Goal: Task Accomplishment & Management: Use online tool/utility

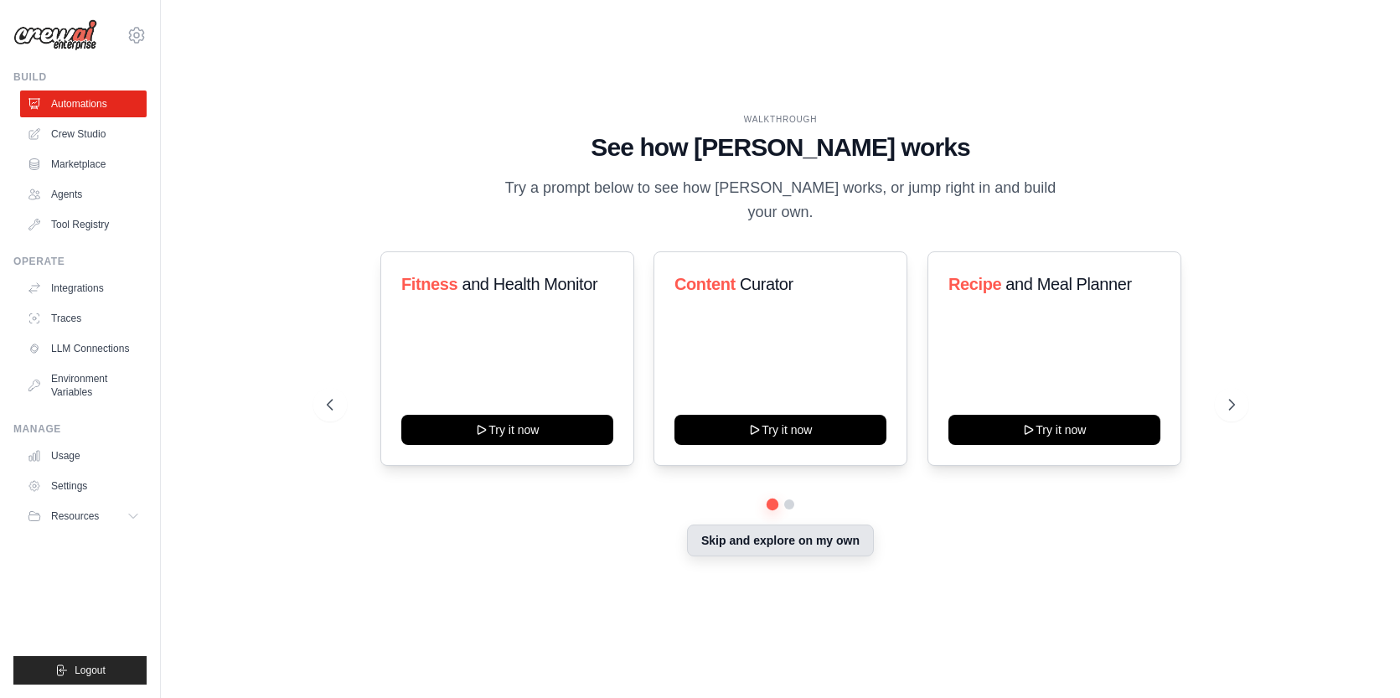
click at [800, 540] on button "Skip and explore on my own" at bounding box center [780, 541] width 187 height 32
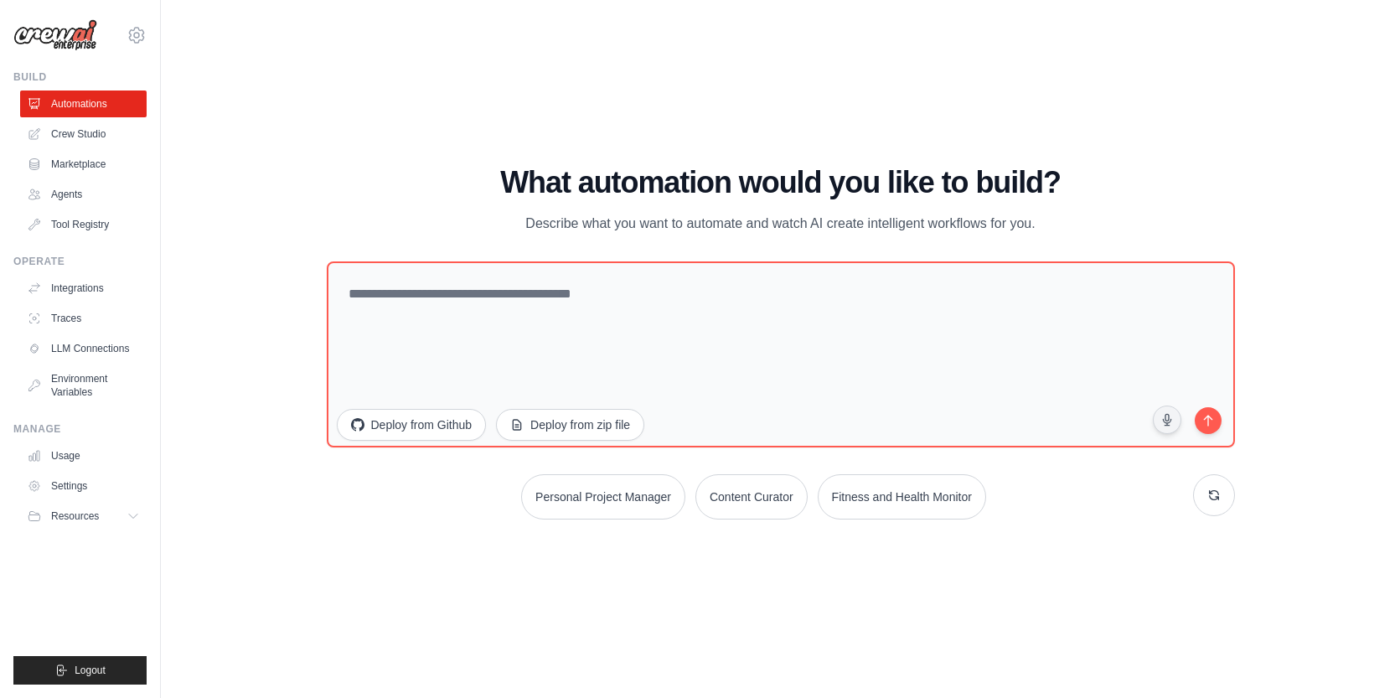
click at [442, 175] on h1 "What automation would you like to build?" at bounding box center [781, 183] width 908 height 34
click at [103, 127] on link "Crew Studio" at bounding box center [85, 134] width 127 height 27
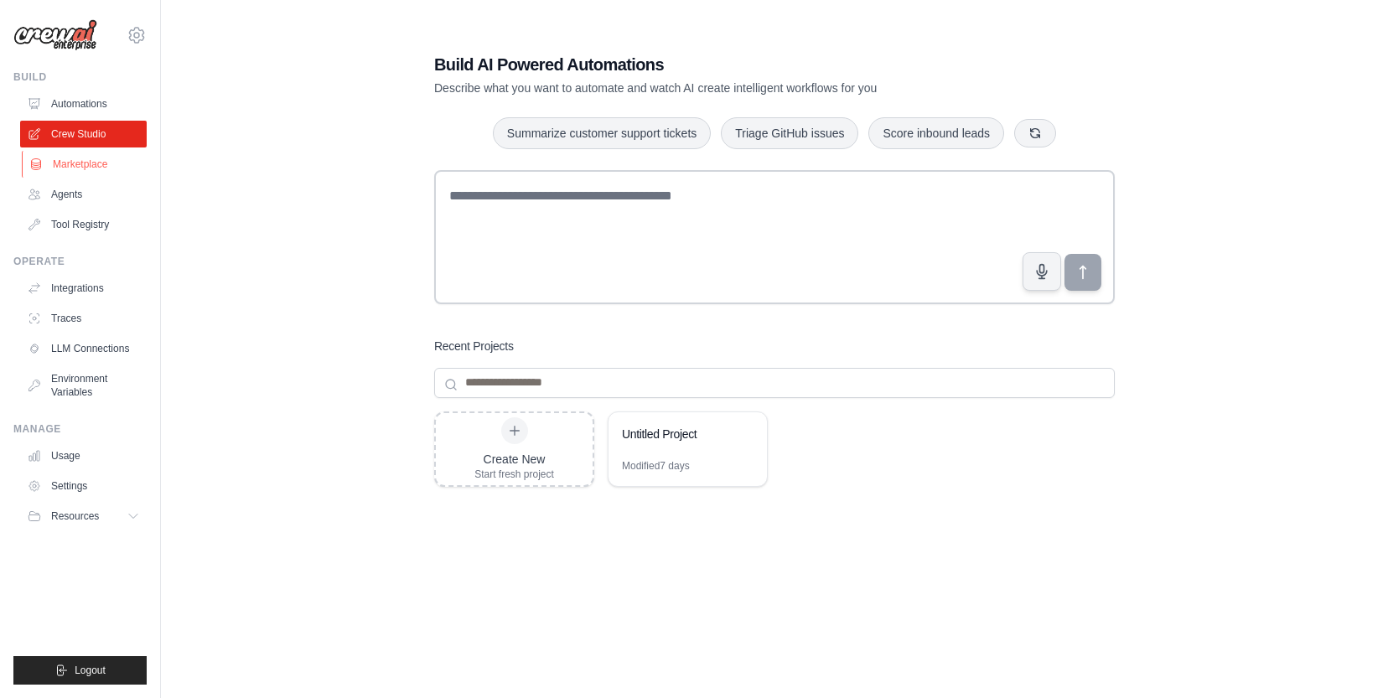
click at [81, 168] on link "Marketplace" at bounding box center [85, 164] width 127 height 27
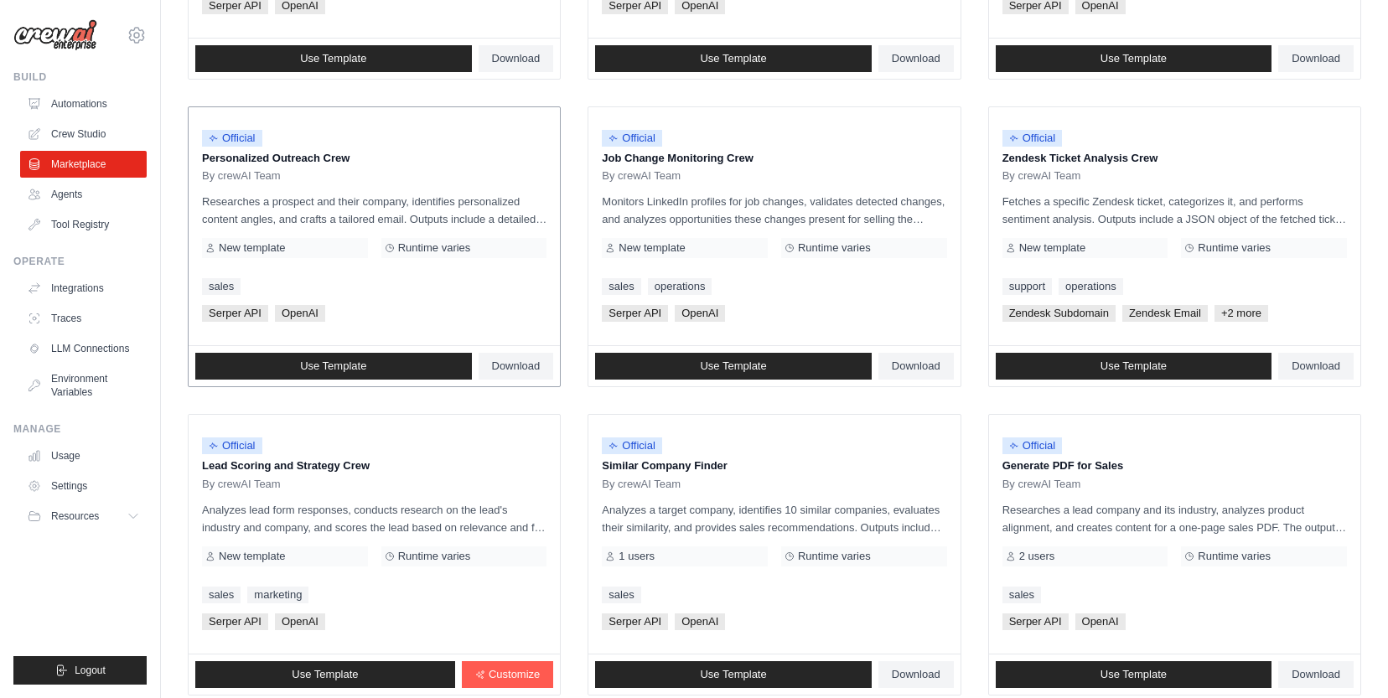
scroll to position [735, 0]
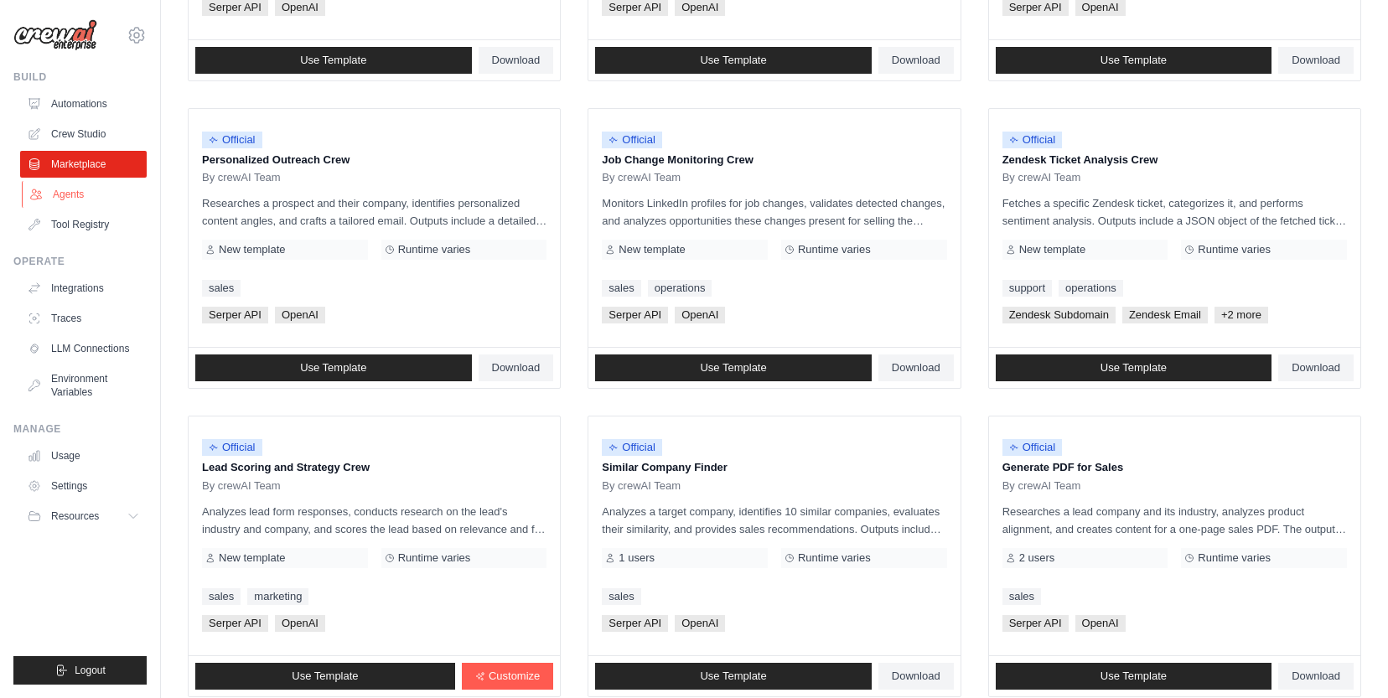
click at [82, 195] on link "Agents" at bounding box center [85, 194] width 127 height 27
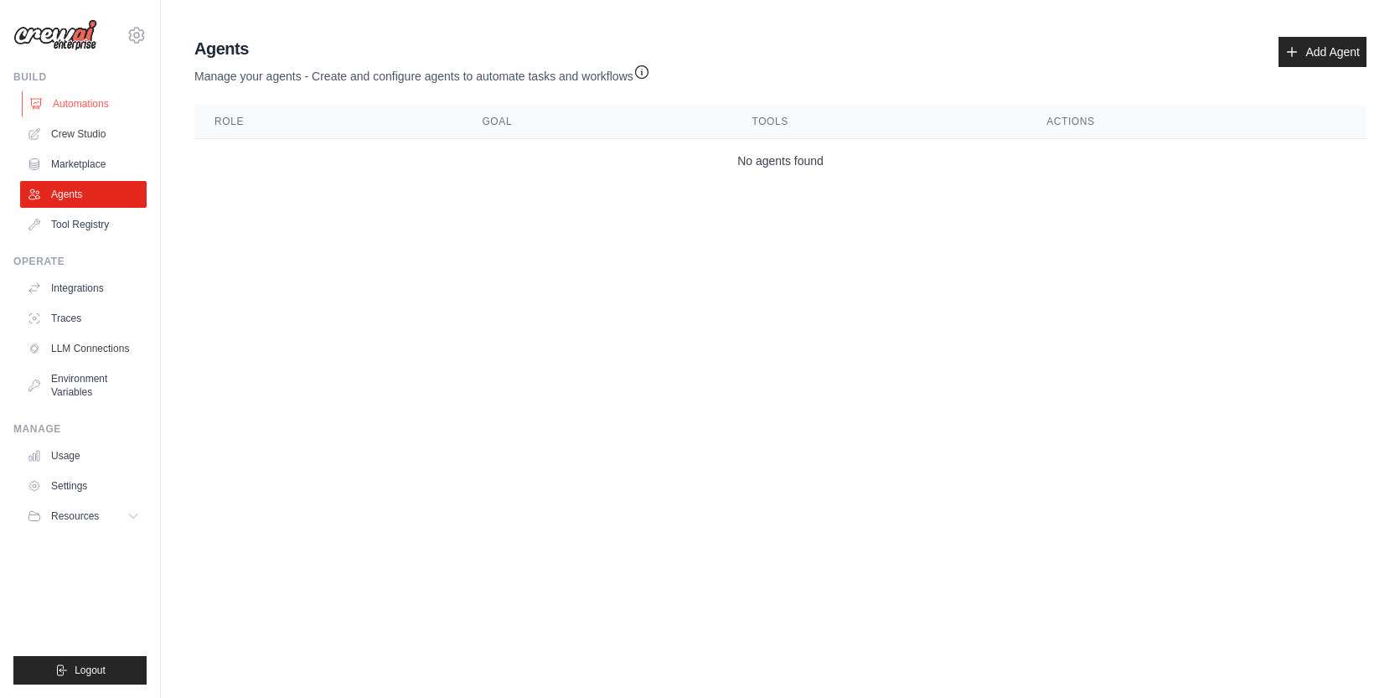
click at [85, 103] on link "Automations" at bounding box center [85, 104] width 127 height 27
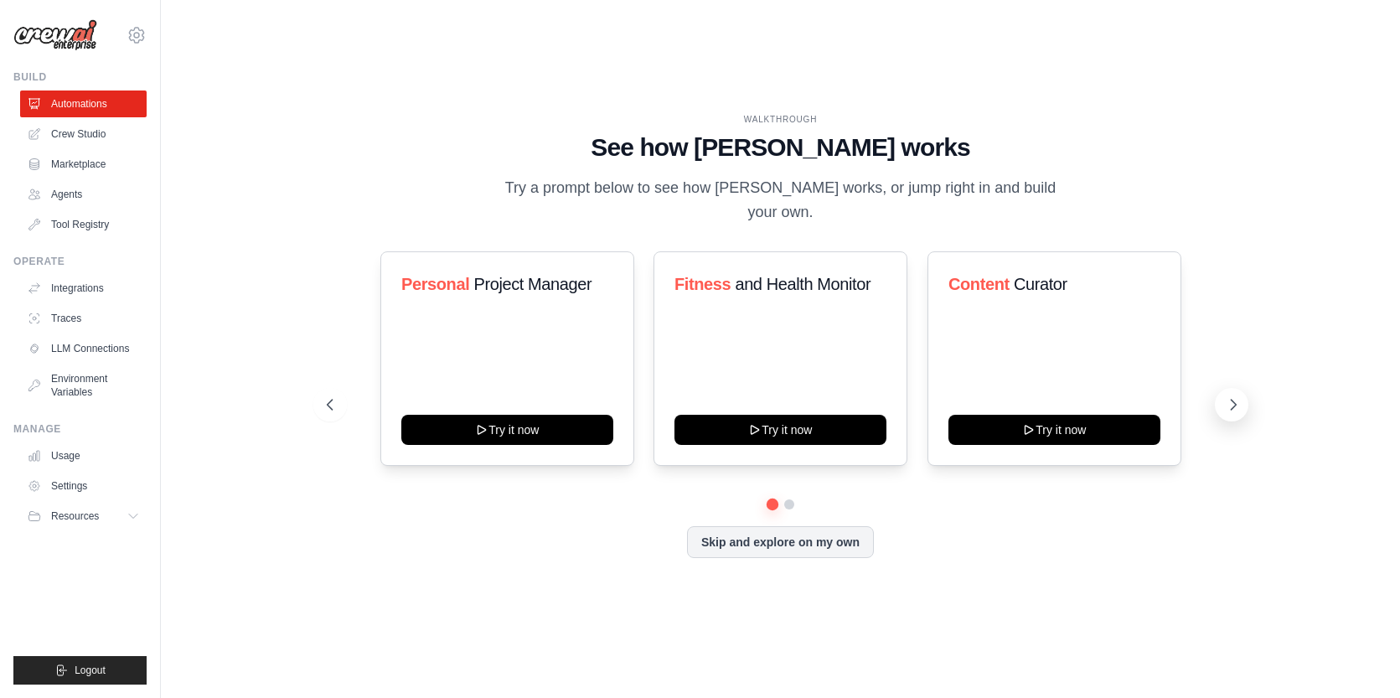
click at [1232, 396] on icon at bounding box center [1233, 404] width 17 height 17
click at [54, 456] on link "Usage" at bounding box center [85, 456] width 127 height 27
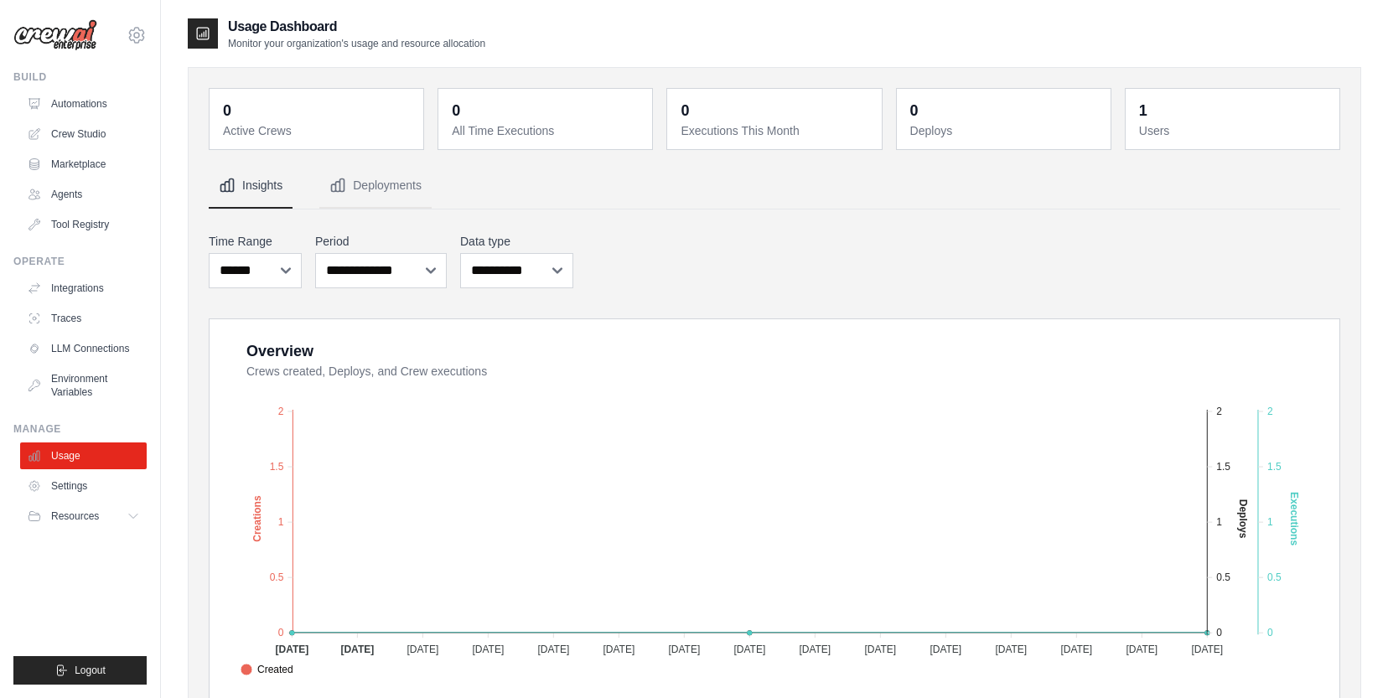
click at [72, 501] on ul "Usage Settings Resources Documentation Blog" at bounding box center [83, 486] width 127 height 87
click at [71, 510] on span "Resources" at bounding box center [77, 516] width 48 height 13
click at [84, 344] on link "LLM Connections" at bounding box center [85, 348] width 127 height 27
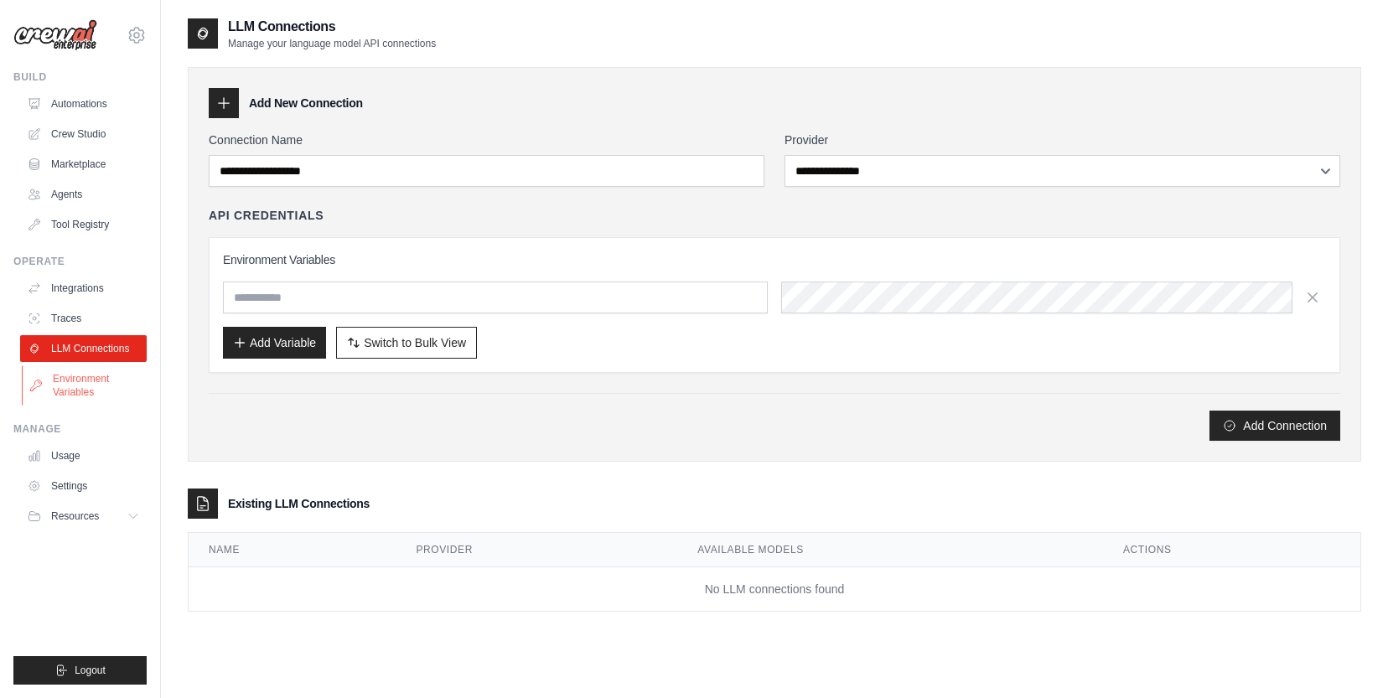
click at [84, 384] on link "Environment Variables" at bounding box center [85, 385] width 127 height 40
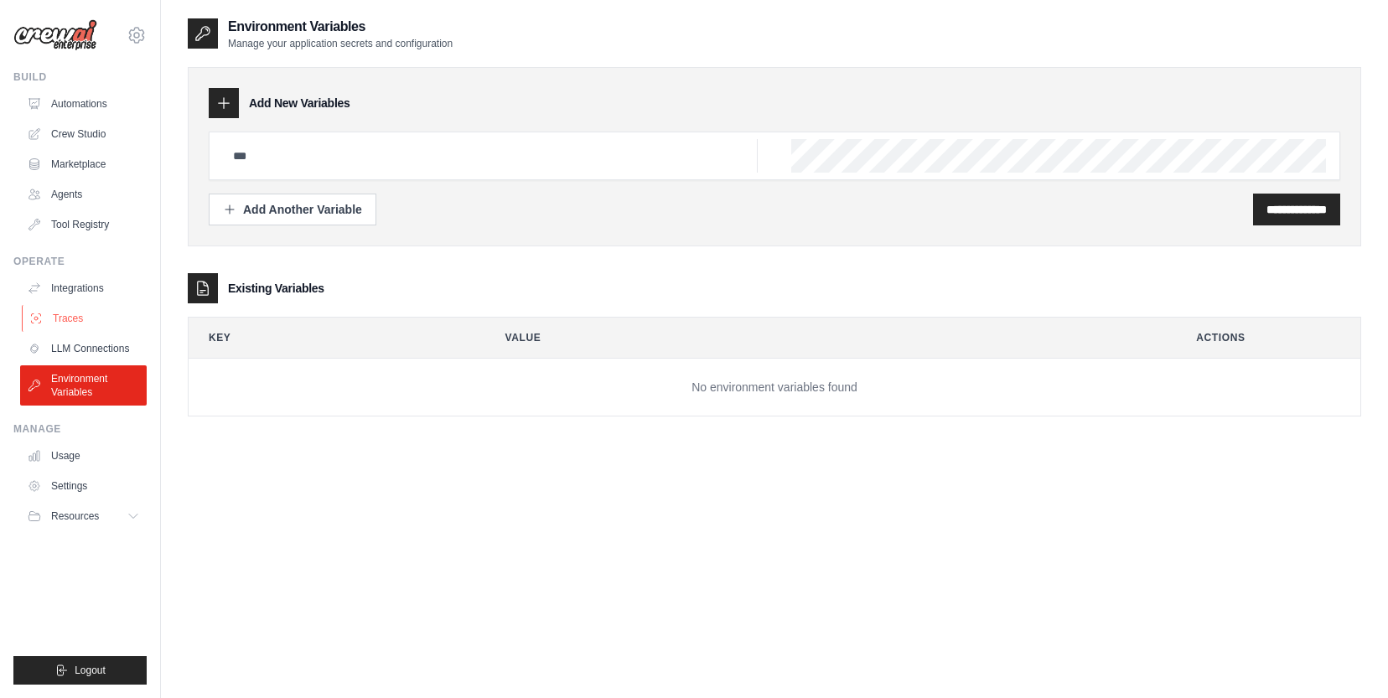
click at [65, 307] on link "Traces" at bounding box center [85, 318] width 127 height 27
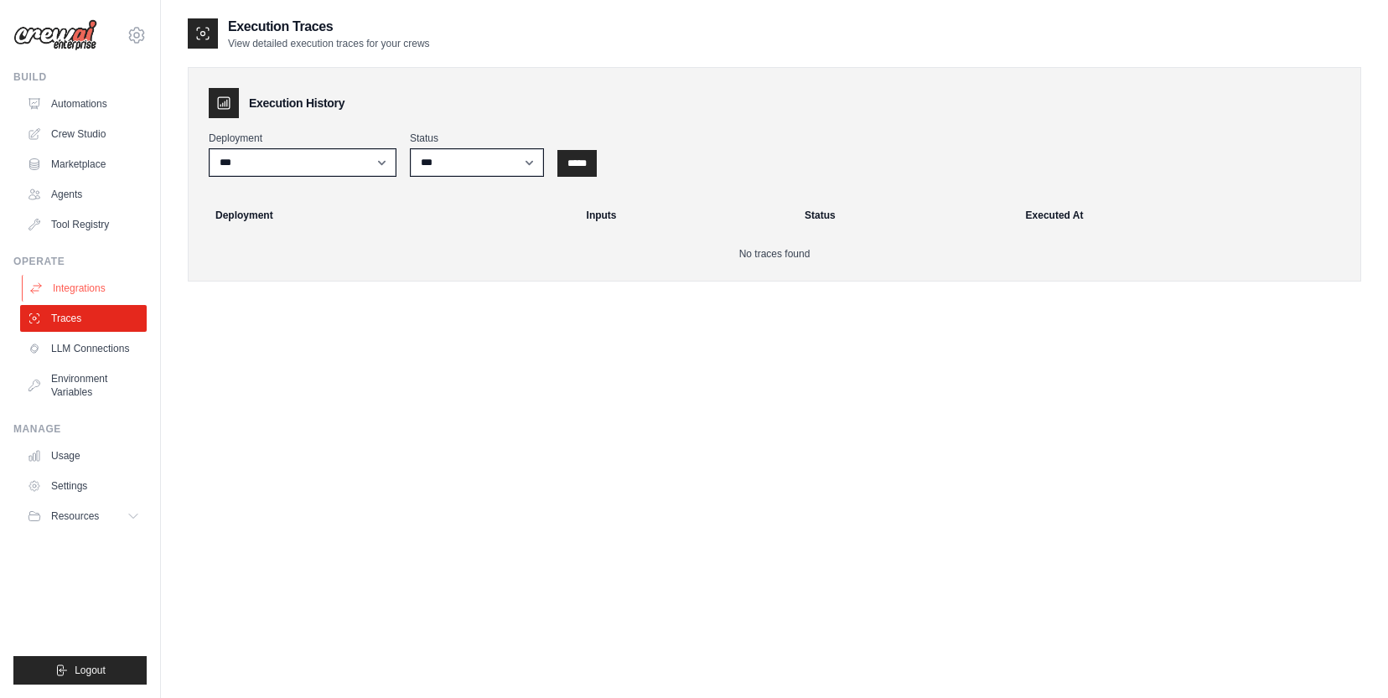
click at [80, 292] on link "Integrations" at bounding box center [85, 288] width 127 height 27
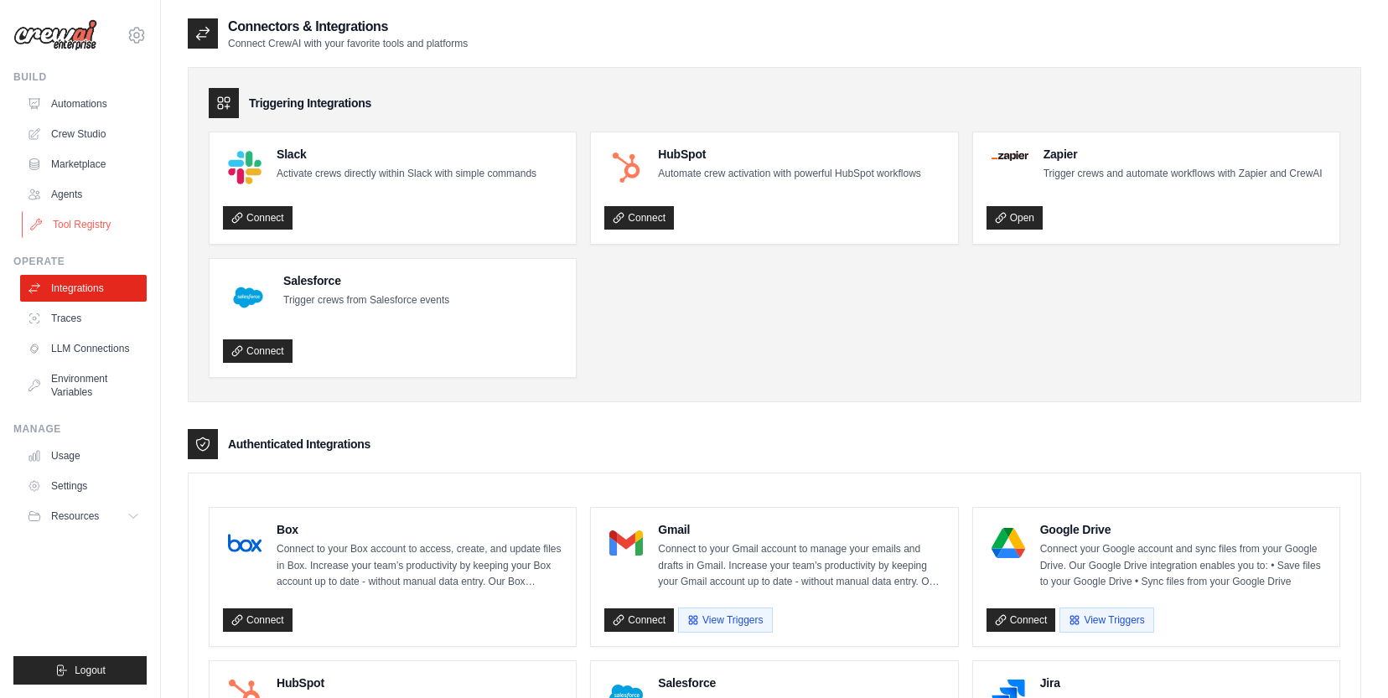
click at [65, 224] on link "Tool Registry" at bounding box center [85, 224] width 127 height 27
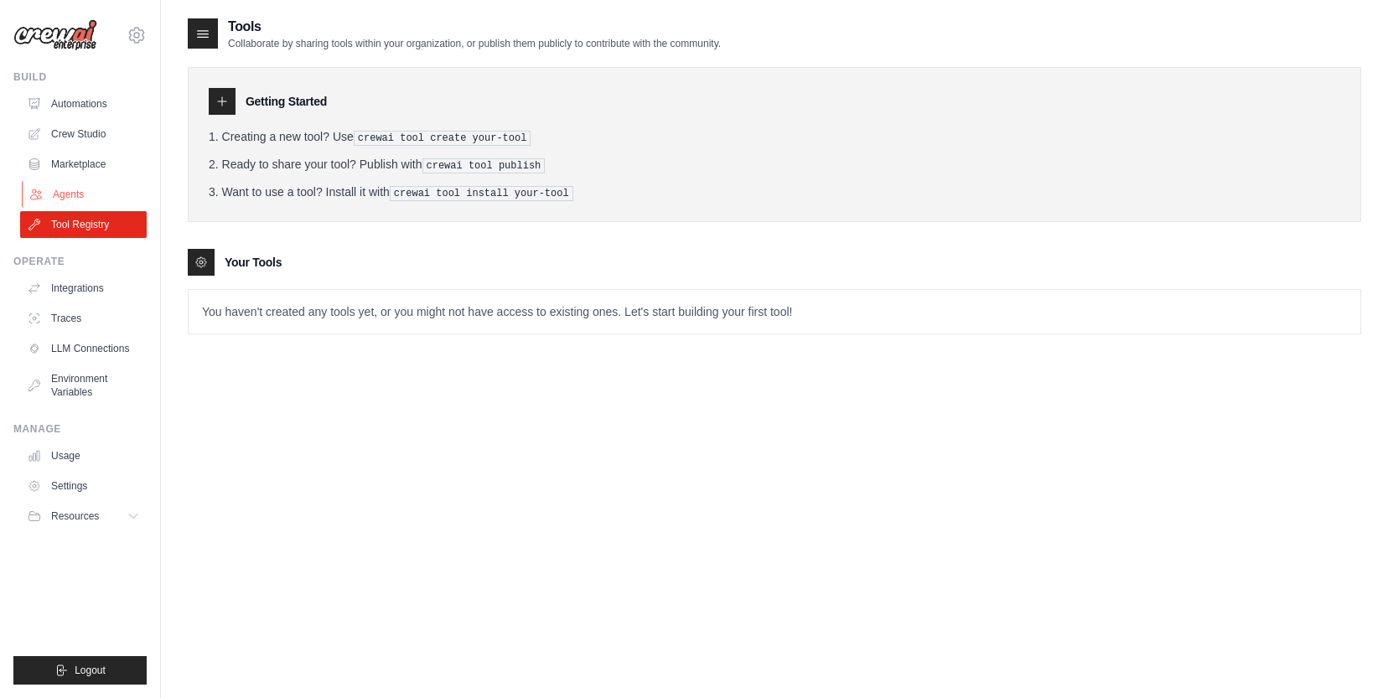
click at [64, 197] on link "Agents" at bounding box center [85, 194] width 127 height 27
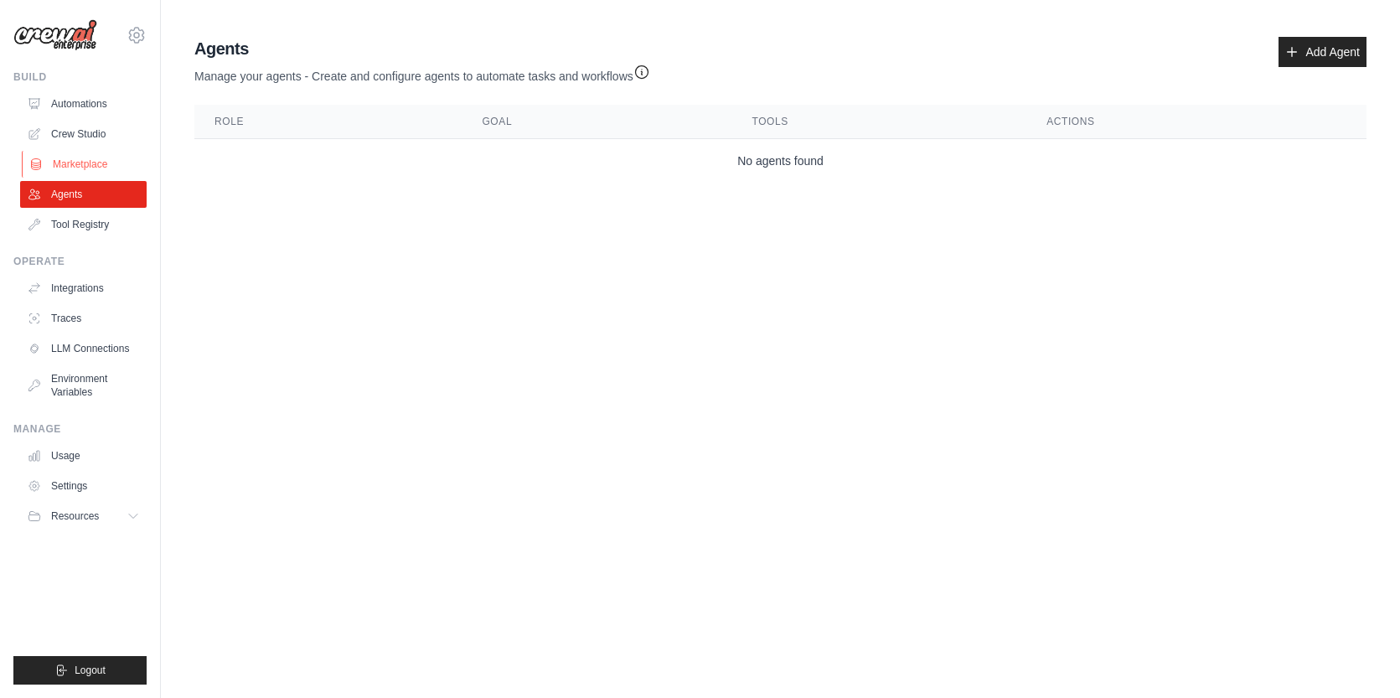
click at [73, 158] on link "Marketplace" at bounding box center [85, 164] width 127 height 27
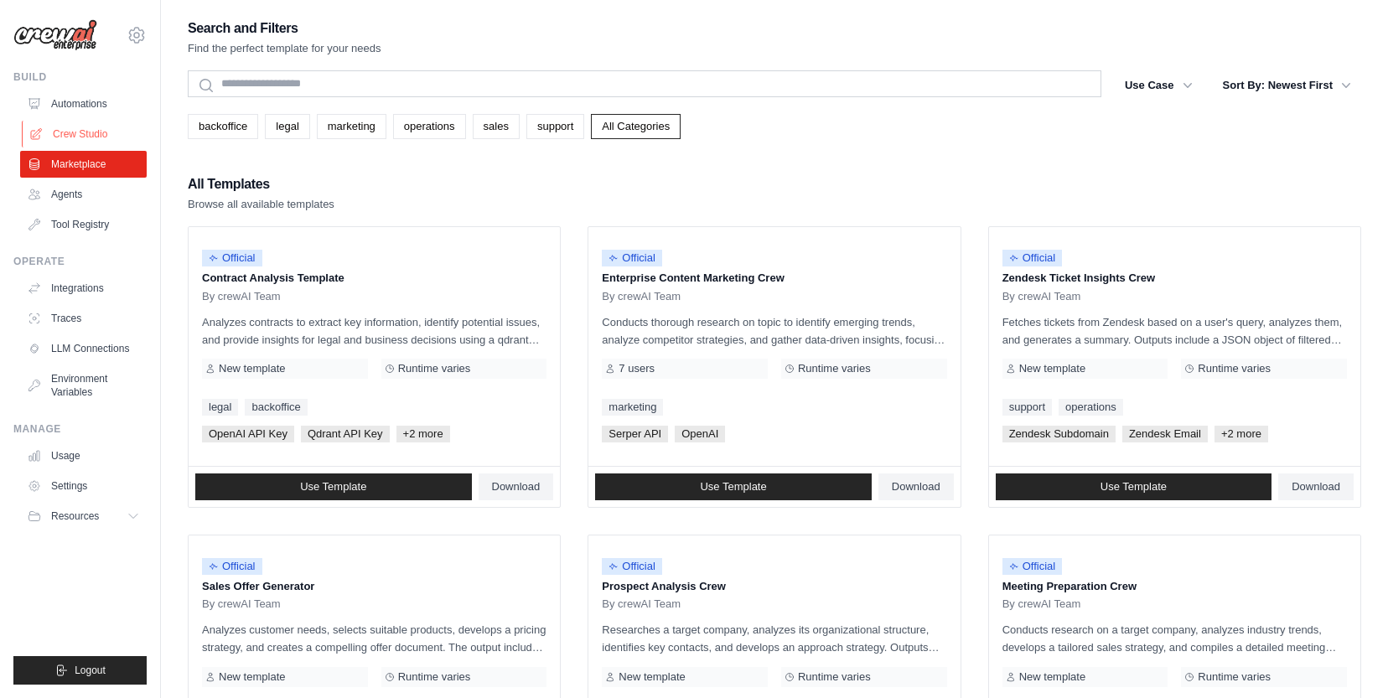
click at [72, 126] on link "Crew Studio" at bounding box center [85, 134] width 127 height 27
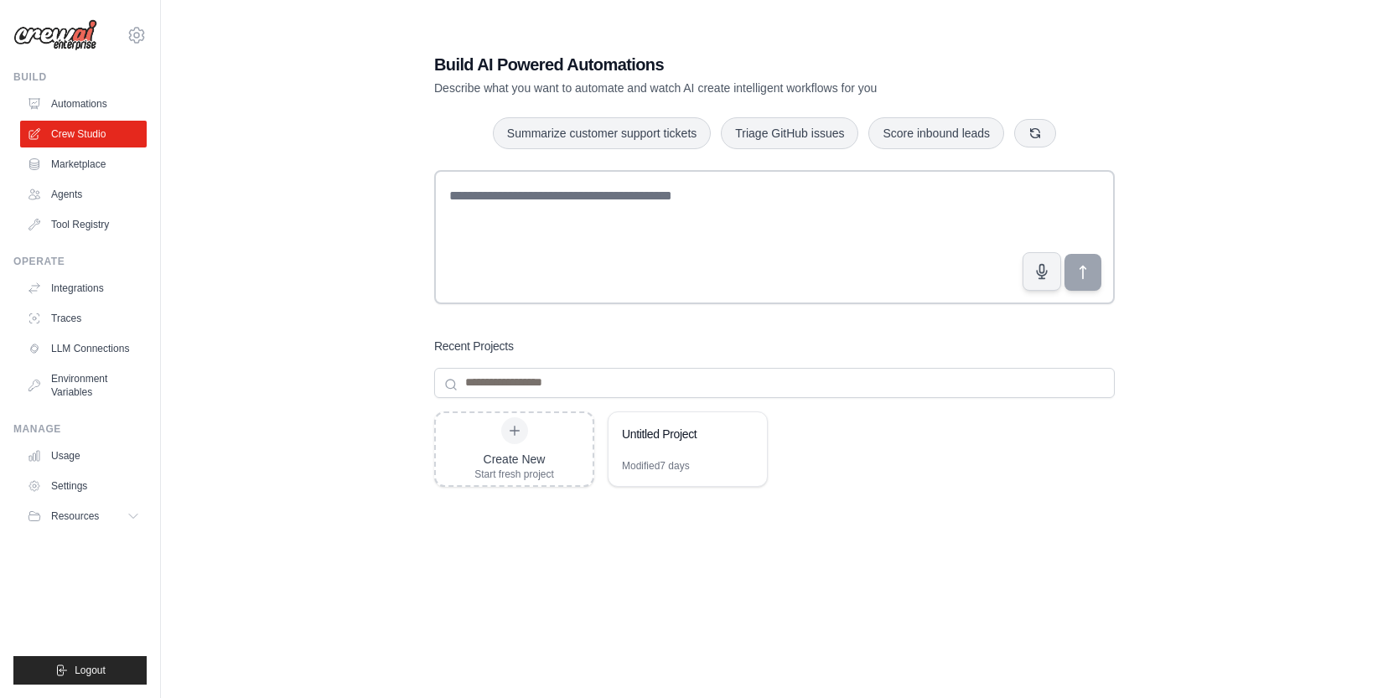
click at [77, 112] on link "Automations" at bounding box center [83, 104] width 127 height 27
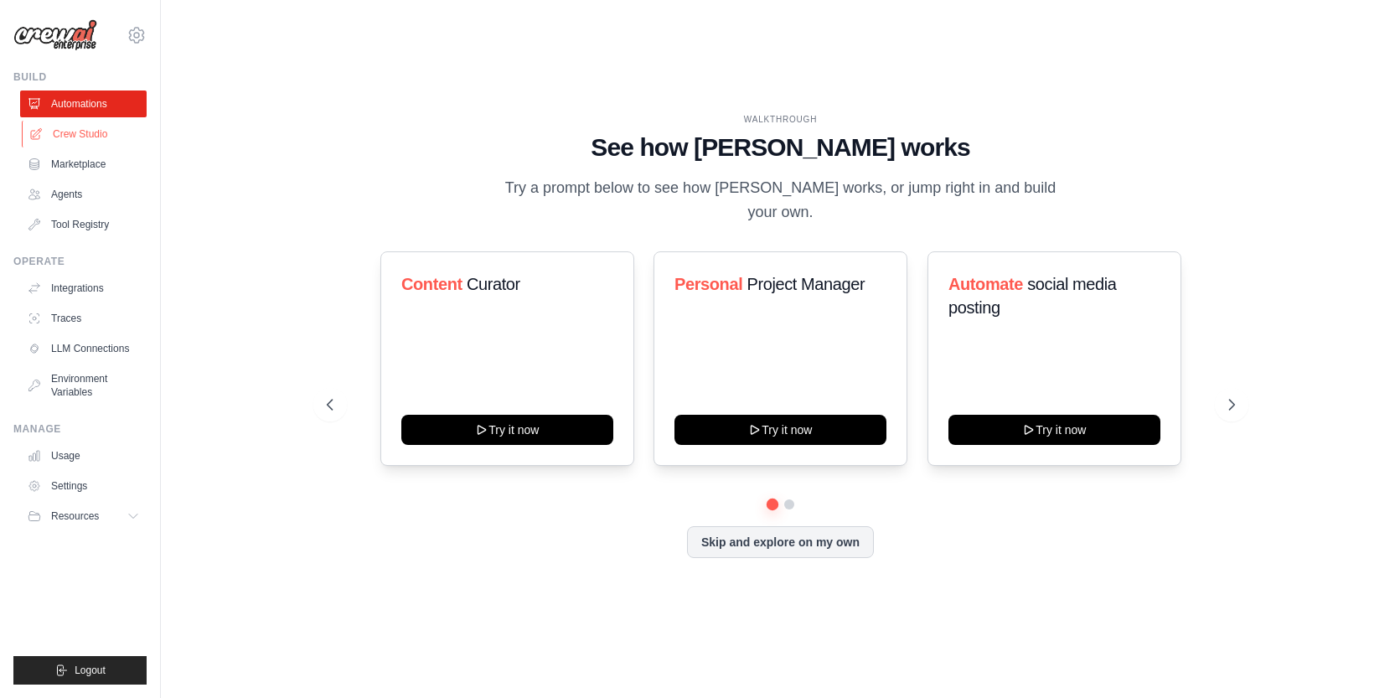
click at [81, 138] on link "Crew Studio" at bounding box center [85, 134] width 127 height 27
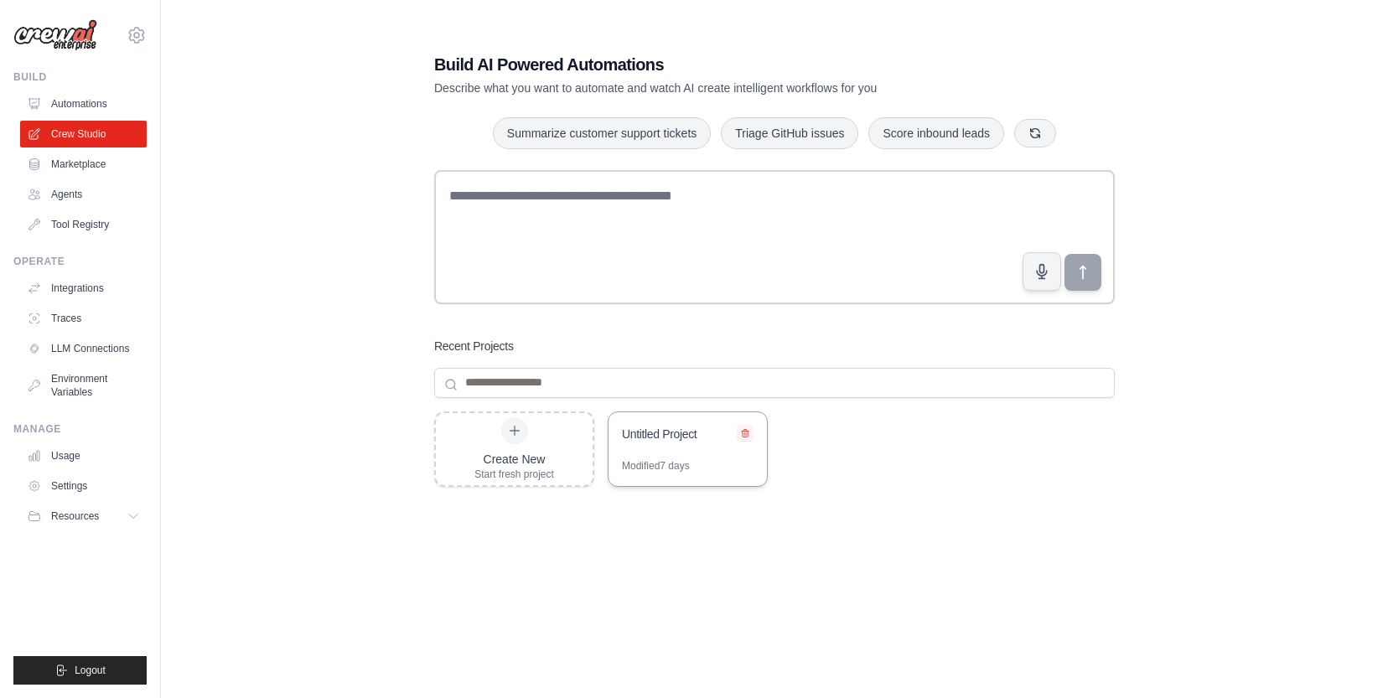
click at [746, 435] on icon at bounding box center [745, 433] width 10 height 10
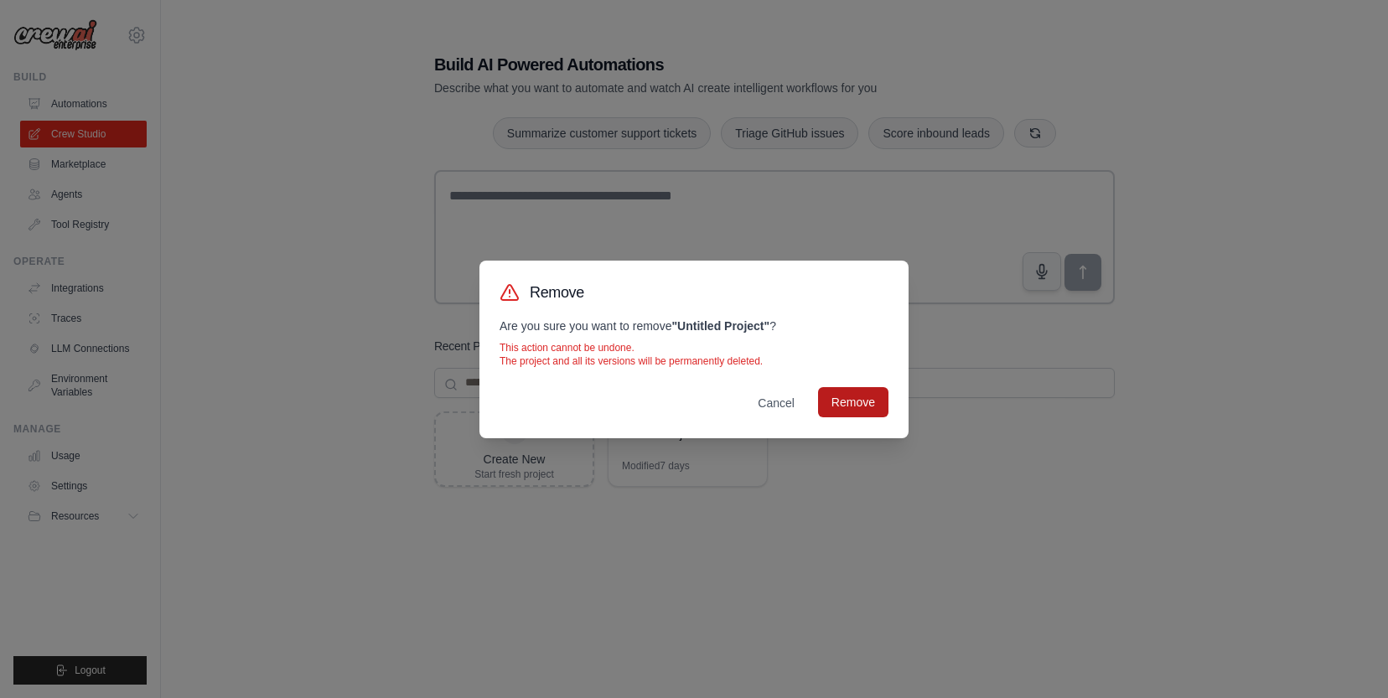
click at [857, 404] on button "Remove" at bounding box center [853, 402] width 70 height 30
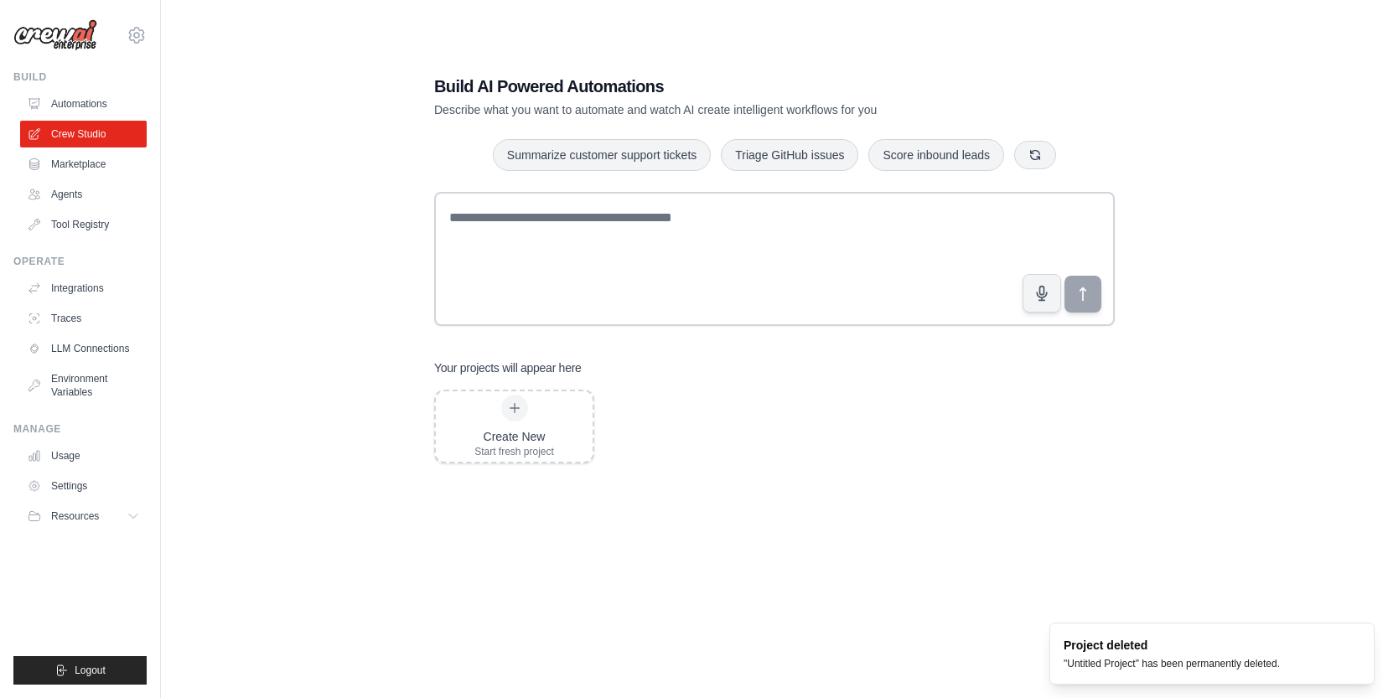
drag, startPoint x: 438, startPoint y: 108, endPoint x: 650, endPoint y: 112, distance: 212.1
click at [650, 112] on p "Describe what you want to automate and watch AI create intelligent workflows fo…" at bounding box center [715, 109] width 563 height 17
drag, startPoint x: 651, startPoint y: 112, endPoint x: 527, endPoint y: 111, distance: 124.0
click at [527, 111] on p "Describe what you want to automate and watch AI create intelligent workflows fo…" at bounding box center [715, 109] width 563 height 17
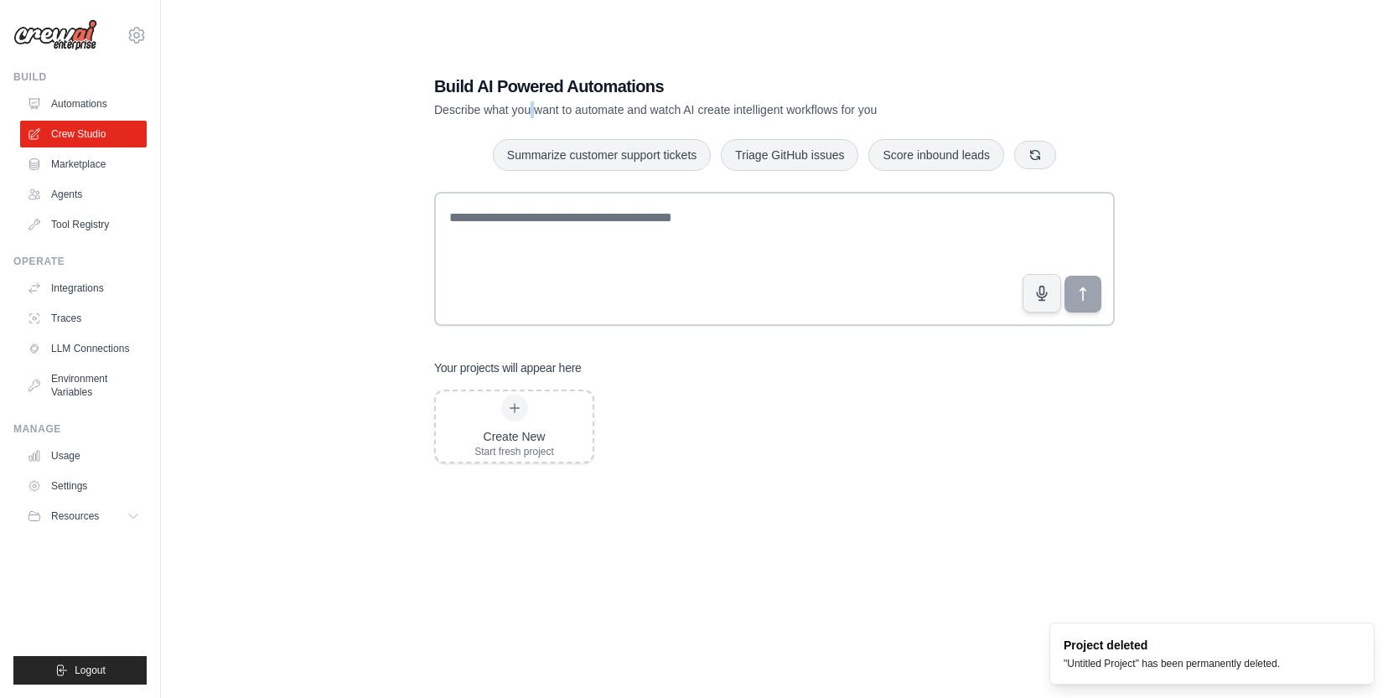
click at [527, 111] on p "Describe what you want to automate and watch AI create intelligent workflows fo…" at bounding box center [715, 109] width 563 height 17
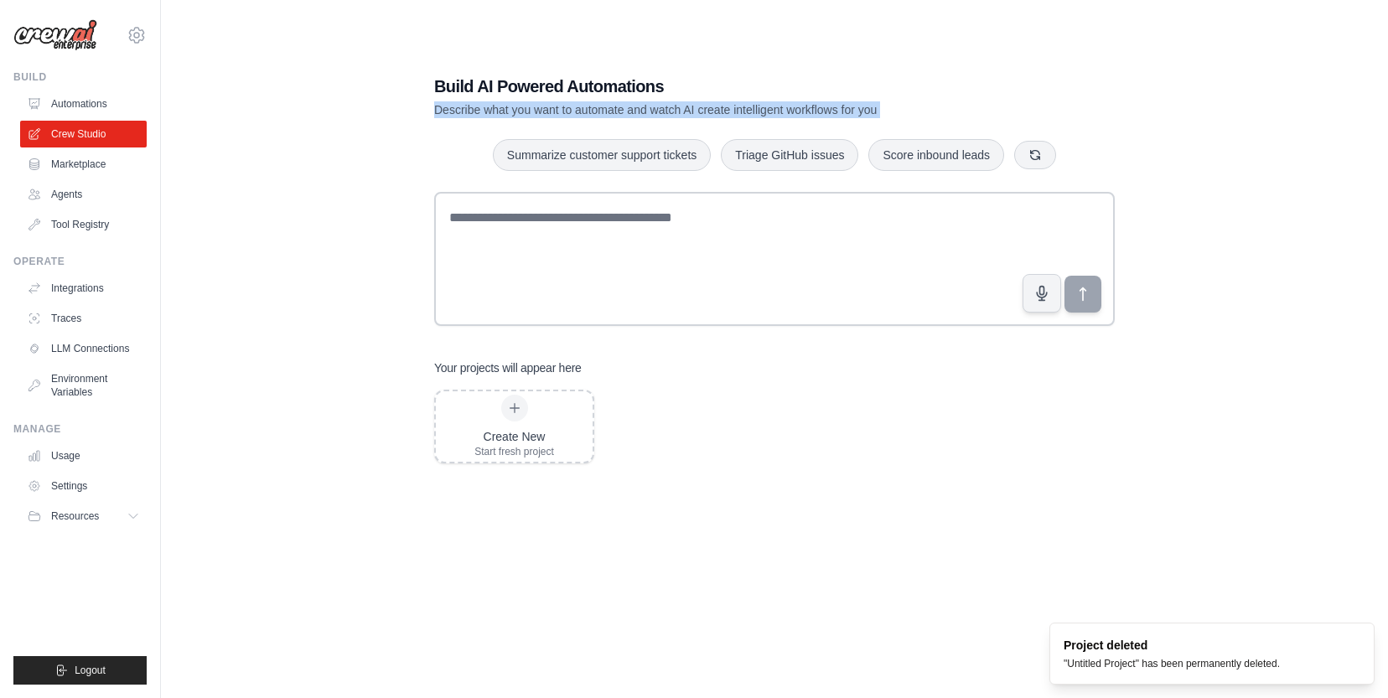
click at [527, 111] on p "Describe what you want to automate and watch AI create intelligent workflows fo…" at bounding box center [715, 109] width 563 height 17
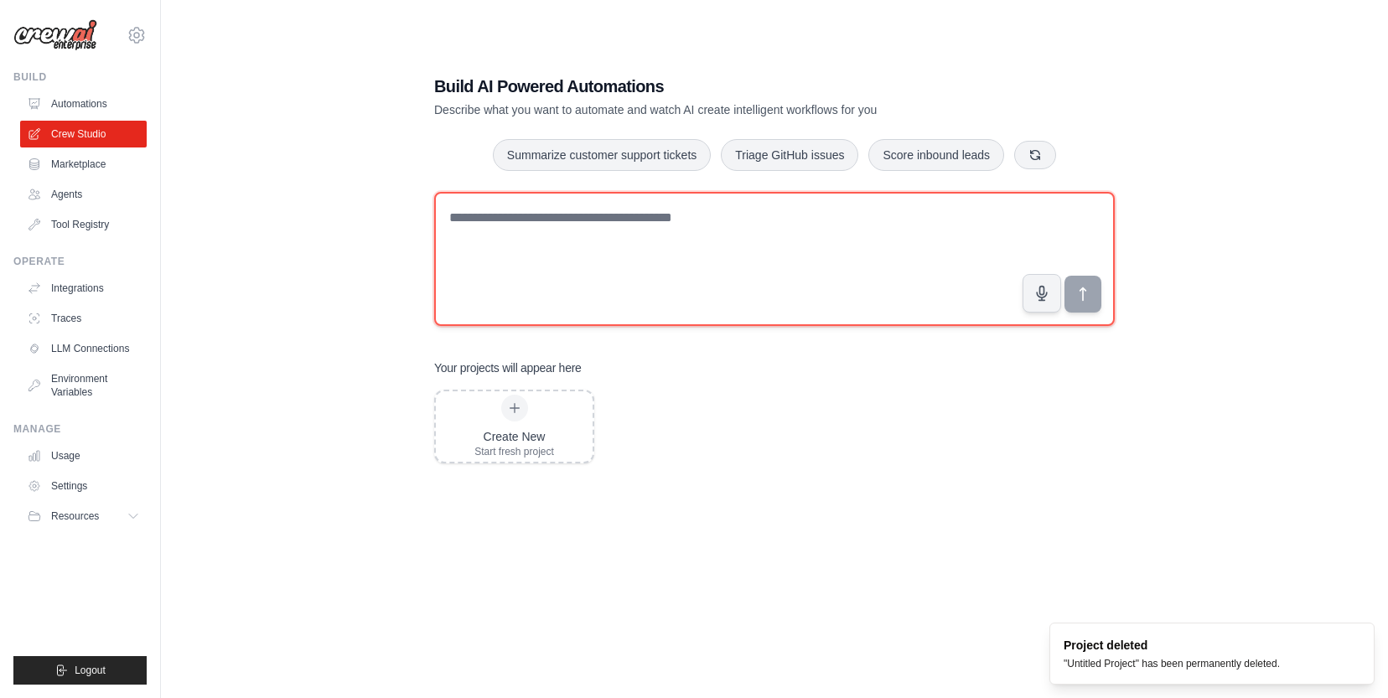
click at [575, 236] on textarea at bounding box center [774, 259] width 681 height 134
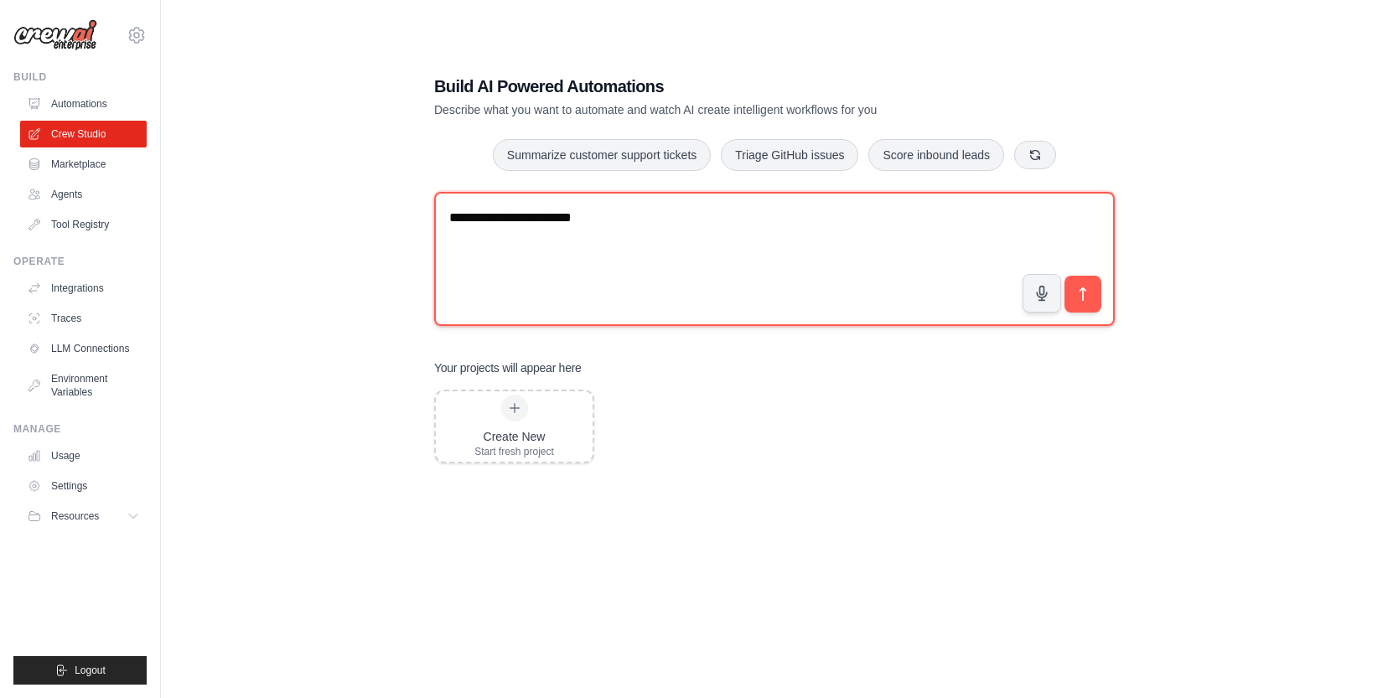
click at [537, 218] on textarea "**********" at bounding box center [774, 259] width 681 height 134
click at [544, 217] on textarea "**********" at bounding box center [774, 259] width 681 height 134
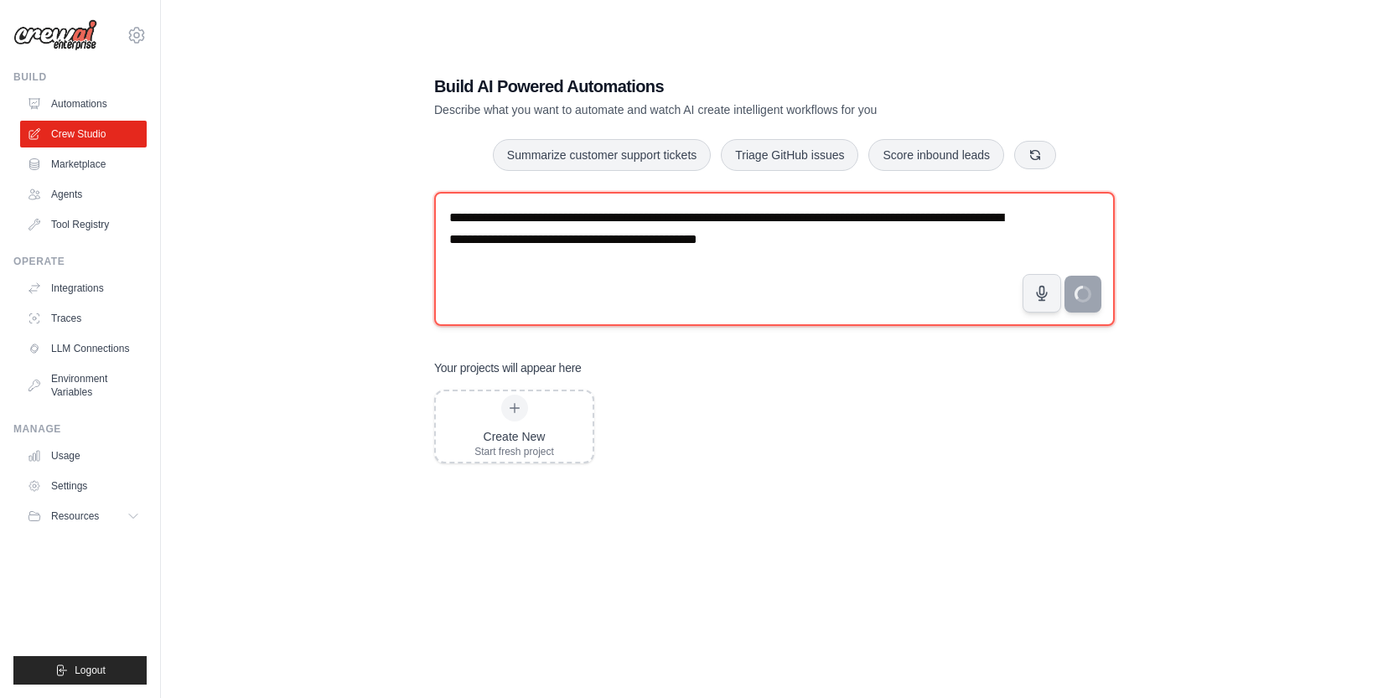
type textarea "**********"
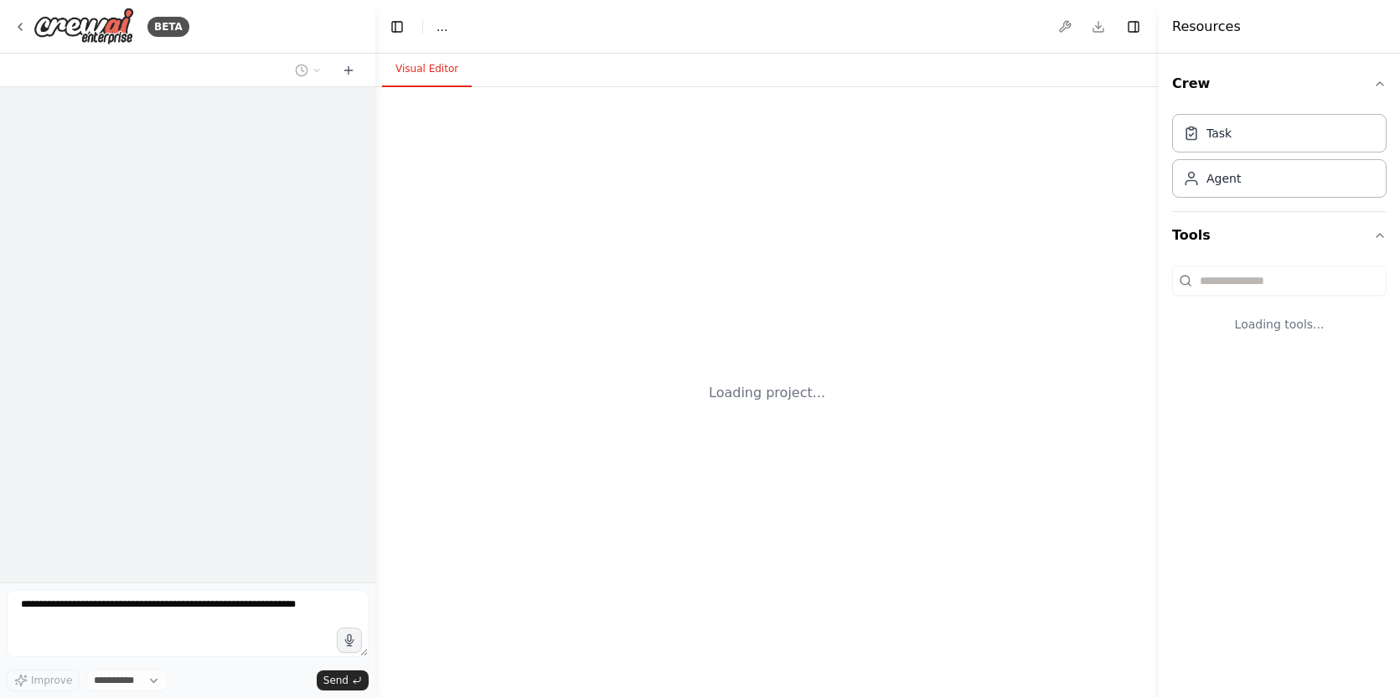
select select "****"
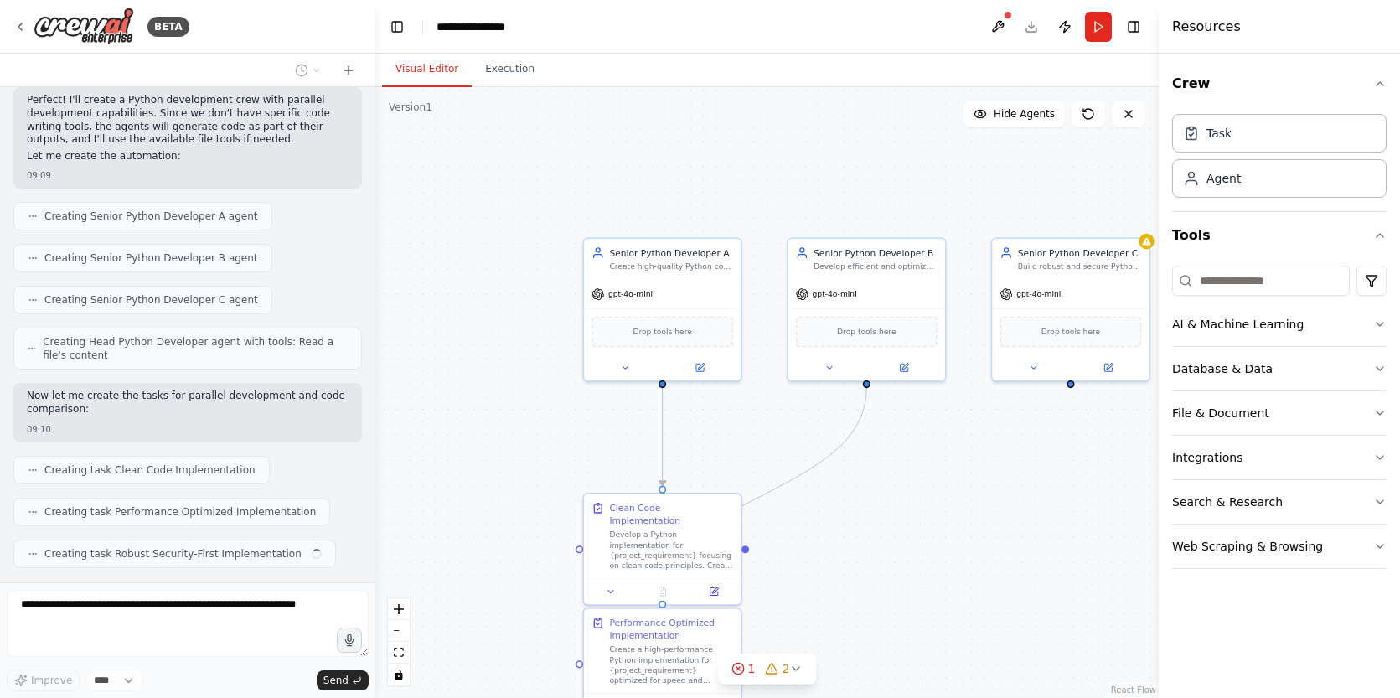
scroll to position [509, 0]
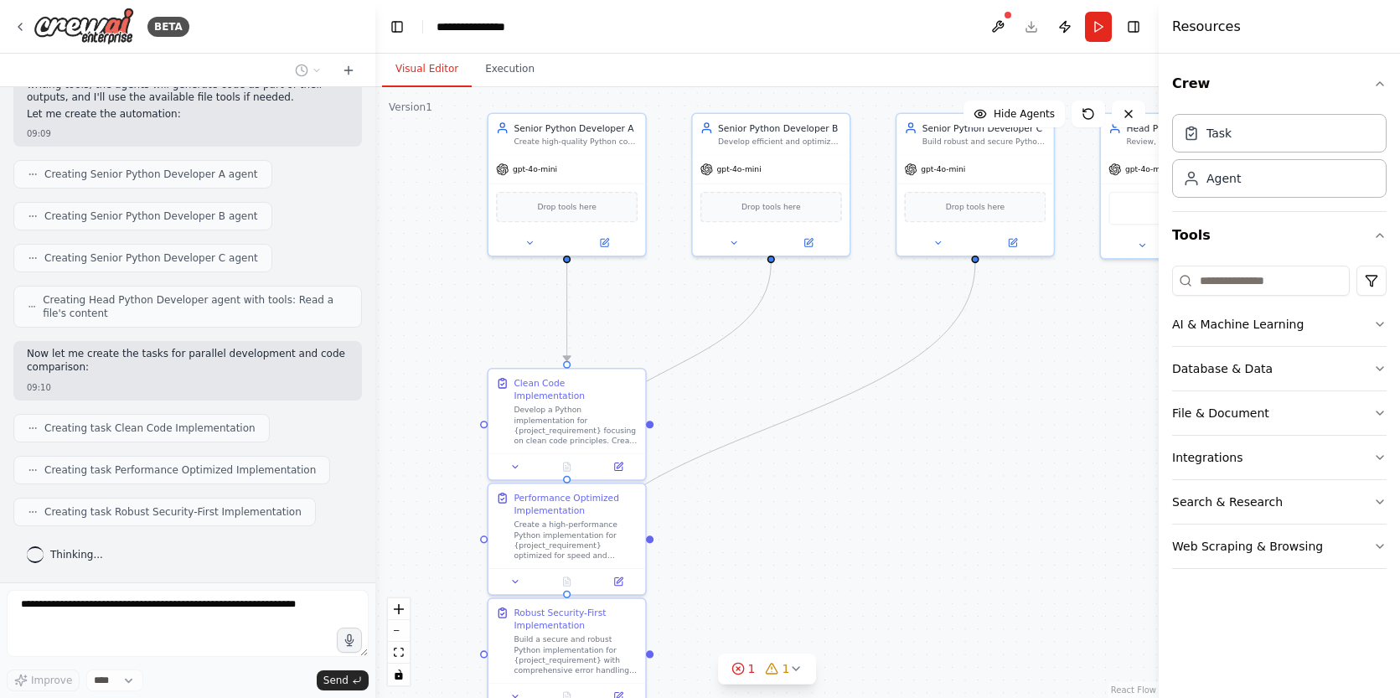
drag, startPoint x: 1032, startPoint y: 623, endPoint x: 937, endPoint y: 499, distance: 155.4
click at [937, 499] on div ".deletable-edge-delete-btn { width: 20px; height: 20px; border: 0px solid #ffff…" at bounding box center [767, 392] width 784 height 611
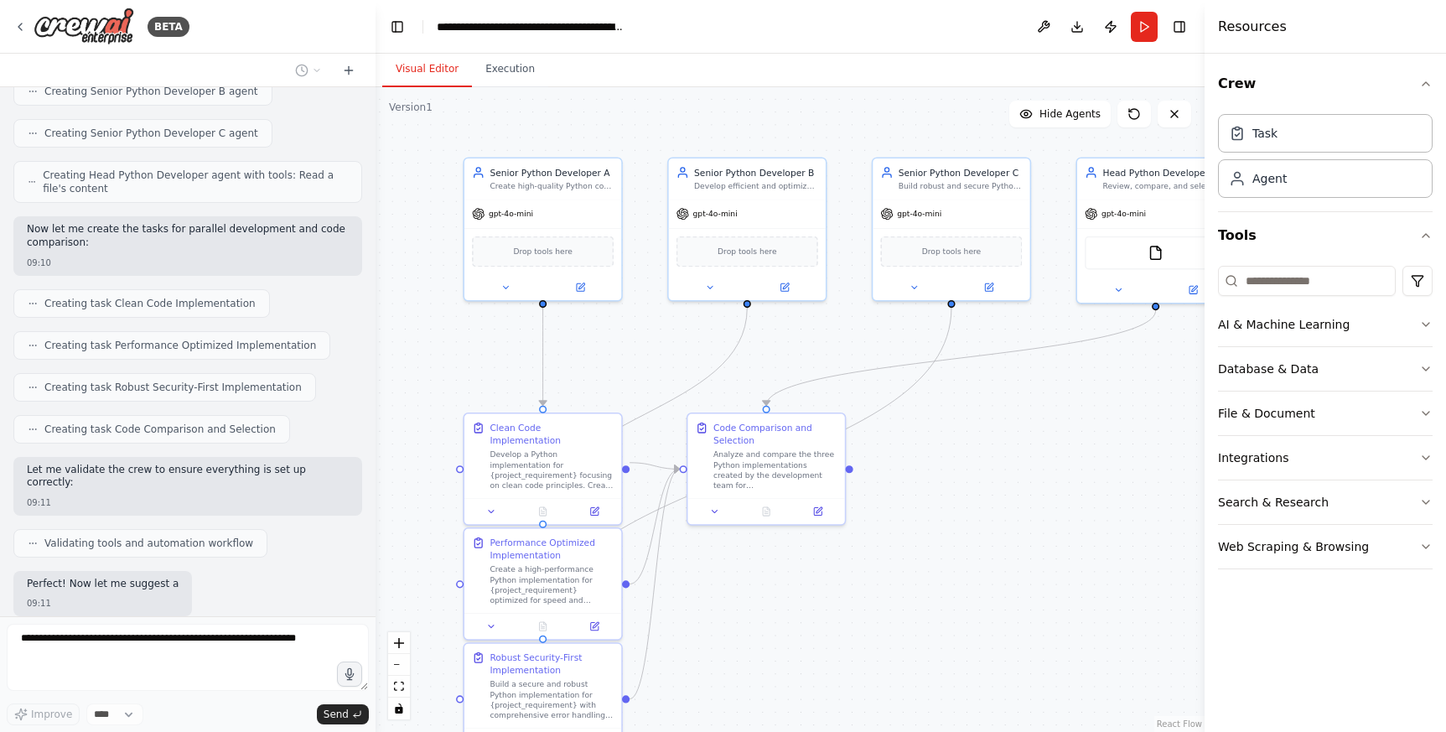
scroll to position [732, 0]
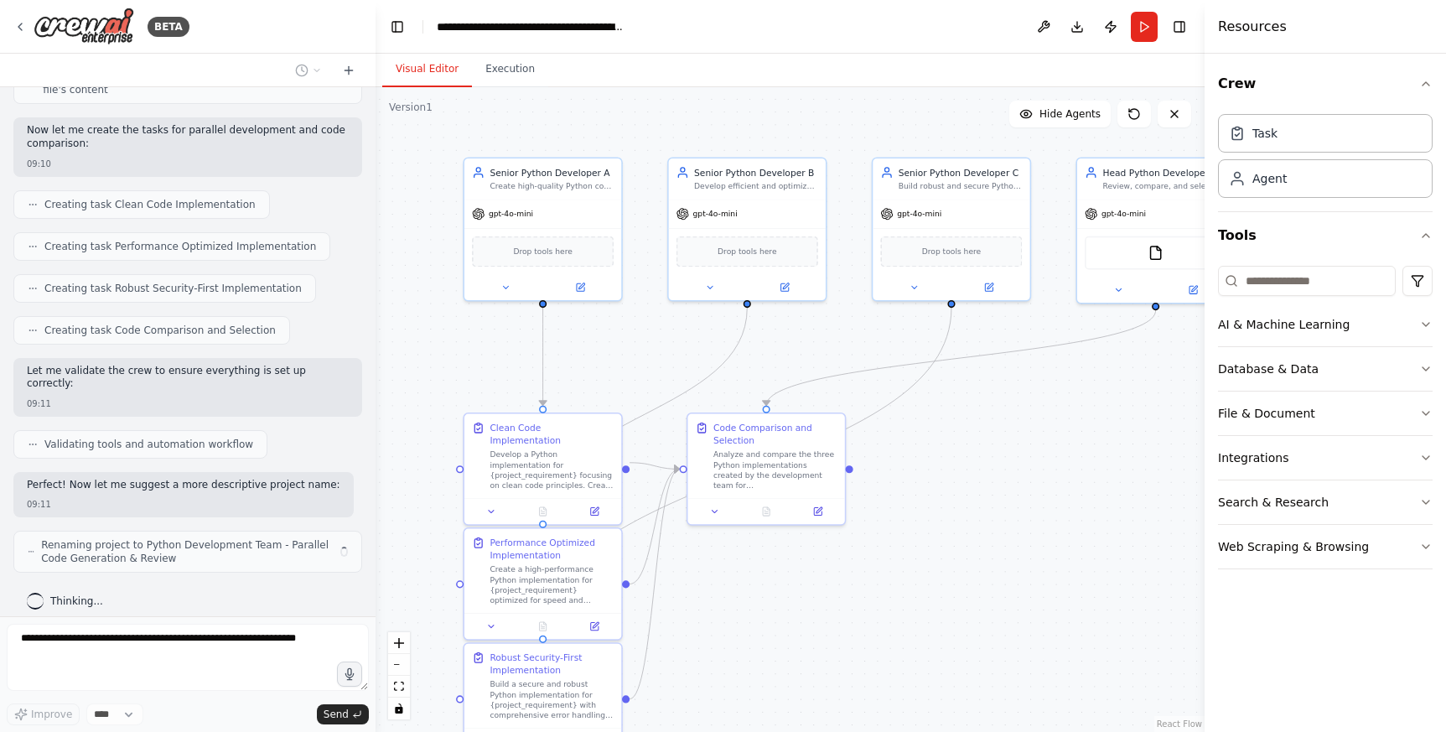
drag, startPoint x: 1035, startPoint y: 426, endPoint x: 1011, endPoint y: 470, distance: 50.6
click at [1011, 470] on div ".deletable-edge-delete-btn { width: 20px; height: 20px; border: 0px solid #ffff…" at bounding box center [789, 409] width 829 height 644
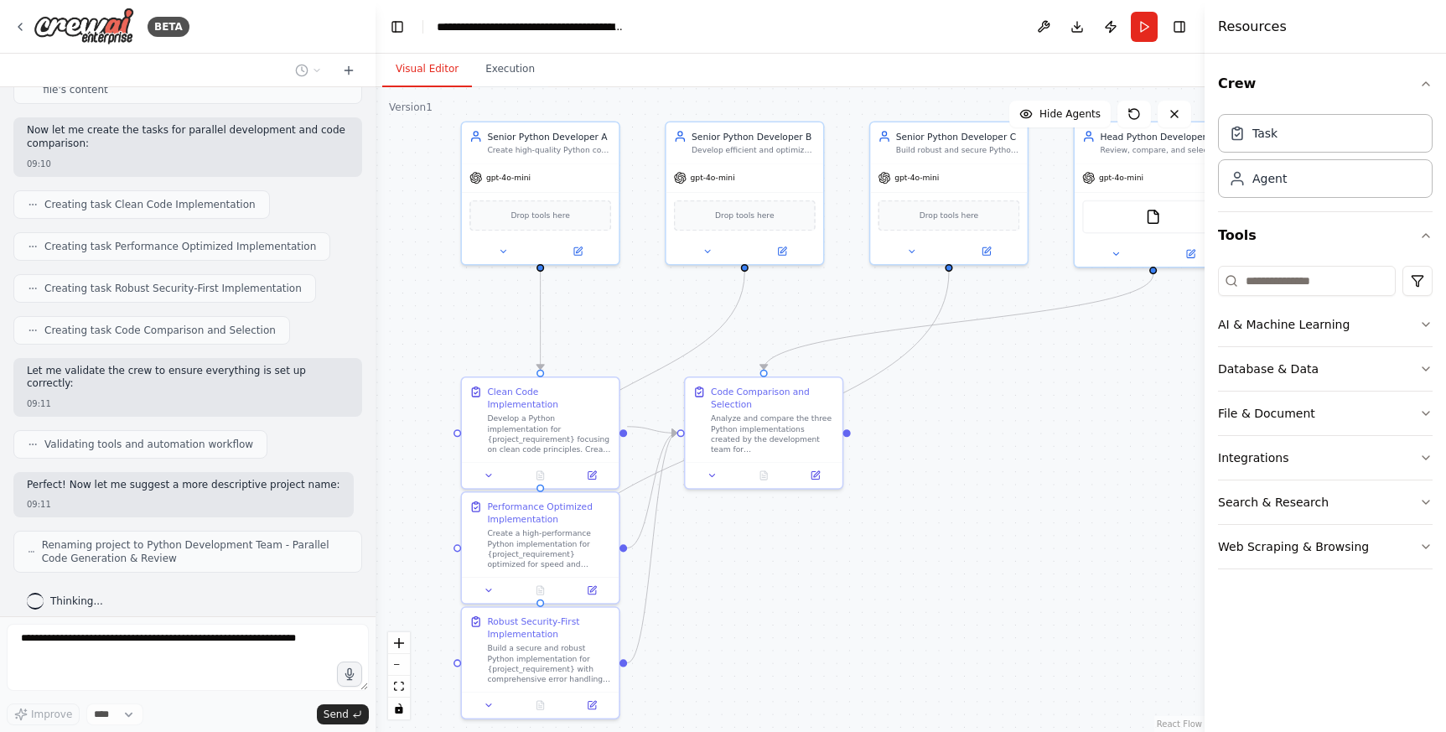
drag, startPoint x: 983, startPoint y: 562, endPoint x: 981, endPoint y: 529, distance: 32.8
click at [981, 529] on div ".deletable-edge-delete-btn { width: 20px; height: 20px; border: 0px solid #ffff…" at bounding box center [789, 409] width 829 height 644
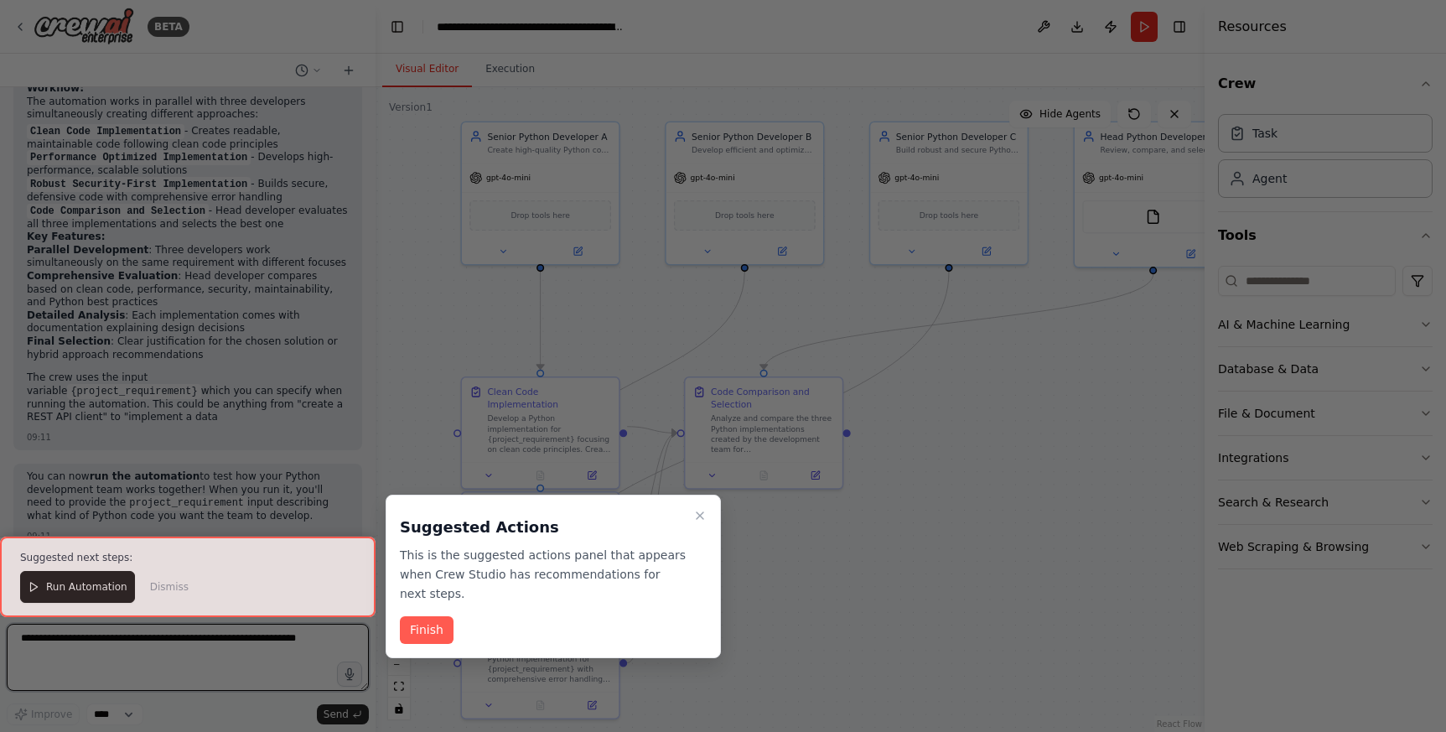
scroll to position [1417, 0]
click at [427, 629] on button "Finish" at bounding box center [427, 630] width 54 height 28
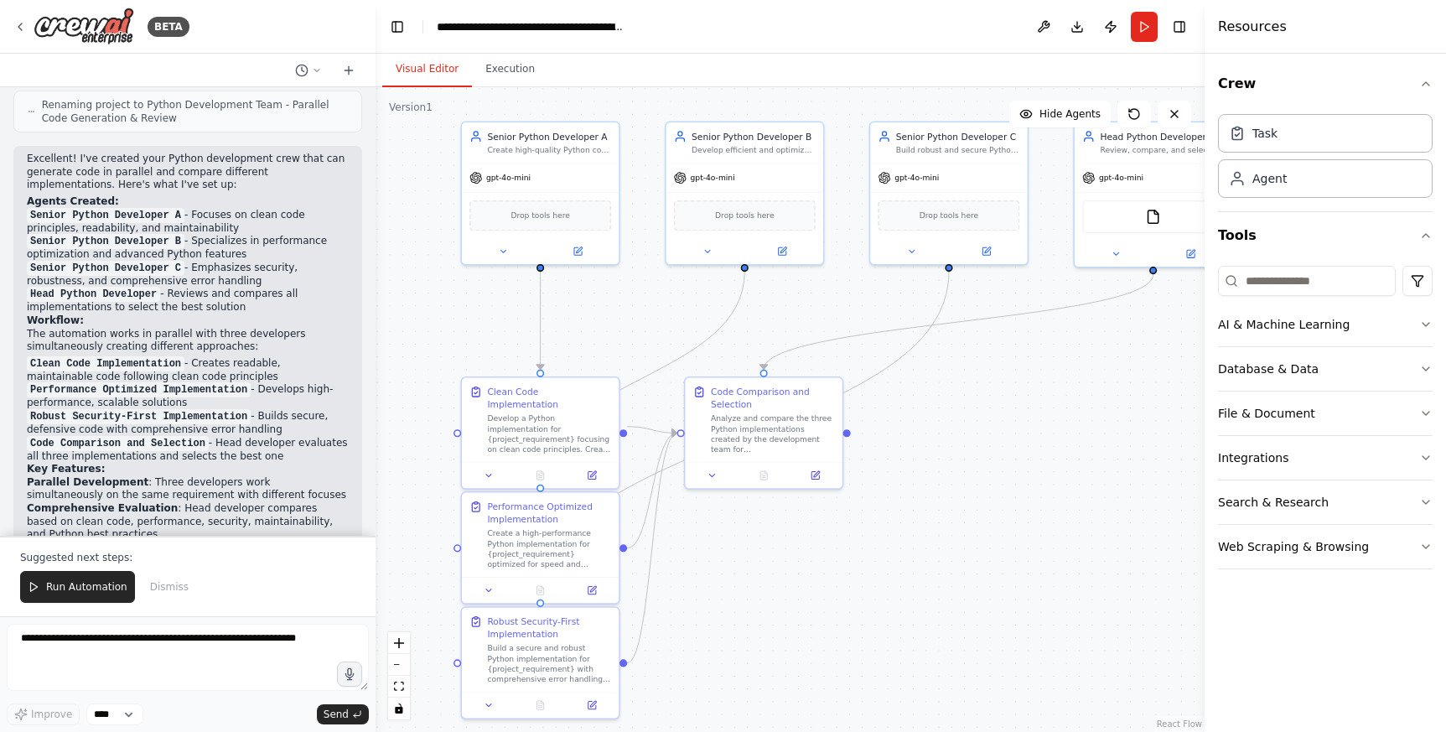
scroll to position [1157, 0]
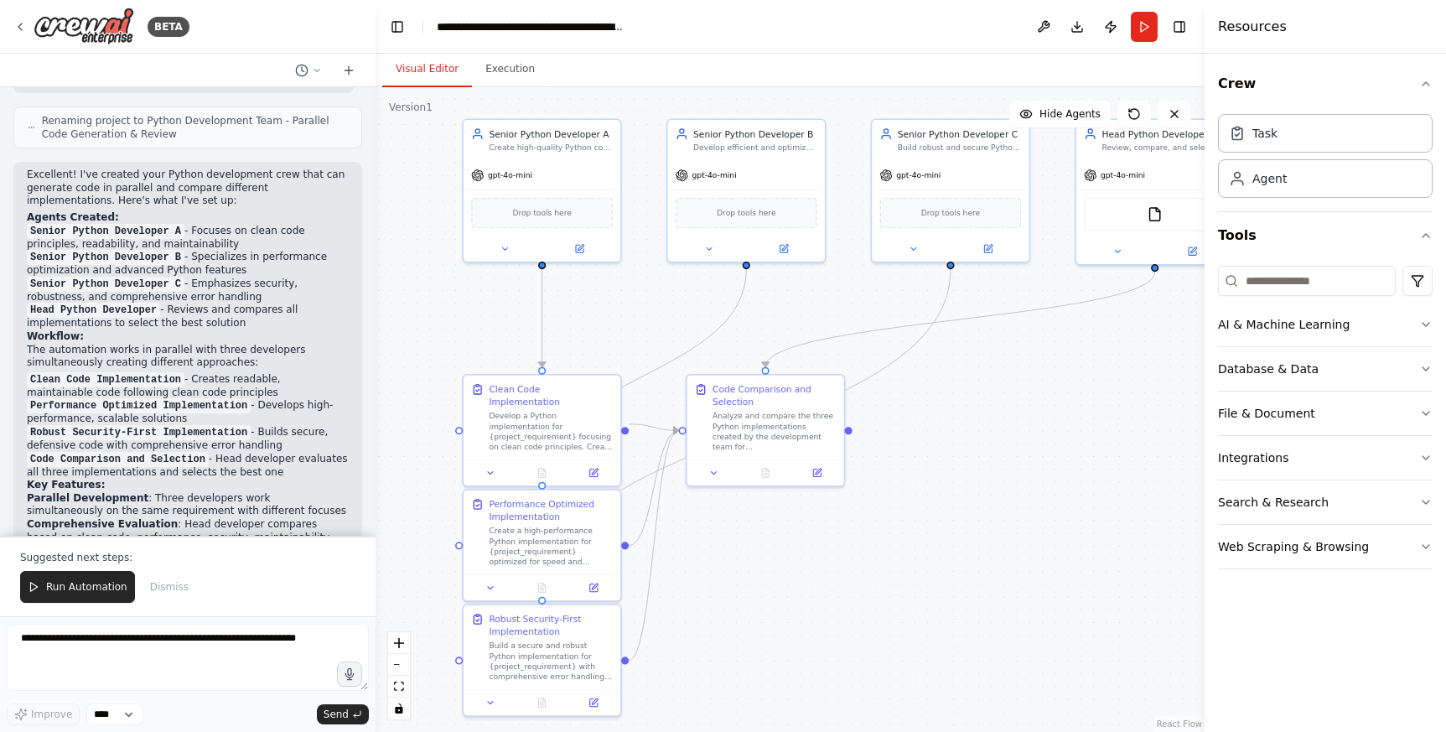
click at [955, 596] on div ".deletable-edge-delete-btn { width: 20px; height: 20px; border: 0px solid #ffff…" at bounding box center [789, 409] width 829 height 644
click at [168, 653] on textarea at bounding box center [188, 657] width 362 height 67
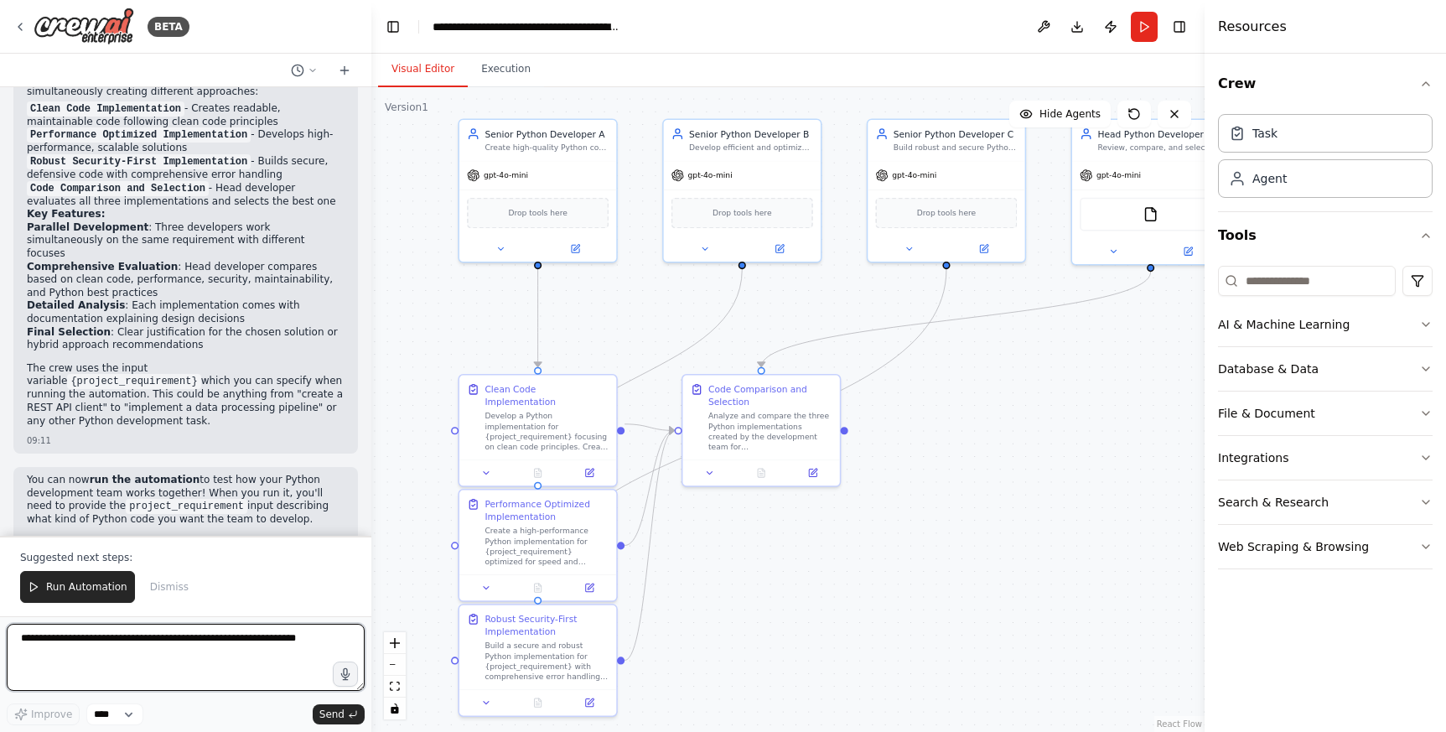
scroll to position [1414, 0]
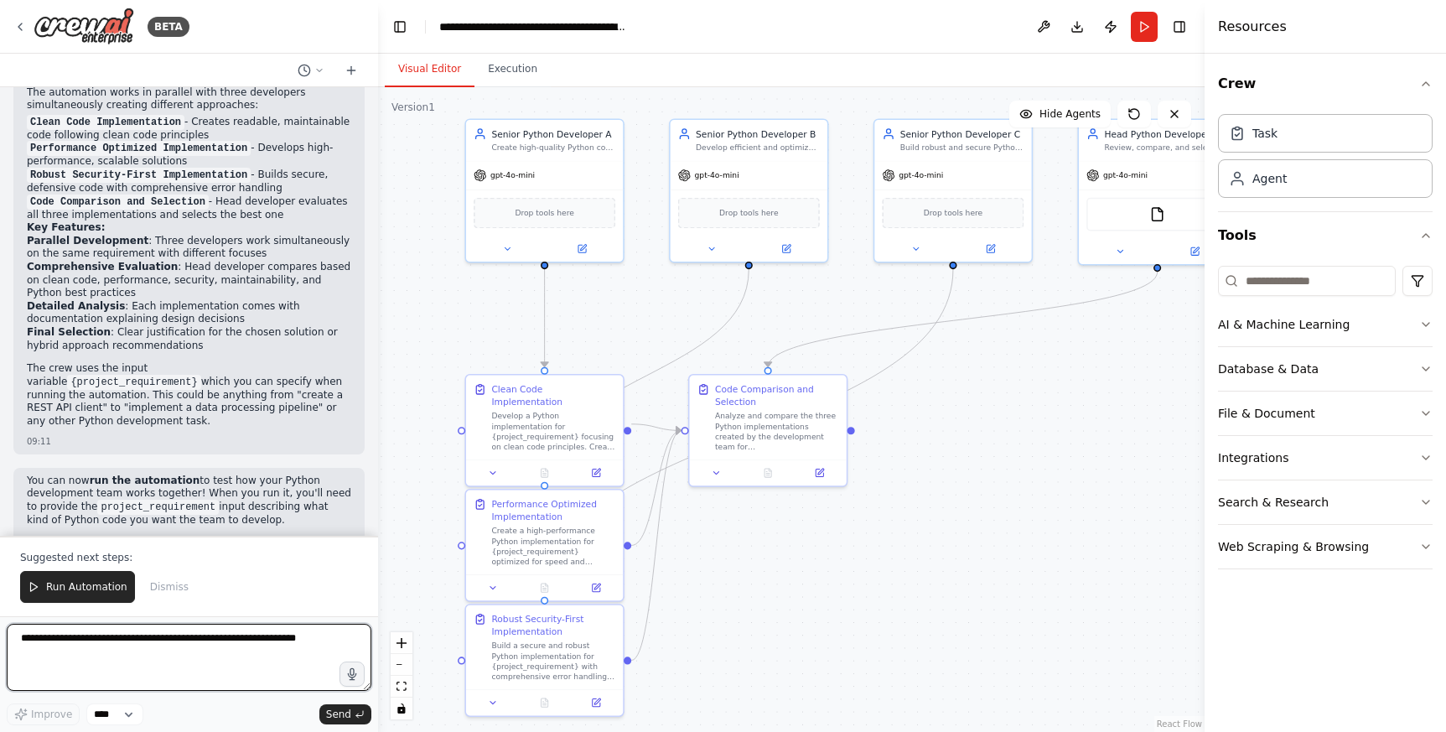
drag, startPoint x: 371, startPoint y: 469, endPoint x: 378, endPoint y: 461, distance: 10.7
click at [378, 461] on div "BETA Python developers crew can create in parallel code and a head developper c…" at bounding box center [723, 366] width 1446 height 732
click at [489, 463] on button at bounding box center [493, 470] width 44 height 15
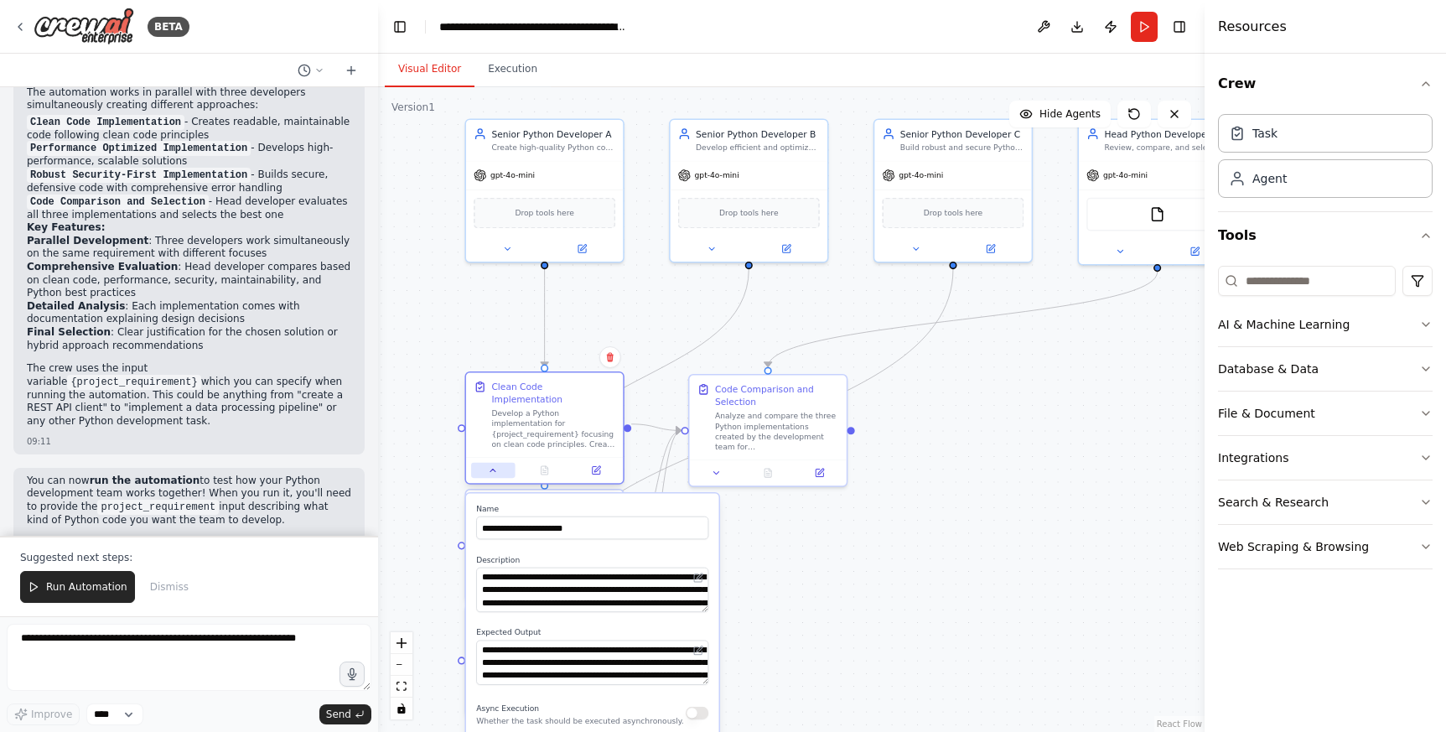
click at [489, 463] on button at bounding box center [493, 470] width 44 height 15
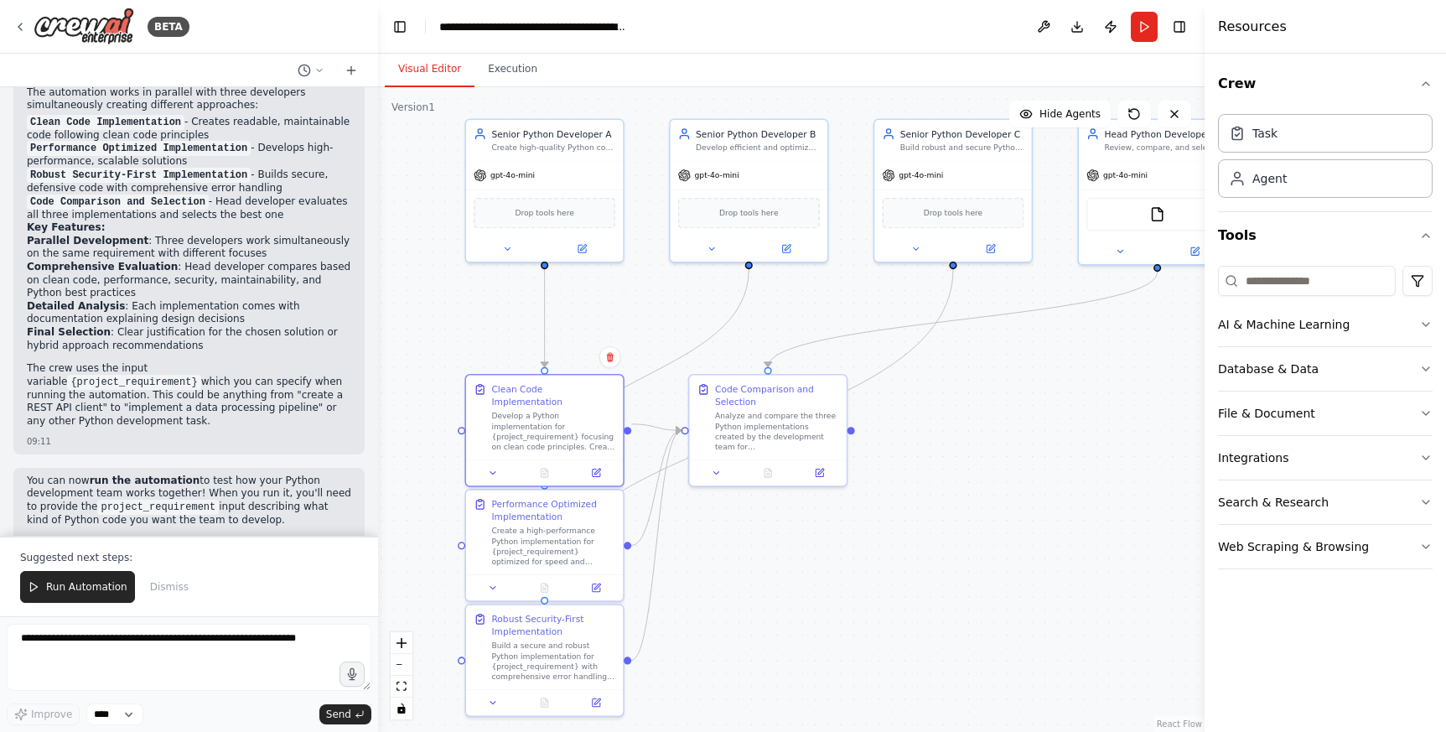
click at [413, 500] on div ".deletable-edge-delete-btn { width: 20px; height: 20px; border: 0px solid #ffff…" at bounding box center [791, 409] width 826 height 644
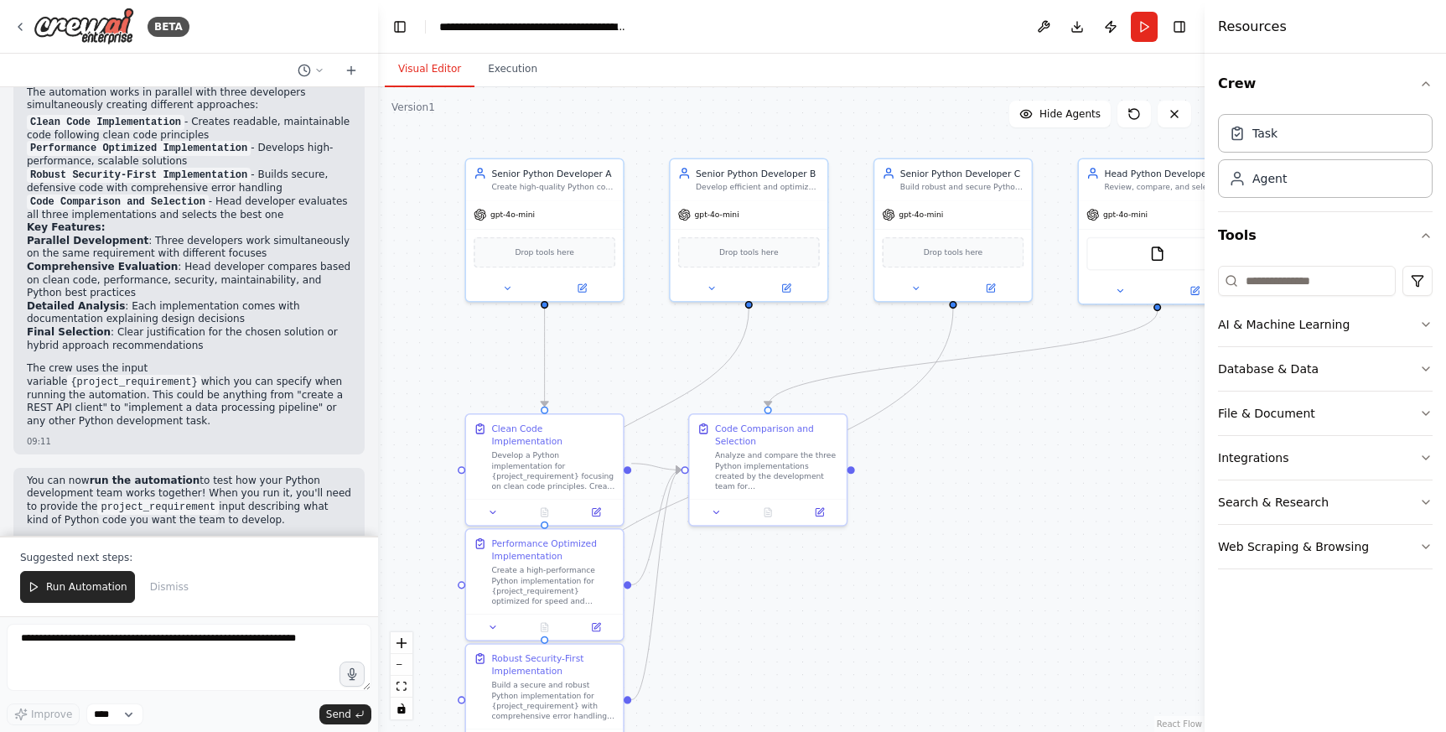
drag, startPoint x: 454, startPoint y: 308, endPoint x: 454, endPoint y: 348, distance: 39.4
click at [454, 348] on div ".deletable-edge-delete-btn { width: 20px; height: 20px; border: 0px solid #ffff…" at bounding box center [791, 409] width 826 height 644
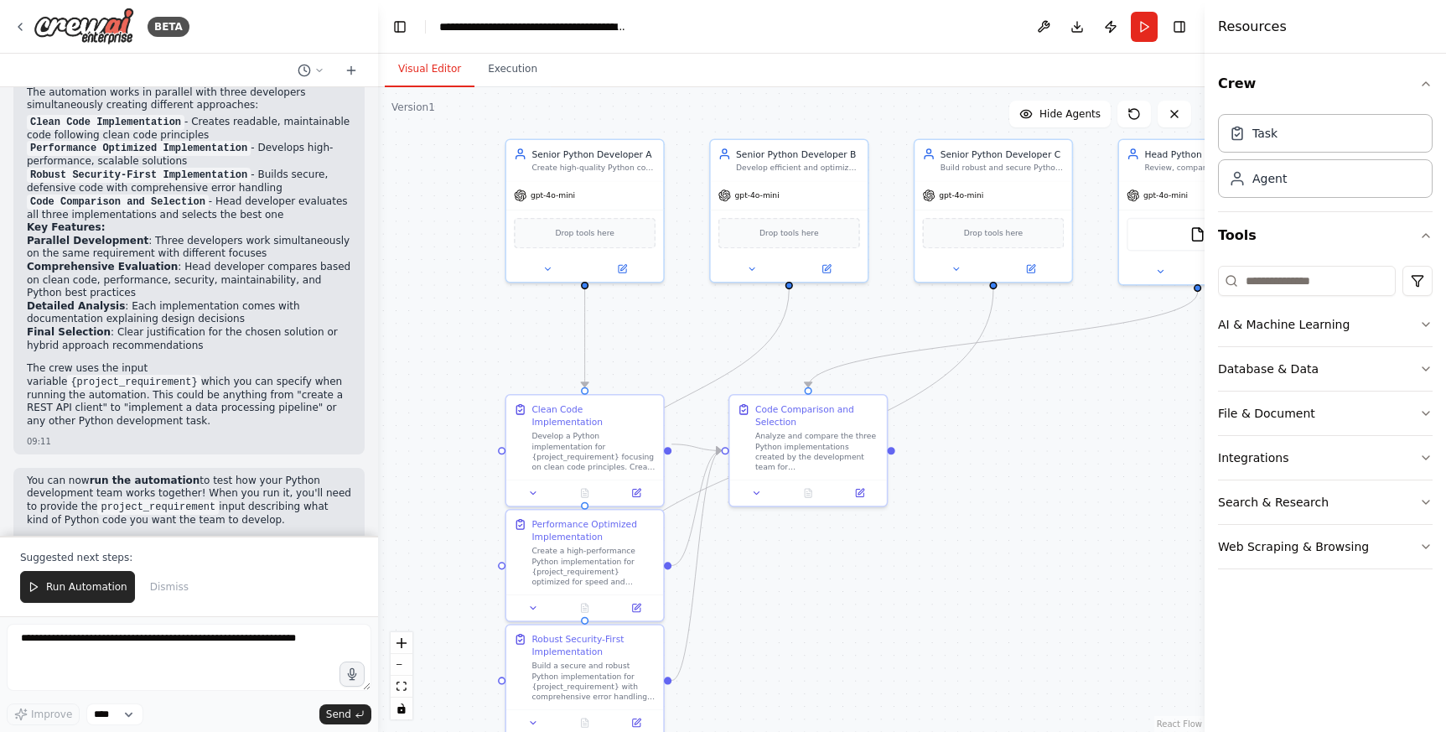
drag, startPoint x: 607, startPoint y: 355, endPoint x: 646, endPoint y: 336, distance: 43.5
click at [646, 336] on div ".deletable-edge-delete-btn { width: 20px; height: 20px; border: 0px solid #ffff…" at bounding box center [791, 409] width 826 height 644
click at [173, 636] on textarea at bounding box center [189, 657] width 365 height 67
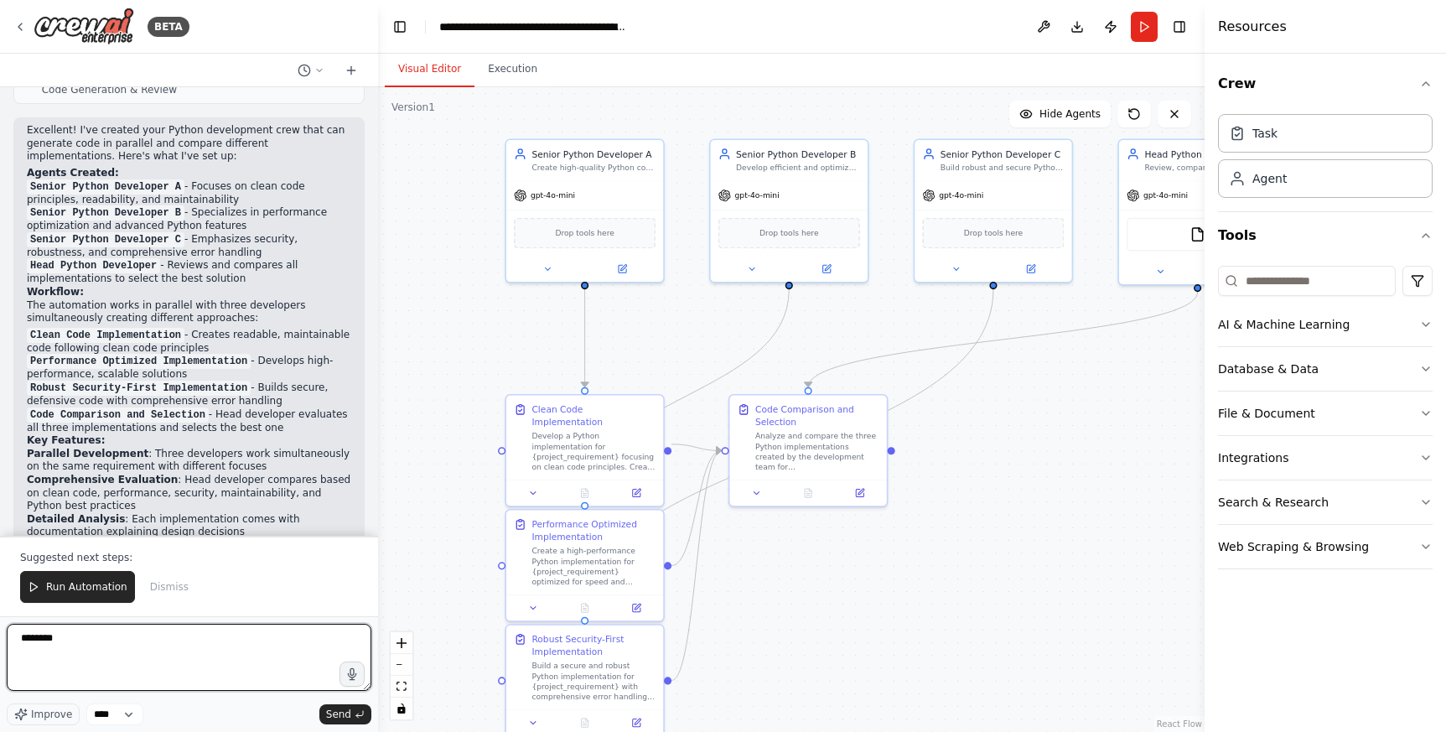
scroll to position [1182, 0]
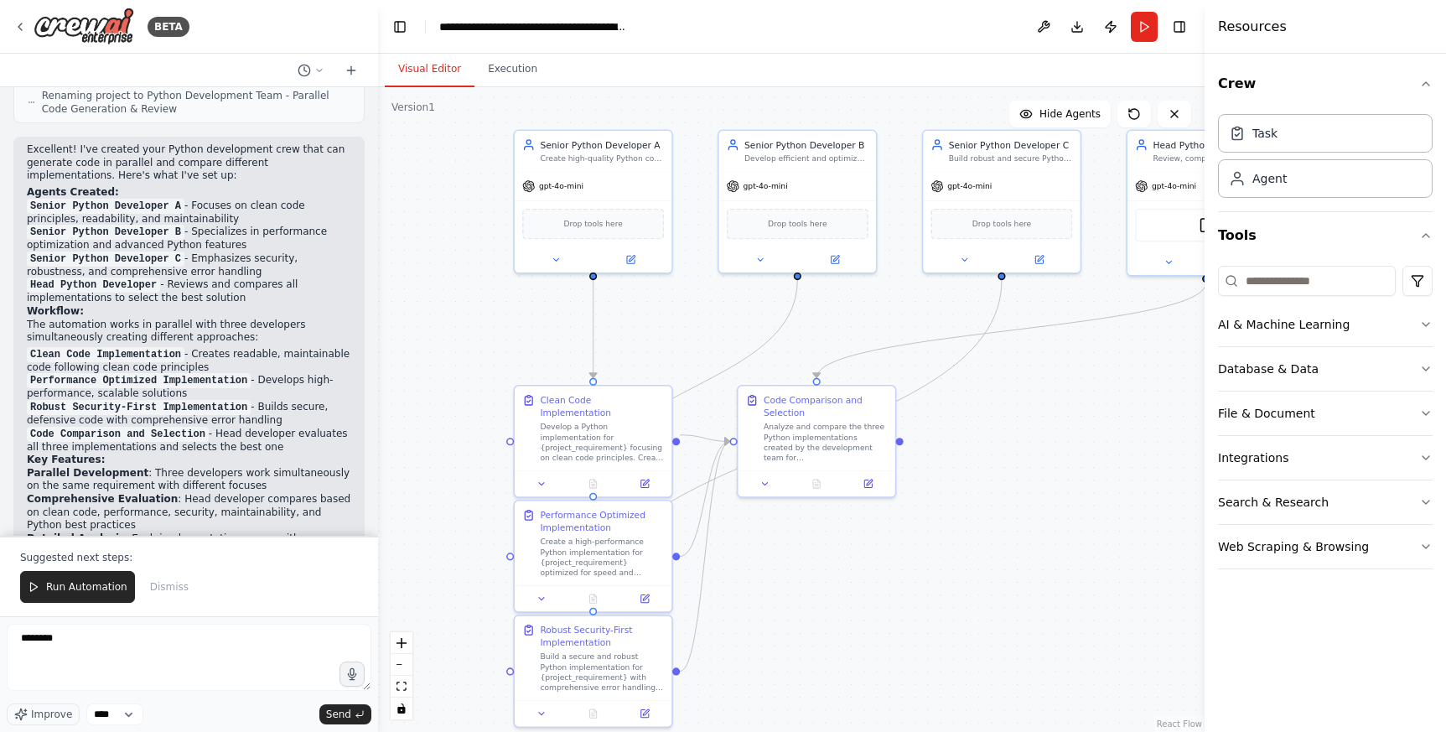
drag, startPoint x: 1053, startPoint y: 455, endPoint x: 1062, endPoint y: 446, distance: 12.5
click at [1062, 446] on div ".deletable-edge-delete-btn { width: 20px; height: 20px; border: 0px solid #ffff…" at bounding box center [791, 409] width 826 height 644
click at [106, 637] on textarea "*******" at bounding box center [189, 657] width 365 height 67
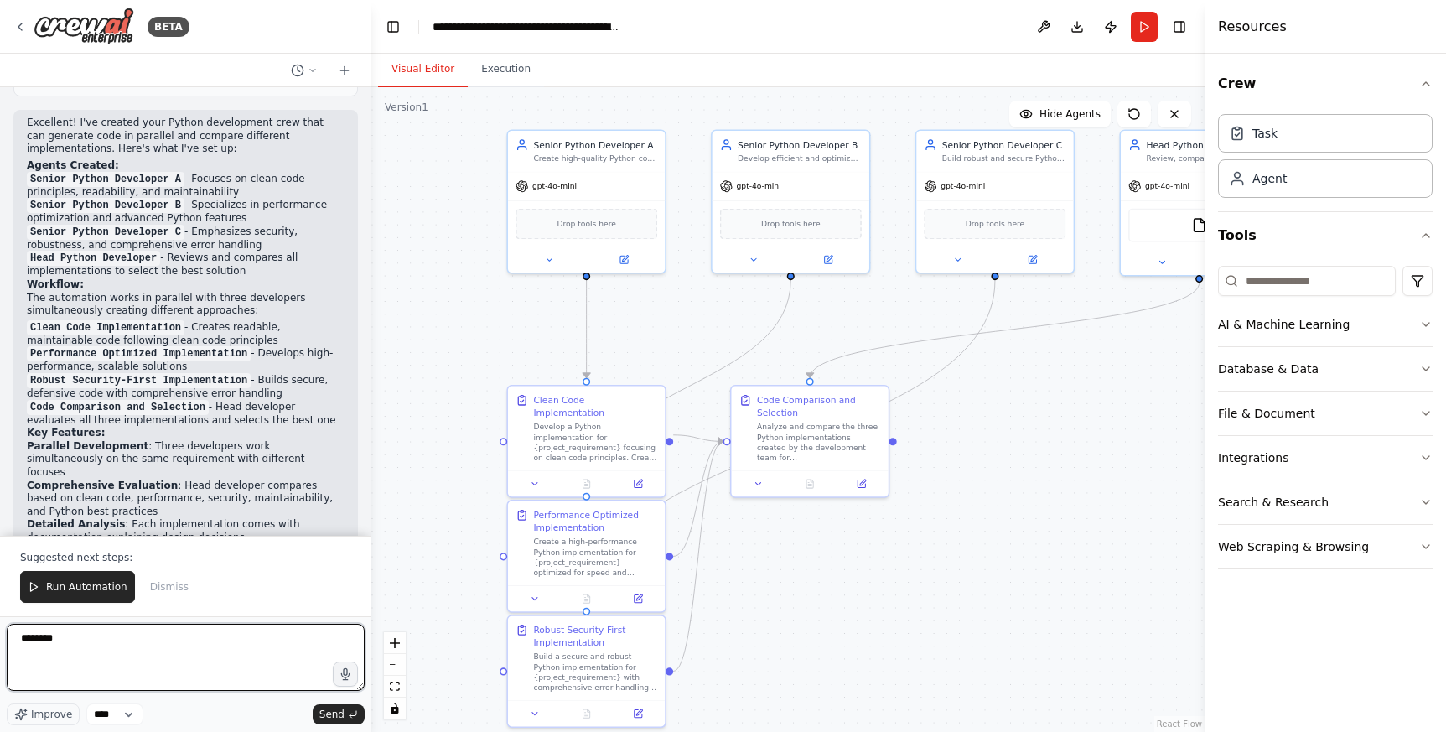
scroll to position [1221, 0]
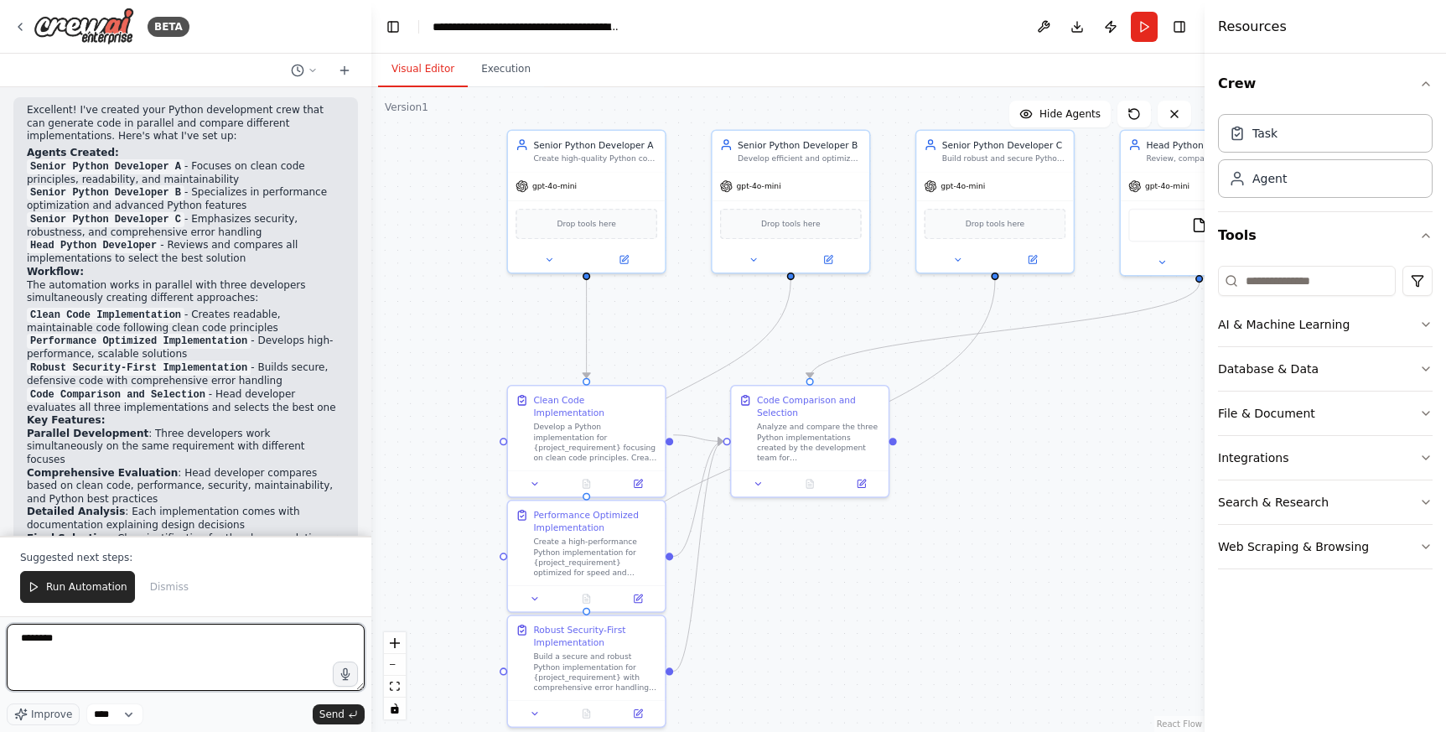
click at [371, 402] on div "BETA Python developers crew can create in parallel code and a head developper c…" at bounding box center [723, 366] width 1446 height 732
drag, startPoint x: 365, startPoint y: 433, endPoint x: 373, endPoint y: 432, distance: 8.5
click at [373, 432] on div "BETA Python developers crew can create in parallel code and a head developper c…" at bounding box center [723, 366] width 1446 height 732
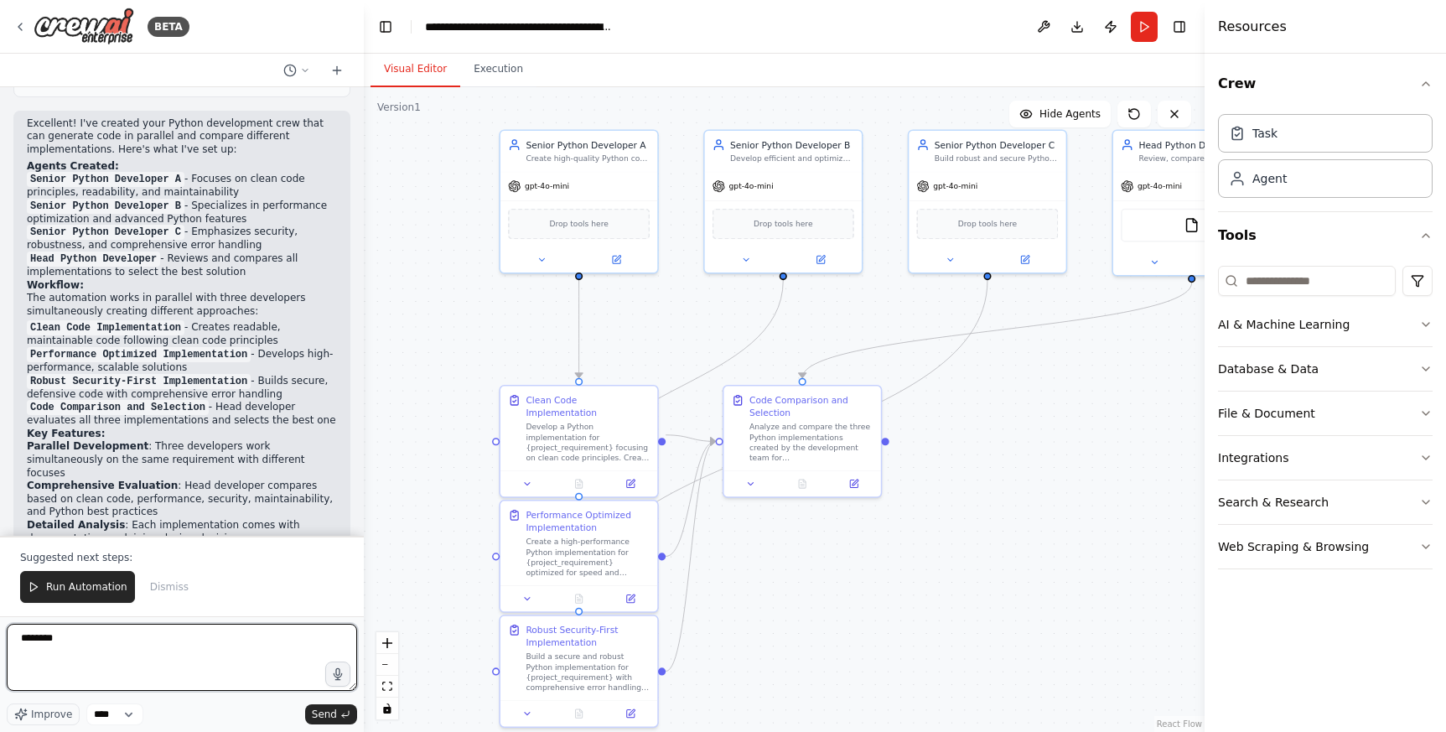
drag, startPoint x: 366, startPoint y: 436, endPoint x: 364, endPoint y: 452, distance: 16.1
click at [364, 452] on div "BETA Python developers crew can create in parallel code and a head developper c…" at bounding box center [723, 366] width 1446 height 732
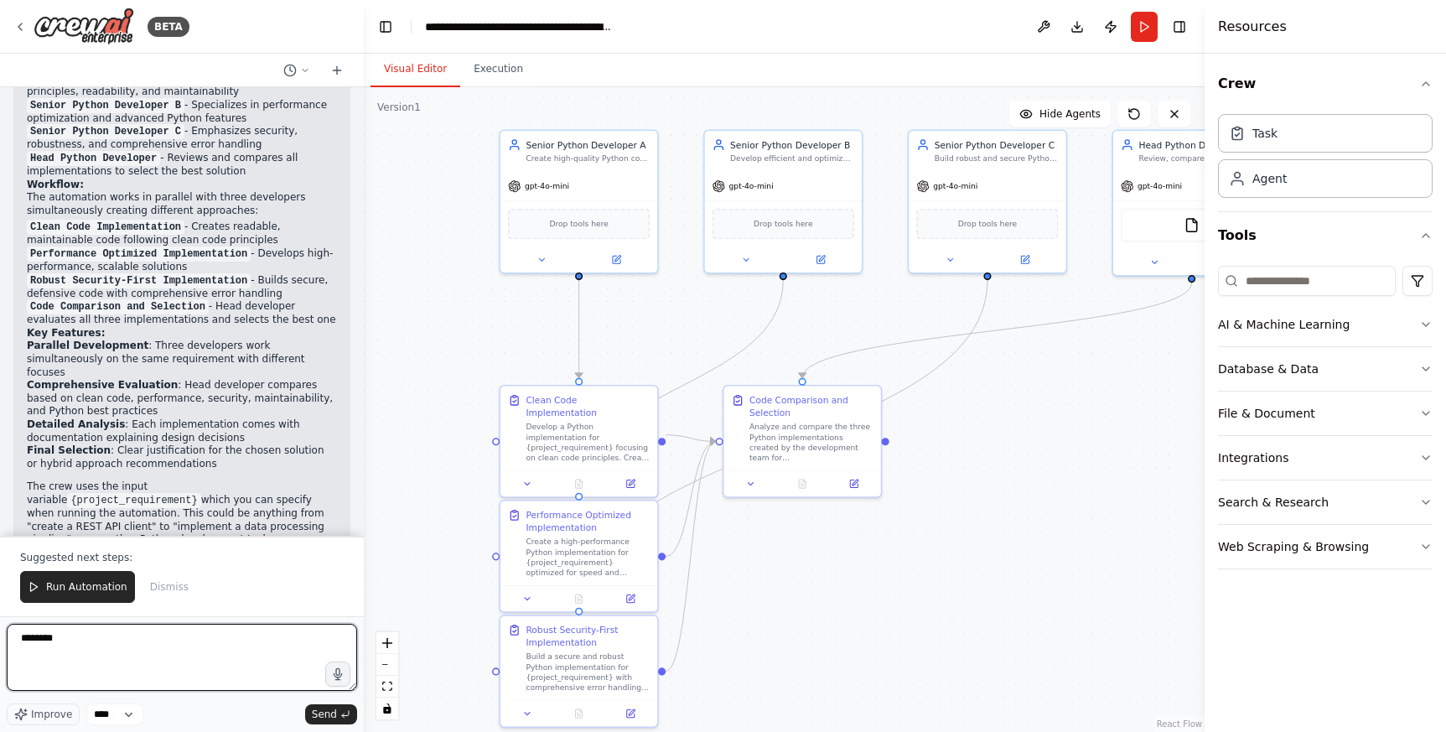
scroll to position [1321, 0]
click at [160, 635] on textarea "**********" at bounding box center [182, 657] width 350 height 67
click at [230, 654] on textarea "**********" at bounding box center [182, 657] width 350 height 67
type textarea "**********"
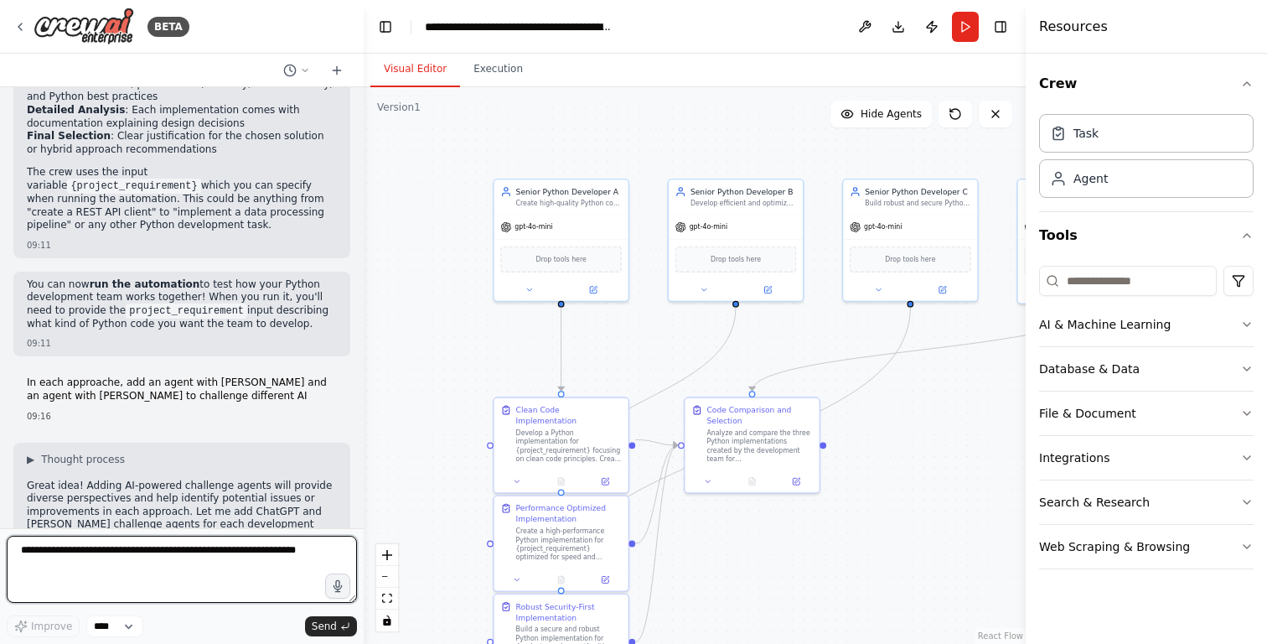
scroll to position [1667, 0]
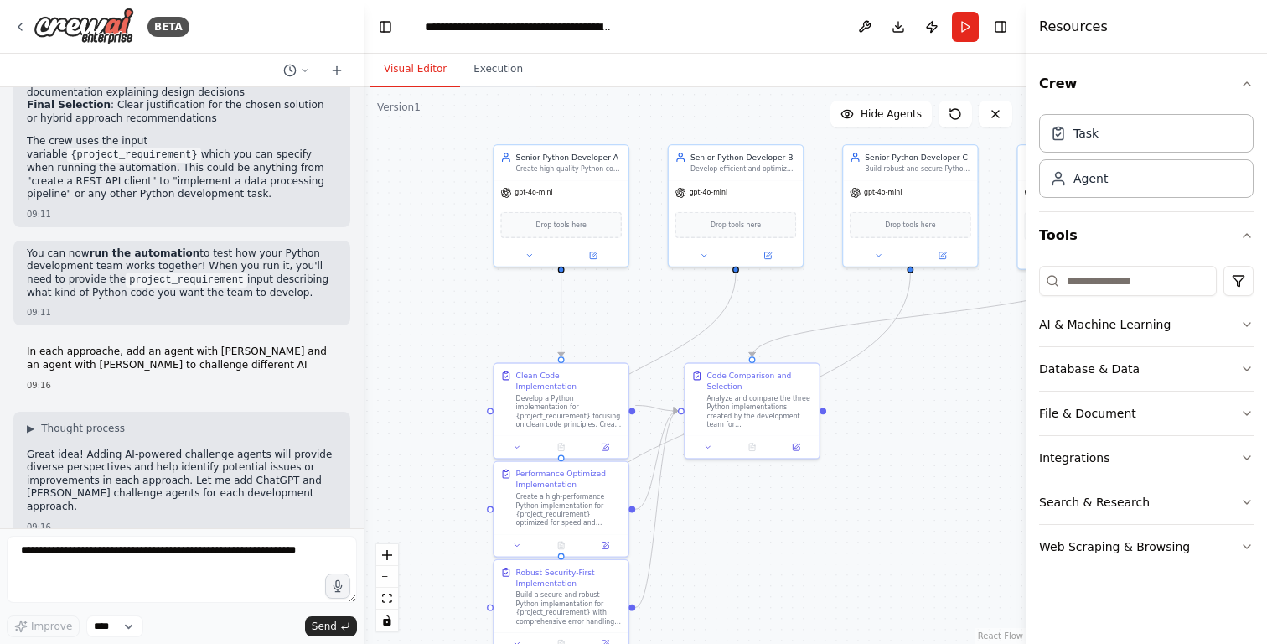
click at [675, 136] on div ".deletable-edge-delete-btn { width: 20px; height: 20px; border: 0px solid #ffff…" at bounding box center [695, 365] width 662 height 556
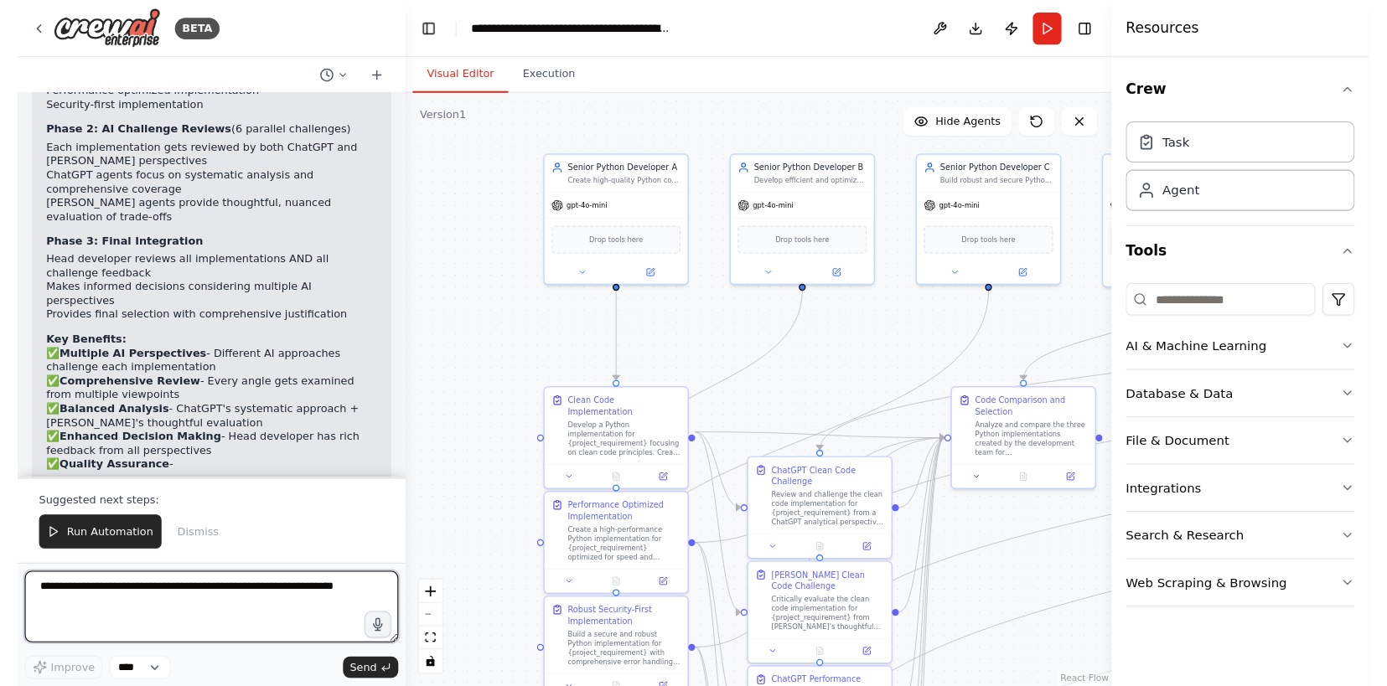
scroll to position [3601, 0]
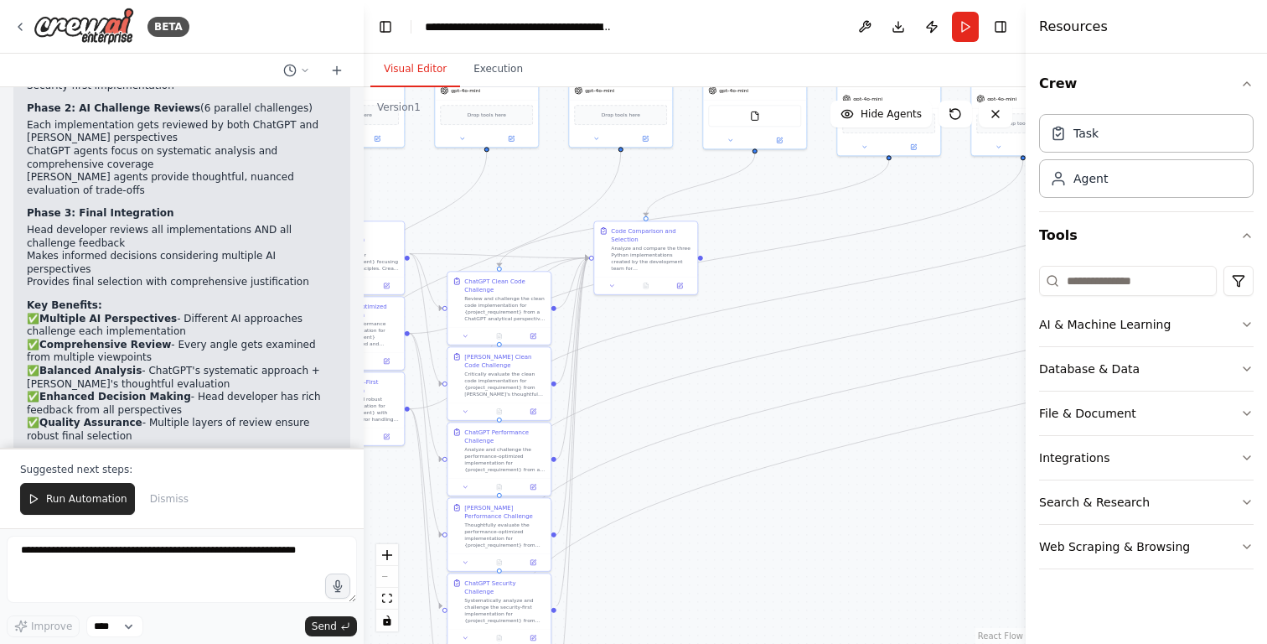
drag, startPoint x: 783, startPoint y: 311, endPoint x: 531, endPoint y: 181, distance: 283.7
click at [531, 181] on div ".deletable-edge-delete-btn { width: 20px; height: 20px; border: 0px solid #ffff…" at bounding box center [695, 365] width 662 height 556
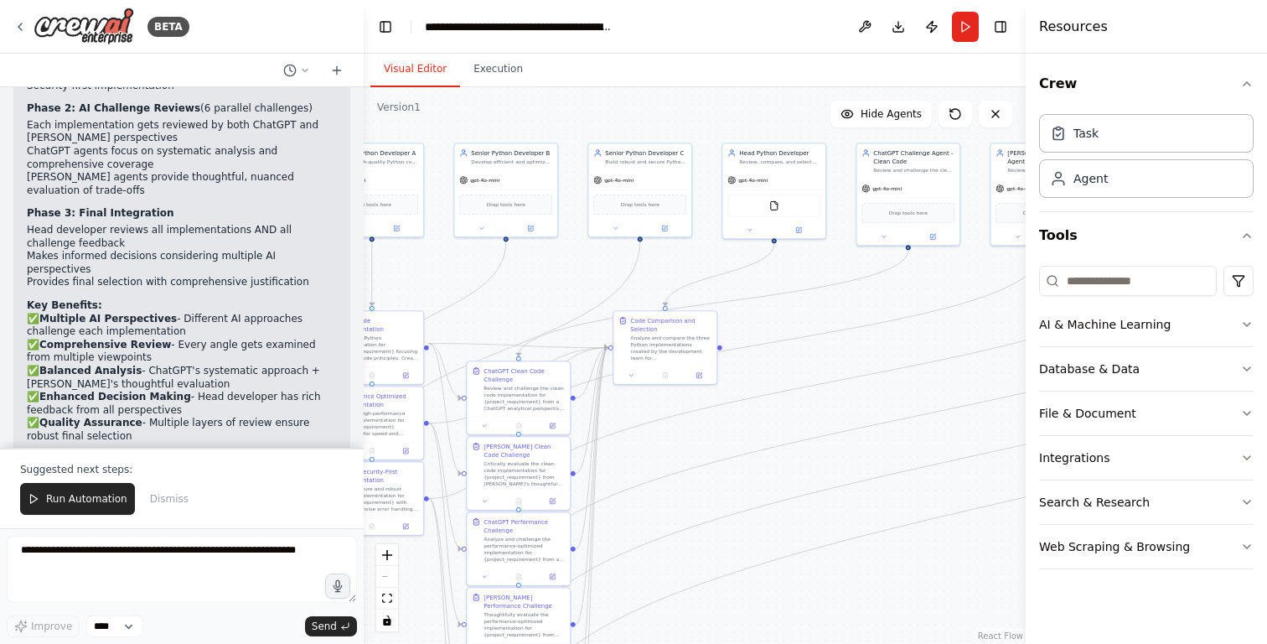
drag, startPoint x: 893, startPoint y: 243, endPoint x: 915, endPoint y: 329, distance: 89.0
click at [914, 329] on div ".deletable-edge-delete-btn { width: 20px; height: 20px; border: 0px solid #ffff…" at bounding box center [695, 365] width 662 height 556
click at [703, 46] on header "**********" at bounding box center [695, 27] width 662 height 54
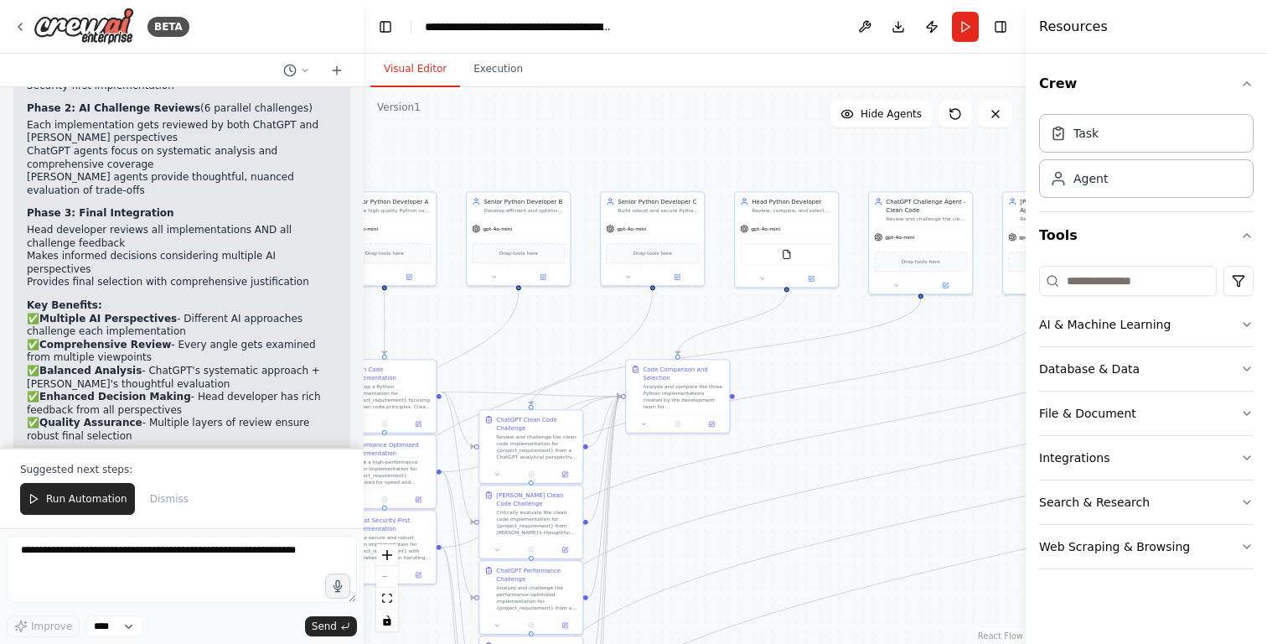
drag, startPoint x: 946, startPoint y: 276, endPoint x: 972, endPoint y: 295, distance: 32.4
click at [971, 298] on div ".deletable-edge-delete-btn { width: 20px; height: 20px; border: 0px solid #ffff…" at bounding box center [695, 365] width 662 height 556
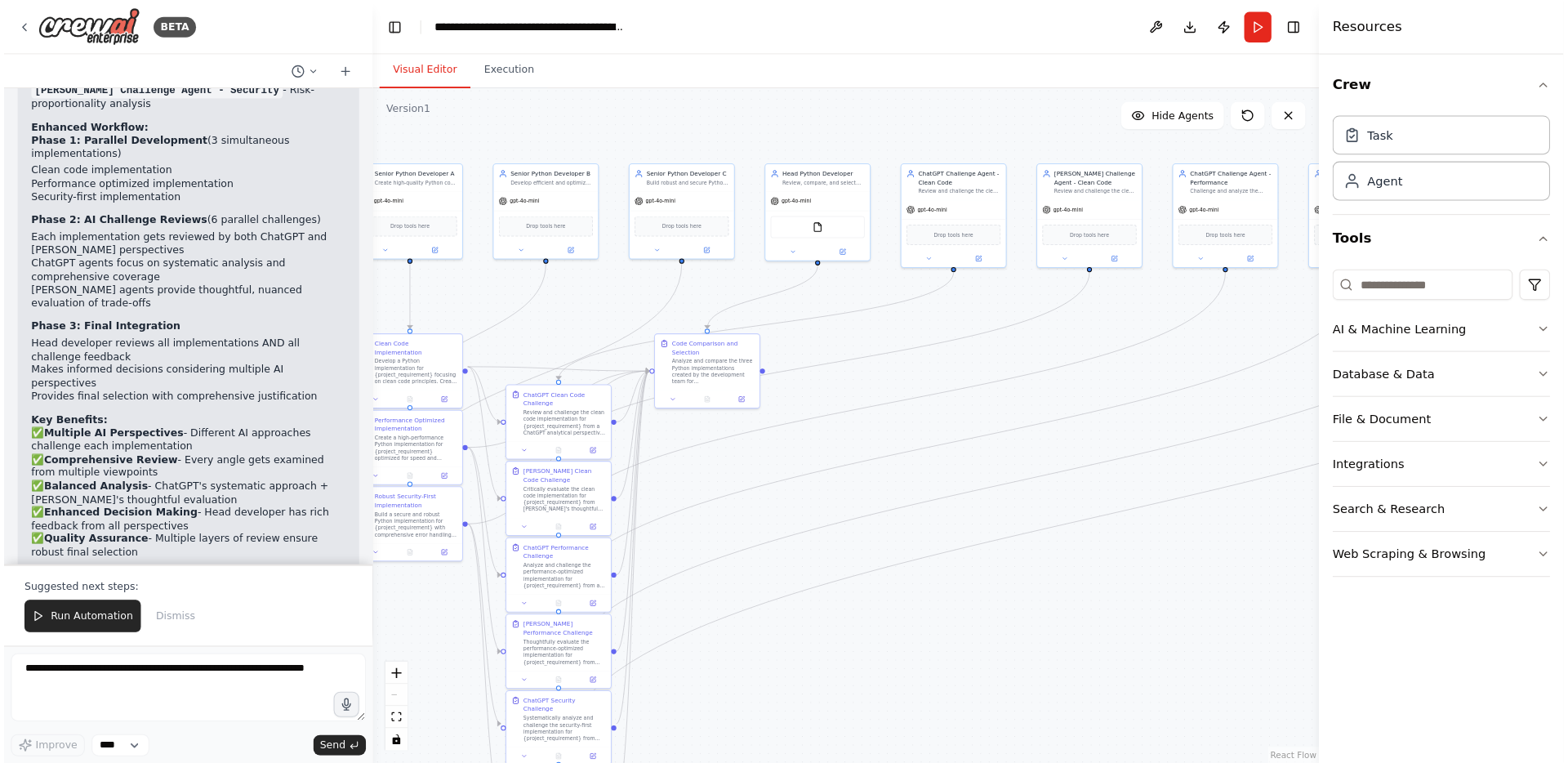
scroll to position [3374, 0]
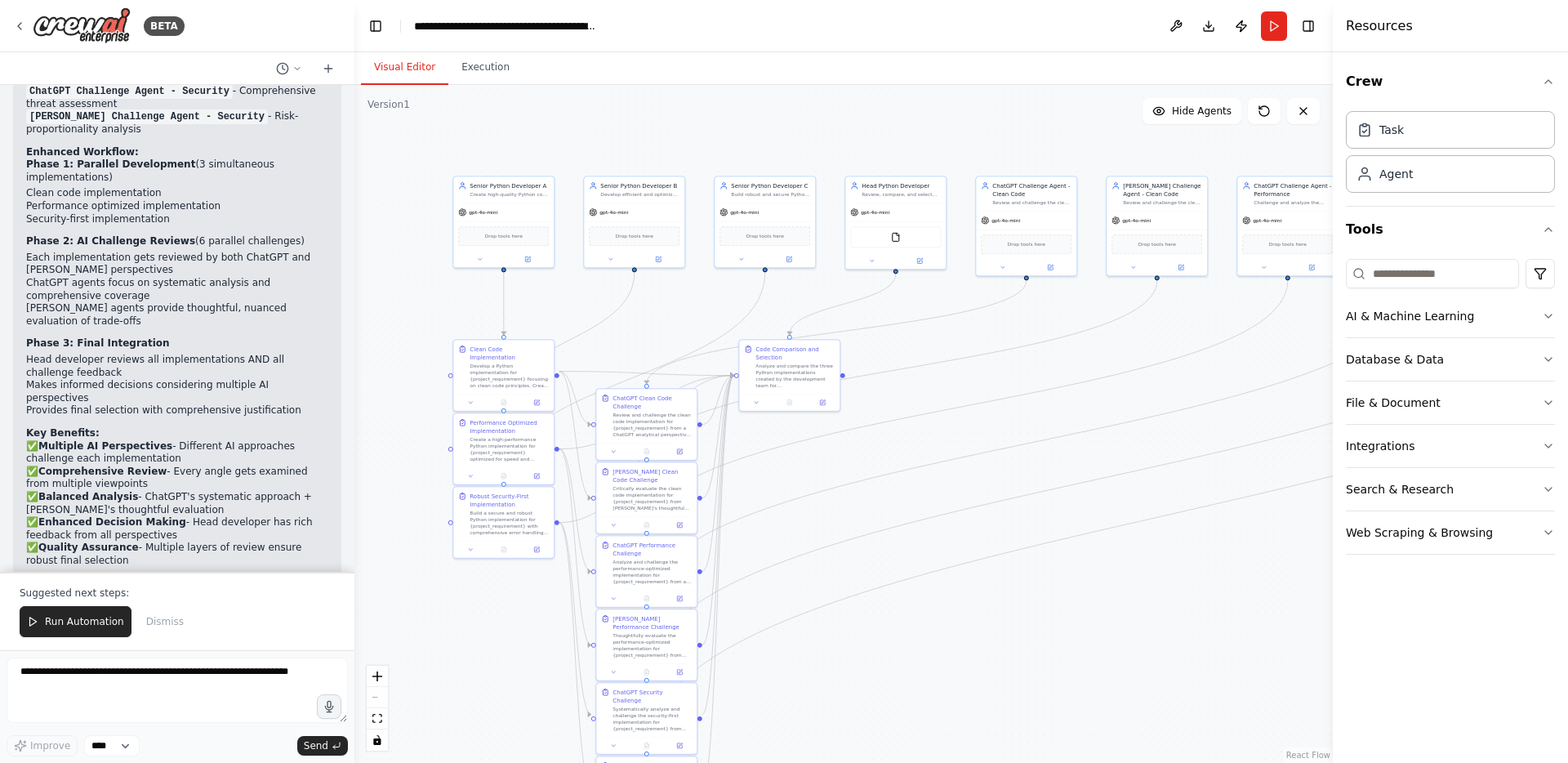
drag, startPoint x: 488, startPoint y: 127, endPoint x: 602, endPoint y: 145, distance: 115.4
click at [602, 145] on div ".deletable-edge-delete-btn { width: 20px; height: 20px; border: 0px solid #ffff…" at bounding box center [844, 424] width 978 height 678
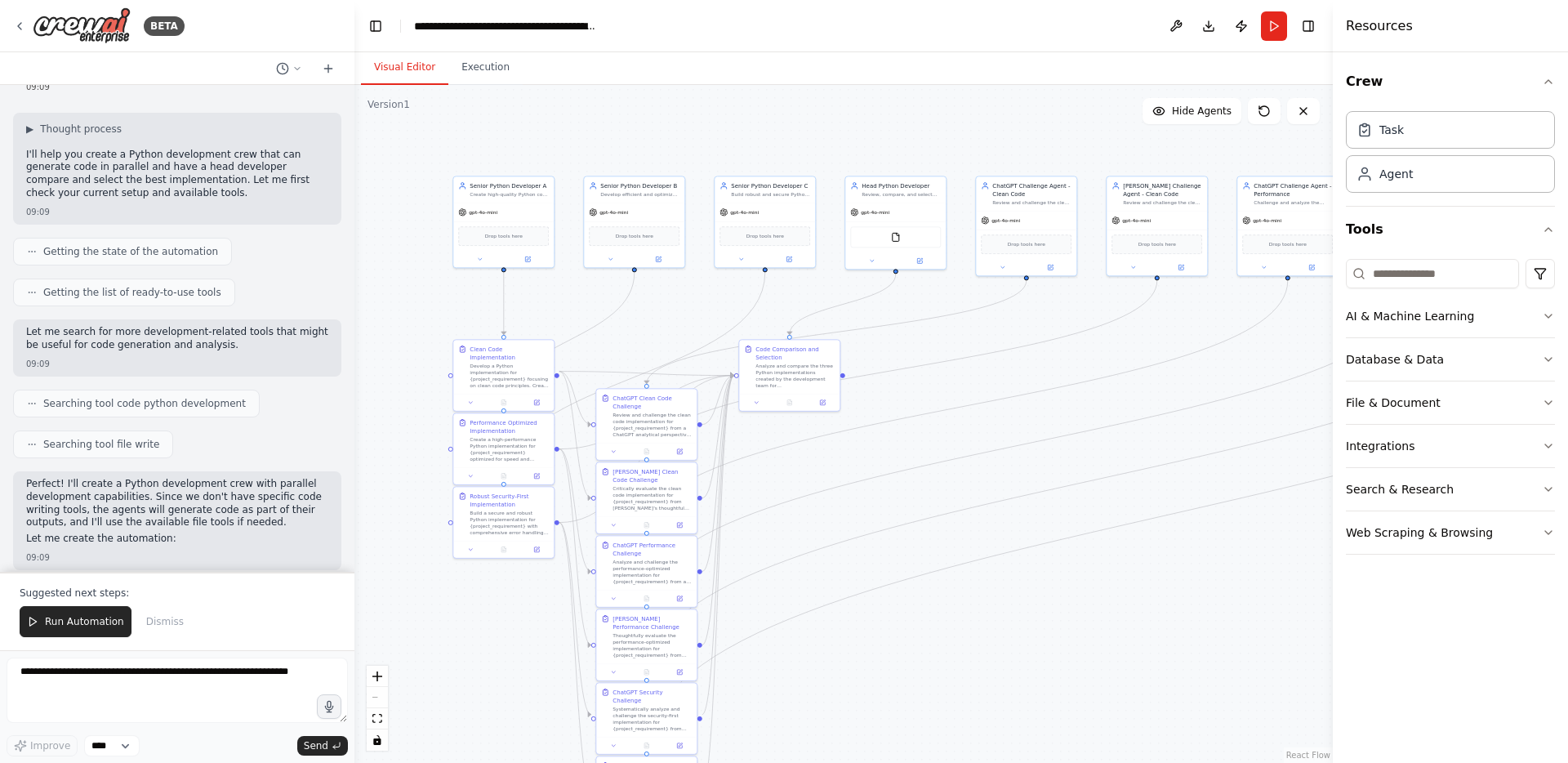
scroll to position [69, 0]
click at [618, 310] on icon "Edge from 4f49d45b-dbb6-46f2-b33c-5b9921fc0c53 to 76821e0d-9274-4247-b05d-5e03f…" at bounding box center [569, 340] width 131 height 136
click at [748, 316] on icon "Edge from b3cd2156-7cc6-40ca-9b17-32e7f3687922 to 8a9e0bac-5ce8-48a4-ae07-df1de…" at bounding box center [634, 376] width 261 height 210
click at [780, 134] on div ".deletable-edge-delete-btn { width: 20px; height: 20px; border: 0px solid #ffff…" at bounding box center [844, 424] width 978 height 678
click at [801, 371] on div "Analyze and compare the three Python implementations created by the development…" at bounding box center [794, 373] width 79 height 26
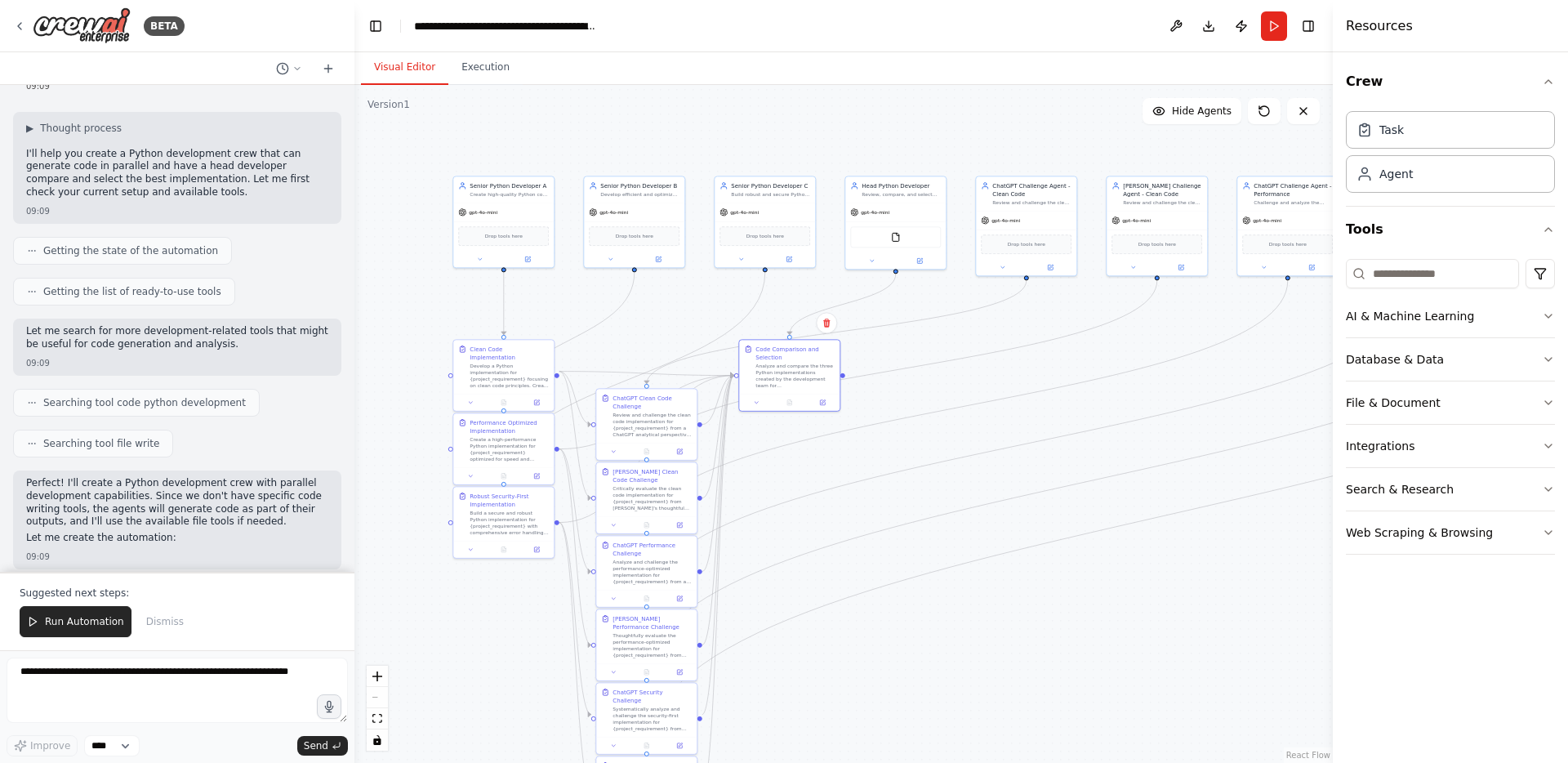
click at [969, 117] on div ".deletable-edge-delete-btn { width: 20px; height: 20px; border: 0px solid #ffff…" at bounding box center [844, 424] width 978 height 678
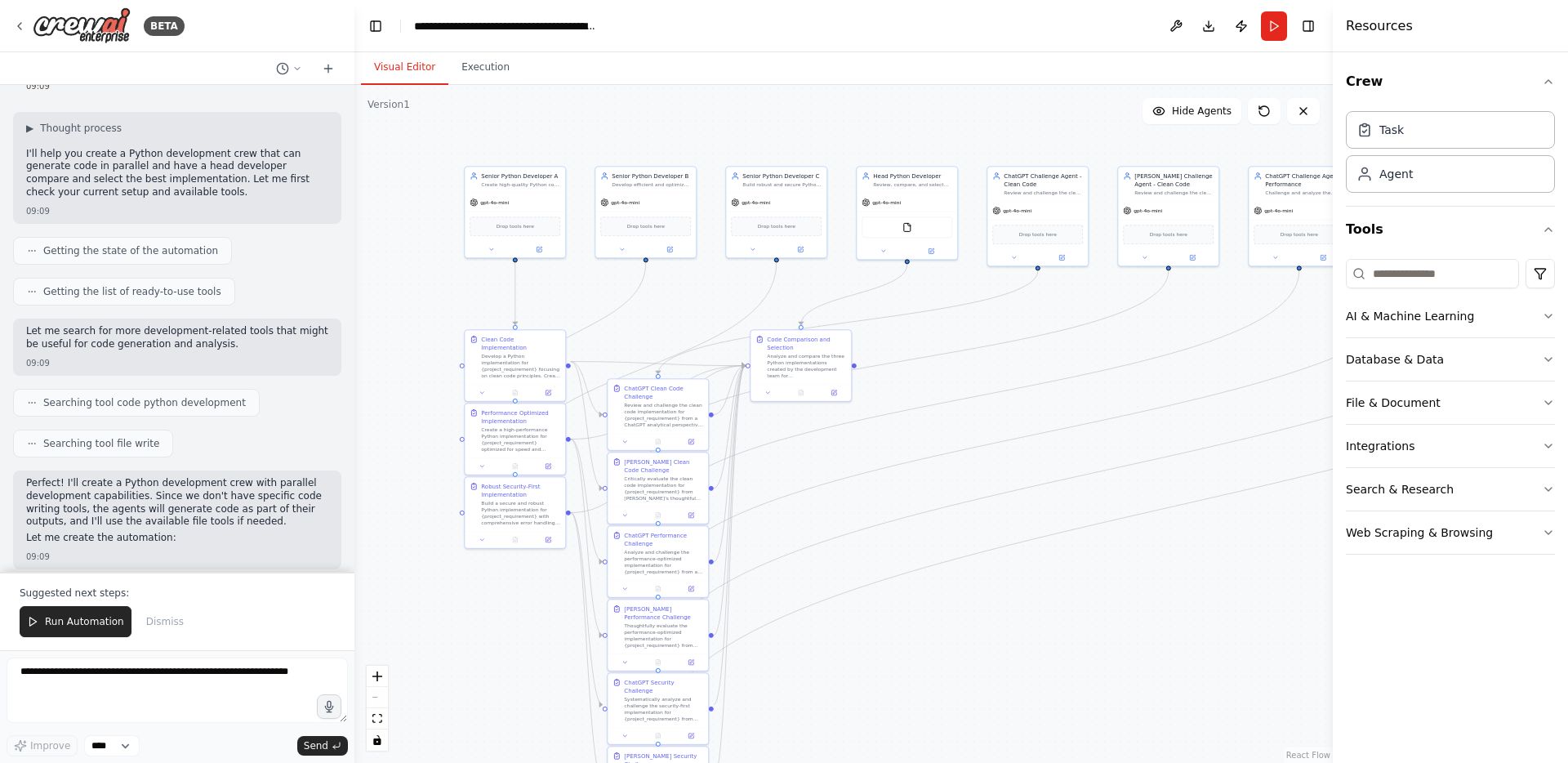
drag, startPoint x: 958, startPoint y: 148, endPoint x: 970, endPoint y: 138, distance: 15.6
click at [970, 138] on div ".deletable-edge-delete-btn { width: 20px; height: 20px; border: 0px solid #ffff…" at bounding box center [844, 424] width 978 height 678
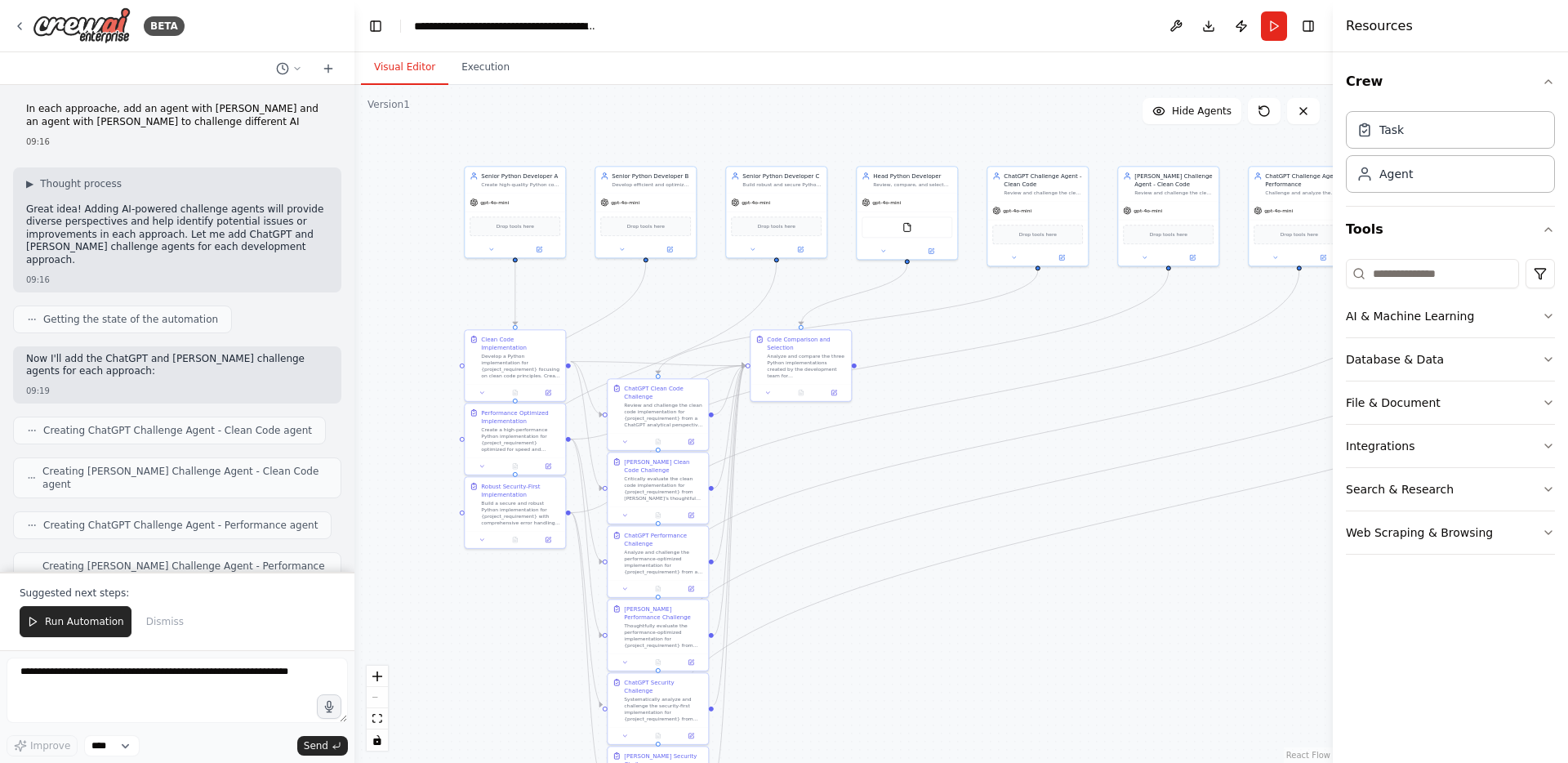
scroll to position [1846, 0]
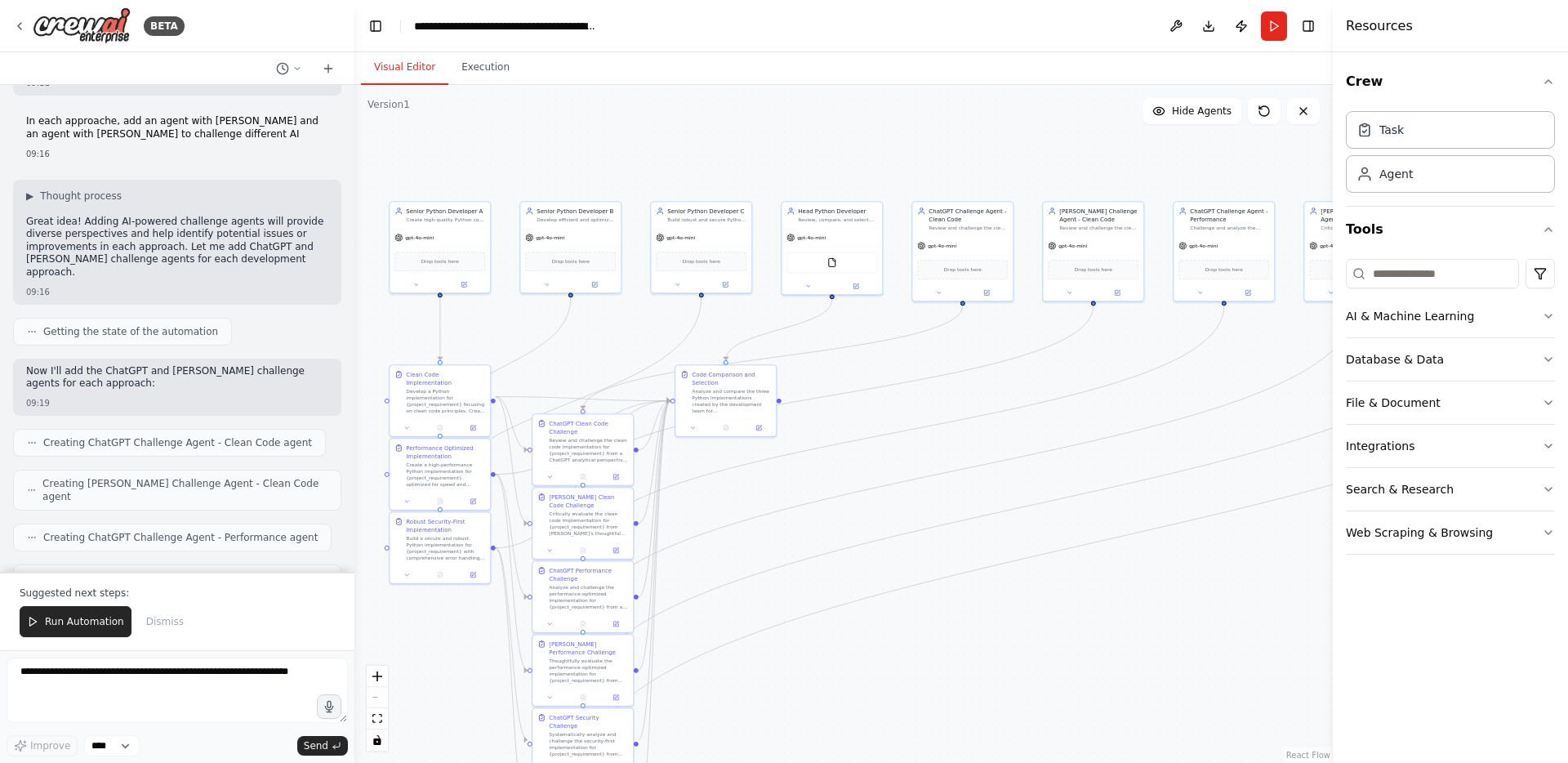
drag, startPoint x: 1286, startPoint y: 146, endPoint x: 1226, endPoint y: 185, distance: 71.6
click at [1226, 185] on div ".deletable-edge-delete-btn { width: 20px; height: 20px; border: 0px solid #ffff…" at bounding box center [844, 424] width 978 height 678
click at [1084, 260] on div "Drop tools here" at bounding box center [1107, 272] width 100 height 30
click at [1090, 252] on div "gpt-4o-mini" at bounding box center [1107, 248] width 100 height 18
click at [1079, 141] on div ".deletable-edge-delete-btn { width: 20px; height: 20px; border: 0px solid #ffff…" at bounding box center [844, 424] width 978 height 678
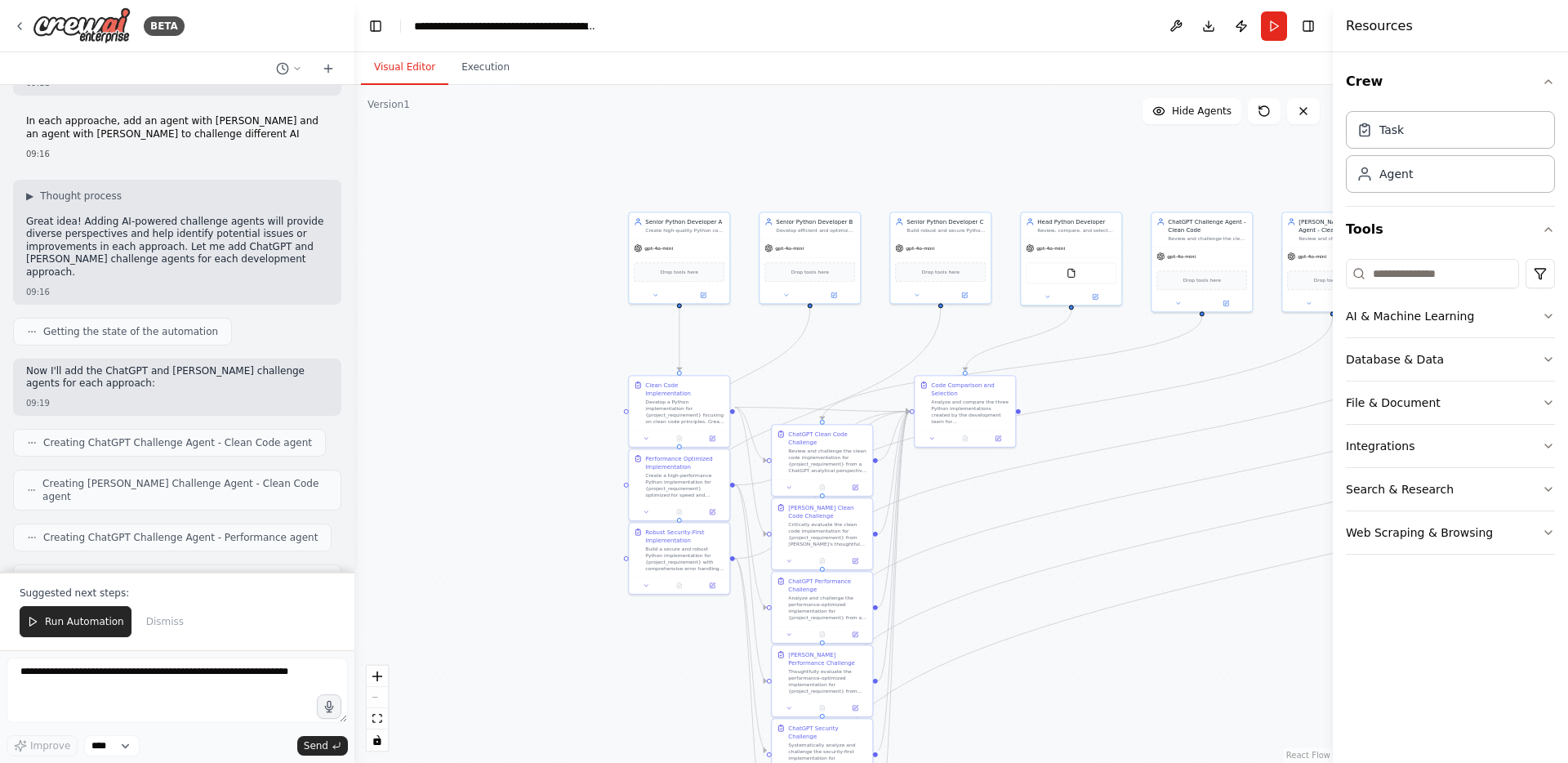
drag, startPoint x: 950, startPoint y: 145, endPoint x: 1173, endPoint y: 152, distance: 223.1
click at [1174, 152] on div ".deletable-edge-delete-btn { width: 20px; height: 20px; border: 0px solid #ffff…" at bounding box center [844, 424] width 978 height 678
click at [679, 473] on div "Create a high-performance Python implementation for {project_requirement} optim…" at bounding box center [684, 483] width 79 height 26
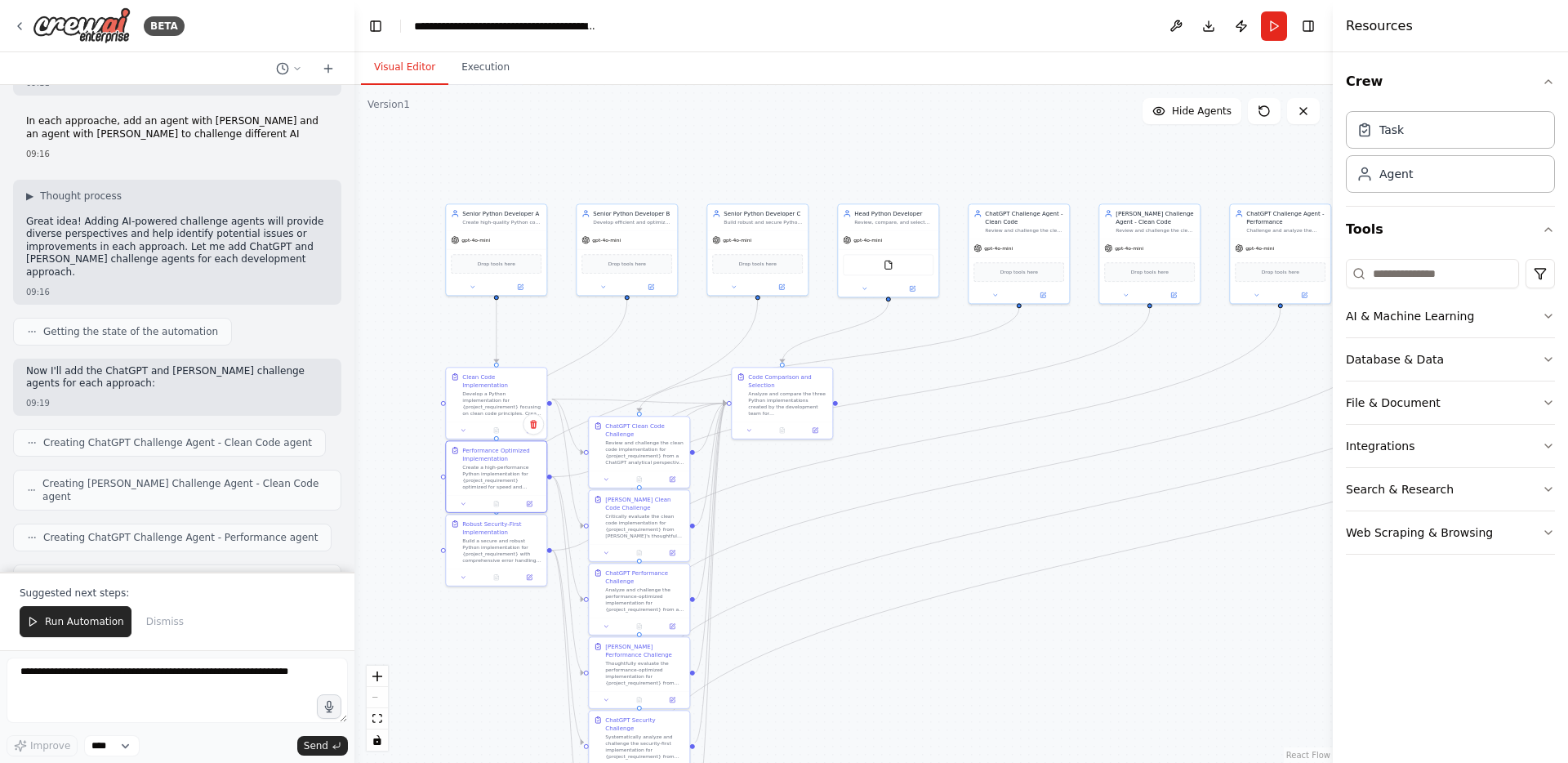
drag, startPoint x: 1297, startPoint y: 150, endPoint x: 1113, endPoint y: 142, distance: 184.2
click at [1113, 142] on div ".deletable-edge-delete-btn { width: 20px; height: 20px; border: 0px solid #ffff…" at bounding box center [844, 424] width 978 height 678
click at [607, 458] on div "Review and challenge the clean code implementation for {project_requirement} fr…" at bounding box center [644, 450] width 79 height 26
click at [653, 432] on div "ChatGPT Clean Code Challenge" at bounding box center [648, 428] width 79 height 17
click at [717, 382] on div ".deletable-edge-delete-btn { width: 20px; height: 20px; border: 0px solid #ffff…" at bounding box center [844, 424] width 978 height 678
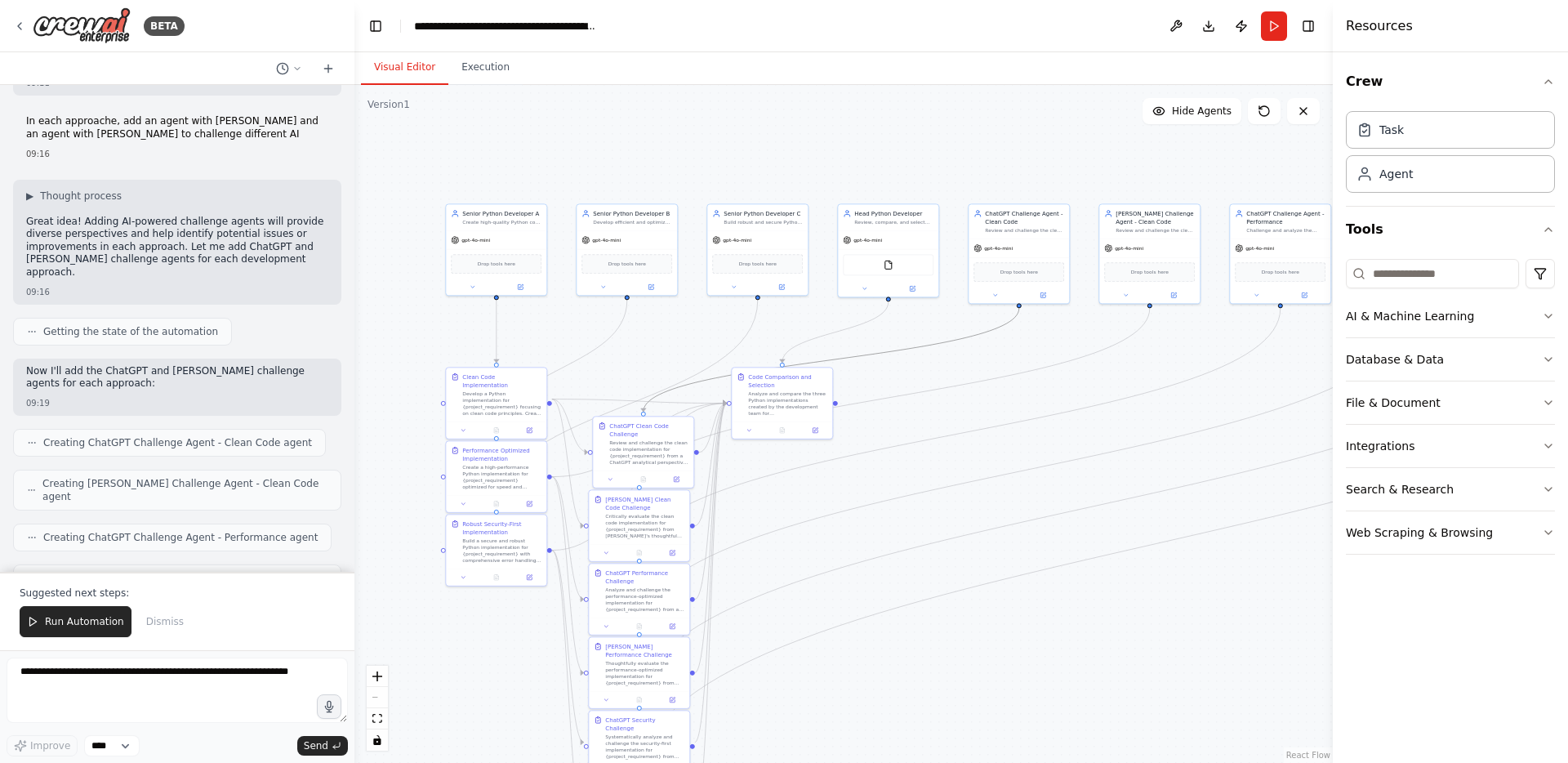
click at [717, 378] on icon "Edge from 28cb59fa-a6f4-4f0c-af70-e97240cb6d9a to b388e3e9-2697-4161-b6d0-d8e9d…" at bounding box center [831, 360] width 376 height 103
click at [875, 402] on icon "Edge from b507c4fa-8365-4138-bf84-413df963a655 to 414443c7-a1cc-49d8-9625-8e7c7…" at bounding box center [895, 397] width 511 height 177
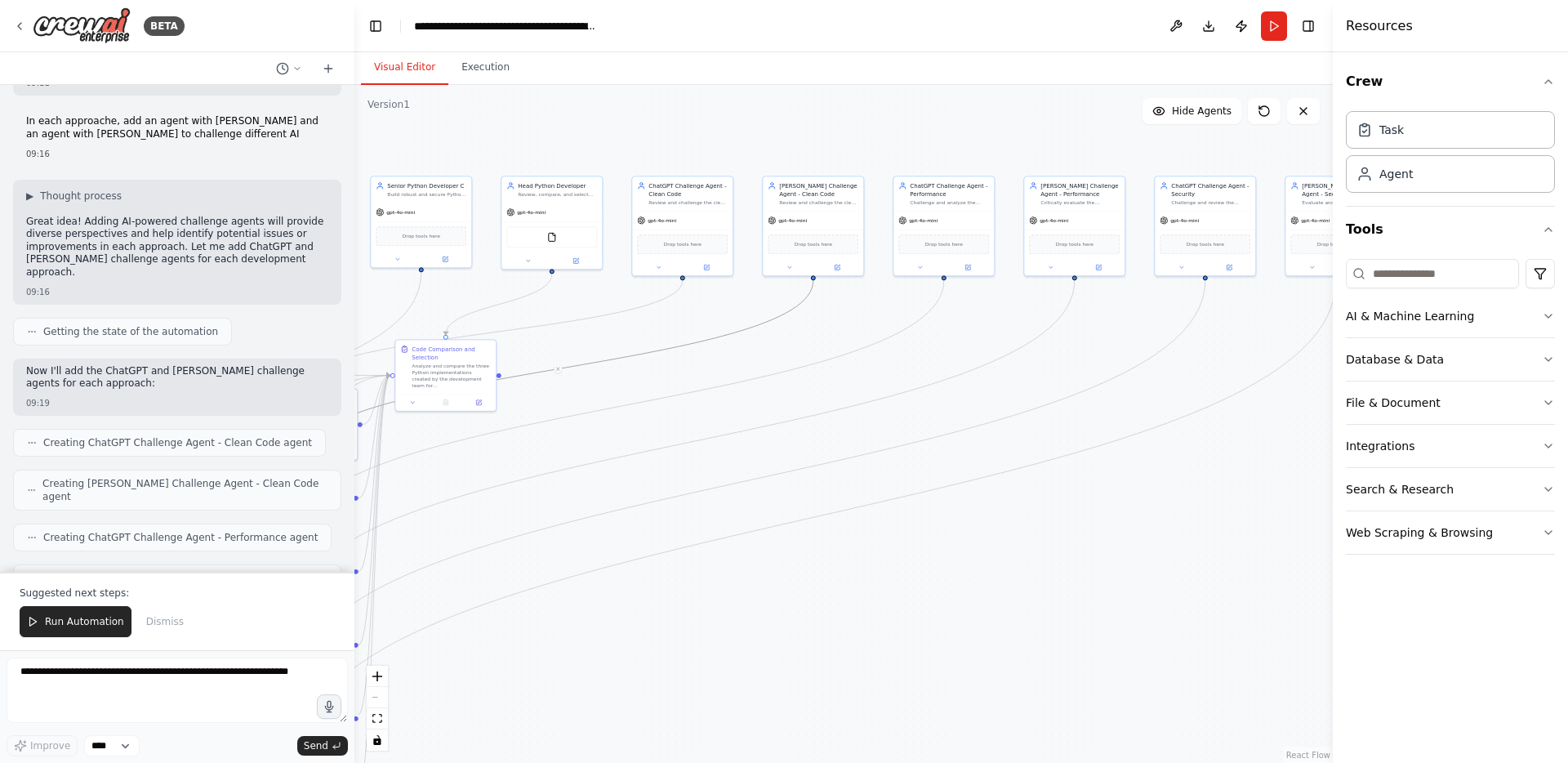
drag, startPoint x: 969, startPoint y: 710, endPoint x: 632, endPoint y: 683, distance: 338.1
click at [632, 679] on div ".deletable-edge-delete-btn { width: 20px; height: 20px; border: 0px solid #ffff…" at bounding box center [844, 424] width 978 height 678
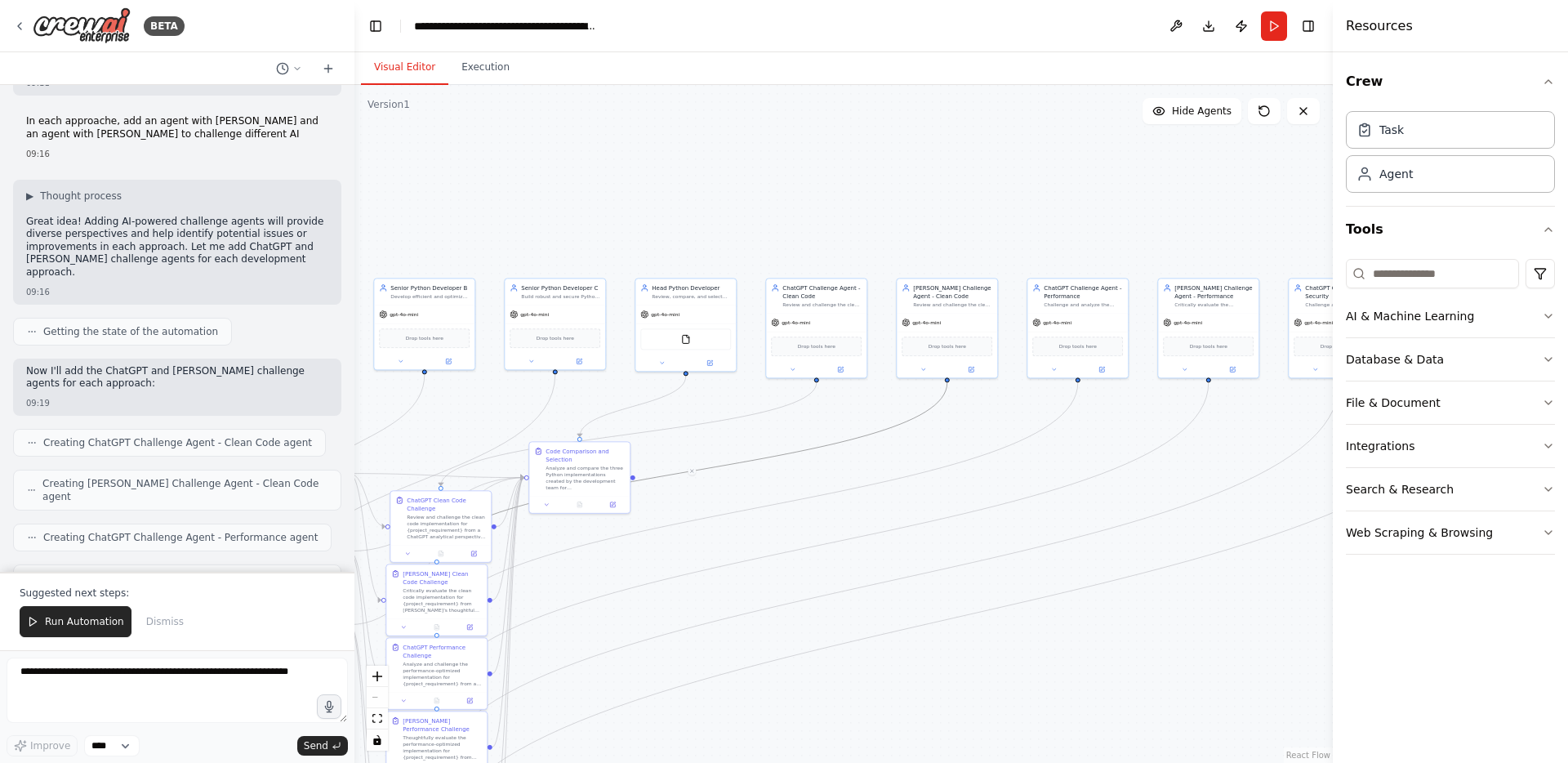
drag, startPoint x: 1173, startPoint y: 614, endPoint x: 1308, endPoint y: 716, distance: 169.2
click at [1308, 679] on div ".deletable-edge-delete-btn { width: 20px; height: 20px; border: 0px solid #ffff…" at bounding box center [844, 424] width 978 height 678
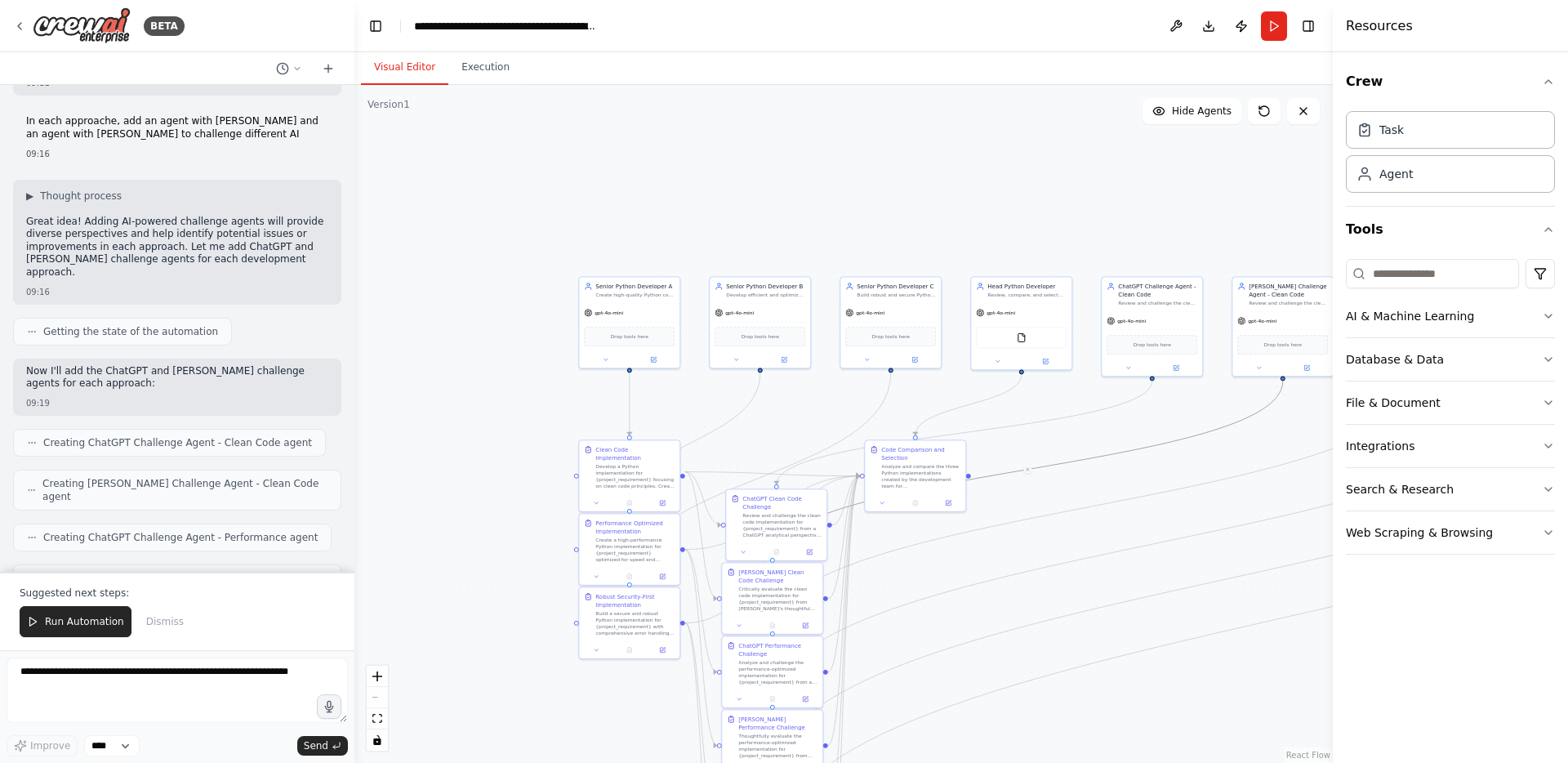
drag, startPoint x: 795, startPoint y: 528, endPoint x: 1110, endPoint y: 525, distance: 315.0
click at [1110, 525] on div ".deletable-edge-delete-btn { width: 20px; height: 20px; border: 0px solid #ffff…" at bounding box center [844, 424] width 978 height 678
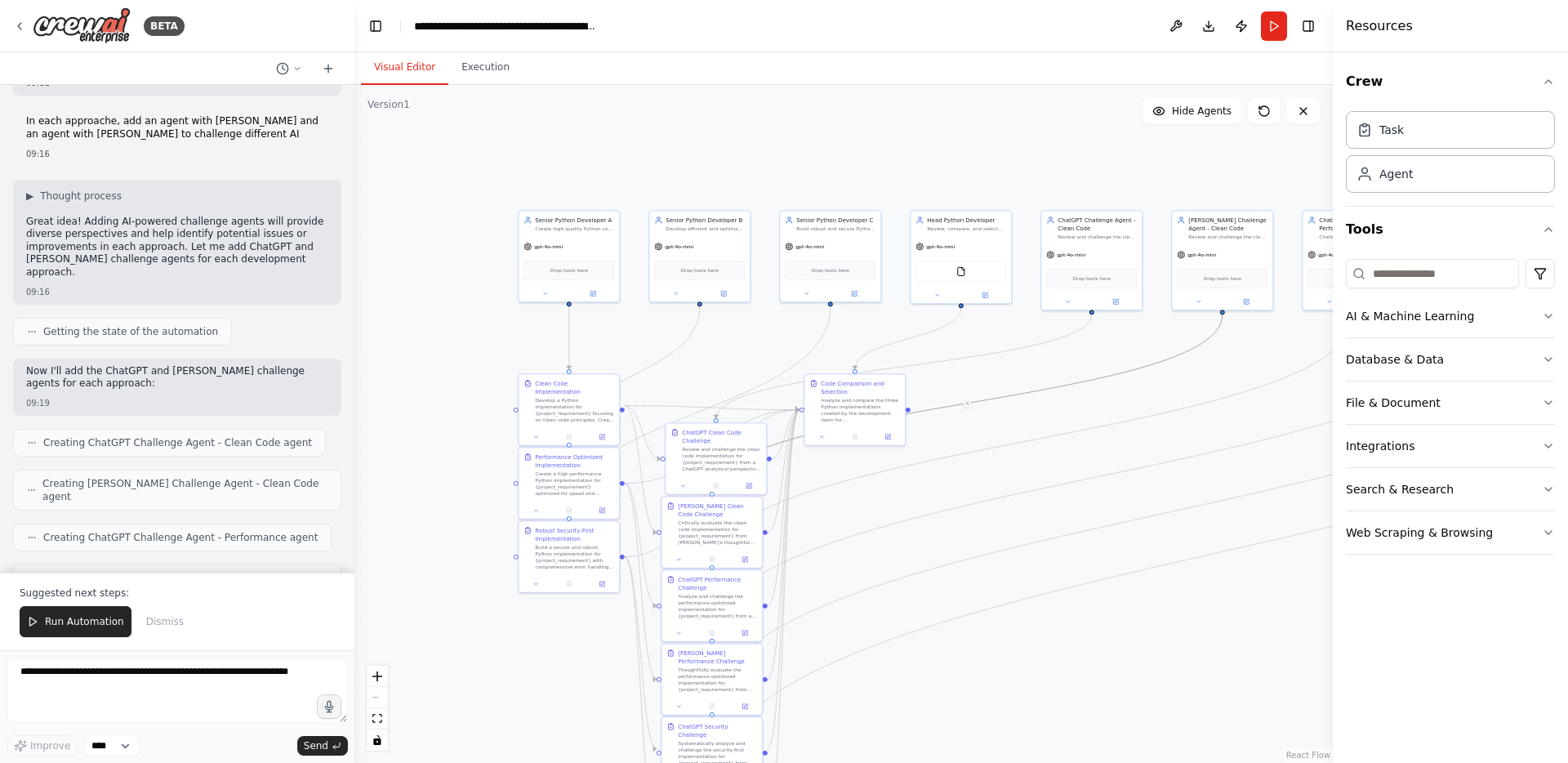
drag, startPoint x: 860, startPoint y: 234, endPoint x: 810, endPoint y: 149, distance: 98.6
click at [811, 149] on div ".deletable-edge-delete-btn { width: 20px; height: 20px; border: 0px solid #ffff…" at bounding box center [844, 424] width 978 height 678
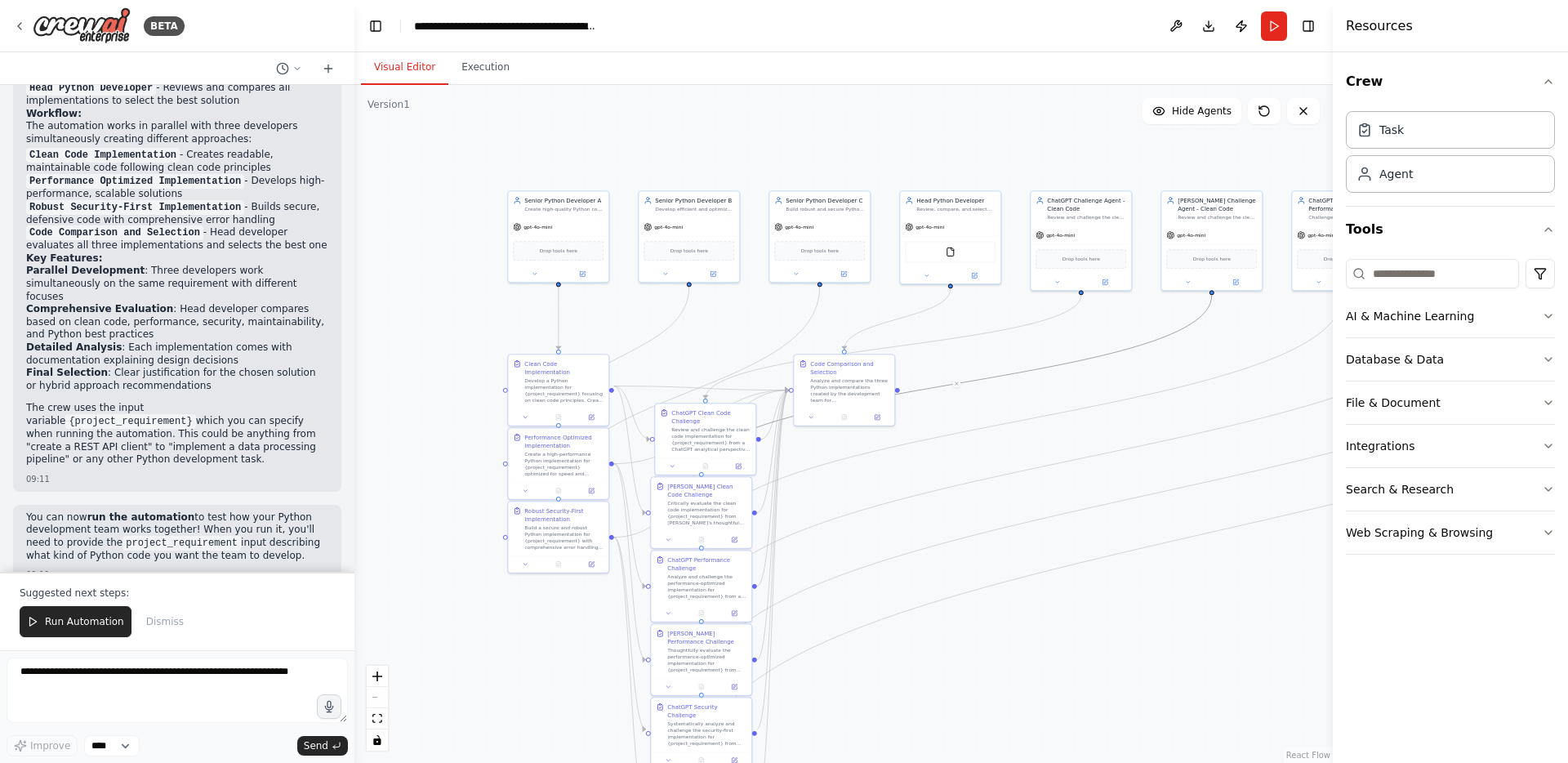
scroll to position [1197, 0]
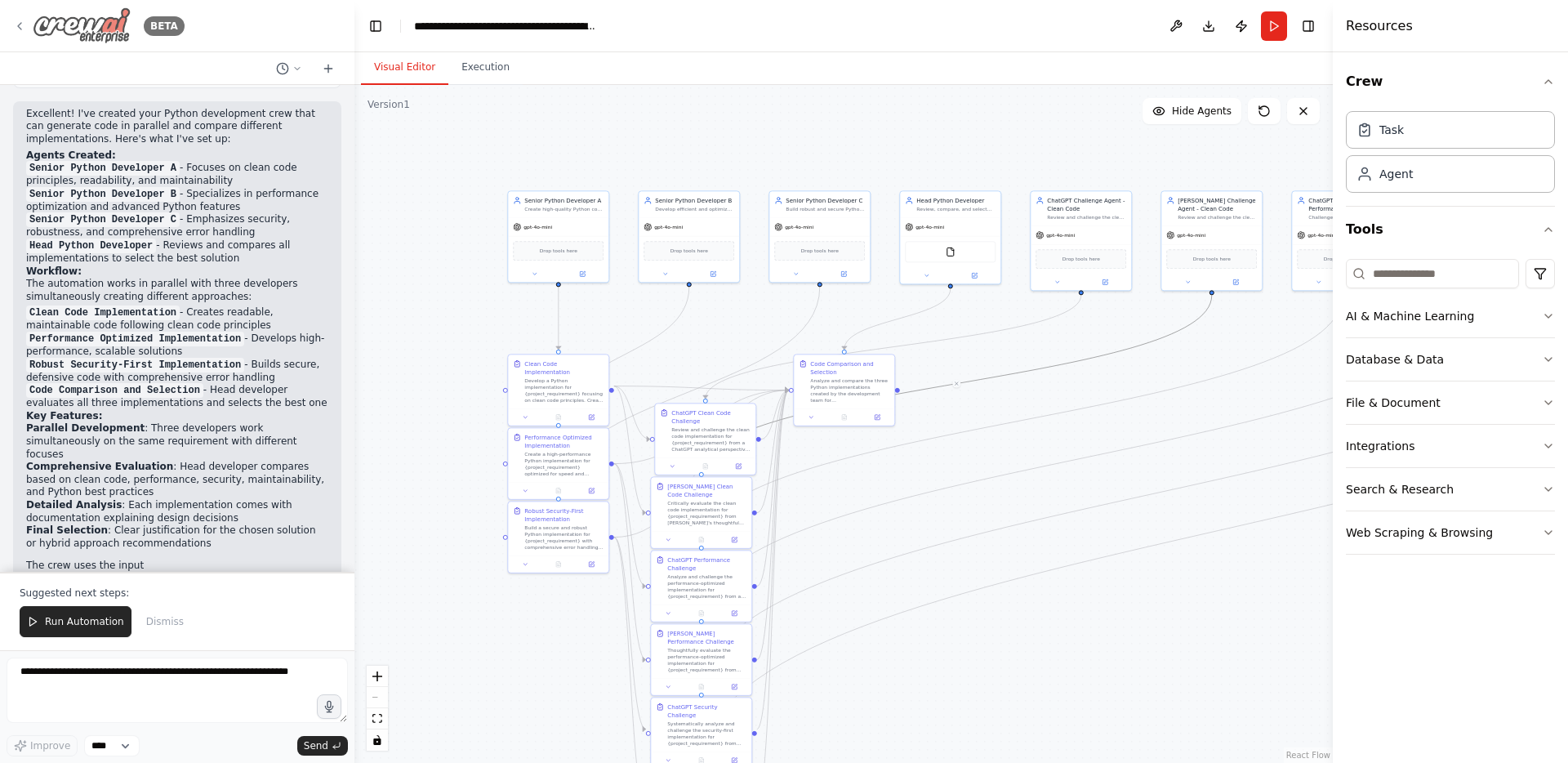
click at [20, 27] on icon at bounding box center [19, 25] width 13 height 13
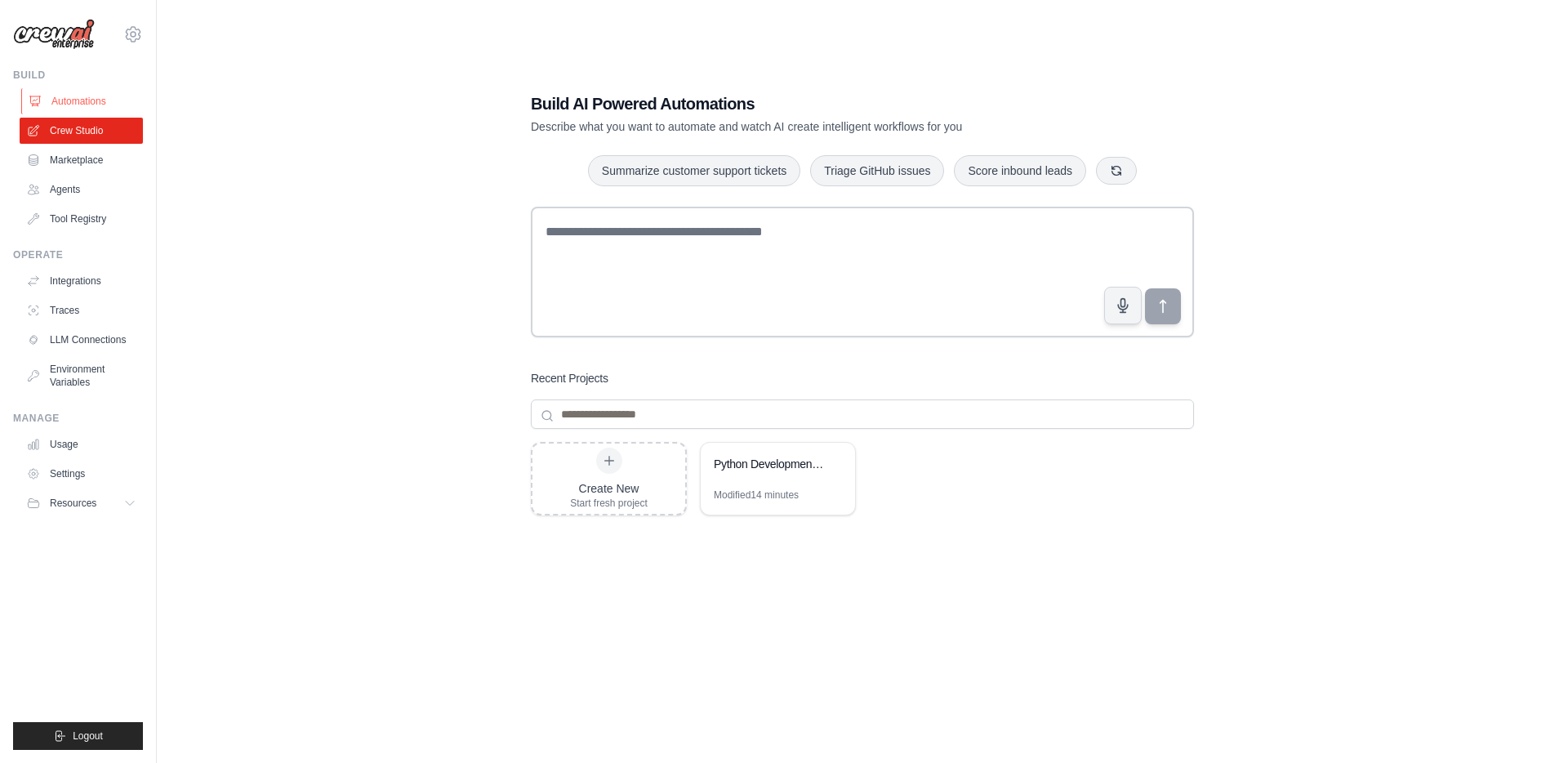
click at [112, 97] on link "Automations" at bounding box center [83, 101] width 124 height 26
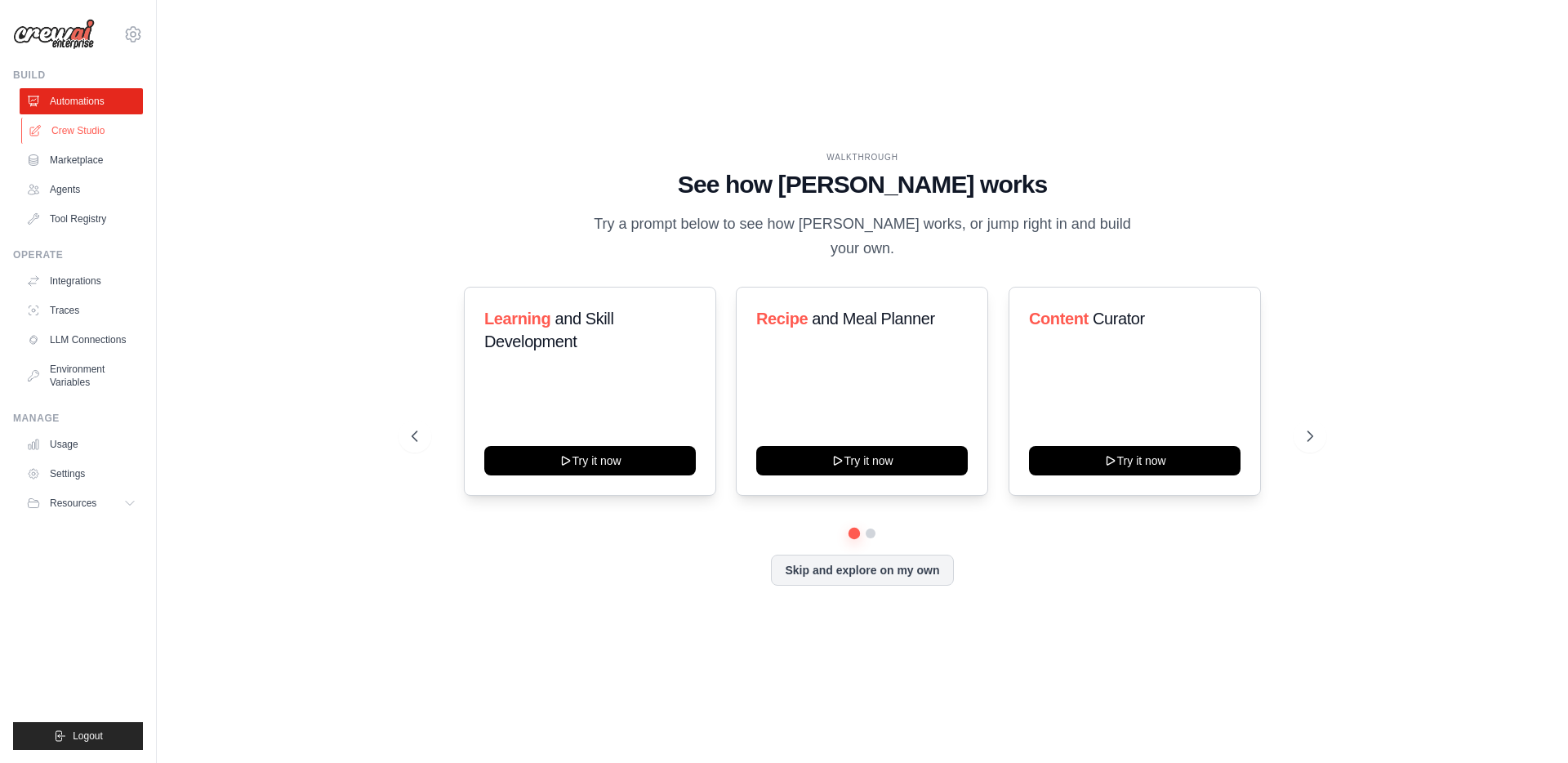
click at [94, 133] on link "Crew Studio" at bounding box center [83, 131] width 124 height 26
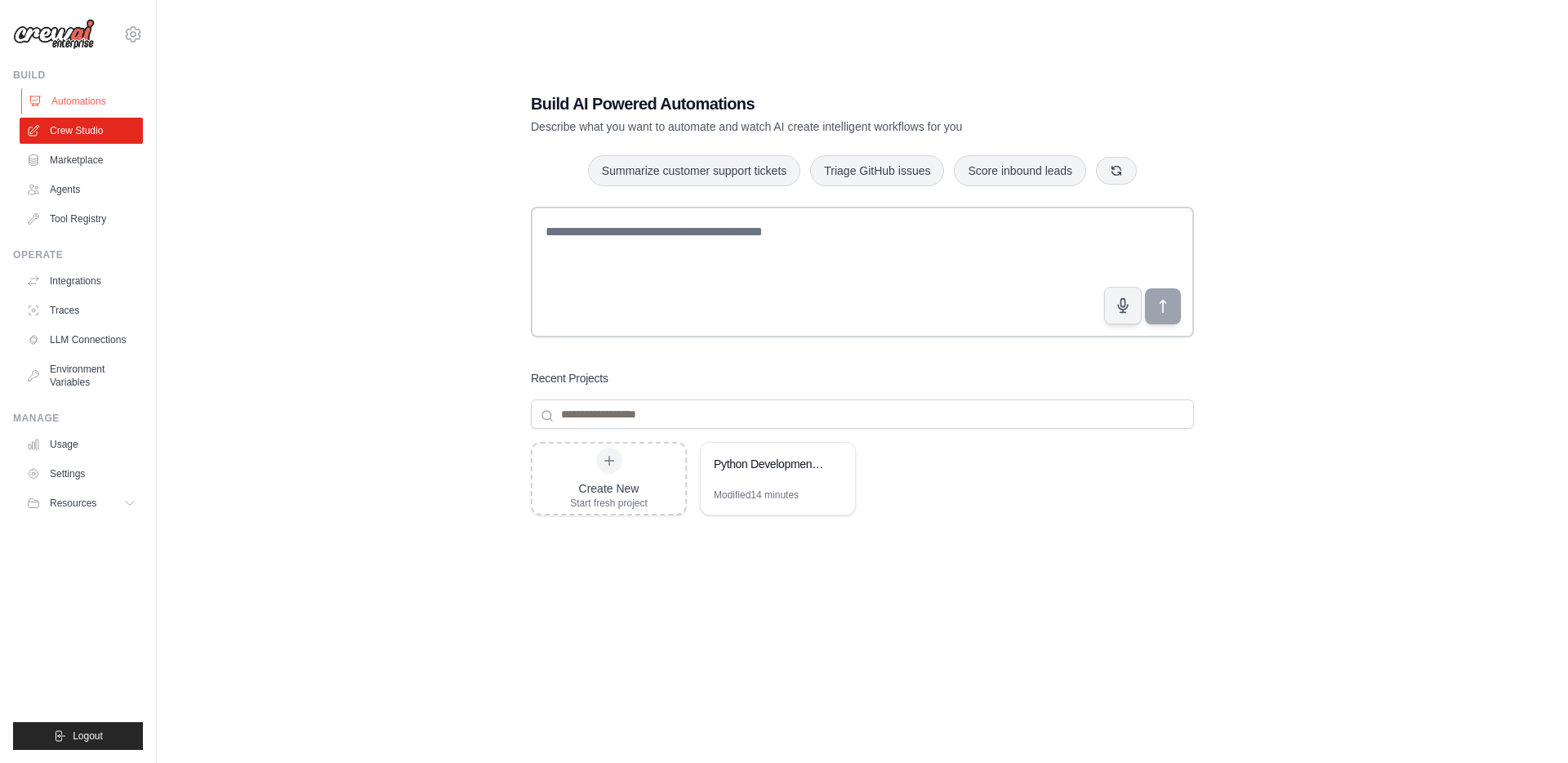
click at [89, 96] on link "Automations" at bounding box center [83, 101] width 124 height 26
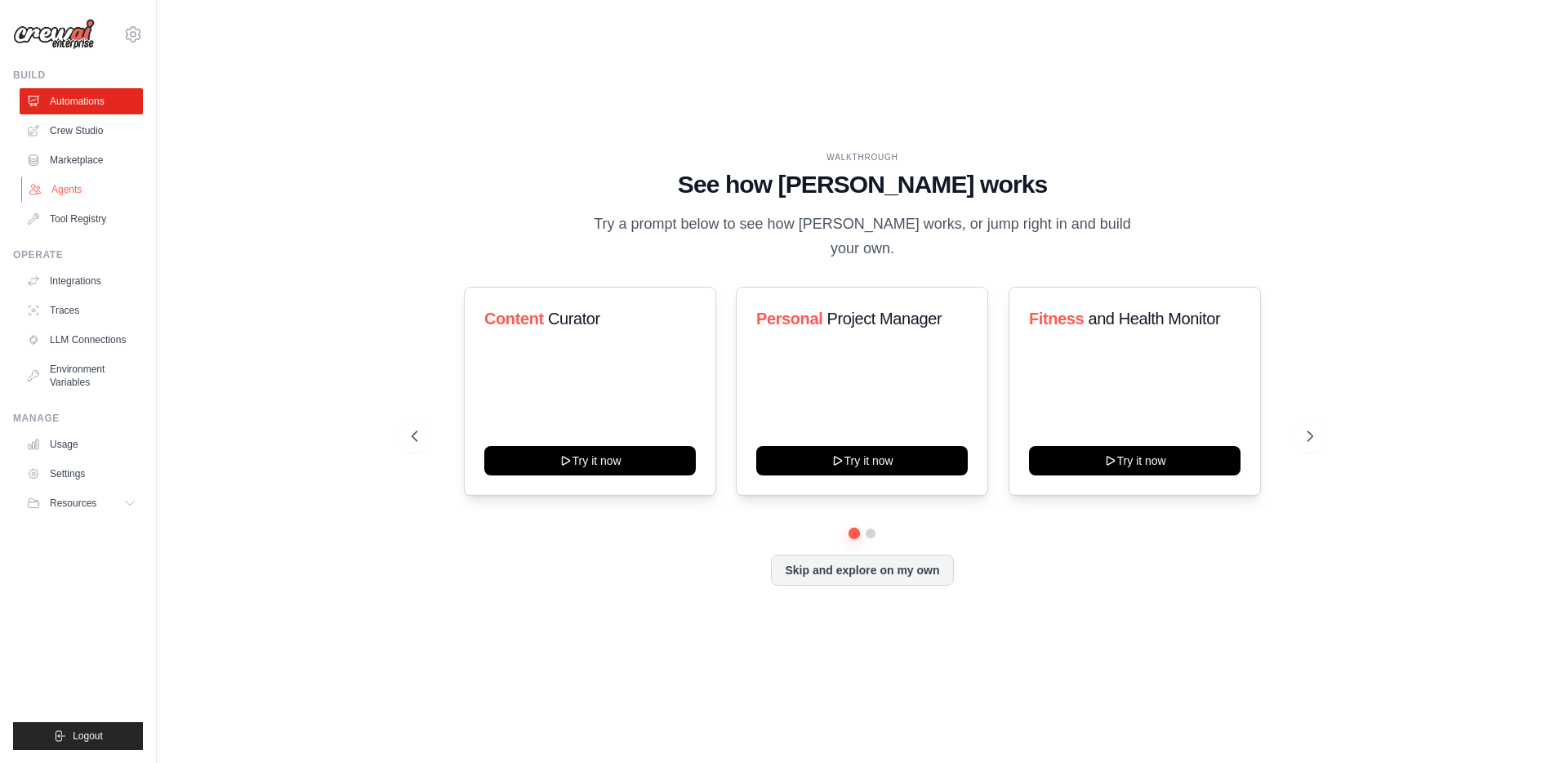
click at [66, 184] on link "Agents" at bounding box center [83, 189] width 124 height 26
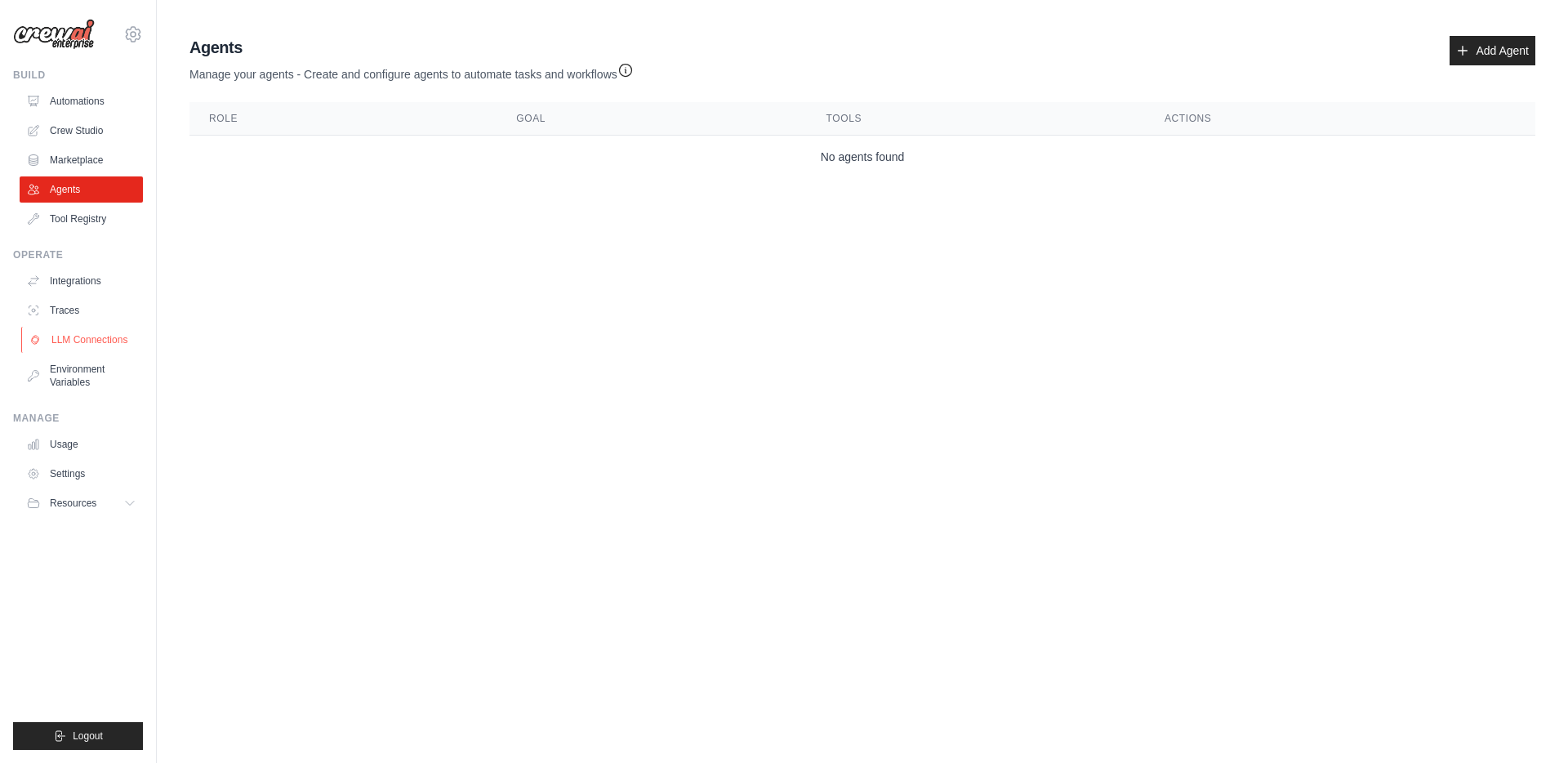
click at [83, 349] on link "LLM Connections" at bounding box center [83, 339] width 124 height 26
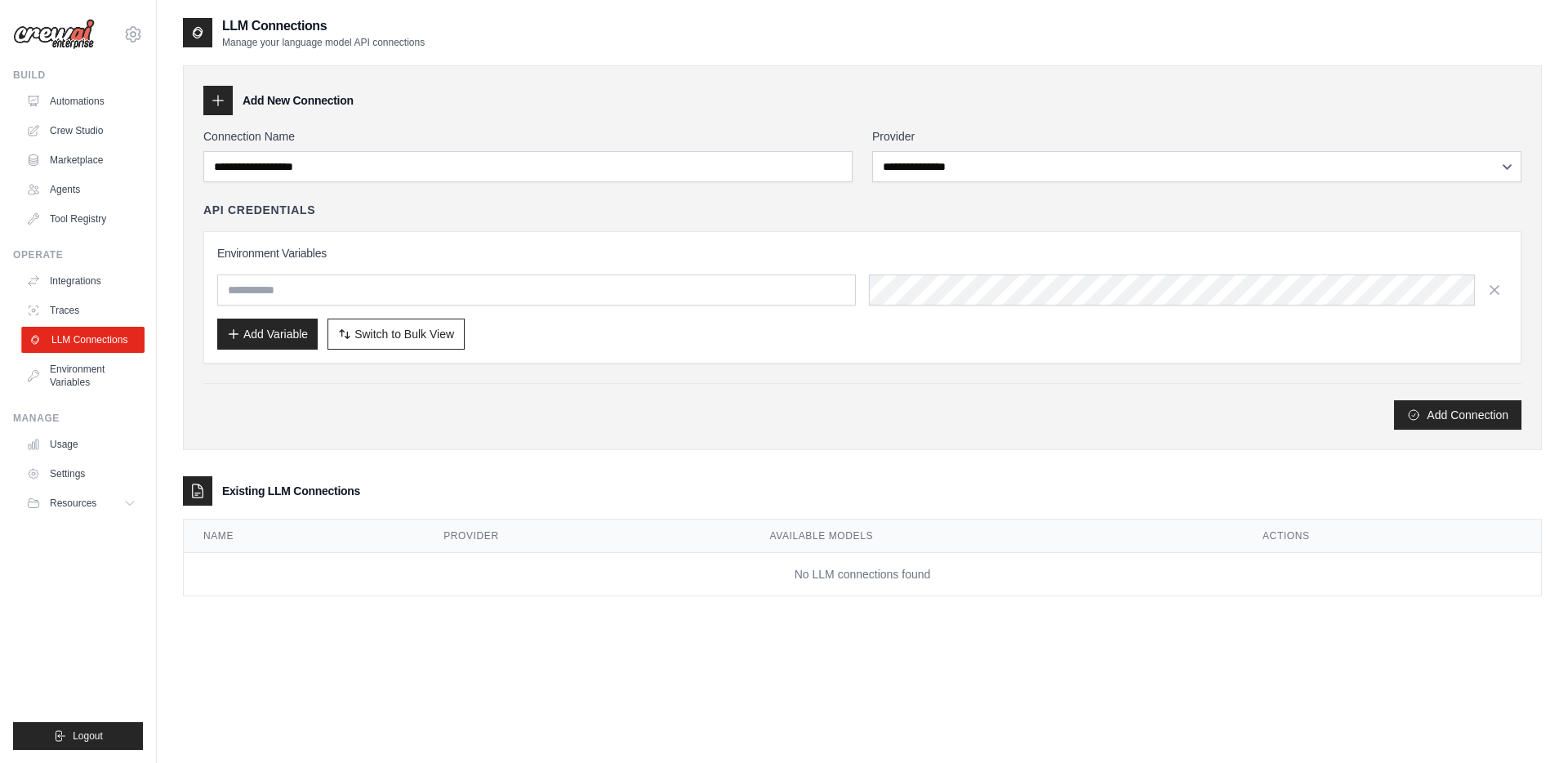
click at [62, 335] on link "LLM Connections" at bounding box center [83, 339] width 124 height 26
click at [77, 310] on link "Traces" at bounding box center [83, 310] width 124 height 26
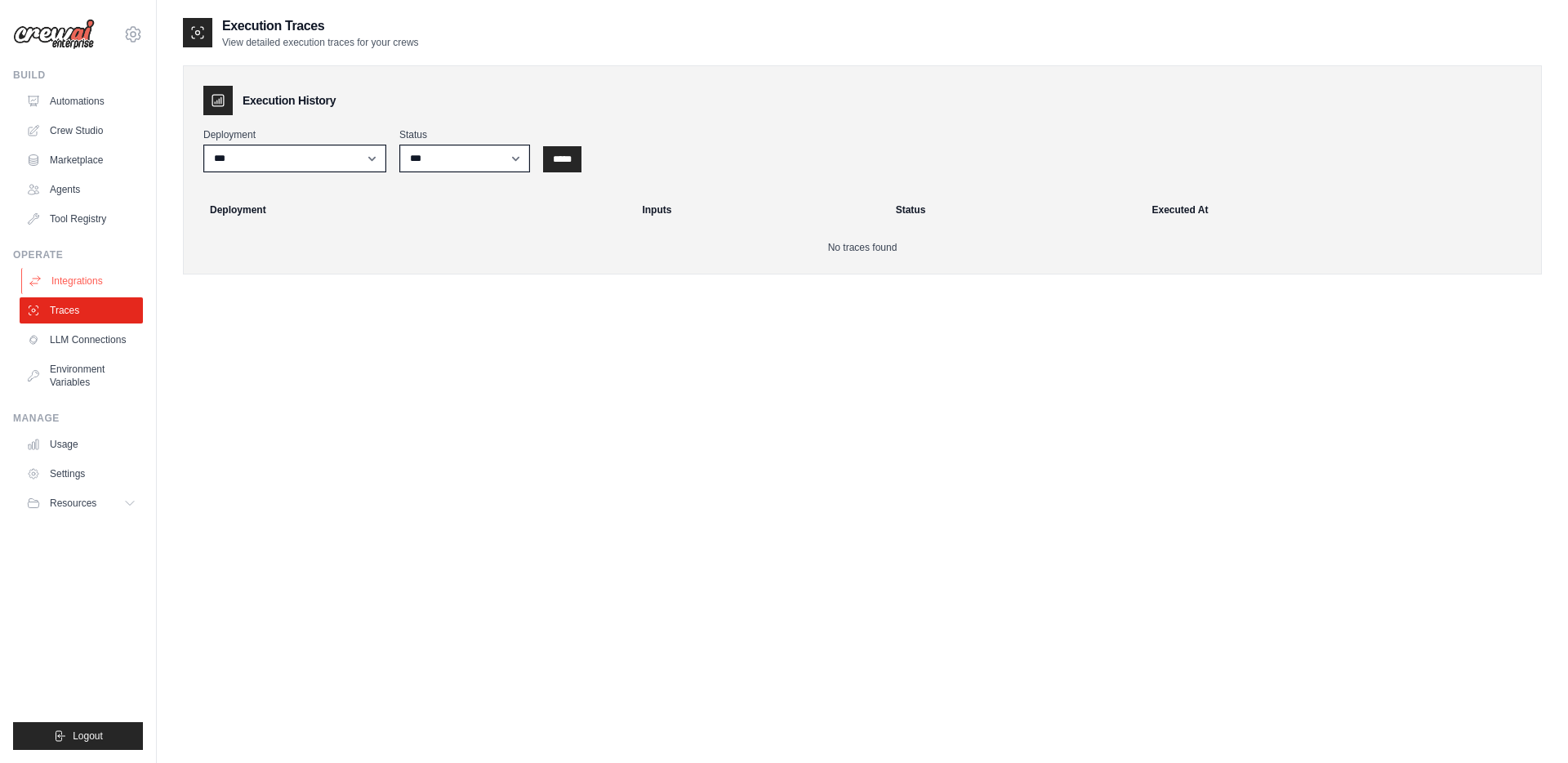
click at [85, 285] on link "Integrations" at bounding box center [83, 281] width 124 height 26
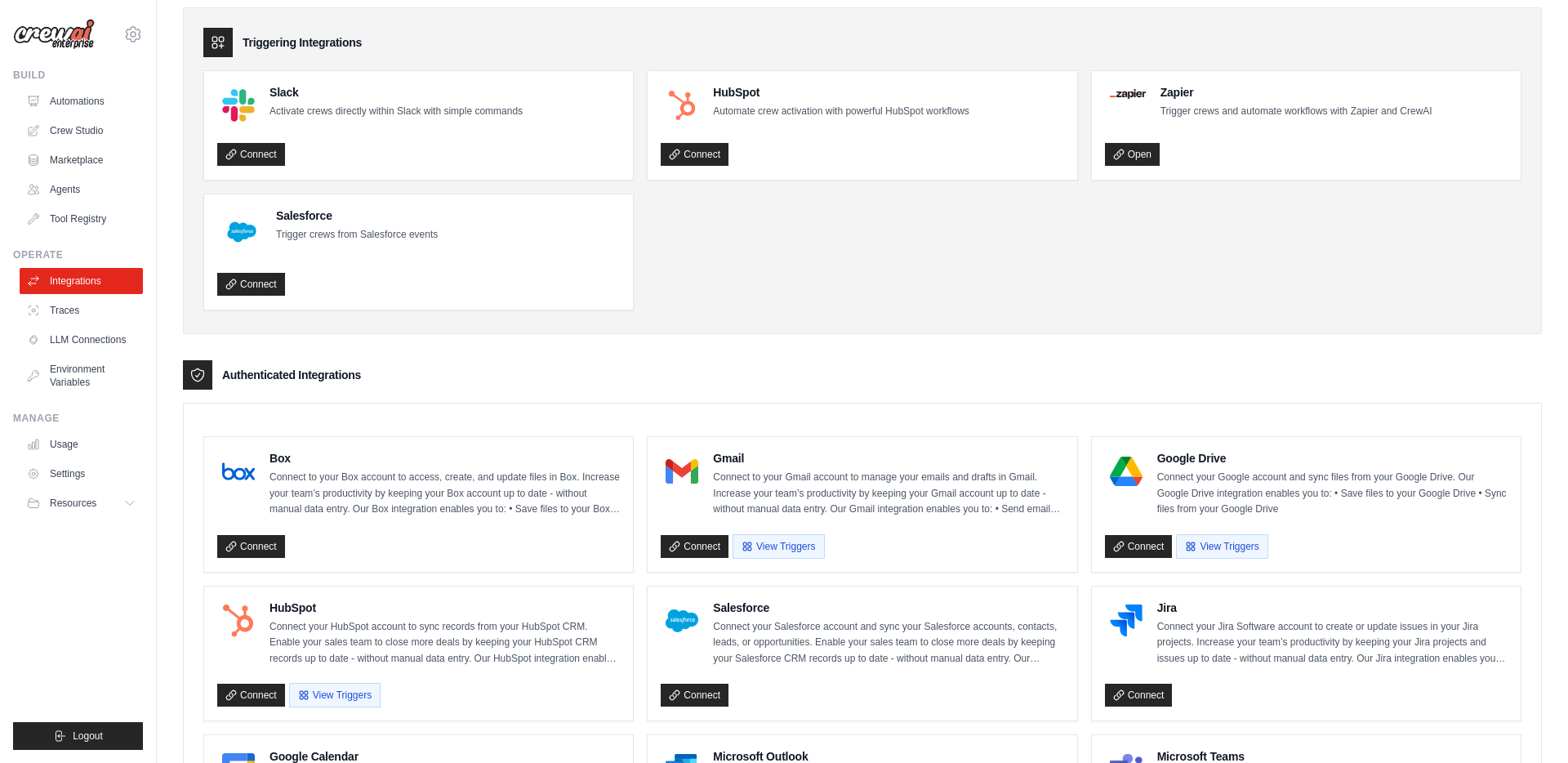
scroll to position [61, 0]
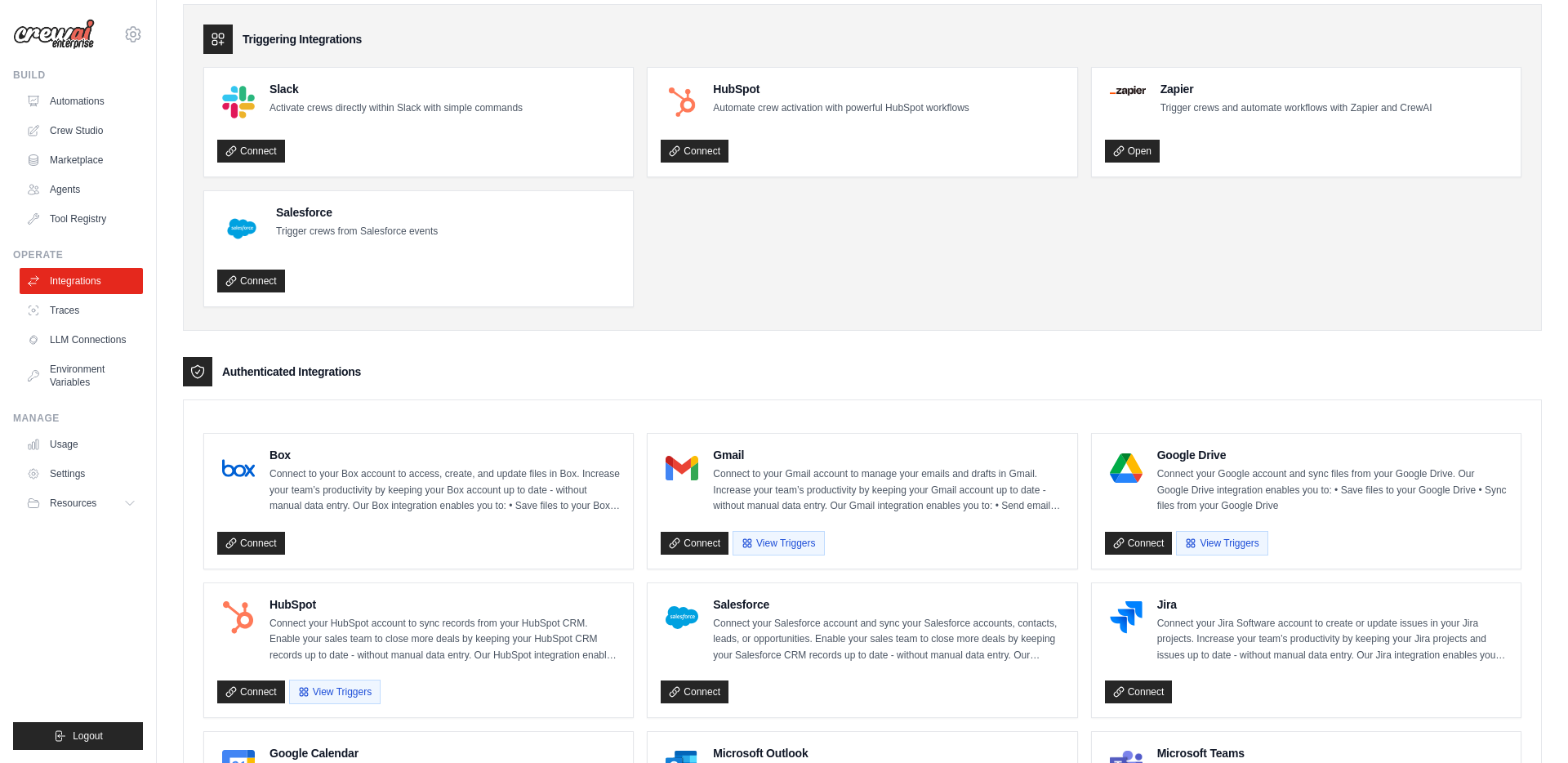
click at [305, 110] on p "Activate crews directly within Slack with simple commands" at bounding box center [397, 108] width 253 height 17
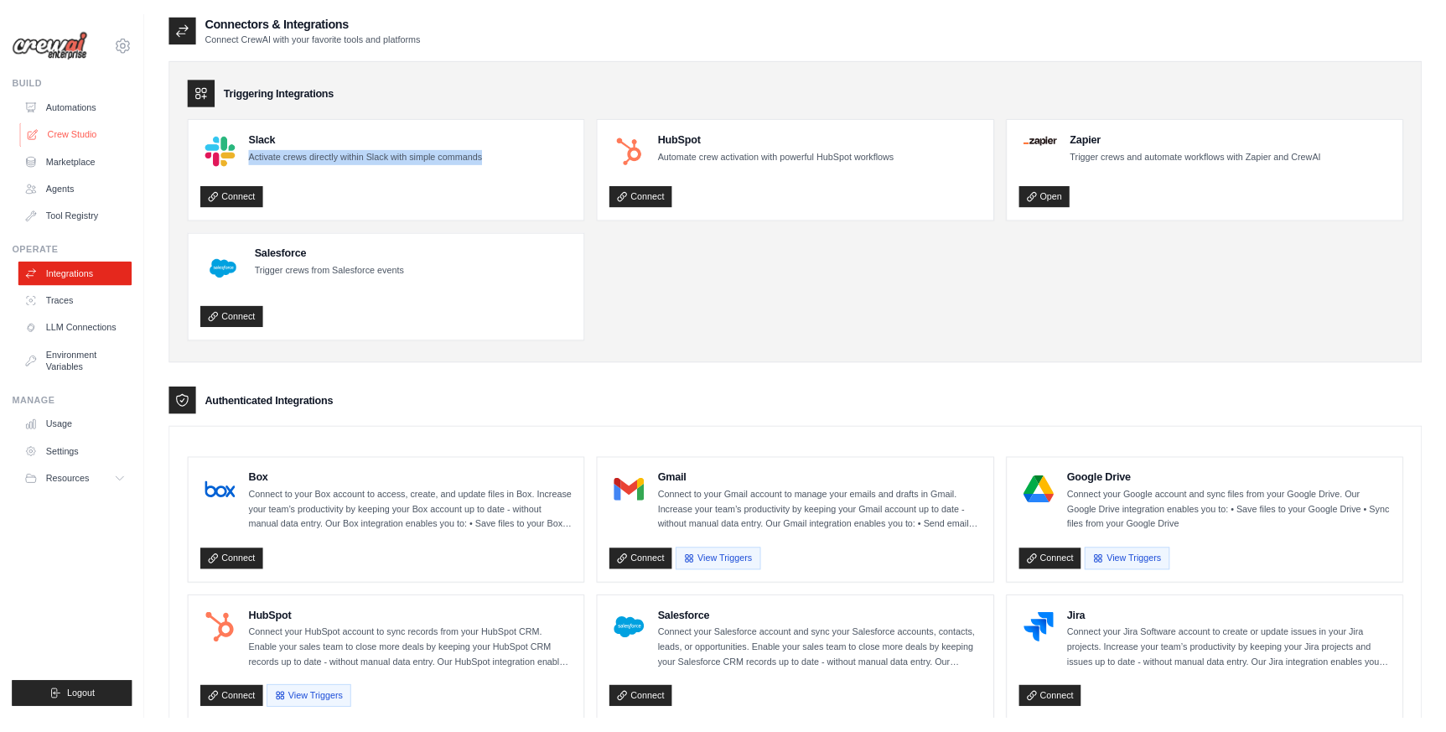
scroll to position [0, 0]
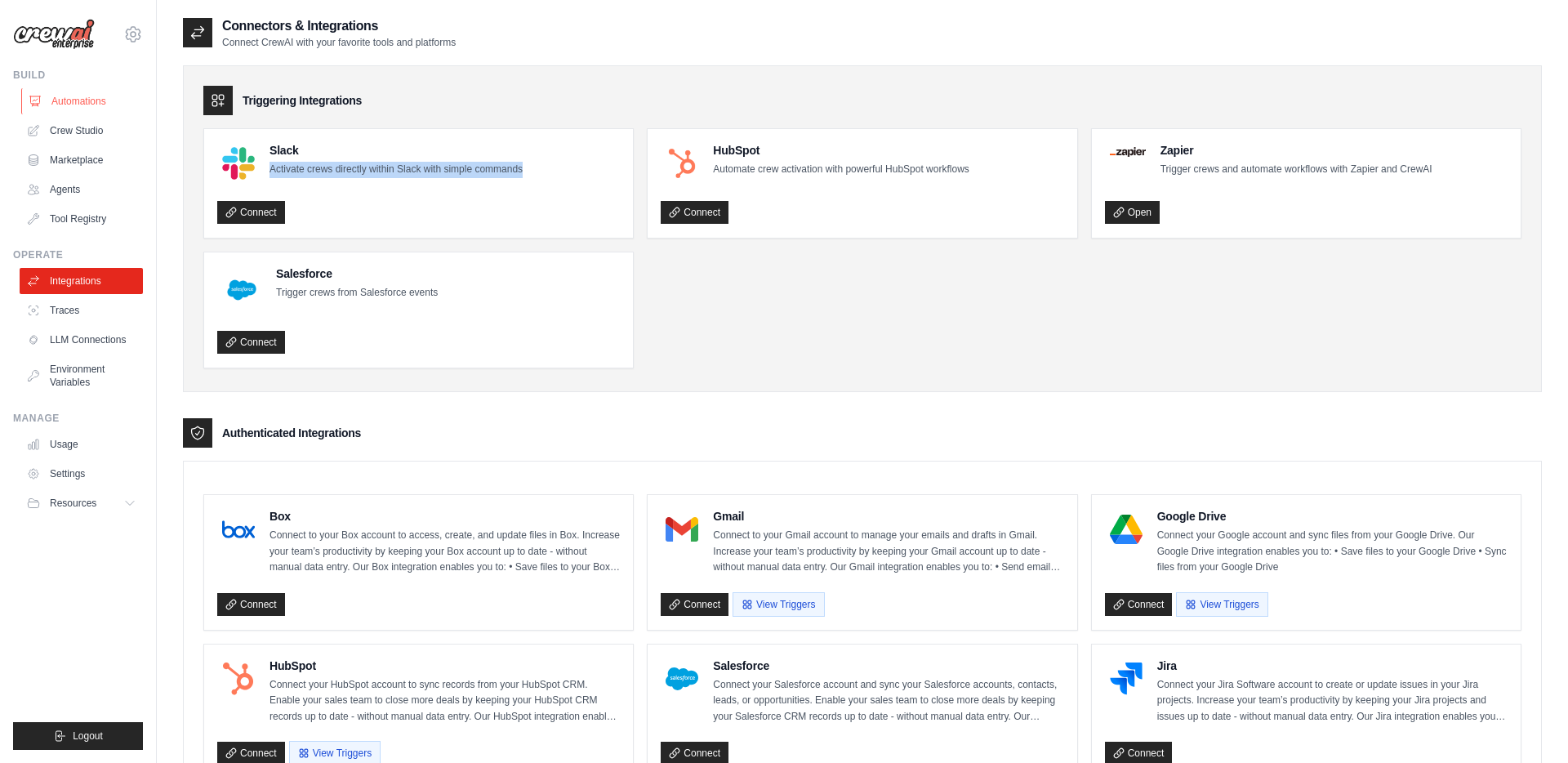
click at [89, 94] on link "Automations" at bounding box center [83, 101] width 124 height 26
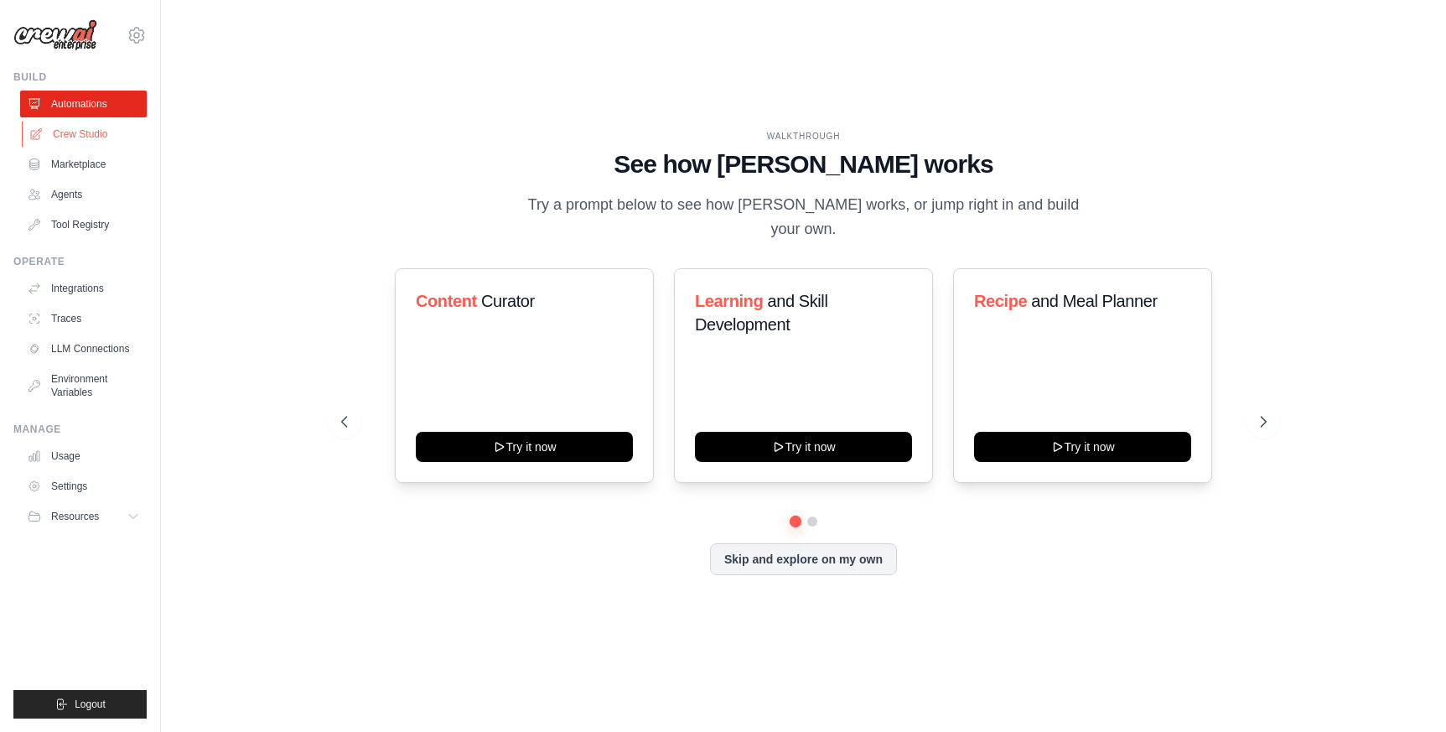
click at [77, 130] on link "Crew Studio" at bounding box center [85, 134] width 127 height 27
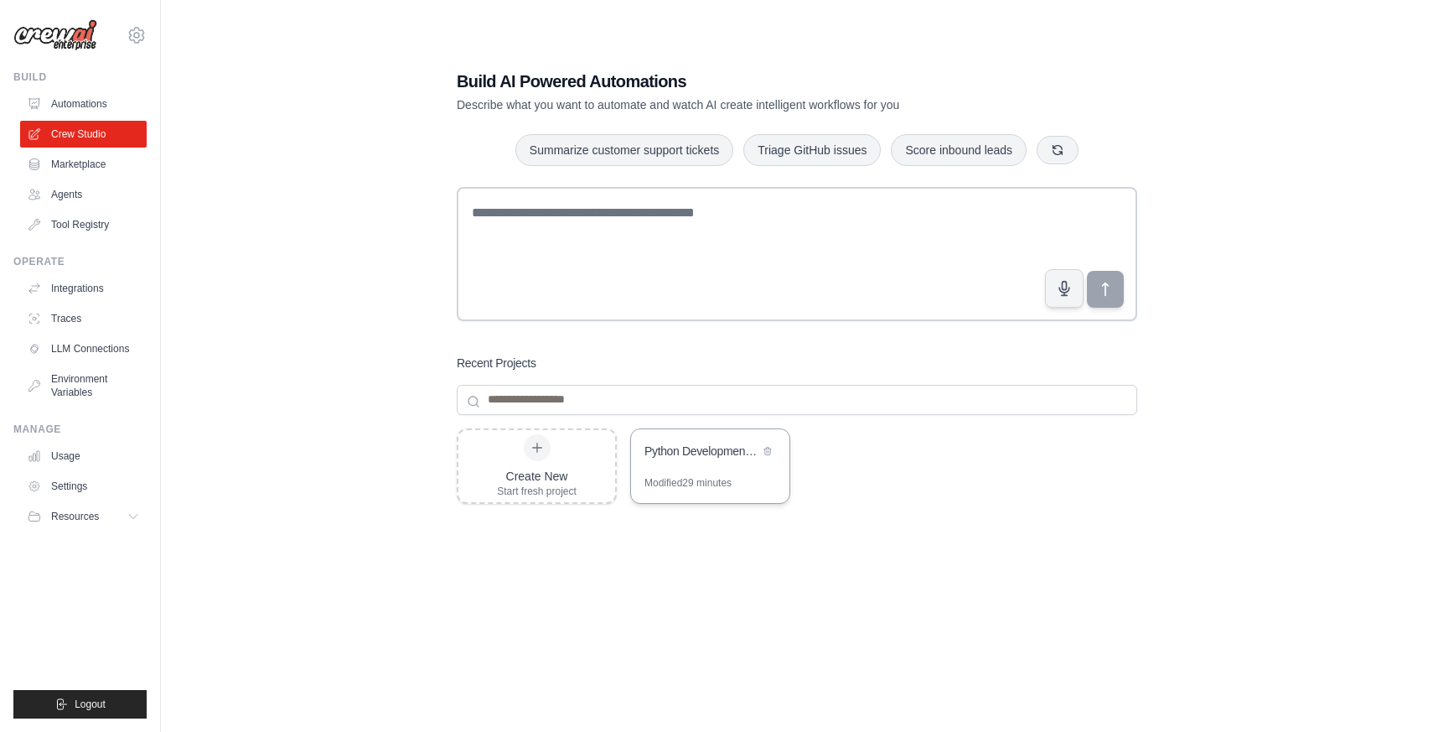
click at [708, 458] on div "Python Development Team - Parallel Code Generation & Review" at bounding box center [701, 451] width 115 height 17
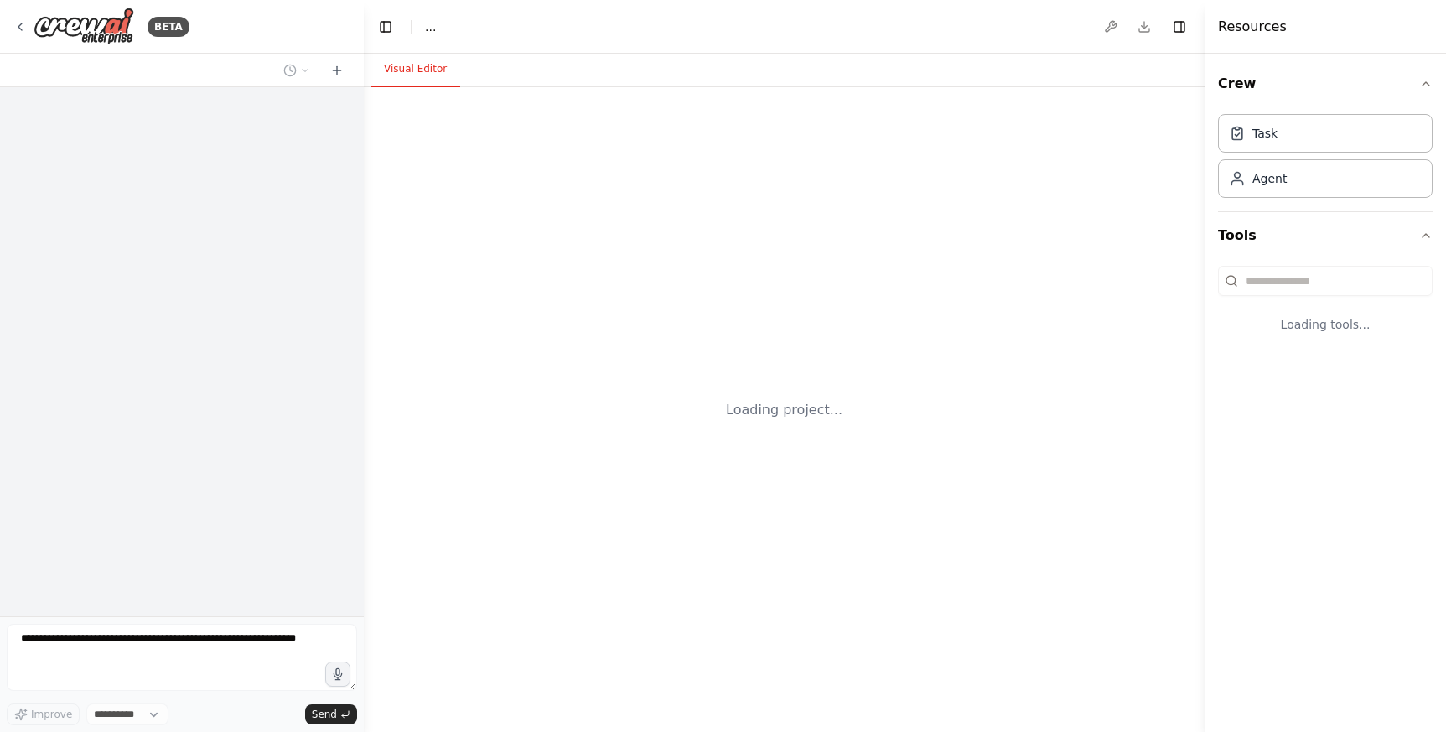
select select "****"
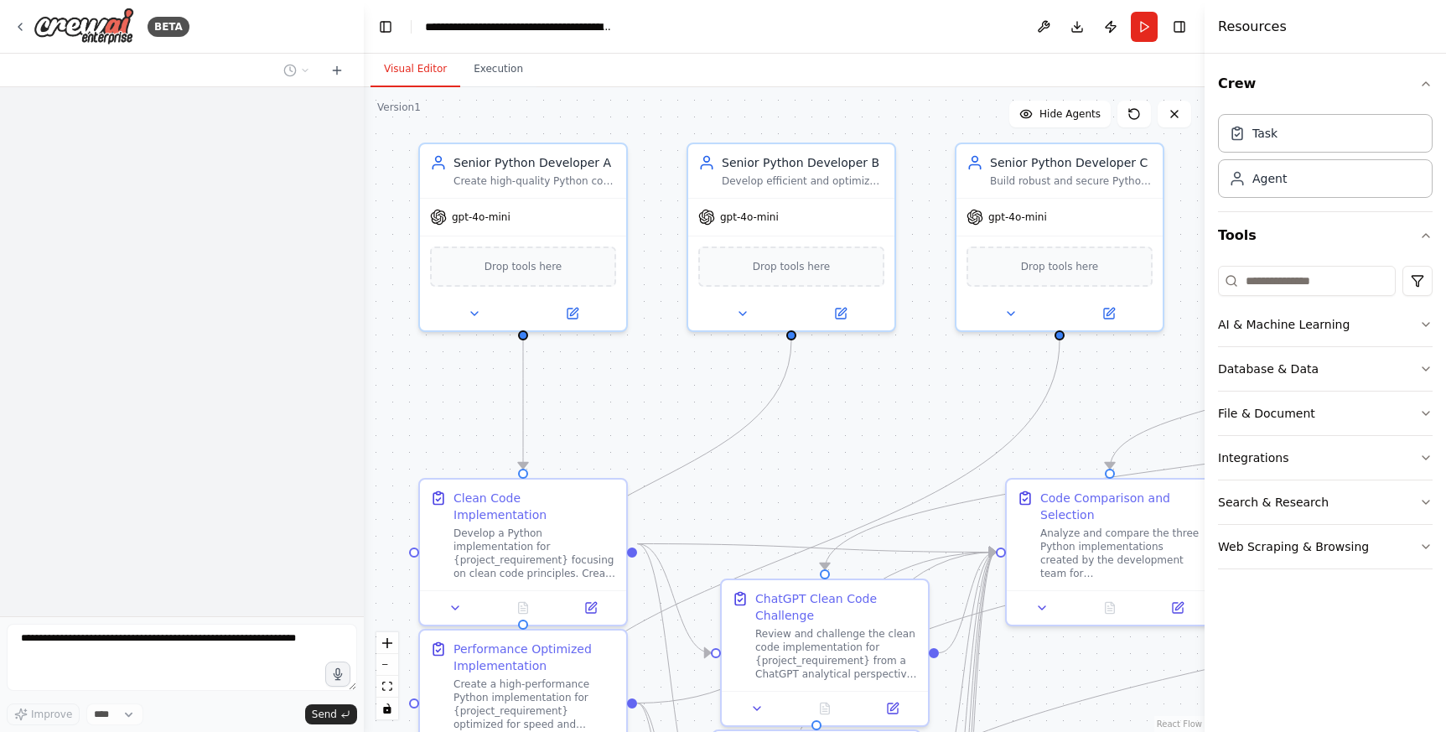
drag, startPoint x: 886, startPoint y: 474, endPoint x: 857, endPoint y: 446, distance: 40.9
click at [857, 446] on div ".deletable-edge-delete-btn { width: 20px; height: 20px; border: 0px solid #ffff…" at bounding box center [784, 409] width 841 height 644
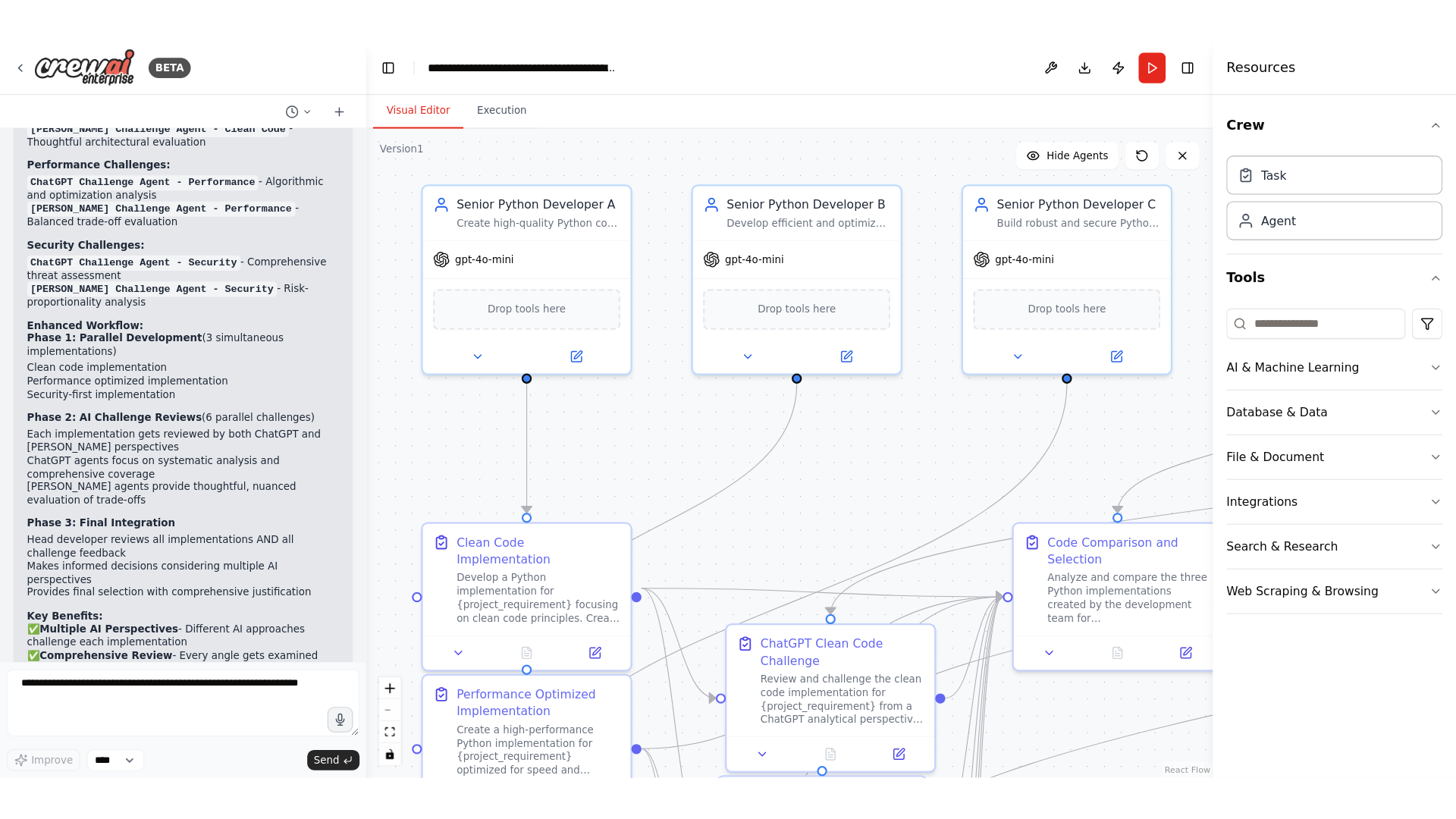
scroll to position [3166, 0]
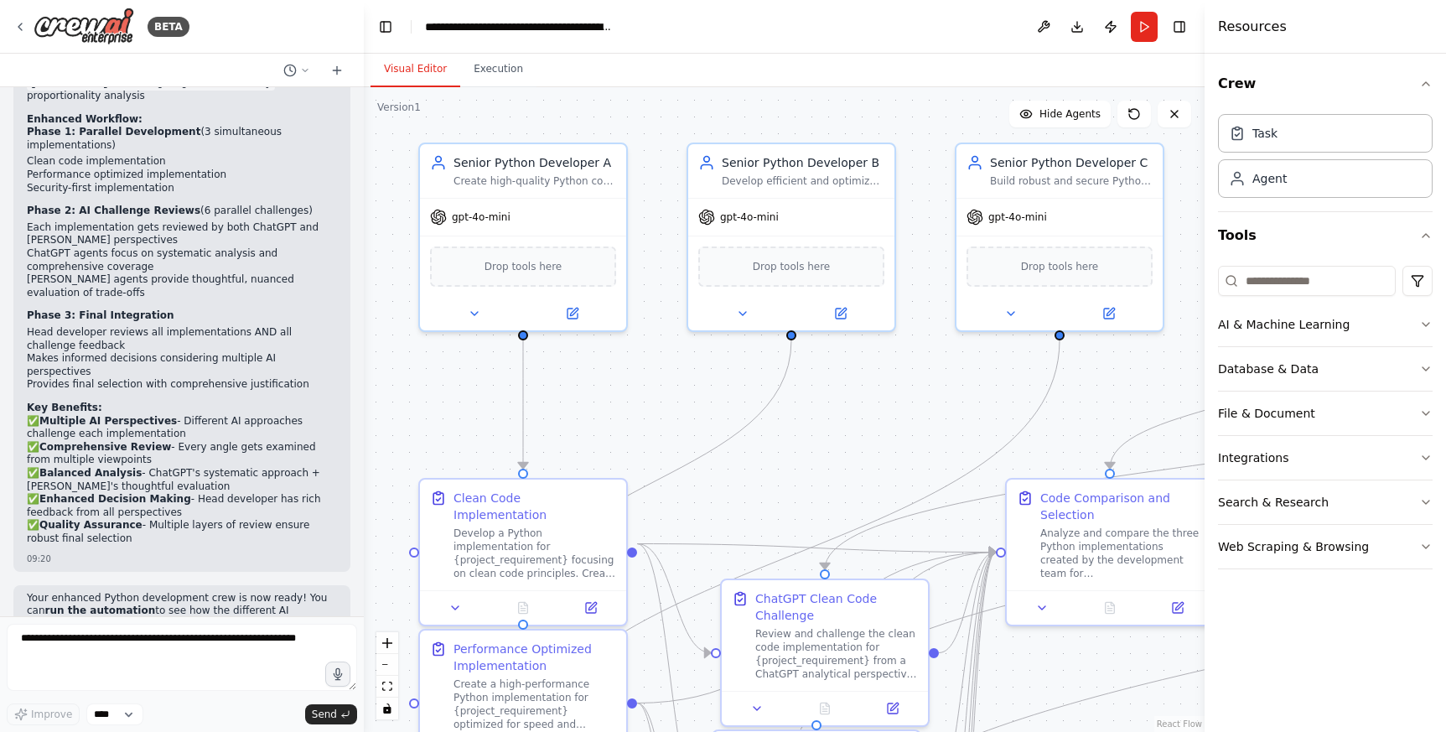
click at [949, 41] on header "**********" at bounding box center [784, 27] width 841 height 54
click at [1309, 48] on div "Resources" at bounding box center [1324, 27] width 241 height 54
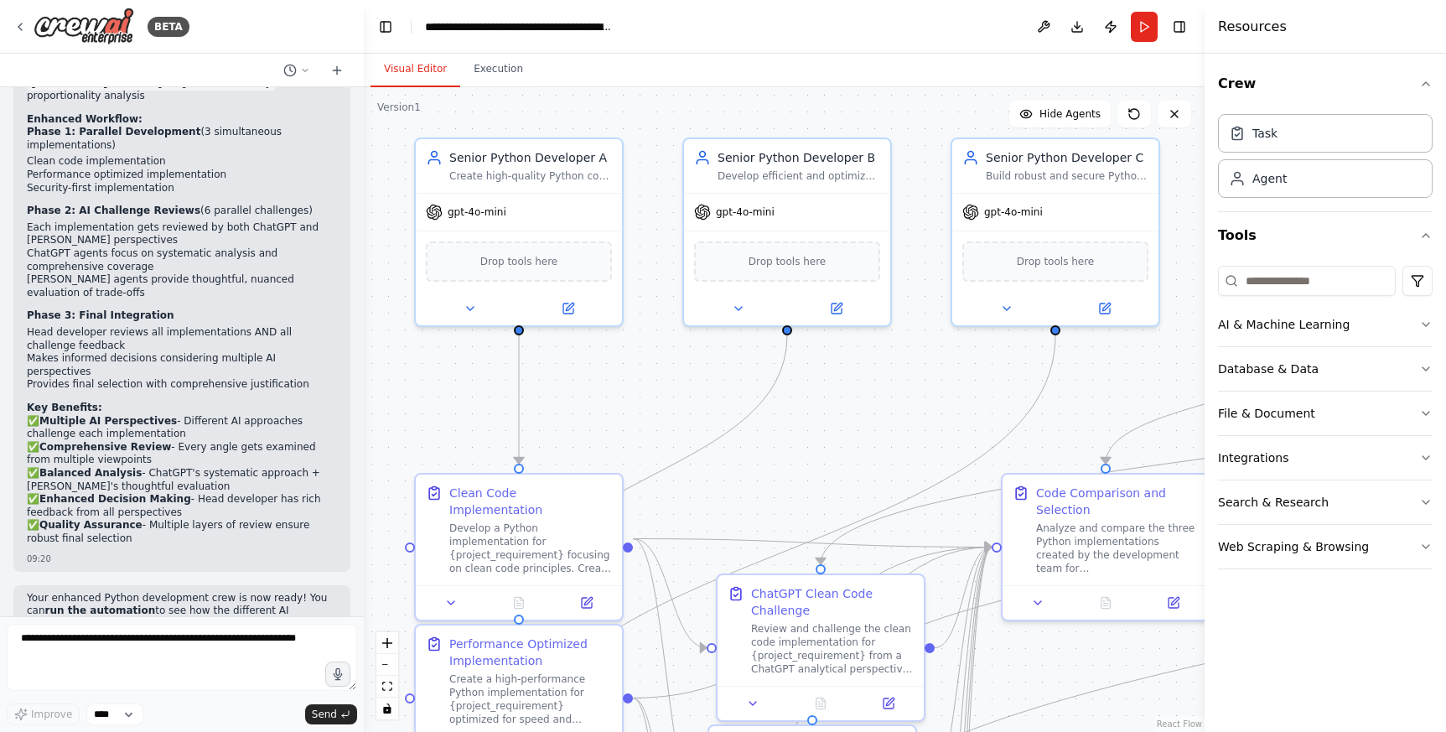
click at [505, 120] on div ".deletable-edge-delete-btn { width: 20px; height: 20px; border: 0px solid #ffff…" at bounding box center [784, 409] width 841 height 644
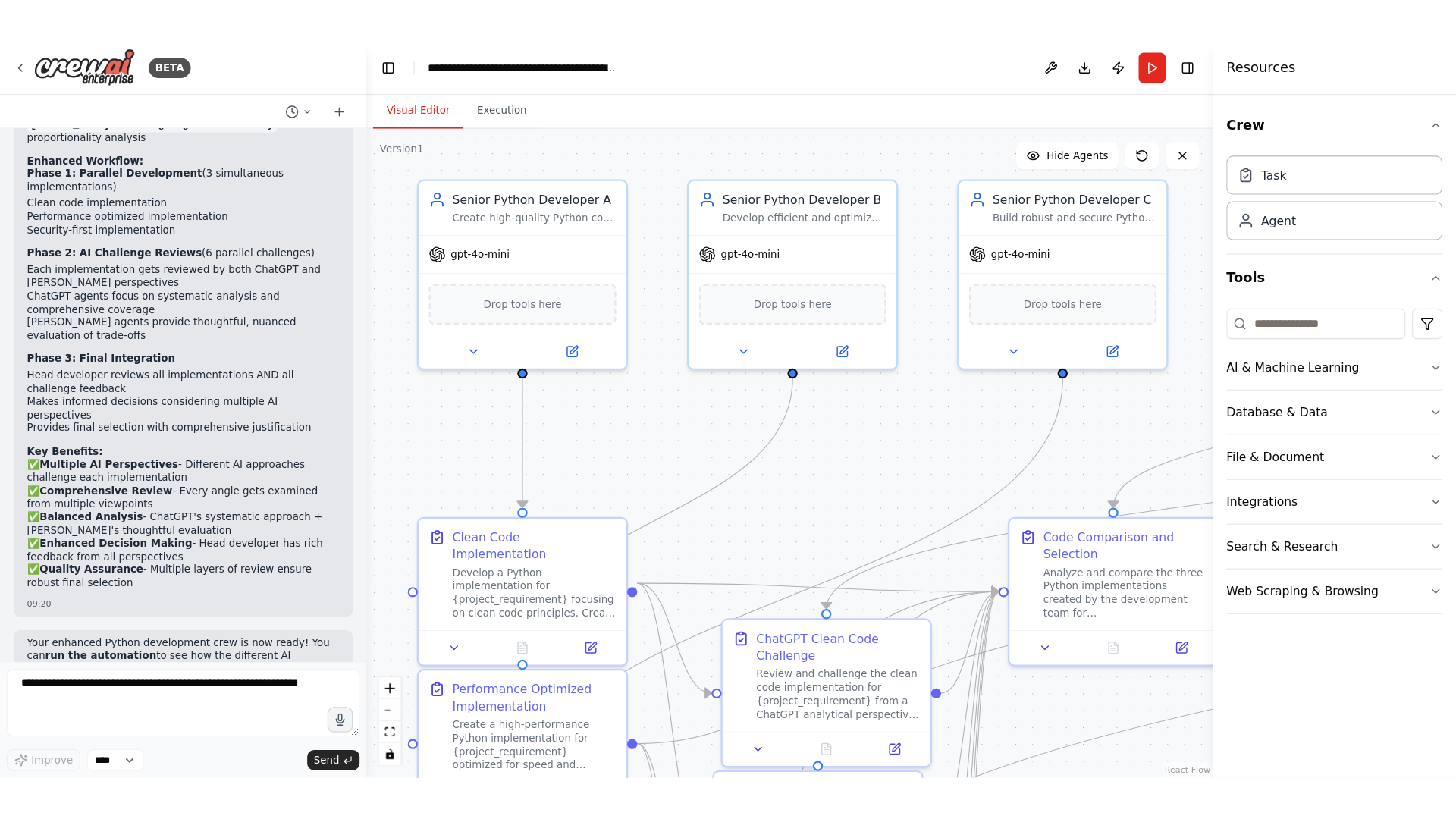
scroll to position [3010, 0]
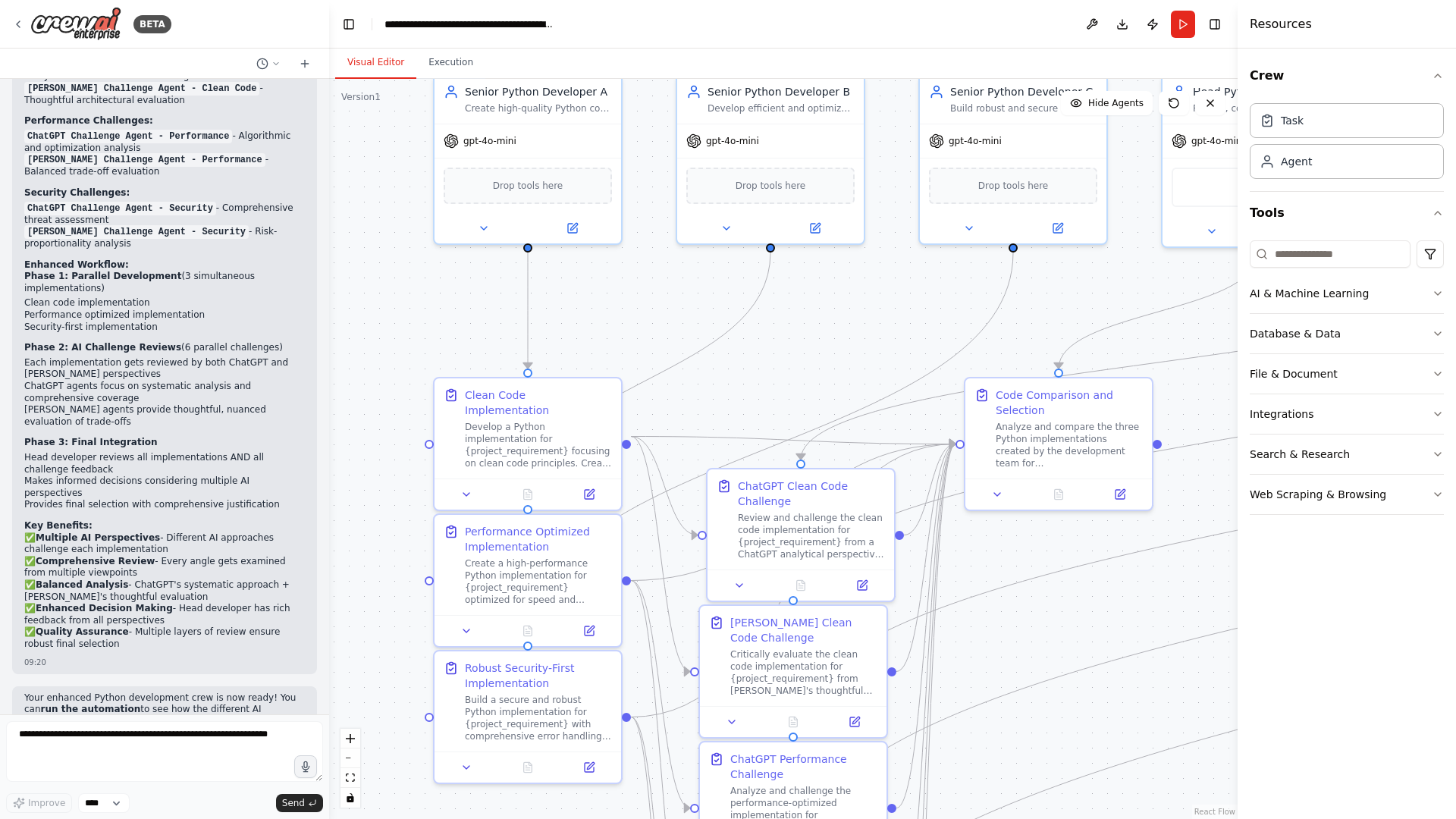
drag, startPoint x: 1043, startPoint y: 339, endPoint x: 1076, endPoint y: 296, distance: 54.2
click at [1076, 296] on div ".deletable-edge-delete-btn { width: 20px; height: 20px; border: 0px solid #ffff…" at bounding box center [784, 449] width 909 height 740
click at [767, 518] on div "Review and challenge the clean code implementation for {project_requirement} fr…" at bounding box center [811, 533] width 148 height 49
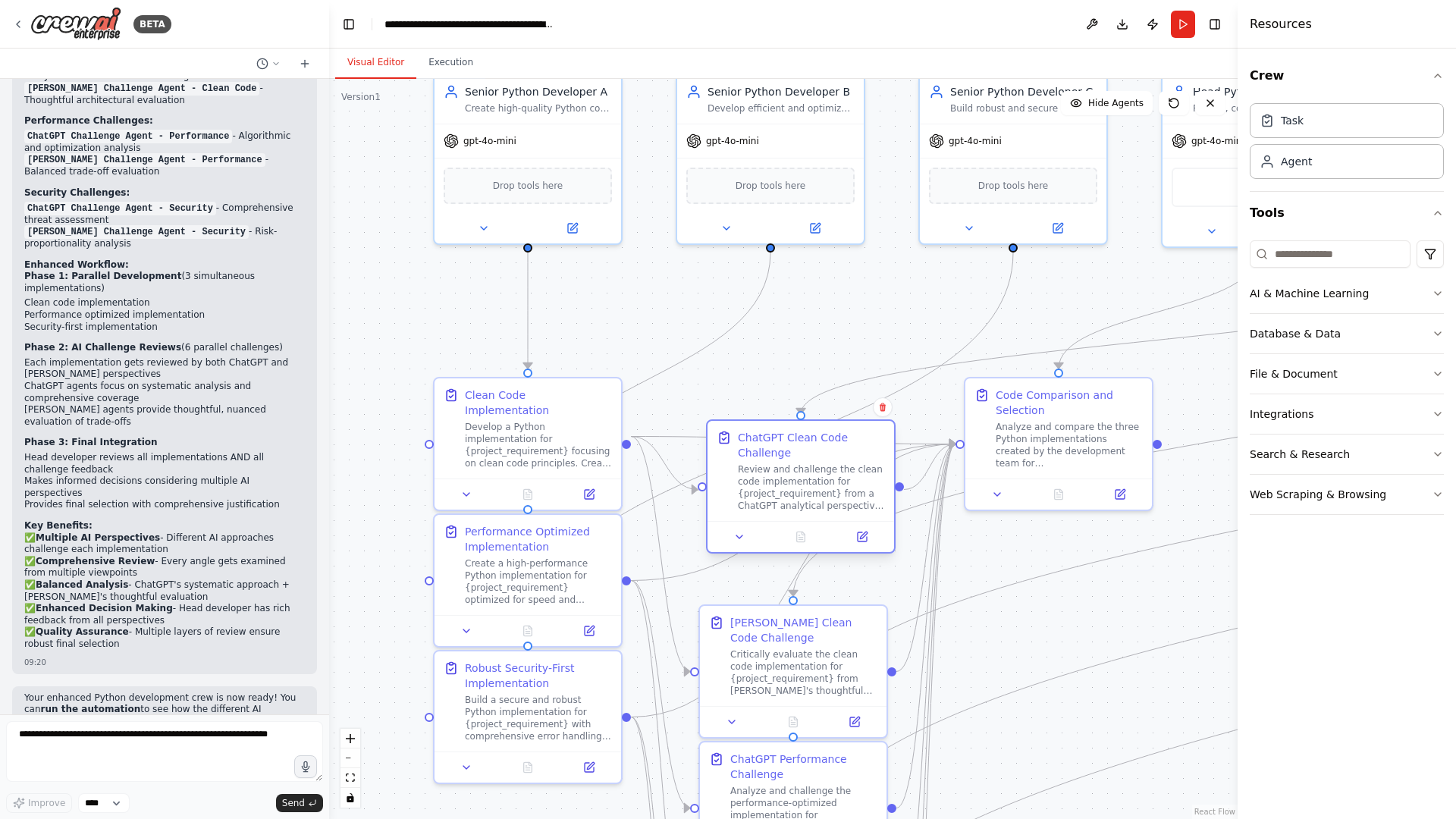
drag, startPoint x: 808, startPoint y: 517, endPoint x: 807, endPoint y: 469, distance: 48.0
click at [807, 469] on div "Review and challenge the clean code implementation for {project_requirement} fr…" at bounding box center [811, 488] width 148 height 49
drag, startPoint x: 803, startPoint y: 650, endPoint x: 805, endPoint y: 633, distance: 17.1
click at [805, 633] on div "Critically evaluate the clean code implementation for {project_requirement} fro…" at bounding box center [811, 654] width 148 height 49
drag, startPoint x: 802, startPoint y: 636, endPoint x: 793, endPoint y: 640, distance: 9.8
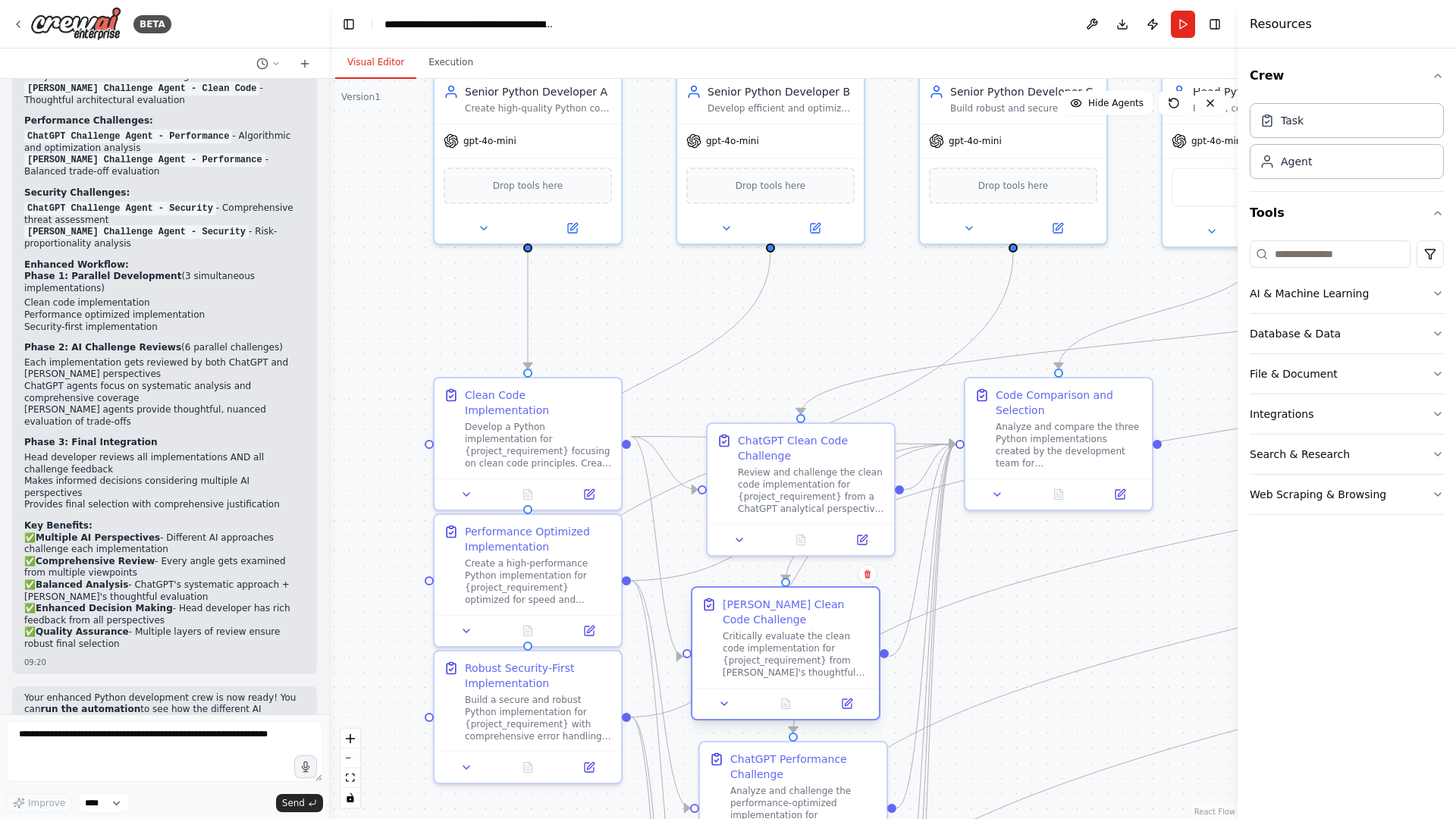
click at [793, 640] on div "Critically evaluate the clean code implementation for {project_requirement} fro…" at bounding box center [796, 654] width 148 height 49
drag, startPoint x: 818, startPoint y: 486, endPoint x: 804, endPoint y: 494, distance: 16.1
click at [804, 494] on div "Review and challenge the clean code implementation for {project_requirement} fr…" at bounding box center [796, 503] width 148 height 49
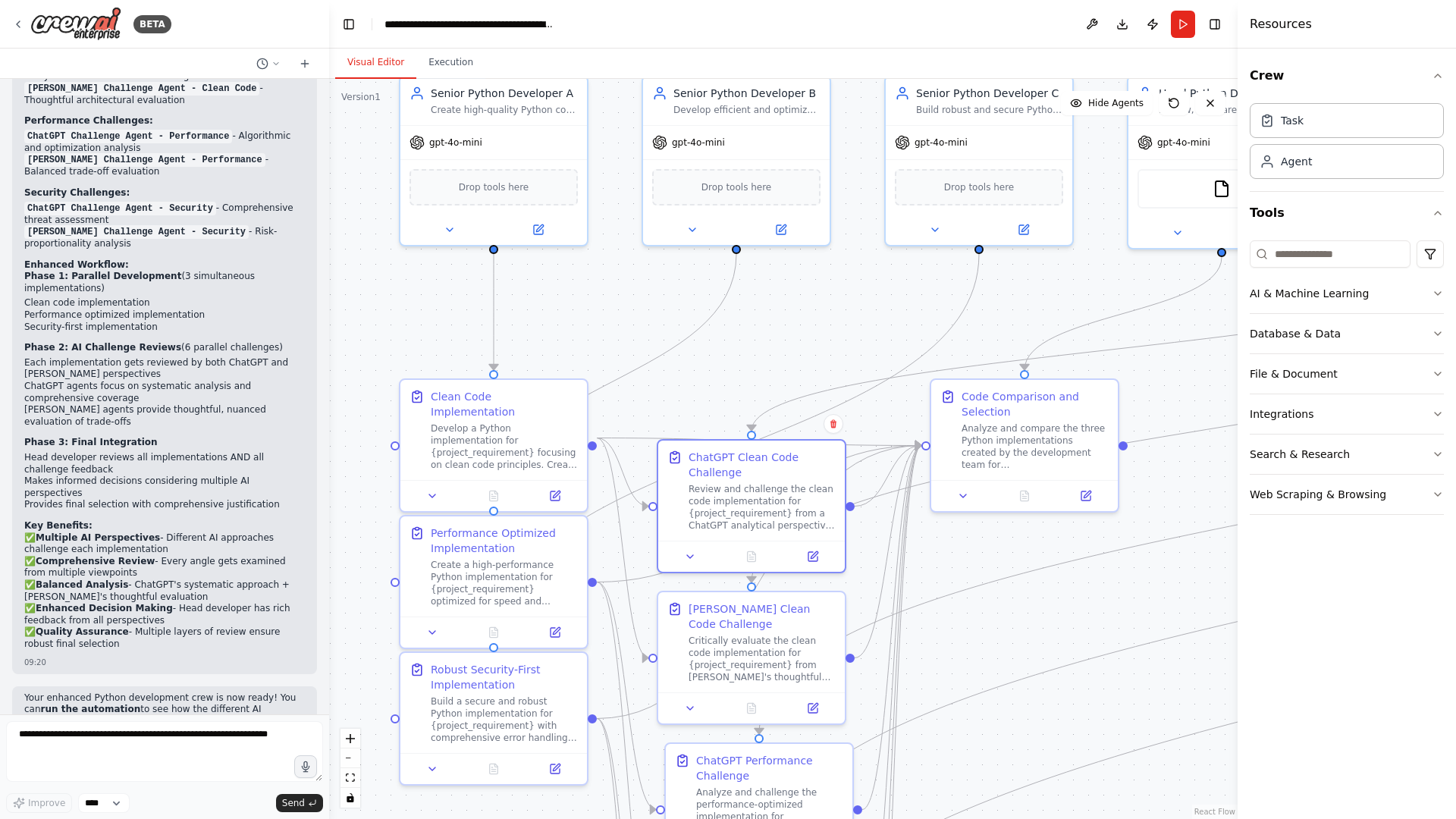
drag, startPoint x: 877, startPoint y: 332, endPoint x: 842, endPoint y: 334, distance: 35.1
click at [842, 334] on div ".deletable-edge-delete-btn { width: 20px; height: 20px; border: 0px solid #ffff…" at bounding box center [784, 449] width 909 height 740
click at [868, 643] on icon "Edge from 414443c7-a1cc-49d8-9625-8e7c7b37f43e to 8e89eae1-f313-41c9-983a-a3eb1…" at bounding box center [889, 552] width 67 height 213
drag, startPoint x: 771, startPoint y: 625, endPoint x: 772, endPoint y: 637, distance: 12.0
click at [772, 637] on div "Claude Clean Code Challenge" at bounding box center [762, 629] width 148 height 31
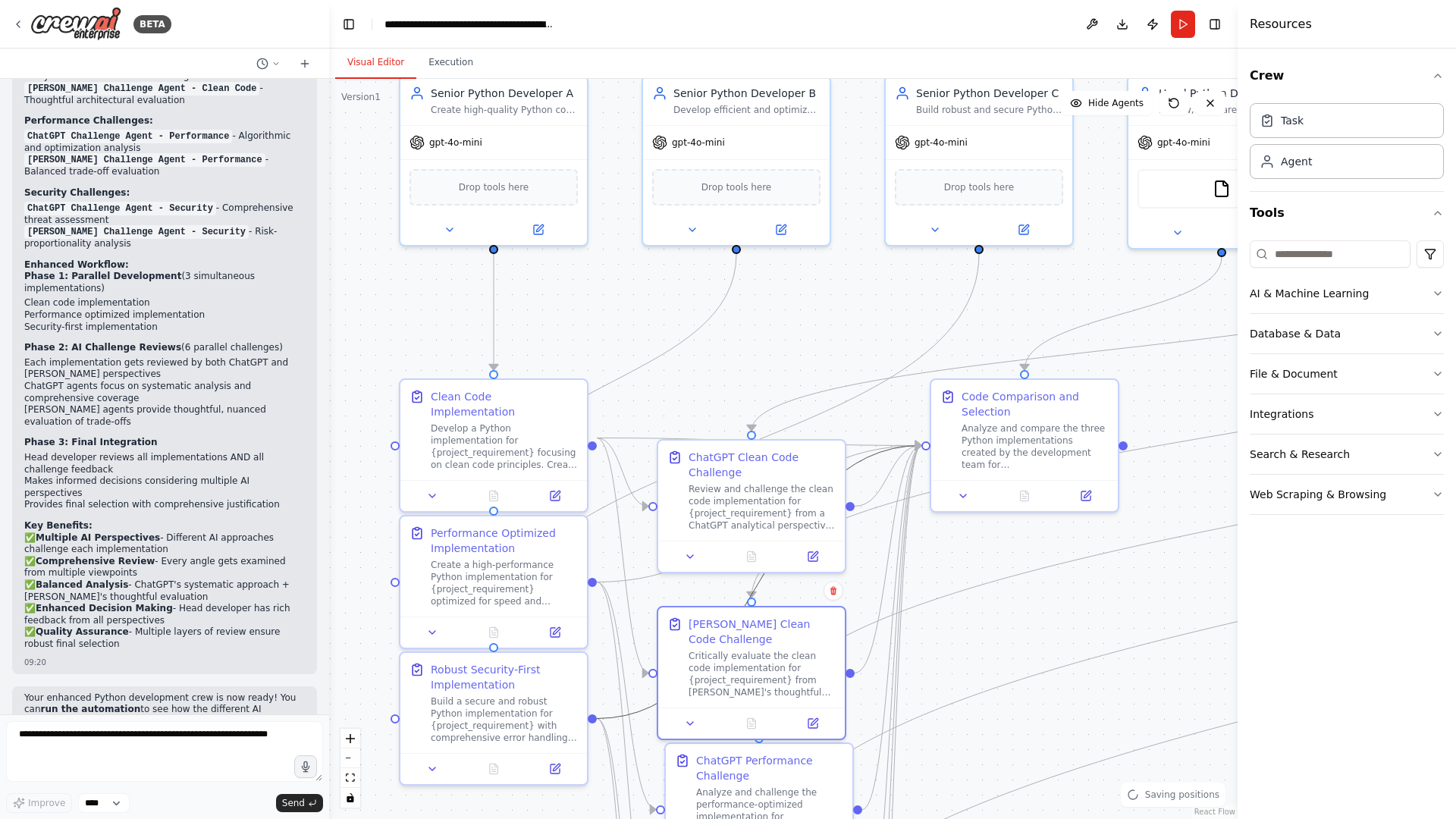
click at [754, 581] on icon "Edge from 8a9e0bac-5ce8-48a4-ae07-df1de20acf17 to 8e89eae1-f313-41c9-983a-a3eb1…" at bounding box center [759, 583] width 325 height 273
click at [808, 585] on div ".deletable-edge-delete-btn { width: 20px; height: 20px; border: 0px solid #ffff…" at bounding box center [784, 449] width 909 height 740
click at [753, 576] on icon "Edge from b507c4fa-8365-4138-bf84-413df963a655 to 414443c7-a1cc-49d8-9625-8e7c7…" at bounding box center [1230, 433] width 956 height 329
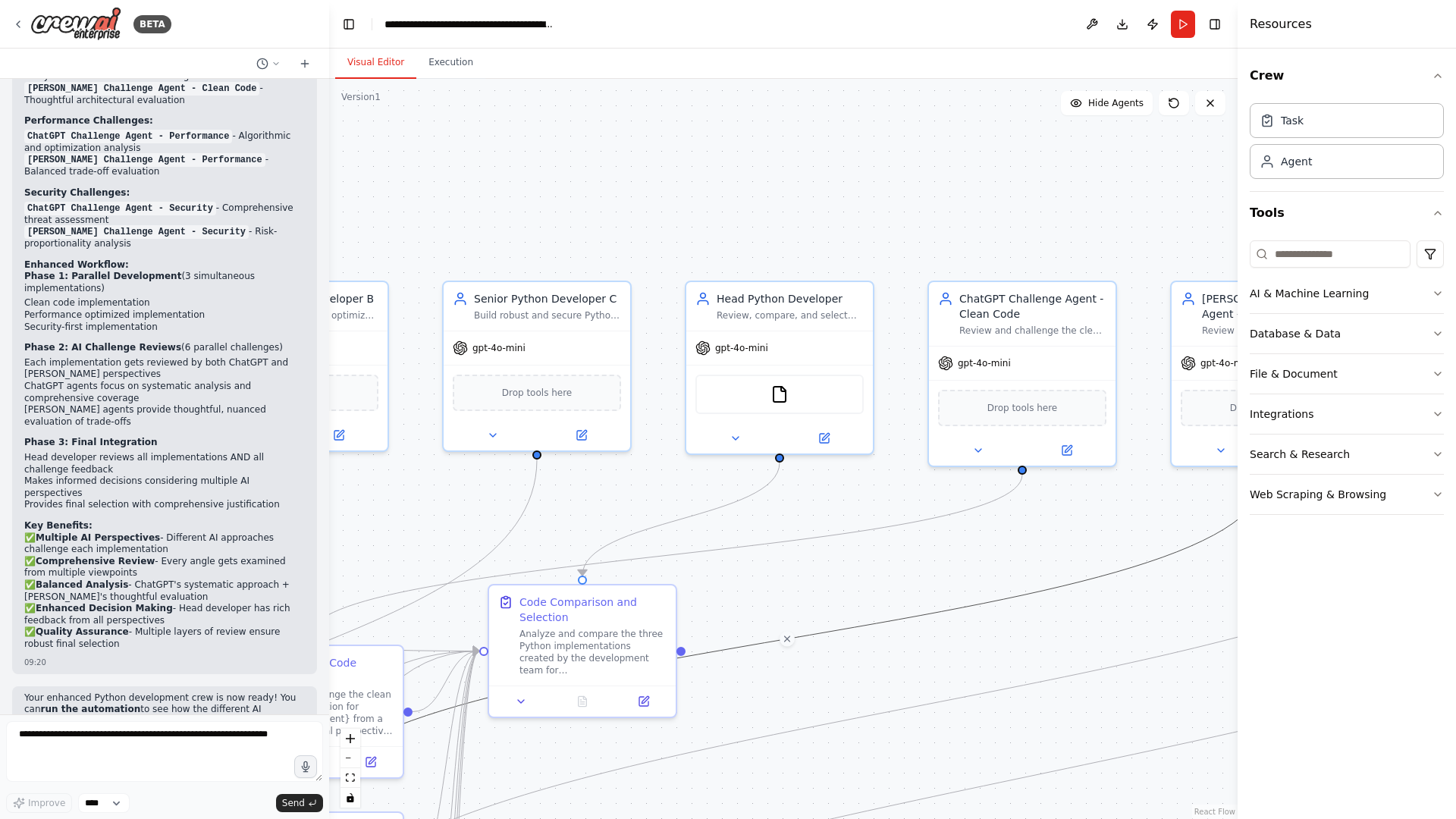
drag, startPoint x: 1143, startPoint y: 499, endPoint x: 700, endPoint y: 704, distance: 488.1
click at [700, 662] on div ".deletable-edge-delete-btn { width: 20px; height: 20px; border: 0px solid #ffff…" at bounding box center [784, 449] width 909 height 740
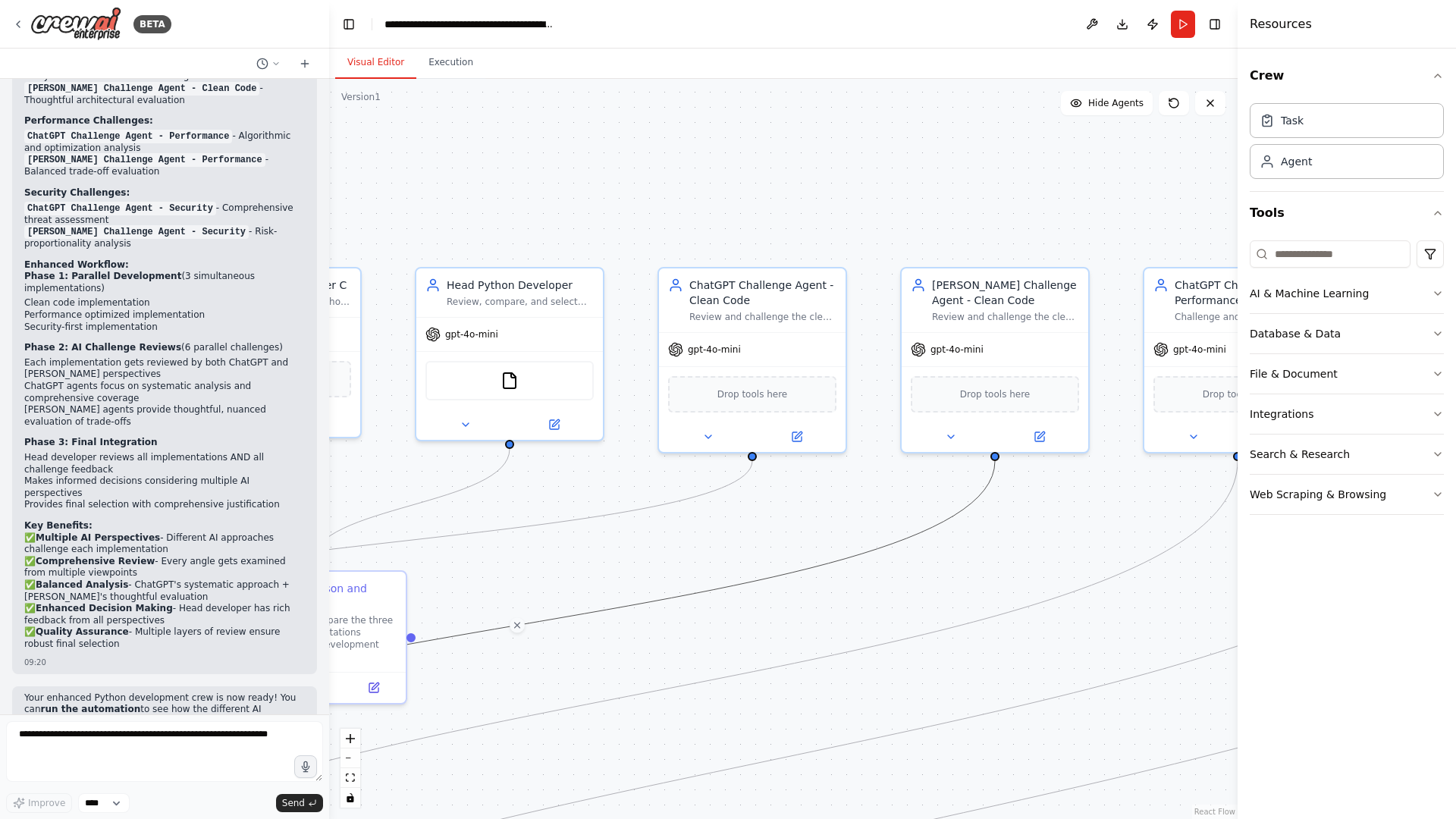
drag, startPoint x: 689, startPoint y: 724, endPoint x: 419, endPoint y: 709, distance: 270.4
click at [419, 662] on div ".deletable-edge-delete-btn { width: 20px; height: 20px; border: 0px solid #ffff…" at bounding box center [784, 449] width 909 height 740
click at [977, 349] on span "gpt-4o-mini" at bounding box center [956, 346] width 53 height 12
click at [953, 438] on icon at bounding box center [950, 433] width 12 height 12
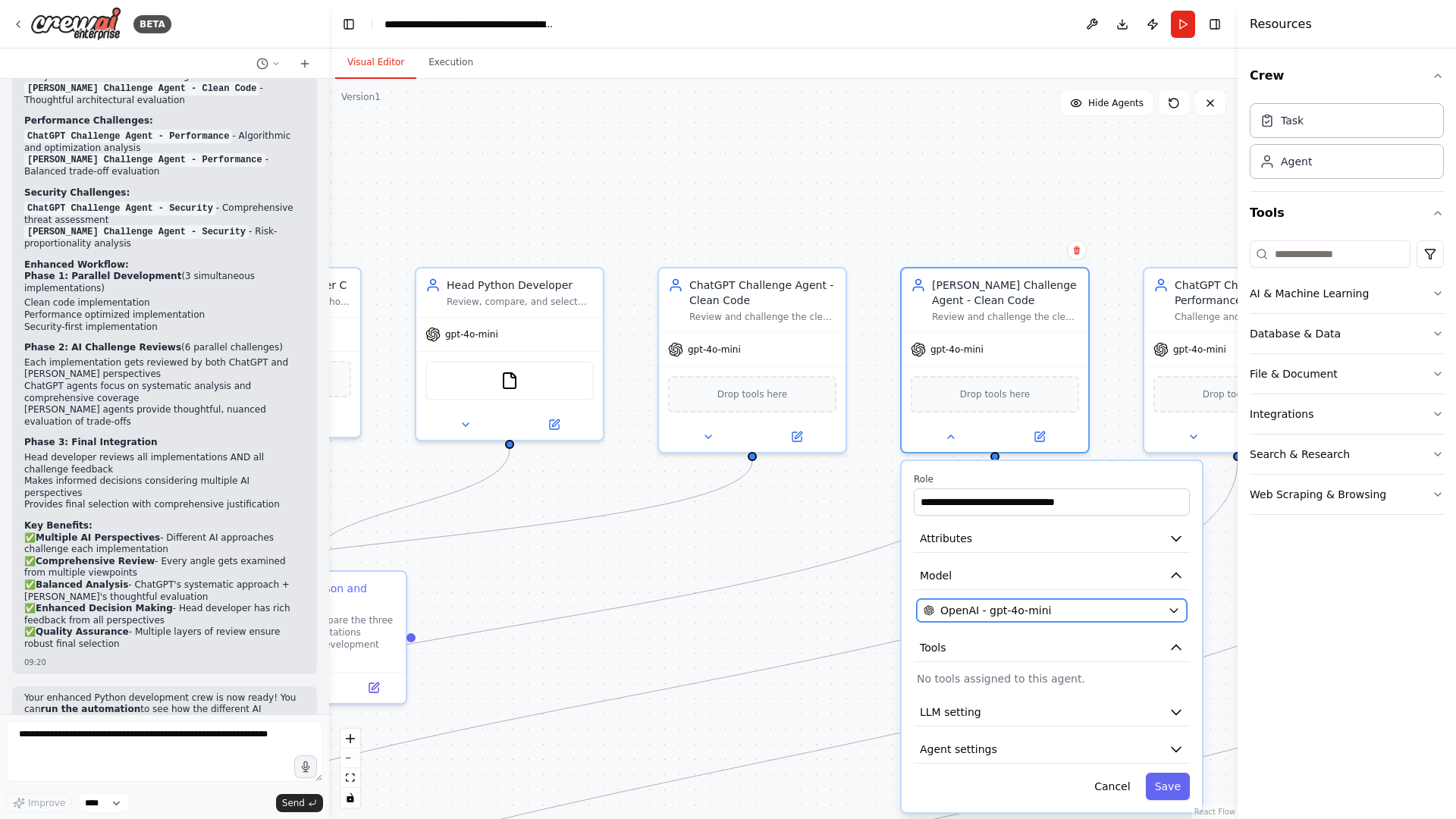
click at [1061, 616] on div "OpenAI - gpt-4o-mini" at bounding box center [1042, 610] width 238 height 15
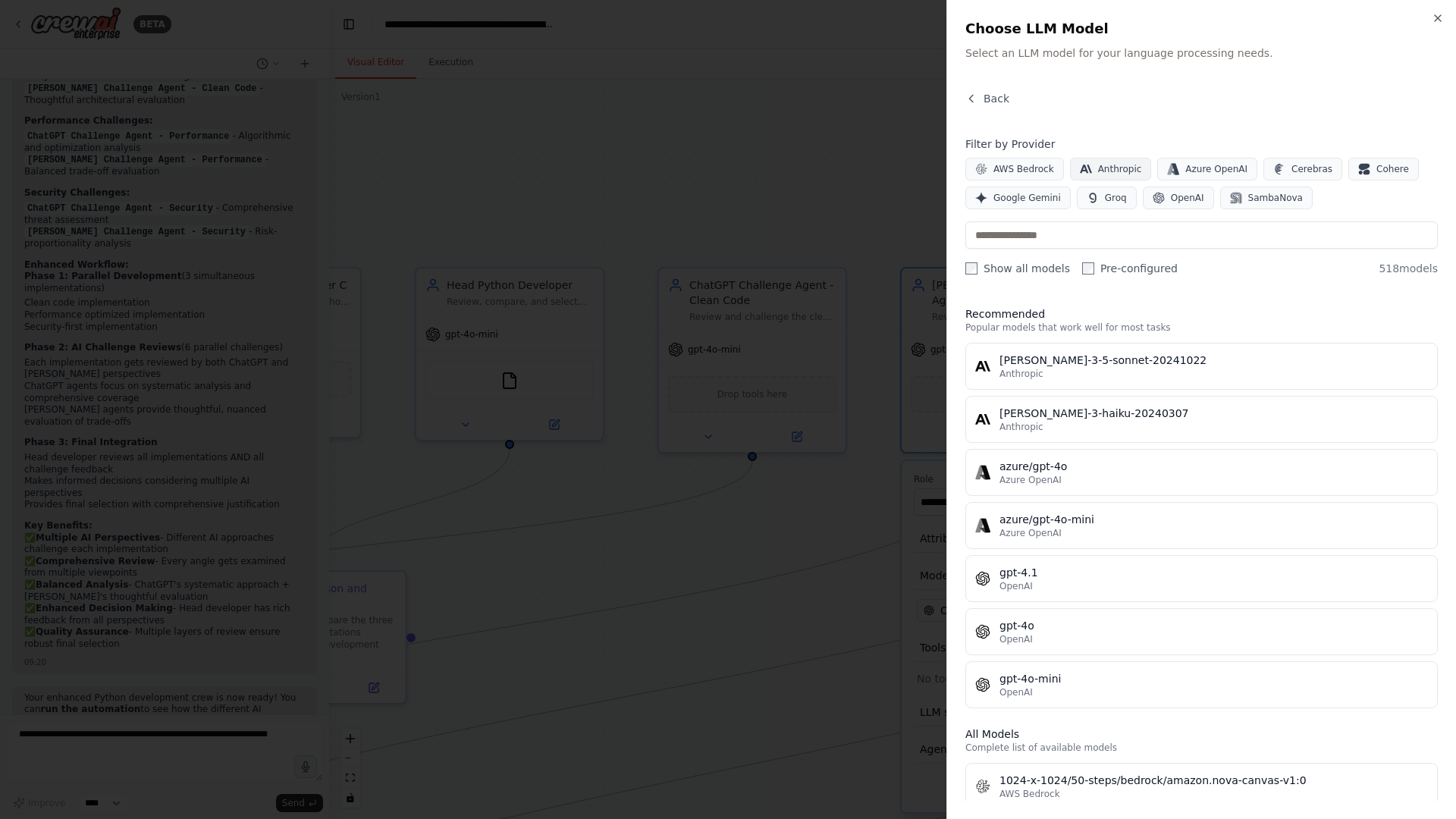
click at [1099, 173] on span "Anthropic" at bounding box center [1120, 168] width 44 height 12
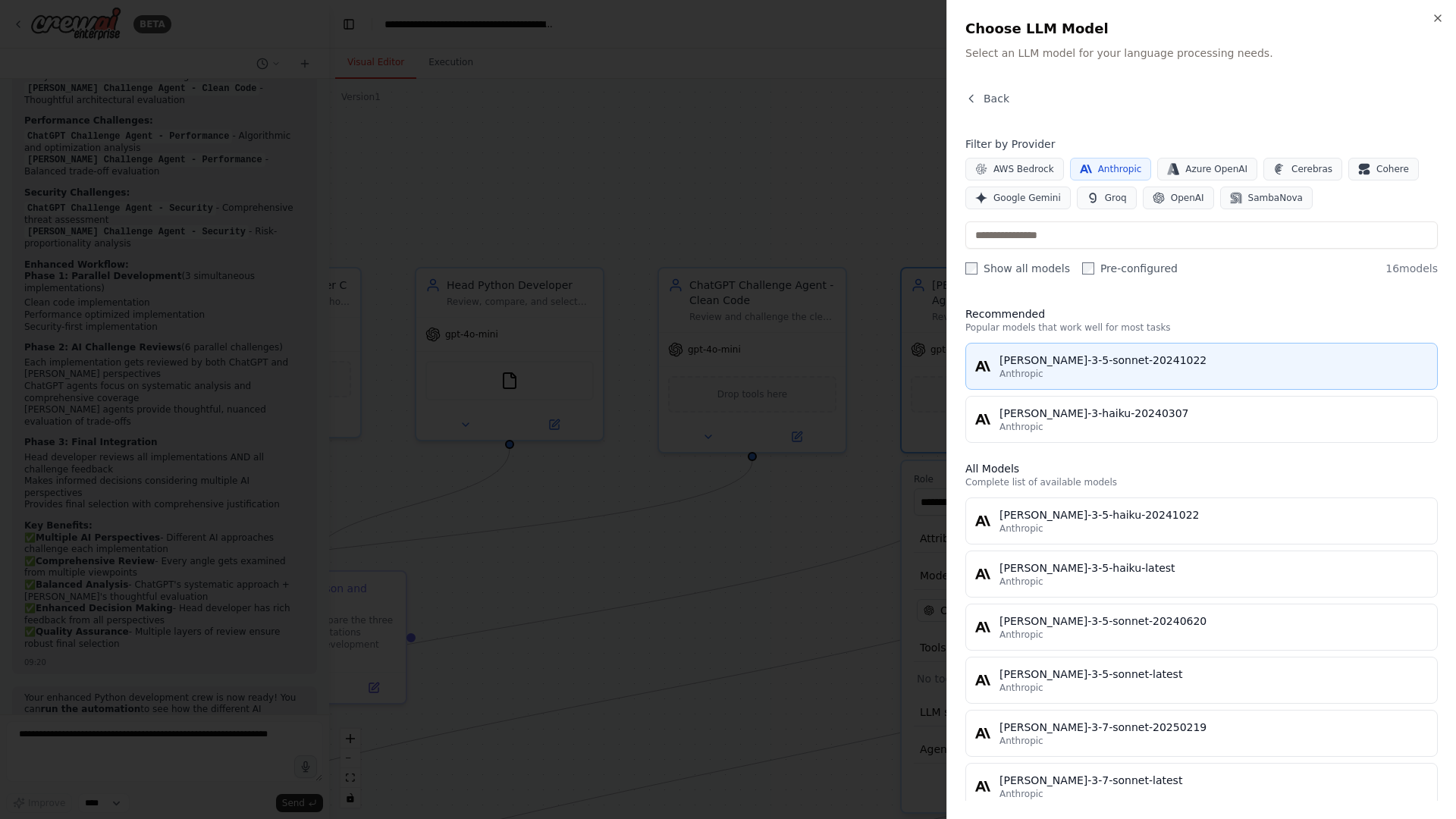
click at [1131, 372] on div "Anthropic" at bounding box center [1214, 373] width 429 height 12
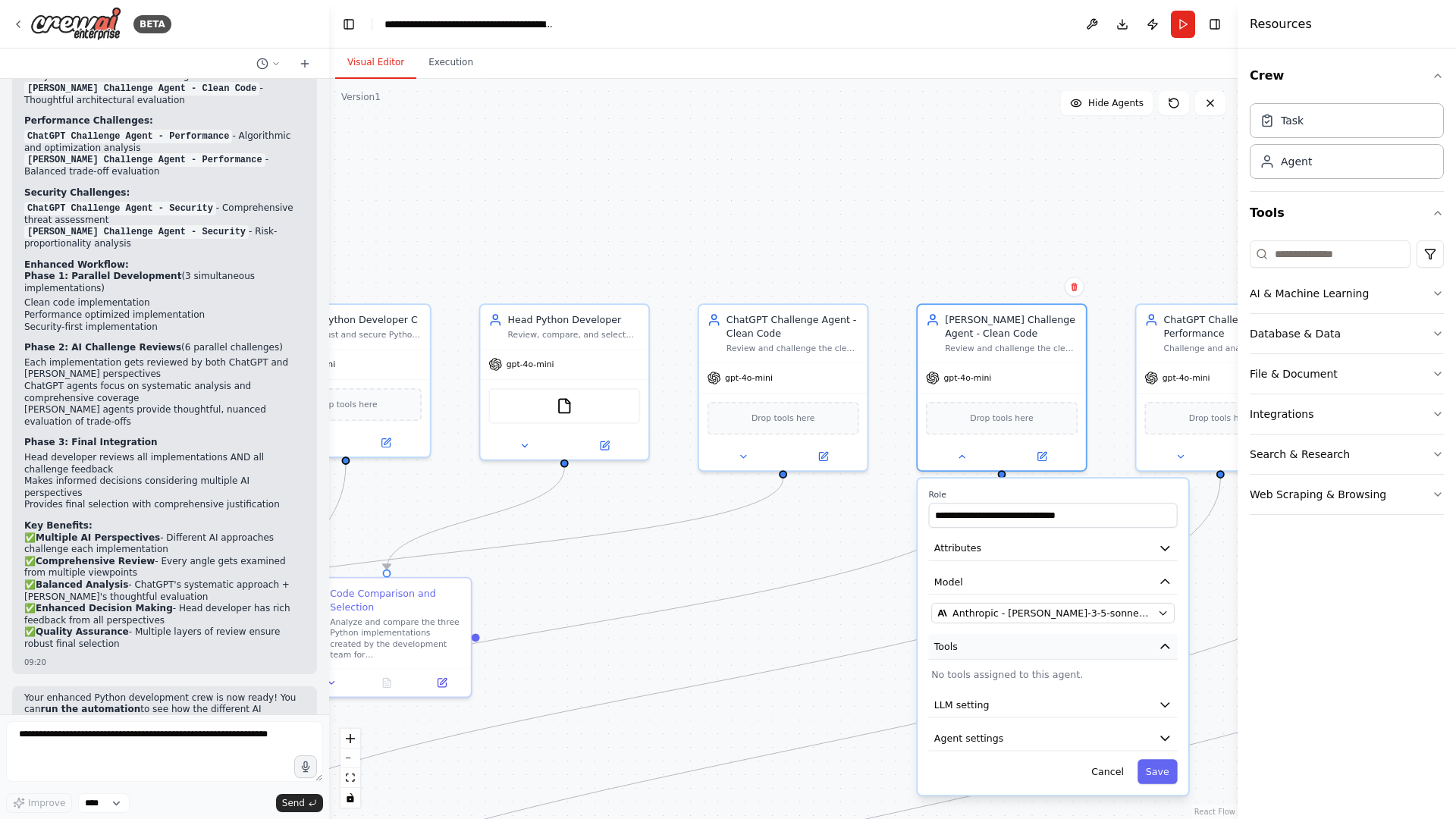
click at [1137, 643] on button "Tools" at bounding box center [1053, 647] width 249 height 25
click at [1071, 662] on button "LLM setting" at bounding box center [1053, 681] width 249 height 25
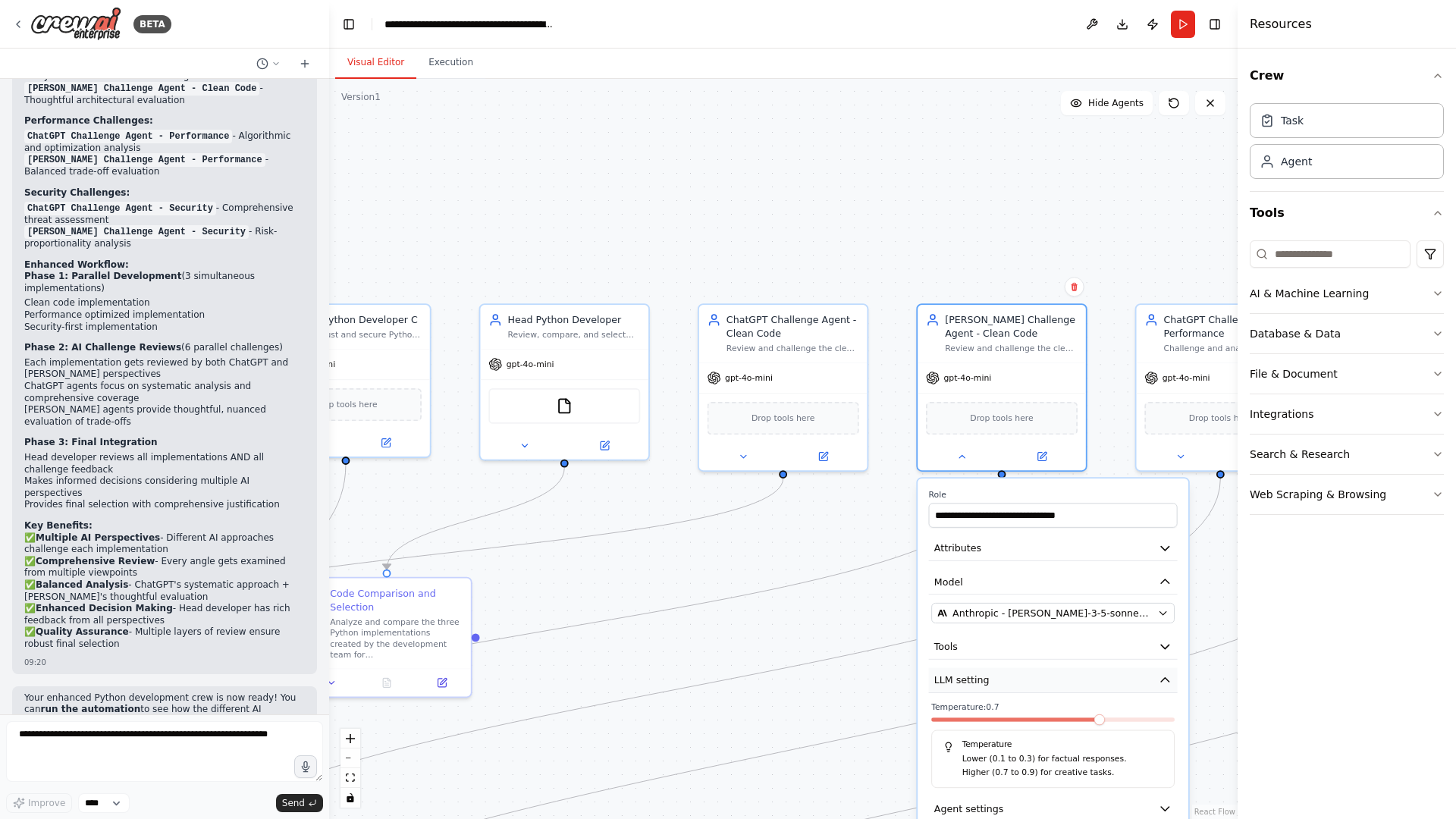
click at [1071, 662] on button "LLM setting" at bounding box center [1053, 681] width 249 height 25
click at [1055, 662] on button "Agent settings" at bounding box center [1053, 714] width 249 height 25
click at [1171, 662] on button "Save" at bounding box center [1157, 747] width 40 height 24
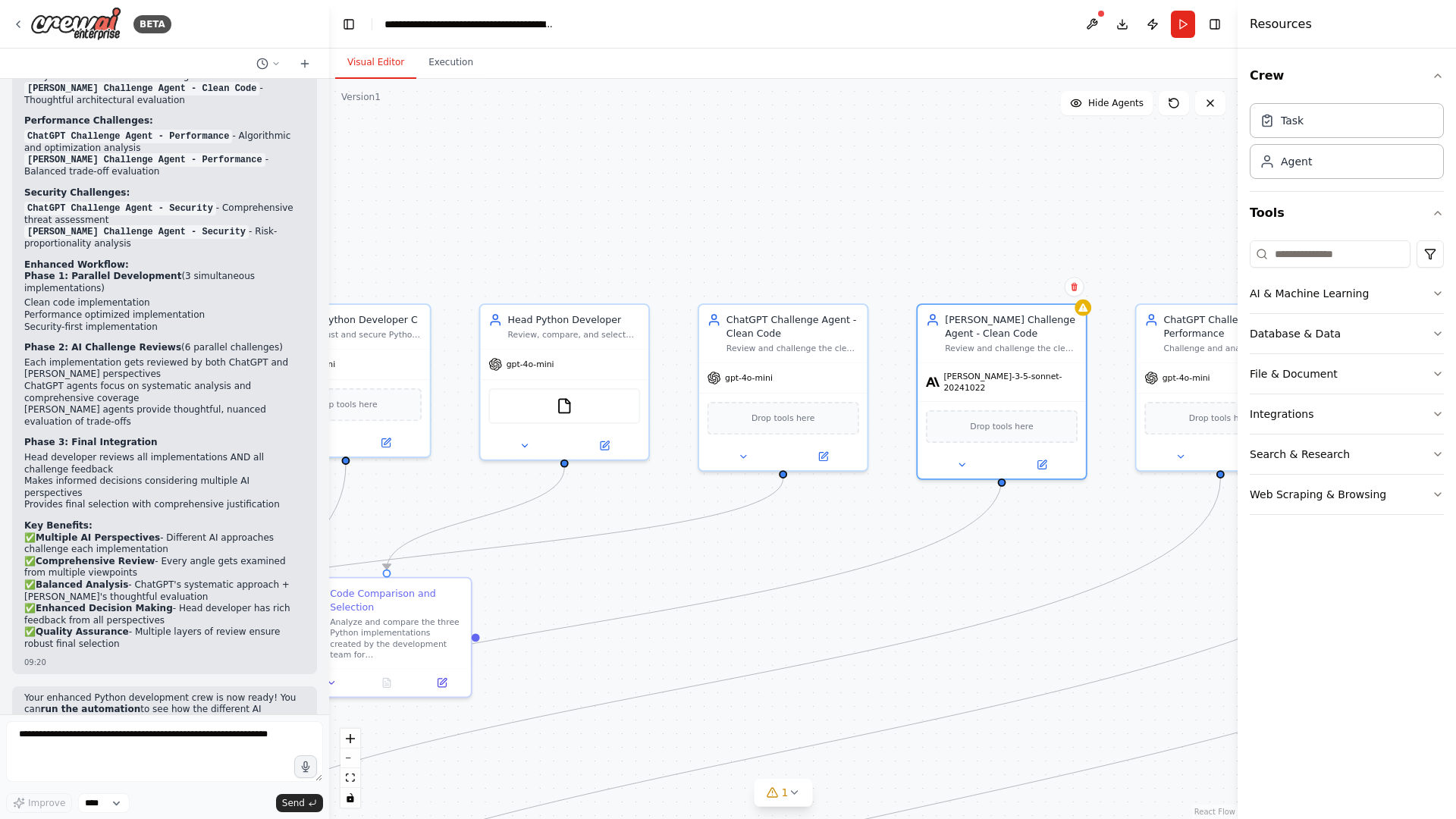
click at [1136, 212] on div ".deletable-edge-delete-btn { width: 20px; height: 20px; border: 0px solid #ffff…" at bounding box center [784, 449] width 909 height 740
click at [775, 382] on div "gpt-4o-mini" at bounding box center [784, 376] width 168 height 31
click at [735, 462] on button at bounding box center [743, 454] width 77 height 16
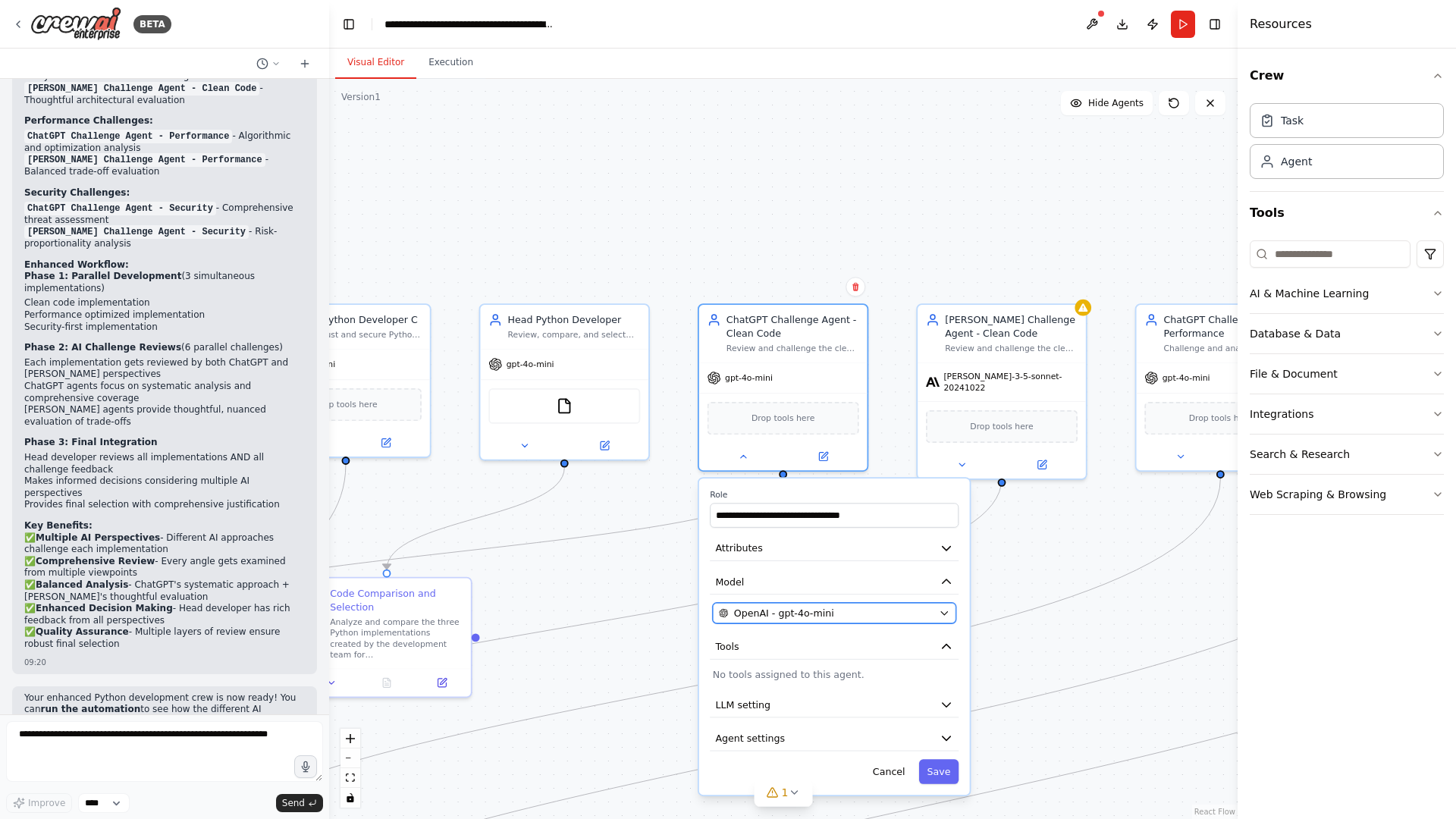
click at [827, 608] on span "OpenAI - gpt-4o-mini" at bounding box center [784, 613] width 100 height 14
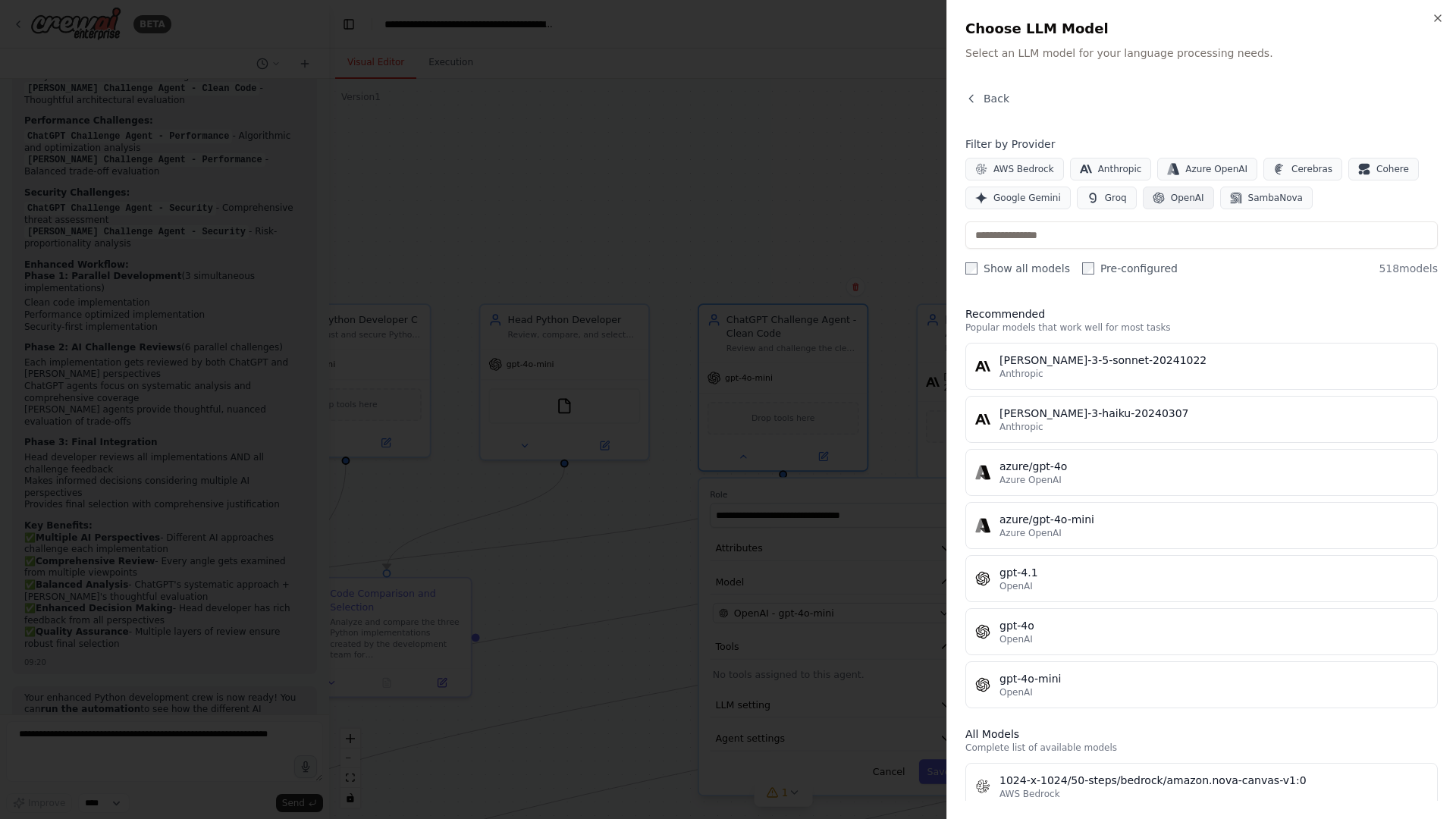
click at [1174, 199] on span "OpenAI" at bounding box center [1187, 197] width 33 height 12
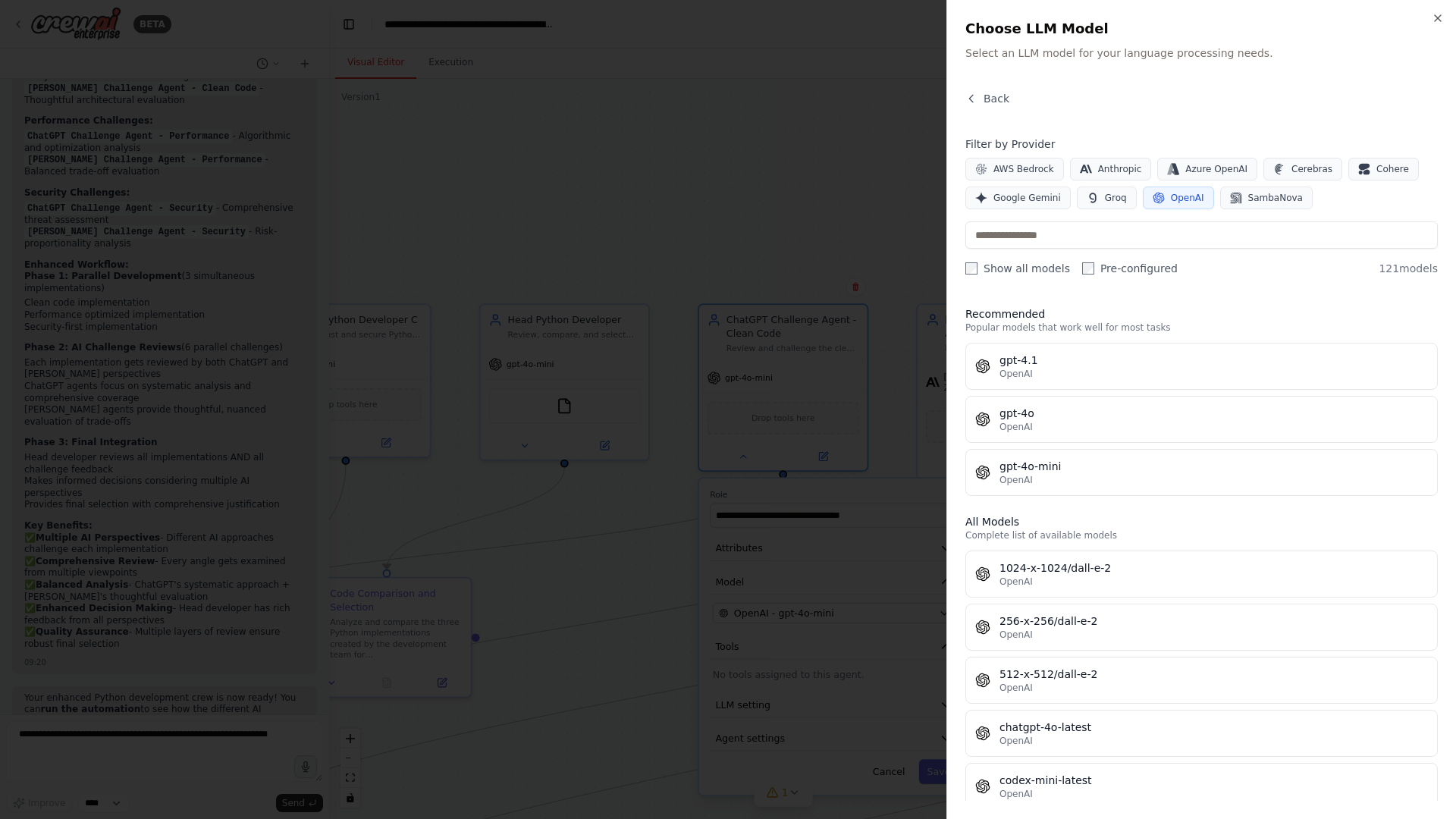
click at [813, 228] on div at bounding box center [728, 409] width 1456 height 819
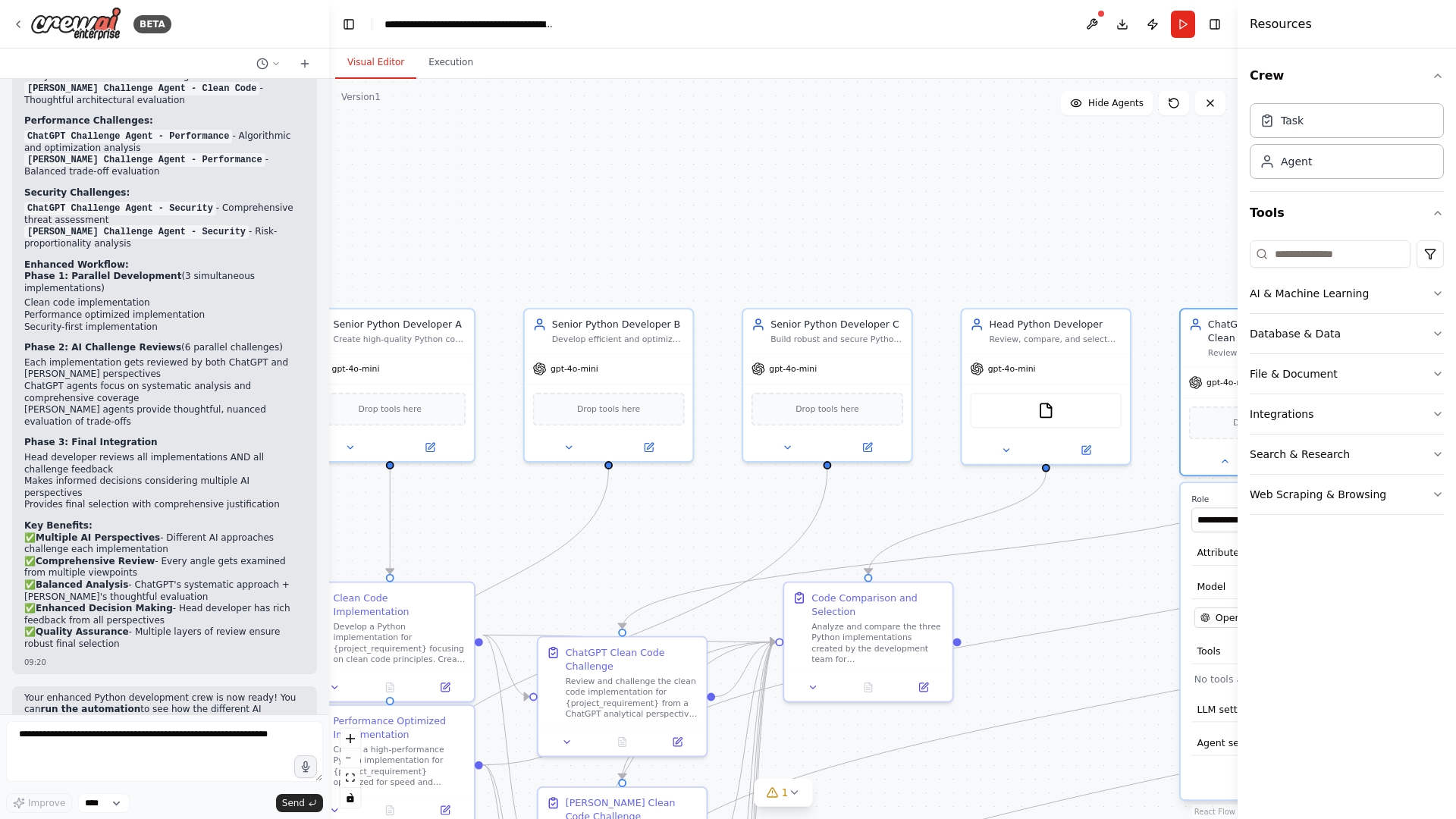
drag, startPoint x: 682, startPoint y: 236, endPoint x: 1025, endPoint y: 223, distance: 343.2
click at [1164, 240] on div ".deletable-edge-delete-btn { width: 20px; height: 20px; border: 0px solid #ffff…" at bounding box center [784, 449] width 909 height 740
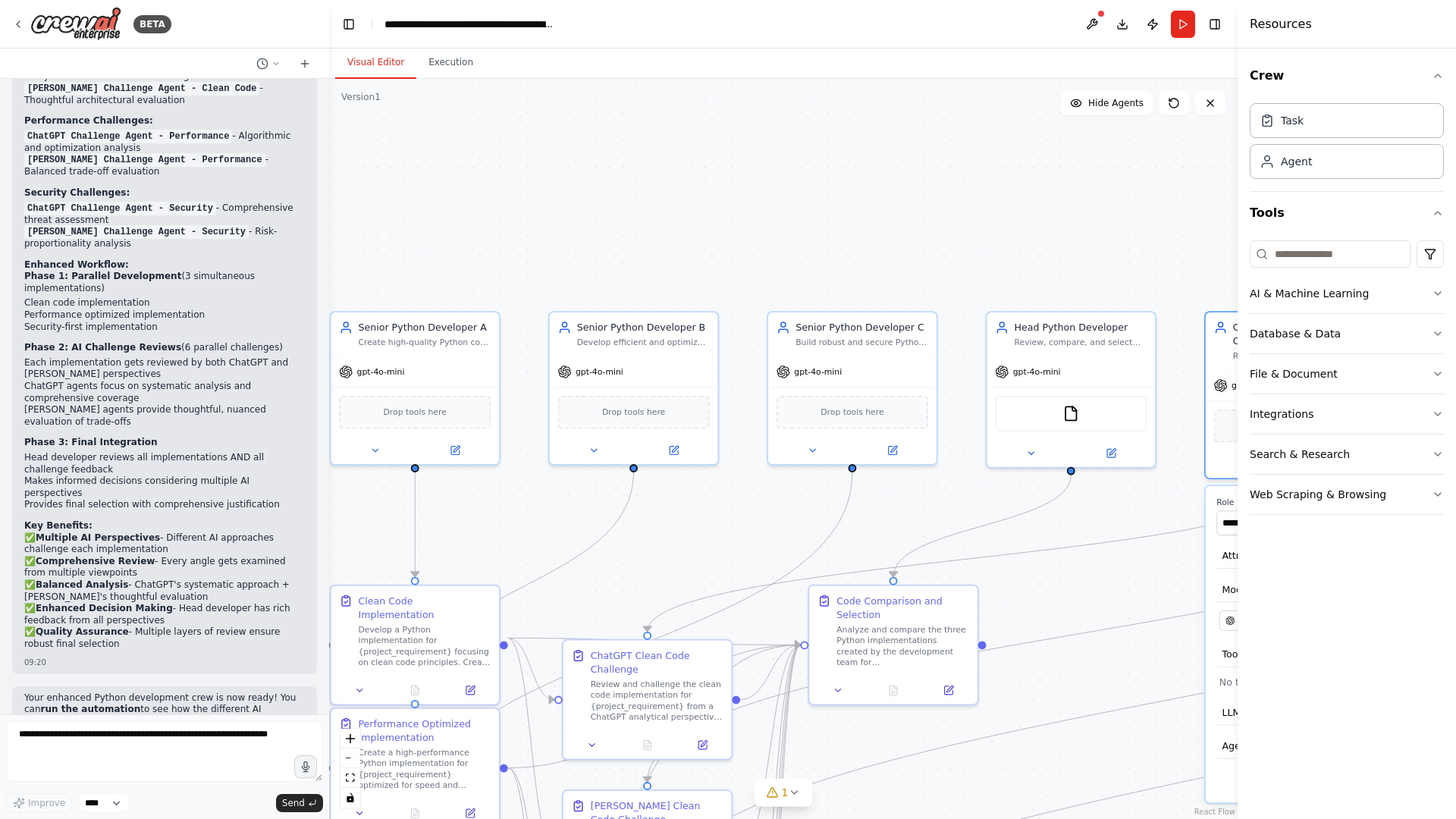
drag, startPoint x: 709, startPoint y: 218, endPoint x: 971, endPoint y: 204, distance: 262.4
click at [971, 204] on div ".deletable-edge-delete-btn { width: 20px; height: 20px; border: 0px solid #ffff…" at bounding box center [784, 449] width 909 height 740
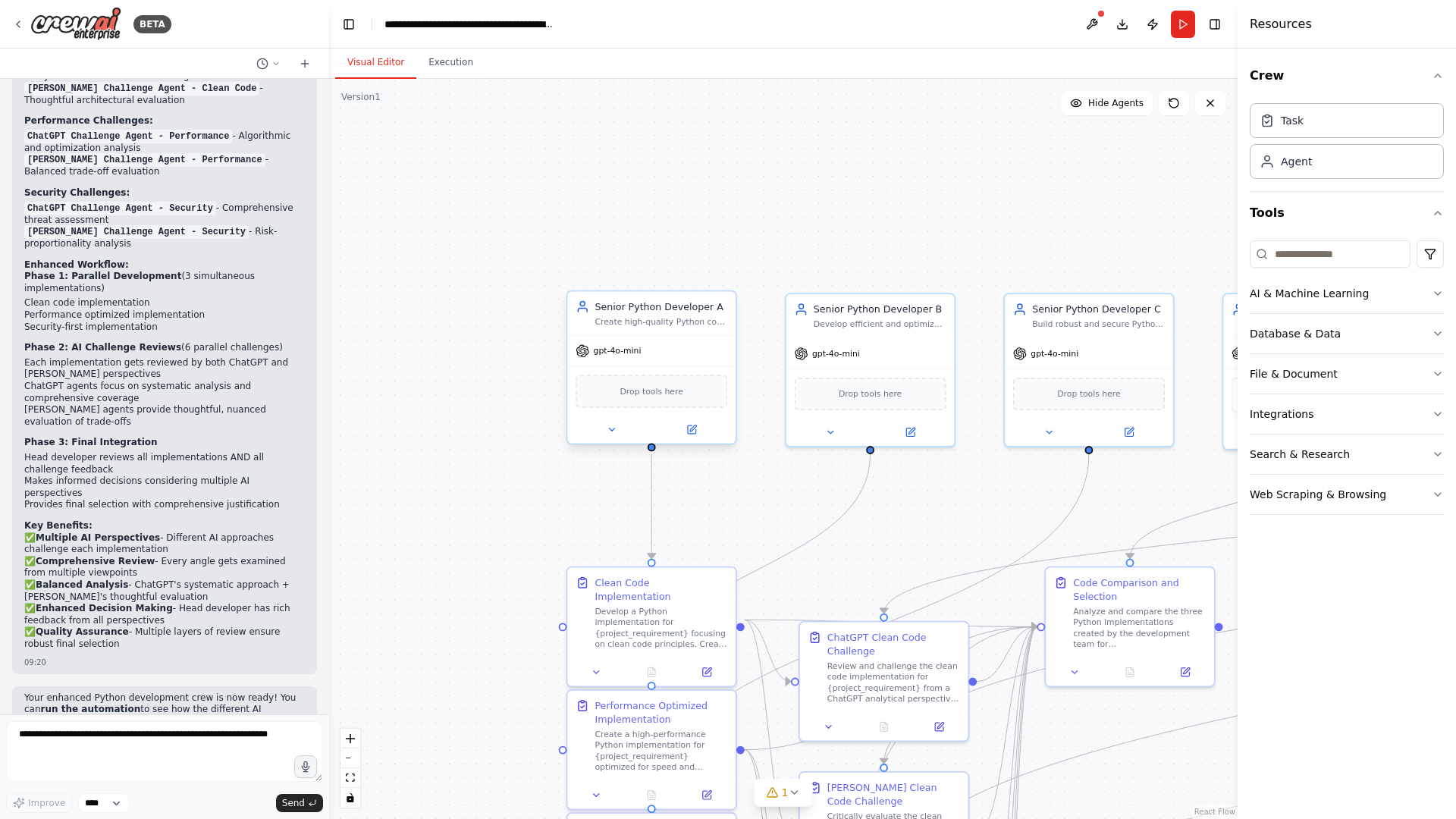
click at [623, 354] on span "gpt-4o-mini" at bounding box center [617, 351] width 48 height 11
click at [699, 439] on div at bounding box center [652, 429] width 168 height 27
click at [686, 429] on icon at bounding box center [691, 429] width 11 height 11
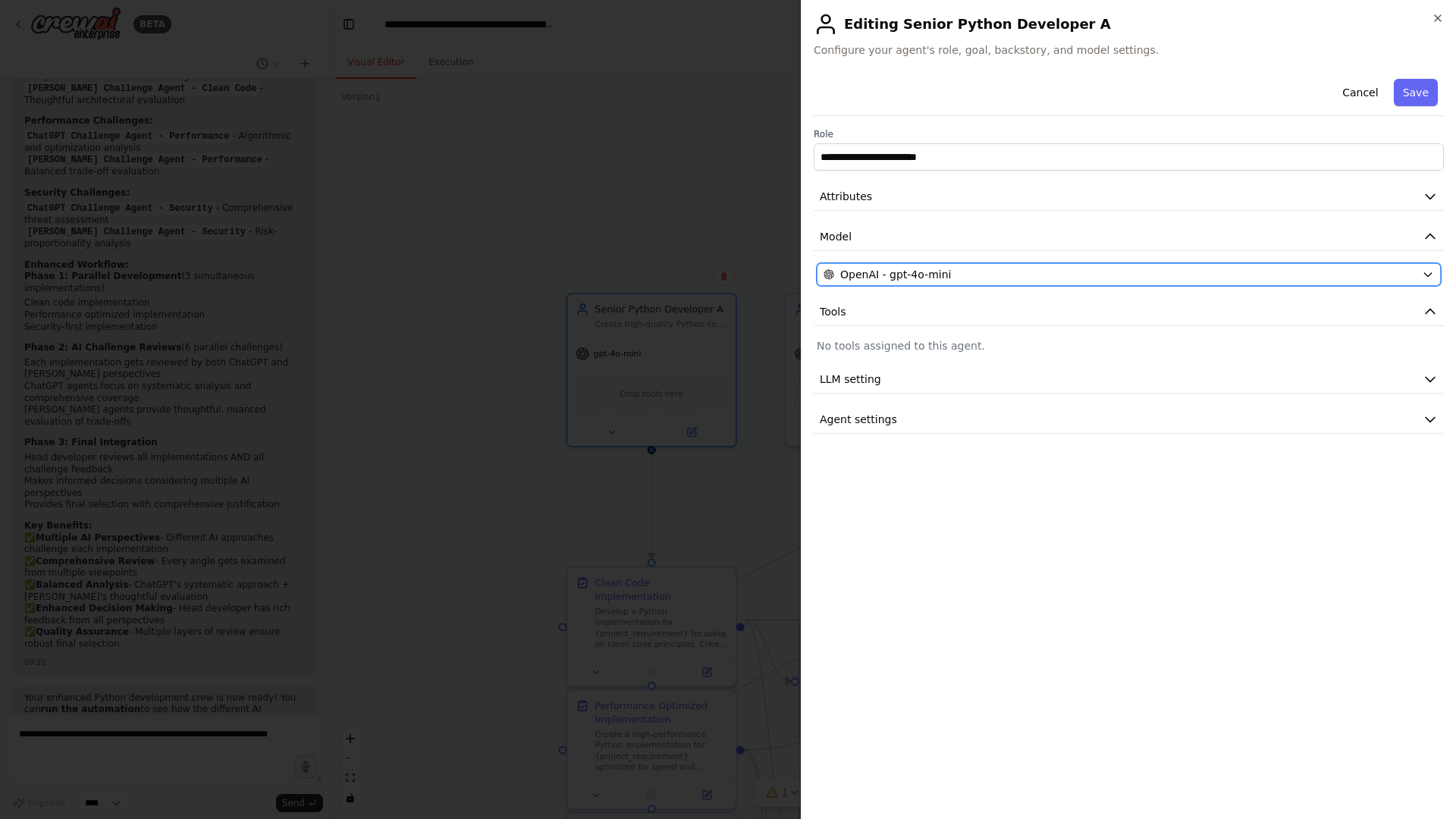
click at [948, 265] on button "OpenAI - gpt-4o-mini" at bounding box center [1129, 274] width 624 height 23
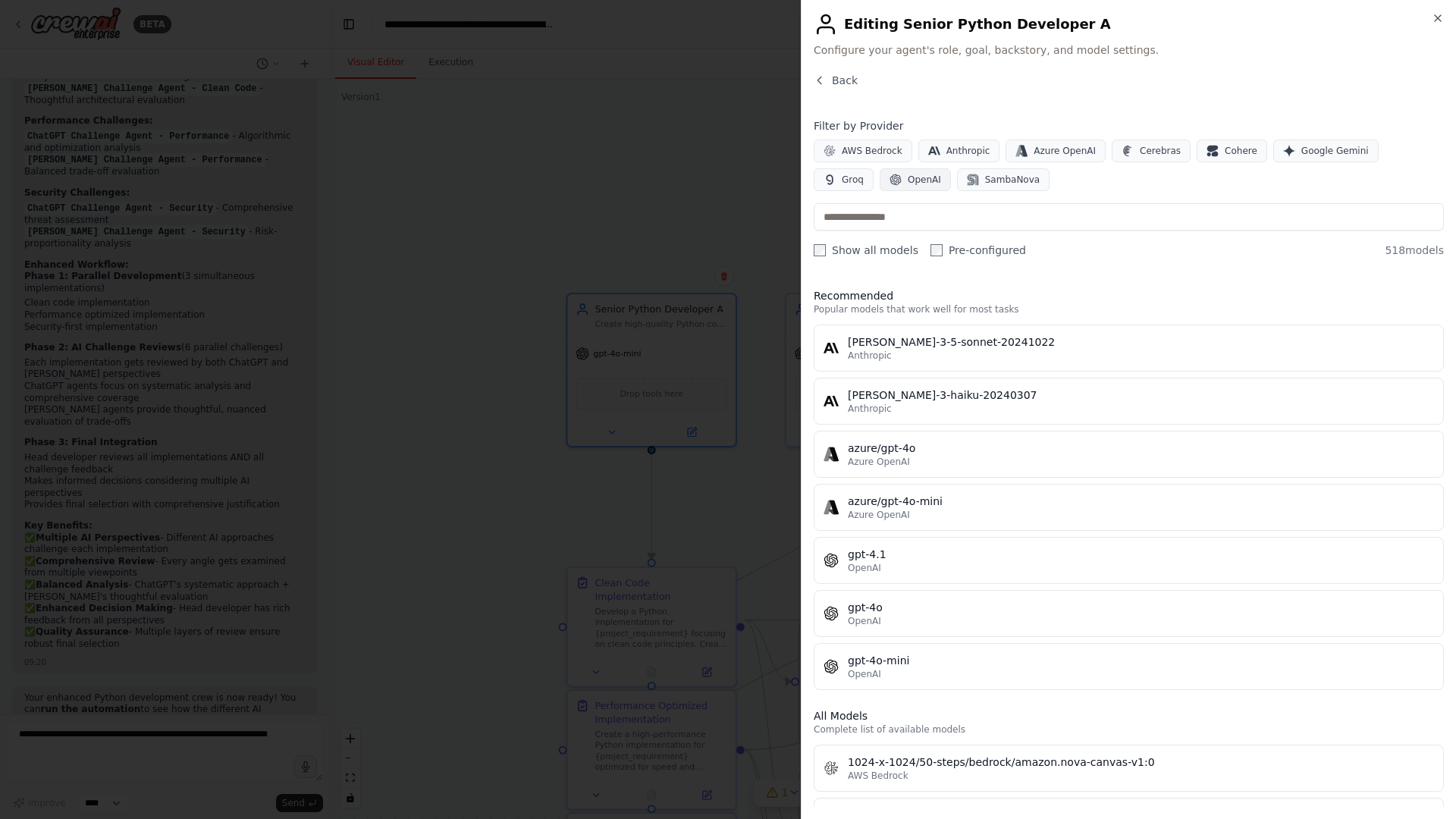
click at [880, 178] on button "OpenAI" at bounding box center [915, 179] width 71 height 23
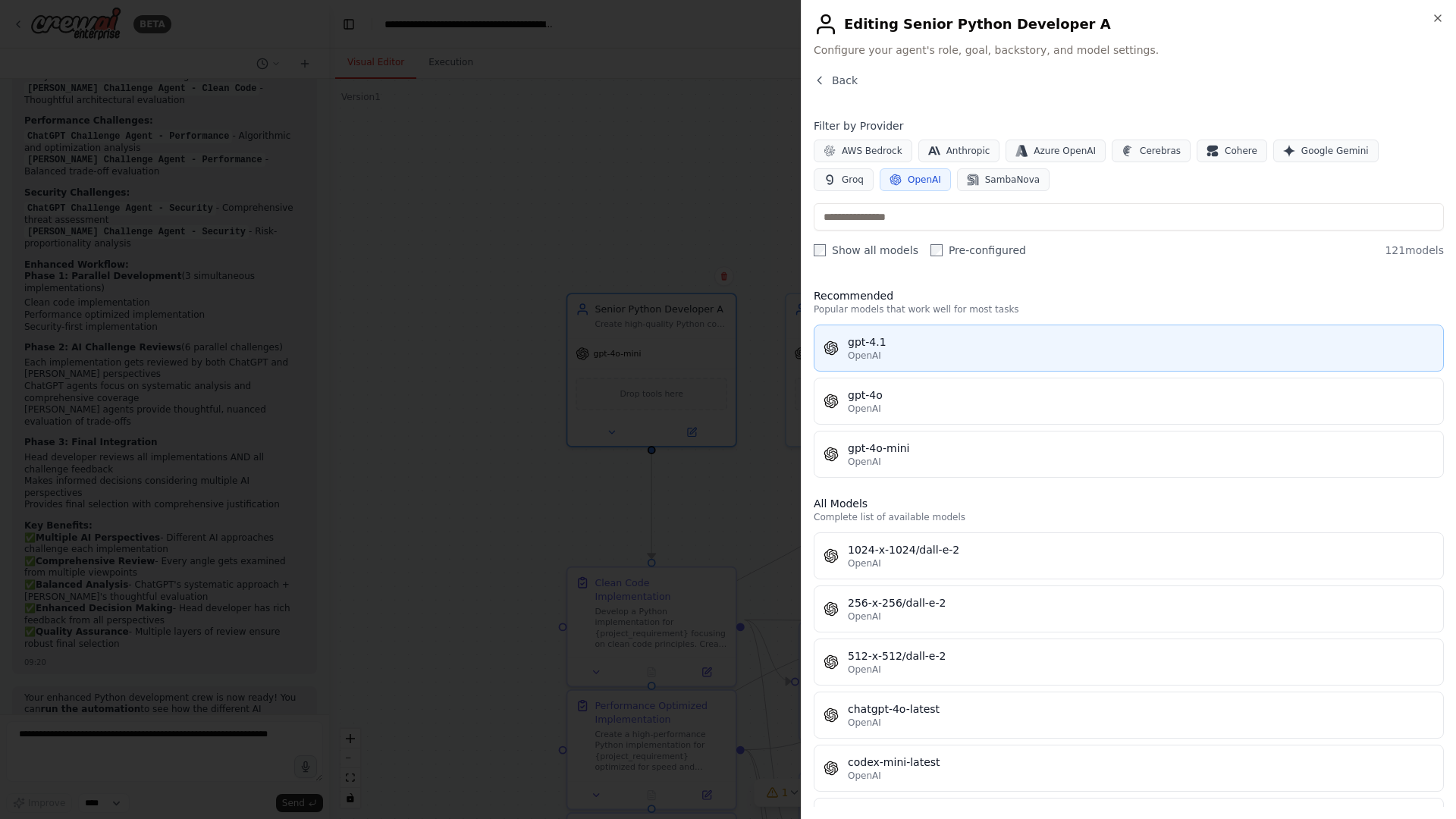
click at [896, 342] on div "gpt-4.1" at bounding box center [1141, 342] width 586 height 15
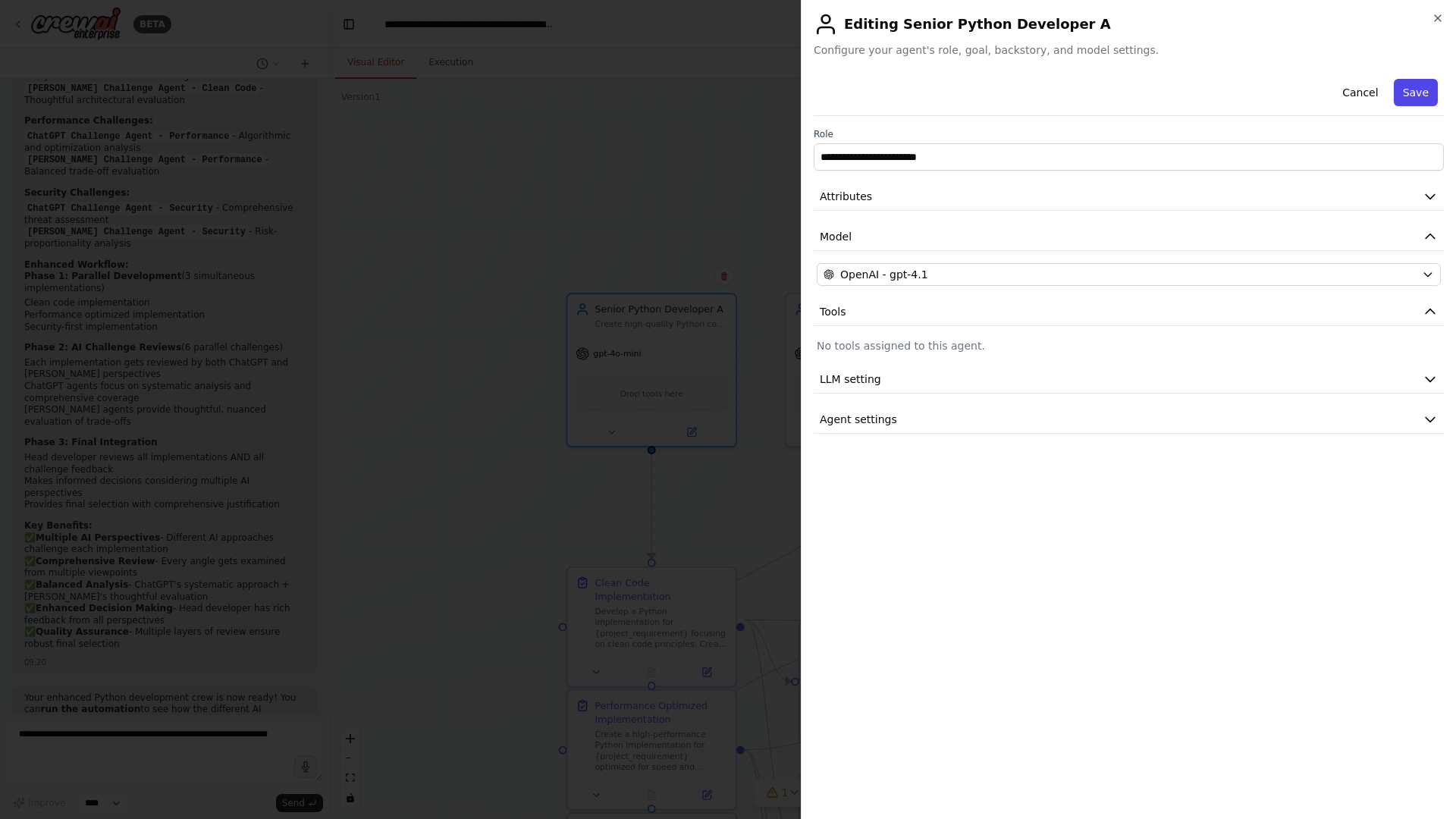
click at [1308, 96] on button "Save" at bounding box center [1415, 92] width 44 height 27
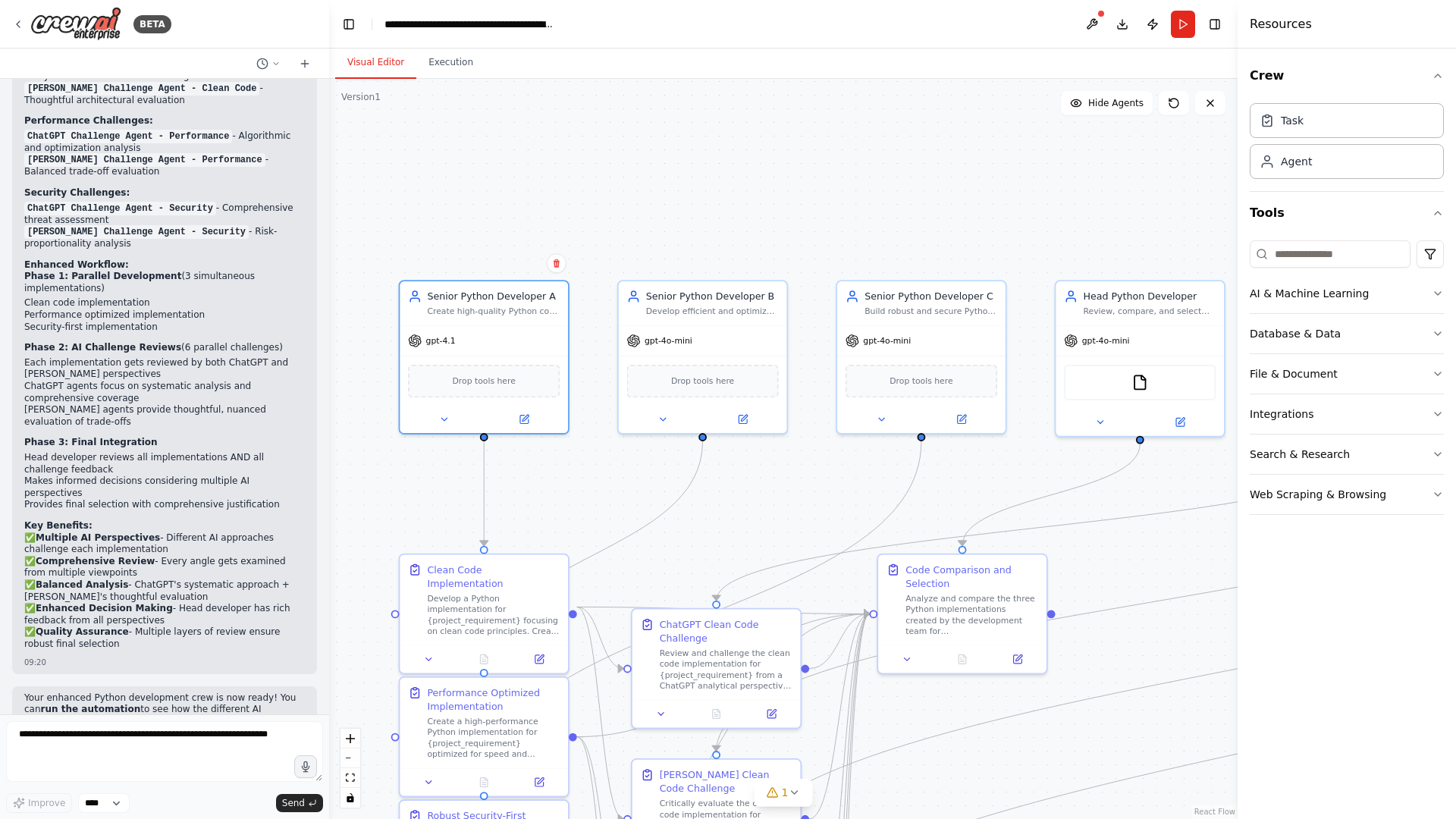
drag, startPoint x: 941, startPoint y: 227, endPoint x: 774, endPoint y: 214, distance: 167.5
click at [774, 214] on div ".deletable-edge-delete-btn { width: 20px; height: 20px; border: 0px solid #ffff…" at bounding box center [784, 449] width 909 height 740
click at [669, 342] on span "gpt-4o-mini" at bounding box center [668, 338] width 48 height 11
click at [743, 422] on icon at bounding box center [743, 416] width 11 height 11
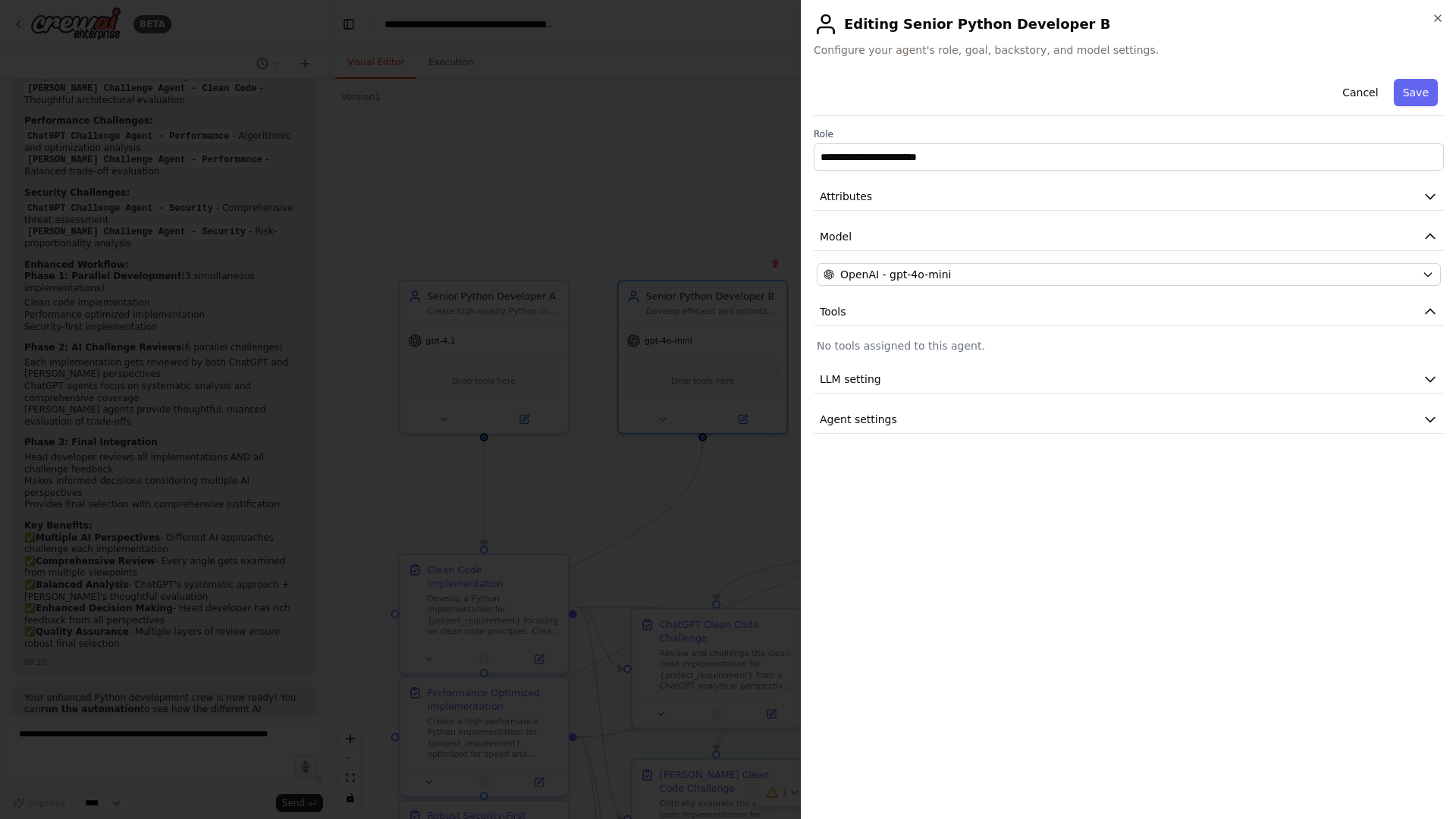
click at [933, 287] on div "**********" at bounding box center [1128, 252] width 630 height 361
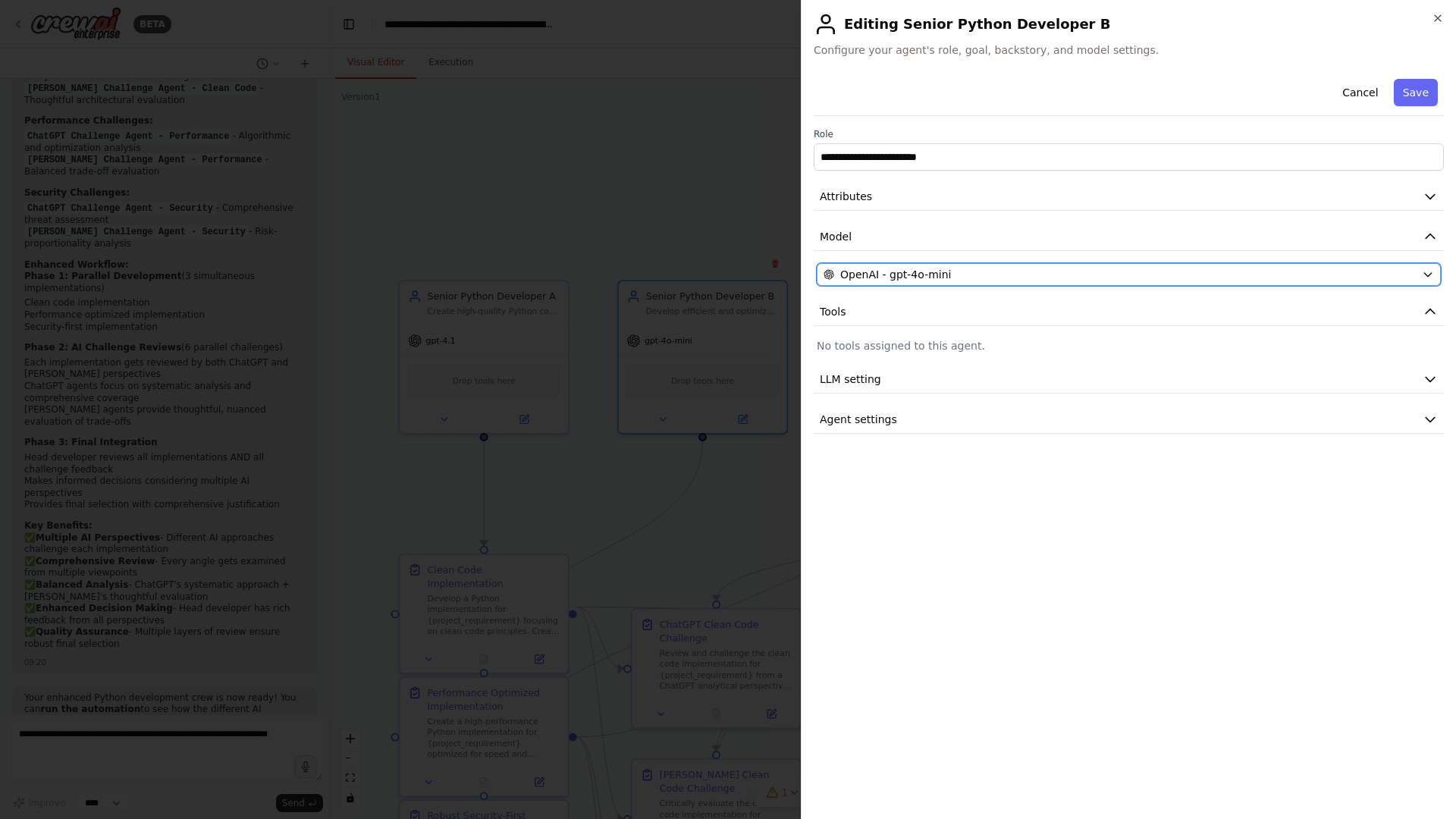
click at [937, 281] on span "OpenAI - gpt-4o-mini" at bounding box center [896, 274] width 110 height 15
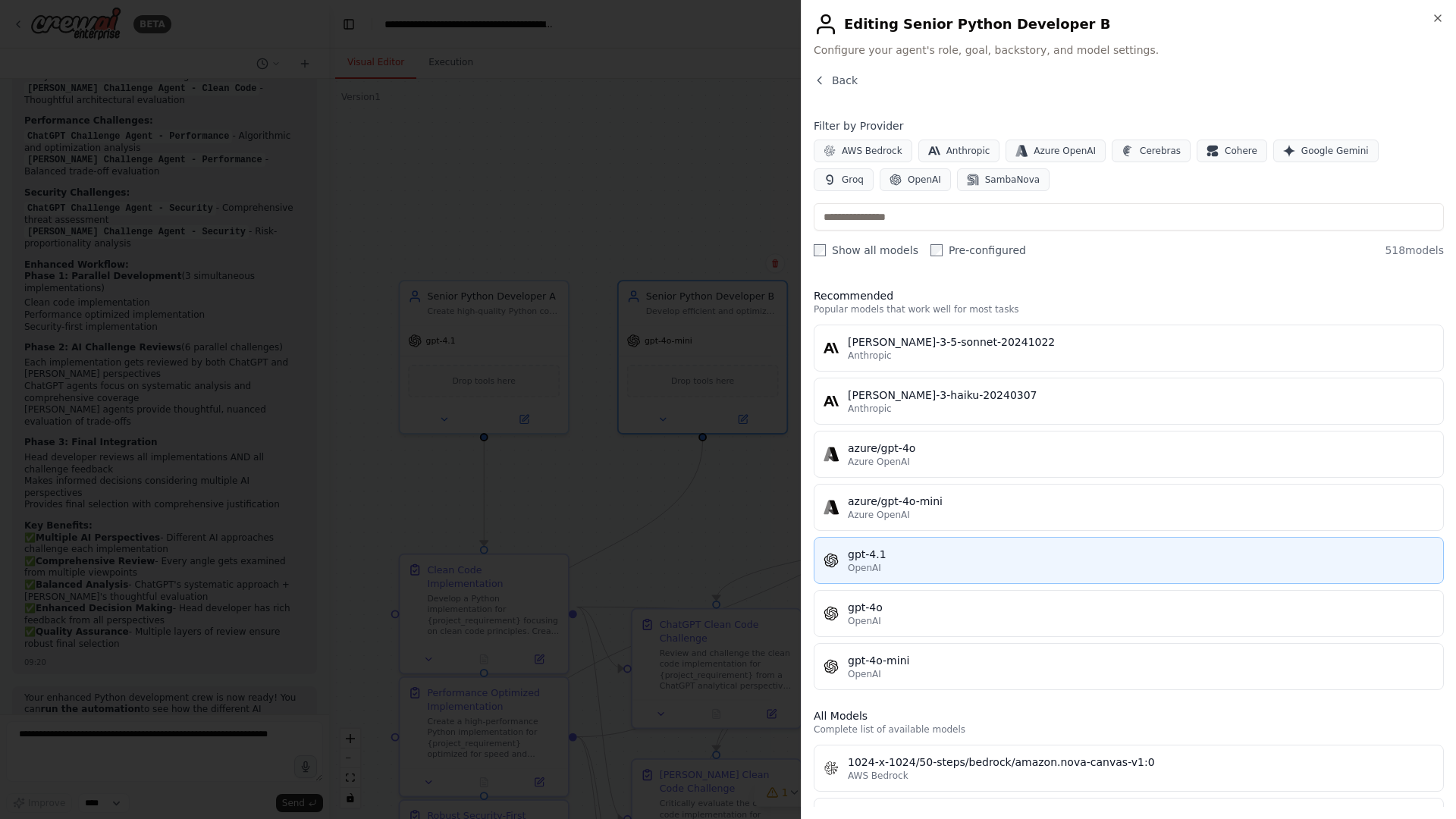
click at [912, 553] on div "gpt-4.1" at bounding box center [1141, 554] width 586 height 15
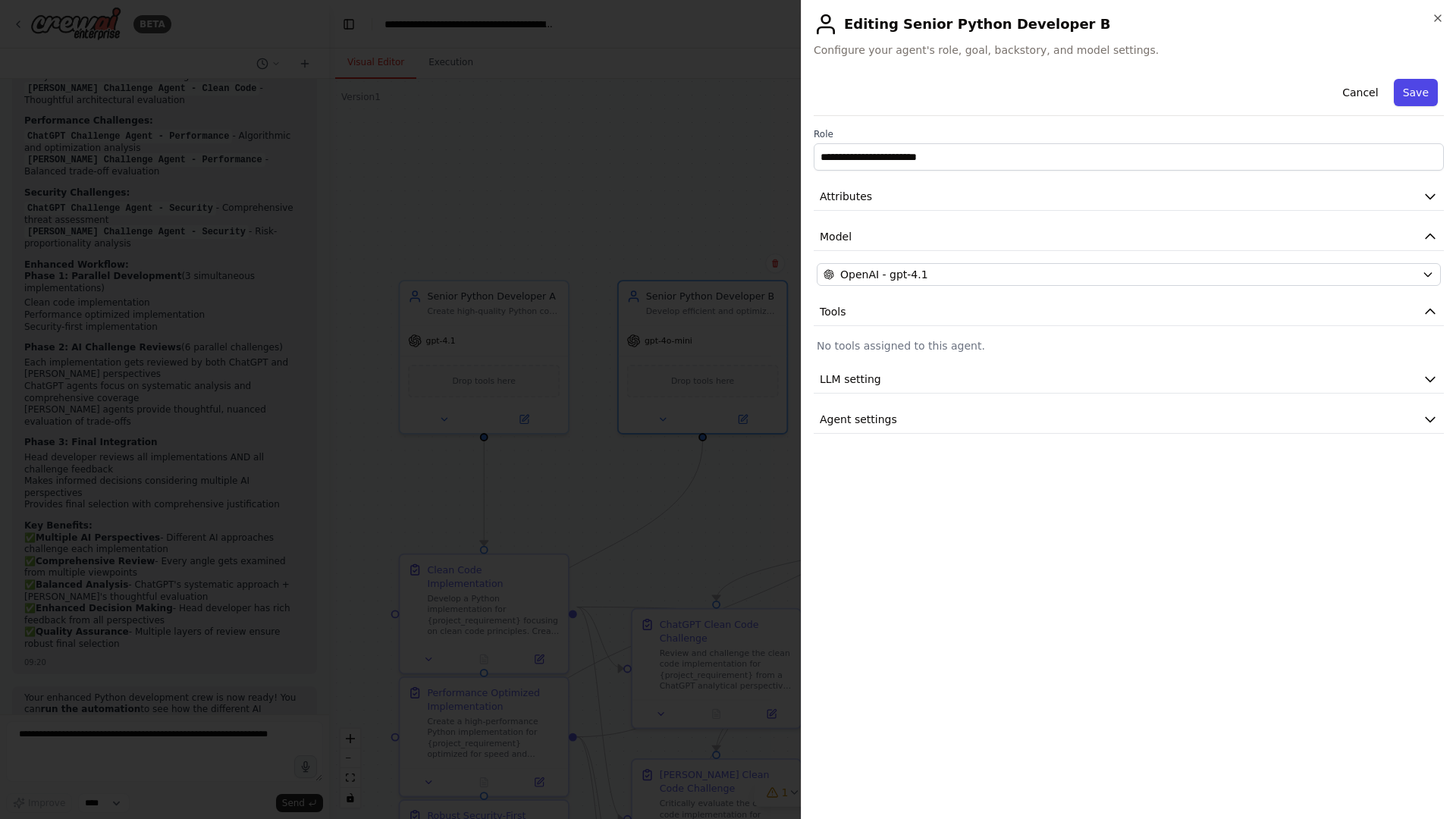
click at [1308, 91] on button "Save" at bounding box center [1415, 92] width 44 height 27
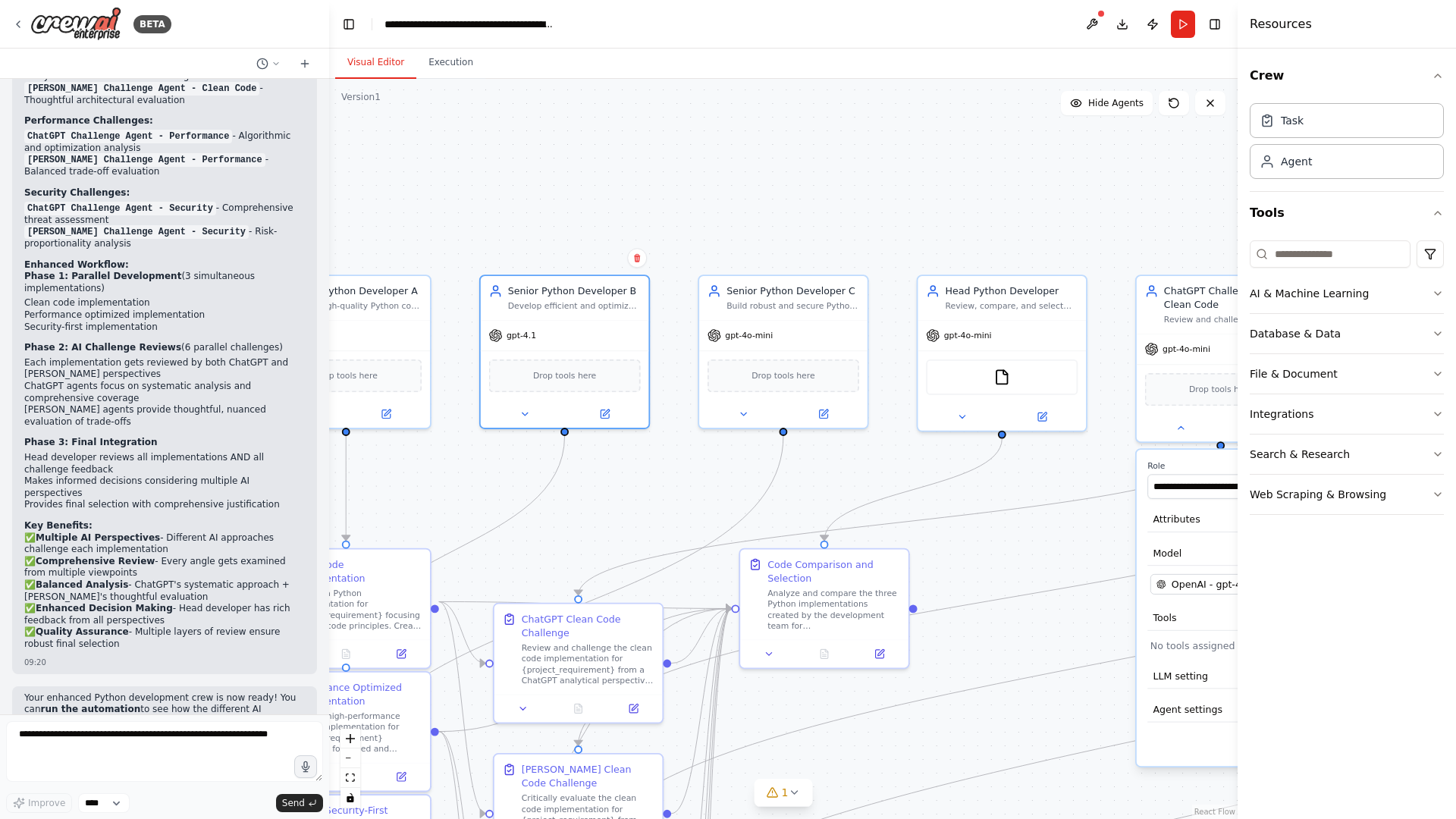
drag, startPoint x: 966, startPoint y: 159, endPoint x: 828, endPoint y: 154, distance: 138.1
click at [828, 154] on div ".deletable-edge-delete-btn { width: 20px; height: 20px; border: 0px solid #ffff…" at bounding box center [784, 449] width 909 height 740
click at [744, 329] on span "gpt-4o-mini" at bounding box center [748, 333] width 48 height 11
click at [744, 335] on span "gpt-4o-mini" at bounding box center [748, 333] width 48 height 11
click at [723, 338] on div "gpt-4o-mini" at bounding box center [740, 332] width 65 height 14
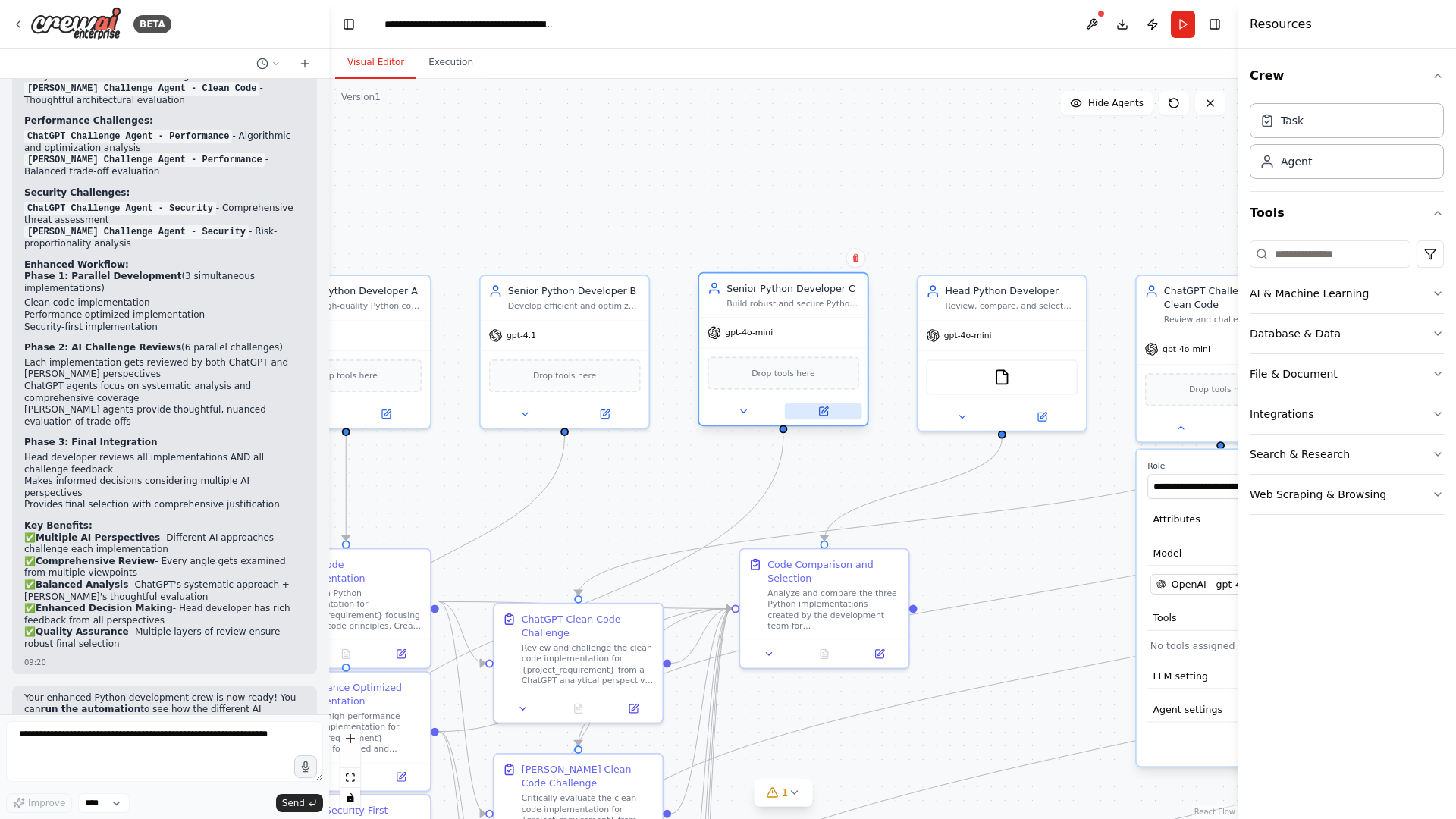
click at [822, 413] on icon at bounding box center [824, 409] width 6 height 6
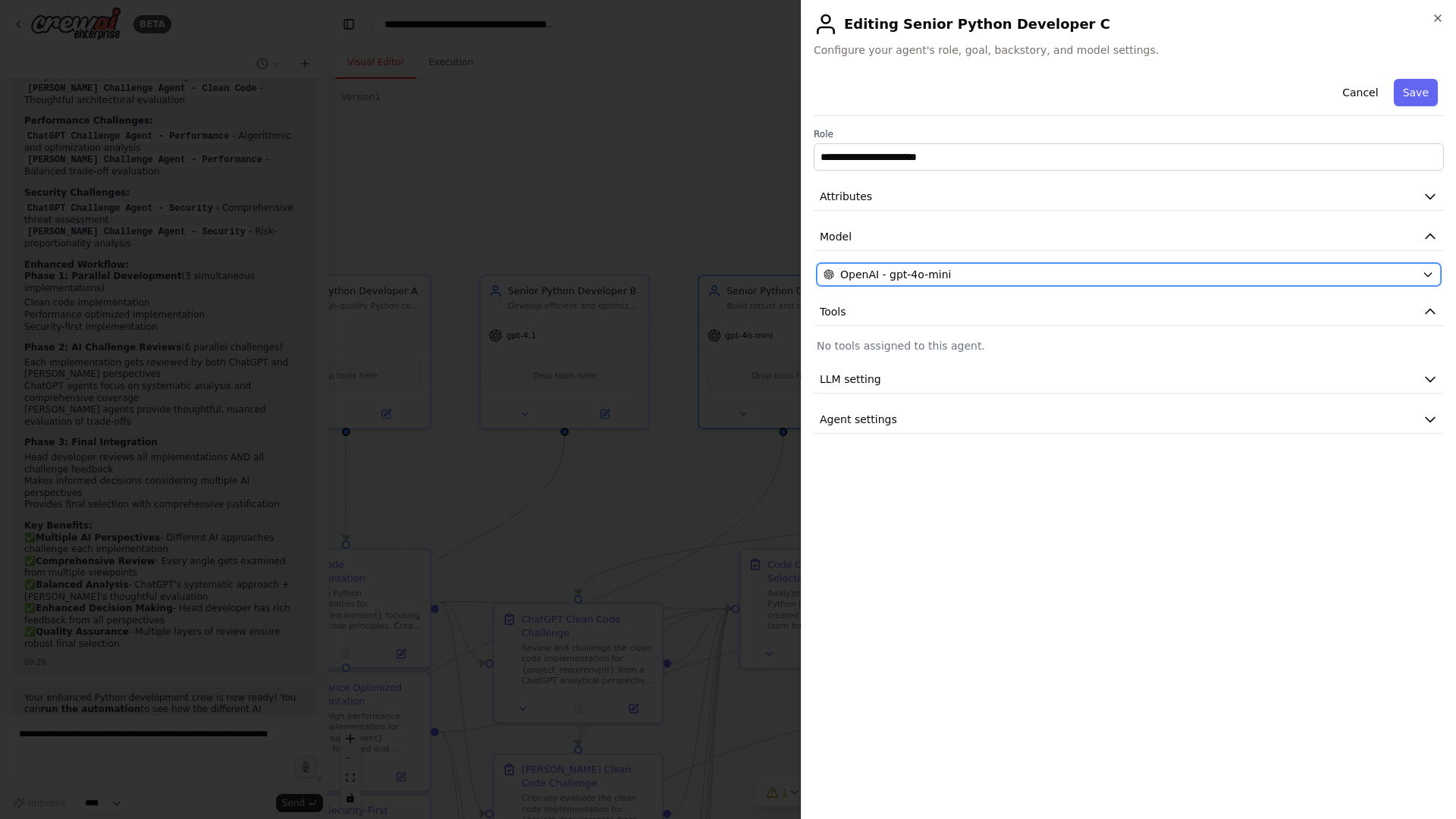
click at [948, 269] on div "OpenAI - gpt-4o-mini" at bounding box center [1119, 274] width 593 height 15
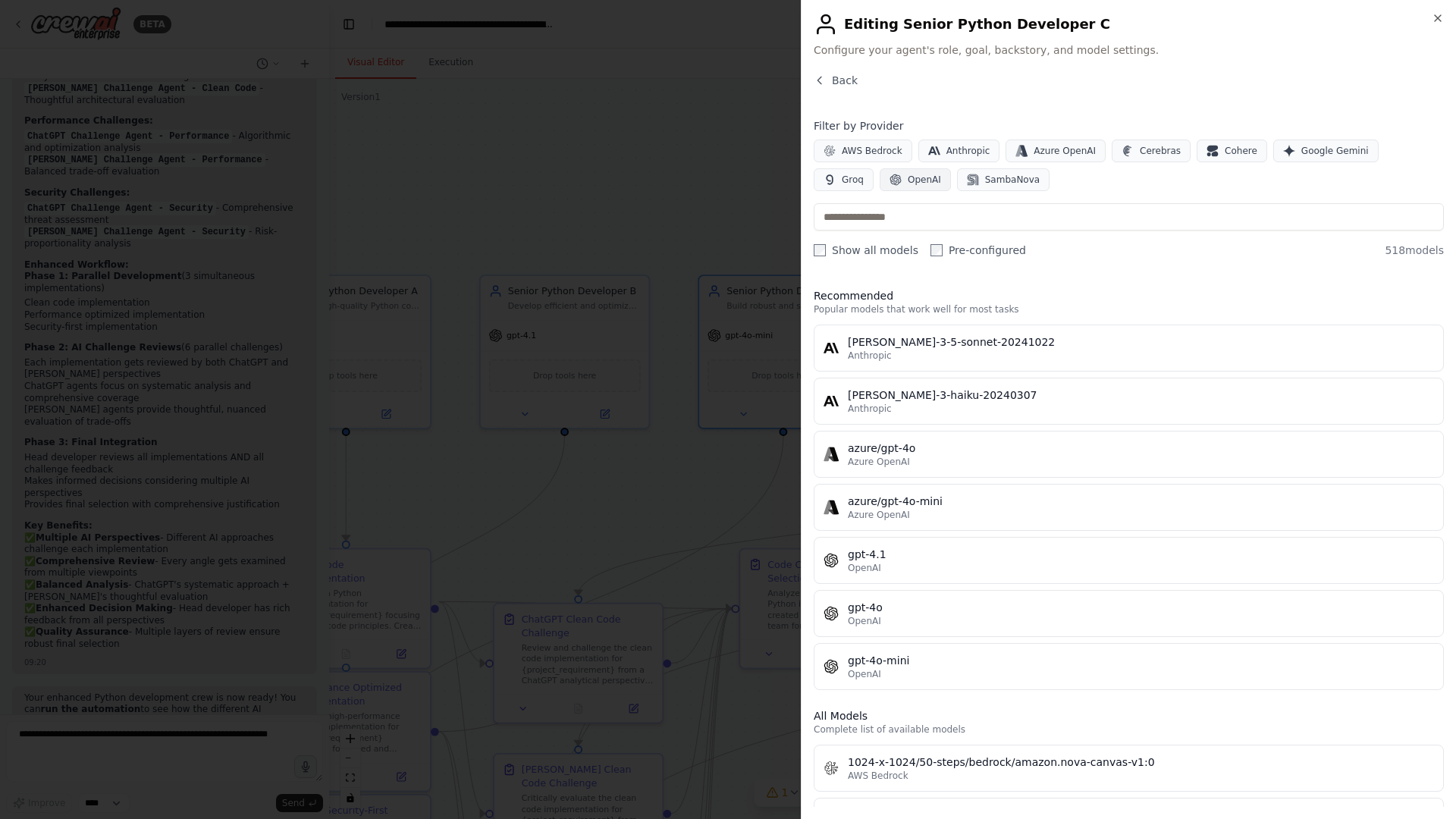
click at [880, 171] on button "OpenAI" at bounding box center [915, 179] width 71 height 23
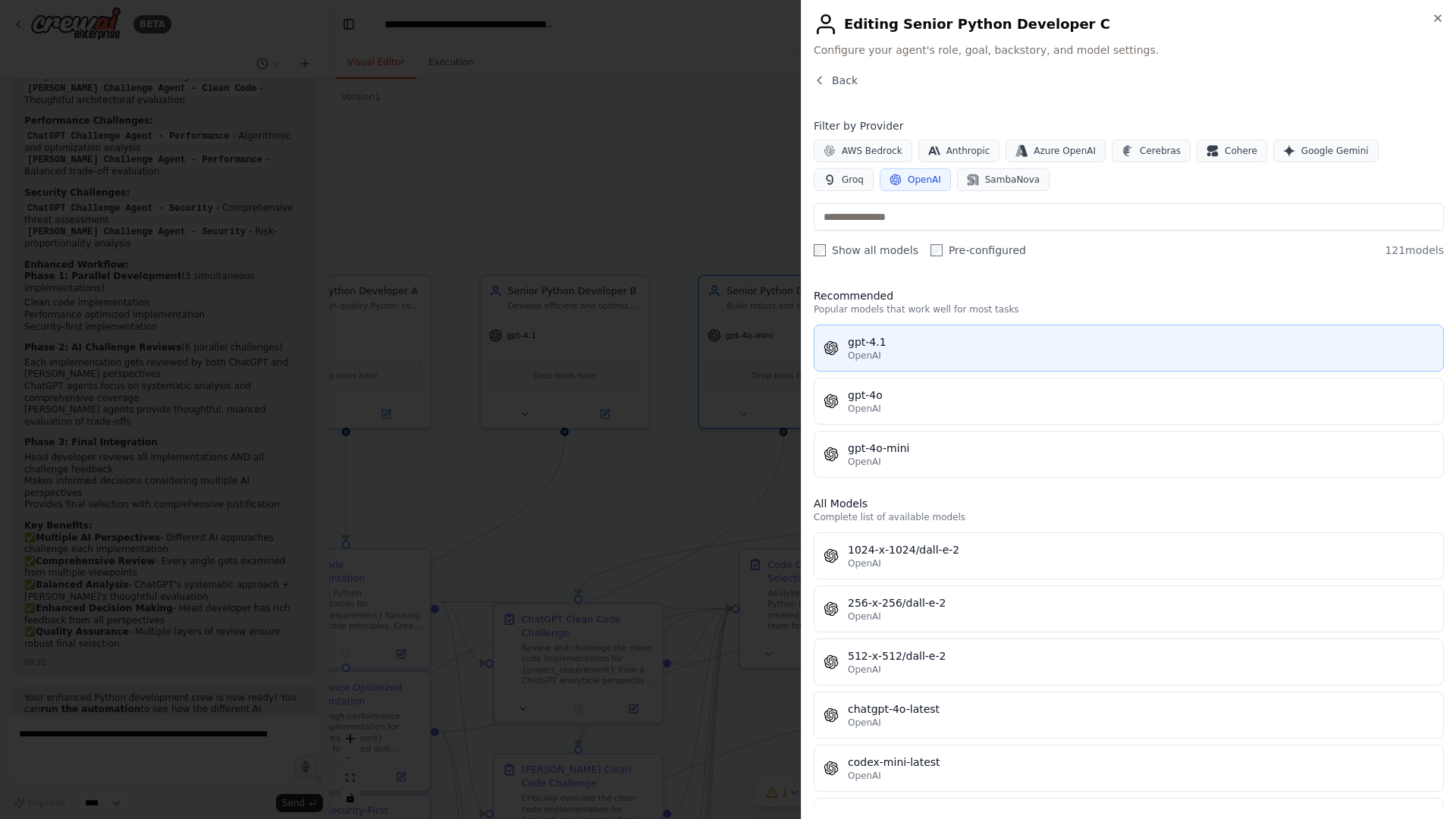
click at [897, 345] on div "gpt-4.1" at bounding box center [1141, 342] width 586 height 15
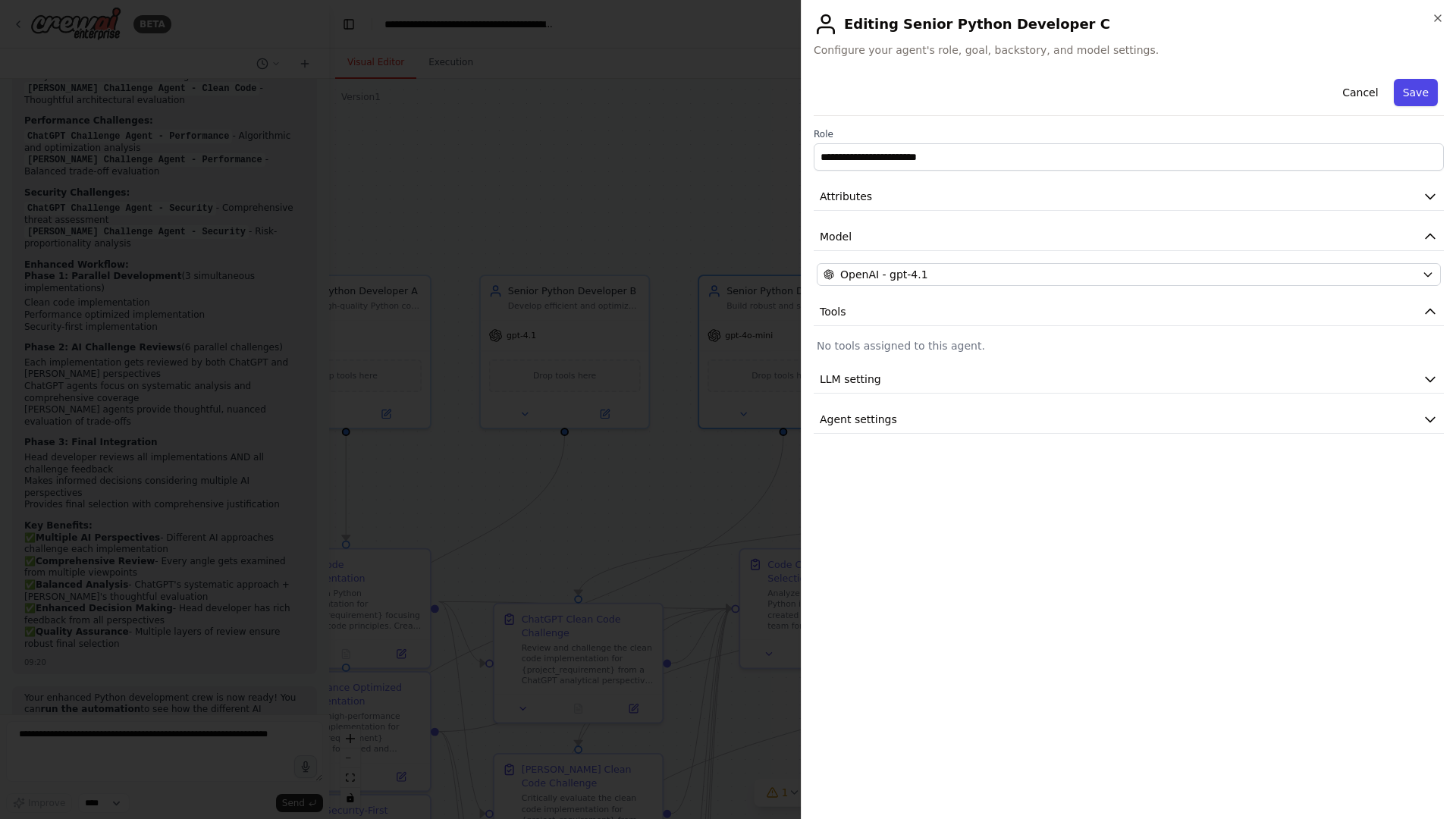
click at [1308, 95] on button "Save" at bounding box center [1415, 92] width 44 height 27
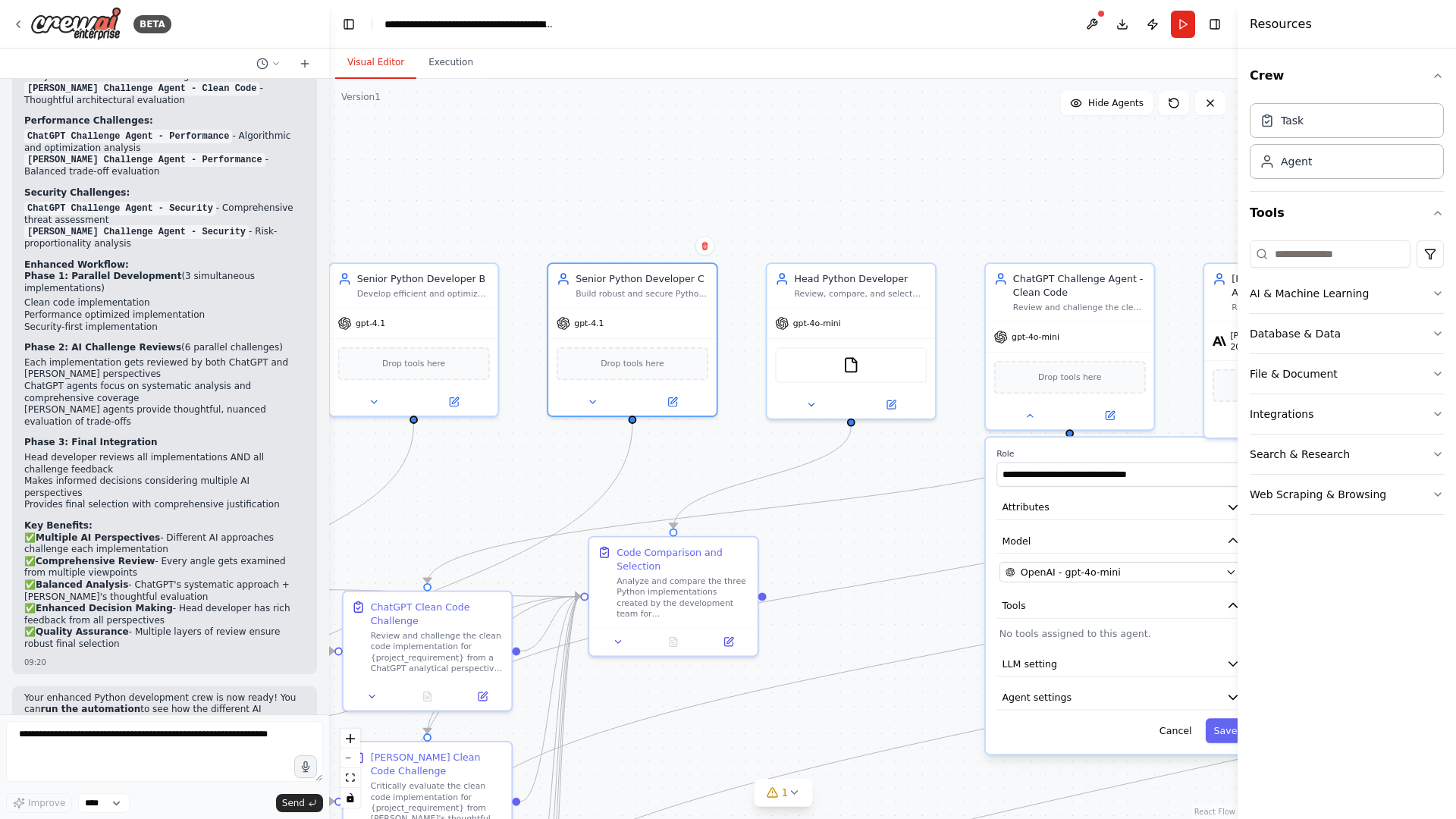
drag, startPoint x: 1072, startPoint y: 188, endPoint x: 904, endPoint y: 179, distance: 168.2
click at [907, 176] on div ".deletable-edge-delete-btn { width: 20px; height: 20px; border: 0px solid #ffff…" at bounding box center [784, 449] width 909 height 740
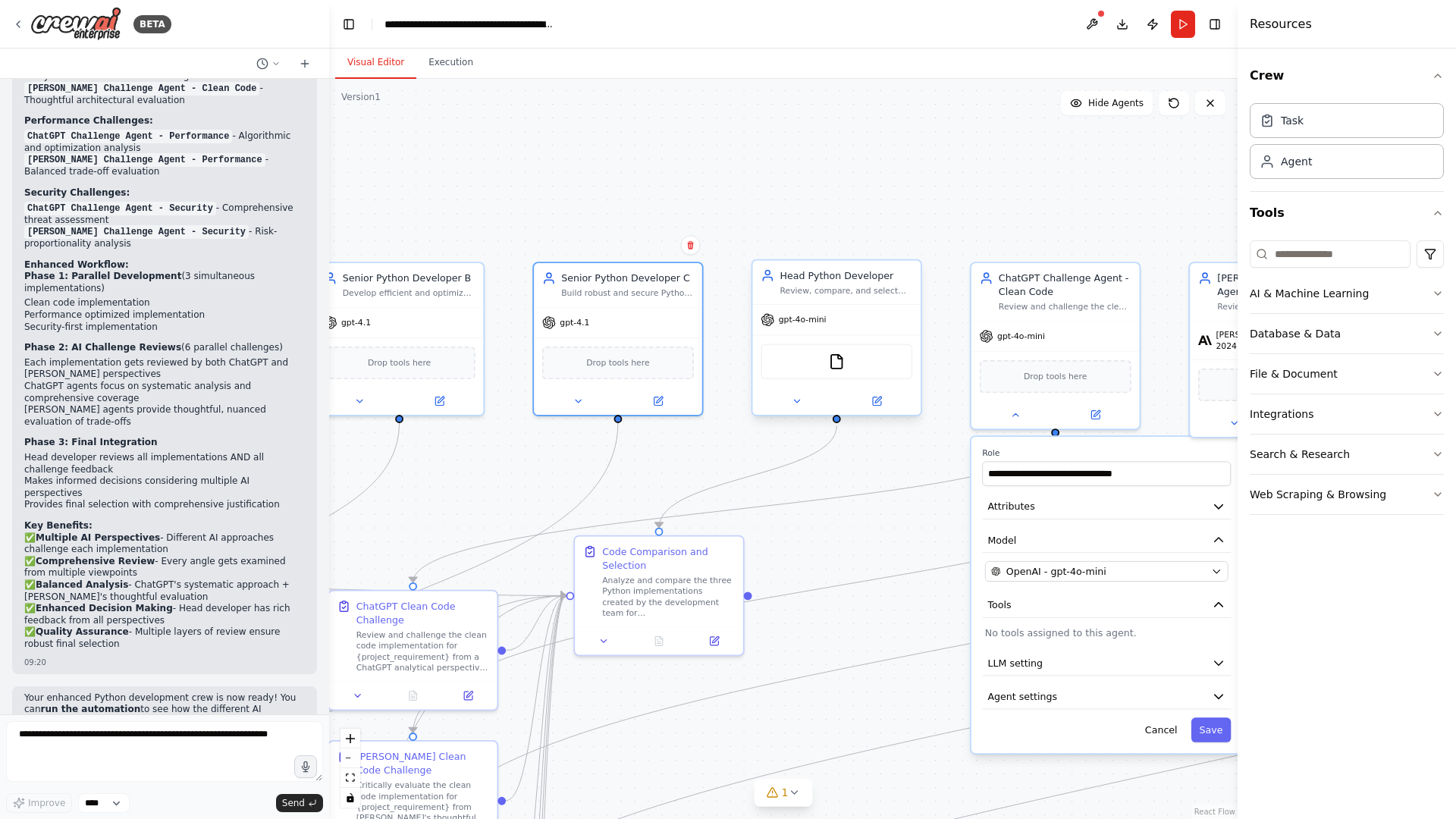
click at [803, 319] on span "gpt-4o-mini" at bounding box center [803, 320] width 48 height 11
click at [804, 322] on span "gpt-4o-mini" at bounding box center [803, 320] width 48 height 11
click at [882, 398] on button at bounding box center [876, 401] width 77 height 16
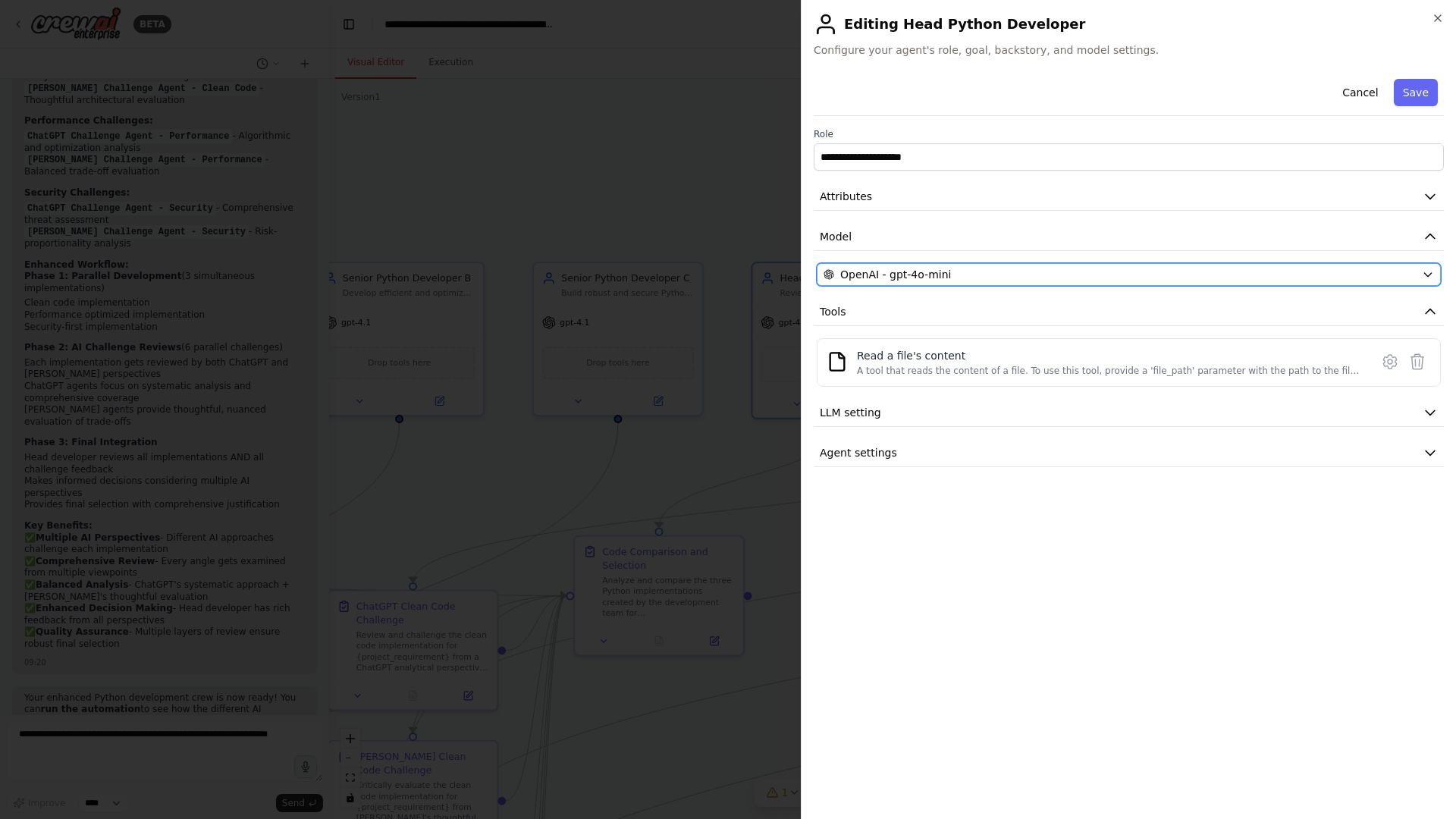
click at [915, 274] on span "OpenAI - gpt-4o-mini" at bounding box center [896, 274] width 110 height 15
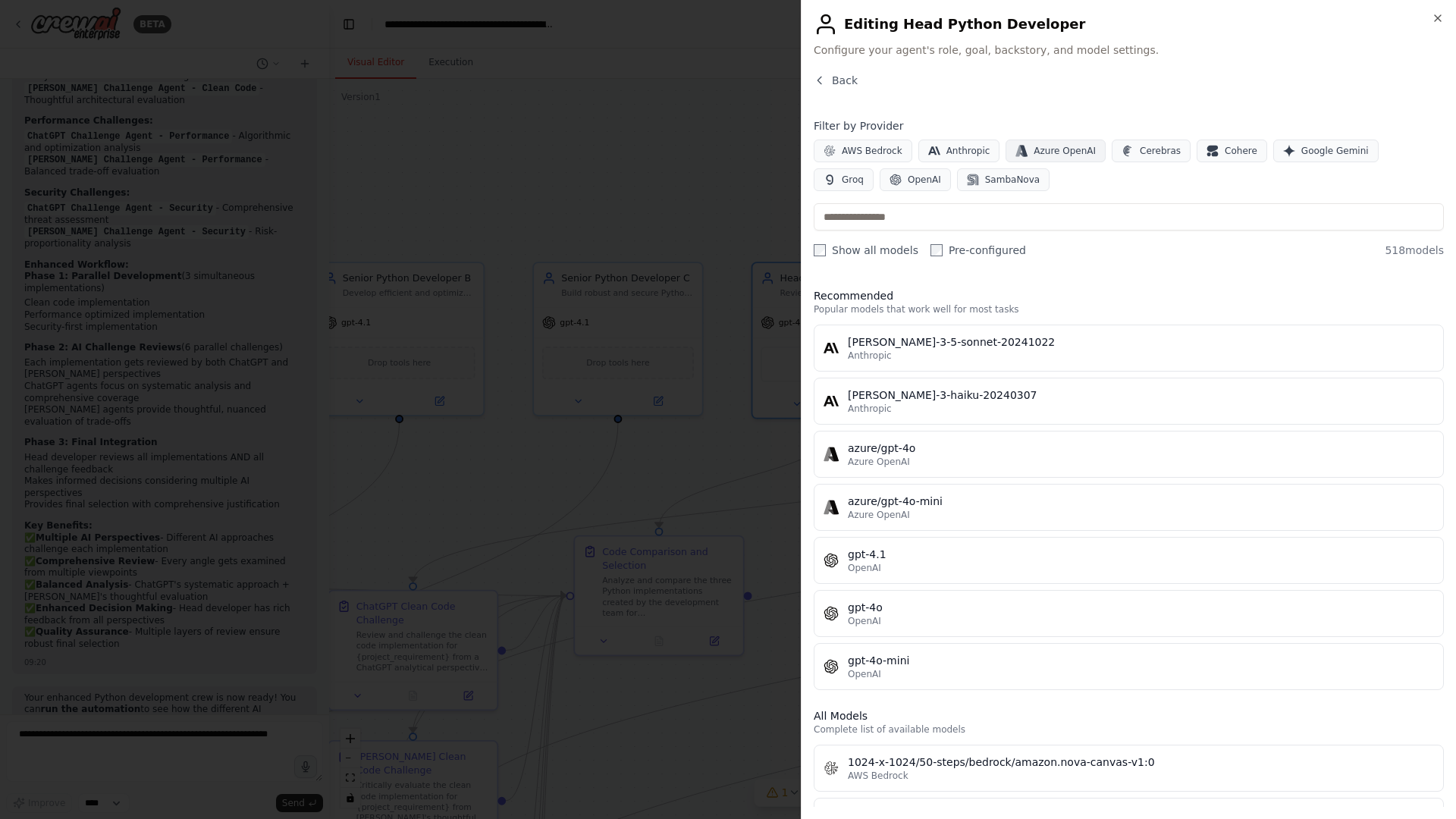
click at [1049, 148] on span "Azure OpenAI" at bounding box center [1064, 150] width 62 height 12
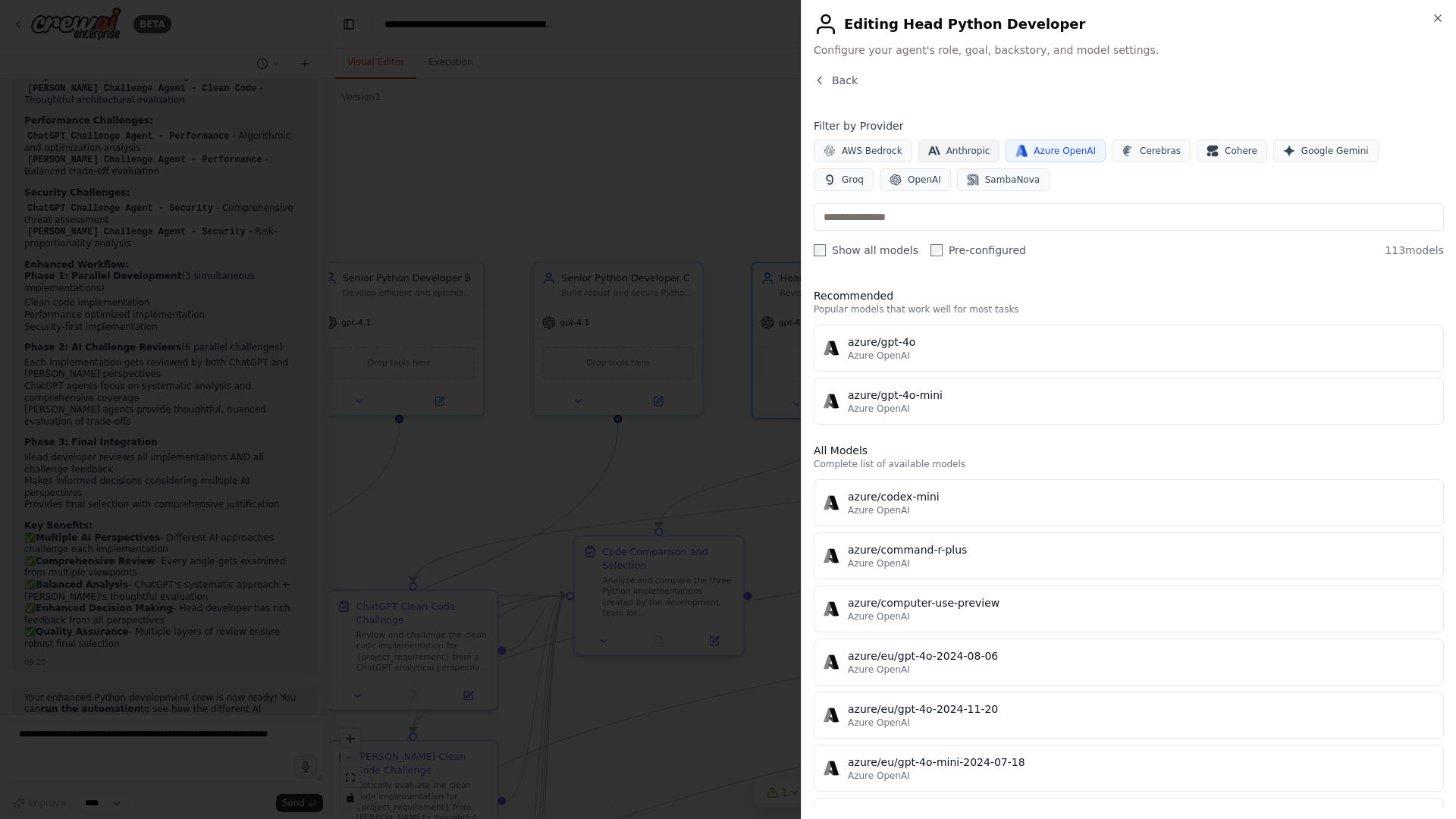
click at [955, 148] on span "Anthropic" at bounding box center [968, 150] width 44 height 12
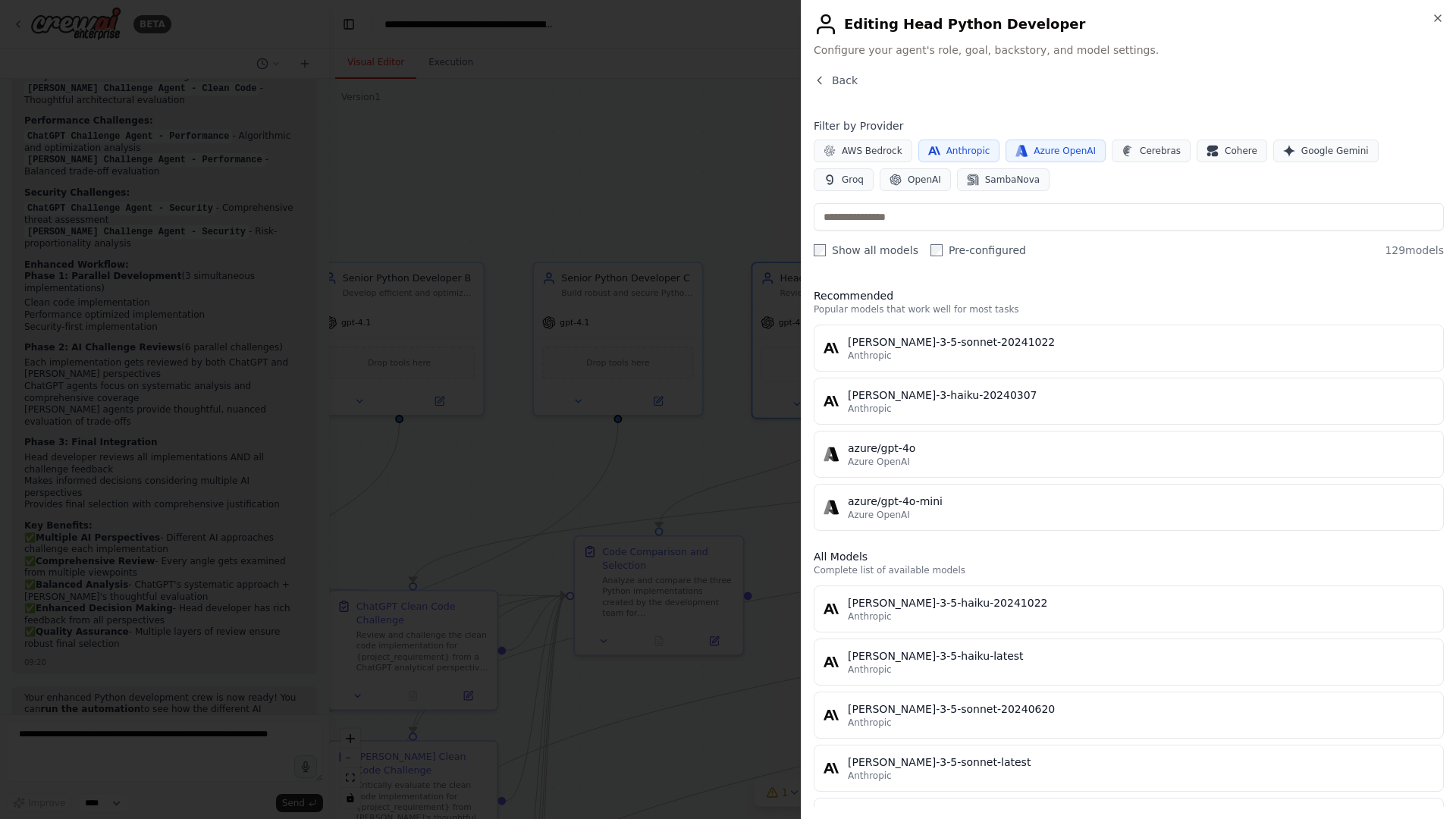
click at [1040, 150] on span "Azure OpenAI" at bounding box center [1064, 150] width 62 height 12
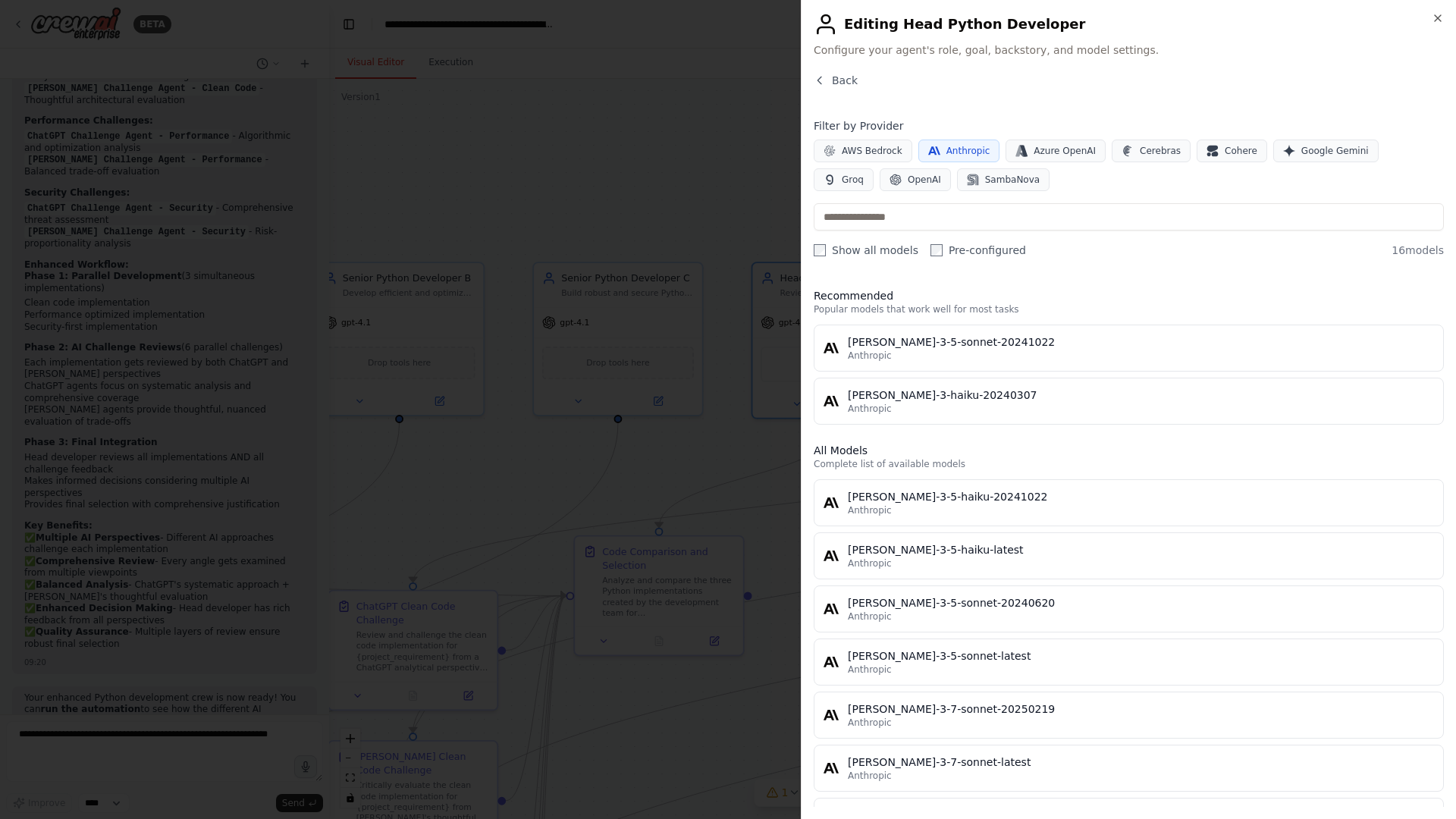
click at [967, 150] on span "Anthropic" at bounding box center [968, 150] width 44 height 12
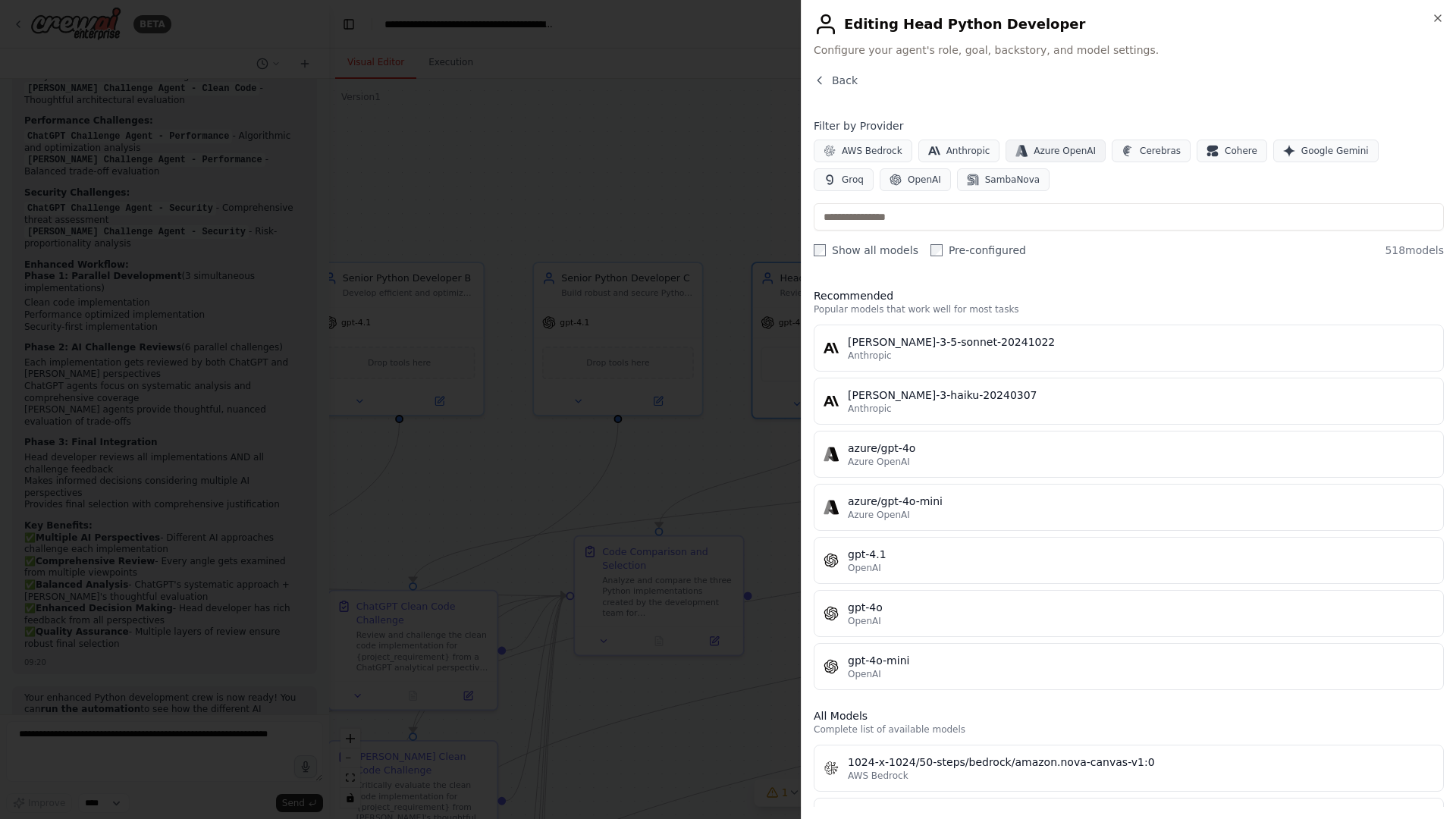
click at [1044, 152] on span "Azure OpenAI" at bounding box center [1064, 150] width 62 height 12
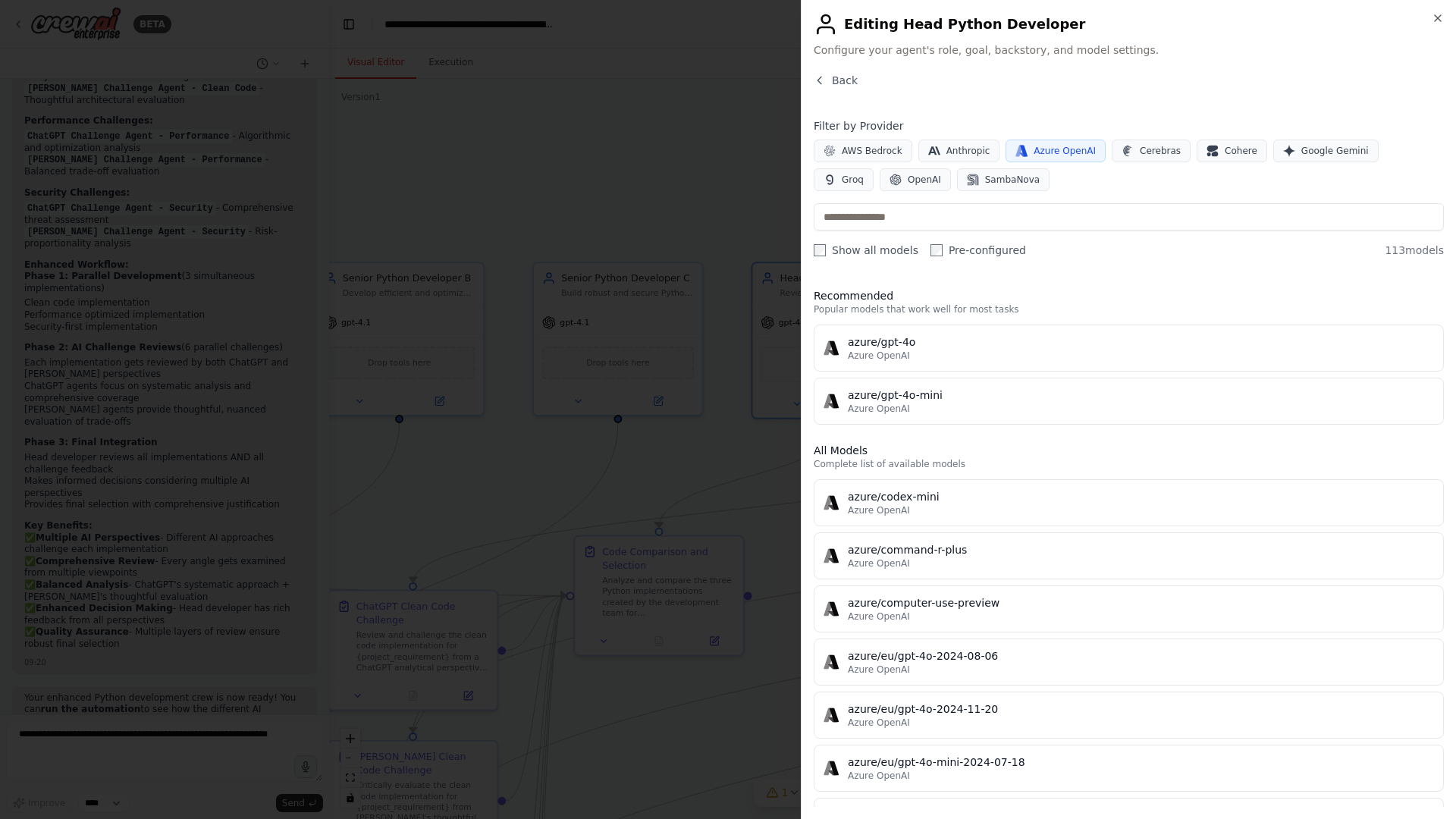
click at [1044, 152] on span "Azure OpenAI" at bounding box center [1064, 150] width 62 height 12
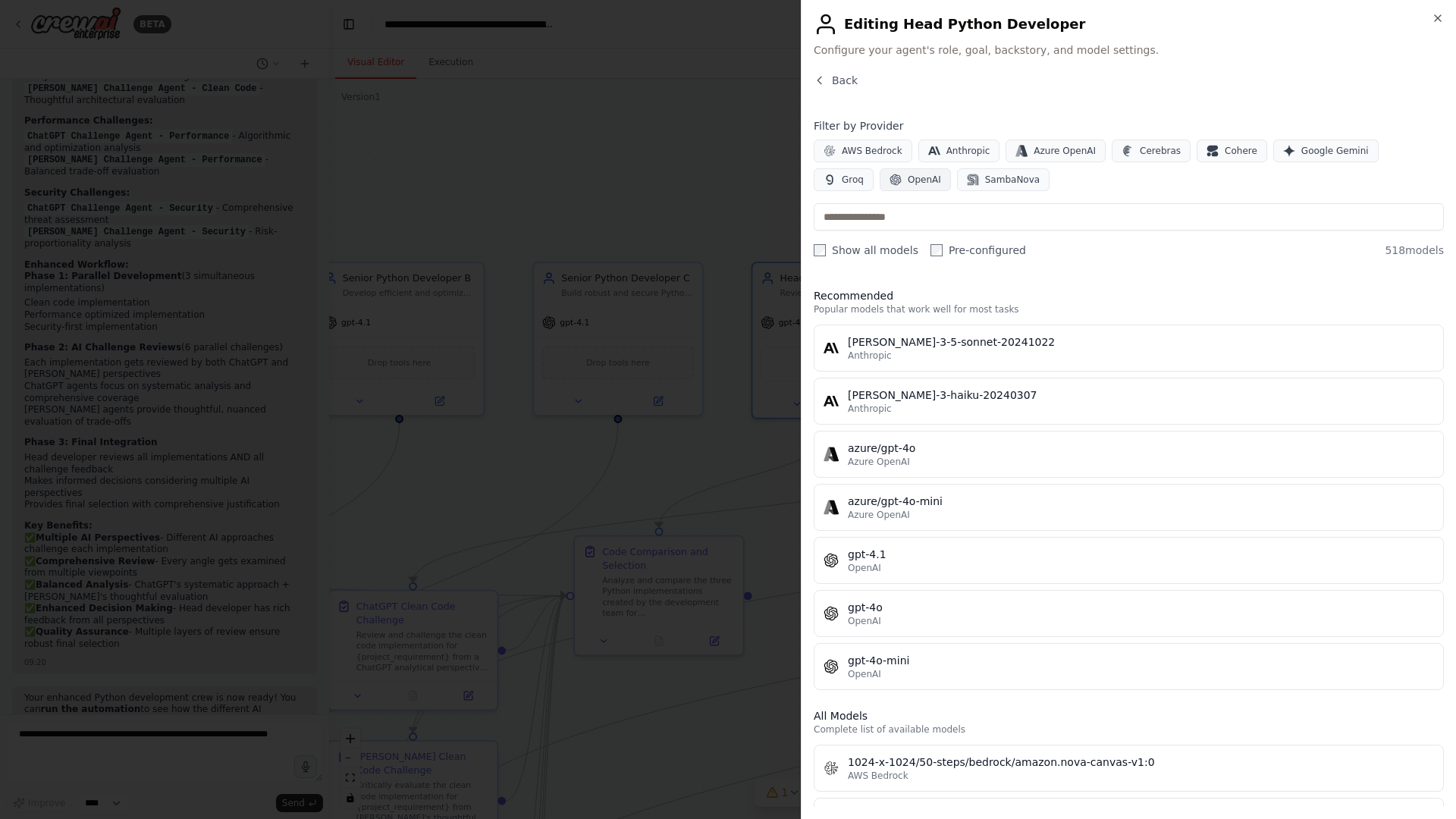
click at [908, 184] on span "OpenAI" at bounding box center [924, 179] width 33 height 12
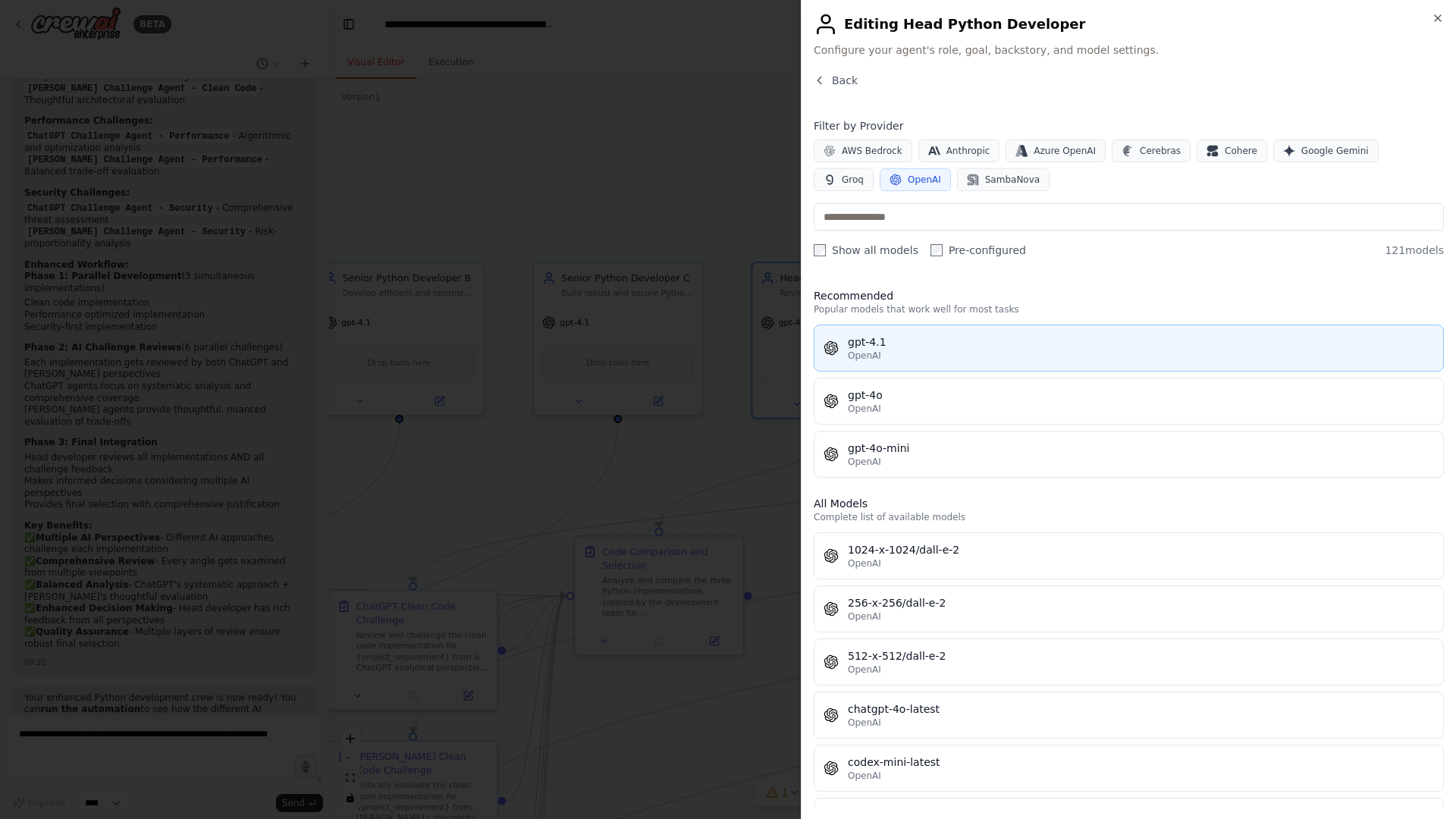
click at [885, 348] on div "gpt-4.1" at bounding box center [1141, 342] width 586 height 15
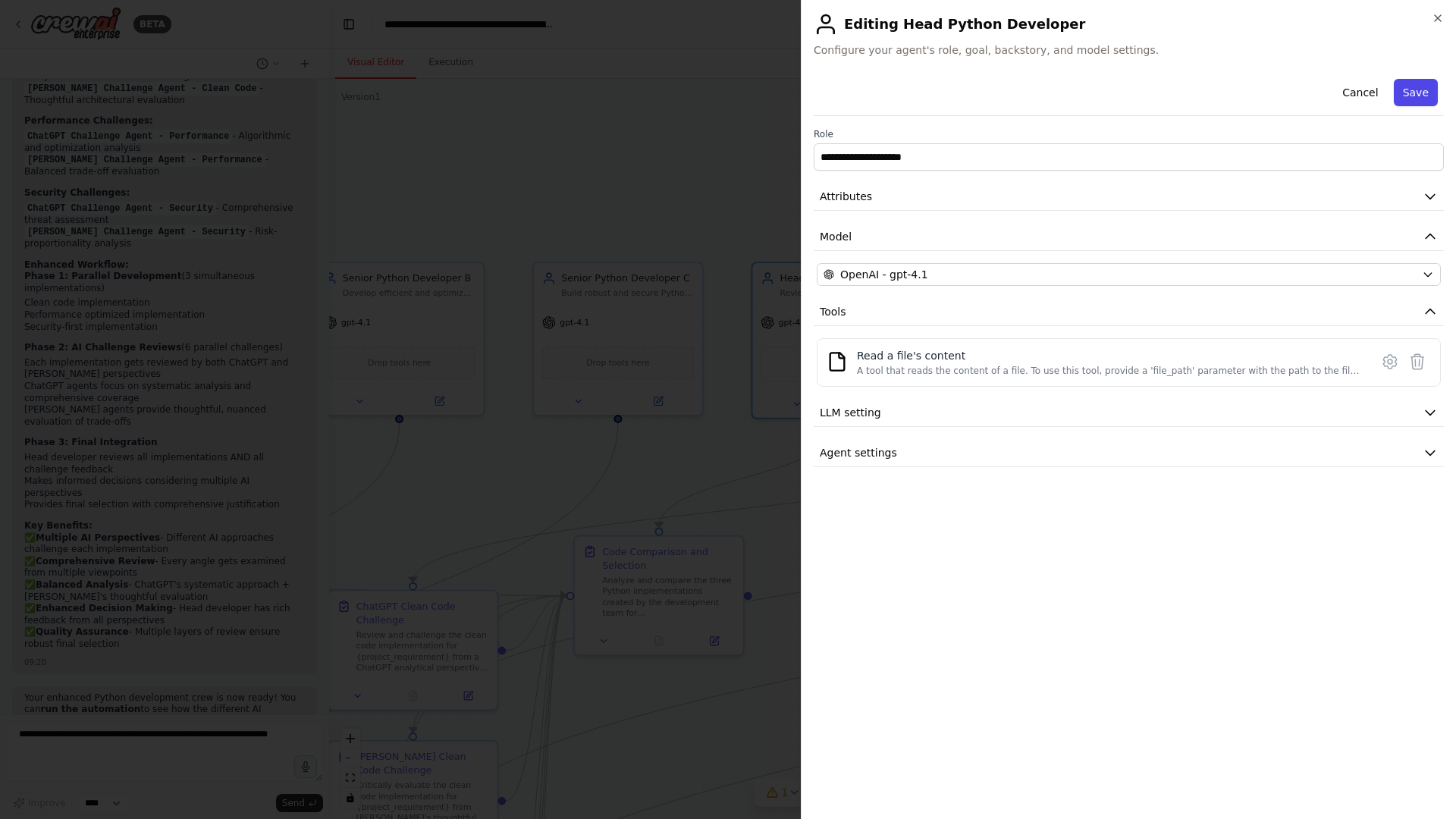
click at [1308, 91] on button "Save" at bounding box center [1415, 92] width 44 height 27
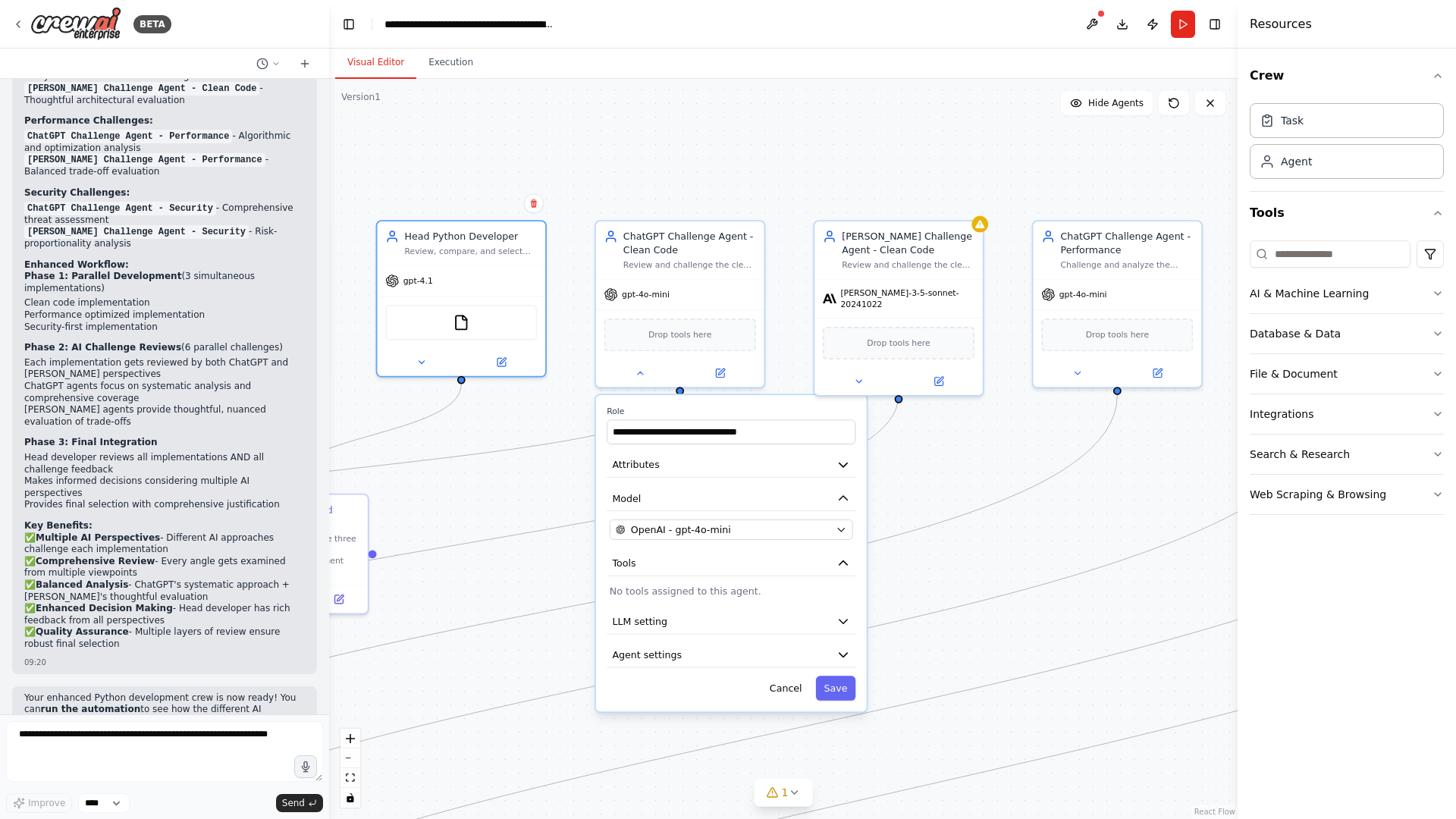
drag, startPoint x: 1074, startPoint y: 171, endPoint x: 699, endPoint y: 129, distance: 377.3
click at [699, 129] on div ".deletable-edge-delete-btn { width: 20px; height: 20px; border: 0px solid #ffff…" at bounding box center [784, 449] width 909 height 740
click at [713, 156] on div ".deletable-edge-delete-btn { width: 20px; height: 20px; border: 0px solid #ffff…" at bounding box center [784, 449] width 909 height 740
click at [738, 264] on div "Review and challenge the clean code implementation for {project_requirement} fr…" at bounding box center [690, 262] width 133 height 11
click at [794, 662] on button "Cancel" at bounding box center [785, 688] width 49 height 24
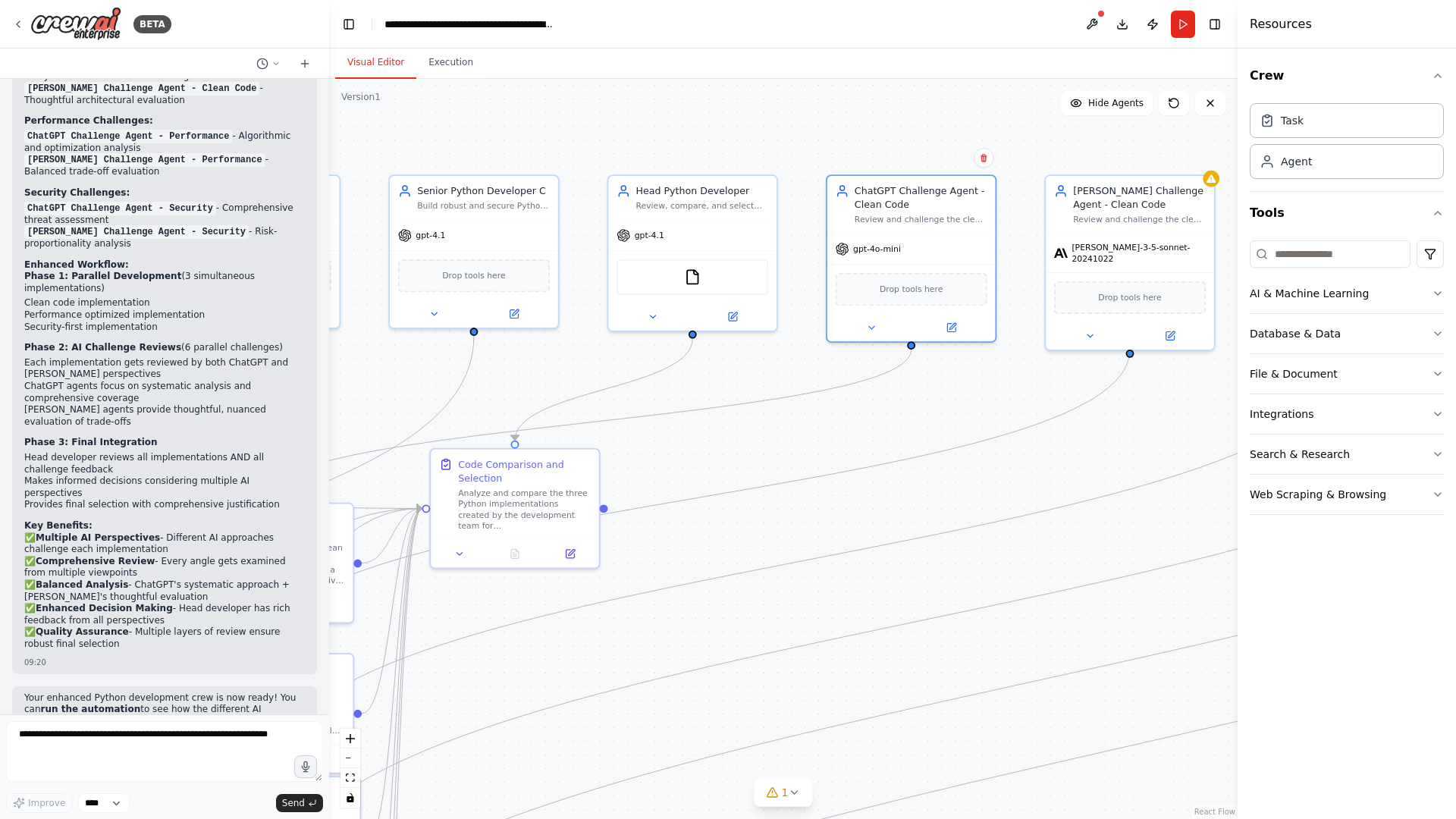
drag, startPoint x: 701, startPoint y: 468, endPoint x: 924, endPoint y: 424, distance: 227.3
click at [924, 424] on div ".deletable-edge-delete-btn { width: 20px; height: 20px; border: 0px solid #ffff…" at bounding box center [784, 449] width 909 height 740
click at [947, 232] on div "gpt-4o-mini" at bounding box center [912, 247] width 168 height 31
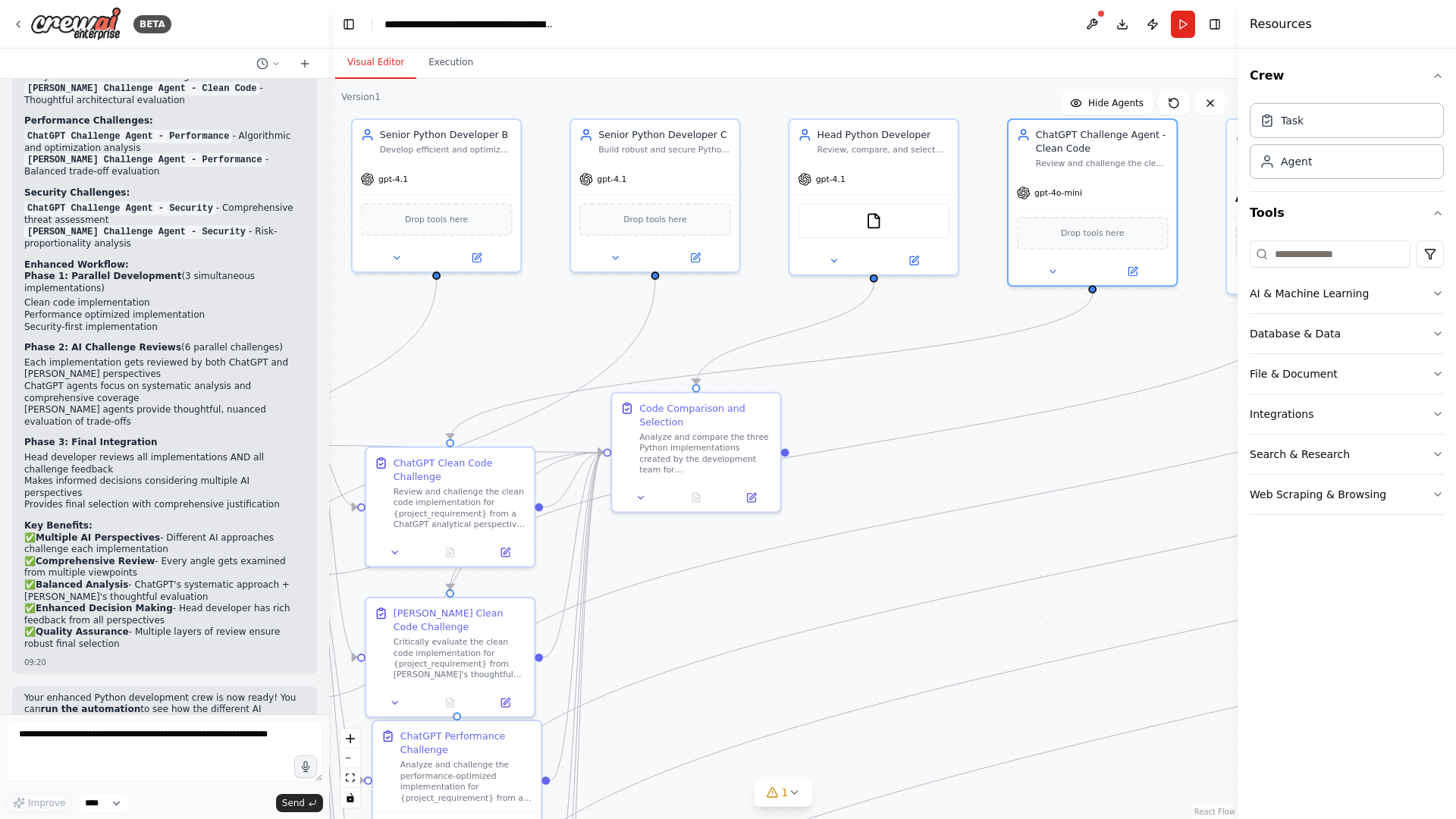
drag, startPoint x: 709, startPoint y: 434, endPoint x: 880, endPoint y: 382, distance: 178.7
click at [880, 382] on div ".deletable-edge-delete-btn { width: 20px; height: 20px; border: 0px solid #ffff…" at bounding box center [784, 449] width 909 height 740
click at [893, 354] on icon "Edge from 28cb59fa-a6f4-4f0c-af70-e97240cb6d9a to b388e3e9-2697-4161-b6d0-d8e9d…" at bounding box center [772, 366] width 642 height 146
click at [1119, 168] on div "ChatGPT Challenge Agent - Clean Code Review and challenge the clean code implem…" at bounding box center [1093, 146] width 168 height 58
click at [1047, 271] on icon at bounding box center [1052, 269] width 11 height 11
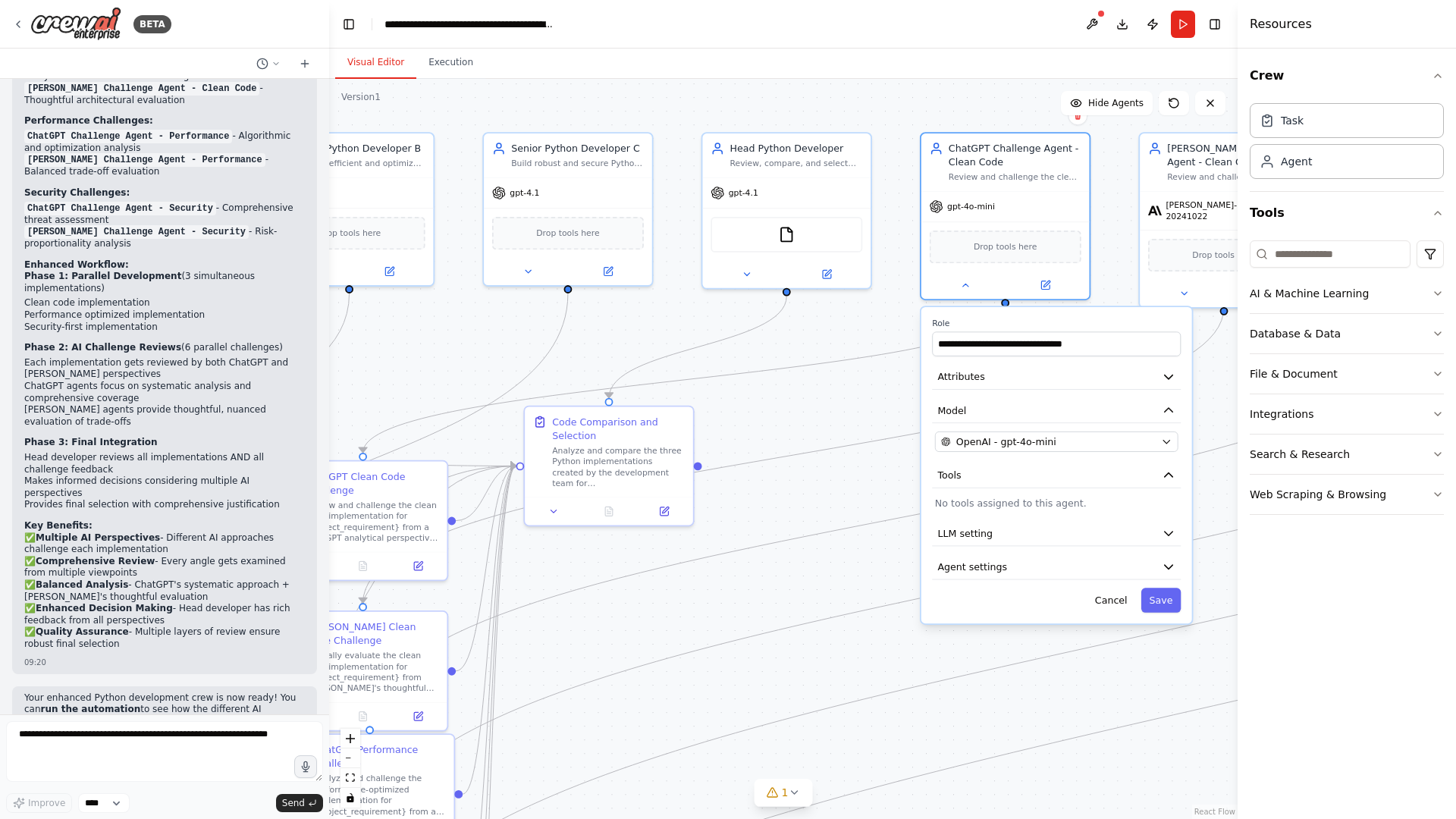
drag, startPoint x: 940, startPoint y: 556, endPoint x: 853, endPoint y: 569, distance: 88.0
click at [853, 569] on div ".deletable-edge-delete-btn { width: 20px; height: 20px; border: 0px solid #ffff…" at bounding box center [784, 449] width 909 height 740
click at [1045, 275] on button at bounding box center [1044, 282] width 77 height 16
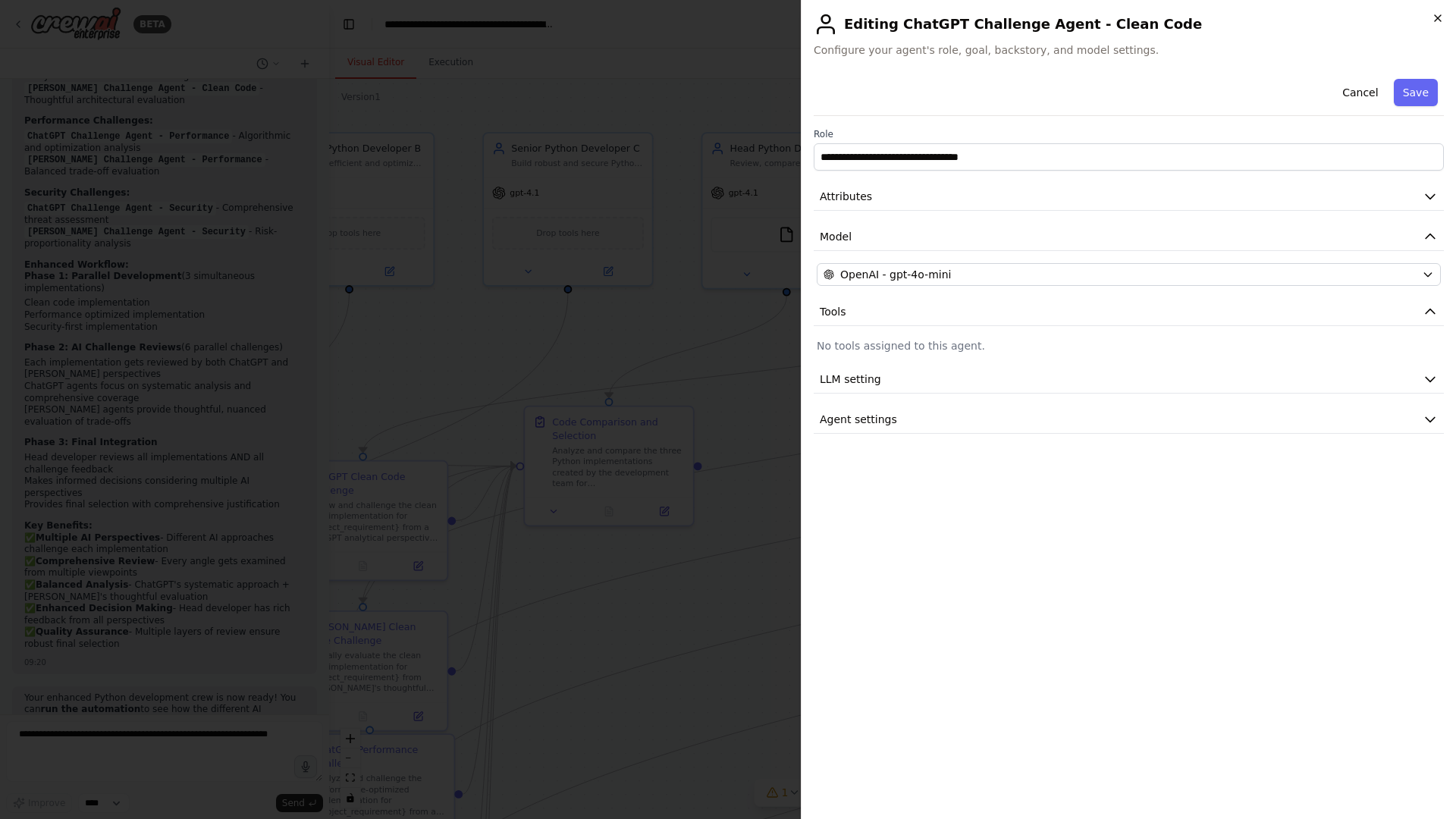
click at [1308, 23] on icon "button" at bounding box center [1437, 17] width 12 height 12
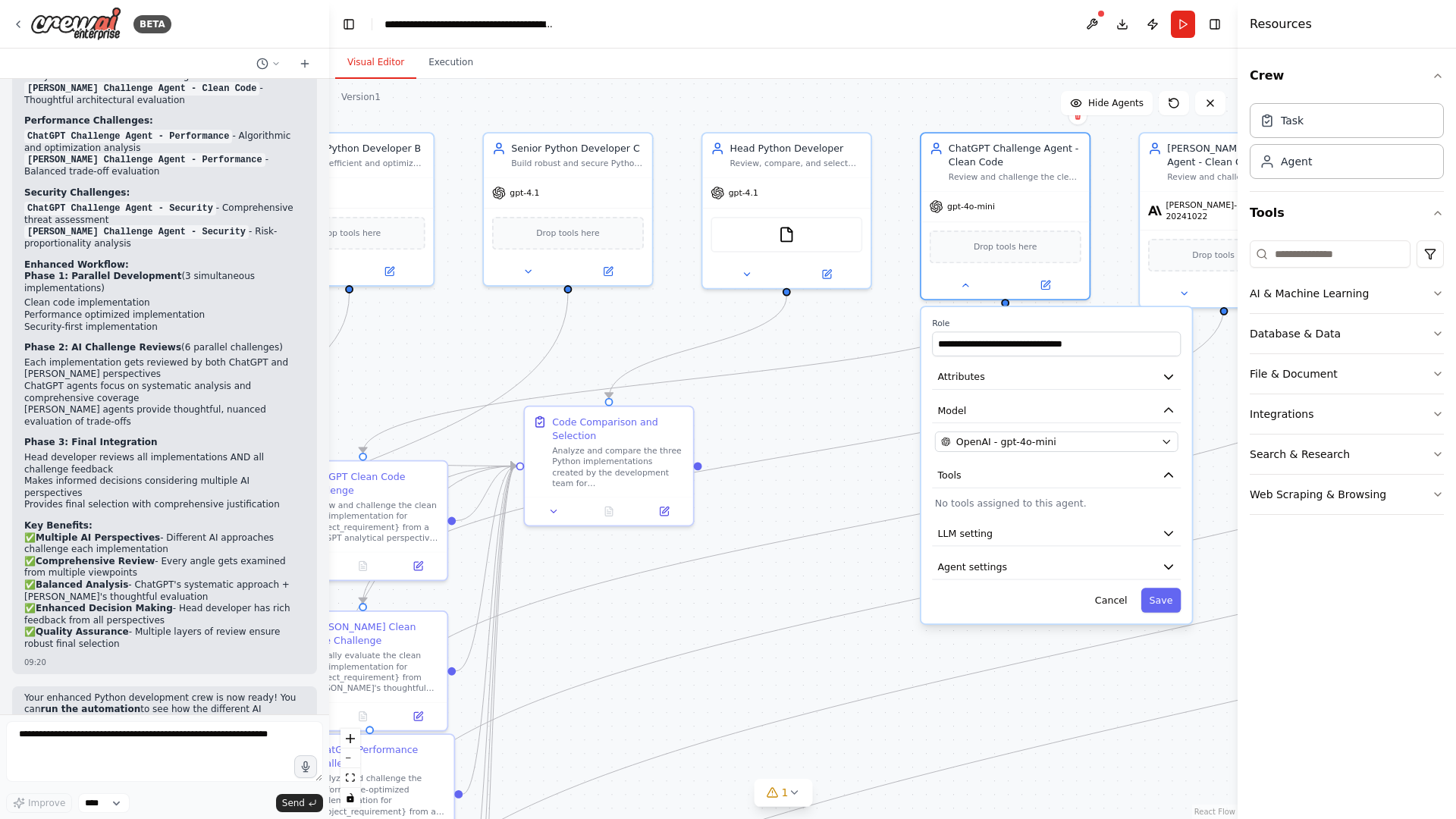
click at [984, 79] on div ".deletable-edge-delete-btn { width: 20px; height: 20px; border: 0px solid #ffff…" at bounding box center [784, 449] width 909 height 740
click at [1114, 602] on button "Cancel" at bounding box center [1111, 600] width 49 height 24
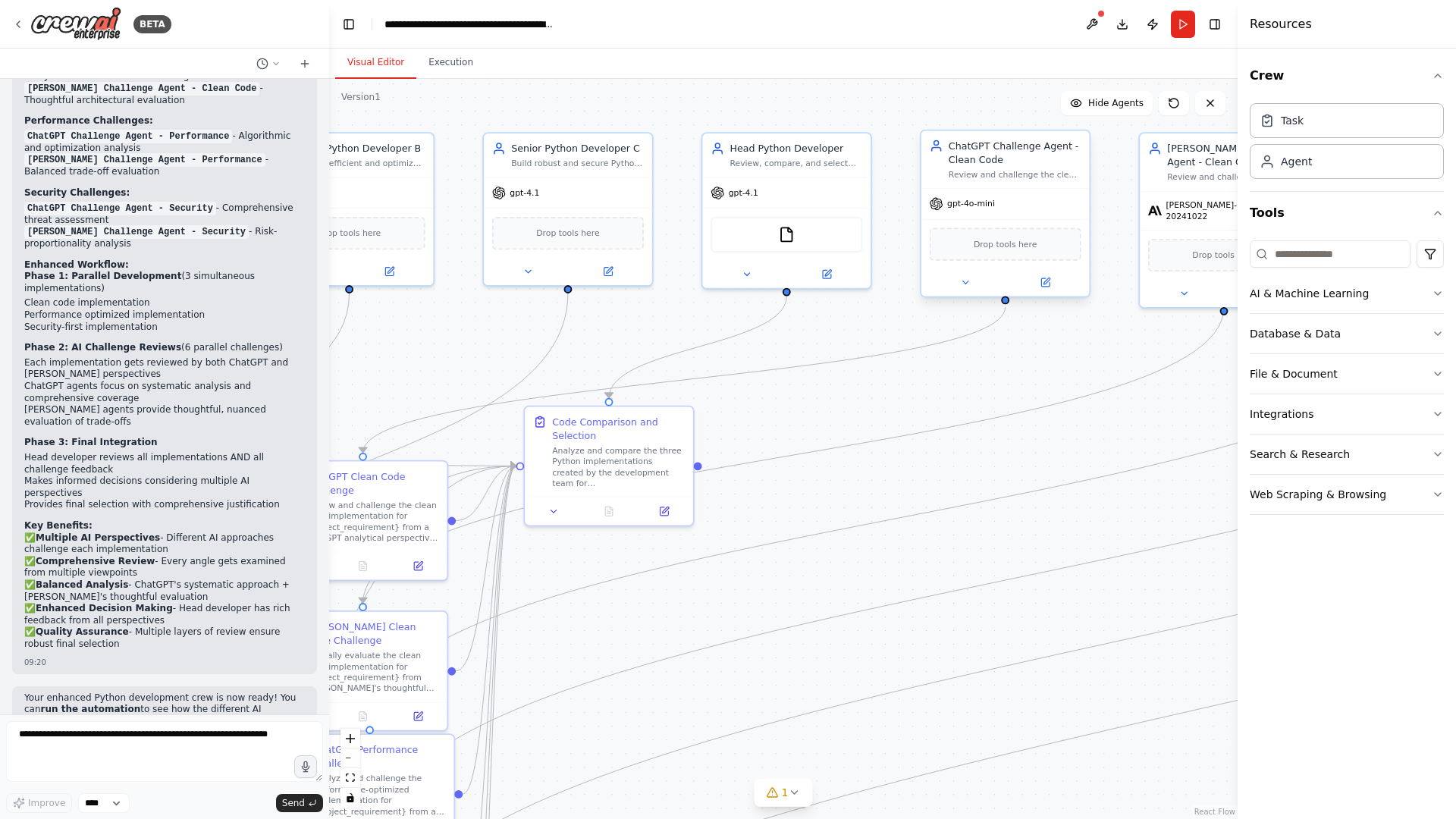
click at [1012, 190] on div "gpt-4o-mini" at bounding box center [1005, 205] width 168 height 31
click at [997, 92] on div ".deletable-edge-delete-btn { width: 20px; height: 20px; border: 0px solid #ffff…" at bounding box center [784, 449] width 909 height 740
click at [1023, 167] on div "ChatGPT Challenge Agent - Clean Code Review and challenge the clean code implem…" at bounding box center [1014, 158] width 133 height 41
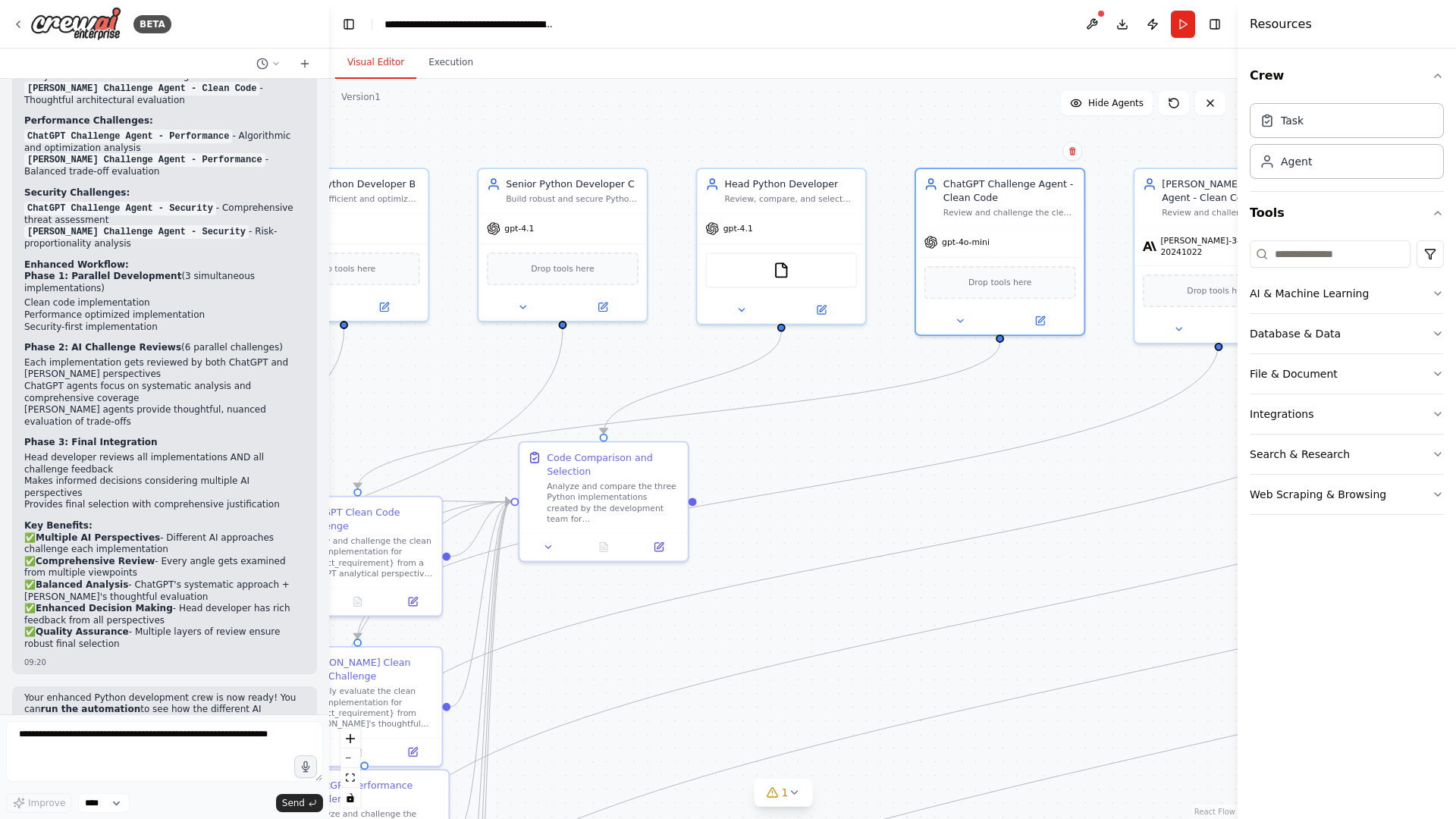
drag, startPoint x: 1003, startPoint y: 110, endPoint x: 1004, endPoint y: 148, distance: 38.0
click at [996, 147] on div ".deletable-edge-delete-btn { width: 20px; height: 20px; border: 0px solid #ffff…" at bounding box center [784, 449] width 909 height 740
click at [1067, 149] on icon at bounding box center [1071, 152] width 9 height 9
click at [1018, 150] on button "Confirm" at bounding box center [1029, 152] width 54 height 18
click at [397, 533] on div "Review and challenge the clean code implementation for {project_requirement} fr…" at bounding box center [366, 555] width 133 height 44
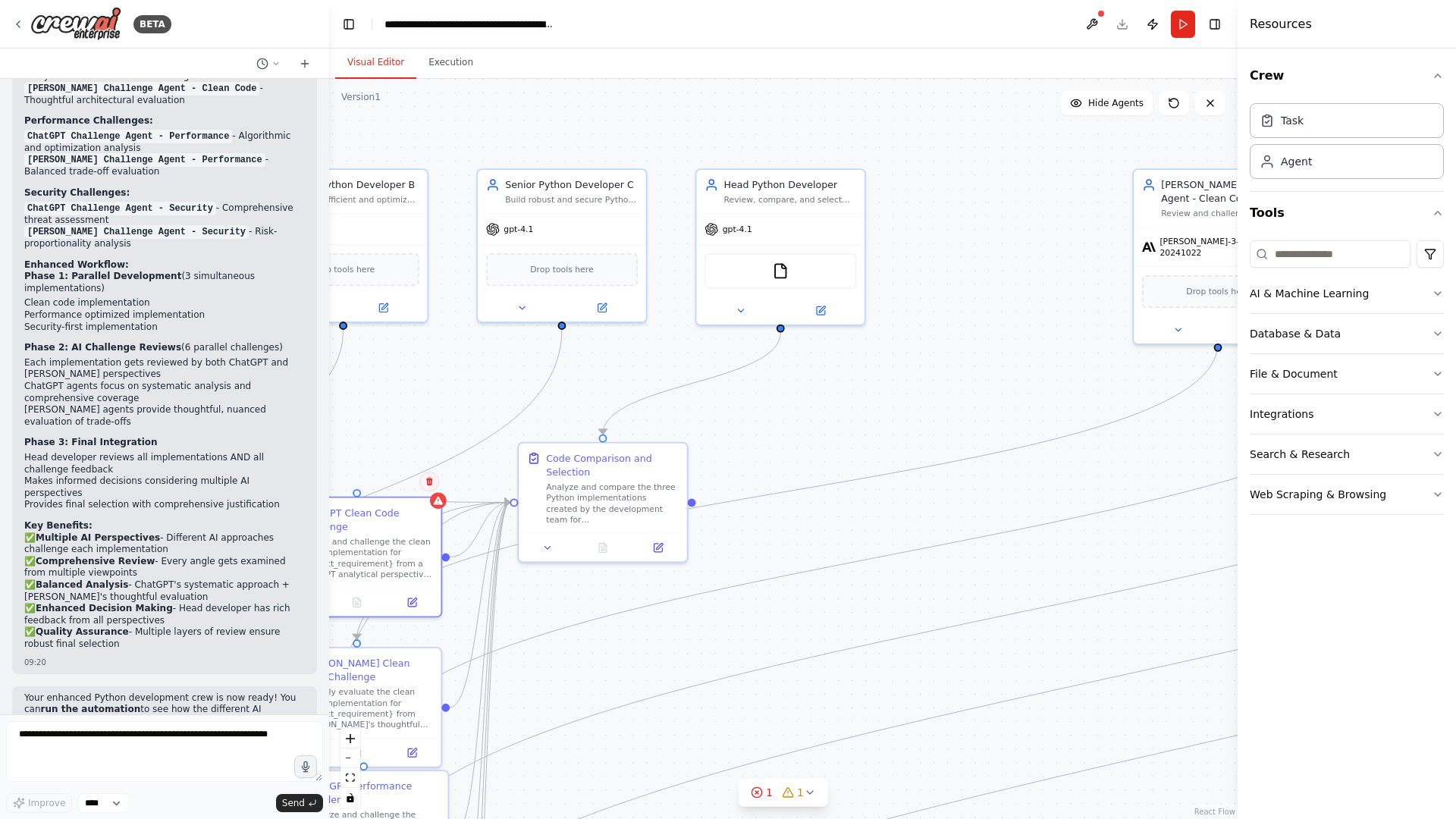
click at [428, 480] on icon at bounding box center [429, 481] width 6 height 8
click at [373, 478] on button "Confirm" at bounding box center [386, 481] width 54 height 18
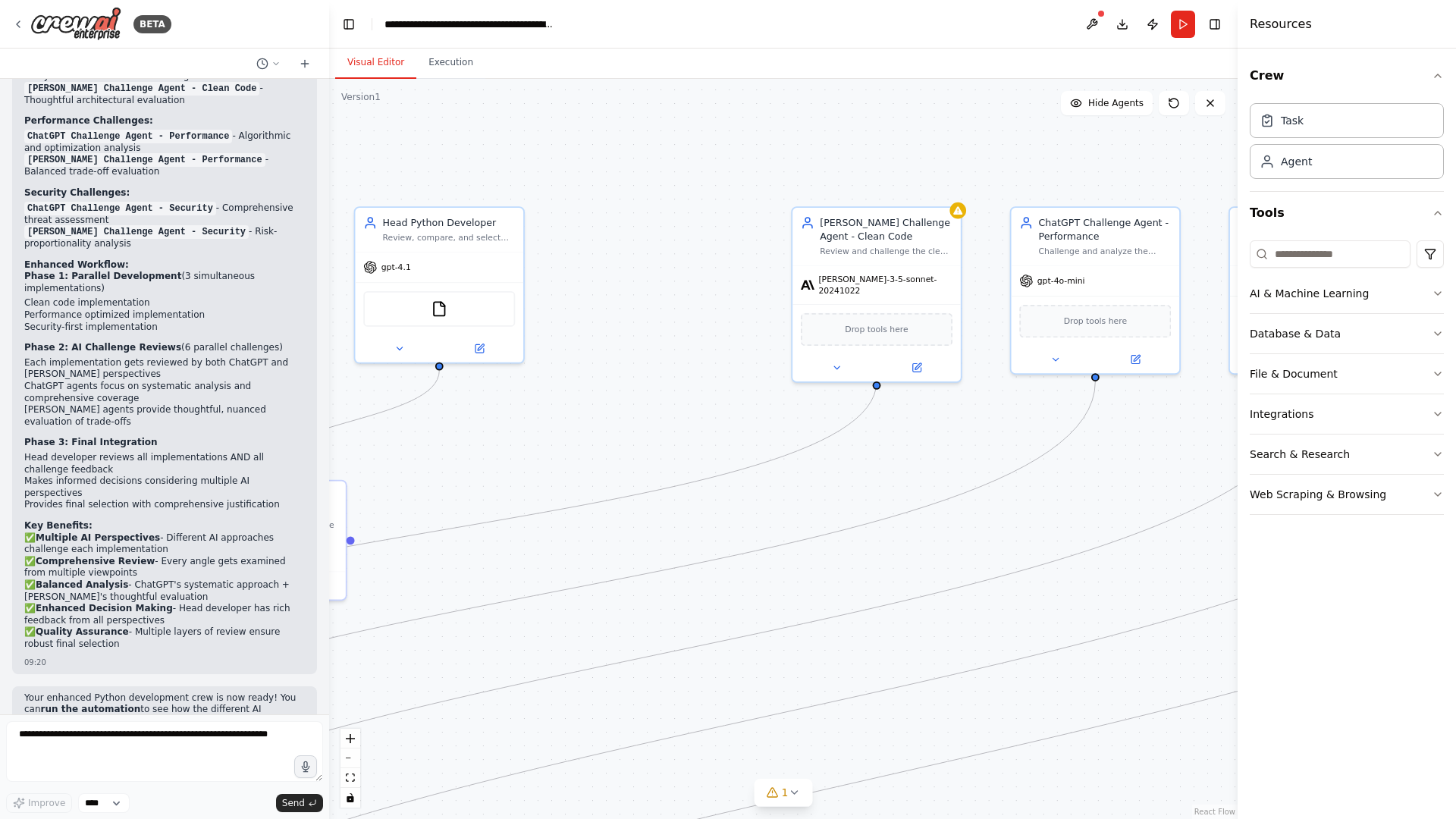
drag, startPoint x: 1090, startPoint y: 325, endPoint x: 748, endPoint y: 363, distance: 344.1
click at [748, 363] on div ".deletable-edge-delete-btn { width: 20px; height: 20px; border: 0px solid #ffff…" at bounding box center [784, 449] width 909 height 740
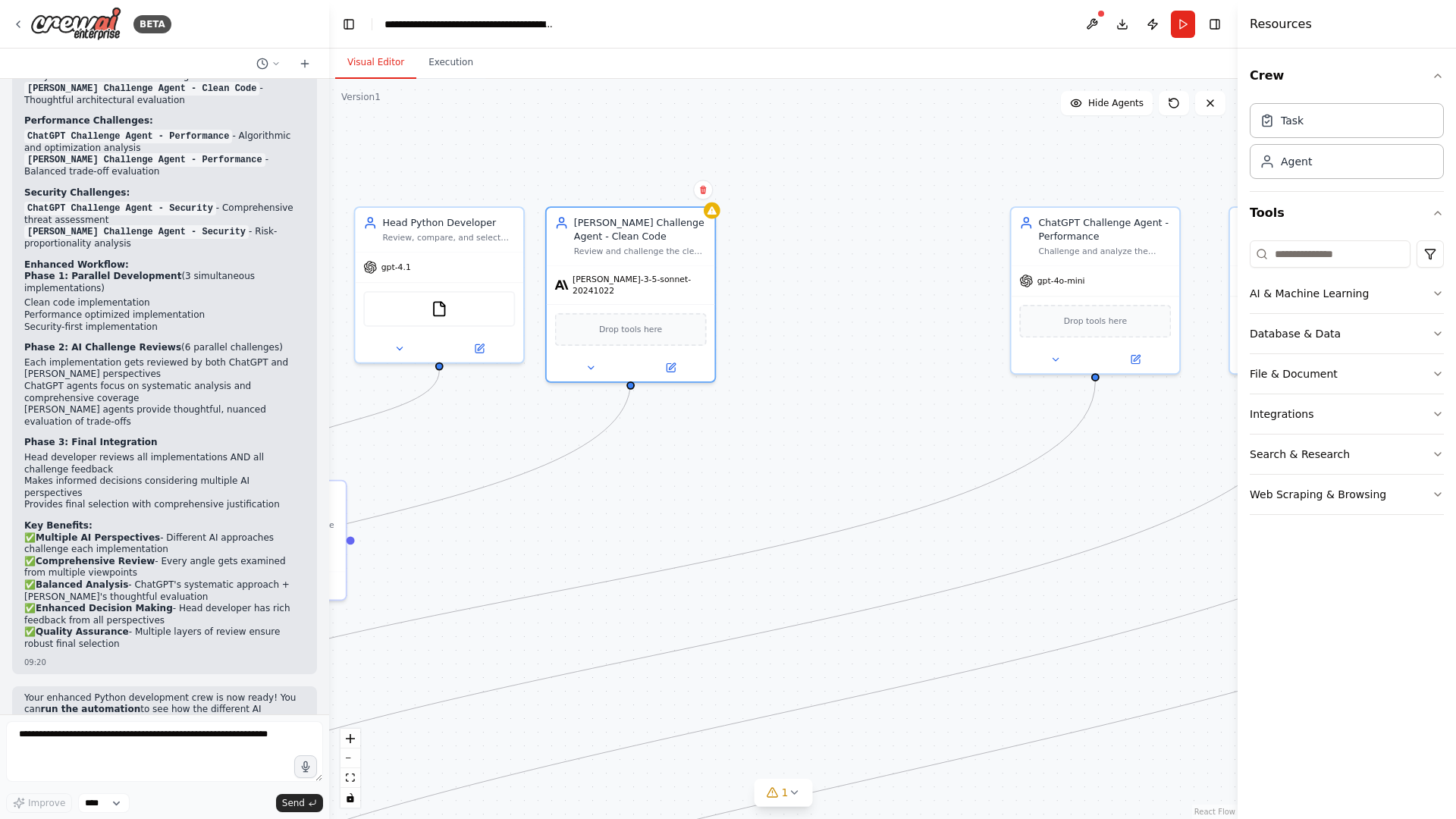
drag, startPoint x: 890, startPoint y: 235, endPoint x: 745, endPoint y: 238, distance: 145.0
click at [649, 235] on div "Claude Challenge Agent - Clean Code" at bounding box center [640, 230] width 133 height 27
drag, startPoint x: 1110, startPoint y: 236, endPoint x: 845, endPoint y: 242, distance: 265.1
click at [845, 242] on div "ChatGPT Challenge Agent - Performance Challenge and analyze the performance-opt…" at bounding box center [845, 233] width 133 height 41
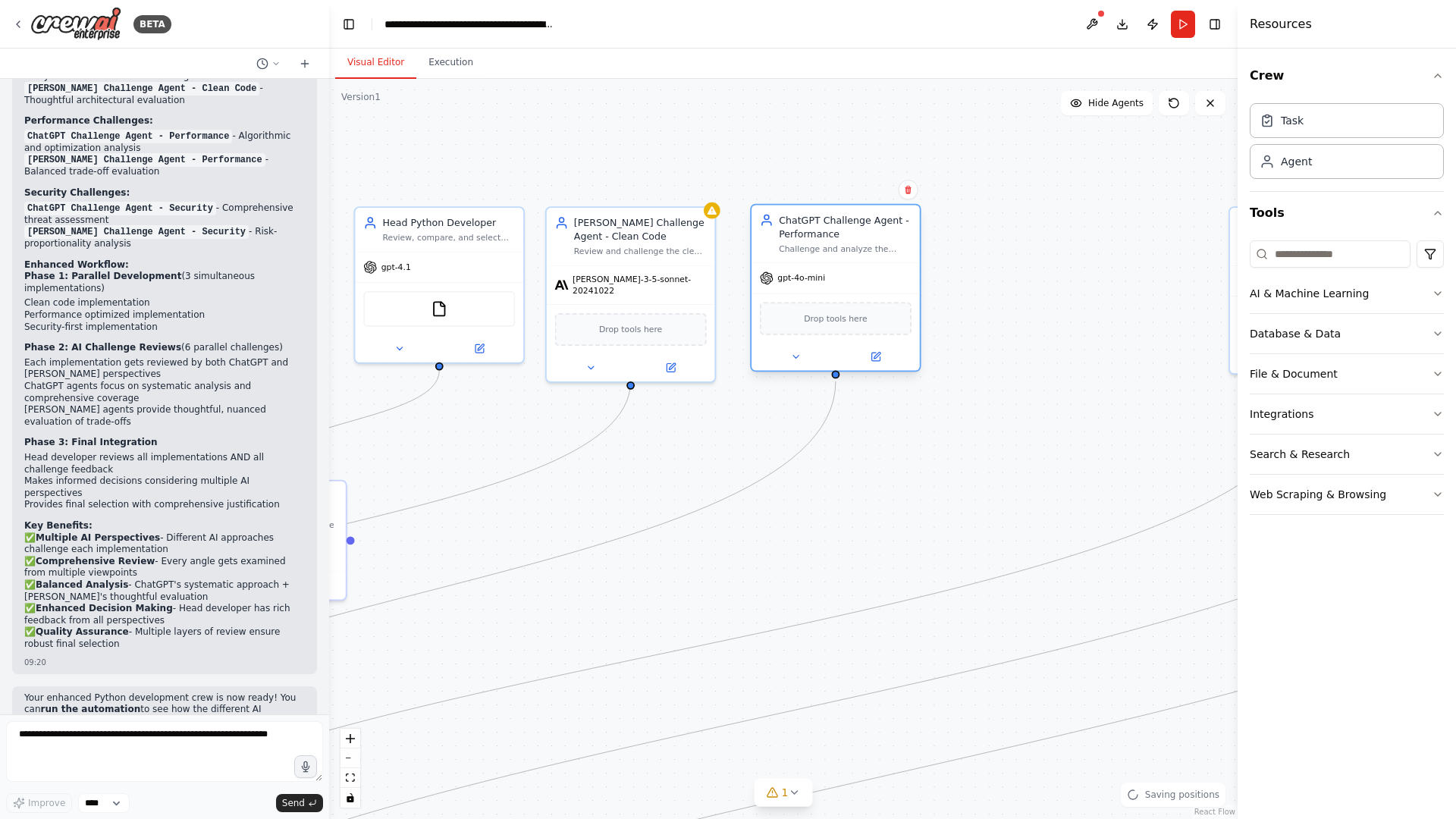
click at [832, 242] on div "ChatGPT Challenge Agent - Performance Challenge and analyze the performance-opt…" at bounding box center [845, 233] width 133 height 41
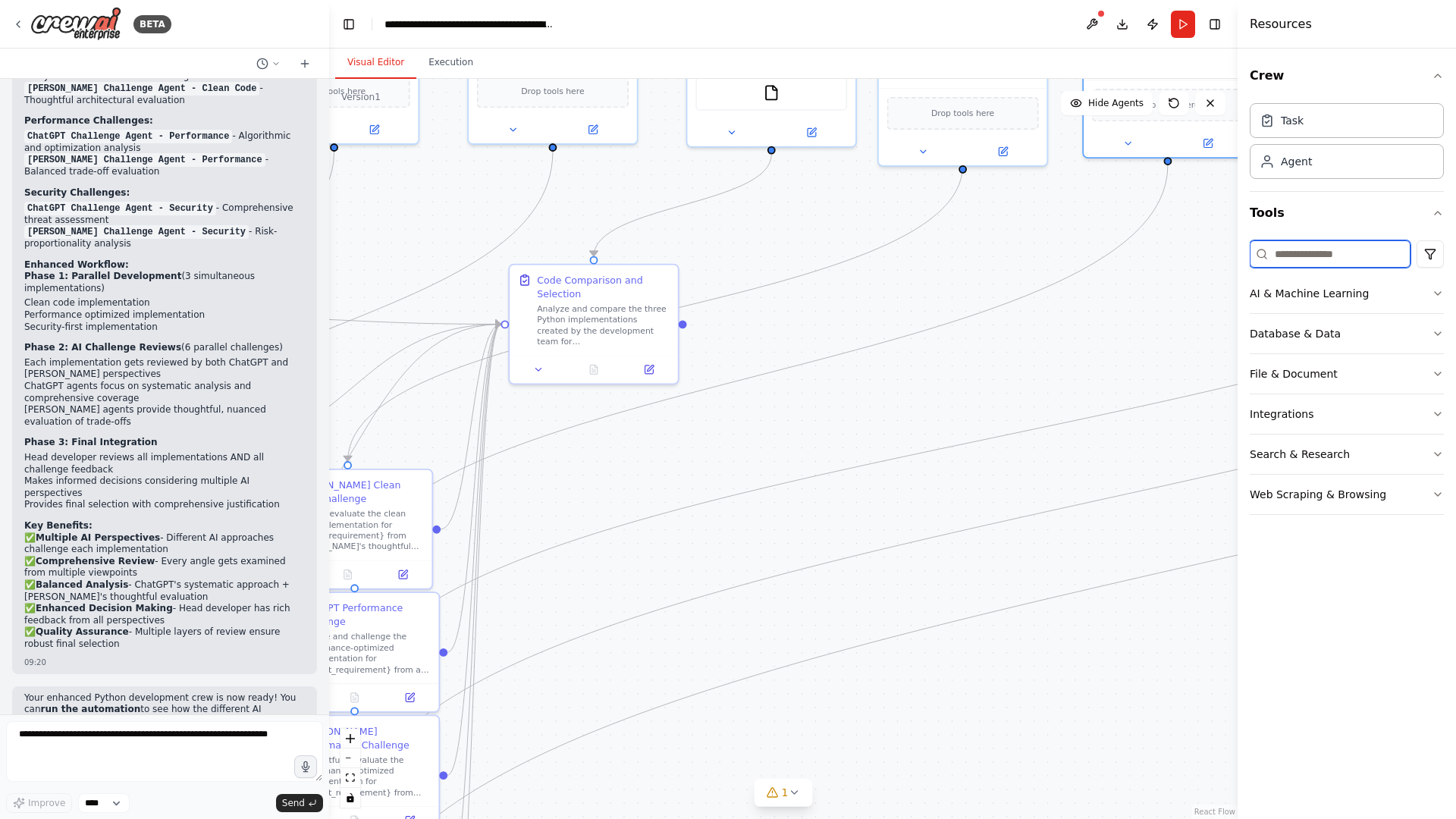
drag, startPoint x: 938, startPoint y: 470, endPoint x: 1280, endPoint y: 253, distance: 405.0
click at [1280, 253] on div "BETA Python developers crew can create in parallel code and a head developper c…" at bounding box center [728, 409] width 1456 height 819
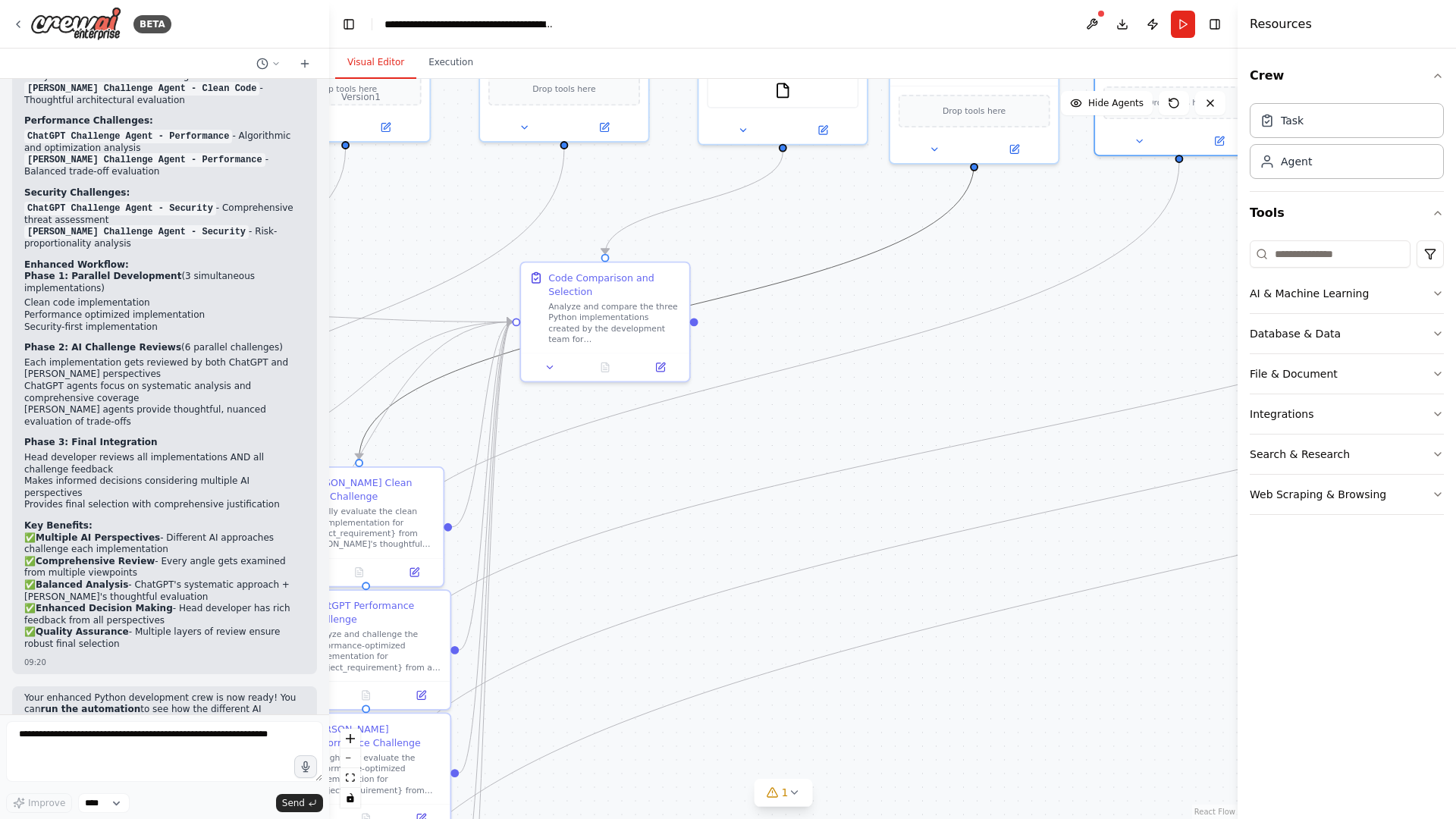
click at [868, 255] on icon "Edge from b507c4fa-8365-4138-bf84-413df963a655 to 414443c7-a1cc-49d8-9625-8e7c7…" at bounding box center [667, 310] width 615 height 296
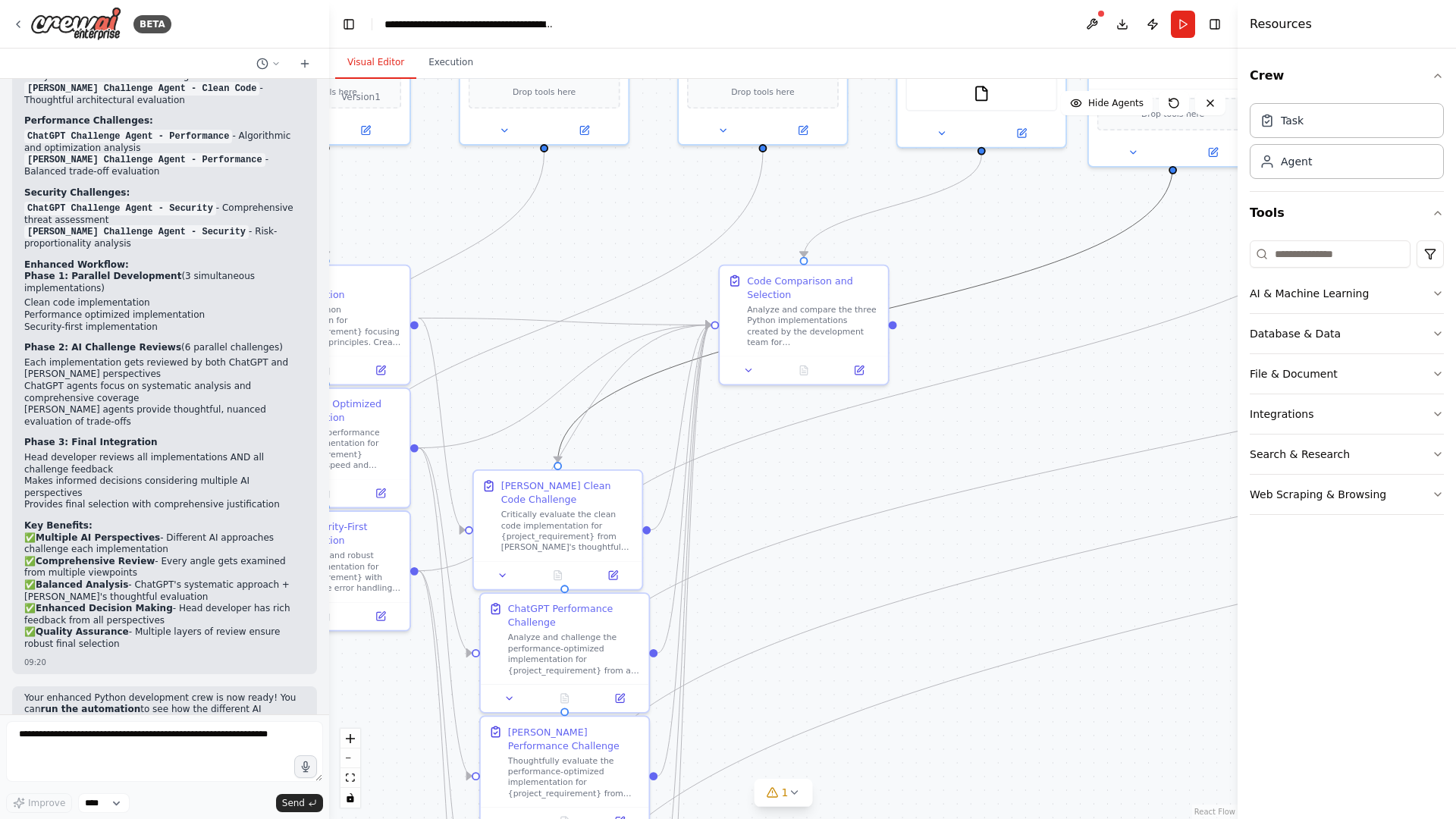
drag, startPoint x: 800, startPoint y: 312, endPoint x: 999, endPoint y: 316, distance: 199.0
click at [999, 316] on div ".deletable-edge-delete-btn { width: 20px; height: 20px; border: 0px solid #ffff…" at bounding box center [784, 449] width 909 height 740
click at [590, 630] on div "Analyze and challenge the performance-optimized implementation for {project_req…" at bounding box center [575, 652] width 133 height 44
drag, startPoint x: 611, startPoint y: 637, endPoint x: 832, endPoint y: 638, distance: 221.0
click at [832, 638] on div "Analyze and challenge the performance-optimized implementation for {project_req…" at bounding box center [785, 652] width 133 height 44
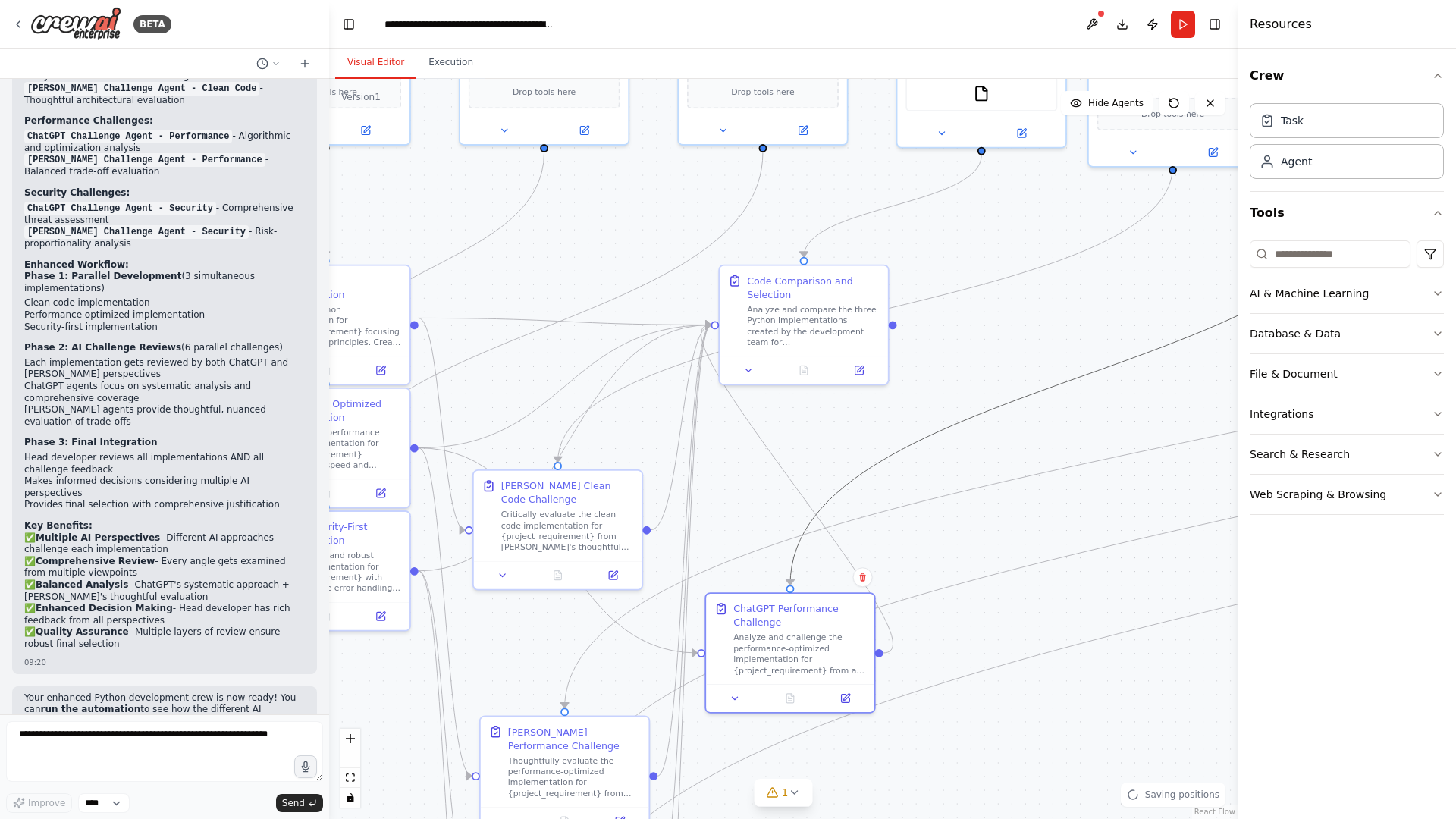
click at [863, 469] on icon "Edge from 1b7b8c4d-d998-46ae-ada2-b8a9b8905b16 to ccca79ff-0415-42d4-ac9f-fba98…" at bounding box center [1084, 376] width 588 height 419
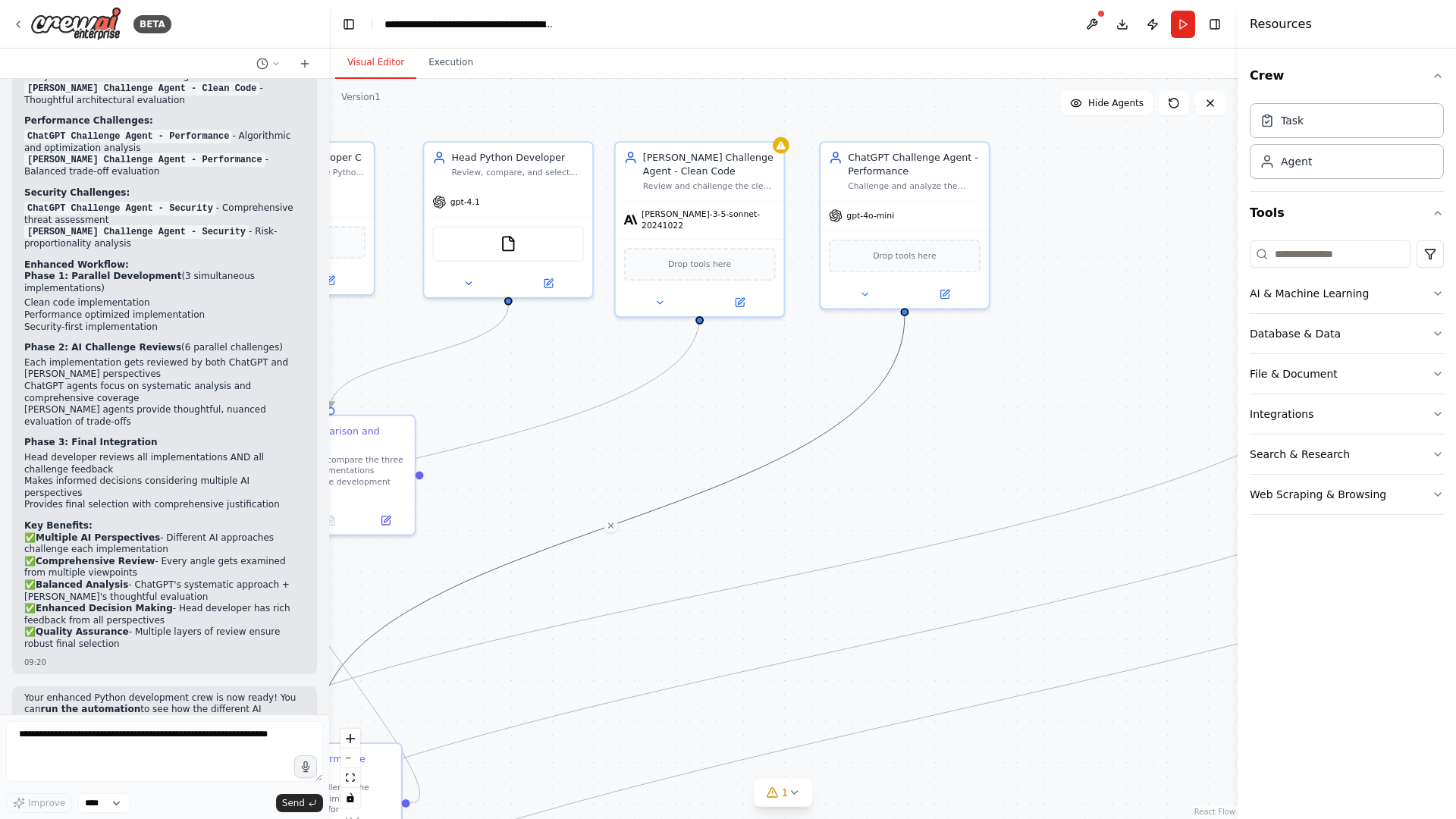
drag, startPoint x: 1155, startPoint y: 284, endPoint x: 681, endPoint y: 433, distance: 496.9
click at [681, 434] on div ".deletable-edge-delete-btn { width: 20px; height: 20px; border: 0px solid #ffff…" at bounding box center [784, 449] width 909 height 740
click at [932, 205] on div "gpt-4o-mini" at bounding box center [904, 214] width 168 height 31
click at [979, 119] on icon at bounding box center [976, 124] width 9 height 9
click at [934, 126] on button "Confirm" at bounding box center [934, 124] width 54 height 18
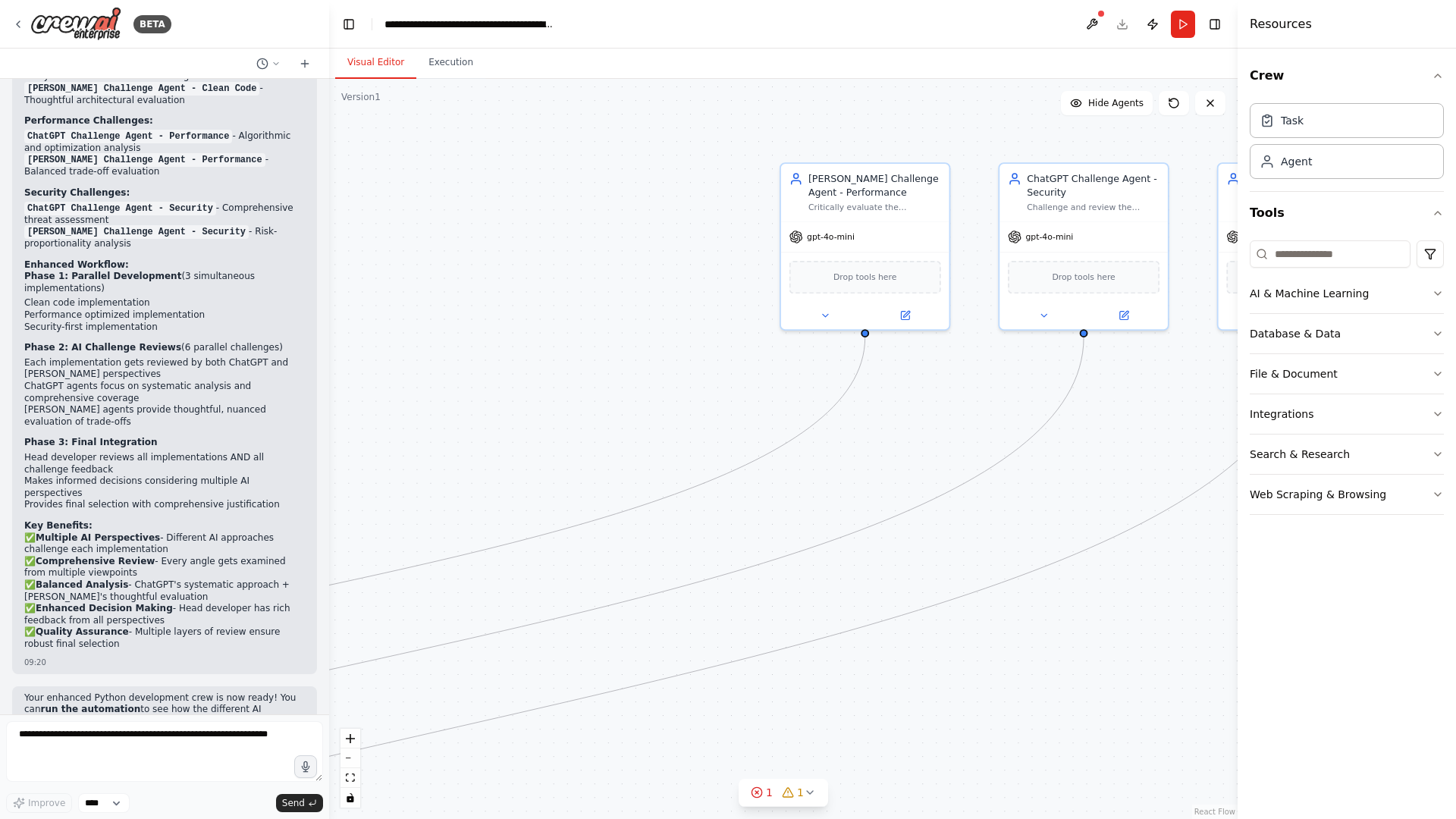
drag, startPoint x: 1004, startPoint y: 259, endPoint x: 500, endPoint y: 278, distance: 504.4
click at [500, 278] on div ".deletable-edge-delete-btn { width: 20px; height: 20px; border: 0px solid #ffff…" at bounding box center [784, 449] width 909 height 740
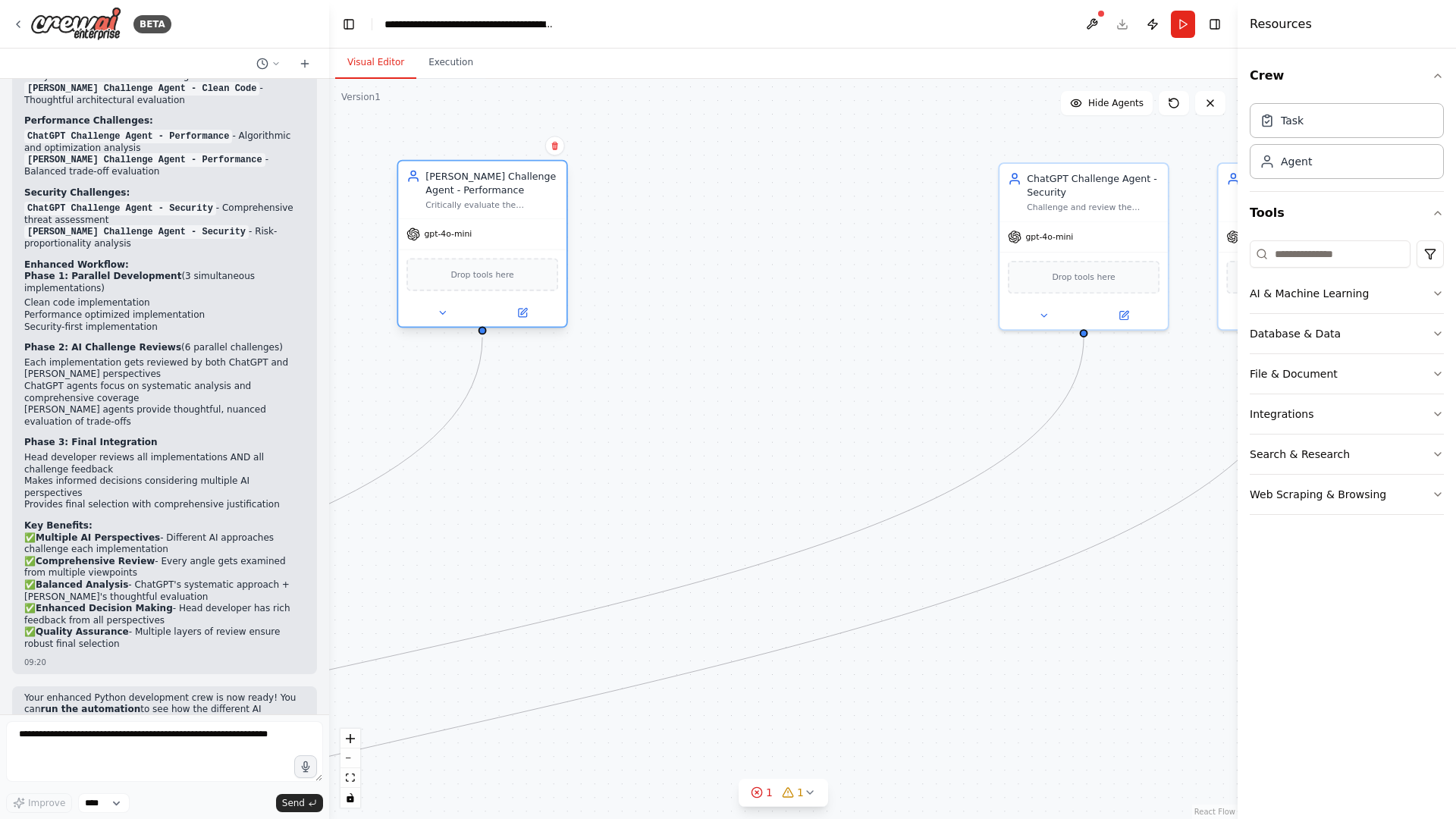
drag, startPoint x: 872, startPoint y: 199, endPoint x: 490, endPoint y: 195, distance: 382.0
click at [490, 195] on div "Claude Challenge Agent - Performance Critically evaluate the performance-optimi…" at bounding box center [491, 189] width 133 height 41
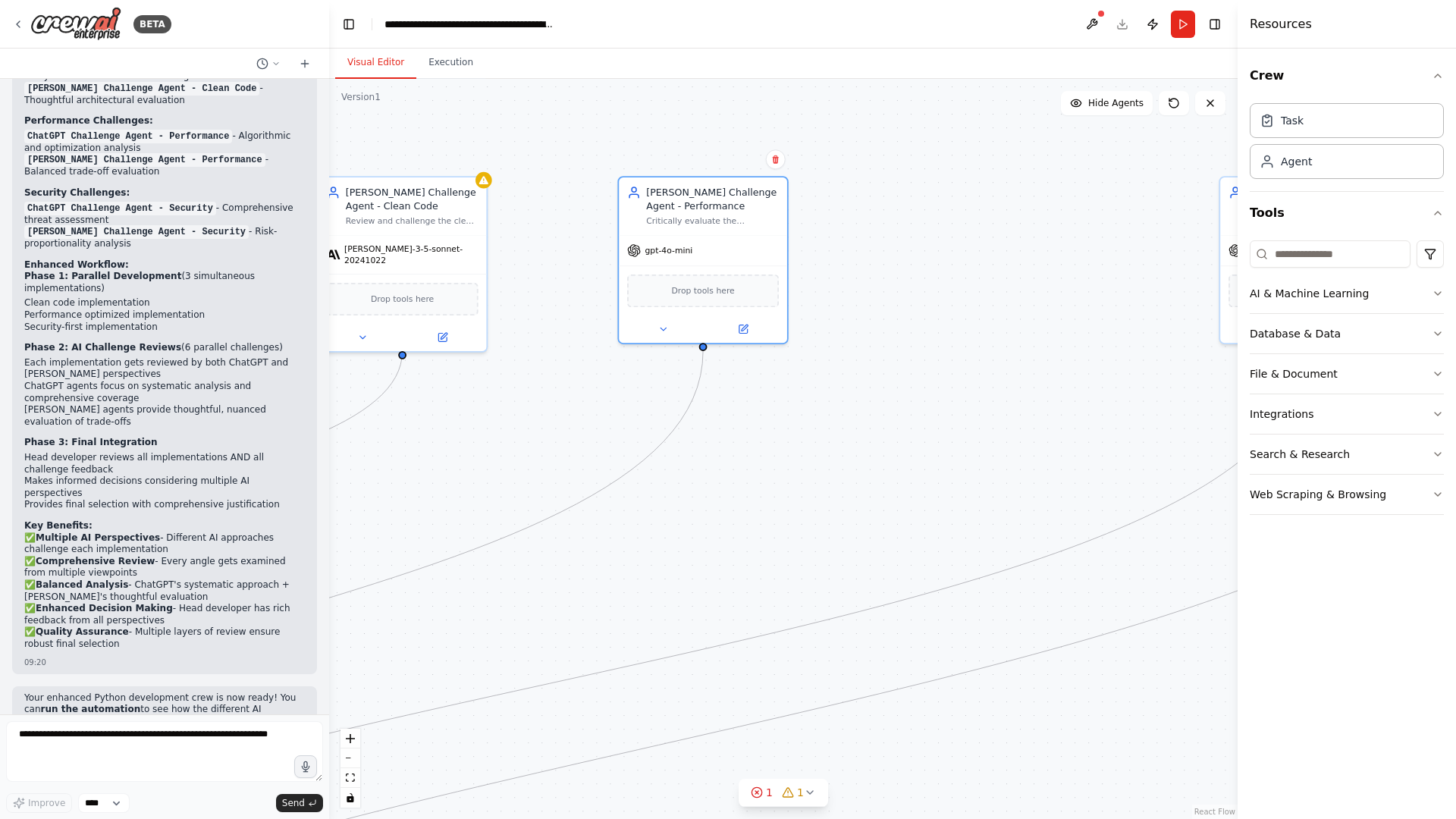
drag, startPoint x: 778, startPoint y: 212, endPoint x: 1122, endPoint y: 241, distance: 345.2
click at [1117, 240] on div ".deletable-edge-delete-btn { width: 20px; height: 20px; border: 0px solid #ffff…" at bounding box center [784, 449] width 909 height 740
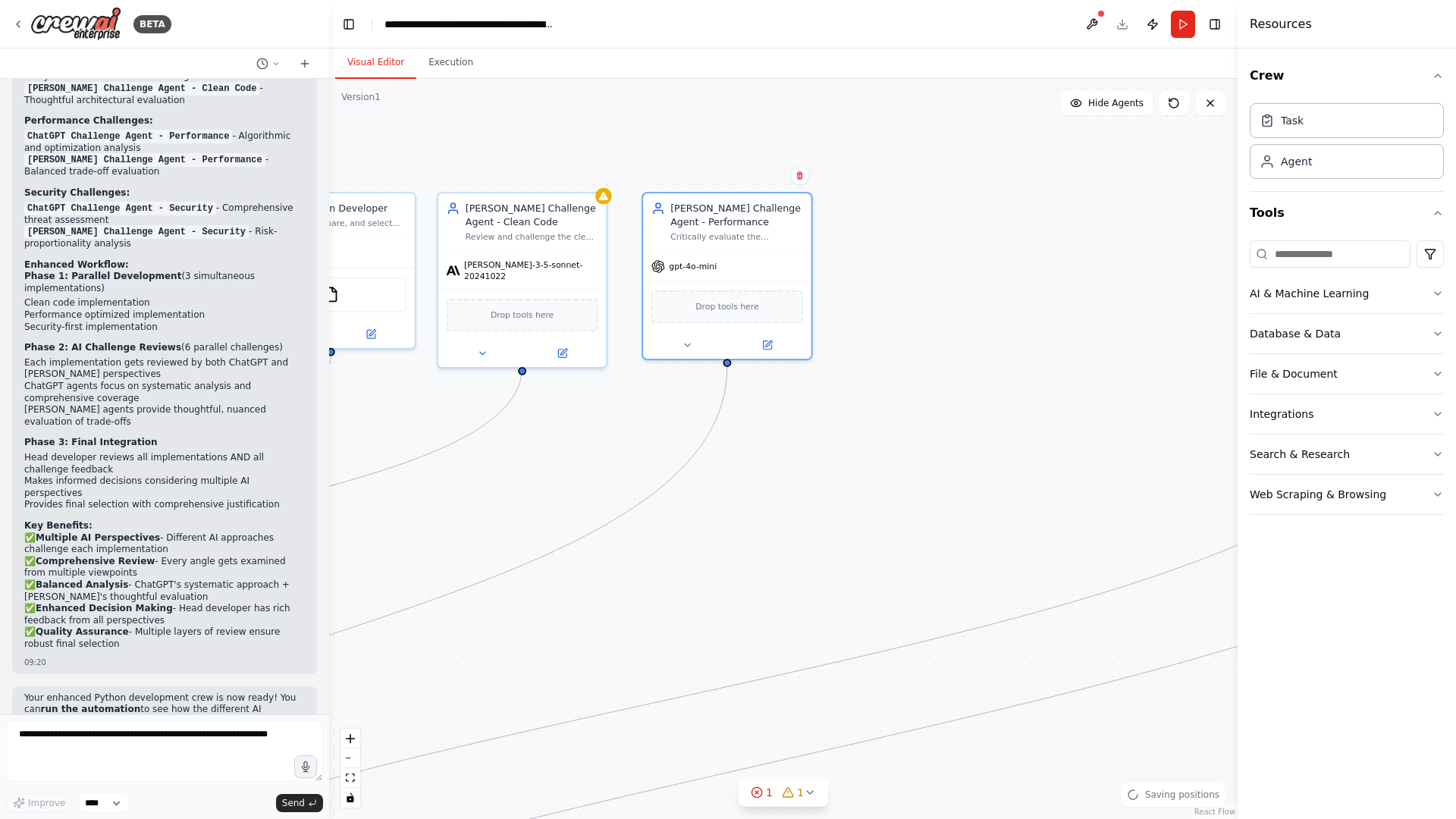
drag, startPoint x: 840, startPoint y: 221, endPoint x: 859, endPoint y: 236, distance: 24.2
click at [744, 216] on div "[PERSON_NAME] Challenge Agent - Performance" at bounding box center [737, 215] width 133 height 27
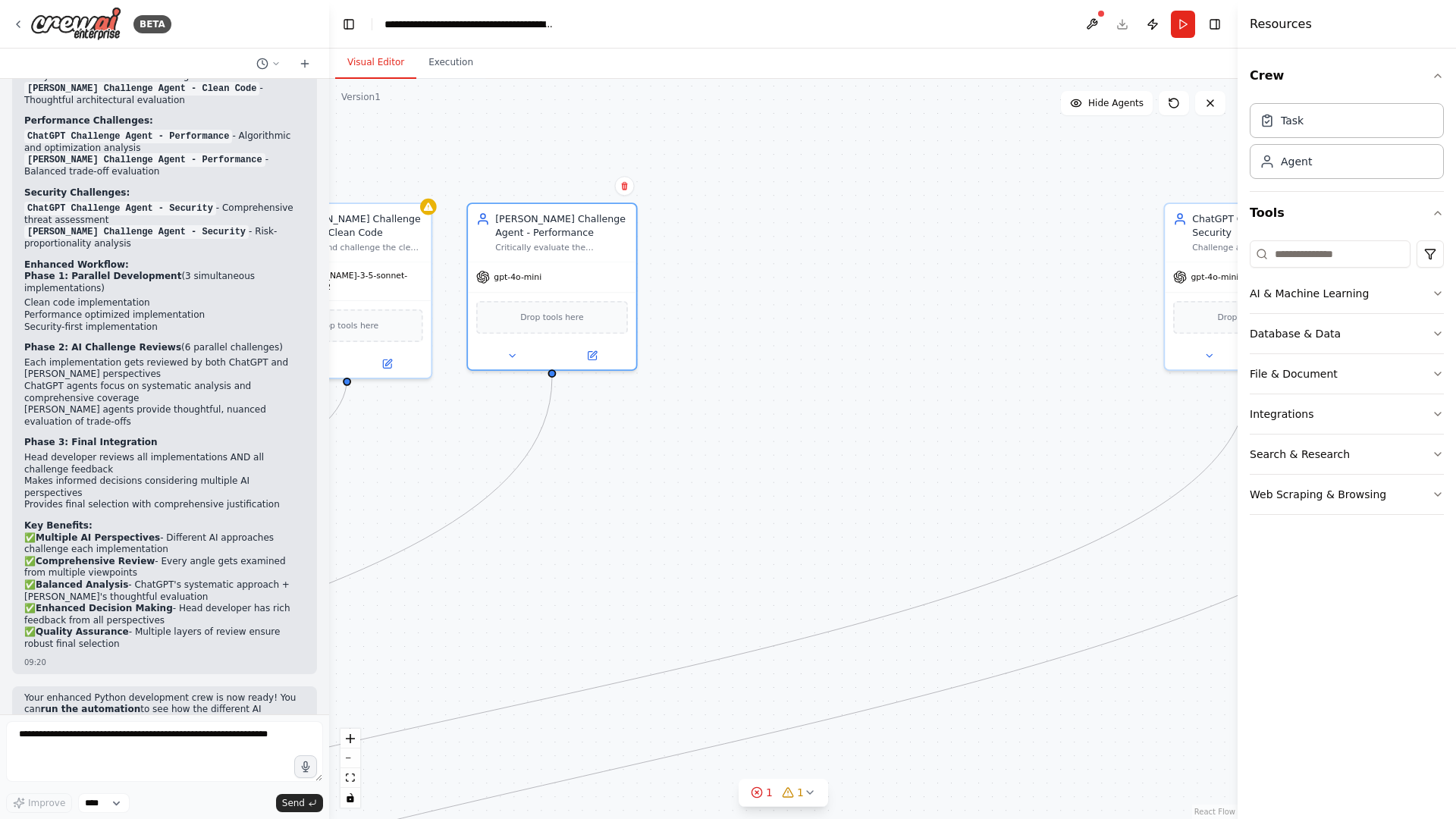
drag, startPoint x: 986, startPoint y: 238, endPoint x: 652, endPoint y: 260, distance: 334.7
click at [634, 255] on div ".deletable-edge-delete-btn { width: 20px; height: 20px; border: 0px solid #ffff…" at bounding box center [784, 449] width 909 height 740
drag, startPoint x: 1087, startPoint y: 251, endPoint x: 583, endPoint y: 251, distance: 504.0
click at [583, 251] on div "Challenge and review the security-first implementation for {project_requirement…" at bounding box center [571, 252] width 133 height 11
drag, startPoint x: 761, startPoint y: 270, endPoint x: 947, endPoint y: 265, distance: 186.1
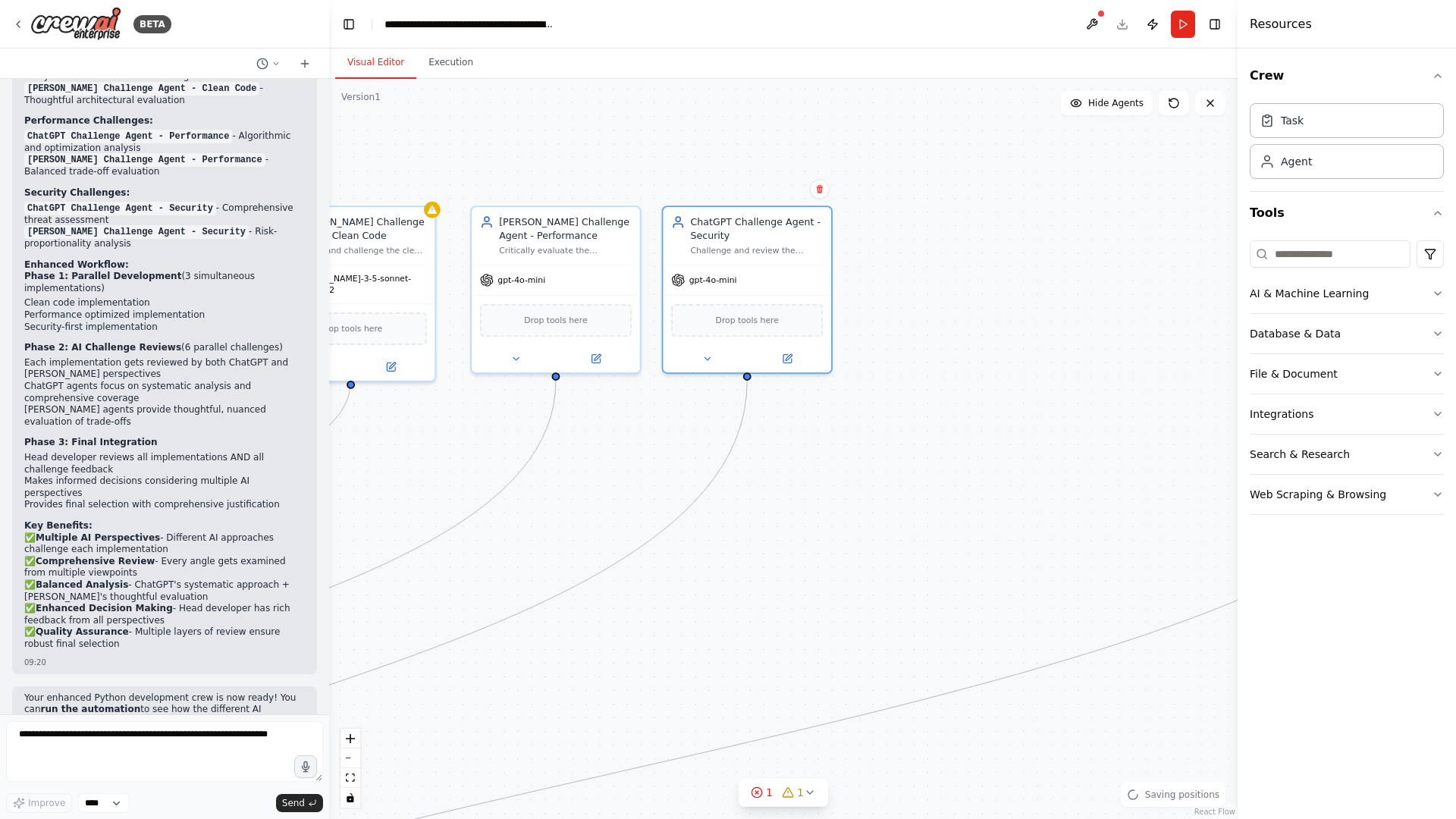
click at [947, 265] on div ".deletable-edge-delete-btn { width: 20px; height: 20px; border: 0px solid #ffff…" at bounding box center [784, 449] width 909 height 740
click at [775, 260] on div "ChatGPT Challenge Agent - Security Challenge and review the security-first impl…" at bounding box center [747, 233] width 168 height 58
click at [816, 195] on button at bounding box center [820, 189] width 20 height 20
click at [777, 190] on button "Confirm" at bounding box center [777, 189] width 54 height 18
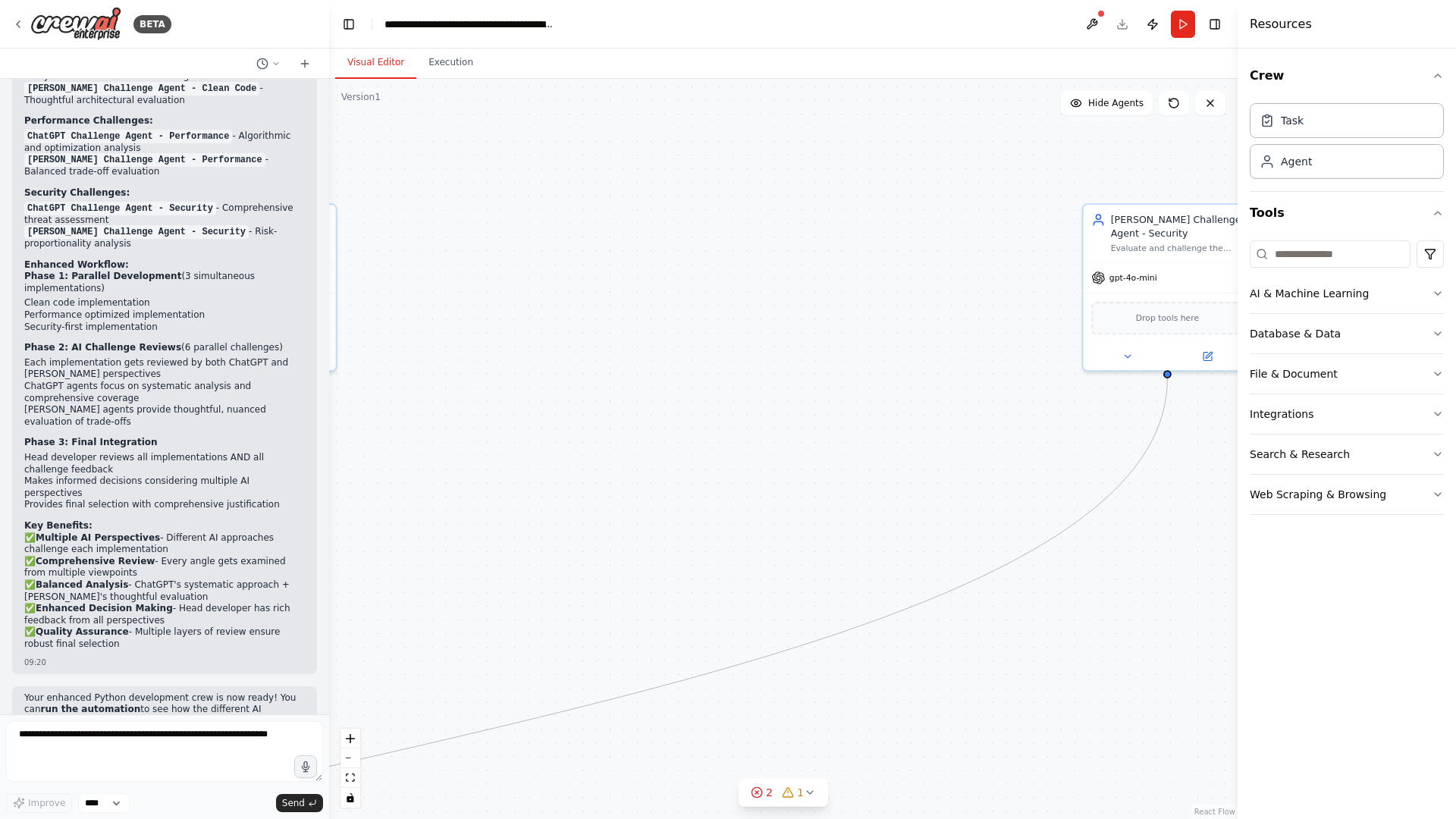
drag, startPoint x: 1061, startPoint y: 267, endPoint x: 718, endPoint y: 262, distance: 343.0
click at [717, 262] on div ".deletable-edge-delete-btn { width: 20px; height: 20px; border: 0px solid #ffff…" at bounding box center [784, 449] width 909 height 740
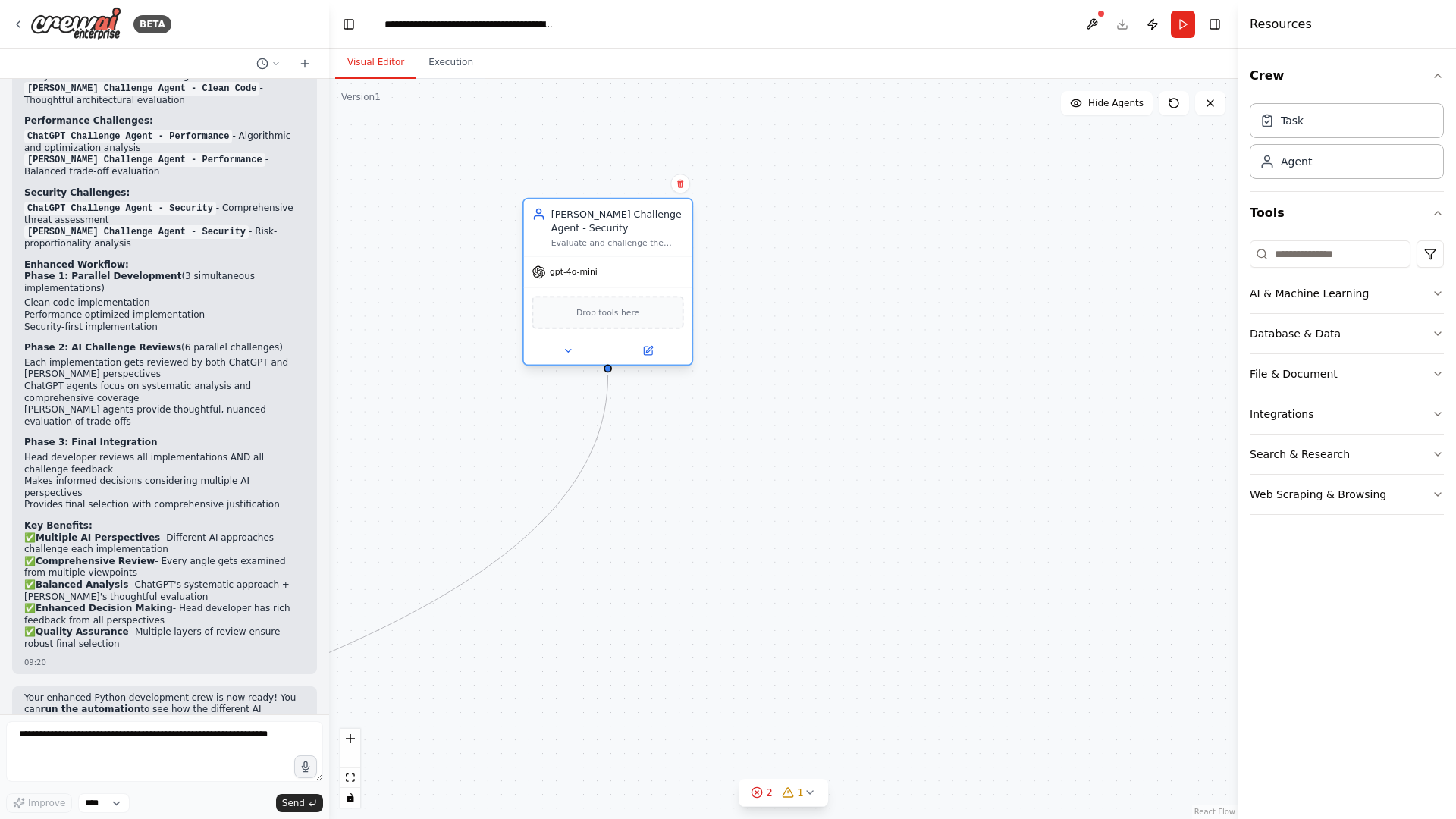
drag, startPoint x: 1062, startPoint y: 251, endPoint x: 537, endPoint y: 282, distance: 525.9
click at [524, 249] on div "Claude Challenge Agent - Security Evaluate and challenge the security-first imp…" at bounding box center [608, 228] width 168 height 58
drag, startPoint x: 878, startPoint y: 290, endPoint x: 1208, endPoint y: 300, distance: 330.2
click at [1208, 300] on div ".deletable-edge-delete-btn { width: 20px; height: 20px; border: 0px solid #ffff…" at bounding box center [784, 449] width 909 height 740
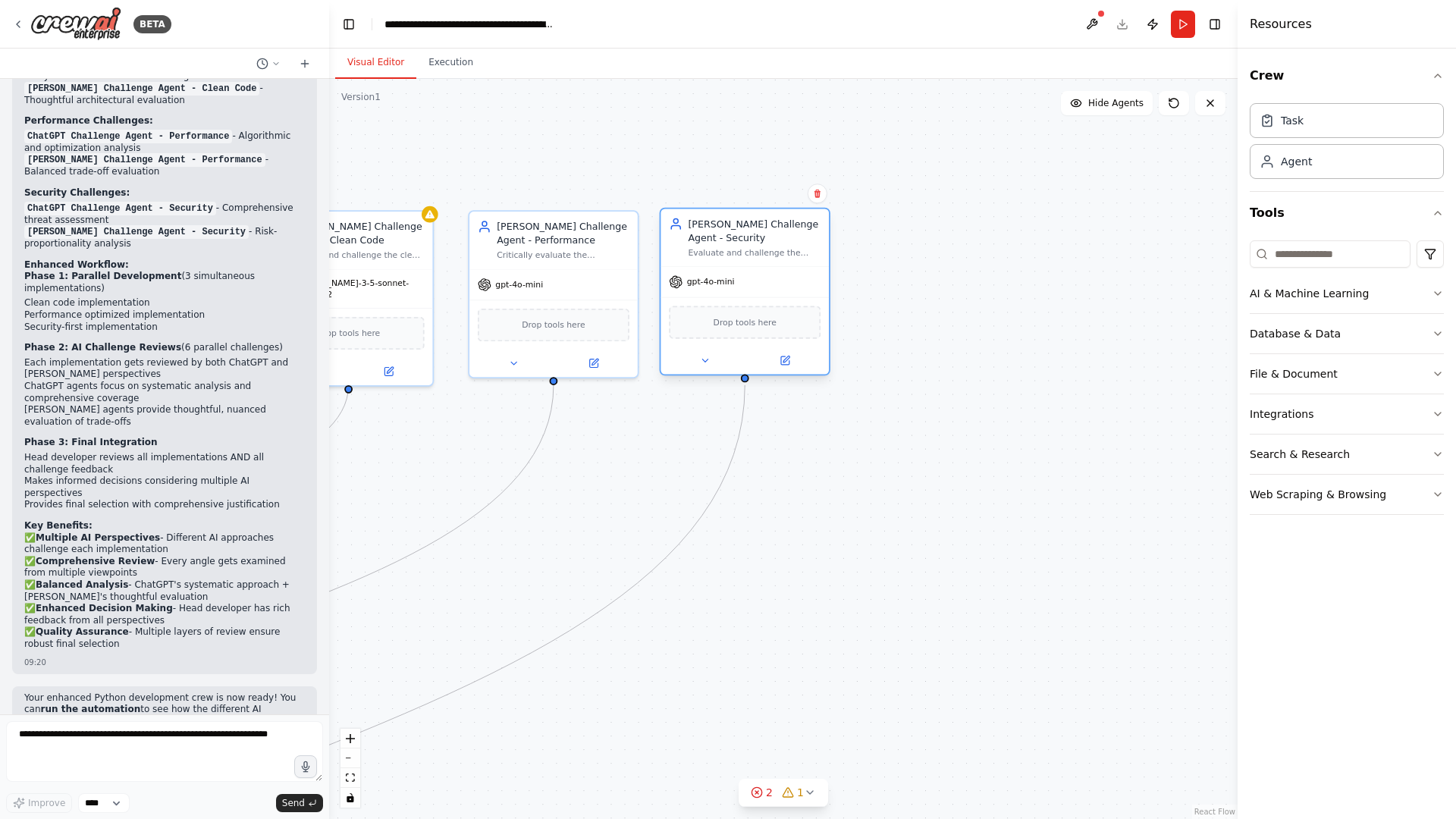
drag, startPoint x: 869, startPoint y: 266, endPoint x: 735, endPoint y: 264, distance: 134.0
click at [735, 264] on div "Claude Challenge Agent - Security Evaluate and challenge the security-first imp…" at bounding box center [745, 292] width 171 height 168
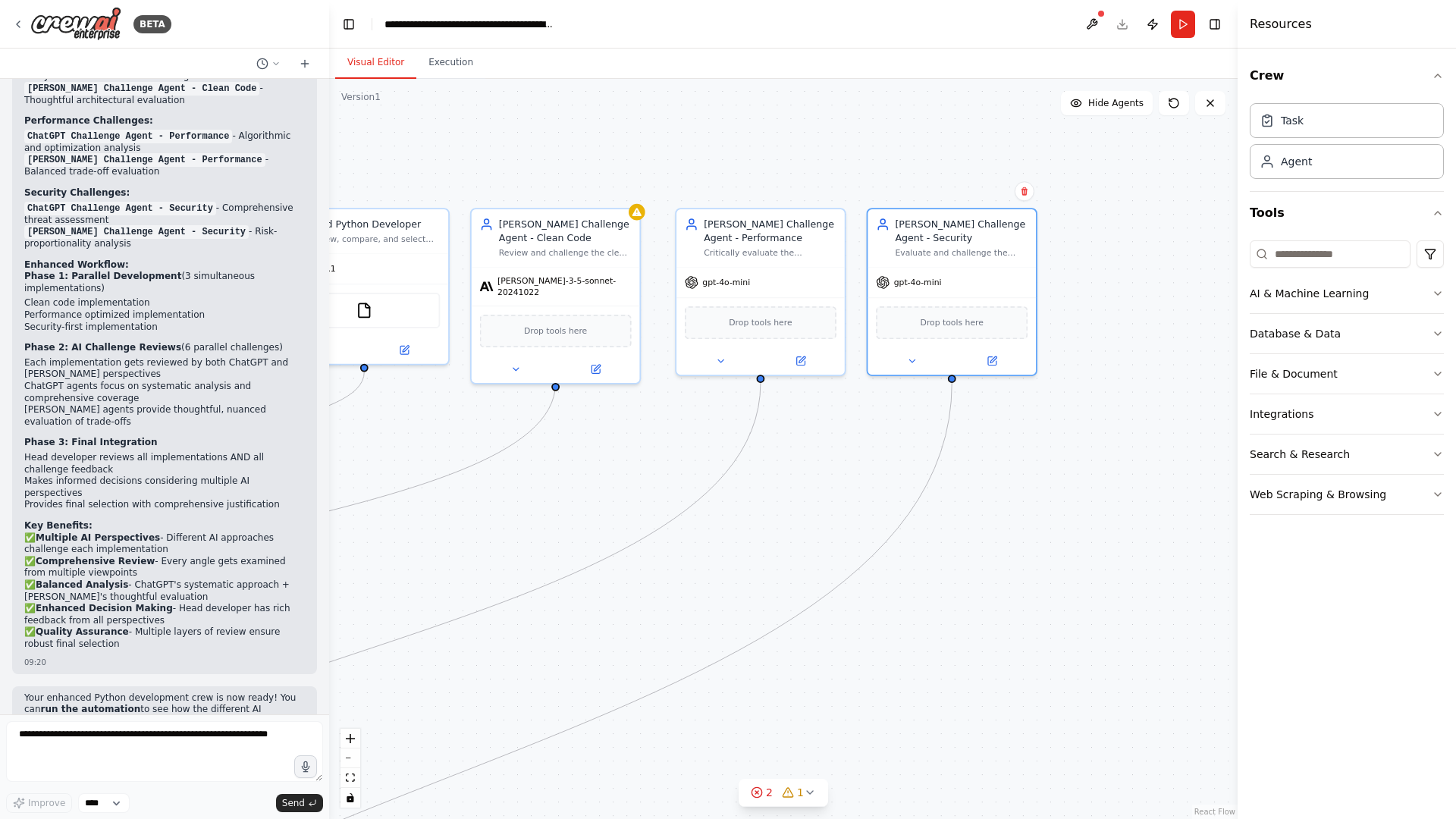
drag, startPoint x: 698, startPoint y: 414, endPoint x: 891, endPoint y: 406, distance: 193.2
click at [892, 409] on div ".deletable-edge-delete-btn { width: 20px; height: 20px; border: 0px solid #ffff…" at bounding box center [784, 449] width 909 height 740
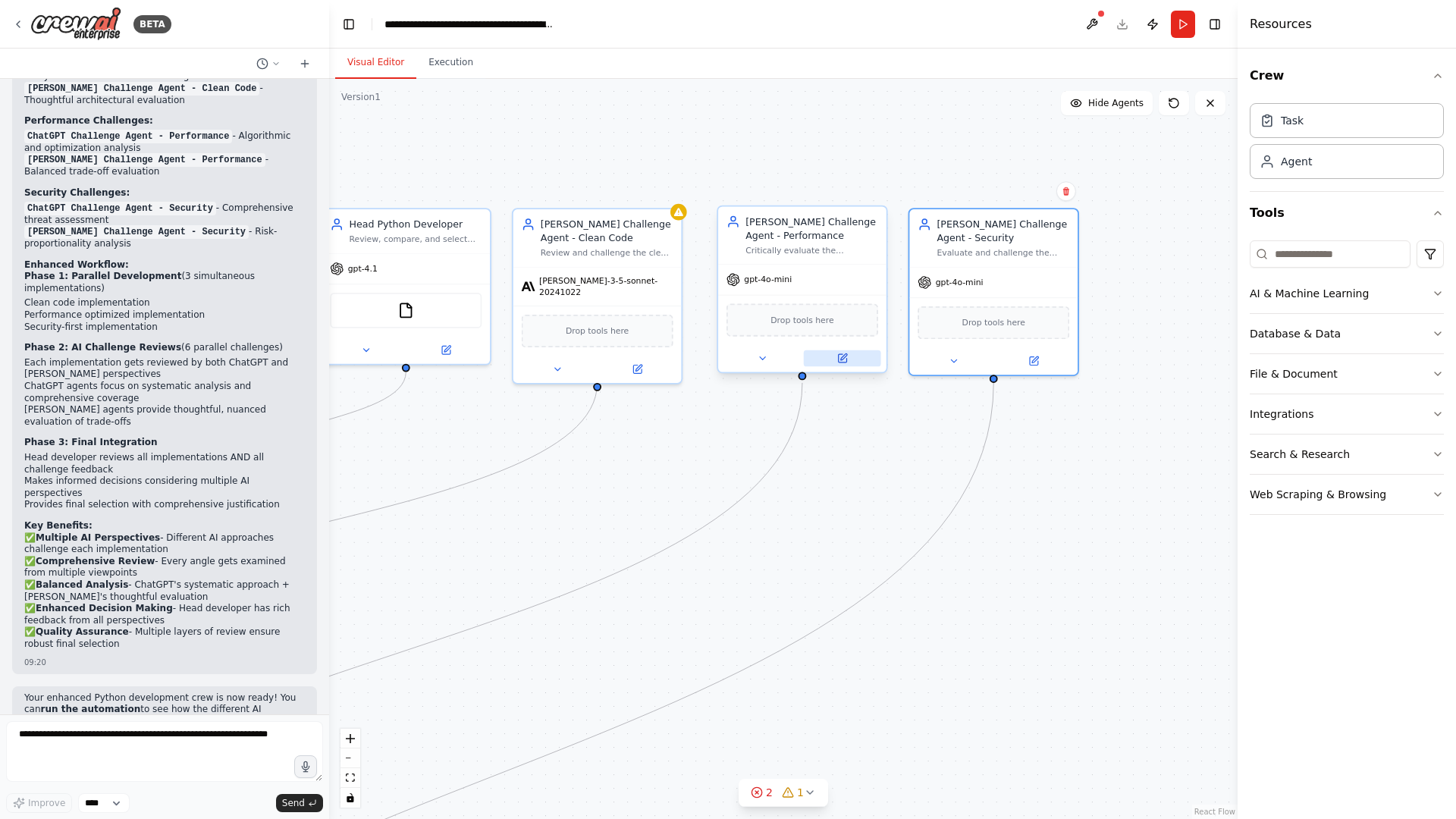
click at [837, 354] on icon at bounding box center [842, 358] width 11 height 11
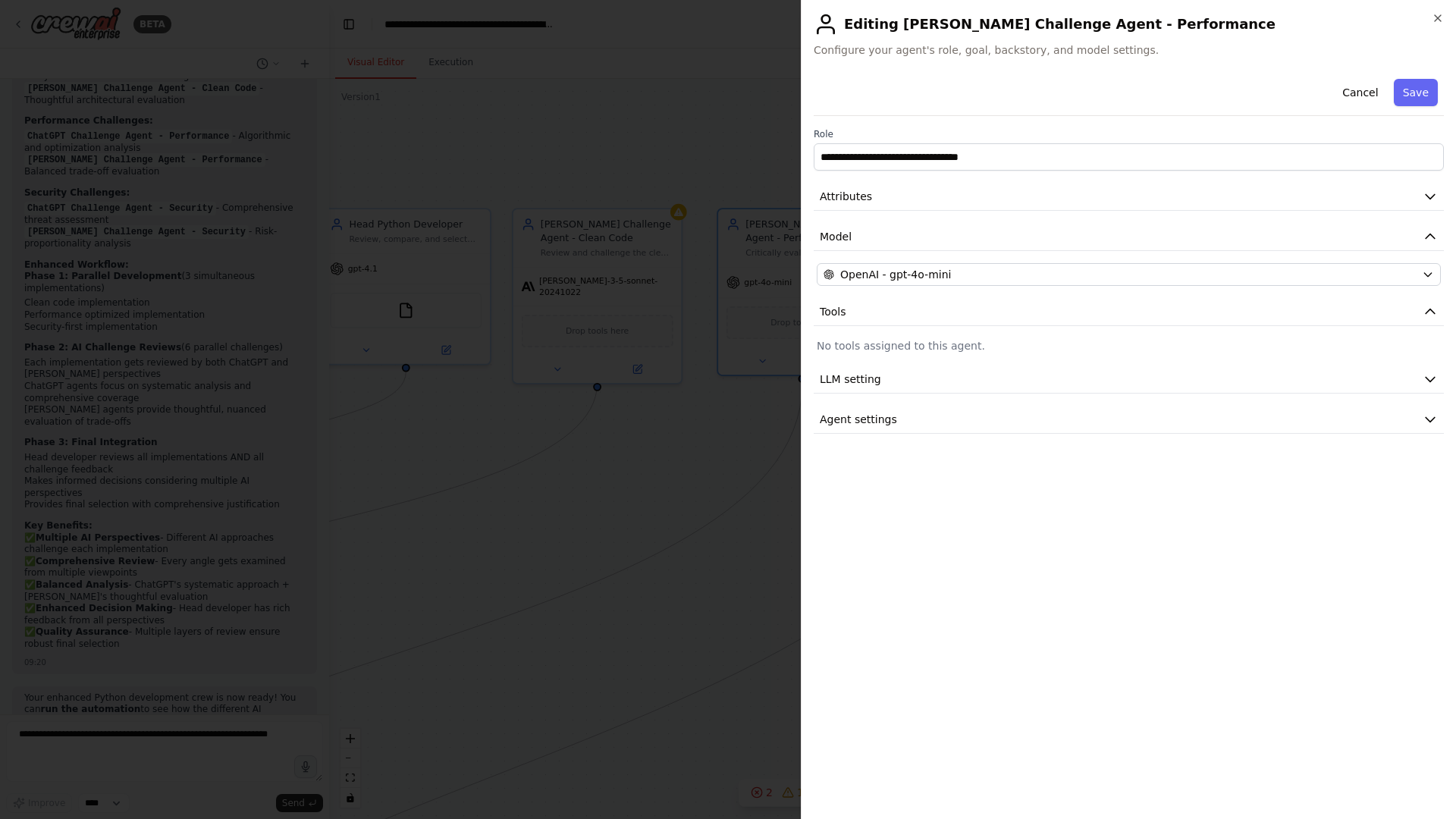
click at [892, 288] on div "**********" at bounding box center [1128, 252] width 630 height 361
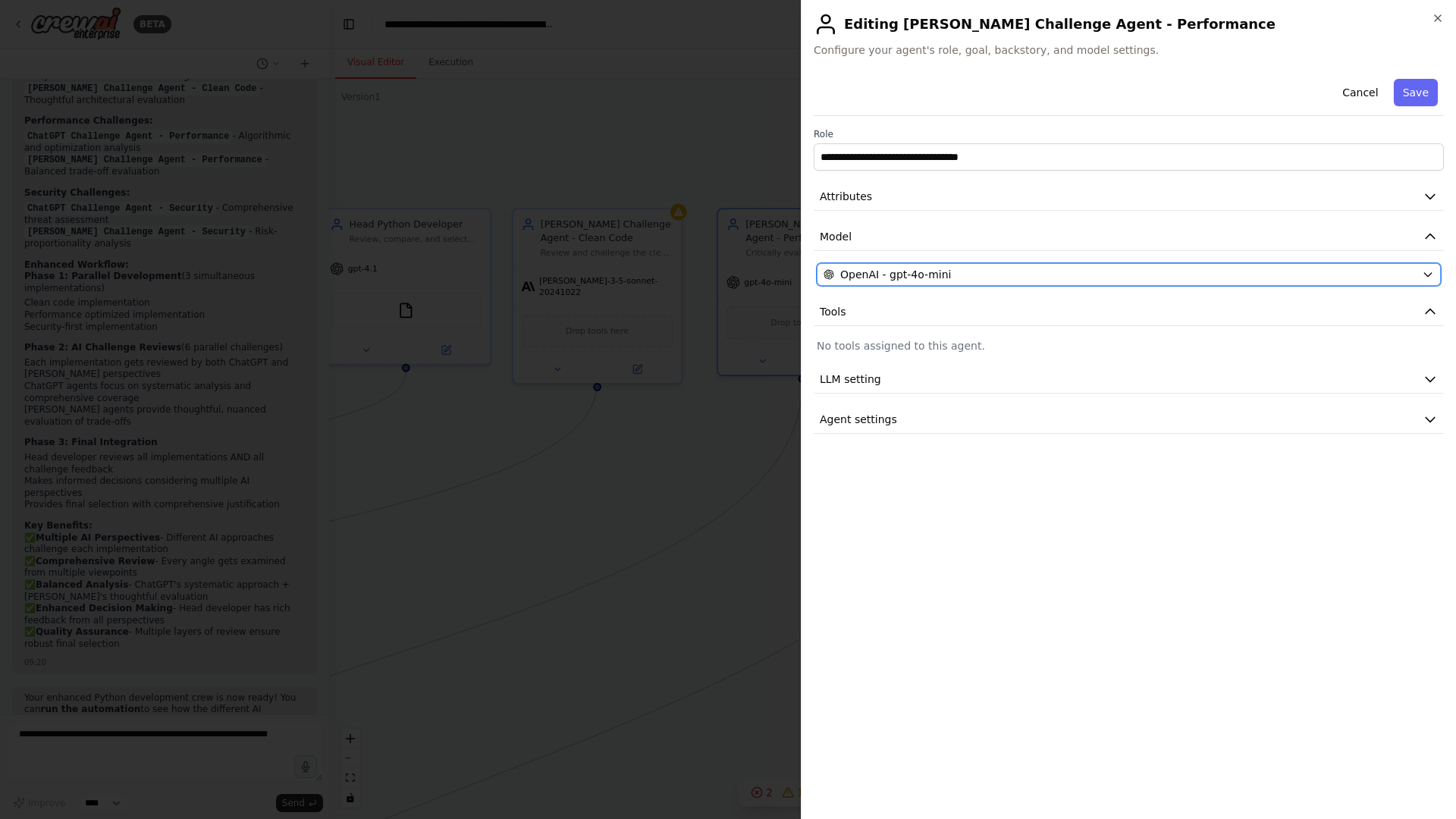
click at [901, 279] on span "OpenAI - gpt-4o-mini" at bounding box center [896, 274] width 110 height 15
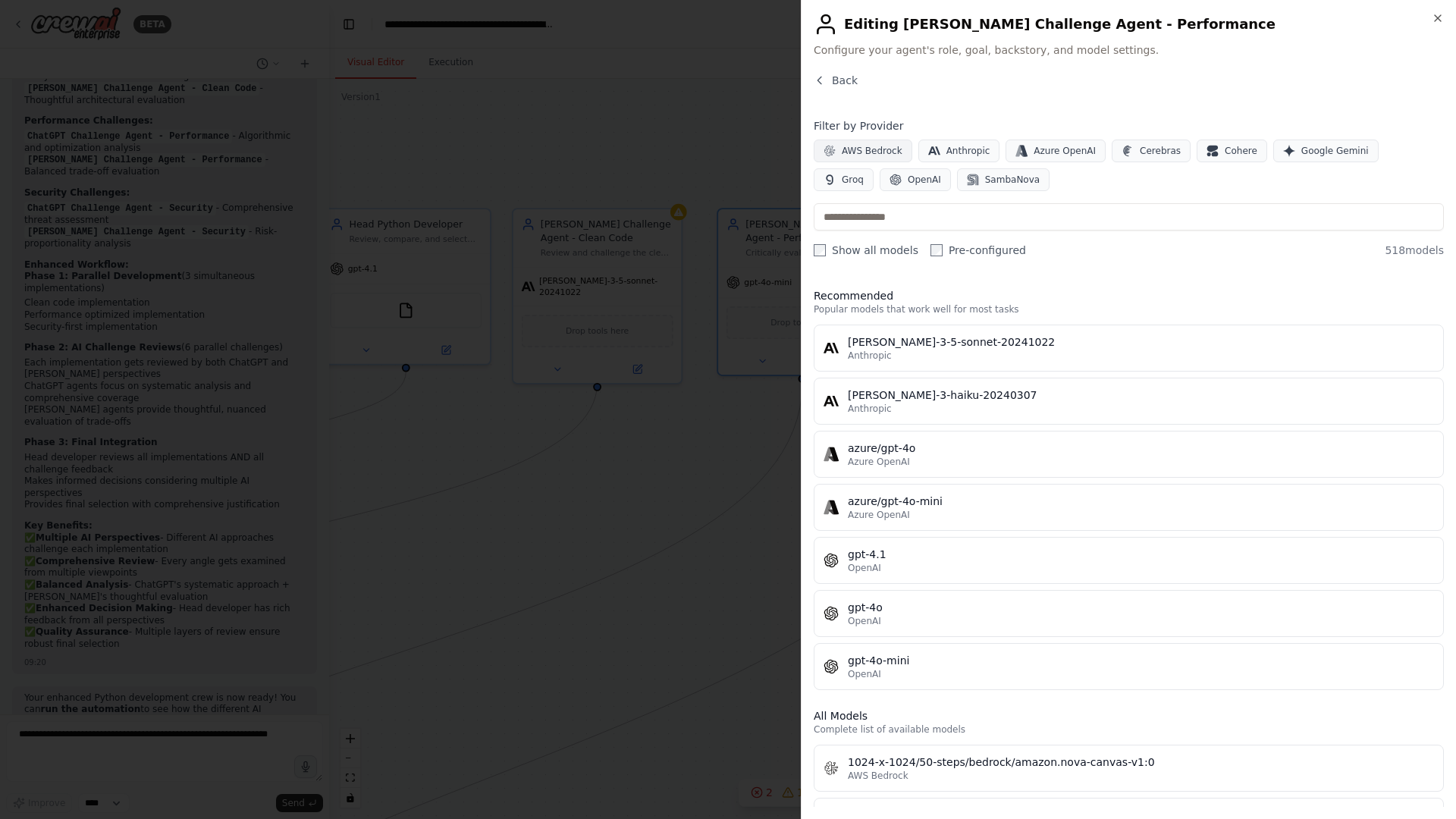
click at [871, 148] on span "AWS Bedrock" at bounding box center [871, 150] width 61 height 12
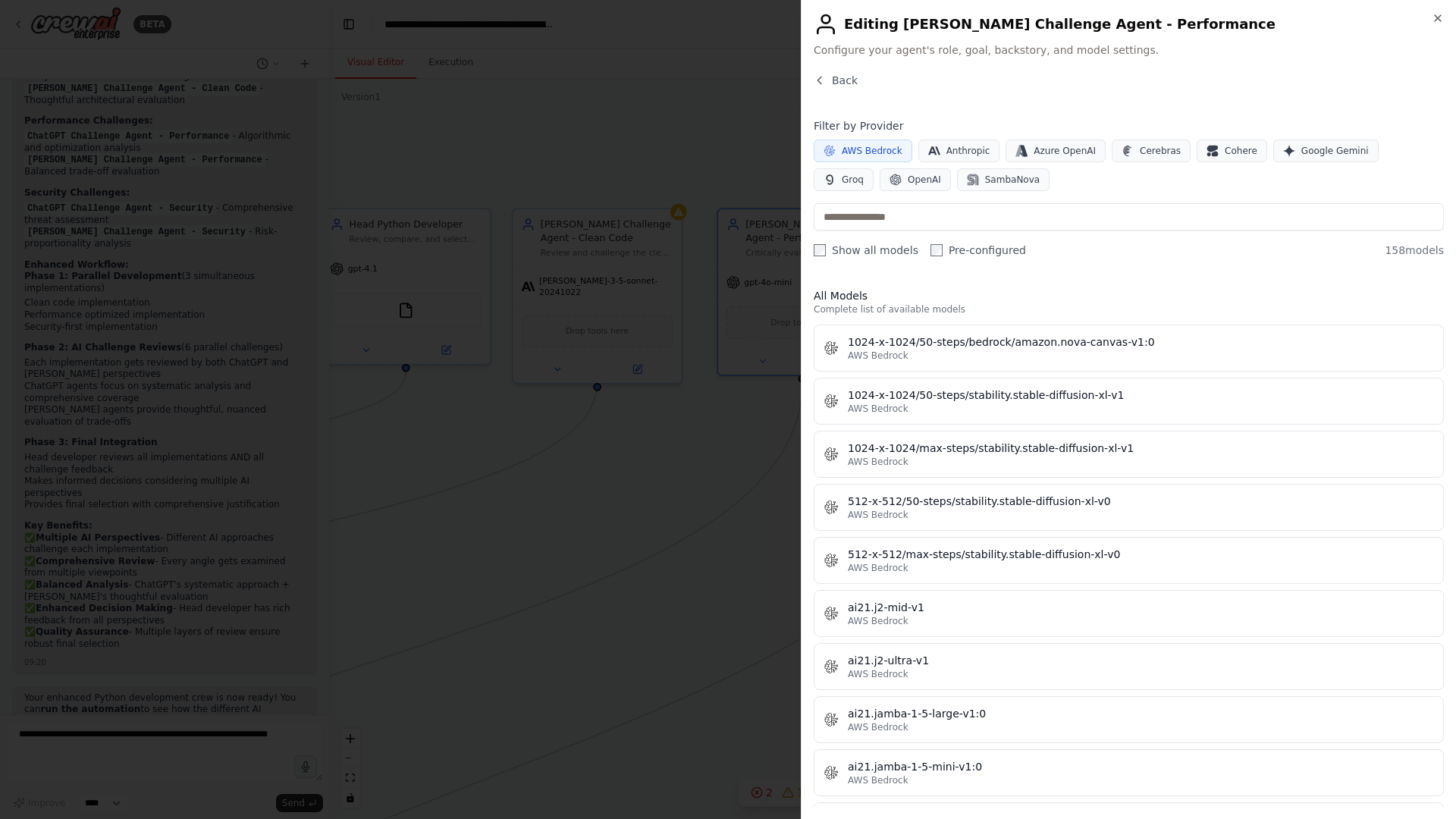
drag, startPoint x: 873, startPoint y: 151, endPoint x: 904, endPoint y: 153, distance: 31.1
click at [873, 151] on span "AWS Bedrock" at bounding box center [871, 150] width 61 height 12
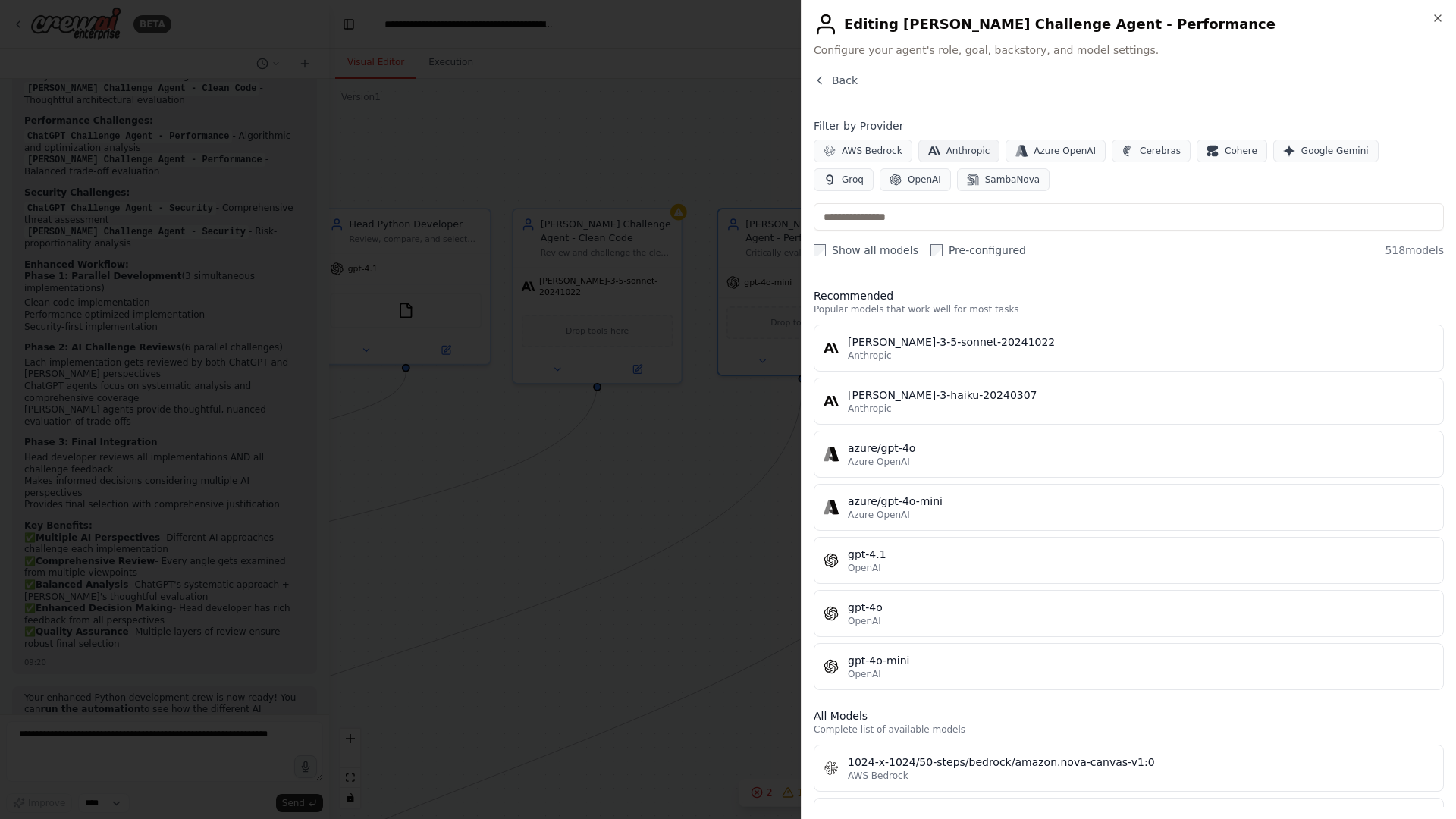
click at [943, 149] on button "Anthropic" at bounding box center [959, 150] width 82 height 23
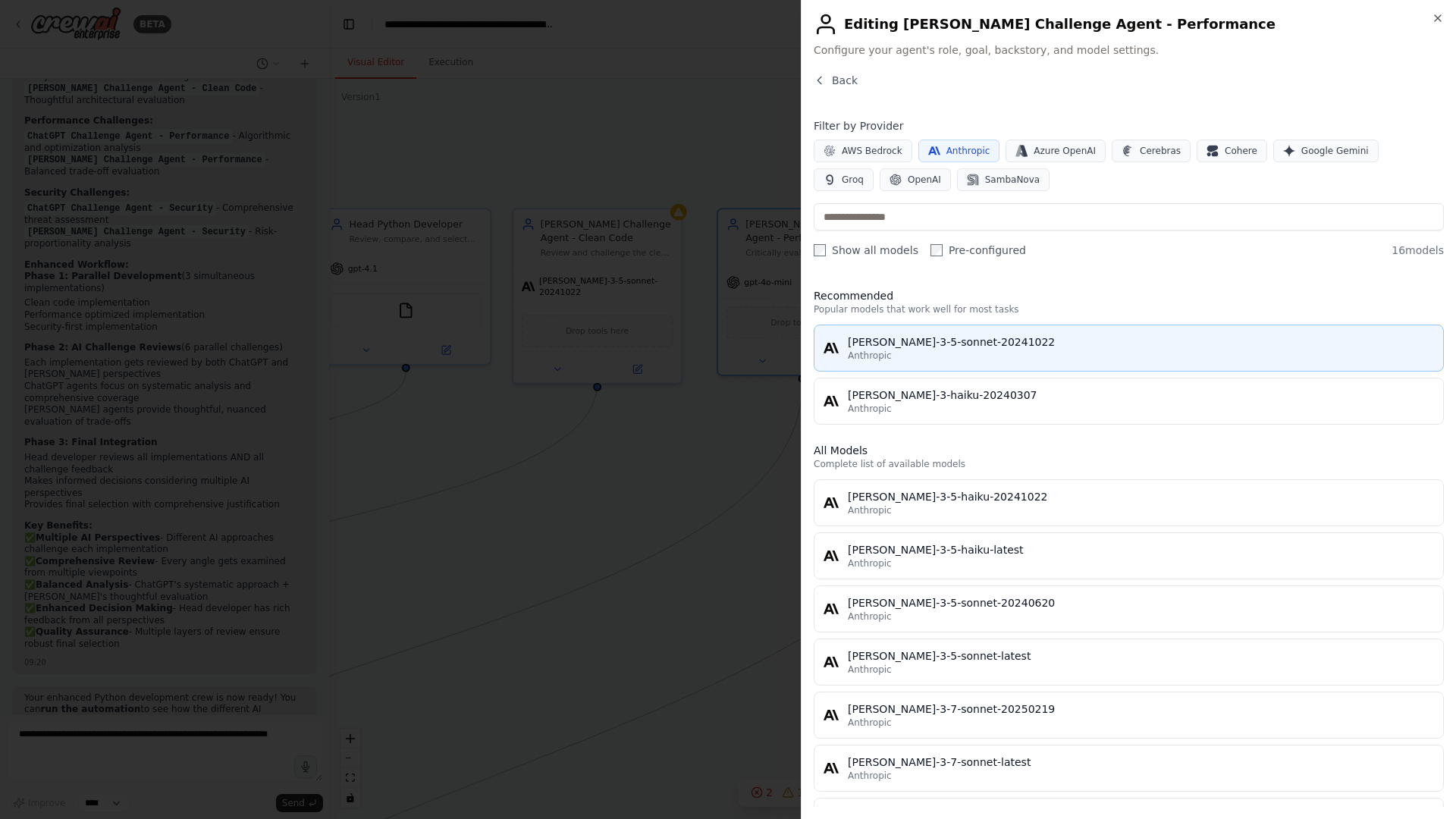
click at [908, 349] on div "Anthropic" at bounding box center [1141, 355] width 586 height 12
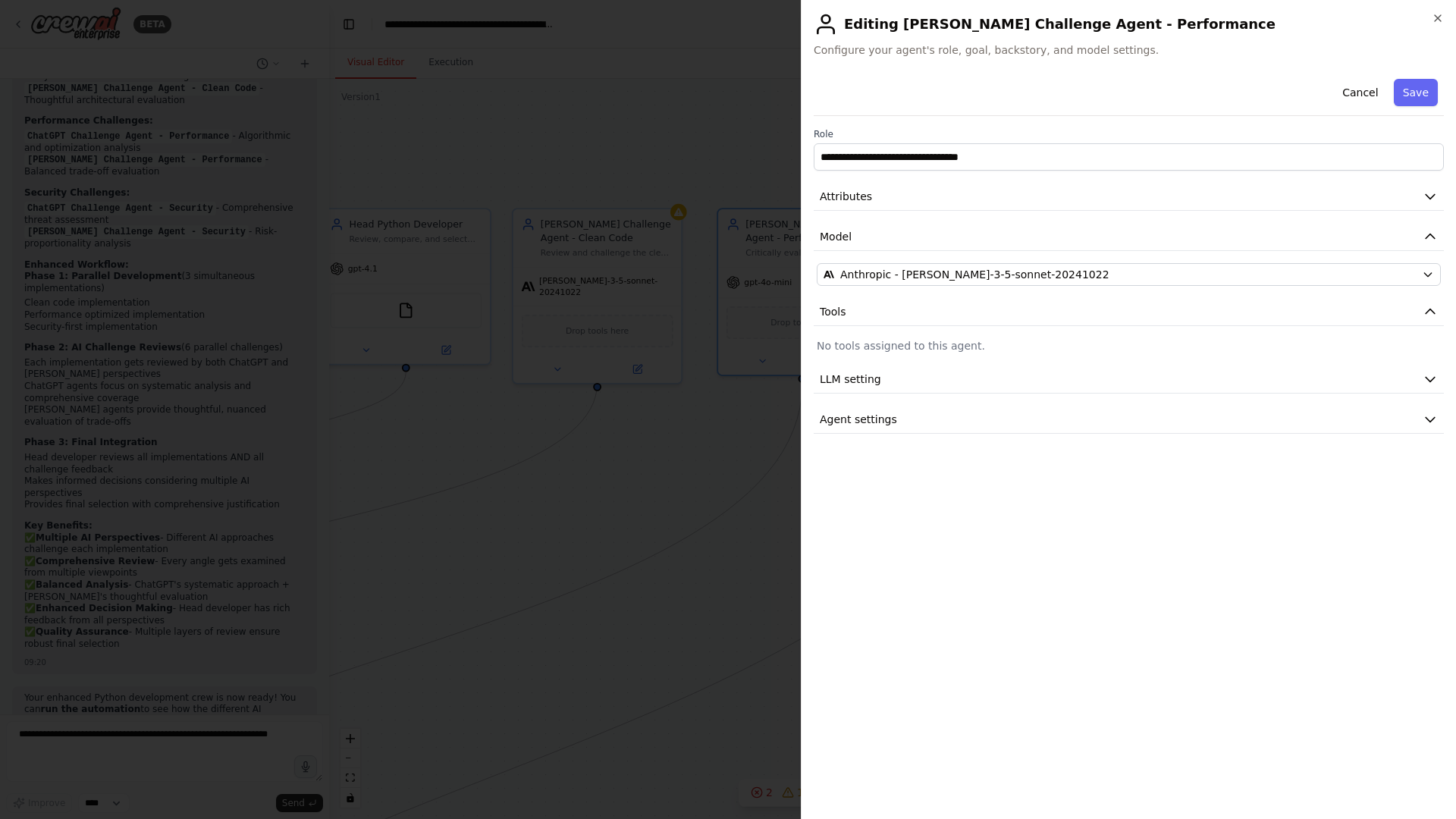
click at [1308, 93] on div "Cancel Save" at bounding box center [1128, 94] width 630 height 43
click at [1308, 93] on button "Save" at bounding box center [1415, 92] width 44 height 27
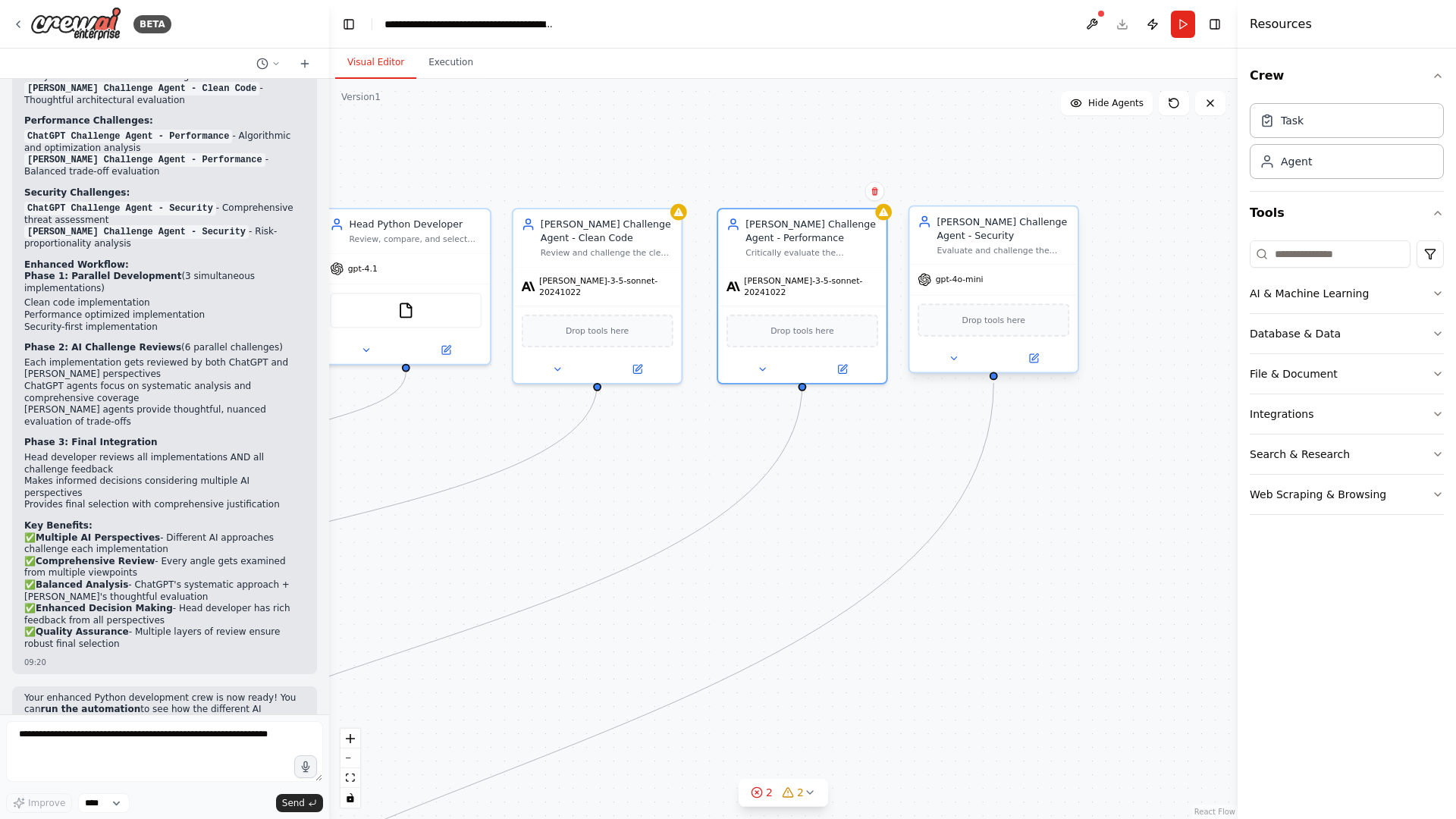
click at [1013, 253] on div "Evaluate and challenge the security-first implementation for {project_requireme…" at bounding box center [1003, 251] width 133 height 11
click at [1033, 362] on icon at bounding box center [1033, 357] width 8 height 8
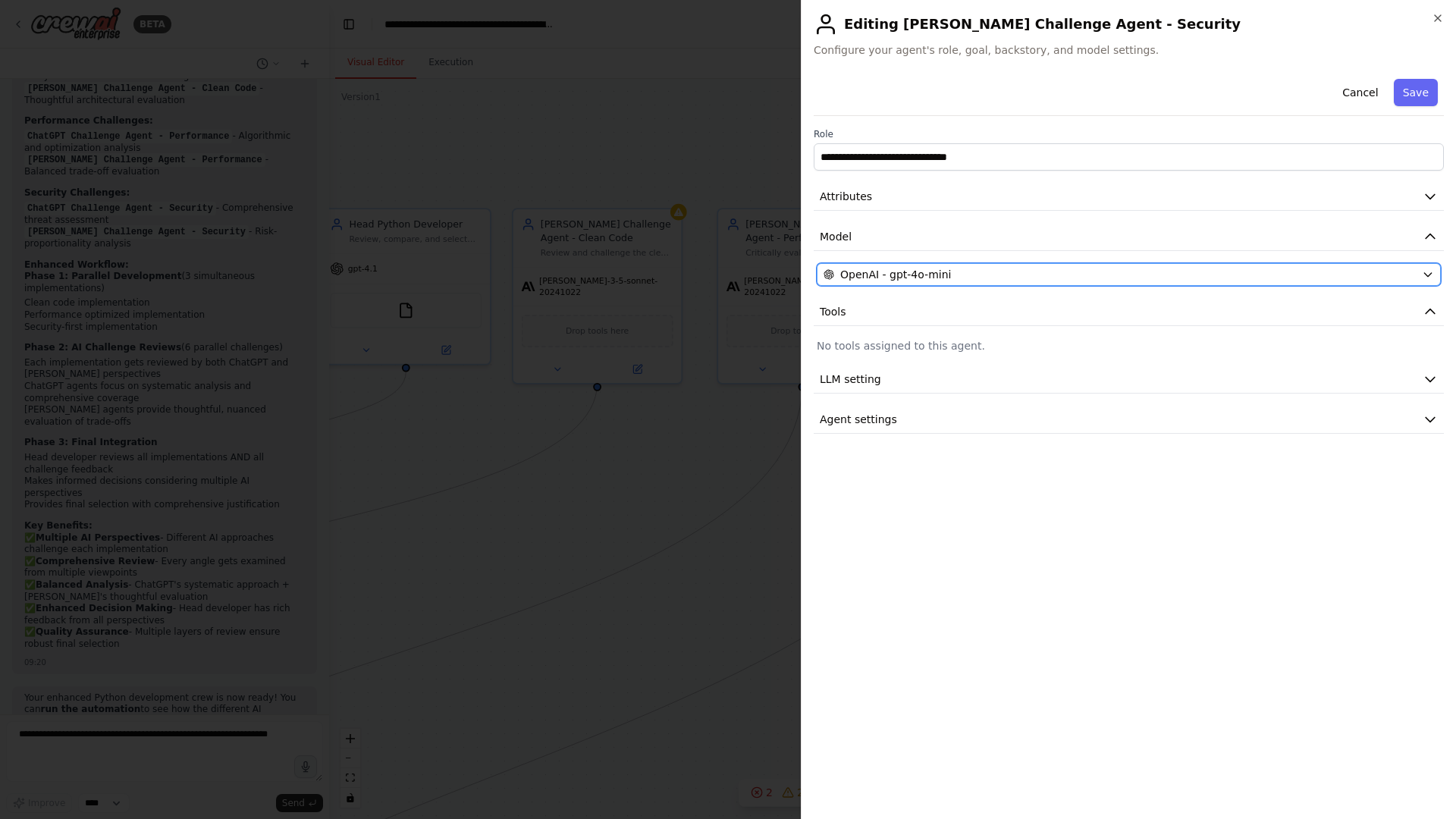
click at [991, 279] on div "OpenAI - gpt-4o-mini" at bounding box center [1119, 274] width 593 height 15
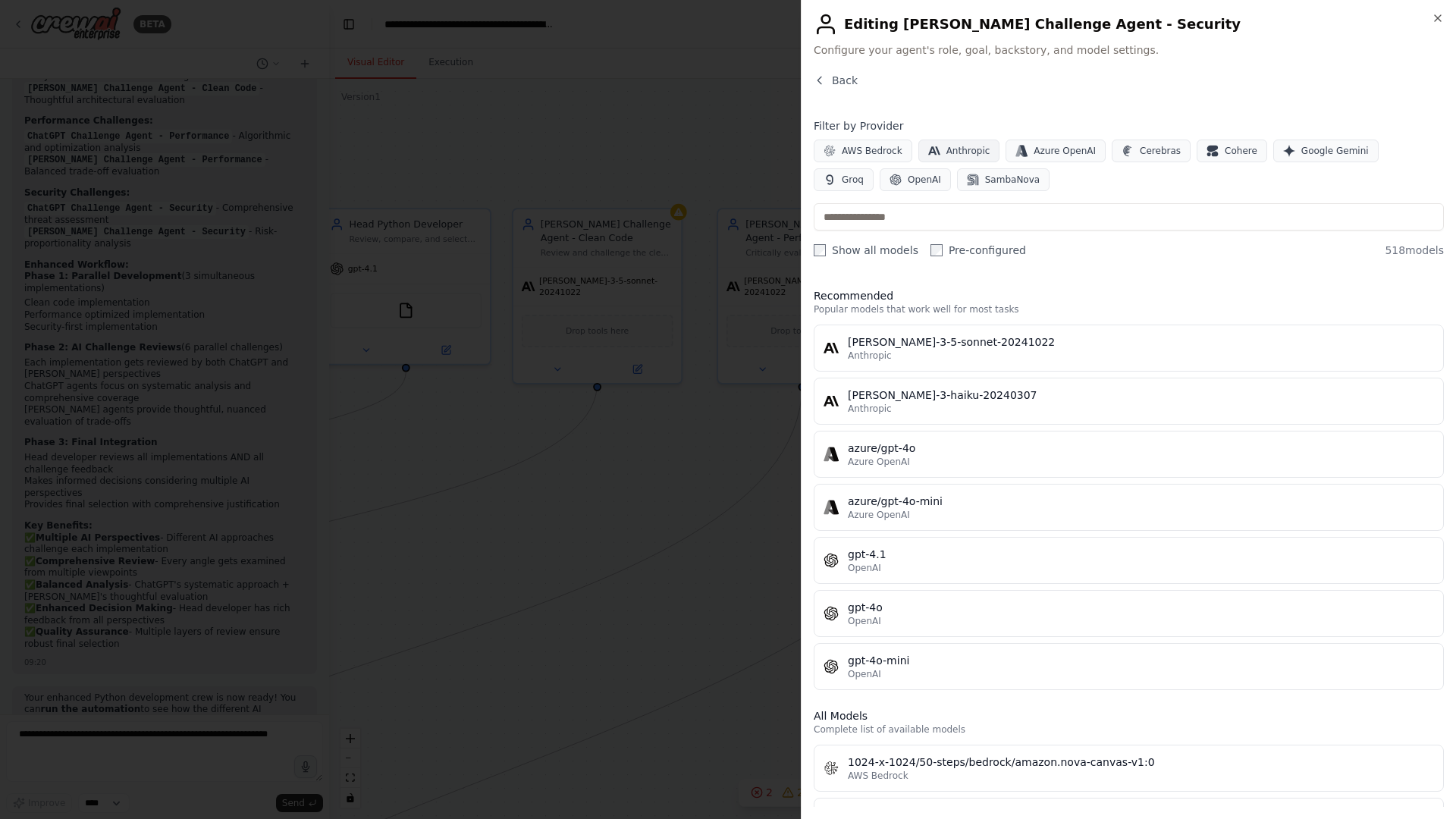
click at [953, 152] on span "Anthropic" at bounding box center [968, 150] width 44 height 12
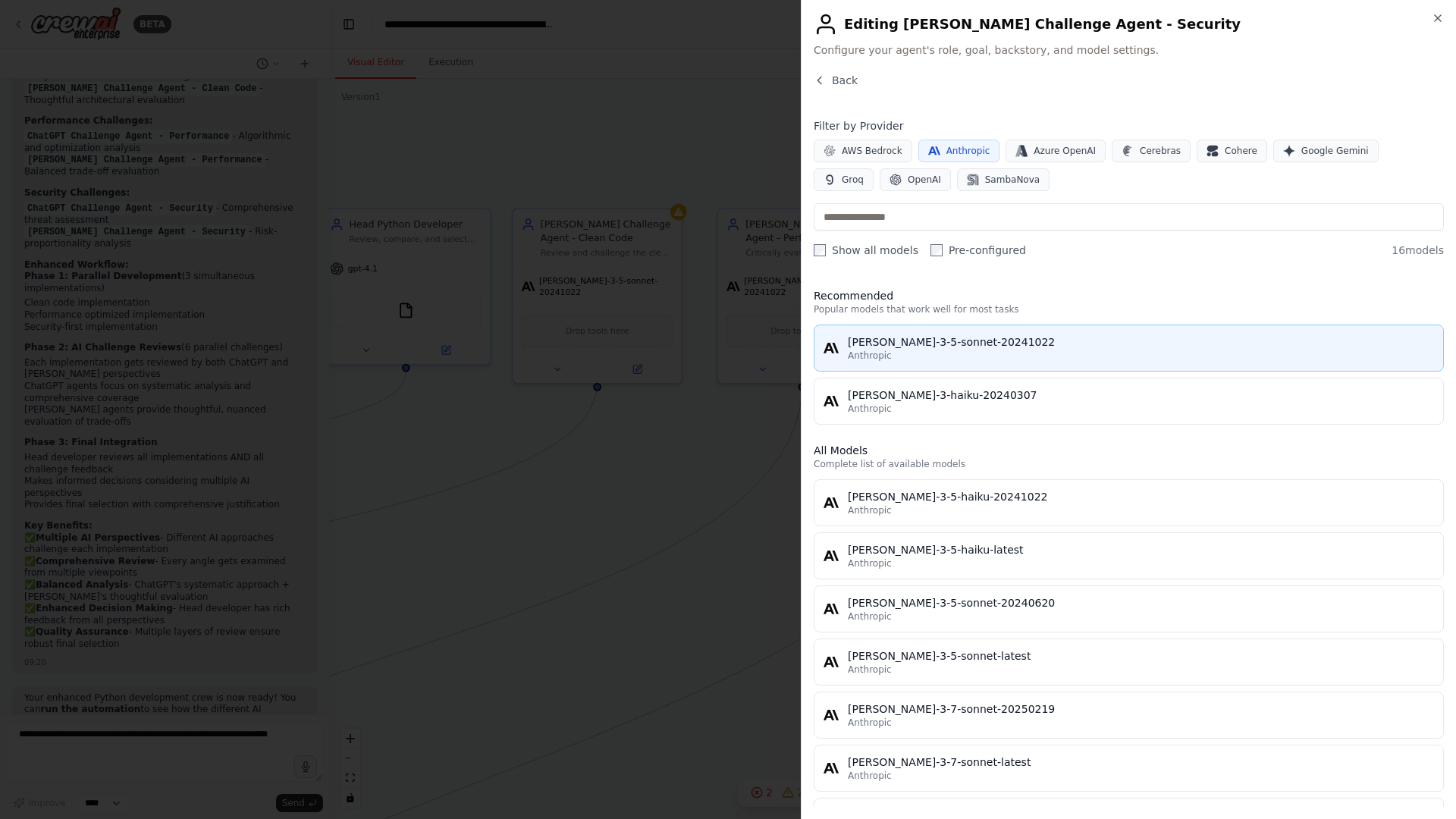
click at [915, 333] on button "claude-3-5-sonnet-20241022 Anthropic" at bounding box center [1128, 348] width 630 height 47
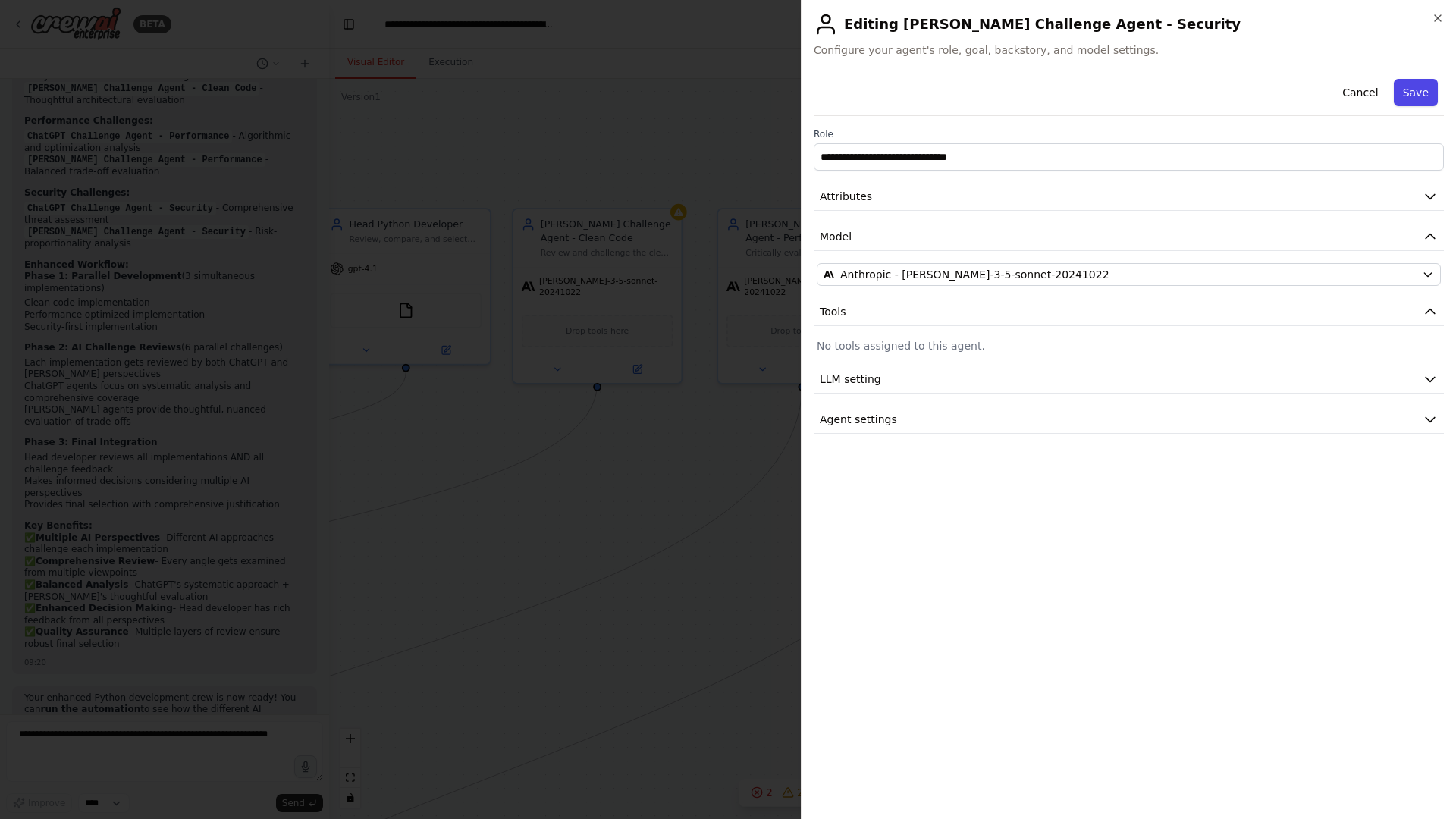
click at [1308, 93] on button "Save" at bounding box center [1415, 92] width 44 height 27
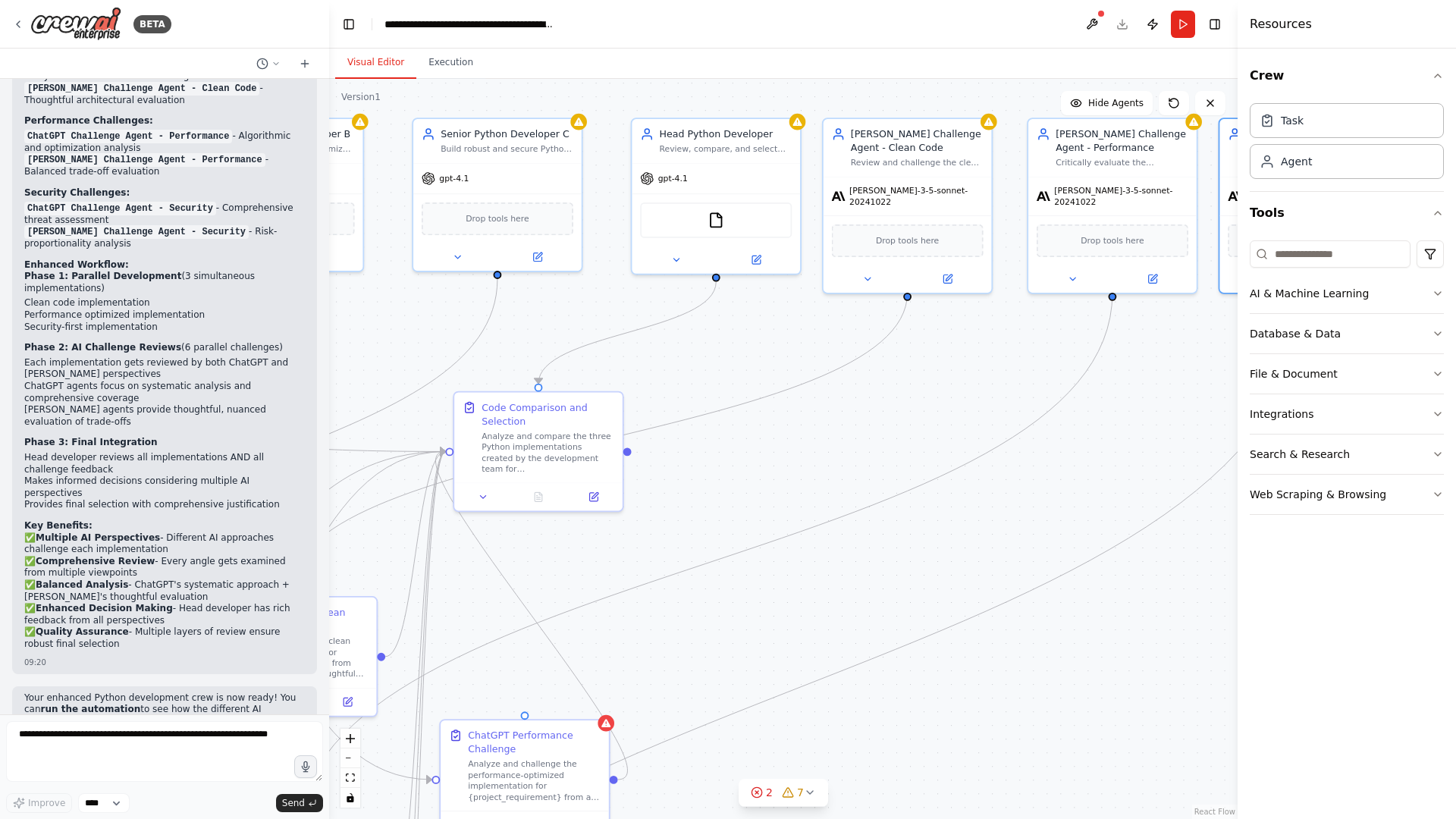
drag, startPoint x: 616, startPoint y: 491, endPoint x: 926, endPoint y: 401, distance: 322.8
click at [926, 401] on div ".deletable-edge-delete-btn { width: 20px; height: 20px; border: 0px solid #ffff…" at bounding box center [784, 449] width 909 height 740
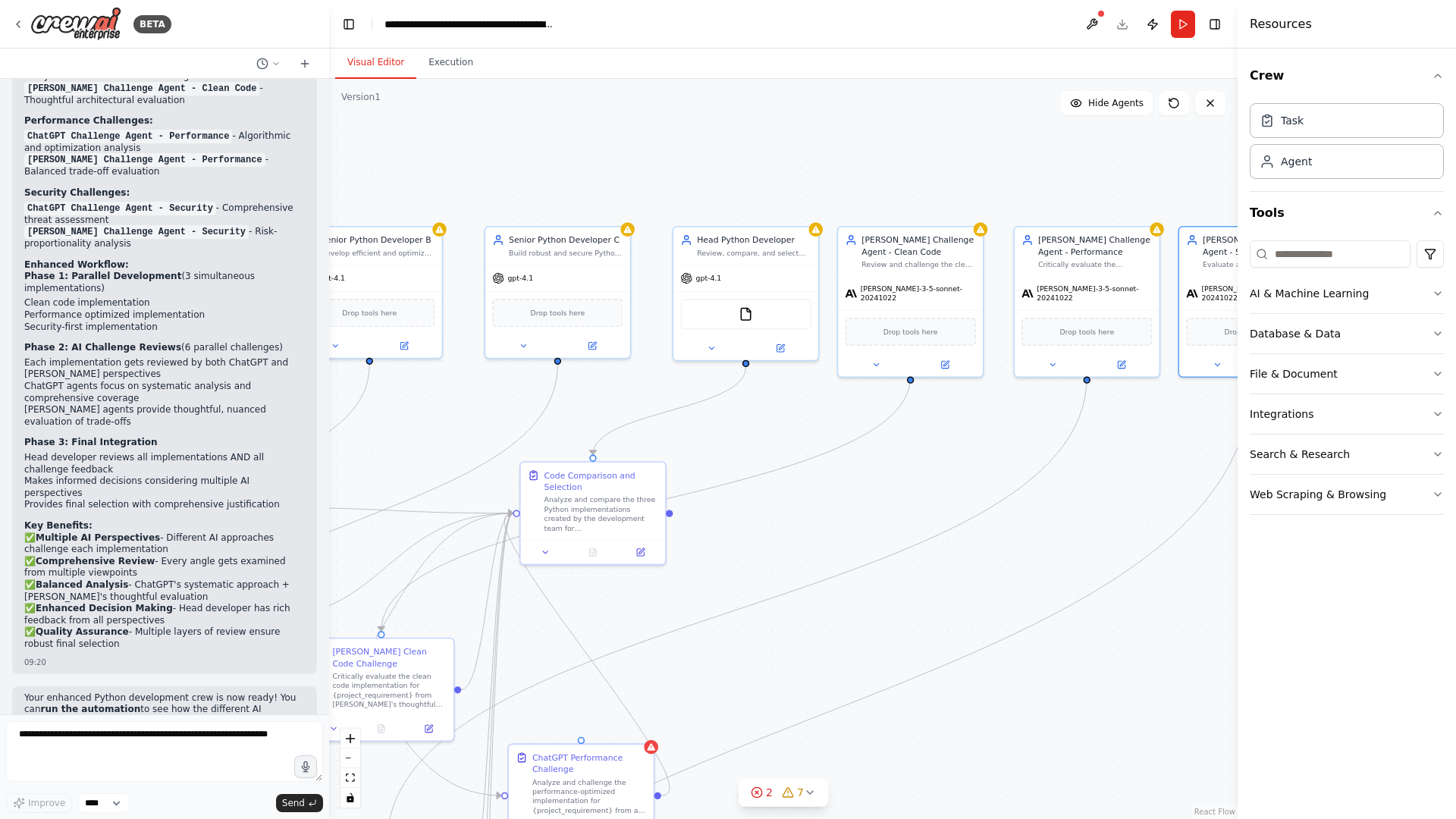
drag, startPoint x: 439, startPoint y: 333, endPoint x: 459, endPoint y: 408, distance: 77.6
click at [456, 406] on div ".deletable-edge-delete-btn { width: 20px; height: 20px; border: 0px solid #ffff…" at bounding box center [784, 449] width 909 height 740
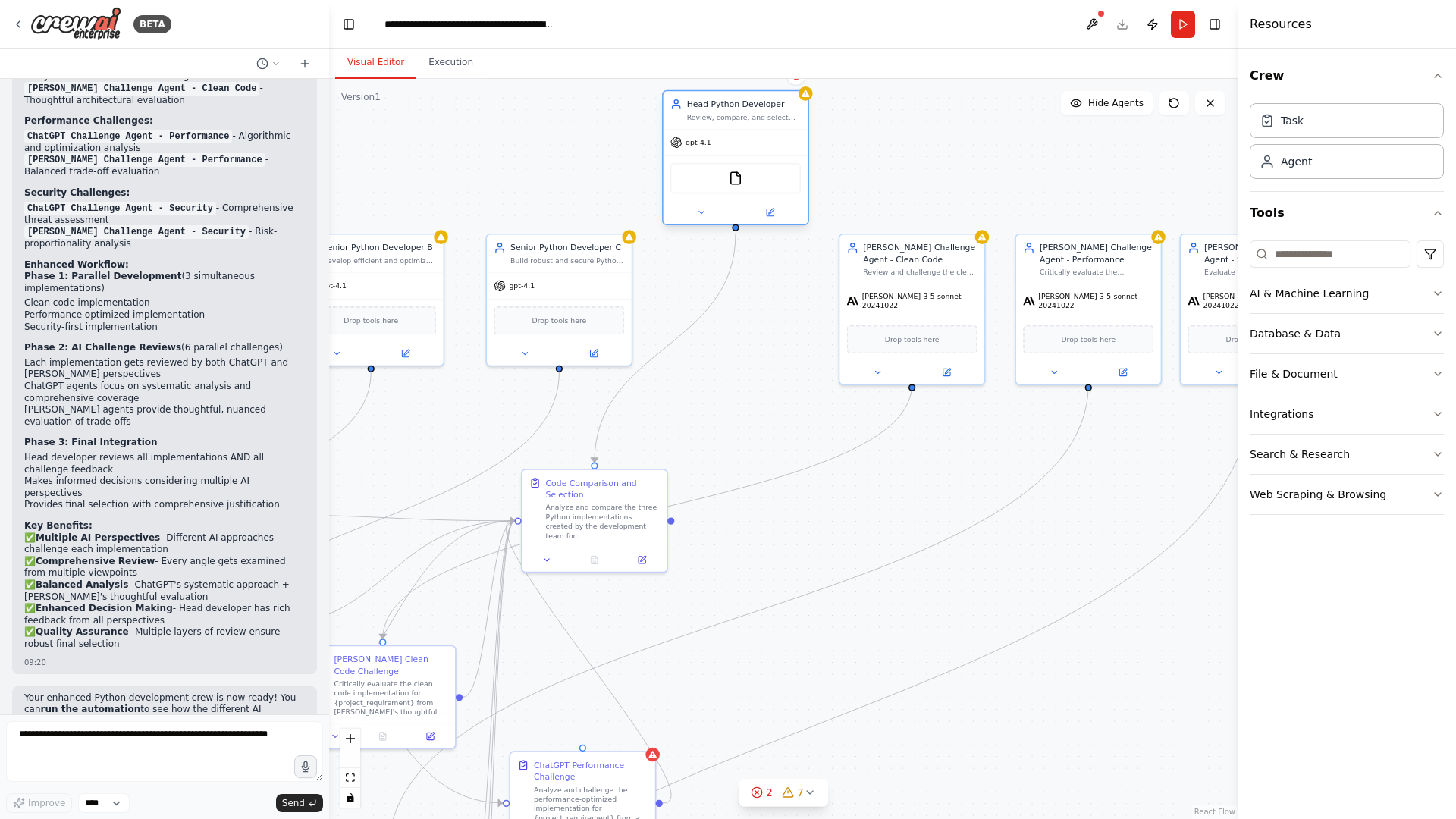
drag, startPoint x: 747, startPoint y: 270, endPoint x: 738, endPoint y: 131, distance: 139.3
click at [738, 131] on div "gpt-4.1" at bounding box center [736, 142] width 145 height 25
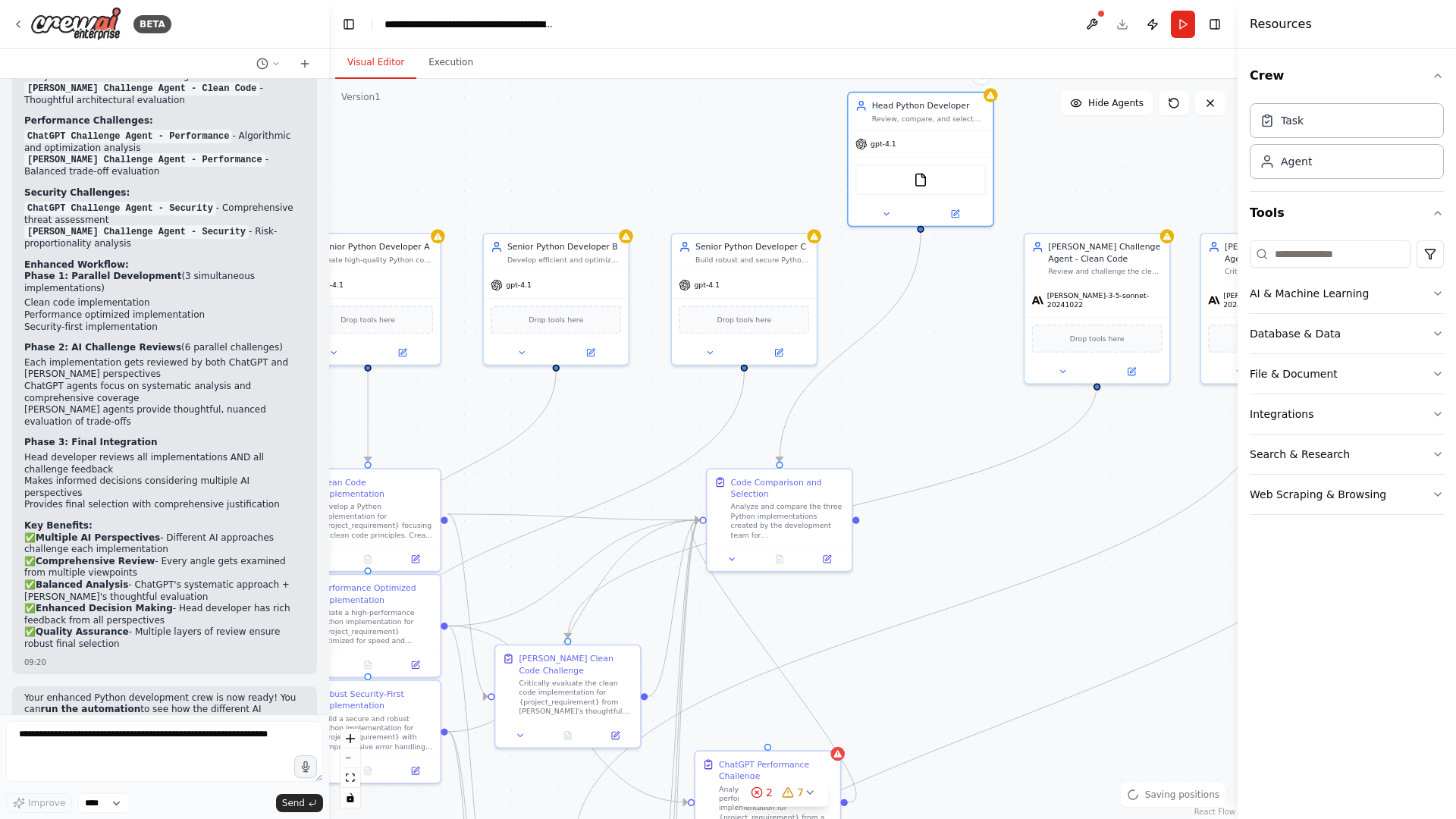
drag, startPoint x: 773, startPoint y: 333, endPoint x: 958, endPoint y: 332, distance: 185.0
click at [958, 332] on div ".deletable-edge-delete-btn { width: 20px; height: 20px; border: 0px solid #ffff…" at bounding box center [784, 449] width 909 height 740
click at [929, 432] on div ".deletable-edge-delete-btn { width: 20px; height: 20px; border: 0px solid #ffff…" at bounding box center [784, 449] width 909 height 740
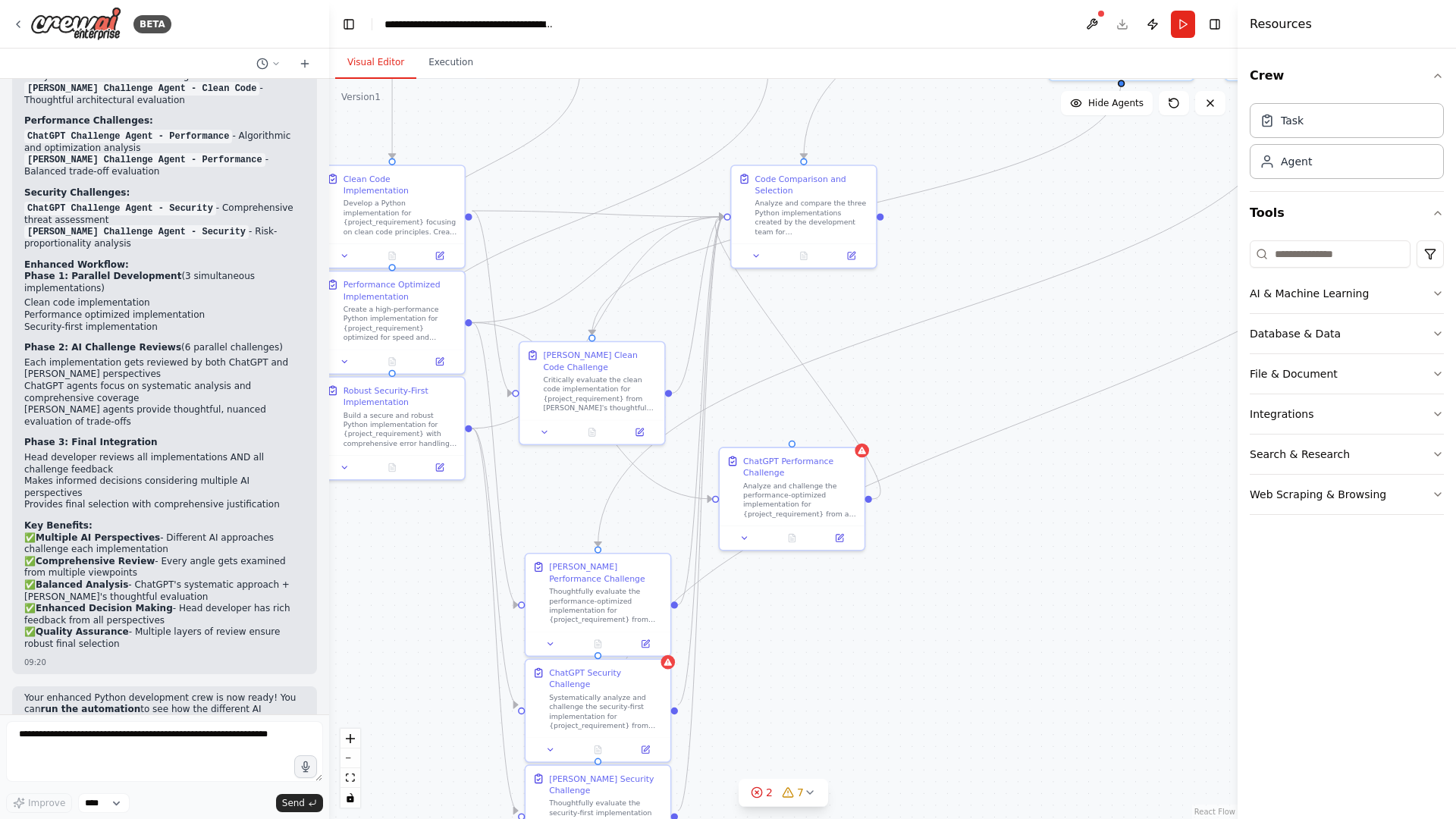
drag, startPoint x: 896, startPoint y: 565, endPoint x: 920, endPoint y: 262, distance: 303.9
click at [920, 262] on div ".deletable-edge-delete-btn { width: 20px; height: 20px; border: 0px solid #ffff…" at bounding box center [784, 449] width 909 height 740
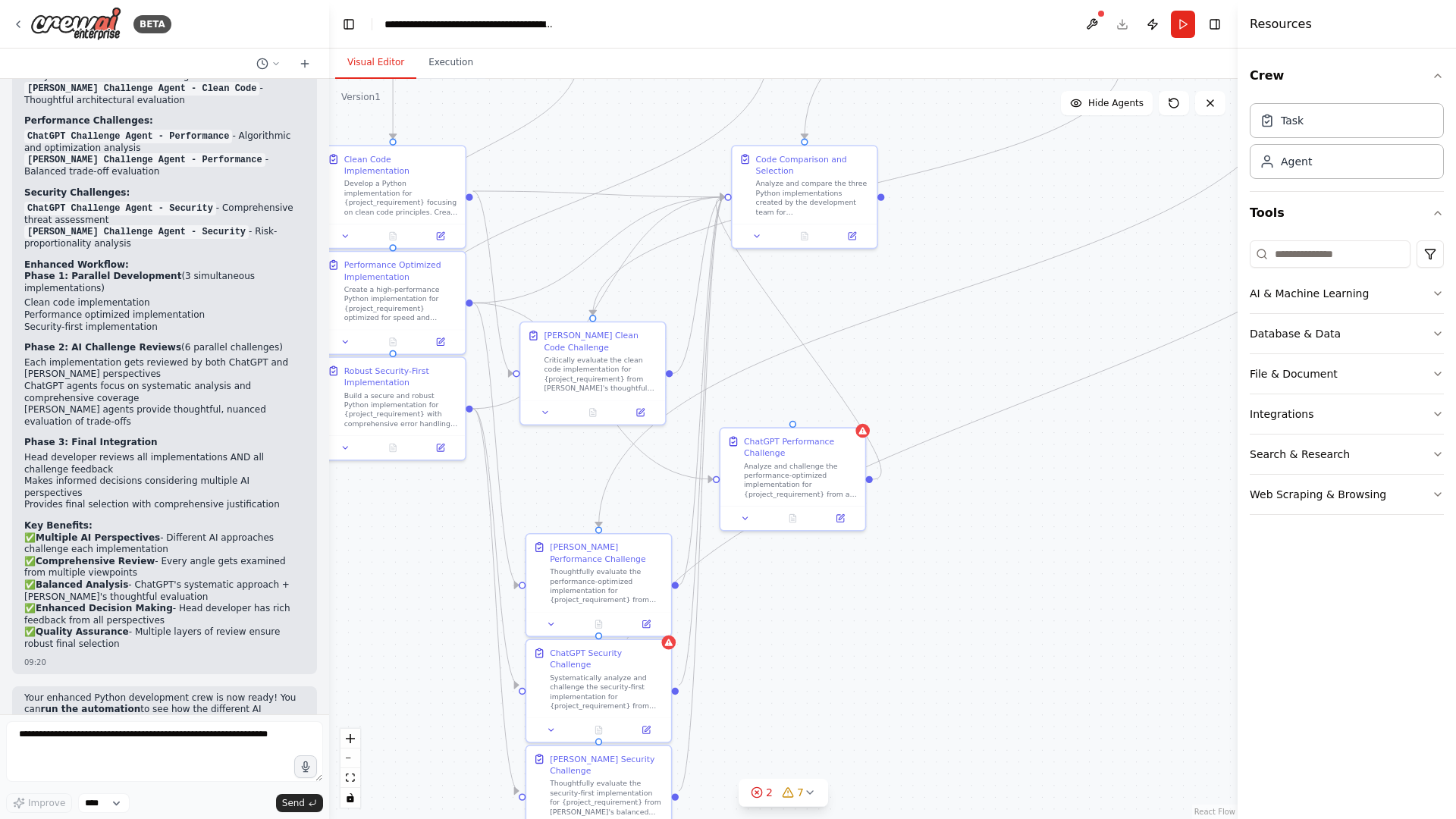
drag, startPoint x: 901, startPoint y: 647, endPoint x: 905, endPoint y: 490, distance: 157.1
click at [905, 490] on div ".deletable-edge-delete-btn { width: 20px; height: 20px; border: 0px solid #ffff…" at bounding box center [784, 449] width 909 height 740
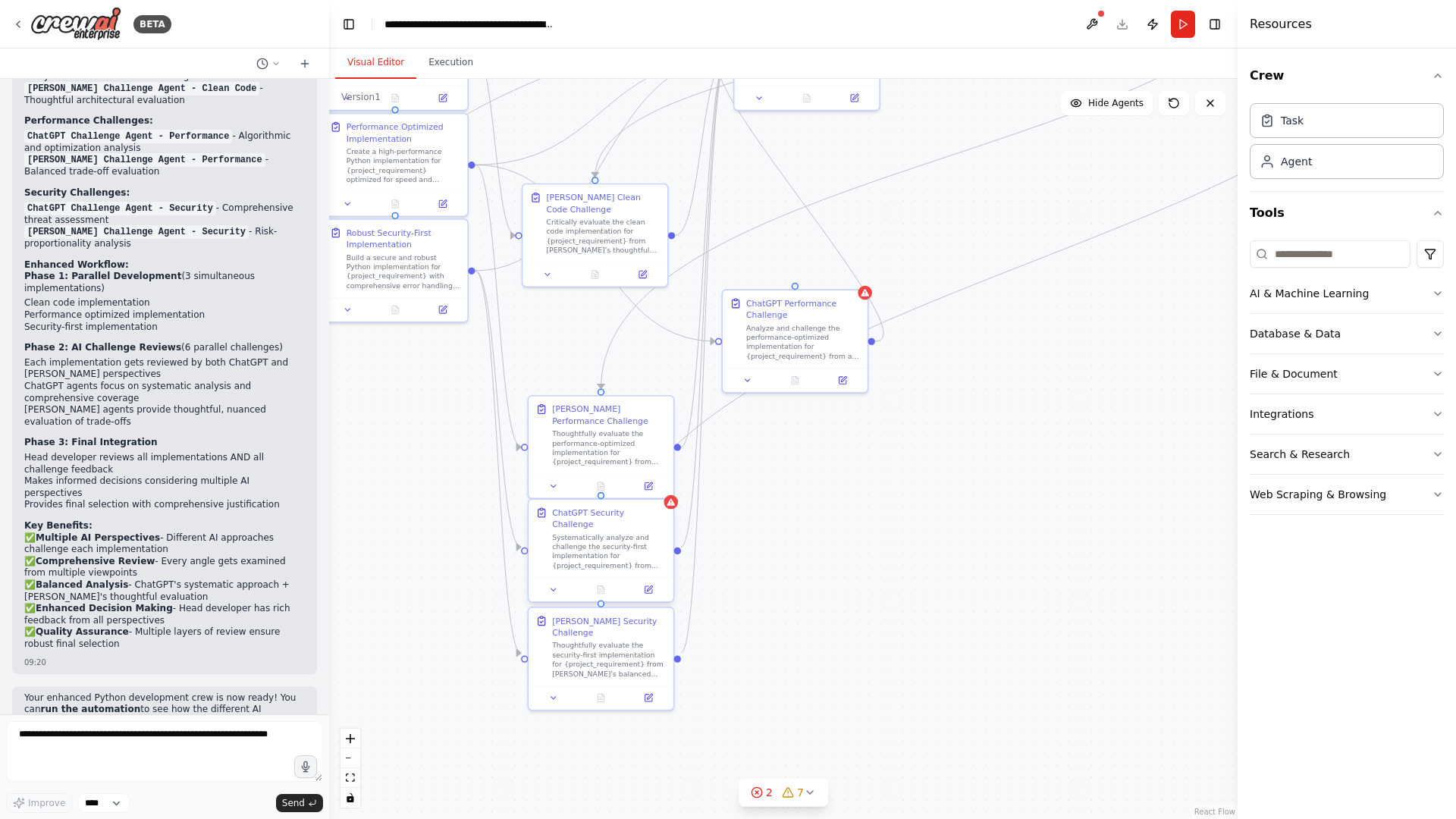
click at [624, 538] on div "Systematically analyze and challenge the security-first implementation for {pro…" at bounding box center [609, 551] width 114 height 38
click at [663, 481] on button at bounding box center [661, 485] width 20 height 20
click at [606, 490] on button "Confirm" at bounding box center [619, 485] width 54 height 18
click at [801, 329] on div "Analyze and challenge the performance-optimized implementation for {project_req…" at bounding box center [804, 340] width 114 height 38
click at [861, 279] on button at bounding box center [855, 274] width 20 height 20
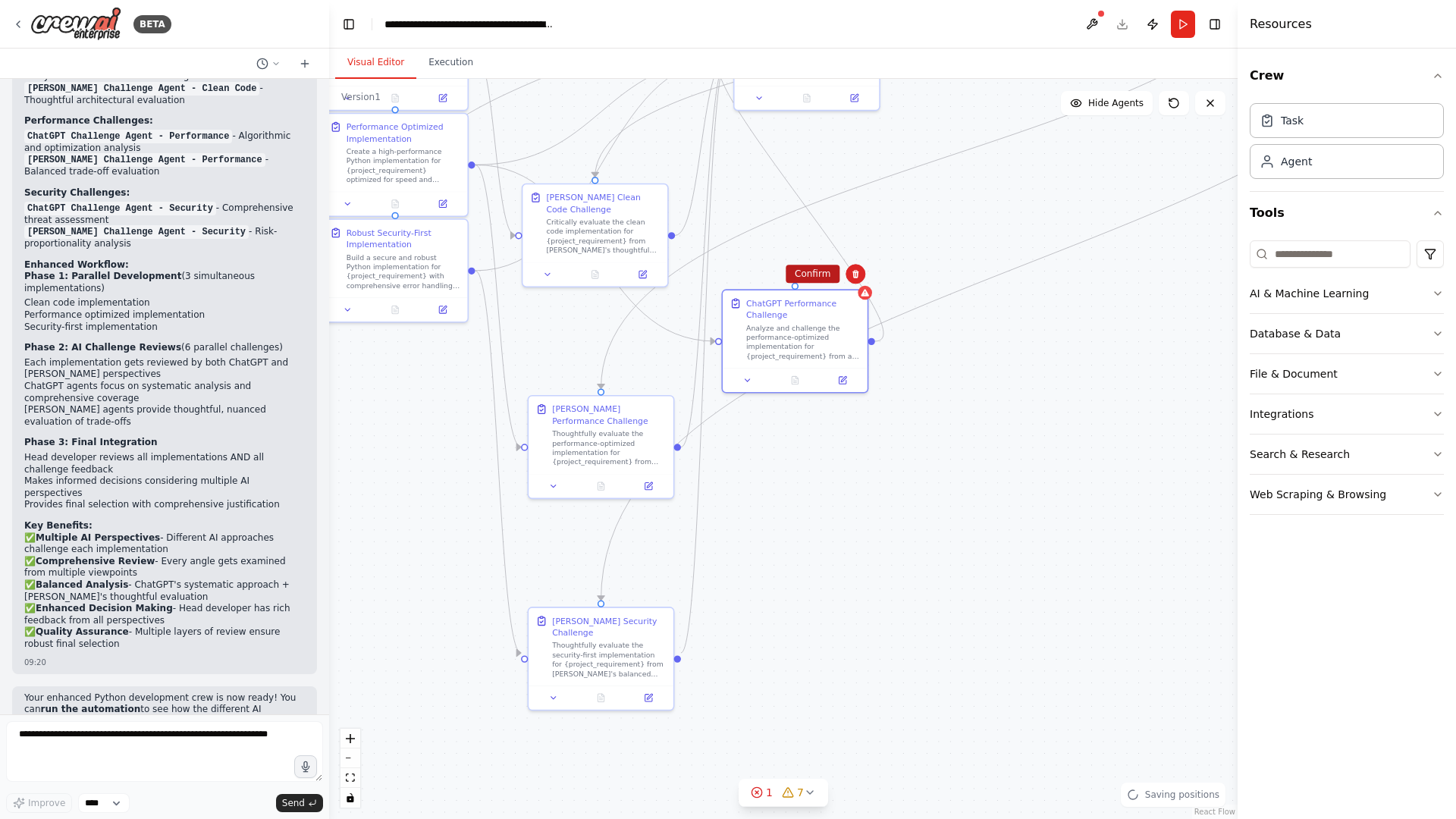
click at [825, 279] on button "Confirm" at bounding box center [813, 273] width 54 height 18
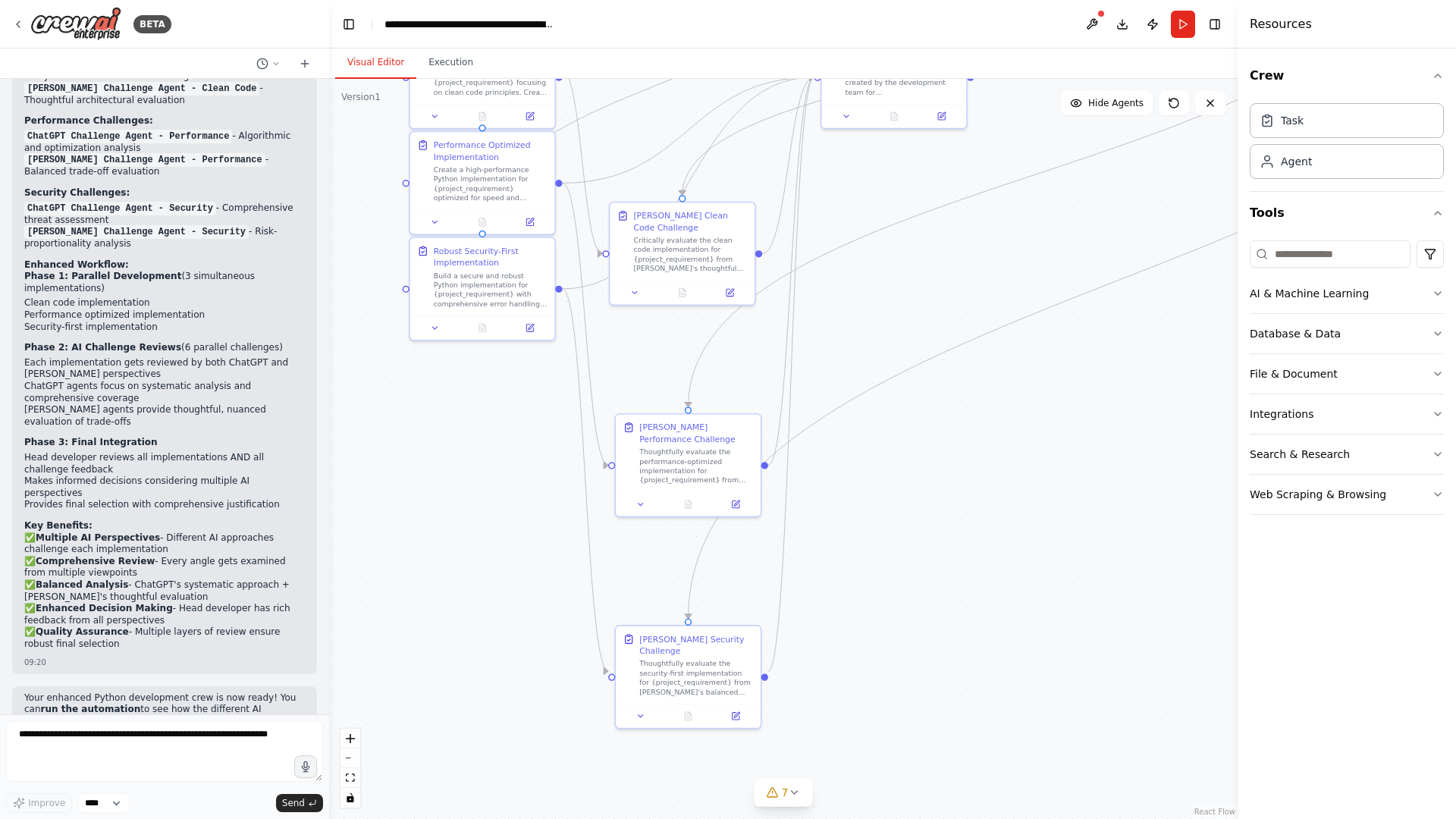
drag, startPoint x: 859, startPoint y: 522, endPoint x: 946, endPoint y: 541, distance: 89.1
click at [946, 541] on div ".deletable-edge-delete-btn { width: 20px; height: 20px; border: 0px solid #ffff…" at bounding box center [784, 449] width 909 height 740
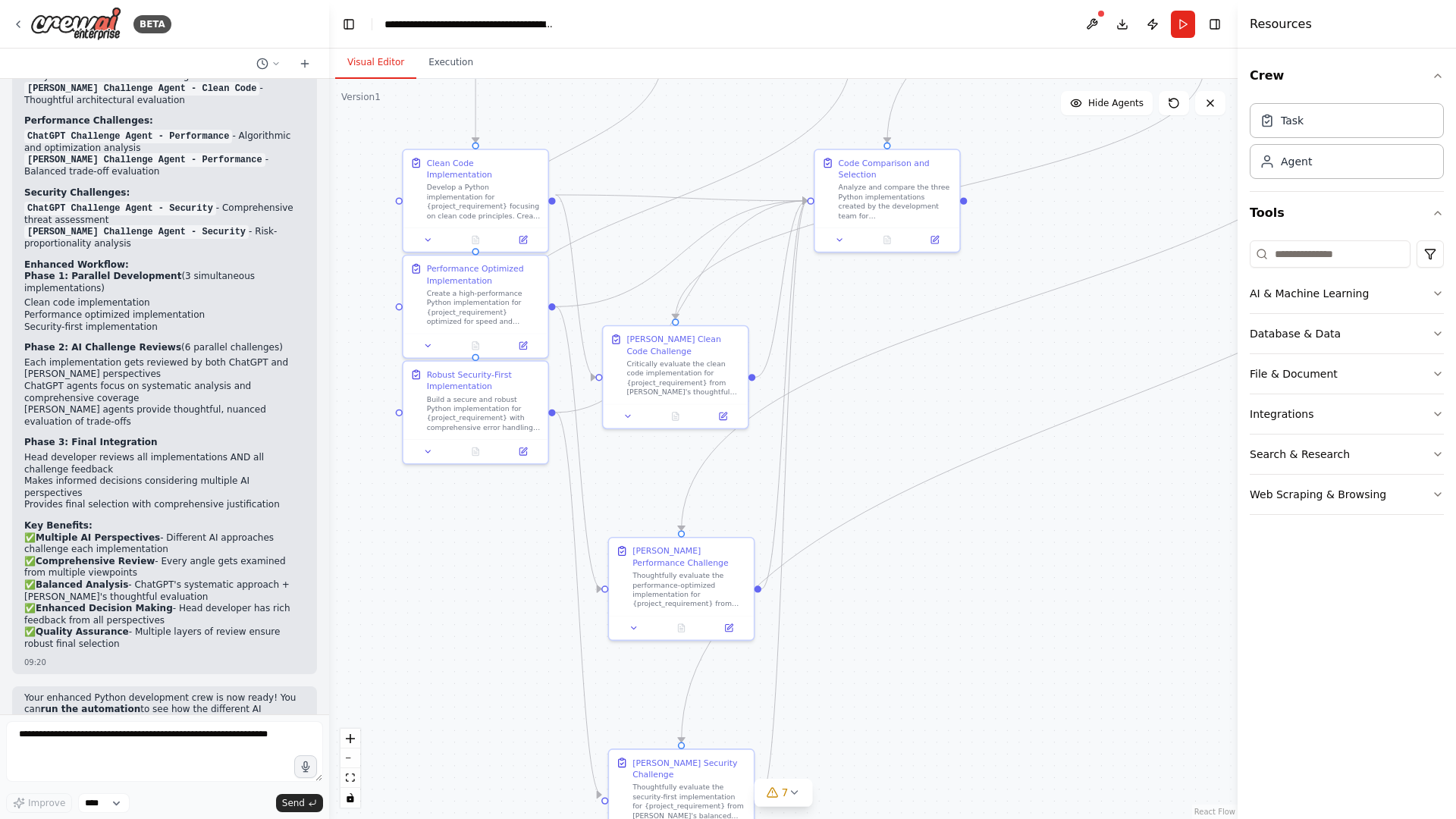
drag, startPoint x: 946, startPoint y: 541, endPoint x: 908, endPoint y: 784, distance: 246.0
click at [909, 662] on div ".deletable-edge-delete-btn { width: 20px; height: 20px; border: 0px solid #ffff…" at bounding box center [784, 449] width 909 height 740
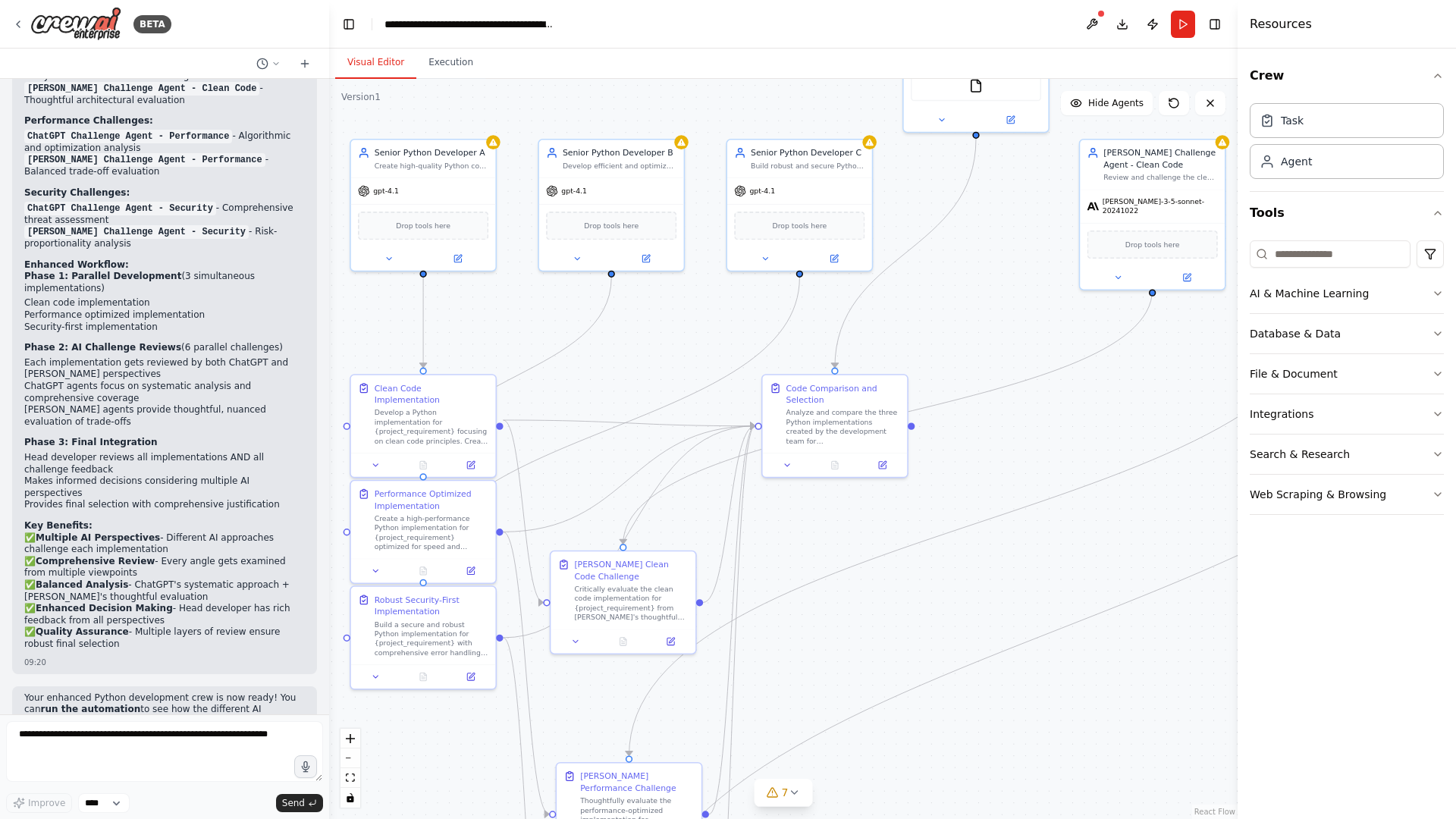
drag, startPoint x: 1080, startPoint y: 327, endPoint x: 1084, endPoint y: 424, distance: 97.1
click at [1084, 424] on div ".deletable-edge-delete-btn { width: 20px; height: 20px; border: 0px solid #ffff…" at bounding box center [784, 449] width 909 height 740
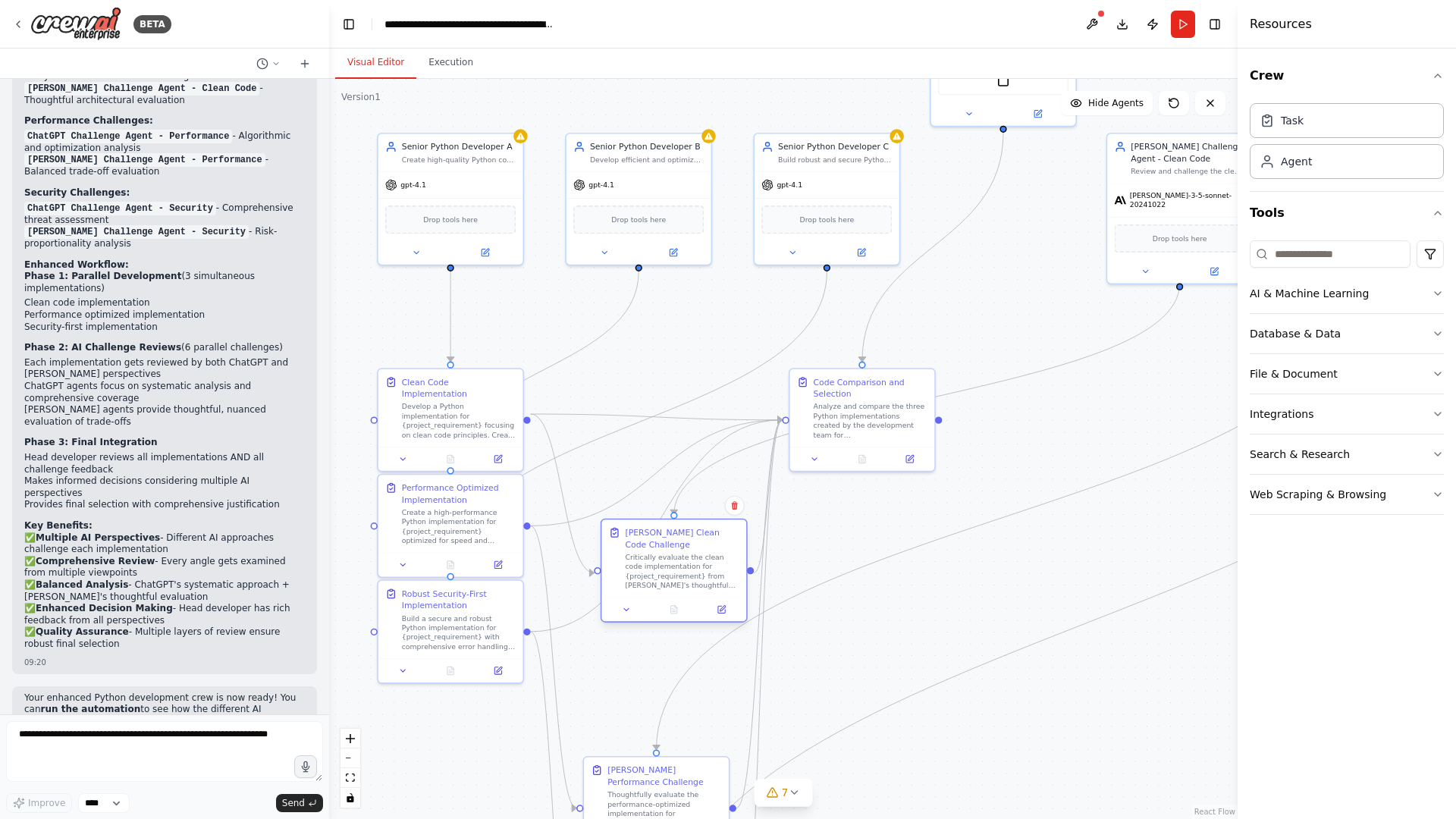
drag, startPoint x: 637, startPoint y: 586, endPoint x: 657, endPoint y: 560, distance: 32.8
click at [657, 560] on div "Critically evaluate the clean code implementation for {project_requirement} fro…" at bounding box center [682, 572] width 114 height 38
drag, startPoint x: 850, startPoint y: 400, endPoint x: 1027, endPoint y: 462, distance: 187.5
click at [1027, 462] on div "Analyze and compare the three Python implementations created by the development…" at bounding box center [1047, 478] width 114 height 38
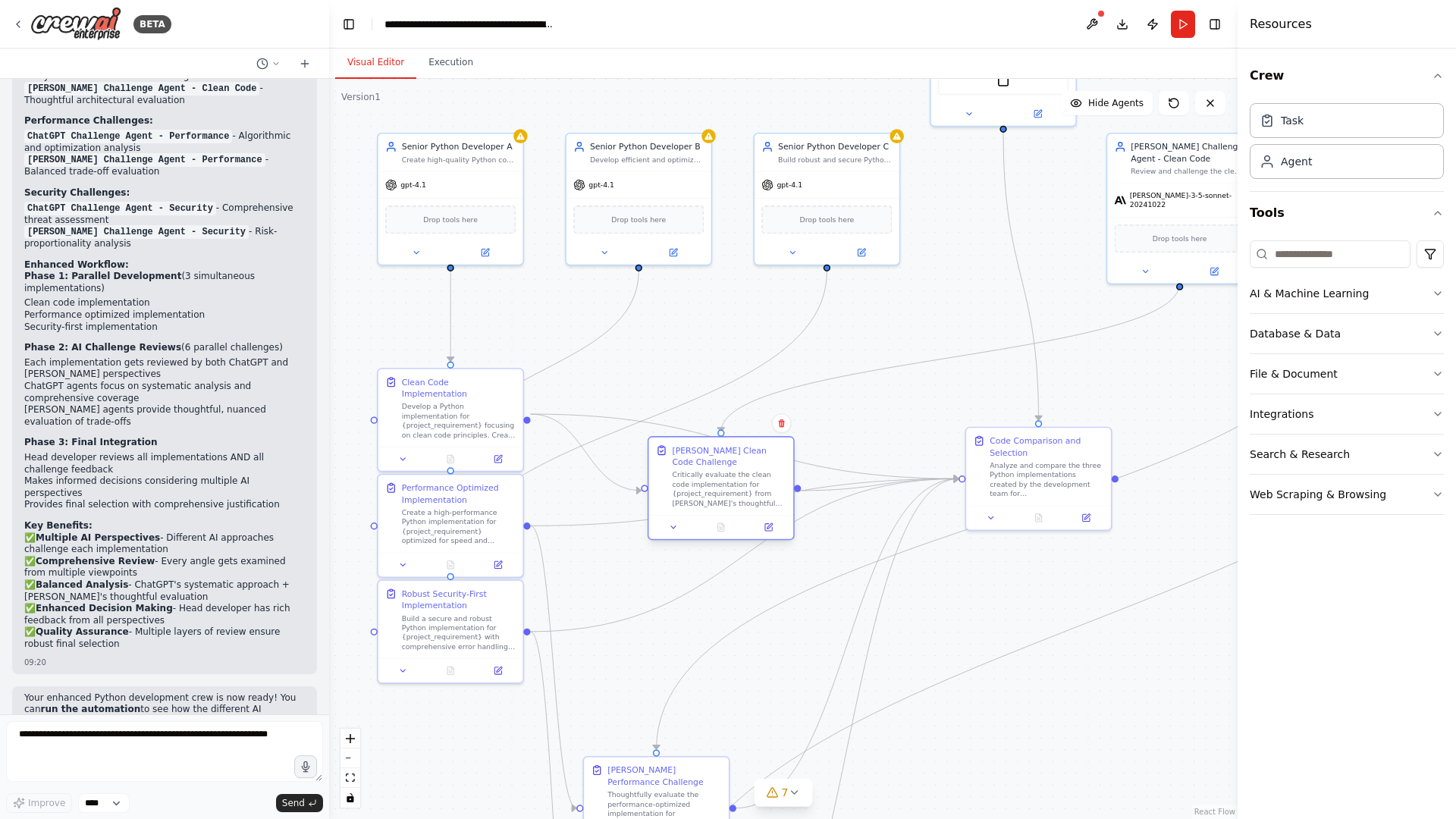
drag, startPoint x: 672, startPoint y: 558, endPoint x: 724, endPoint y: 476, distance: 97.1
click at [724, 476] on div "Critically evaluate the clean code implementation for {project_requirement} fro…" at bounding box center [729, 490] width 114 height 38
click at [713, 576] on icon "Edge from 8a9e0bac-5ce8-48a4-ae07-df1de20acf17 to 8e89eae1-f313-41c9-983a-a3eb1…" at bounding box center [746, 555] width 429 height 153
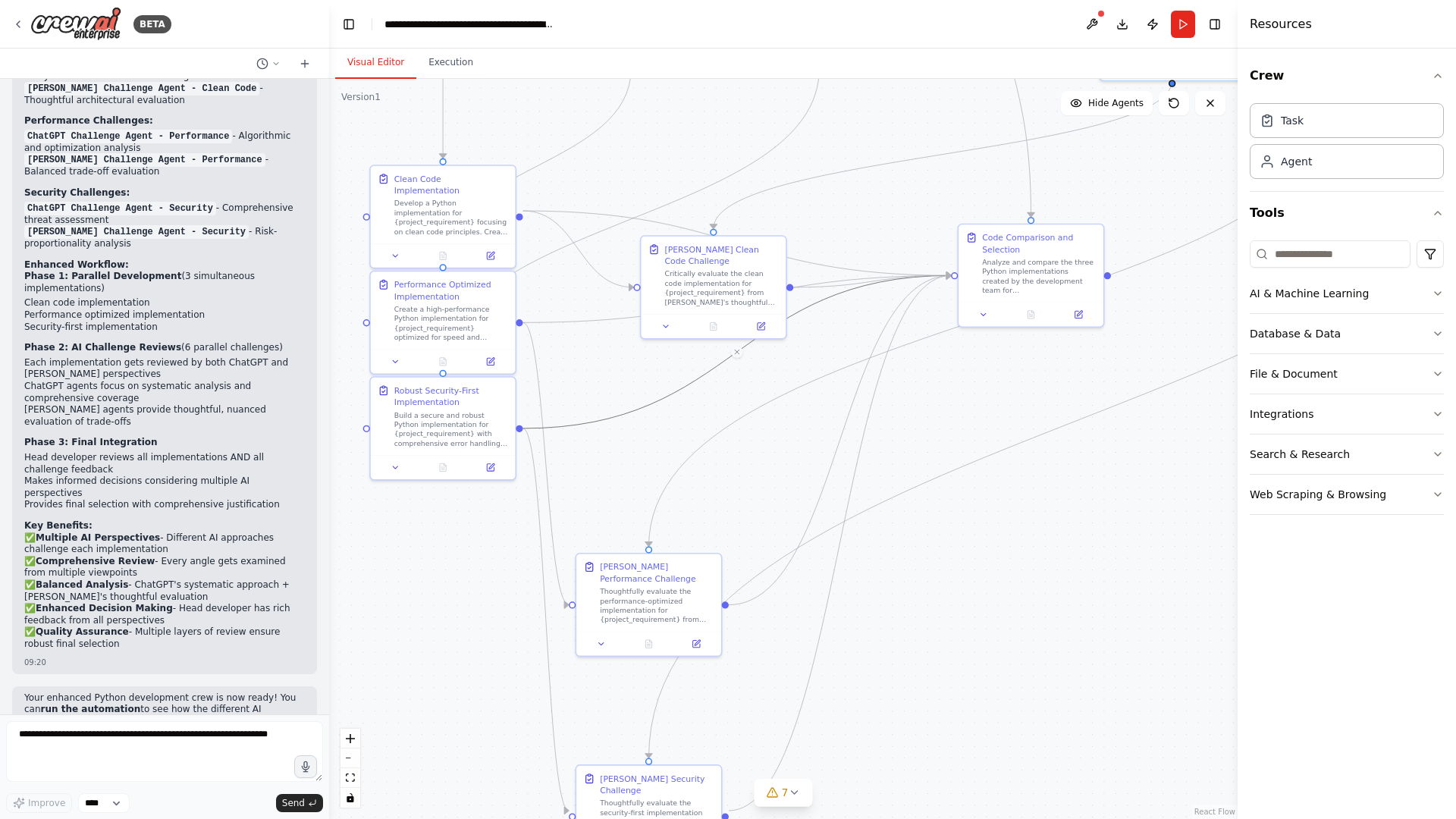
drag, startPoint x: 633, startPoint y: 681, endPoint x: 625, endPoint y: 479, distance: 202.2
click at [625, 479] on div ".deletable-edge-delete-btn { width: 20px; height: 20px; border: 0px solid #ffff…" at bounding box center [784, 449] width 909 height 740
drag, startPoint x: 627, startPoint y: 576, endPoint x: 686, endPoint y: 363, distance: 221.0
click at [682, 378] on div "[PERSON_NAME] Performance Challenge" at bounding box center [710, 370] width 114 height 24
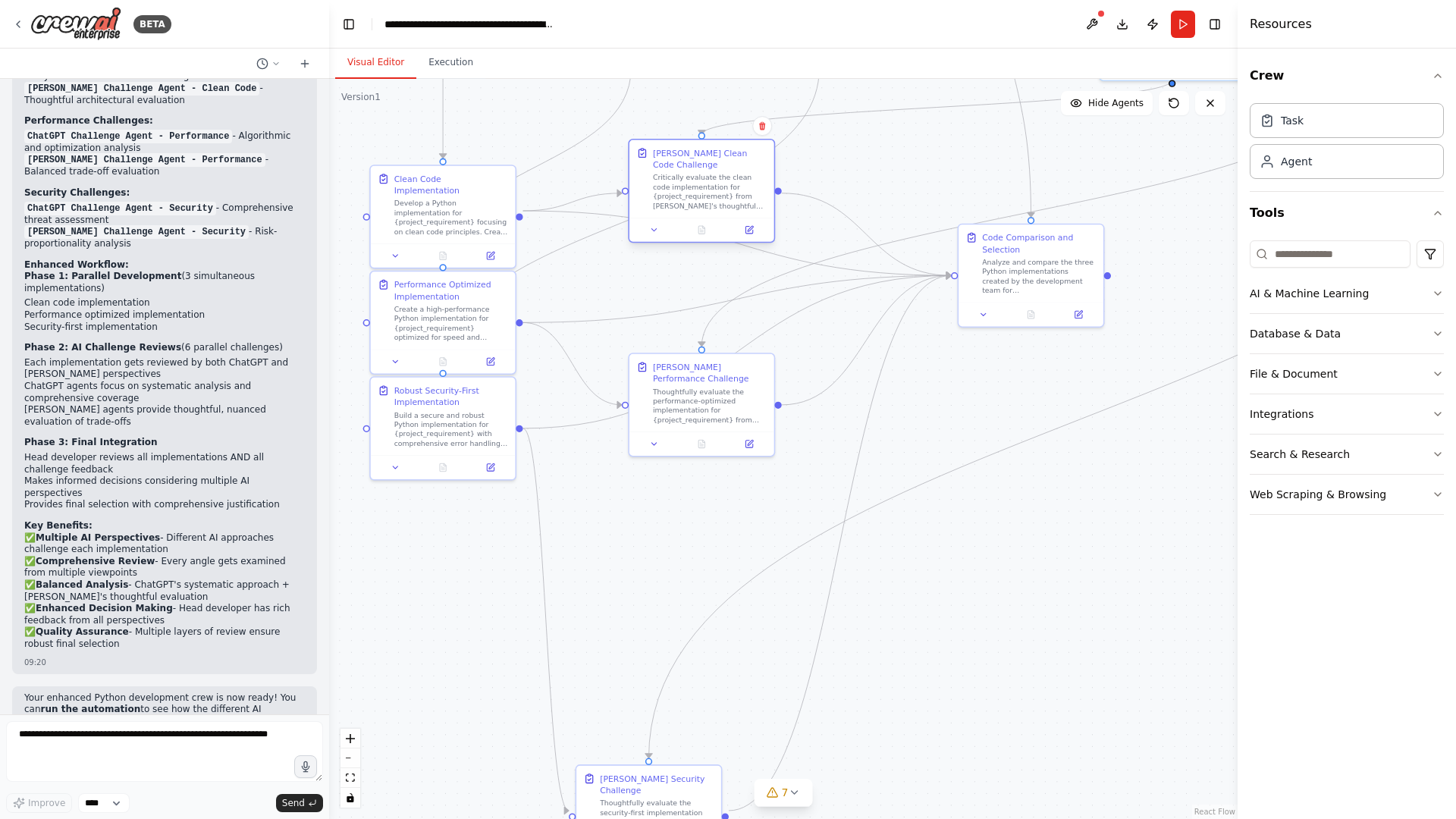
drag, startPoint x: 707, startPoint y: 243, endPoint x: 700, endPoint y: 191, distance: 52.5
click at [700, 191] on div "Critically evaluate the clean code implementation for {project_requirement} fro…" at bounding box center [710, 192] width 114 height 38
drag, startPoint x: 698, startPoint y: 394, endPoint x: 691, endPoint y: 293, distance: 101.2
click at [691, 293] on div "Thoughtfully evaluate the performance-optimized implementation for {project_req…" at bounding box center [698, 298] width 114 height 38
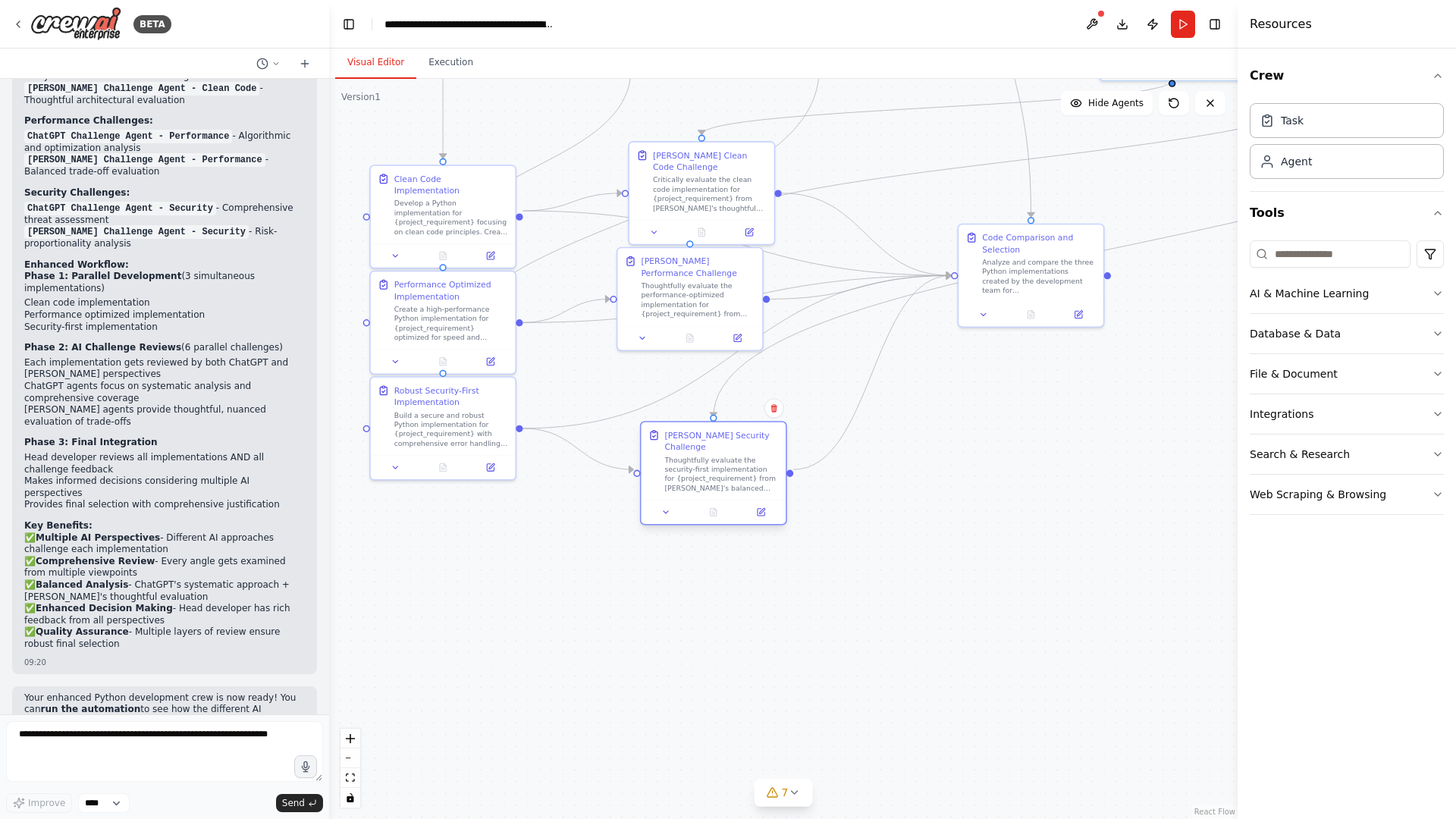
drag, startPoint x: 653, startPoint y: 782, endPoint x: 720, endPoint y: 448, distance: 340.7
click at [720, 448] on div "Claude Security Challenge Thoughtfully evaluate the security-first implementati…" at bounding box center [721, 461] width 114 height 63
click at [656, 399] on icon "Edge from 8a9e0bac-5ce8-48a4-ae07-df1de20acf17 to 8e89eae1-f313-41c9-983a-a3eb1…" at bounding box center [738, 351] width 429 height 153
click at [738, 355] on icon at bounding box center [738, 352] width 9 height 11
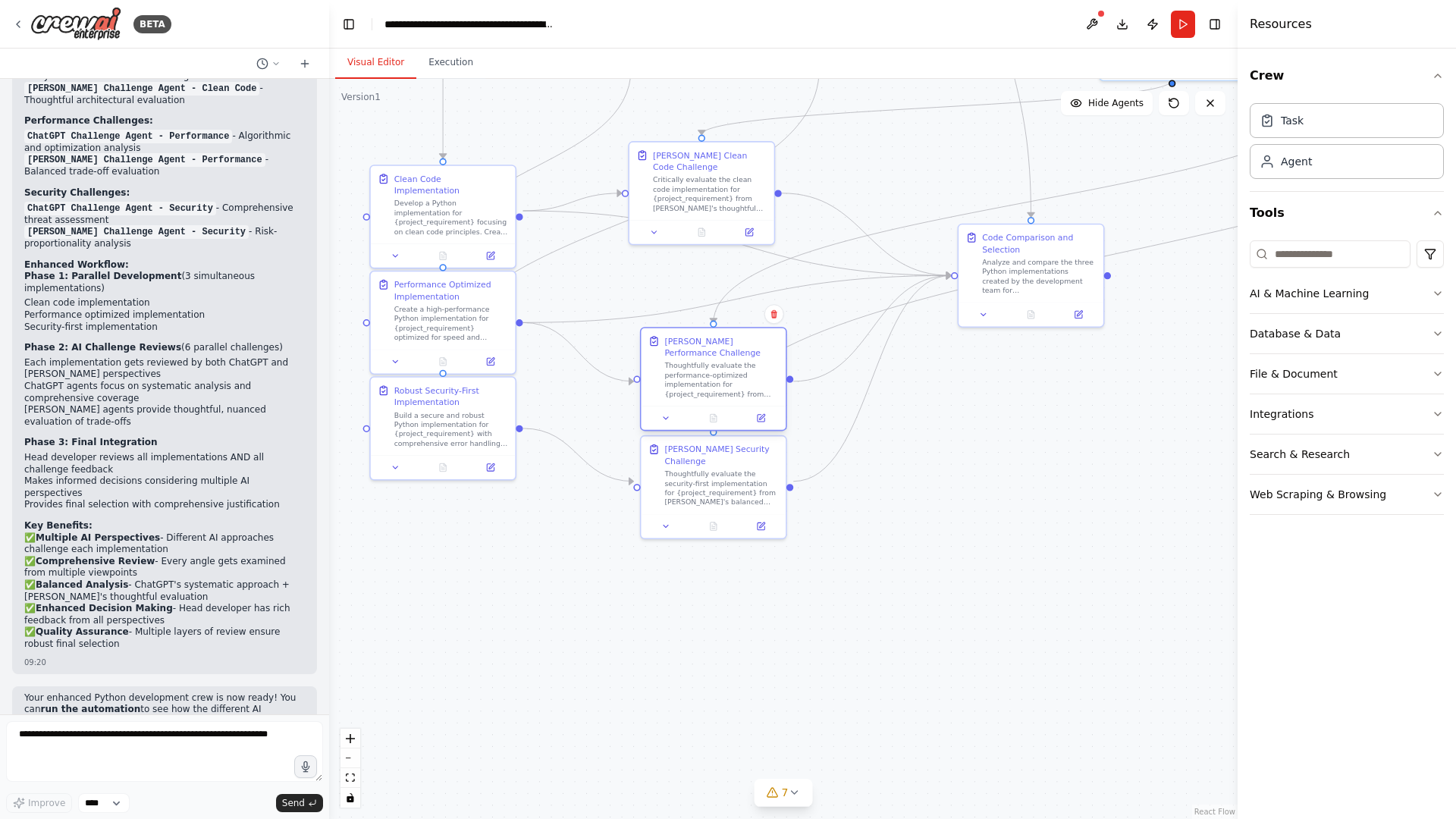
drag, startPoint x: 714, startPoint y: 303, endPoint x: 747, endPoint y: 407, distance: 109.1
click at [747, 399] on div "Thoughtfully evaluate the performance-optimized implementation for {project_req…" at bounding box center [721, 380] width 114 height 38
click at [687, 314] on icon "Edge from 76821e0d-9274-4247-b05d-5e03f1d26579 to 8e89eae1-f313-41c9-983a-a3eb1…" at bounding box center [738, 299] width 429 height 47
click at [738, 298] on icon at bounding box center [738, 299] width 9 height 11
drag, startPoint x: 709, startPoint y: 392, endPoint x: 690, endPoint y: 325, distance: 69.6
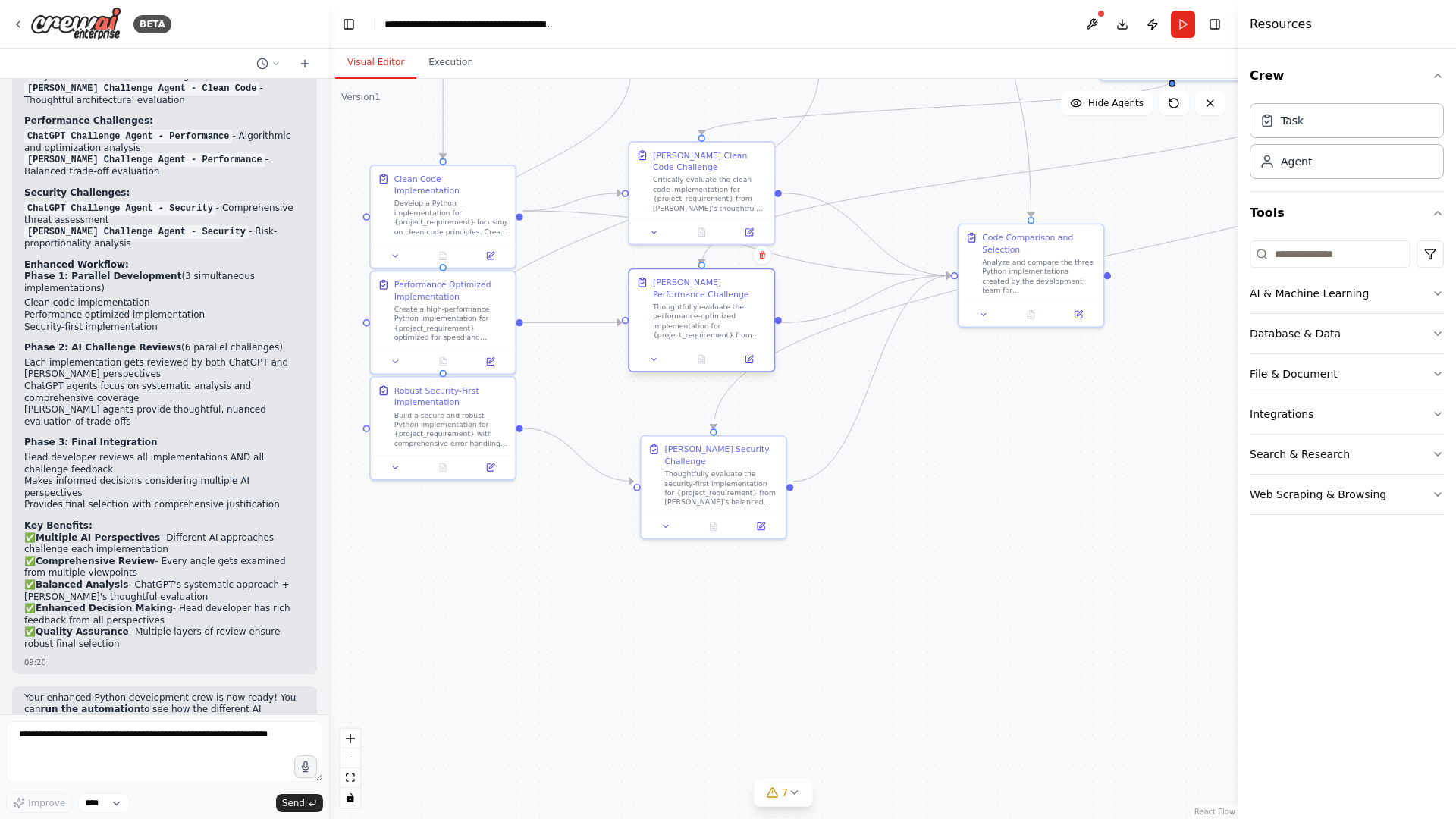
click at [690, 325] on div "Thoughtfully evaluate the performance-optimized implementation for {project_req…" at bounding box center [710, 321] width 114 height 38
drag, startPoint x: 700, startPoint y: 193, endPoint x: 711, endPoint y: 162, distance: 32.9
click at [711, 162] on div "Critically evaluate the clean code implementation for {project_requirement} fro…" at bounding box center [721, 157] width 114 height 38
click at [655, 219] on icon "Edge from 07837dd2-14e2-4fd6-bb26-e938802f30aa to 8e89eae1-f313-41c9-983a-a3eb1…" at bounding box center [738, 243] width 429 height 64
click at [734, 243] on icon at bounding box center [738, 243] width 9 height 11
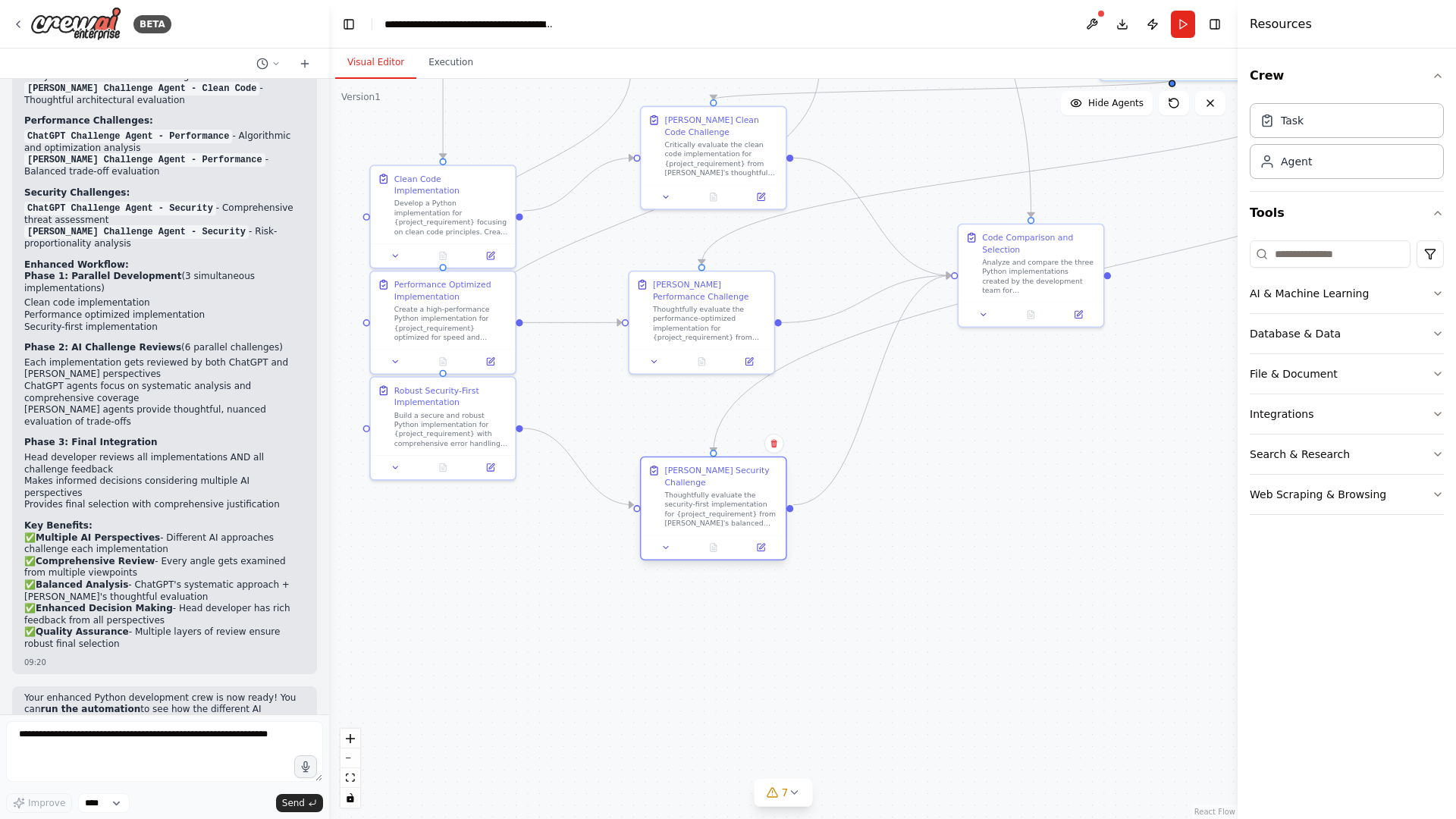
click at [720, 490] on div "Thoughtfully evaluate the security-first implementation for {project_requiremen…" at bounding box center [721, 509] width 114 height 38
drag, startPoint x: 472, startPoint y: 416, endPoint x: 476, endPoint y: 521, distance: 105.1
click at [476, 521] on div "Build a secure and robust Python implementation for {project_requirement} with …" at bounding box center [452, 533] width 114 height 38
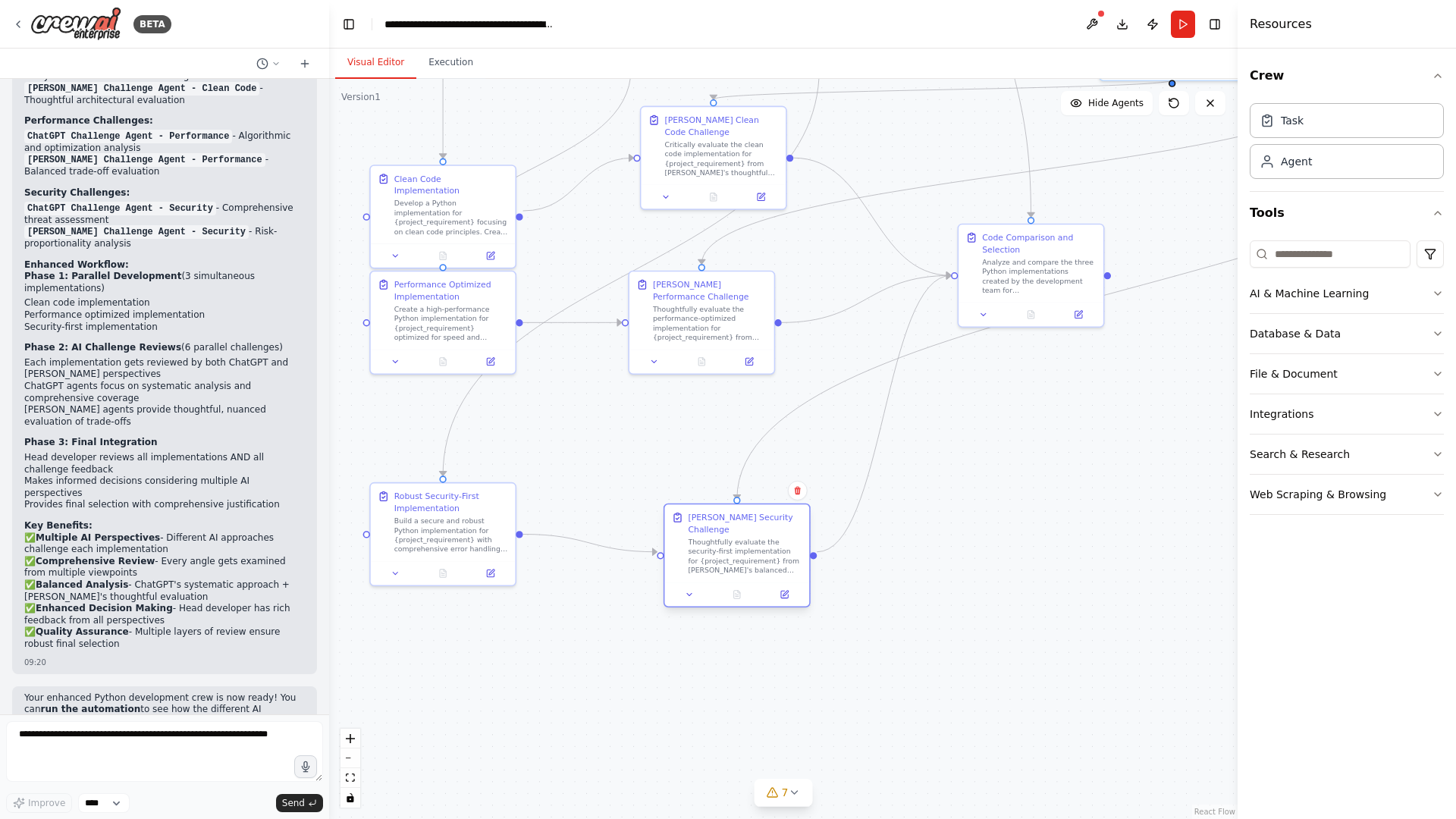
drag, startPoint x: 719, startPoint y: 534, endPoint x: 740, endPoint y: 548, distance: 25.2
click at [740, 548] on div "Thoughtfully evaluate the security-first implementation for {project_requiremen…" at bounding box center [745, 557] width 114 height 38
drag, startPoint x: 459, startPoint y: 519, endPoint x: 470, endPoint y: 560, distance: 42.4
click at [470, 560] on div "Build a secure and robust Python implementation for {project_requirement} with …" at bounding box center [462, 568] width 114 height 38
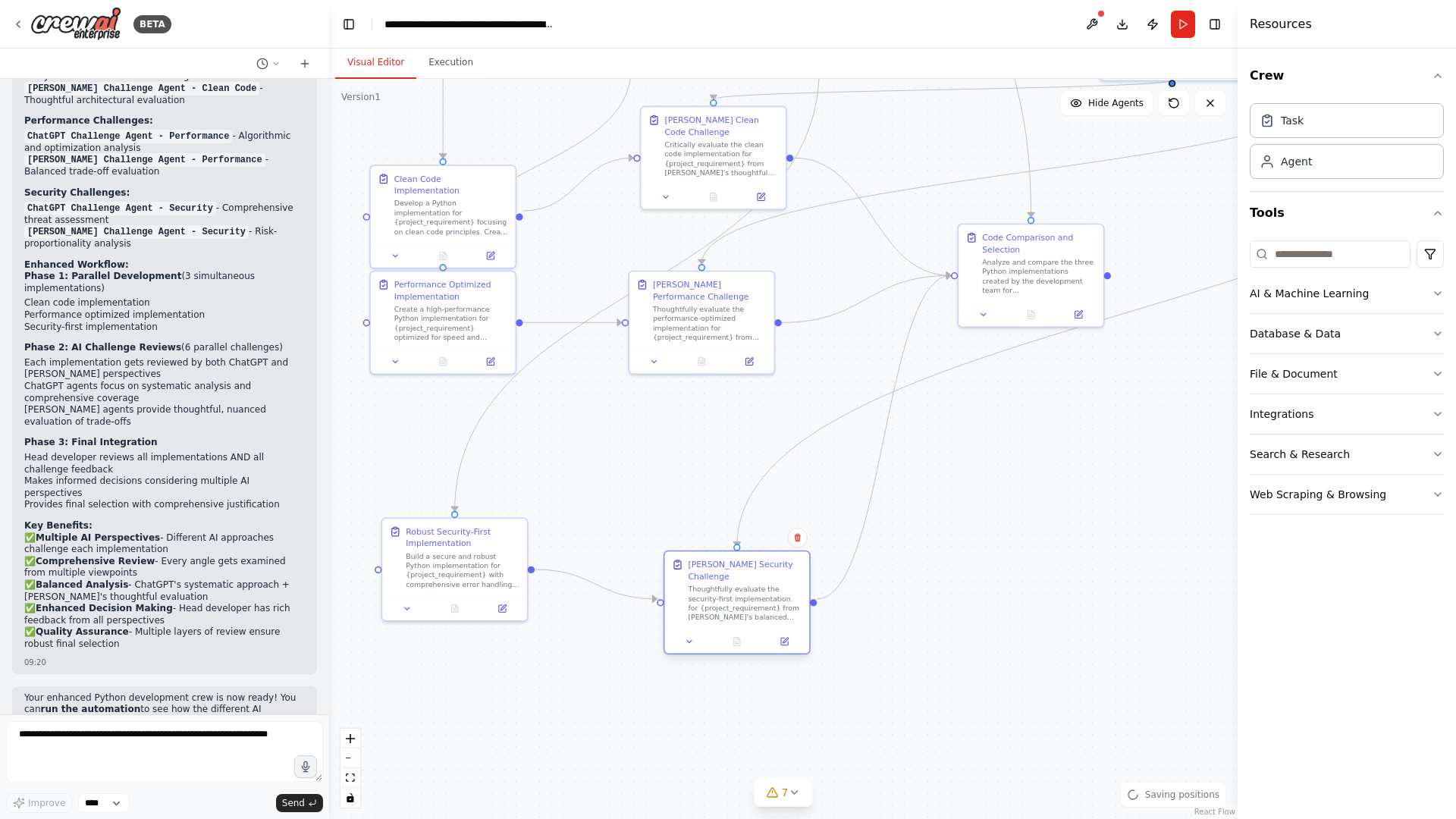
drag, startPoint x: 757, startPoint y: 548, endPoint x: 756, endPoint y: 593, distance: 45.0
click at [756, 593] on div "Thoughtfully evaluate the security-first implementation for {project_requiremen…" at bounding box center [745, 604] width 114 height 38
drag, startPoint x: 443, startPoint y: 561, endPoint x: 441, endPoint y: 621, distance: 60.0
click at [441, 621] on div "Build a secure and robust Python implementation for {project_requirement} with …" at bounding box center [462, 627] width 114 height 38
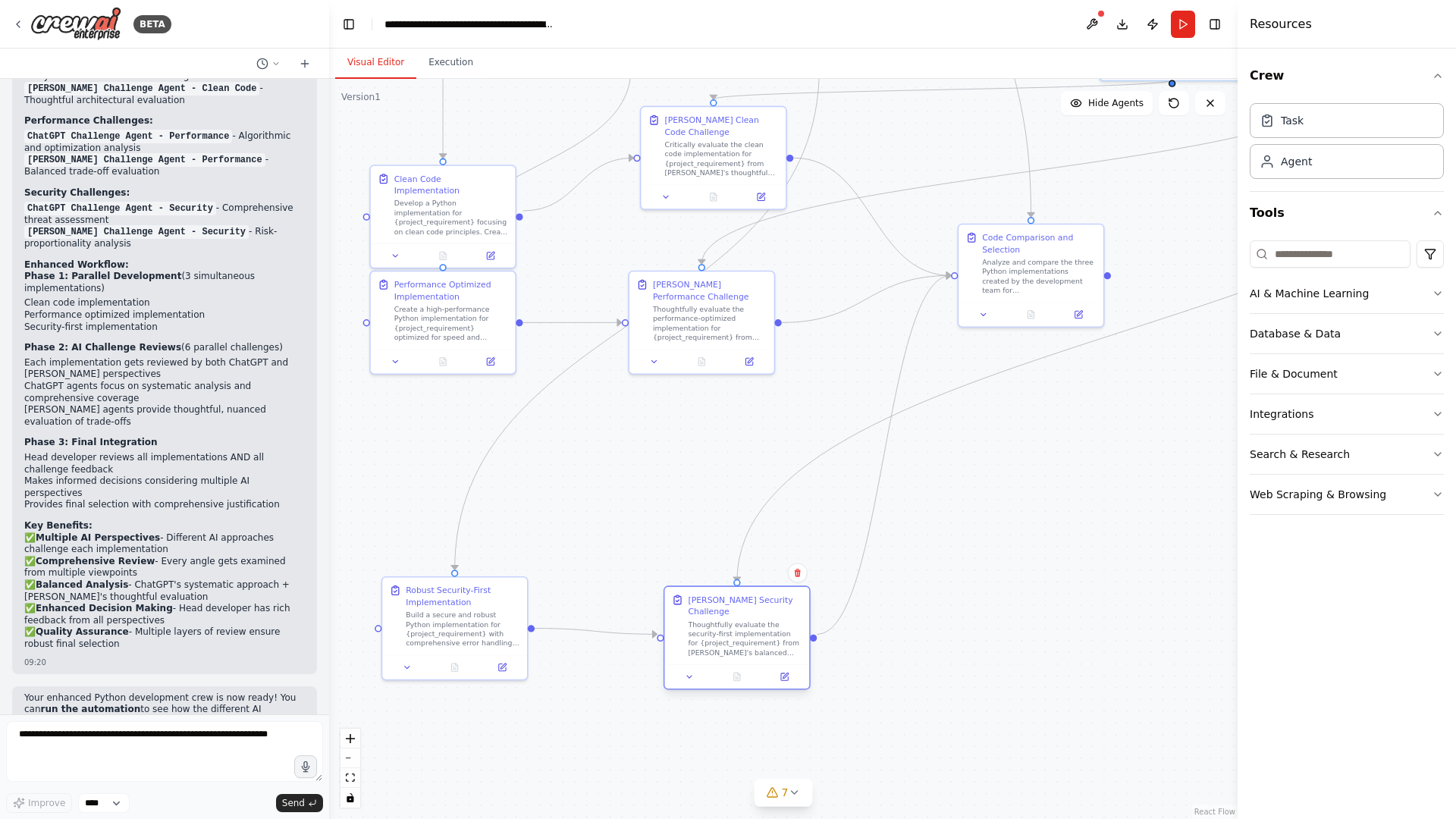
drag, startPoint x: 746, startPoint y: 595, endPoint x: 742, endPoint y: 627, distance: 32.2
click at [742, 627] on div "Thoughtfully evaluate the security-first implementation for {project_requiremen…" at bounding box center [745, 639] width 114 height 38
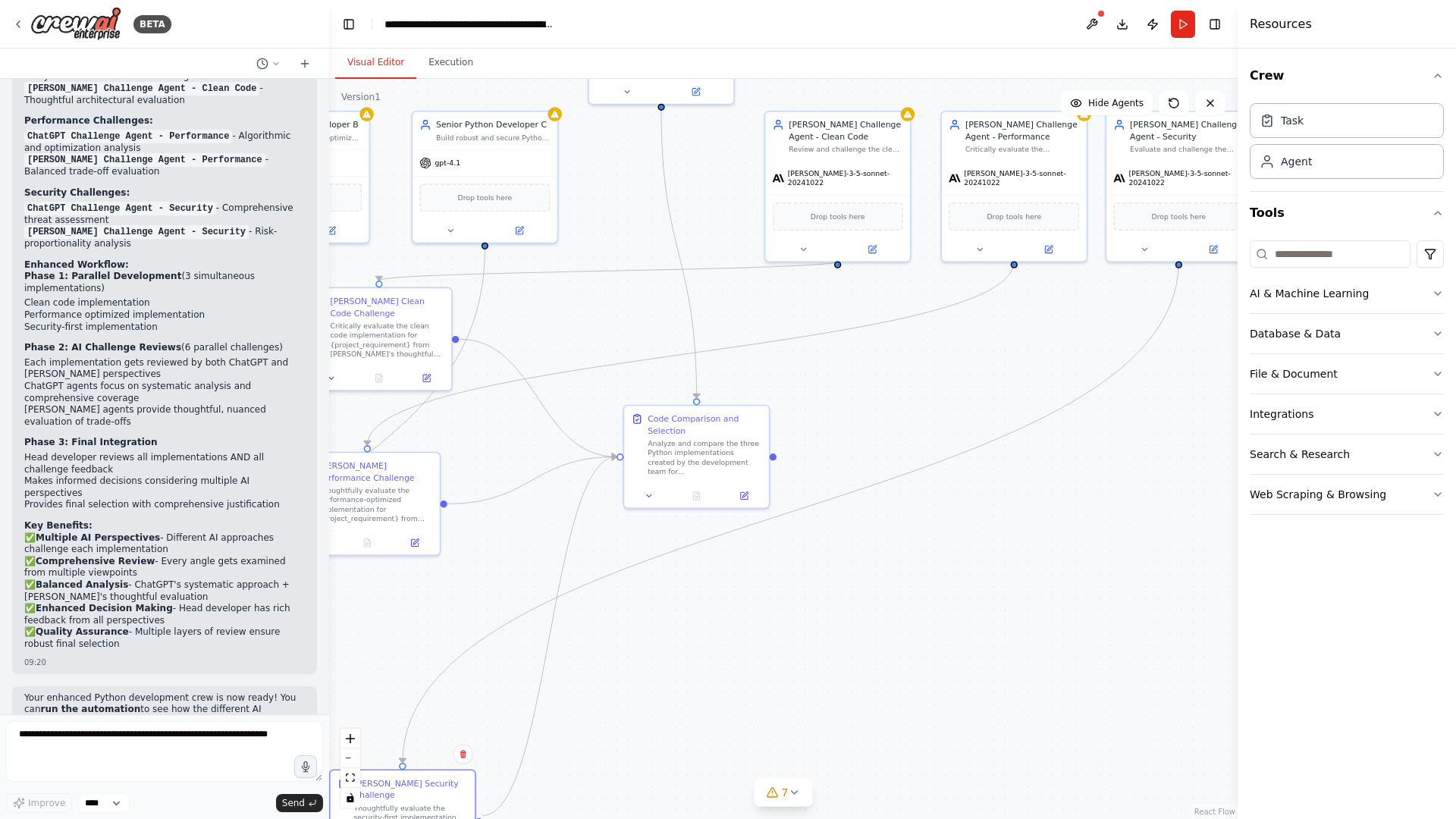
drag, startPoint x: 1075, startPoint y: 484, endPoint x: 746, endPoint y: 657, distance: 371.7
click at [738, 662] on div ".deletable-edge-delete-btn { width: 20px; height: 20px; border: 0px solid #ffff…" at bounding box center [784, 449] width 909 height 740
drag, startPoint x: 1162, startPoint y: 159, endPoint x: 633, endPoint y: 621, distance: 702.3
click at [668, 621] on div "Claude Challenge Agent - Security Evaluate and challenge the security-first imp…" at bounding box center [741, 610] width 148 height 152
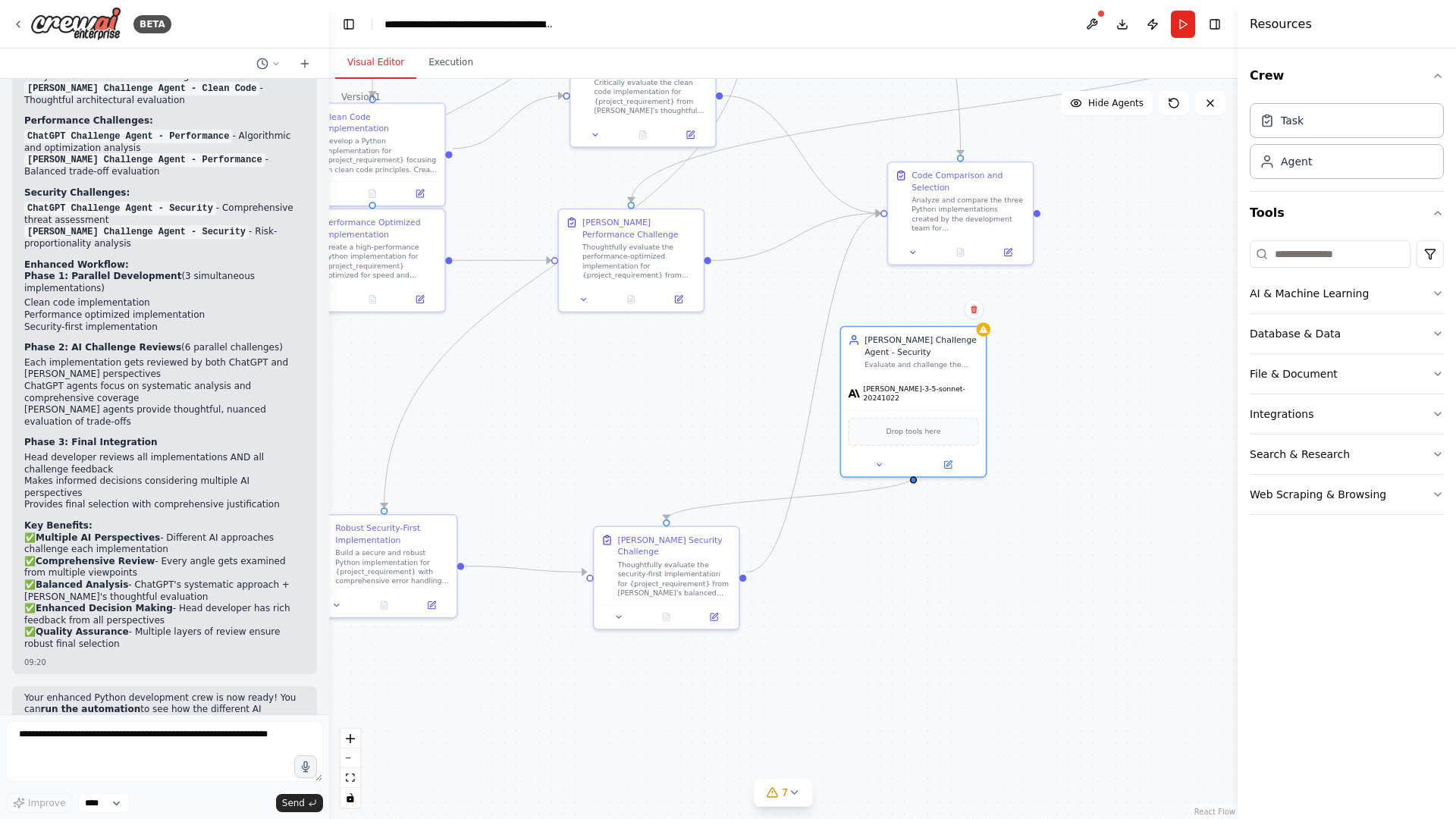
drag, startPoint x: 836, startPoint y: 633, endPoint x: 1103, endPoint y: 387, distance: 363.0
click at [1104, 387] on div ".deletable-edge-delete-btn { width: 20px; height: 20px; border: 0px solid #ffff…" at bounding box center [784, 449] width 909 height 740
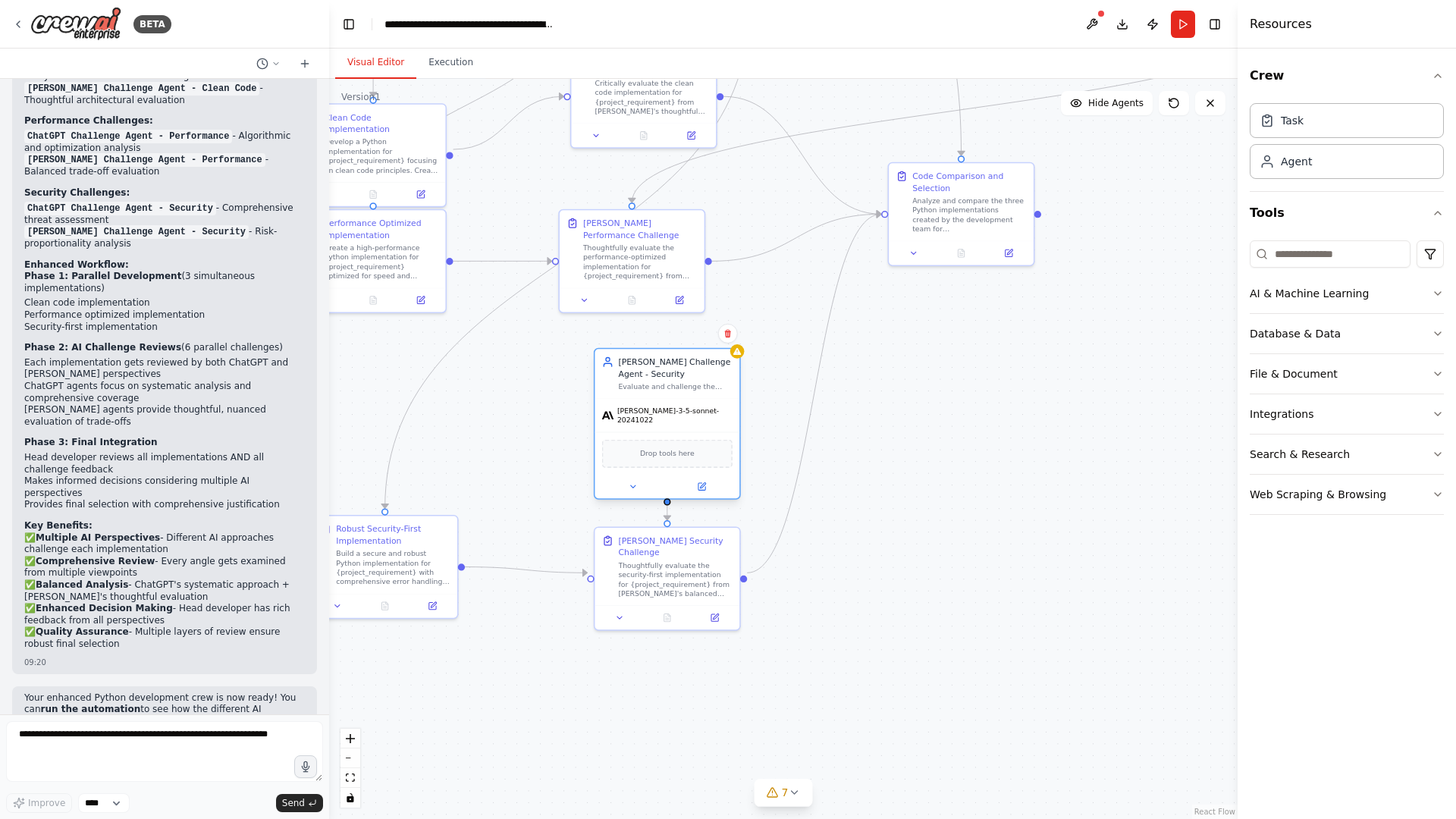
drag, startPoint x: 920, startPoint y: 367, endPoint x: 676, endPoint y: 385, distance: 244.7
click at [676, 385] on div "Evaluate and challenge the security-first implementation for {project_requireme…" at bounding box center [675, 386] width 114 height 9
drag, startPoint x: 401, startPoint y: 560, endPoint x: 414, endPoint y: 564, distance: 13.6
click at [414, 564] on div "Build a secure and robust Python implementation for {project_requirement} with …" at bounding box center [405, 577] width 114 height 38
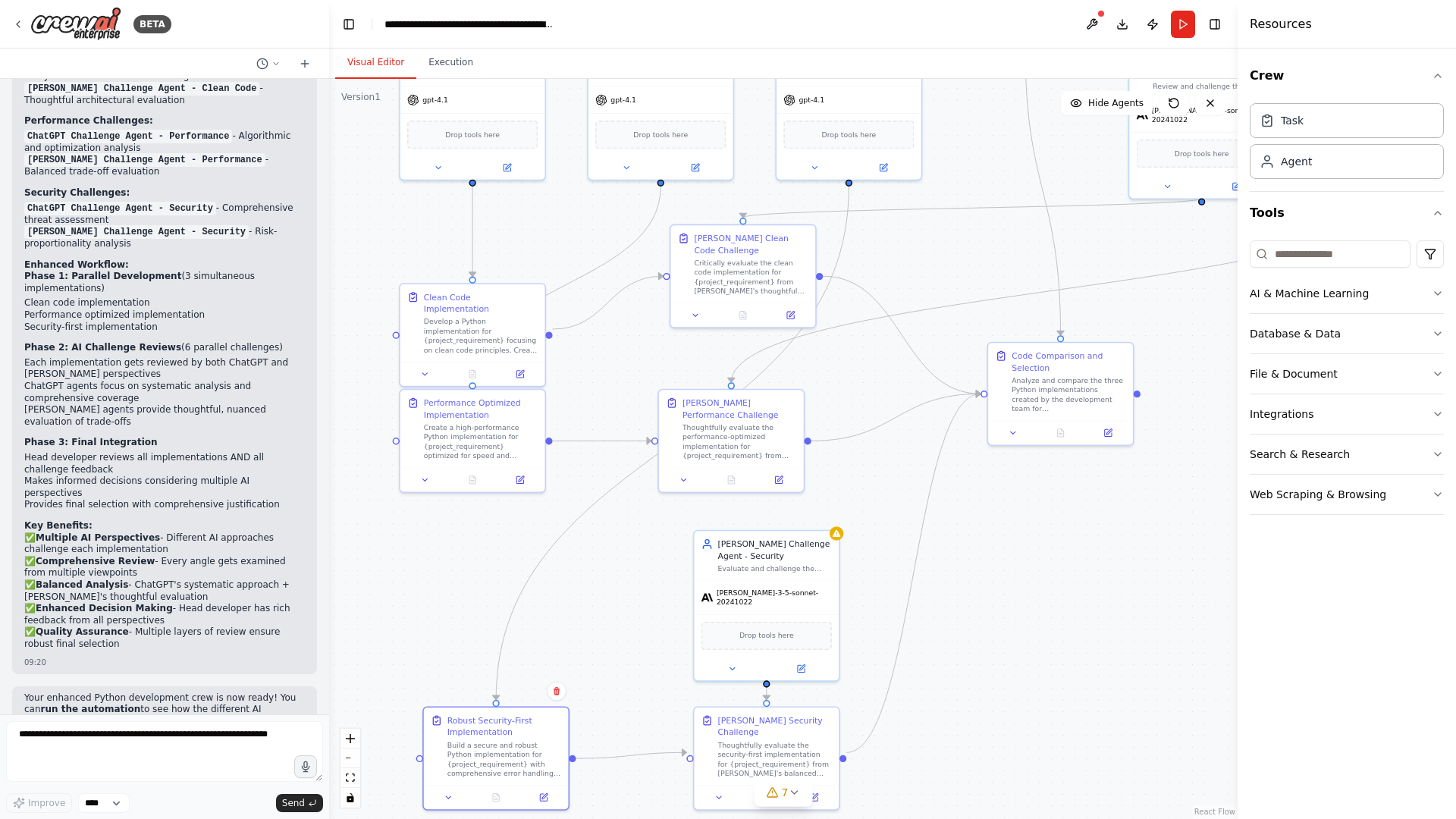
drag, startPoint x: 1053, startPoint y: 383, endPoint x: 1171, endPoint y: 590, distance: 238.3
click at [1171, 590] on div ".deletable-edge-delete-btn { width: 20px; height: 20px; border: 0px solid #ffff…" at bounding box center [784, 449] width 909 height 740
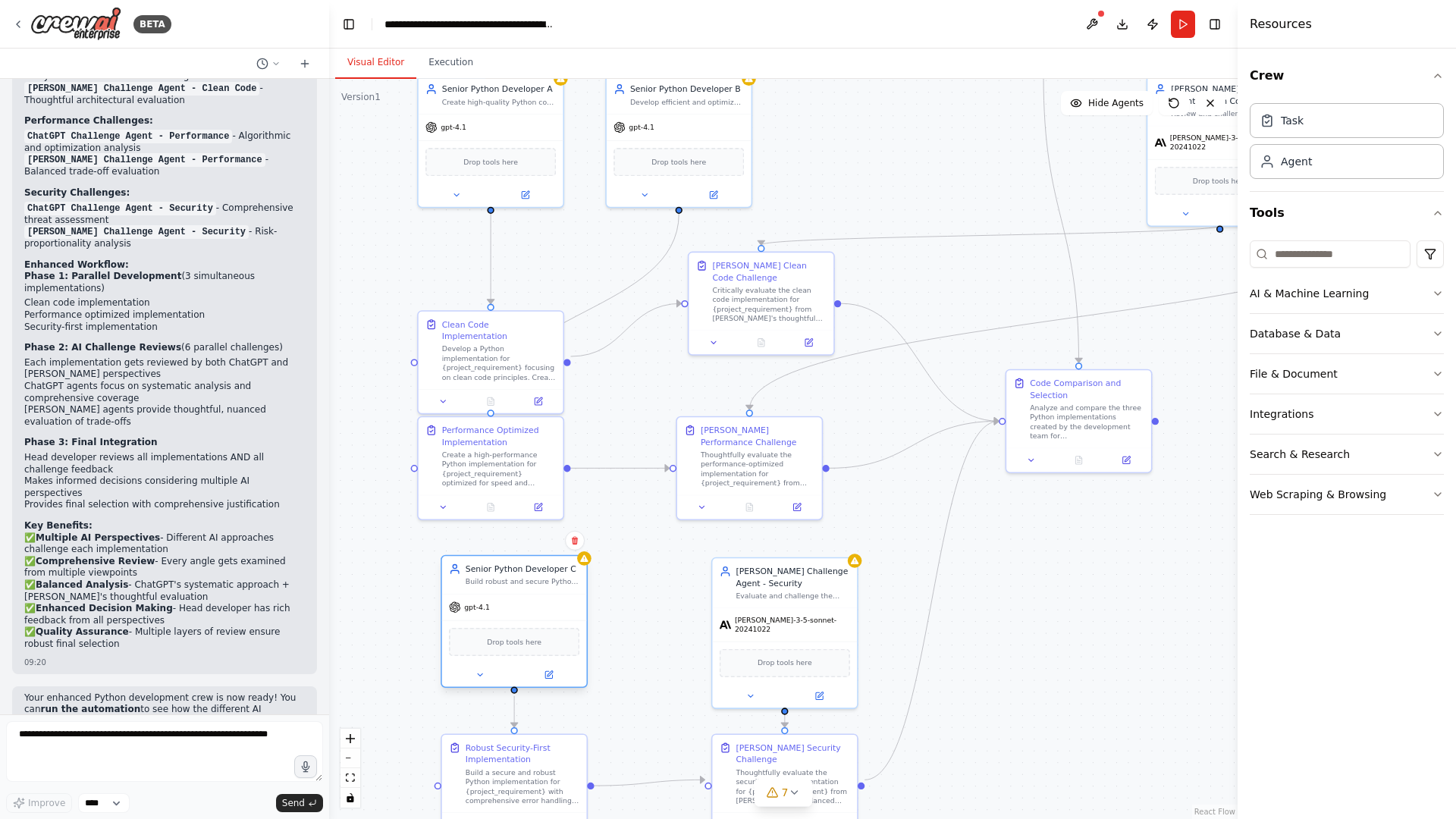
drag, startPoint x: 889, startPoint y: 109, endPoint x: 538, endPoint y: 597, distance: 601.1
click at [538, 597] on div "Senior Python Developer C Build robust and secure Python code for {project_requ…" at bounding box center [514, 621] width 148 height 133
drag, startPoint x: 538, startPoint y: 597, endPoint x: 537, endPoint y: 607, distance: 10.0
click at [536, 607] on div "gpt-4.1" at bounding box center [515, 619] width 145 height 25
click at [666, 604] on div ".deletable-edge-delete-btn { width: 20px; height: 20px; border: 0px solid #ffff…" at bounding box center [784, 449] width 909 height 740
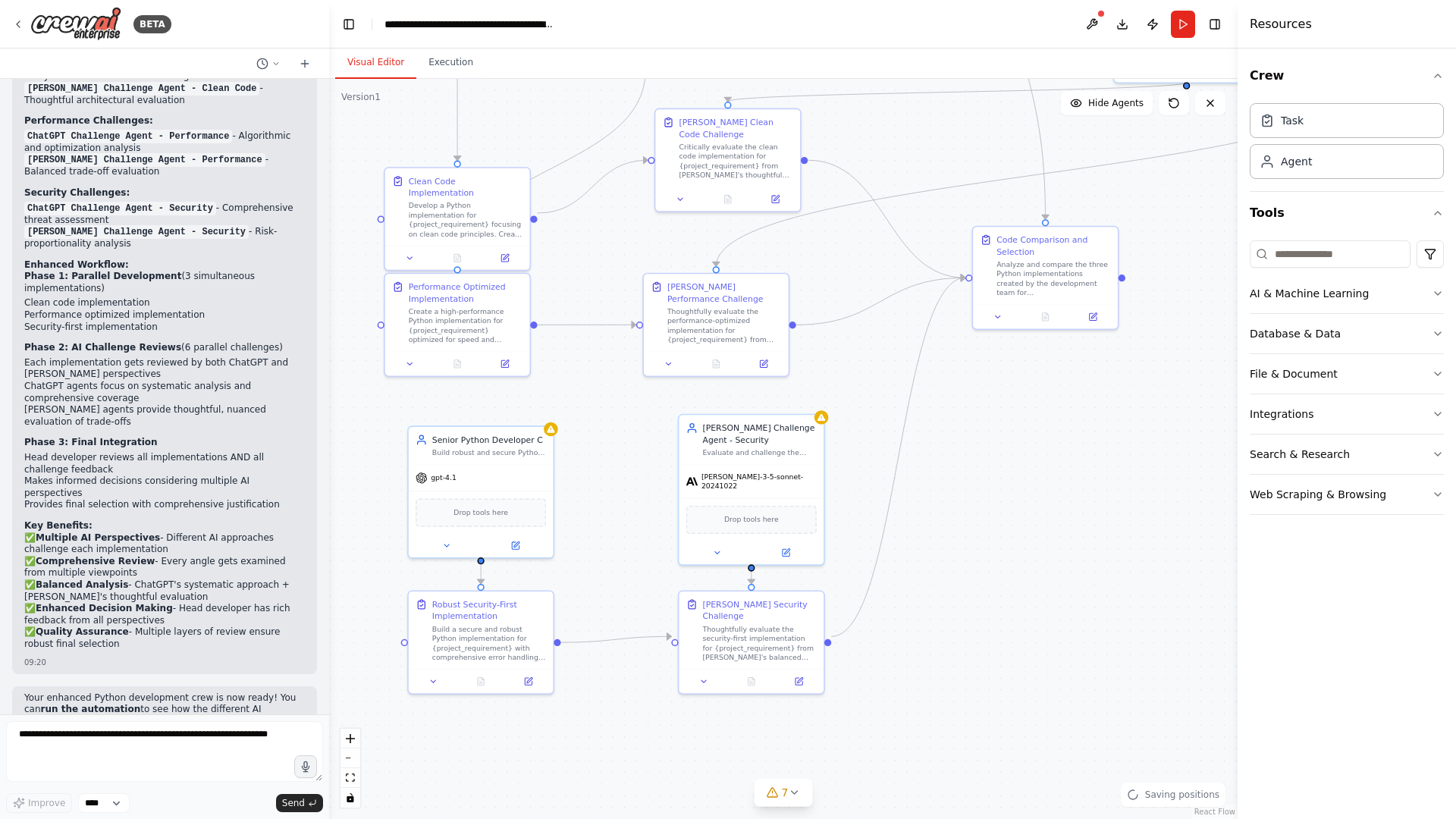
drag, startPoint x: 671, startPoint y: 618, endPoint x: 636, endPoint y: 445, distance: 176.5
click at [636, 445] on div ".deletable-edge-delete-btn { width: 20px; height: 20px; border: 0px solid #ffff…" at bounding box center [784, 449] width 909 height 740
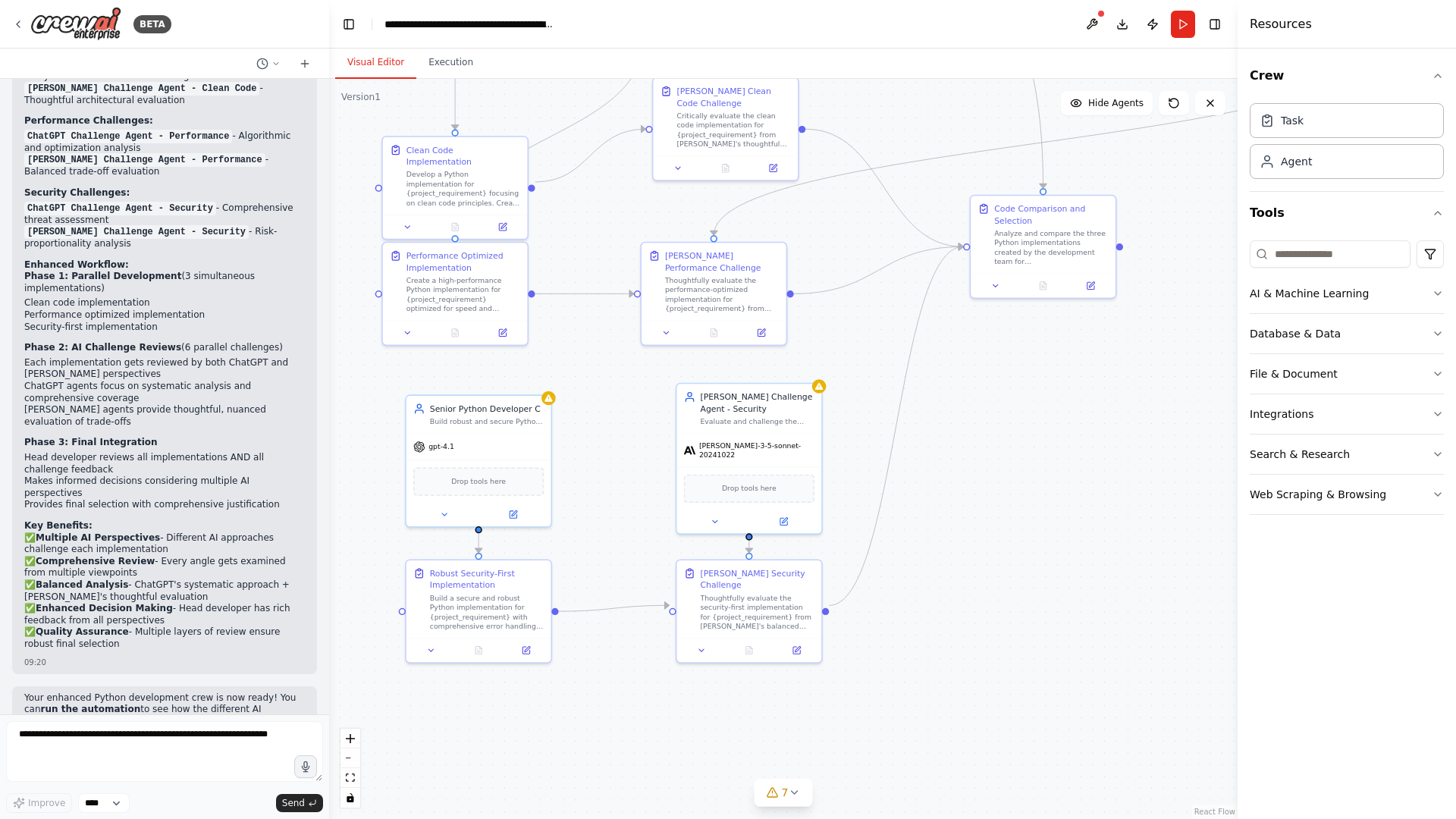
click at [852, 439] on div ".deletable-edge-delete-btn { width: 20px; height: 20px; border: 0px solid #ffff…" at bounding box center [784, 449] width 909 height 740
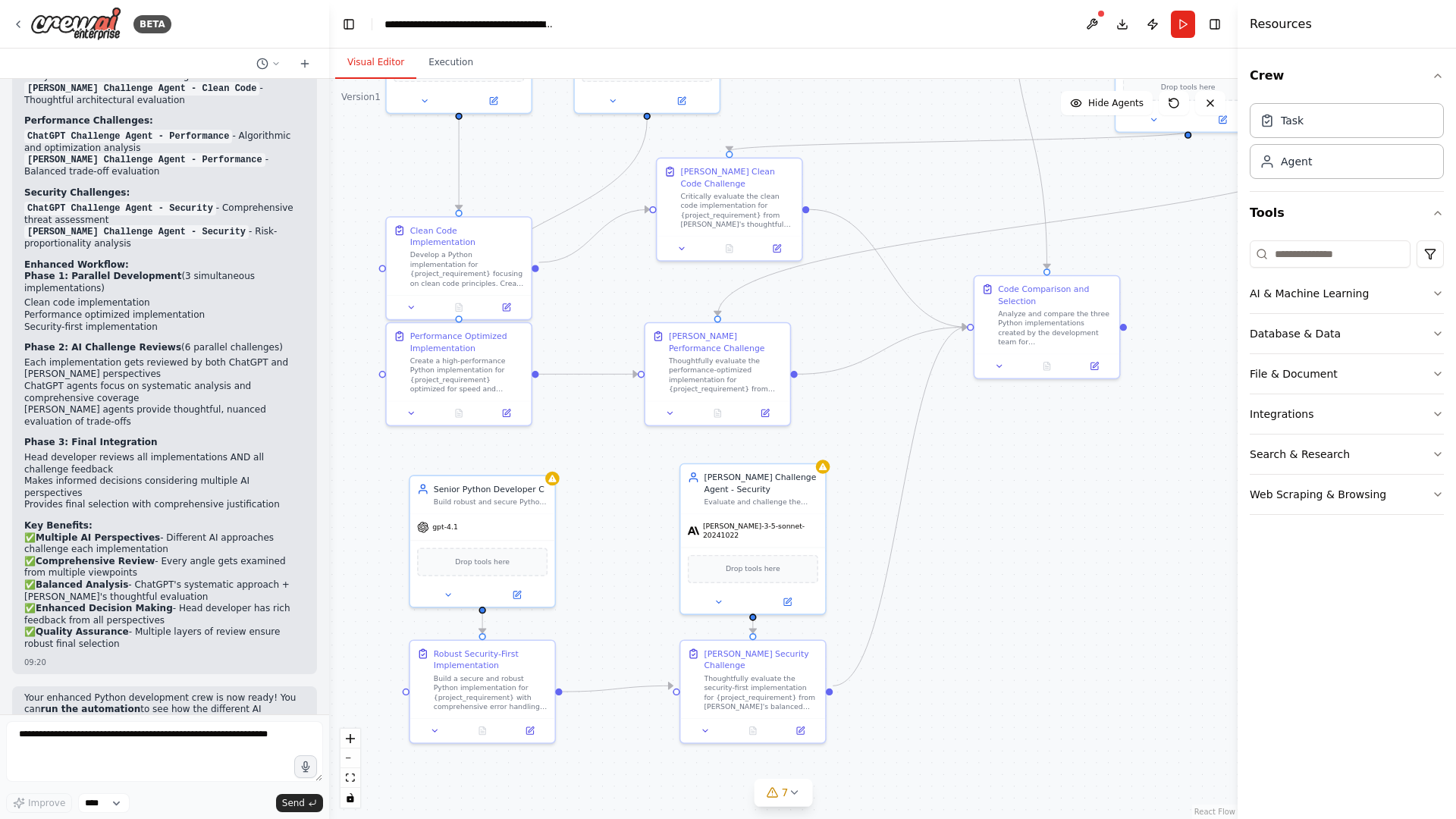
drag, startPoint x: 869, startPoint y: 372, endPoint x: 873, endPoint y: 448, distance: 76.1
click at [873, 448] on div ".deletable-edge-delete-btn { width: 20px; height: 20px; border: 0px solid #ffff…" at bounding box center [784, 449] width 909 height 740
drag, startPoint x: 732, startPoint y: 367, endPoint x: 768, endPoint y: 364, distance: 36.1
click at [768, 364] on div "Thoughtfully evaluate the performance-optimized implementation for {project_req…" at bounding box center [761, 373] width 114 height 38
drag, startPoint x: 485, startPoint y: 363, endPoint x: 506, endPoint y: 365, distance: 21.1
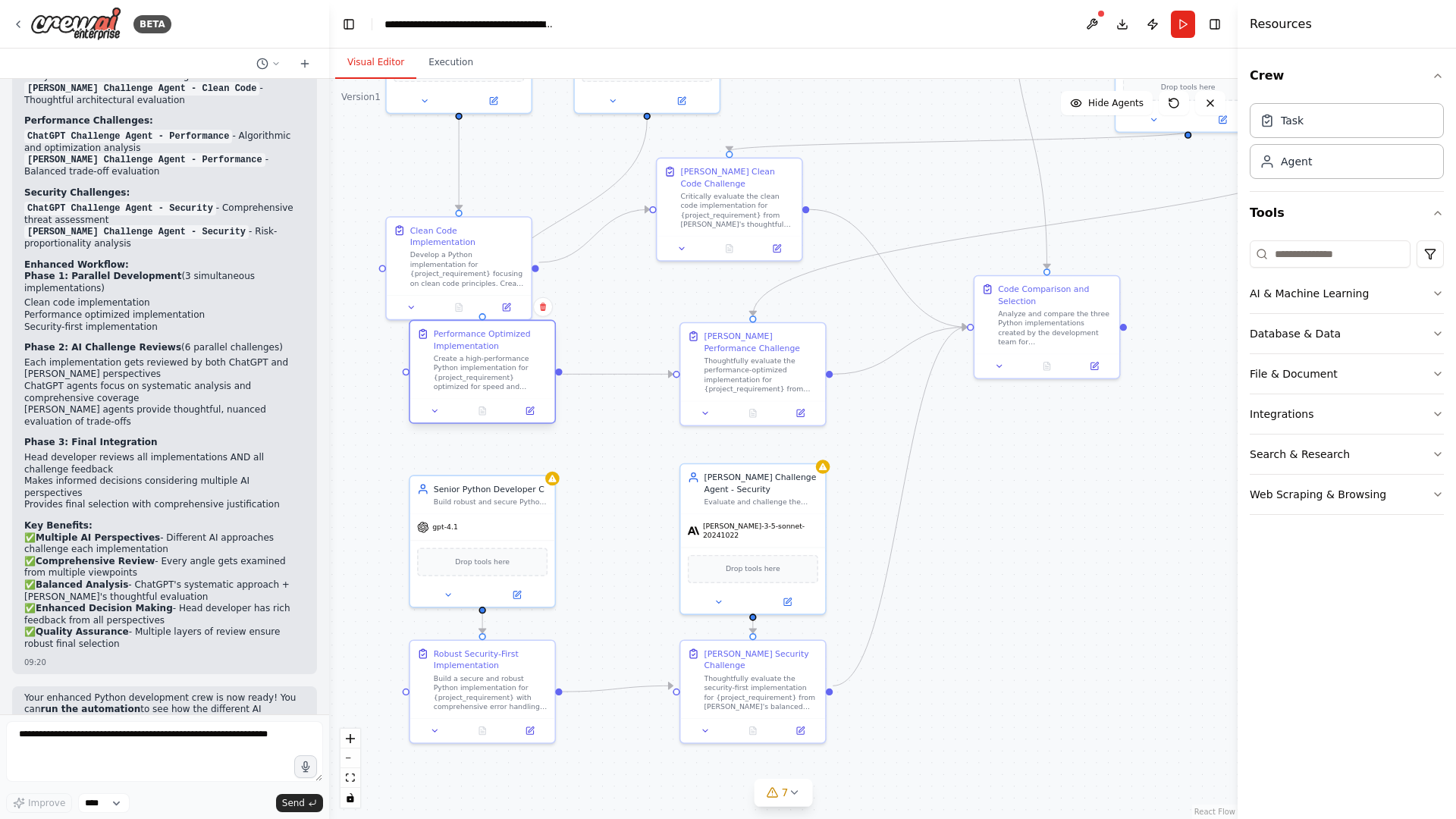
click at [506, 365] on div "Create a high-performance Python implementation for {project_requirement} optim…" at bounding box center [490, 373] width 114 height 38
drag, startPoint x: 1029, startPoint y: 328, endPoint x: 1042, endPoint y: 367, distance: 41.1
click at [1042, 367] on div "Analyze and compare the three Python implementations created by the development…" at bounding box center [1067, 373] width 114 height 38
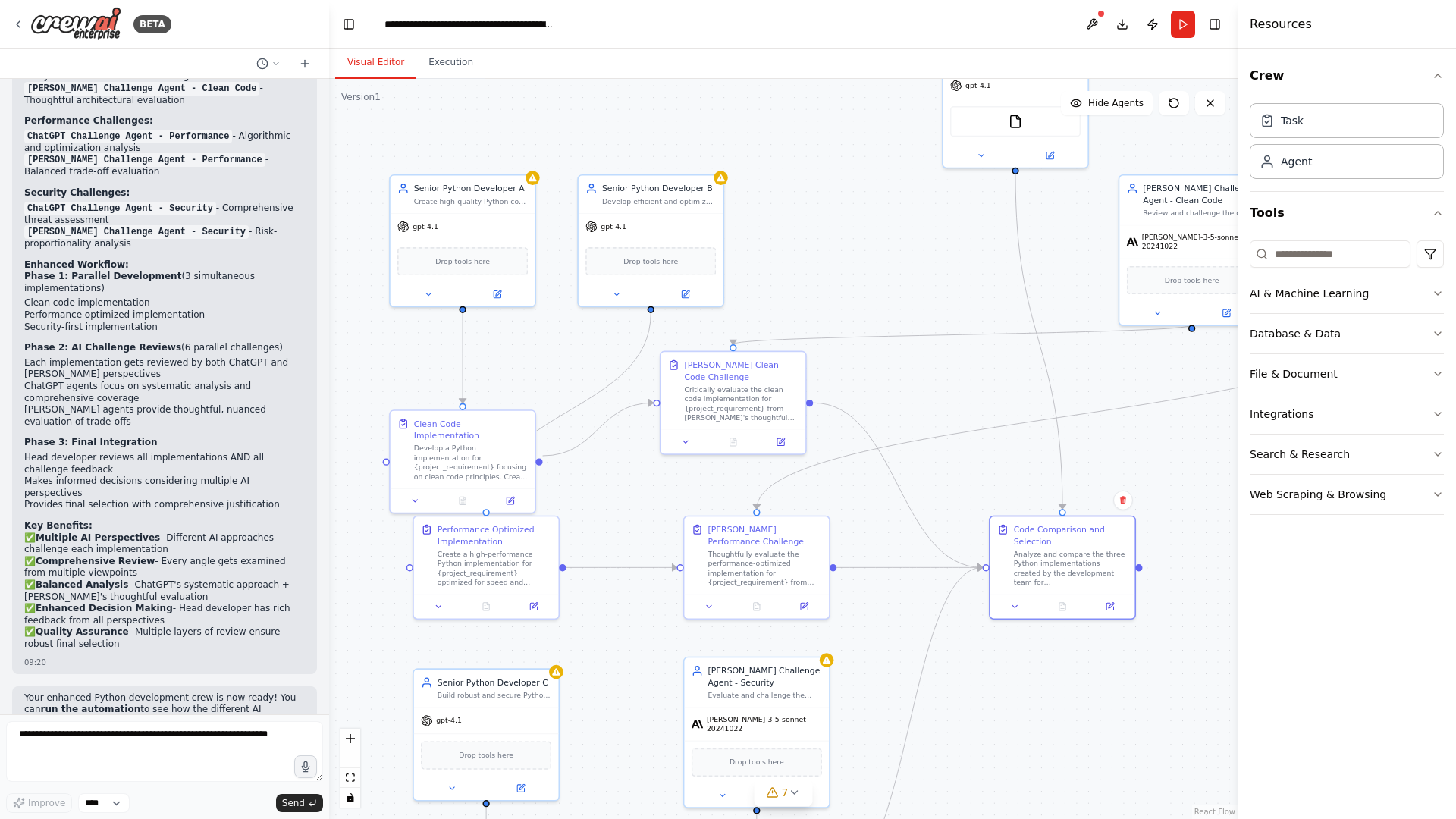
drag, startPoint x: 658, startPoint y: 305, endPoint x: 661, endPoint y: 499, distance: 194.0
click at [661, 499] on div ".deletable-edge-delete-btn { width: 20px; height: 20px; border: 0px solid #ffff…" at bounding box center [784, 449] width 909 height 740
drag, startPoint x: 465, startPoint y: 452, endPoint x: 463, endPoint y: 339, distance: 113.0
click at [464, 353] on div "Develop a Python implementation for {project_requirement} focusing on clean cod…" at bounding box center [471, 354] width 114 height 38
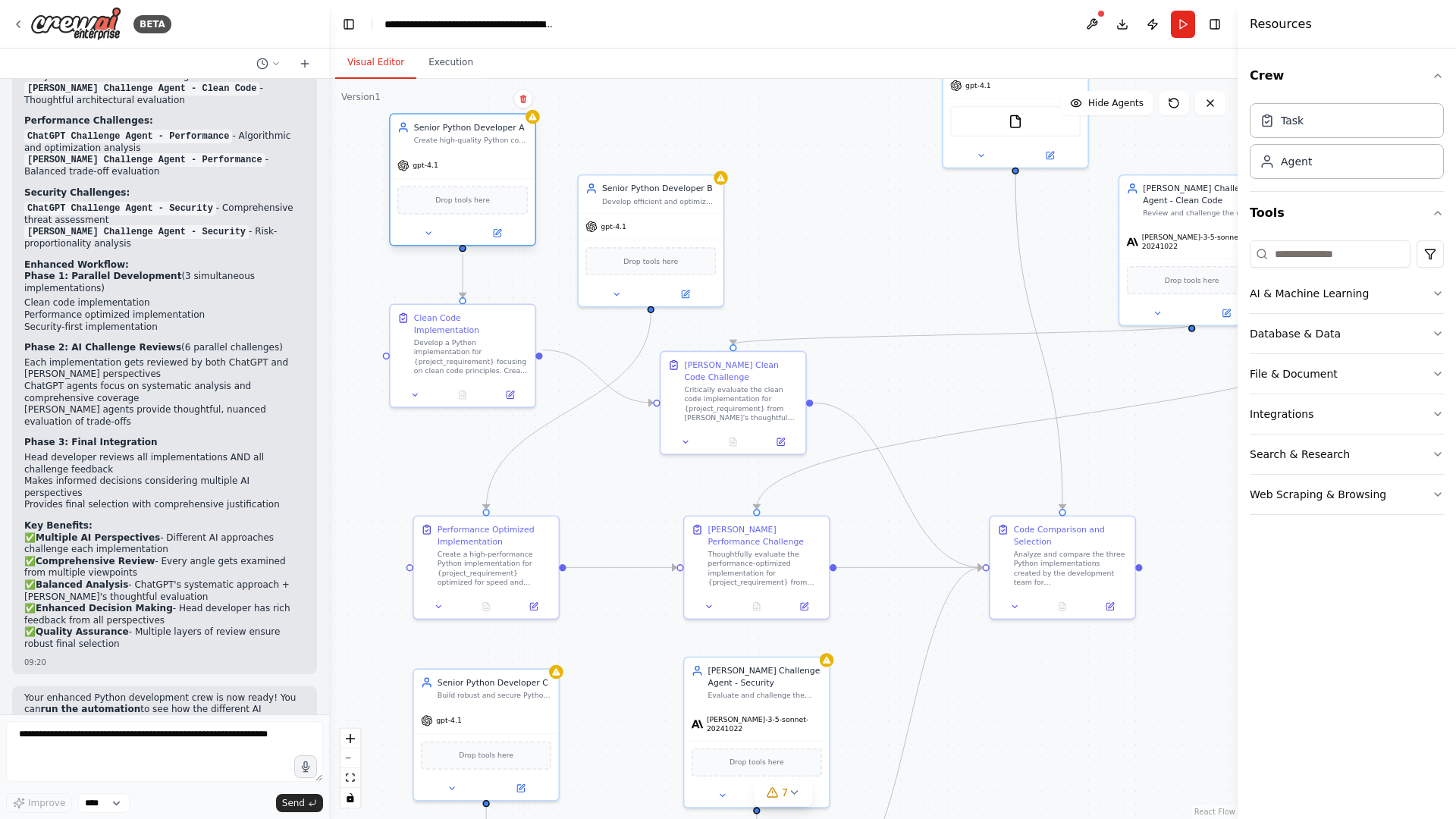
drag, startPoint x: 482, startPoint y: 184, endPoint x: 484, endPoint y: 129, distance: 55.0
click at [484, 113] on div "Senior Python Developer A Create high-quality Python code for {project_requirem…" at bounding box center [462, 179] width 148 height 133
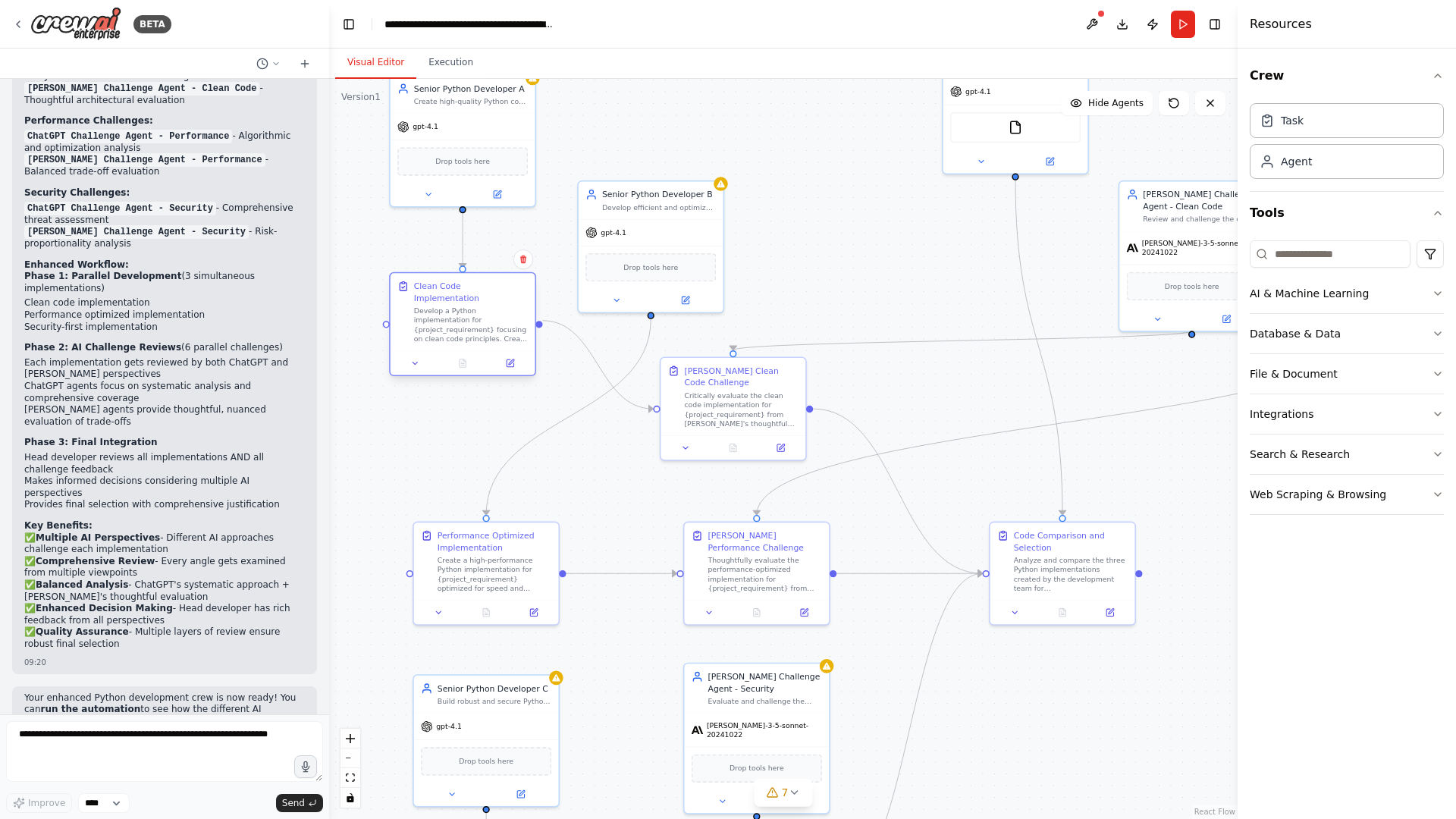
drag, startPoint x: 461, startPoint y: 337, endPoint x: 466, endPoint y: 289, distance: 48.3
click at [462, 307] on div "Develop a Python implementation for {project_requirement} focusing on clean cod…" at bounding box center [471, 326] width 114 height 38
click at [466, 288] on div "Clean Code Implementation" at bounding box center [471, 292] width 114 height 24
drag, startPoint x: 660, startPoint y: 211, endPoint x: 499, endPoint y: 385, distance: 237.1
click at [499, 386] on div "Senior Python Developer B Develop efficient and optimized Python code for {proj…" at bounding box center [521, 375] width 145 height 38
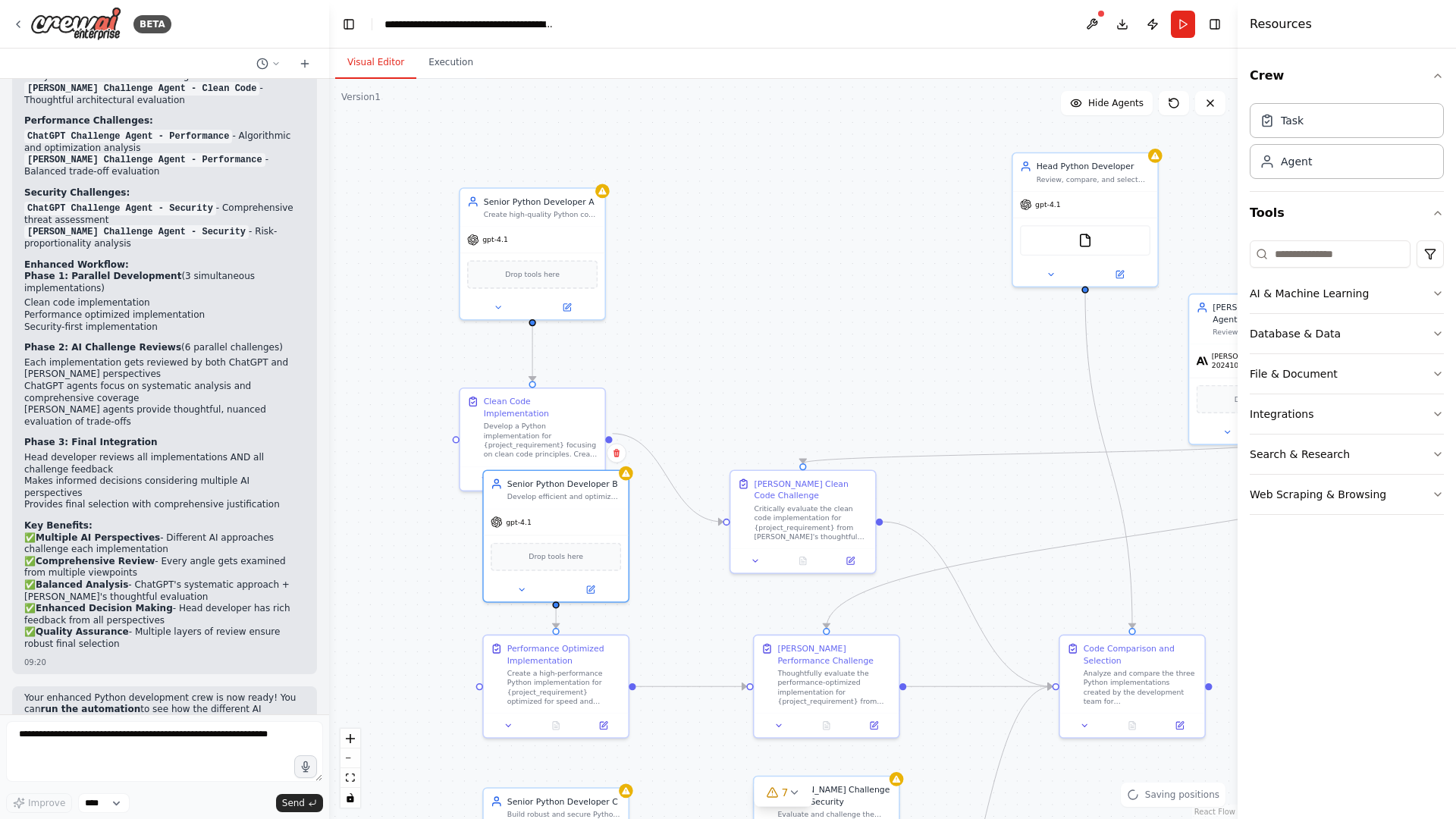
drag, startPoint x: 631, startPoint y: 264, endPoint x: 705, endPoint y: 406, distance: 160.1
click at [707, 405] on div ".deletable-edge-delete-btn { width: 20px; height: 20px; border: 0px solid #ffff…" at bounding box center [784, 449] width 909 height 740
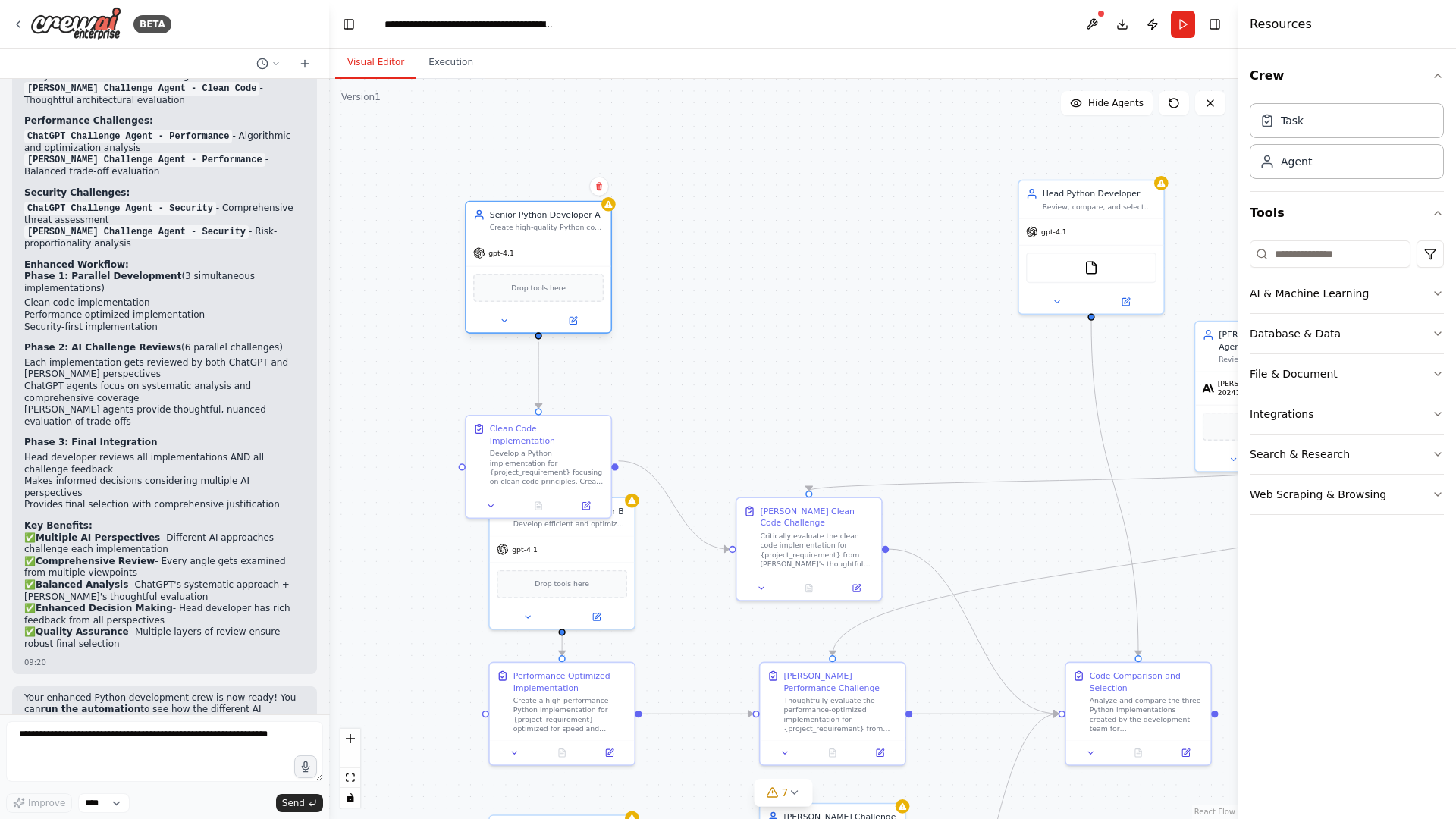
drag, startPoint x: 554, startPoint y: 217, endPoint x: 552, endPoint y: 224, distance: 7.3
click at [554, 223] on div "Create high-quality Python code for {project_requirement} following clean code …" at bounding box center [547, 227] width 114 height 9
drag, startPoint x: 538, startPoint y: 443, endPoint x: 564, endPoint y: 400, distance: 50.2
click at [564, 400] on div "Develop a Python implementation for {project_requirement} focusing on clean cod…" at bounding box center [570, 419] width 114 height 38
drag, startPoint x: 561, startPoint y: 229, endPoint x: 583, endPoint y: 238, distance: 23.8
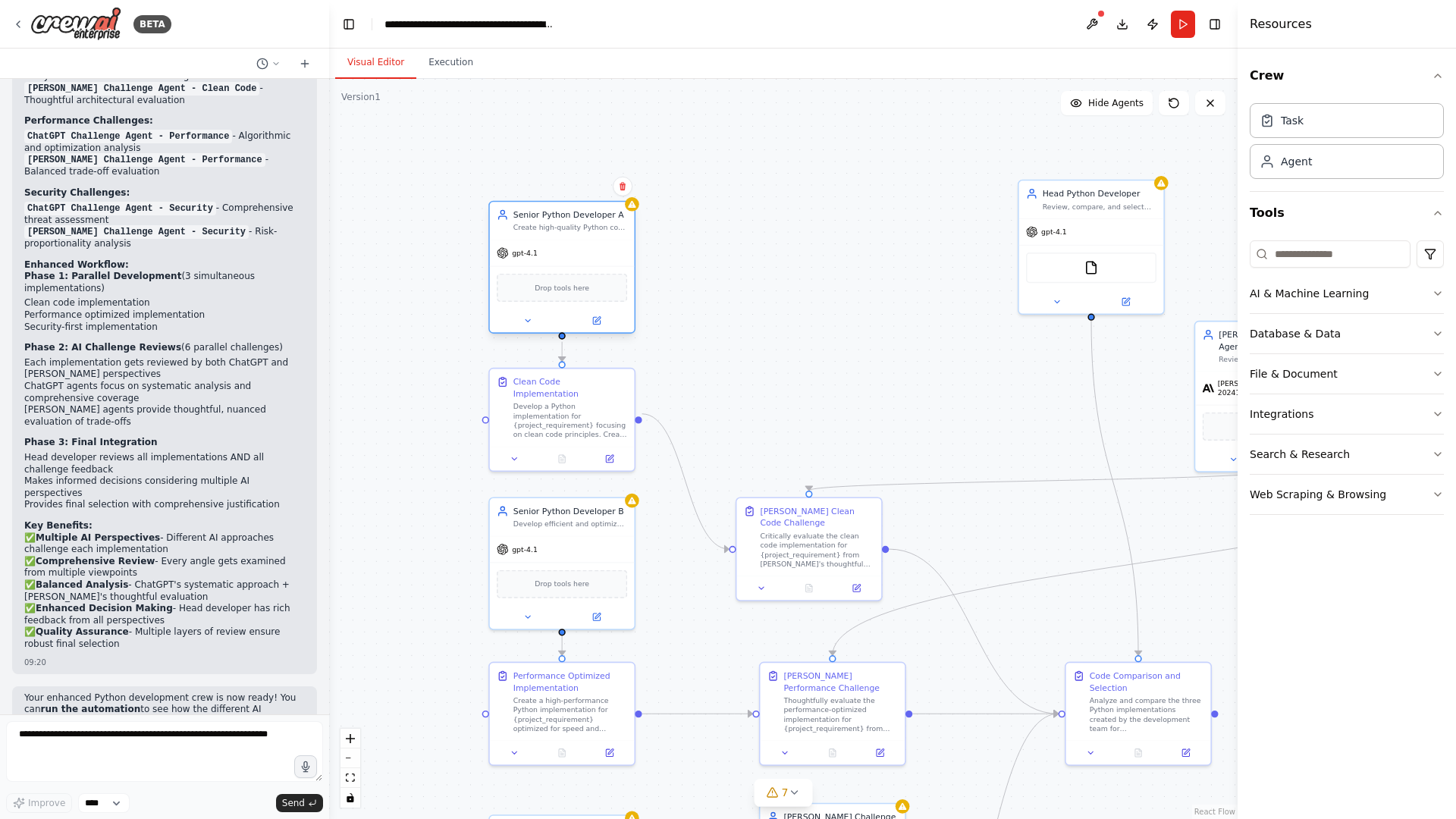
click at [583, 240] on div "gpt-4.1 Drop tools here" at bounding box center [562, 286] width 145 height 93
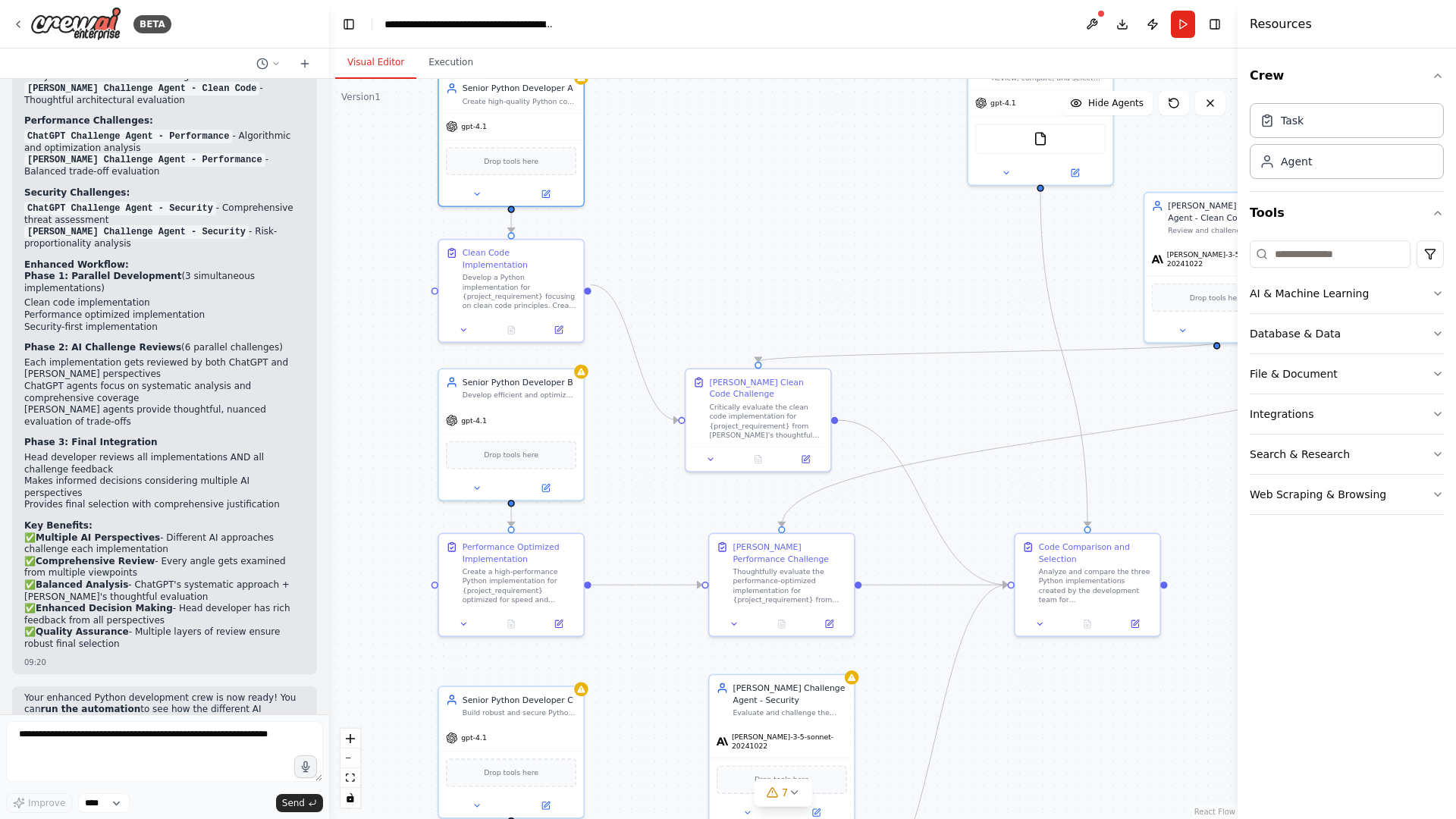
drag, startPoint x: 771, startPoint y: 375, endPoint x: 700, endPoint y: 285, distance: 114.6
click at [700, 280] on div ".deletable-edge-delete-btn { width: 20px; height: 20px; border: 0px solid #ffff…" at bounding box center [784, 449] width 909 height 740
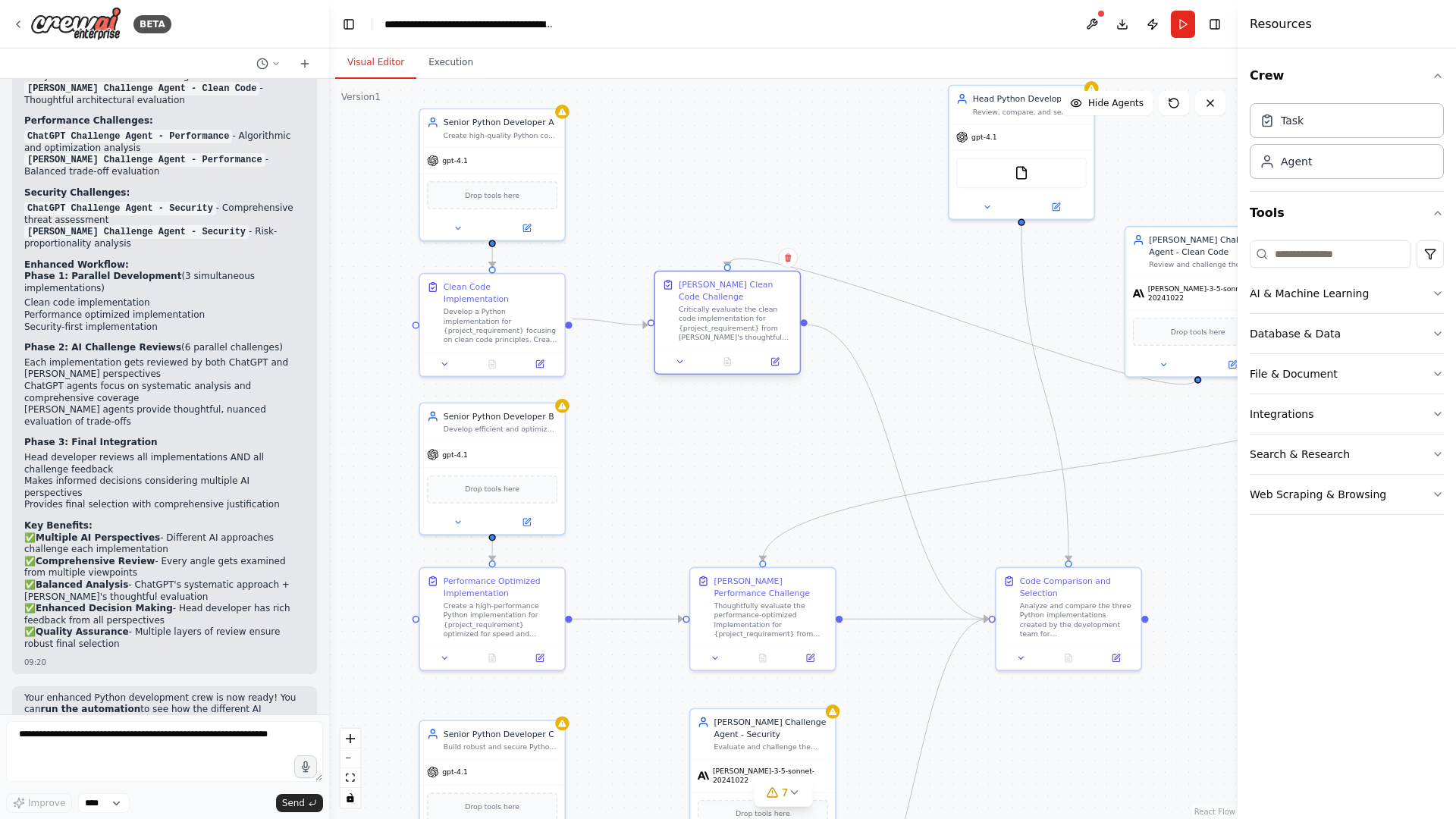
drag, startPoint x: 724, startPoint y: 443, endPoint x: 715, endPoint y: 308, distance: 135.3
click at [715, 308] on div "Critically evaluate the clean code implementation for {project_requirement} fro…" at bounding box center [736, 324] width 114 height 38
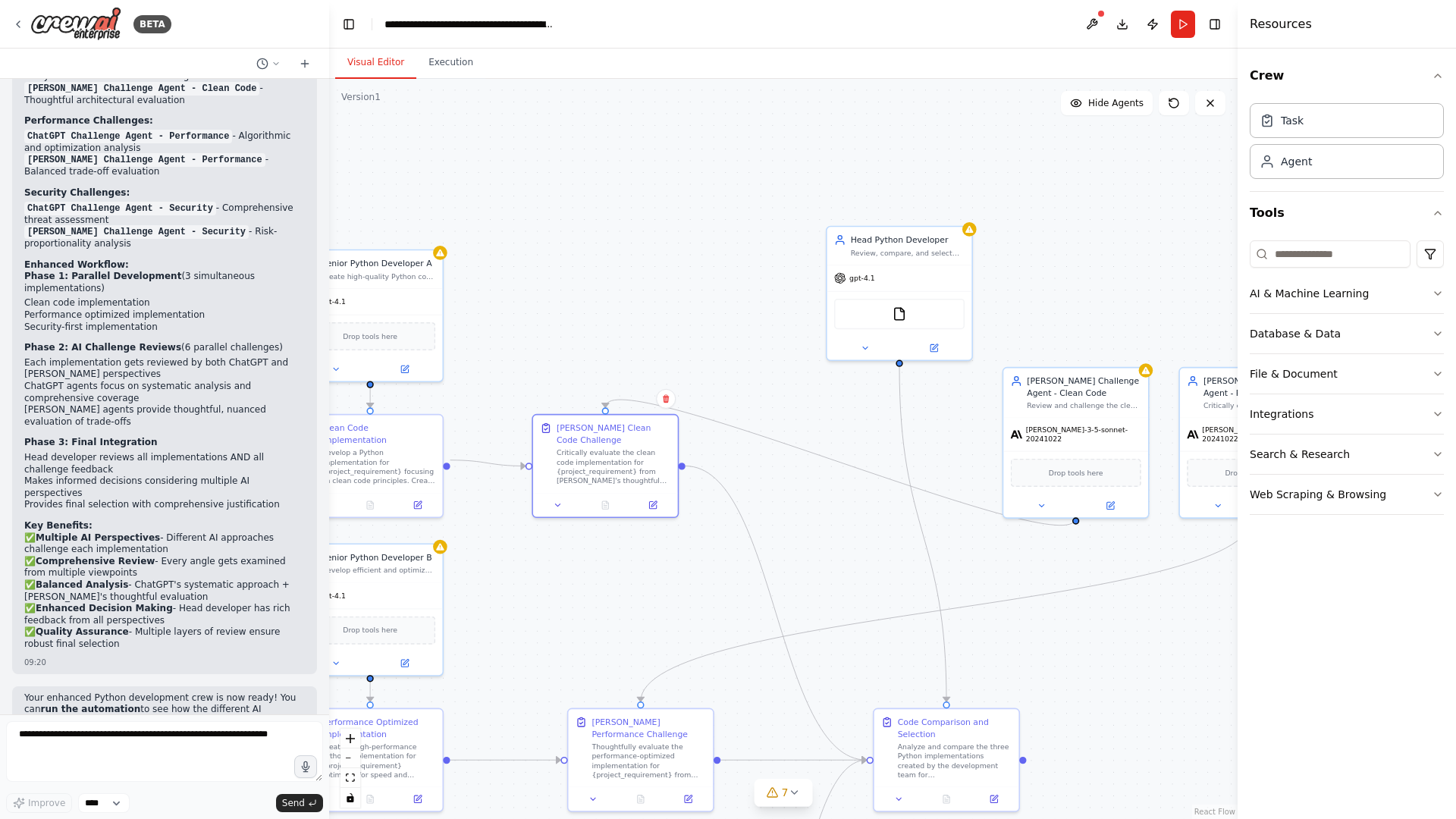
drag
click at [686, 584] on div ".deletable-edge-delete-btn { width: 20px; height: 20px; border: 0px solid #ffff…" at bounding box center [784, 449] width 909 height 740
click at [981, 635] on div "Analyze and compare the three Python implementations created by the development…" at bounding box center [1025, 641] width 114 height 38
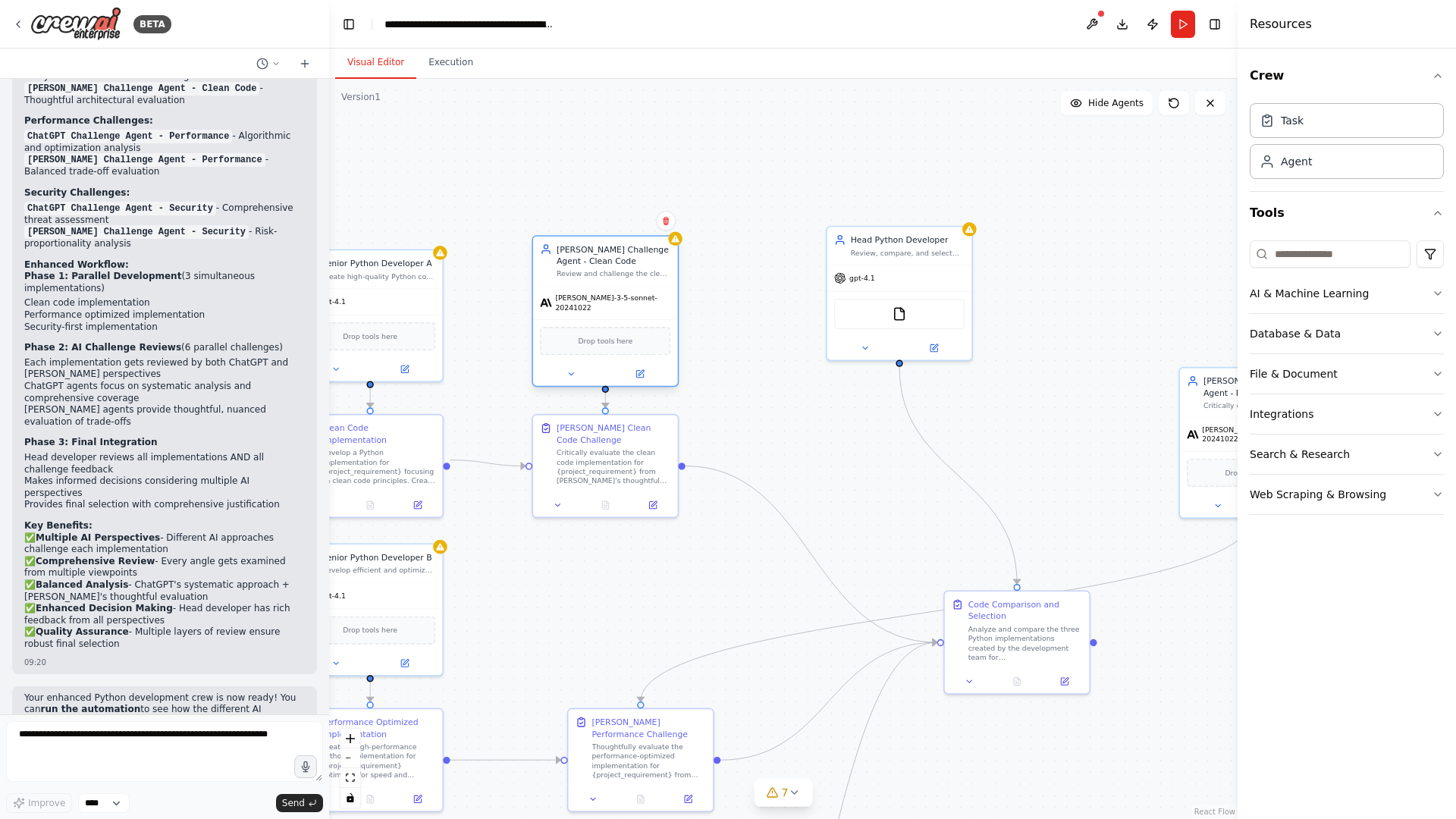
drag, startPoint x: 1066, startPoint y: 417, endPoint x: 599, endPoint y: 290, distance: 484.0
click at [599, 290] on div "claude-3-5-sonnet-20241022" at bounding box center [605, 303] width 145 height 33
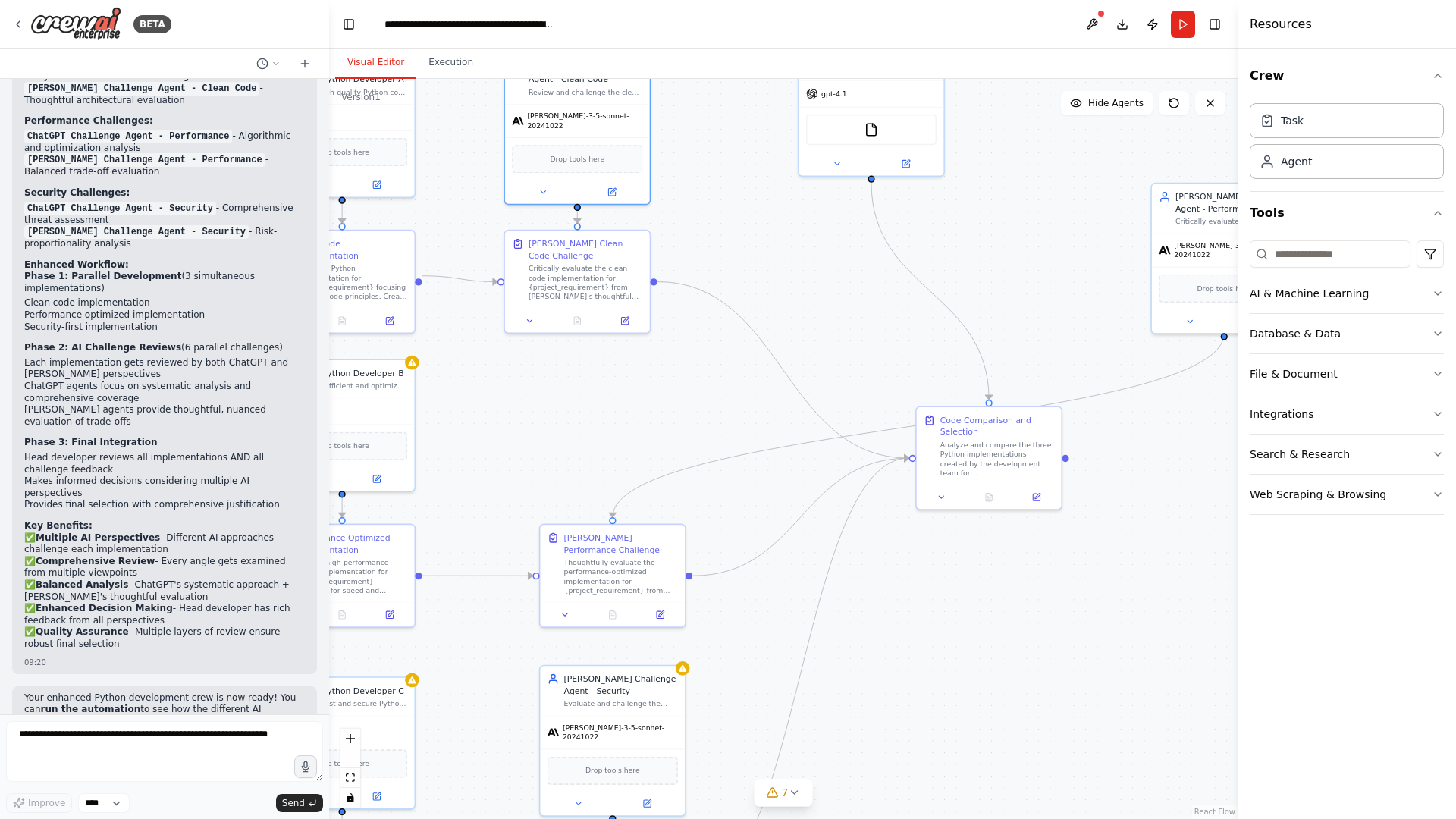
drag, startPoint x: 785, startPoint y: 404, endPoint x: 761, endPoint y: 254, distance: 151.9
click at [761, 254] on div ".deletable-edge-delete-btn { width: 20px; height: 20px; border: 0px solid #ffff…" at bounding box center [784, 449] width 909 height 740
drag, startPoint x: 1178, startPoint y: 243, endPoint x: 584, endPoint y: 412, distance: 617.6
click at [584, 412] on div "claude-3-5-sonnet-20241022" at bounding box center [614, 424] width 145 height 33
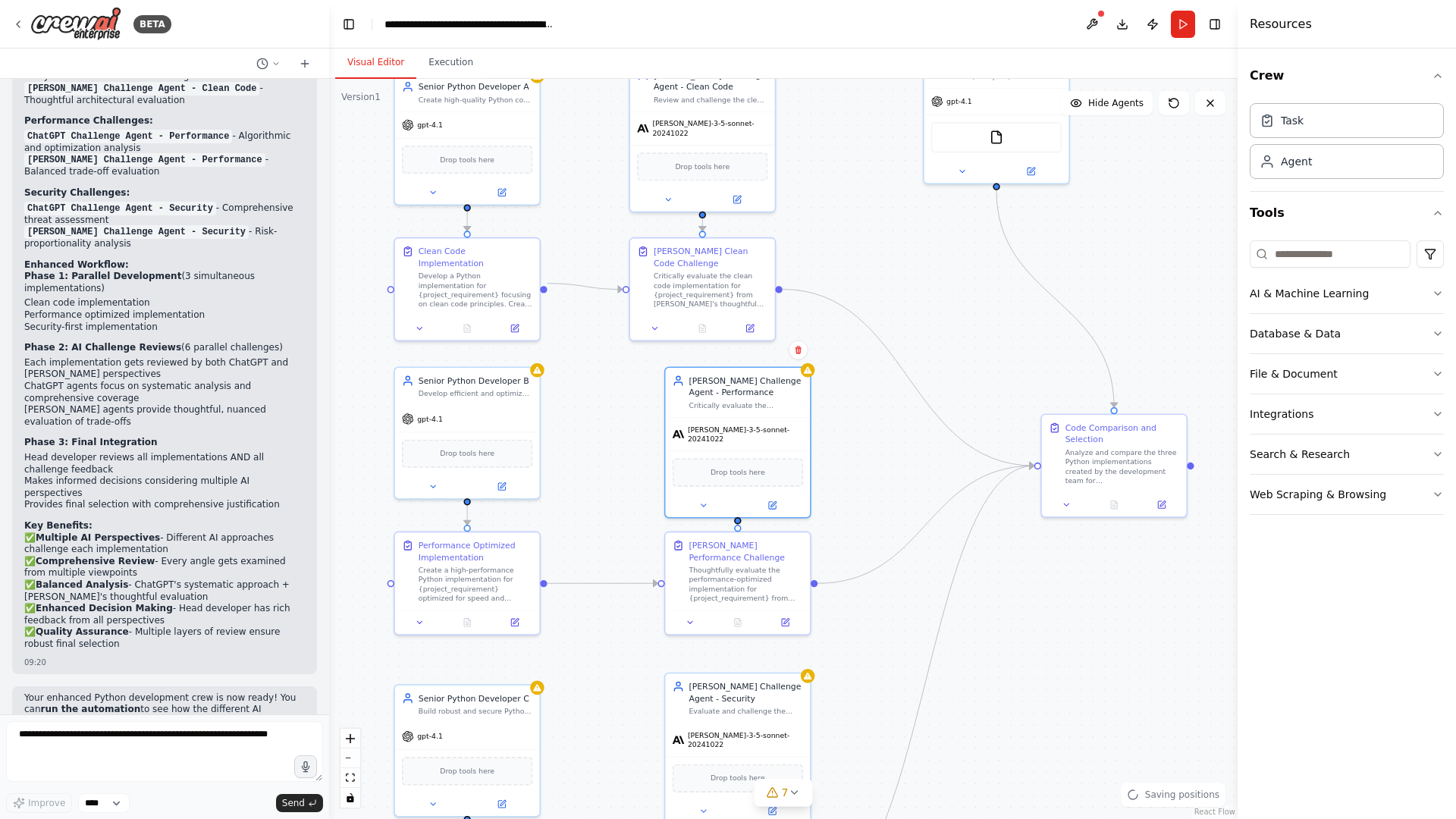
drag, startPoint x: 783, startPoint y: 436, endPoint x: 871, endPoint y: 446, distance: 88.6
click at [871, 446] on div ".deletable-edge-delete-btn { width: 20px; height: 20px; border: 0px solid #ffff…" at bounding box center [784, 449] width 909 height 740
drag, startPoint x: 739, startPoint y: 273, endPoint x: 758, endPoint y: 269, distance: 19.4
click at [758, 270] on div "Critically evaluate the clean code implementation for {project_requirement} fro…" at bounding box center [746, 289] width 114 height 38
drag, startPoint x: 714, startPoint y: 115, endPoint x: 746, endPoint y: 110, distance: 32.4
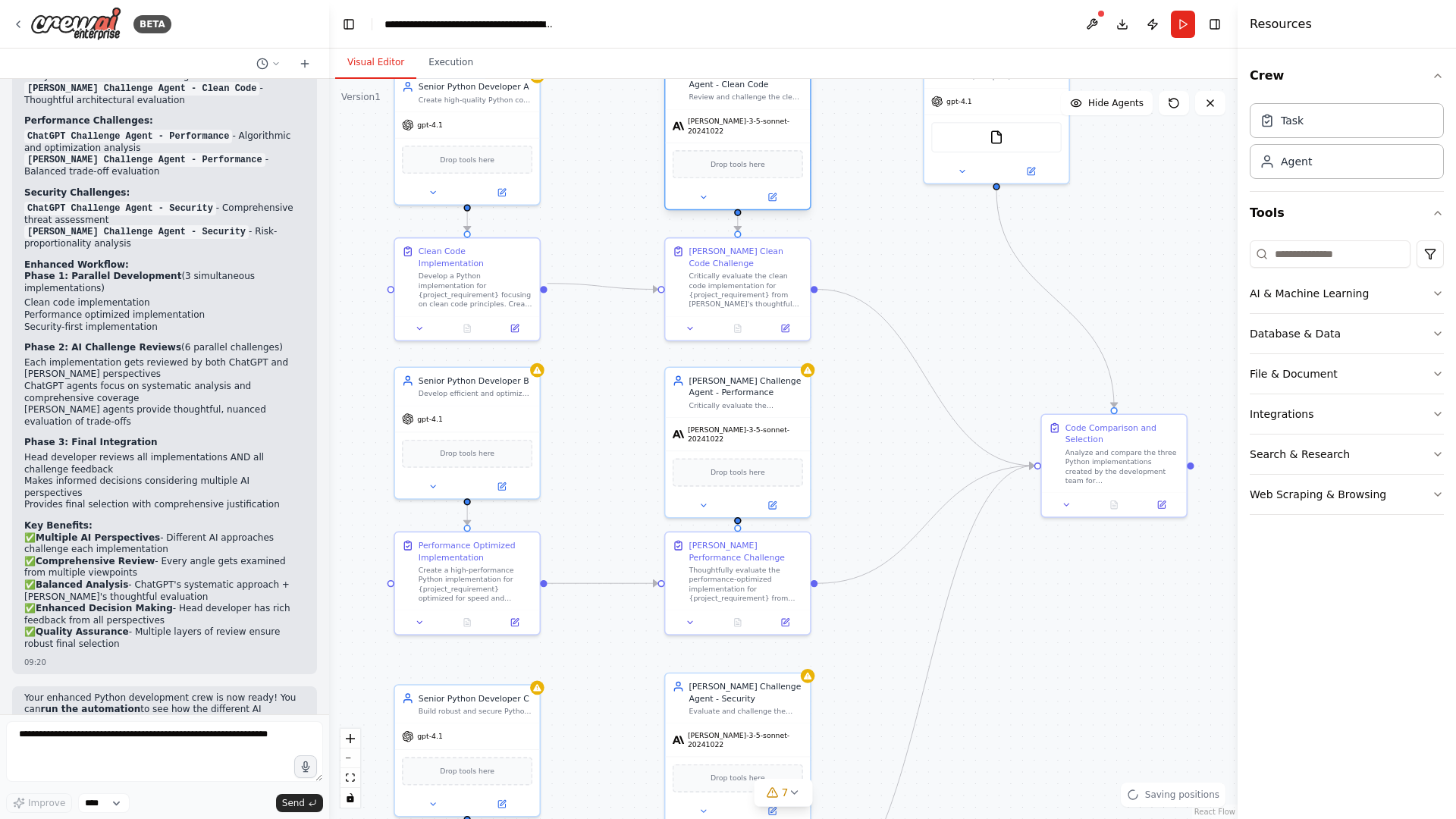
click at [746, 110] on div "[PERSON_NAME]-3-5-sonnet-20241022" at bounding box center [738, 127] width 145 height 33
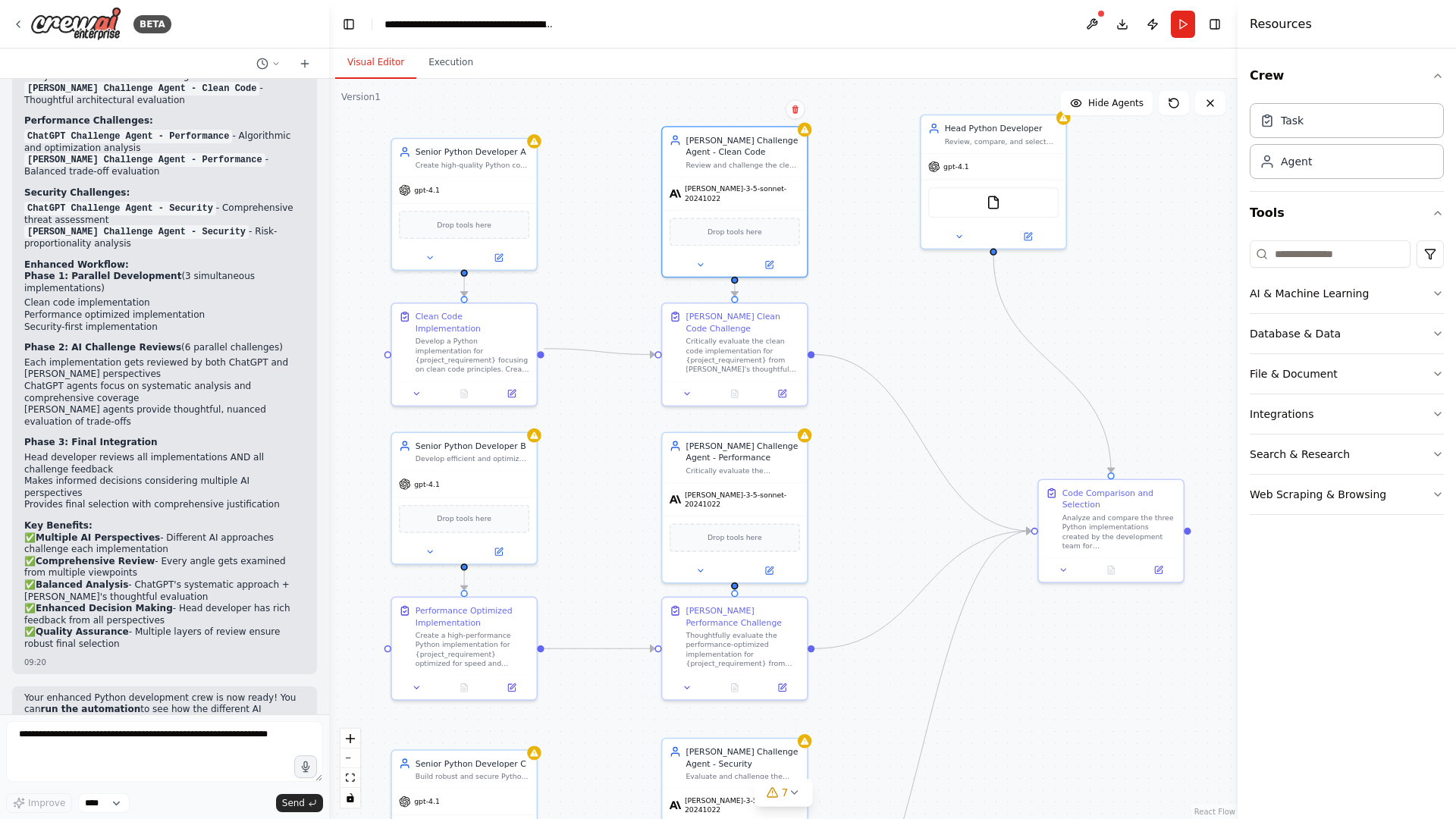
drag, startPoint x: 905, startPoint y: 248, endPoint x: 888, endPoint y: 381, distance: 134.1
click at [896, 377] on div ".deletable-edge-delete-btn { width: 20px; height: 20px; border: 0px solid #ffff…" at bounding box center [784, 449] width 909 height 740
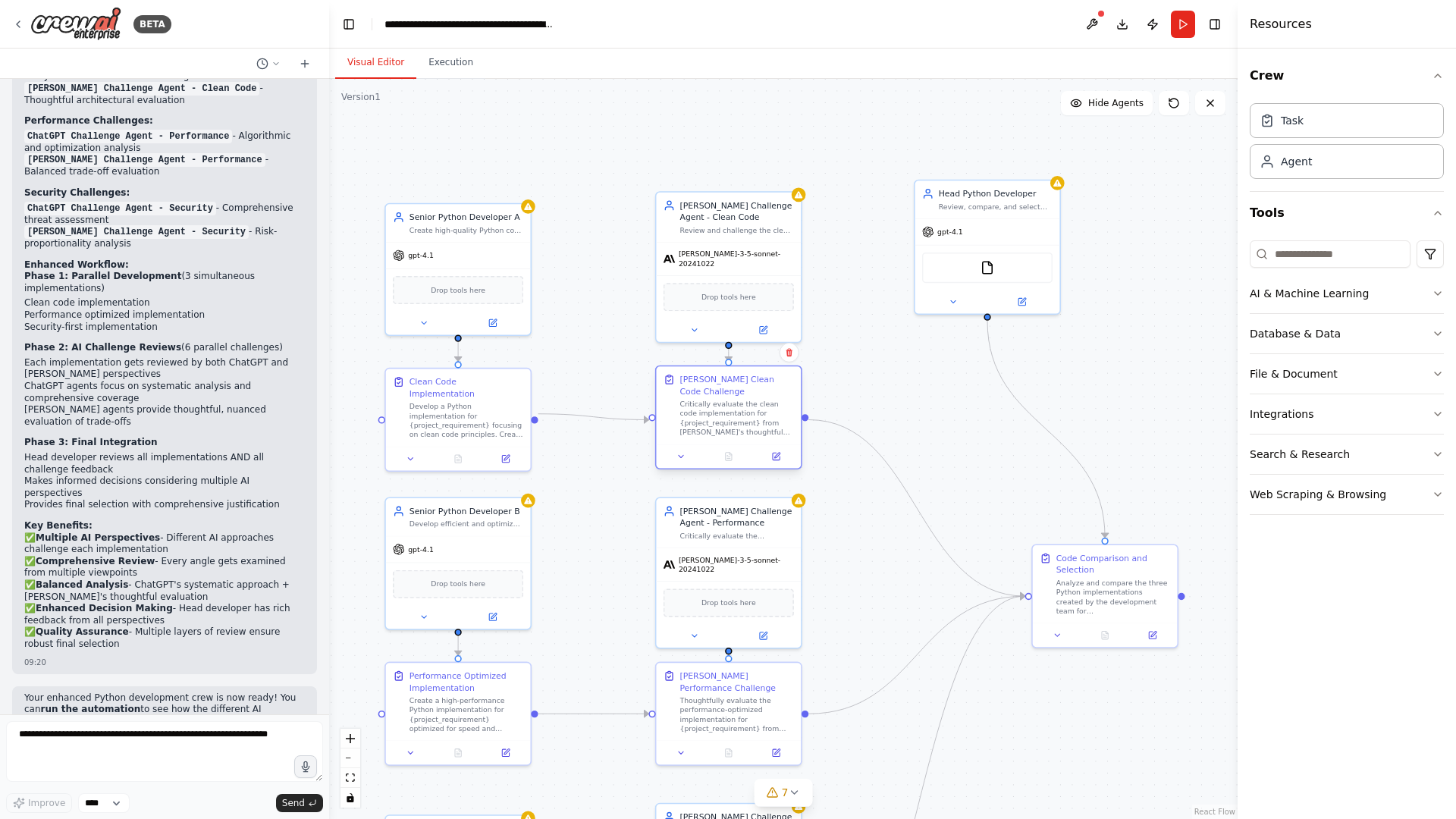
click at [732, 395] on div "Claude Clean Code Challenge Critically evaluate the clean code implementation f…" at bounding box center [737, 405] width 114 height 63
click at [892, 339] on div ".deletable-edge-delete-btn { width: 20px; height: 20px; border: 0px solid #ffff…" at bounding box center [784, 449] width 909 height 740
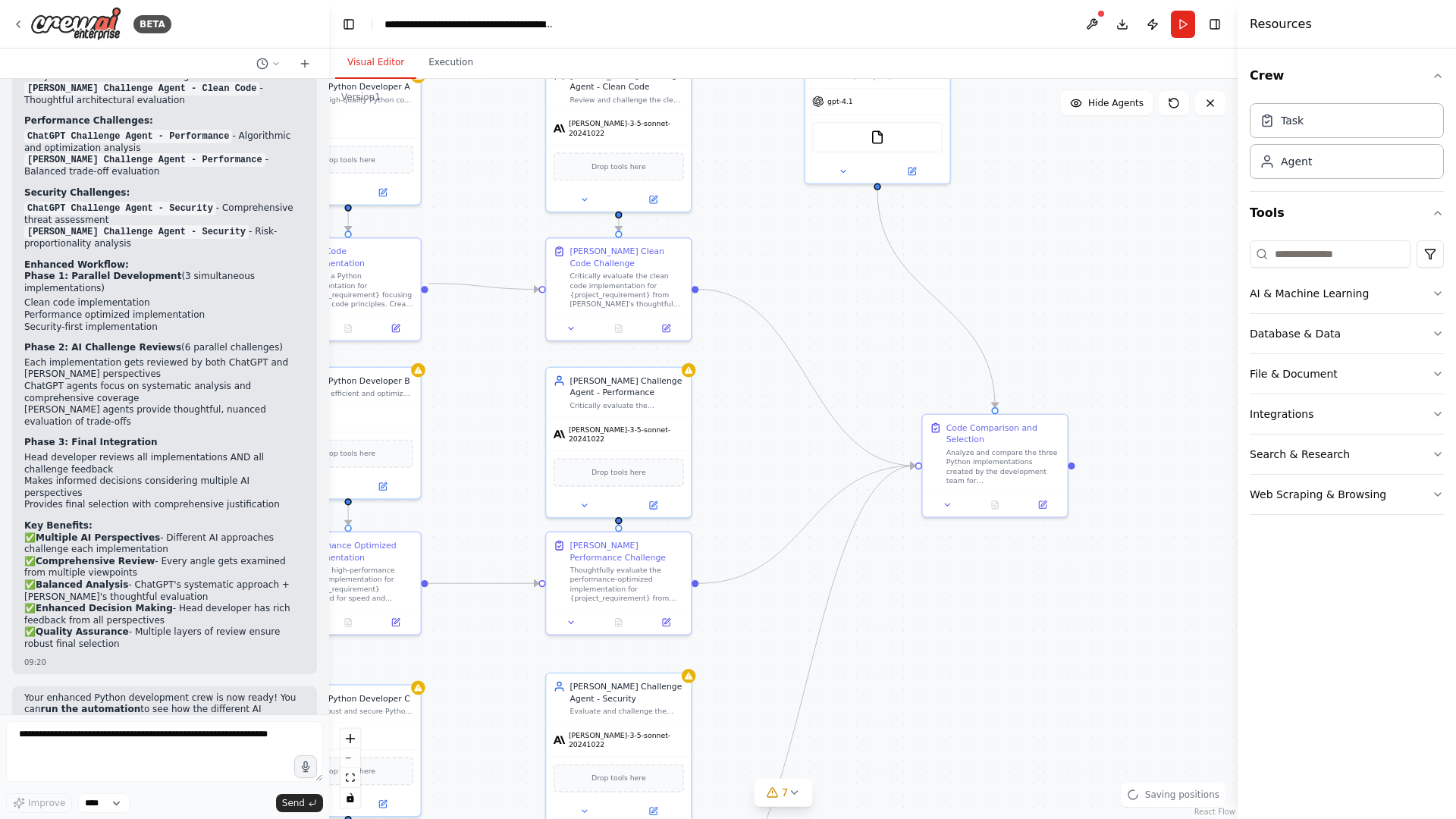
drag, startPoint x: 961, startPoint y: 437, endPoint x: 724, endPoint y: 235, distance: 311.4
click at [738, 235] on div ".deletable-edge-delete-btn { width: 20px; height: 20px; border: 0px solid #ffff…" at bounding box center [784, 449] width 909 height 740
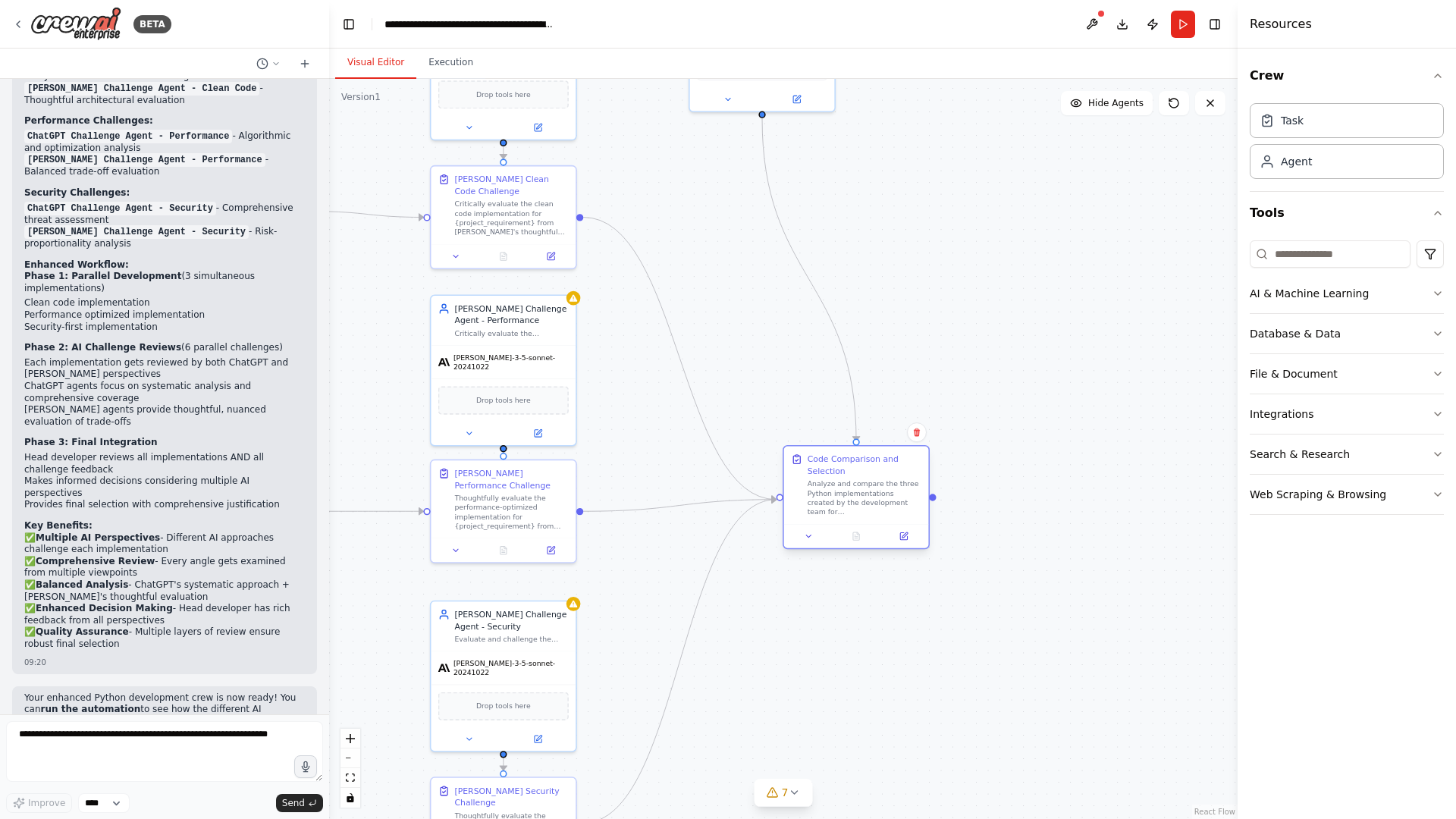
drag, startPoint x: 866, startPoint y: 383, endPoint x: 849, endPoint y: 485, distance: 103.4
click at [849, 485] on div "Analyze and compare the three Python implementations created by the development…" at bounding box center [865, 499] width 114 height 38
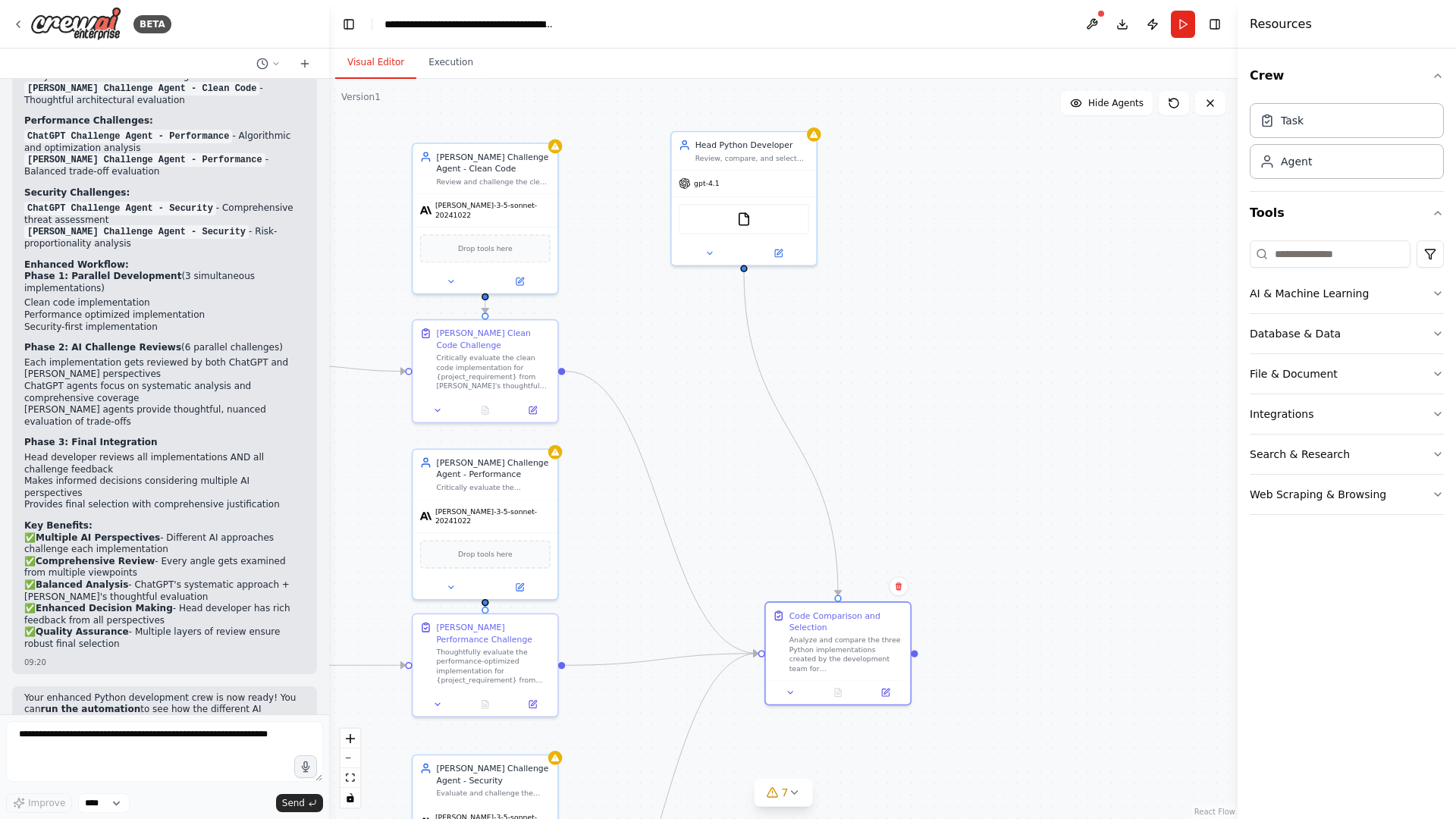
drag, startPoint x: 948, startPoint y: 311, endPoint x: 926, endPoint y: 386, distance: 78.2
click at [927, 387] on div ".deletable-edge-delete-btn { width: 20px; height: 20px; border: 0px solid #ffff…" at bounding box center [784, 449] width 909 height 740
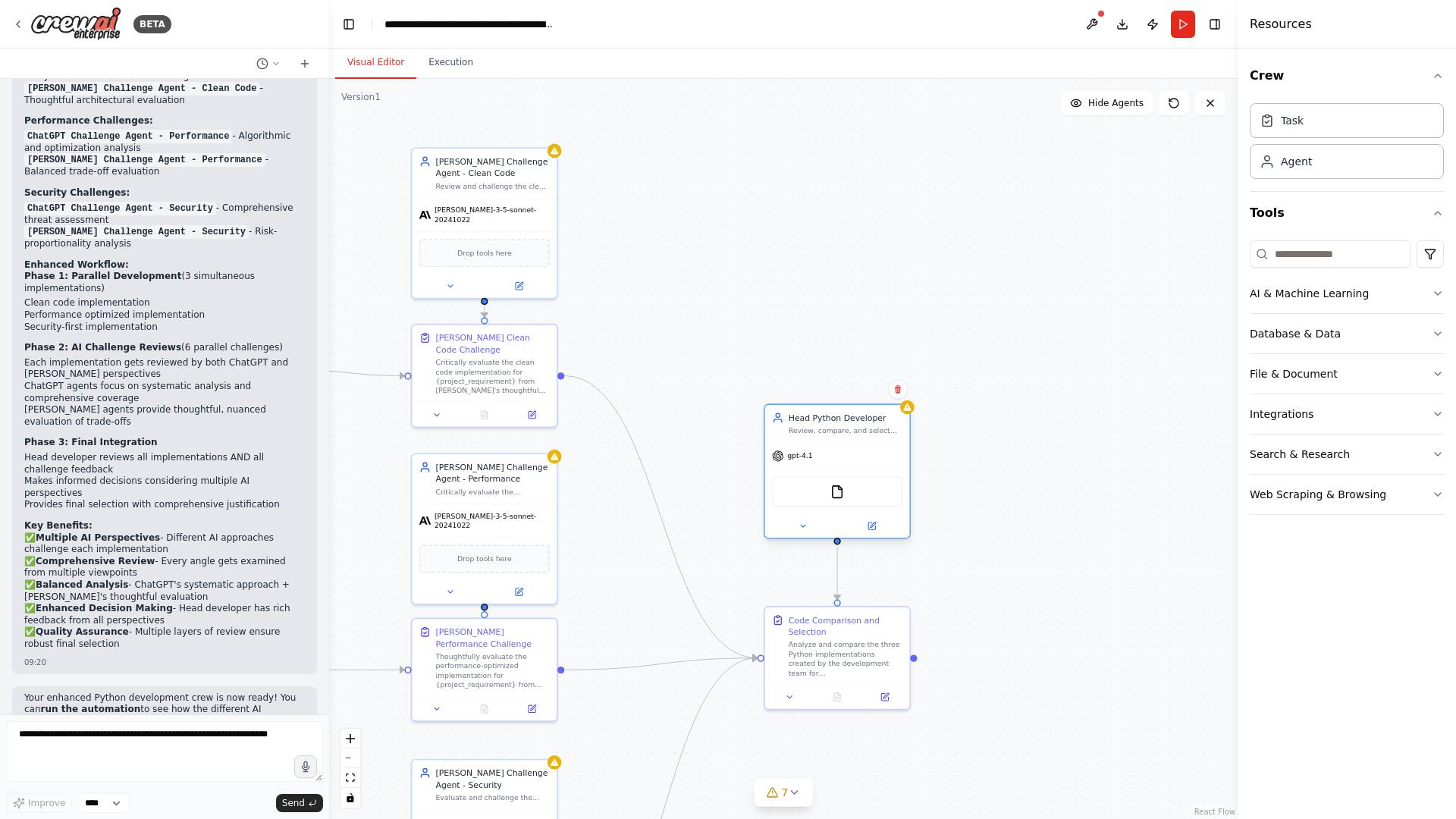
drag, startPoint x: 749, startPoint y: 165, endPoint x: 839, endPoint y: 434, distance: 283.7
click at [839, 434] on div "Head Python Developer Review, compare, and select the best Python code implemen…" at bounding box center [838, 424] width 145 height 38
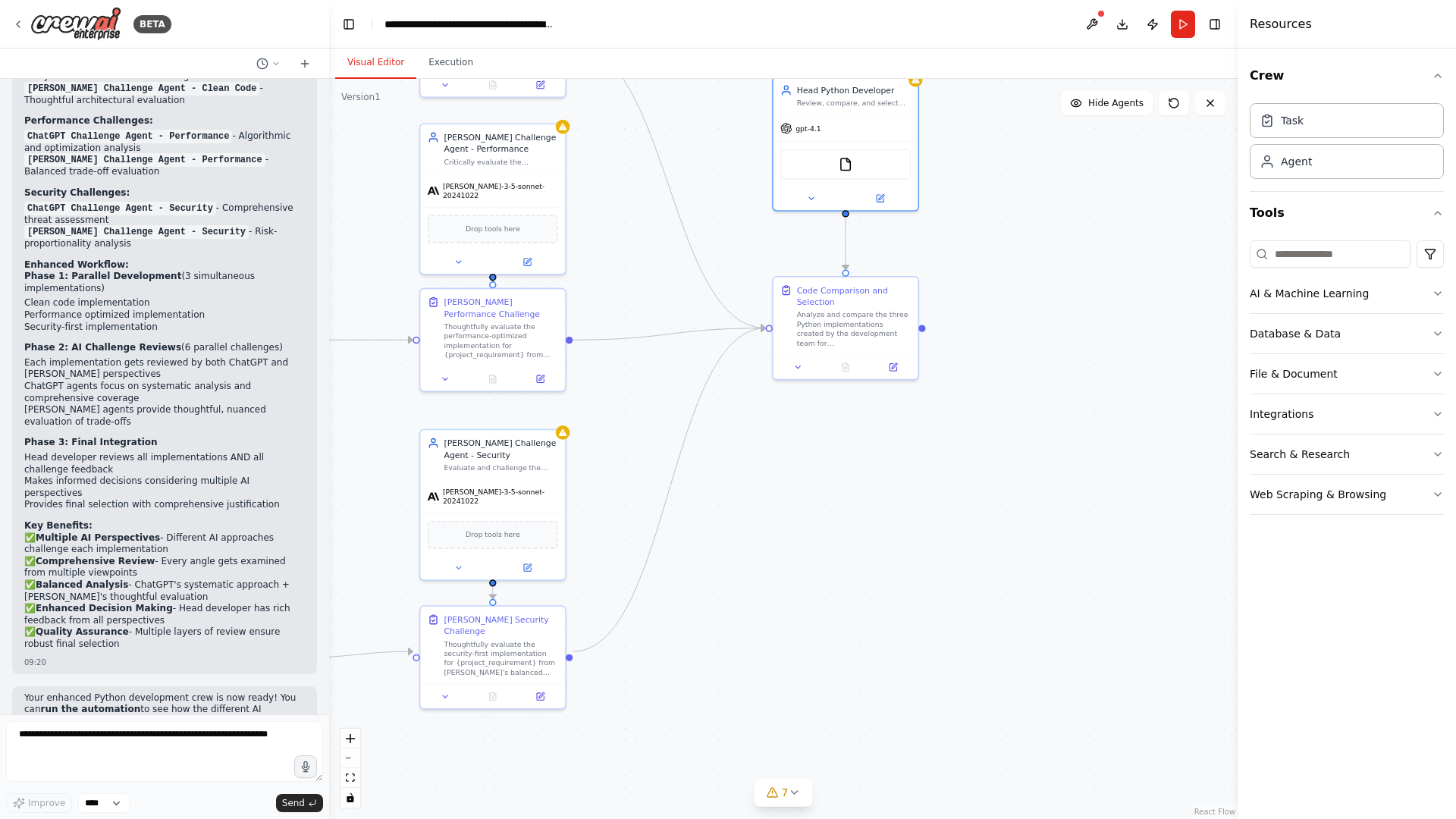
drag, startPoint x: 991, startPoint y: 566, endPoint x: 1009, endPoint y: 227, distance: 339.5
click at [1009, 227] on div ".deletable-edge-delete-btn { width: 20px; height: 20px; border: 0px solid #ffff…" at bounding box center [784, 449] width 909 height 740
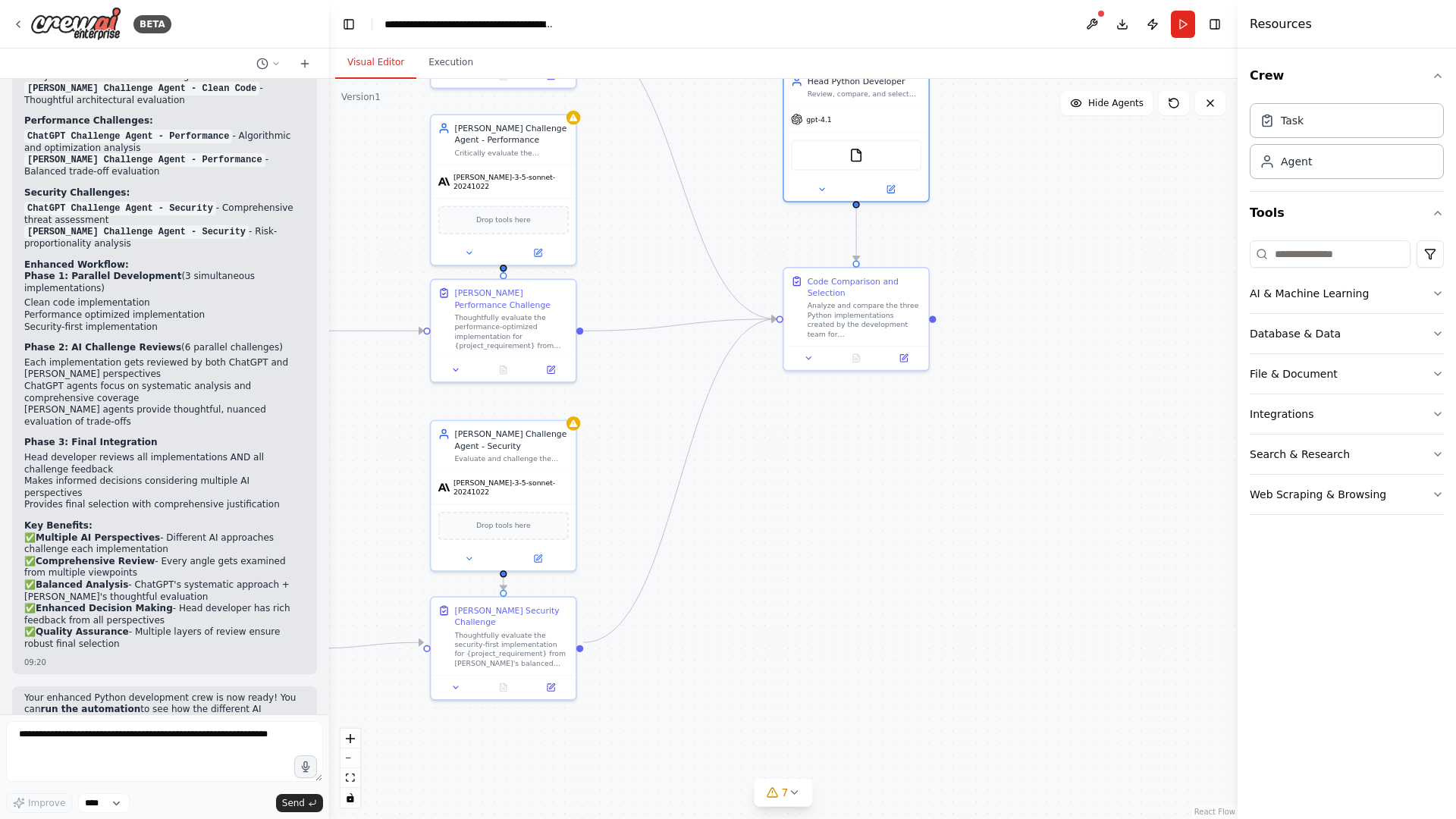
click at [879, 485] on div ".deletable-edge-delete-btn { width: 20px; height: 20px; border: 0px solid #ffff…" at bounding box center [784, 449] width 909 height 740
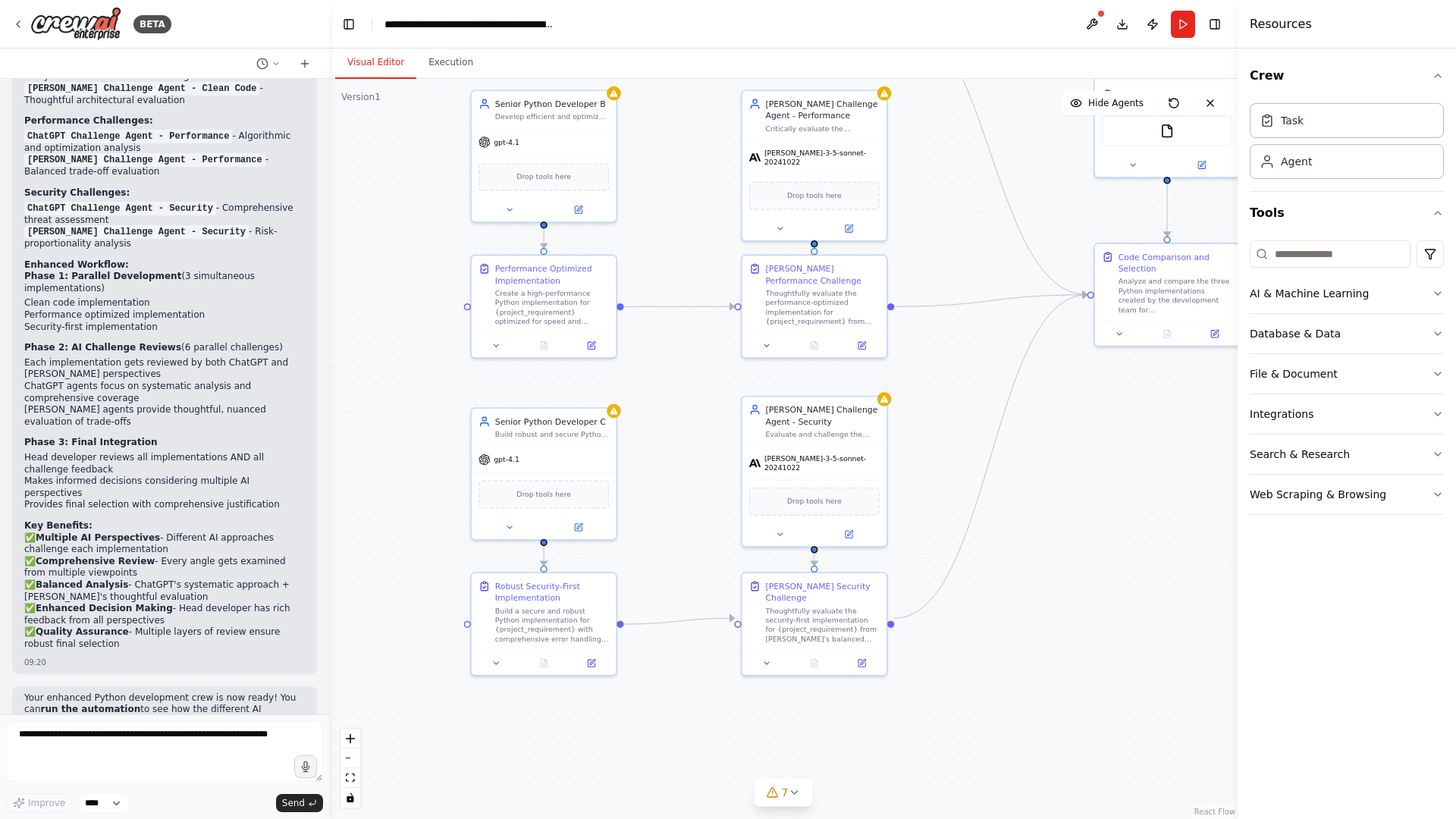
drag, startPoint x: 758, startPoint y: 541, endPoint x: 1070, endPoint y: 517, distance: 312.9
click at [1070, 517] on div ".deletable-edge-delete-btn { width: 20px; height: 20px; border: 0px solid #ffff…" at bounding box center [784, 449] width 909 height 740
click at [794, 621] on div "Thoughtfully evaluate the security-first implementation for {project_requiremen…" at bounding box center [823, 635] width 114 height 38
click at [1015, 618] on div ".deletable-edge-delete-btn { width: 20px; height: 20px; border: 0px solid #ffff…" at bounding box center [784, 449] width 909 height 740
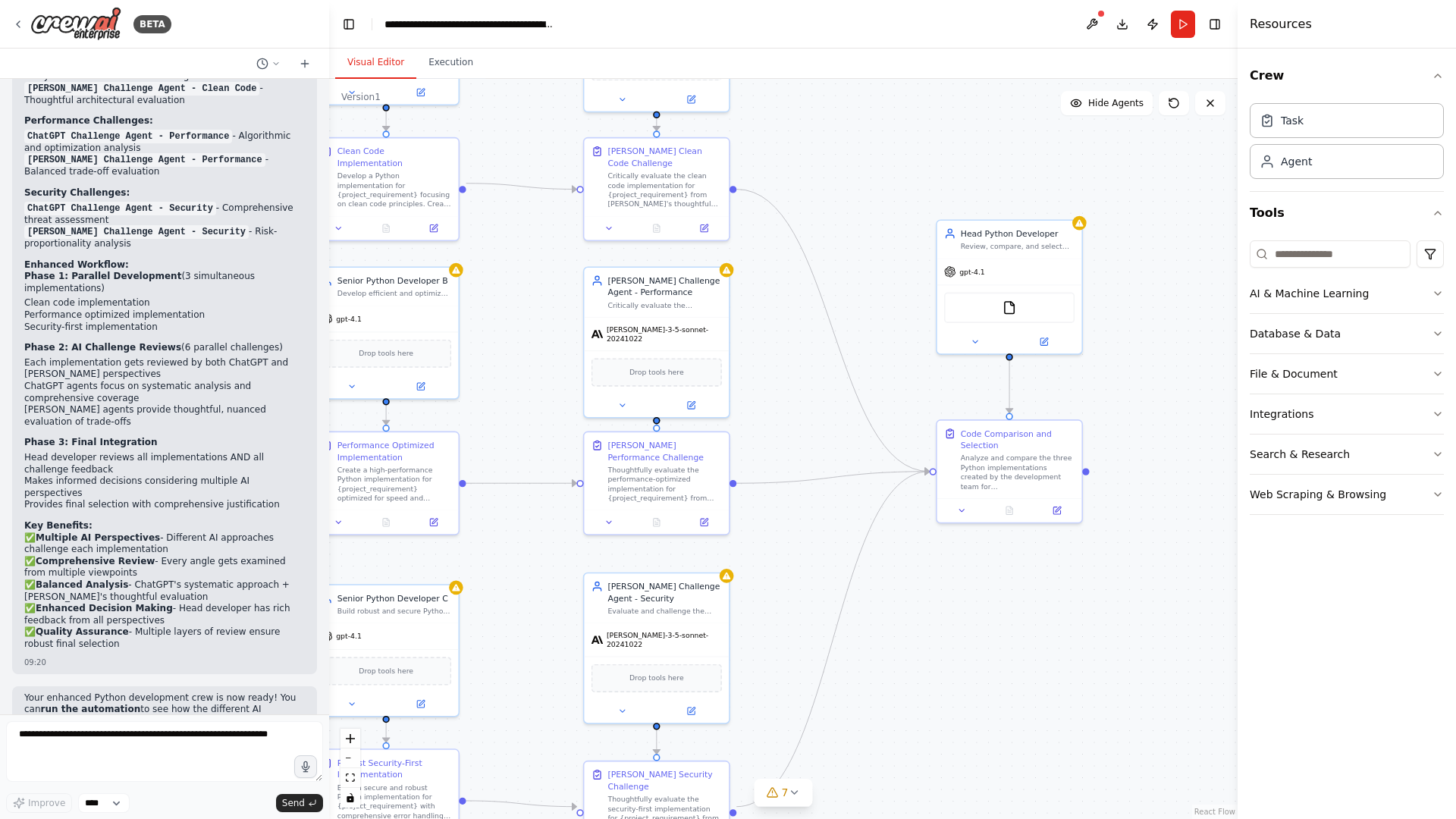
click at [790, 662] on div ".deletable-edge-delete-btn { width: 20px; height: 20px; border: 0px solid #ffff…" at bounding box center [784, 449] width 909 height 740
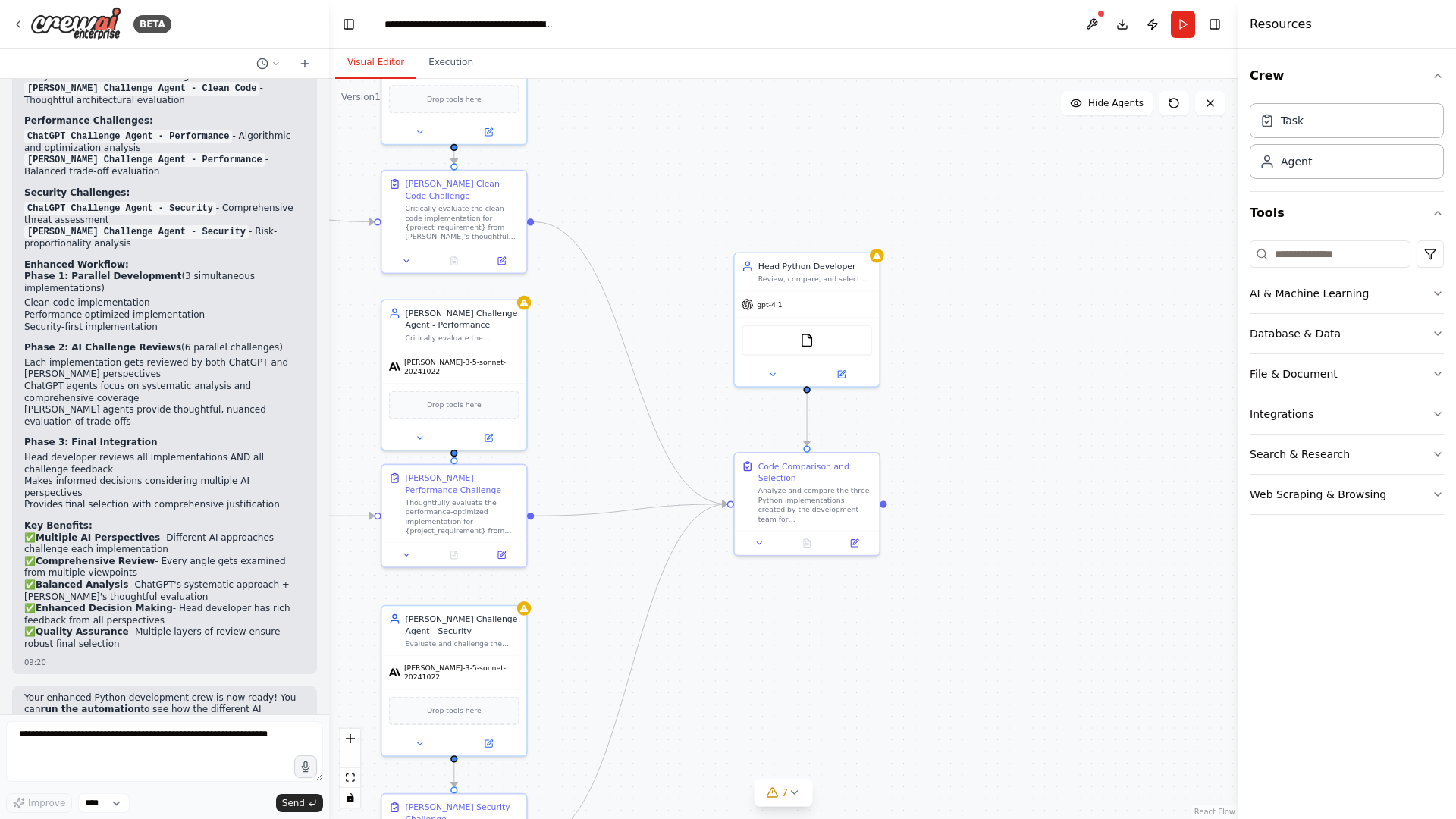
click at [966, 481] on div ".deletable-edge-delete-btn { width: 20px; height: 20px; border: 0px solid #ffff…" at bounding box center [784, 449] width 909 height 740
click at [800, 479] on div "Code Comparison and Selection" at bounding box center [815, 470] width 114 height 24
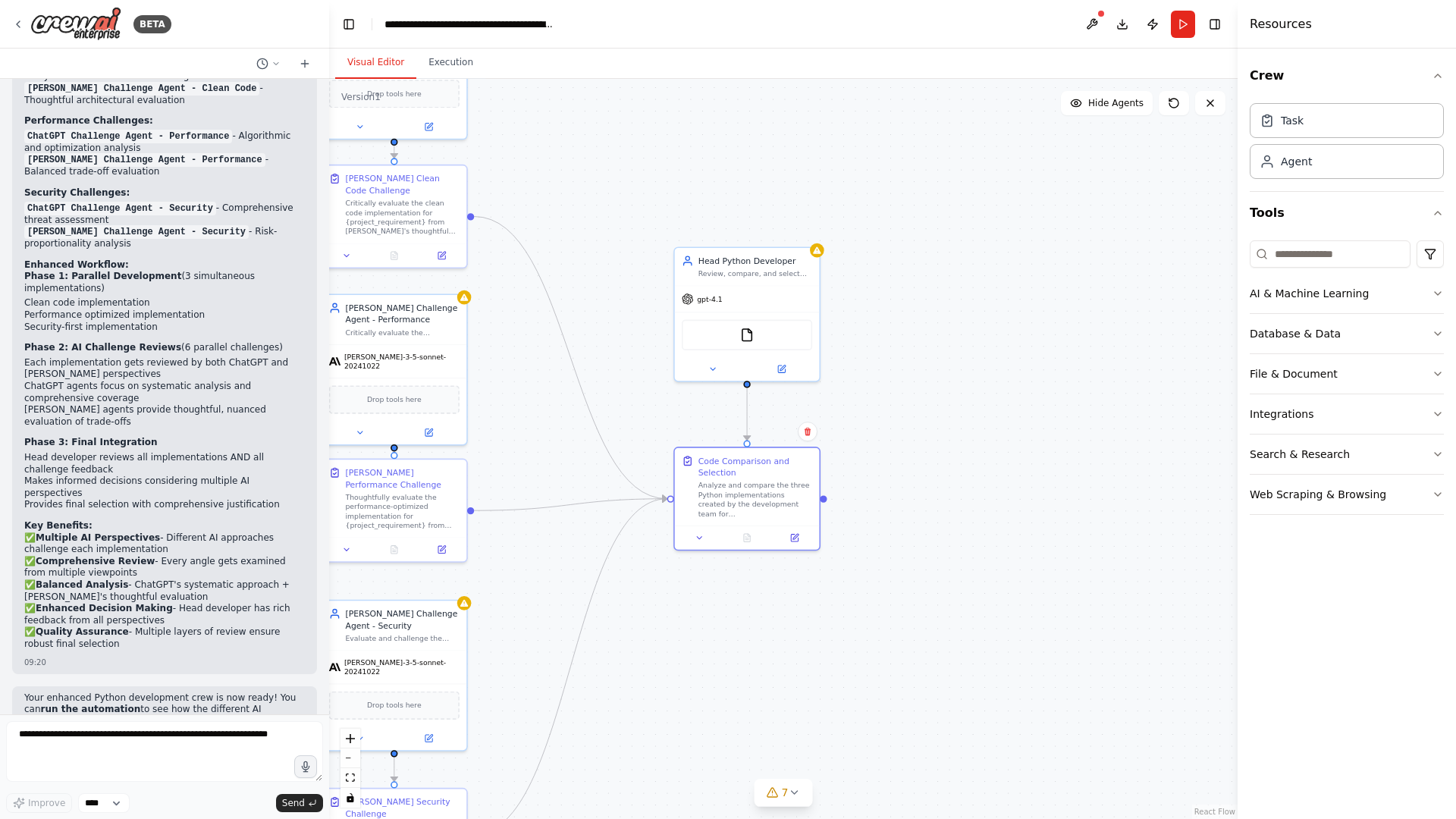
drag, startPoint x: 992, startPoint y: 486, endPoint x: 785, endPoint y: 485, distance: 207.0
click at [788, 485] on div ".deletable-edge-delete-btn { width: 20px; height: 20px; border: 0px solid #ffff…" at bounding box center [784, 449] width 909 height 740
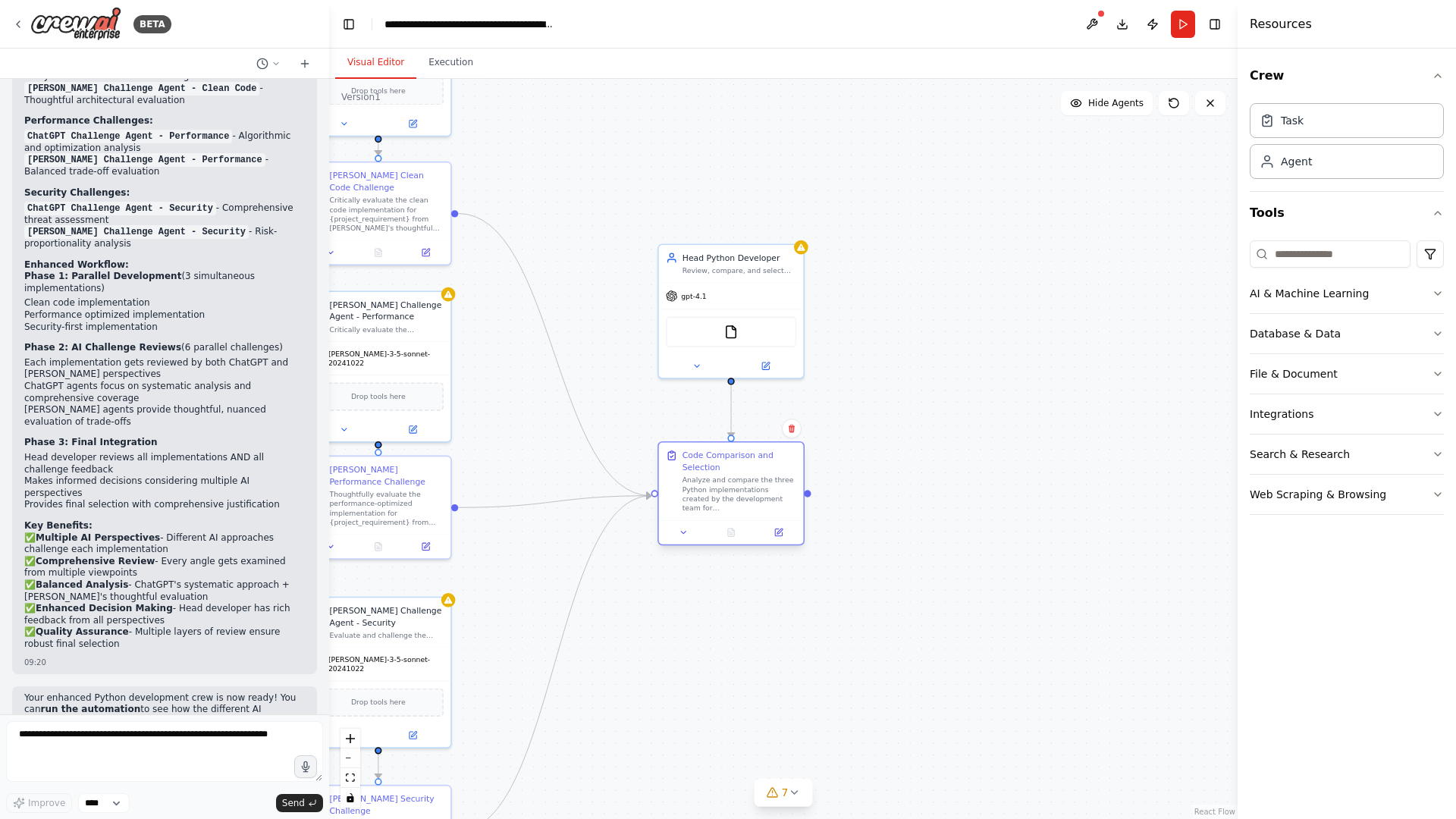
click at [808, 497] on div ".deletable-edge-delete-btn { width: 20px; height: 20px; border: 0px solid #ffff…" at bounding box center [784, 449] width 909 height 740
click at [808, 495] on div at bounding box center [807, 493] width 7 height 7
click at [1075, 481] on div ".deletable-edge-delete-btn { width: 20px; height: 20px; border: 0px solid #ffff…" at bounding box center [784, 449] width 909 height 740
click at [1031, 541] on div ".deletable-edge-delete-btn { width: 20px; height: 20px; border: 0px solid #ffff…" at bounding box center [784, 449] width 909 height 740
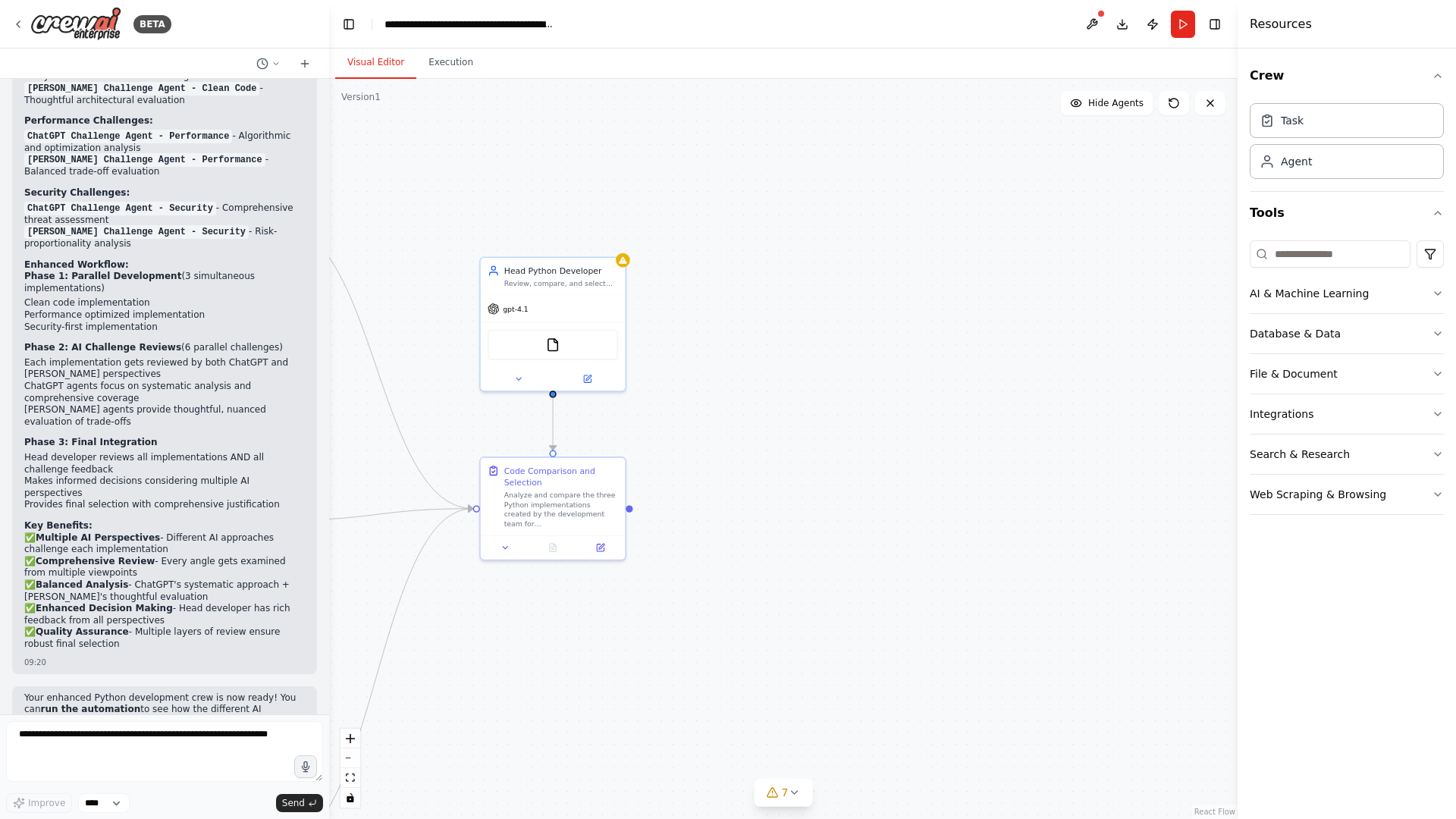
click at [867, 490] on div ".deletable-edge-delete-btn { width: 20px; height: 20px; border: 0px solid #ffff…" at bounding box center [784, 449] width 909 height 740
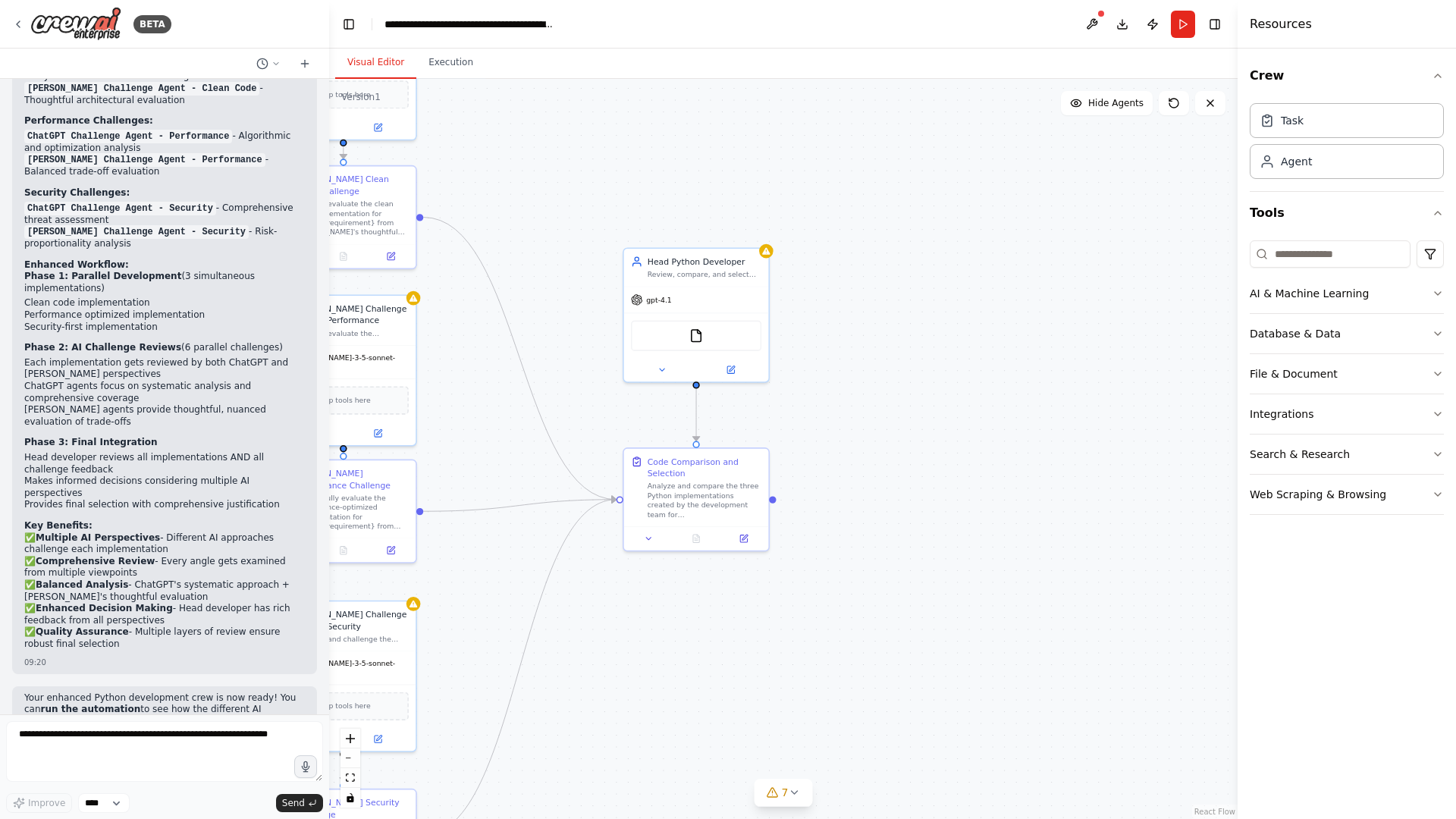
click at [925, 483] on div ".deletable-edge-delete-btn { width: 20px; height: 20px; border: 0px solid #ffff…" at bounding box center [784, 449] width 909 height 740
click at [1118, 93] on button "Hide Agents" at bounding box center [1106, 103] width 91 height 24
click at [1118, 94] on button "Show Agents" at bounding box center [1105, 103] width 96 height 24
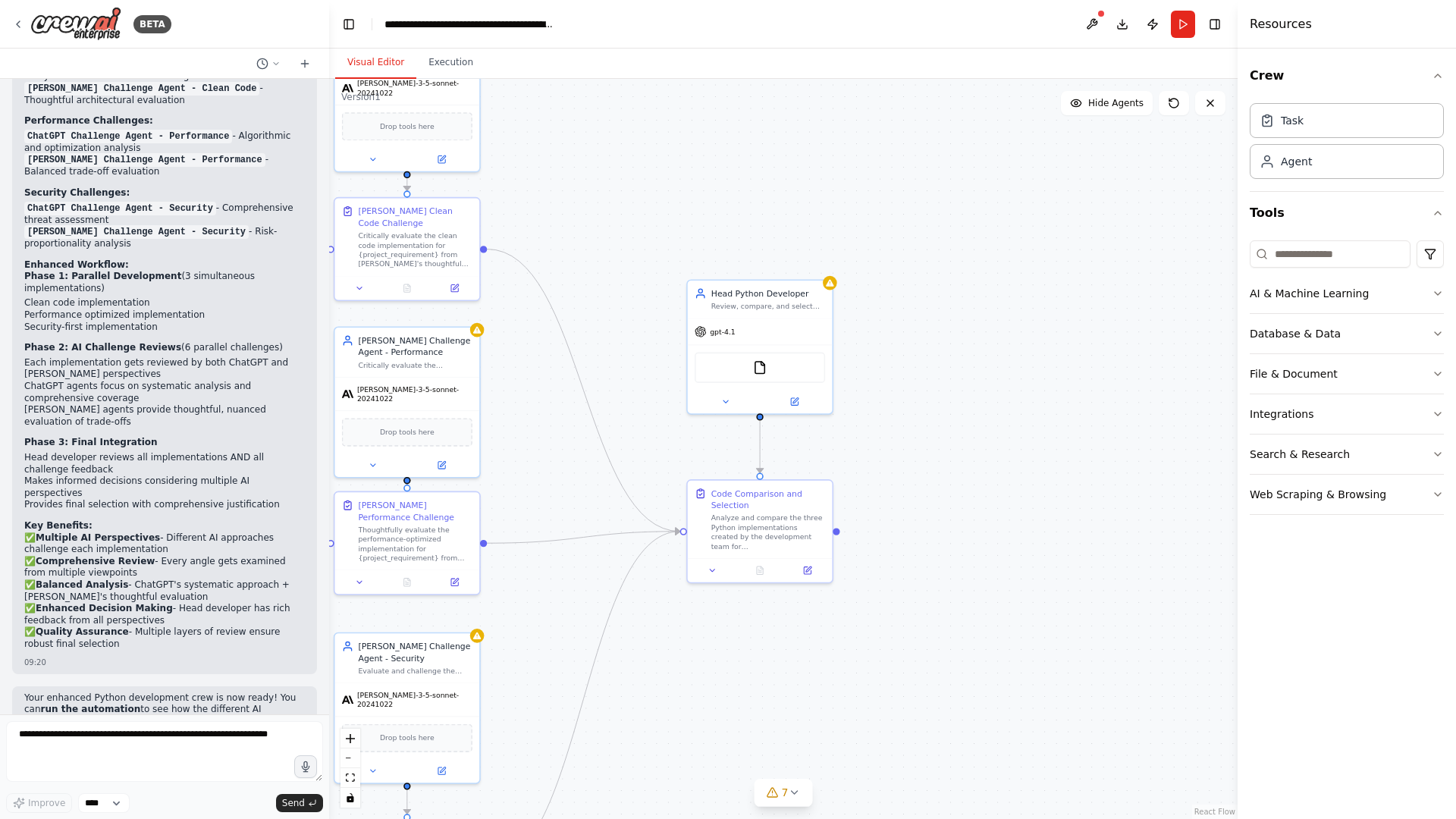
click at [983, 287] on div ".deletable-edge-delete-btn { width: 20px; height: 20px; border: 0px solid #ffff…" at bounding box center [784, 449] width 909 height 740
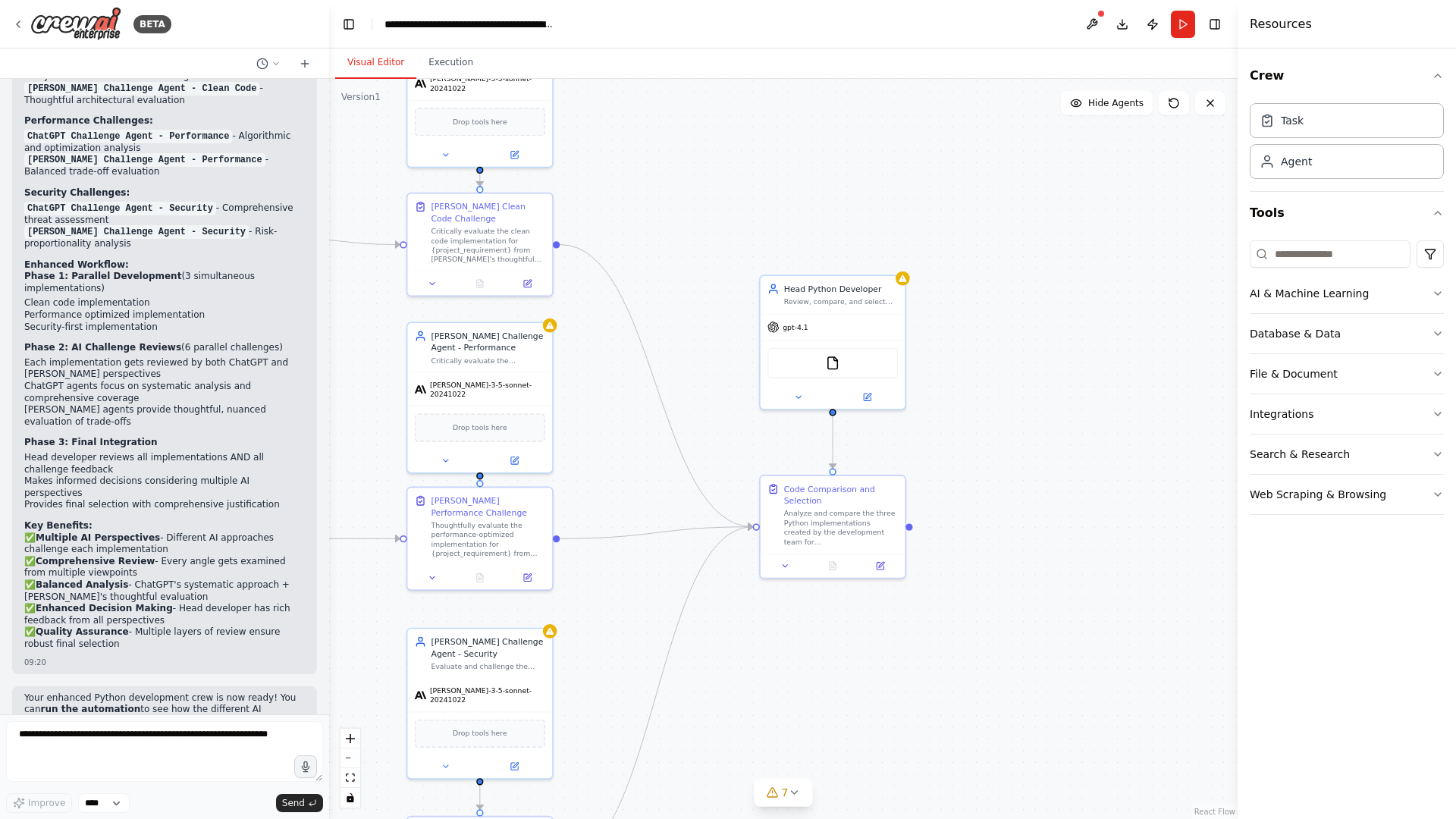
drag, startPoint x: 707, startPoint y: 183, endPoint x: 780, endPoint y: 178, distance: 73.2
click at [780, 178] on div ".deletable-edge-delete-btn { width: 20px; height: 20px; border: 0px solid #ffff…" at bounding box center [784, 449] width 909 height 740
click at [1086, 21] on button at bounding box center [1091, 24] width 24 height 27
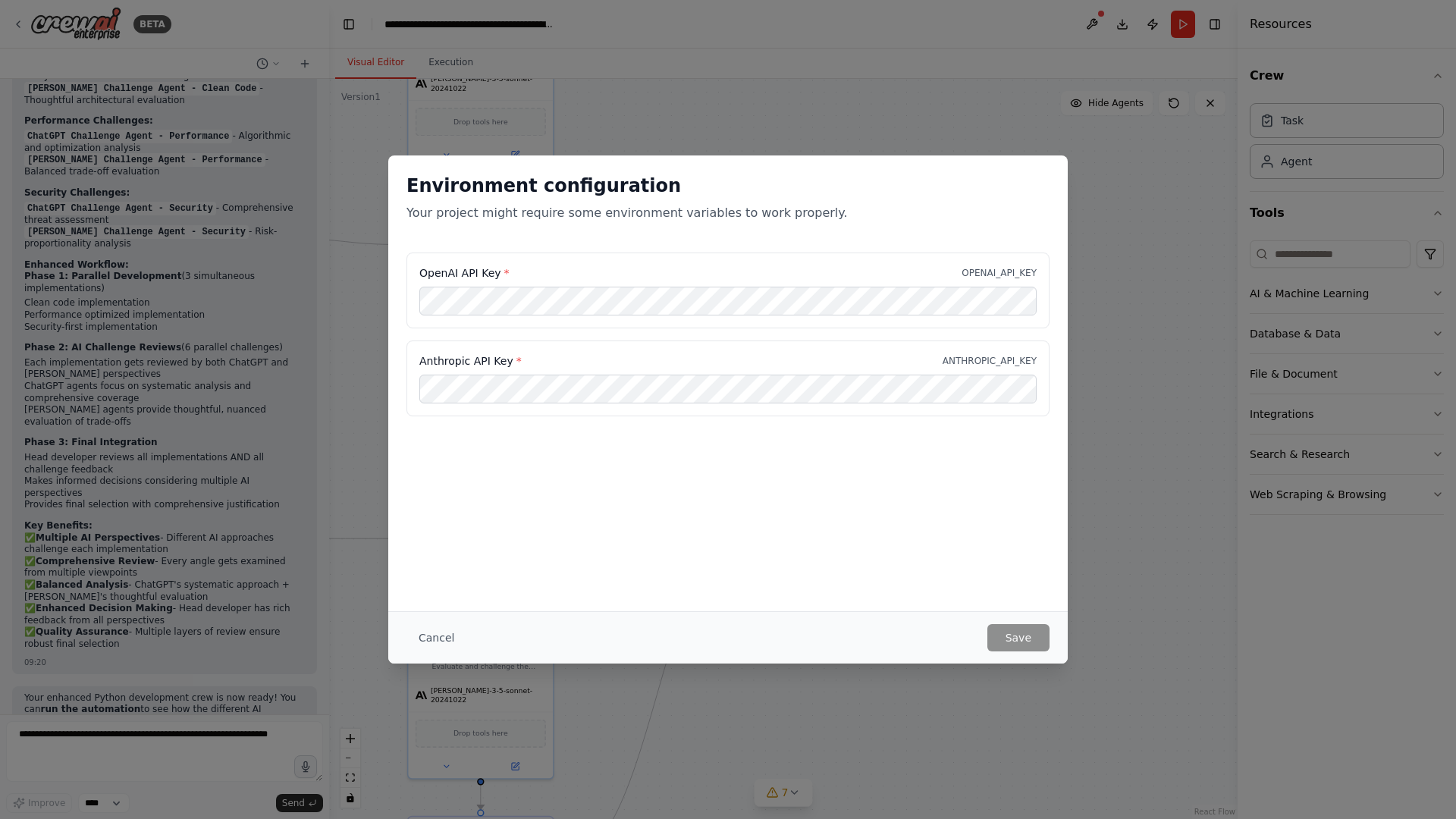
click at [985, 480] on div "Environment configuration Your project might require some environment variables…" at bounding box center [728, 384] width 680 height 456
drag, startPoint x: 435, startPoint y: 637, endPoint x: 445, endPoint y: 628, distance: 13.5
click at [435, 637] on button "Cancel" at bounding box center [436, 638] width 60 height 27
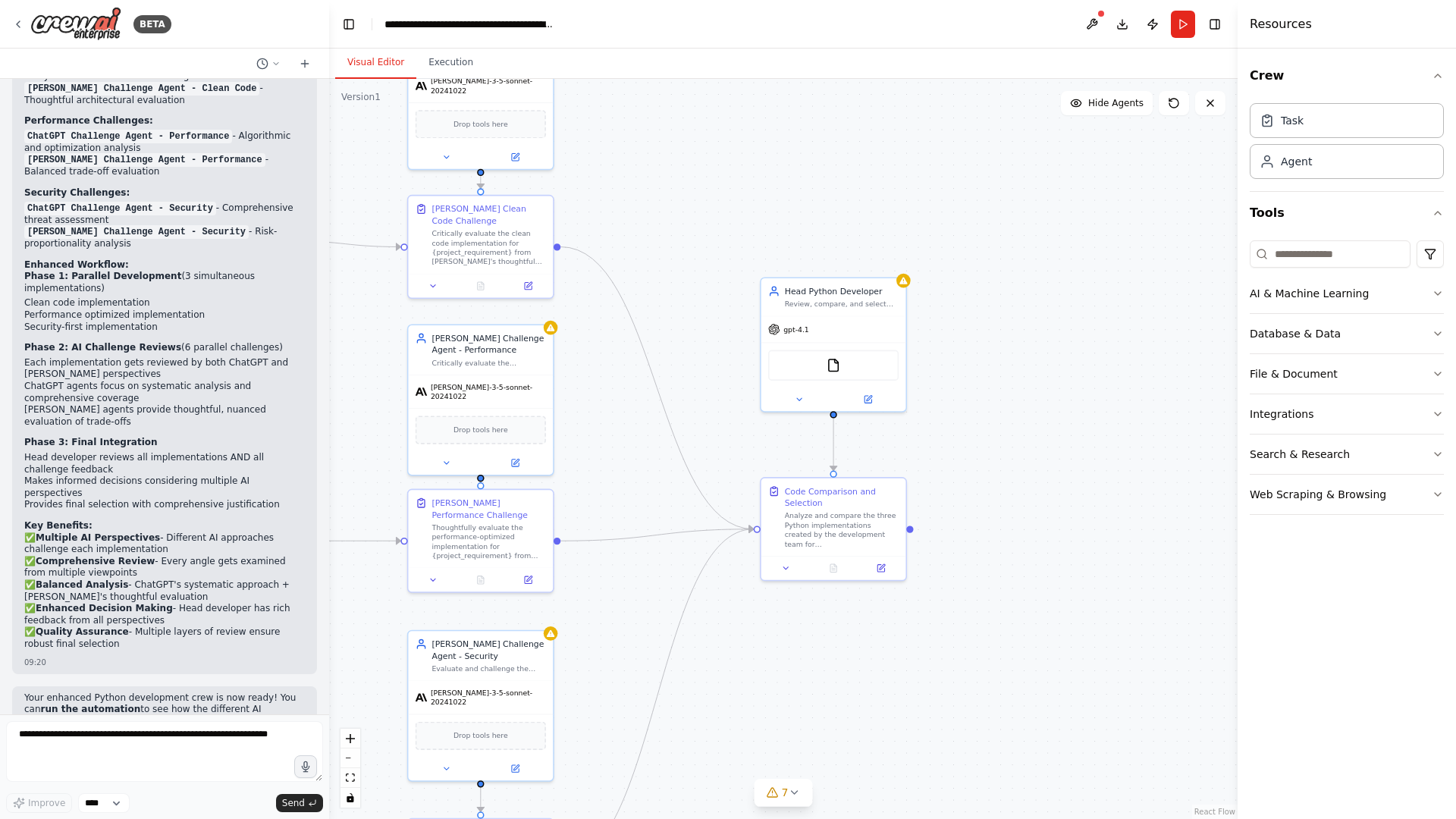
drag, startPoint x: 1140, startPoint y: 221, endPoint x: 1140, endPoint y: 231, distance: 10.0
click at [1140, 230] on div ".deletable-edge-delete-btn { width: 20px; height: 20px; border: 0px solid #ffff…" at bounding box center [784, 449] width 909 height 740
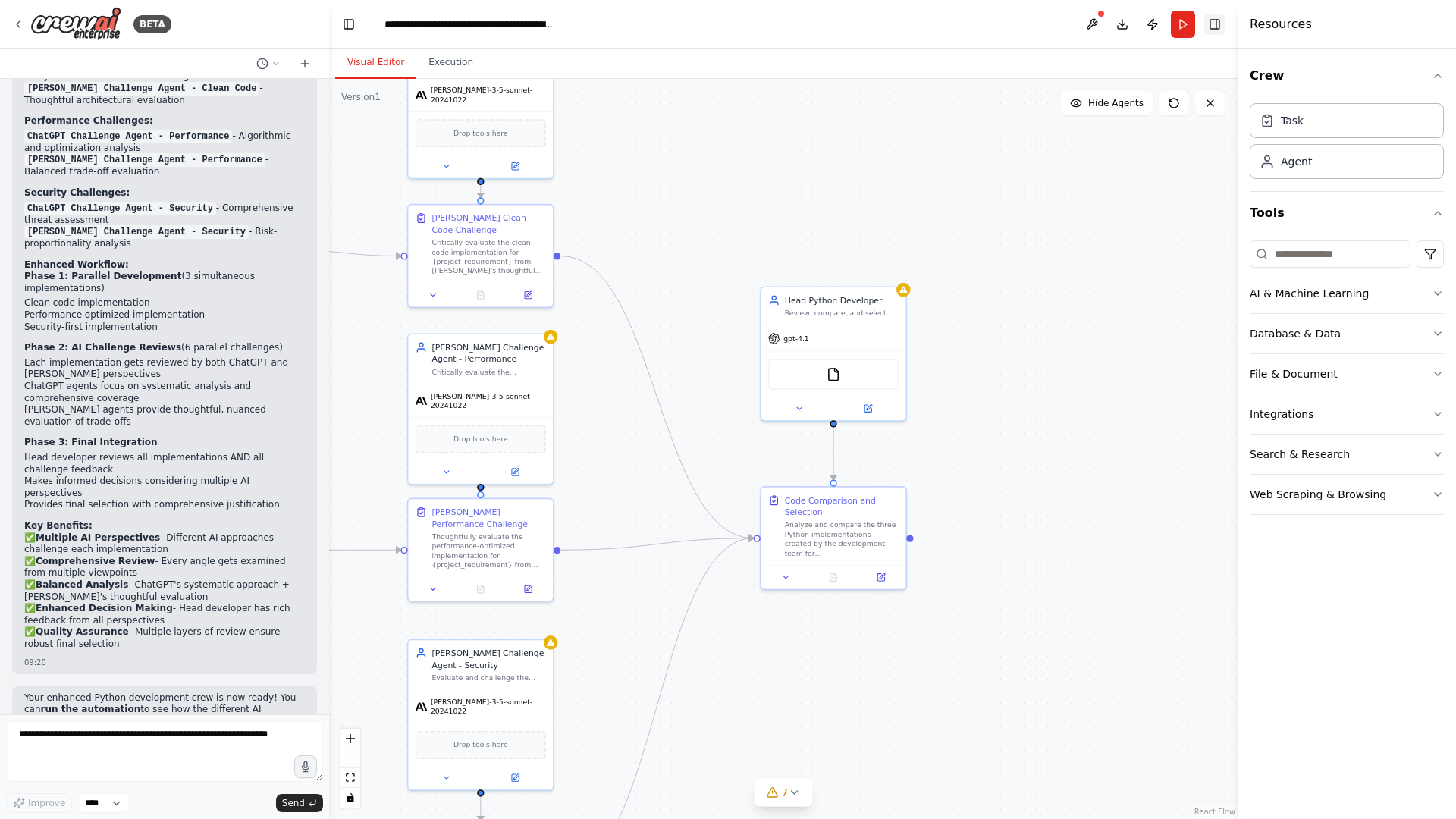
click at [1218, 24] on button "Toggle Right Sidebar" at bounding box center [1214, 24] width 21 height 21
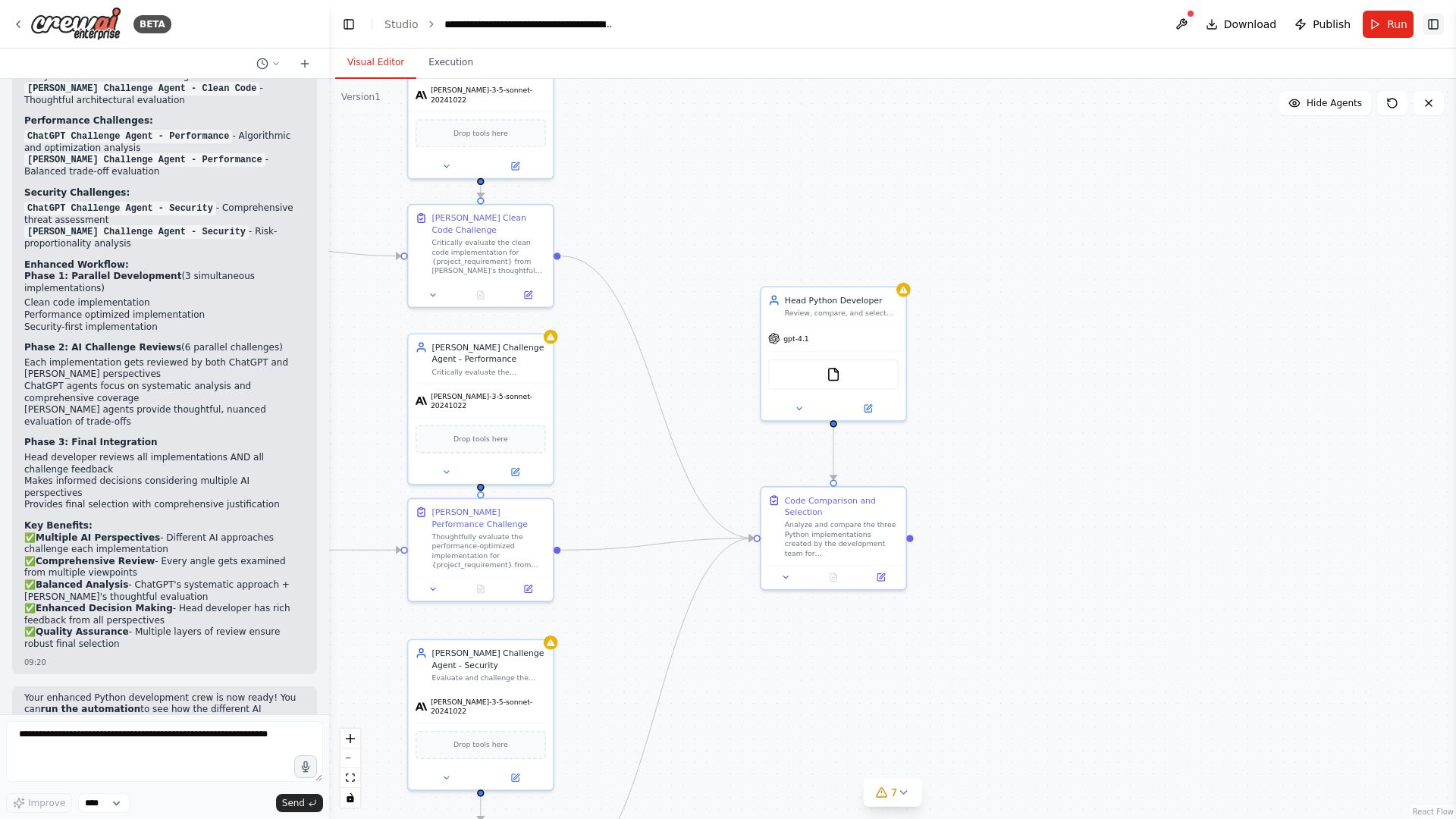
click at [1308, 21] on button "Toggle Right Sidebar" at bounding box center [1432, 24] width 21 height 21
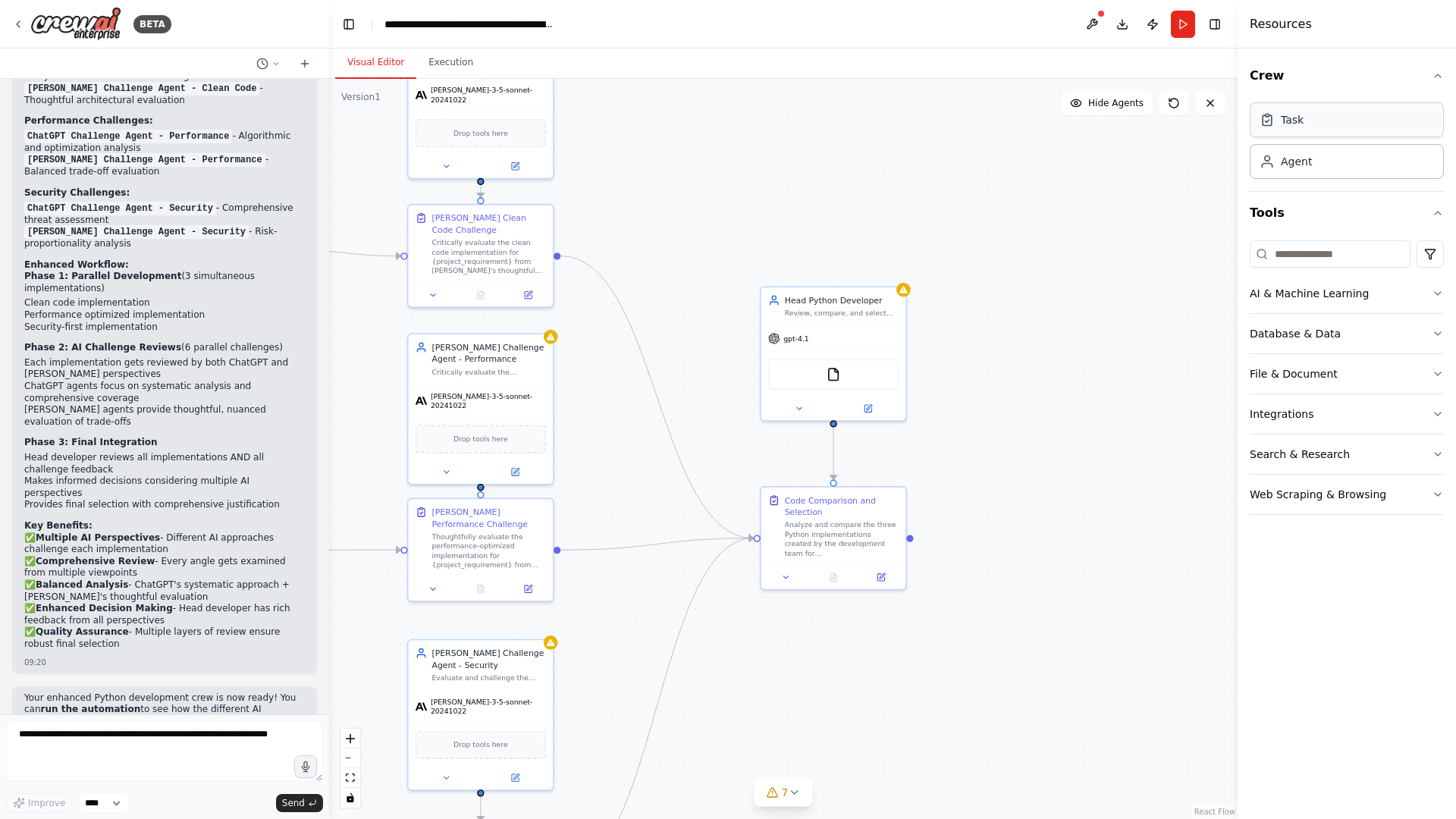
click at [1308, 125] on div "Task" at bounding box center [1347, 119] width 195 height 35
click at [1308, 335] on icon "button" at bounding box center [1437, 333] width 12 height 12
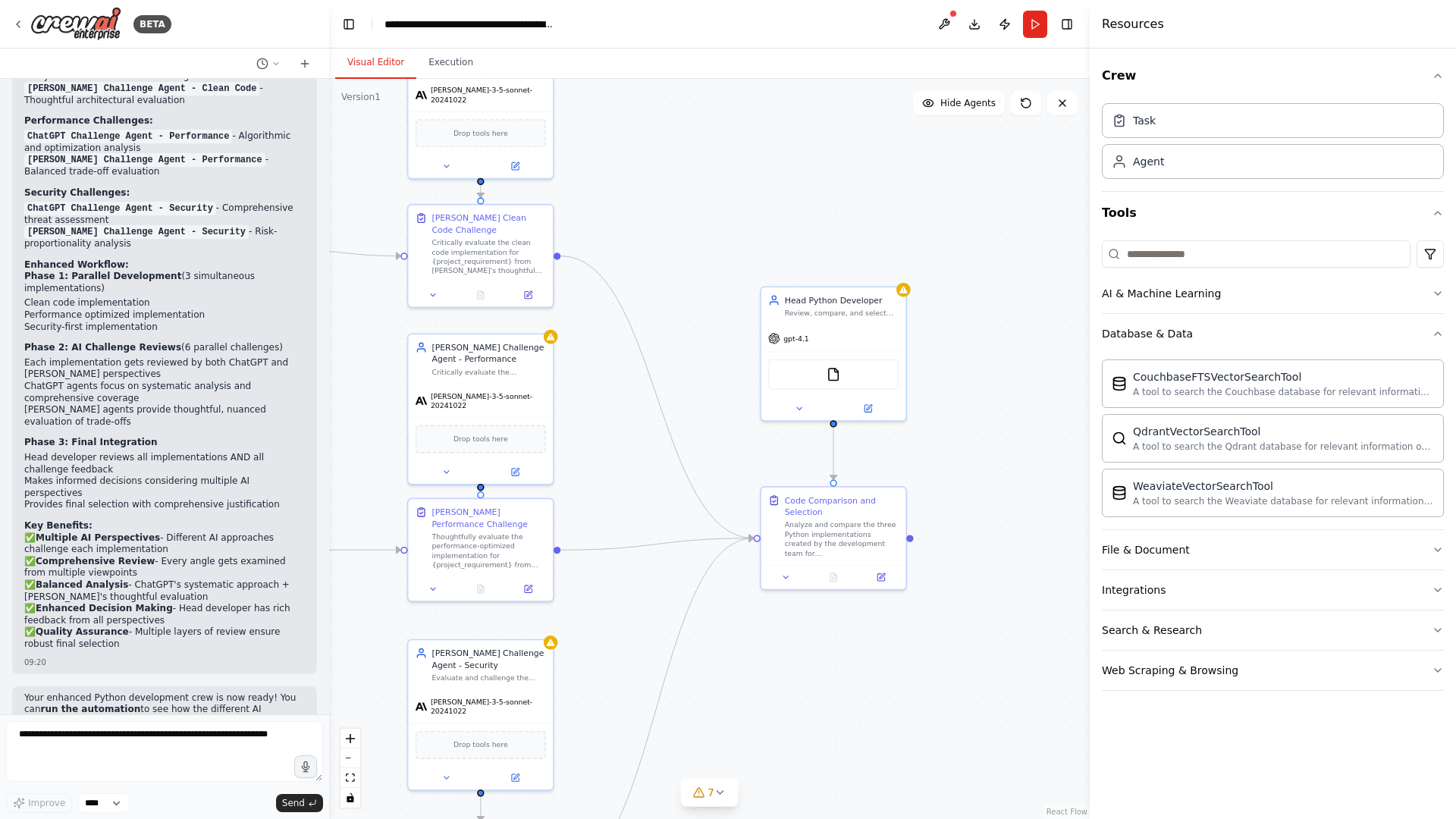
drag, startPoint x: 1237, startPoint y: 395, endPoint x: 1090, endPoint y: 405, distance: 147.3
click at [1090, 405] on div at bounding box center [1092, 409] width 6 height 819
click at [1308, 337] on icon "button" at bounding box center [1437, 333] width 12 height 12
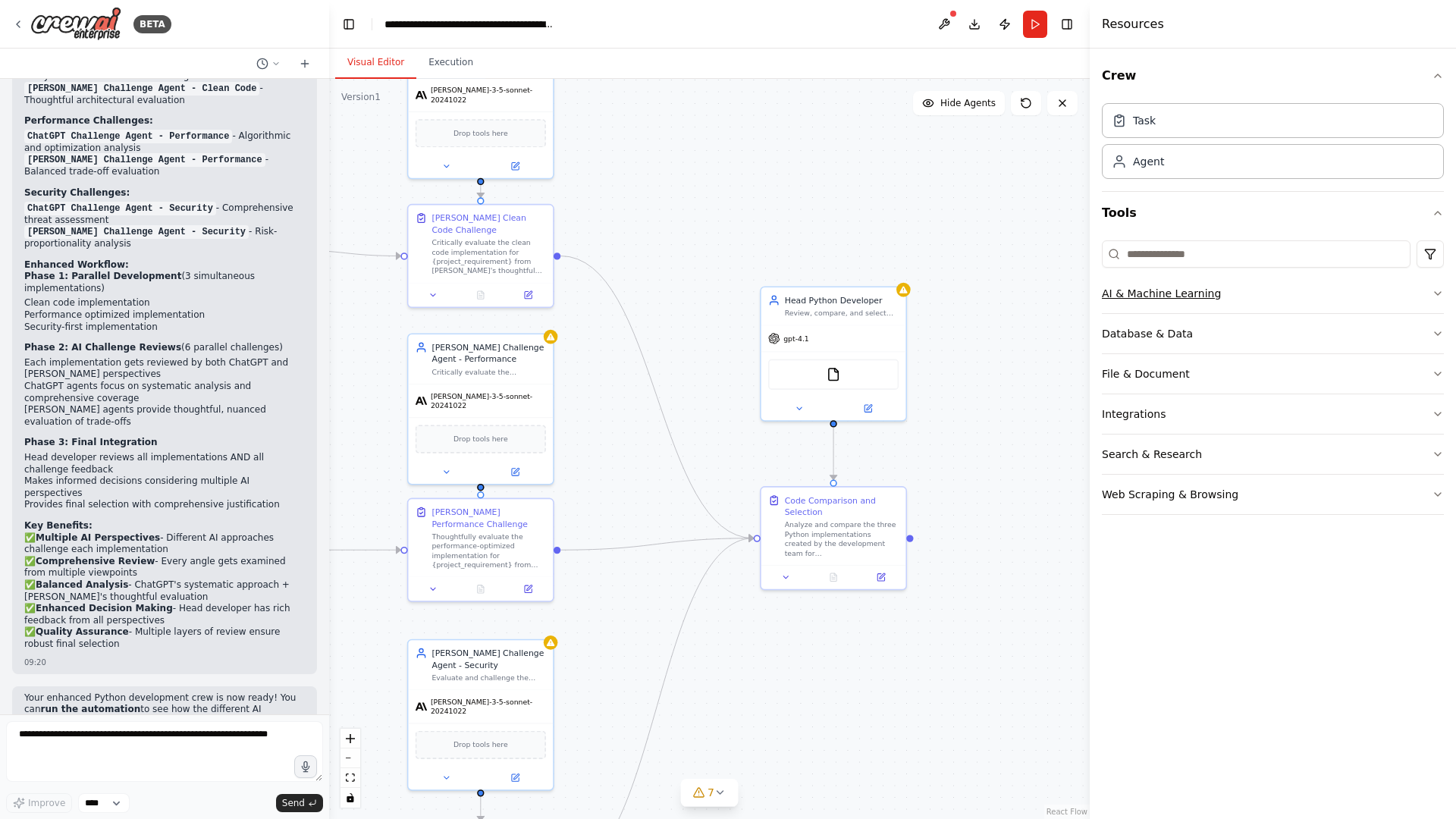
click at [1308, 290] on icon "button" at bounding box center [1437, 293] width 12 height 12
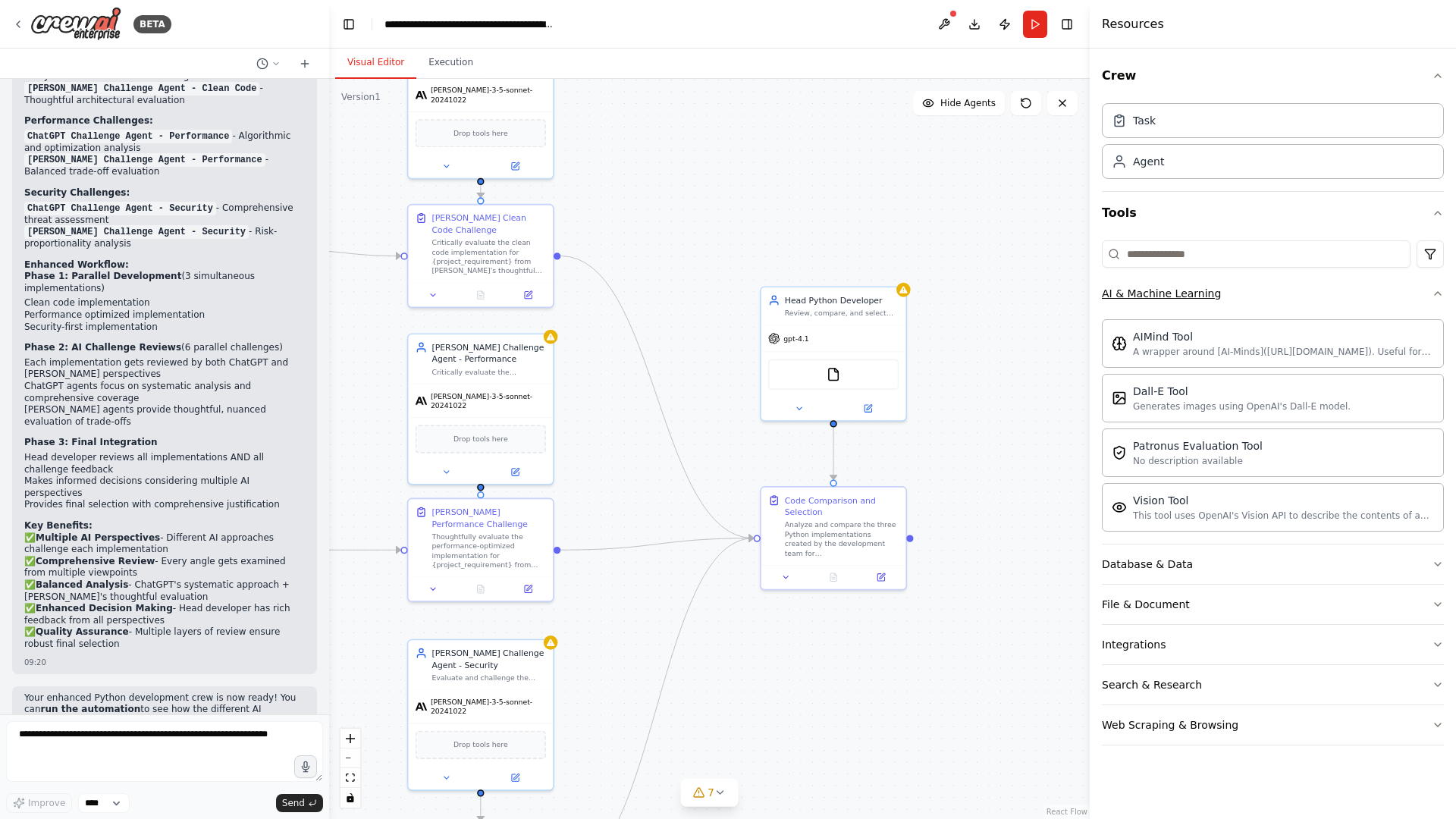
click at [1308, 290] on icon "button" at bounding box center [1437, 293] width 12 height 12
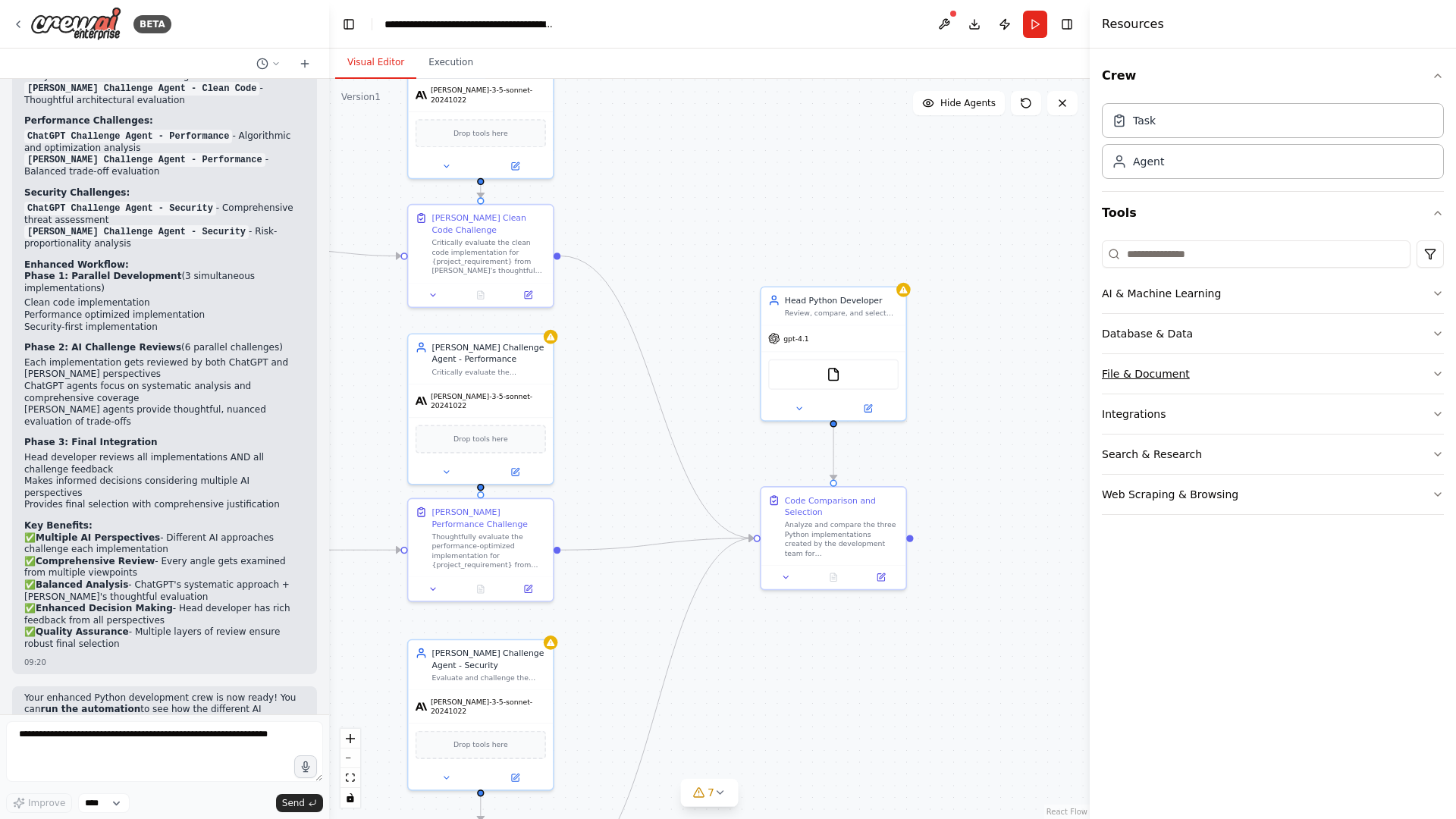
click at [1308, 377] on icon "button" at bounding box center [1437, 373] width 12 height 12
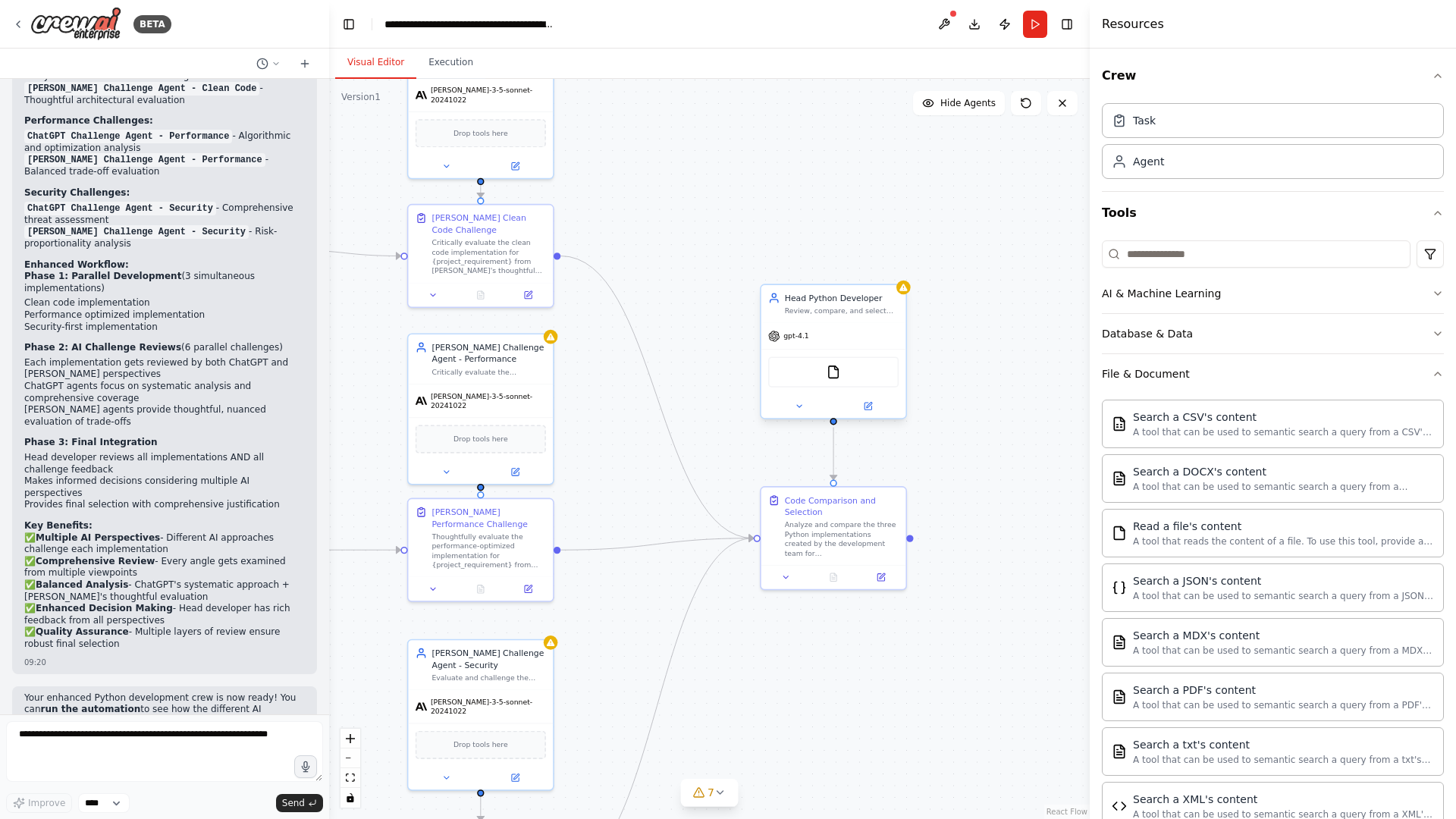
click at [860, 374] on div "FileReadTool" at bounding box center [833, 372] width 130 height 31
click at [859, 413] on button at bounding box center [869, 406] width 67 height 14
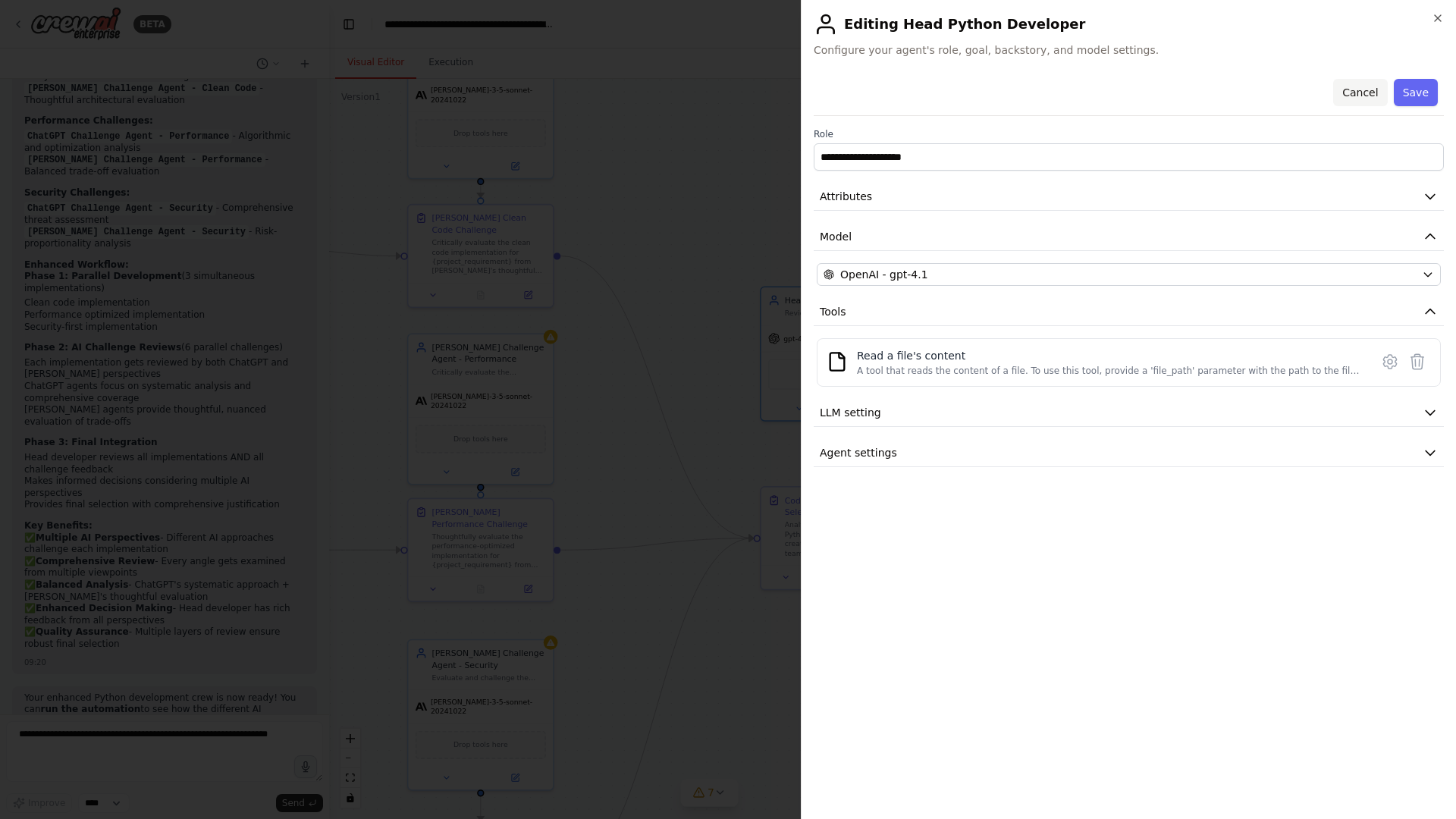
click at [1308, 91] on button "Cancel" at bounding box center [1360, 92] width 54 height 27
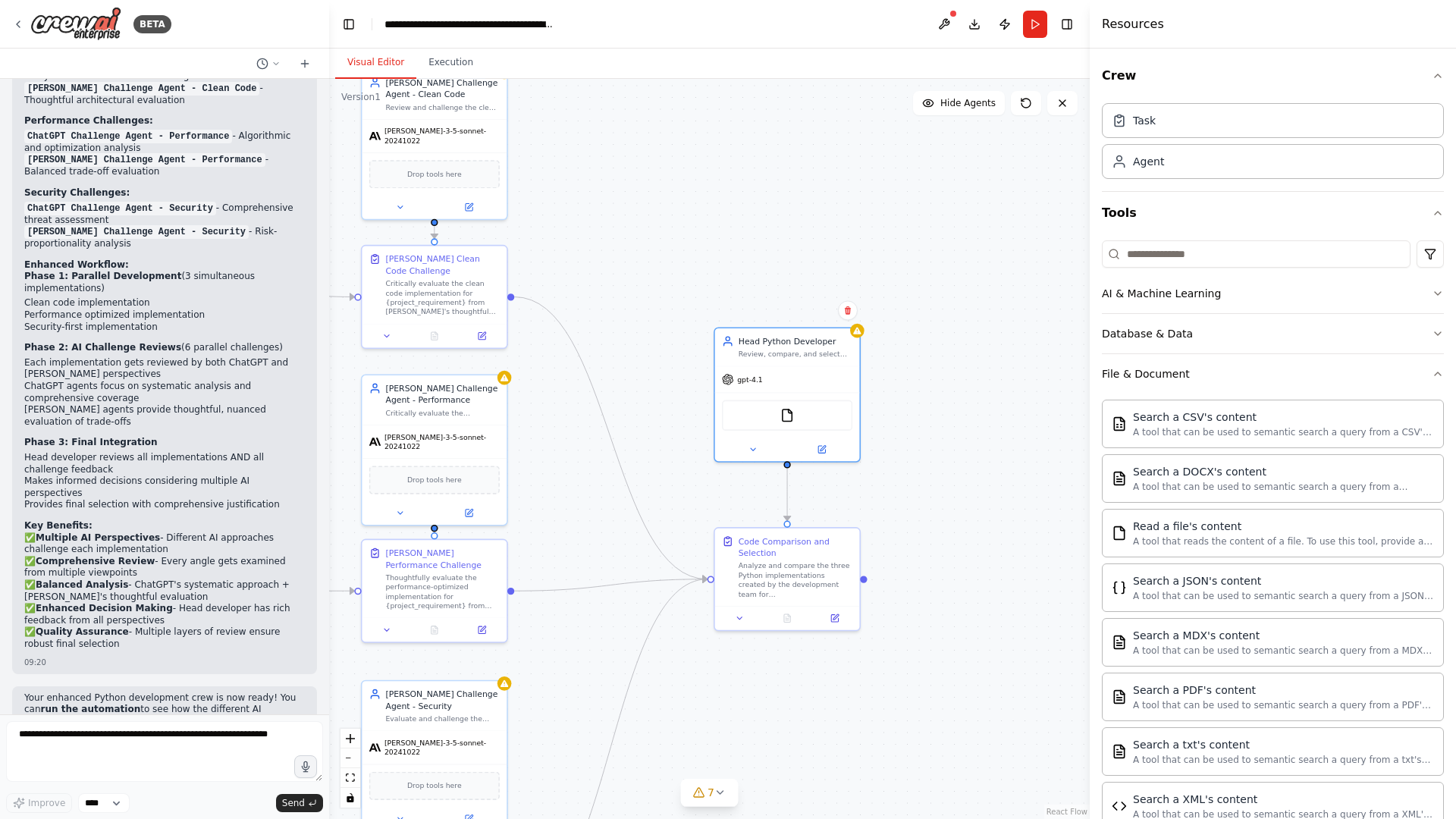
drag, startPoint x: 697, startPoint y: 307, endPoint x: 644, endPoint y: 338, distance: 61.4
click at [644, 338] on div ".deletable-edge-delete-btn { width: 20px; height: 20px; border: 0px solid #ffff…" at bounding box center [709, 449] width 761 height 740
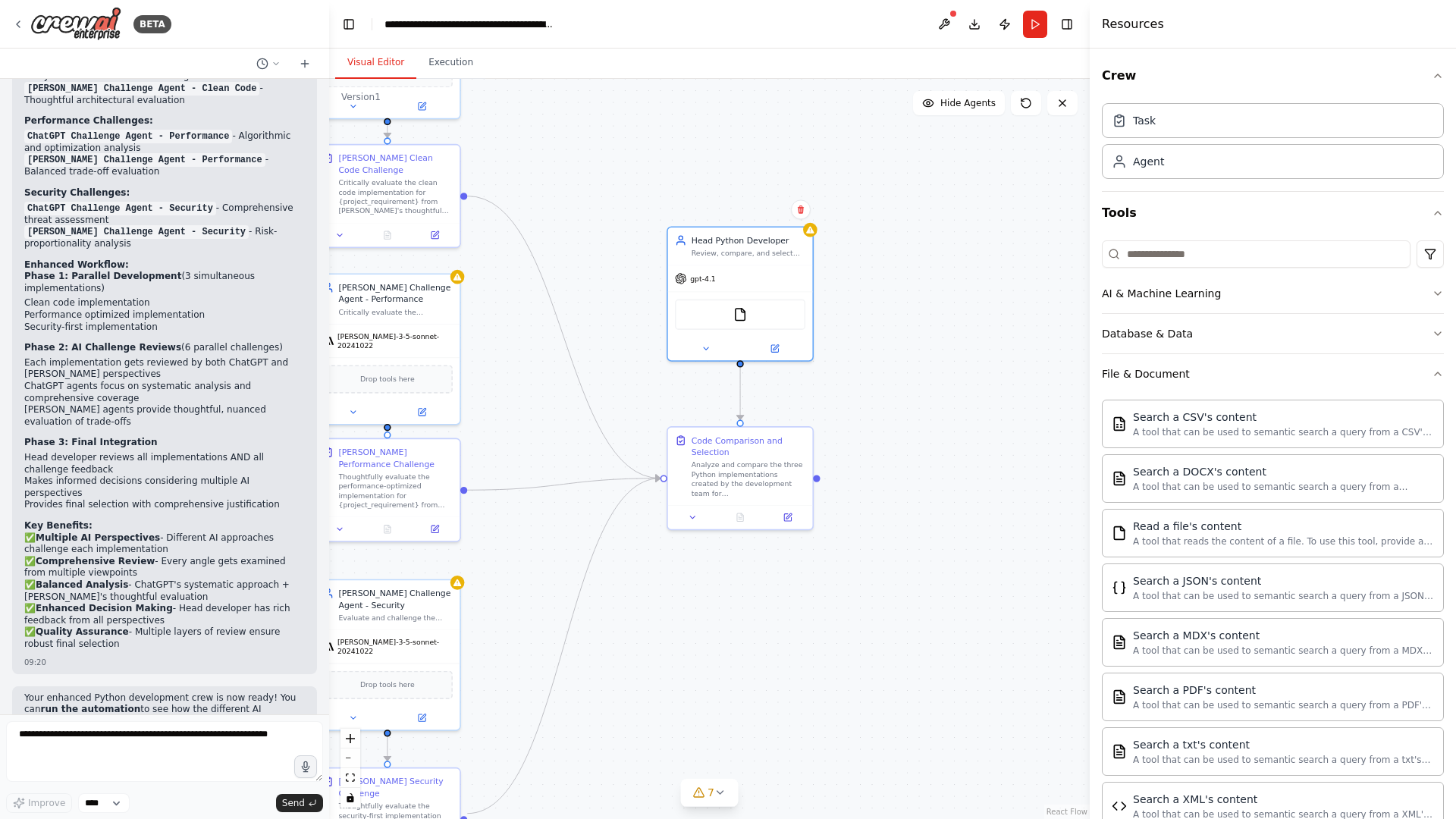
drag, startPoint x: 974, startPoint y: 519, endPoint x: 927, endPoint y: 419, distance: 110.5
click at [927, 419] on div ".deletable-edge-delete-btn { width: 20px; height: 20px; border: 0px solid #ffff…" at bounding box center [709, 449] width 761 height 740
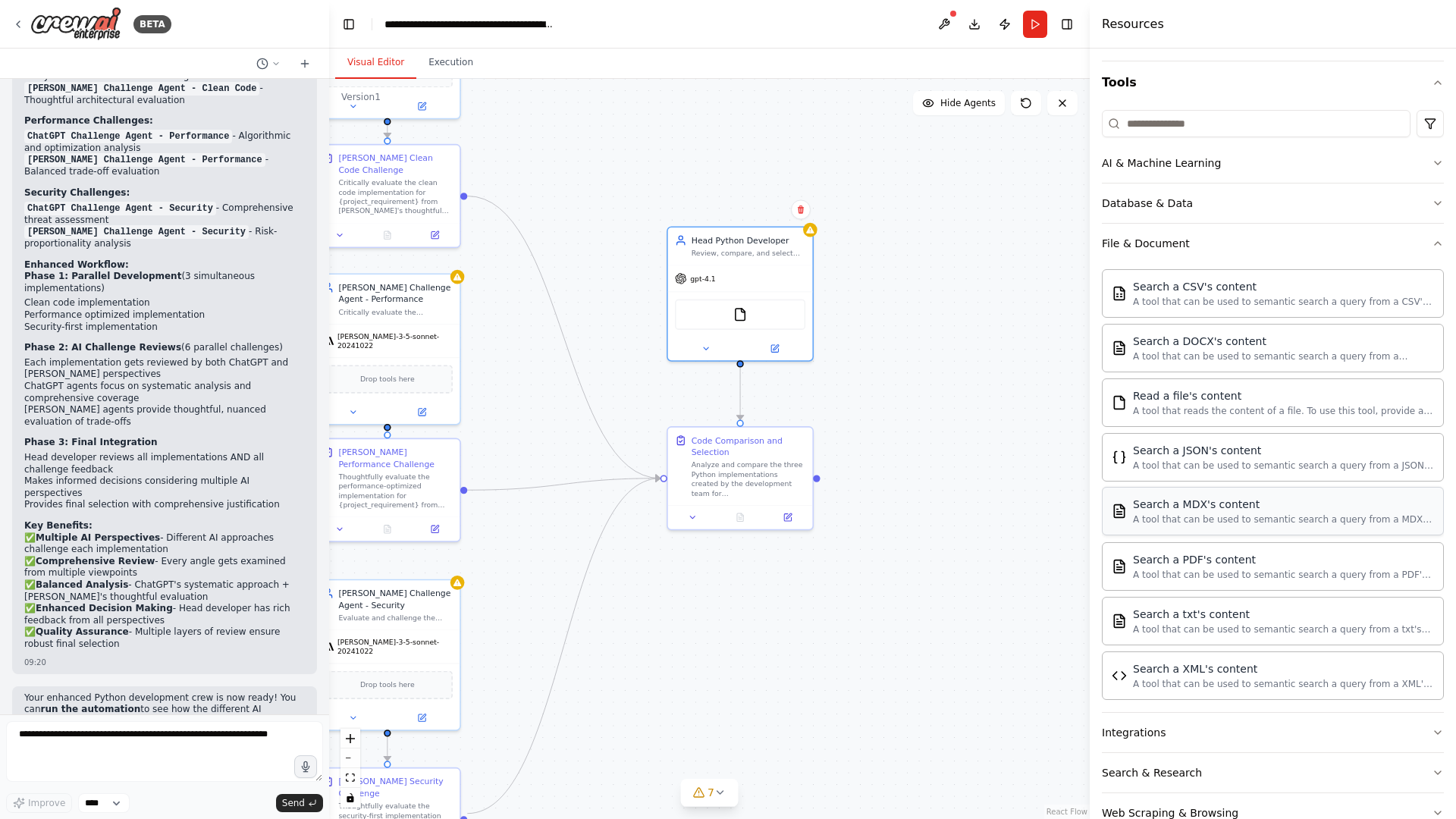
scroll to position [169, 0]
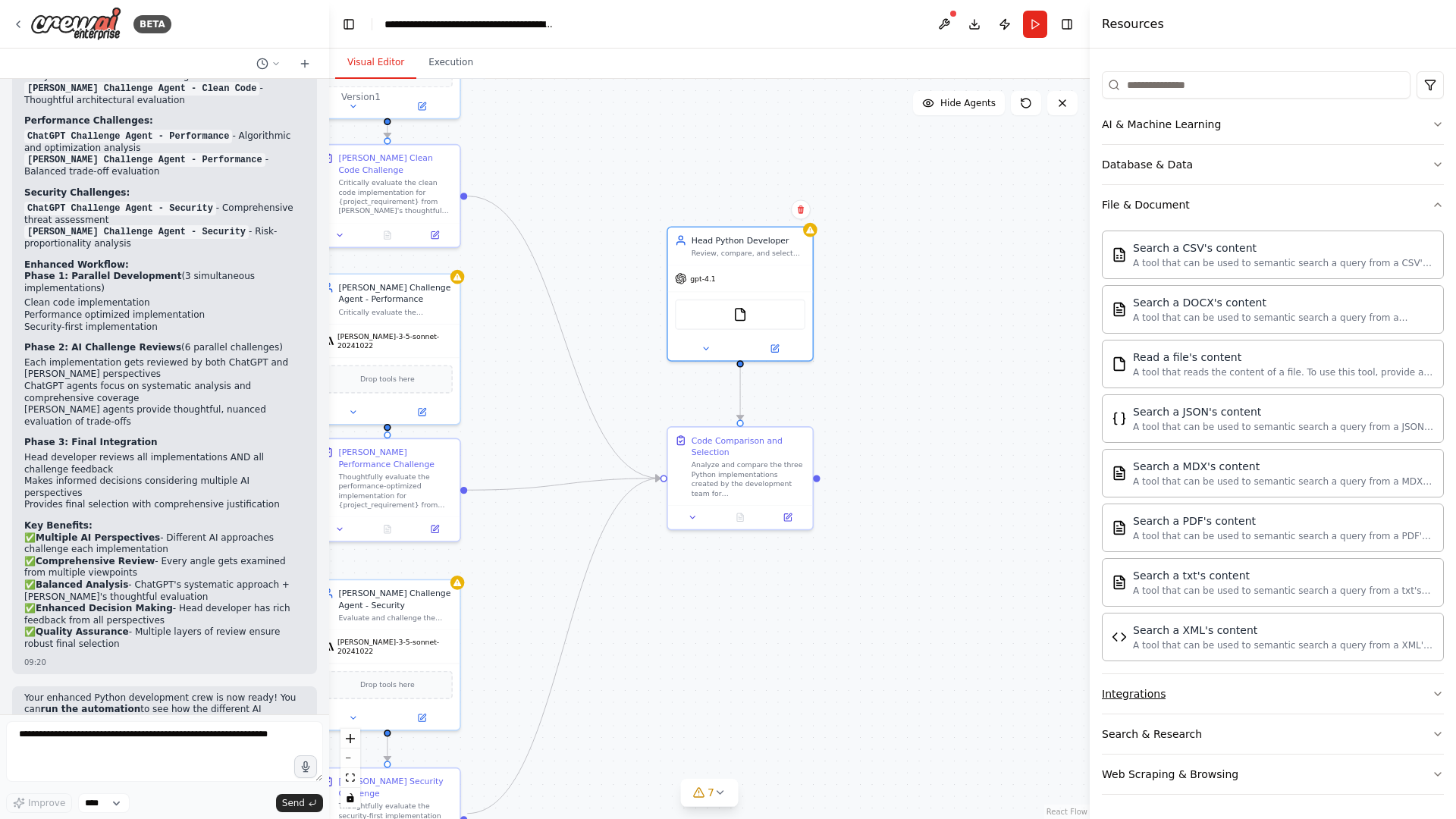
click at [1206, 662] on button "Integrations" at bounding box center [1273, 694] width 342 height 40
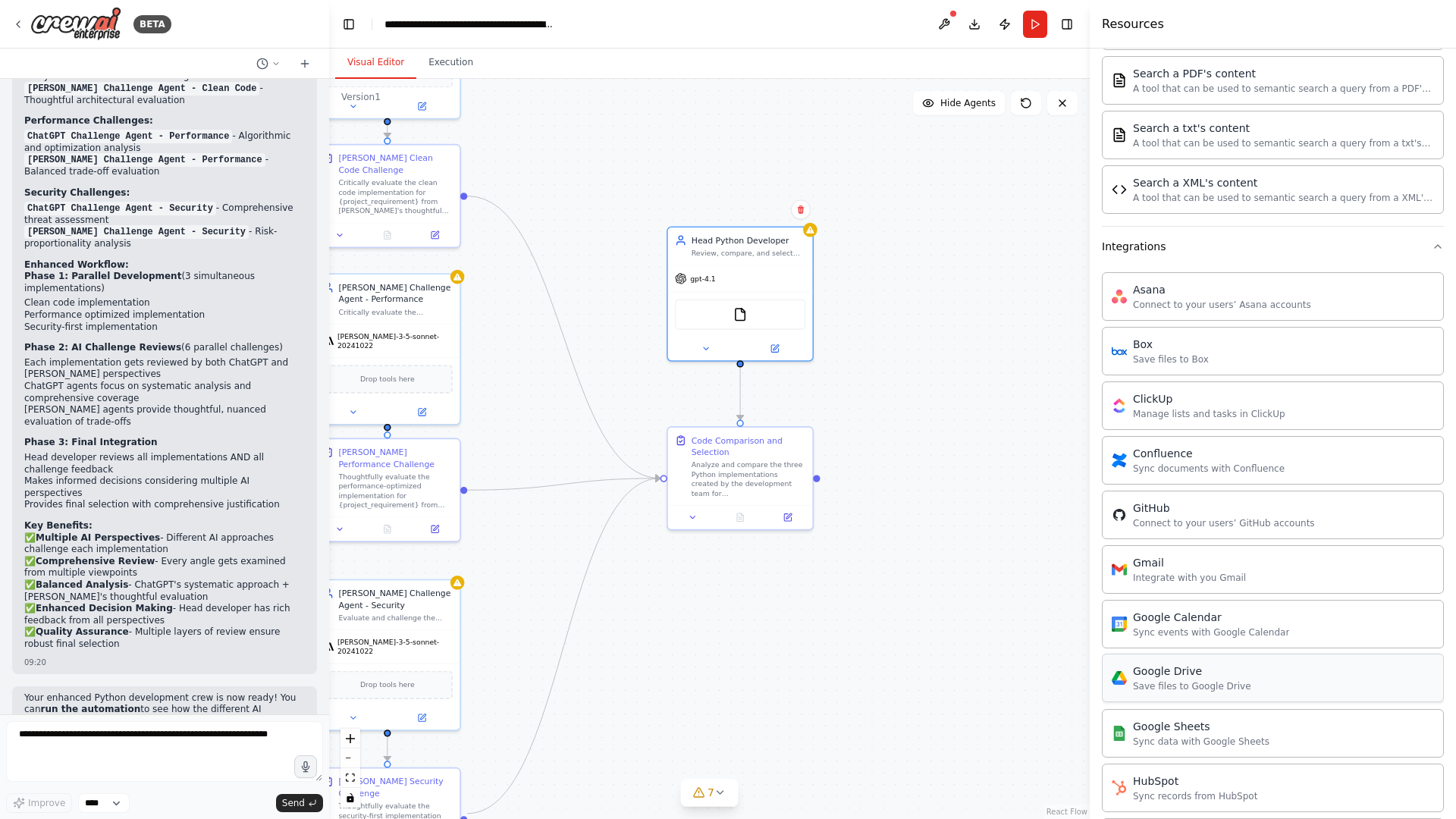
scroll to position [0, 0]
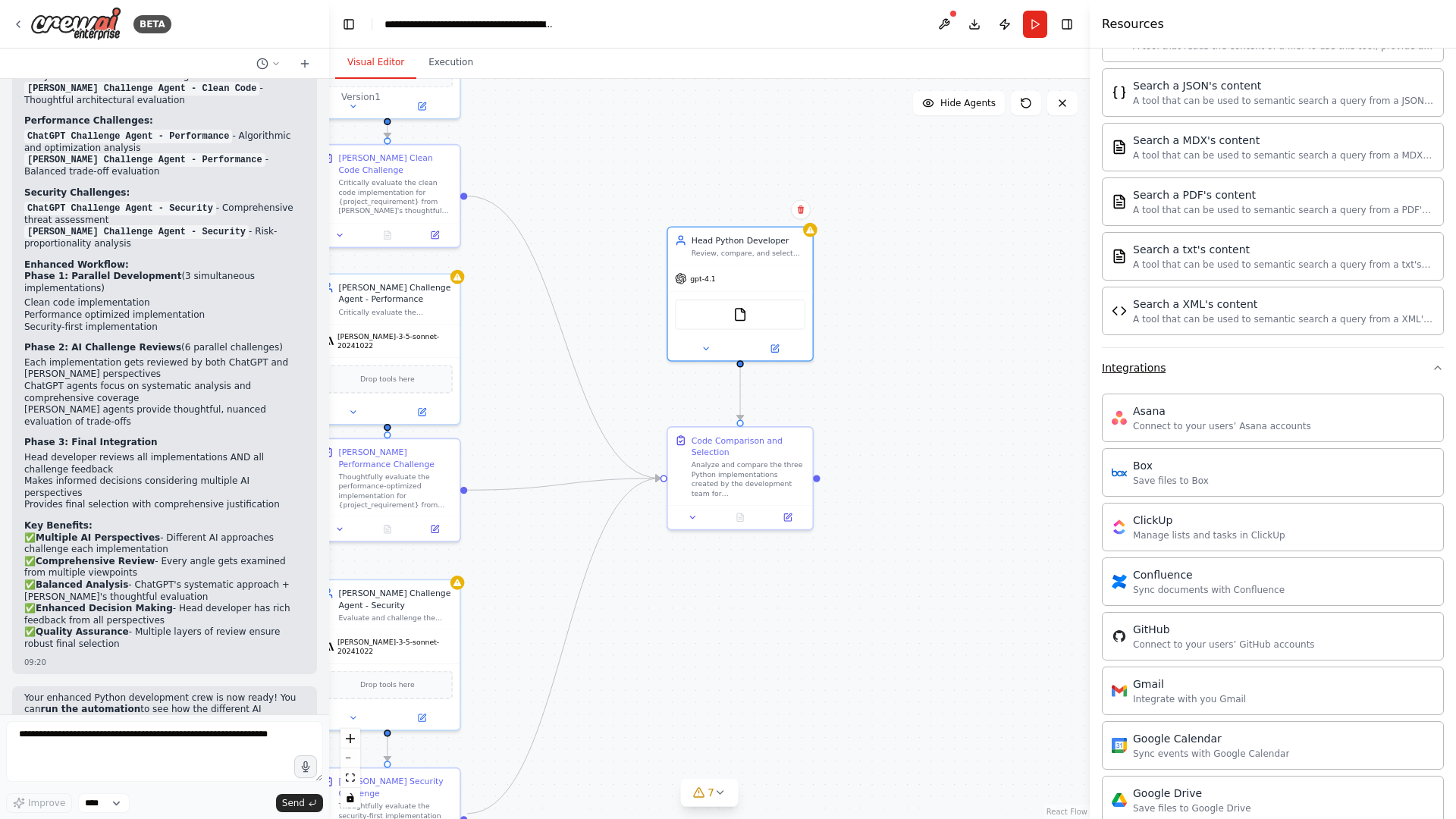
click at [1185, 366] on button "Integrations" at bounding box center [1273, 368] width 342 height 40
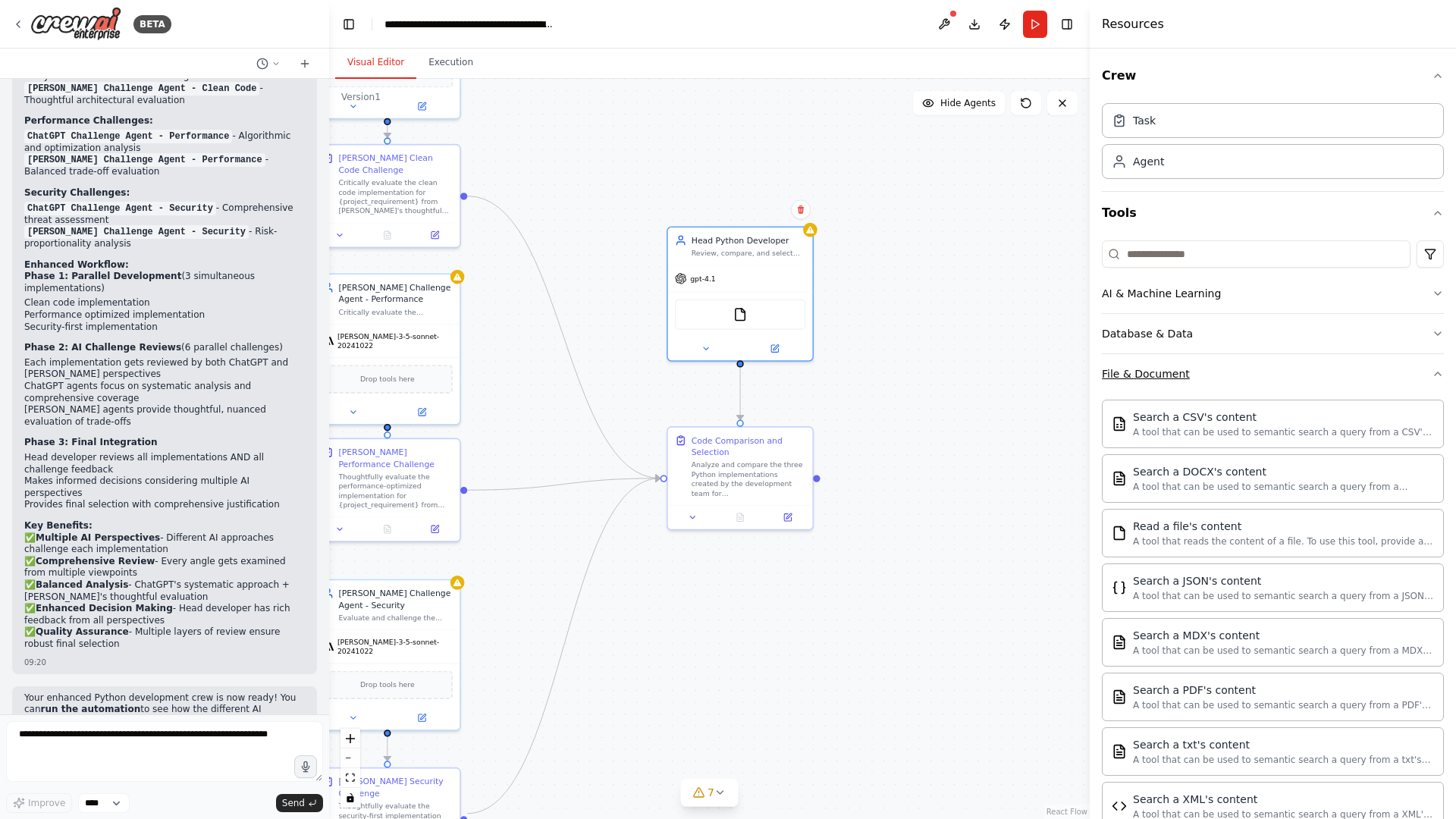
click at [1192, 381] on button "File & Document" at bounding box center [1273, 374] width 342 height 40
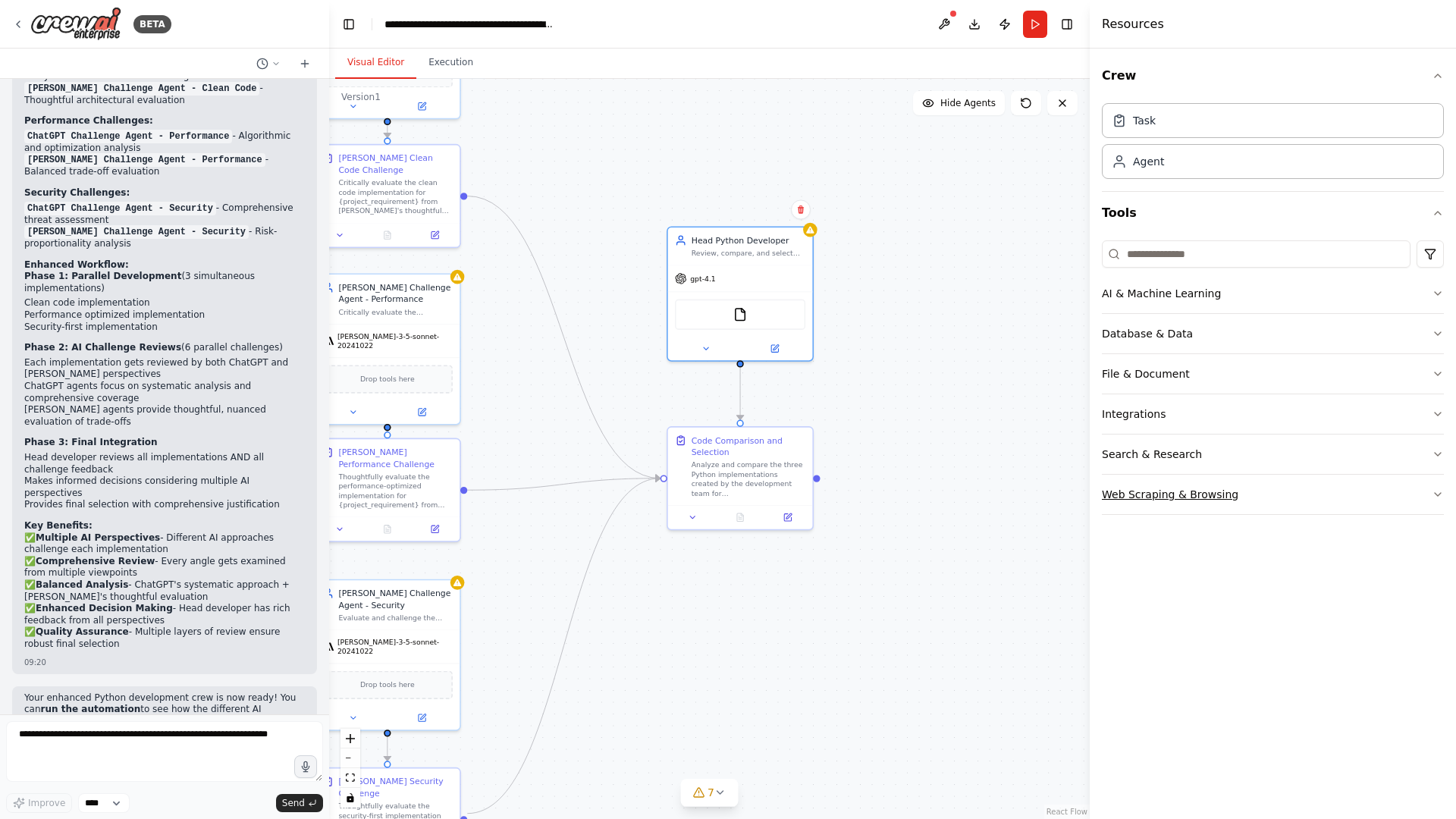
click at [1191, 482] on button "Web Scraping & Browsing" at bounding box center [1273, 495] width 342 height 40
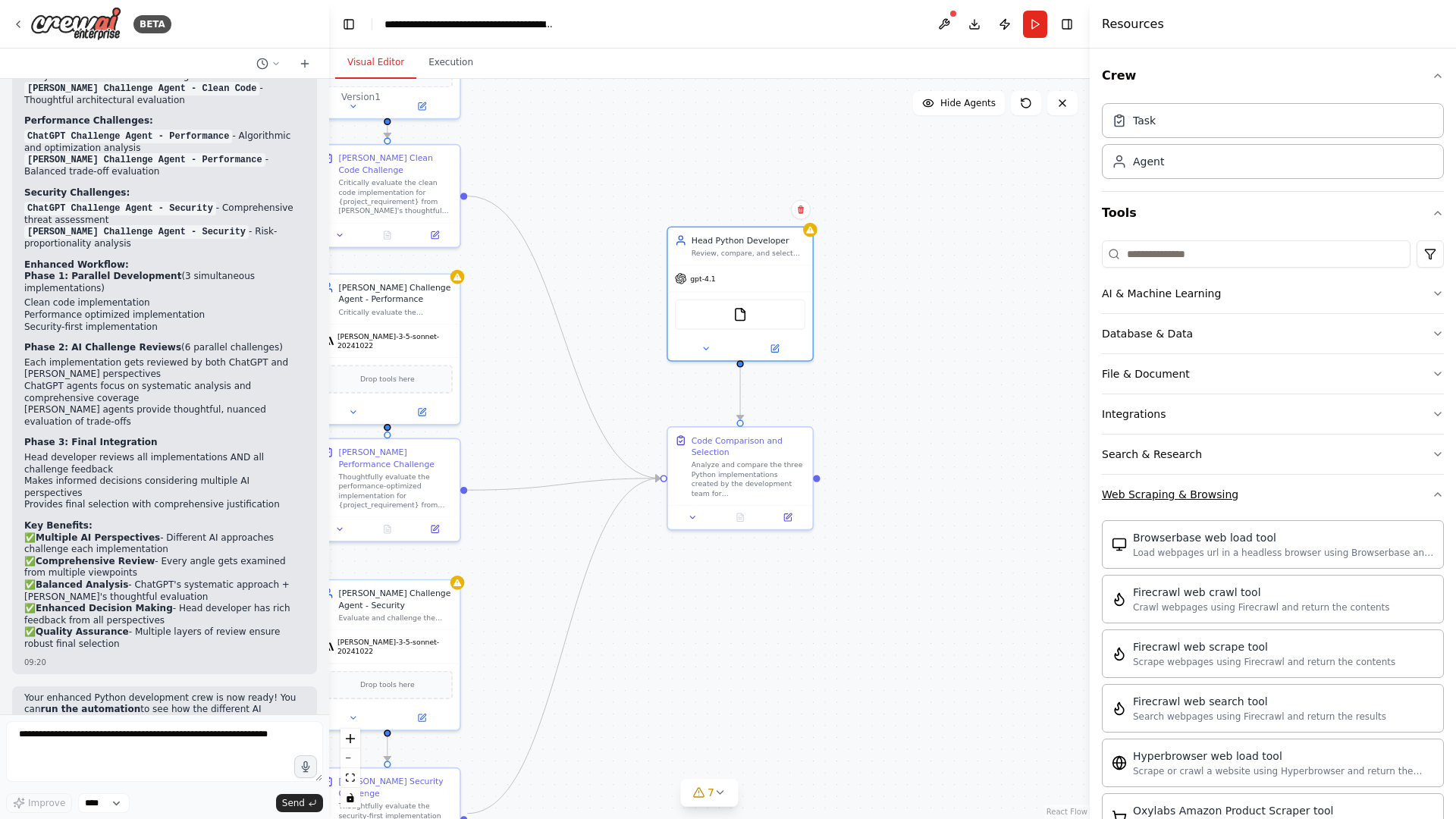
click at [1293, 491] on button "Web Scraping & Browsing" at bounding box center [1273, 495] width 342 height 40
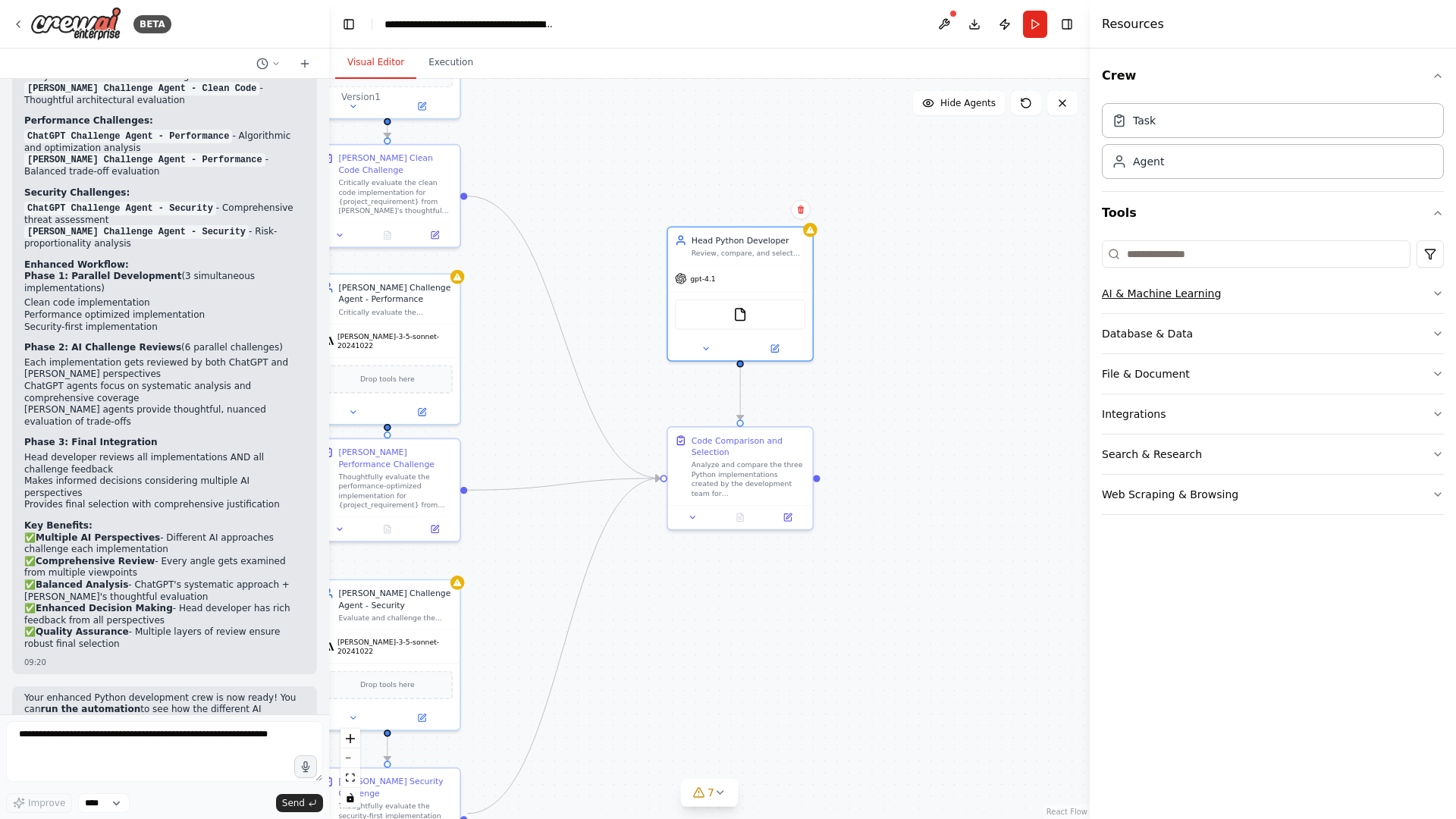
click at [1295, 292] on button "AI & Machine Learning" at bounding box center [1273, 294] width 342 height 40
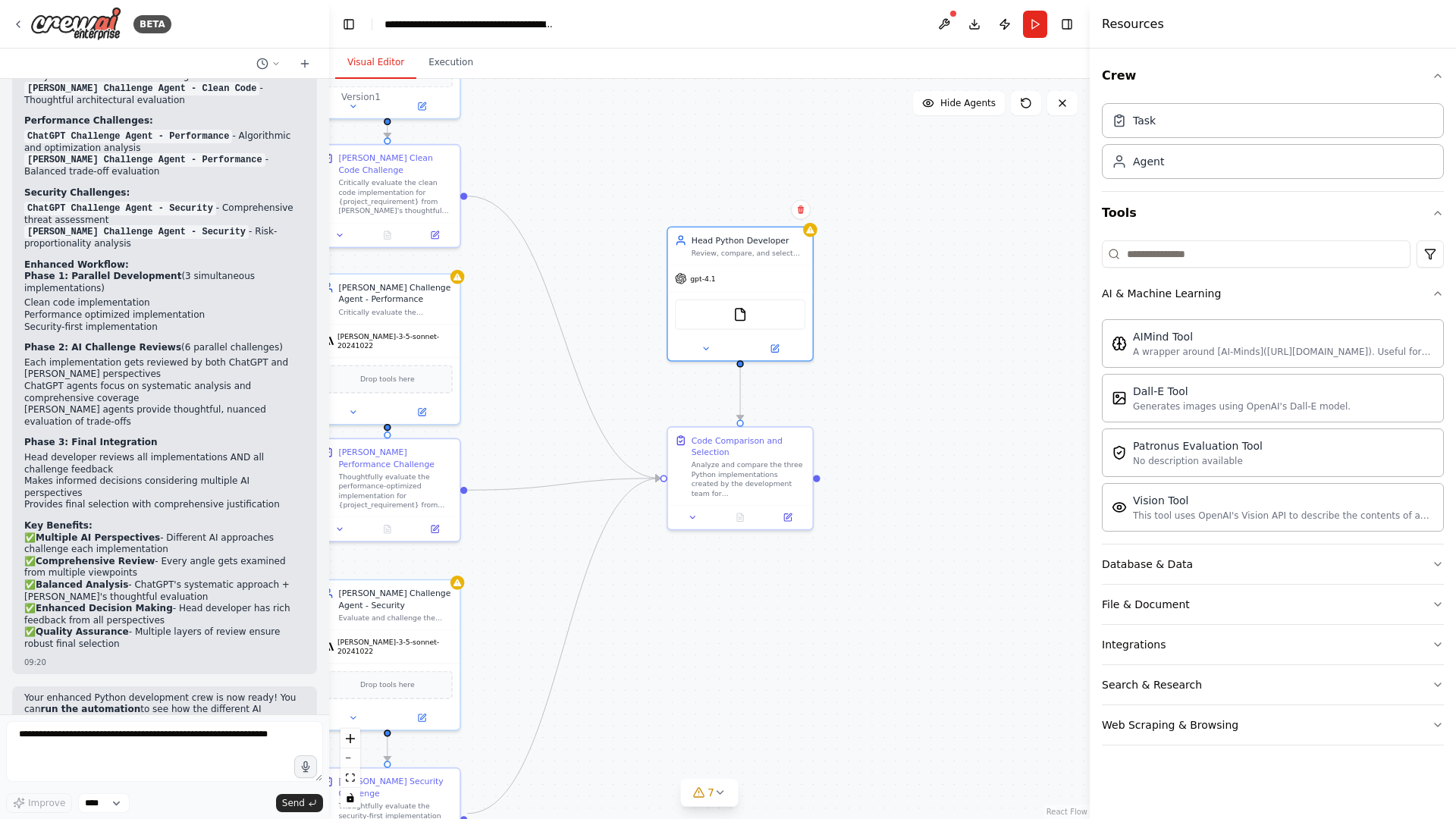
drag, startPoint x: 1295, startPoint y: 292, endPoint x: 1455, endPoint y: 485, distance: 250.7
click at [1308, 470] on div "Crew Task Agent Tools AI & Machine Learning AIMind Tool A wrapper around [AI-Mi…" at bounding box center [1272, 433] width 366 height 770
click at [1277, 298] on button "AI & Machine Learning" at bounding box center [1273, 294] width 342 height 40
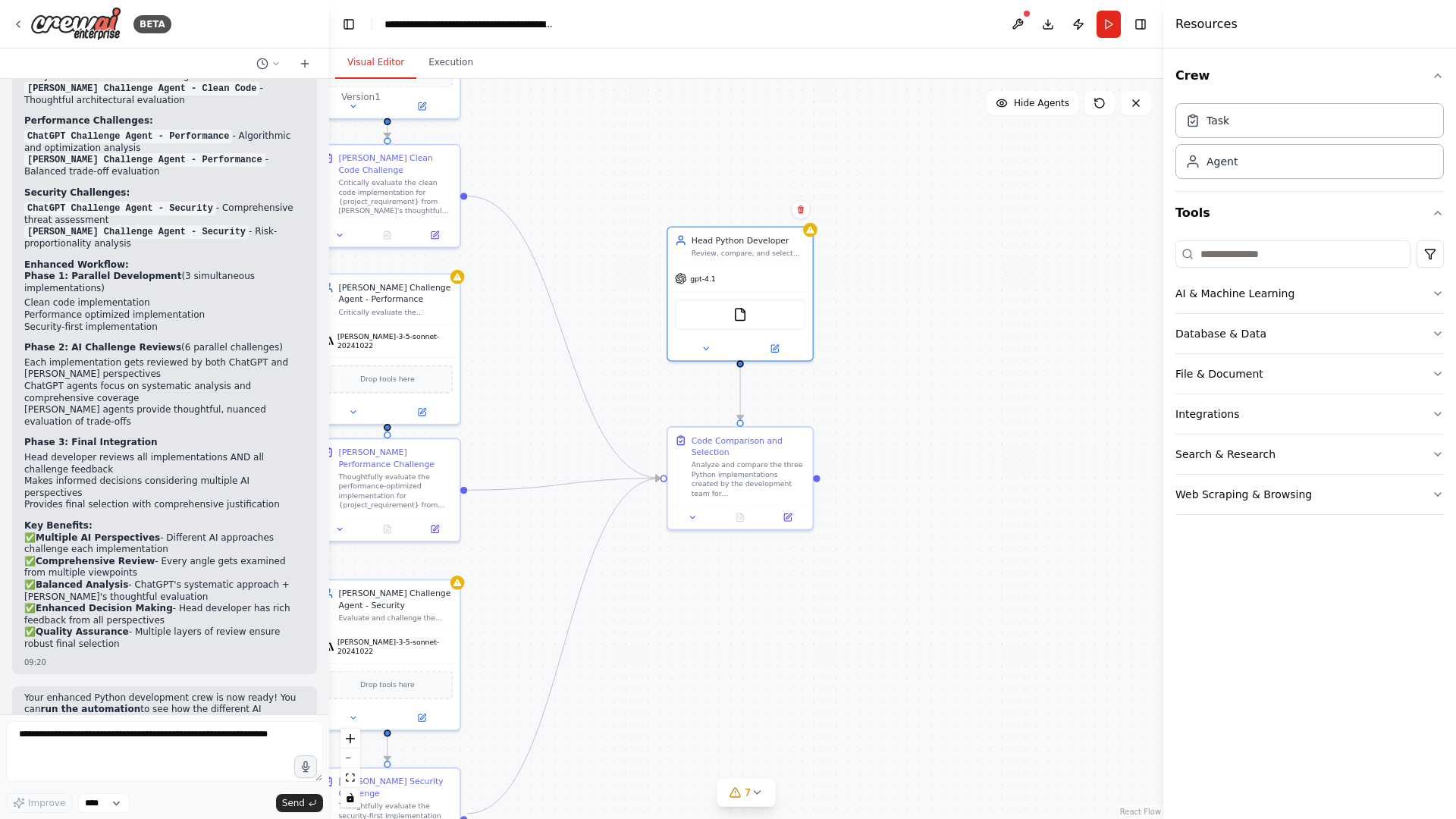
drag, startPoint x: 1090, startPoint y: 126, endPoint x: 1164, endPoint y: 126, distance: 74.0
click at [1164, 126] on div at bounding box center [1166, 409] width 6 height 819
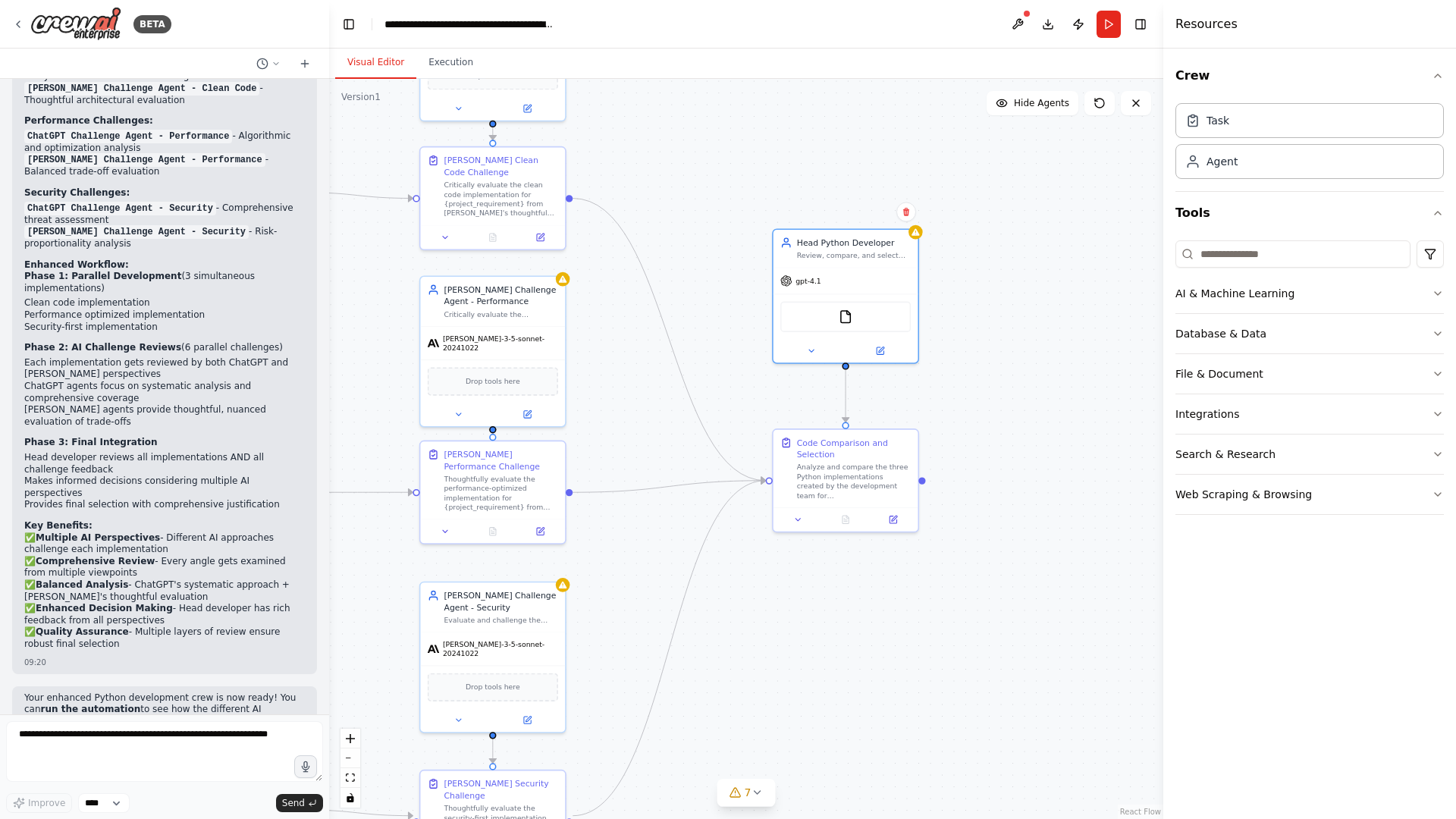
drag, startPoint x: 982, startPoint y: 367, endPoint x: 1087, endPoint y: 367, distance: 105.0
click at [1087, 367] on div ".deletable-edge-delete-btn { width: 20px; height: 20px; border: 0px solid #ffff…" at bounding box center [747, 449] width 834 height 740
click at [796, 524] on button at bounding box center [798, 518] width 40 height 14
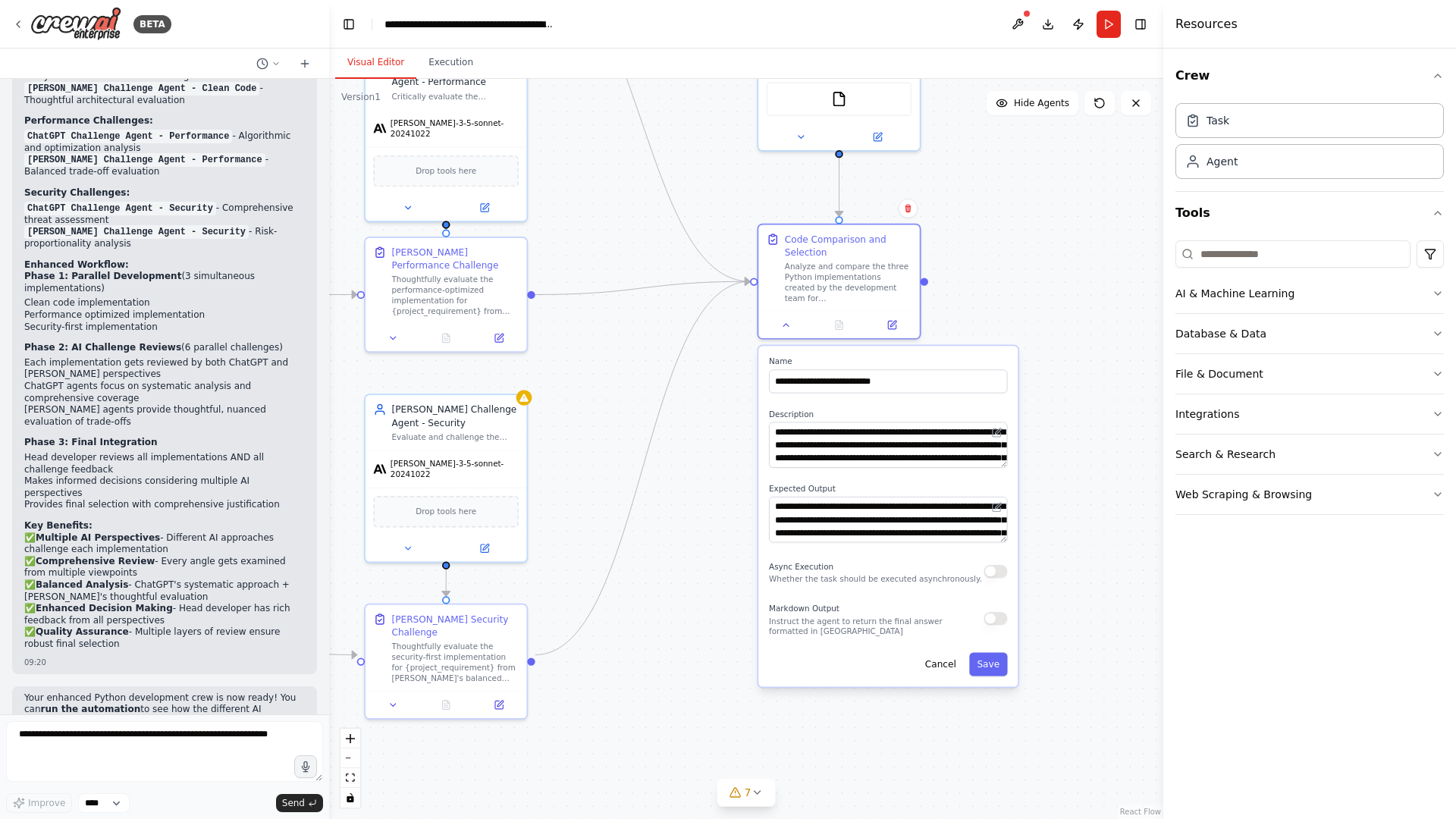
drag, startPoint x: 1090, startPoint y: 641, endPoint x: 1078, endPoint y: 447, distance: 194.4
click at [1078, 447] on div ".deletable-edge-delete-btn { width: 20px; height: 20px; border: 0px solid #ffff…" at bounding box center [747, 449] width 834 height 740
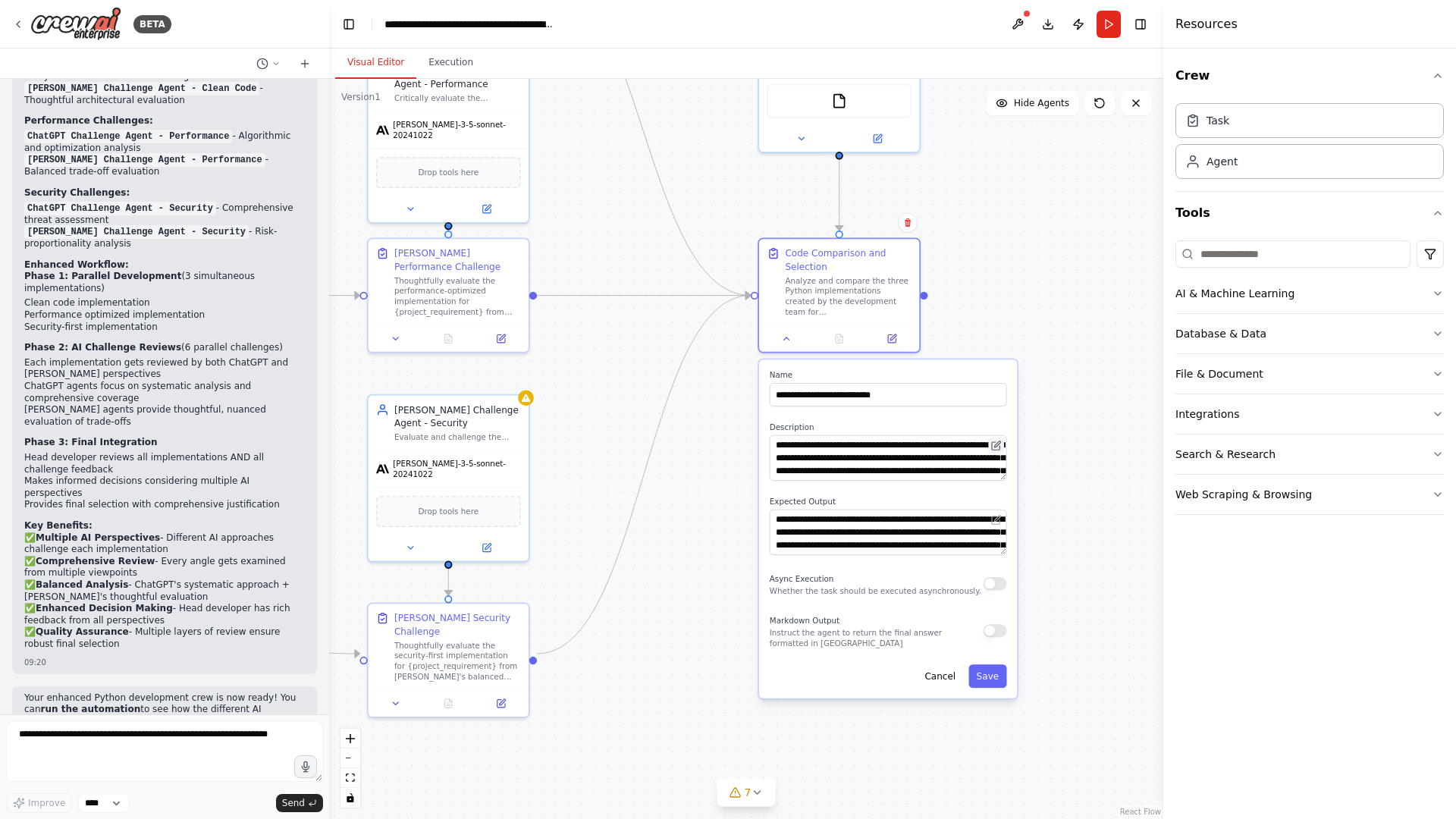
drag, startPoint x: 1002, startPoint y: 431, endPoint x: 1000, endPoint y: 439, distance: 8.2
click at [1000, 439] on button at bounding box center [996, 446] width 16 height 16
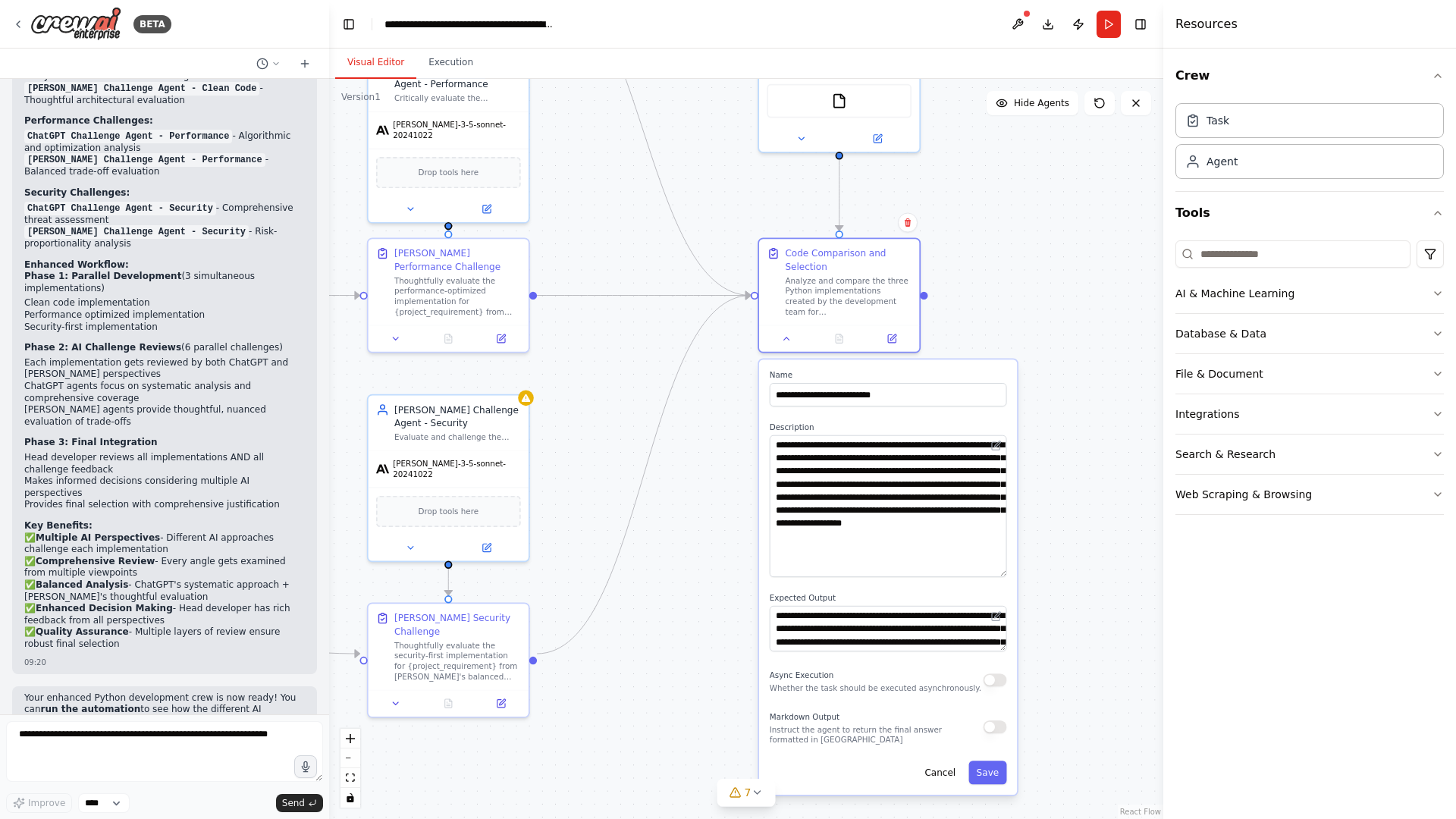
drag, startPoint x: 1002, startPoint y: 472, endPoint x: 1002, endPoint y: 568, distance: 96.0
click at [1002, 568] on textarea "**********" at bounding box center [889, 506] width 237 height 142
drag, startPoint x: 996, startPoint y: 651, endPoint x: 999, endPoint y: 663, distance: 12.4
click at [996, 662] on div "**********" at bounding box center [888, 576] width 258 height 435
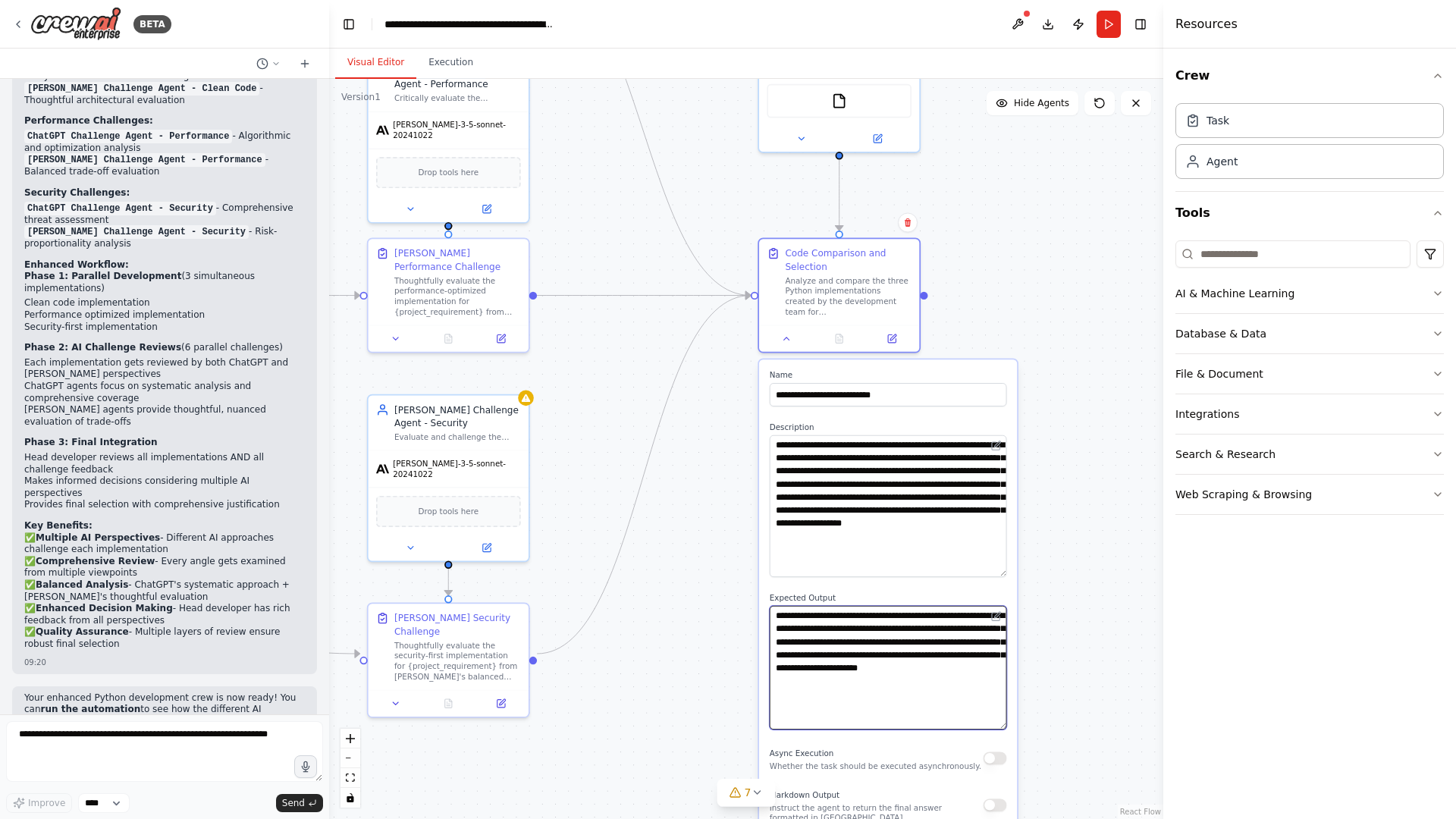
drag, startPoint x: 1004, startPoint y: 650, endPoint x: 1004, endPoint y: 729, distance: 79.0
click at [1004, 662] on textarea "**********" at bounding box center [889, 668] width 237 height 124
click at [907, 662] on textarea "**********" at bounding box center [889, 668] width 237 height 124
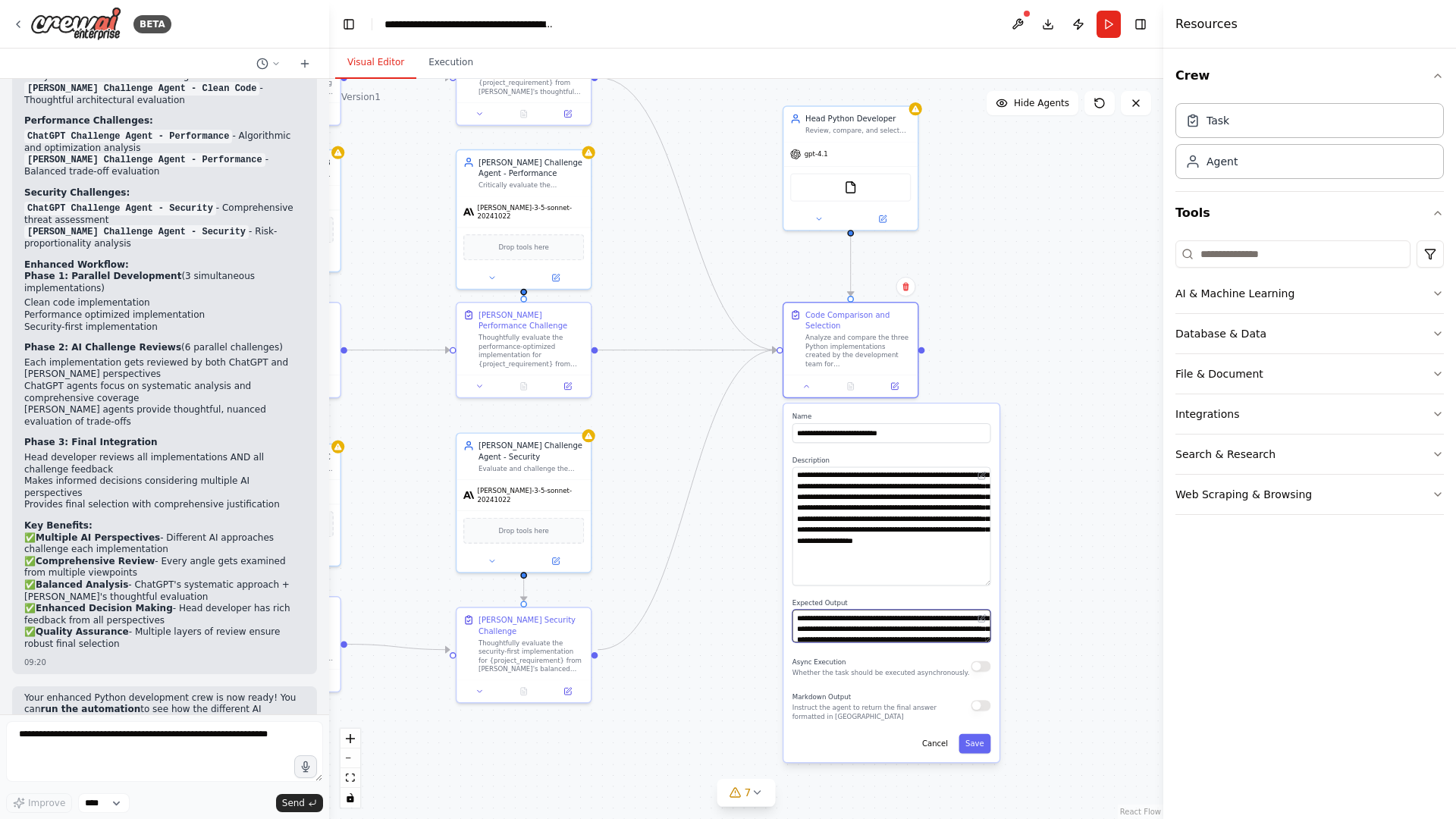
drag, startPoint x: 986, startPoint y: 708, endPoint x: 978, endPoint y: 630, distance: 78.4
click at [978, 636] on textarea "**********" at bounding box center [892, 626] width 199 height 33
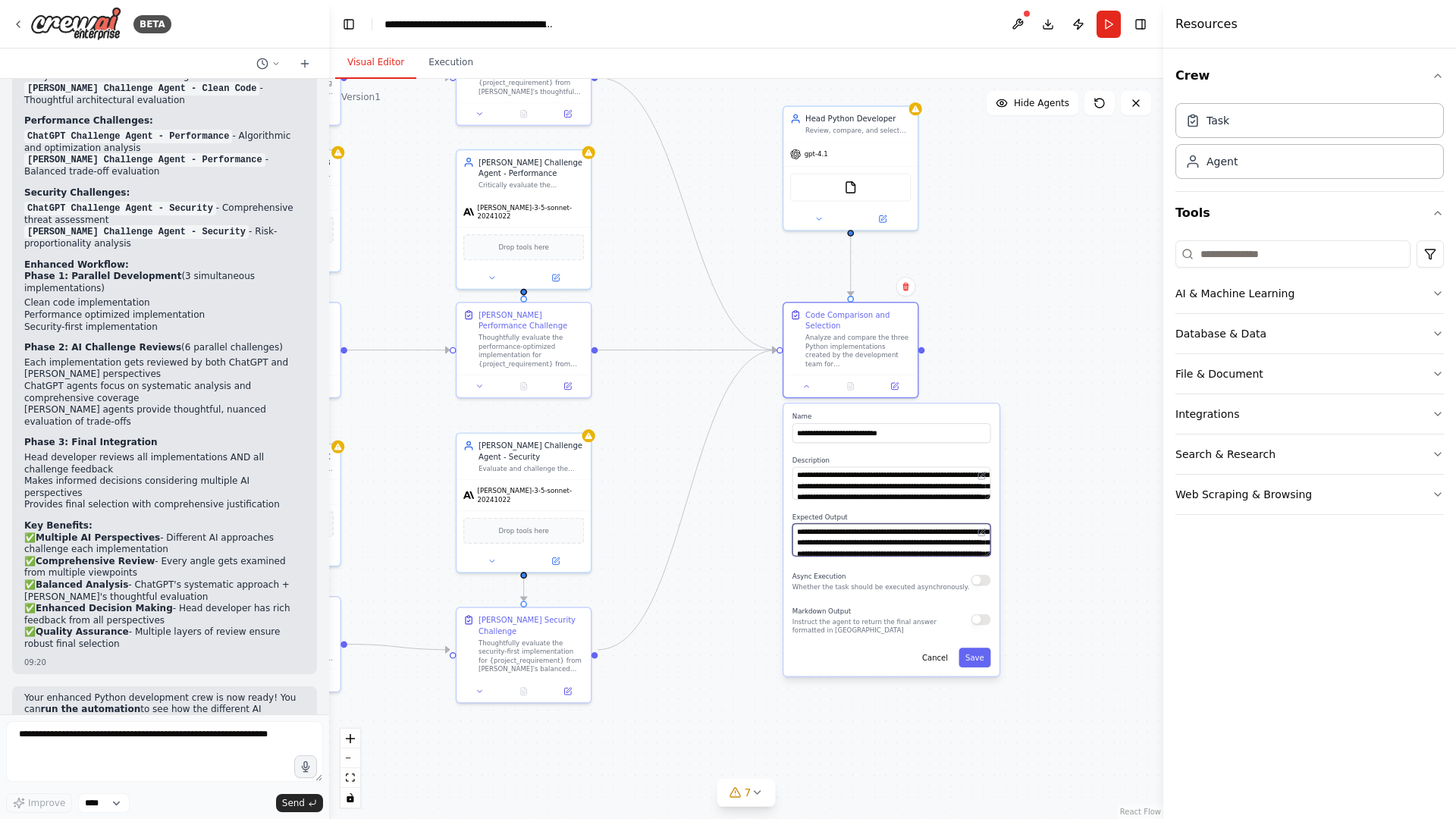
drag, startPoint x: 984, startPoint y: 582, endPoint x: 978, endPoint y: 493, distance: 89.2
click at [978, 493] on textarea "**********" at bounding box center [892, 483] width 199 height 33
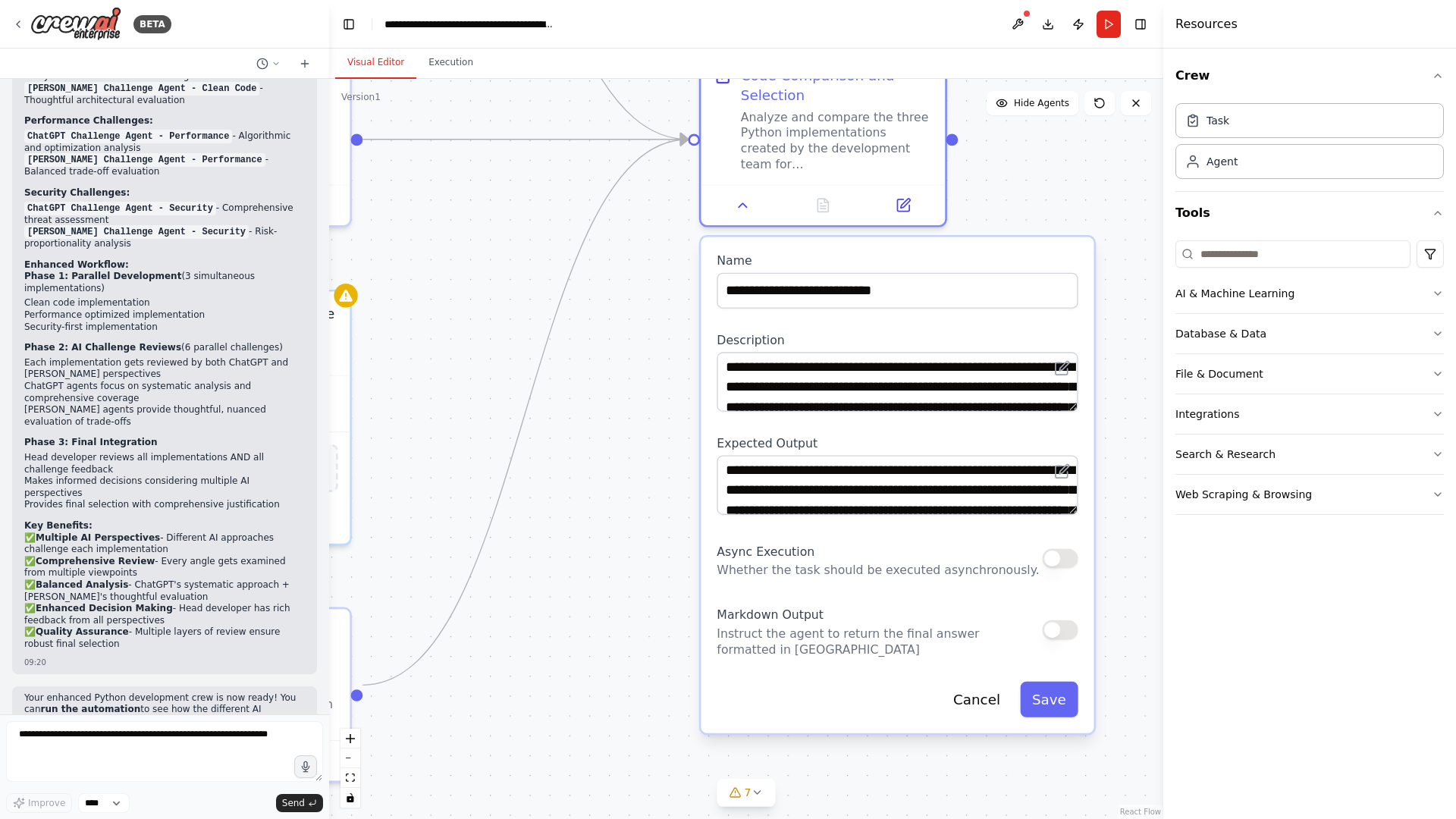
click at [1066, 566] on button "button" at bounding box center [1060, 558] width 35 height 20
click at [1066, 565] on button "button" at bounding box center [1060, 558] width 35 height 20
click at [995, 662] on button "Cancel" at bounding box center [976, 699] width 71 height 35
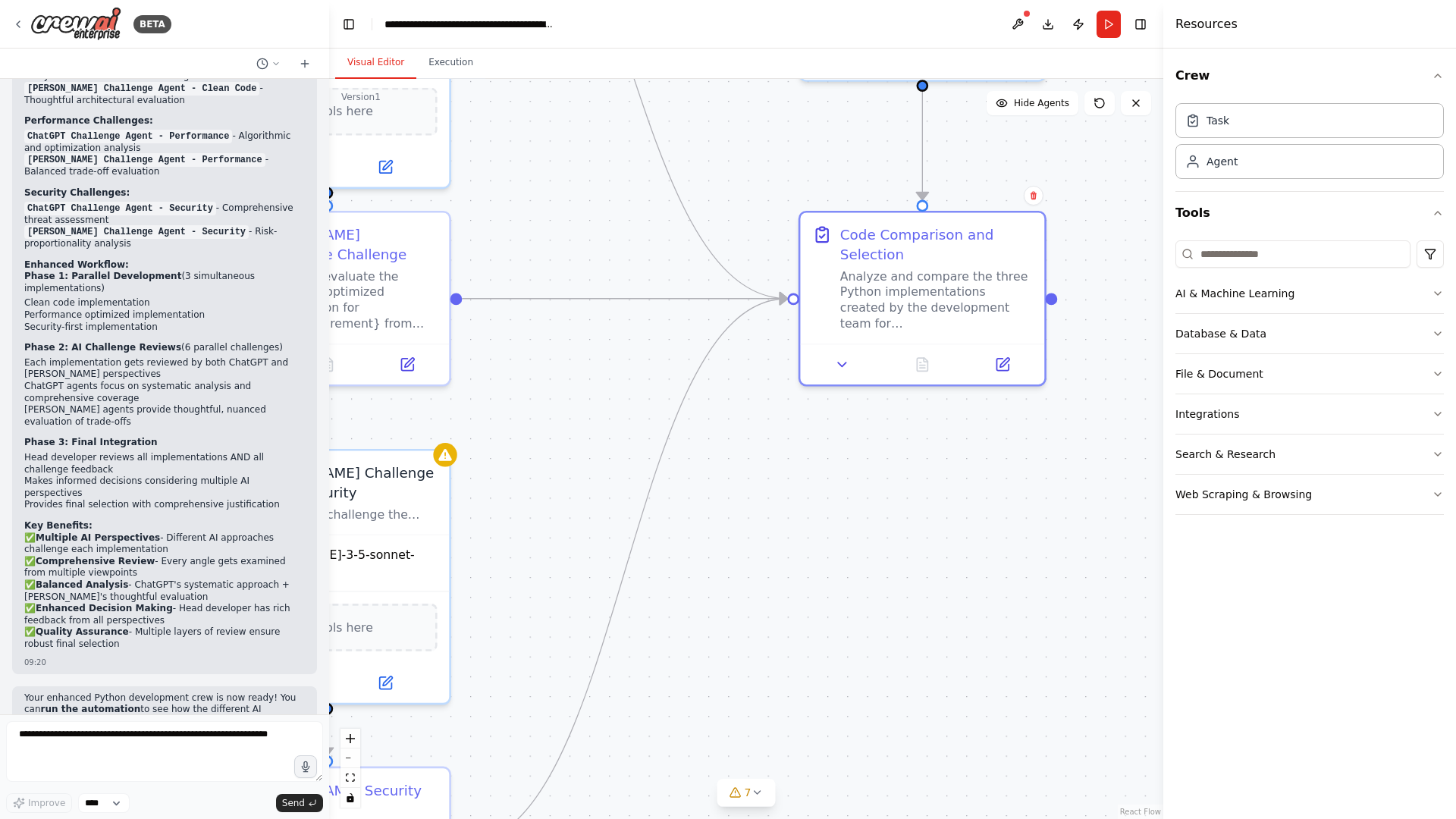
drag, startPoint x: 761, startPoint y: 431, endPoint x: 911, endPoint y: 649, distance: 264.6
click at [910, 649] on div ".deletable-edge-delete-btn { width: 20px; height: 20px; border: 0px solid #ffff…" at bounding box center [747, 449] width 834 height 740
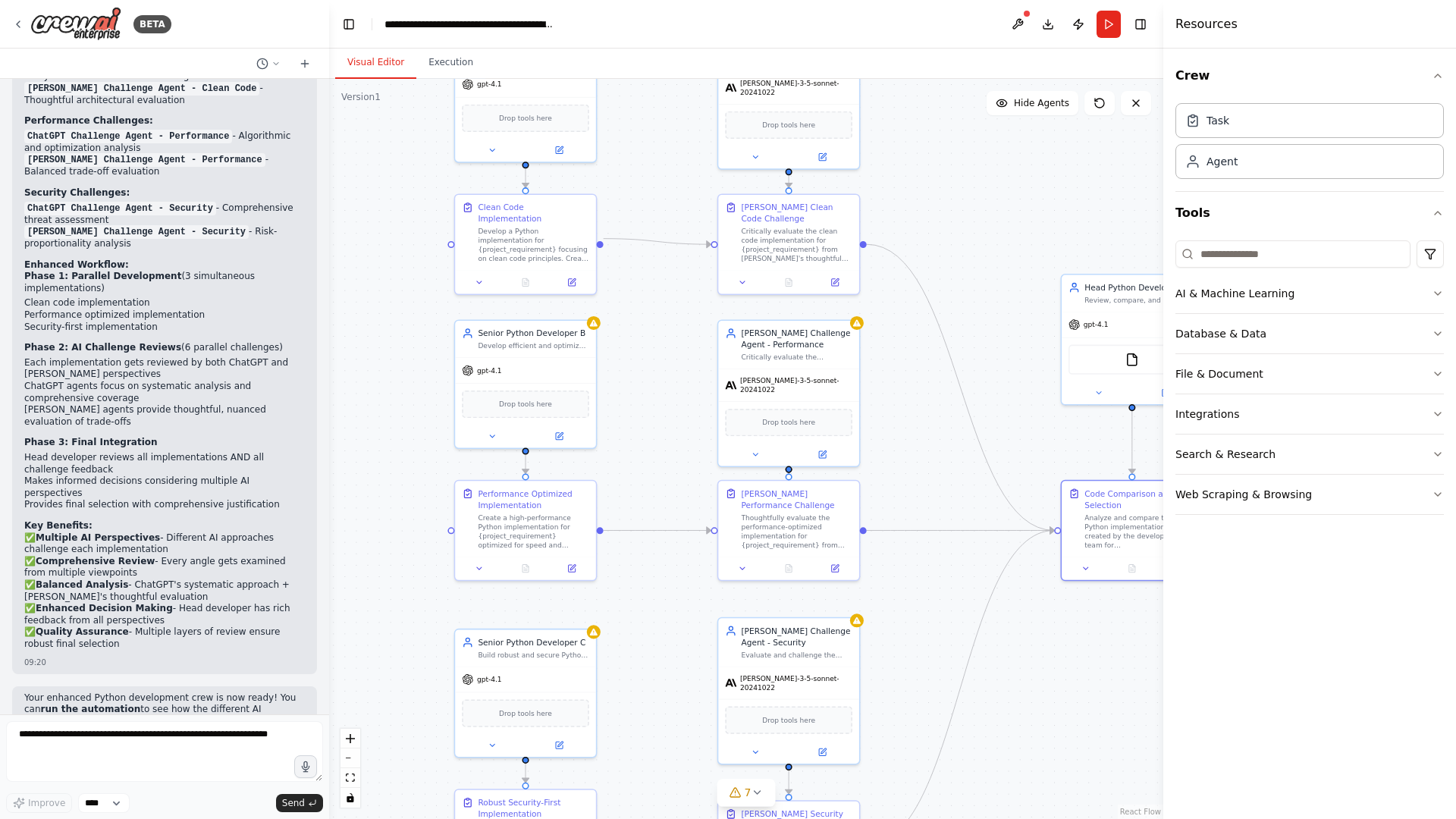
drag, startPoint x: 642, startPoint y: 329, endPoint x: 941, endPoint y: 469, distance: 330.2
click at [941, 469] on div ".deletable-edge-delete-btn { width: 20px; height: 20px; border: 0px solid #ffff…" at bounding box center [747, 449] width 834 height 740
click at [571, 277] on icon at bounding box center [572, 281] width 7 height 7
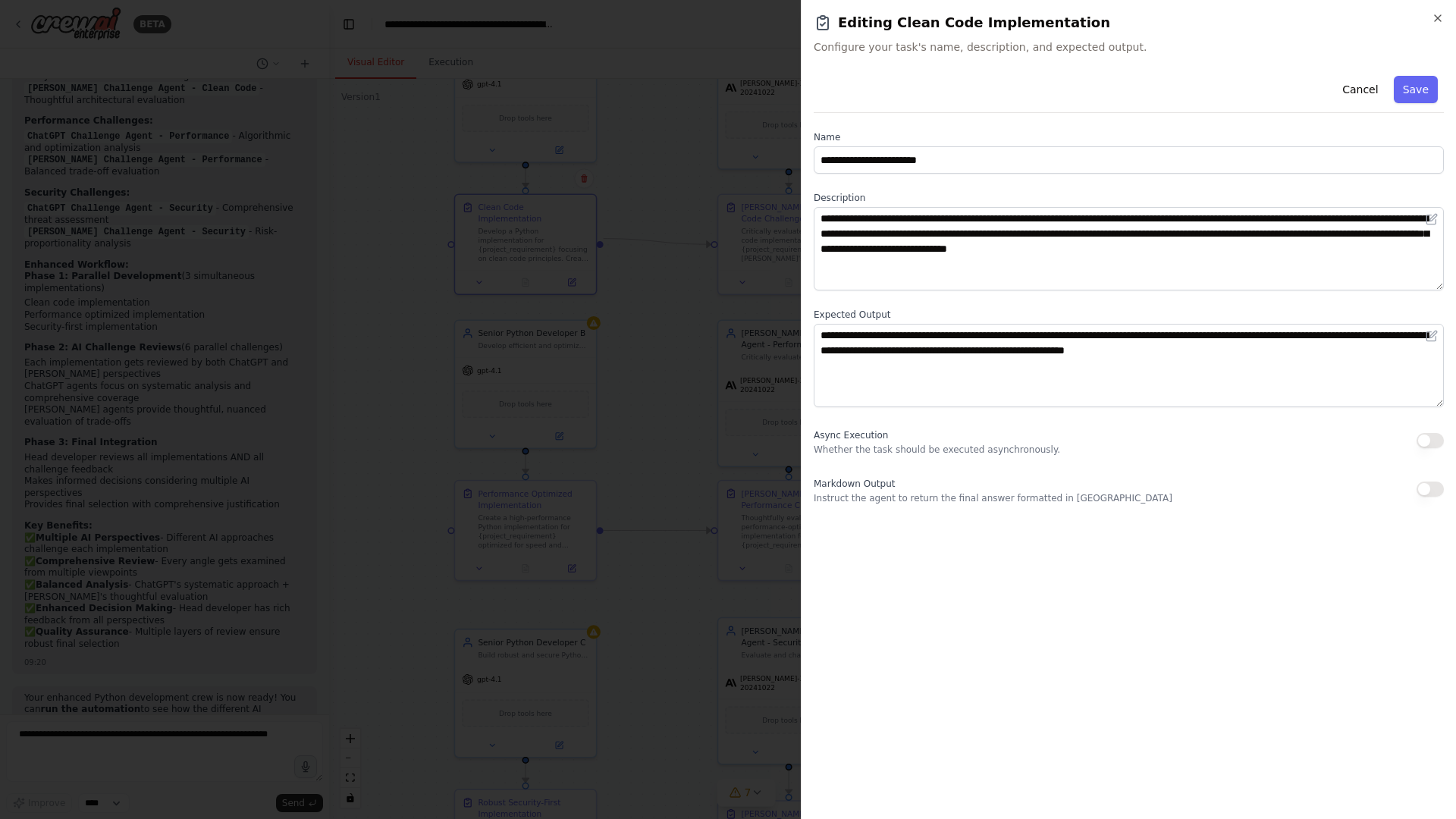
click at [1308, 443] on button "button" at bounding box center [1431, 441] width 27 height 15
click at [1308, 94] on button "Save" at bounding box center [1415, 90] width 44 height 27
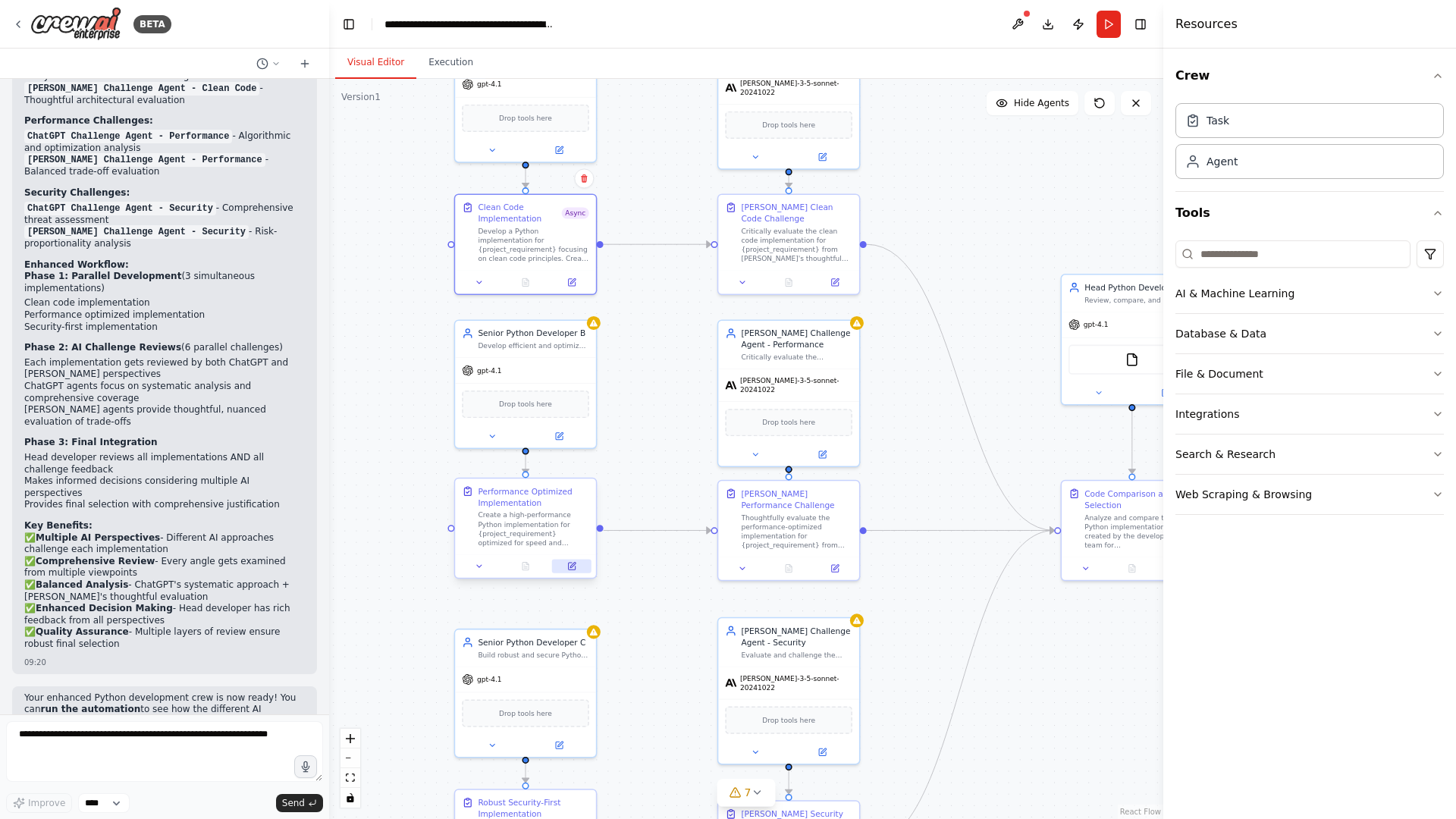
click at [574, 568] on icon at bounding box center [572, 567] width 7 height 7
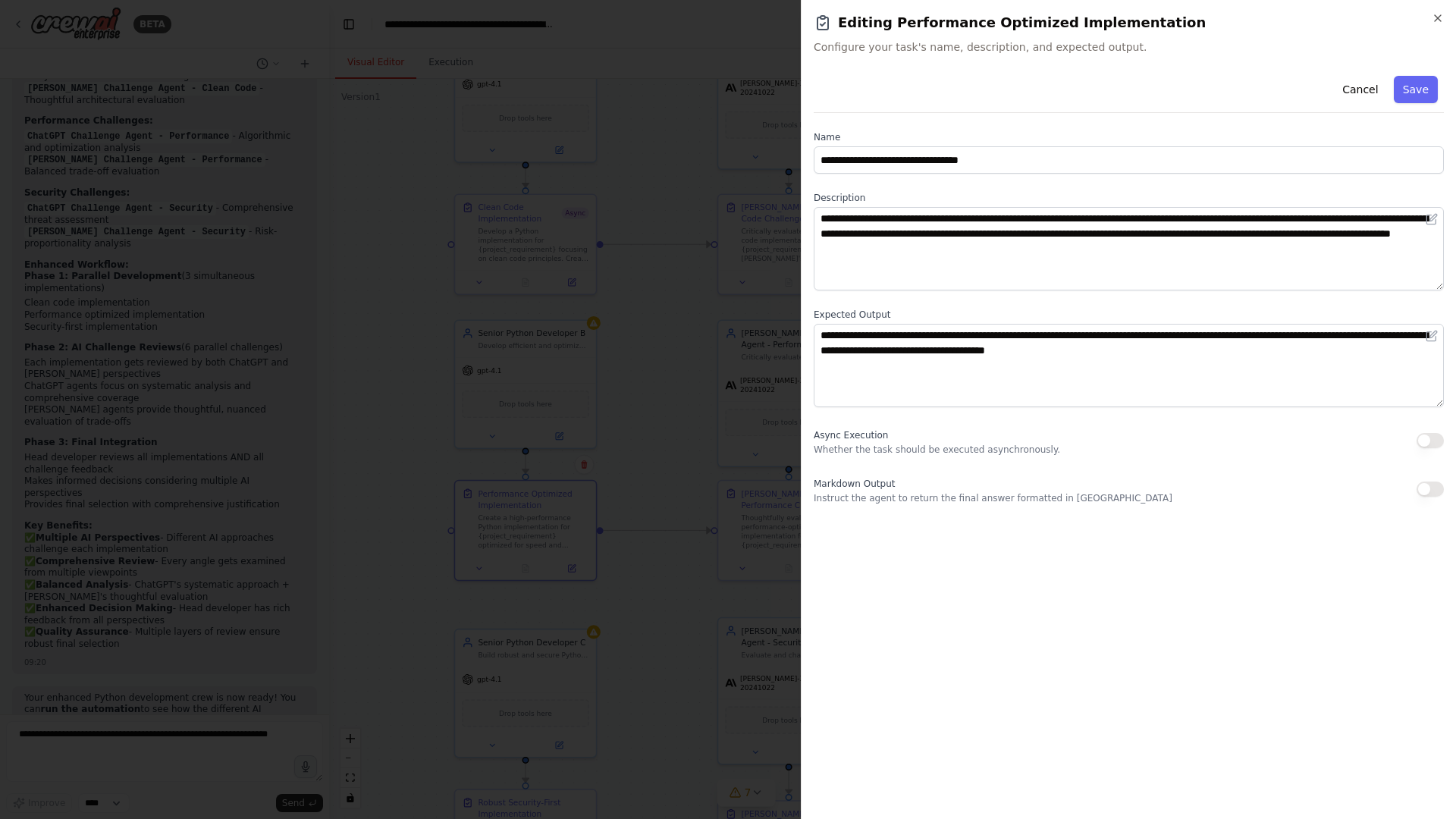
click at [1308, 437] on button "button" at bounding box center [1431, 441] width 27 height 15
click at [1308, 97] on button "Save" at bounding box center [1415, 90] width 44 height 27
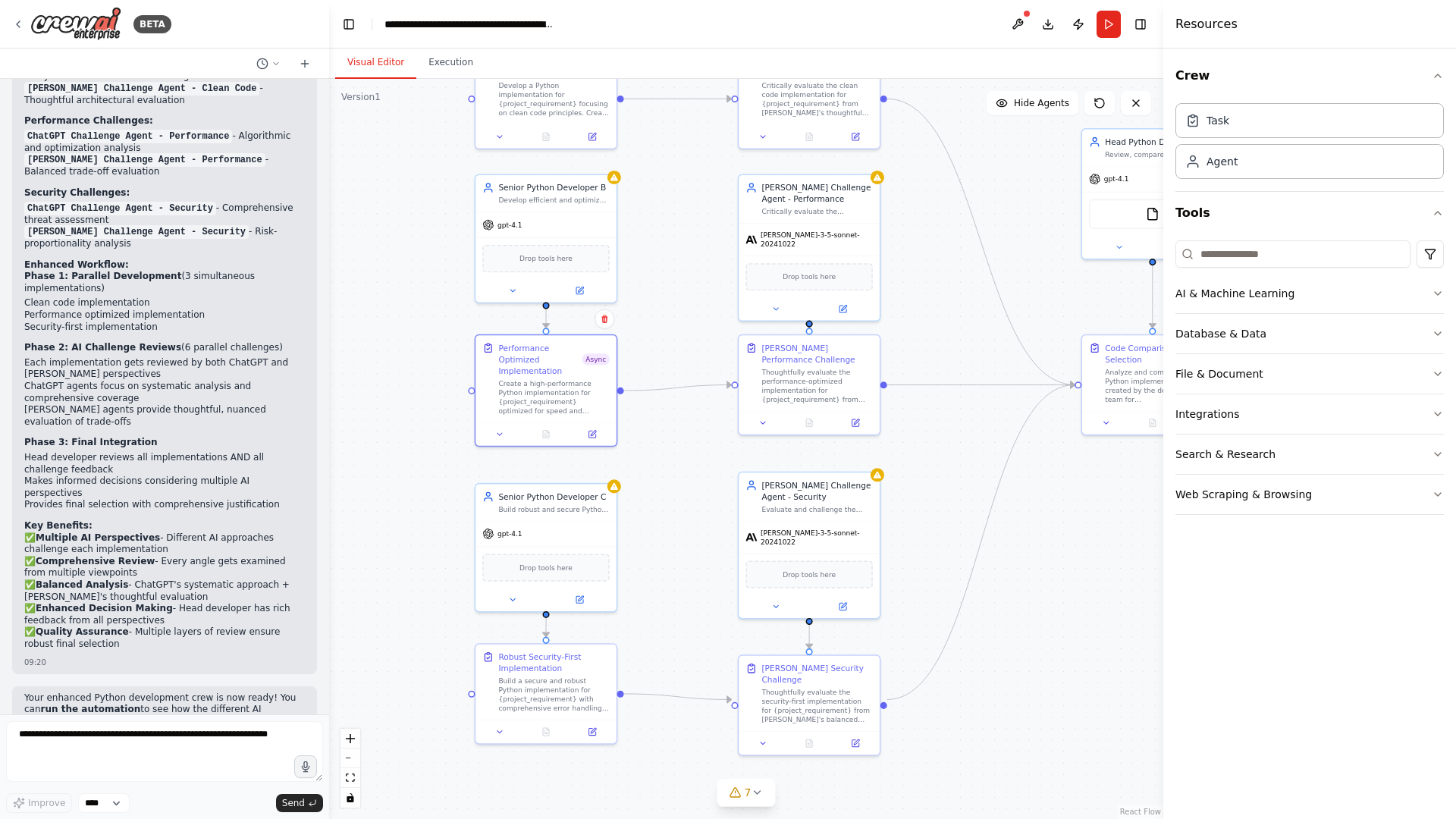
drag, startPoint x: 633, startPoint y: 725, endPoint x: 653, endPoint y: 579, distance: 147.4
click at [653, 579] on div ".deletable-edge-delete-btn { width: 20px; height: 20px; border: 0px solid #ffff…" at bounding box center [747, 449] width 834 height 740
click at [596, 662] on icon at bounding box center [593, 729] width 9 height 9
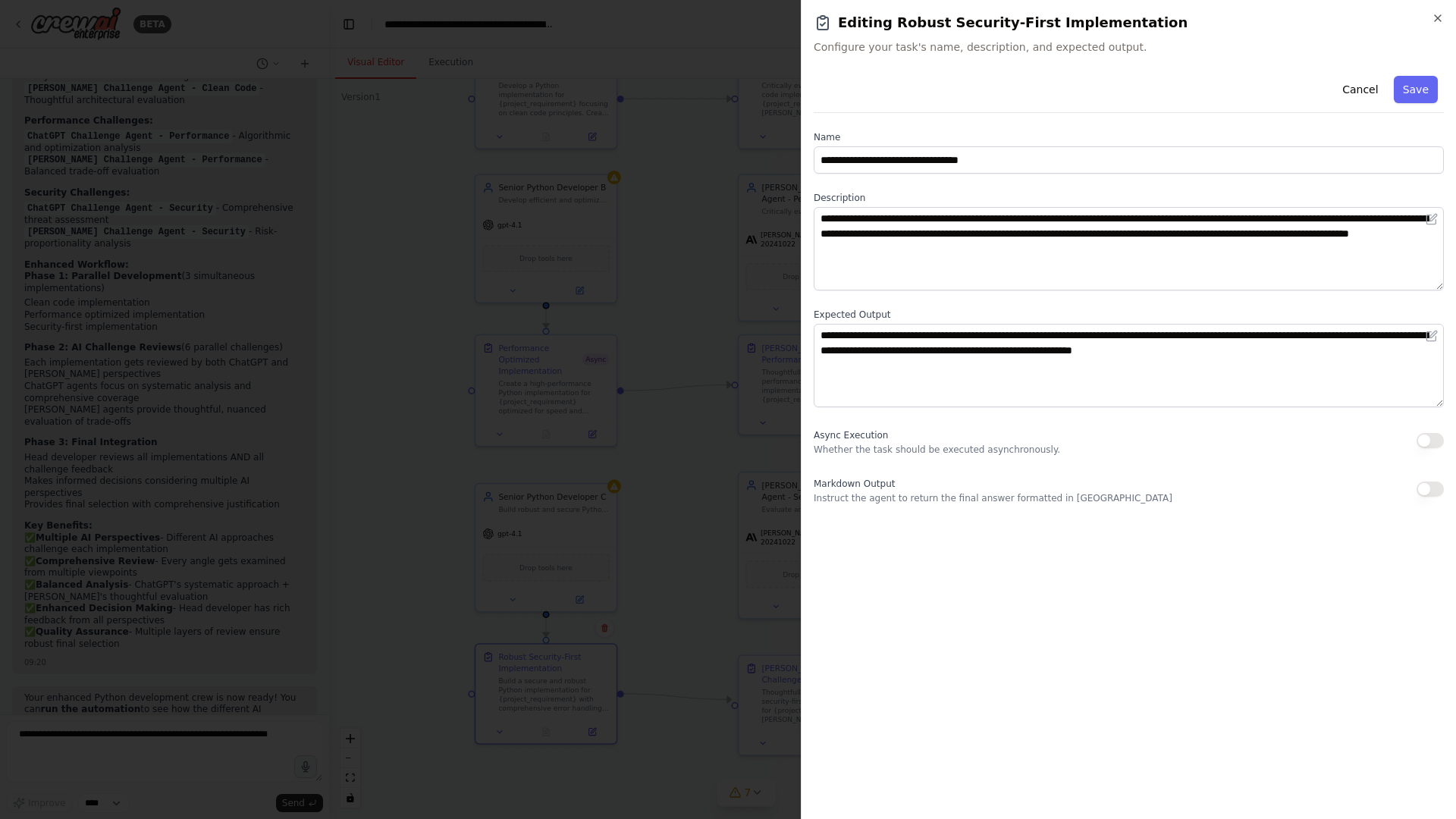
click at [1308, 438] on button "button" at bounding box center [1431, 441] width 27 height 15
click at [1308, 96] on button "Save" at bounding box center [1415, 90] width 44 height 27
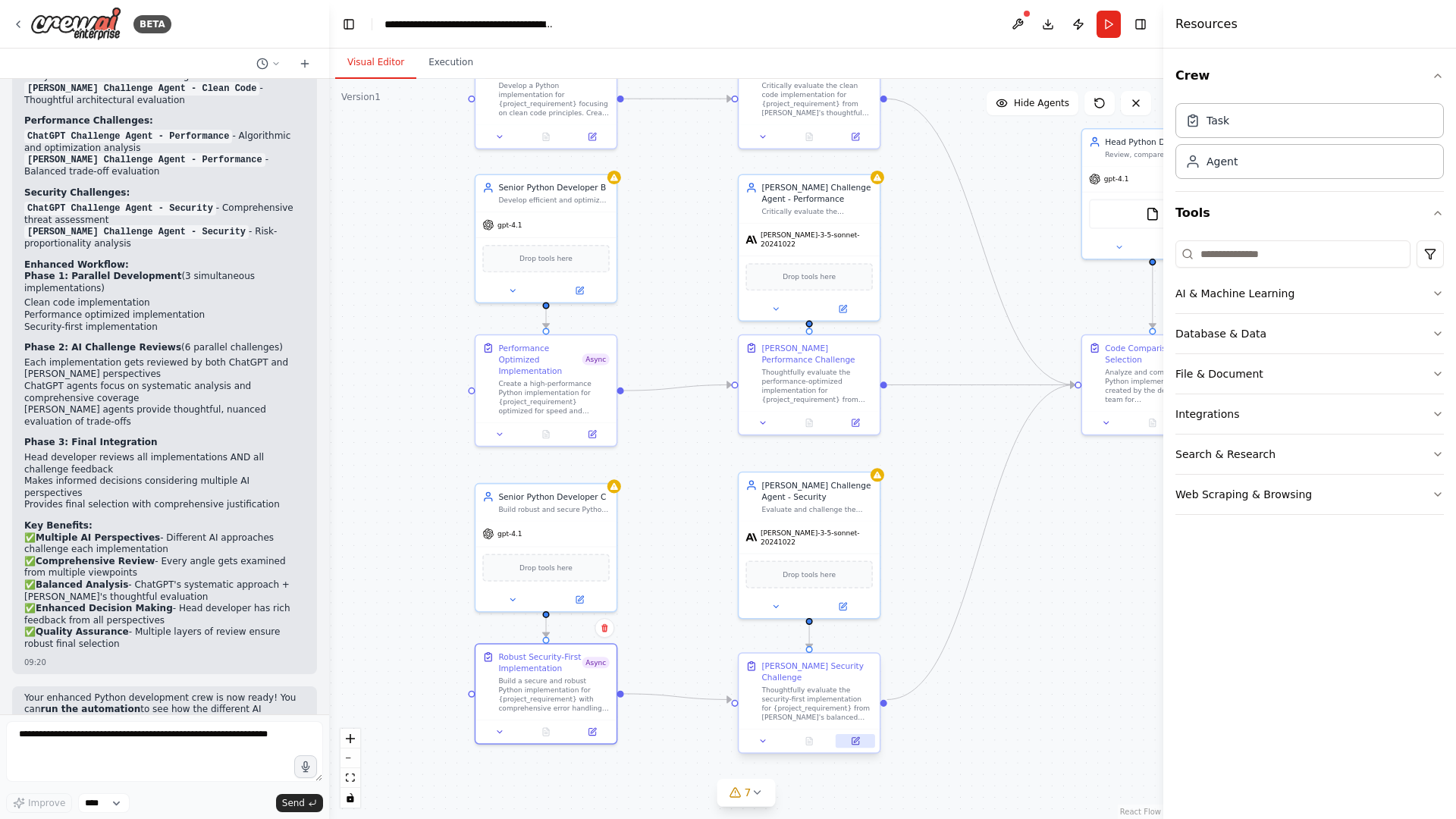
click at [855, 662] on icon at bounding box center [857, 740] width 5 height 5
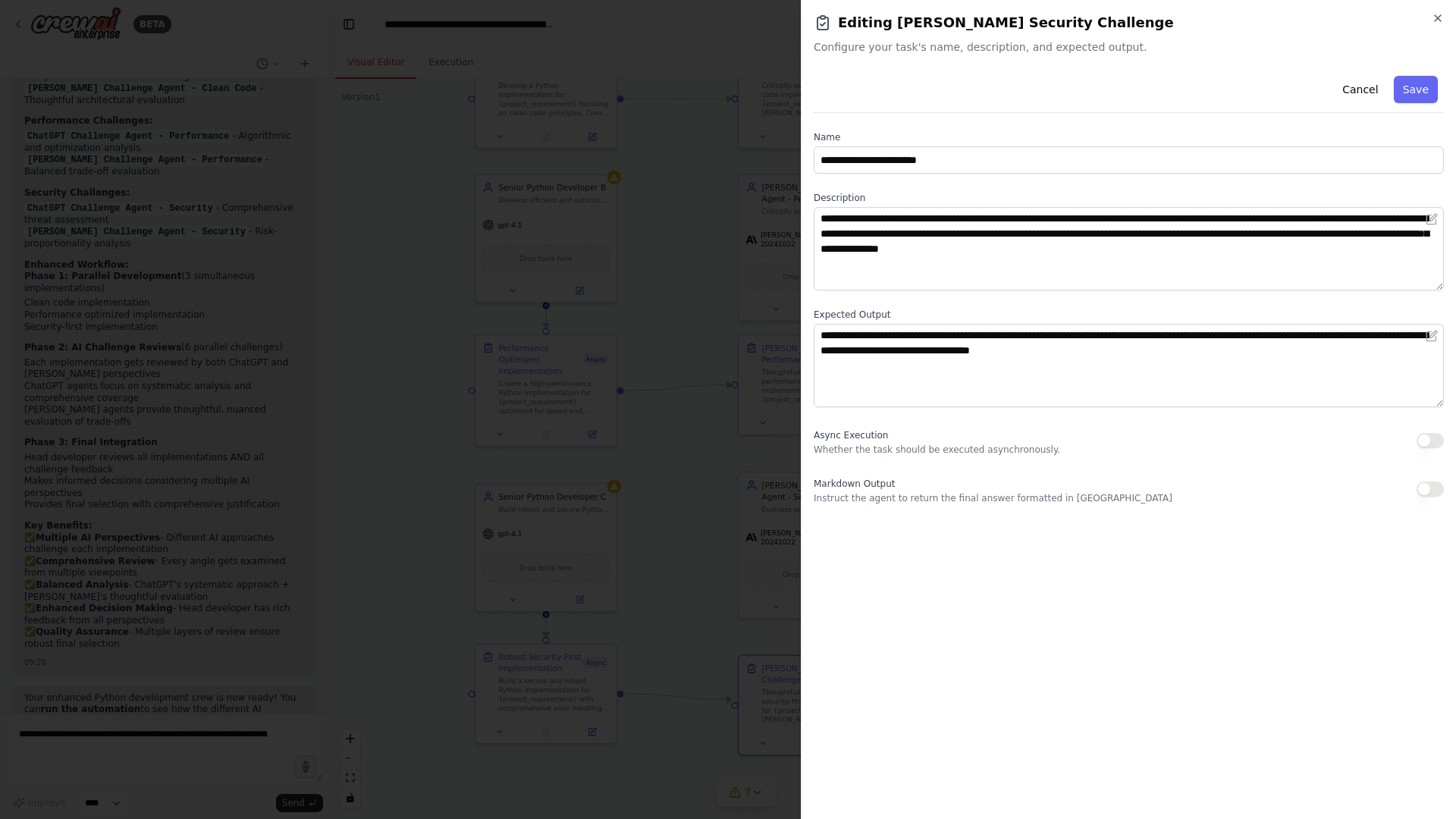
click at [1308, 433] on button "button" at bounding box center [1431, 441] width 27 height 15
click at [1308, 97] on button "Save" at bounding box center [1415, 90] width 44 height 27
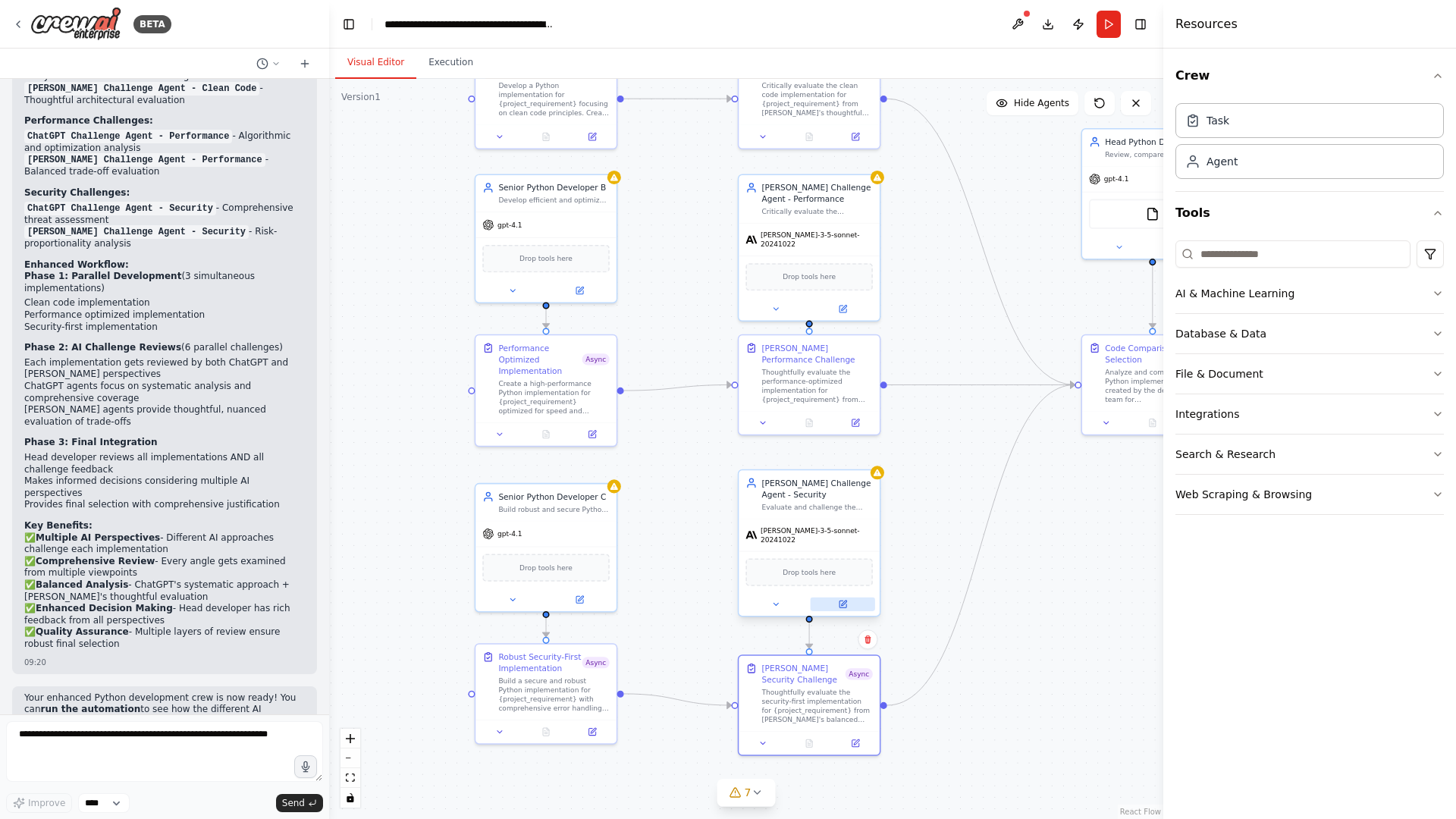
click at [849, 600] on button at bounding box center [842, 604] width 64 height 14
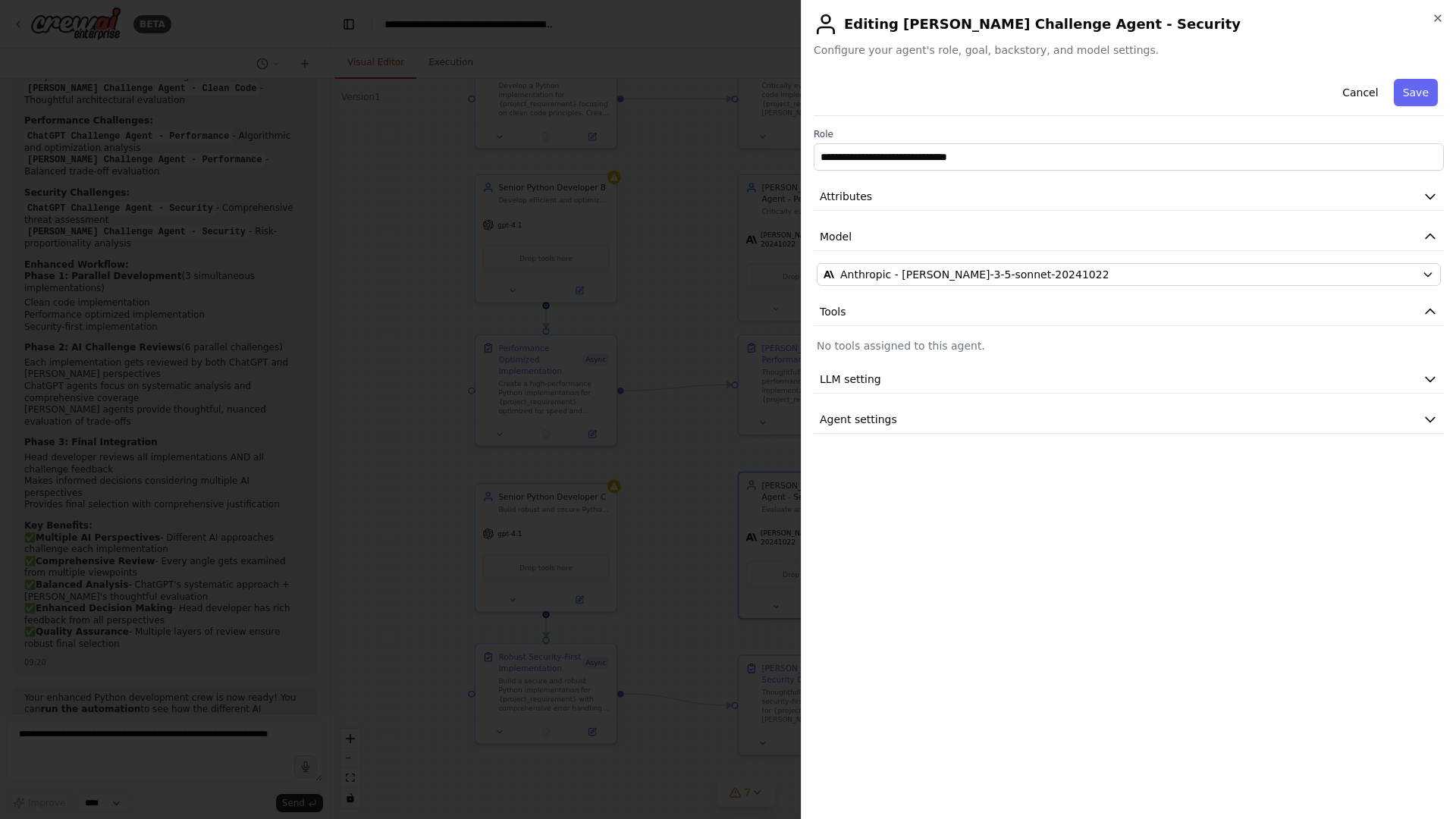
click at [730, 422] on div at bounding box center [728, 409] width 1456 height 819
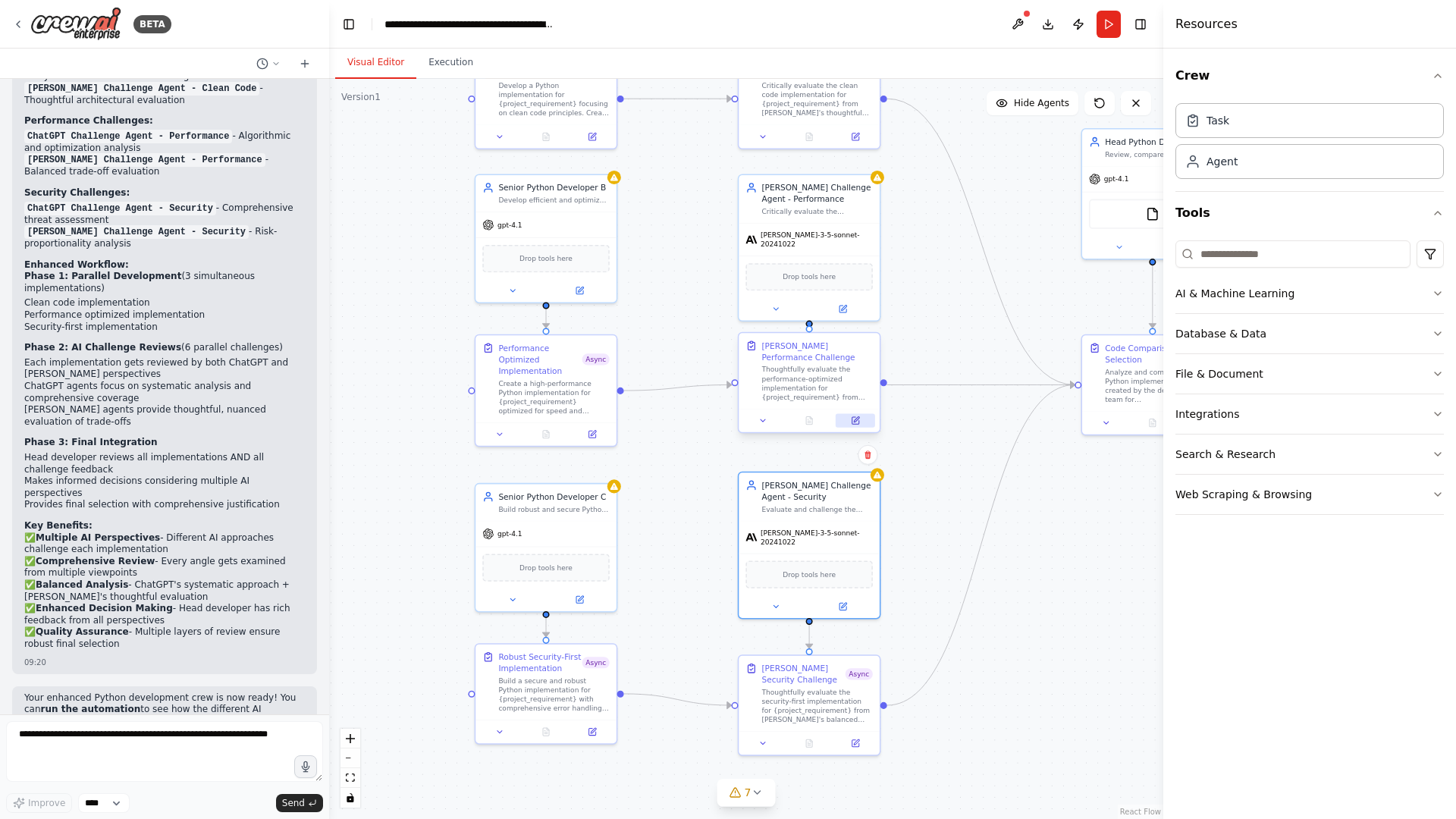
click at [859, 421] on icon at bounding box center [855, 421] width 7 height 7
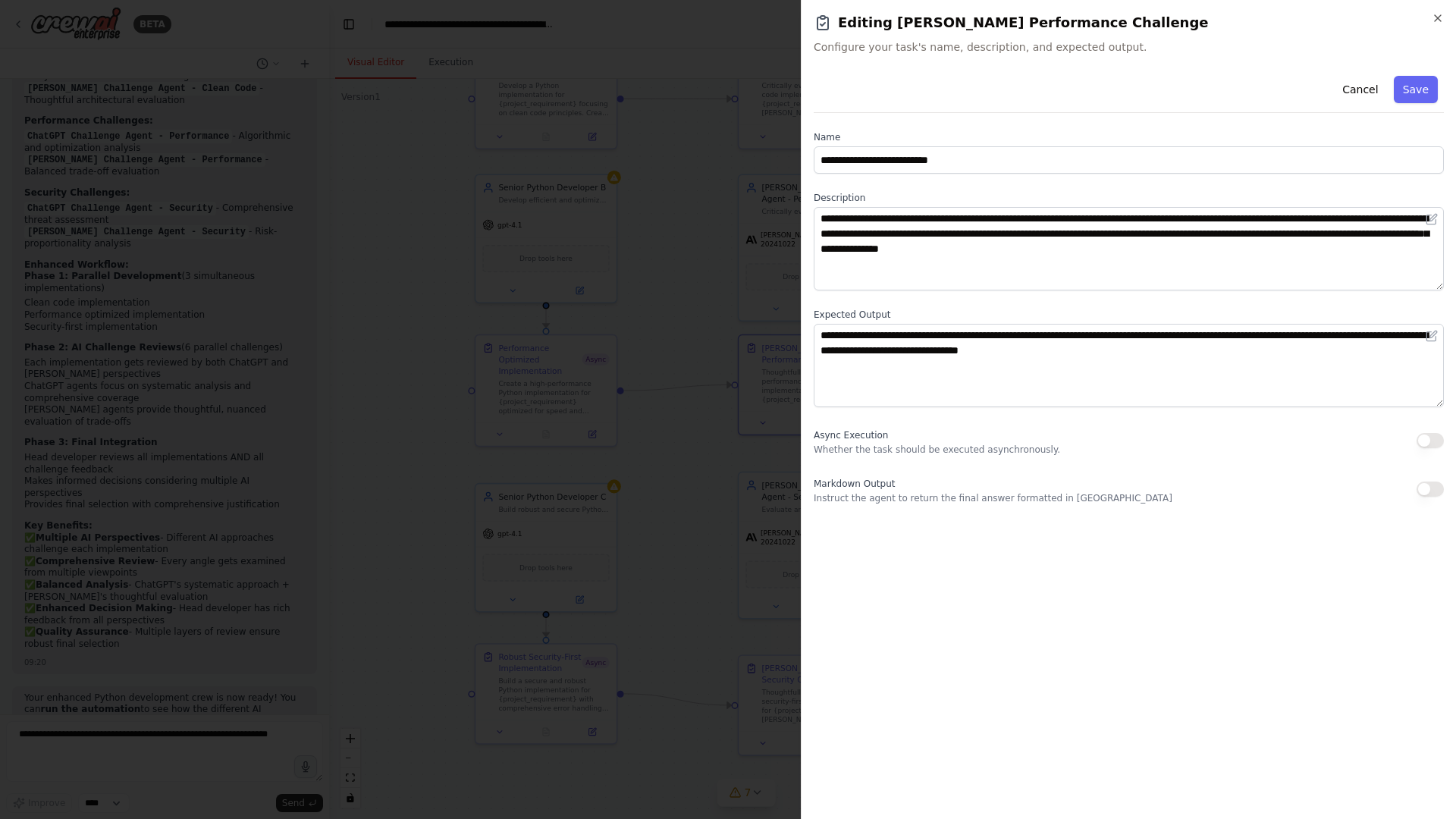
click at [1308, 434] on button "button" at bounding box center [1431, 441] width 27 height 15
click at [1308, 93] on button "Save" at bounding box center [1415, 90] width 44 height 27
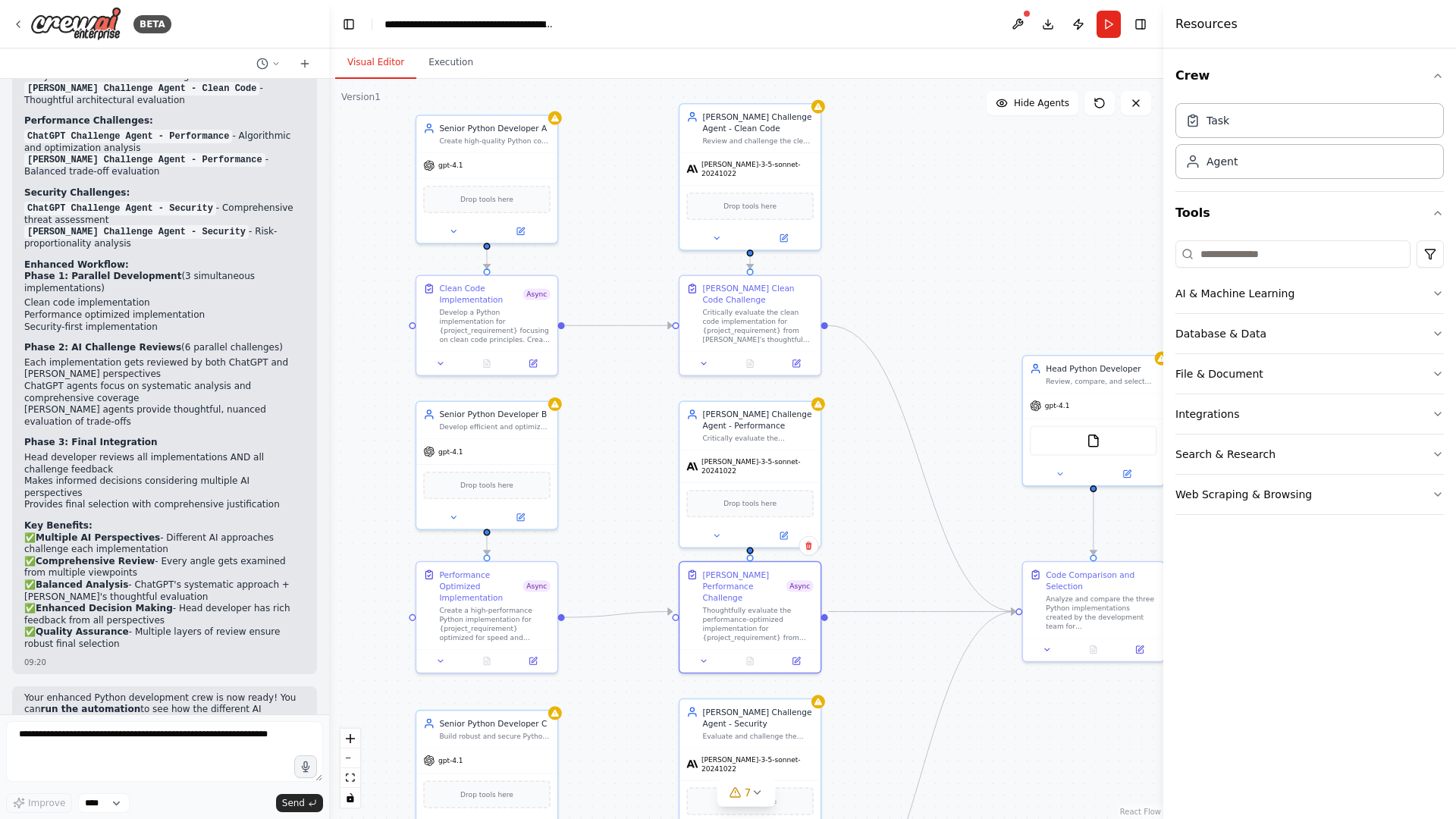
drag, startPoint x: 945, startPoint y: 307, endPoint x: 870, endPoint y: 549, distance: 253.4
click at [870, 550] on div ".deletable-edge-delete-btn { width: 20px; height: 20px; border: 0px solid #ffff…" at bounding box center [747, 449] width 834 height 740
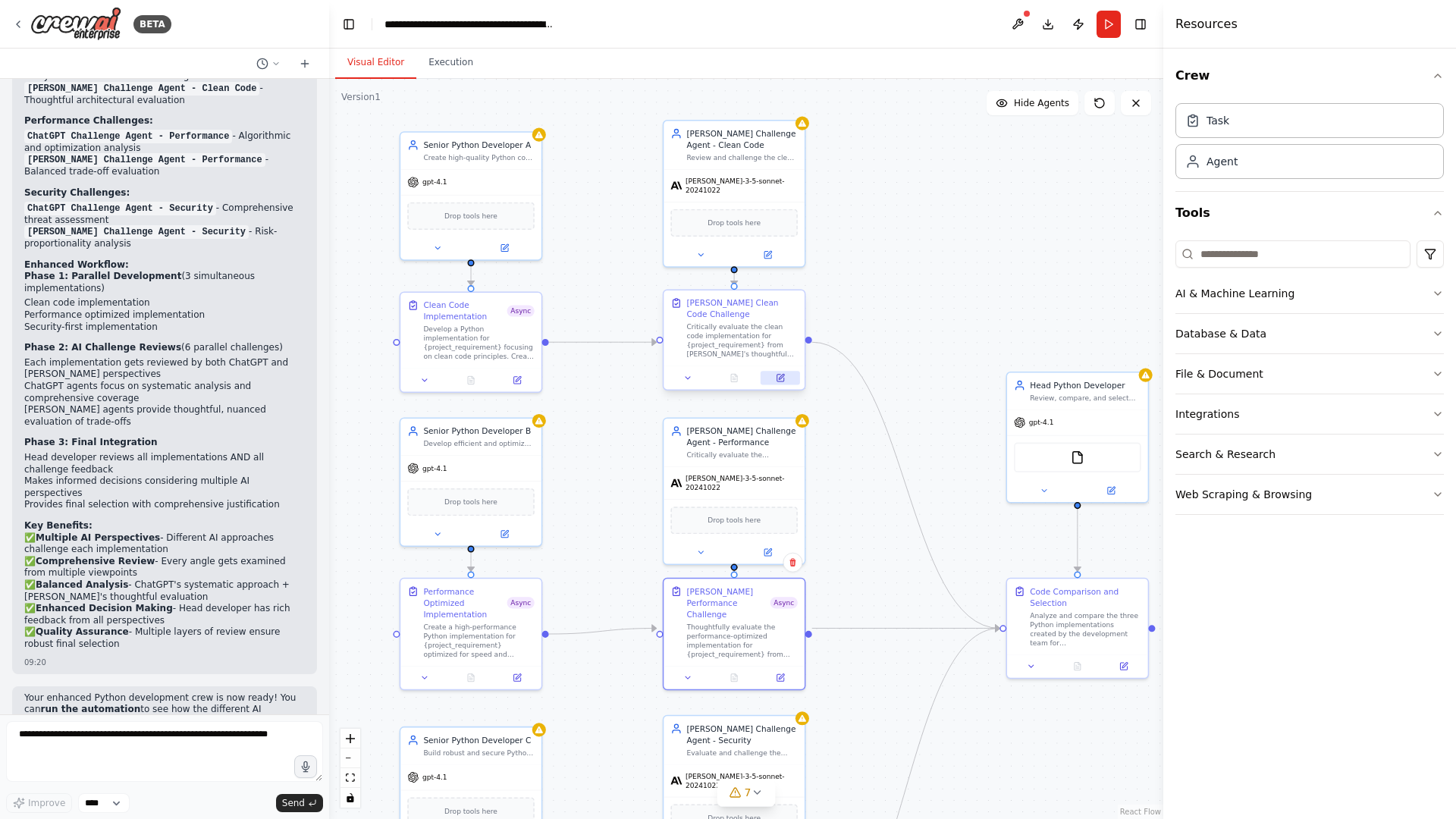
click at [780, 377] on icon at bounding box center [782, 376] width 5 height 5
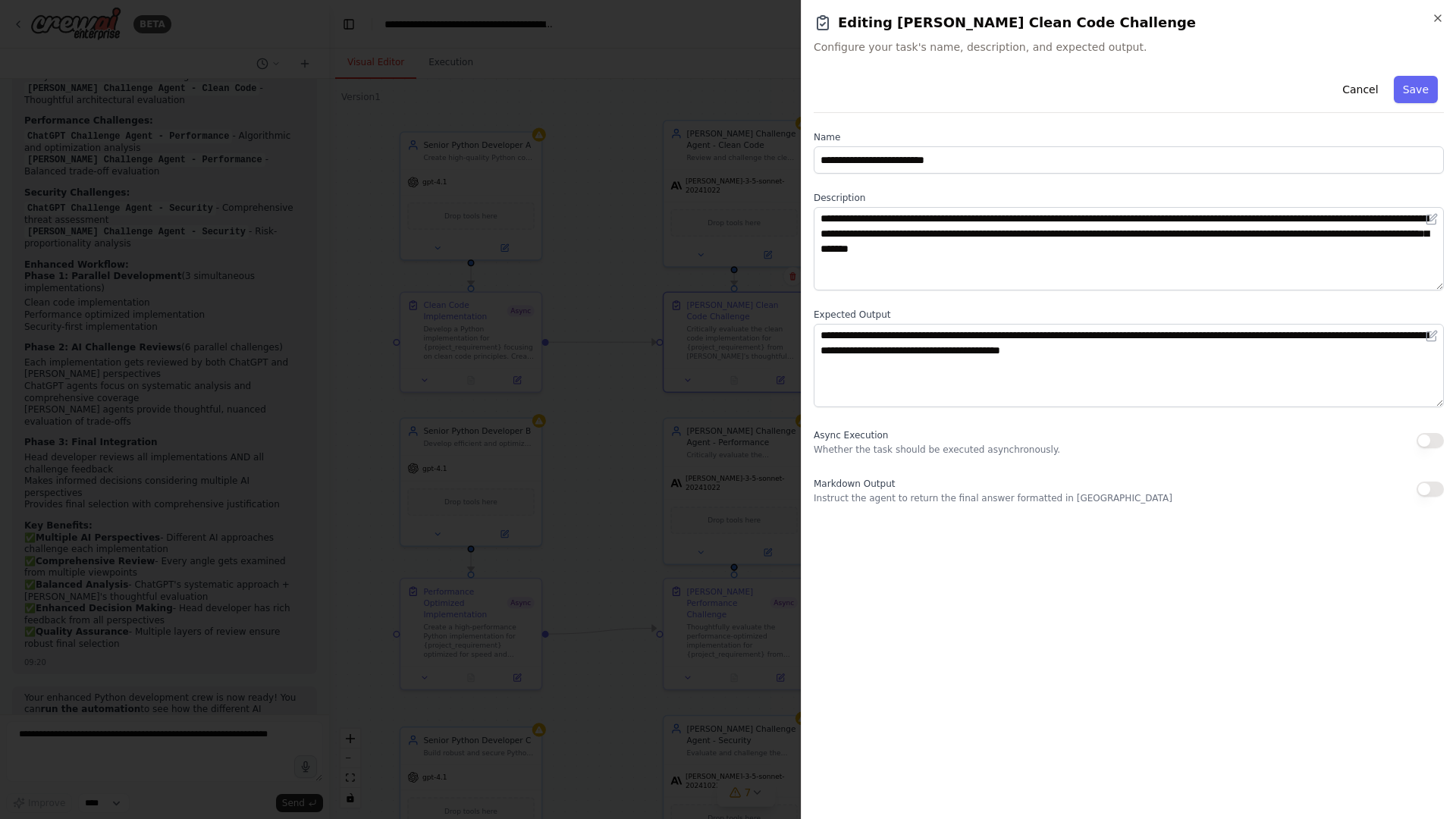
click at [1308, 432] on div "Async Execution Whether the task should be executed asynchronously." at bounding box center [1128, 441] width 630 height 31
click at [1308, 438] on button "button" at bounding box center [1431, 441] width 27 height 15
click at [1308, 89] on button "Save" at bounding box center [1415, 90] width 44 height 27
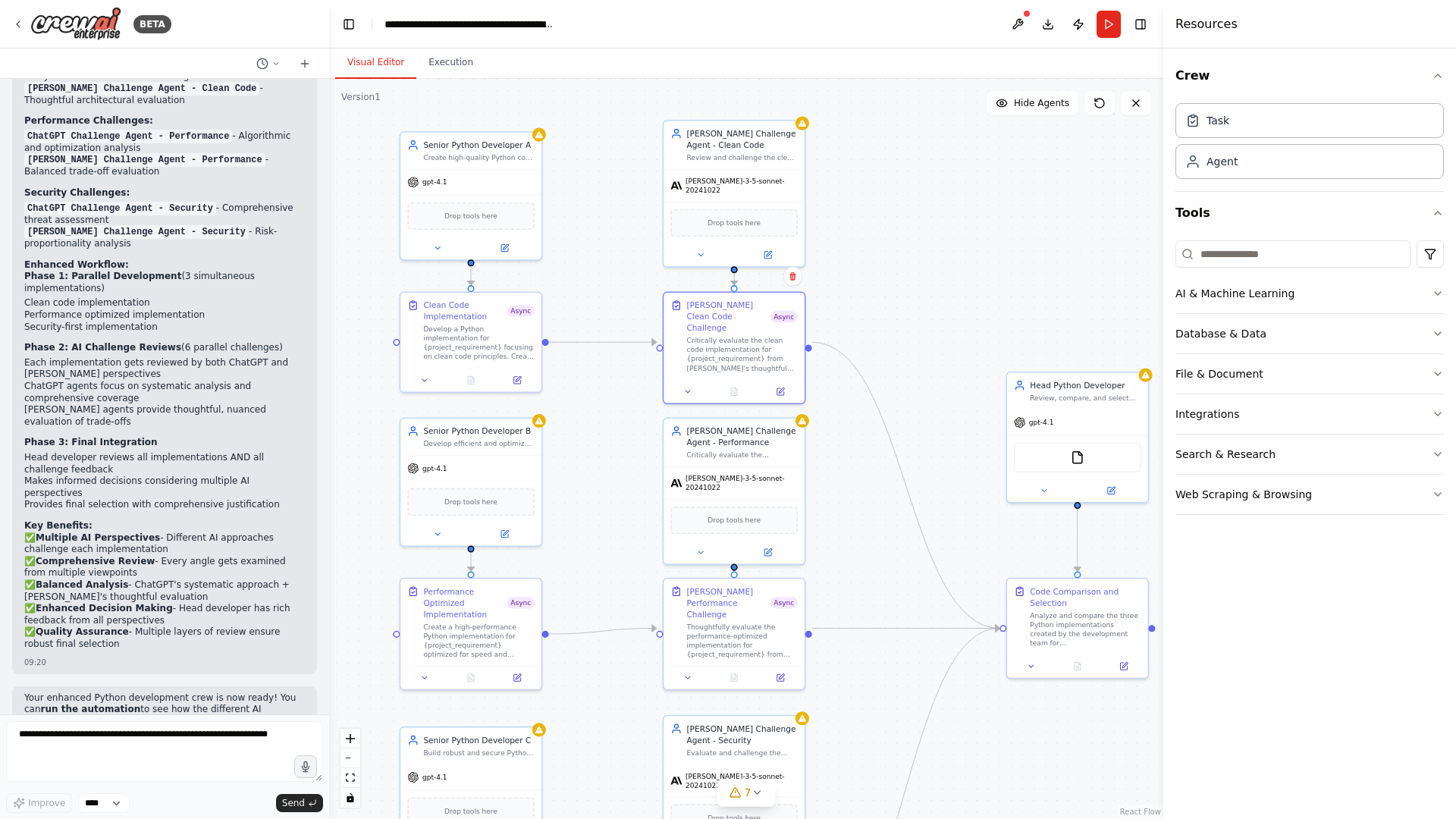
click at [950, 337] on div ".deletable-edge-delete-btn { width: 20px; height: 20px; border: 0px solid #ffff…" at bounding box center [747, 449] width 834 height 740
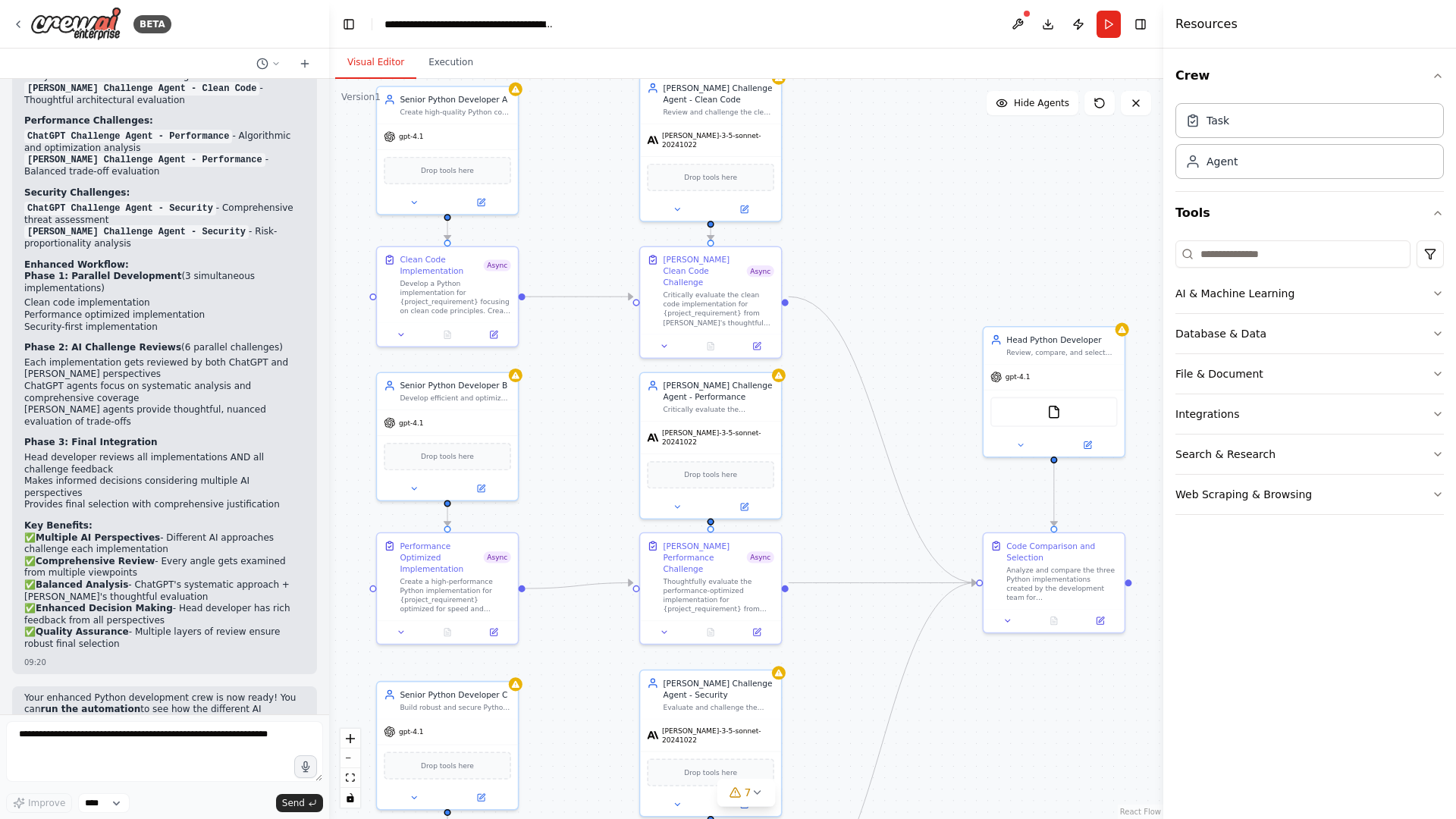
drag, startPoint x: 920, startPoint y: 276, endPoint x: 898, endPoint y: 231, distance: 50.1
click at [898, 231] on div ".deletable-edge-delete-btn { width: 20px; height: 20px; border: 0px solid #ffff…" at bounding box center [747, 449] width 834 height 740
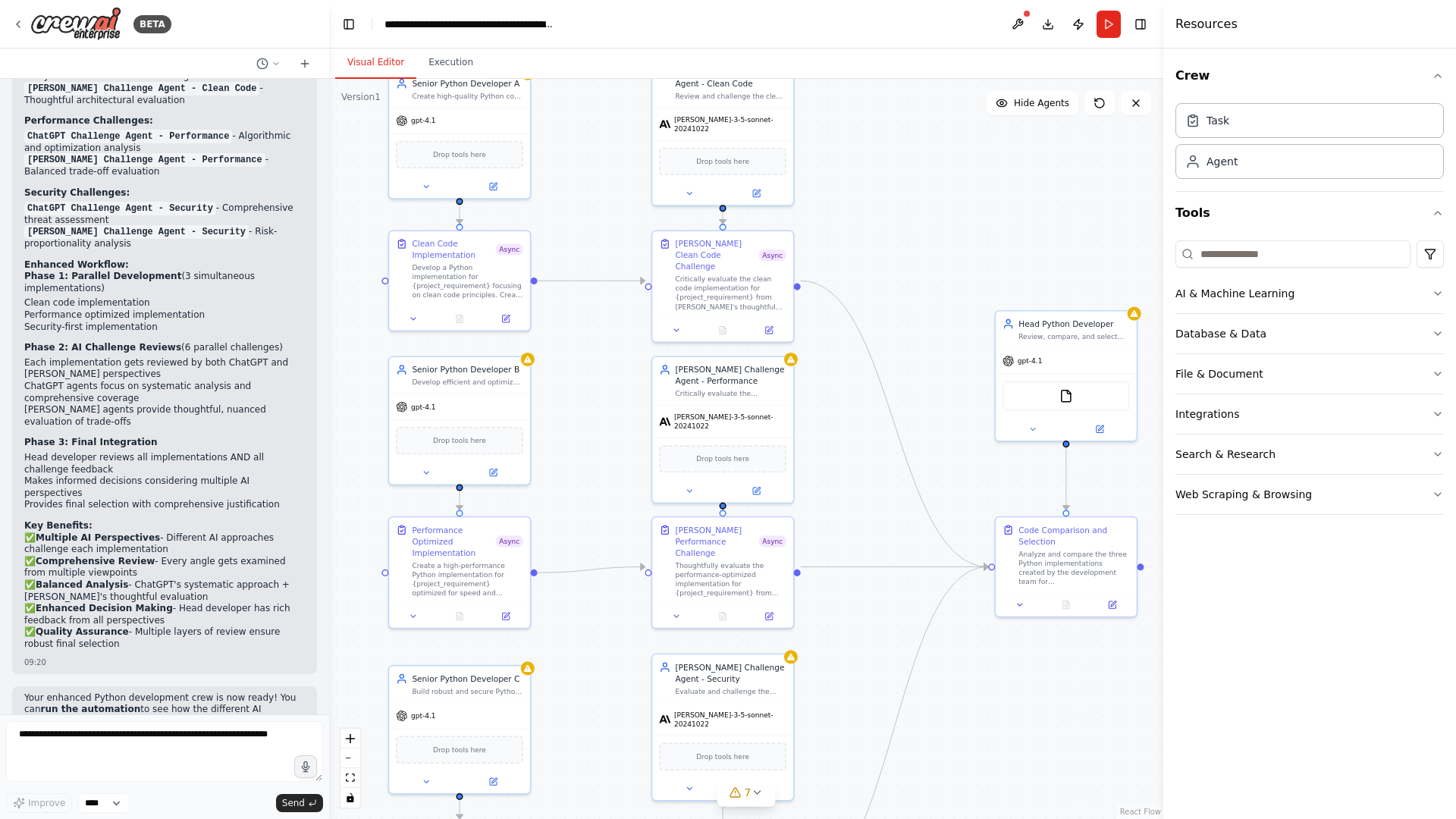
drag, startPoint x: 882, startPoint y: 297, endPoint x: 894, endPoint y: 281, distance: 20.0
click at [894, 281] on div ".deletable-edge-delete-btn { width: 20px; height: 20px; border: 0px solid #ffff…" at bounding box center [747, 449] width 834 height 740
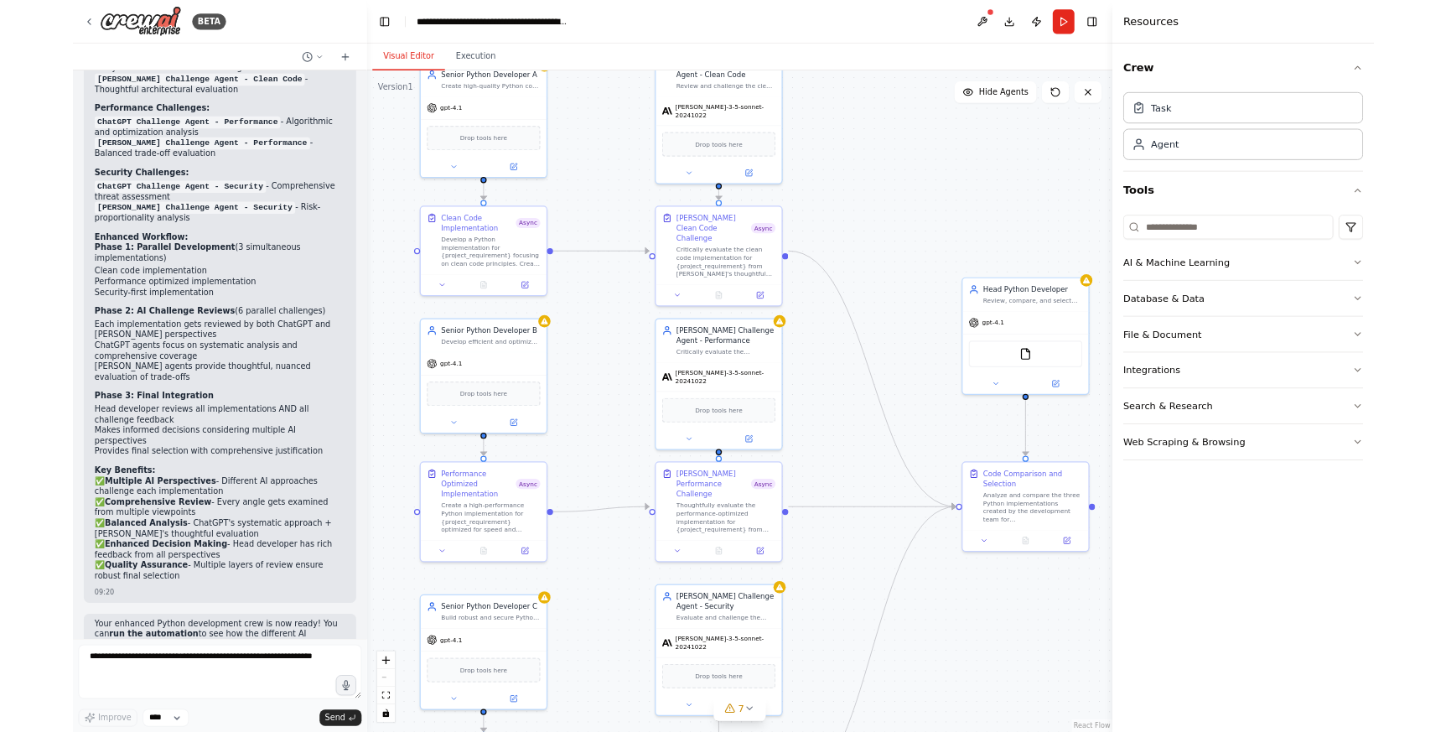
scroll to position [3499, 0]
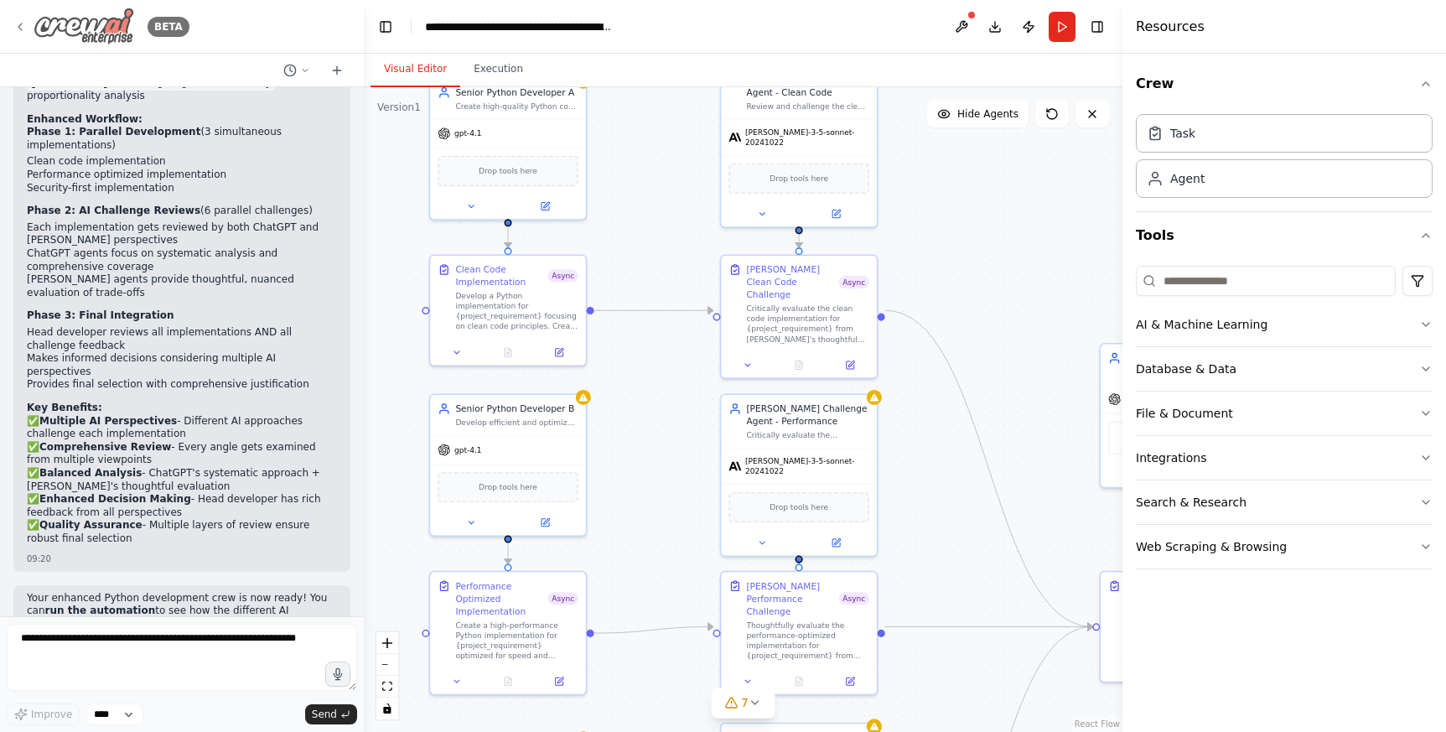
click at [26, 34] on div "BETA" at bounding box center [101, 27] width 176 height 38
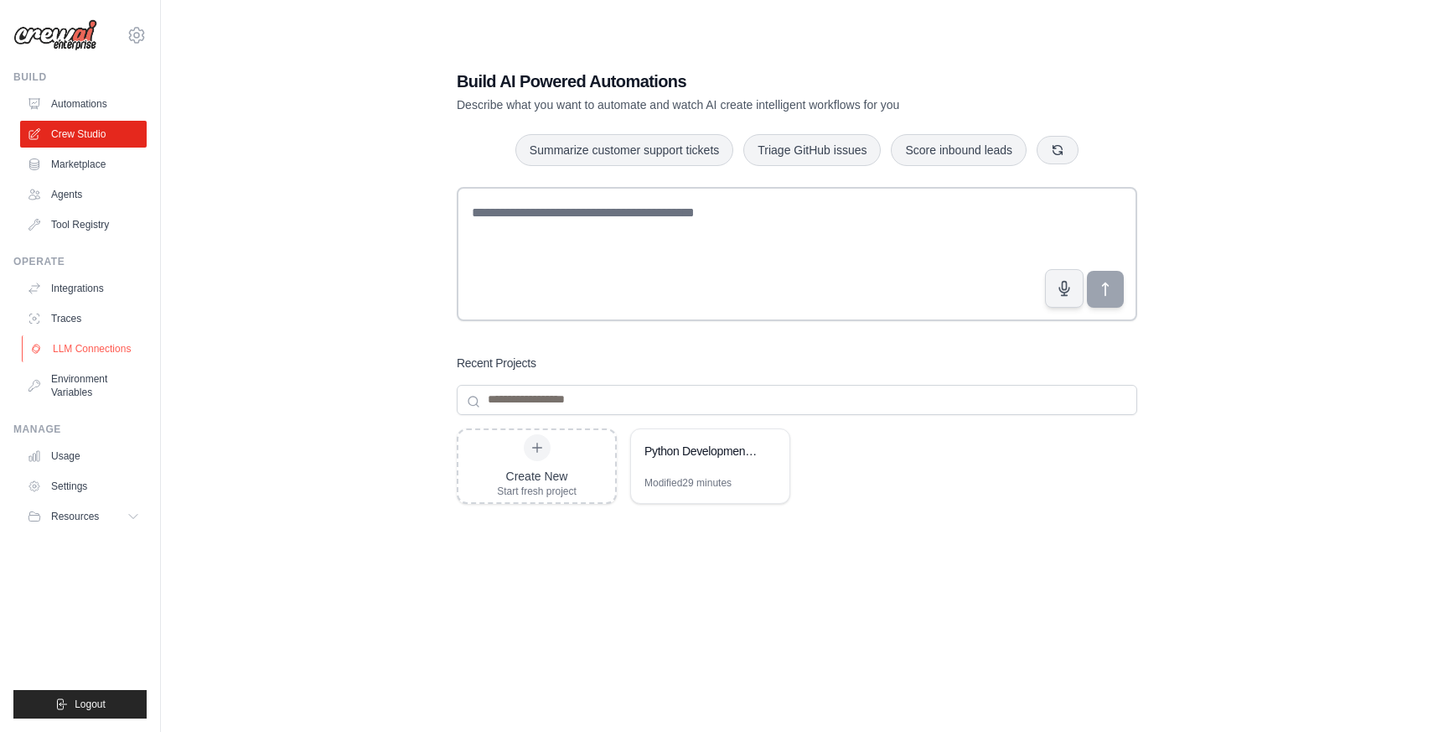
click at [72, 344] on link "LLM Connections" at bounding box center [85, 348] width 127 height 27
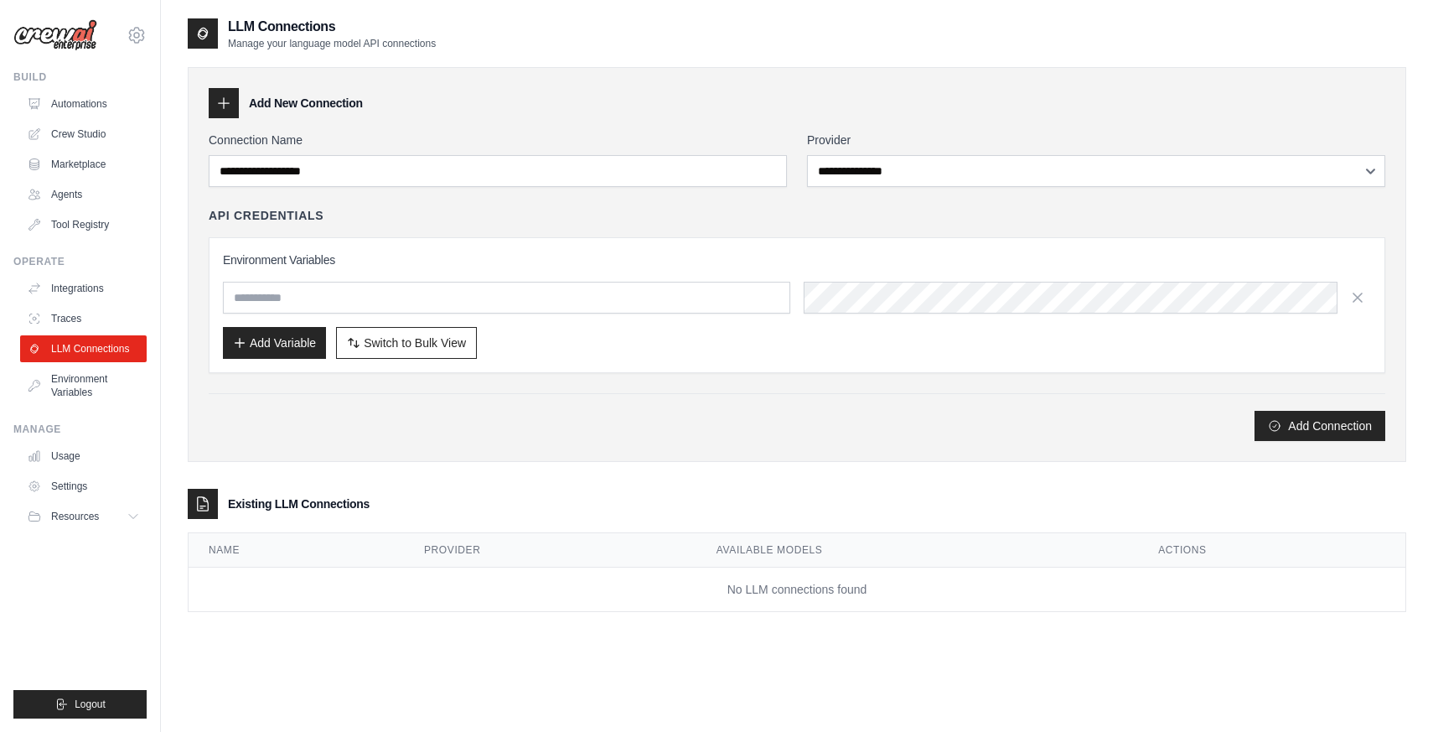
click at [537, 225] on div "API Credentials Environment Variables Add Variable Switch to Bulk View Switch t…" at bounding box center [797, 290] width 1177 height 166
click at [758, 103] on div "Add New Connection" at bounding box center [797, 103] width 1177 height 30
click at [278, 307] on input "text" at bounding box center [506, 298] width 567 height 32
click at [355, 205] on div "**********" at bounding box center [797, 286] width 1177 height 309
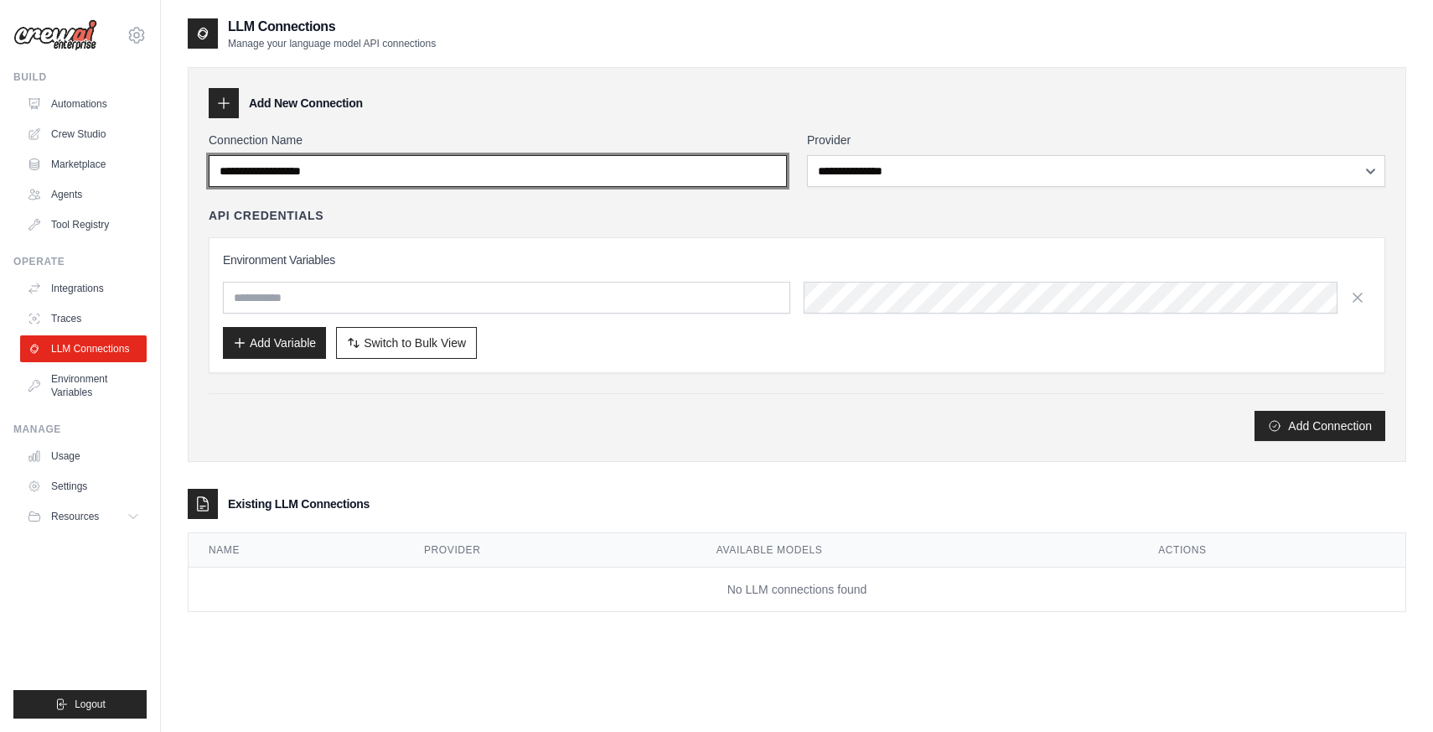
click at [348, 168] on input "Connection Name" at bounding box center [498, 171] width 578 height 32
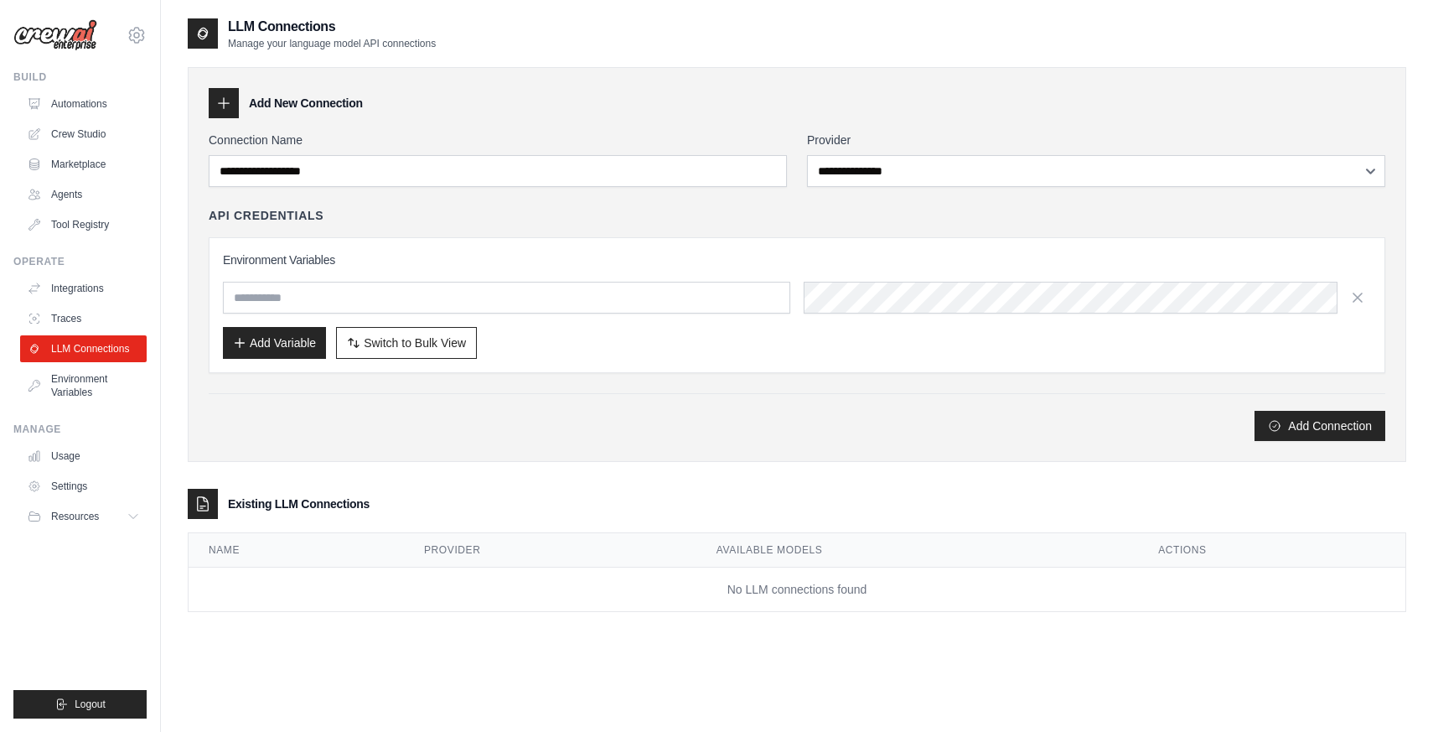
click at [469, 114] on div "Add New Connection" at bounding box center [797, 103] width 1177 height 30
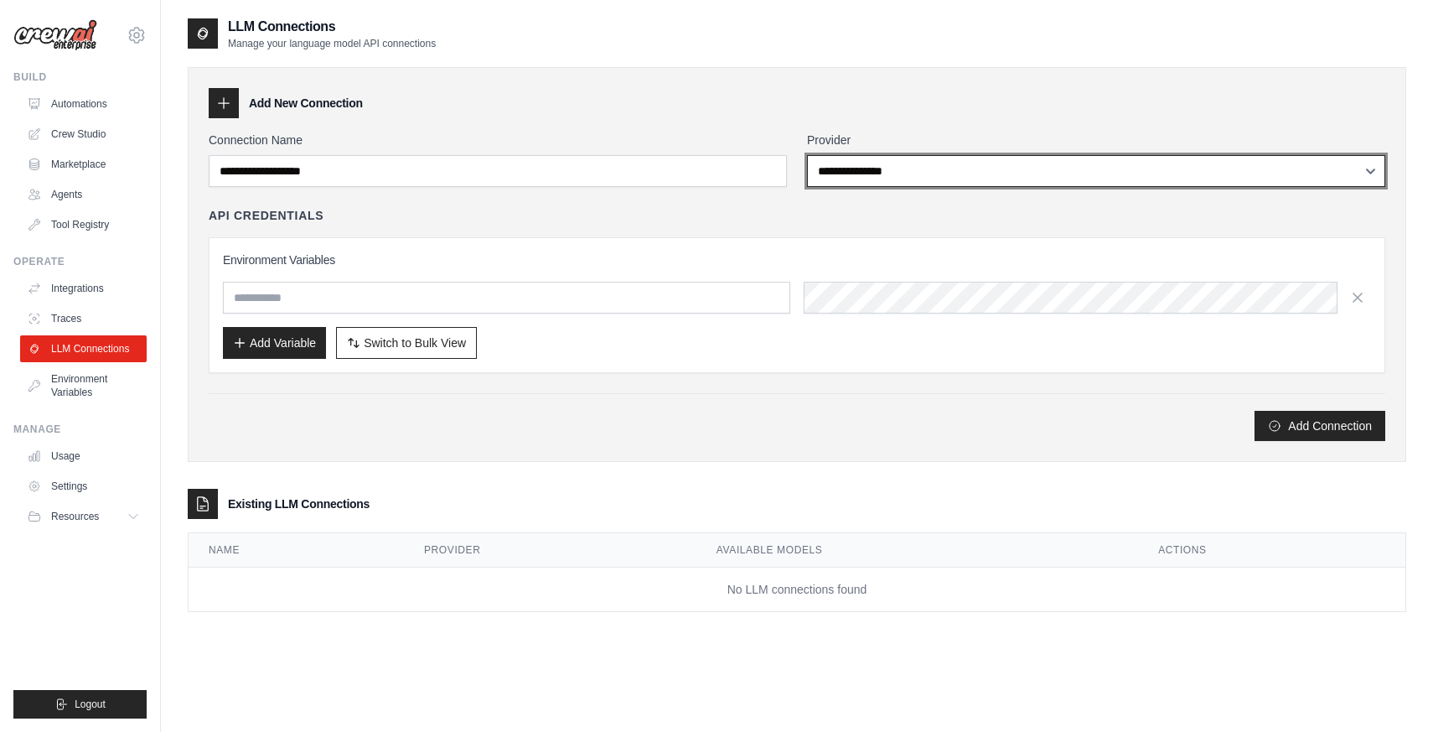
click at [979, 173] on select "**********" at bounding box center [1096, 171] width 578 height 32
select select "******"
click at [807, 155] on select "**********" at bounding box center [1096, 171] width 578 height 32
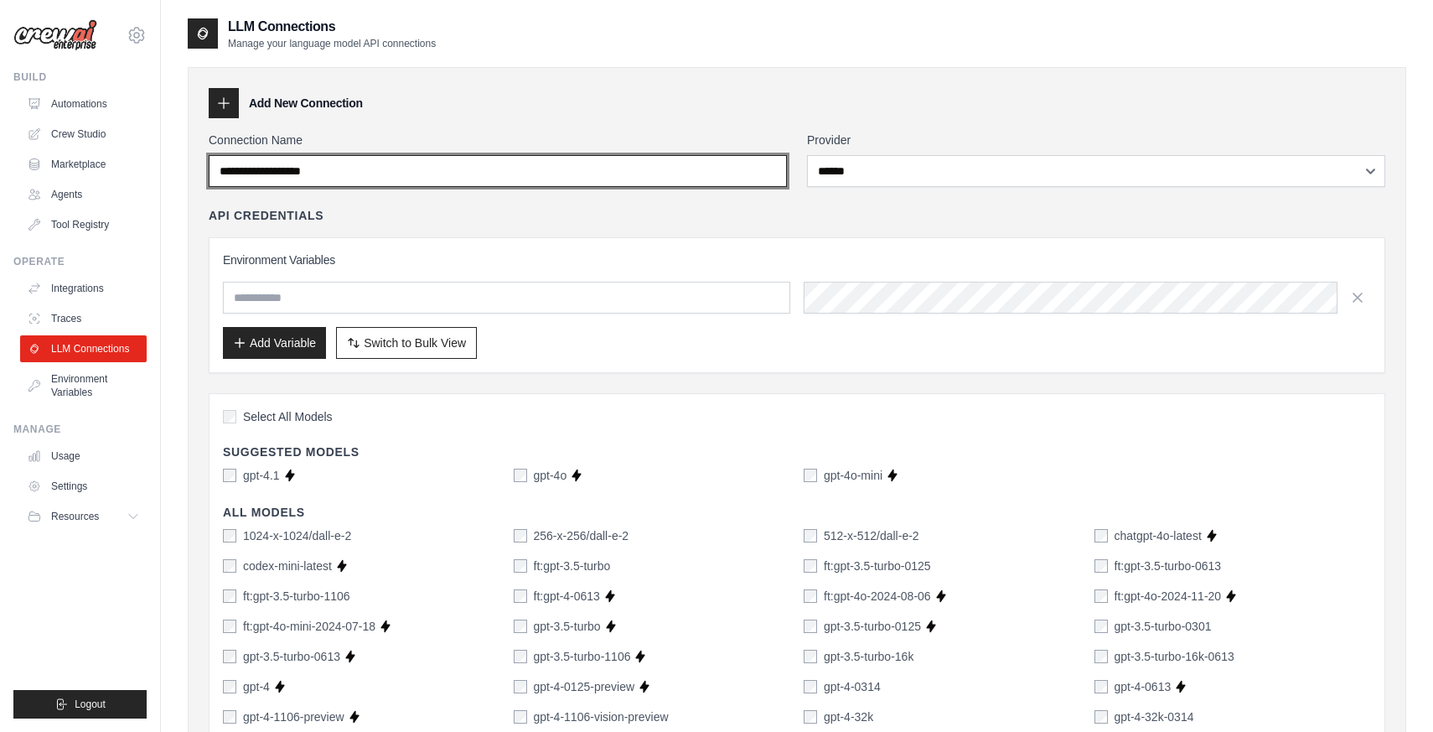
click at [605, 178] on input "Connection Name" at bounding box center [498, 171] width 578 height 32
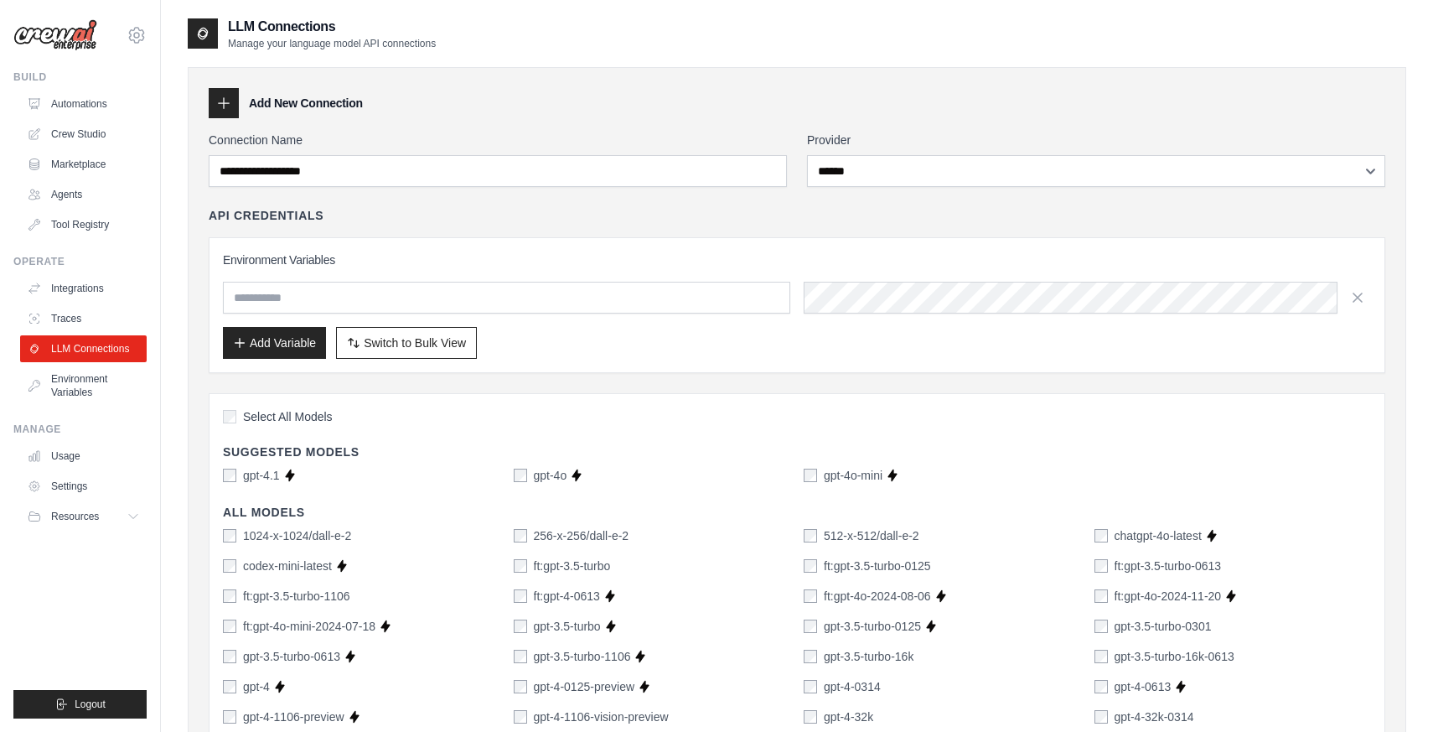
click at [640, 91] on div "Add New Connection" at bounding box center [797, 103] width 1177 height 30
click at [505, 114] on div "Add New Connection" at bounding box center [797, 103] width 1177 height 30
click at [315, 297] on input "text" at bounding box center [506, 298] width 567 height 32
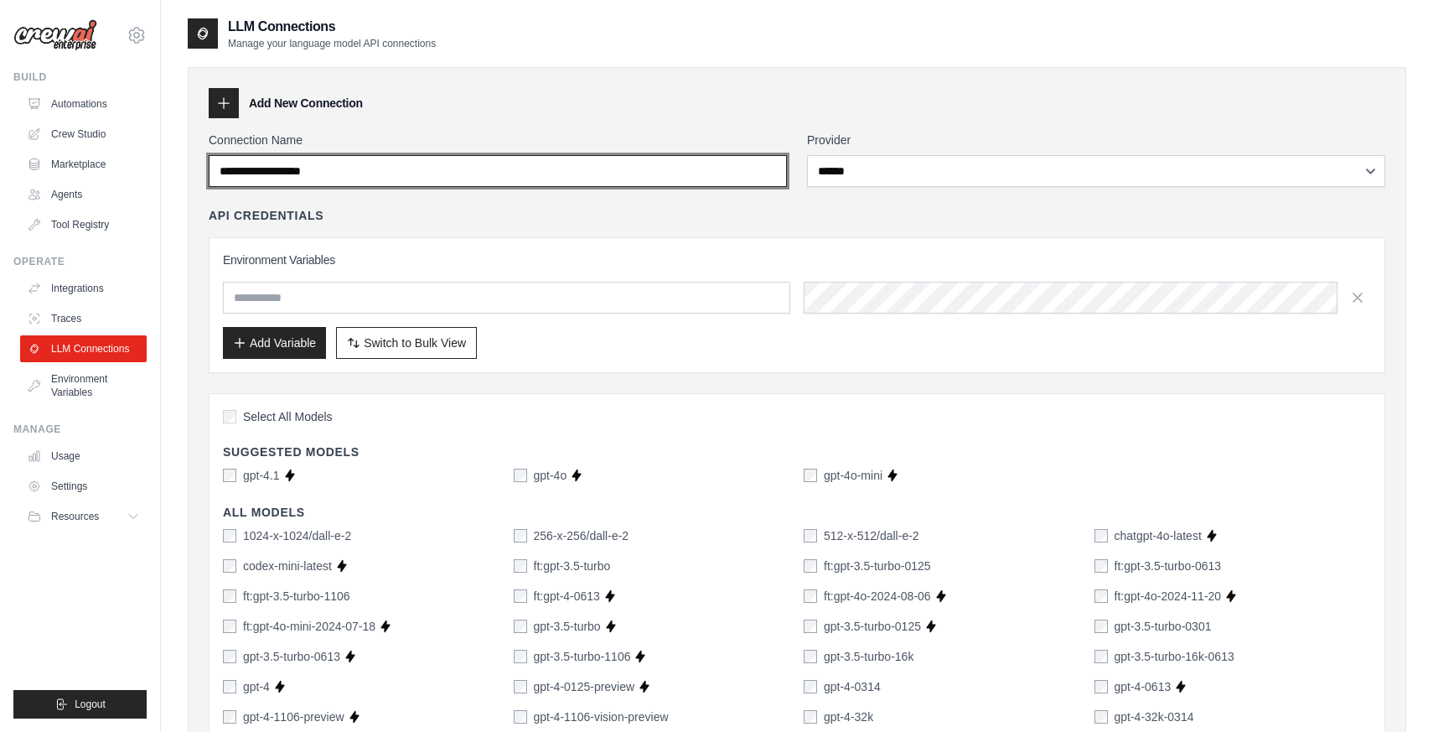
click at [302, 170] on input "Connection Name" at bounding box center [498, 171] width 578 height 32
click at [365, 167] on input "Connection Name" at bounding box center [498, 171] width 578 height 32
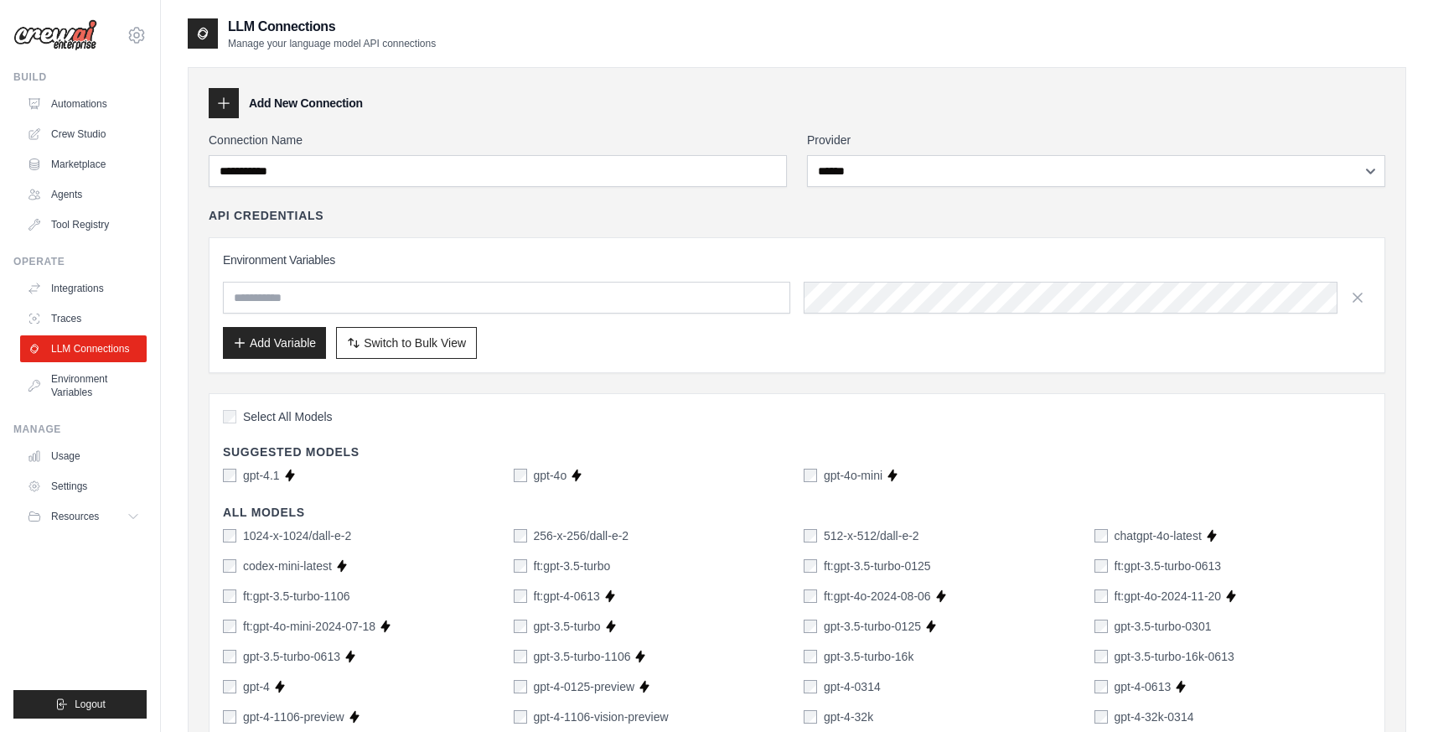
click at [499, 245] on div "Environment Variables Add Variable Switch to Bulk View Switch to Table View" at bounding box center [797, 305] width 1177 height 136
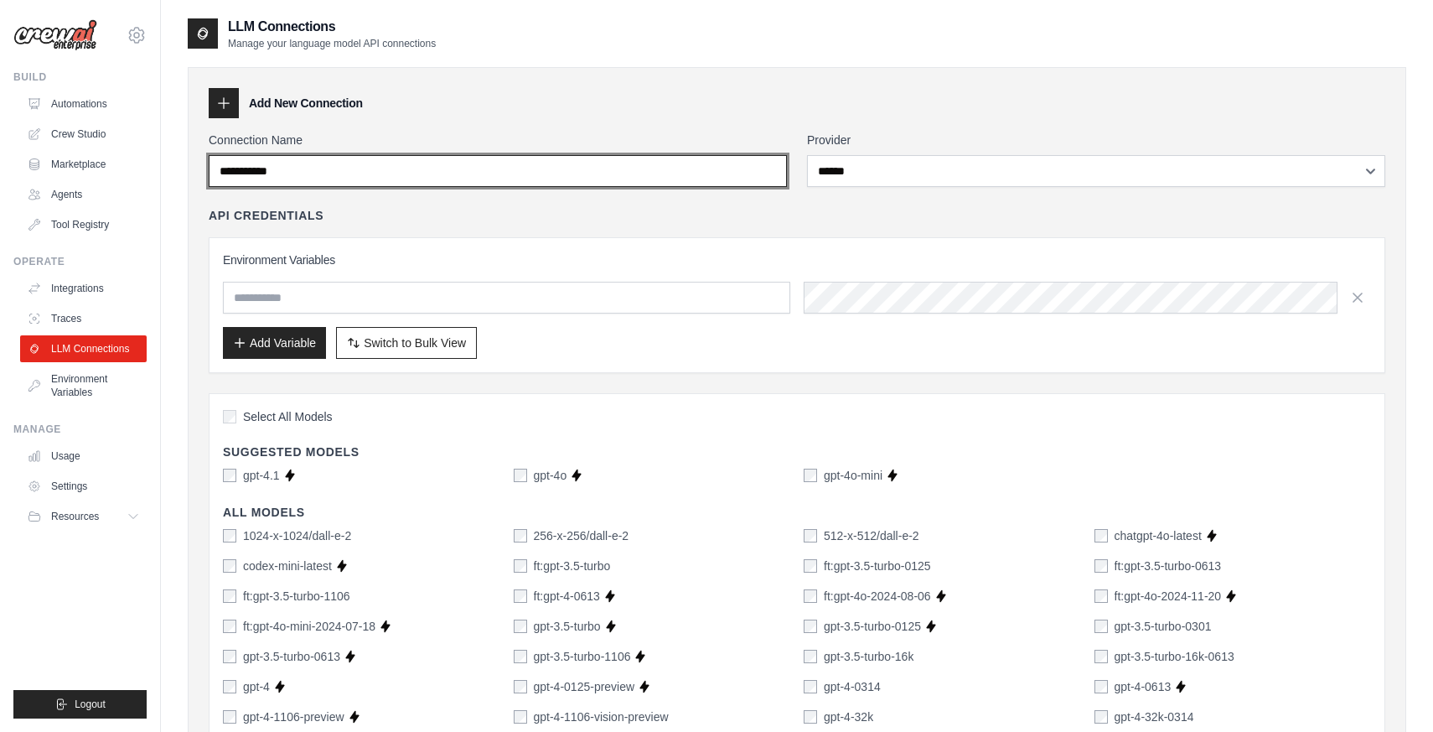
click at [243, 170] on input "**********" at bounding box center [498, 171] width 578 height 32
click at [321, 171] on input "**********" at bounding box center [498, 171] width 578 height 32
click at [361, 168] on input "**********" at bounding box center [498, 171] width 578 height 32
type input "**********"
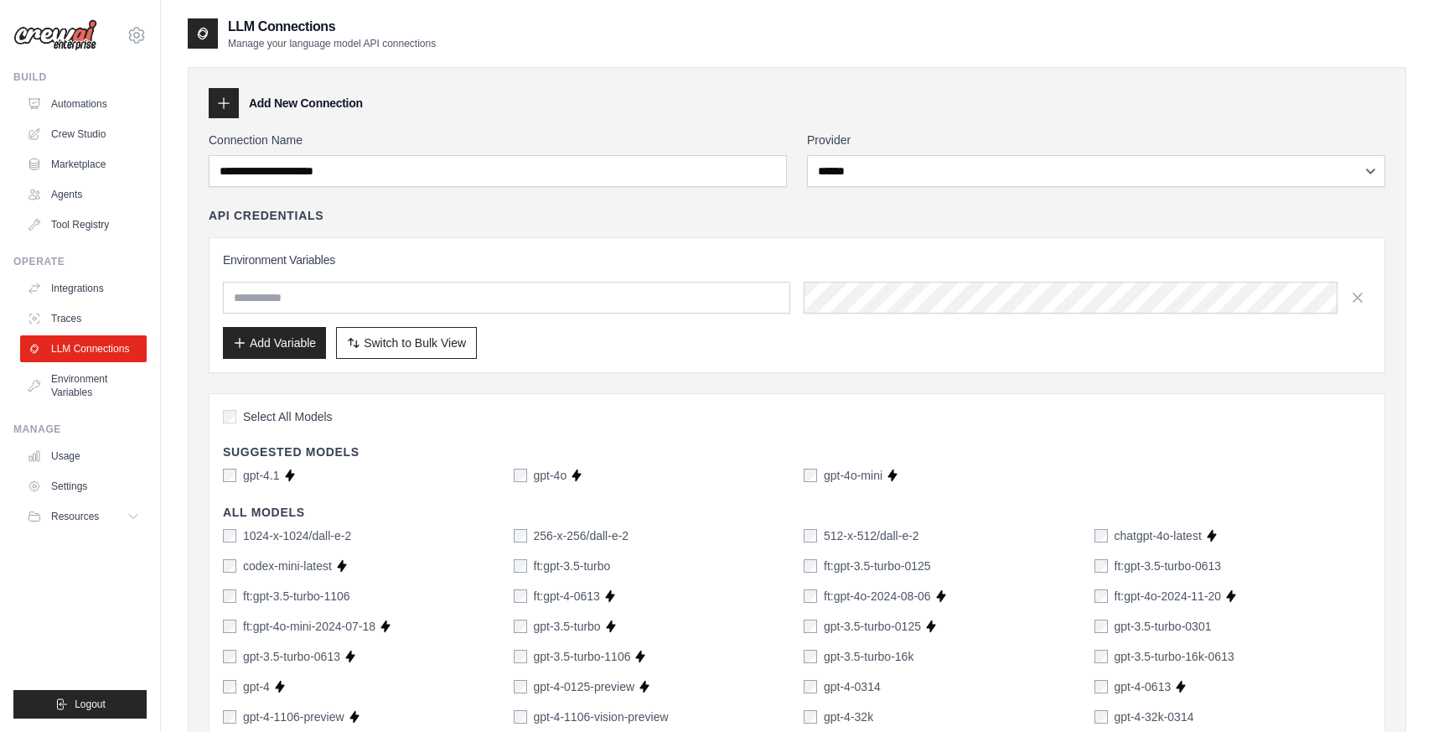
click at [471, 115] on div "Add New Connection" at bounding box center [797, 103] width 1177 height 30
drag, startPoint x: 488, startPoint y: 91, endPoint x: 532, endPoint y: 80, distance: 45.7
click at [488, 91] on div "Add New Connection" at bounding box center [797, 103] width 1177 height 30
click at [1039, 44] on div "LLM Connections Manage your language model API connections" at bounding box center [797, 34] width 1219 height 34
click at [403, 282] on input "text" at bounding box center [506, 298] width 567 height 32
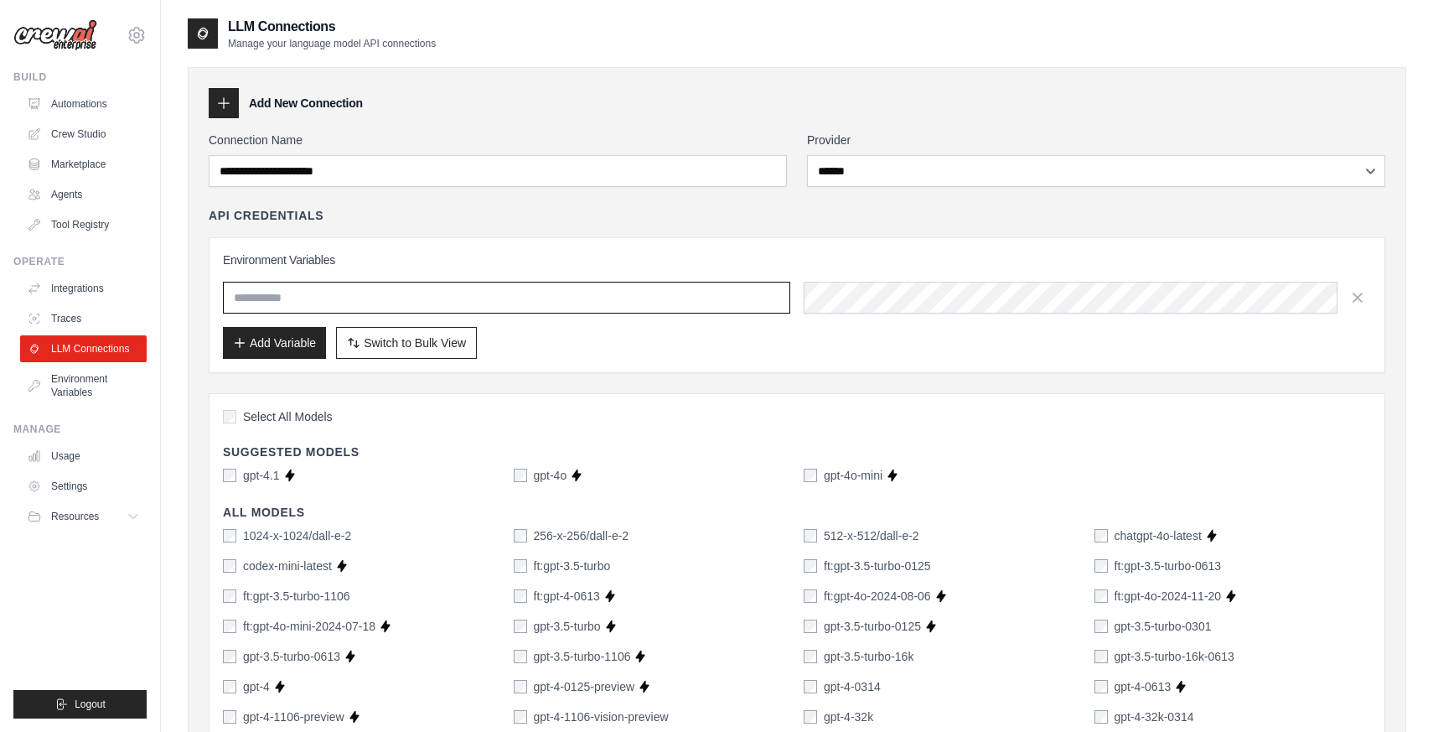
click at [287, 291] on input "text" at bounding box center [506, 298] width 567 height 32
click at [548, 294] on input "text" at bounding box center [506, 298] width 567 height 32
type input "**********"
click at [276, 344] on button "Add Variable" at bounding box center [274, 342] width 103 height 32
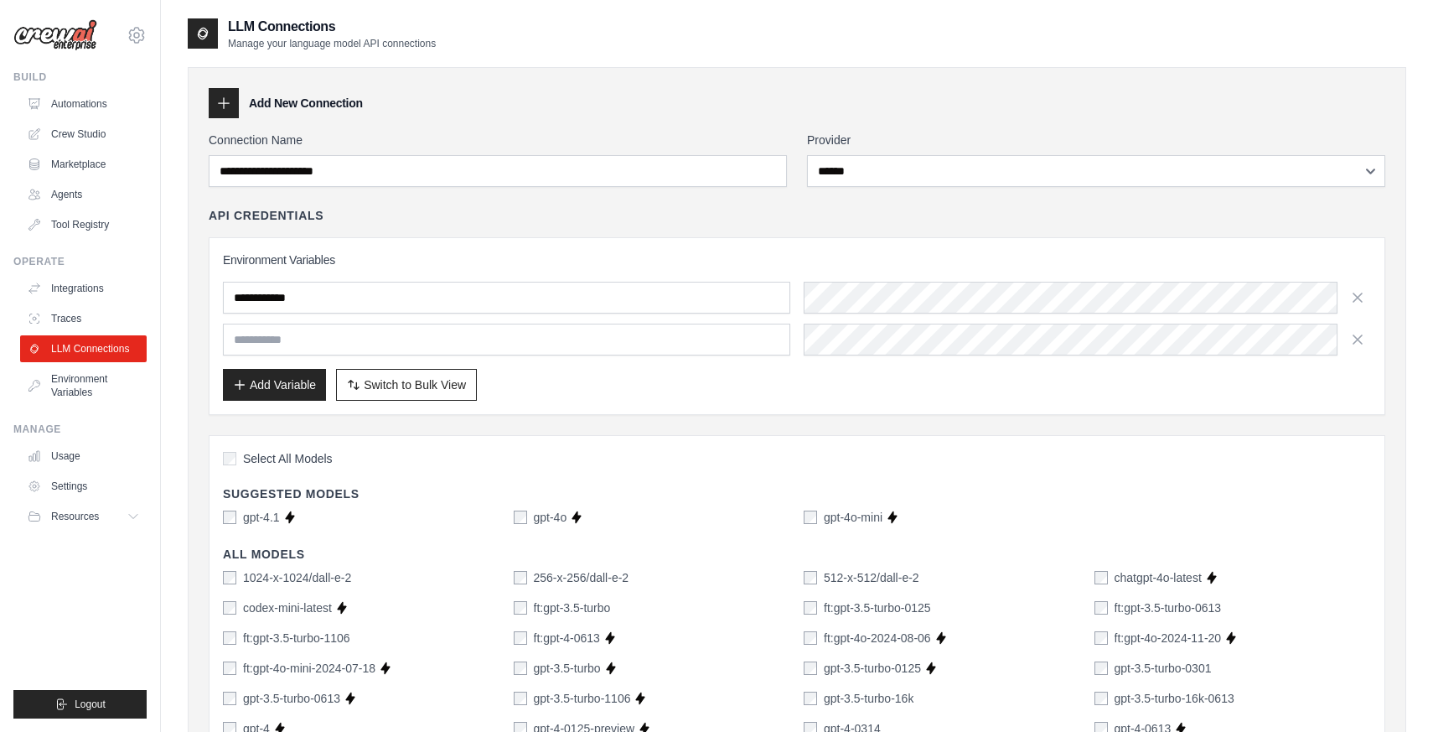
click at [522, 231] on div "**********" at bounding box center [797, 311] width 1177 height 208
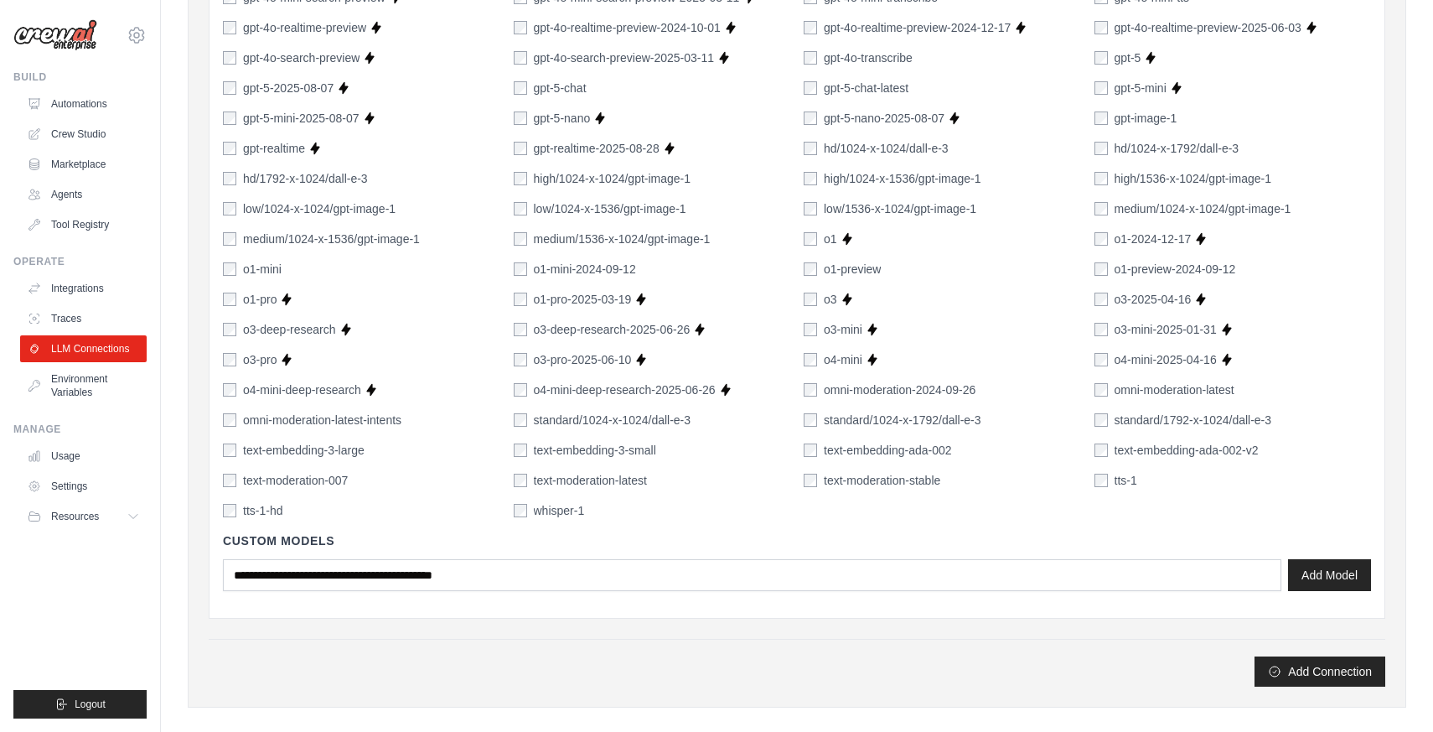
scroll to position [1141, 0]
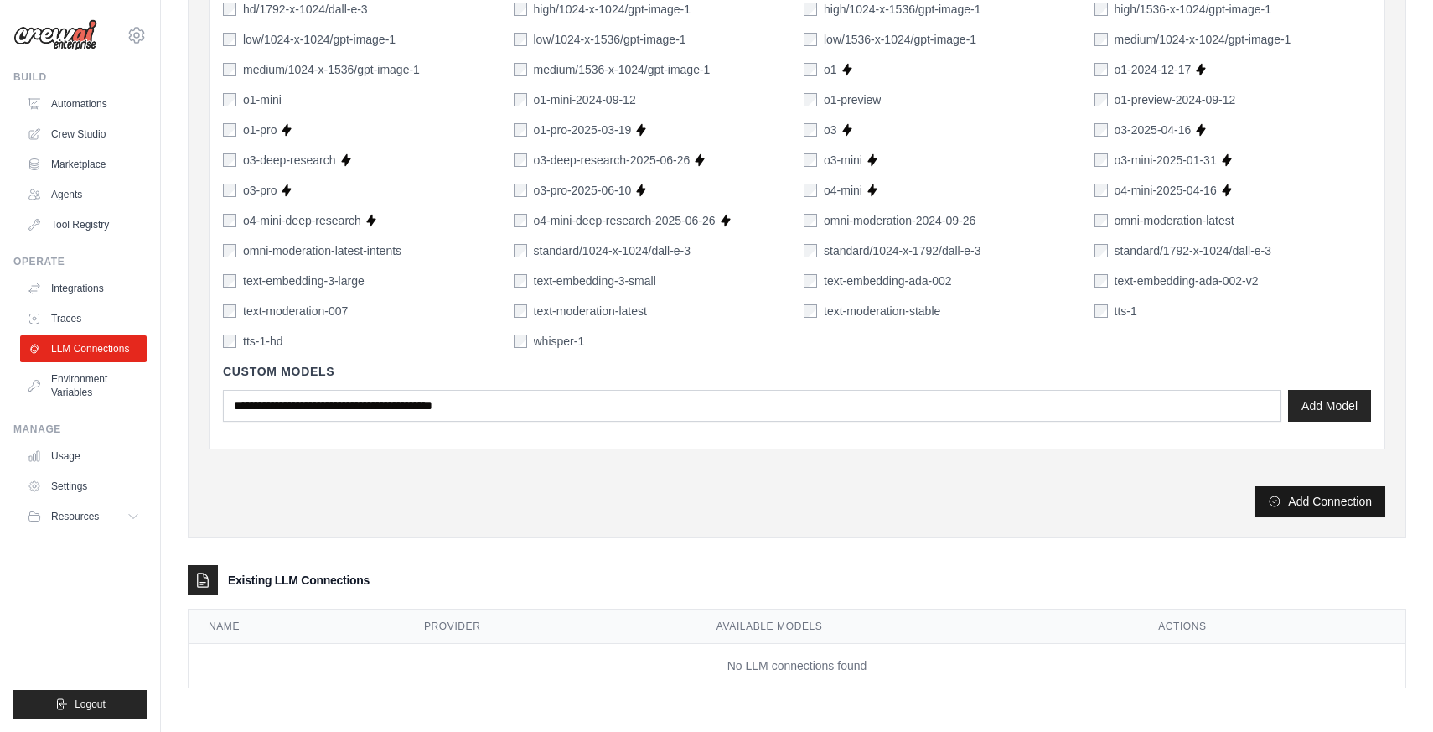
click at [1297, 505] on button "Add Connection" at bounding box center [1320, 501] width 131 height 30
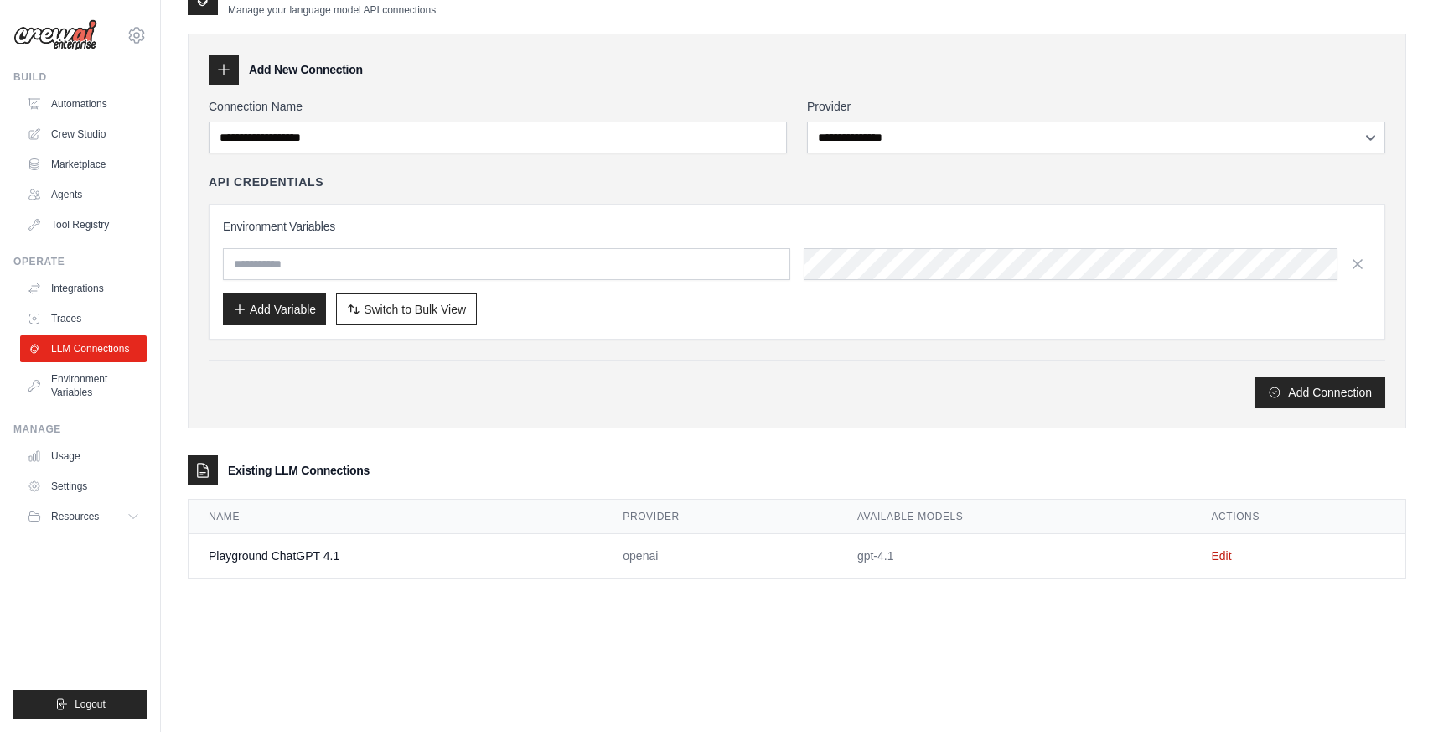
scroll to position [0, 0]
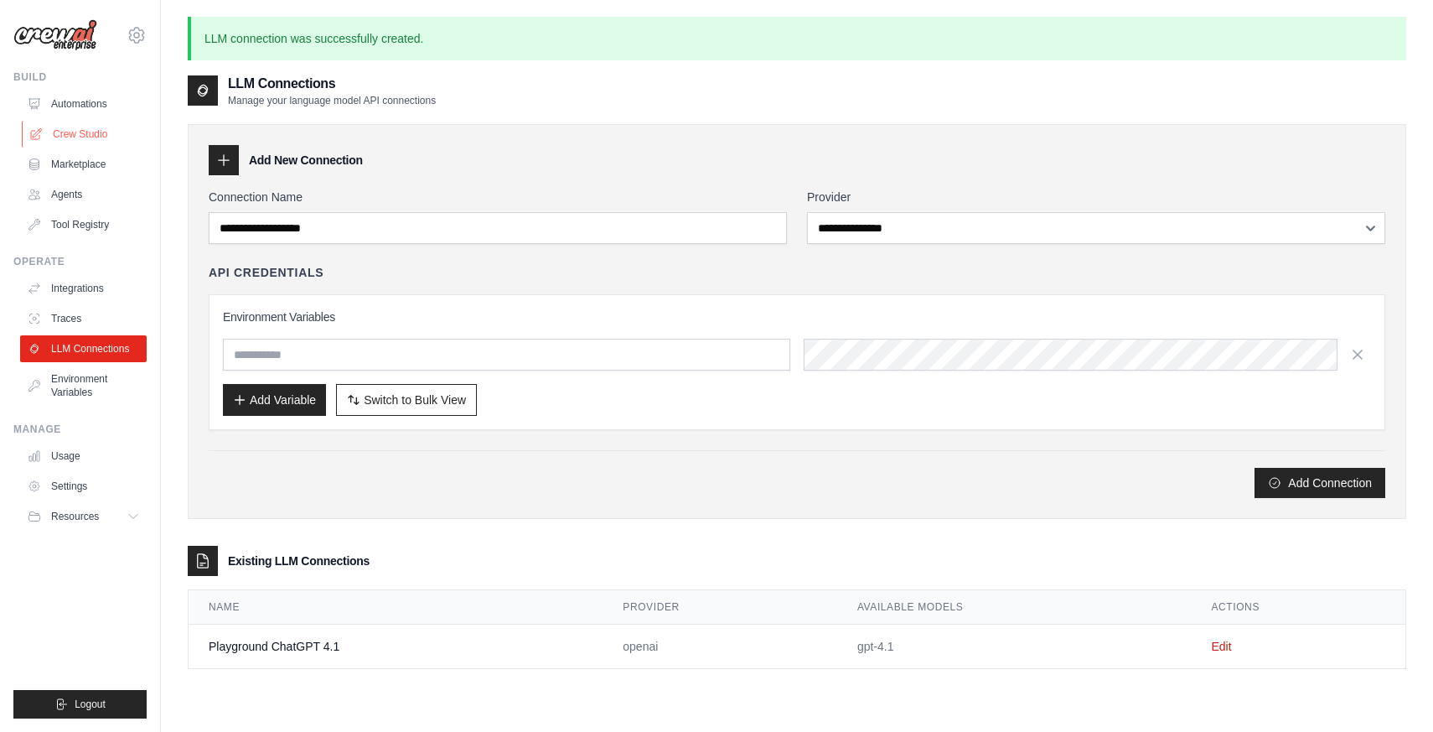
click at [93, 140] on link "Crew Studio" at bounding box center [85, 134] width 127 height 27
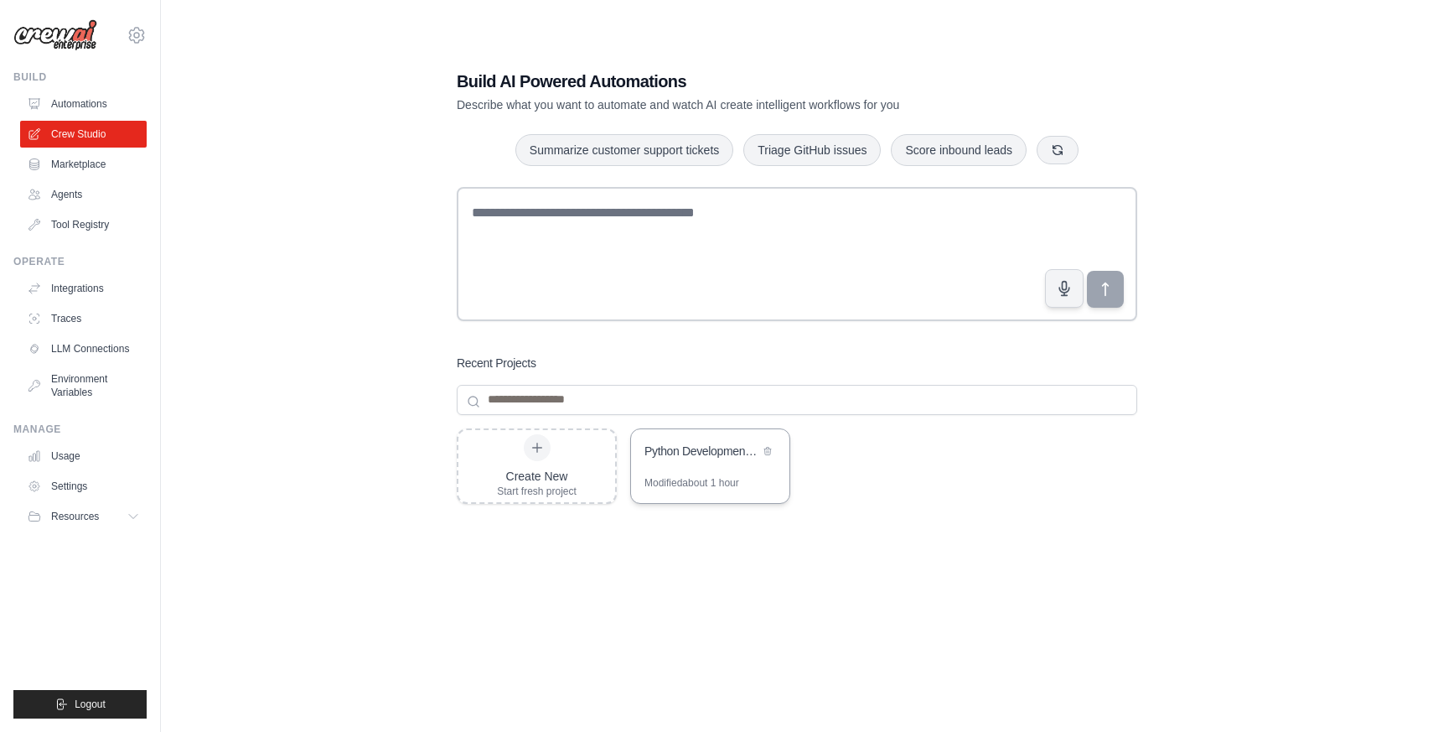
click at [686, 461] on div "Python Development Team - Parallel Code Generation & Review" at bounding box center [701, 453] width 115 height 20
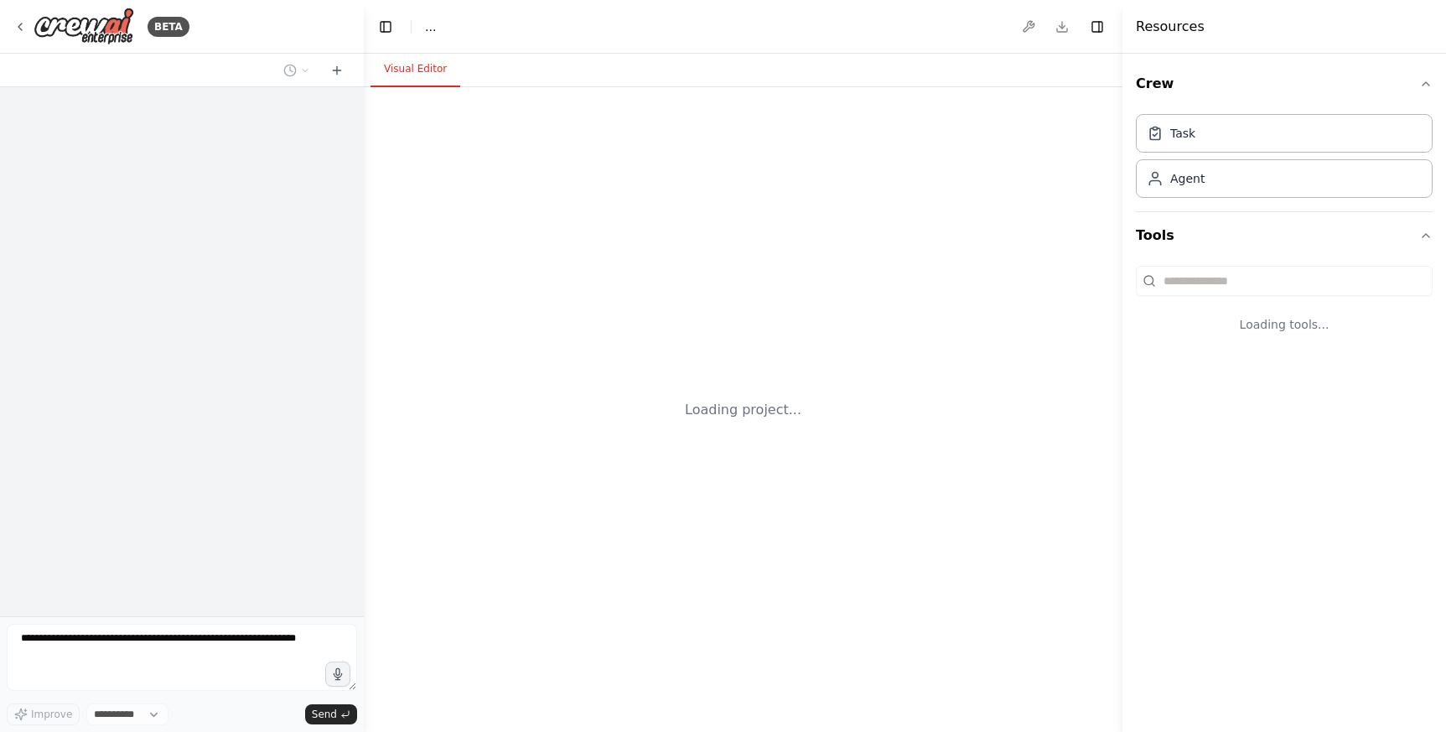
select select "****"
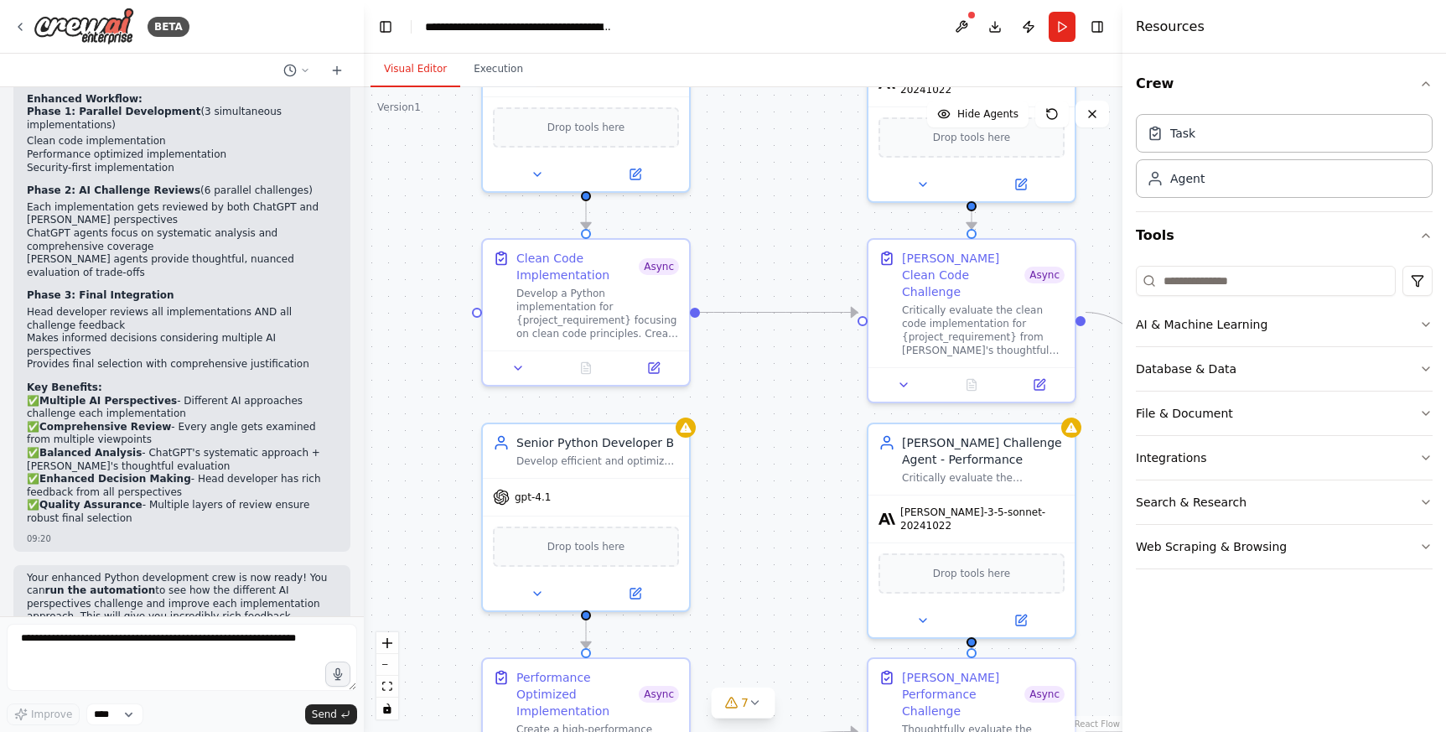
scroll to position [3499, 0]
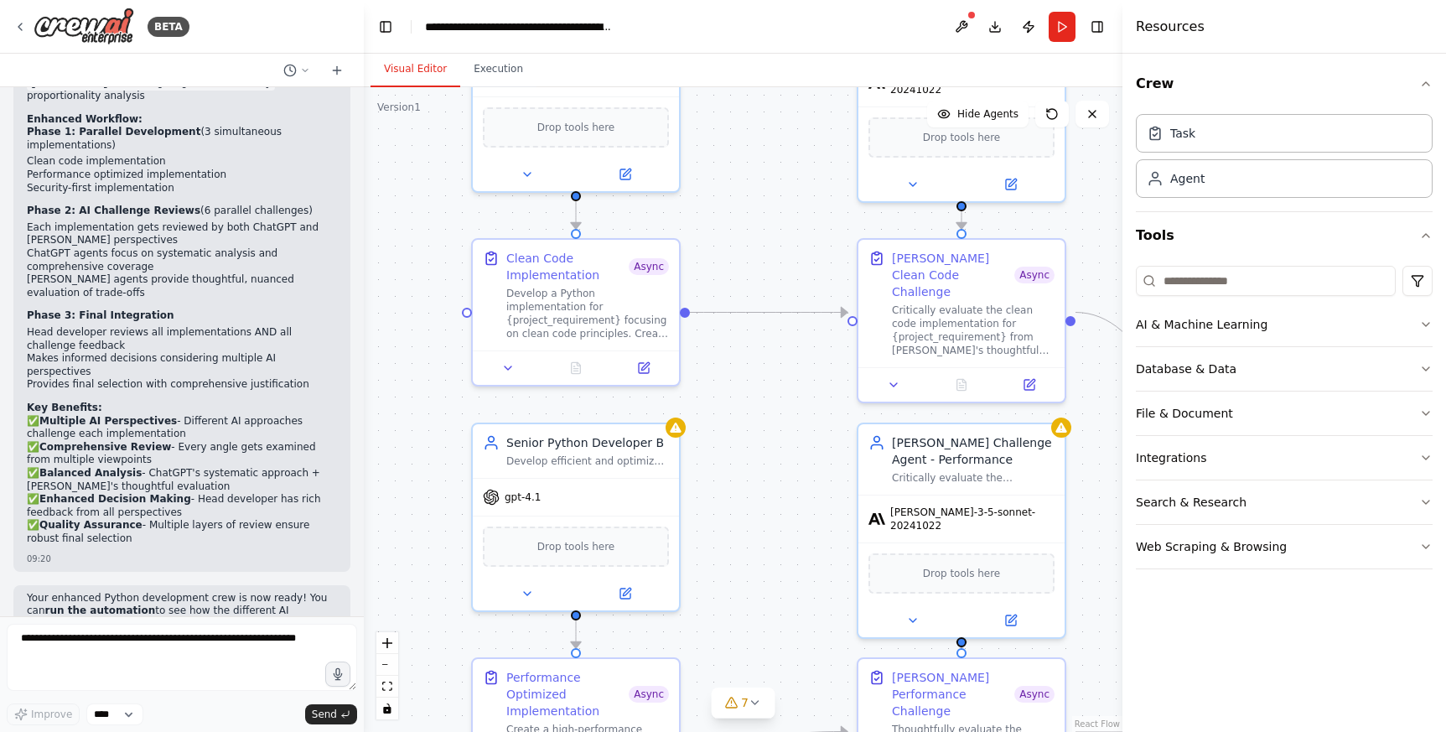
drag, startPoint x: 817, startPoint y: 460, endPoint x: 807, endPoint y: 460, distance: 10.1
click at [807, 460] on div ".deletable-edge-delete-btn { width: 20px; height: 20px; border: 0px solid #ffff…" at bounding box center [743, 409] width 758 height 644
click at [681, 432] on div ".deletable-edge-delete-btn { width: 20px; height: 20px; border: 0px solid #ffff…" at bounding box center [743, 409] width 758 height 644
click at [965, 16] on button at bounding box center [961, 27] width 27 height 30
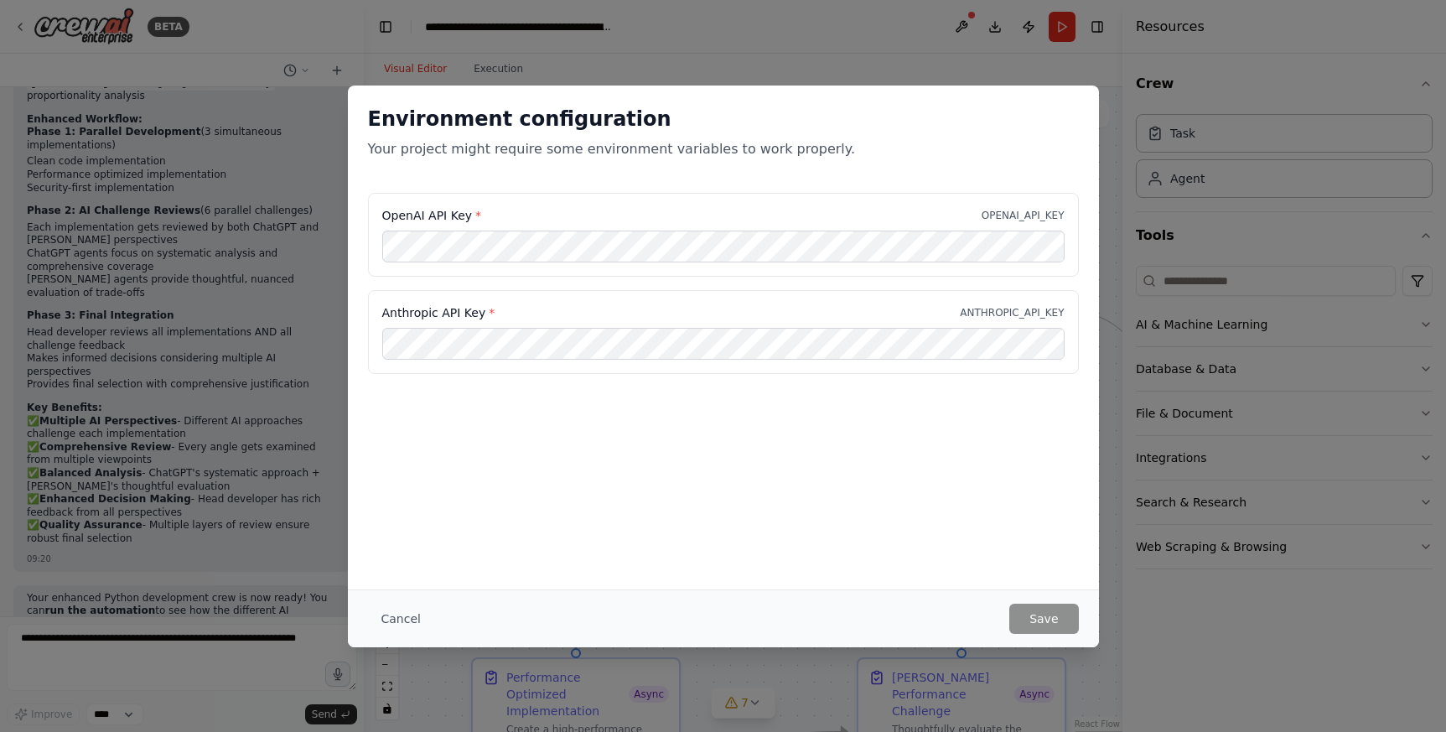
click at [1035, 216] on p "OPENAI_API_KEY" at bounding box center [1022, 215] width 83 height 13
copy p "OPENAI_API_KEY"
click at [390, 619] on button "Cancel" at bounding box center [401, 618] width 66 height 30
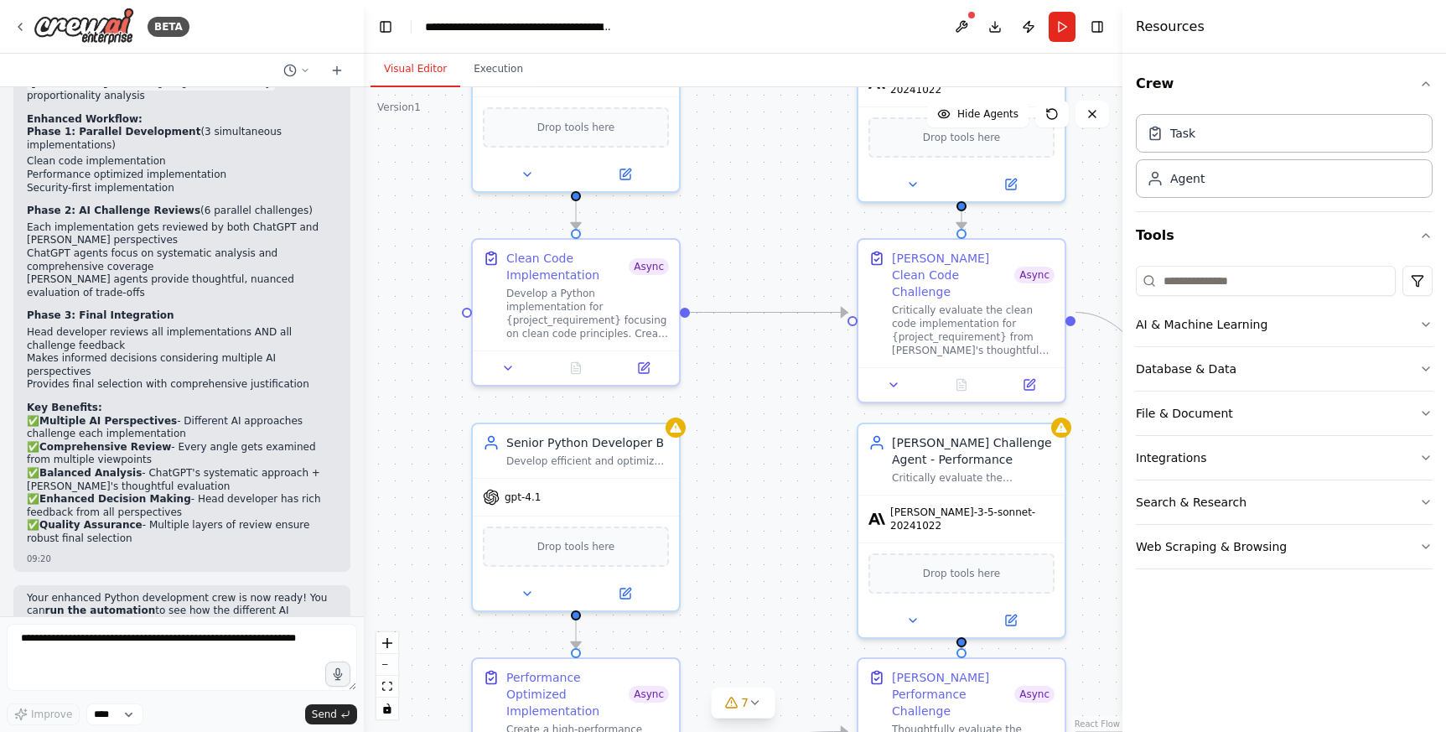
click at [11, 25] on div "BETA" at bounding box center [182, 27] width 364 height 54
click at [18, 26] on icon at bounding box center [19, 26] width 3 height 7
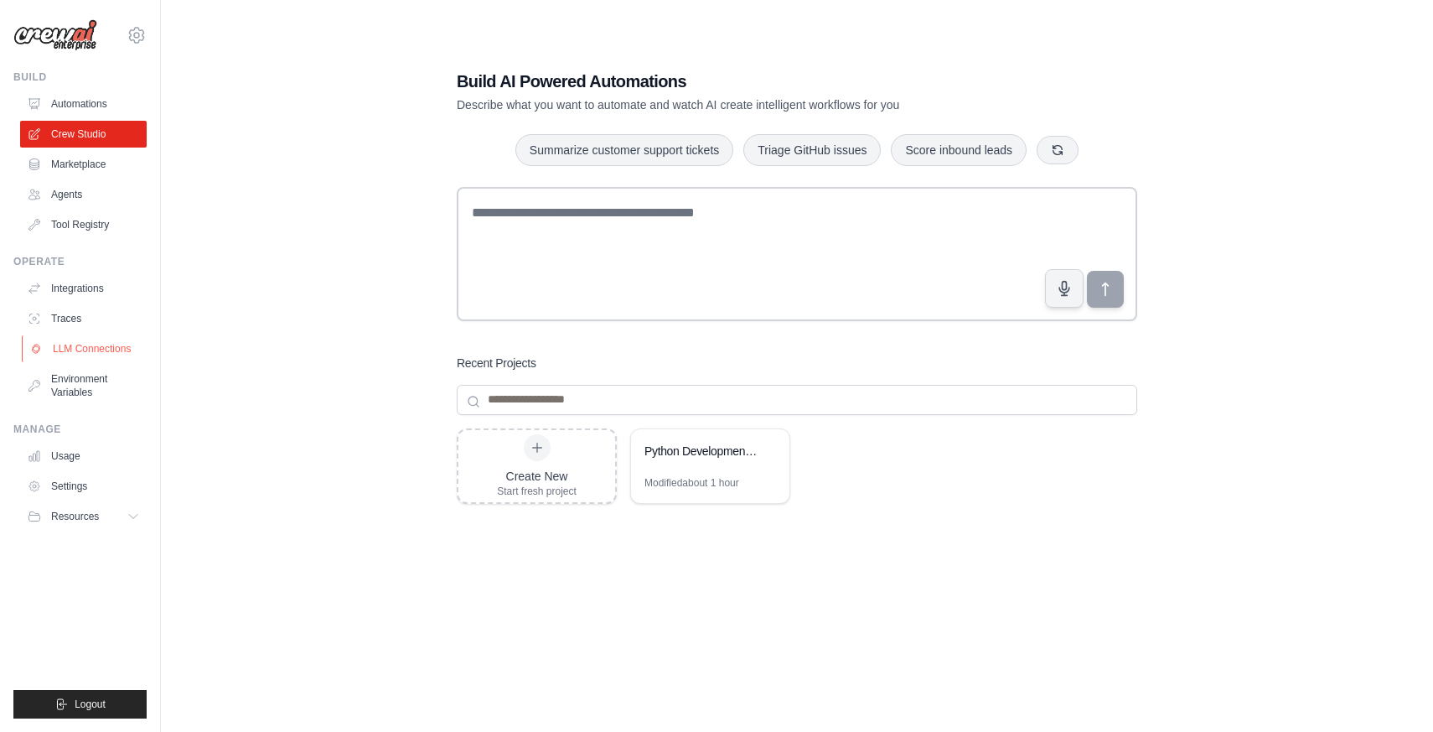
click at [98, 337] on link "LLM Connections" at bounding box center [85, 348] width 127 height 27
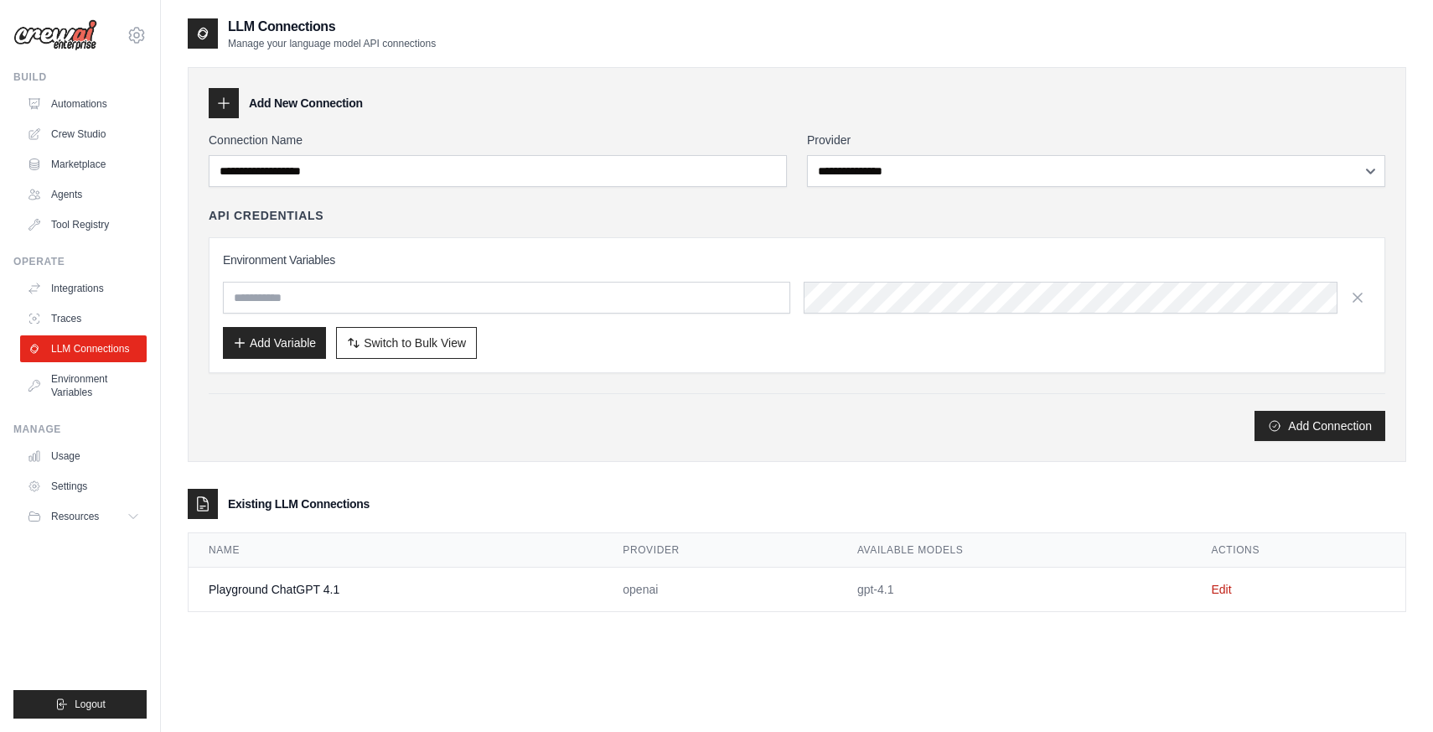
click at [333, 575] on td "Playground ChatGPT 4.1" at bounding box center [396, 589] width 414 height 44
click at [1218, 581] on td "Edit" at bounding box center [1298, 589] width 215 height 44
click at [1234, 585] on td "Edit" at bounding box center [1298, 589] width 215 height 44
click at [1230, 589] on link "Edit" at bounding box center [1221, 588] width 20 height 13
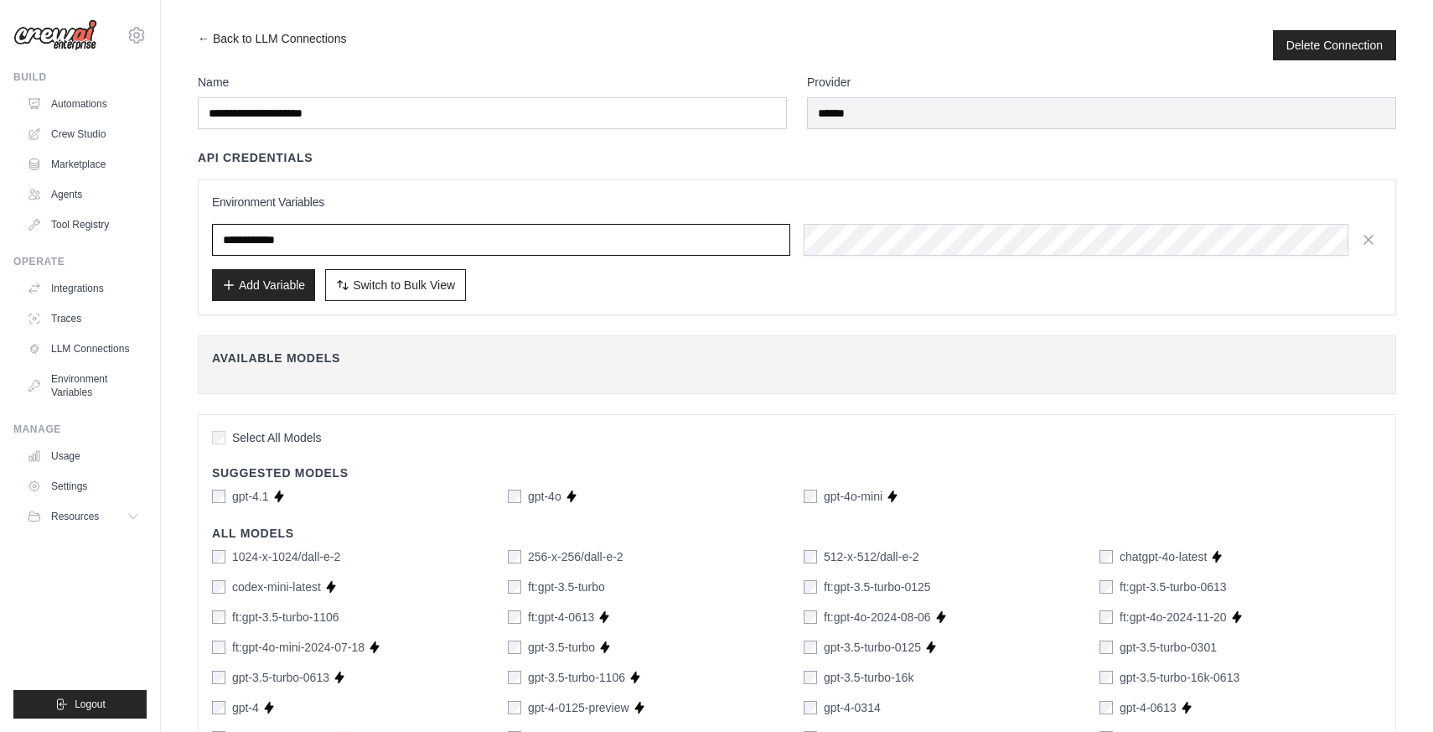
drag, startPoint x: 333, startPoint y: 243, endPoint x: 210, endPoint y: 242, distance: 123.2
click at [210, 242] on div "**********" at bounding box center [797, 247] width 1198 height 136
paste input "**"
type input "**********"
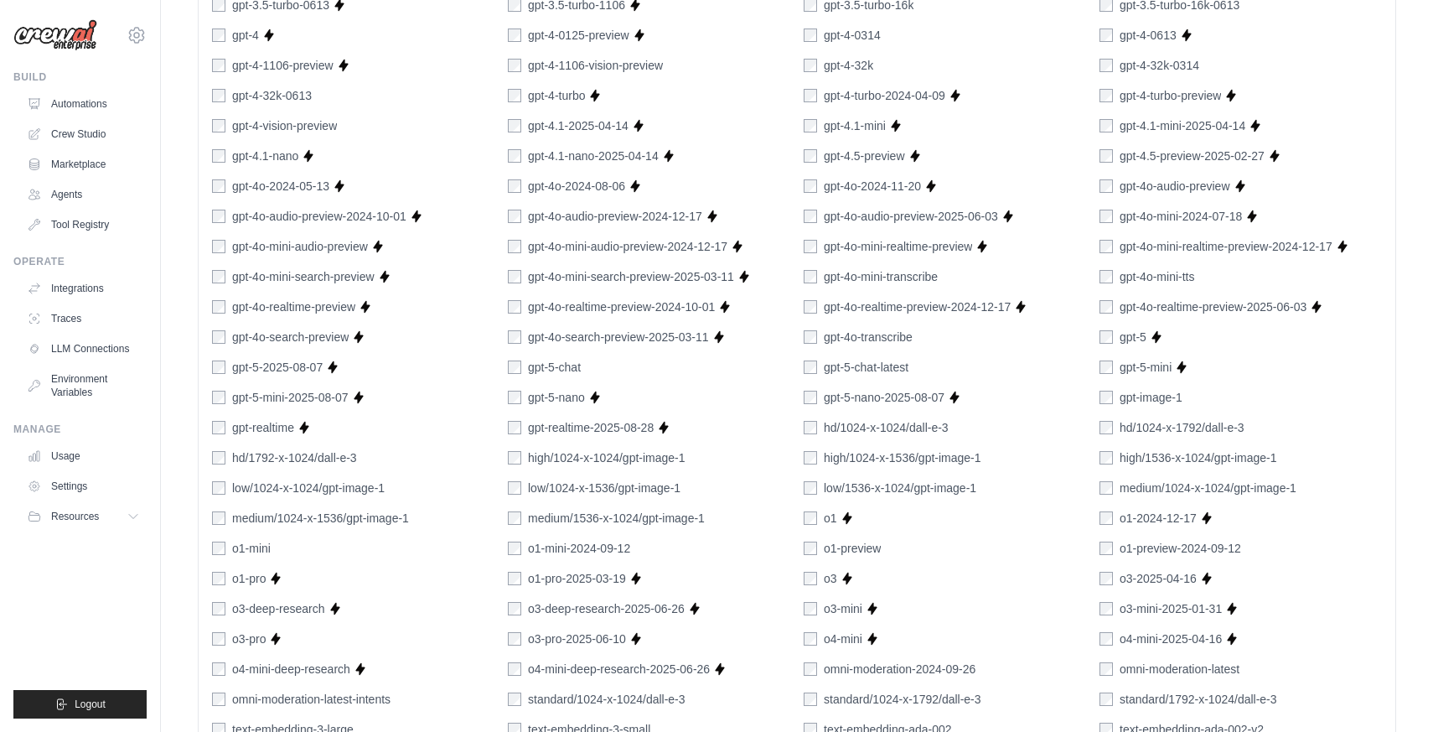
scroll to position [923, 0]
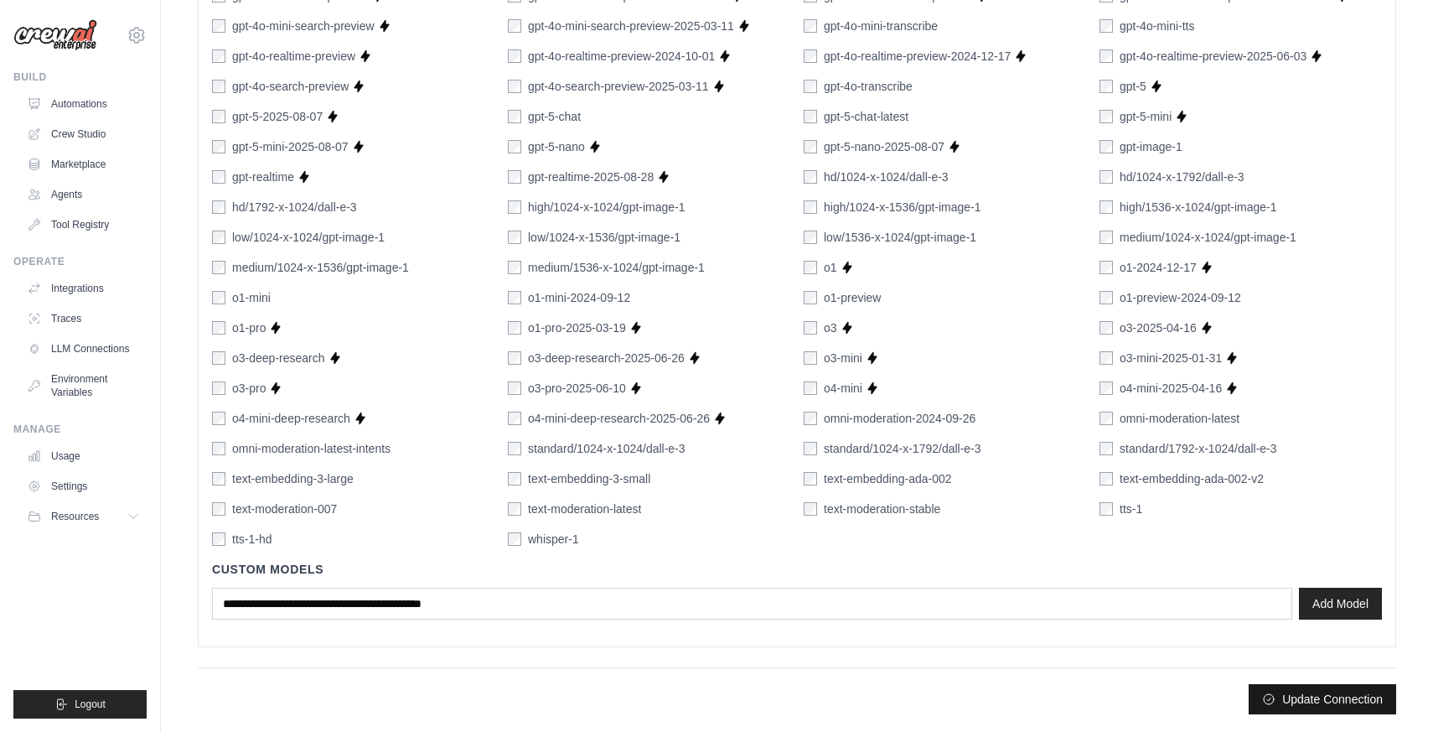
click at [1331, 698] on button "Update Connection" at bounding box center [1323, 699] width 148 height 30
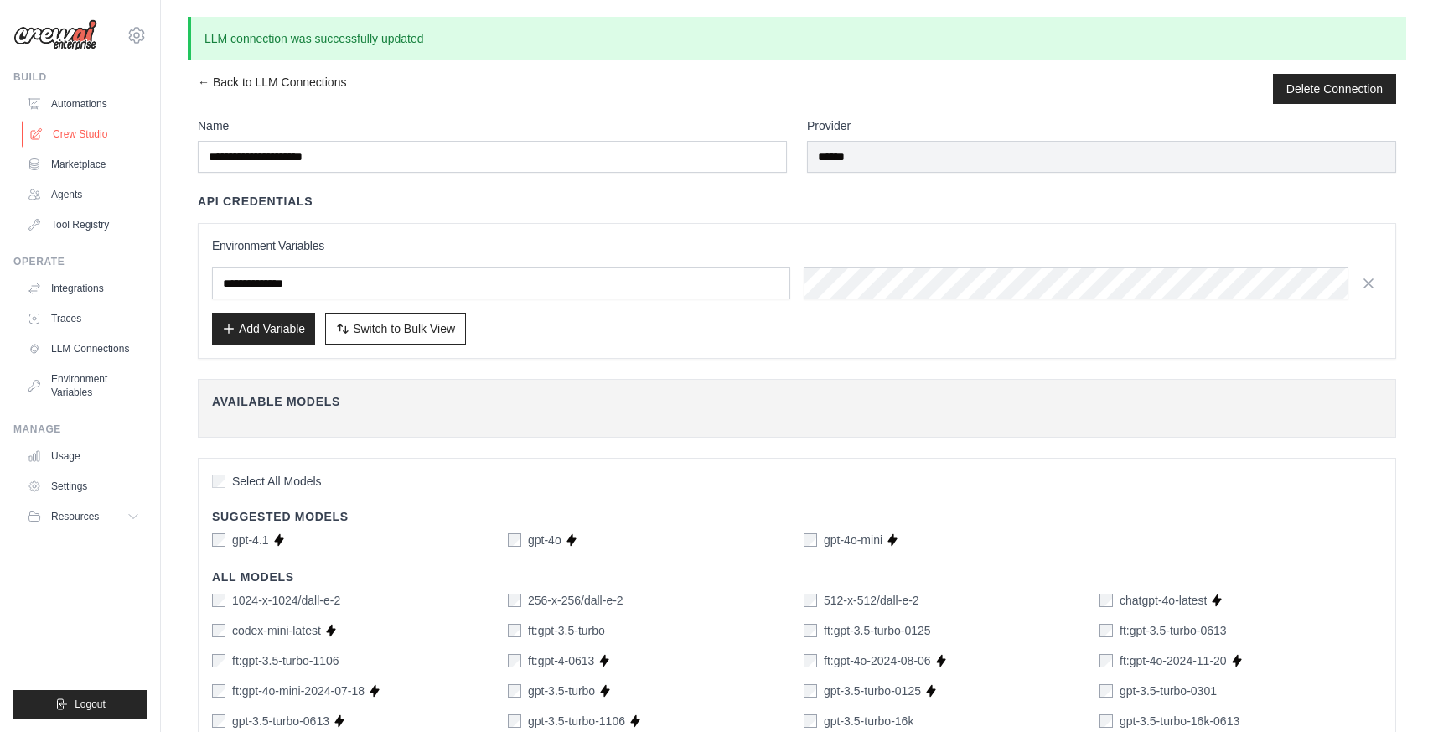
click at [71, 132] on link "Crew Studio" at bounding box center [85, 134] width 127 height 27
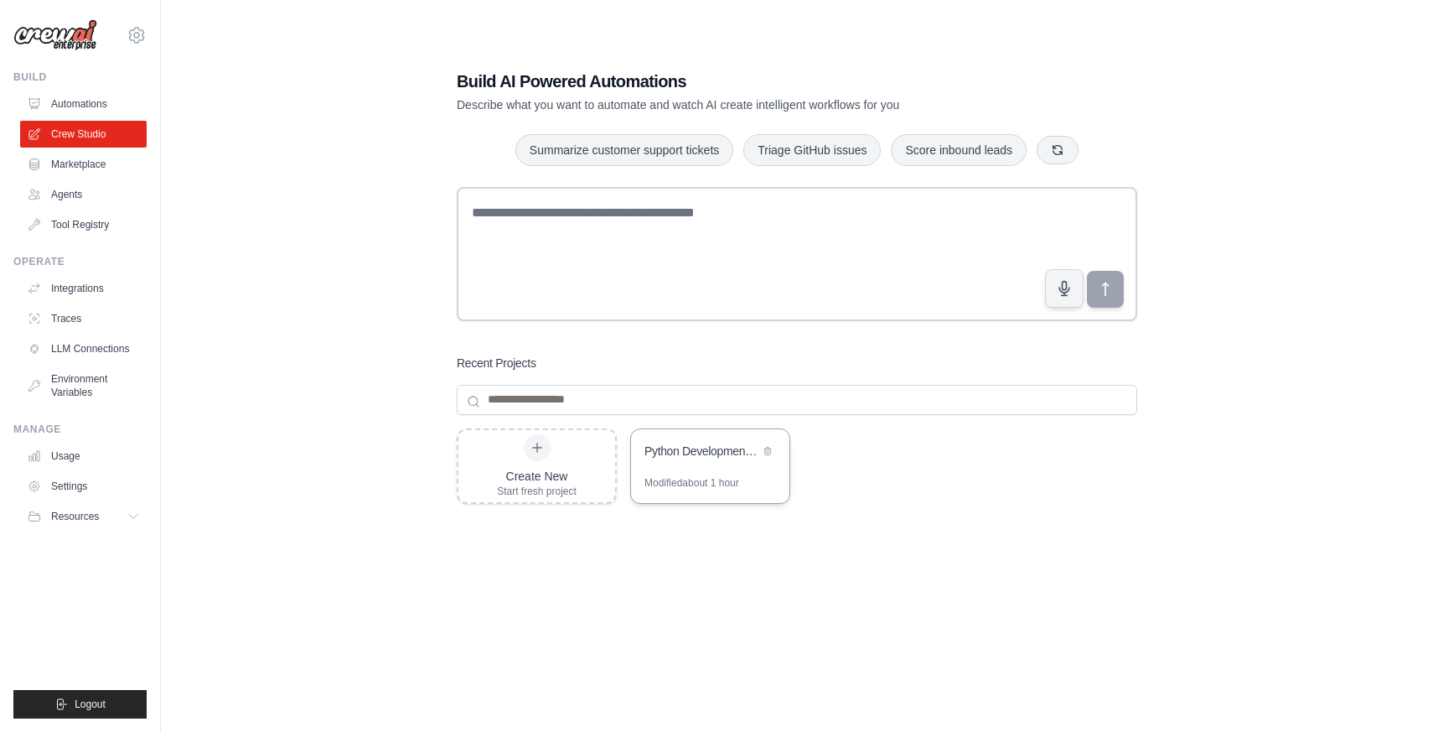
click at [658, 439] on div "Python Development Team - Parallel Code Generation & Review" at bounding box center [710, 452] width 158 height 47
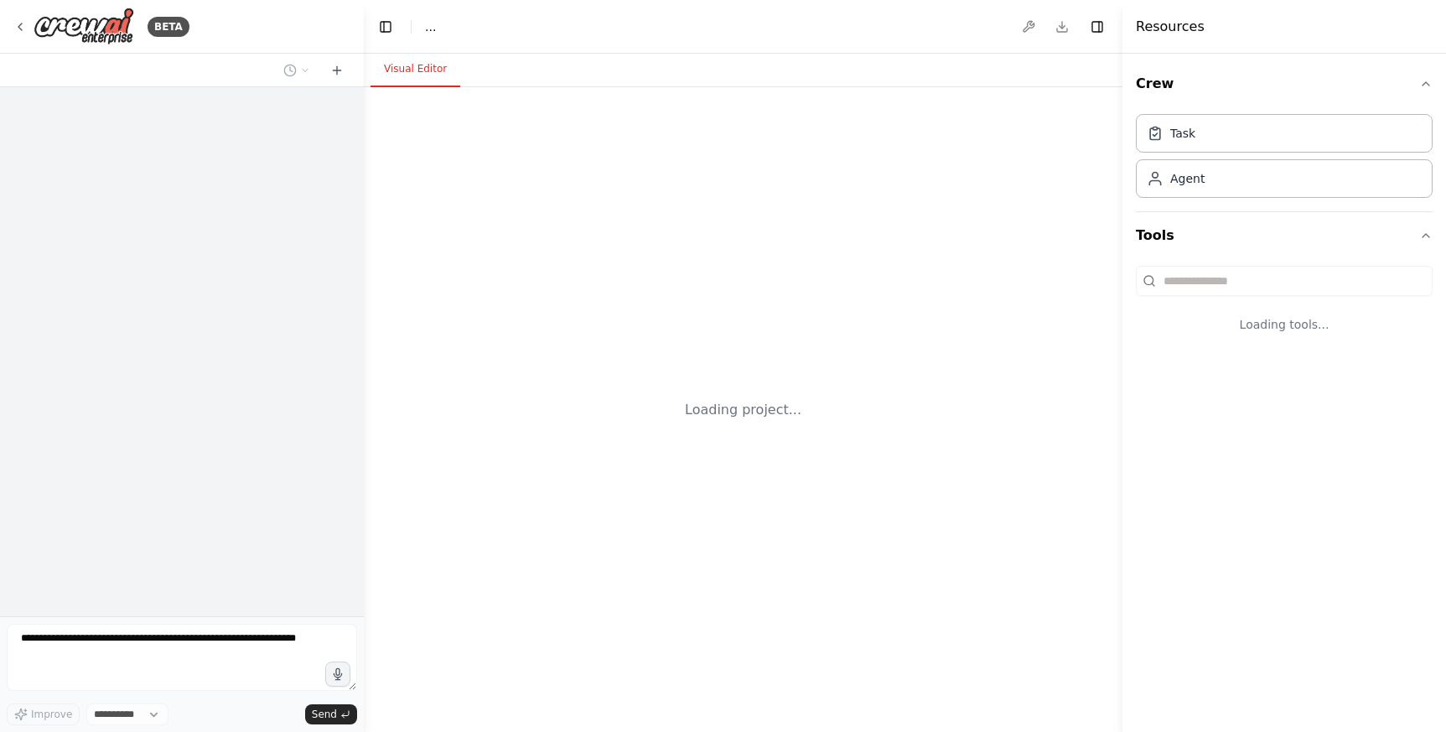
select select "****"
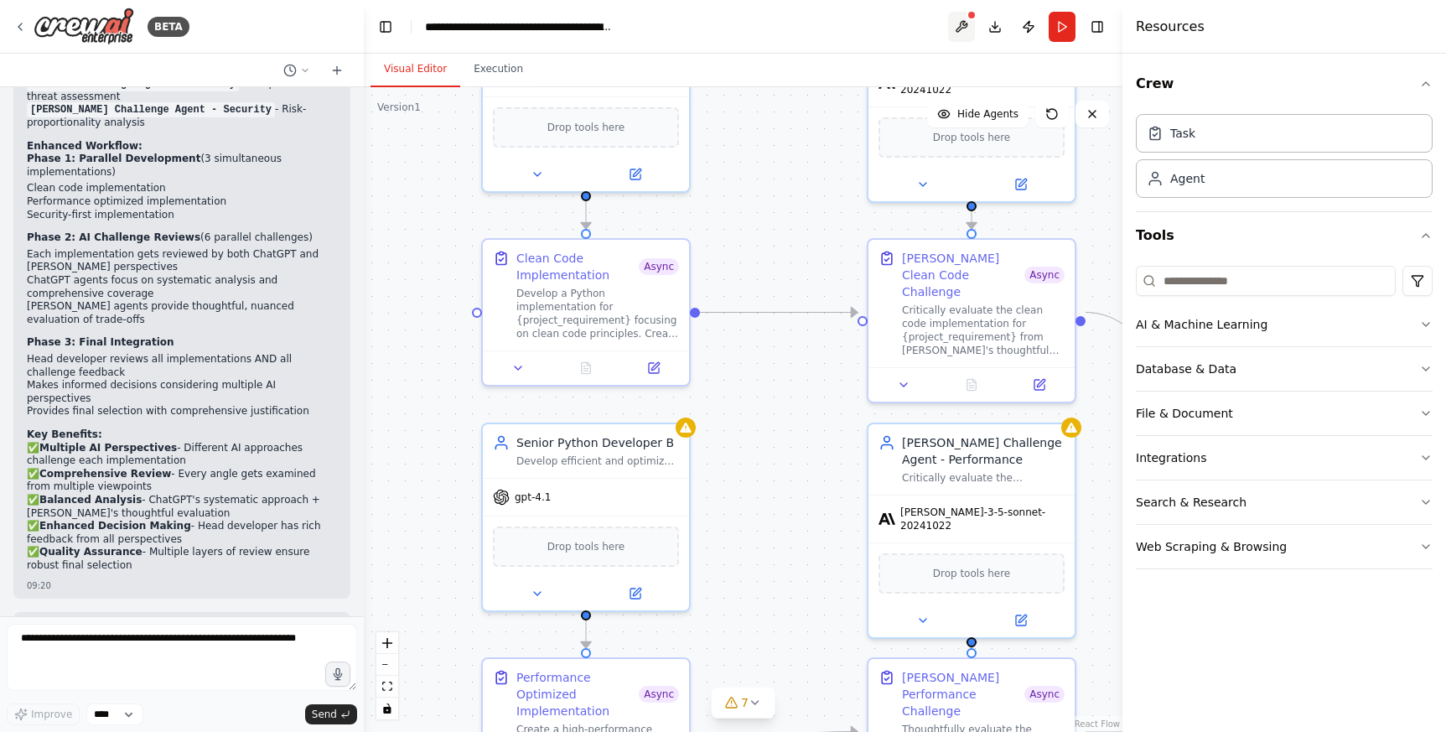
click at [951, 31] on button at bounding box center [961, 27] width 27 height 30
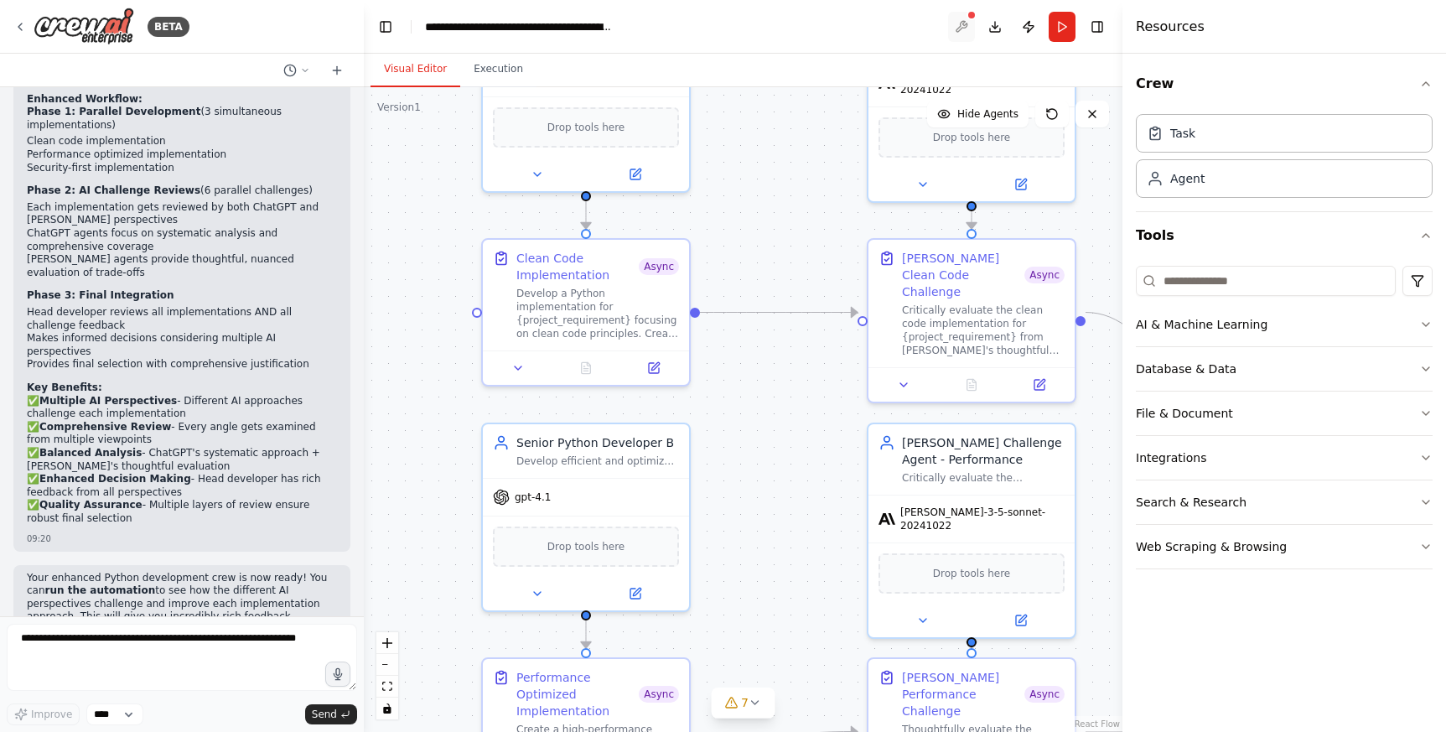
scroll to position [3499, 0]
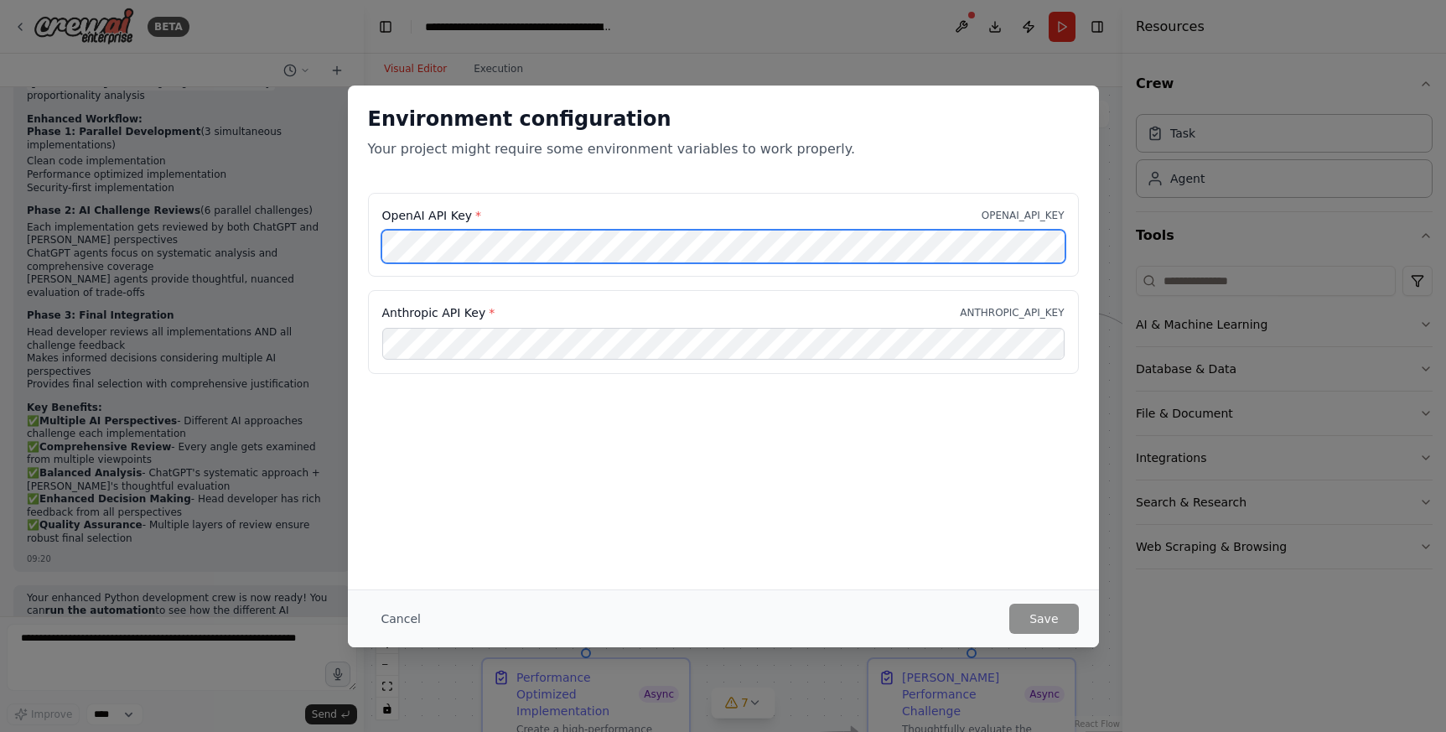
click at [289, 237] on div "Environment configuration Your project might require some environment variables…" at bounding box center [723, 366] width 1446 height 732
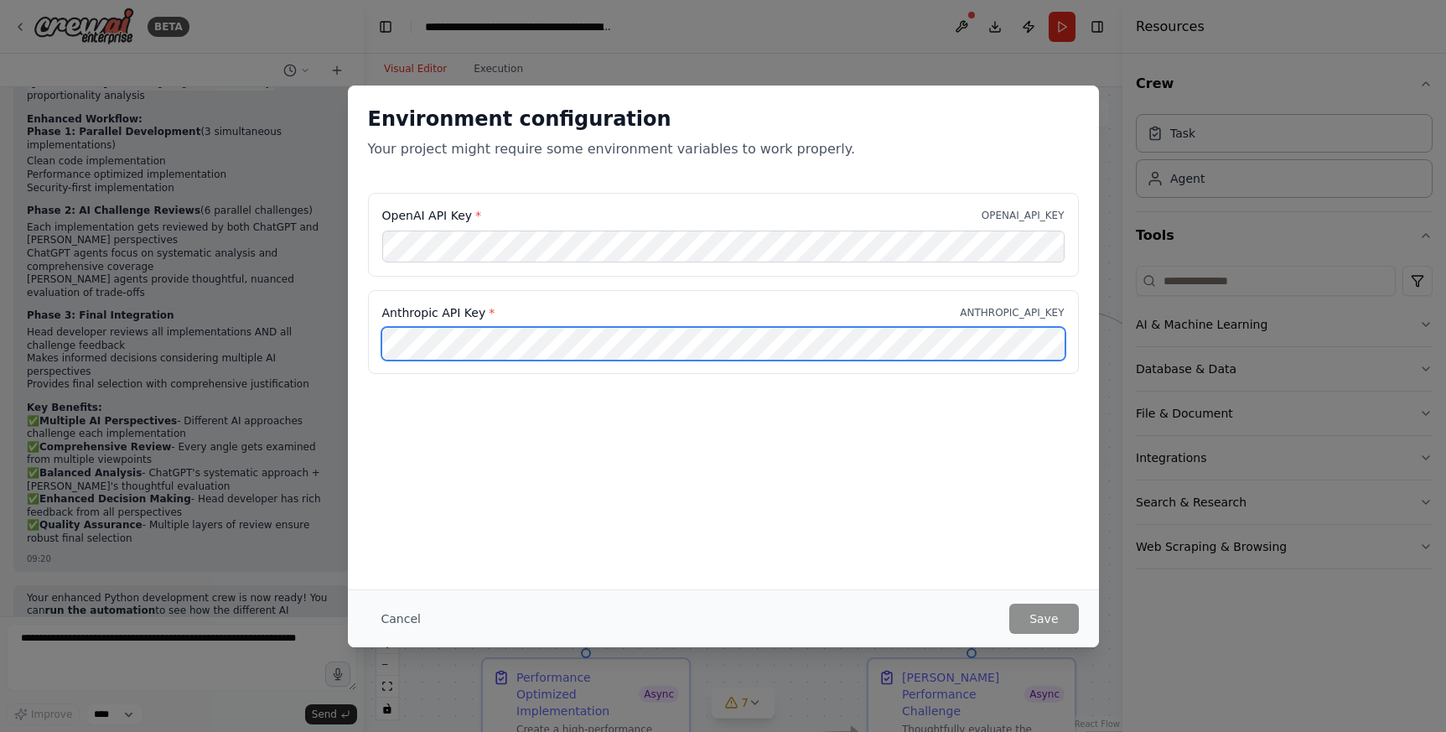
scroll to position [0, 0]
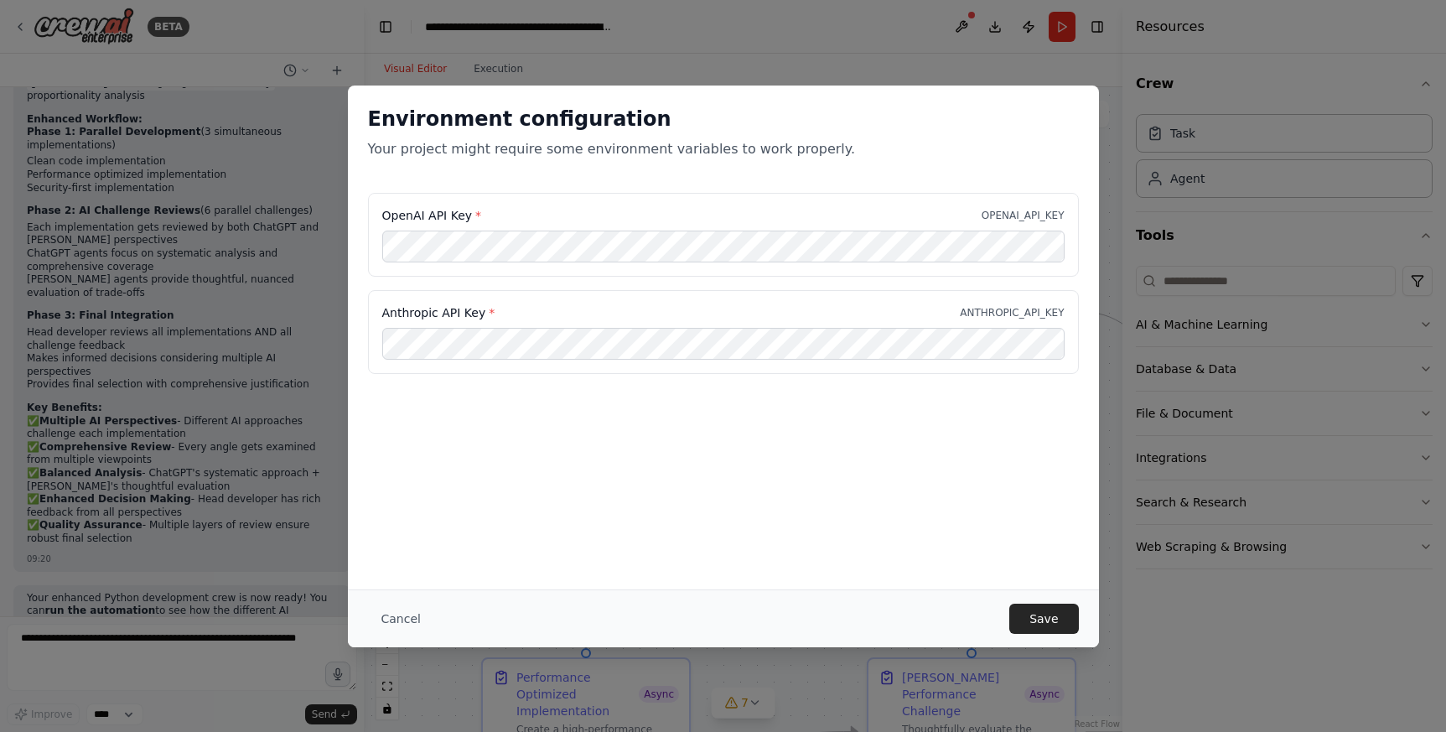
drag, startPoint x: 703, startPoint y: 503, endPoint x: 910, endPoint y: 526, distance: 208.3
click at [705, 503] on div "Environment configuration Your project might require some environment variables…" at bounding box center [723, 337] width 751 height 504
click at [1035, 616] on button "Save" at bounding box center [1043, 618] width 69 height 30
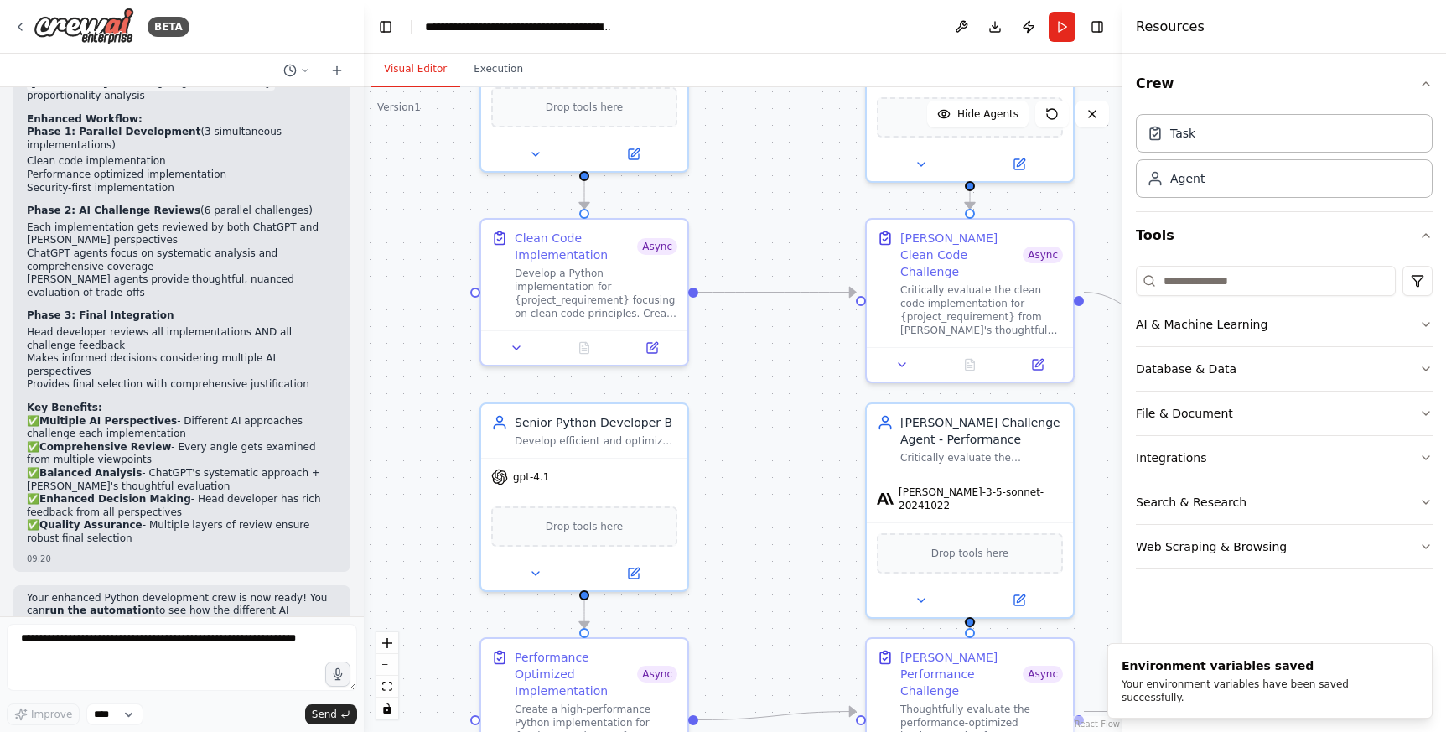
drag, startPoint x: 769, startPoint y: 437, endPoint x: 768, endPoint y: 417, distance: 20.2
click at [768, 417] on div ".deletable-edge-delete-btn { width: 20px; height: 20px; border: 0px solid #ffff…" at bounding box center [743, 409] width 758 height 644
click at [1003, 23] on button "Download" at bounding box center [994, 27] width 27 height 30
click at [1416, 665] on icon "Notifications (F8)" at bounding box center [1417, 670] width 13 height 13
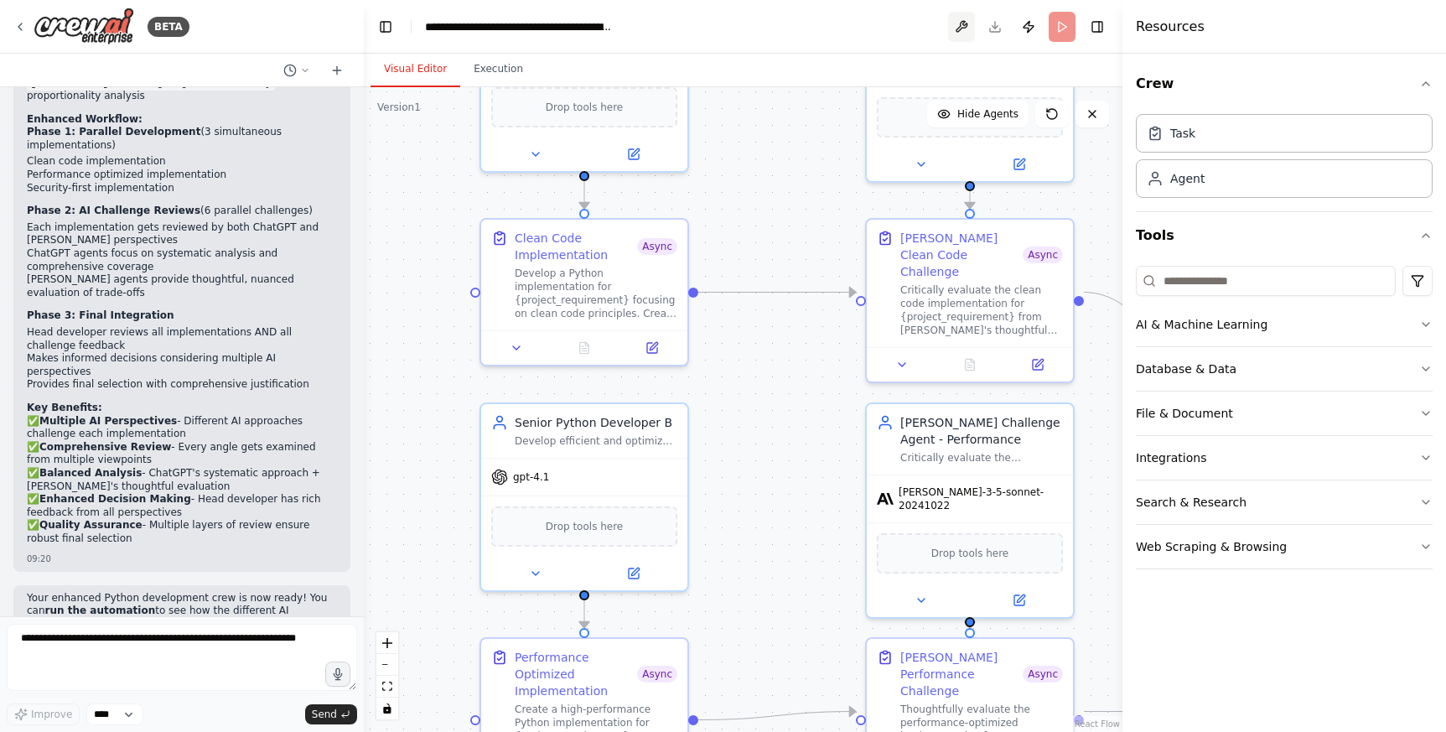
click at [966, 28] on button at bounding box center [961, 27] width 27 height 30
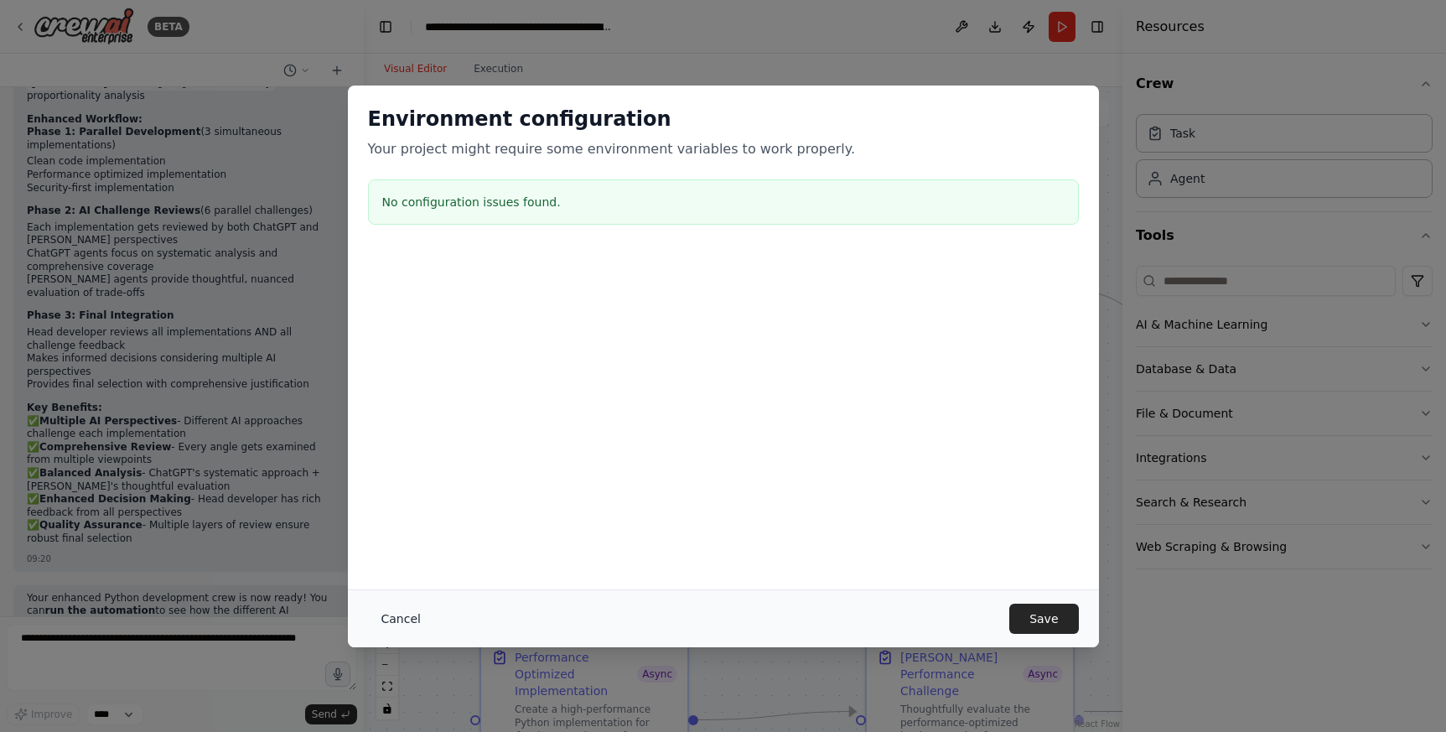
click at [406, 621] on button "Cancel" at bounding box center [401, 618] width 66 height 30
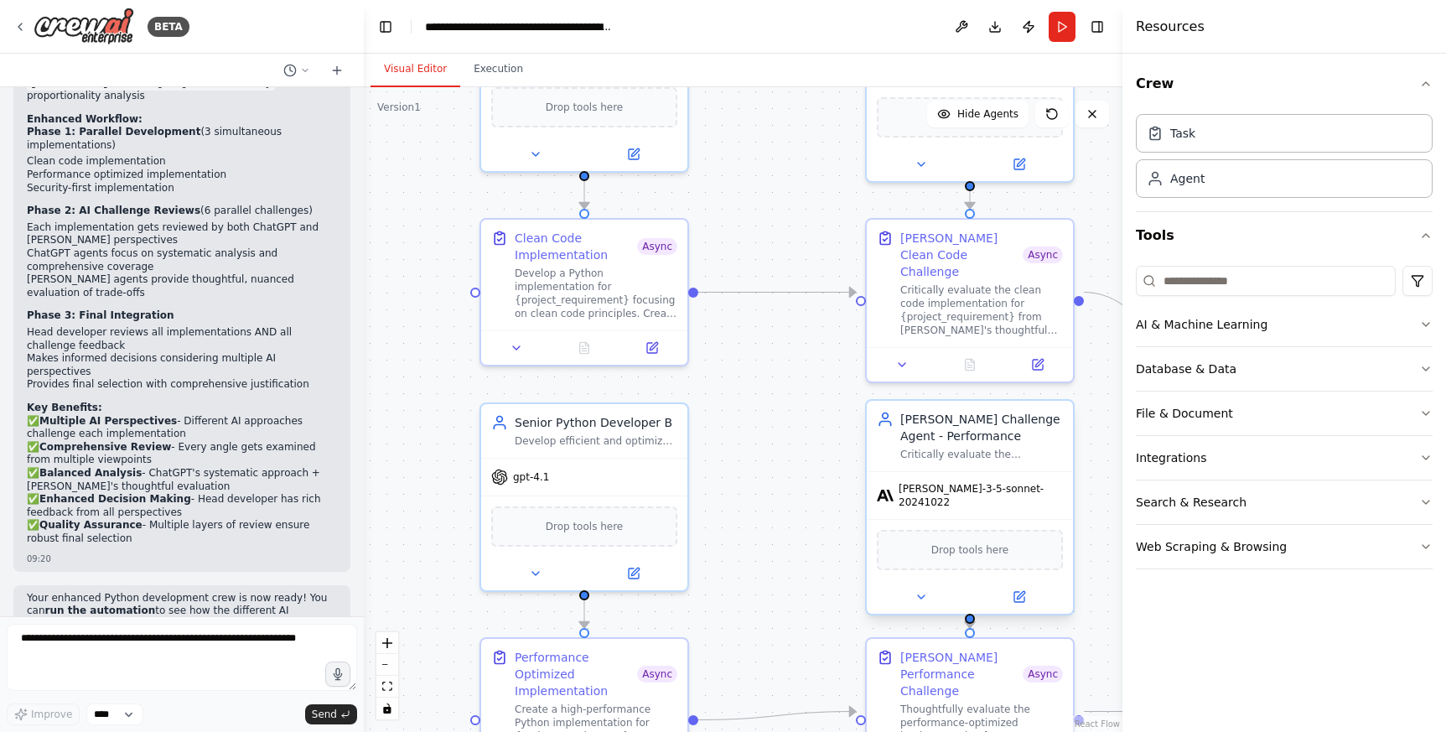
click at [928, 435] on div "[PERSON_NAME] Challenge Agent - Performance" at bounding box center [981, 428] width 163 height 34
click at [767, 438] on div ".deletable-edge-delete-btn { width: 20px; height: 20px; border: 0px solid #ffff…" at bounding box center [743, 409] width 758 height 644
click at [970, 22] on button at bounding box center [961, 27] width 27 height 30
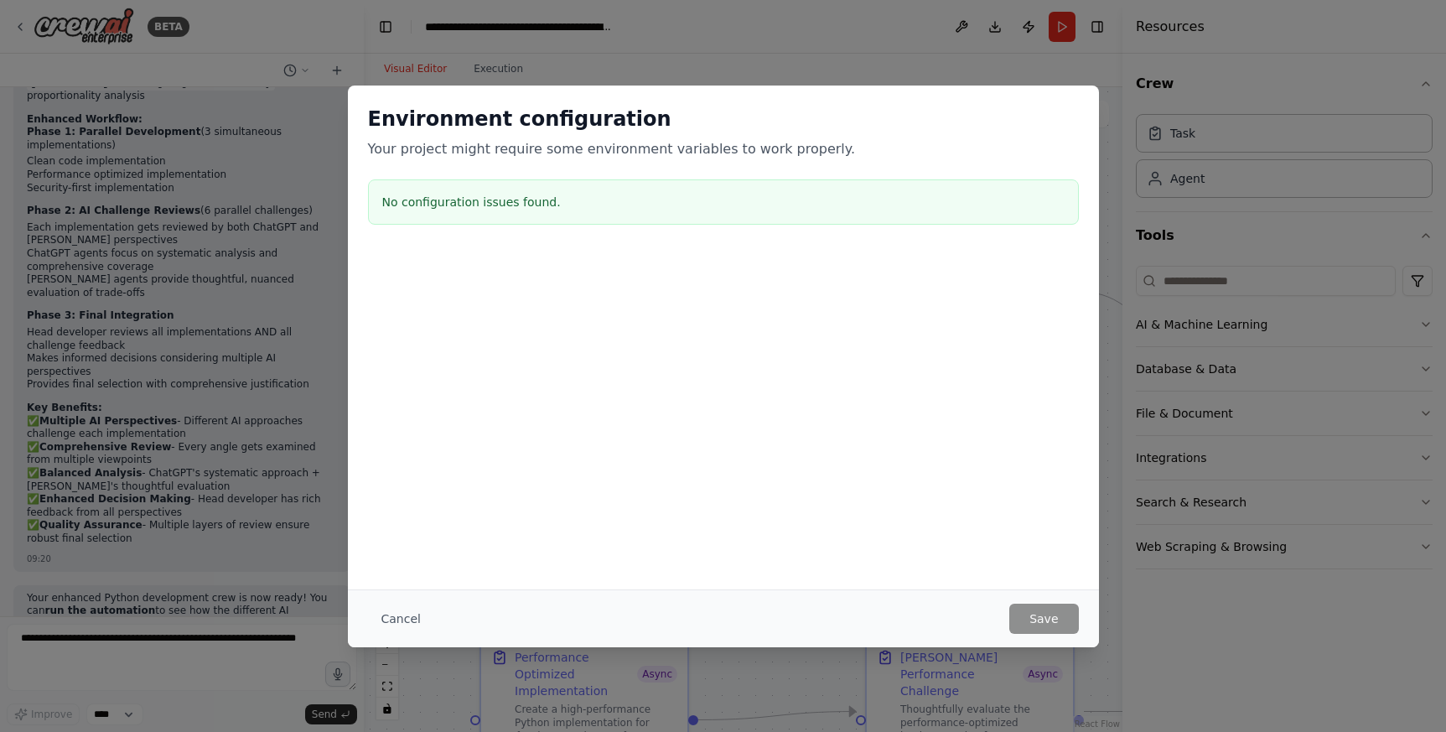
drag, startPoint x: 393, startPoint y: 197, endPoint x: 533, endPoint y: 199, distance: 140.0
click at [533, 199] on h3 "No configuration issues found." at bounding box center [723, 202] width 682 height 17
click at [534, 201] on h3 "No configuration issues found." at bounding box center [723, 202] width 682 height 17
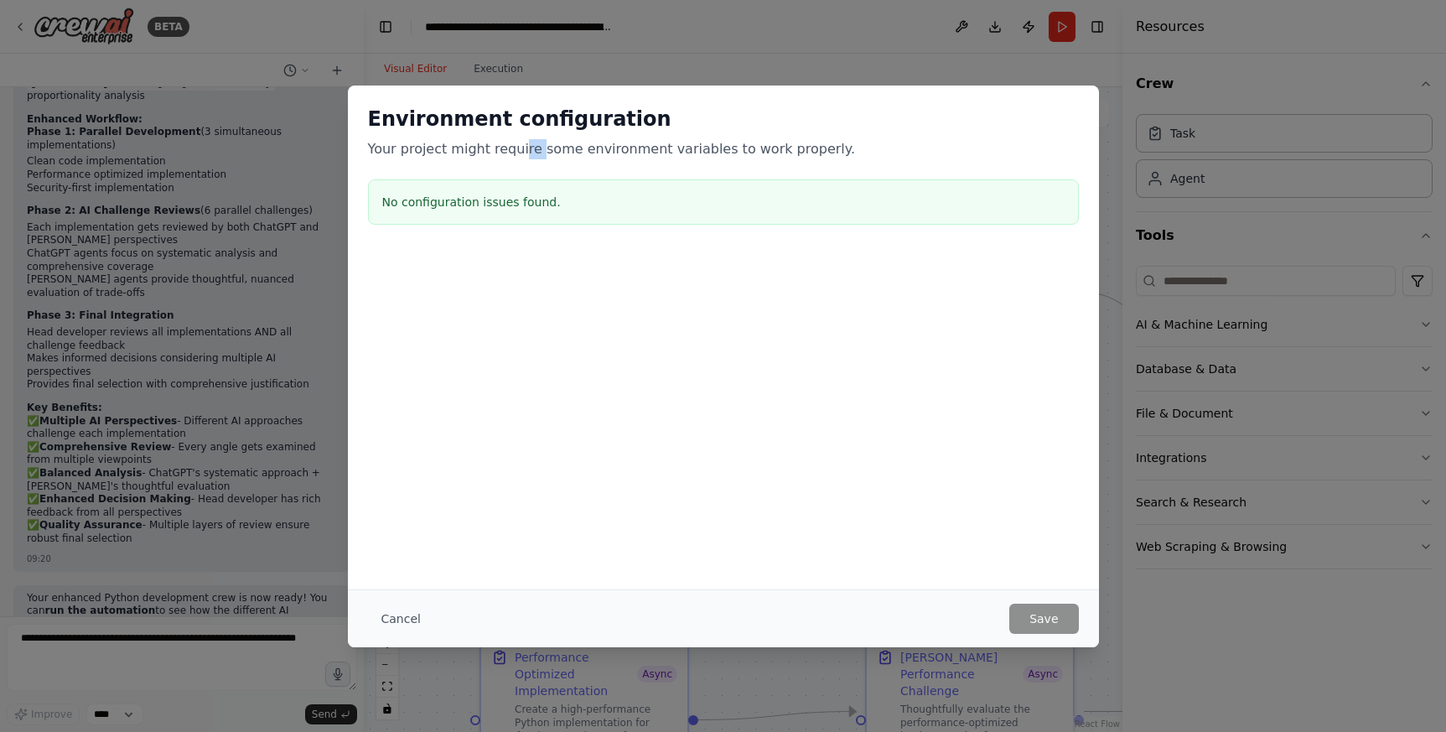
drag, startPoint x: 520, startPoint y: 148, endPoint x: 530, endPoint y: 148, distance: 9.2
click at [530, 148] on p "Your project might require some environment variables to work properly." at bounding box center [723, 149] width 711 height 20
drag, startPoint x: 646, startPoint y: 146, endPoint x: 707, endPoint y: 153, distance: 60.7
click at [650, 148] on p "Your project might require some environment variables to work properly." at bounding box center [723, 149] width 711 height 20
click at [734, 153] on p "Your project might require some environment variables to work properly." at bounding box center [723, 149] width 711 height 20
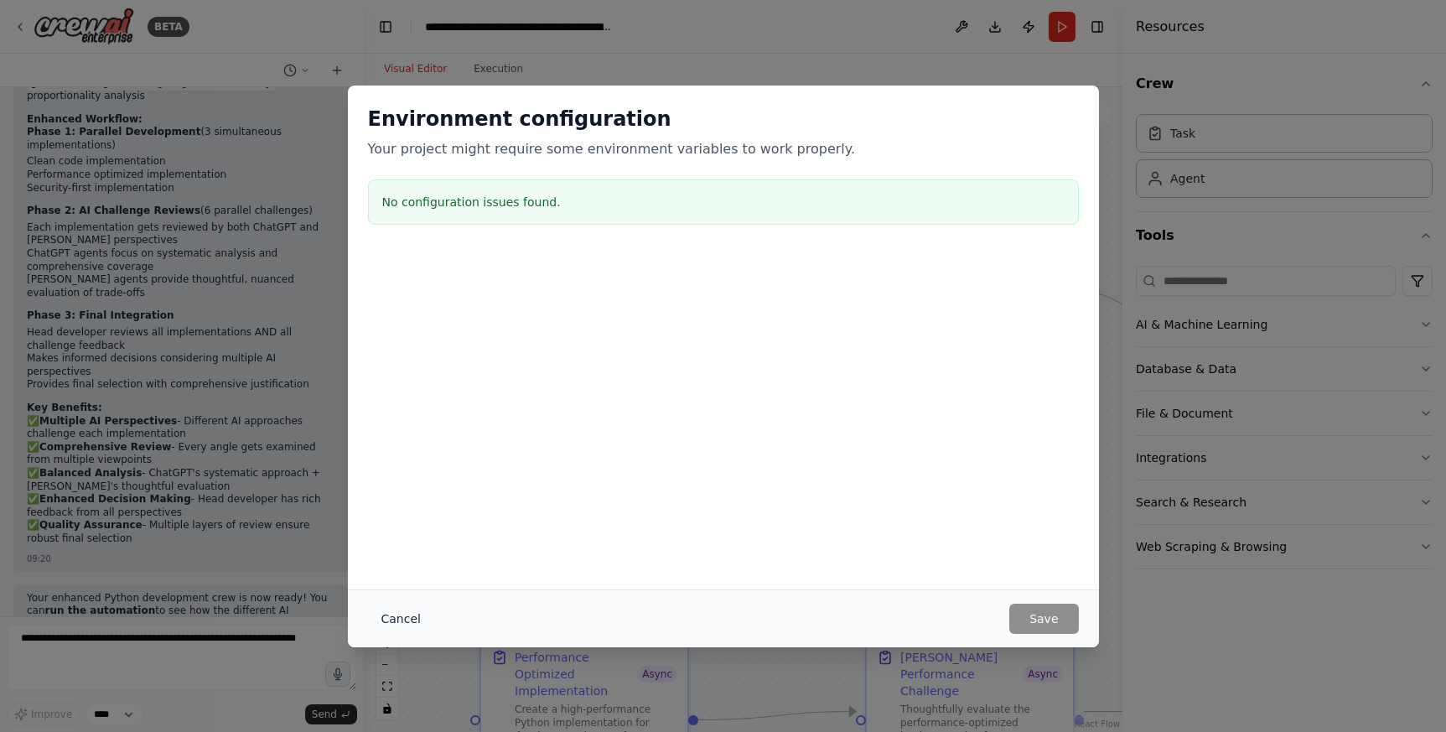
click at [409, 603] on button "Cancel" at bounding box center [401, 618] width 66 height 30
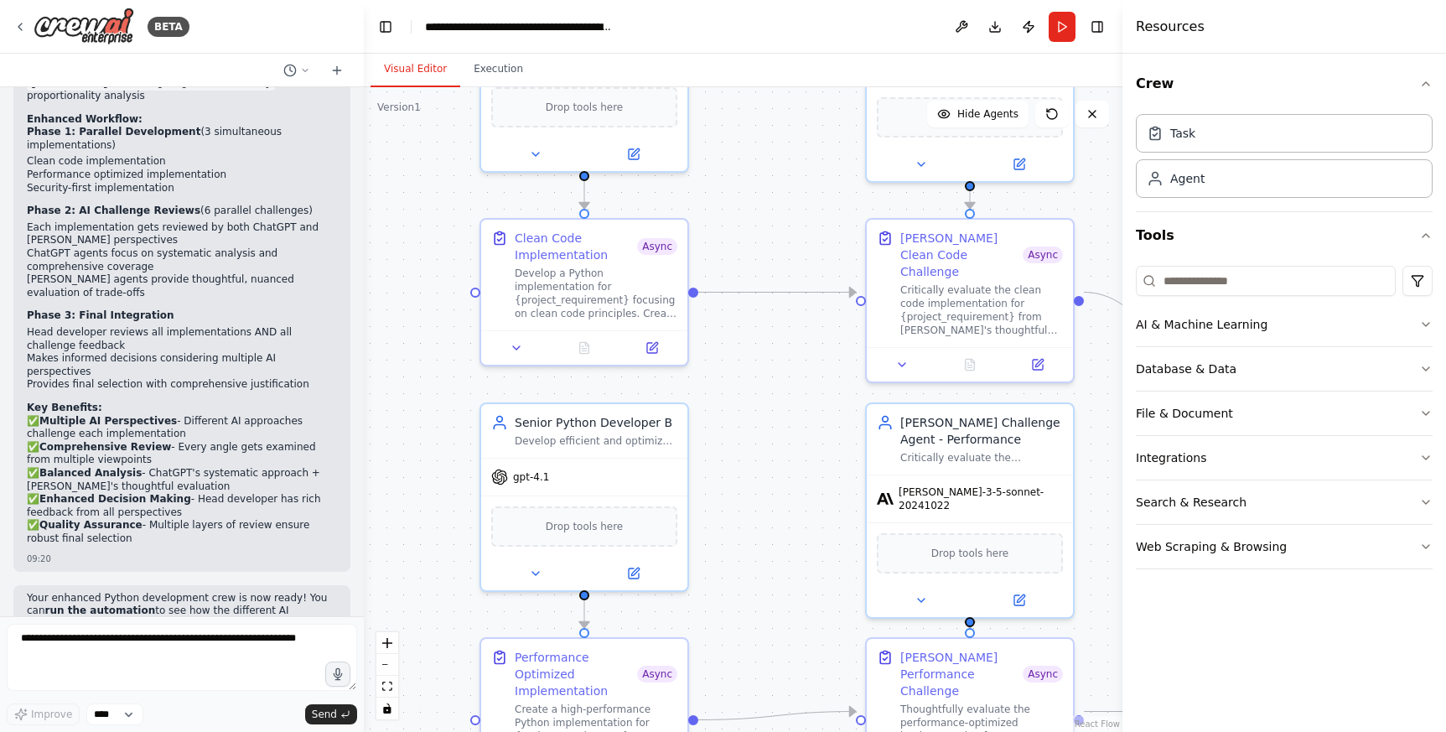
click at [407, 163] on div ".deletable-edge-delete-btn { width: 20px; height: 20px; border: 0px solid #ffff…" at bounding box center [743, 409] width 758 height 644
click at [375, 30] on button "Toggle Left Sidebar" at bounding box center [385, 26] width 23 height 23
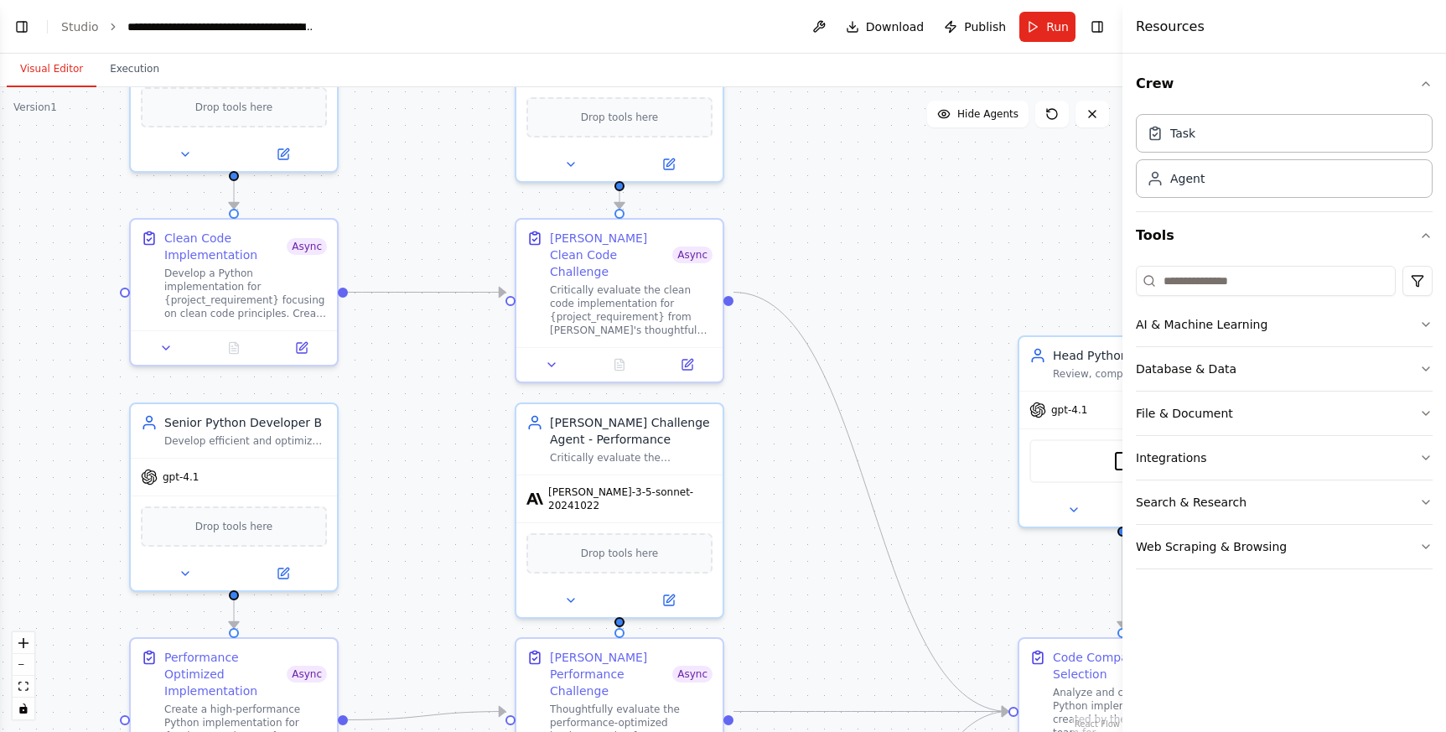
drag, startPoint x: 448, startPoint y: 173, endPoint x: 465, endPoint y: 172, distance: 17.7
click at [465, 172] on div ".deletable-edge-delete-btn { width: 20px; height: 20px; border: 0px solid #ffff…" at bounding box center [561, 409] width 1122 height 644
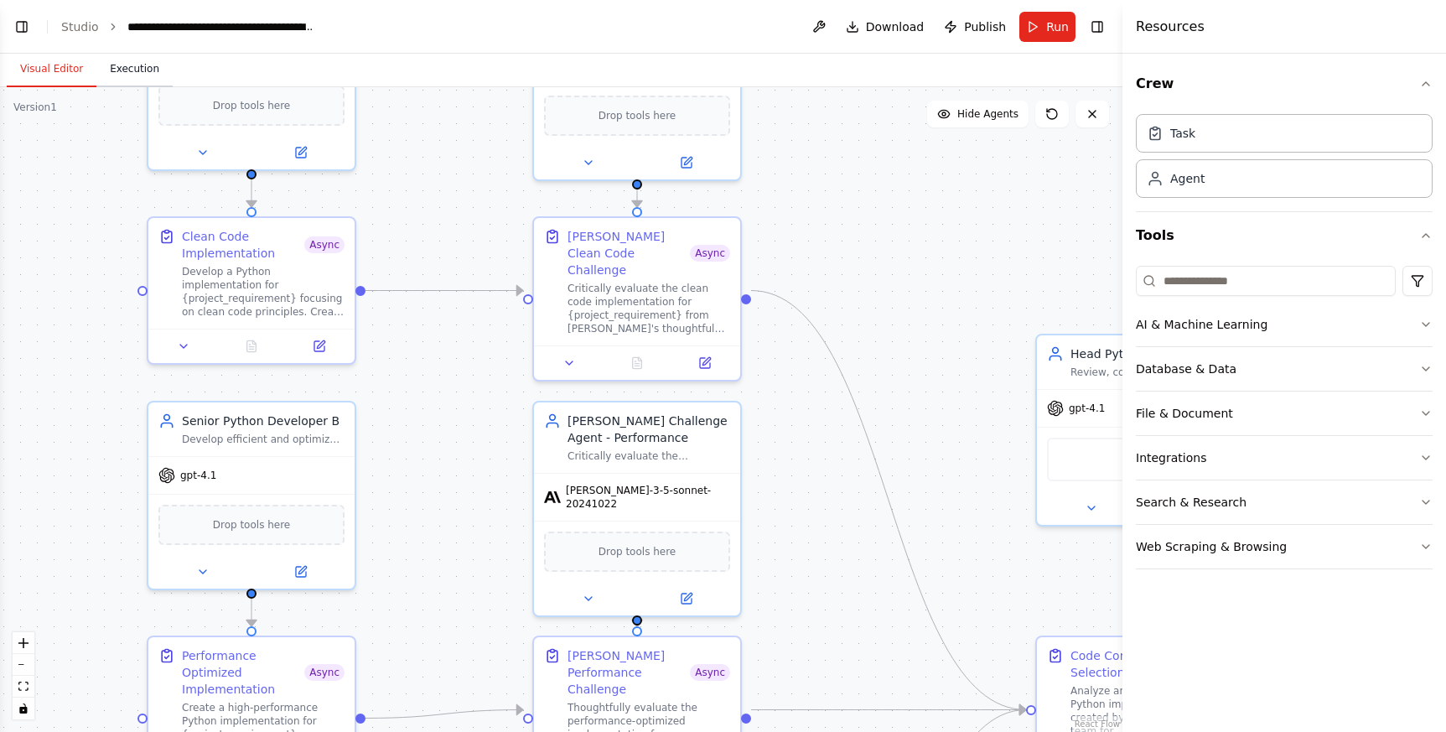
click at [146, 72] on button "Execution" at bounding box center [134, 69] width 76 height 35
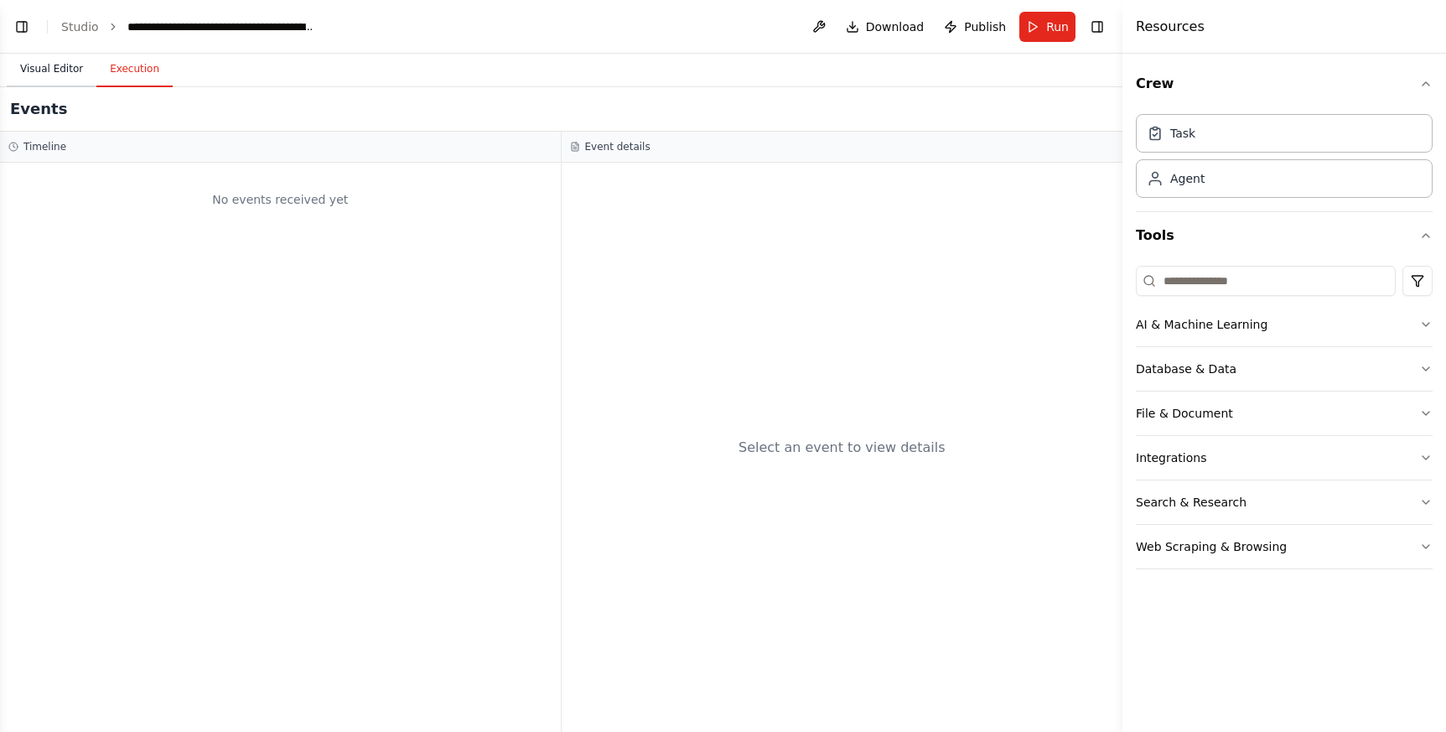
click at [53, 70] on button "Visual Editor" at bounding box center [52, 69] width 90 height 35
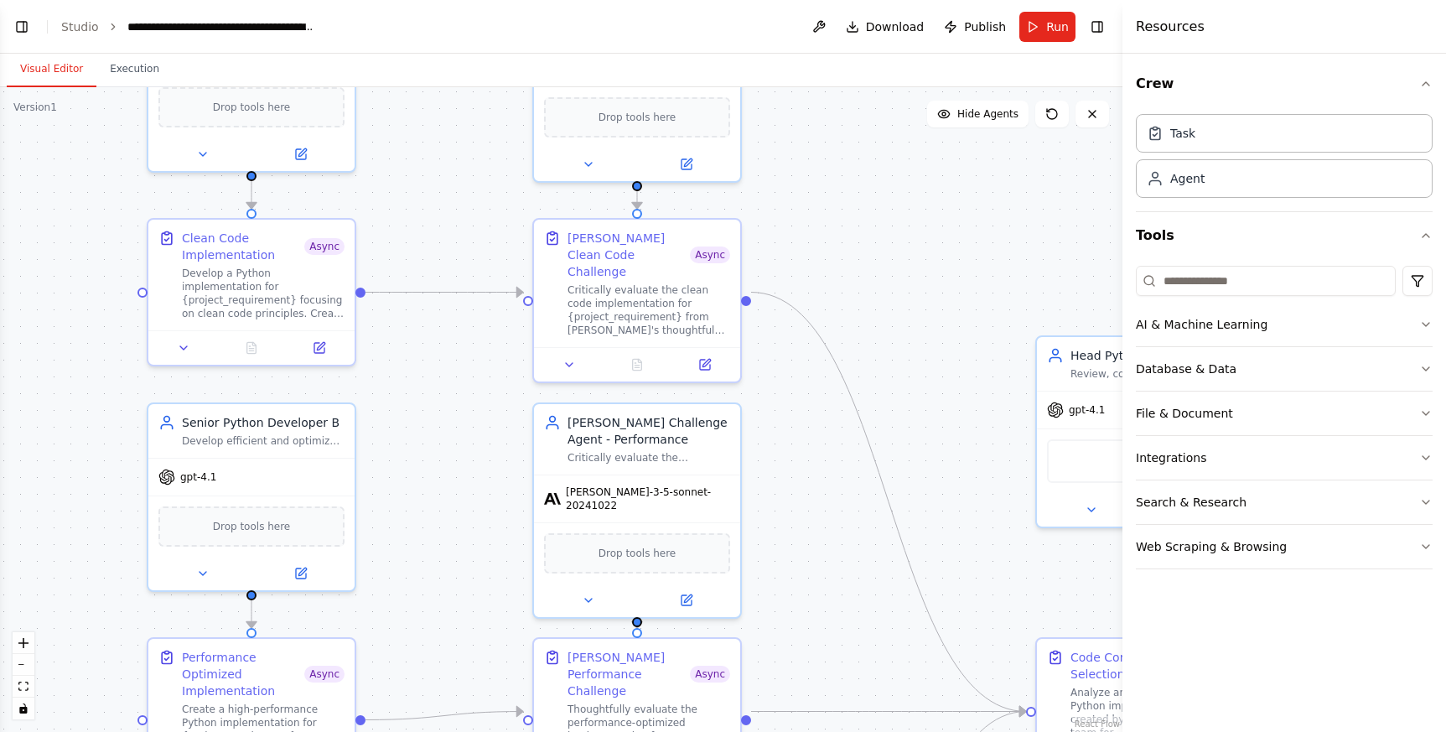
click at [454, 365] on div ".deletable-edge-delete-btn { width: 20px; height: 20px; border: 0px solid #ffff…" at bounding box center [561, 409] width 1122 height 644
click at [701, 356] on icon at bounding box center [705, 361] width 10 height 10
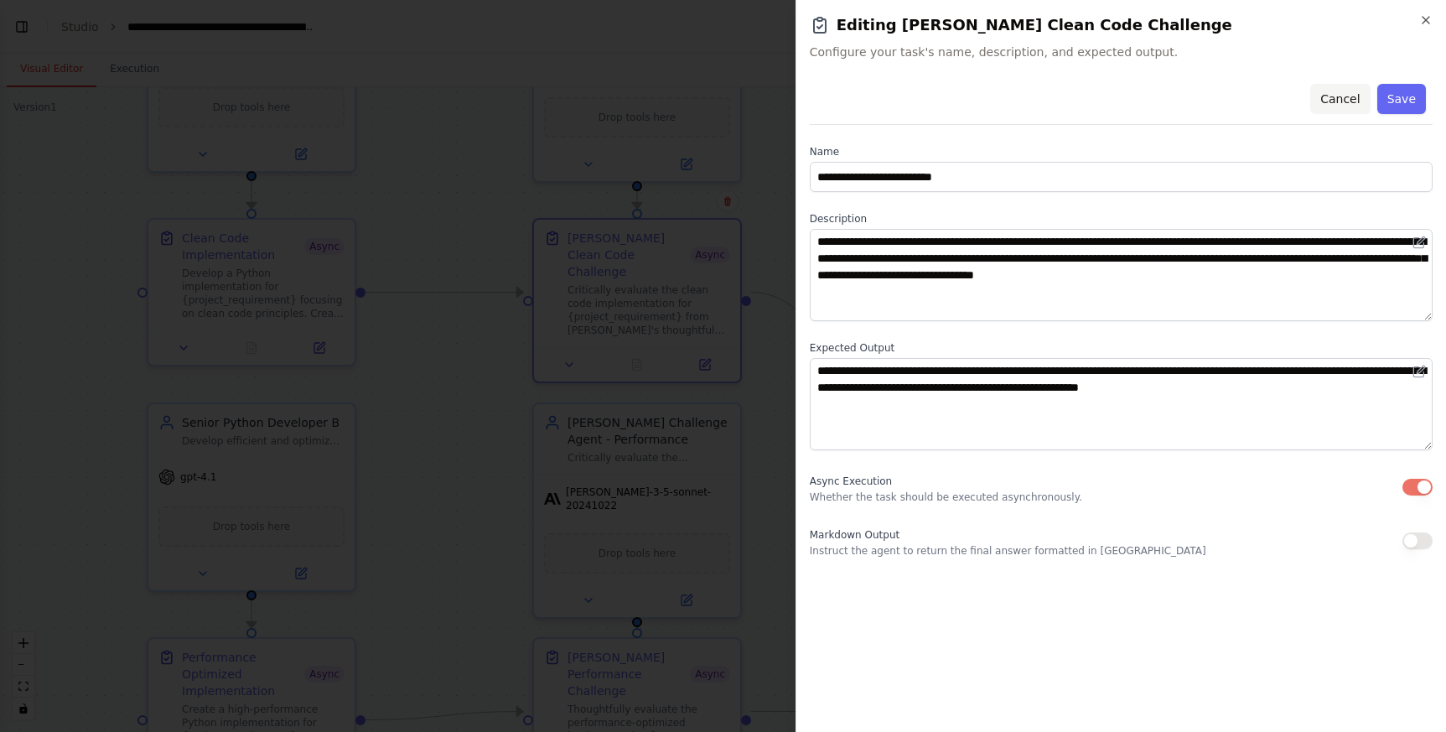
click at [1346, 101] on button "Cancel" at bounding box center [1340, 99] width 60 height 30
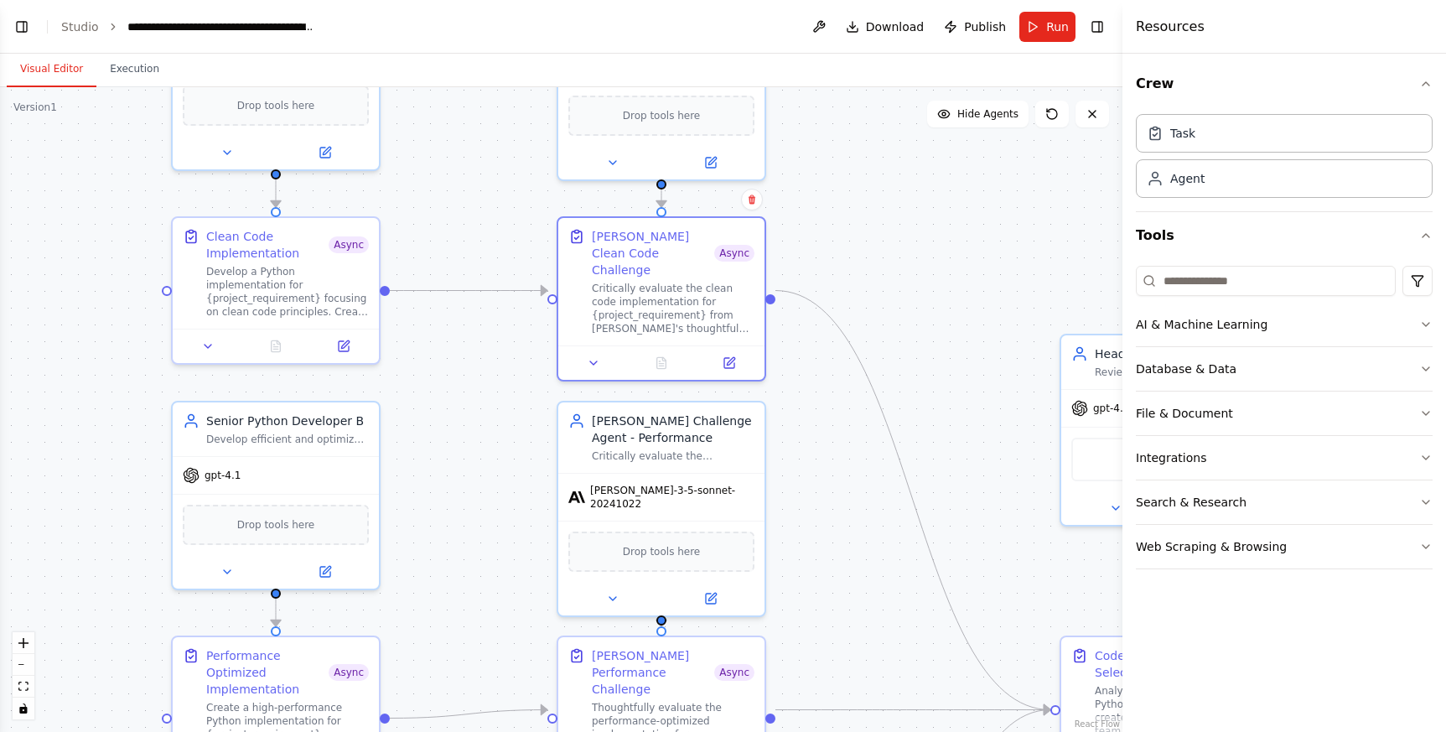
drag, startPoint x: 854, startPoint y: 192, endPoint x: 878, endPoint y: 190, distance: 24.4
click at [878, 190] on div ".deletable-edge-delete-btn { width: 20px; height: 20px; border: 0px solid #ffff…" at bounding box center [561, 409] width 1122 height 644
click at [20, 34] on button "Toggle Left Sidebar" at bounding box center [21, 26] width 23 height 23
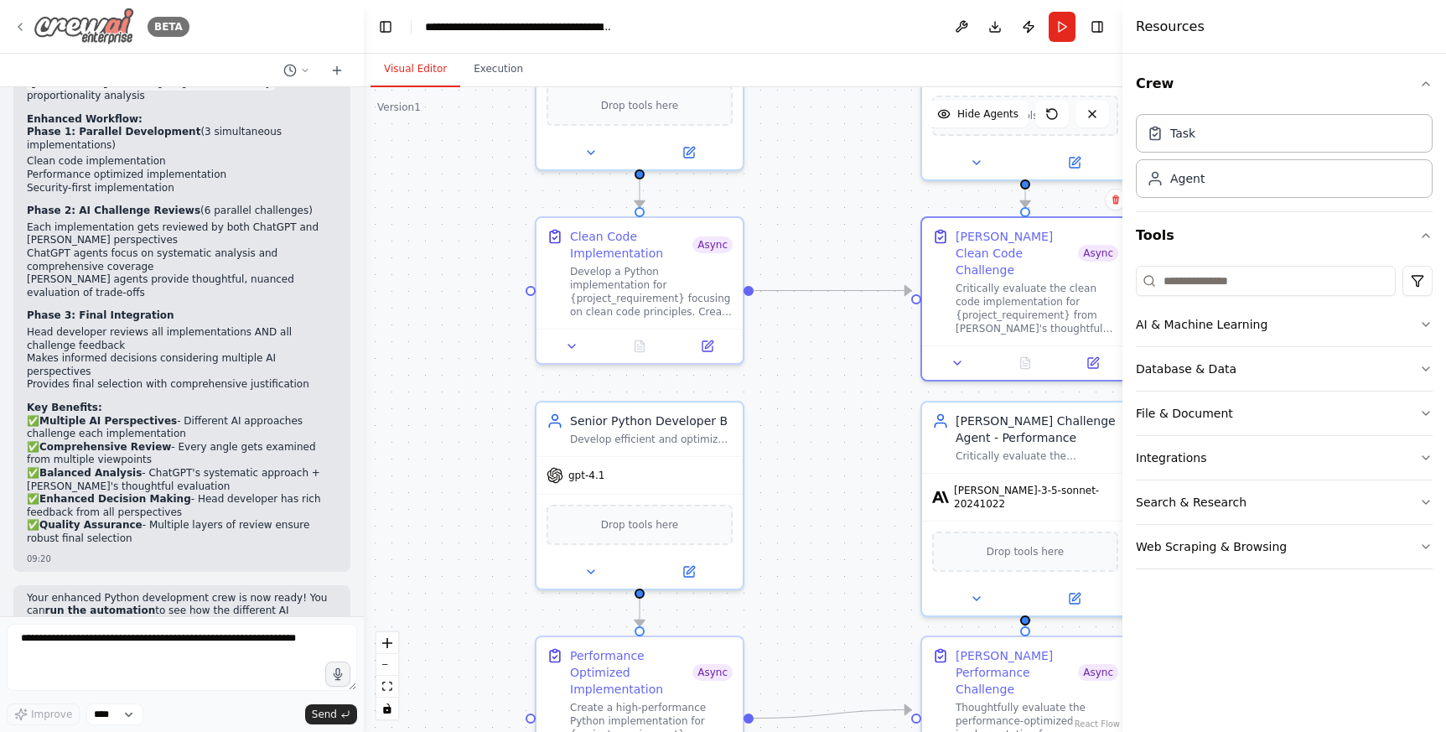
click at [19, 27] on icon at bounding box center [19, 26] width 13 height 13
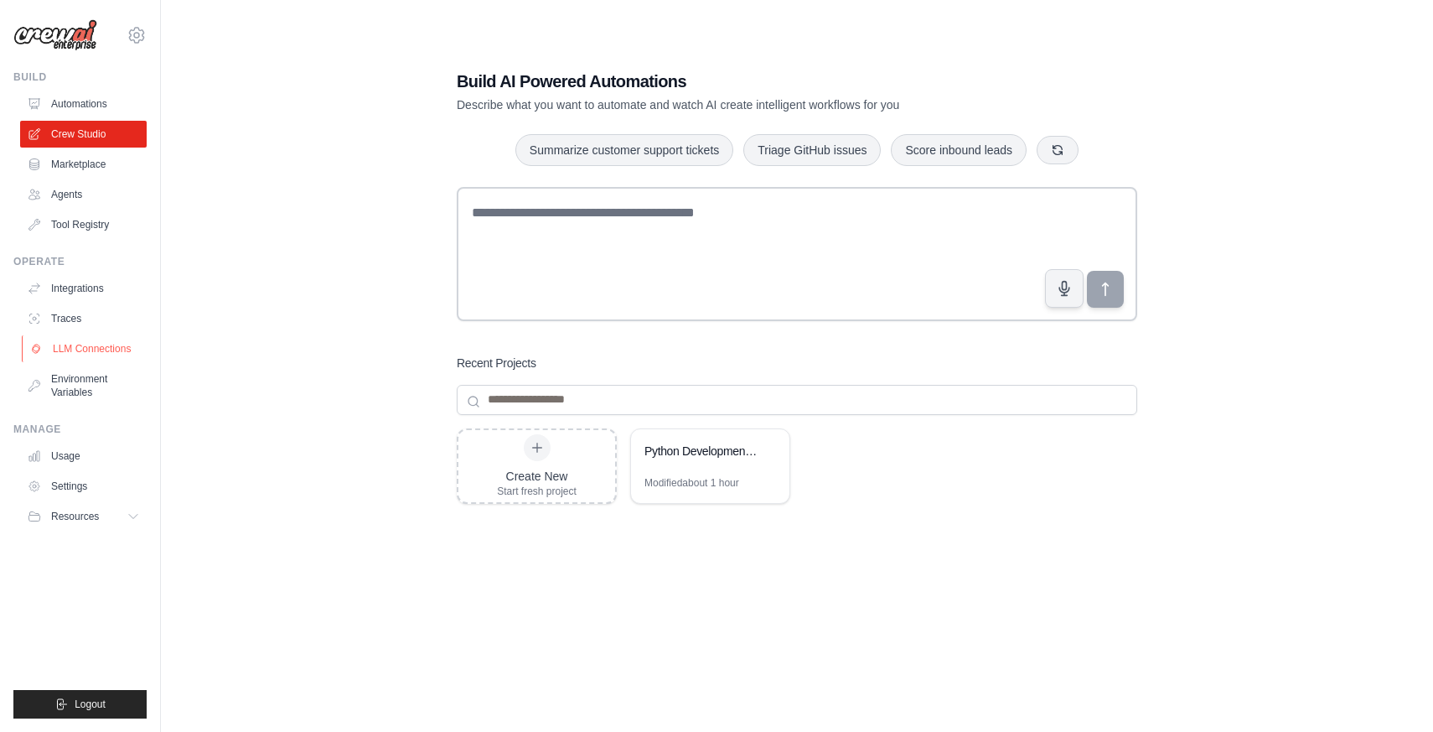
click at [76, 342] on link "LLM Connections" at bounding box center [85, 348] width 127 height 27
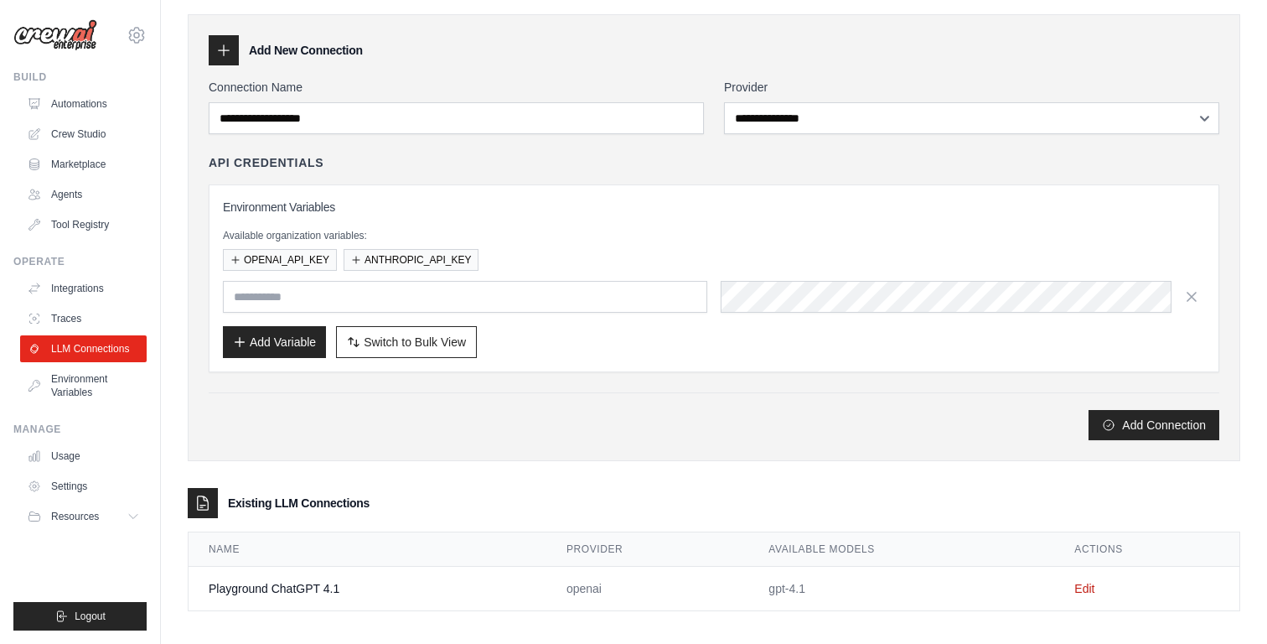
scroll to position [64, 0]
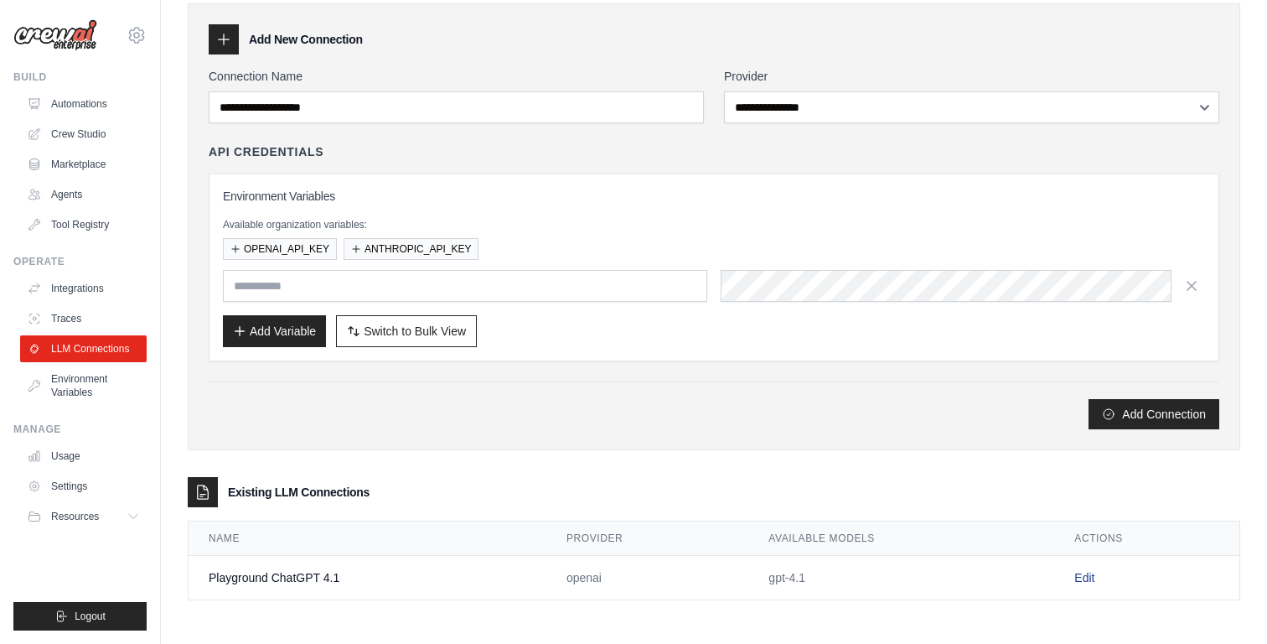
click at [1079, 579] on link "Edit" at bounding box center [1084, 577] width 20 height 13
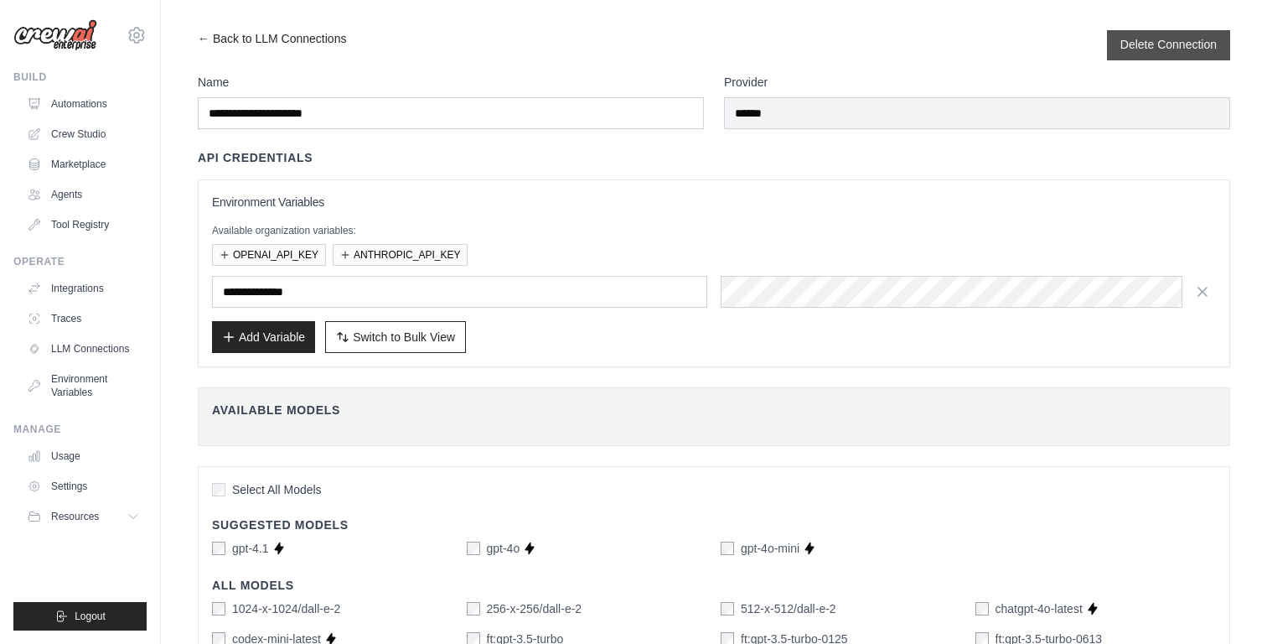
click at [1152, 48] on button "Delete Connection" at bounding box center [1169, 44] width 96 height 17
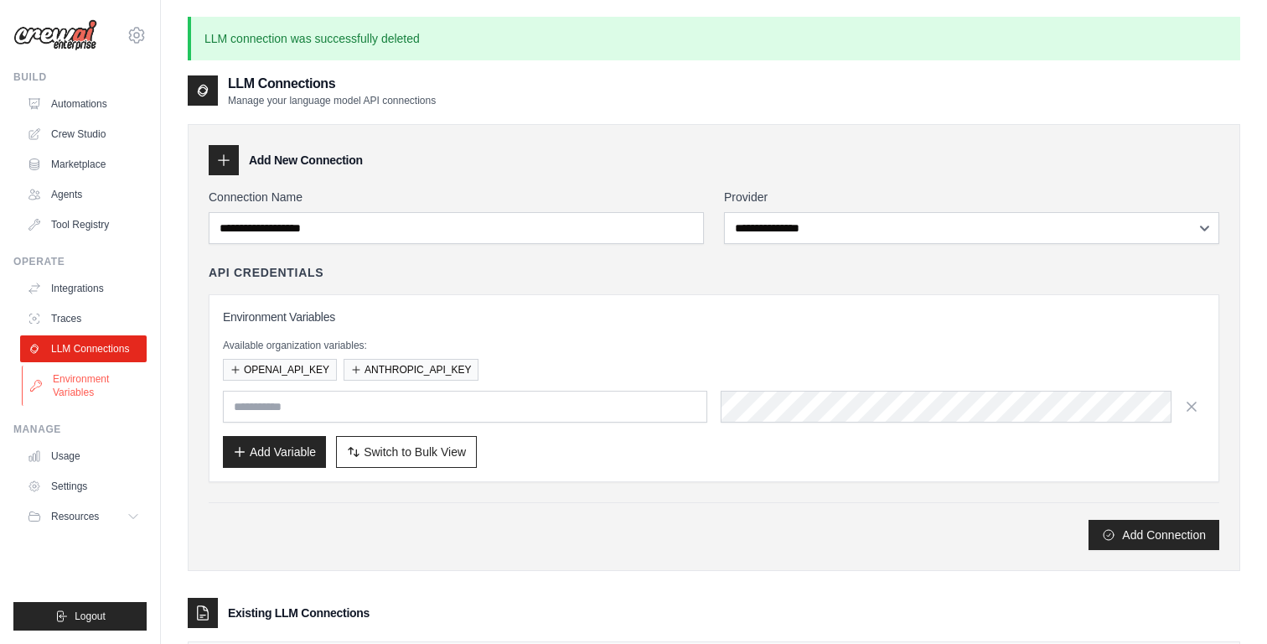
click at [70, 380] on link "Environment Variables" at bounding box center [85, 385] width 127 height 40
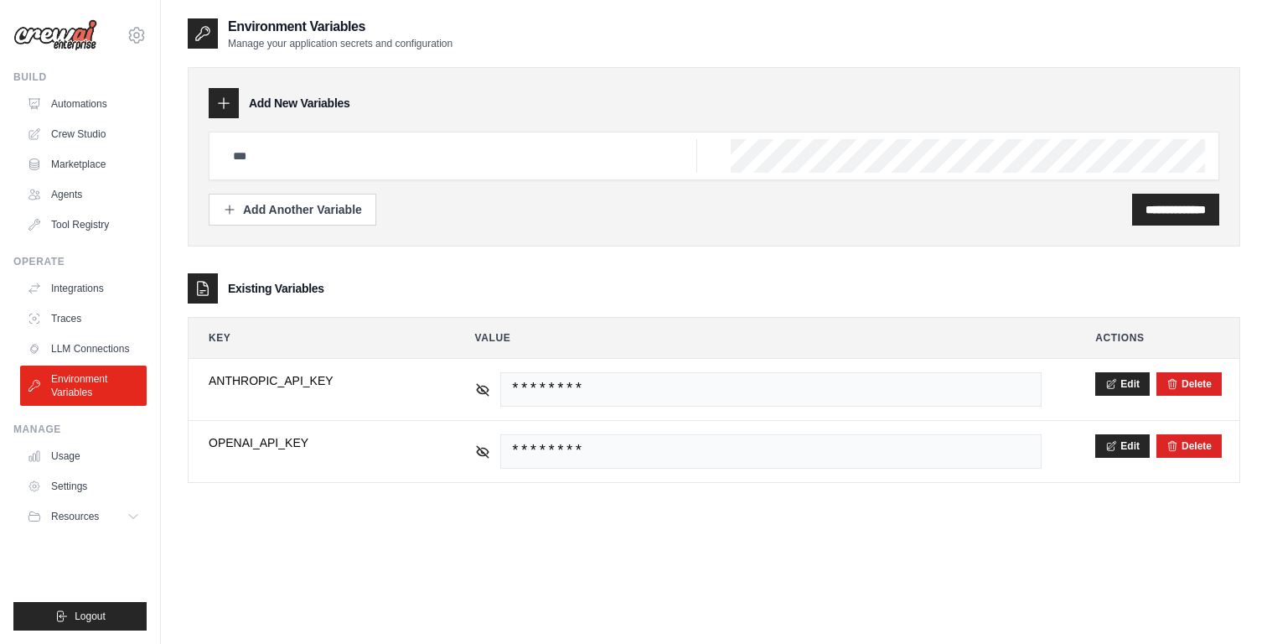
click at [268, 541] on div "**********" at bounding box center [714, 339] width 1053 height 644
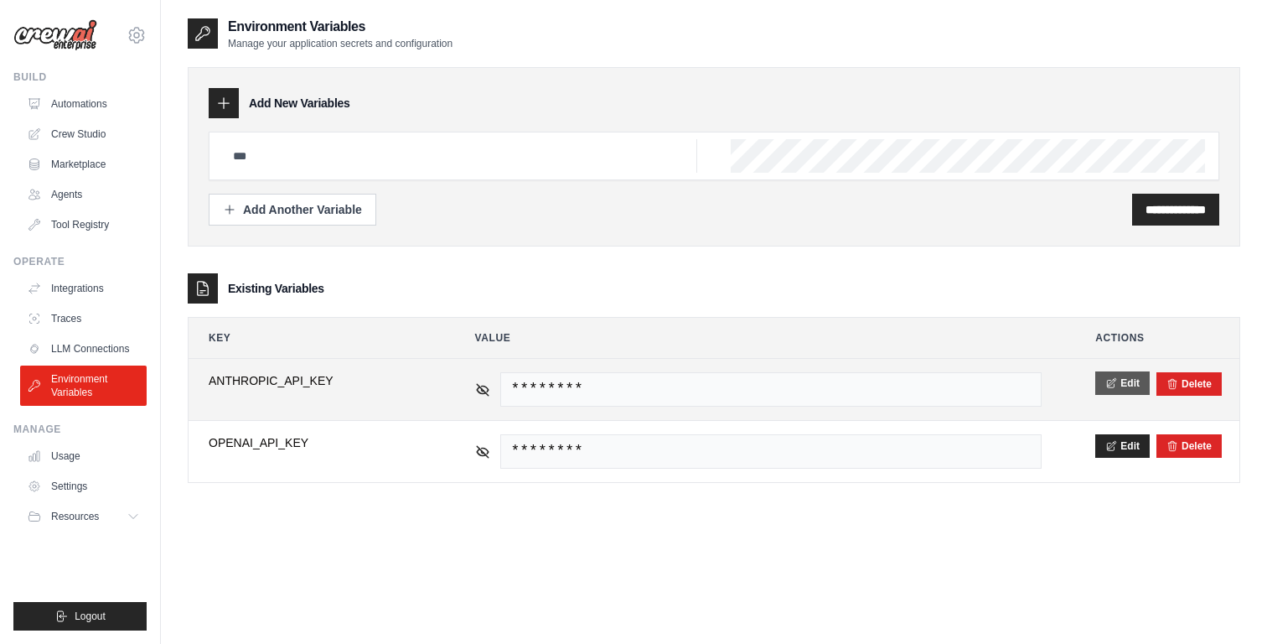
click at [1116, 372] on button "Edit" at bounding box center [1122, 382] width 54 height 23
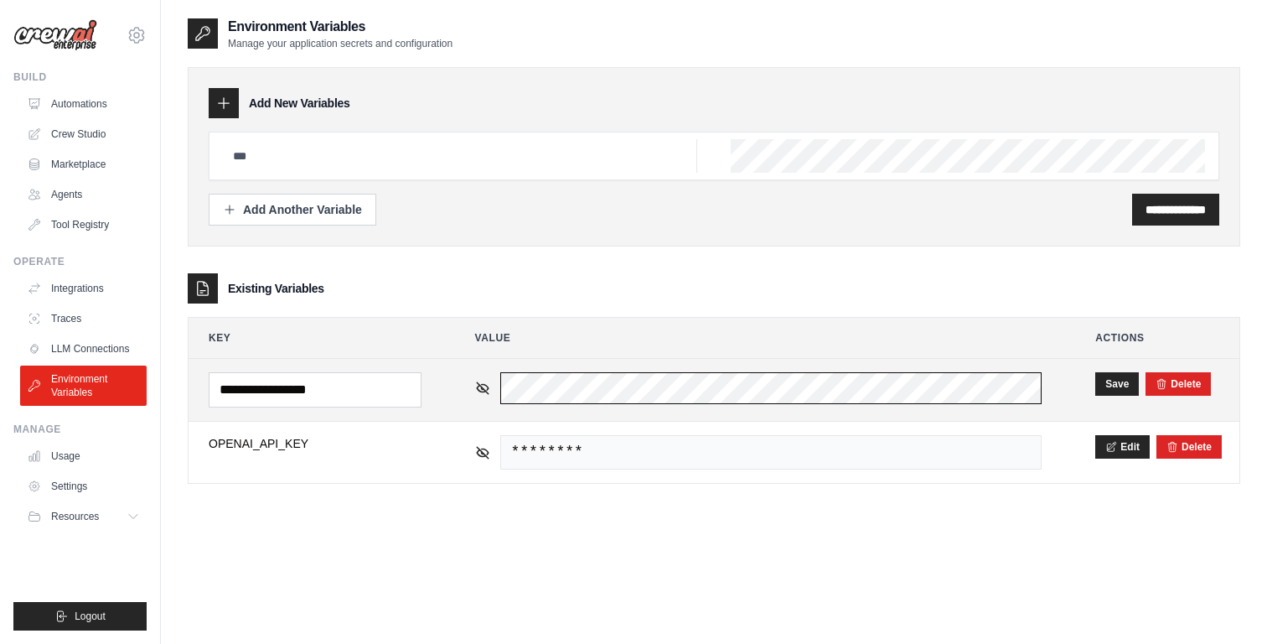
scroll to position [0, 351]
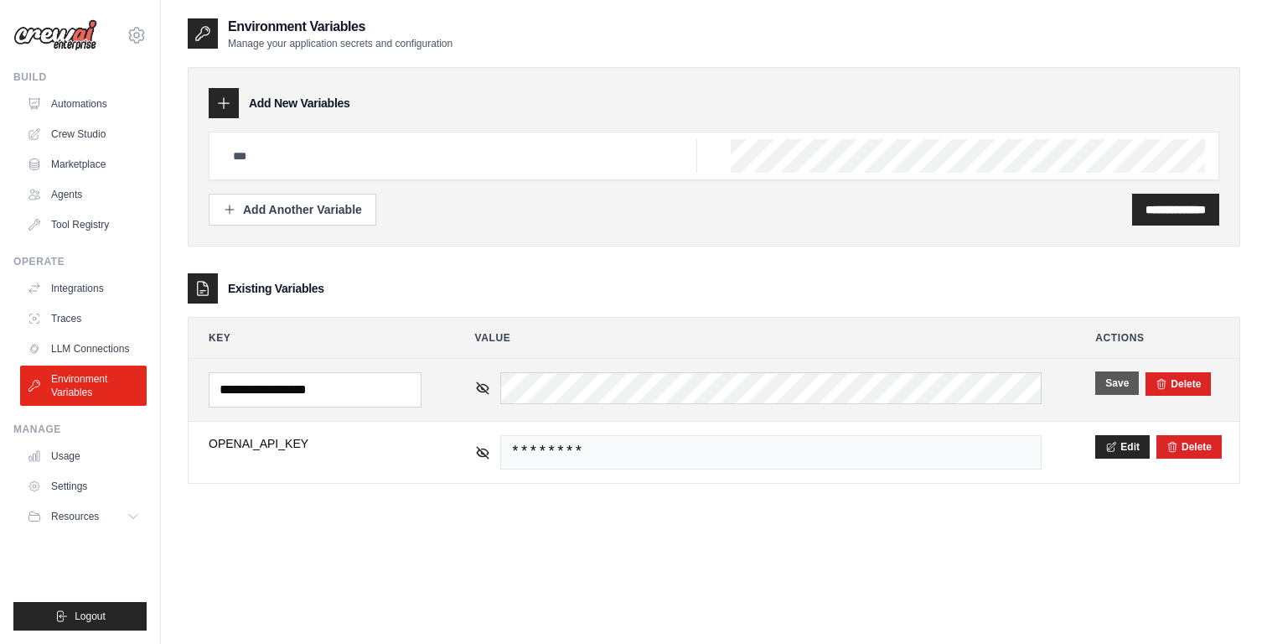
click at [1101, 388] on button "Save" at bounding box center [1117, 382] width 44 height 23
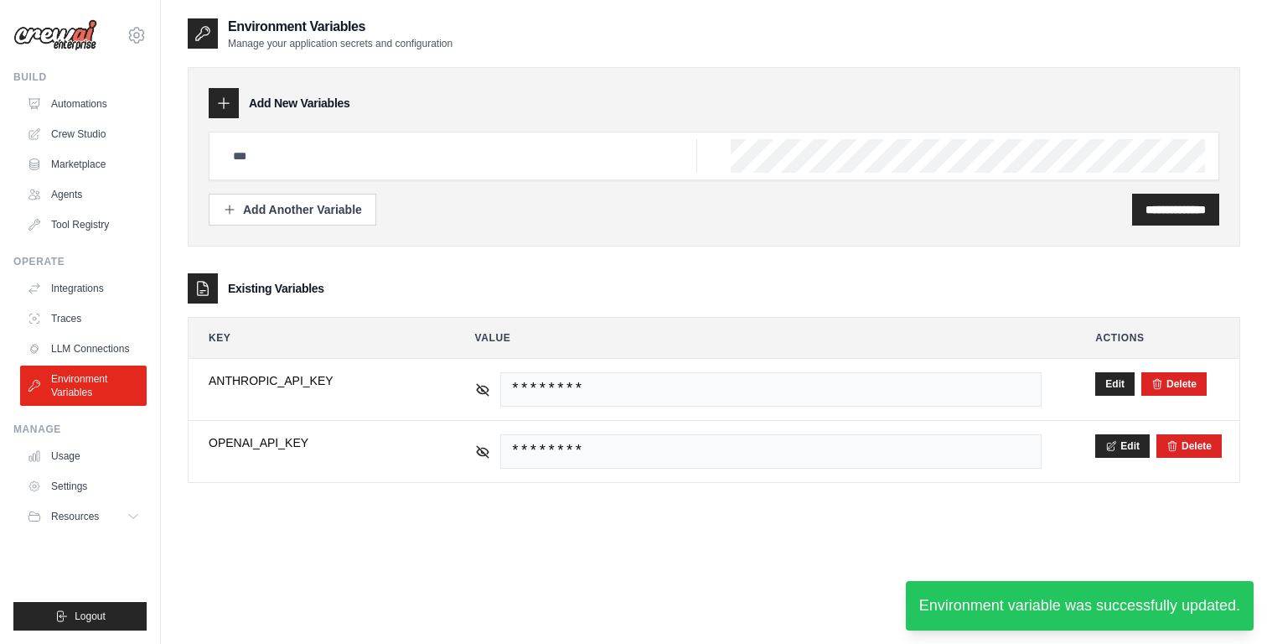
click at [701, 595] on div "**********" at bounding box center [714, 339] width 1053 height 644
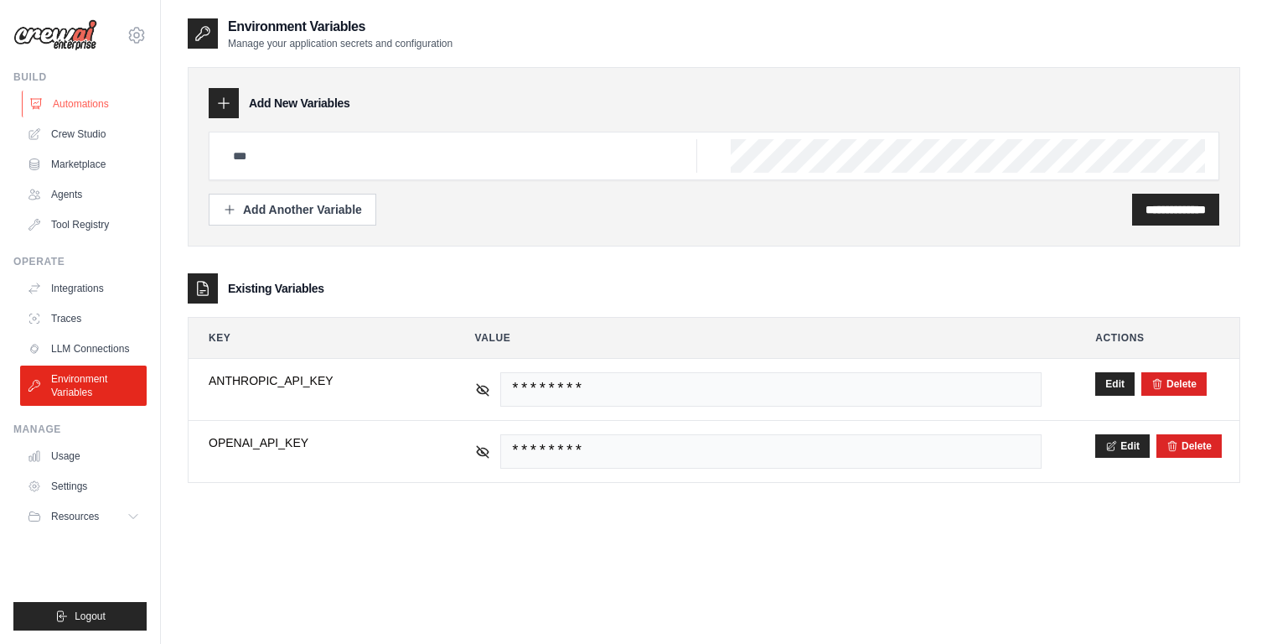
click at [101, 106] on link "Automations" at bounding box center [85, 104] width 127 height 27
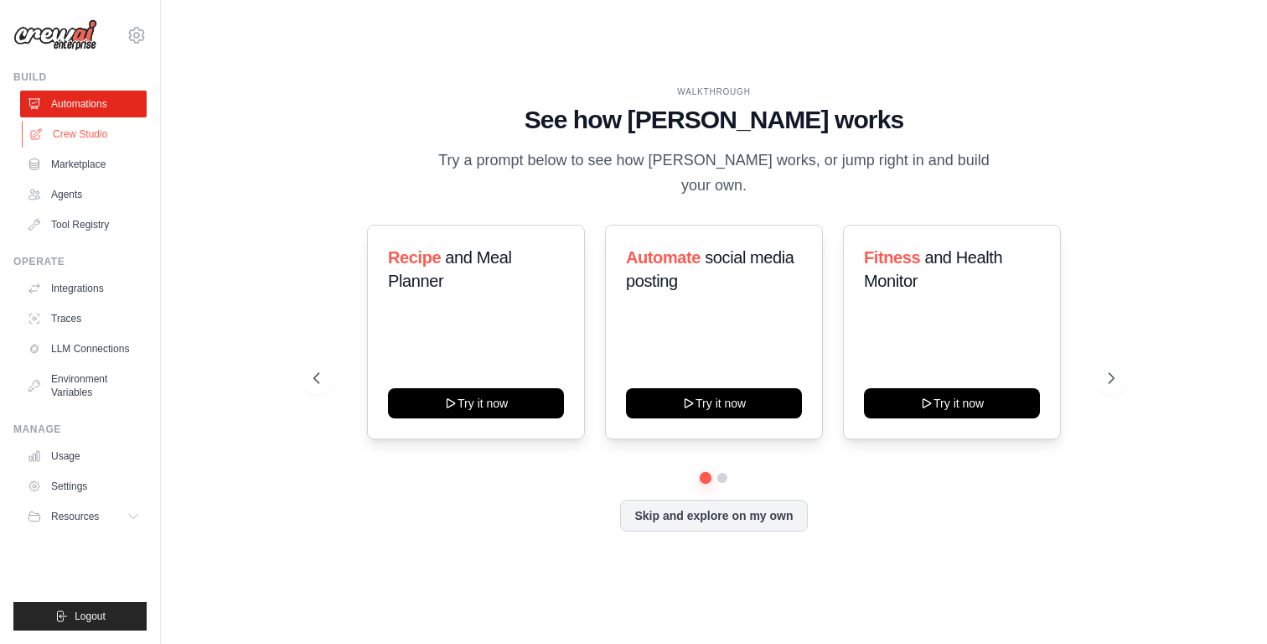
click at [97, 133] on link "Crew Studio" at bounding box center [85, 134] width 127 height 27
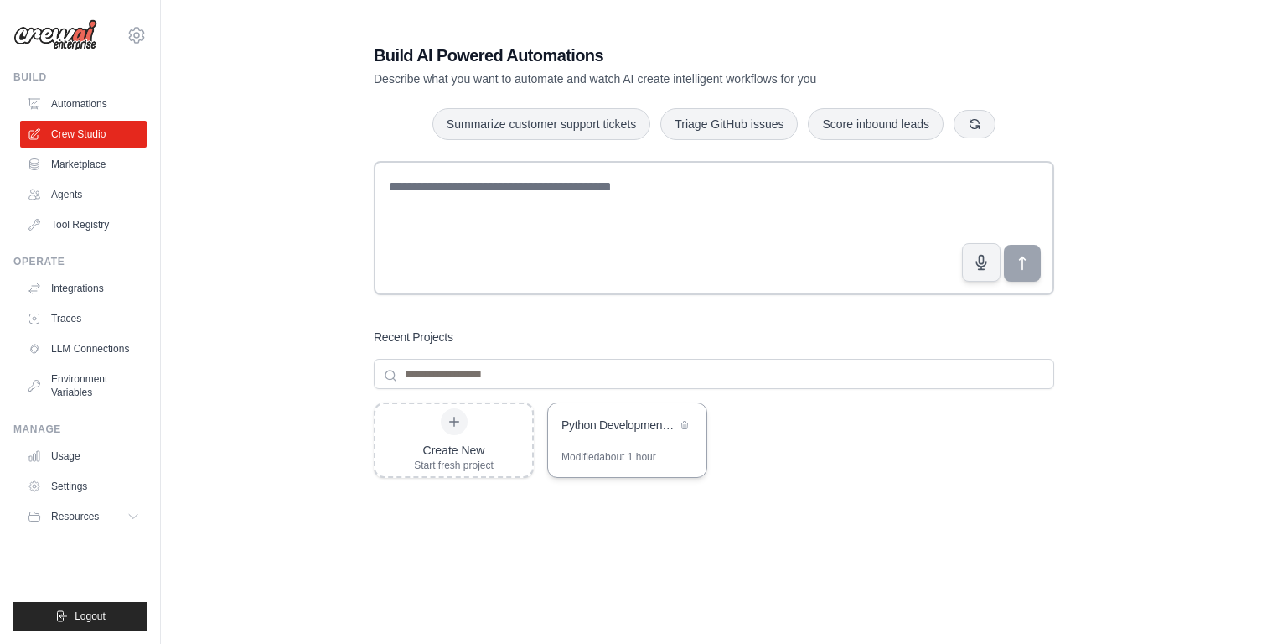
click at [622, 448] on div "Python Development Team - Parallel Code Generation & Review" at bounding box center [627, 426] width 158 height 47
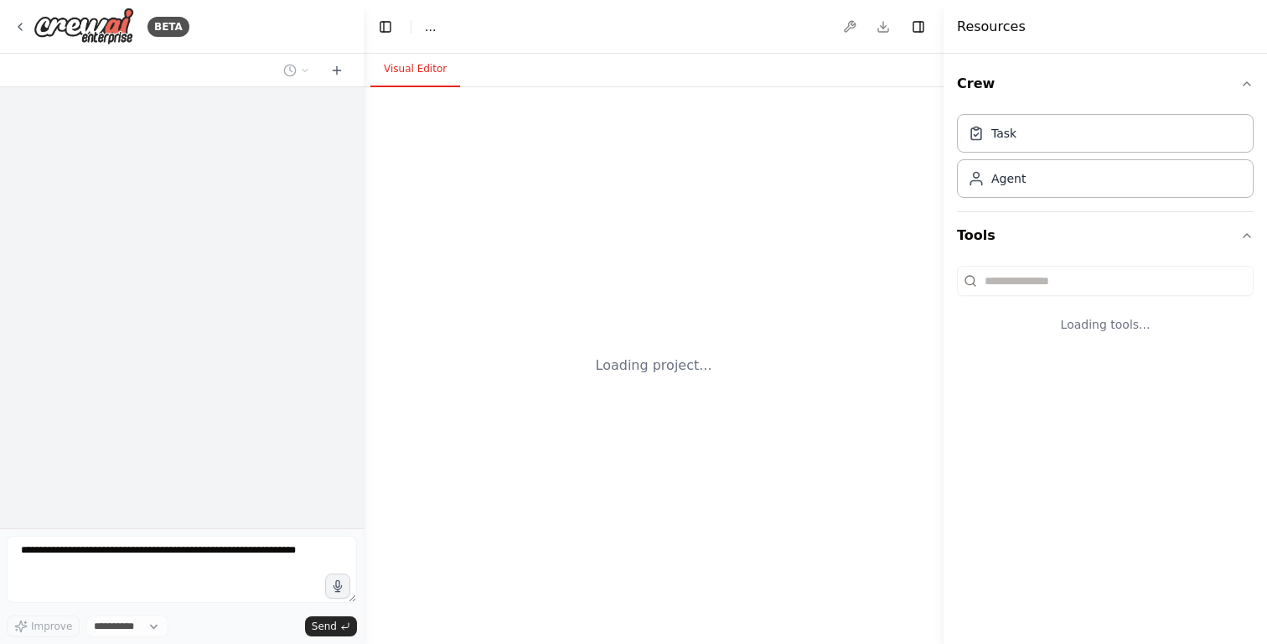
select select "****"
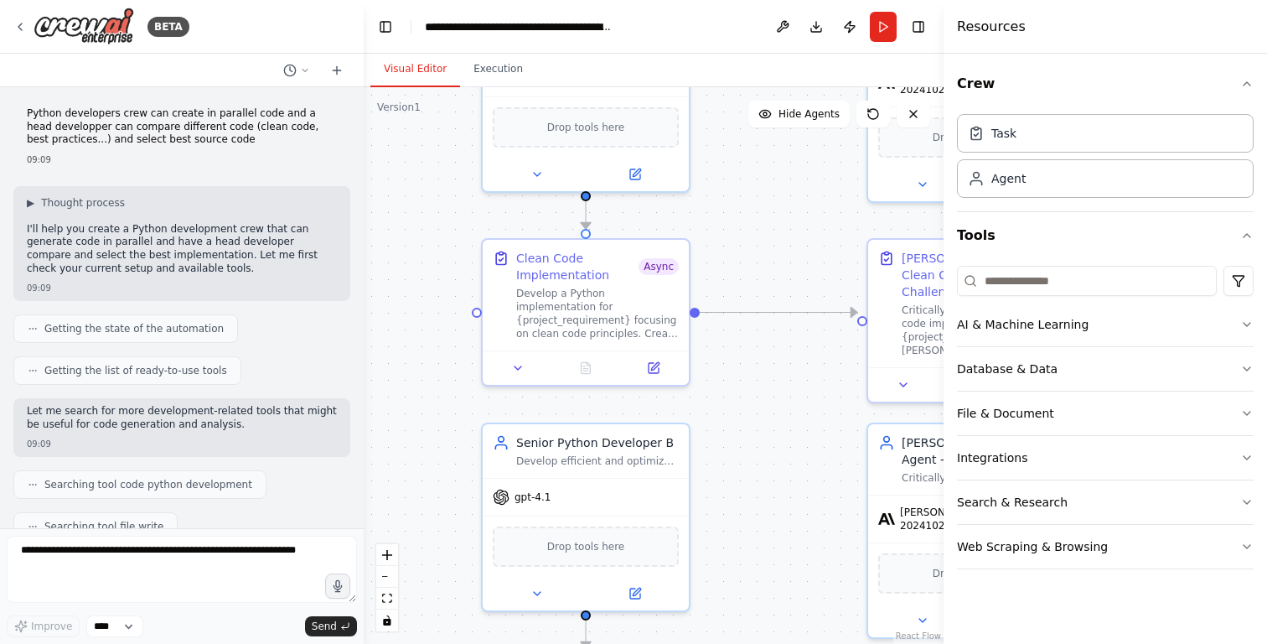
scroll to position [3521, 0]
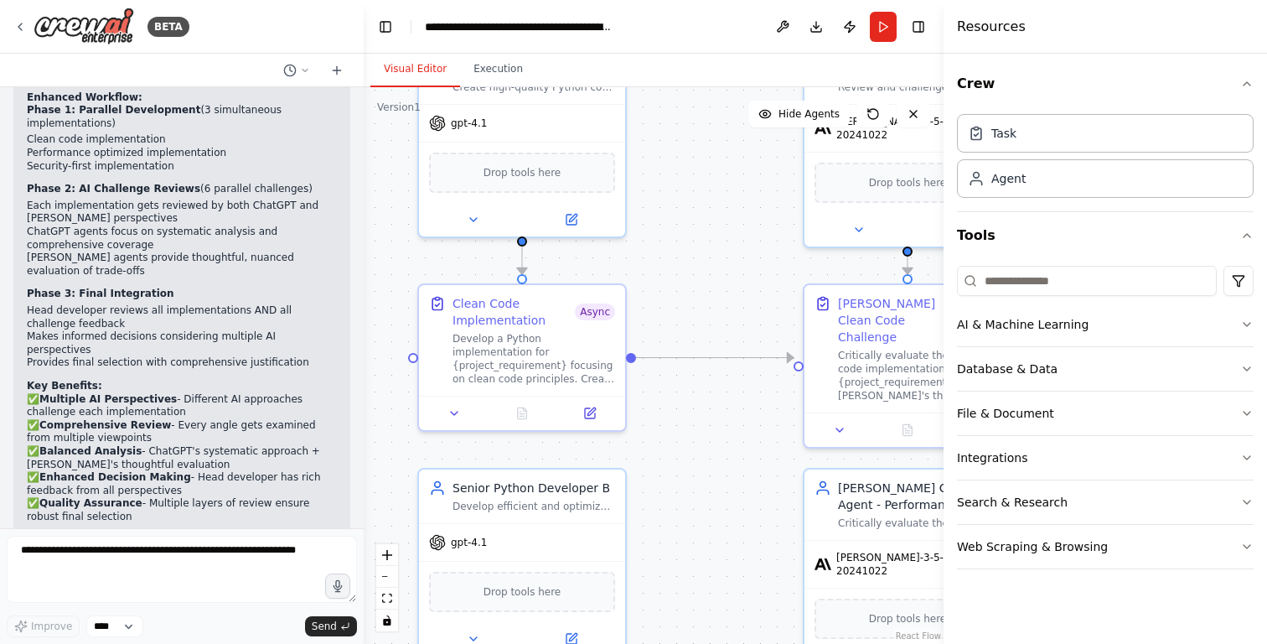
drag, startPoint x: 795, startPoint y: 217, endPoint x: 731, endPoint y: 262, distance: 78.8
click at [731, 262] on div ".deletable-edge-delete-btn { width: 20px; height: 20px; border: 0px solid #ffff…" at bounding box center [654, 365] width 580 height 556
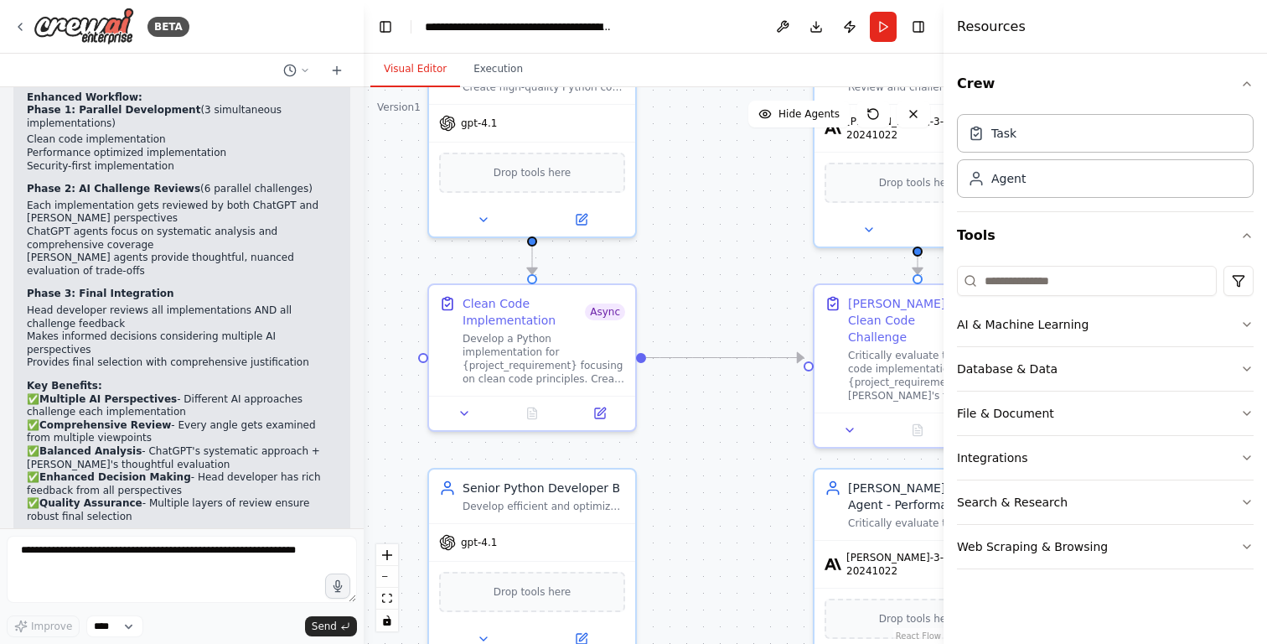
drag, startPoint x: 731, startPoint y: 247, endPoint x: 750, endPoint y: 246, distance: 19.3
click at [750, 246] on div ".deletable-edge-delete-btn { width: 20px; height: 20px; border: 0px solid #ffff…" at bounding box center [654, 365] width 580 height 556
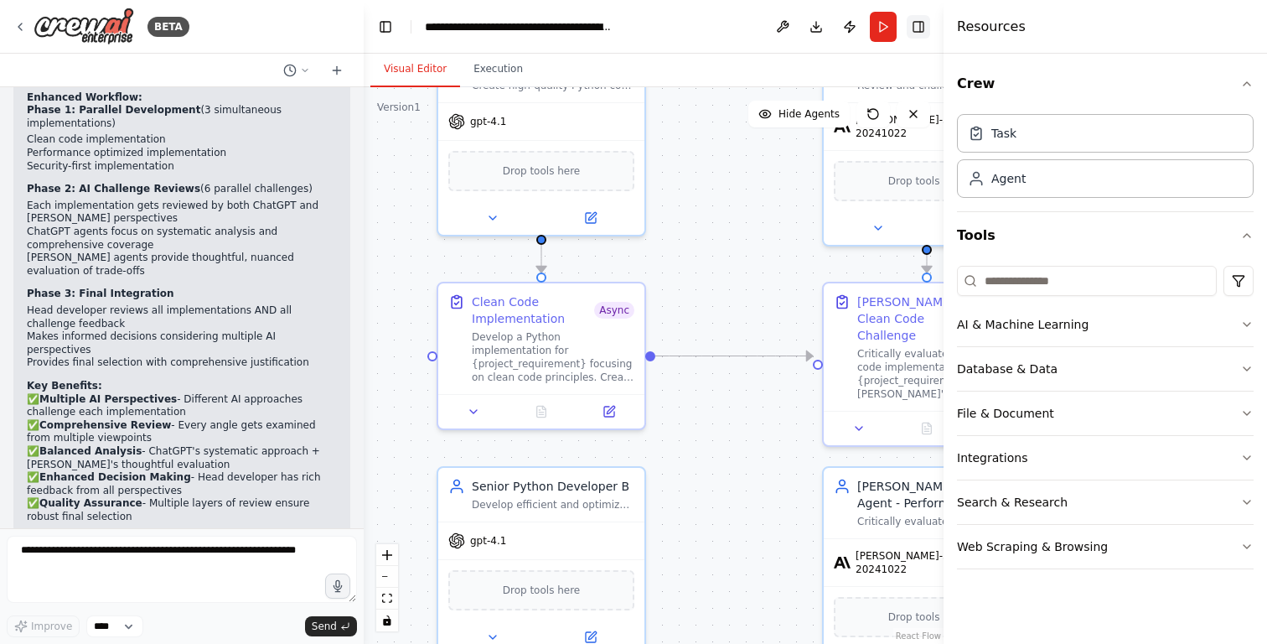
click at [921, 28] on button "Toggle Right Sidebar" at bounding box center [918, 26] width 23 height 23
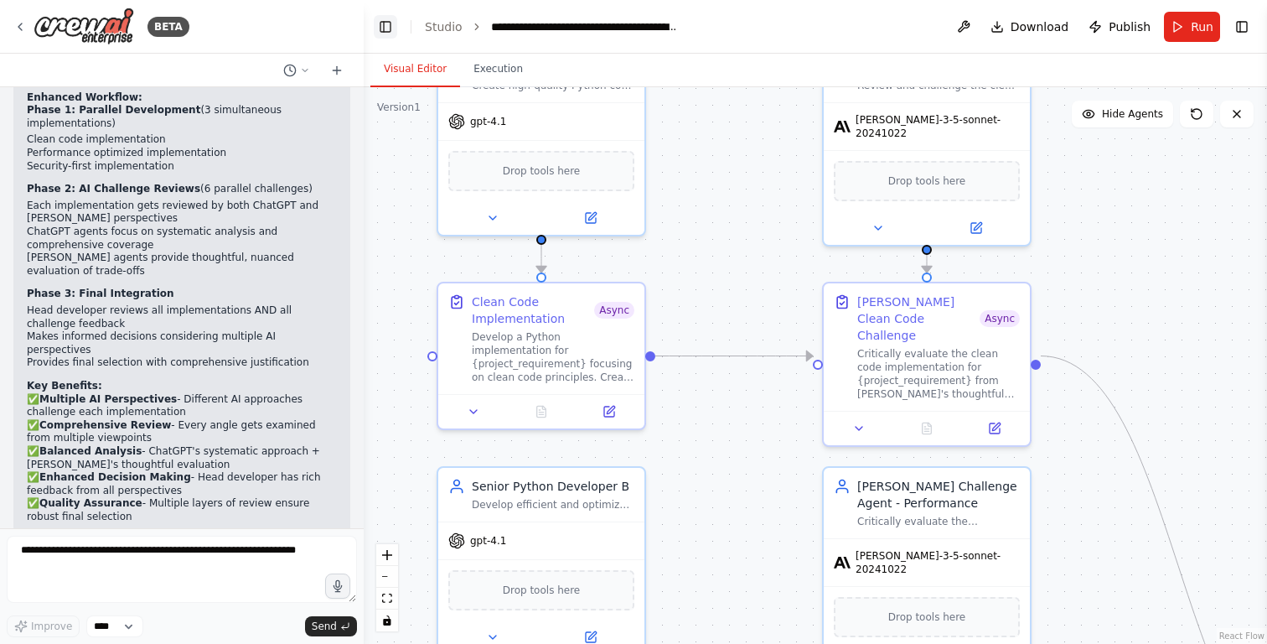
click at [380, 25] on button "Toggle Left Sidebar" at bounding box center [385, 26] width 23 height 23
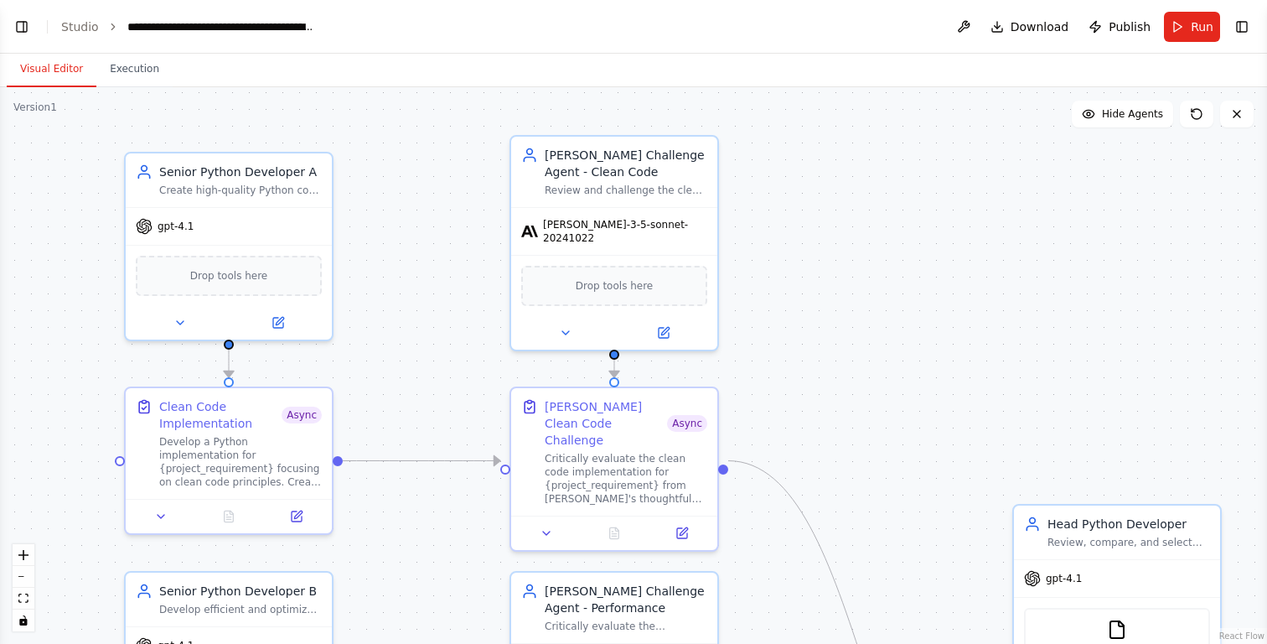
drag, startPoint x: 854, startPoint y: 178, endPoint x: 922, endPoint y: 307, distance: 145.8
click at [922, 307] on div ".deletable-edge-delete-btn { width: 20px; height: 20px; border: 0px solid #ffff…" at bounding box center [633, 365] width 1267 height 556
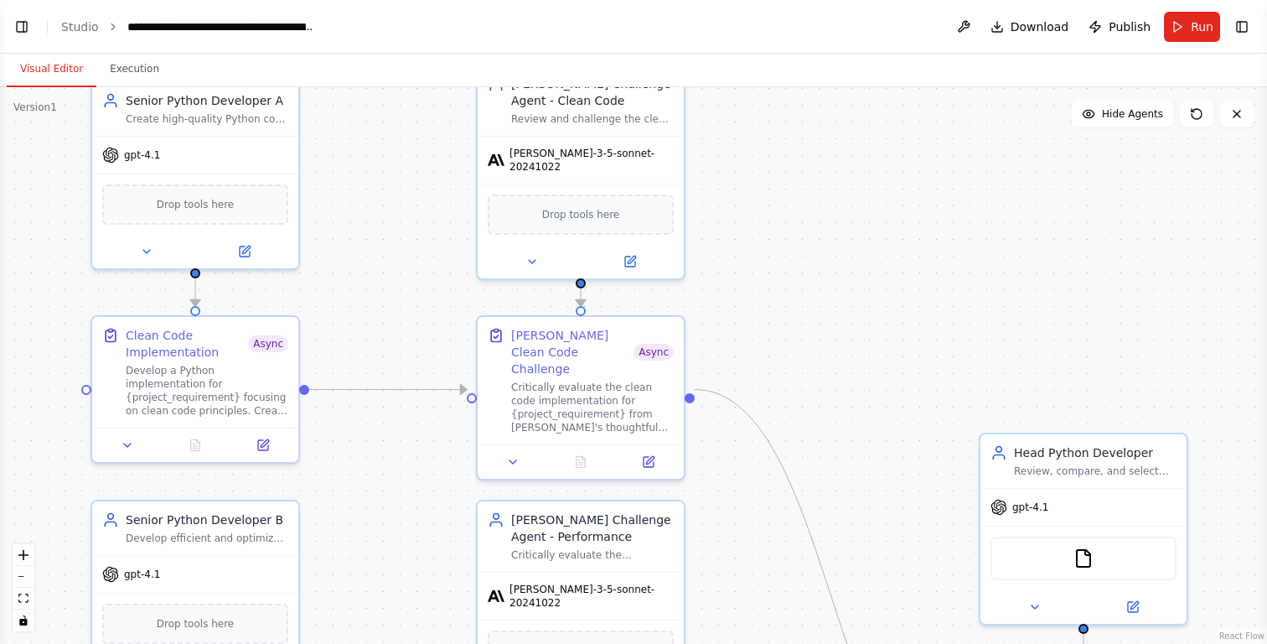
drag, startPoint x: 826, startPoint y: 417, endPoint x: 737, endPoint y: 314, distance: 136.0
click at [737, 314] on div ".deletable-edge-delete-btn { width: 20px; height: 20px; border: 0px solid #ffff…" at bounding box center [633, 365] width 1267 height 556
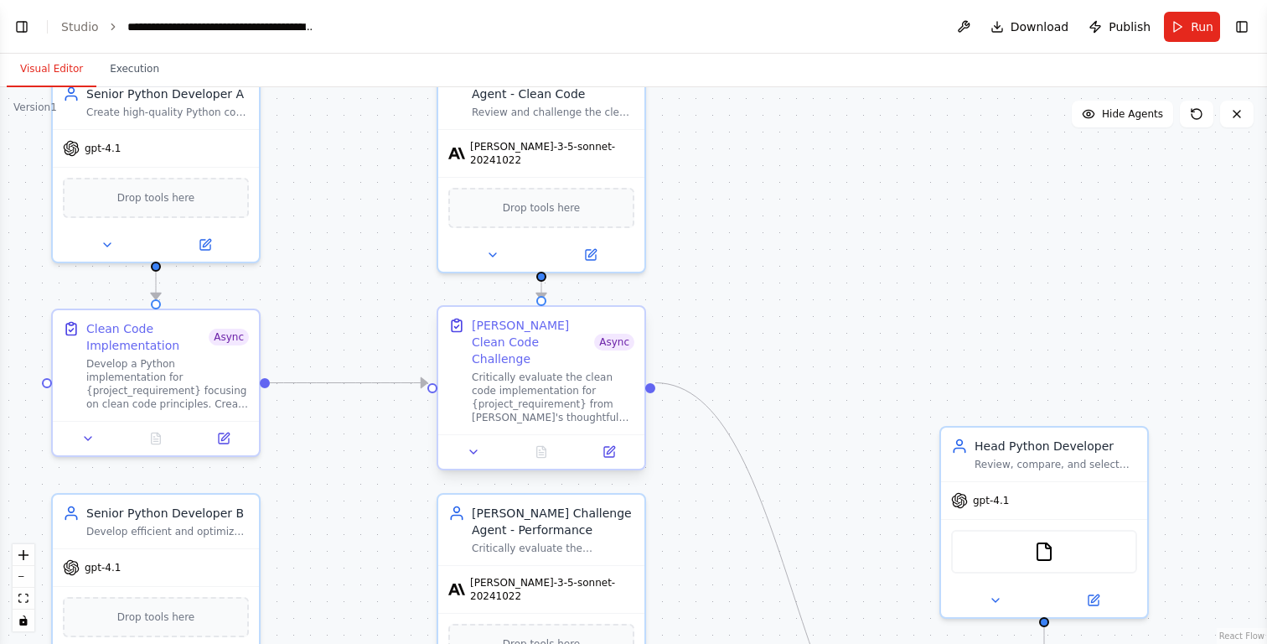
click at [481, 393] on div "Critically evaluate the clean code implementation for {project_requirement} fro…" at bounding box center [553, 397] width 163 height 54
click at [1254, 32] on header "**********" at bounding box center [633, 27] width 1267 height 54
click at [1244, 26] on button "Toggle Right Sidebar" at bounding box center [1241, 26] width 23 height 23
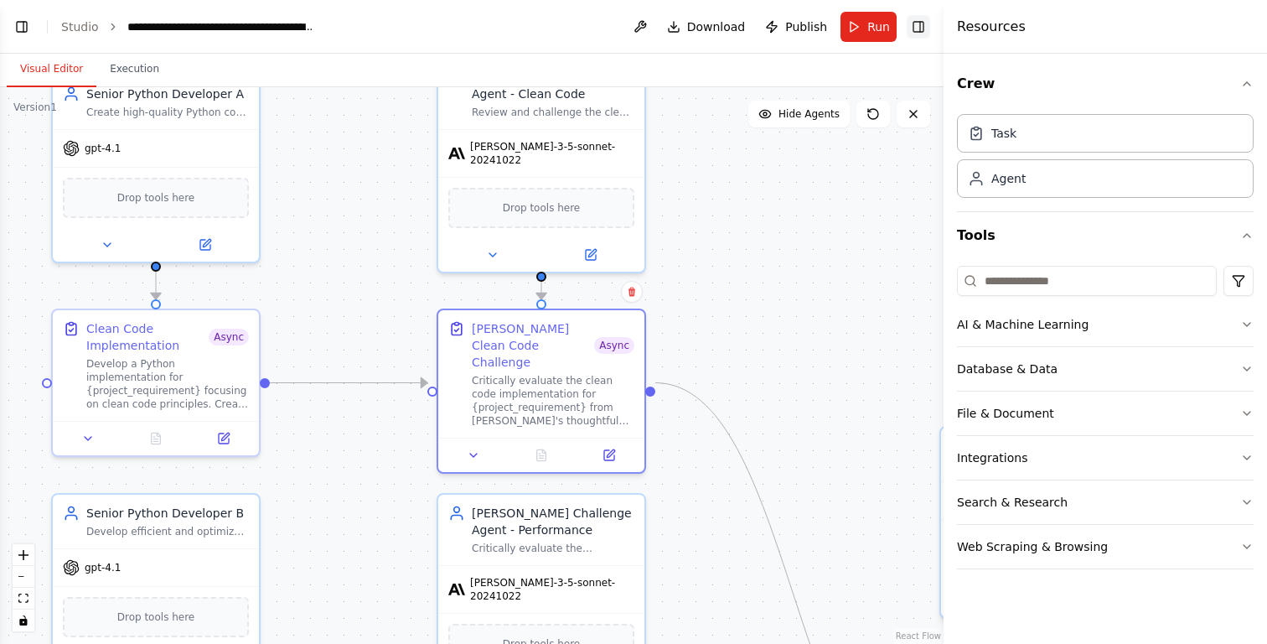
click at [919, 36] on button "Toggle Right Sidebar" at bounding box center [918, 26] width 23 height 23
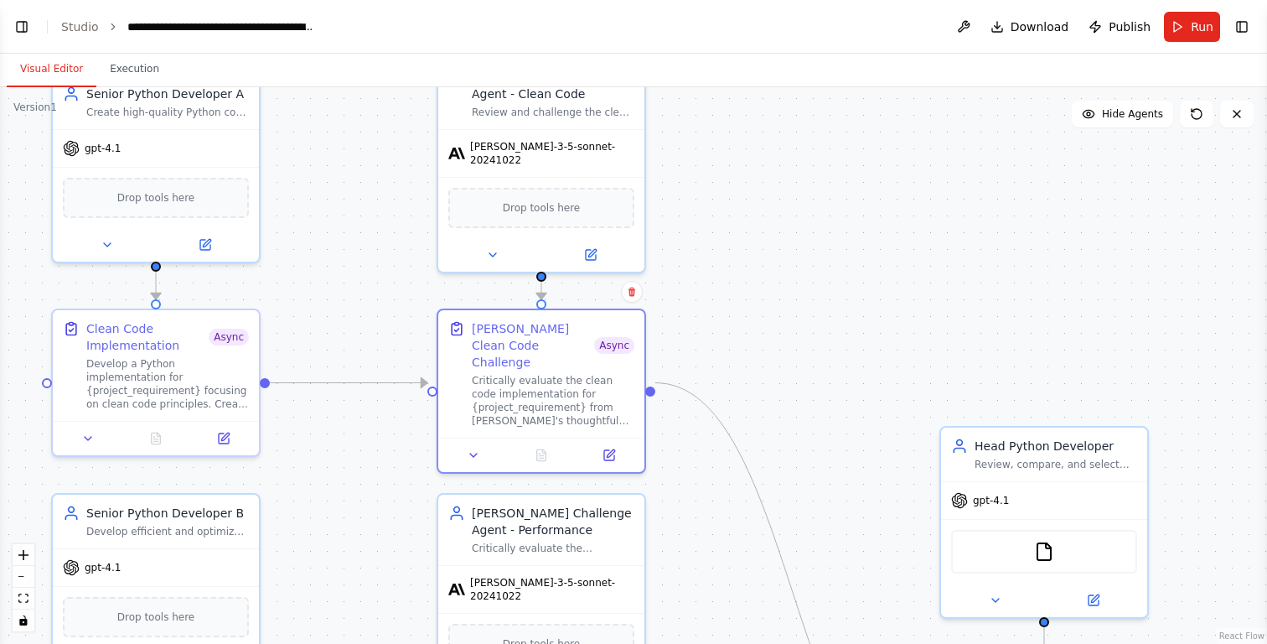
click at [932, 307] on div ".deletable-edge-delete-btn { width: 20px; height: 20px; border: 0px solid #ffff…" at bounding box center [633, 365] width 1267 height 556
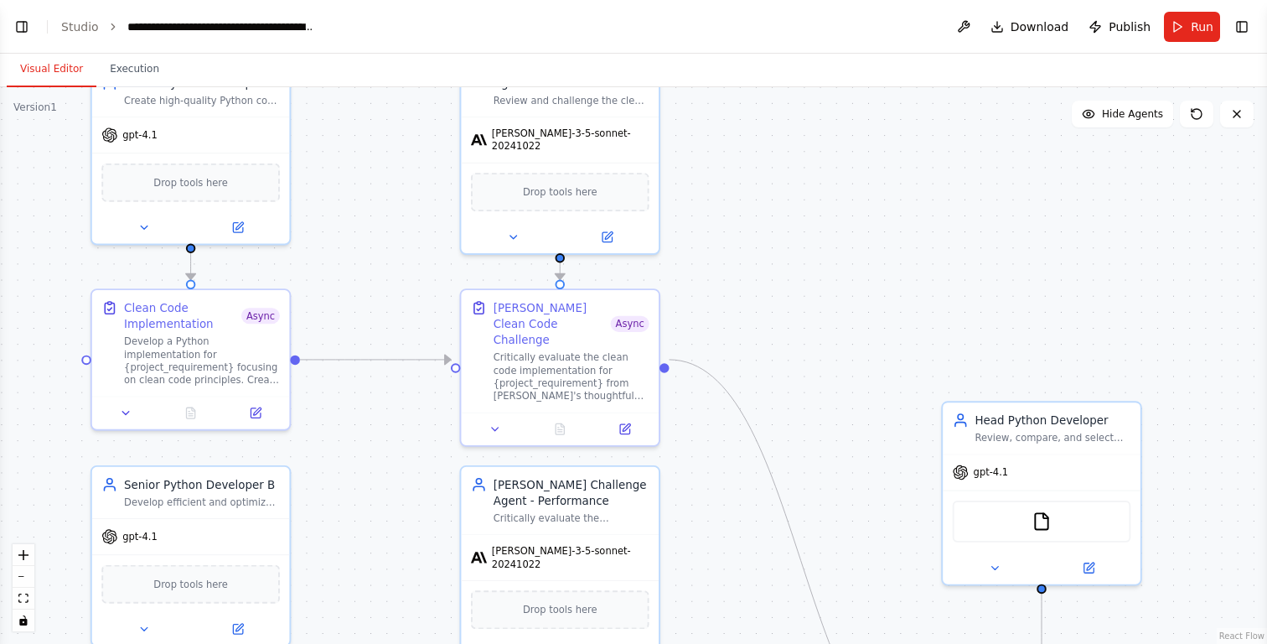
drag, startPoint x: 808, startPoint y: 263, endPoint x: 815, endPoint y: 251, distance: 14.2
click at [815, 251] on div ".deletable-edge-delete-btn { width: 20px; height: 20px; border: 0px solid #ffff…" at bounding box center [633, 365] width 1267 height 556
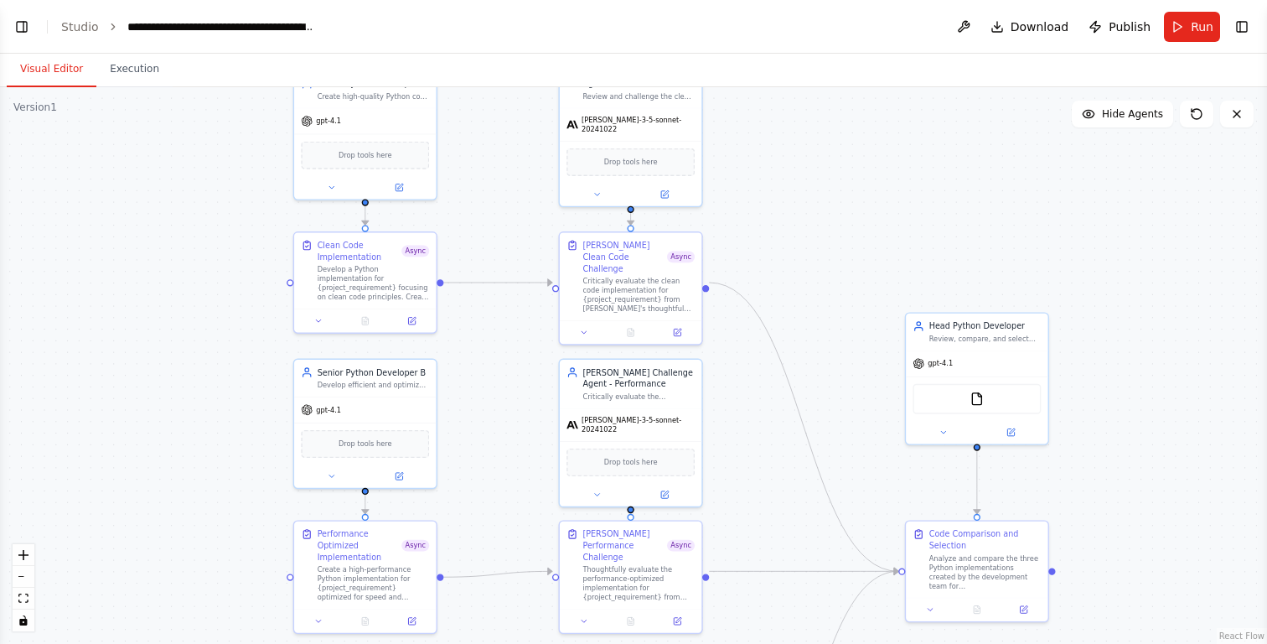
drag, startPoint x: 816, startPoint y: 292, endPoint x: 796, endPoint y: 127, distance: 166.3
click at [796, 127] on div ".deletable-edge-delete-btn { width: 20px; height: 20px; border: 0px solid #ffff…" at bounding box center [633, 365] width 1267 height 556
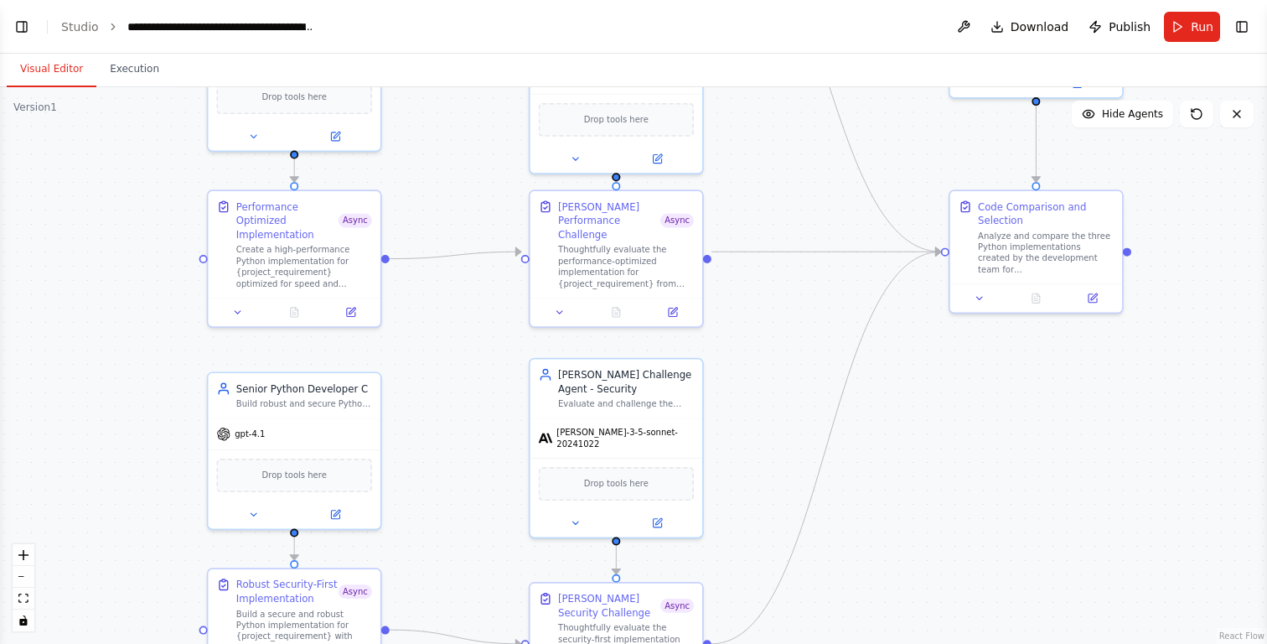
drag, startPoint x: 767, startPoint y: 405, endPoint x: 786, endPoint y: 192, distance: 213.7
click at [786, 192] on div ".deletable-edge-delete-btn { width: 20px; height: 20px; border: 0px solid #ffff…" at bounding box center [633, 365] width 1267 height 556
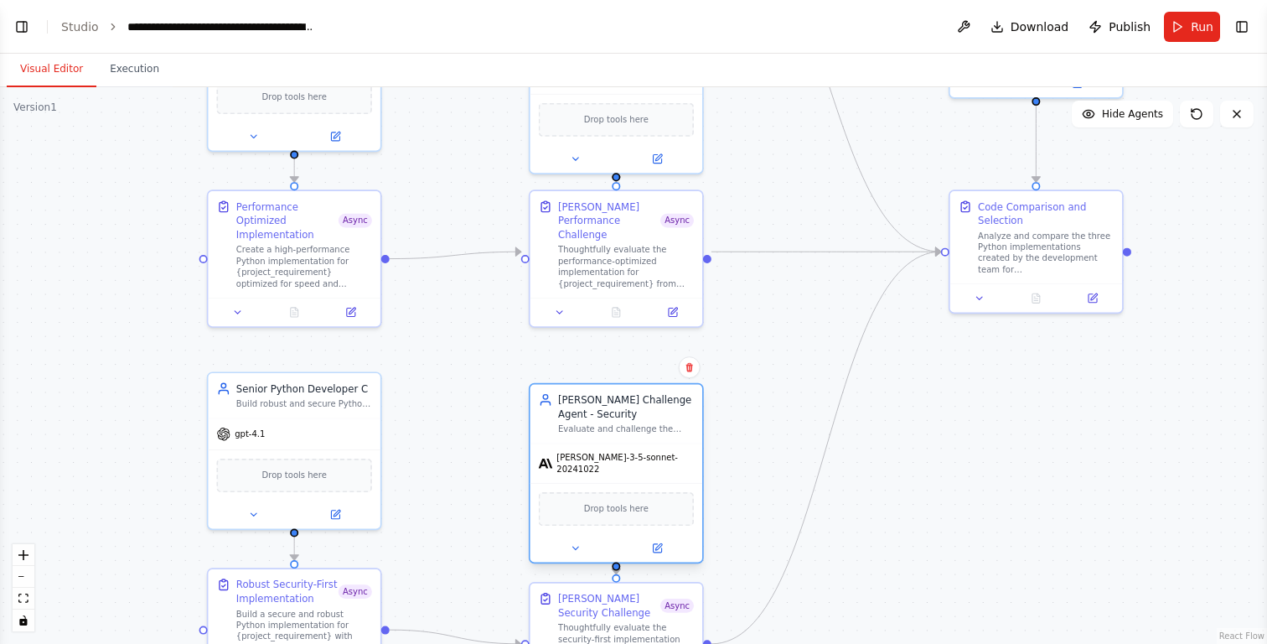
drag, startPoint x: 650, startPoint y: 407, endPoint x: 651, endPoint y: 430, distance: 22.7
click at [651, 430] on div "Claude Challenge Agent - Security Evaluate and challenge the security-first imp…" at bounding box center [617, 413] width 172 height 59
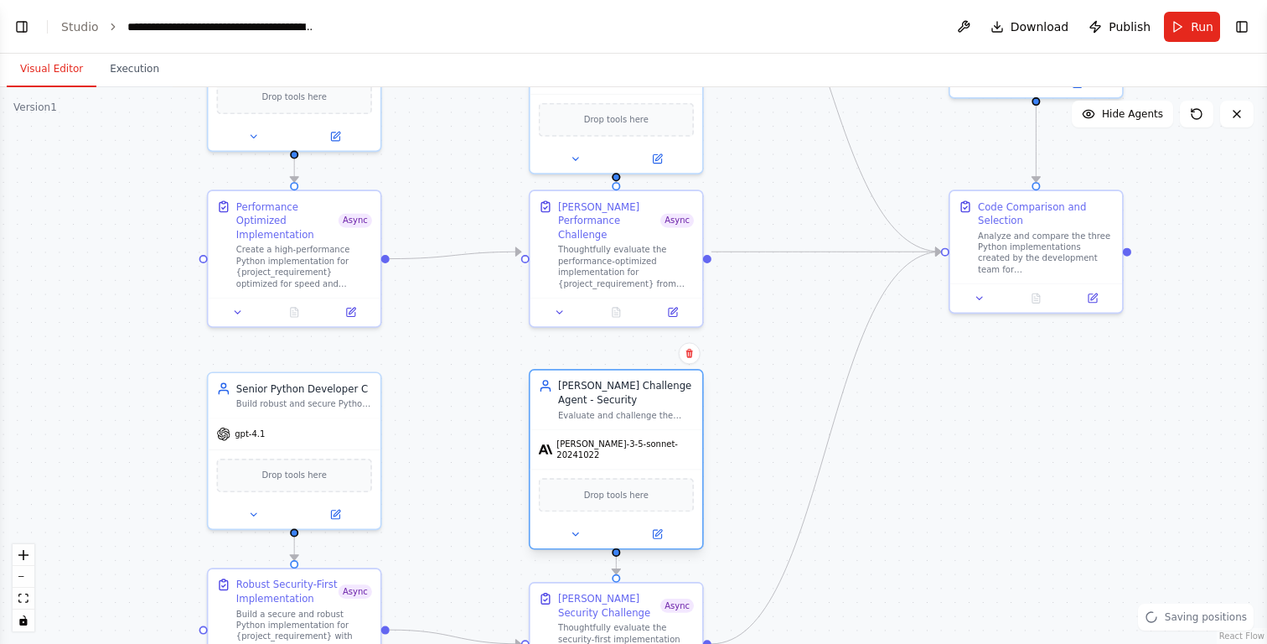
drag, startPoint x: 648, startPoint y: 426, endPoint x: 649, endPoint y: 409, distance: 16.8
click at [649, 409] on div "Claude Challenge Agent - Security Evaluate and challenge the security-first imp…" at bounding box center [626, 400] width 136 height 42
click at [780, 380] on div ".deletable-edge-delete-btn { width: 20px; height: 20px; border: 0px solid #ffff…" at bounding box center [633, 365] width 1267 height 556
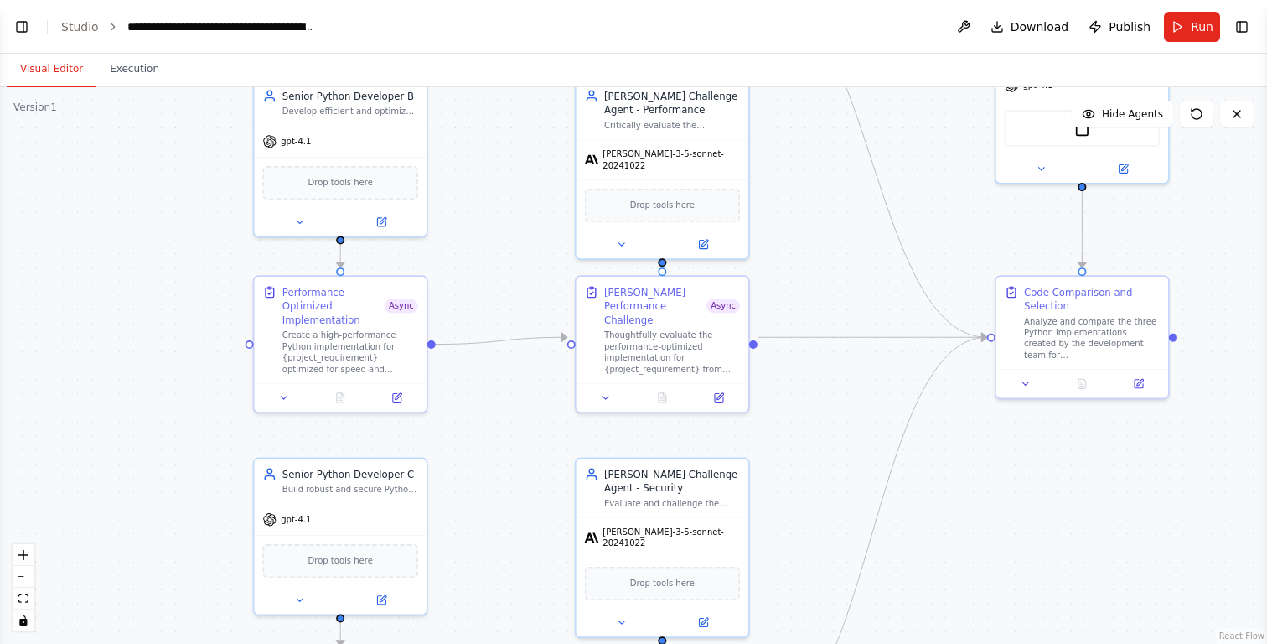
drag, startPoint x: 800, startPoint y: 187, endPoint x: 846, endPoint y: 267, distance: 92.0
click at [846, 267] on div ".deletable-edge-delete-btn { width: 20px; height: 20px; border: 0px solid #ffff…" at bounding box center [633, 365] width 1267 height 556
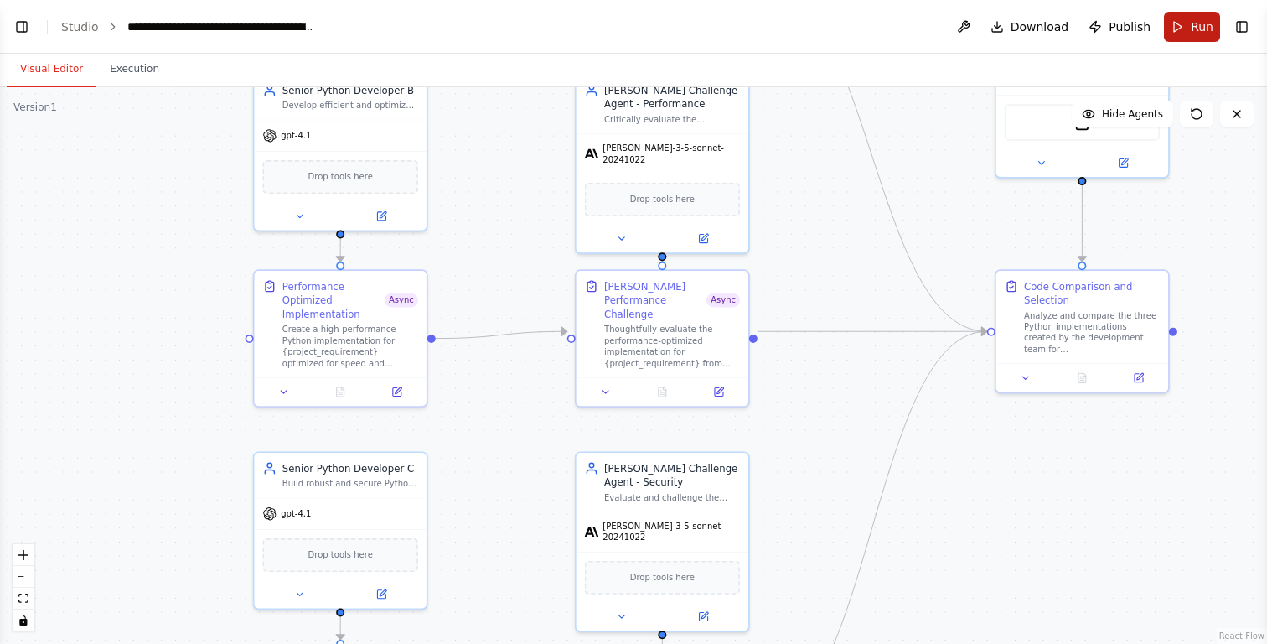
click at [1196, 32] on span "Run" at bounding box center [1202, 26] width 23 height 17
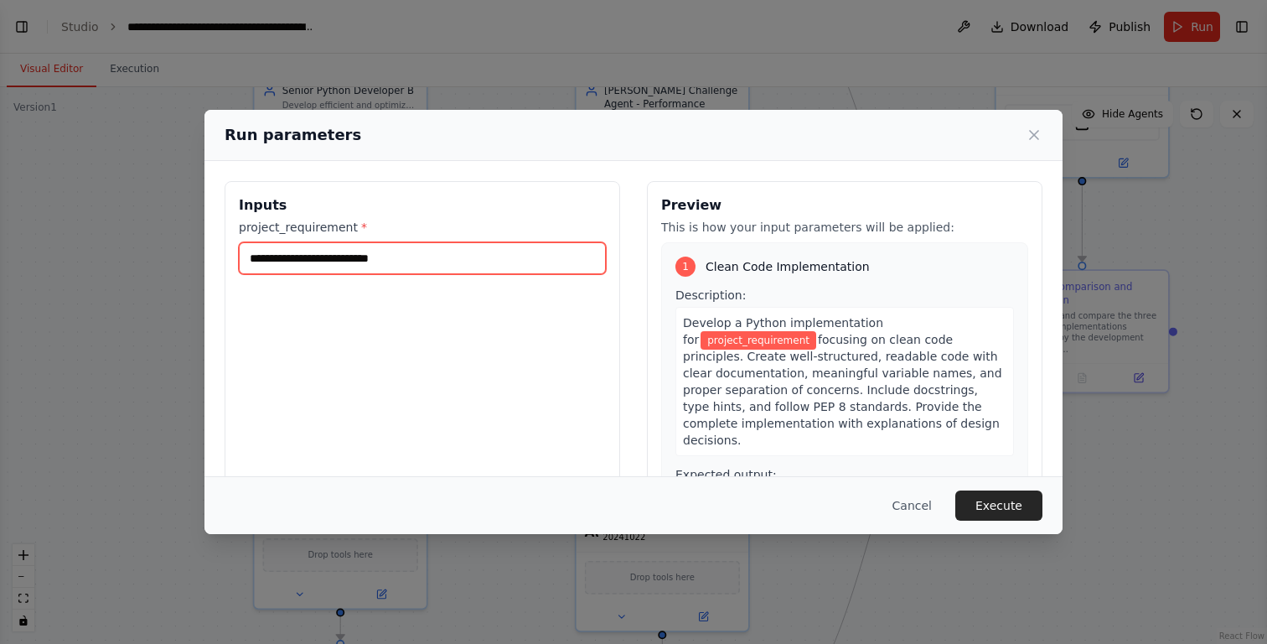
click at [397, 260] on input "project_requirement *" at bounding box center [422, 258] width 367 height 32
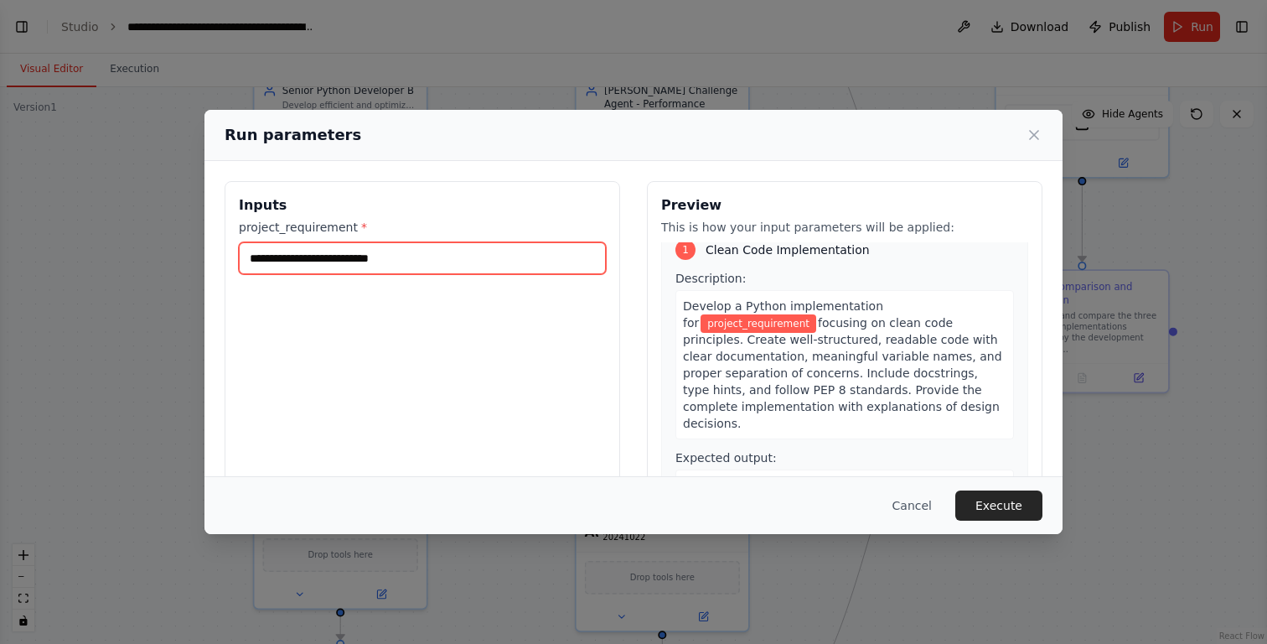
scroll to position [18, 0]
click at [769, 319] on span "focusing on clean code principles. Create well-structured, readable code with c…" at bounding box center [842, 372] width 319 height 114
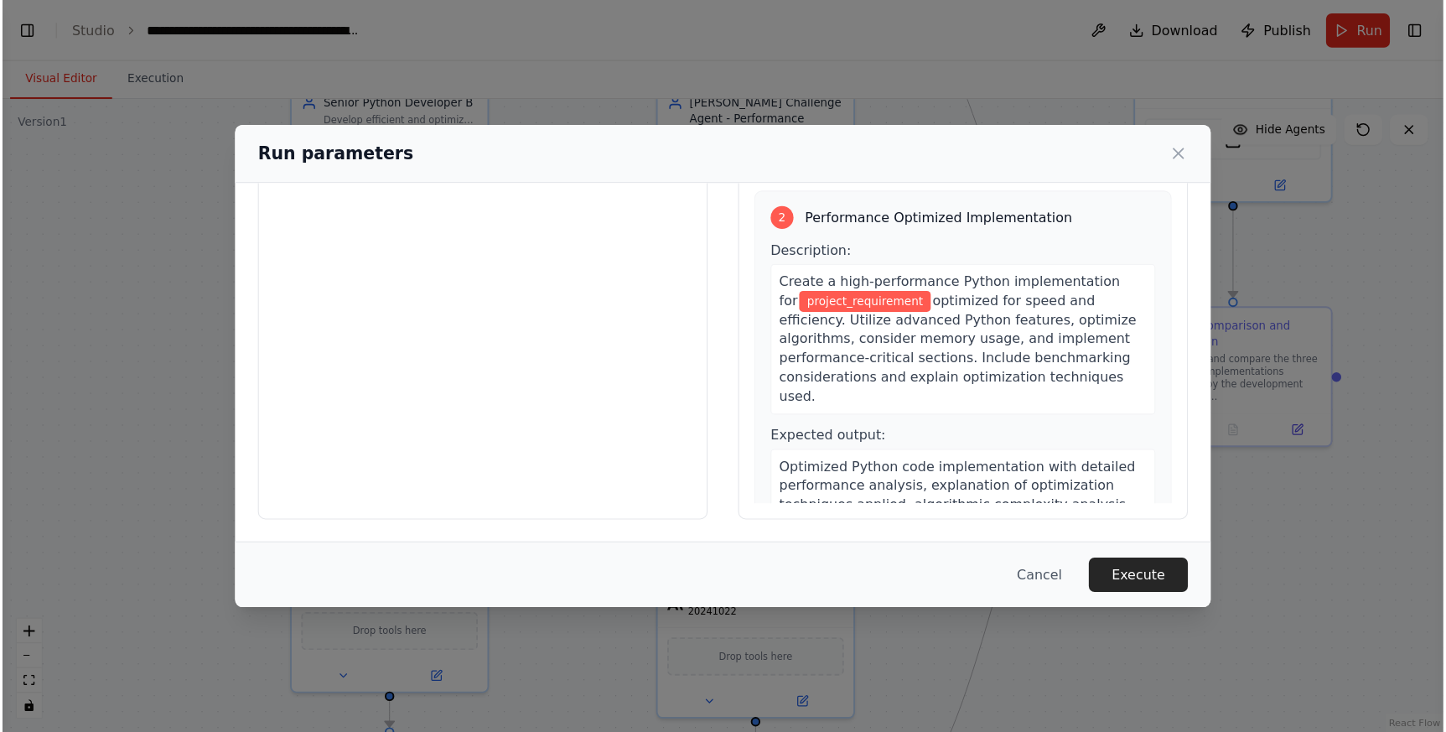
scroll to position [0, 0]
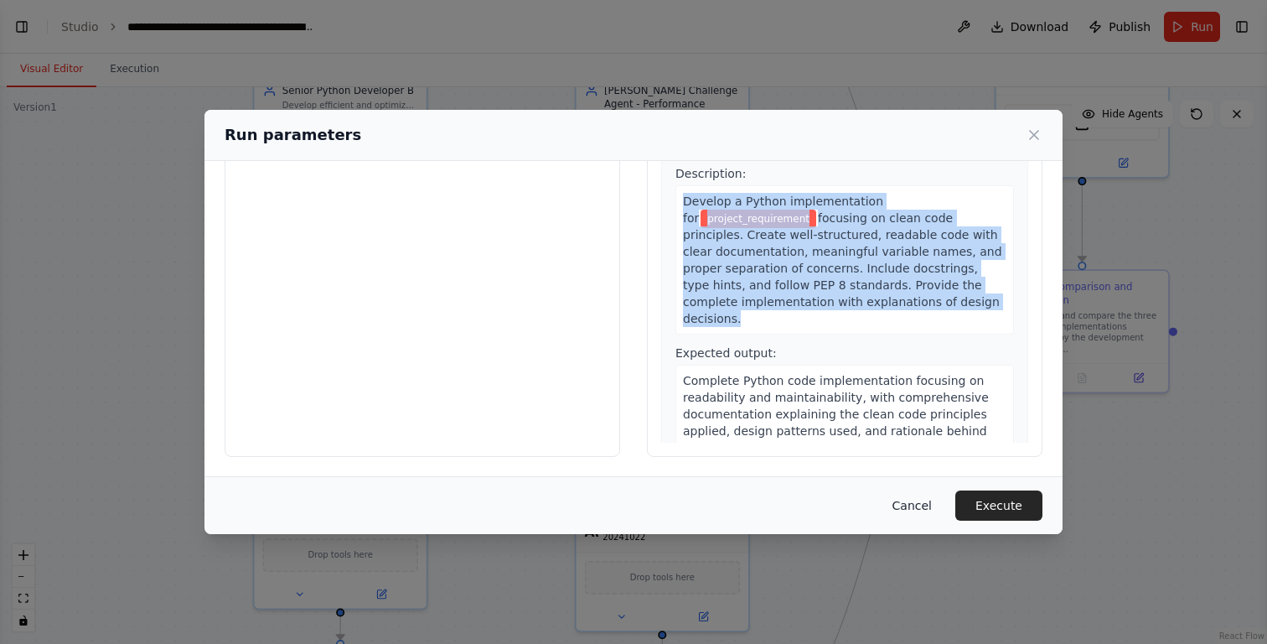
click at [920, 506] on button "Cancel" at bounding box center [912, 505] width 66 height 30
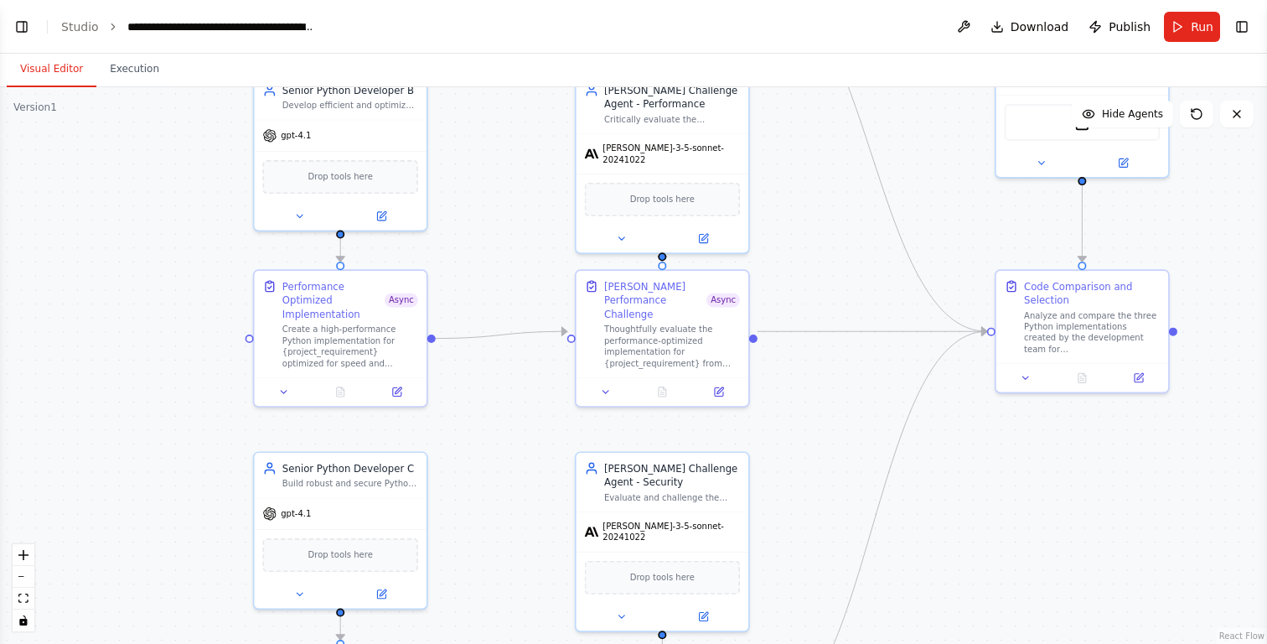
click at [843, 422] on div ".deletable-edge-delete-btn { width: 20px; height: 20px; border: 0px solid #ffff…" at bounding box center [633, 365] width 1267 height 556
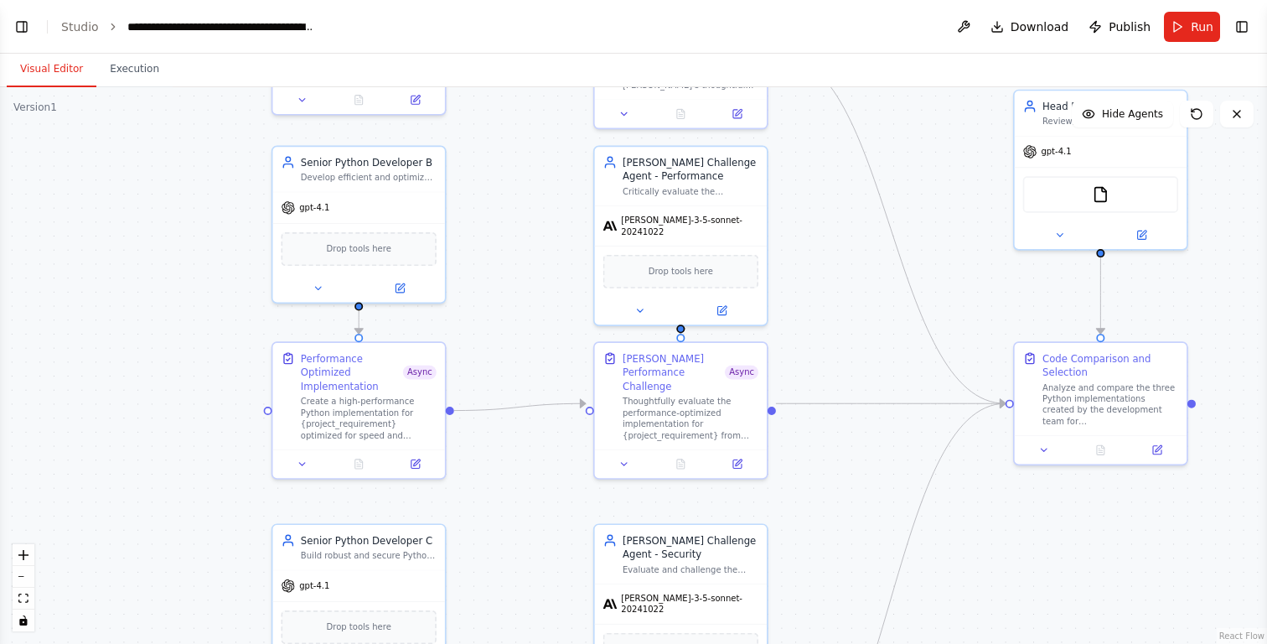
drag, startPoint x: 823, startPoint y: 215, endPoint x: 841, endPoint y: 287, distance: 75.2
click at [841, 287] on div ".deletable-edge-delete-btn { width: 20px; height: 20px; border: 0px solid #ffff…" at bounding box center [633, 365] width 1267 height 556
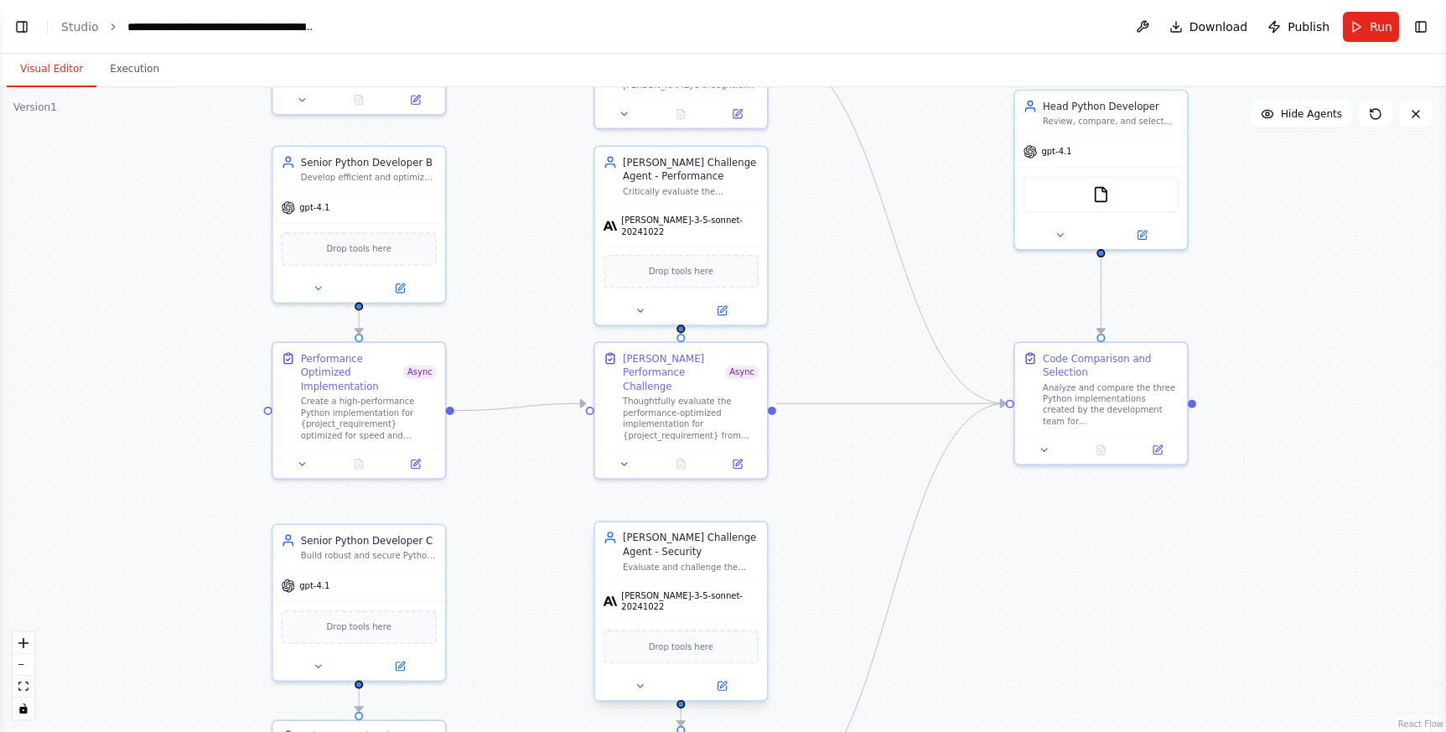
scroll to position [2728, 0]
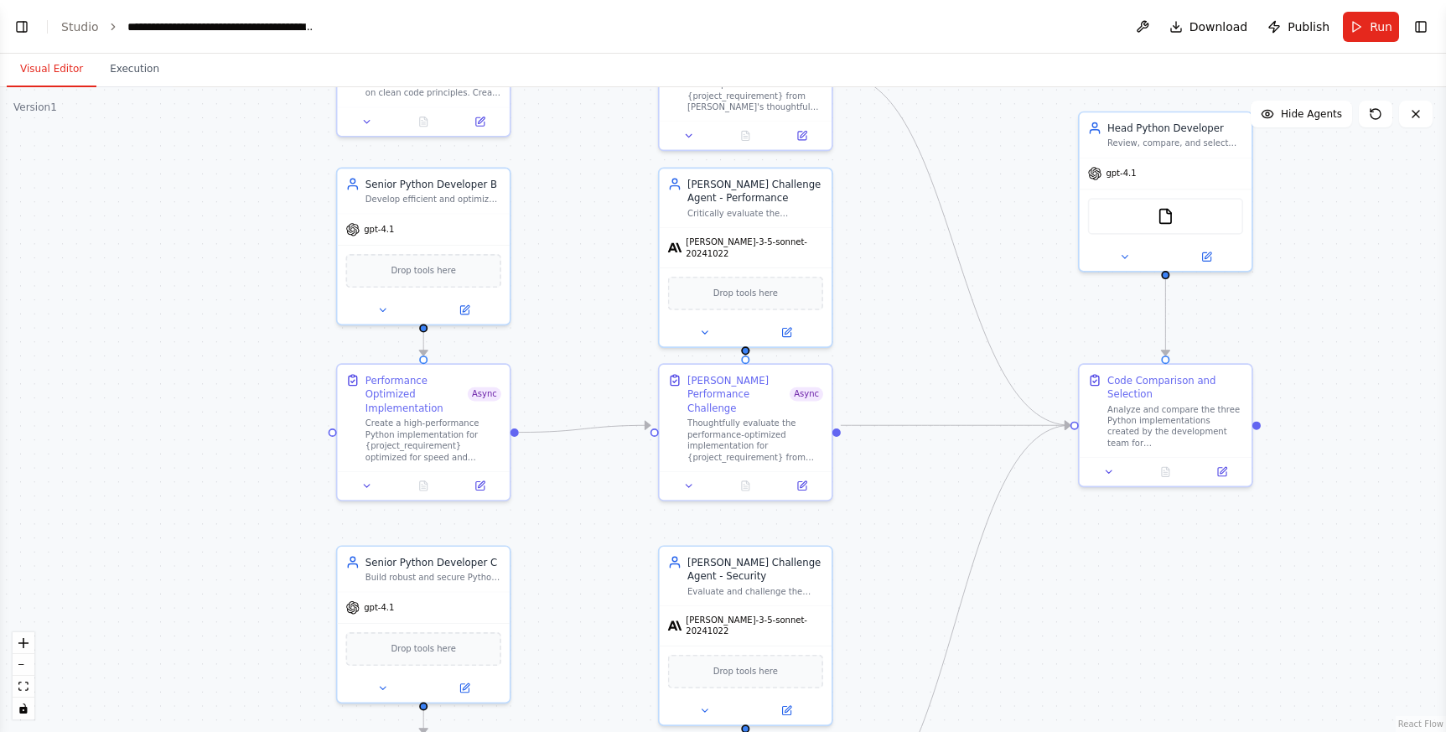
drag, startPoint x: 813, startPoint y: 305, endPoint x: 985, endPoint y: 241, distance: 183.5
click at [904, 340] on div ".deletable-edge-delete-btn { width: 20px; height: 20px; border: 0px solid #ffff…" at bounding box center [723, 409] width 1446 height 644
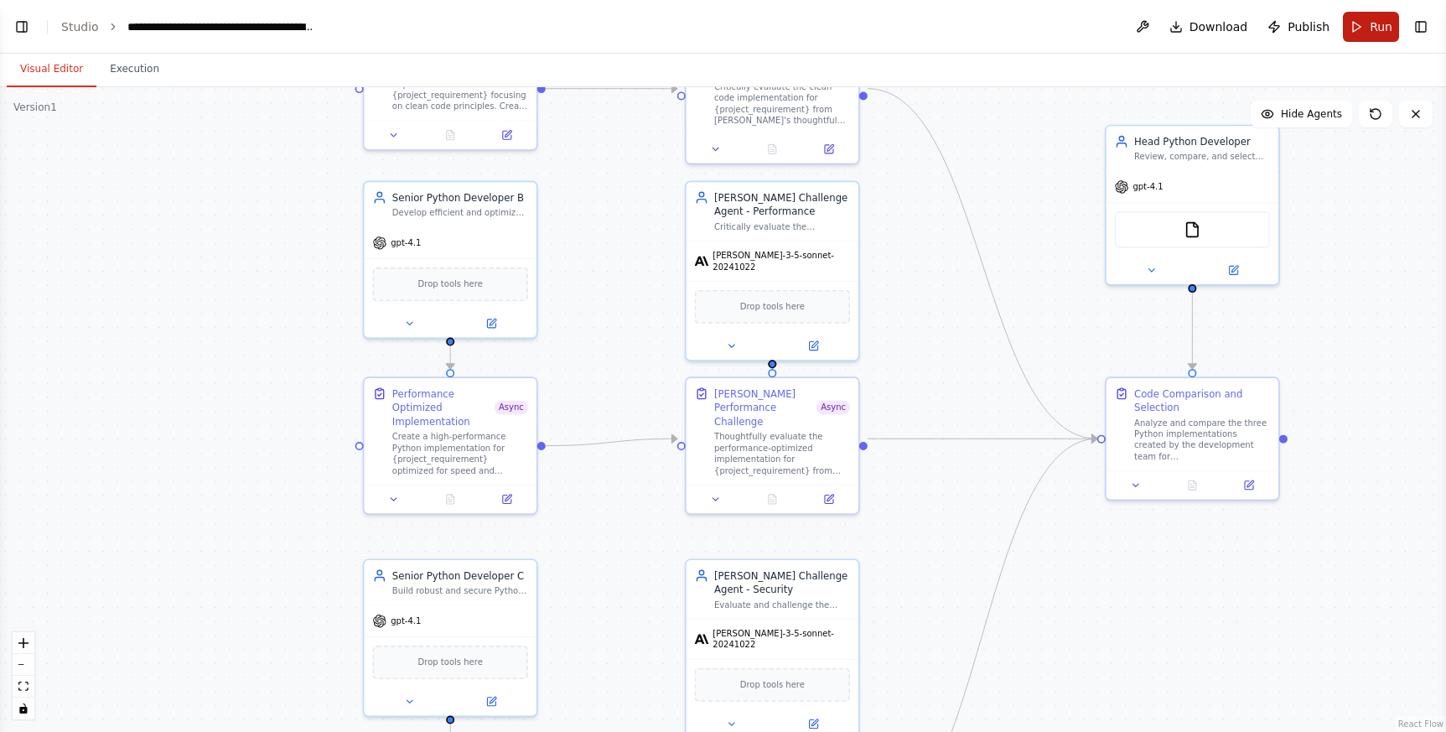
click at [1266, 31] on button "Run" at bounding box center [1371, 27] width 56 height 30
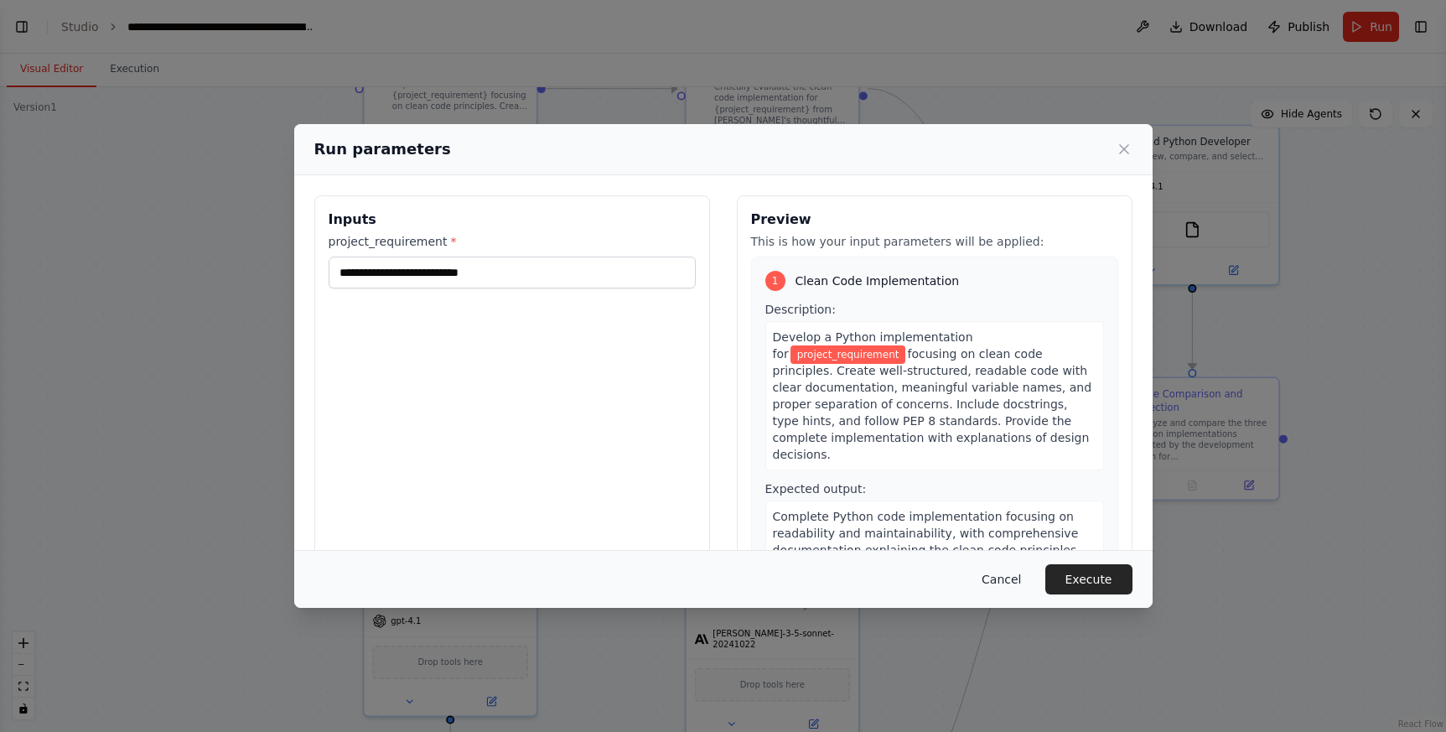
click at [1005, 577] on button "Cancel" at bounding box center [1001, 579] width 66 height 30
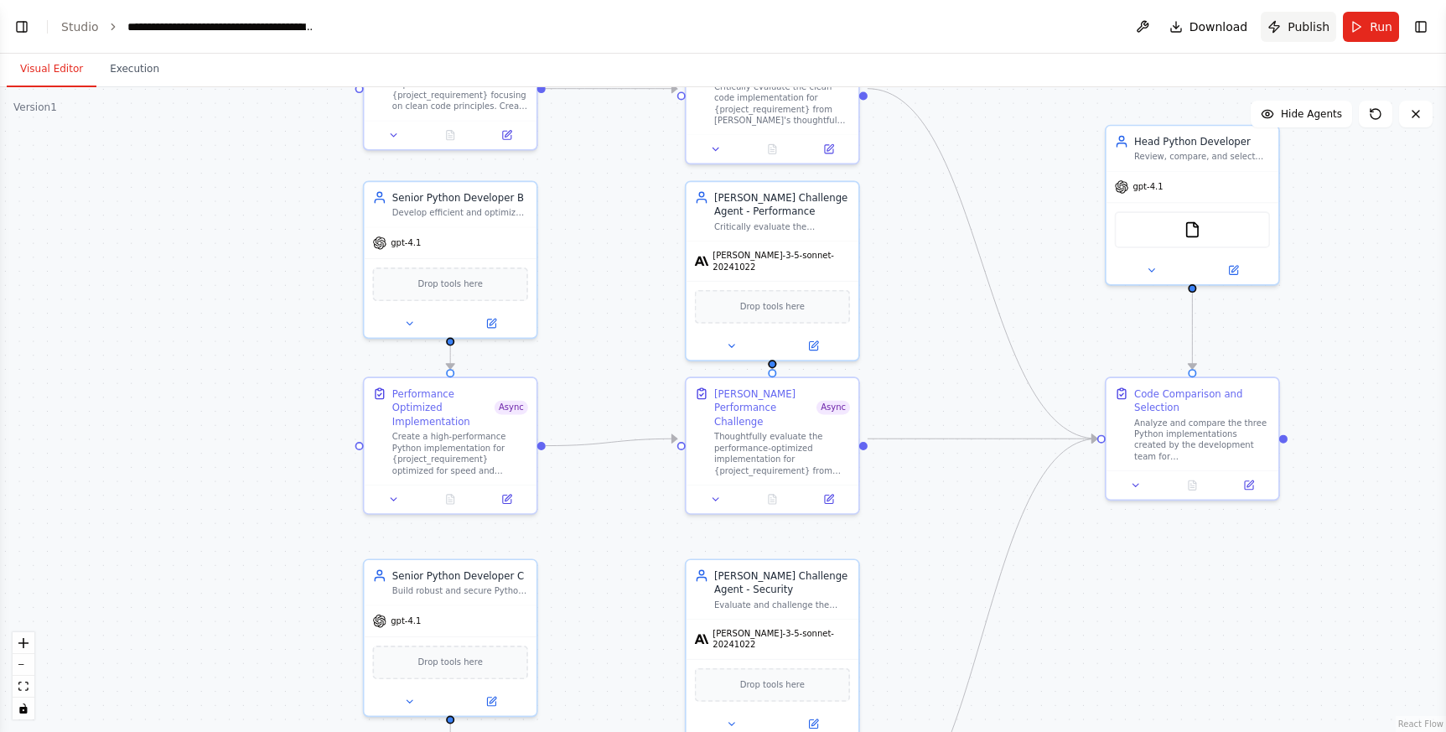
click at [1266, 28] on span "Publish" at bounding box center [1308, 26] width 42 height 17
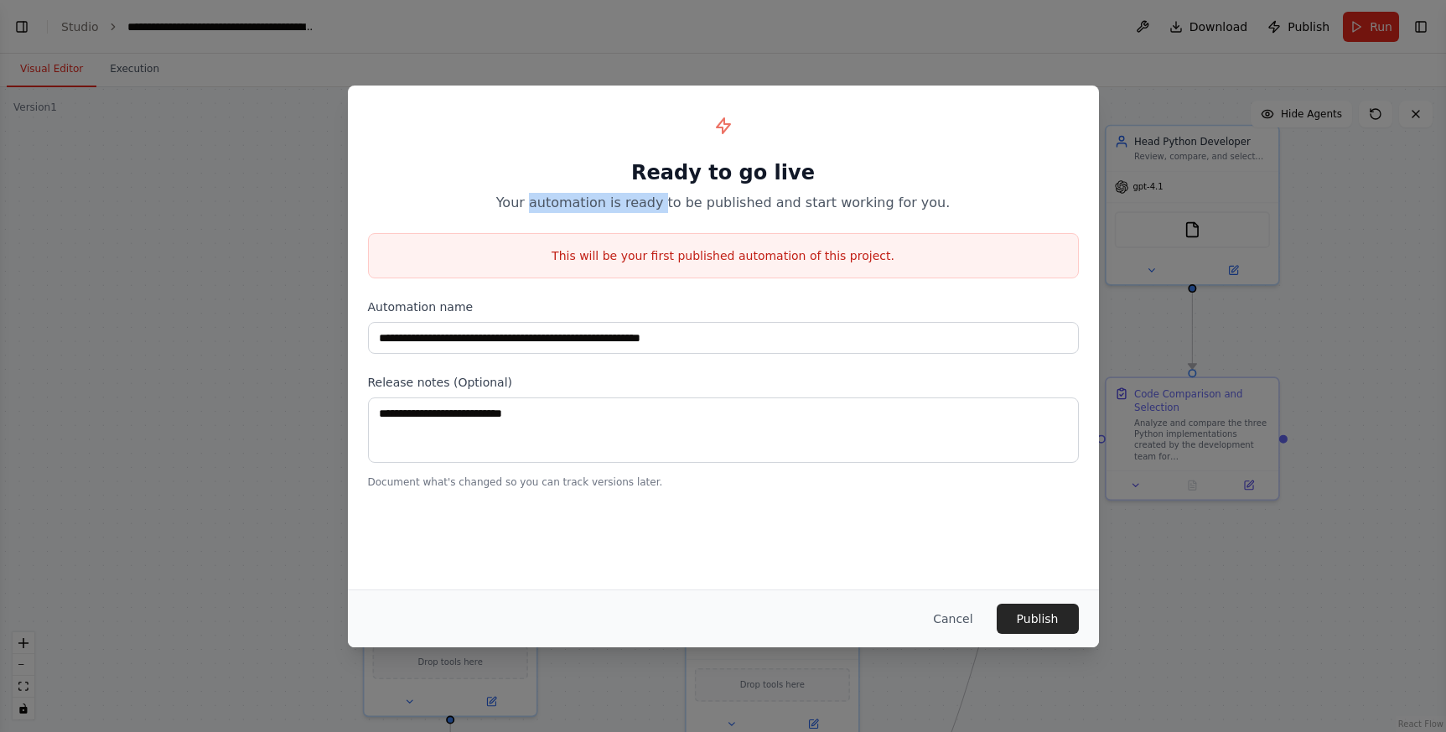
drag, startPoint x: 569, startPoint y: 206, endPoint x: 674, endPoint y: 210, distance: 104.8
click at [674, 210] on p "Your automation is ready to be published and start working for you." at bounding box center [723, 203] width 711 height 20
click at [946, 614] on button "Cancel" at bounding box center [952, 618] width 66 height 30
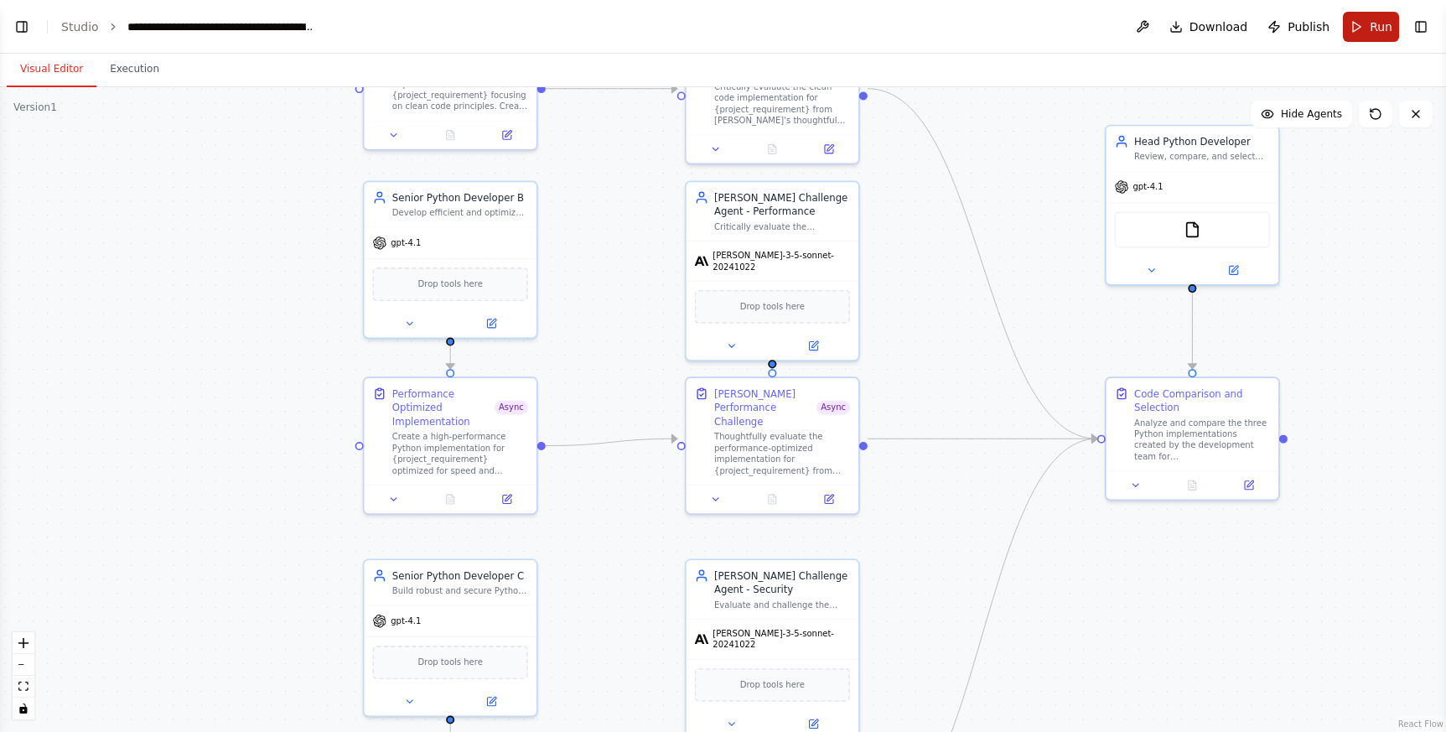
click at [1266, 30] on button "Run" at bounding box center [1371, 27] width 56 height 30
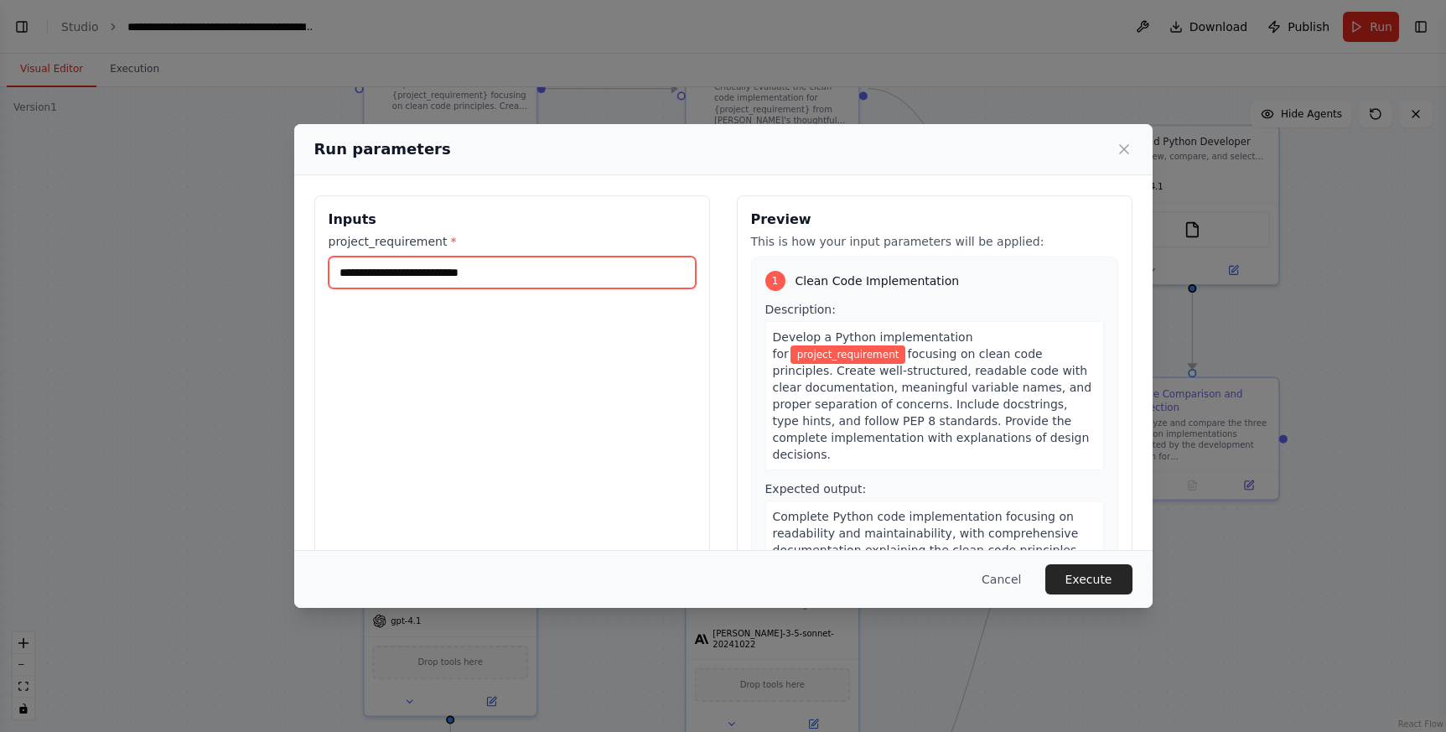
click at [467, 273] on input "project_requirement *" at bounding box center [512, 272] width 367 height 32
drag, startPoint x: 478, startPoint y: 364, endPoint x: 521, endPoint y: 378, distance: 45.9
click at [479, 364] on div "Inputs project_requirement *" at bounding box center [512, 393] width 396 height 397
click at [999, 581] on button "Cancel" at bounding box center [1001, 579] width 66 height 30
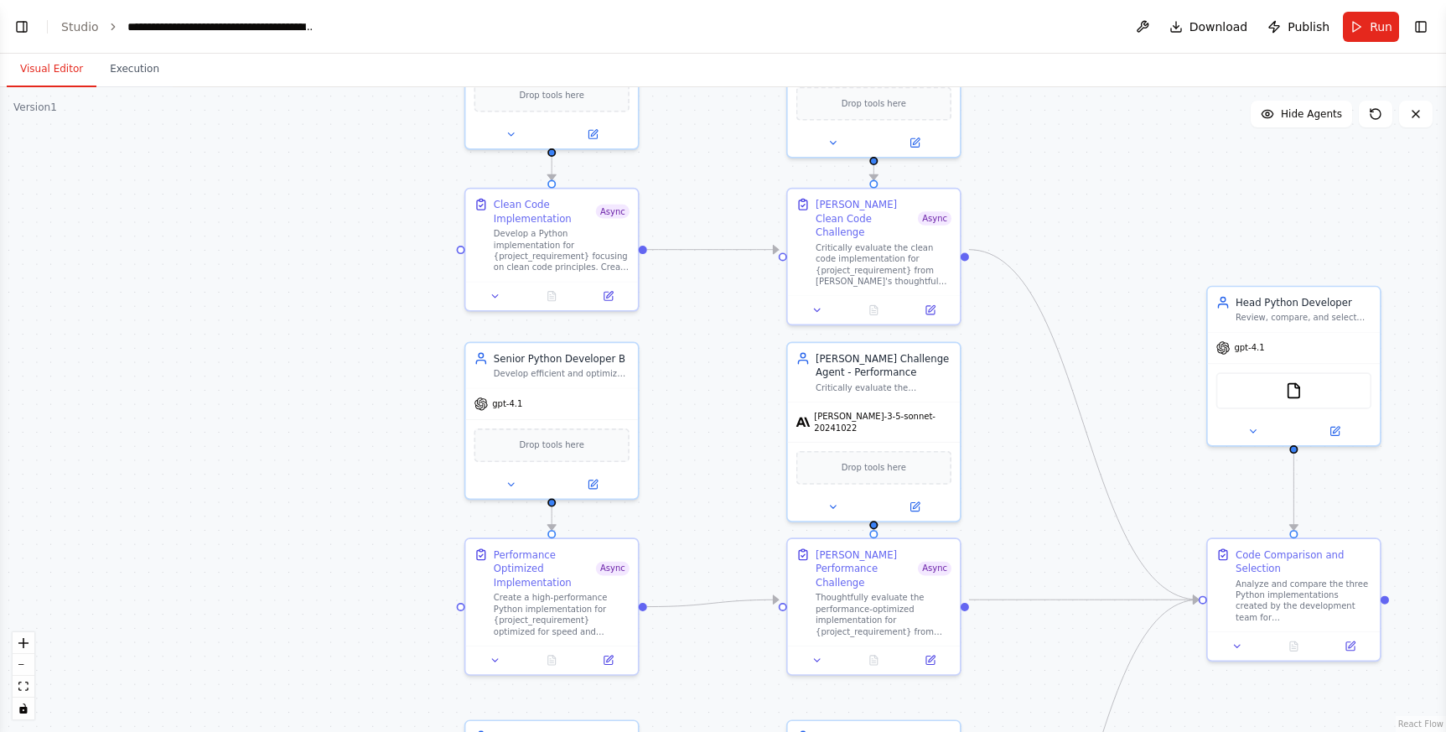
drag, startPoint x: 225, startPoint y: 296, endPoint x: 324, endPoint y: 456, distance: 188.6
click at [324, 456] on div ".deletable-edge-delete-btn { width: 20px; height: 20px; border: 0px solid #ffff…" at bounding box center [723, 409] width 1446 height 644
click at [1266, 22] on button "Toggle Right Sidebar" at bounding box center [1420, 26] width 23 height 23
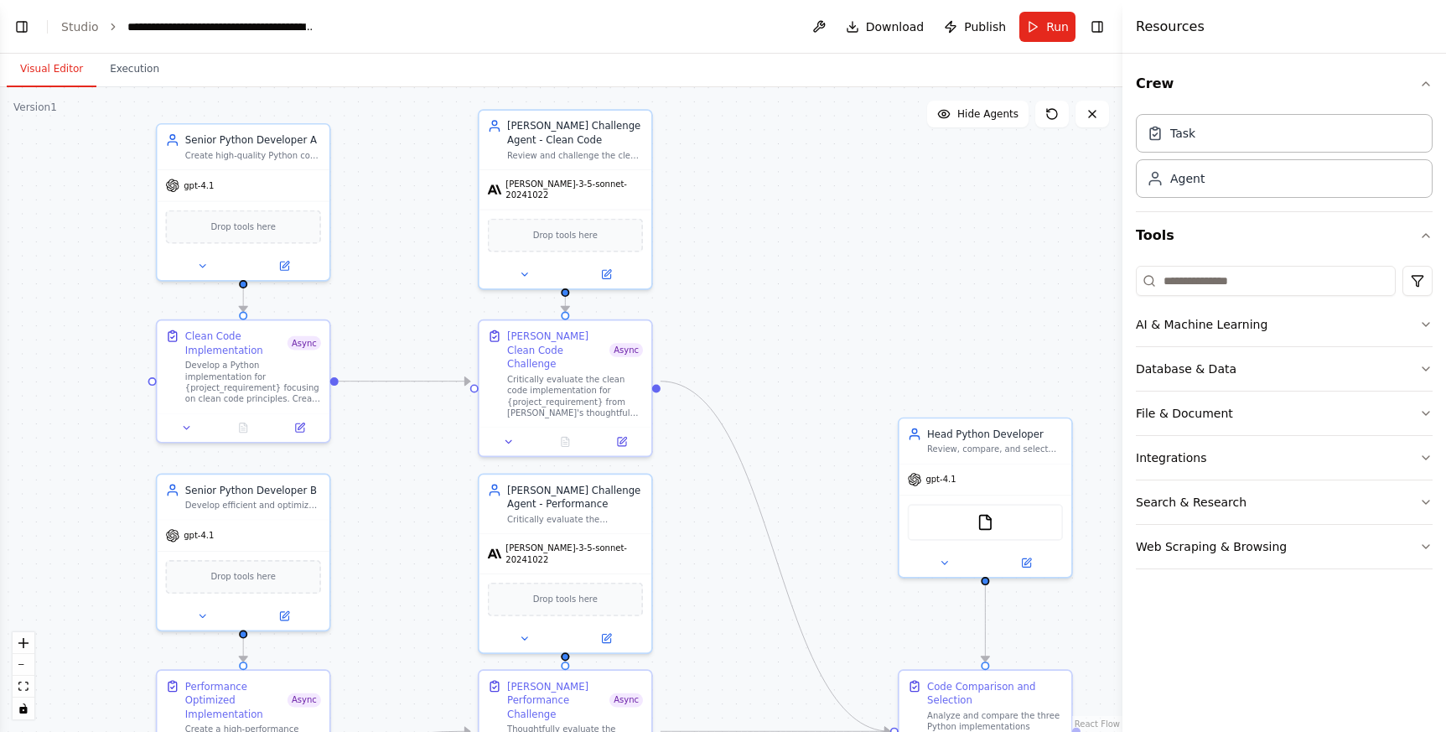
drag, startPoint x: 1049, startPoint y: 229, endPoint x: 723, endPoint y: 319, distance: 338.3
click at [723, 319] on div ".deletable-edge-delete-btn { width: 20px; height: 20px; border: 0px solid #ffff…" at bounding box center [561, 409] width 1122 height 644
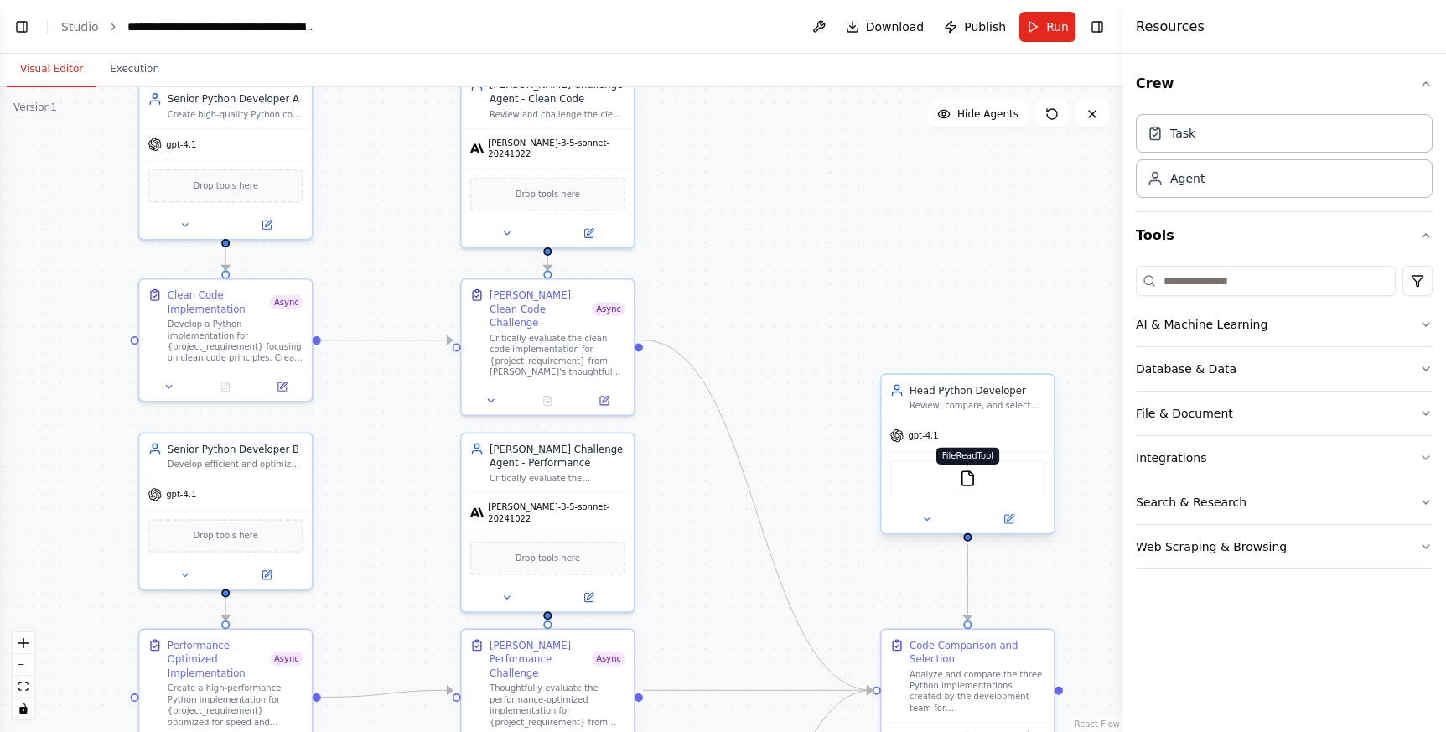
click at [966, 483] on img at bounding box center [967, 478] width 17 height 17
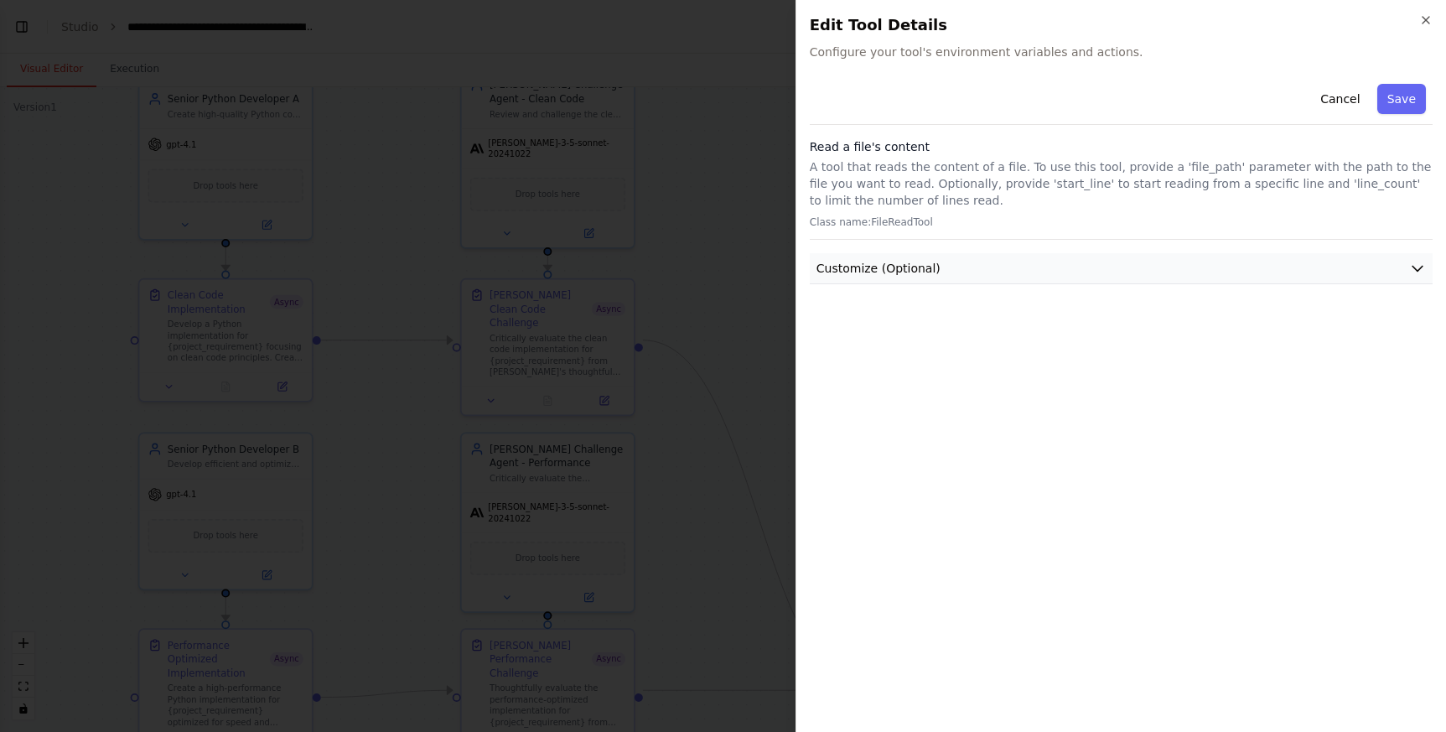
click at [1266, 269] on button "Customize (Optional)" at bounding box center [1121, 268] width 623 height 31
drag, startPoint x: 1052, startPoint y: 166, endPoint x: 1126, endPoint y: 166, distance: 74.6
click at [1094, 166] on p "A tool that reads the content of a file. To use this tool, provide a 'file_path…" at bounding box center [1121, 183] width 623 height 50
click at [1127, 166] on p "A tool that reads the content of a file. To use this tool, provide a 'file_path…" at bounding box center [1121, 183] width 623 height 50
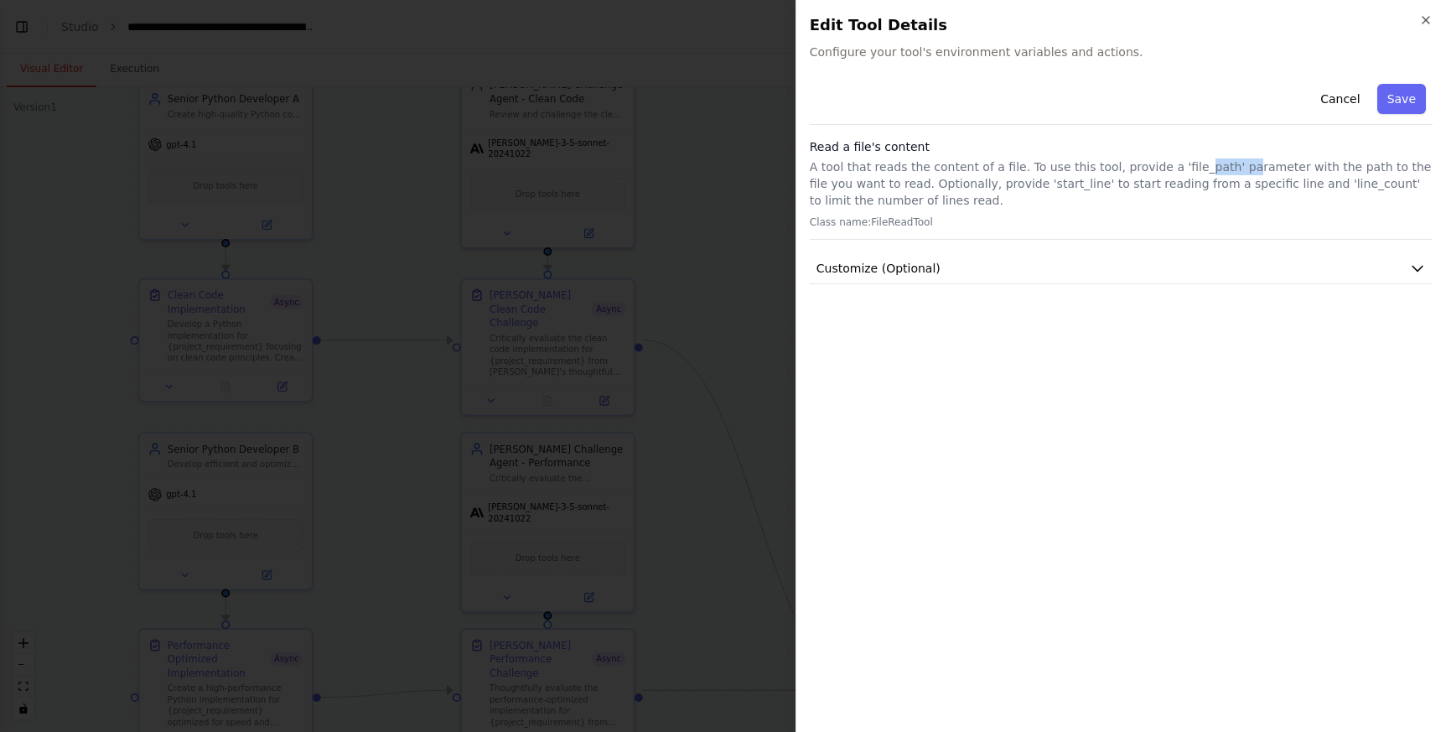
click at [1227, 164] on p "A tool that reads the content of a file. To use this tool, provide a 'file_path…" at bounding box center [1121, 183] width 623 height 50
drag, startPoint x: 1016, startPoint y: 185, endPoint x: 1027, endPoint y: 185, distance: 10.9
click at [1027, 185] on p "A tool that reads the content of a file. To use this tool, provide a 'file_path…" at bounding box center [1121, 183] width 623 height 50
click at [1266, 99] on button "Cancel" at bounding box center [1340, 99] width 60 height 30
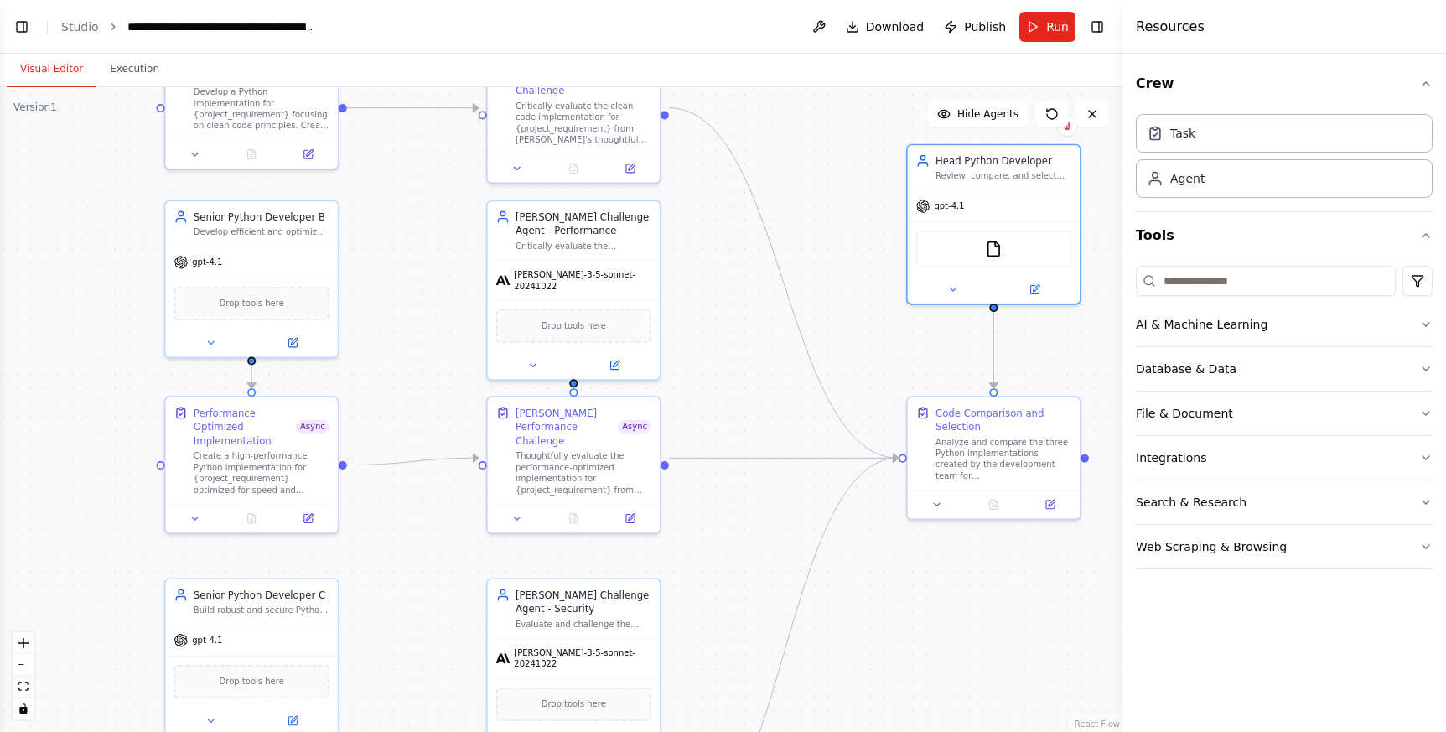
drag, startPoint x: 805, startPoint y: 512, endPoint x: 847, endPoint y: 291, distance: 225.3
click at [839, 286] on div ".deletable-edge-delete-btn { width: 20px; height: 20px; border: 0px solid #ffff…" at bounding box center [561, 409] width 1122 height 644
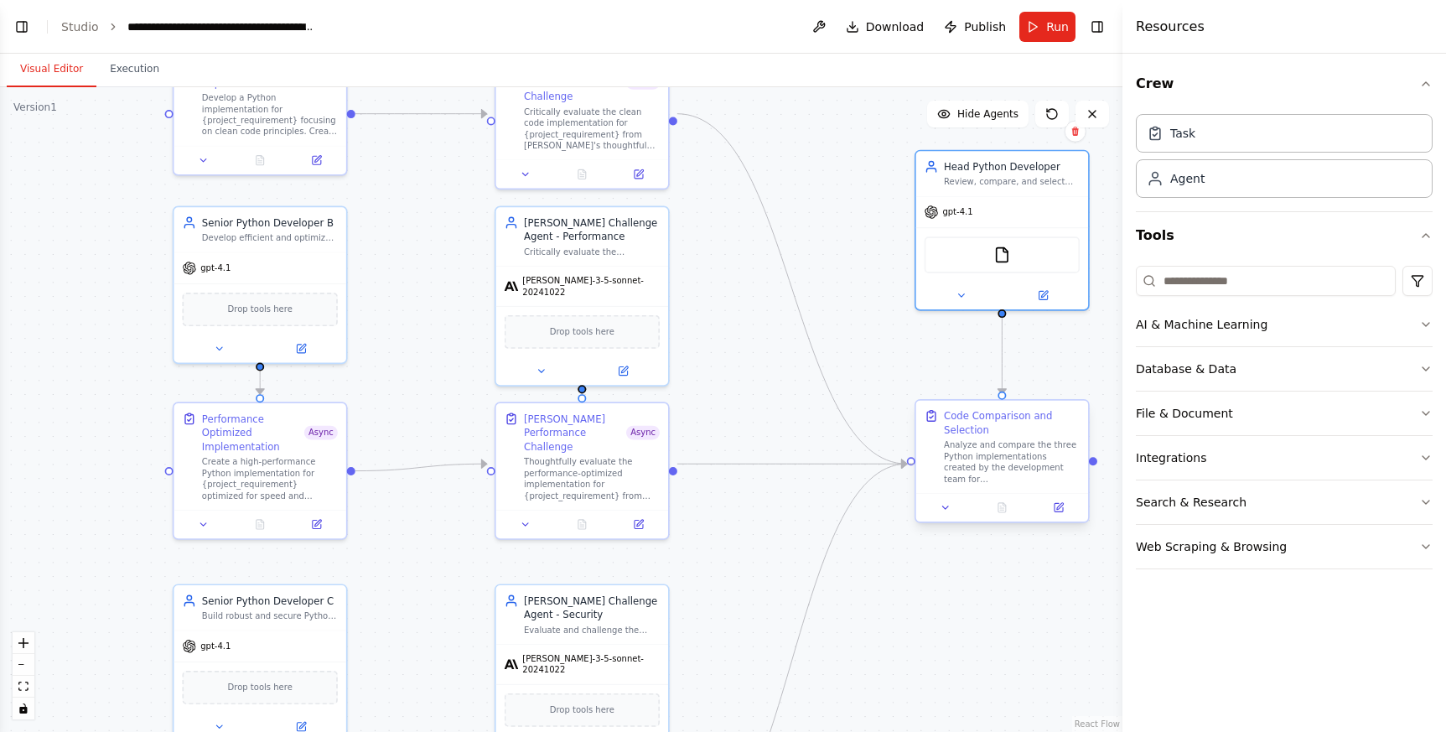
click at [912, 463] on div at bounding box center [911, 461] width 8 height 8
click at [758, 463] on icon "Edge from 051d5e1f-2c38-4a17-bf08-65157a6672be to 8e89eae1-f313-41c9-983a-a3eb1…" at bounding box center [792, 463] width 230 height 0
click at [619, 459] on div "Thoughtfully evaluate the performance-optimized implementation for {project_req…" at bounding box center [592, 475] width 136 height 44
click at [642, 515] on button at bounding box center [638, 521] width 48 height 17
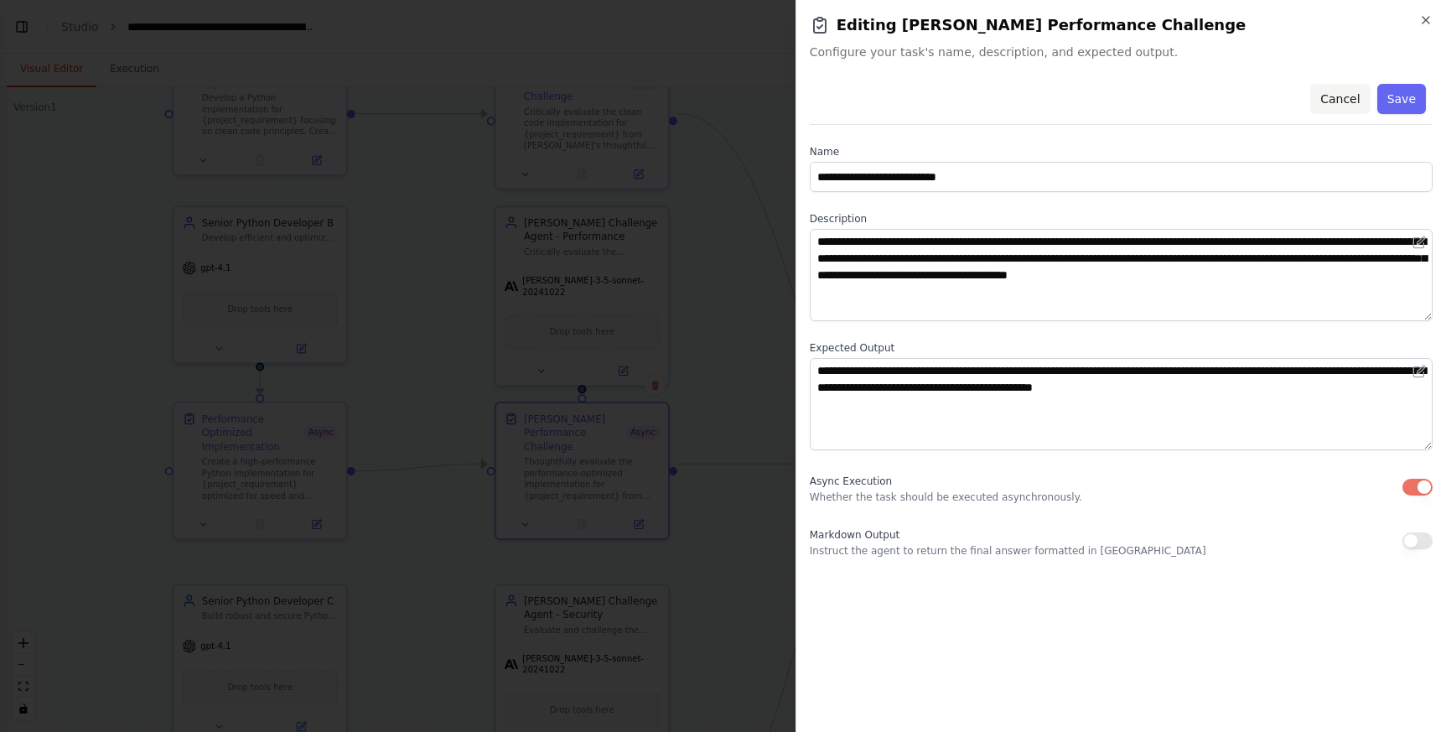
click at [1266, 91] on button "Cancel" at bounding box center [1340, 99] width 60 height 30
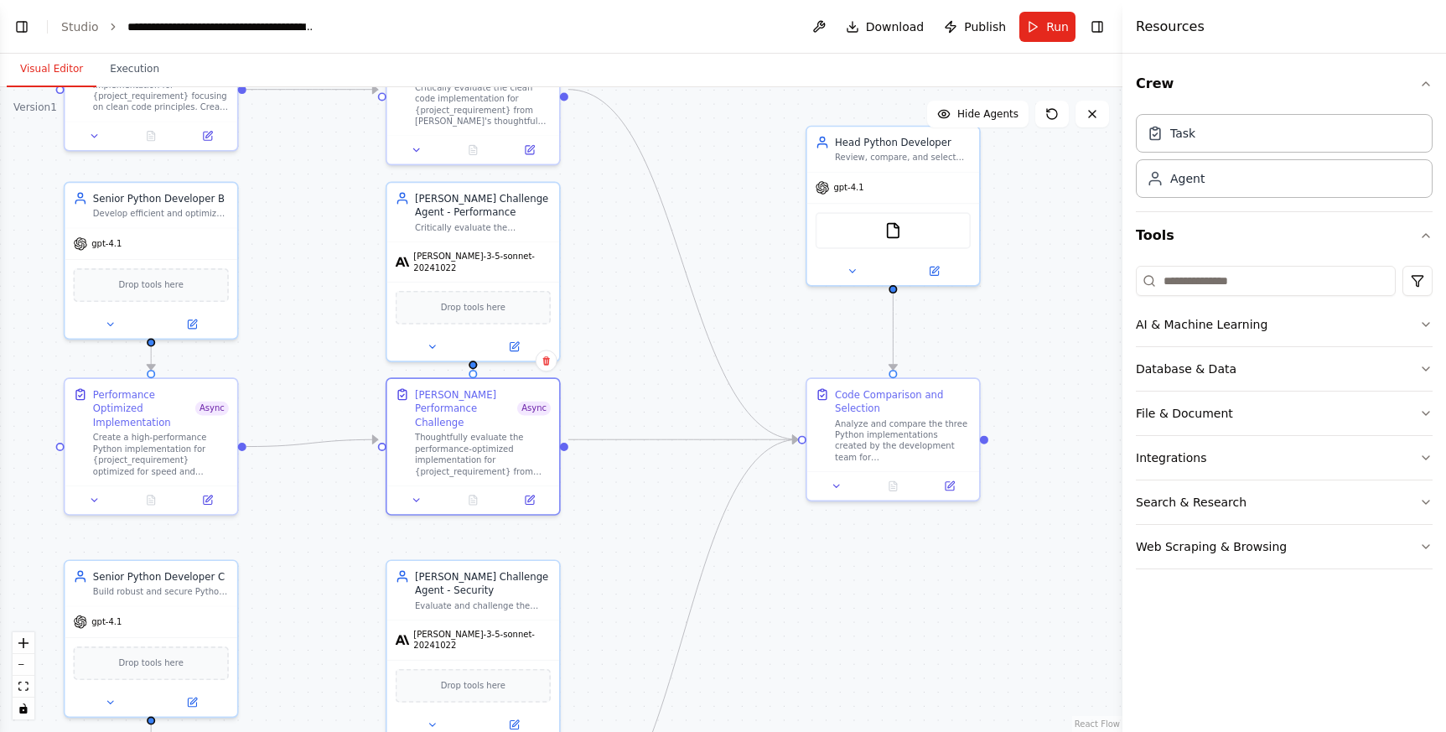
drag, startPoint x: 760, startPoint y: 429, endPoint x: 685, endPoint y: 417, distance: 76.3
click at [672, 409] on div ".deletable-edge-delete-btn { width: 20px; height: 20px; border: 0px solid #ffff…" at bounding box center [561, 409] width 1122 height 644
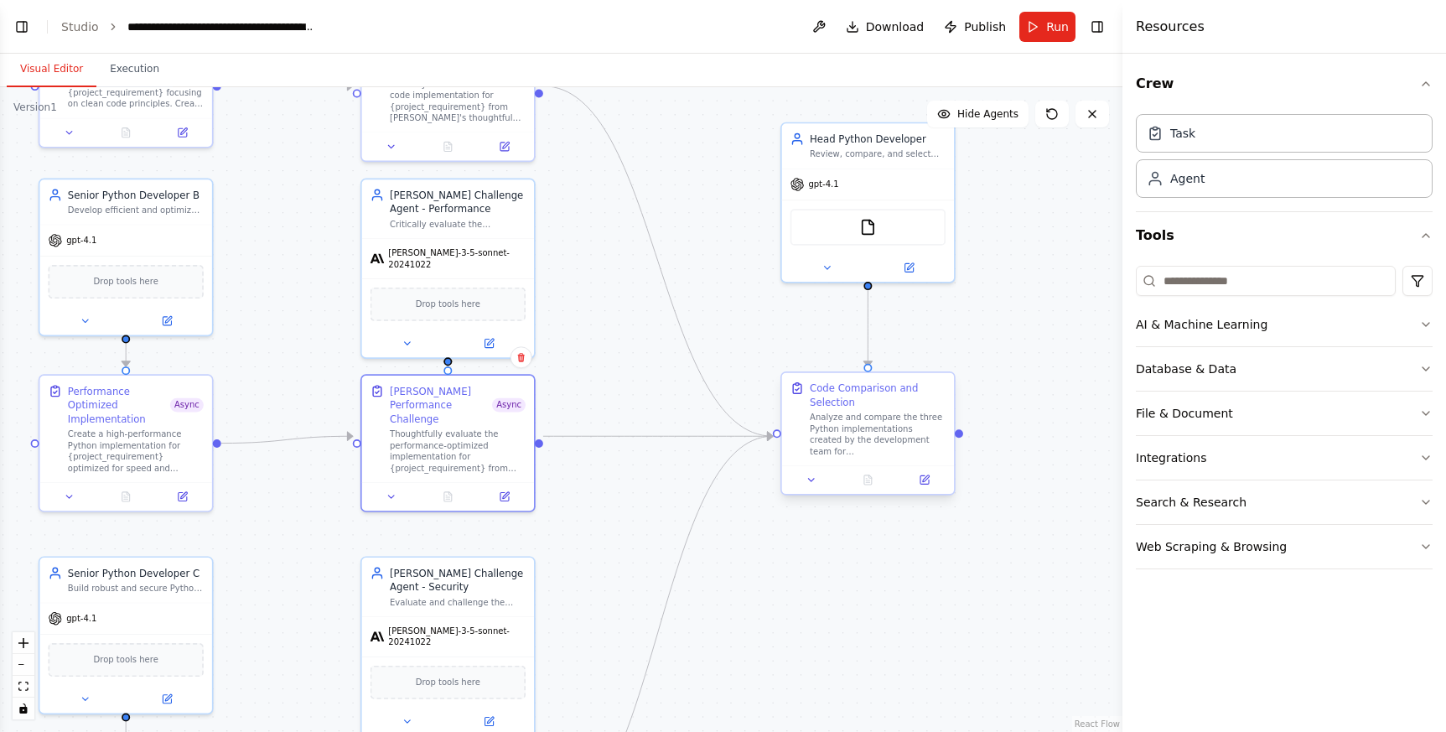
click at [960, 435] on div at bounding box center [959, 433] width 8 height 8
click at [888, 432] on div "Analyze and compare the three Python implementations created by the development…" at bounding box center [878, 433] width 136 height 44
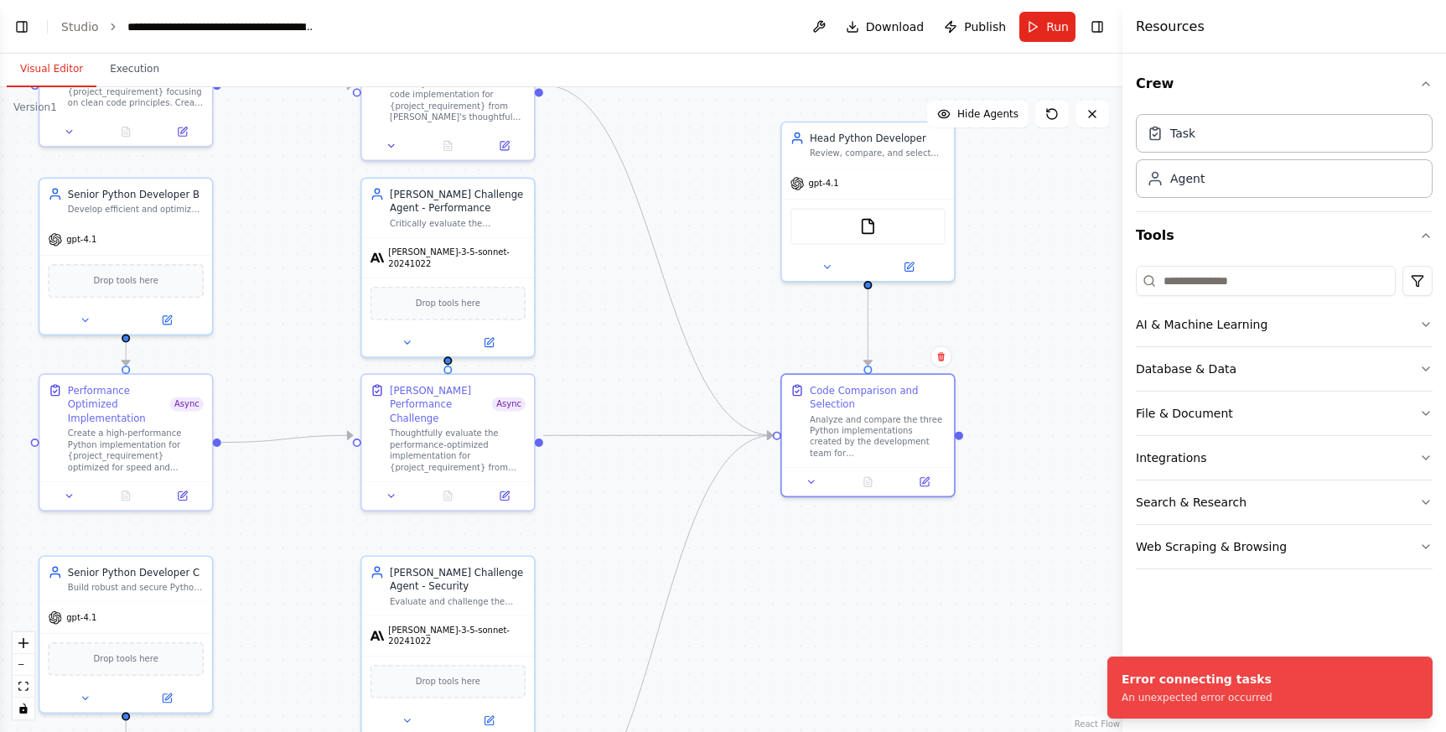
click at [1002, 508] on div ".deletable-edge-delete-btn { width: 20px; height: 20px; border: 0px solid #ffff…" at bounding box center [561, 409] width 1122 height 644
click at [913, 487] on div at bounding box center [868, 478] width 172 height 28
click at [802, 482] on button at bounding box center [811, 478] width 48 height 17
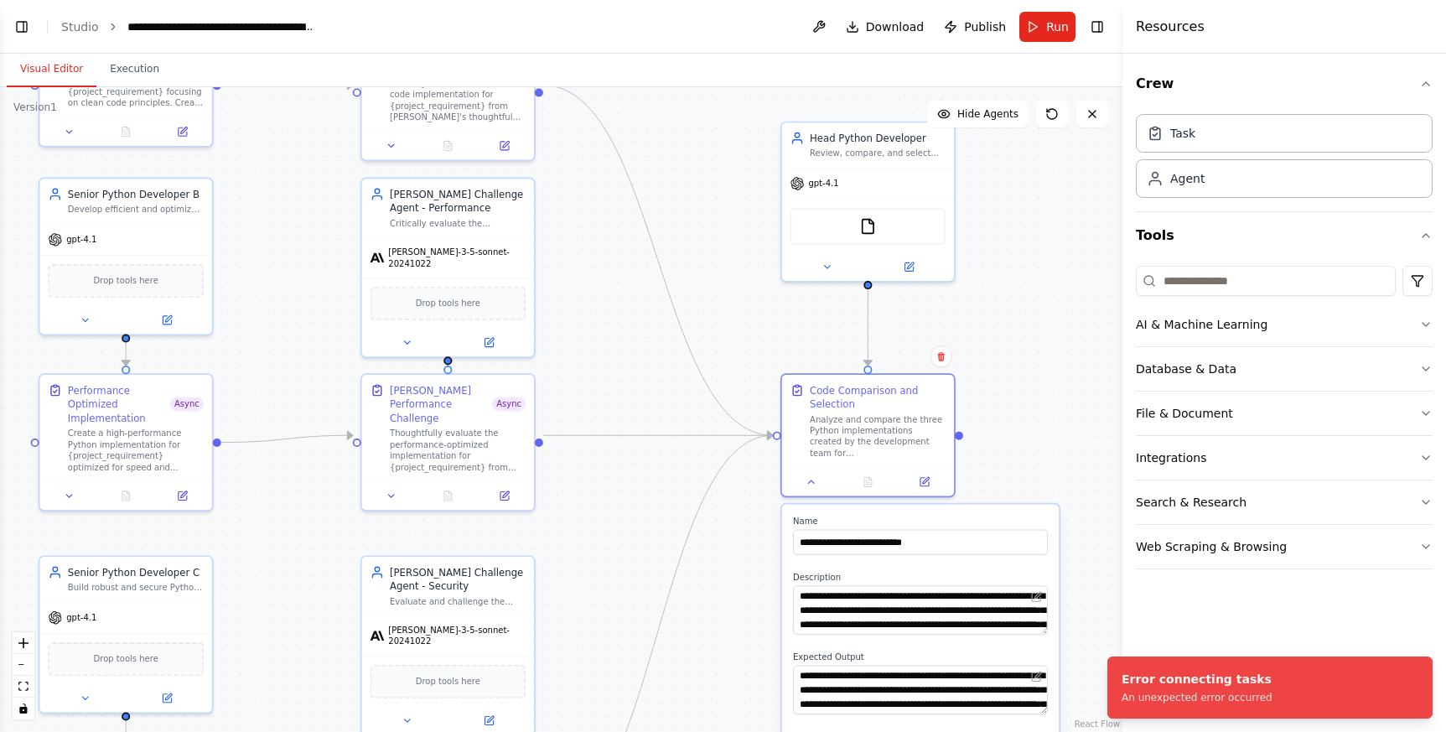
click at [720, 546] on div ".deletable-edge-delete-btn { width: 20px; height: 20px; border: 0px solid #ffff…" at bounding box center [561, 409] width 1122 height 644
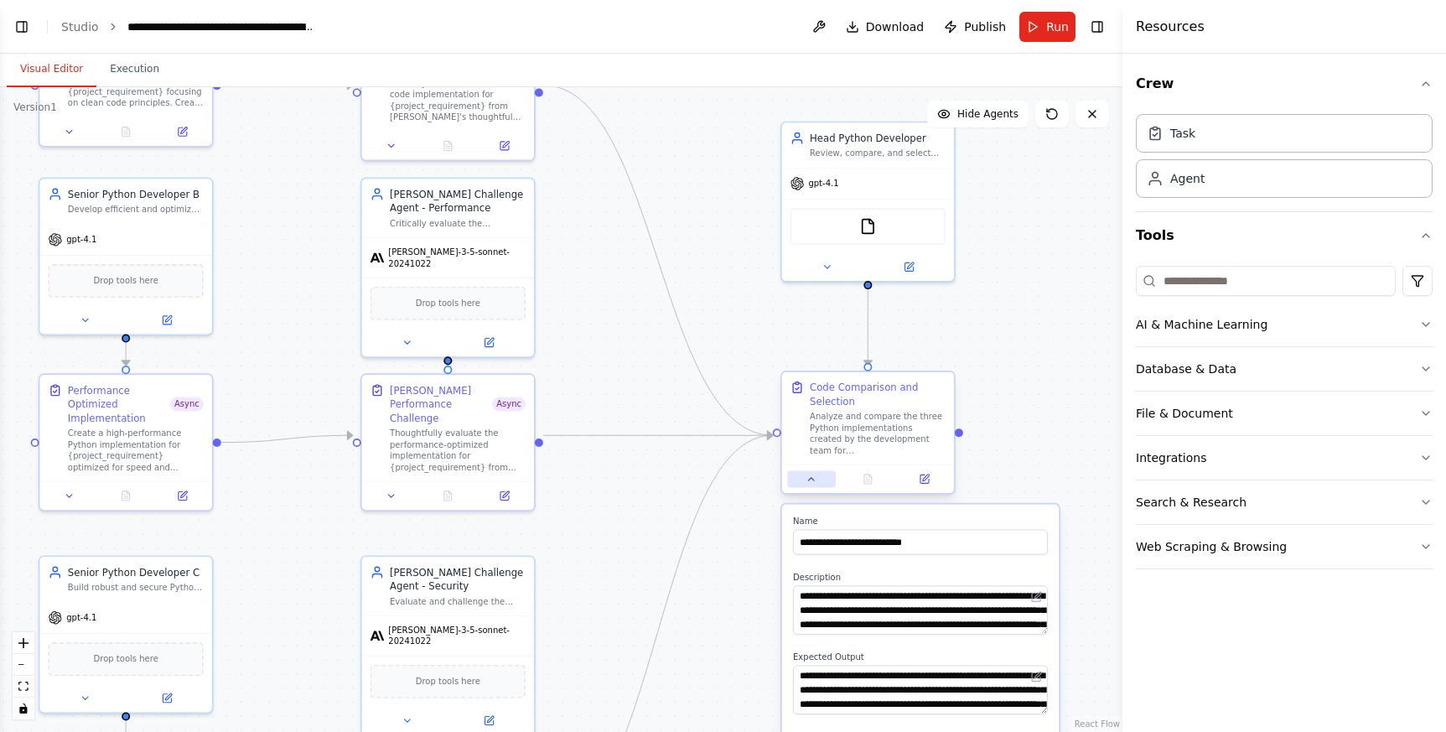
click at [806, 477] on icon at bounding box center [810, 479] width 11 height 11
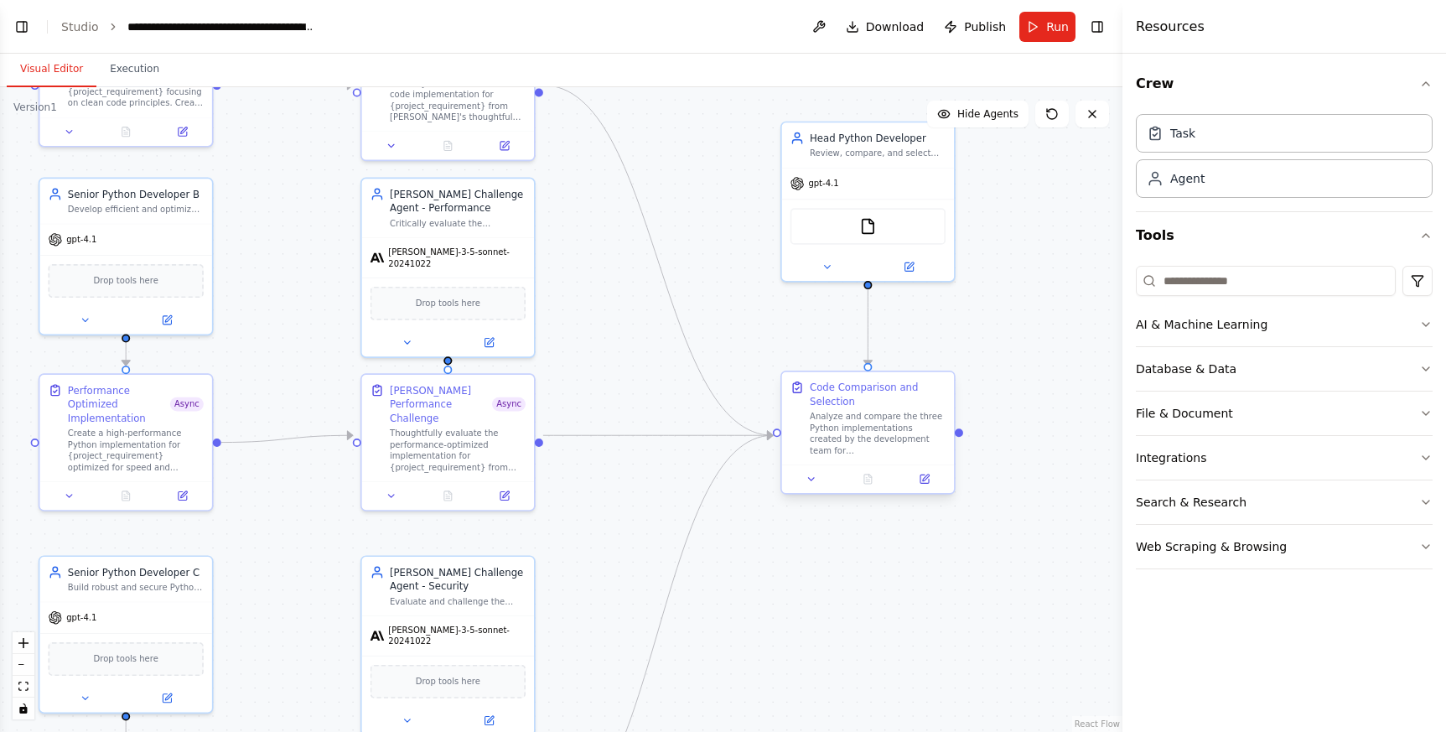
click at [949, 476] on div at bounding box center [868, 478] width 172 height 28
click at [936, 479] on button at bounding box center [924, 478] width 48 height 17
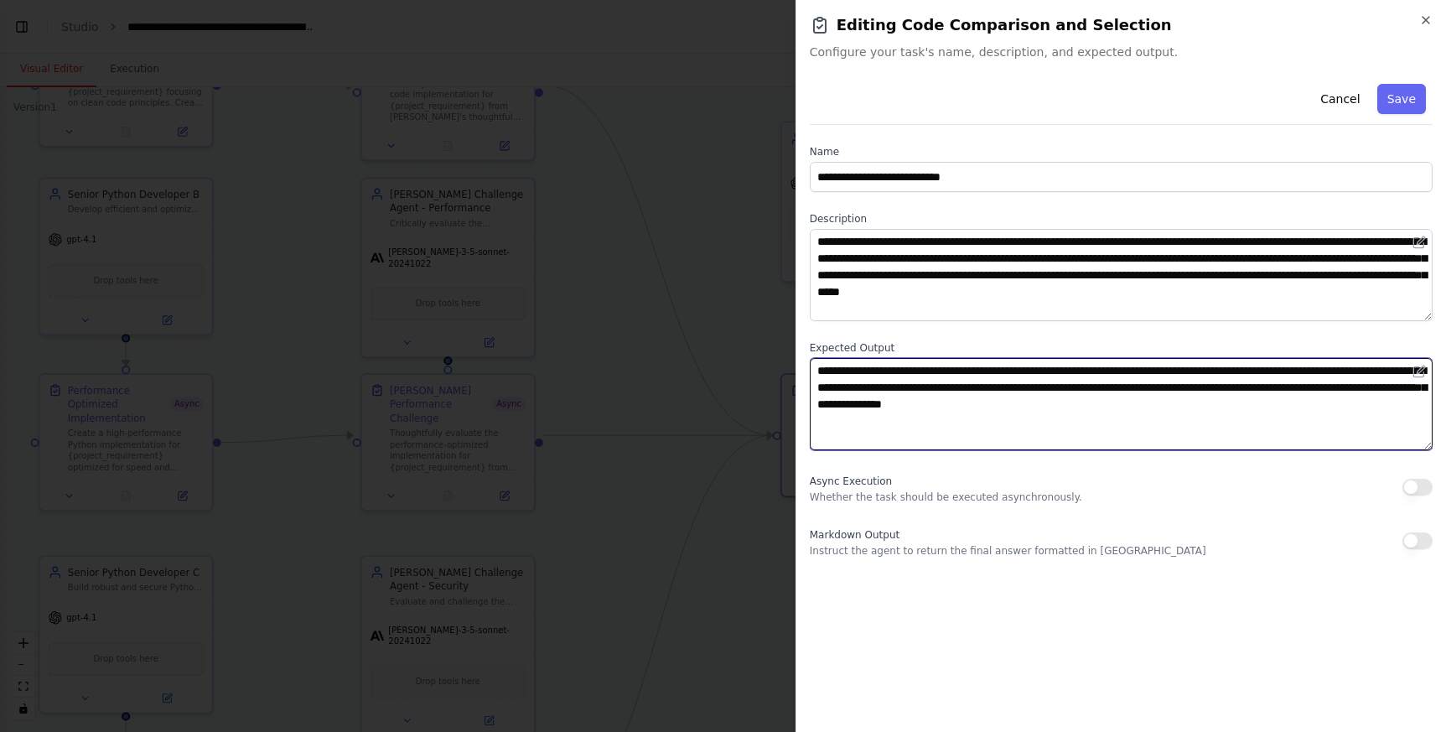
drag, startPoint x: 996, startPoint y: 371, endPoint x: 1187, endPoint y: 399, distance: 193.1
click at [1183, 399] on textarea "**********" at bounding box center [1121, 404] width 623 height 92
drag, startPoint x: 1326, startPoint y: 410, endPoint x: 850, endPoint y: 377, distance: 477.2
click at [850, 377] on textarea "**********" at bounding box center [1121, 404] width 623 height 92
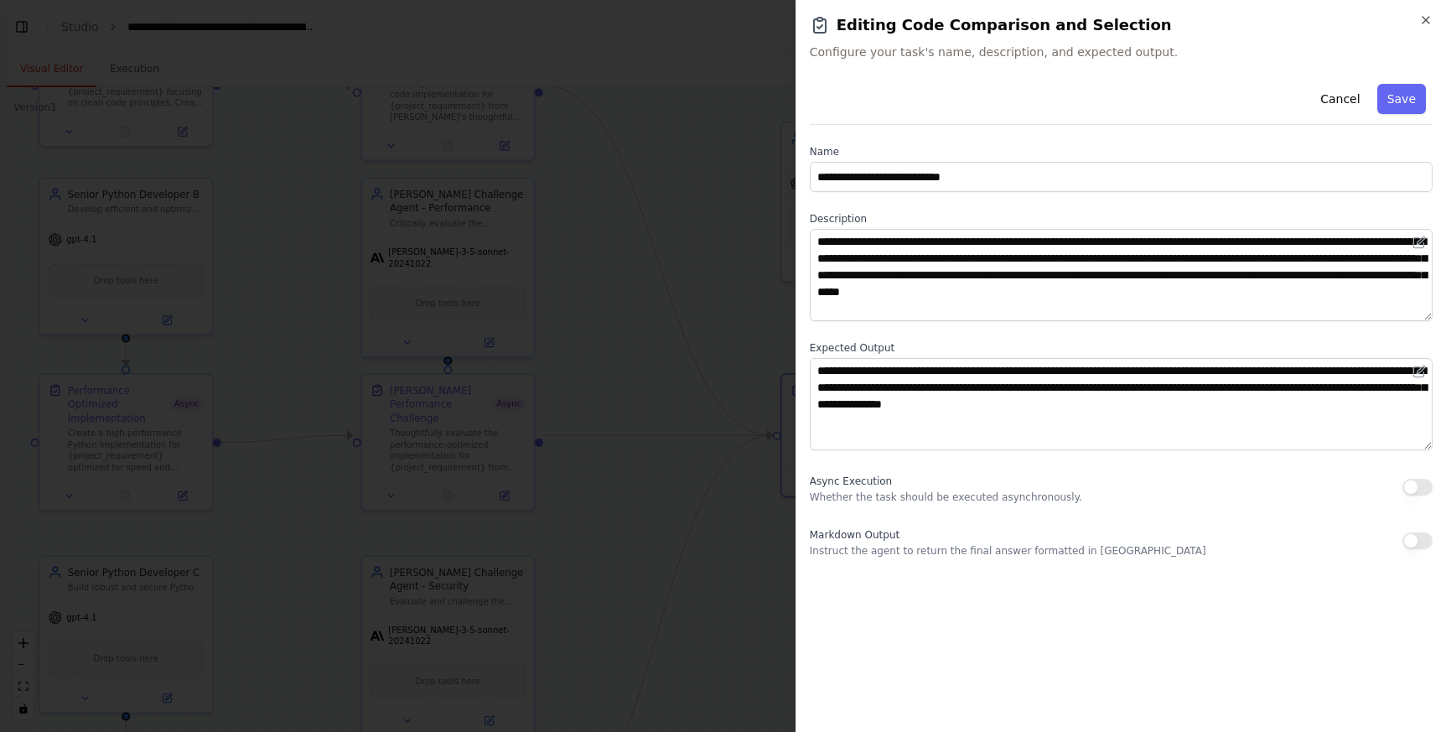
click at [1146, 89] on div "Cancel Save" at bounding box center [1121, 101] width 623 height 48
click at [1266, 88] on button "Cancel" at bounding box center [1340, 99] width 60 height 30
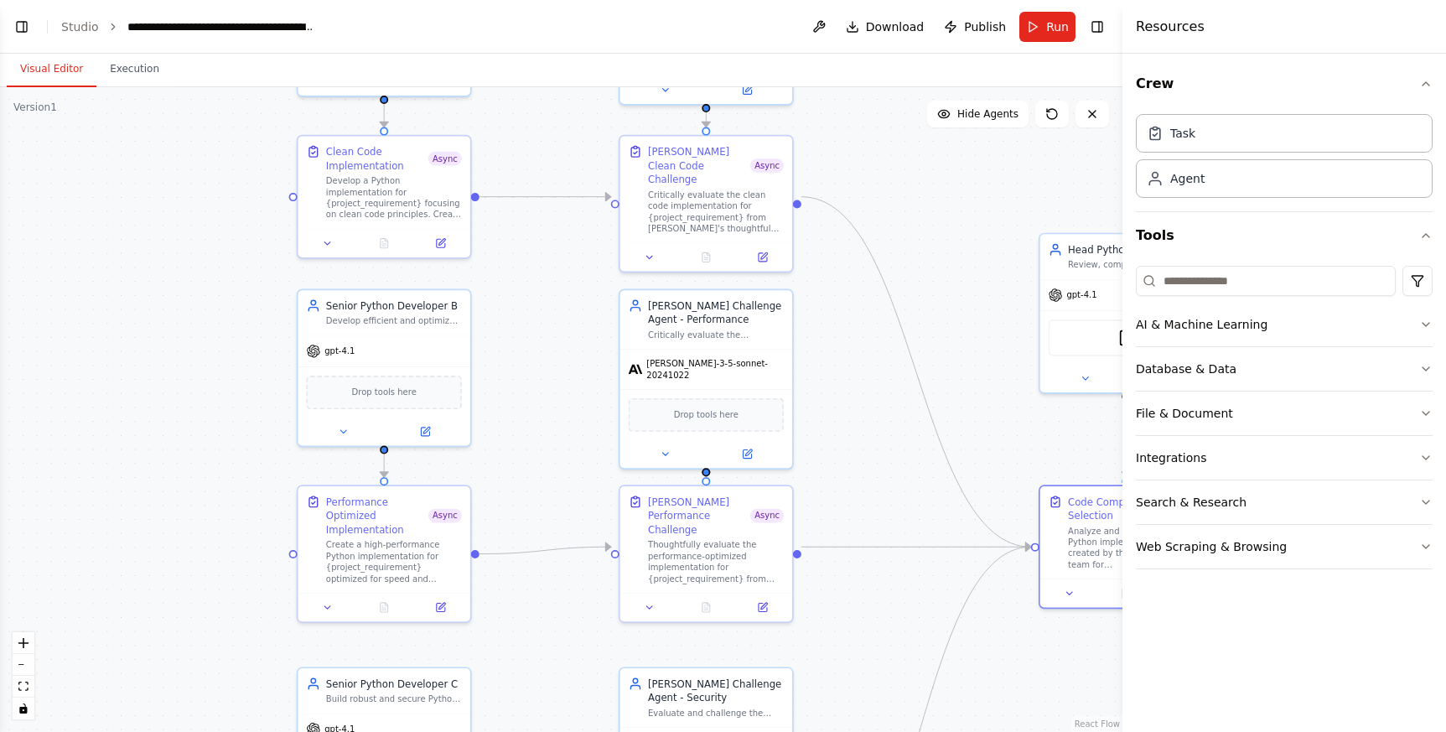
drag, startPoint x: 626, startPoint y: 381, endPoint x: 884, endPoint y: 493, distance: 281.2
click at [884, 493] on div ".deletable-edge-delete-btn { width: 20px; height: 20px; border: 0px solid #ffff…" at bounding box center [561, 409] width 1122 height 644
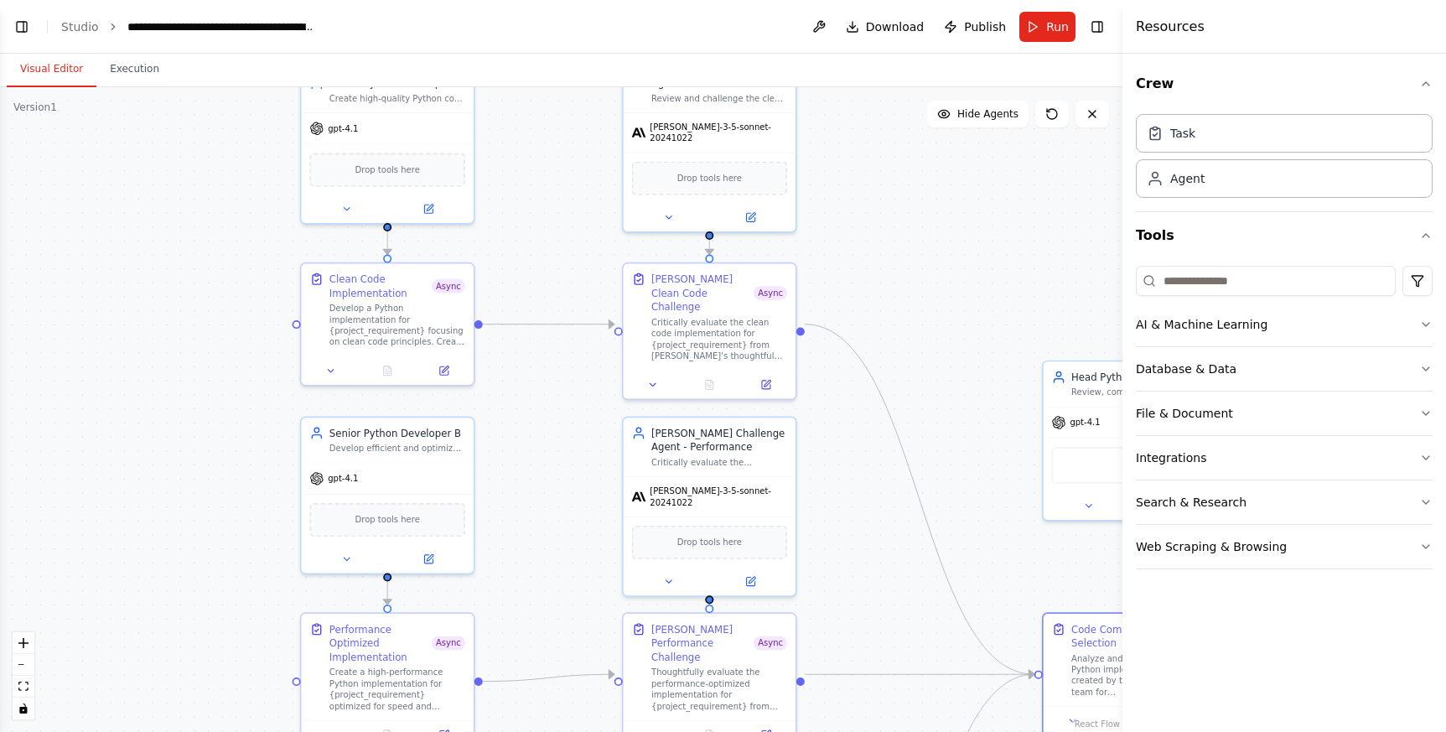
drag, startPoint x: 541, startPoint y: 312, endPoint x: 541, endPoint y: 509, distance: 197.0
click at [541, 509] on div ".deletable-edge-delete-btn { width: 20px; height: 20px; border: 0px solid #ffff…" at bounding box center [561, 409] width 1122 height 644
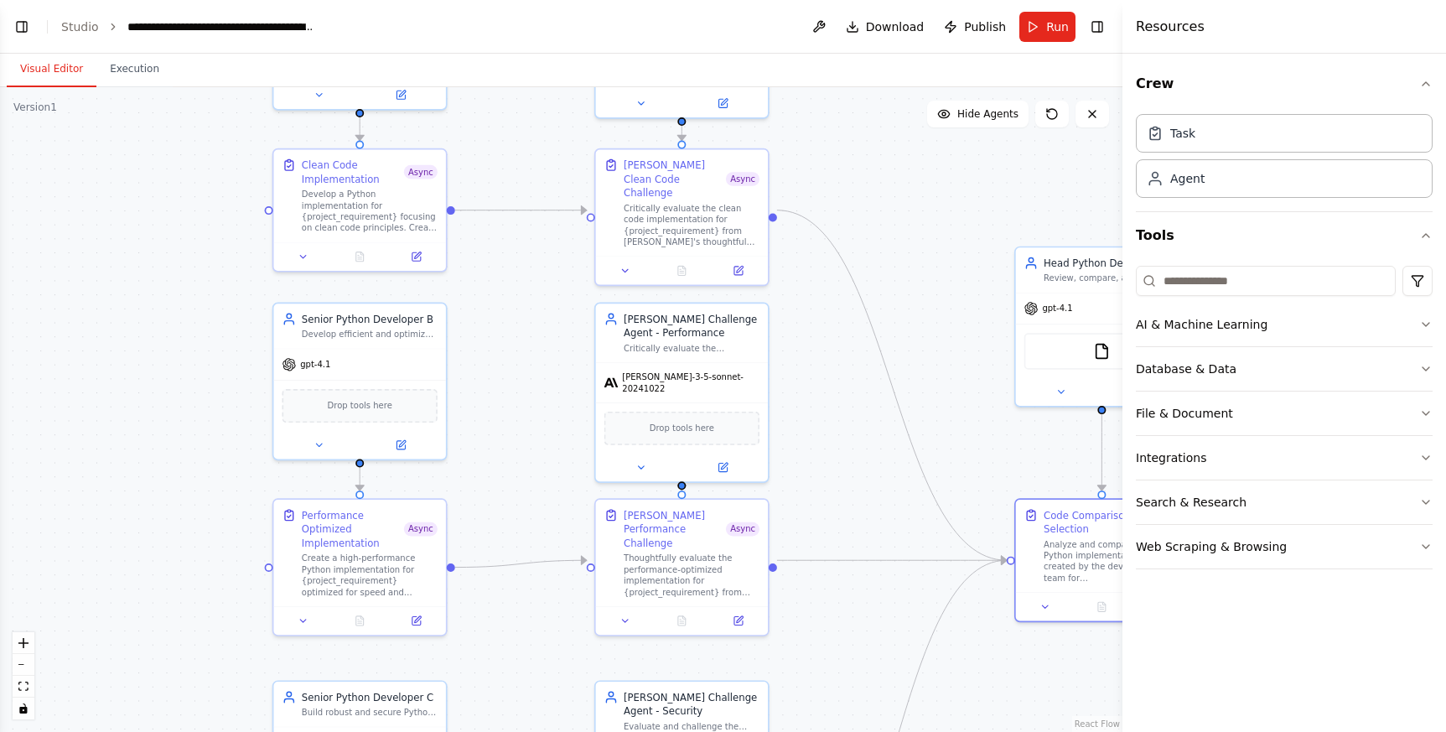
drag, startPoint x: 941, startPoint y: 426, endPoint x: 917, endPoint y: 242, distance: 185.1
click at [917, 242] on div ".deletable-edge-delete-btn { width: 20px; height: 20px; border: 0px solid #ffff…" at bounding box center [561, 409] width 1122 height 644
click at [412, 263] on div at bounding box center [359, 253] width 172 height 28
click at [414, 259] on icon at bounding box center [416, 253] width 11 height 11
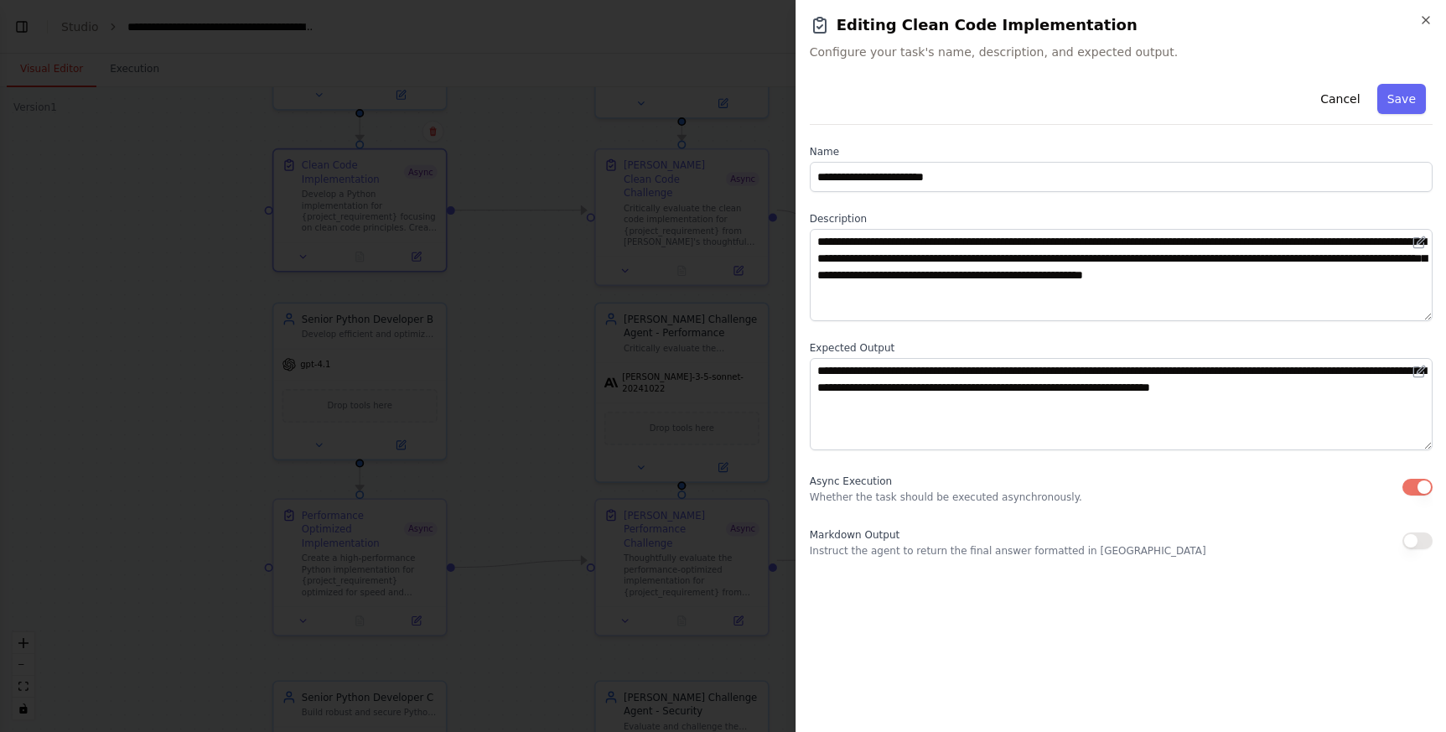
click at [1266, 483] on button "button" at bounding box center [1417, 487] width 30 height 17
click at [1266, 95] on button "Save" at bounding box center [1401, 99] width 49 height 30
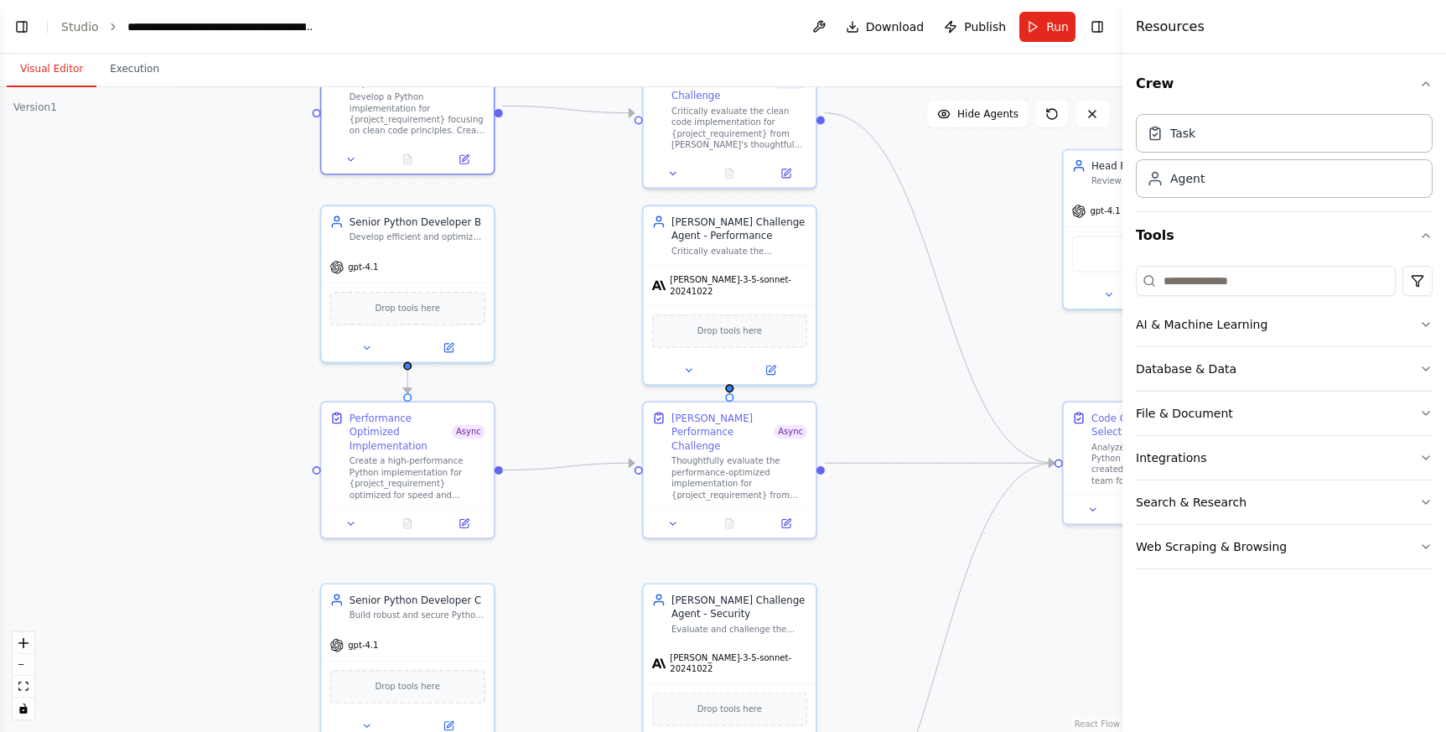
drag, startPoint x: 515, startPoint y: 479, endPoint x: 571, endPoint y: 335, distance: 153.9
click at [571, 335] on div ".deletable-edge-delete-btn { width: 20px; height: 20px; border: 0px solid #ffff…" at bounding box center [561, 409] width 1122 height 644
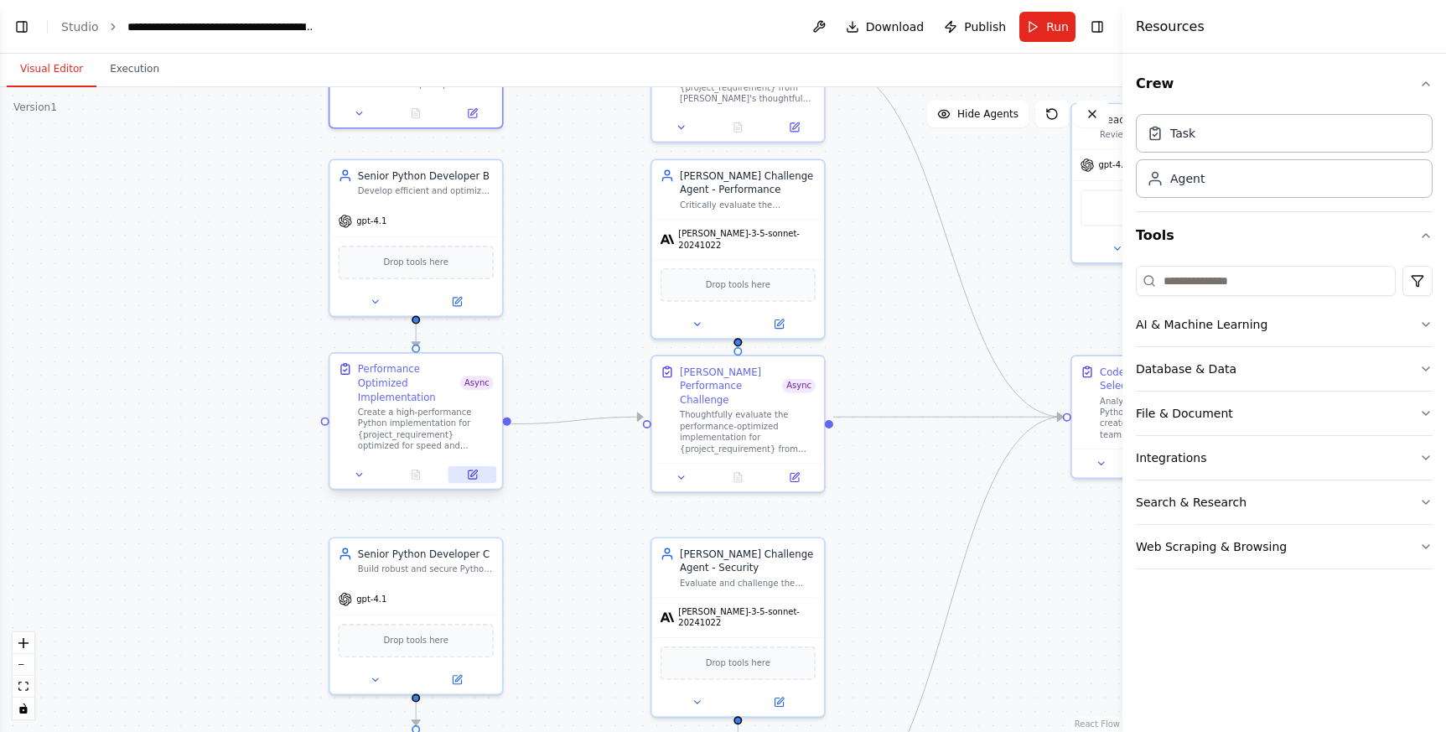
click at [474, 482] on button at bounding box center [472, 474] width 48 height 17
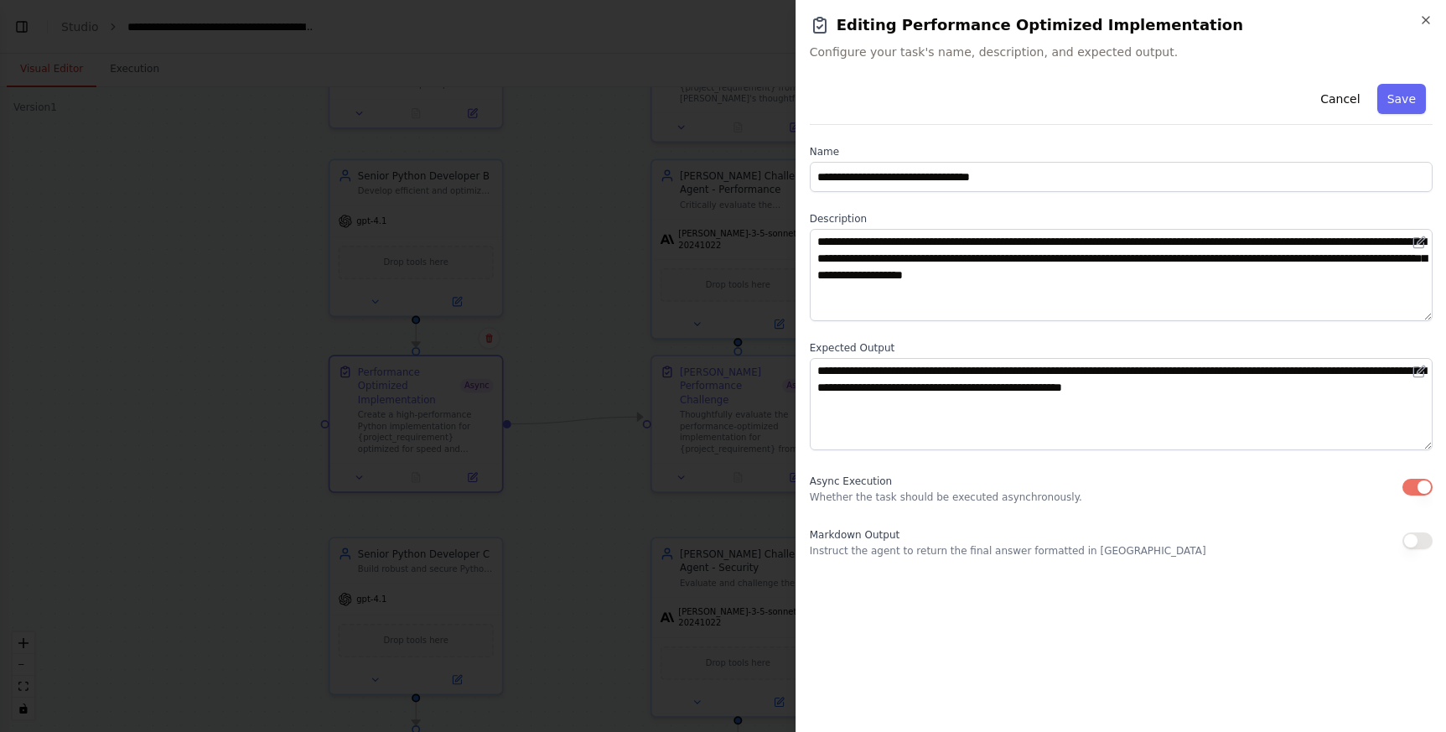
click at [1266, 484] on button "button" at bounding box center [1417, 487] width 30 height 17
click at [1266, 101] on button "Save" at bounding box center [1401, 99] width 49 height 30
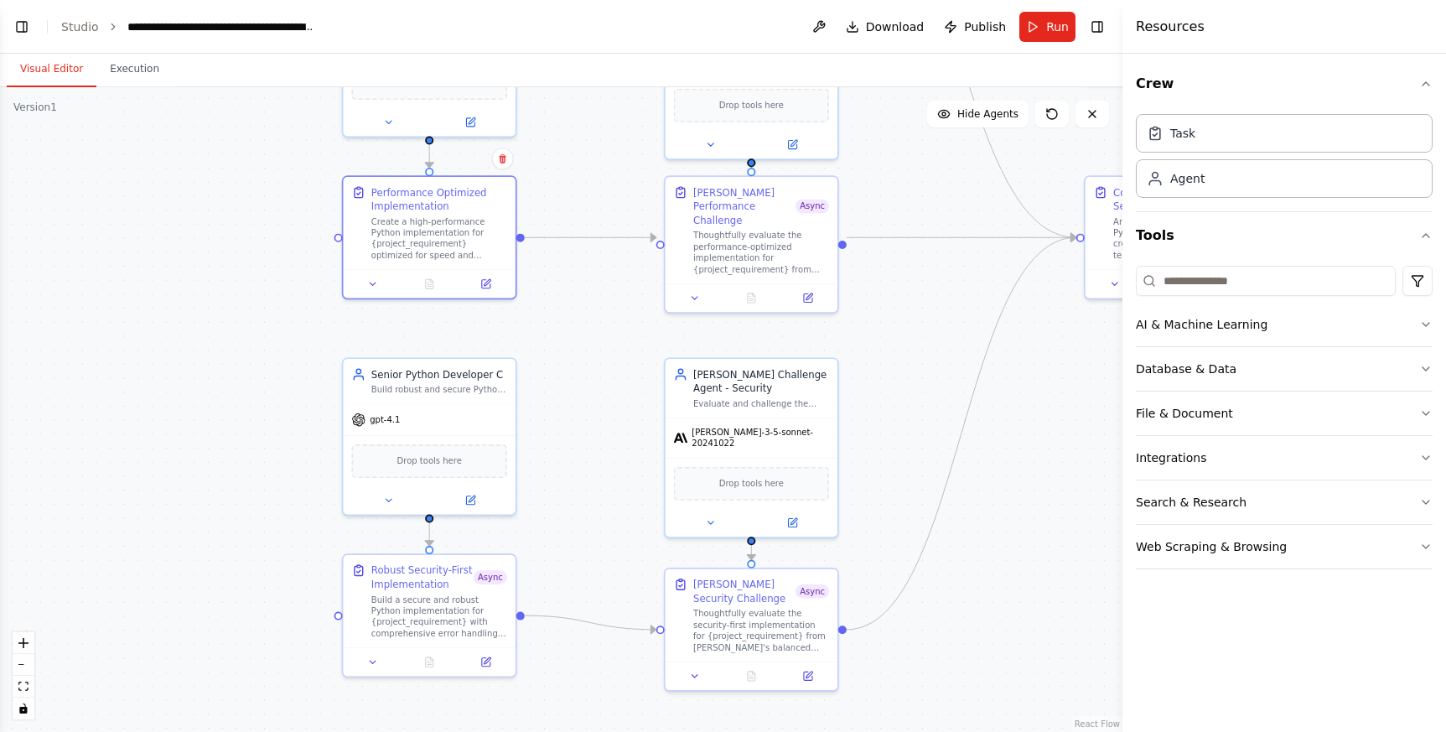
drag, startPoint x: 536, startPoint y: 621, endPoint x: 549, endPoint y: 442, distance: 179.9
click at [549, 442] on div ".deletable-edge-delete-btn { width: 20px; height: 20px; border: 0px solid #ffff…" at bounding box center [561, 409] width 1122 height 644
click at [486, 643] on icon at bounding box center [487, 654] width 7 height 7
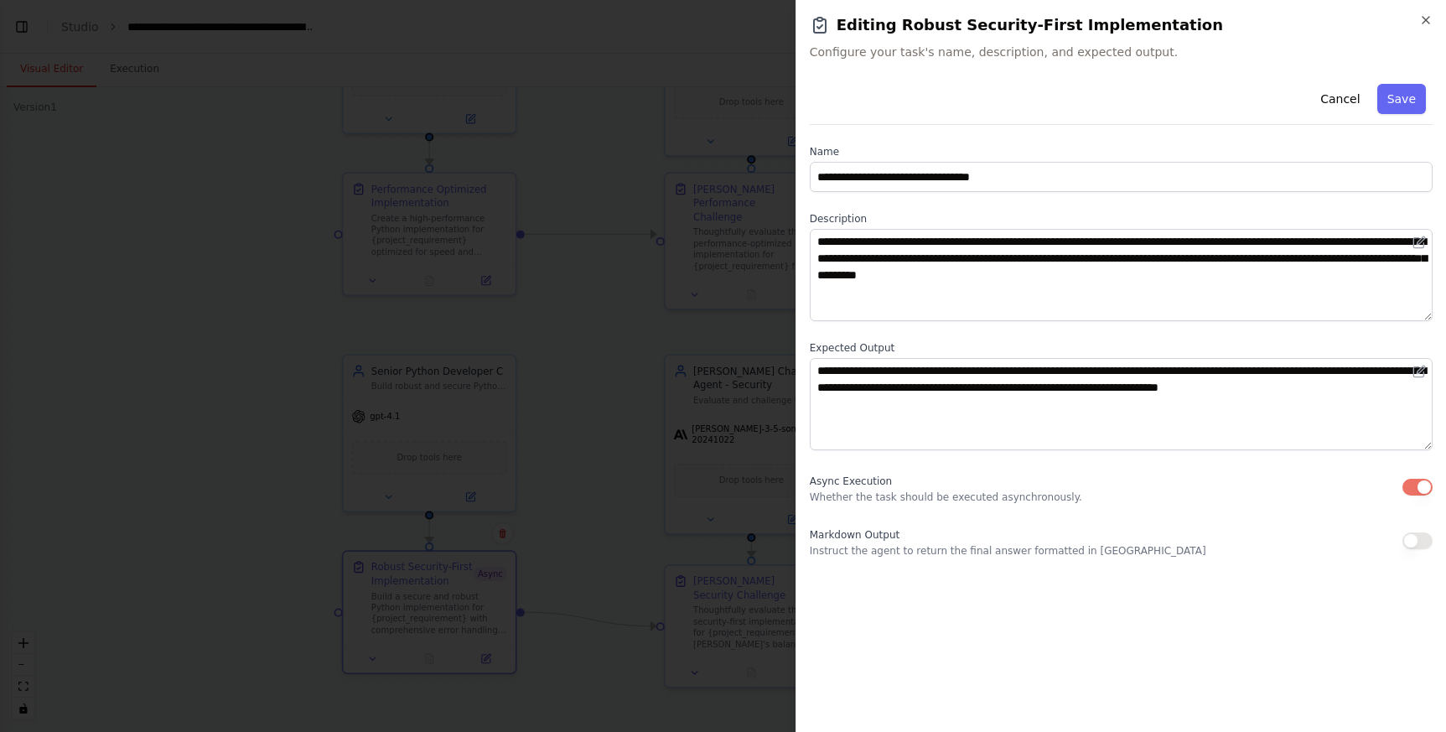
click at [1266, 483] on button "button" at bounding box center [1417, 487] width 30 height 17
click at [1266, 99] on button "Save" at bounding box center [1401, 99] width 49 height 30
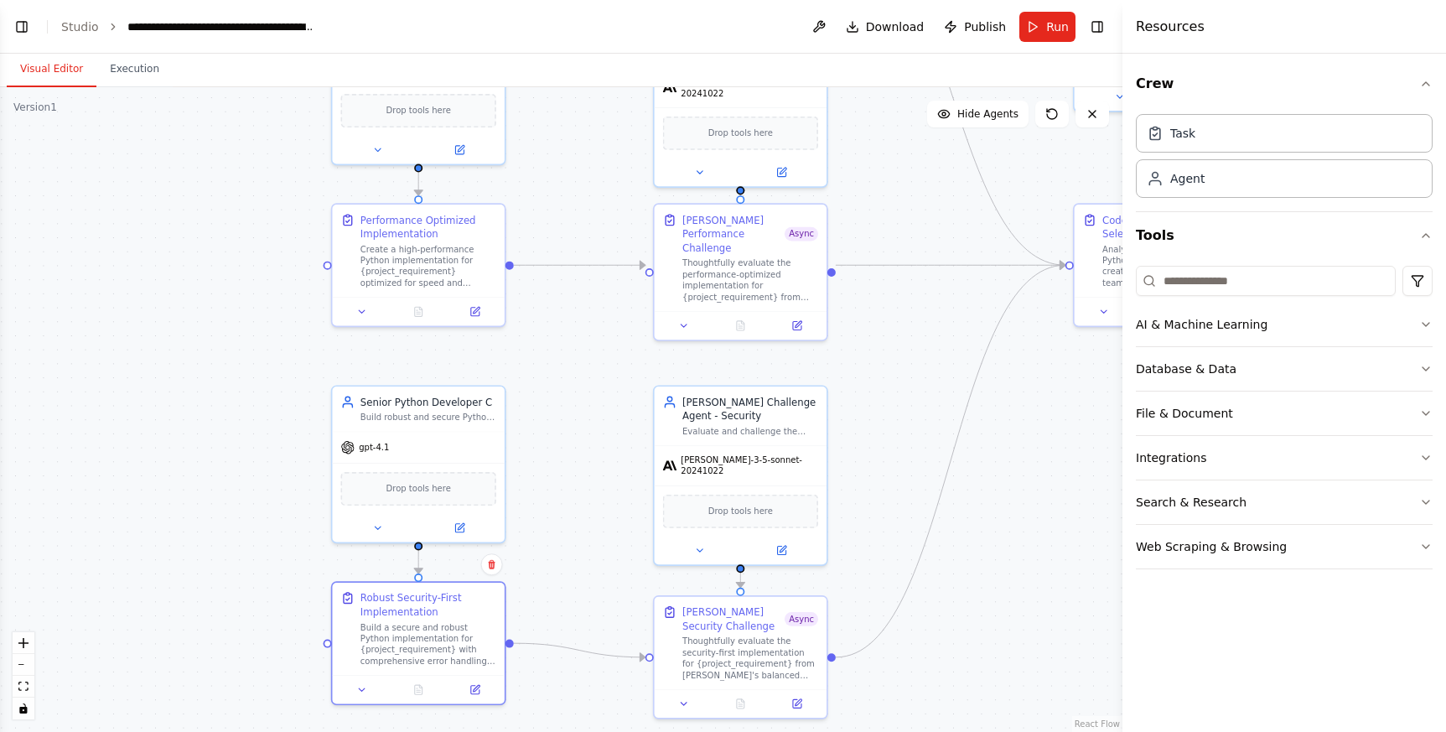
drag, startPoint x: 614, startPoint y: 388, endPoint x: 575, endPoint y: 471, distance: 91.8
click at [575, 471] on div ".deletable-edge-delete-btn { width: 20px; height: 20px; border: 0px solid #ffff…" at bounding box center [561, 409] width 1122 height 644
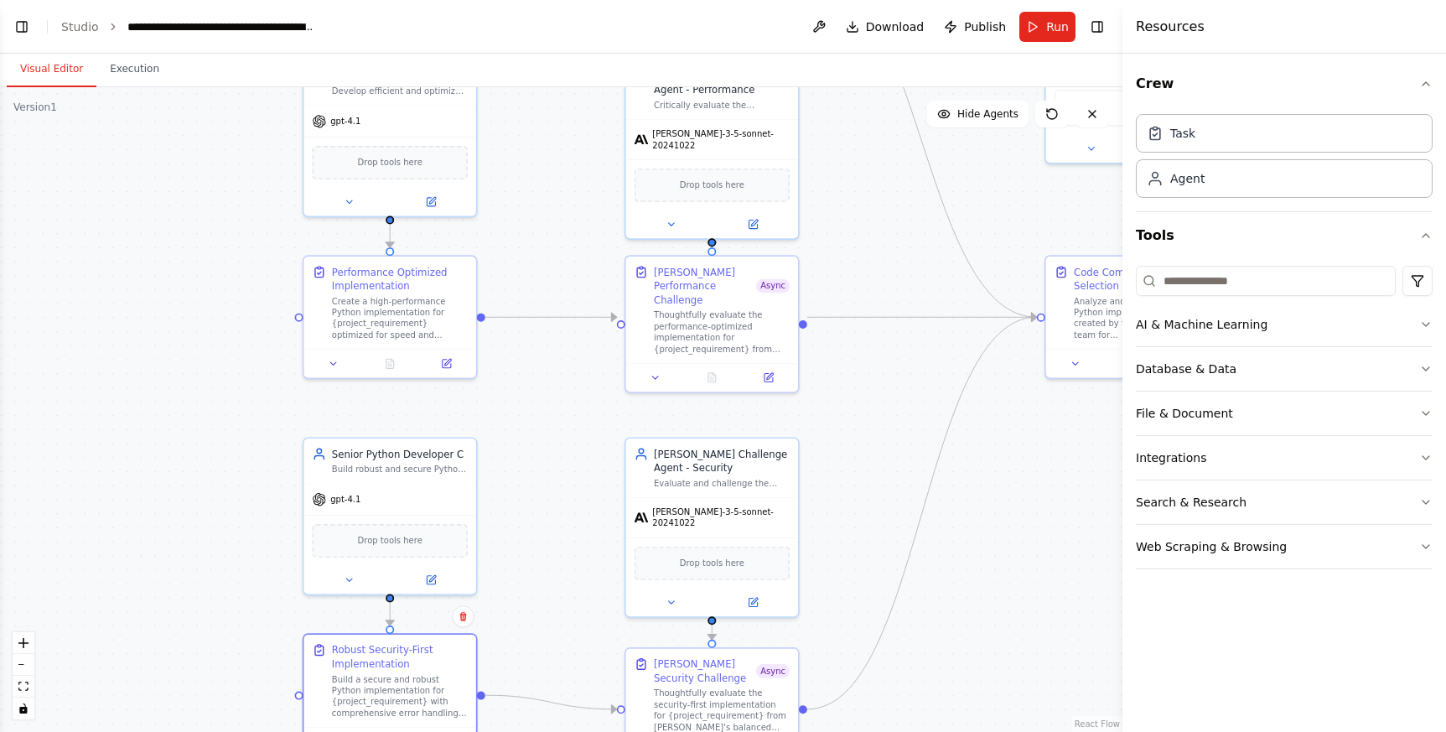
click at [850, 404] on div ".deletable-edge-delete-btn { width: 20px; height: 20px; border: 0px solid #ffff…" at bounding box center [561, 409] width 1122 height 644
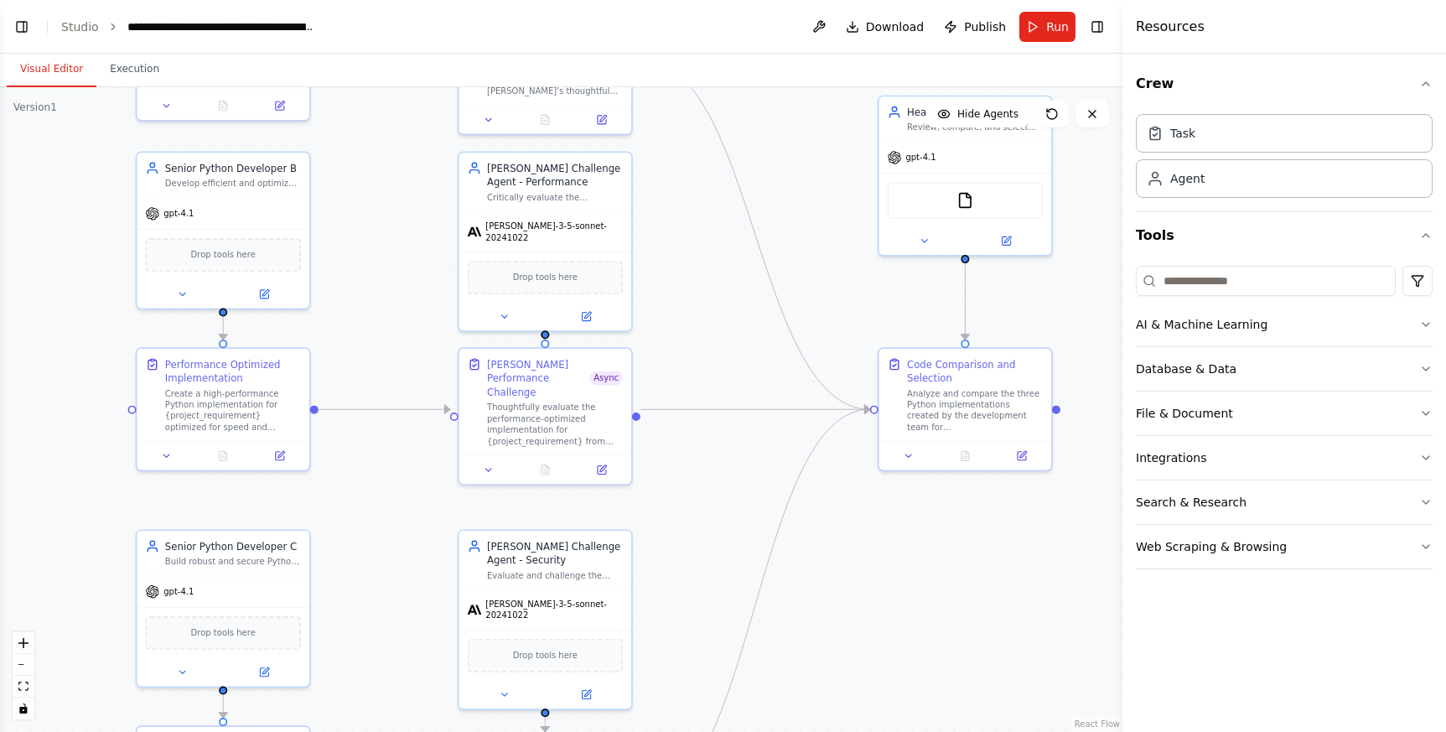
drag, startPoint x: 879, startPoint y: 393, endPoint x: 712, endPoint y: 485, distance: 190.6
click at [712, 485] on div ".deletable-edge-delete-btn { width: 20px; height: 20px; border: 0px solid #ffff…" at bounding box center [561, 409] width 1122 height 644
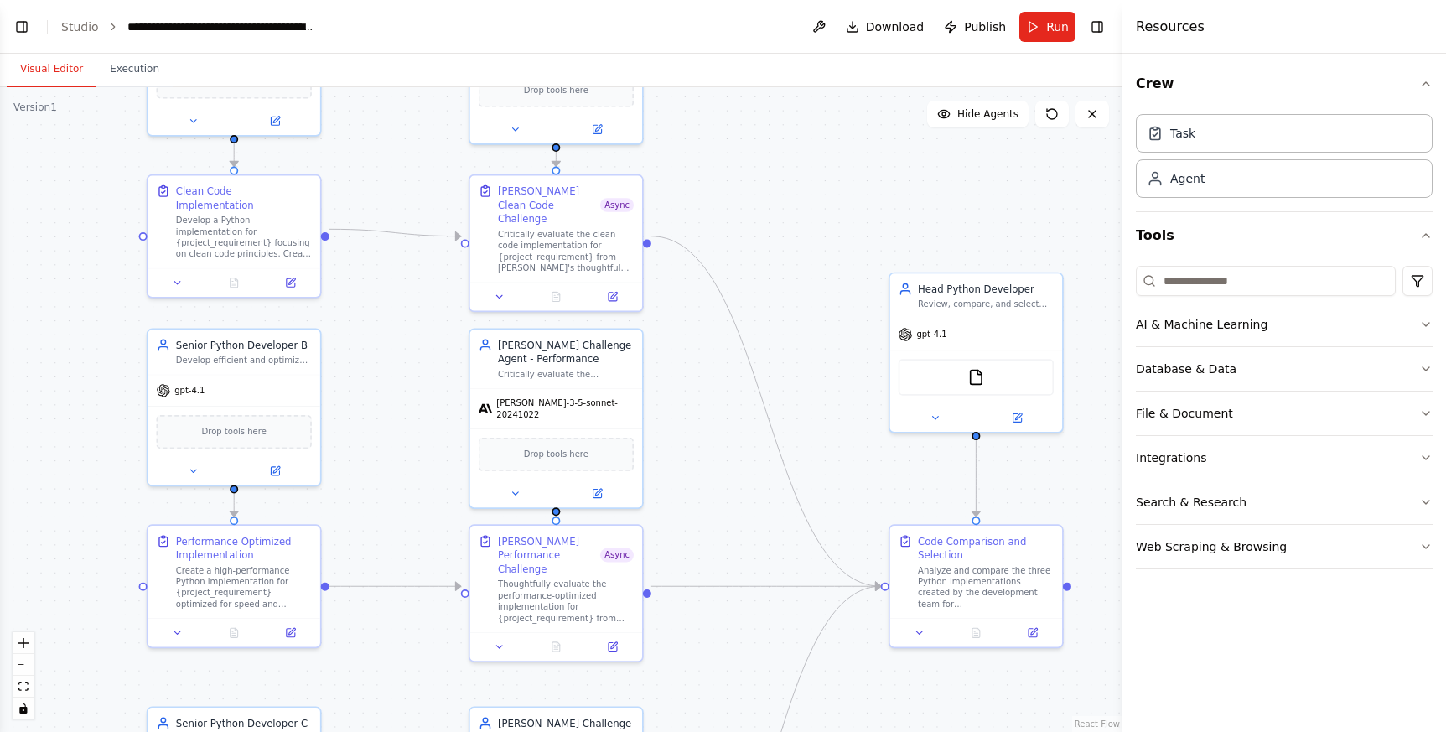
drag, startPoint x: 708, startPoint y: 333, endPoint x: 828, endPoint y: 505, distance: 210.2
click at [773, 515] on div ".deletable-edge-delete-btn { width: 20px; height: 20px; border: 0px solid #ffff…" at bounding box center [561, 409] width 1122 height 644
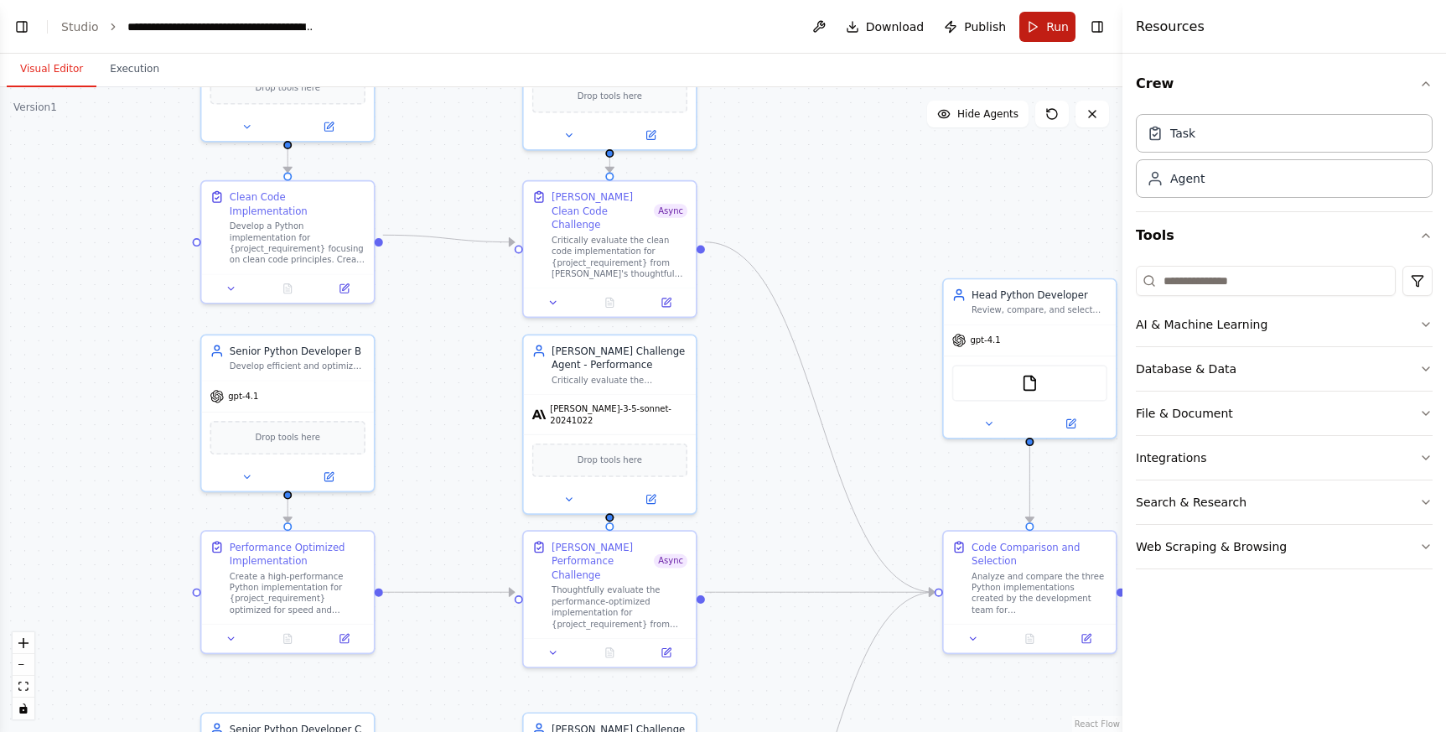
click at [1047, 36] on button "Run" at bounding box center [1047, 27] width 56 height 30
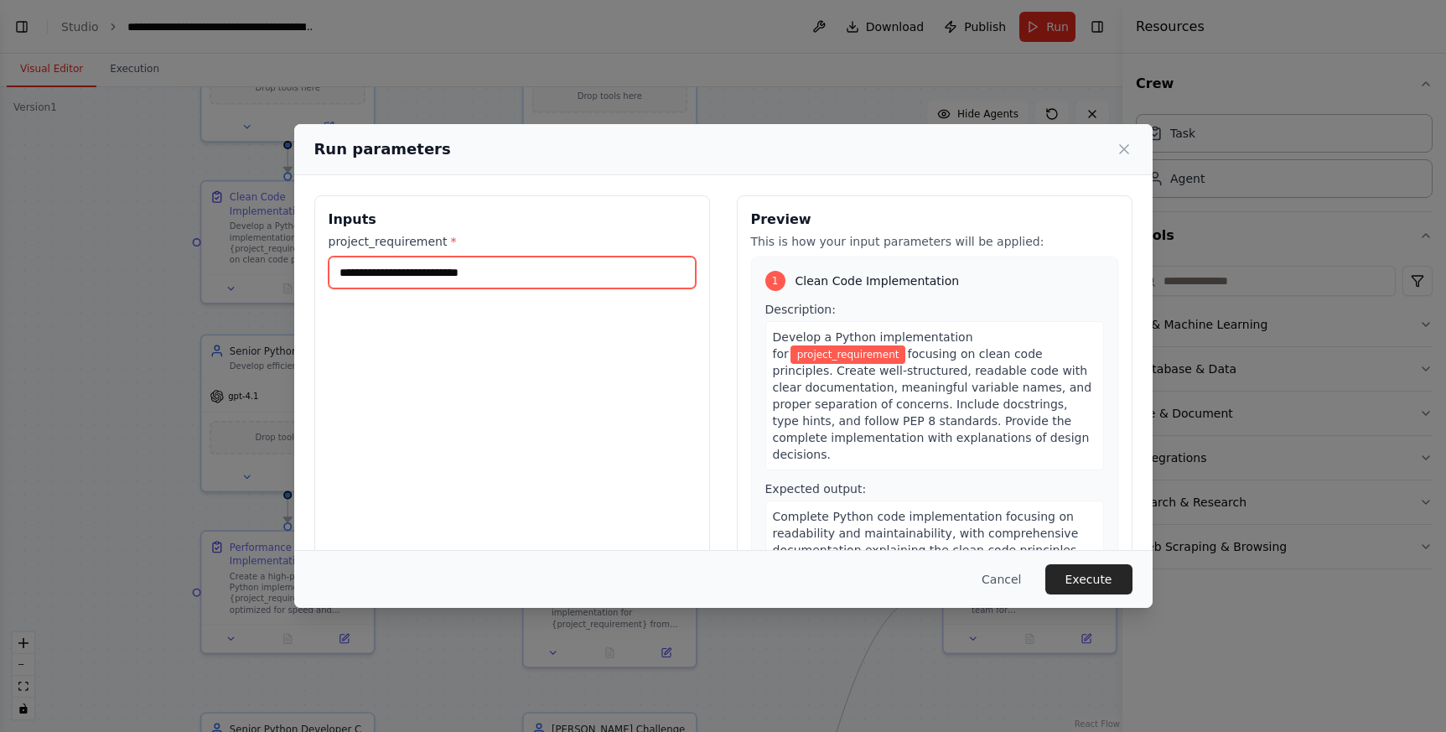
click at [545, 271] on input "project_requirement *" at bounding box center [512, 272] width 367 height 32
click at [389, 265] on input "project_requirement *" at bounding box center [512, 272] width 367 height 32
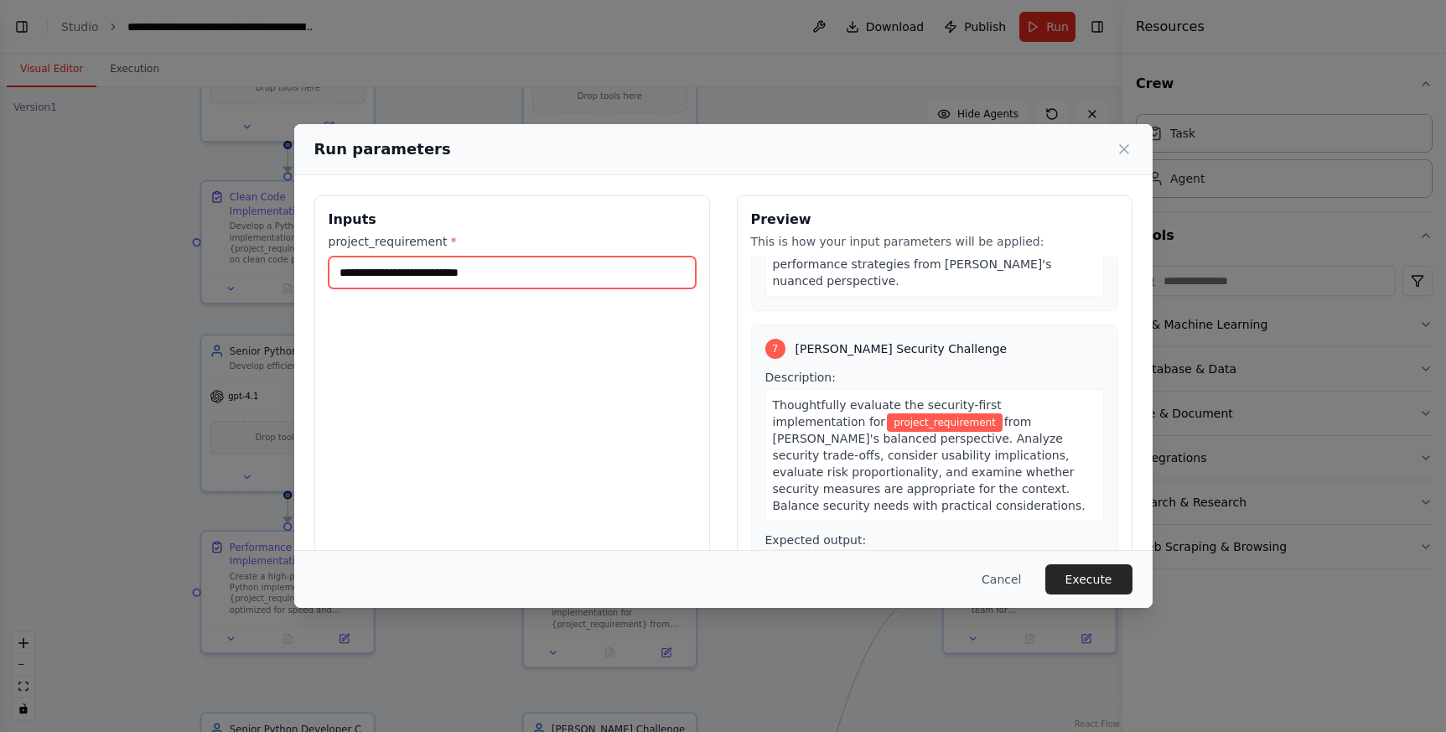
scroll to position [2107, 0]
click at [452, 274] on input "project_requirement *" at bounding box center [512, 272] width 367 height 32
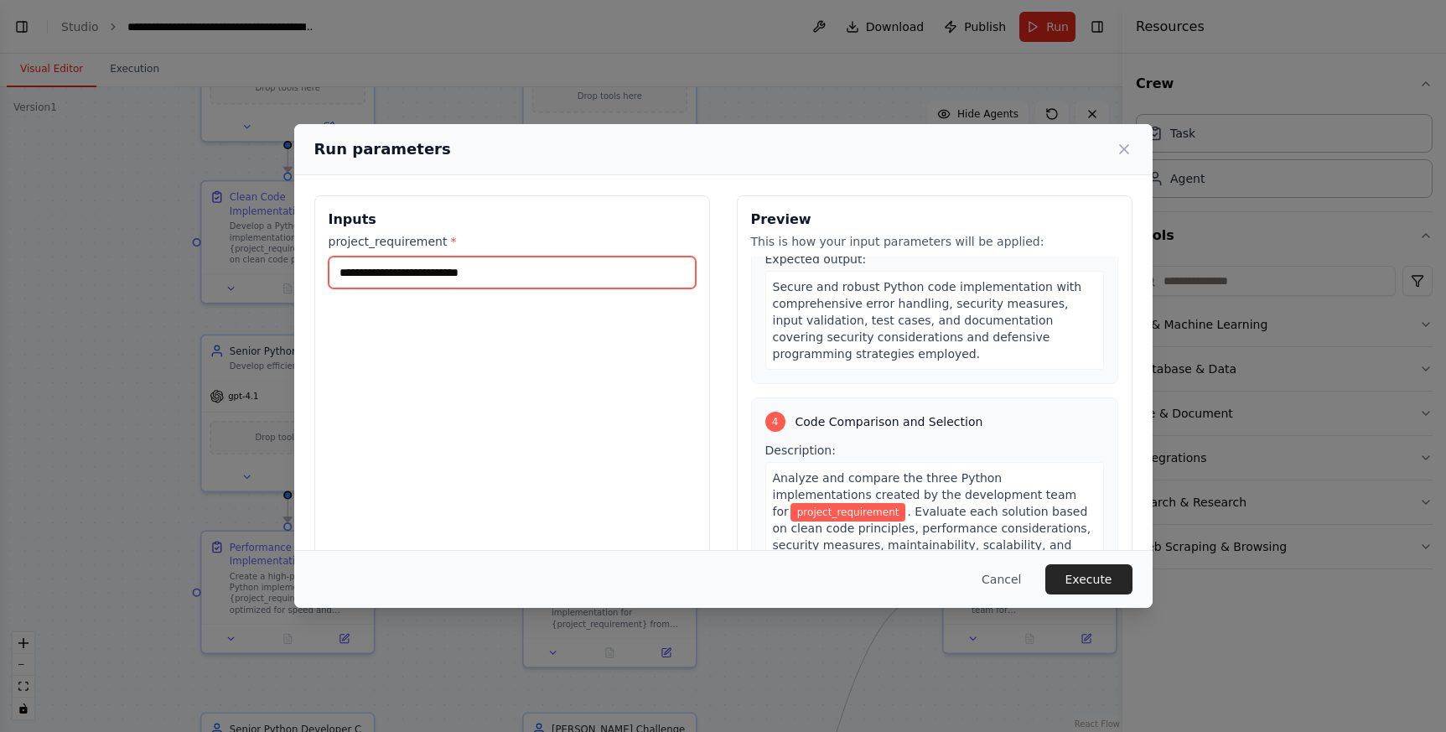
scroll to position [0, 0]
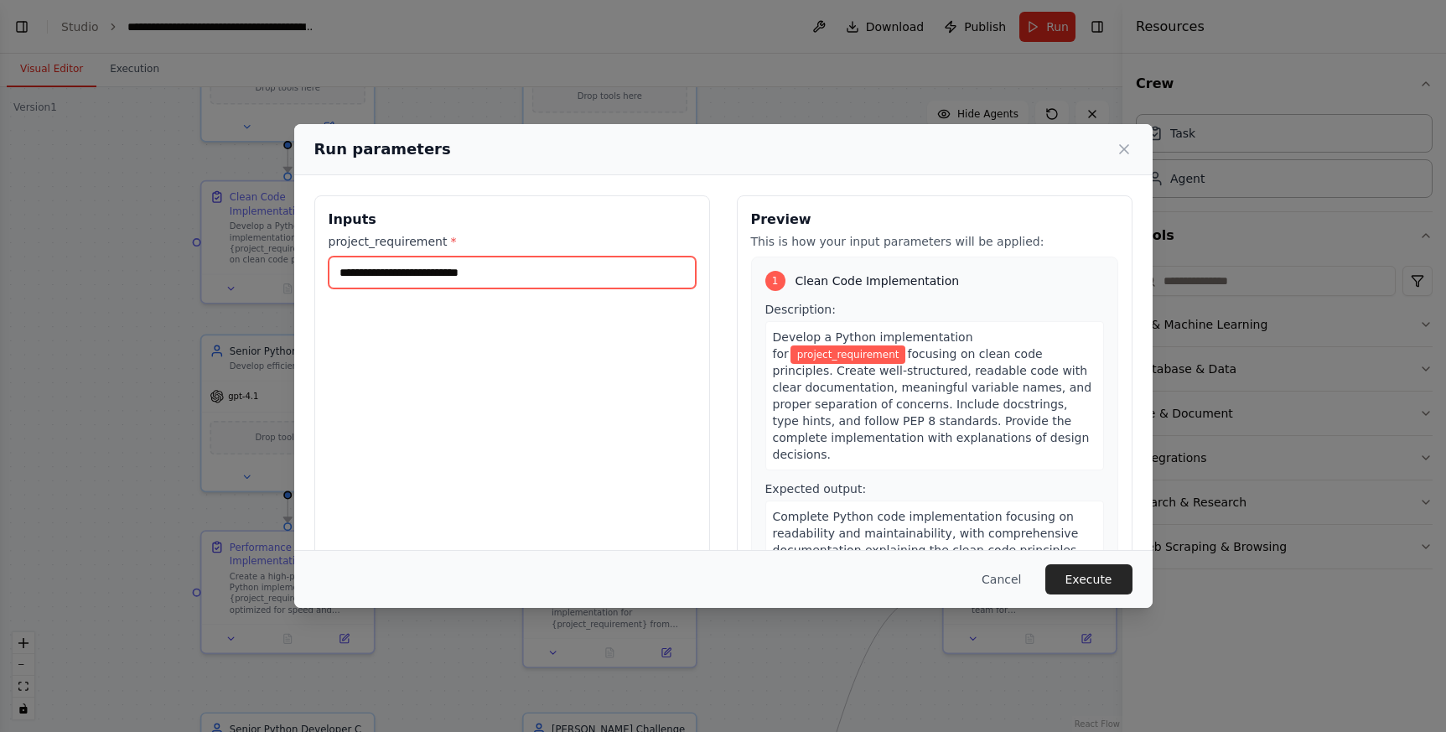
click at [414, 268] on input "project_requirement *" at bounding box center [512, 272] width 367 height 32
click at [439, 274] on input "**********" at bounding box center [512, 272] width 367 height 32
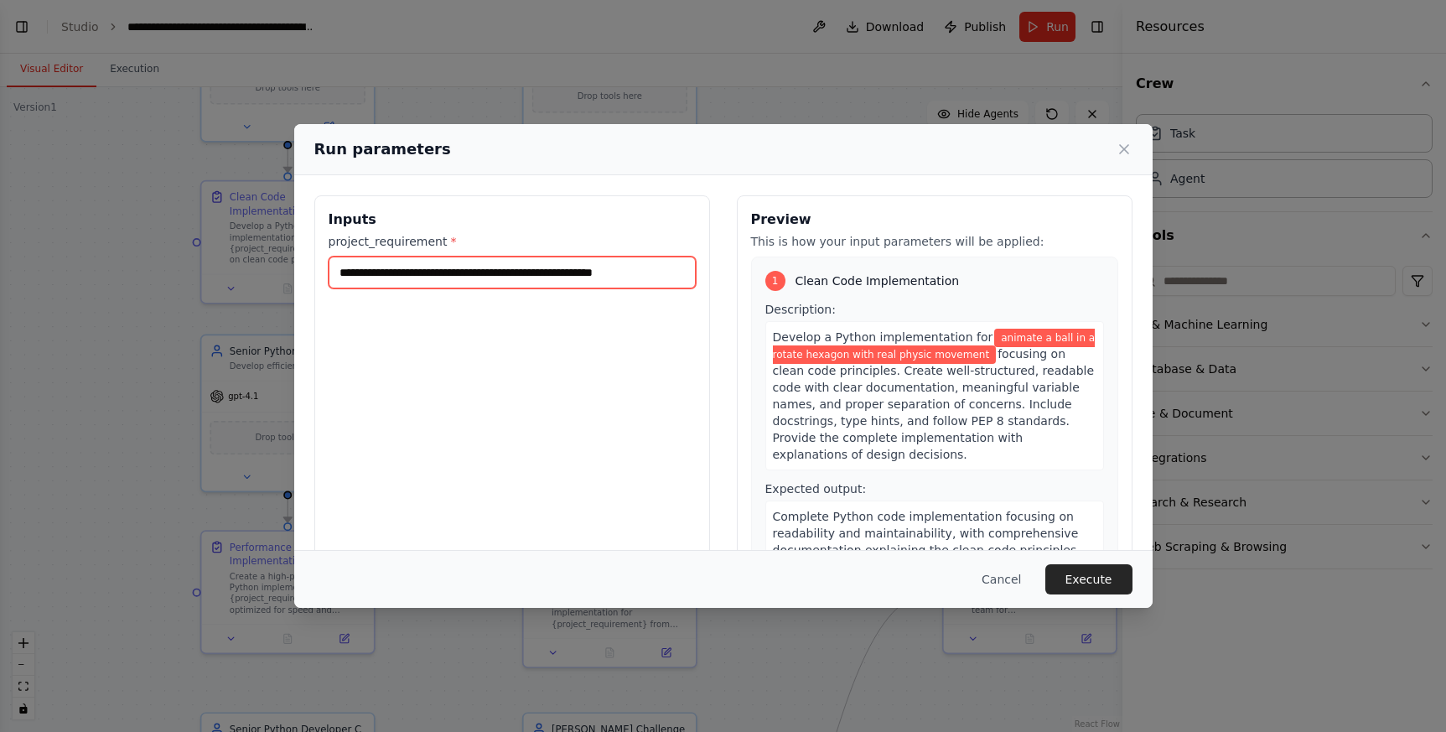
click at [670, 276] on input "**********" at bounding box center [512, 272] width 367 height 32
type input "**********"
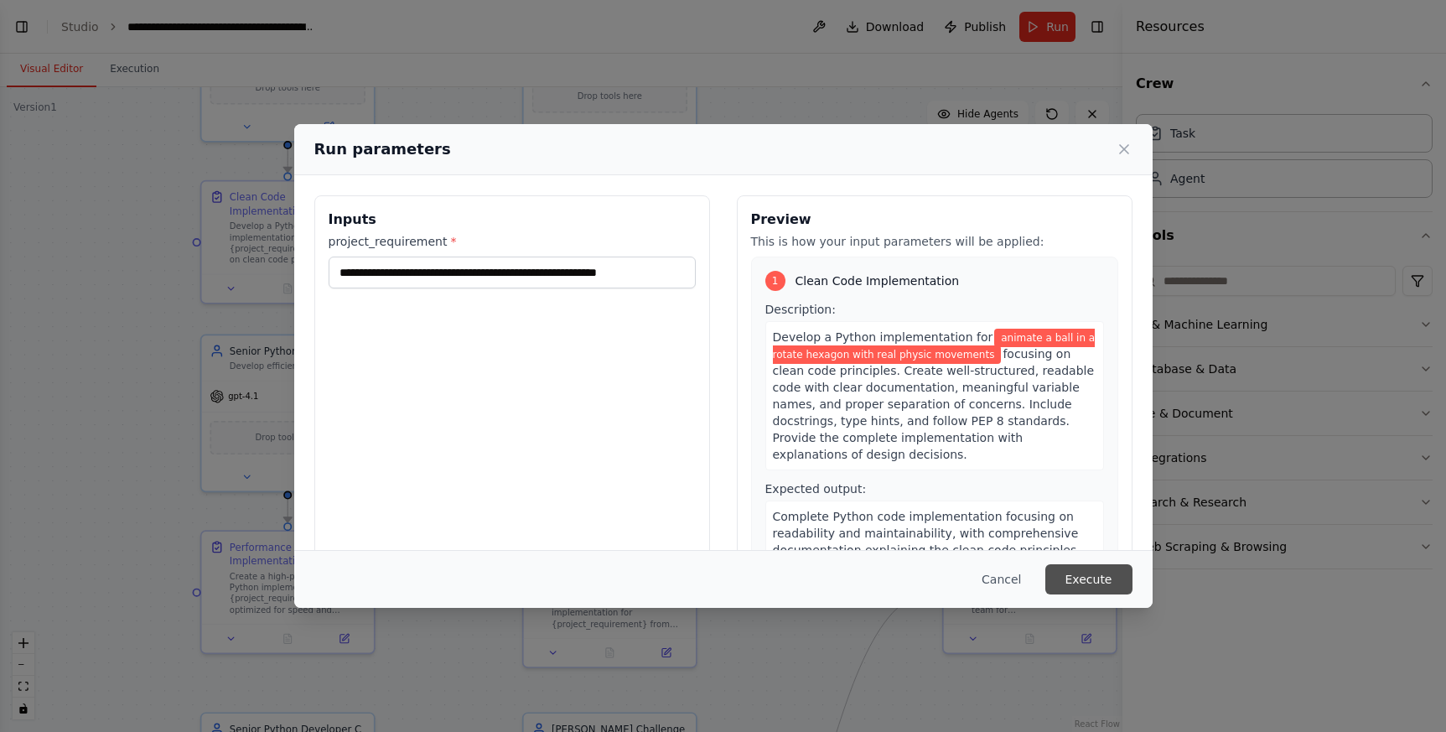
click at [1080, 582] on button "Execute" at bounding box center [1088, 579] width 87 height 30
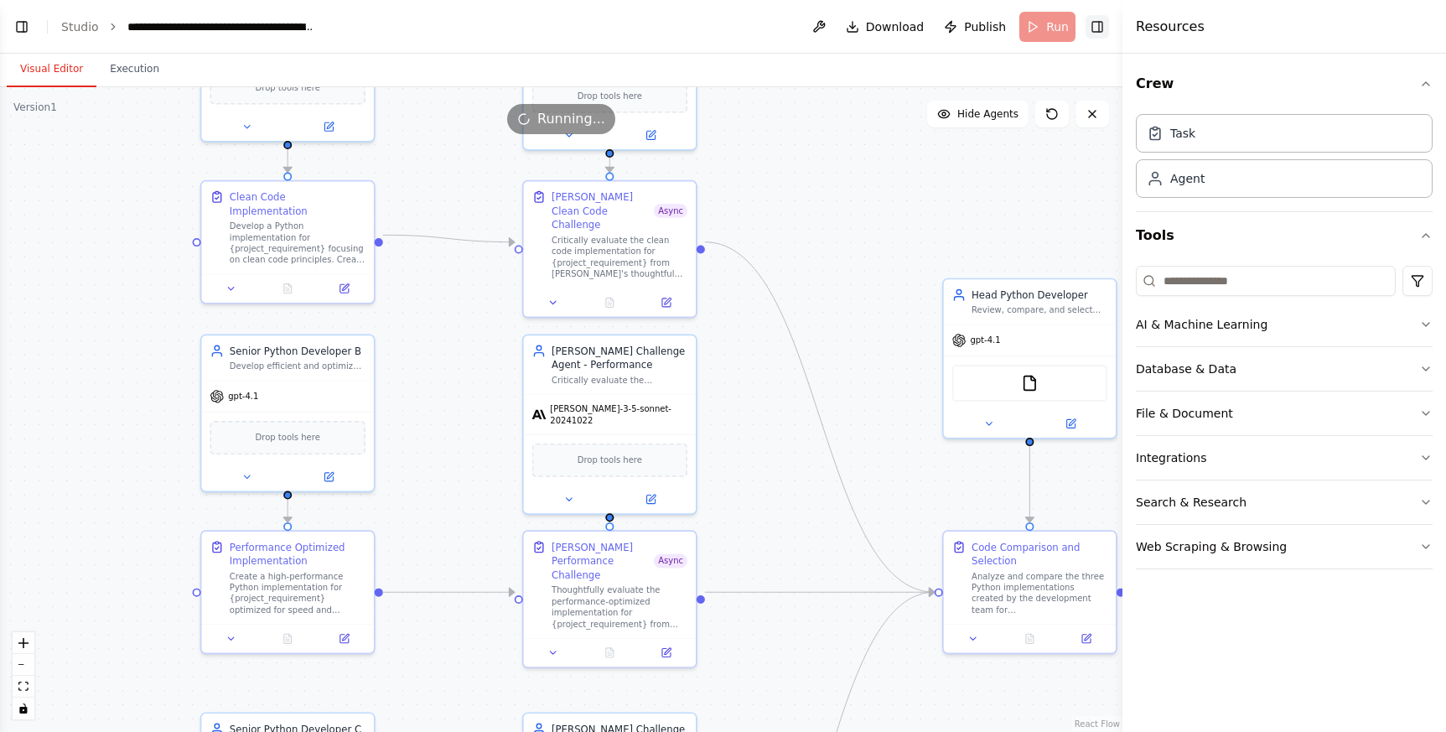
click at [1095, 28] on button "Toggle Right Sidebar" at bounding box center [1096, 26] width 23 height 23
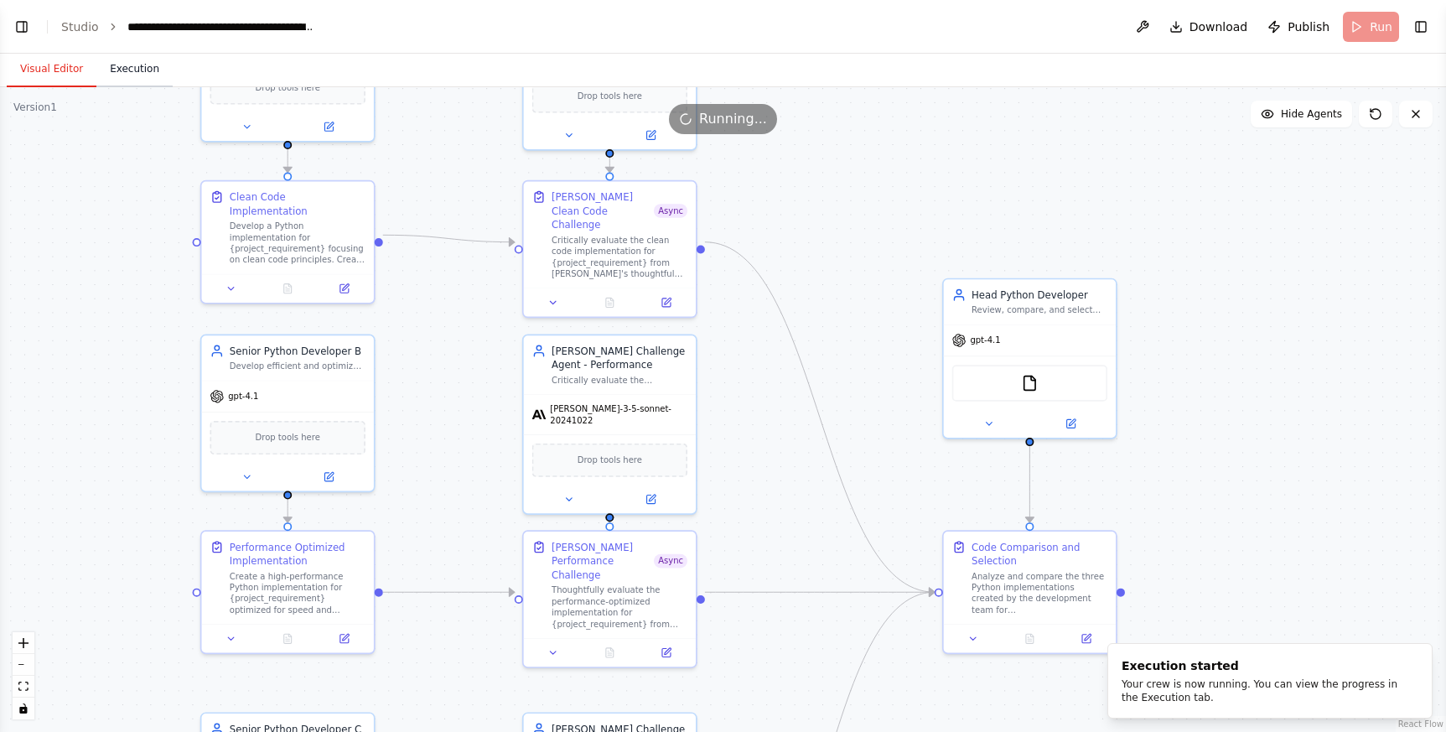
click at [144, 76] on button "Execution" at bounding box center [134, 69] width 76 height 35
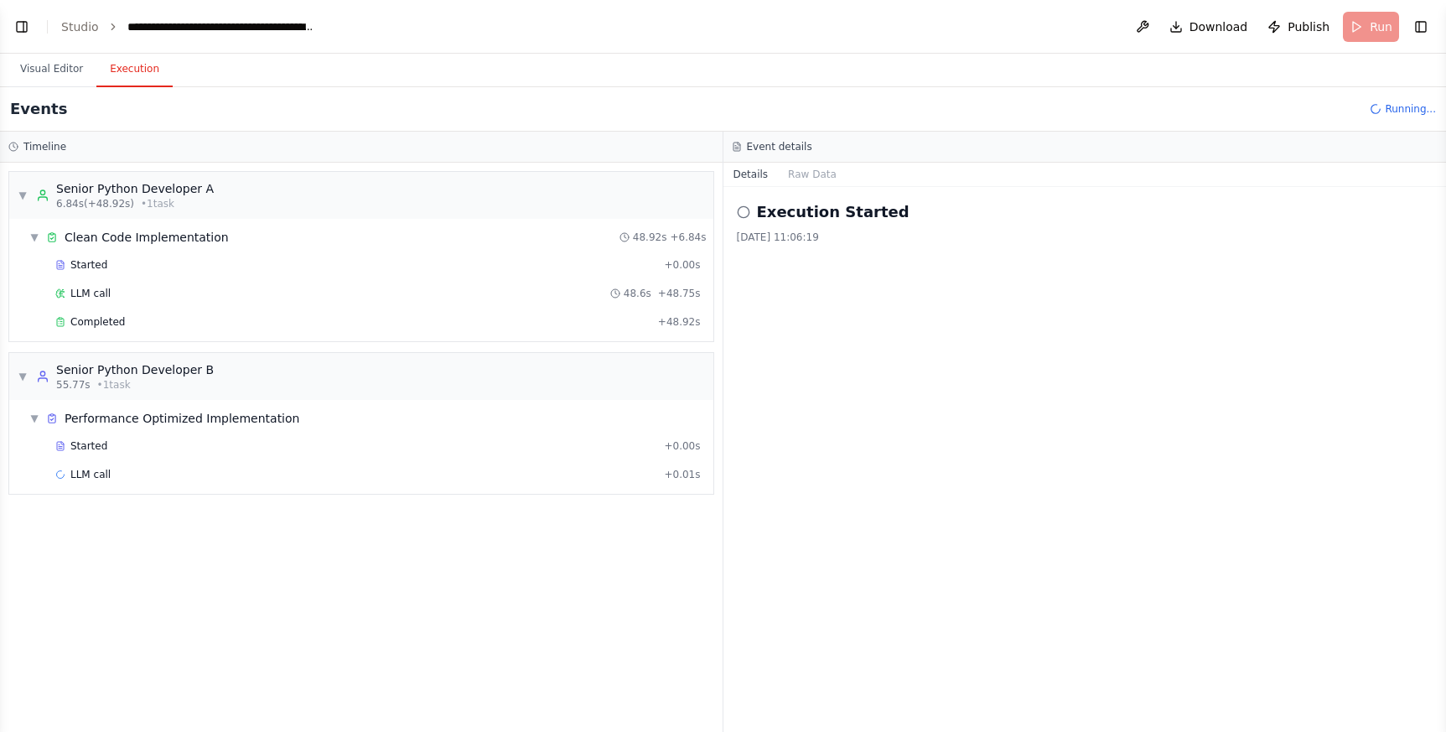
click at [293, 599] on div "▼ Senior Python Developer A 6.84s (+48.92s) • 1 task ▼ Clean Code Implementatio…" at bounding box center [361, 447] width 722 height 569
click at [85, 324] on span "Completed" at bounding box center [97, 321] width 54 height 13
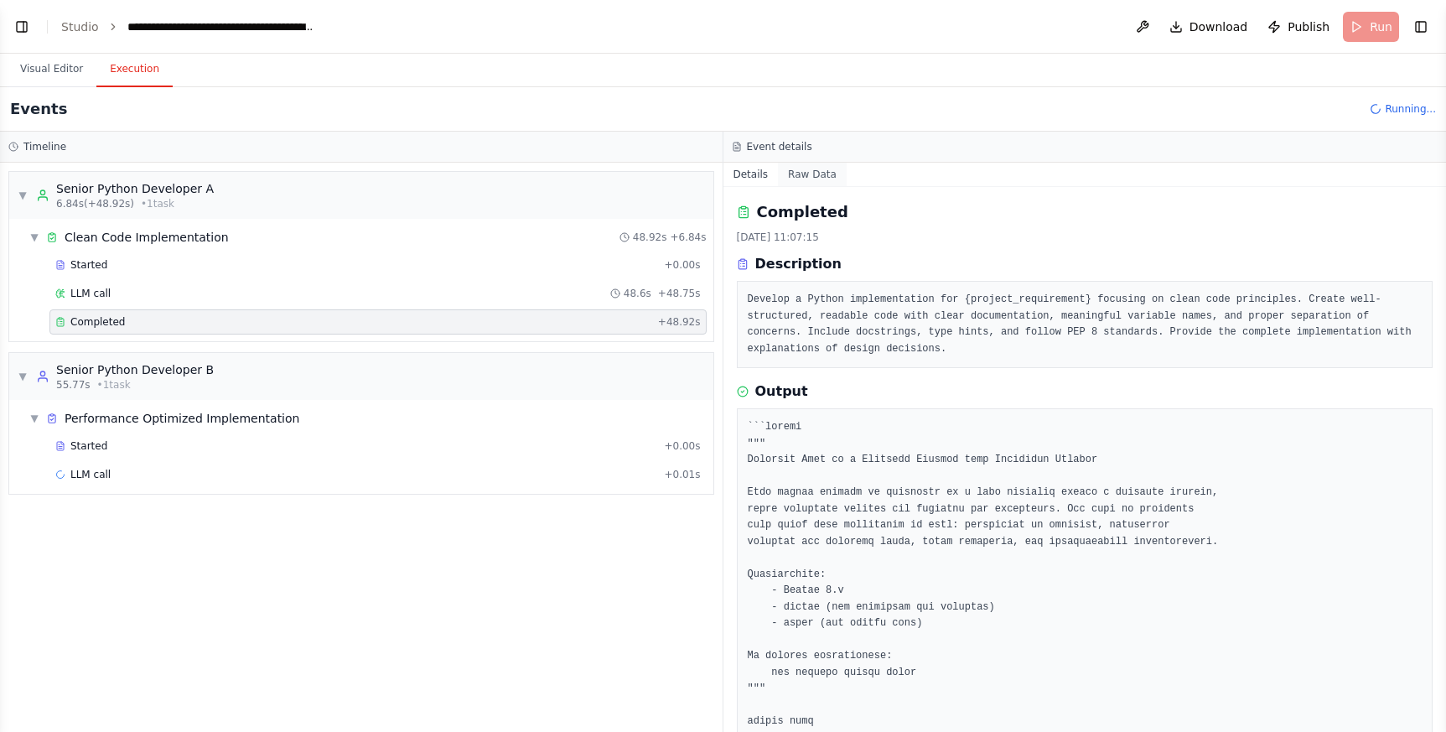
click at [798, 170] on button "Raw Data" at bounding box center [812, 174] width 69 height 23
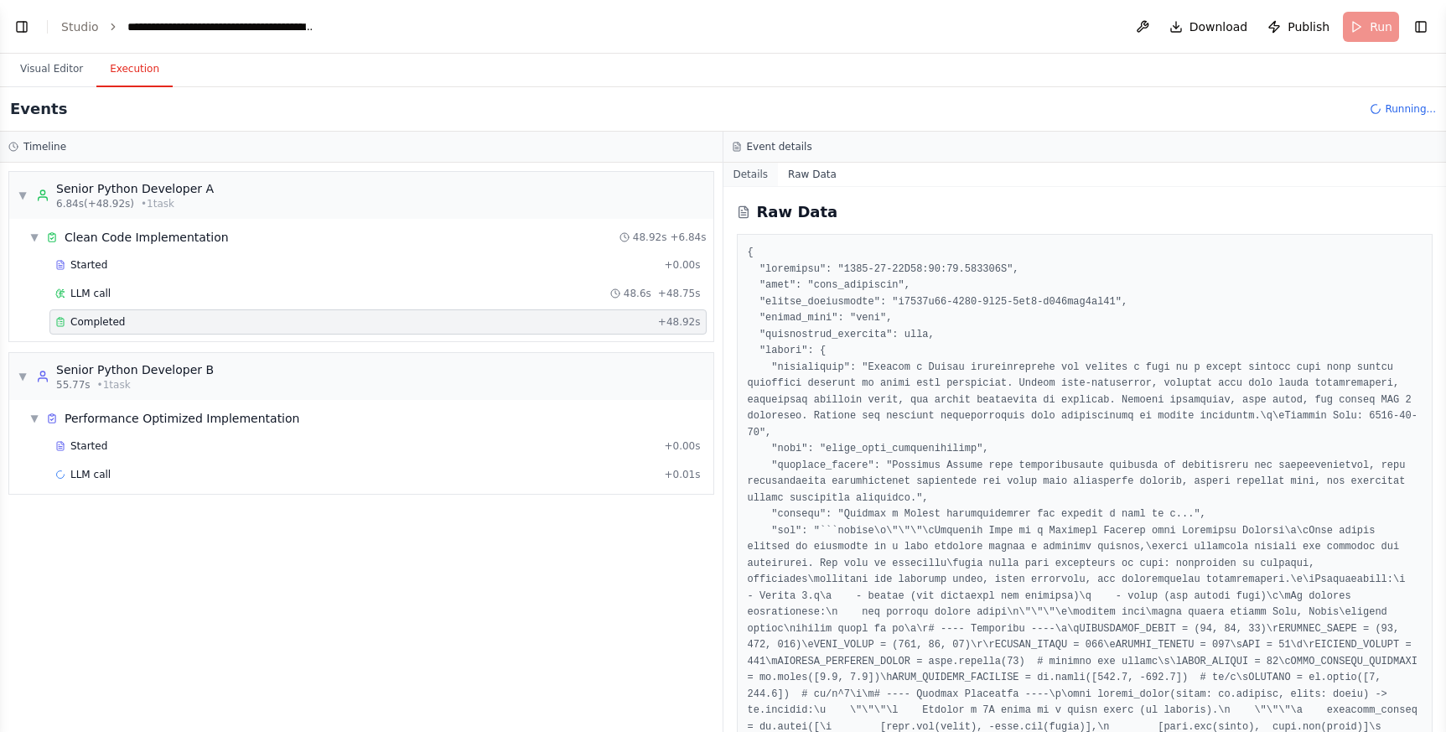
click at [745, 171] on button "Details" at bounding box center [750, 174] width 55 height 23
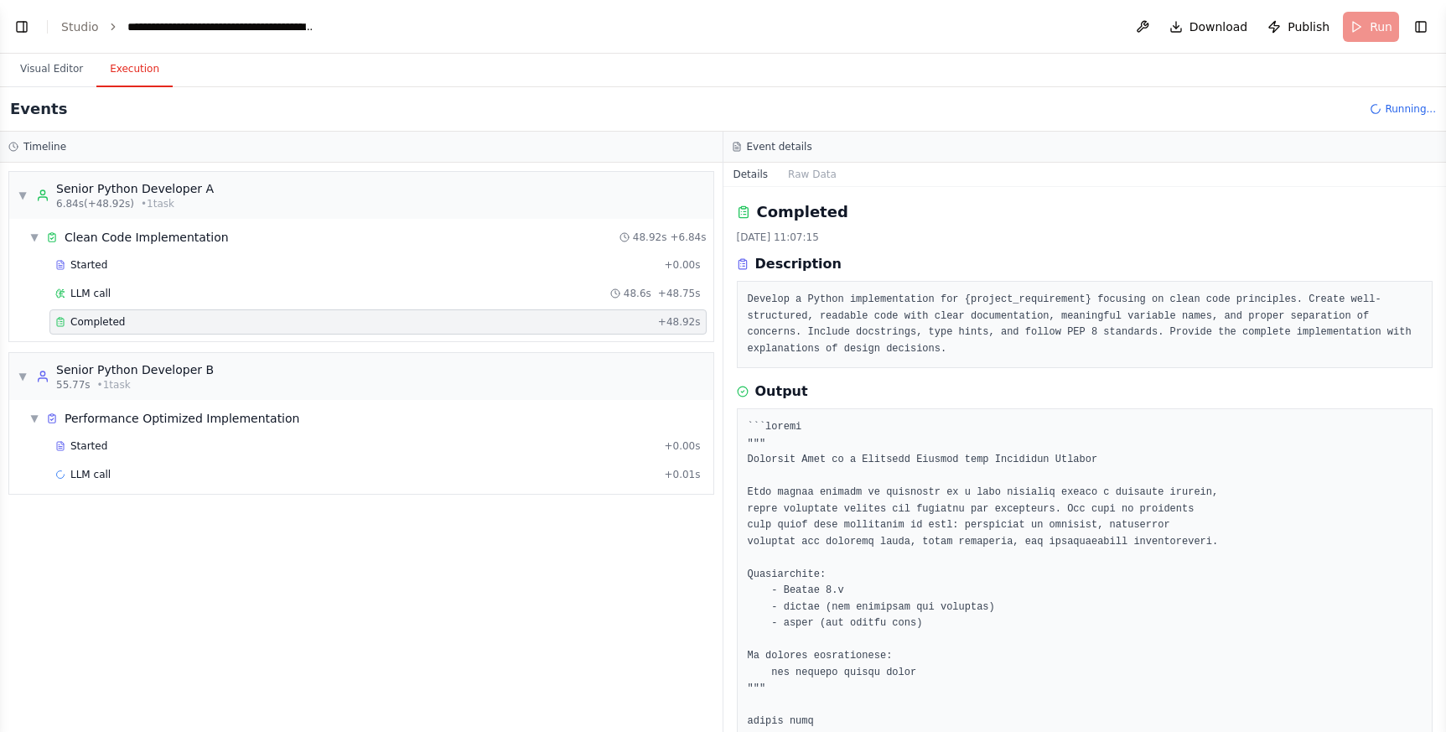
click at [131, 560] on div "▼ Senior Python Developer A 6.84s (+48.92s) • 1 task ▼ Clean Code Implementatio…" at bounding box center [361, 447] width 722 height 569
click at [138, 530] on div "▼ Senior Python Developer A 6.84s (+48.92s) • 1 task ▼ Clean Code Implementatio…" at bounding box center [361, 447] width 722 height 569
click at [63, 75] on button "Visual Editor" at bounding box center [52, 69] width 90 height 35
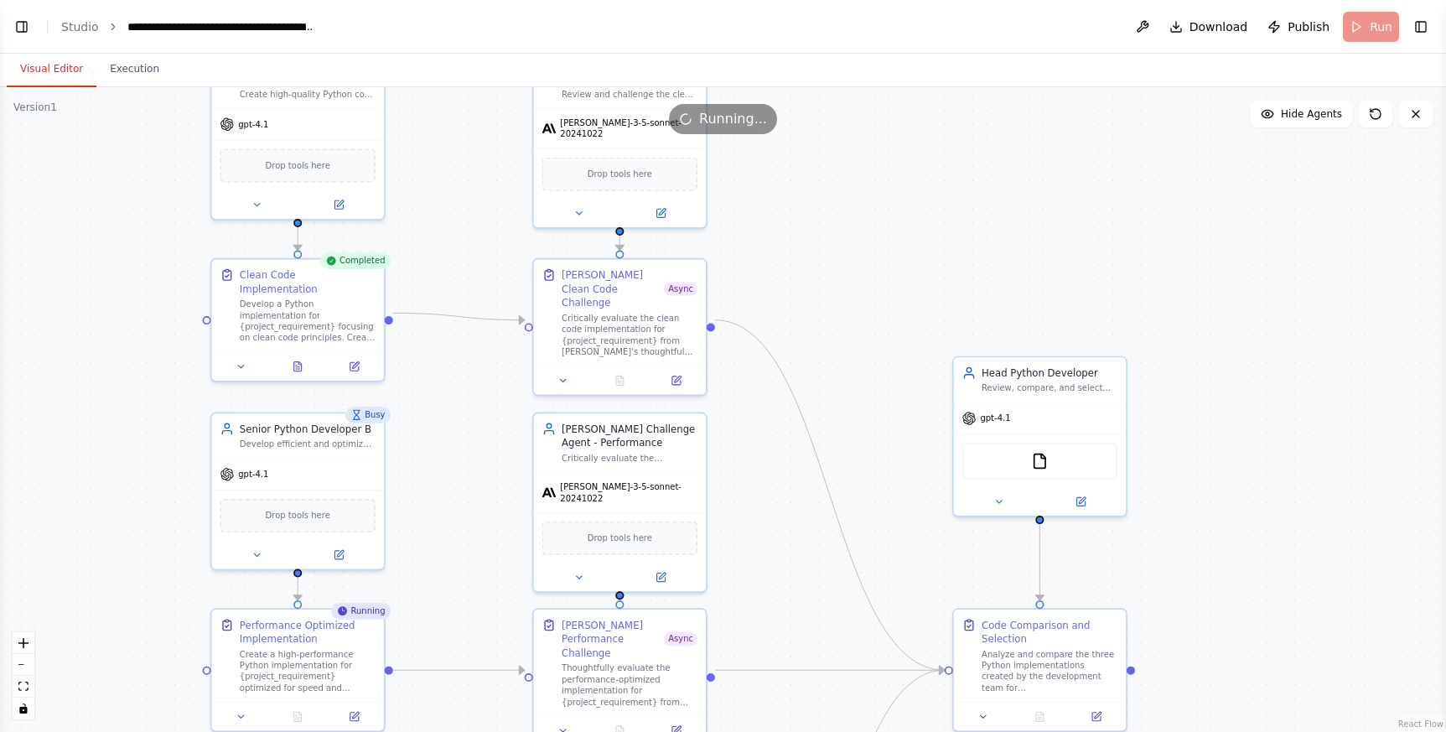
drag, startPoint x: 132, startPoint y: 210, endPoint x: 142, endPoint y: 286, distance: 76.9
click at [142, 286] on div ".deletable-edge-delete-btn { width: 20px; height: 20px; border: 0px solid #ffff…" at bounding box center [723, 409] width 1446 height 644
click at [143, 67] on button "Execution" at bounding box center [134, 69] width 76 height 35
click at [42, 70] on button "Visual Editor" at bounding box center [52, 69] width 90 height 35
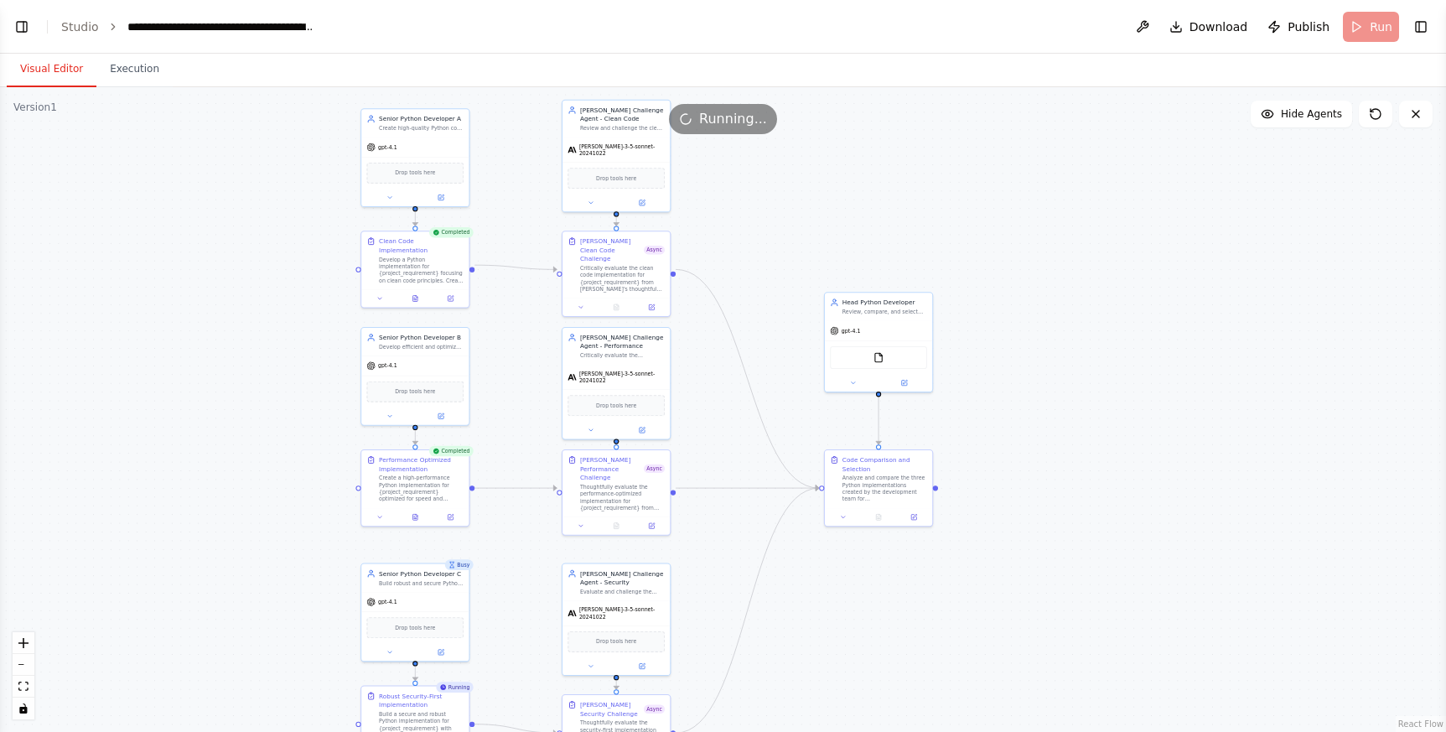
drag, startPoint x: 785, startPoint y: 519, endPoint x: 729, endPoint y: 452, distance: 87.5
click at [729, 452] on div ".deletable-edge-delete-btn { width: 20px; height: 20px; border: 0px solid #ffff…" at bounding box center [723, 409] width 1446 height 644
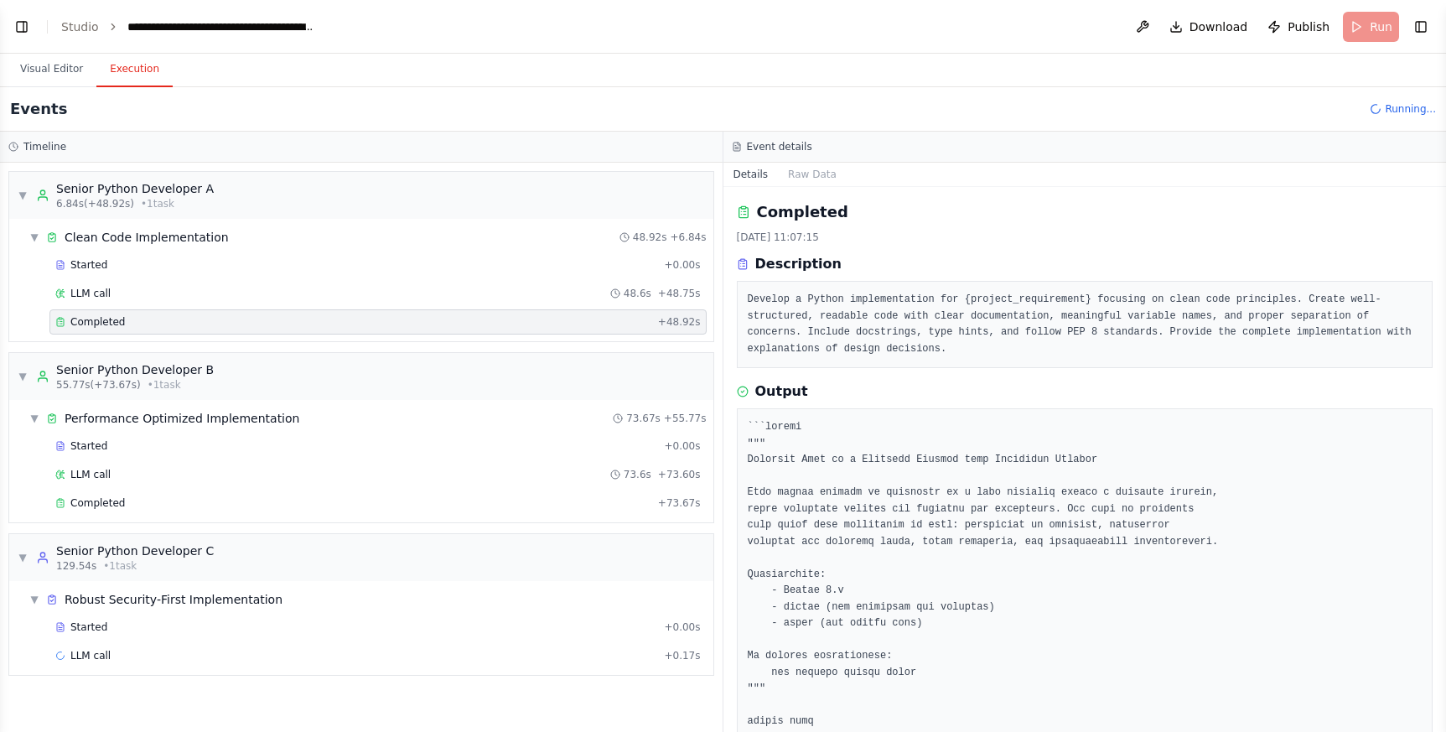
click at [137, 70] on button "Execution" at bounding box center [134, 69] width 76 height 35
click at [381, 643] on div "▼ Senior Python Developer A 6.84s (+48.92s) • 1 task ▼ Clean Code Implementatio…" at bounding box center [361, 447] width 722 height 569
click at [96, 268] on span "Started" at bounding box center [88, 264] width 37 height 13
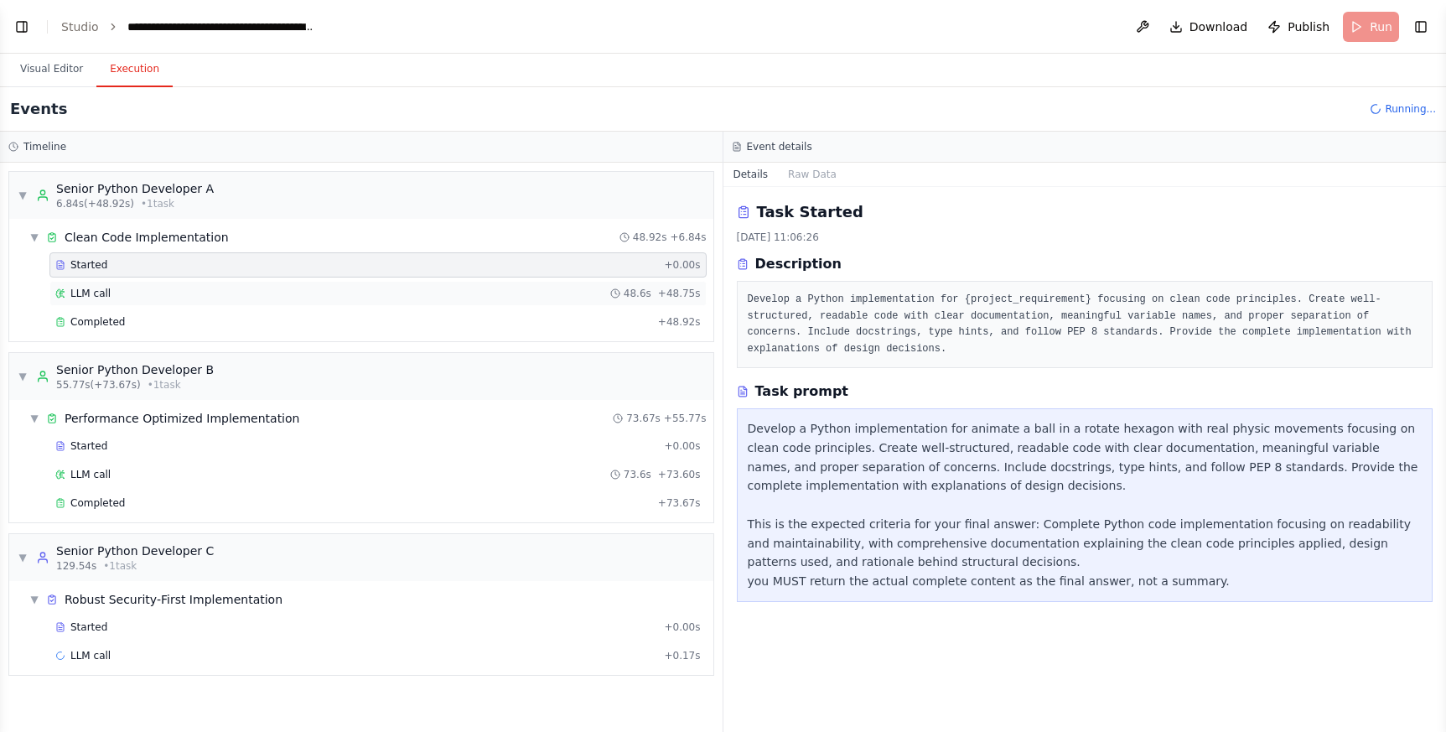
click at [97, 290] on span "LLM call" at bounding box center [90, 293] width 40 height 13
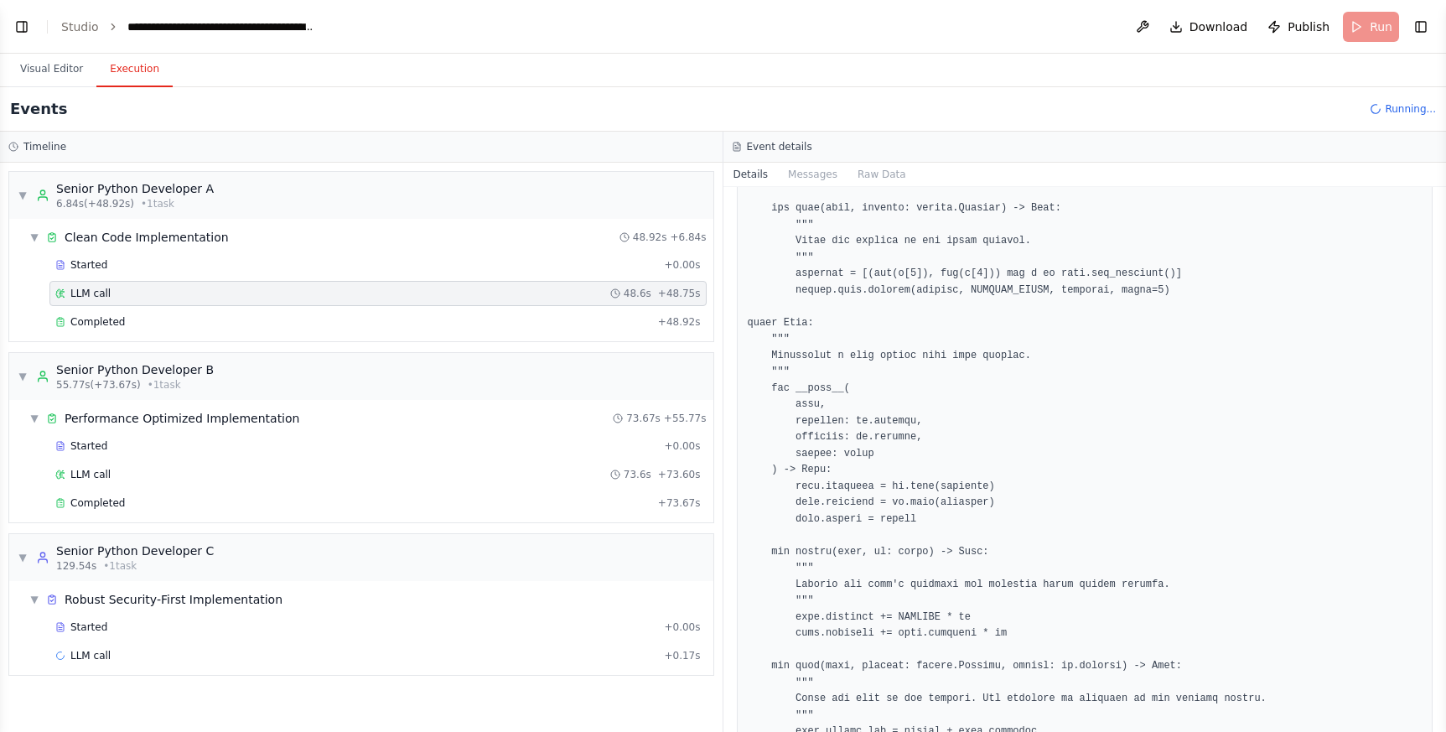
scroll to position [1737, 0]
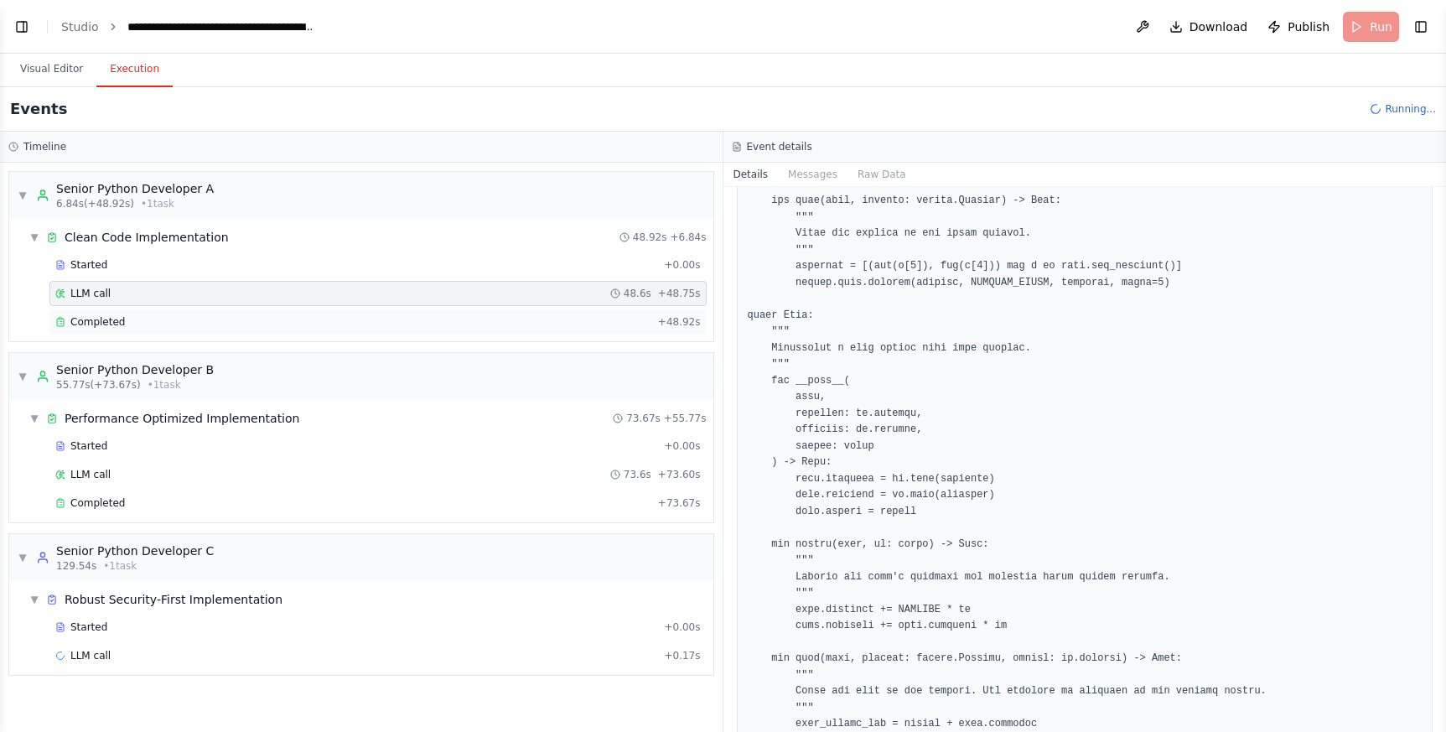
click at [135, 325] on div "Completed" at bounding box center [353, 321] width 596 height 13
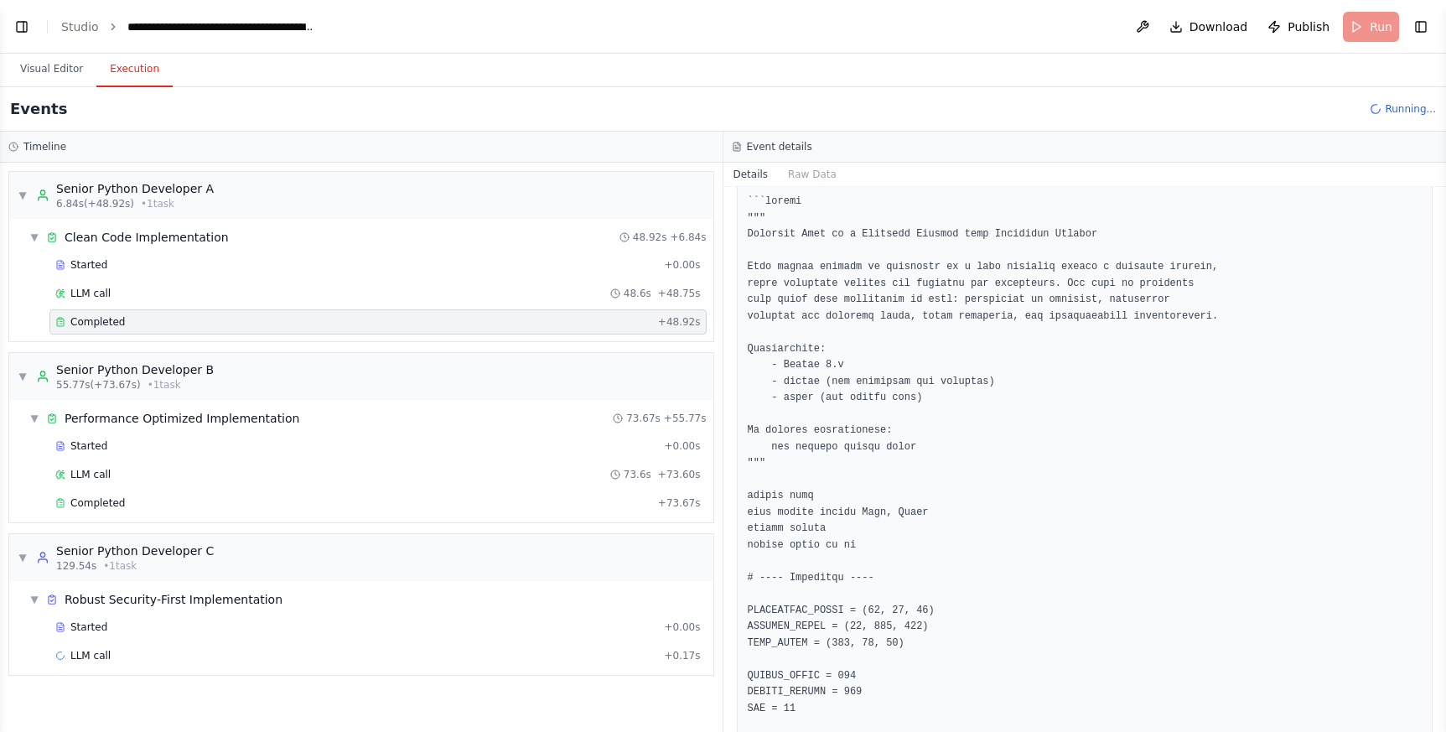
scroll to position [230, 0]
click at [107, 496] on span "Completed" at bounding box center [97, 502] width 54 height 13
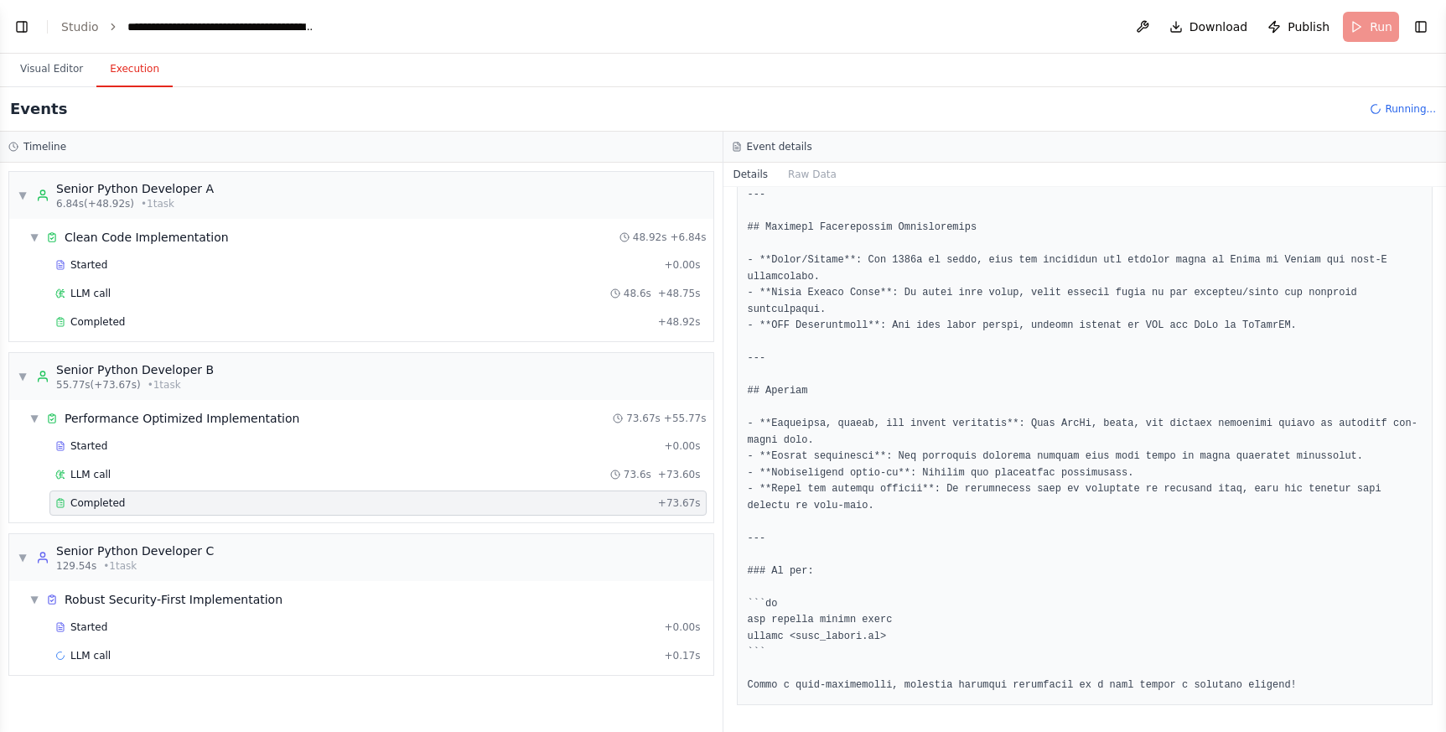
scroll to position [4612, 0]
click at [93, 643] on div "▼ Senior Python Developer A 6.84s (+48.92s) • 1 task ▼ Clean Code Implementatio…" at bounding box center [361, 447] width 722 height 569
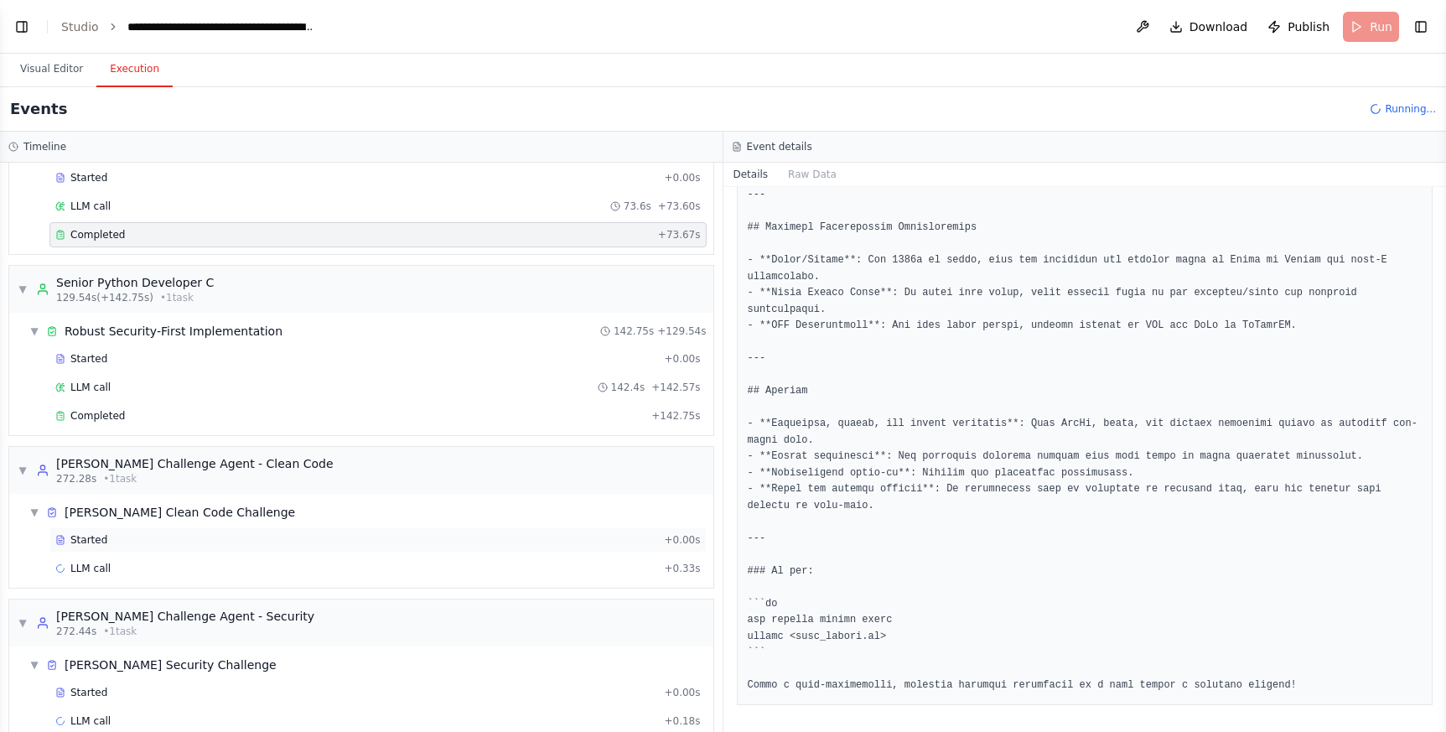
scroll to position [261, 0]
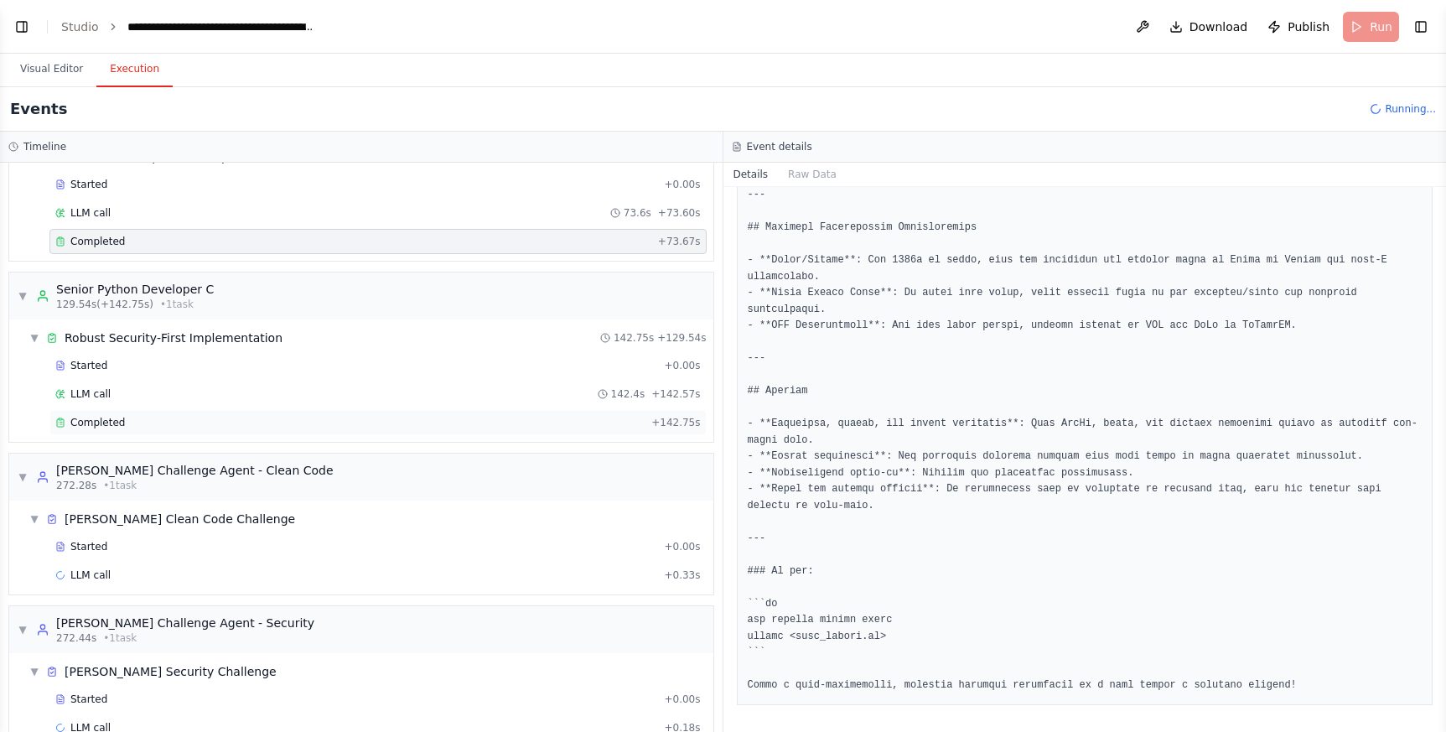
click at [109, 425] on span "Completed" at bounding box center [97, 422] width 54 height 13
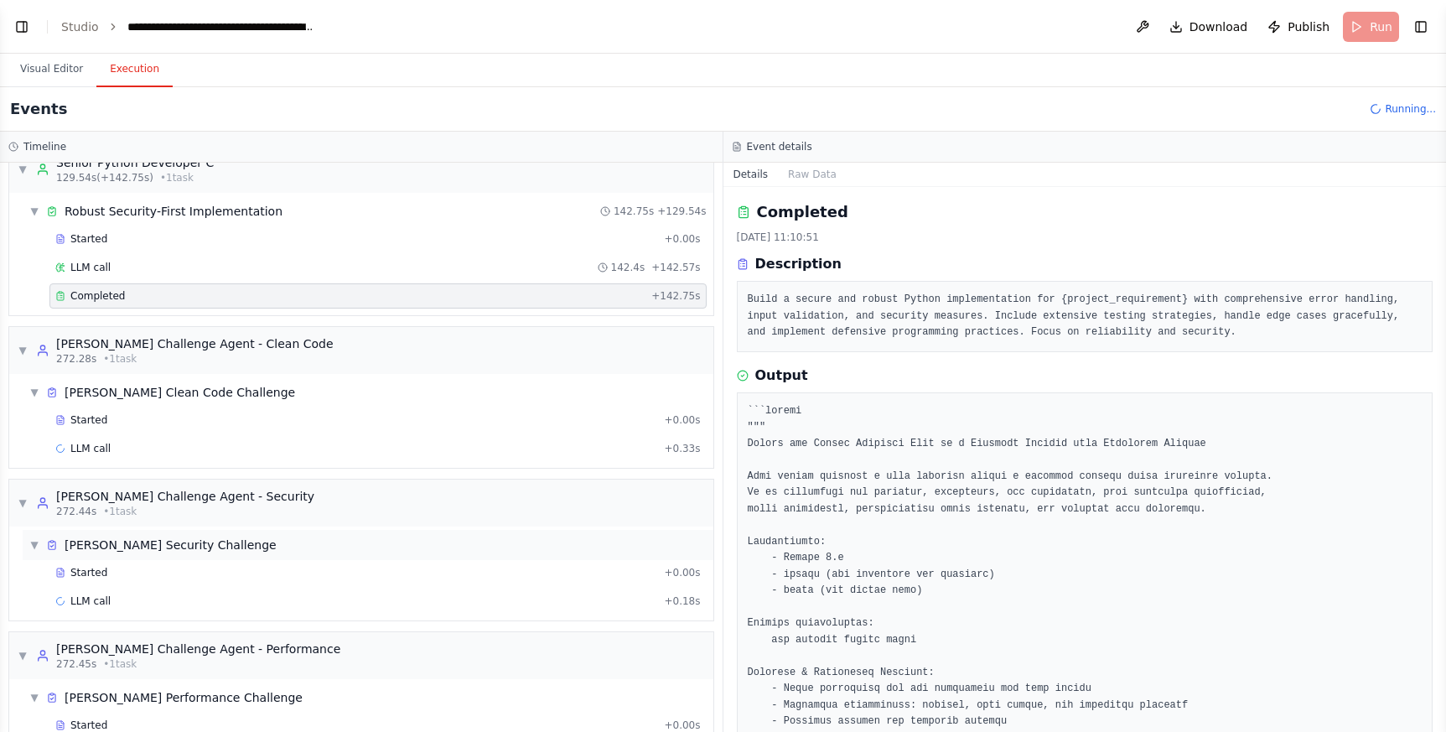
scroll to position [448, 0]
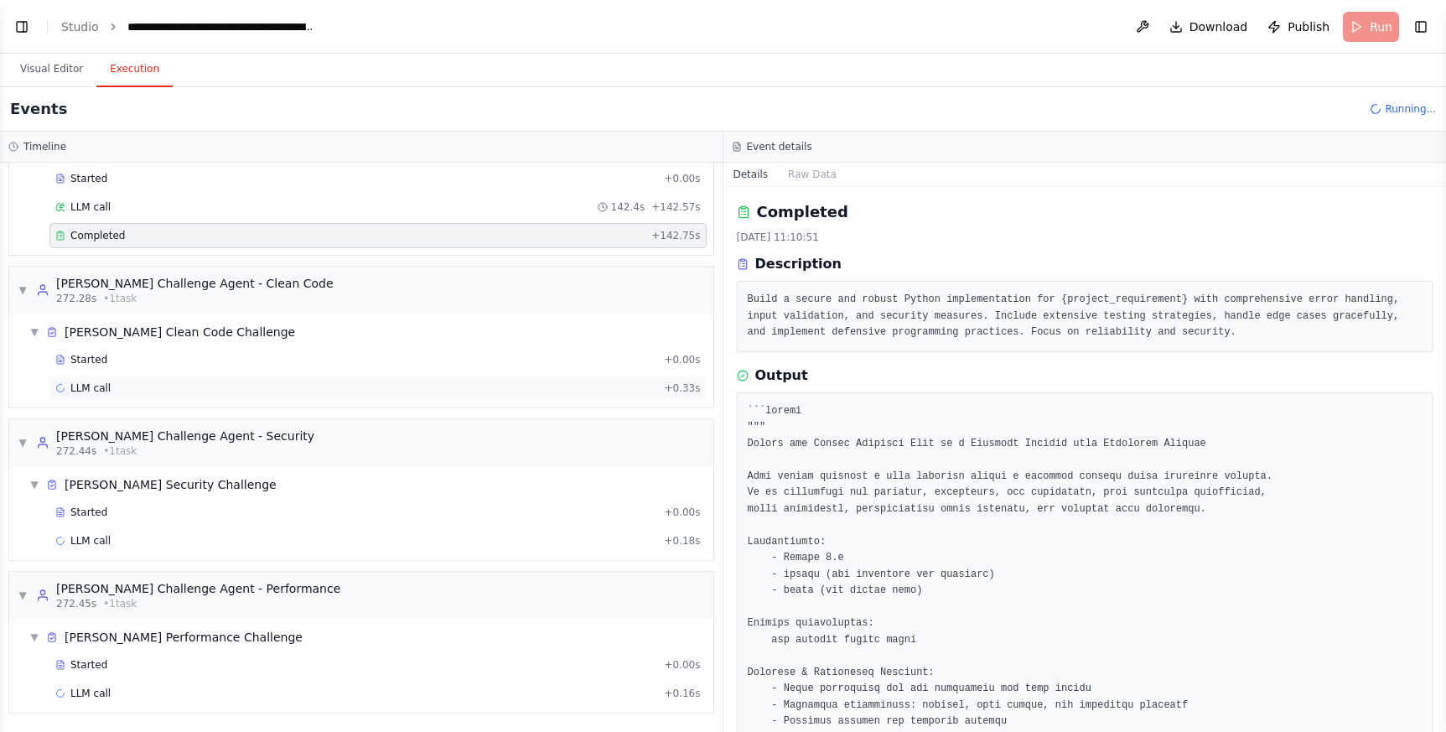
click at [101, 384] on span "LLM call" at bounding box center [90, 387] width 40 height 13
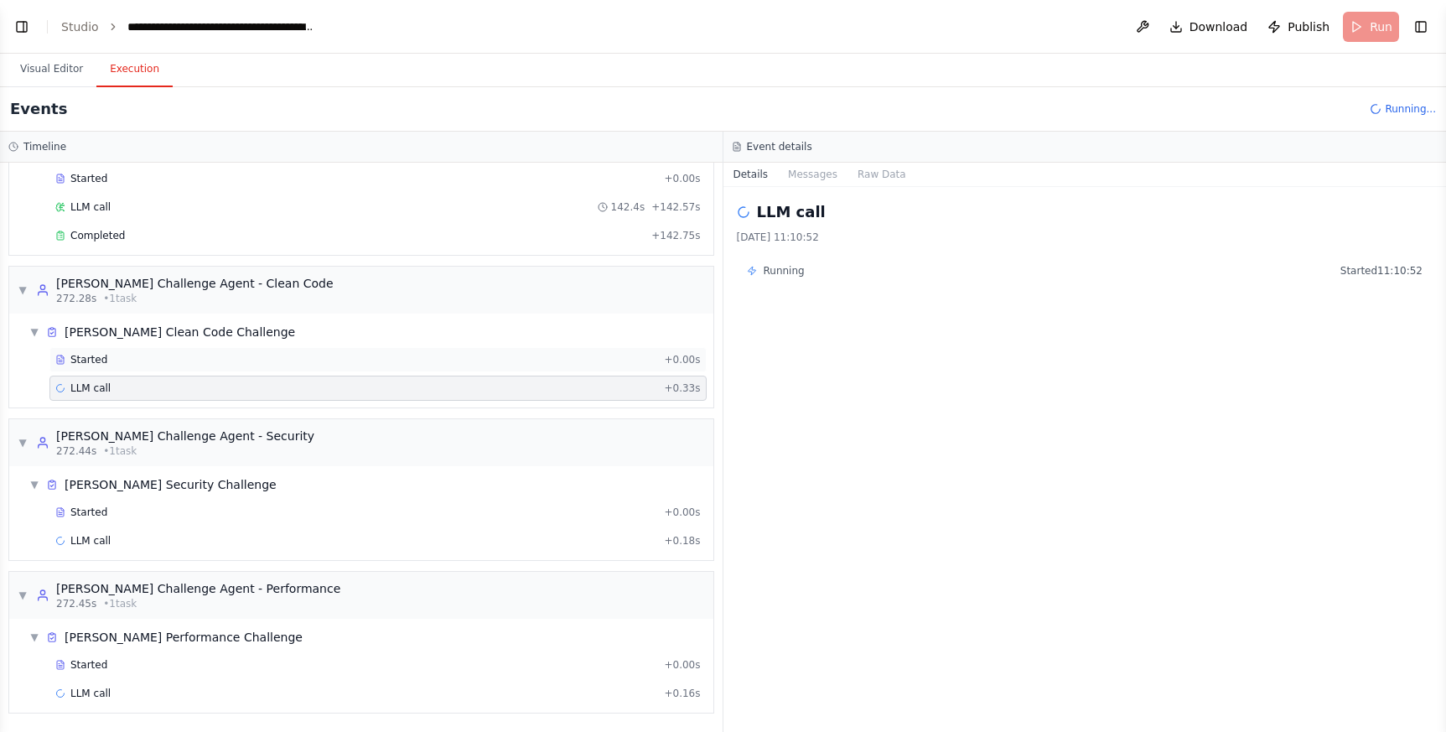
click at [99, 357] on span "Started" at bounding box center [88, 359] width 37 height 13
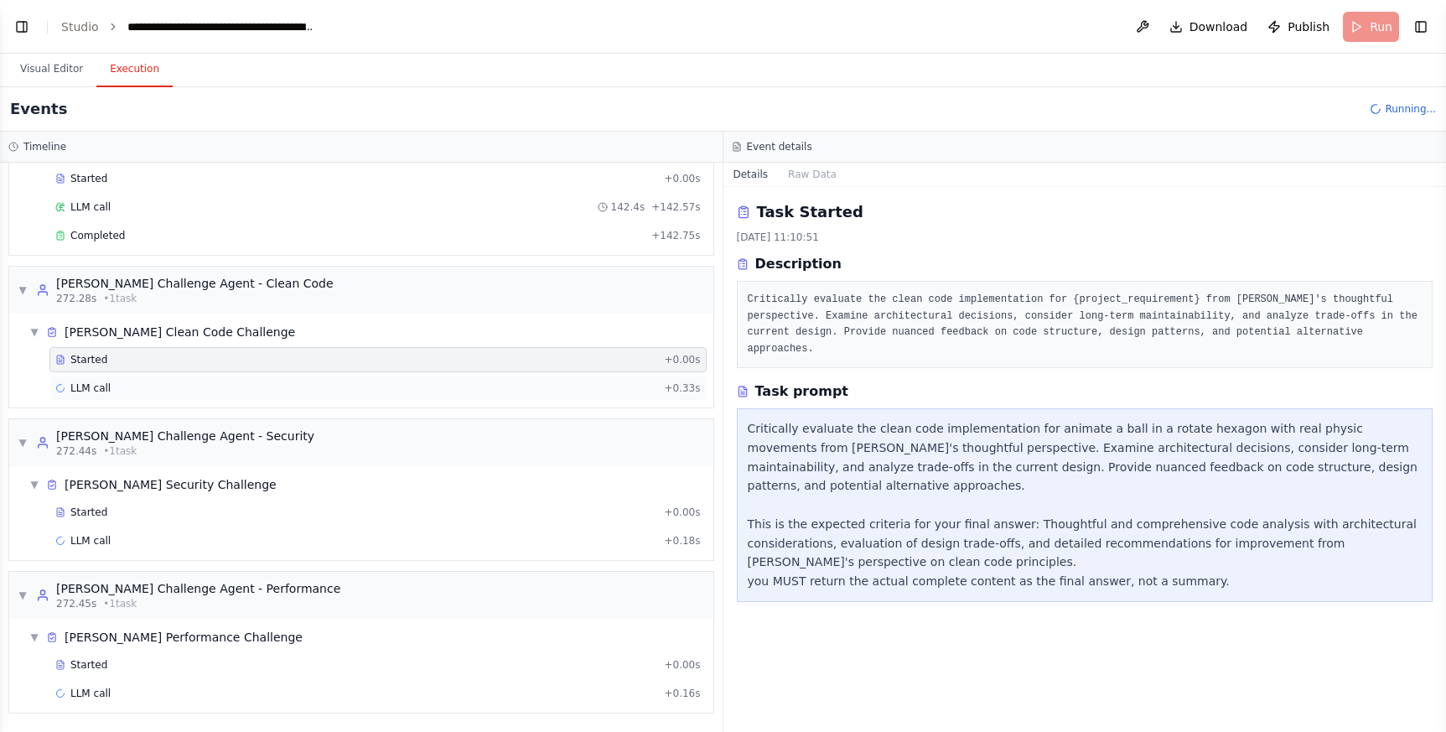
click at [122, 386] on div "LLM call + 0.33s" at bounding box center [377, 387] width 645 height 13
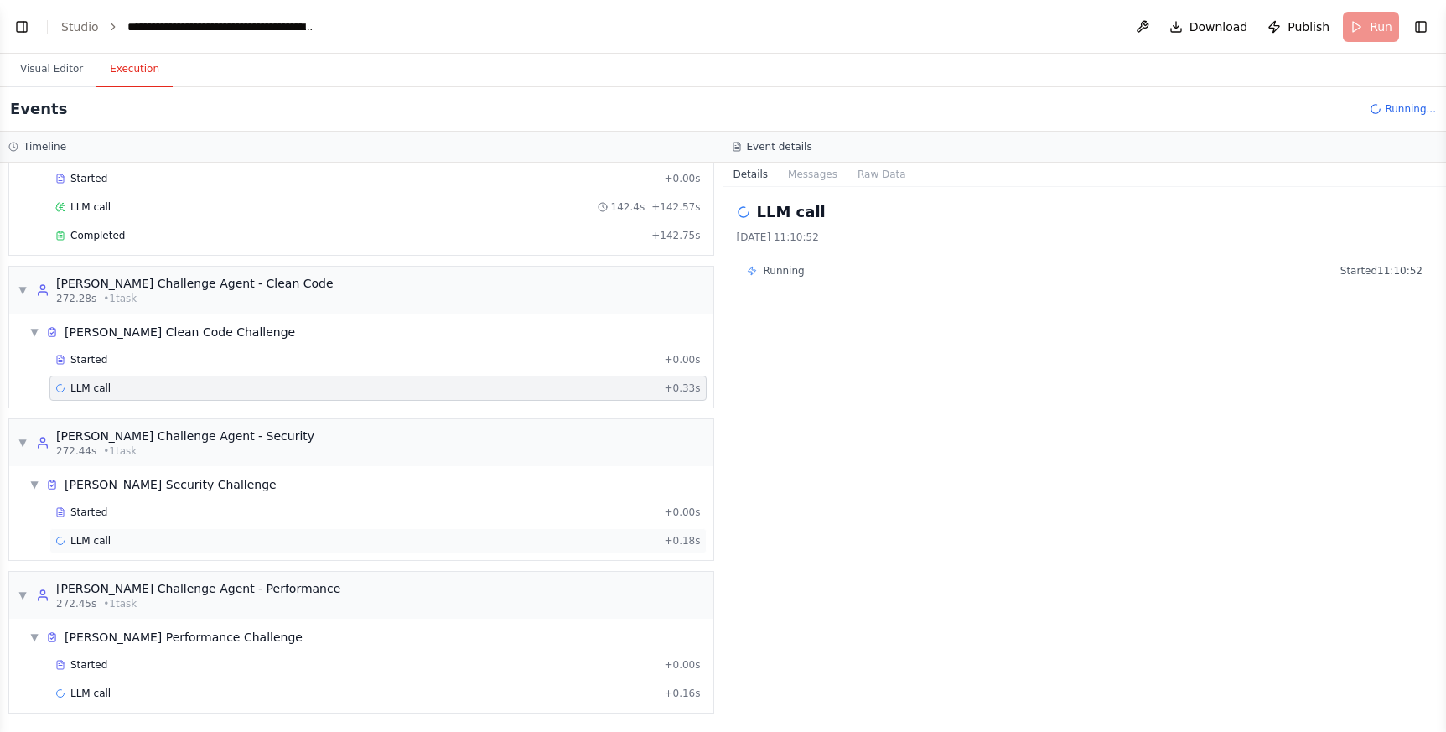
click at [112, 539] on div "LLM call + 0.18s" at bounding box center [377, 540] width 645 height 13
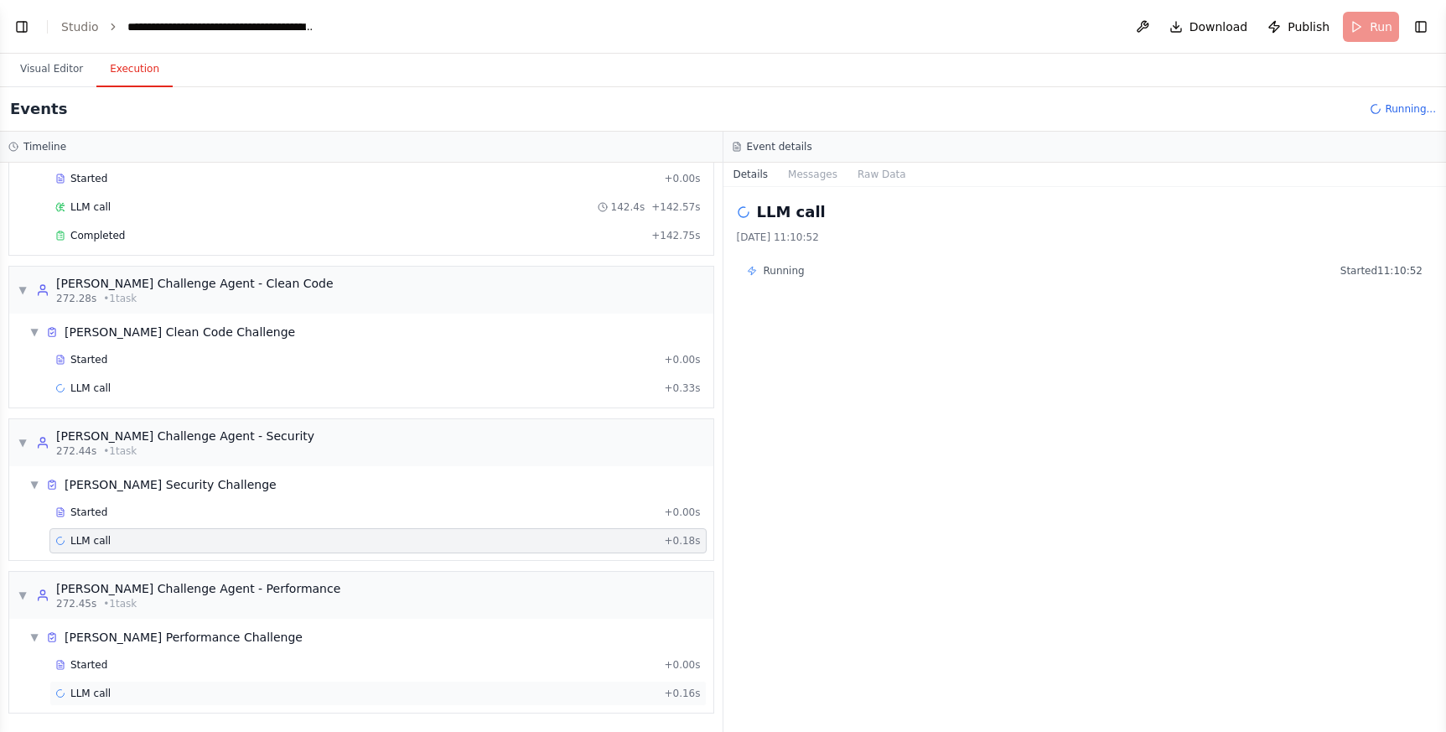
click at [113, 643] on div "LLM call + 0.16s" at bounding box center [377, 692] width 645 height 13
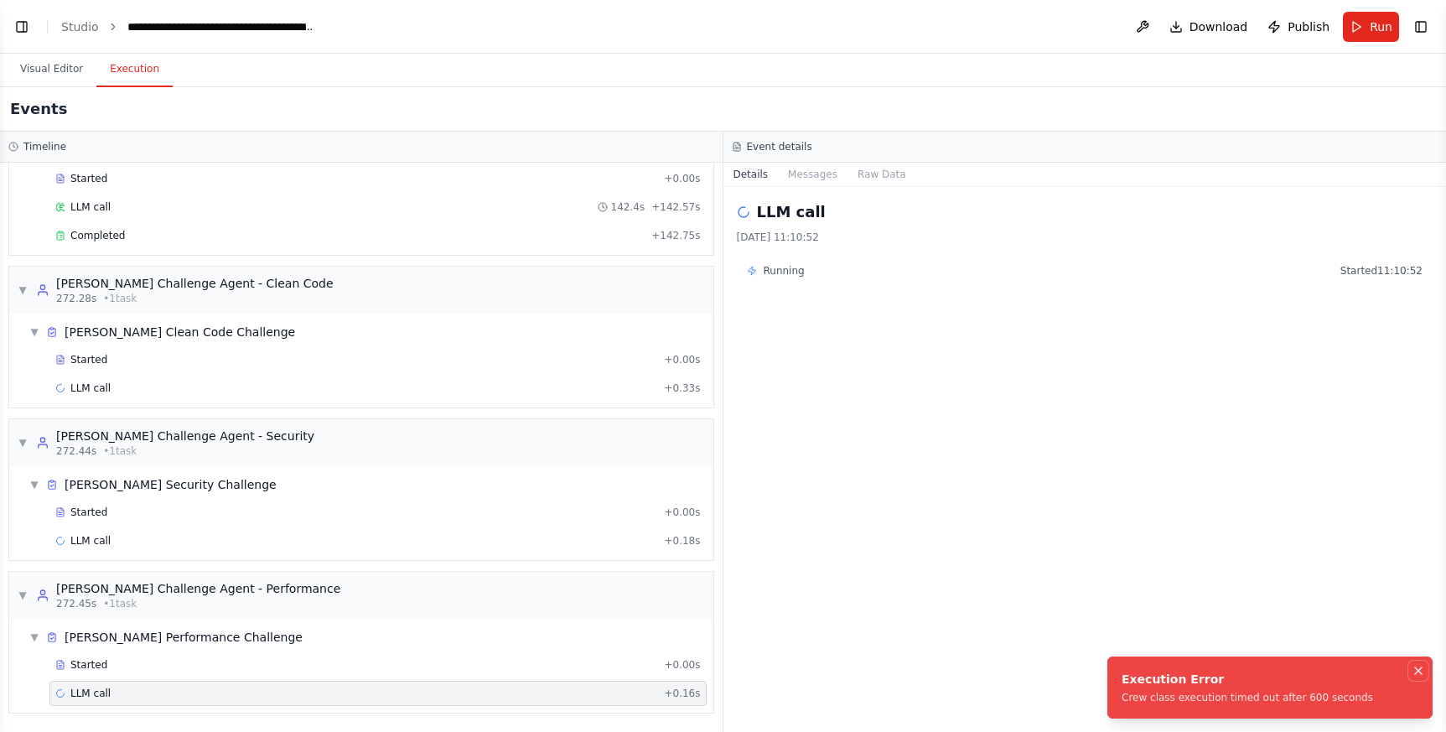
click at [1266, 643] on icon "Notifications (F8)" at bounding box center [1417, 670] width 13 height 13
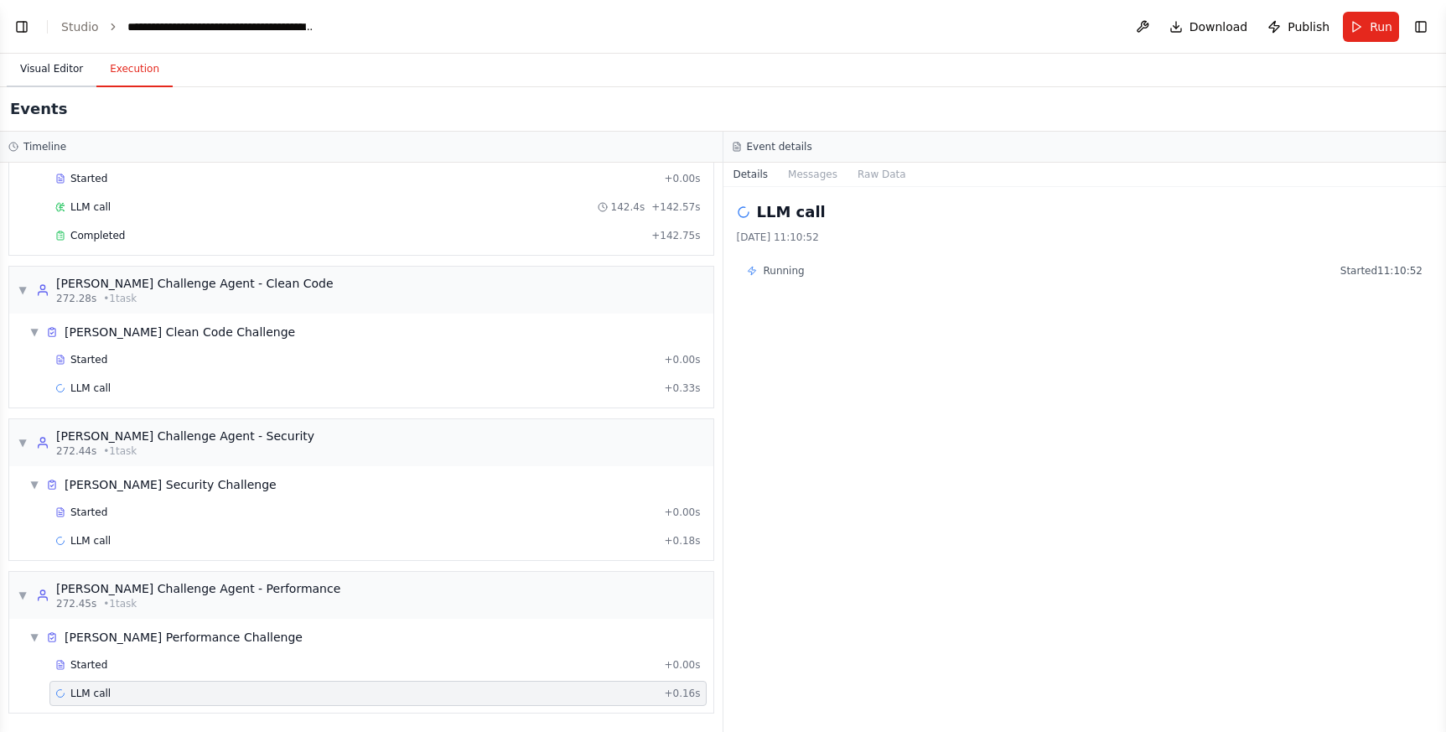
click at [65, 68] on button "Visual Editor" at bounding box center [52, 69] width 90 height 35
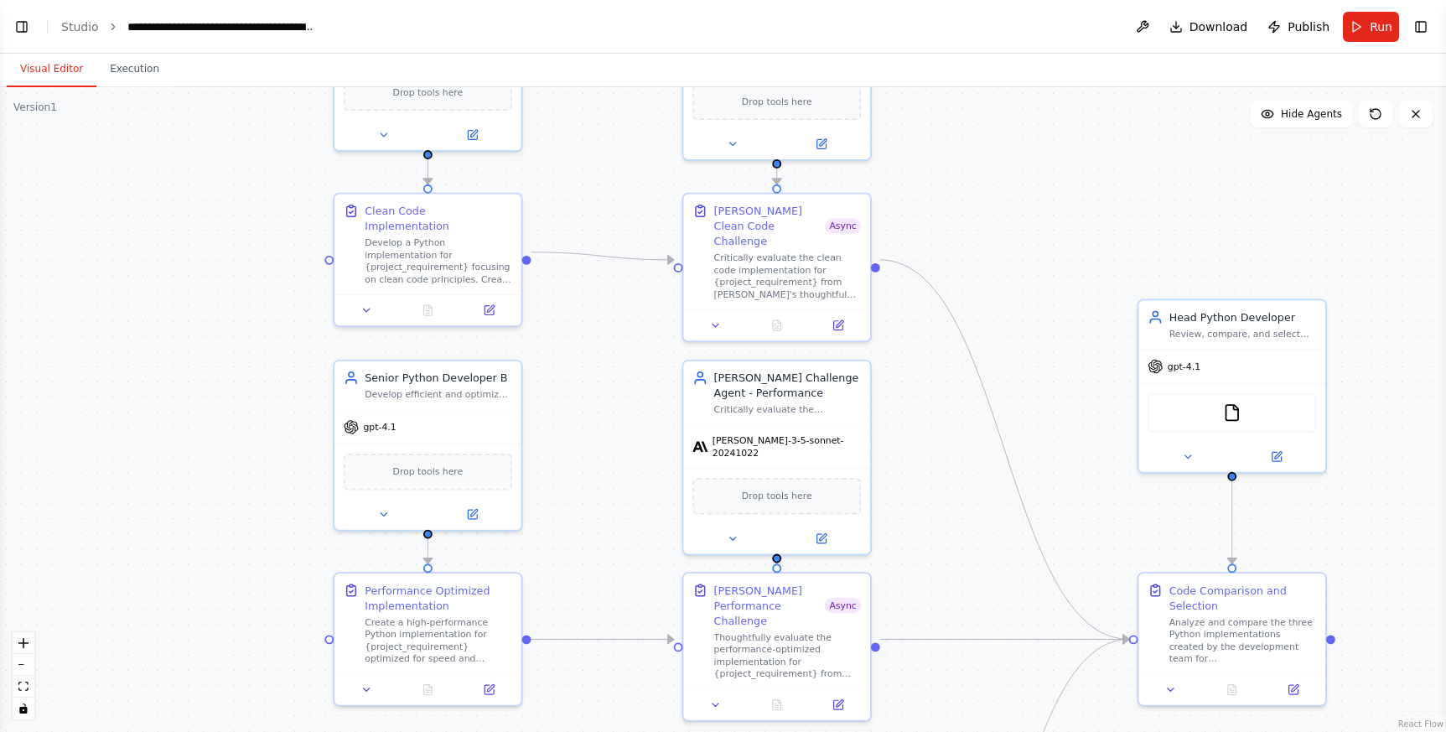
drag, startPoint x: 681, startPoint y: 336, endPoint x: 624, endPoint y: 362, distance: 62.6
click at [624, 362] on div ".deletable-edge-delete-btn { width: 20px; height: 20px; border: 0px solid #ffff…" at bounding box center [723, 409] width 1446 height 644
click at [722, 313] on button at bounding box center [716, 322] width 52 height 18
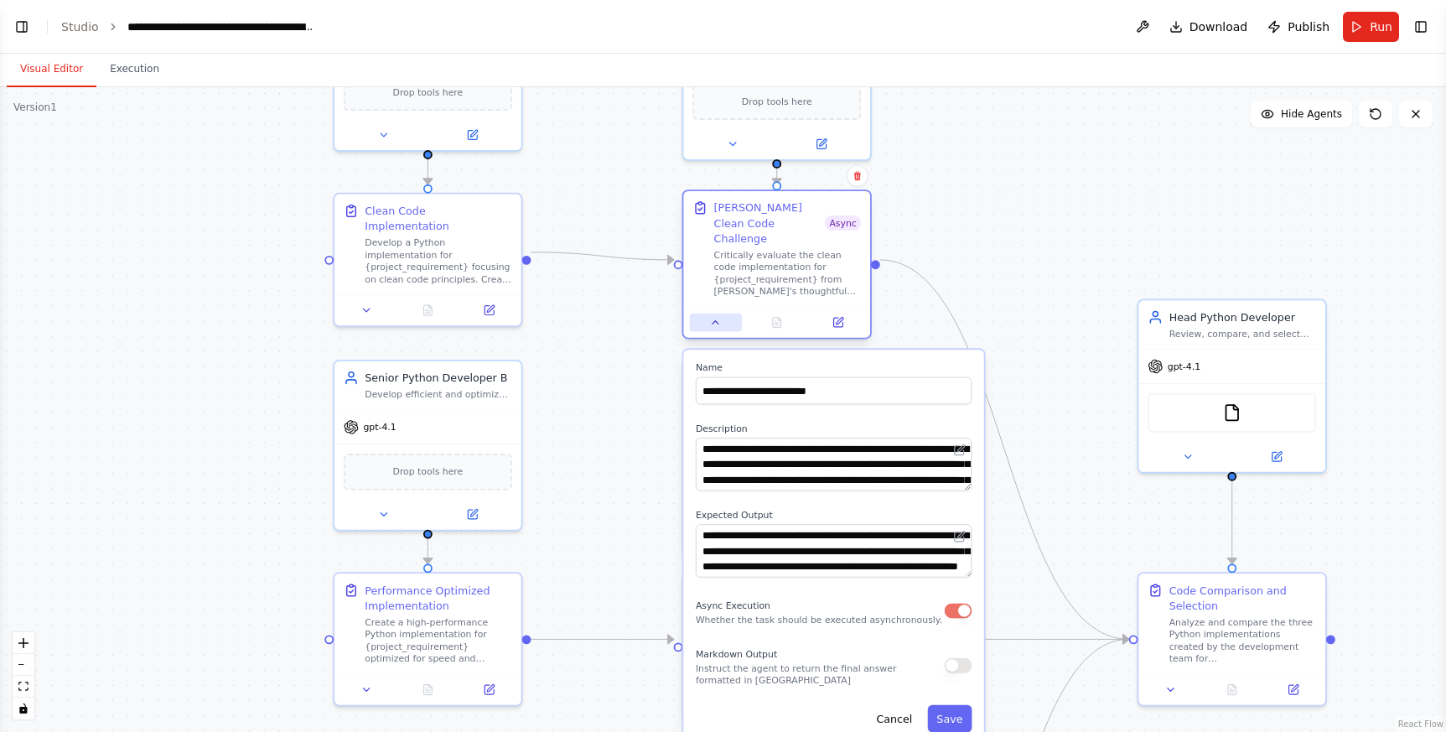
click at [722, 313] on button at bounding box center [716, 322] width 52 height 18
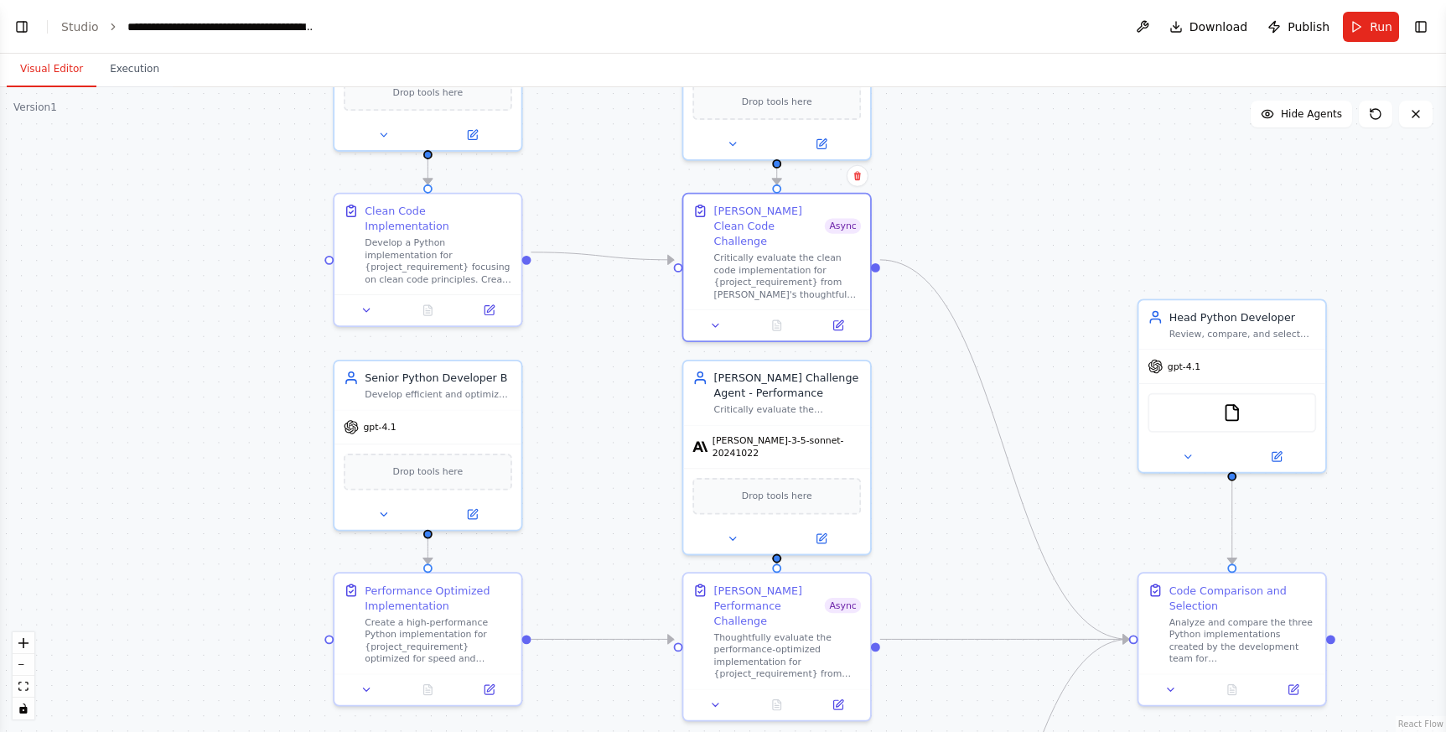
click at [625, 334] on div ".deletable-edge-delete-btn { width: 20px; height: 20px; border: 0px solid #ffff…" at bounding box center [723, 409] width 1446 height 644
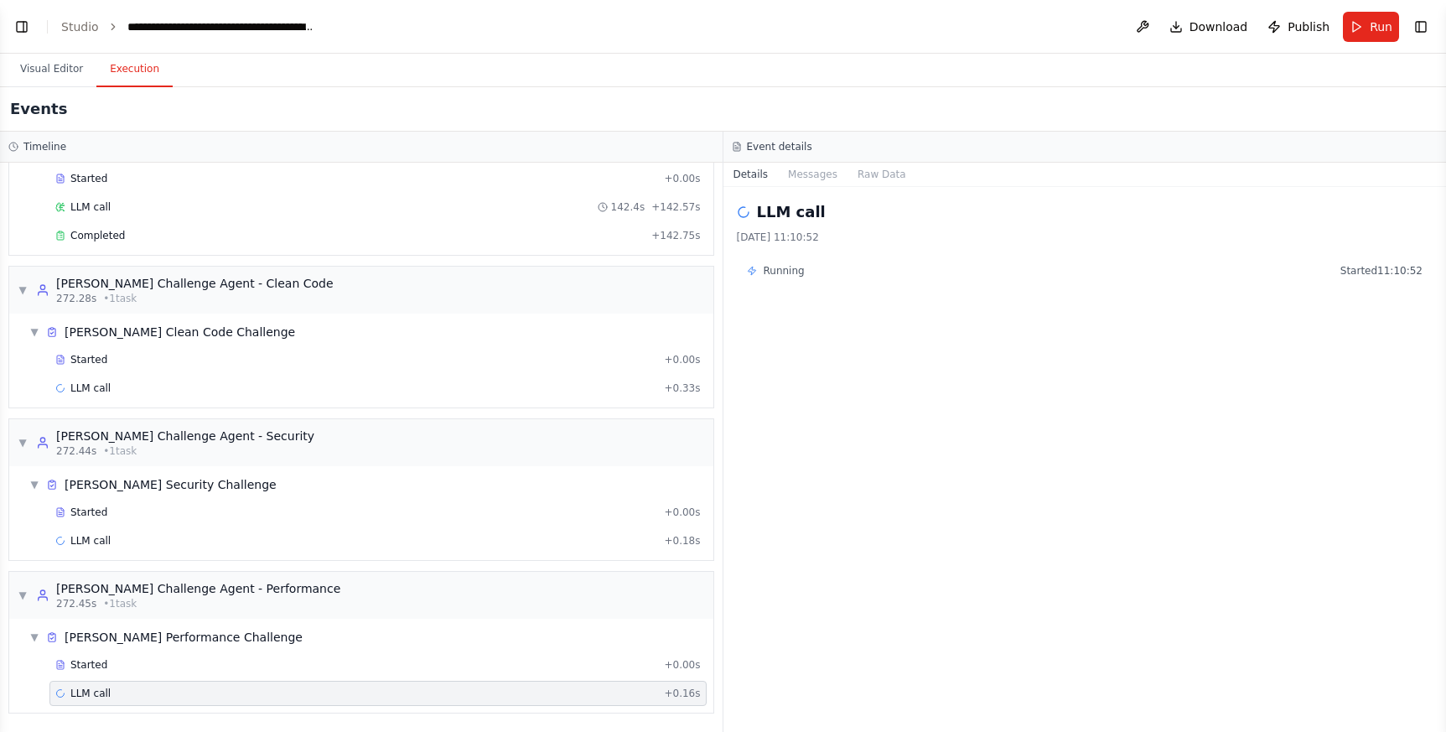
click at [138, 76] on button "Execution" at bounding box center [134, 69] width 76 height 35
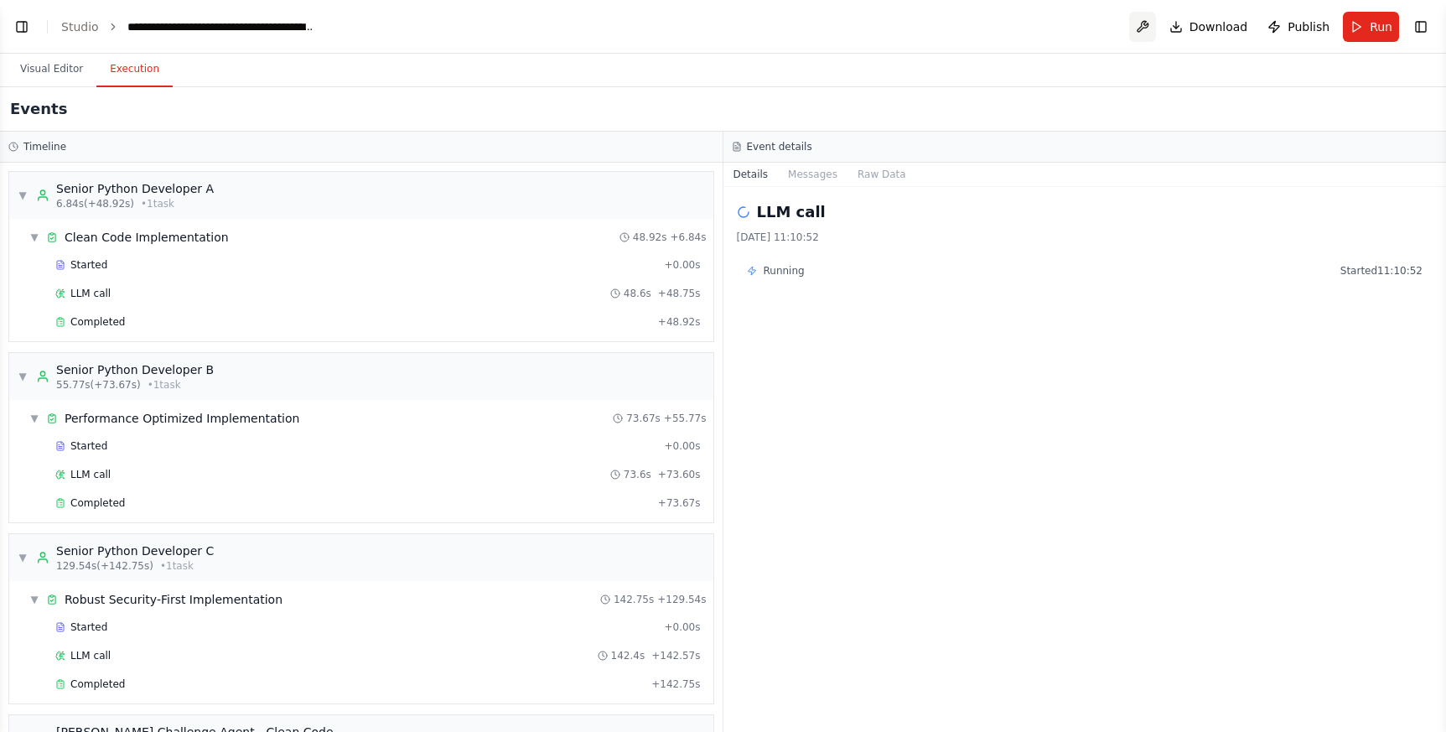
click at [1145, 22] on button at bounding box center [1142, 27] width 27 height 30
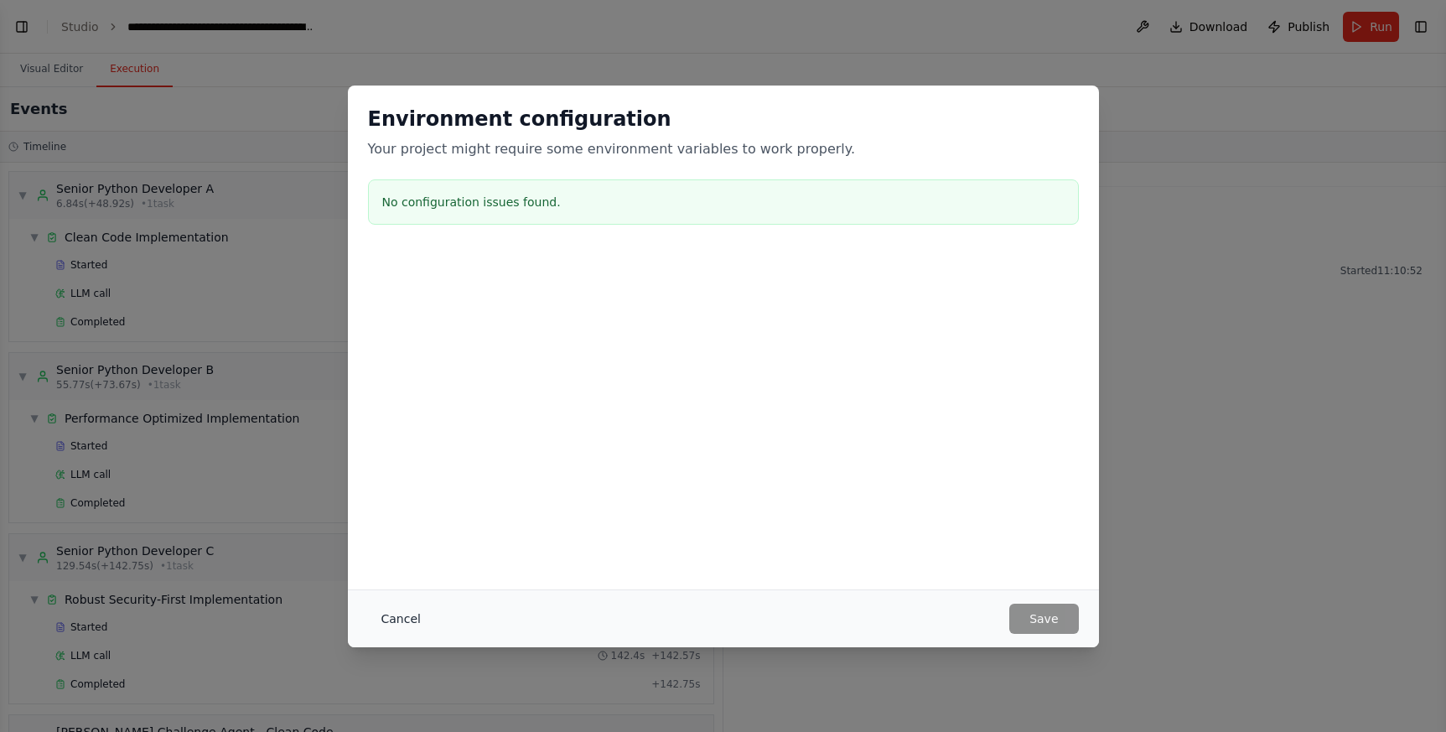
click at [417, 625] on button "Cancel" at bounding box center [401, 618] width 66 height 30
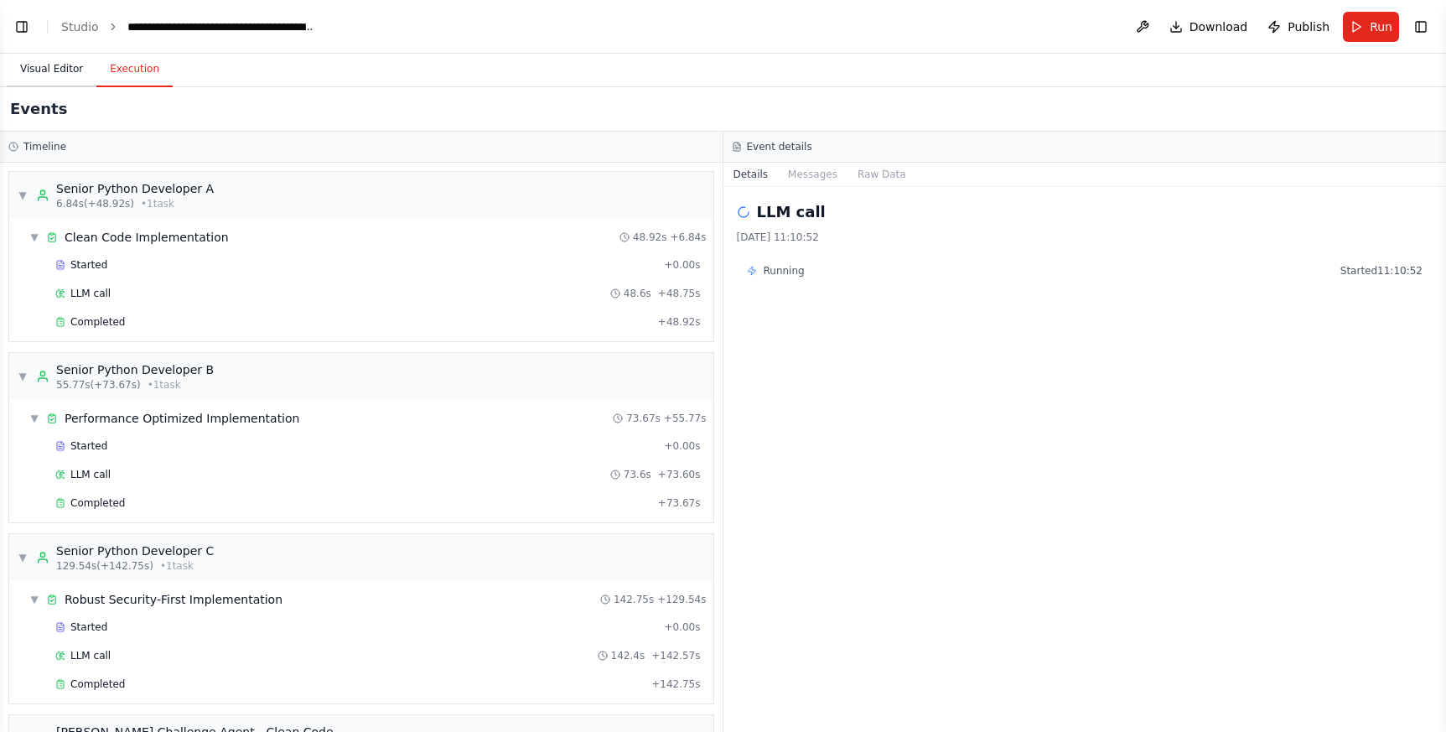
click at [57, 70] on button "Visual Editor" at bounding box center [52, 69] width 90 height 35
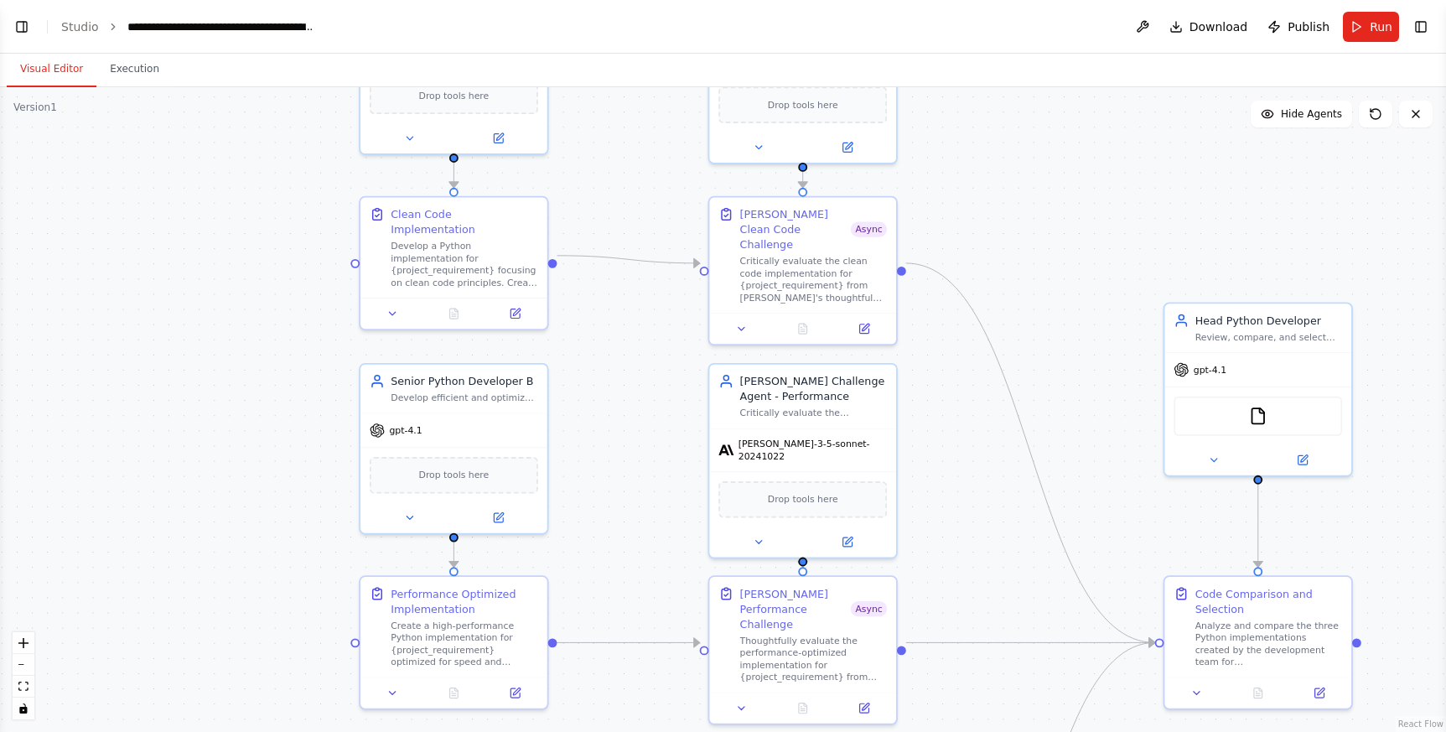
drag, startPoint x: 614, startPoint y: 410, endPoint x: 640, endPoint y: 413, distance: 26.2
click at [640, 413] on div ".deletable-edge-delete-btn { width: 20px; height: 20px; border: 0px solid #ffff…" at bounding box center [723, 409] width 1446 height 644
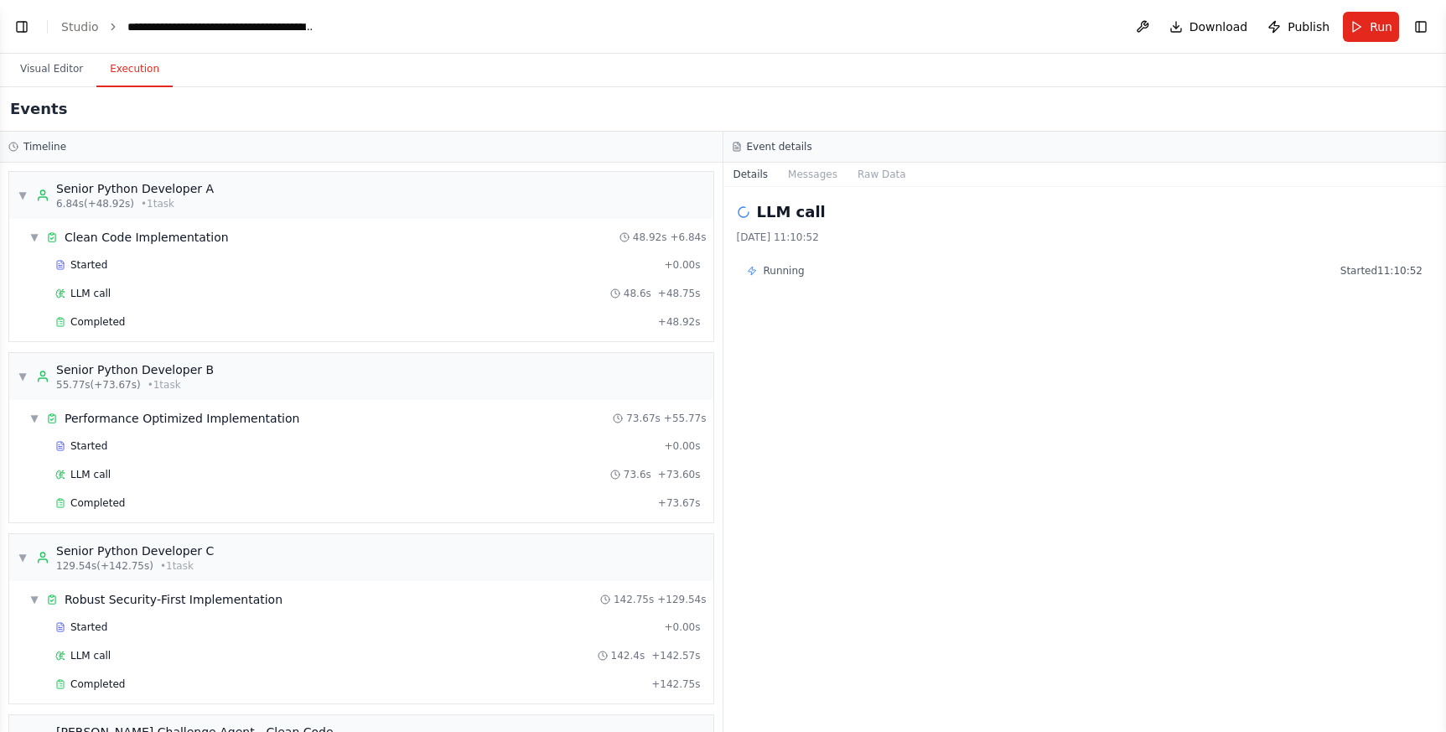
click at [122, 78] on button "Execution" at bounding box center [134, 69] width 76 height 35
click at [43, 70] on button "Visual Editor" at bounding box center [52, 69] width 90 height 35
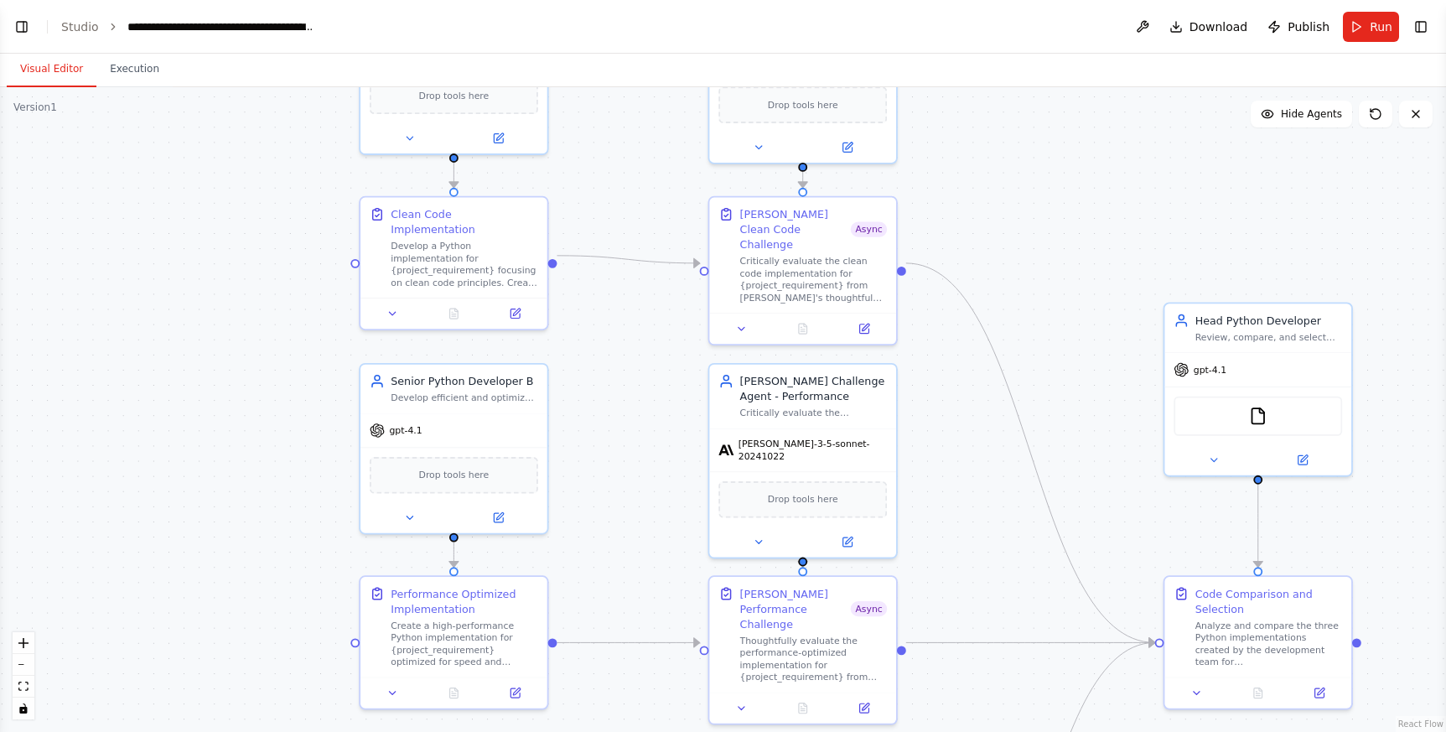
click at [89, 6] on header "**********" at bounding box center [723, 27] width 1446 height 54
click at [81, 20] on link "Studio" at bounding box center [80, 26] width 38 height 13
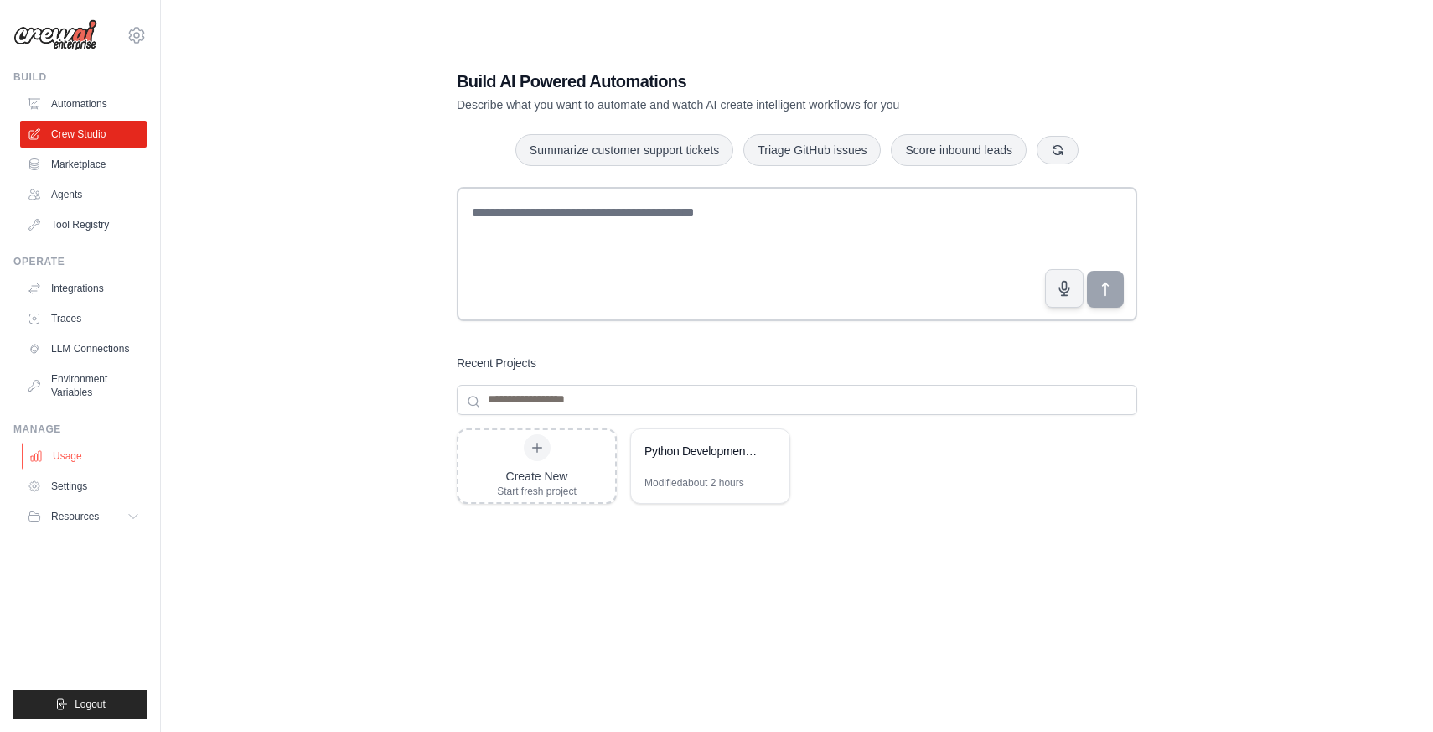
click at [75, 460] on link "Usage" at bounding box center [85, 456] width 127 height 27
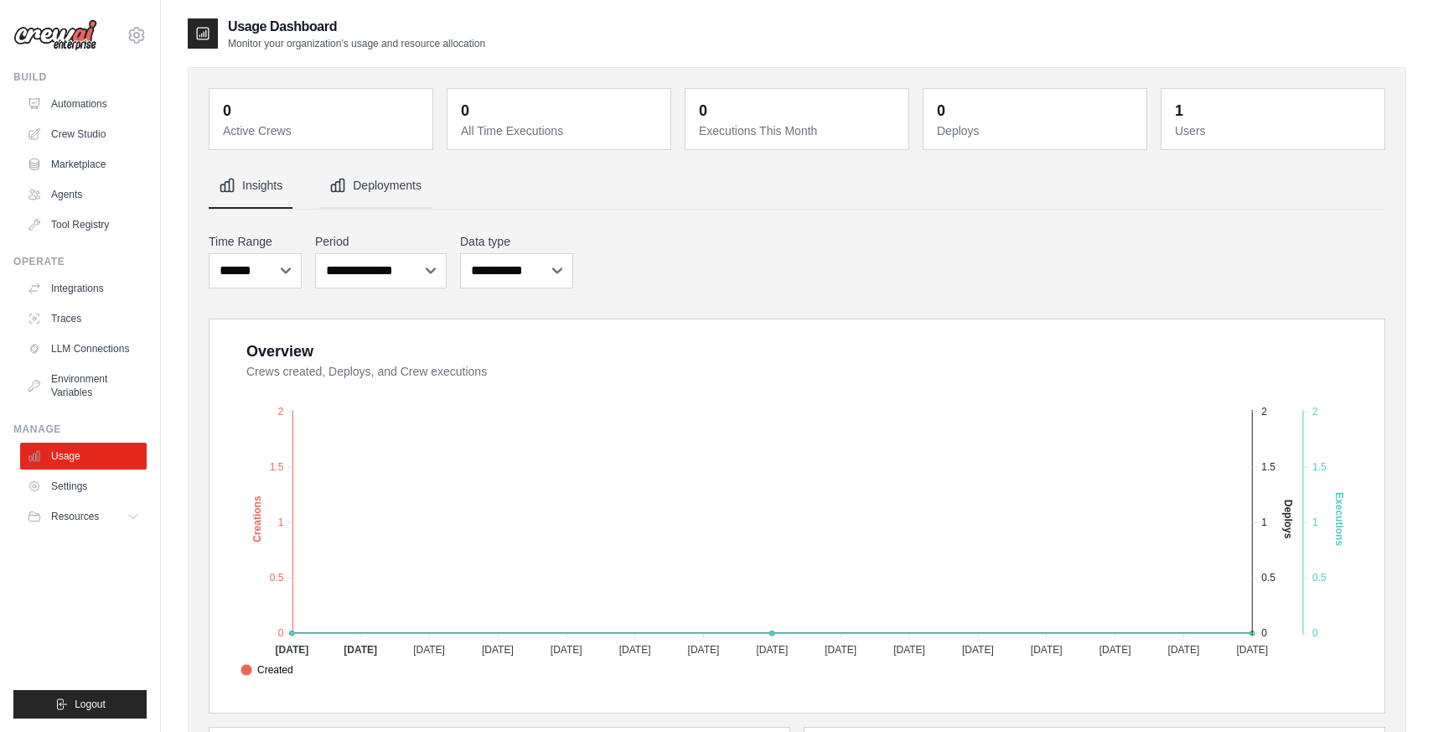
click at [368, 179] on button "Deployments" at bounding box center [375, 185] width 112 height 45
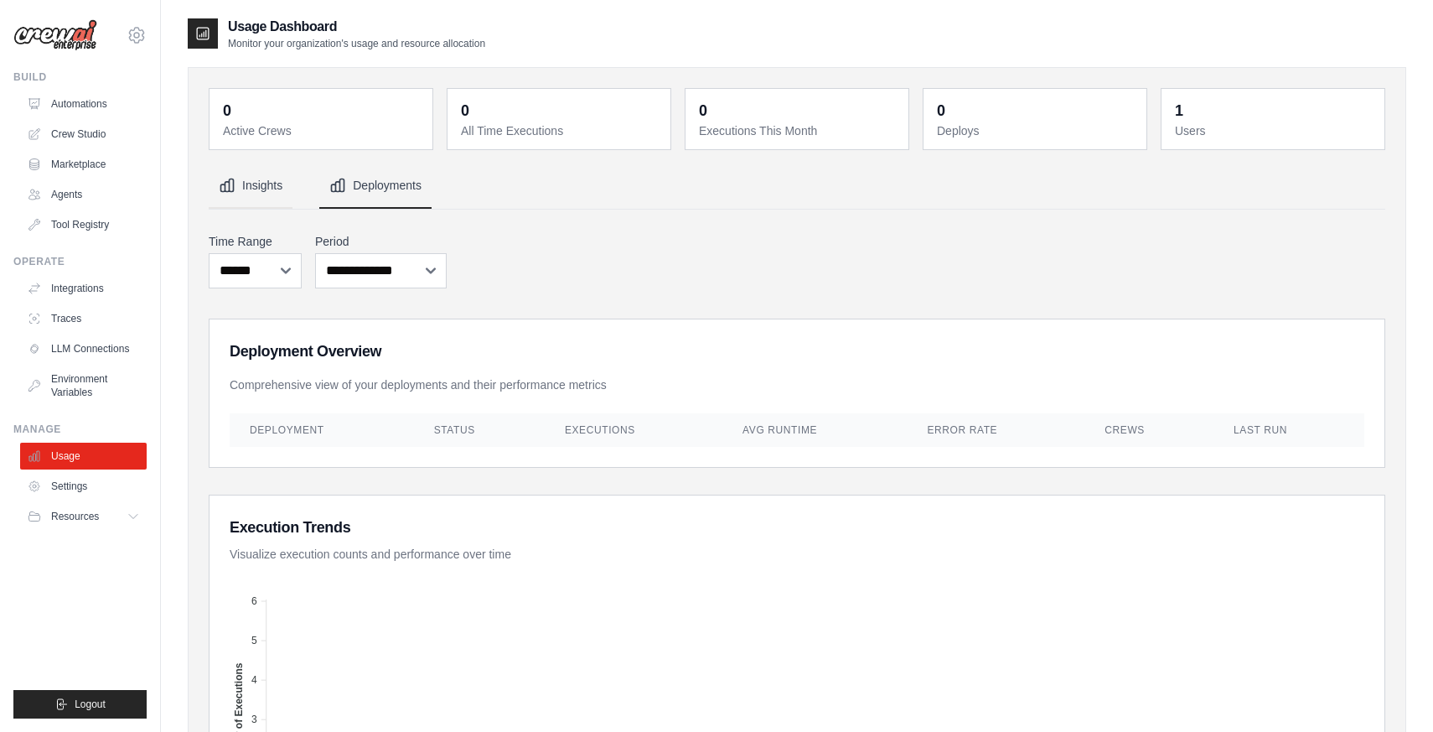
click at [256, 183] on button "Insights" at bounding box center [251, 185] width 84 height 45
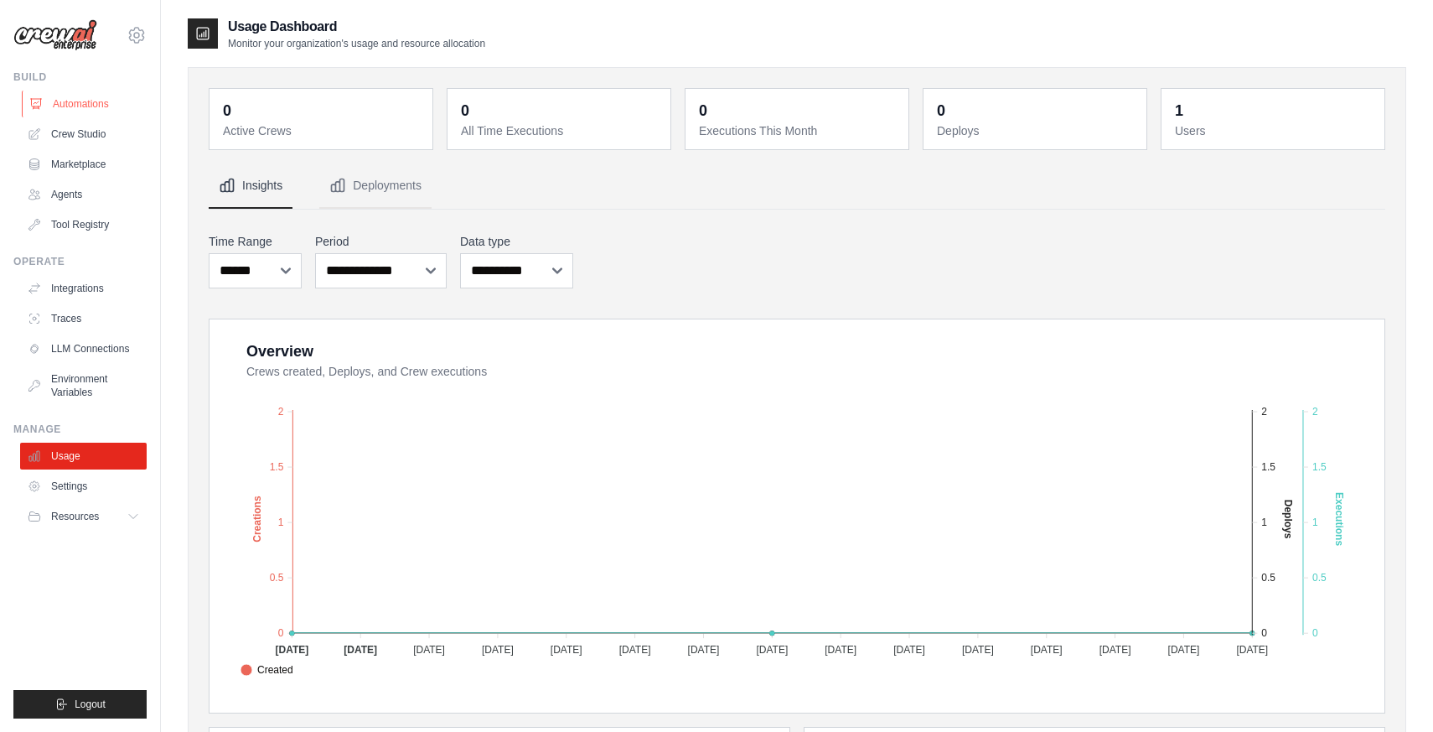
click at [48, 103] on link "Automations" at bounding box center [85, 104] width 127 height 27
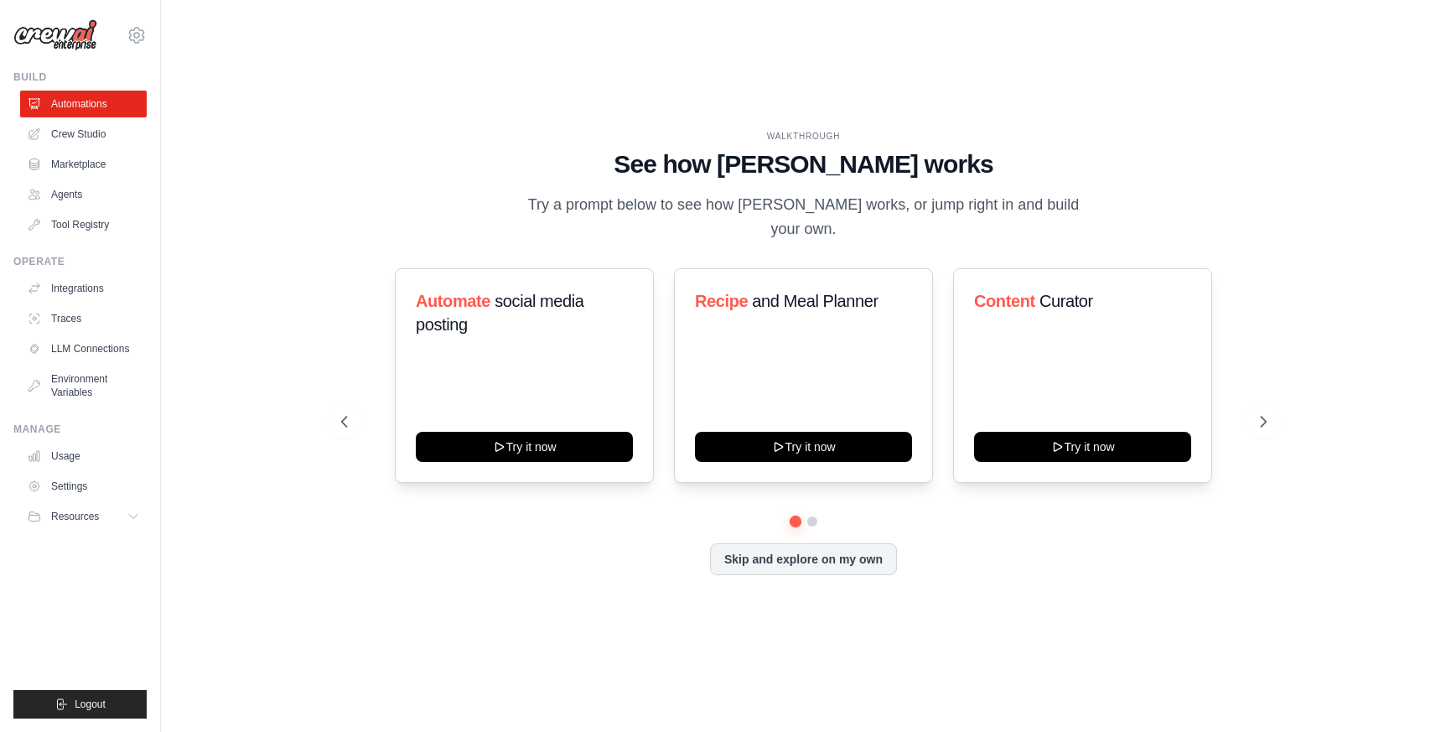
click at [62, 132] on link "Crew Studio" at bounding box center [83, 134] width 127 height 27
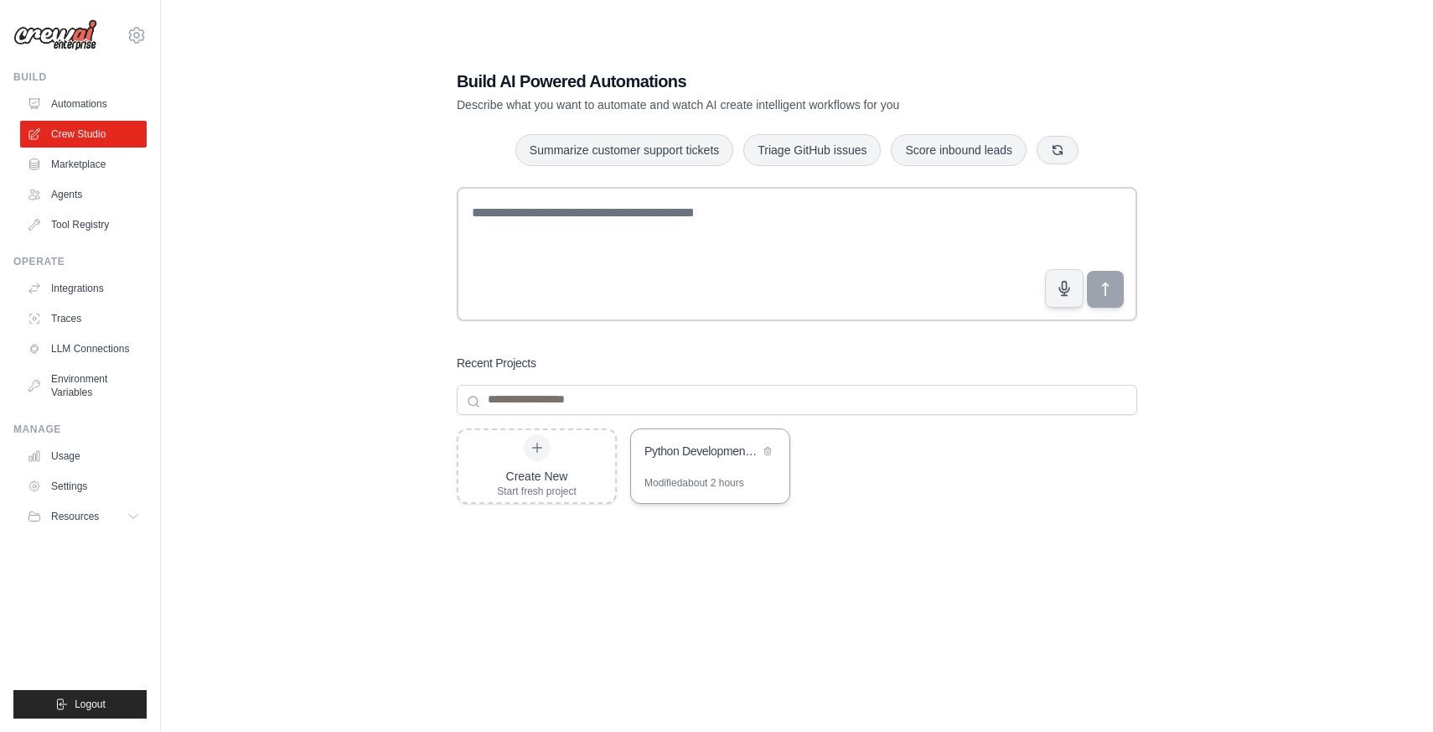
click at [670, 468] on div "Python Development Team - Parallel Code Generation & Review" at bounding box center [710, 452] width 158 height 47
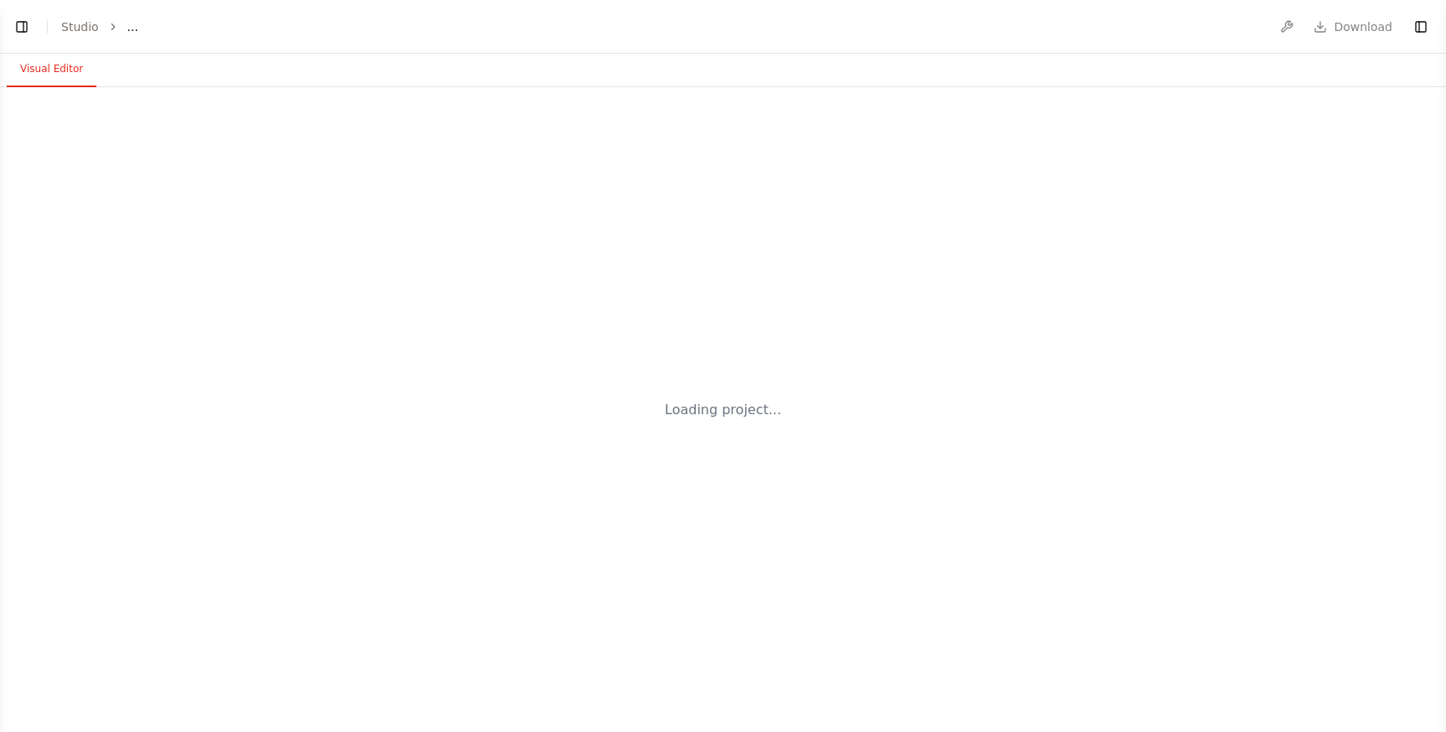
select select "****"
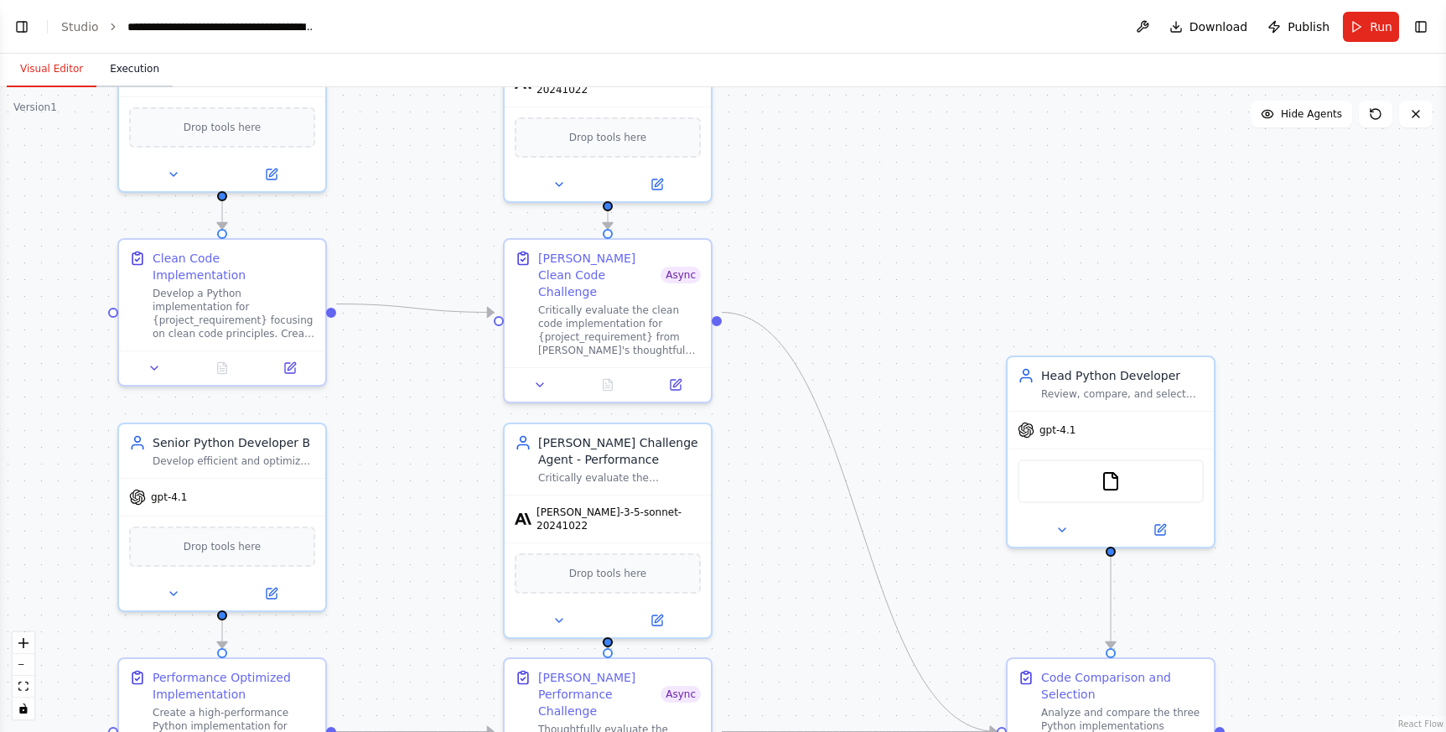
click at [114, 65] on button "Execution" at bounding box center [134, 69] width 76 height 35
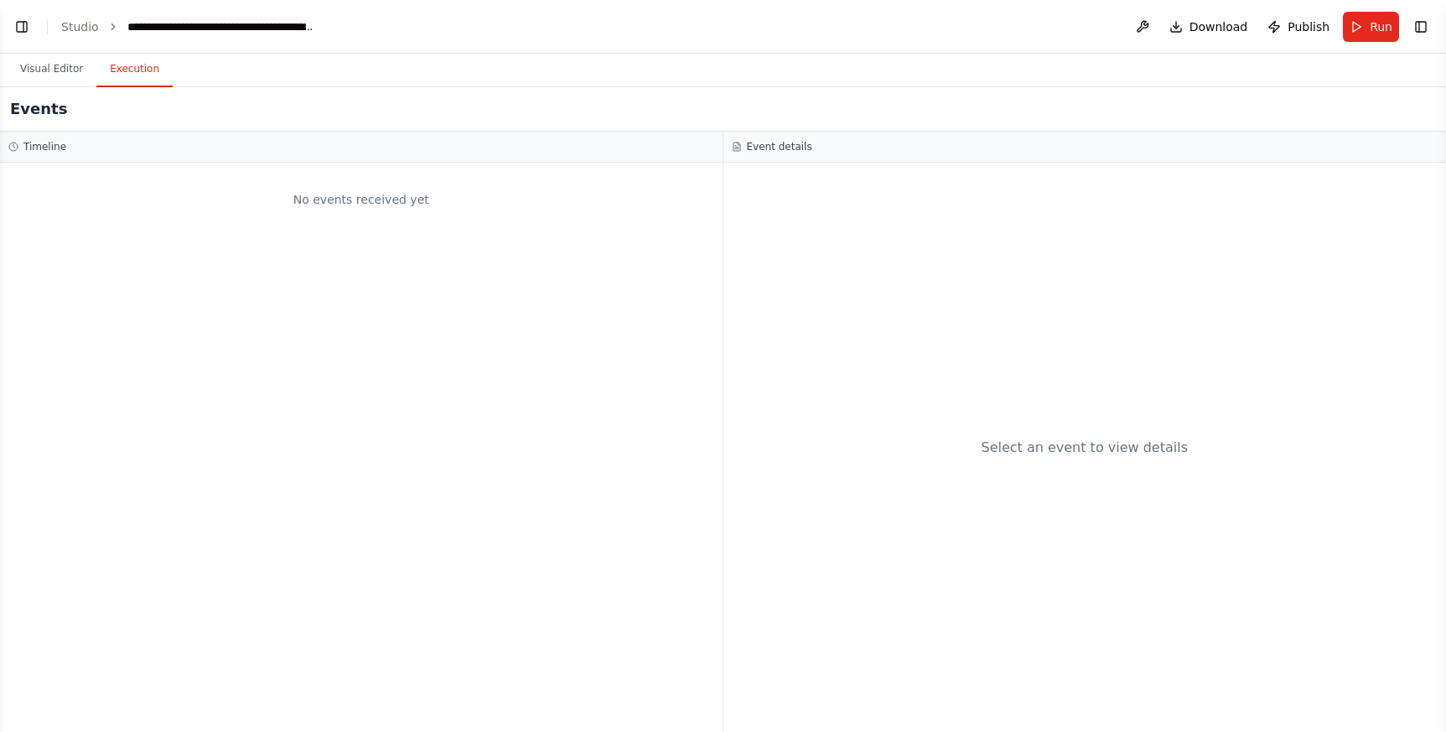
scroll to position [3499, 0]
click at [50, 70] on button "Visual Editor" at bounding box center [52, 69] width 90 height 35
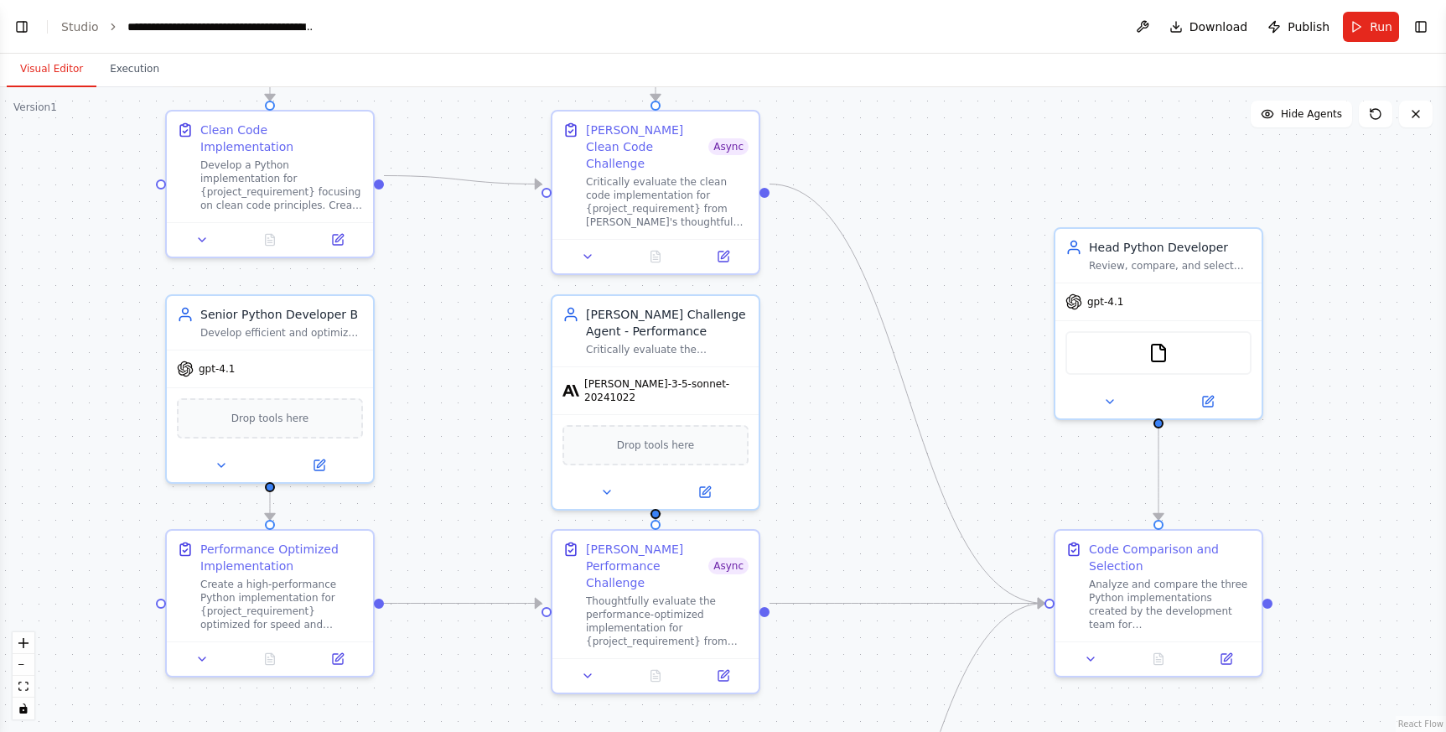
drag, startPoint x: 893, startPoint y: 405, endPoint x: 941, endPoint y: 277, distance: 136.8
click at [941, 277] on div ".deletable-edge-delete-btn { width: 20px; height: 20px; border: 0px solid #ffff…" at bounding box center [723, 409] width 1446 height 644
click at [572, 662] on button at bounding box center [588, 672] width 58 height 20
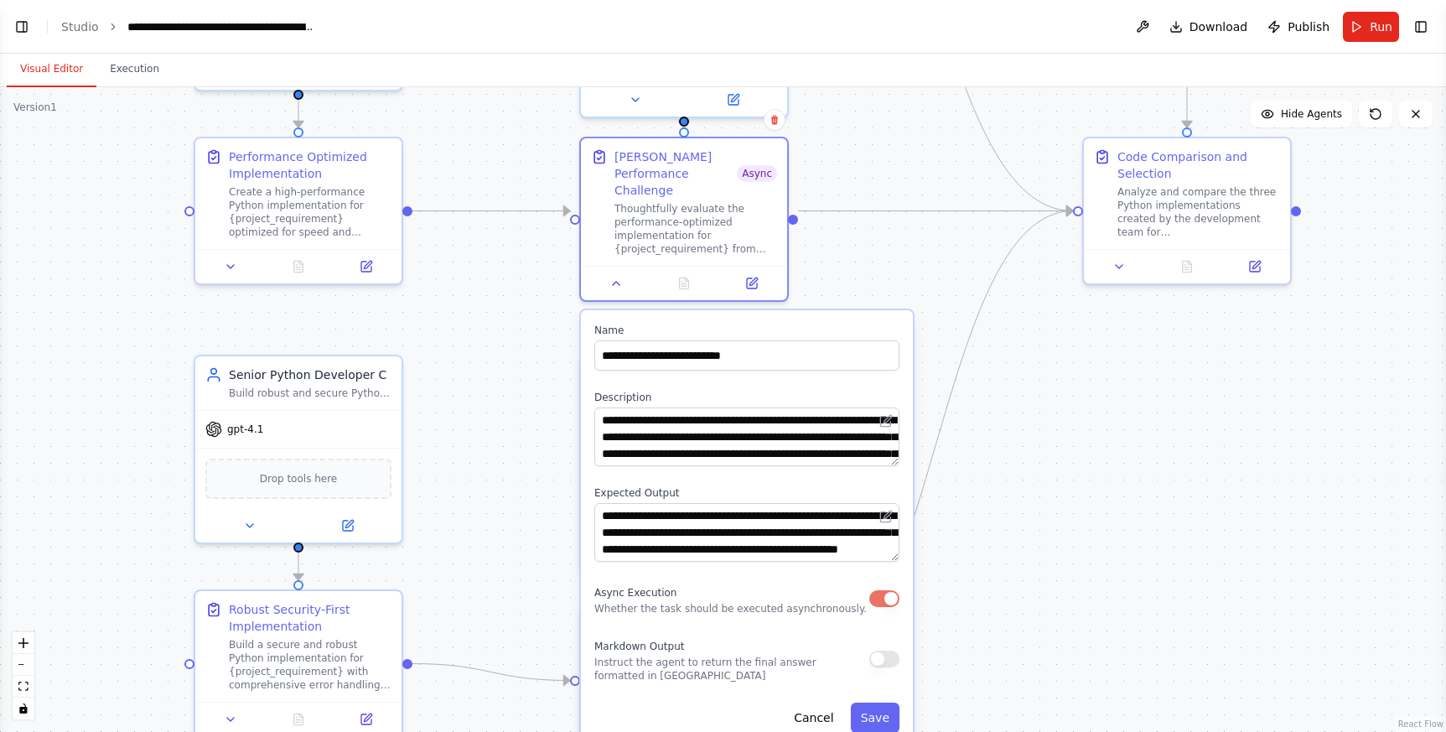
drag, startPoint x: 838, startPoint y: 640, endPoint x: 867, endPoint y: 249, distance: 392.4
click at [867, 249] on div ".deletable-edge-delete-btn { width: 20px; height: 20px; border: 0px solid #ffff…" at bounding box center [723, 409] width 1446 height 644
click at [603, 272] on button at bounding box center [616, 280] width 58 height 20
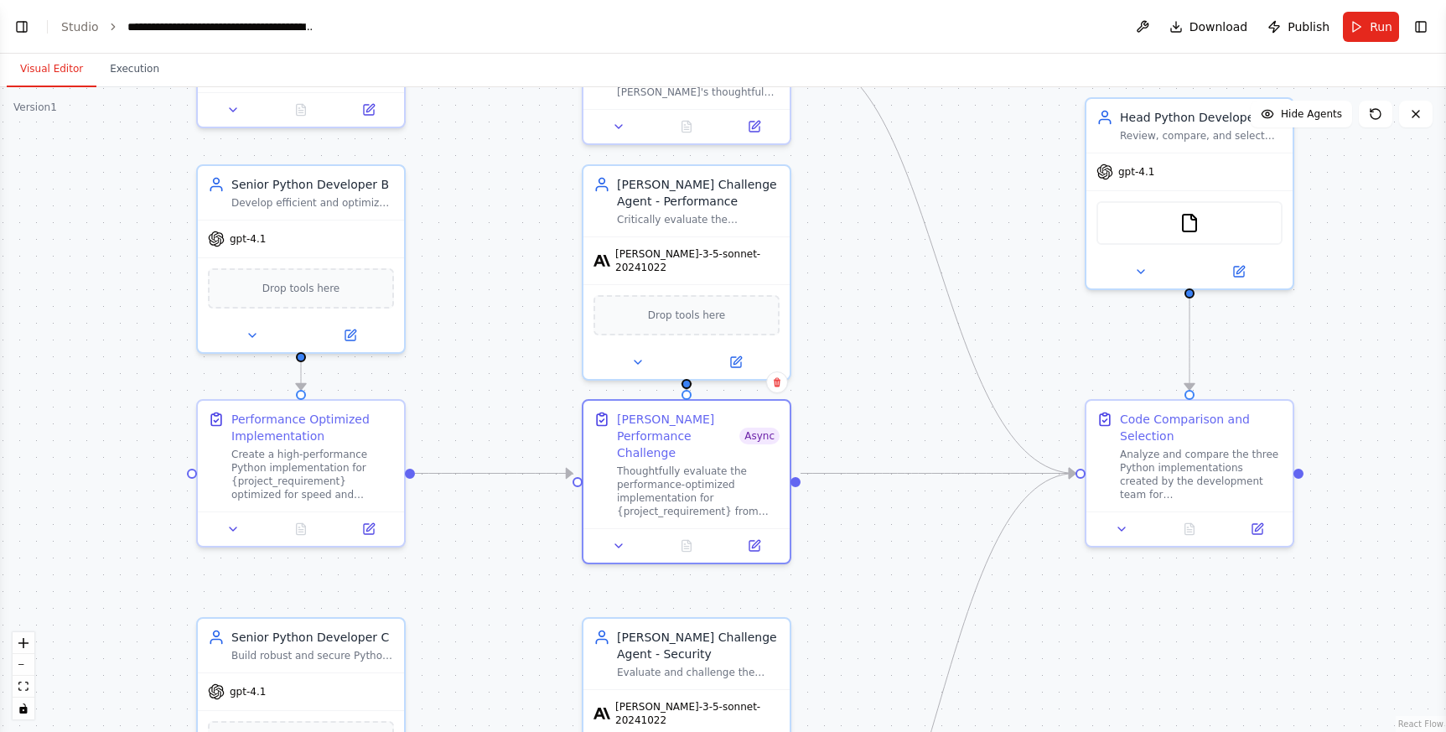
drag, startPoint x: 865, startPoint y: 303, endPoint x: 865, endPoint y: 552, distance: 248.9
click at [865, 552] on div ".deletable-edge-delete-btn { width: 20px; height: 20px; border: 0px solid #ffff…" at bounding box center [723, 409] width 1446 height 644
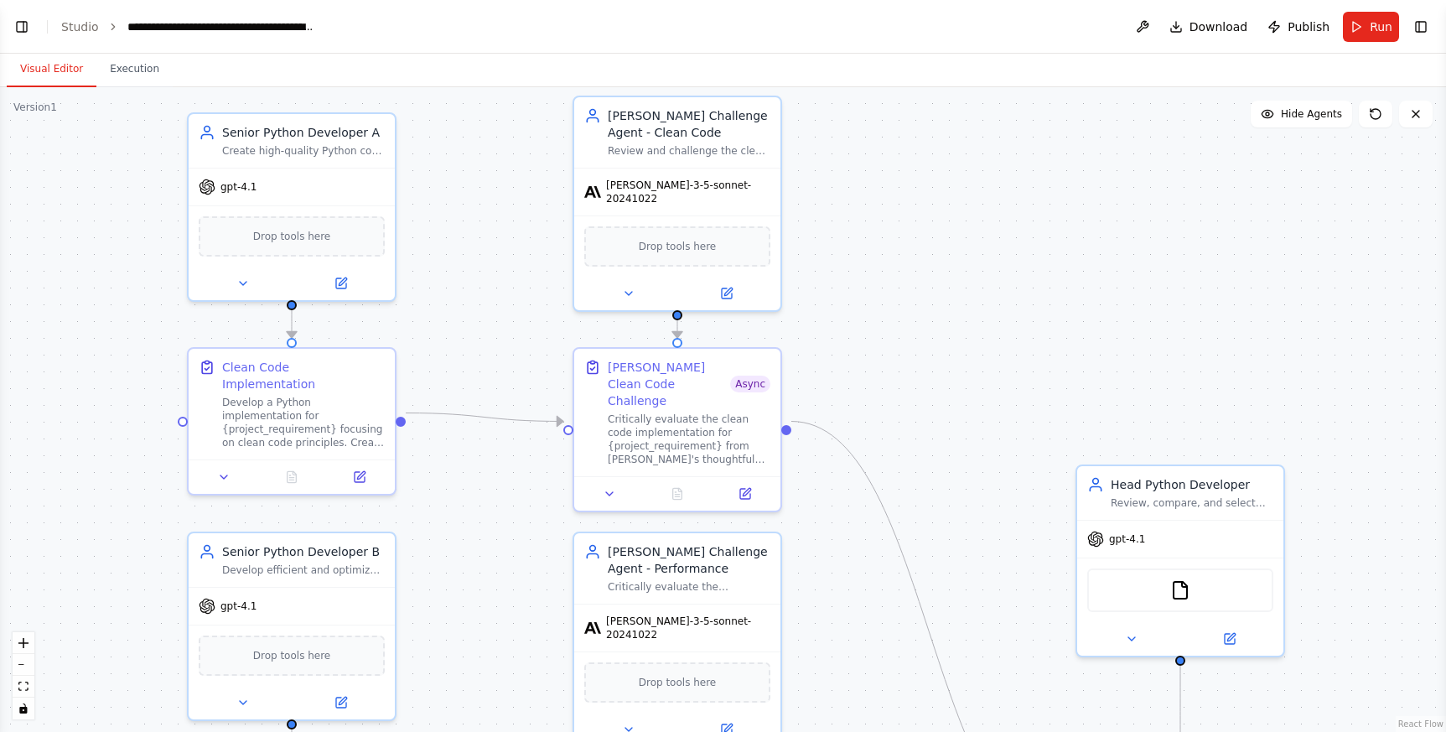
drag, startPoint x: 851, startPoint y: 374, endPoint x: 841, endPoint y: 741, distance: 367.2
click at [841, 731] on html "BETA Python developers crew can create in parallel code and a head developper c…" at bounding box center [723, 366] width 1446 height 732
click at [622, 287] on button at bounding box center [628, 290] width 95 height 20
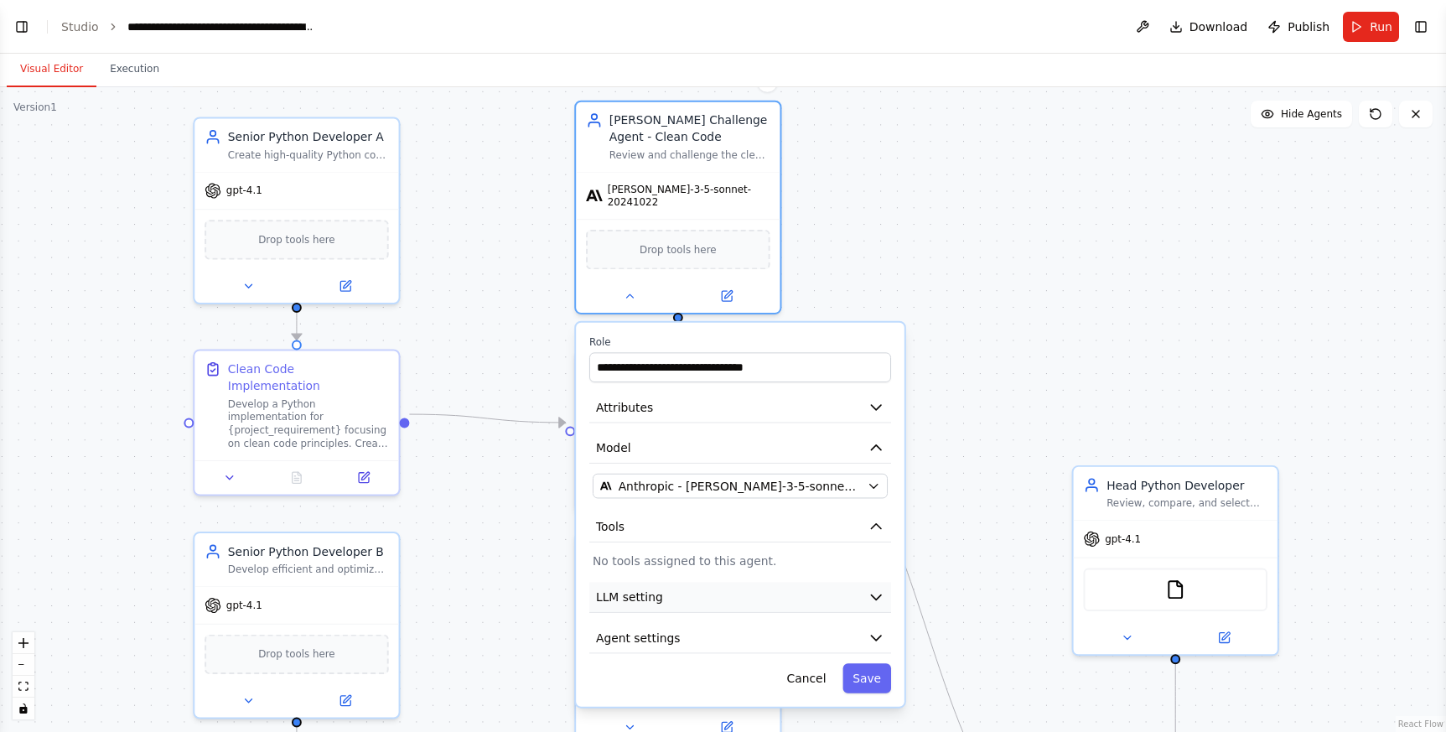
click at [735, 582] on button "LLM setting" at bounding box center [740, 597] width 302 height 31
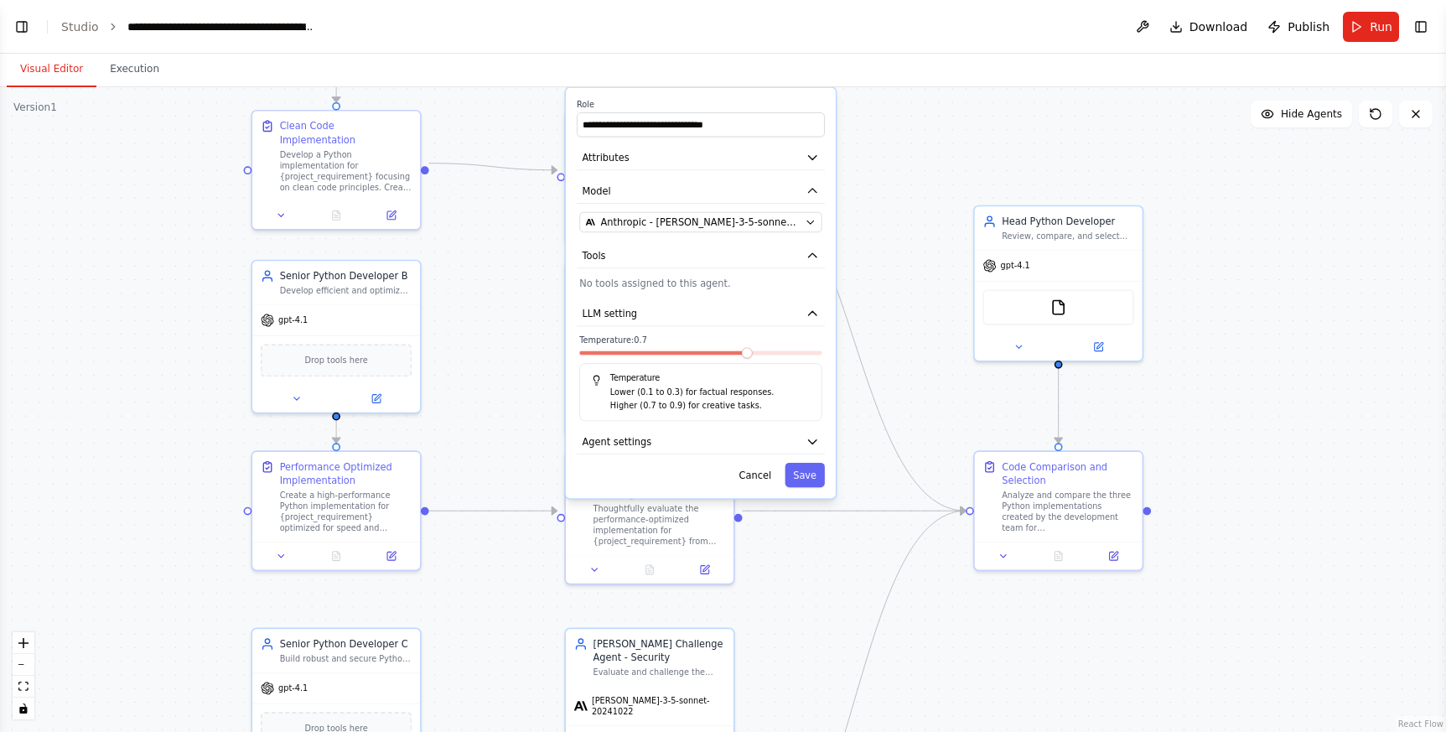
drag, startPoint x: 915, startPoint y: 590, endPoint x: 875, endPoint y: 334, distance: 259.6
click at [875, 334] on div ".deletable-edge-delete-btn { width: 20px; height: 20px; border: 0px solid #ffff…" at bounding box center [723, 409] width 1446 height 644
click at [762, 439] on button "Agent settings" at bounding box center [701, 441] width 248 height 25
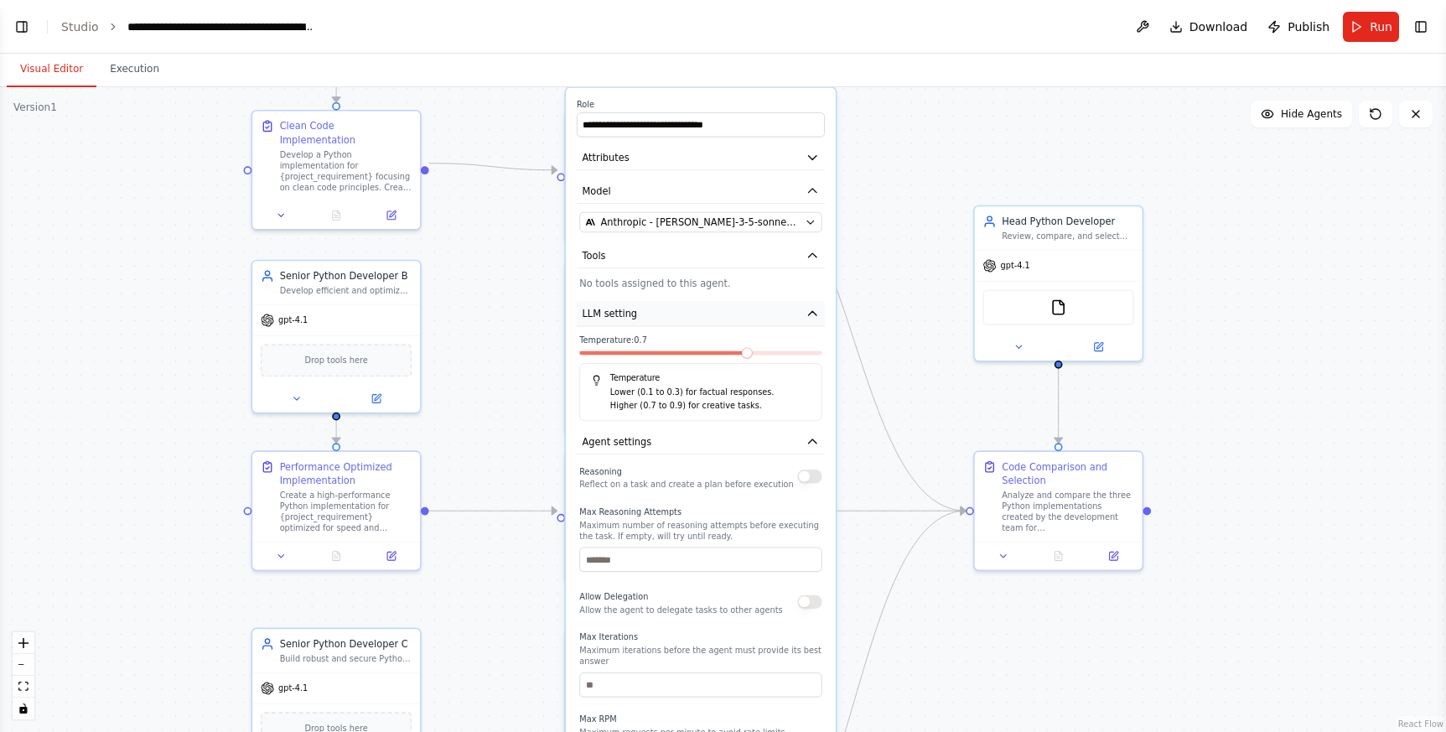
click at [717, 301] on button "LLM setting" at bounding box center [701, 313] width 248 height 25
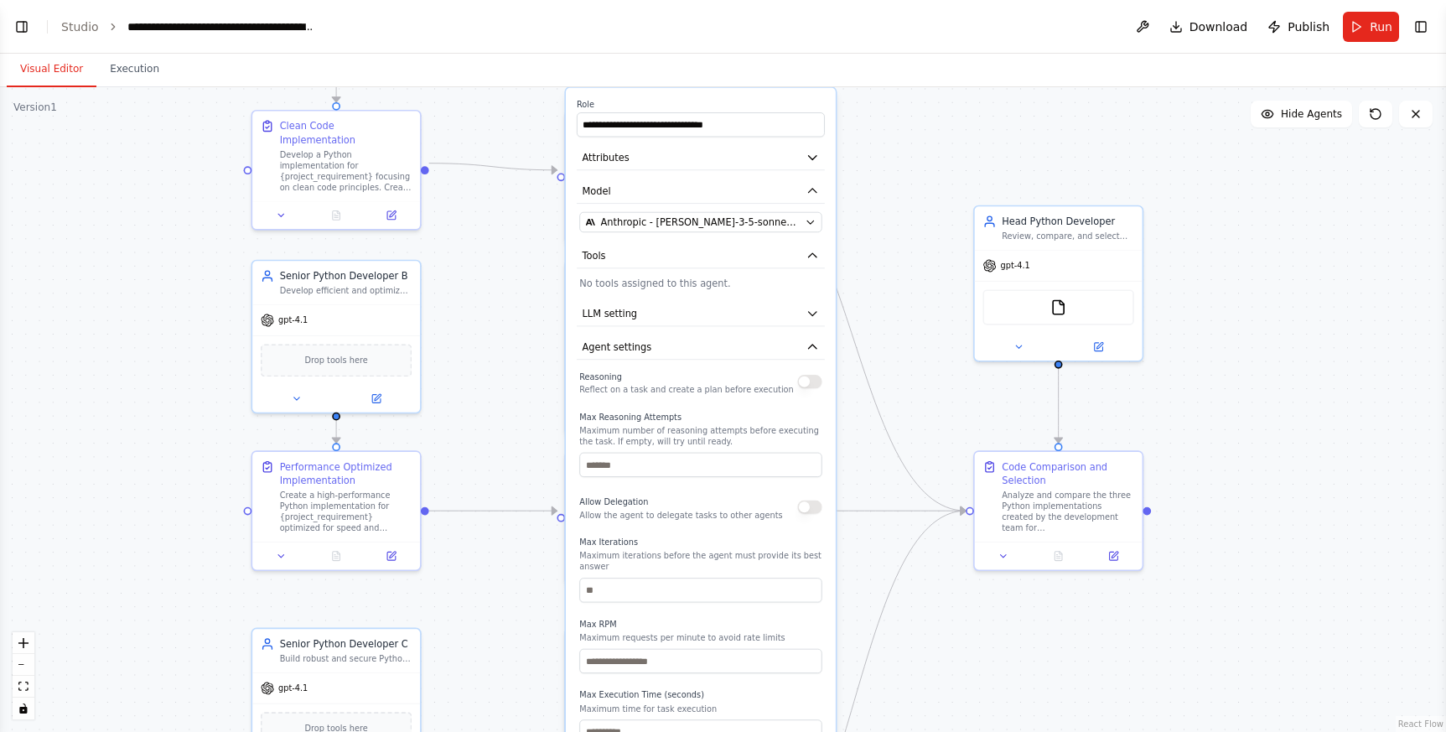
click at [809, 379] on button "button" at bounding box center [809, 381] width 24 height 13
click at [810, 376] on button "button" at bounding box center [809, 381] width 24 height 13
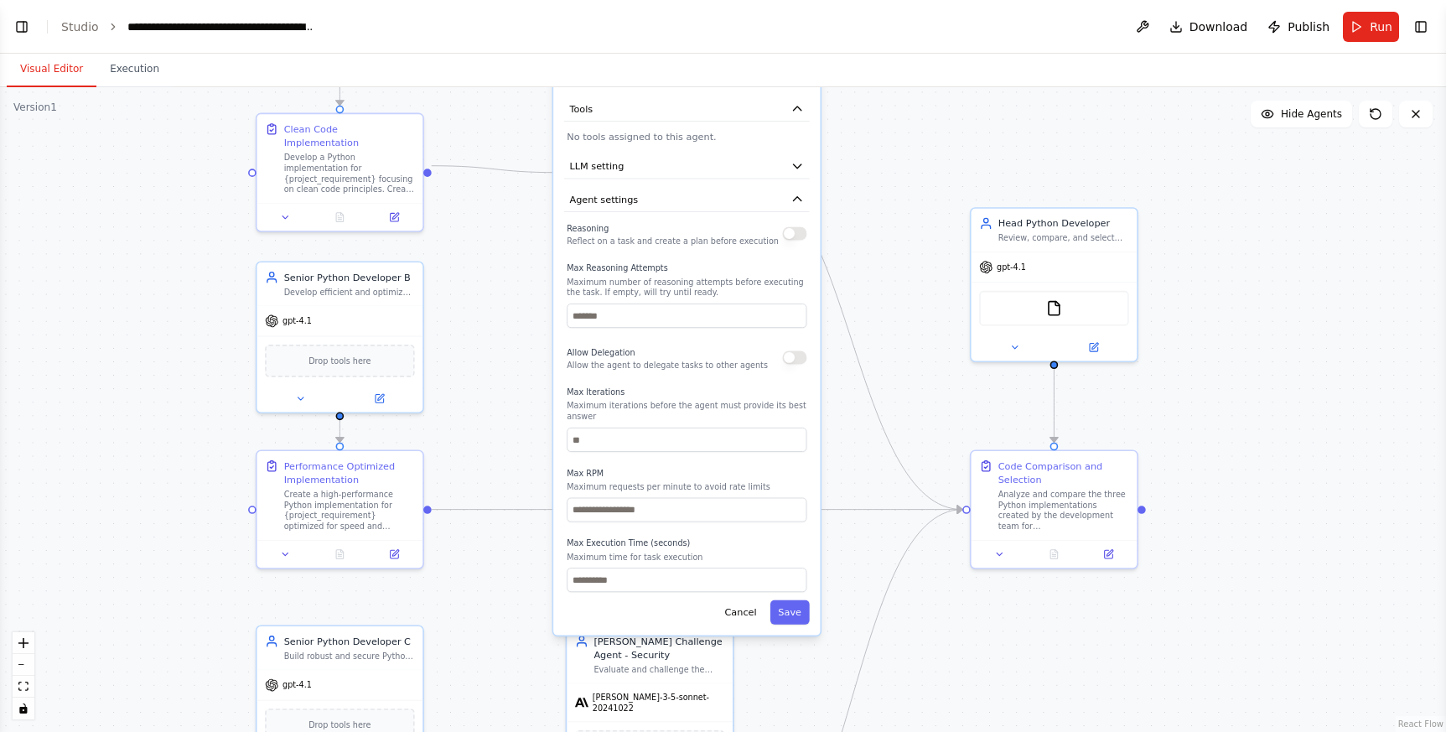
drag, startPoint x: 679, startPoint y: 497, endPoint x: 662, endPoint y: 352, distance: 146.0
click at [662, 352] on div "Allow Delegation Allow the agent to delegate tasks to other agents" at bounding box center [667, 357] width 201 height 27
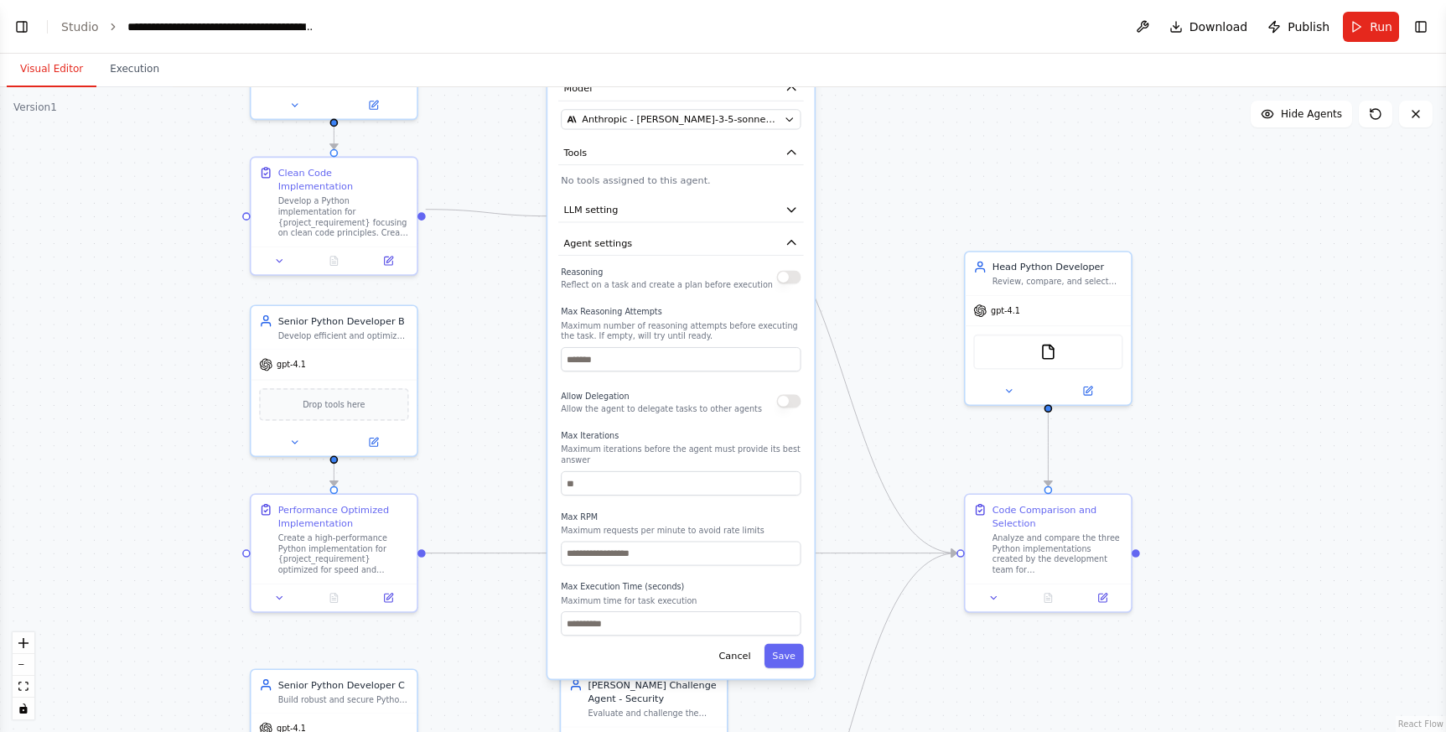
drag, startPoint x: 928, startPoint y: 127, endPoint x: 922, endPoint y: 170, distance: 44.0
click at [922, 170] on div ".deletable-edge-delete-btn { width: 20px; height: 20px; border: 0px solid #ffff…" at bounding box center [723, 409] width 1446 height 644
click at [733, 650] on button "Cancel" at bounding box center [735, 656] width 48 height 24
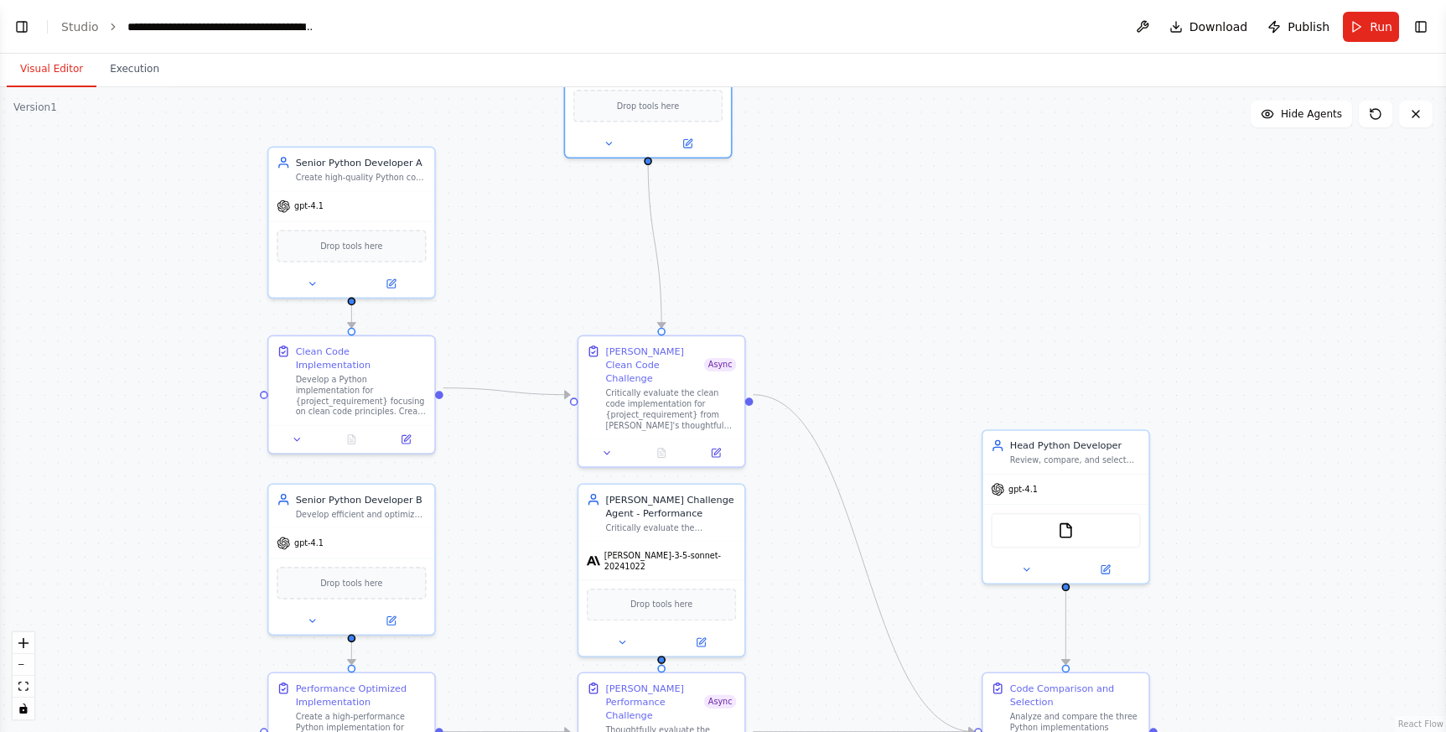
drag, startPoint x: 855, startPoint y: 199, endPoint x: 877, endPoint y: 432, distance: 233.2
click at [877, 432] on div ".deletable-edge-delete-btn { width: 20px; height: 20px; border: 0px solid #ffff…" at bounding box center [723, 409] width 1446 height 644
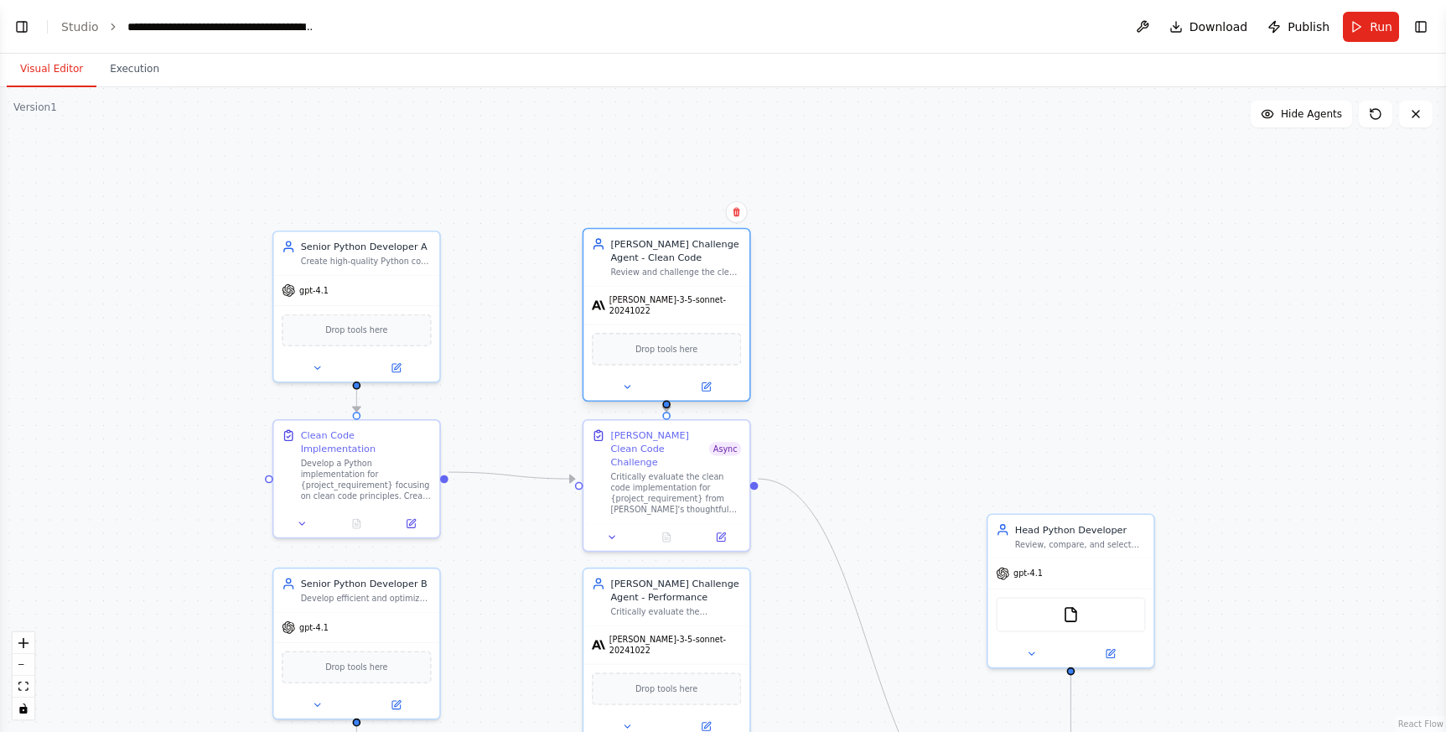
drag, startPoint x: 691, startPoint y: 101, endPoint x: 704, endPoint y: 291, distance: 189.8
click at [704, 291] on div "[PERSON_NAME]-3-5-sonnet-20241022" at bounding box center [666, 306] width 166 height 38
click at [893, 280] on div ".deletable-edge-delete-btn { width: 20px; height: 20px; border: 0px solid #ffff…" at bounding box center [723, 409] width 1446 height 644
click at [567, 244] on div ".deletable-edge-delete-btn { width: 20px; height: 20px; border: 0px solid #ffff…" at bounding box center [723, 409] width 1446 height 644
click at [664, 253] on div "[PERSON_NAME] Challenge Agent - Clean Code" at bounding box center [675, 250] width 131 height 27
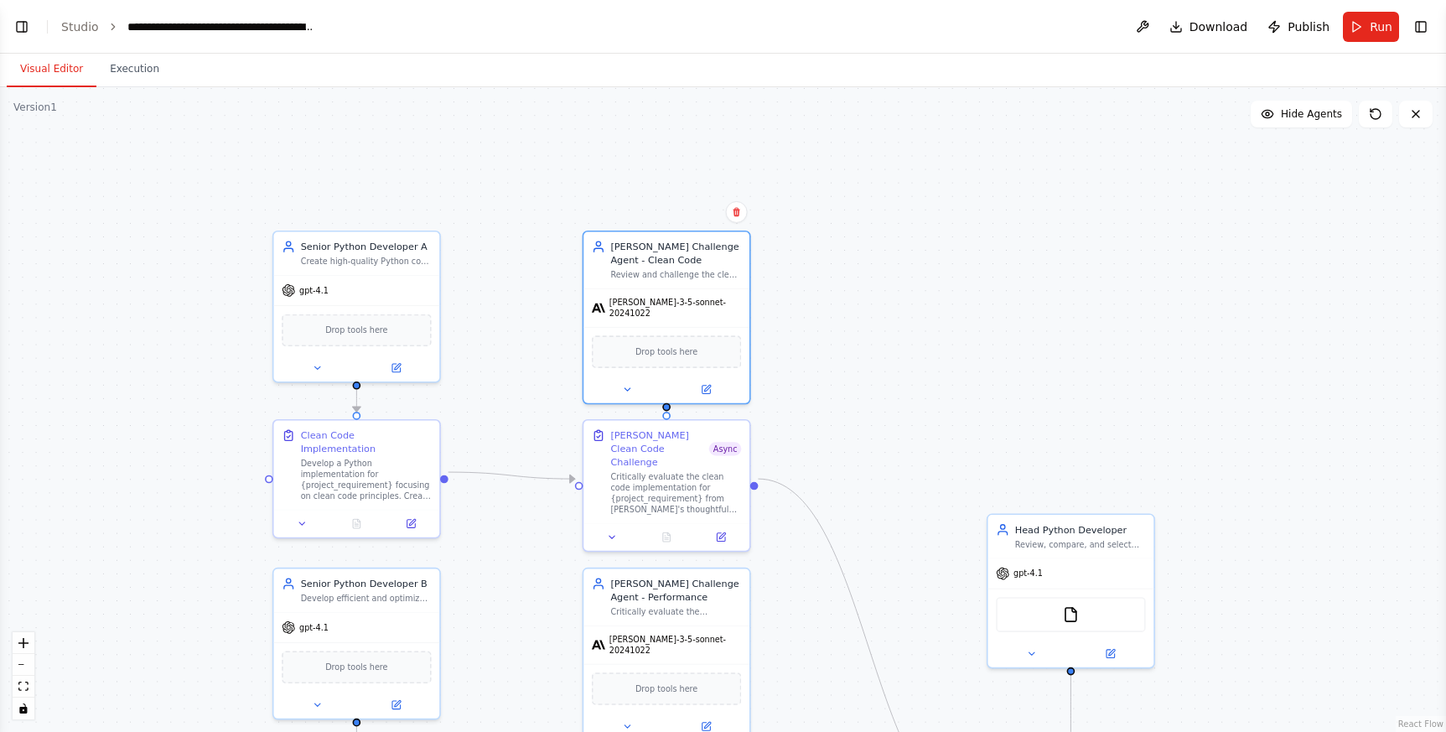
click at [127, 168] on div ".deletable-edge-delete-btn { width: 20px; height: 20px; border: 0px solid #ffff…" at bounding box center [723, 409] width 1446 height 644
click at [701, 286] on div "claude-3-5-sonnet-20241022 Drop tools here" at bounding box center [666, 343] width 166 height 115
click at [1317, 113] on span "Hide Agents" at bounding box center [1311, 113] width 61 height 13
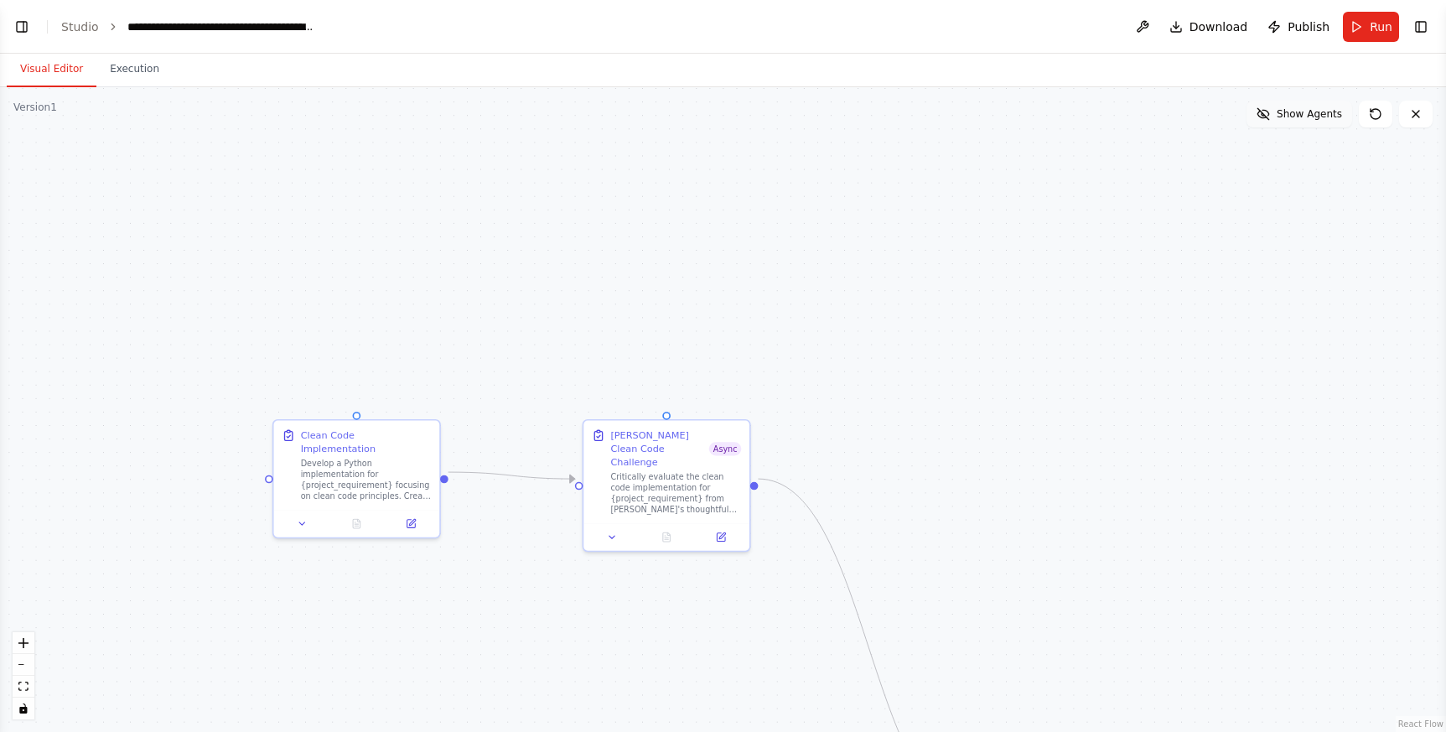
click at [1317, 113] on span "Show Agents" at bounding box center [1308, 113] width 65 height 13
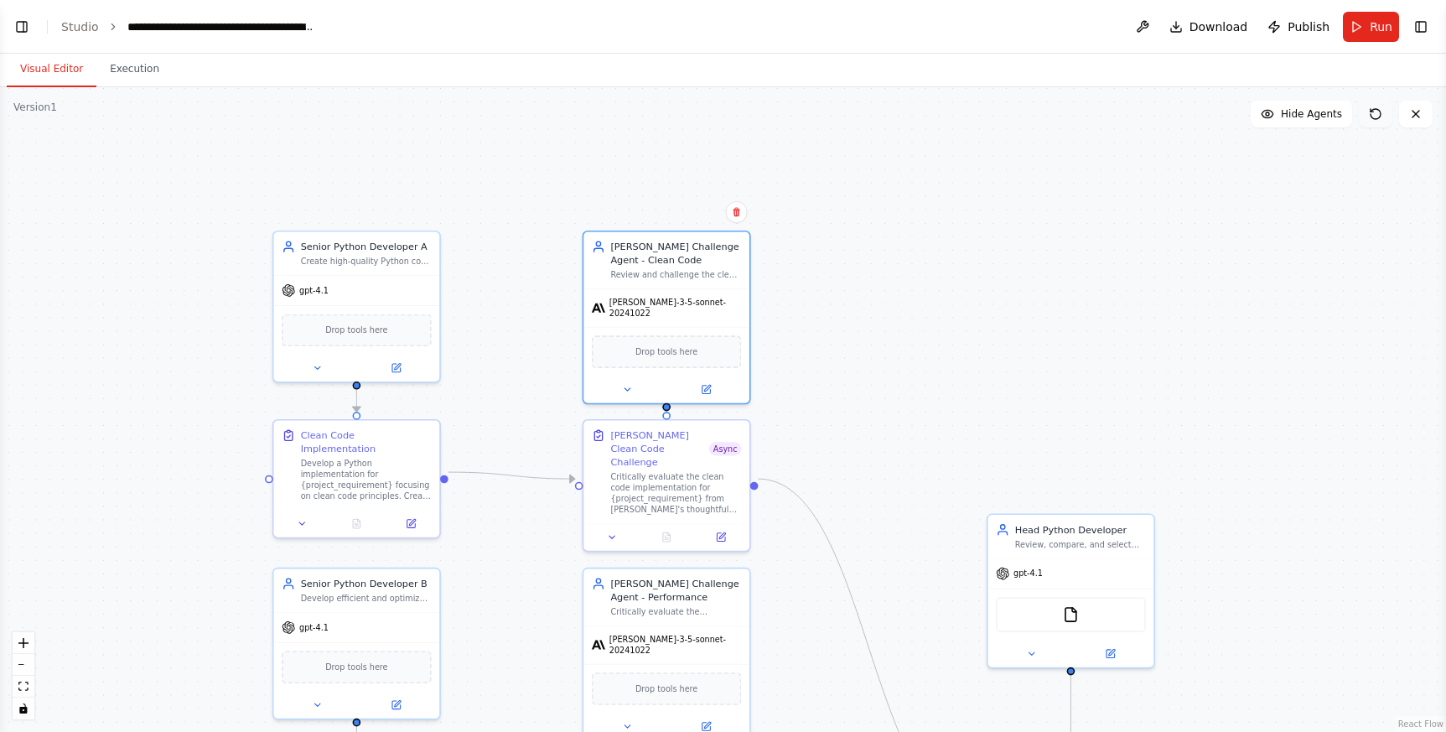
click at [1383, 116] on button at bounding box center [1376, 114] width 34 height 27
click at [1087, 164] on div ".deletable-edge-delete-btn { width: 20px; height: 20px; border: 0px solid #ffff…" at bounding box center [723, 409] width 1446 height 644
click at [70, 20] on link "Studio" at bounding box center [80, 26] width 38 height 13
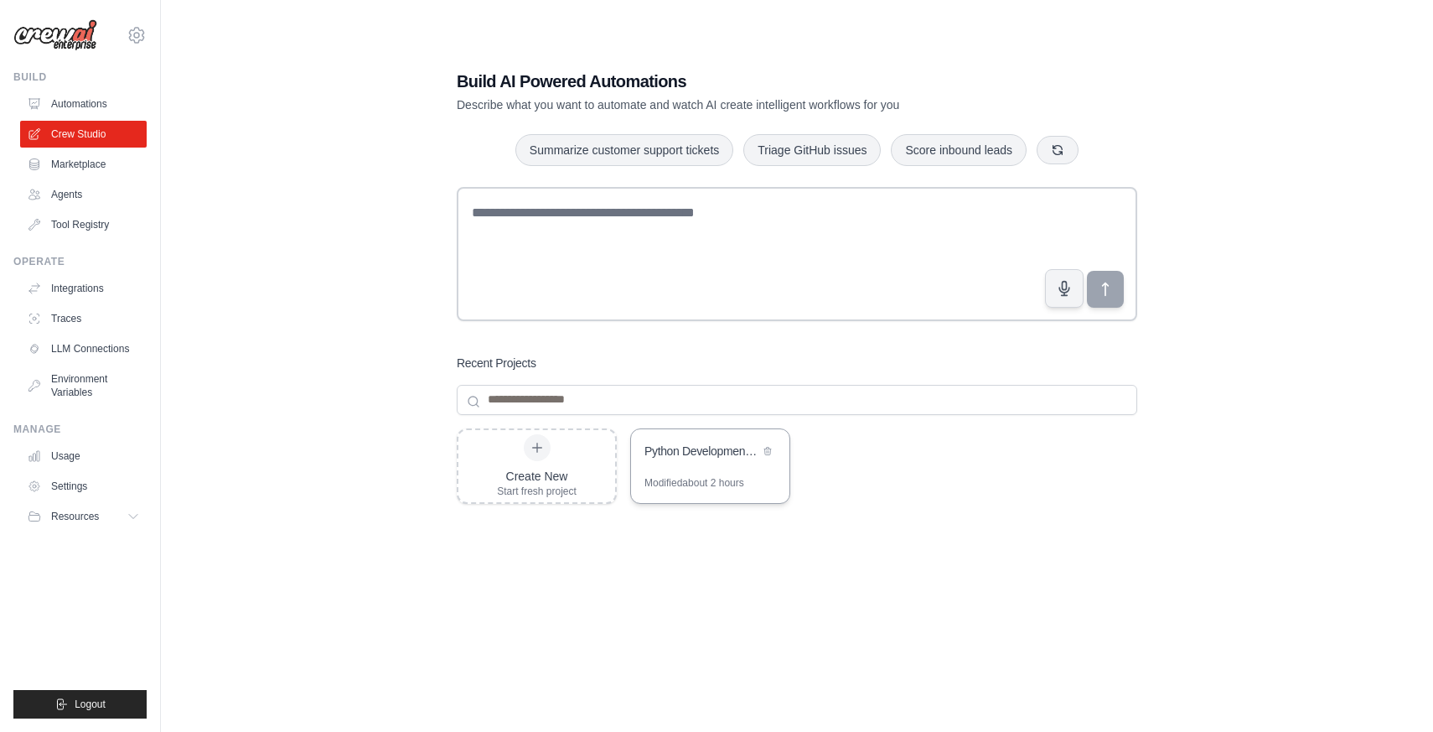
click at [695, 470] on div "Python Development Team - Parallel Code Generation & Review" at bounding box center [710, 452] width 158 height 47
click at [690, 468] on div "Python Development Team - Parallel Code Generation & Review" at bounding box center [710, 452] width 158 height 47
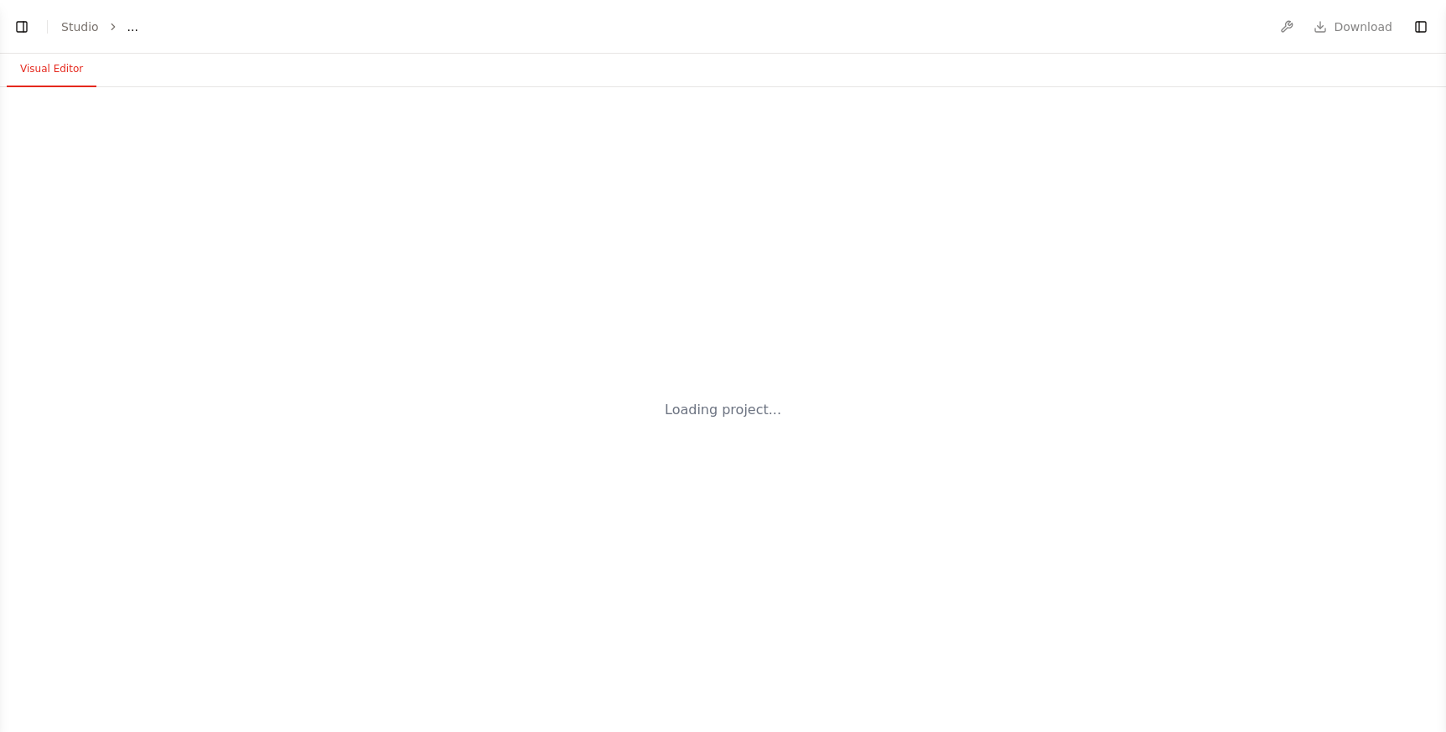
select select "****"
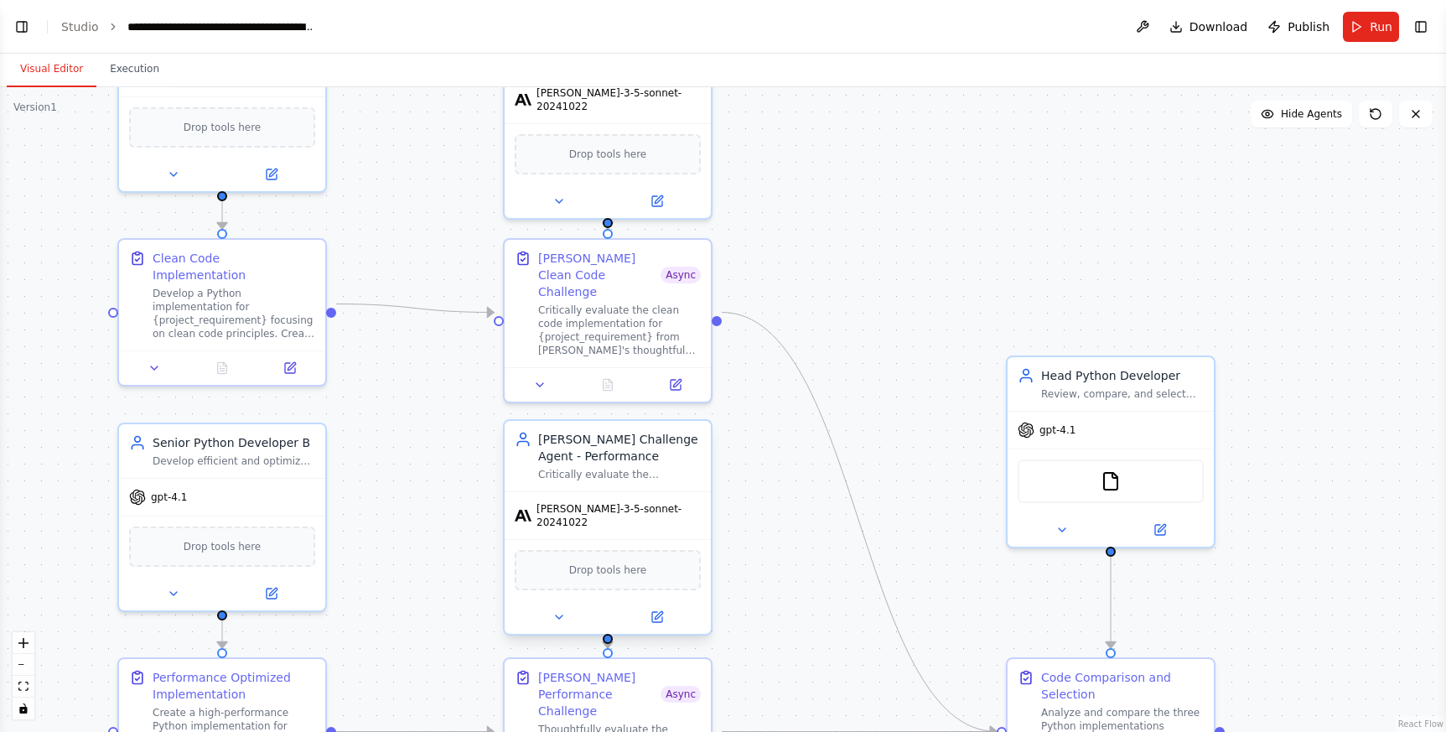
scroll to position [3600, 0]
click at [864, 197] on div ".deletable-edge-delete-btn { width: 20px; height: 20px; border: 0px solid #ffff…" at bounding box center [723, 409] width 1446 height 644
click at [862, 209] on div ".deletable-edge-delete-btn { width: 20px; height: 20px; border: 0px solid #ffff…" at bounding box center [723, 409] width 1446 height 644
click at [81, 26] on link "Studio" at bounding box center [80, 26] width 38 height 13
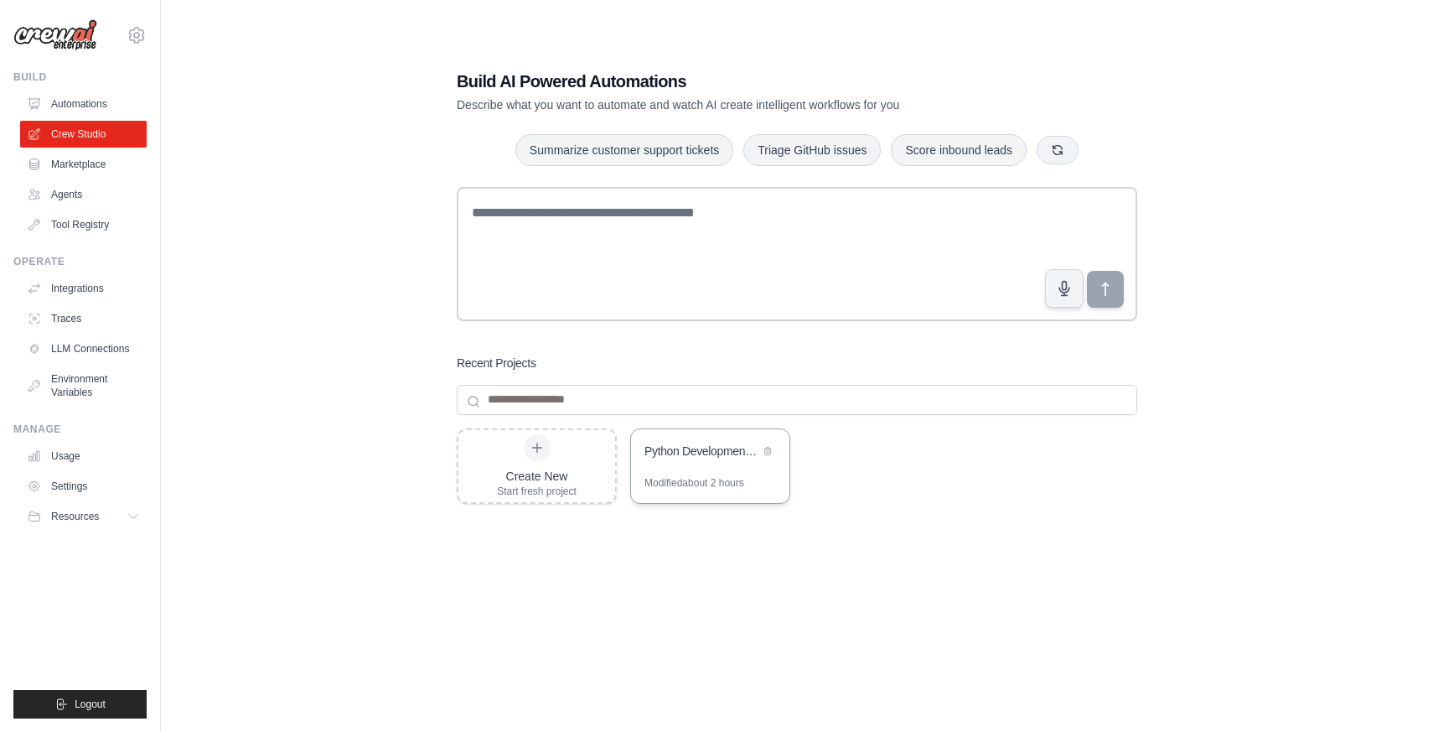
click at [691, 461] on div "Python Development Team - Parallel Code Generation & Review" at bounding box center [701, 453] width 115 height 20
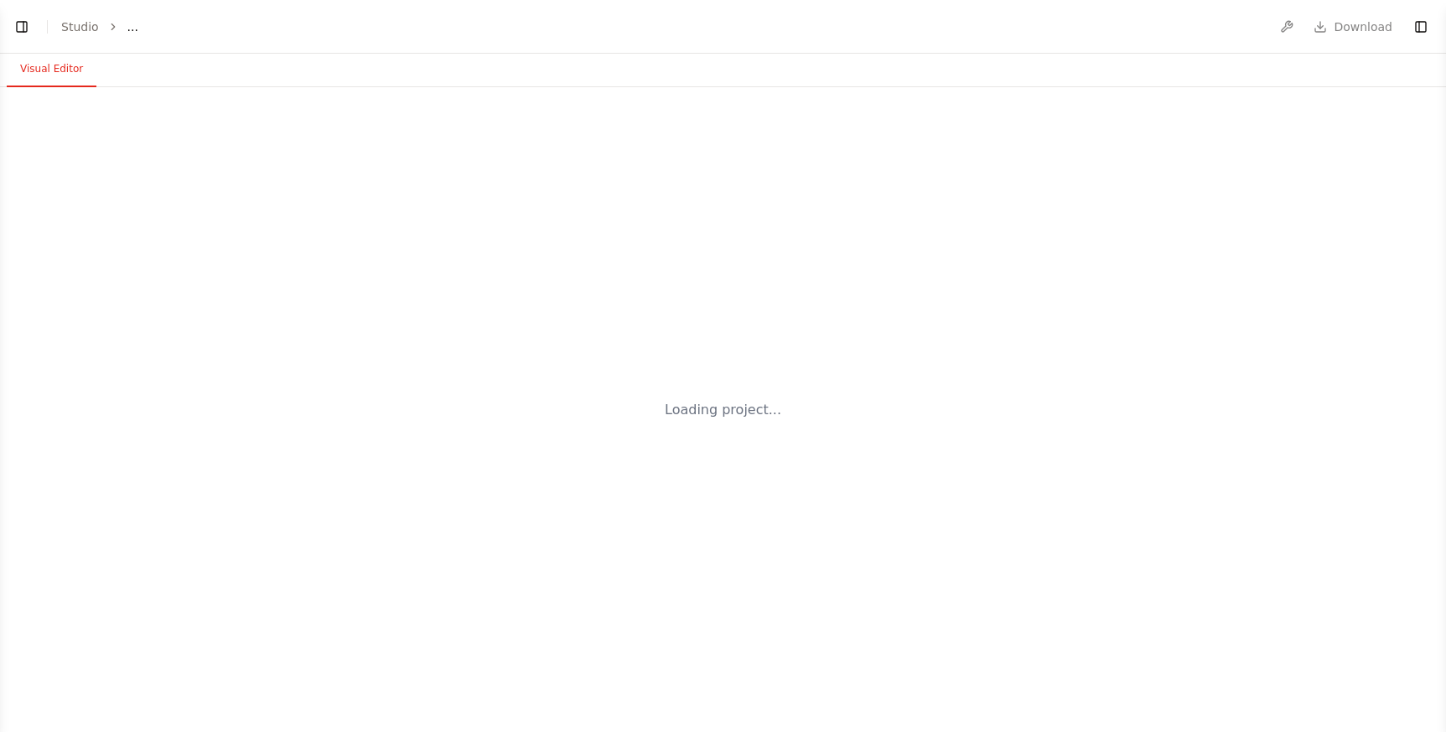
select select "****"
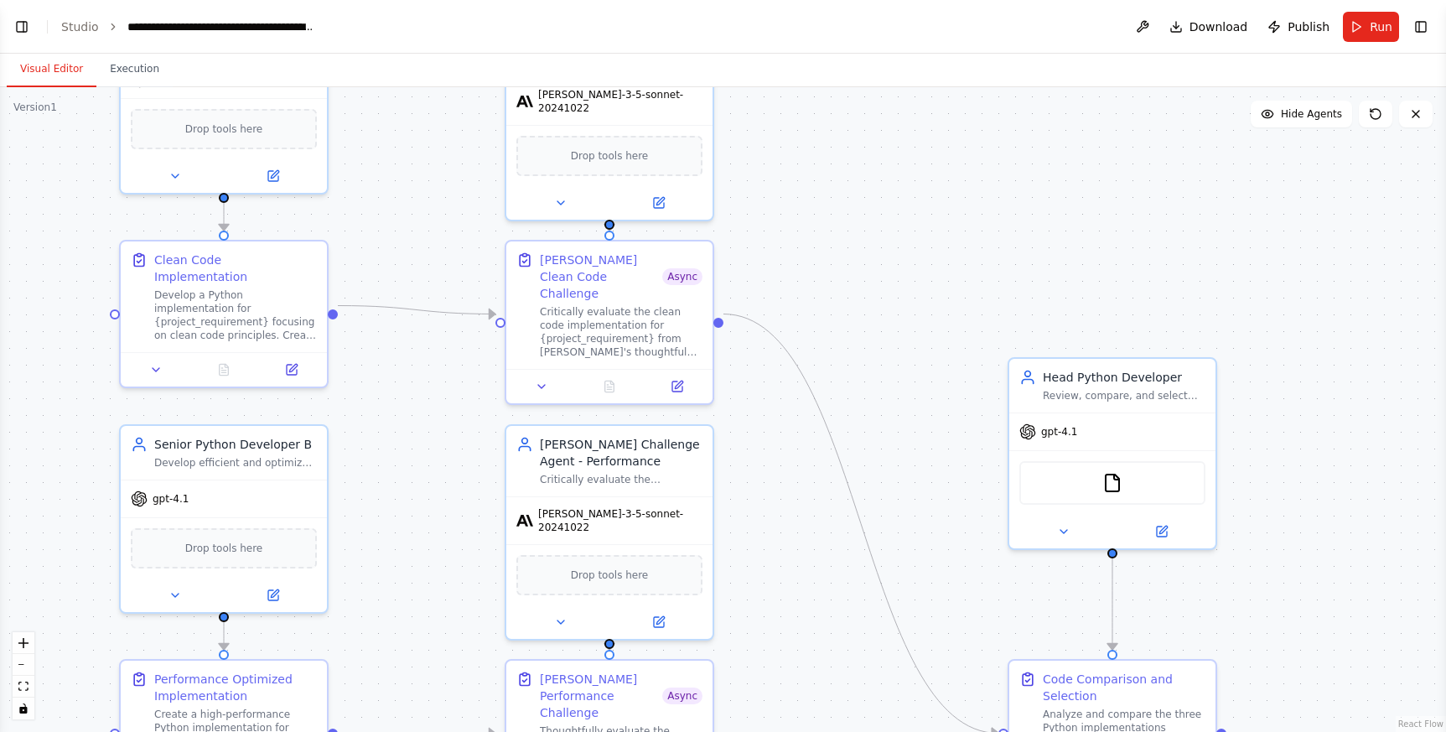
drag, startPoint x: 844, startPoint y: 202, endPoint x: 865, endPoint y: 205, distance: 21.2
click at [851, 209] on div ".deletable-edge-delete-btn { width: 20px; height: 20px; border: 0px solid #ffff…" at bounding box center [723, 409] width 1446 height 644
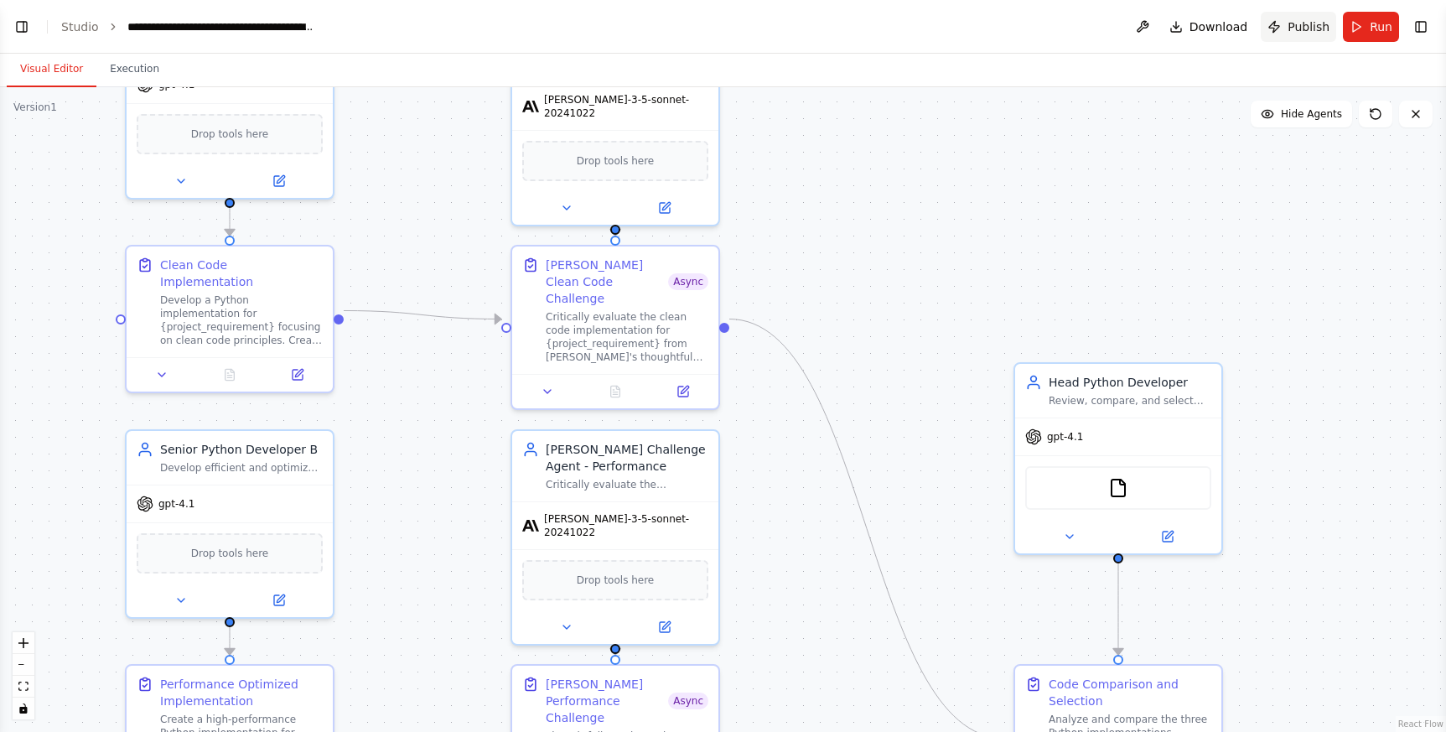
scroll to position [3499, 0]
click at [1293, 35] on button "Publish" at bounding box center [1297, 27] width 75 height 30
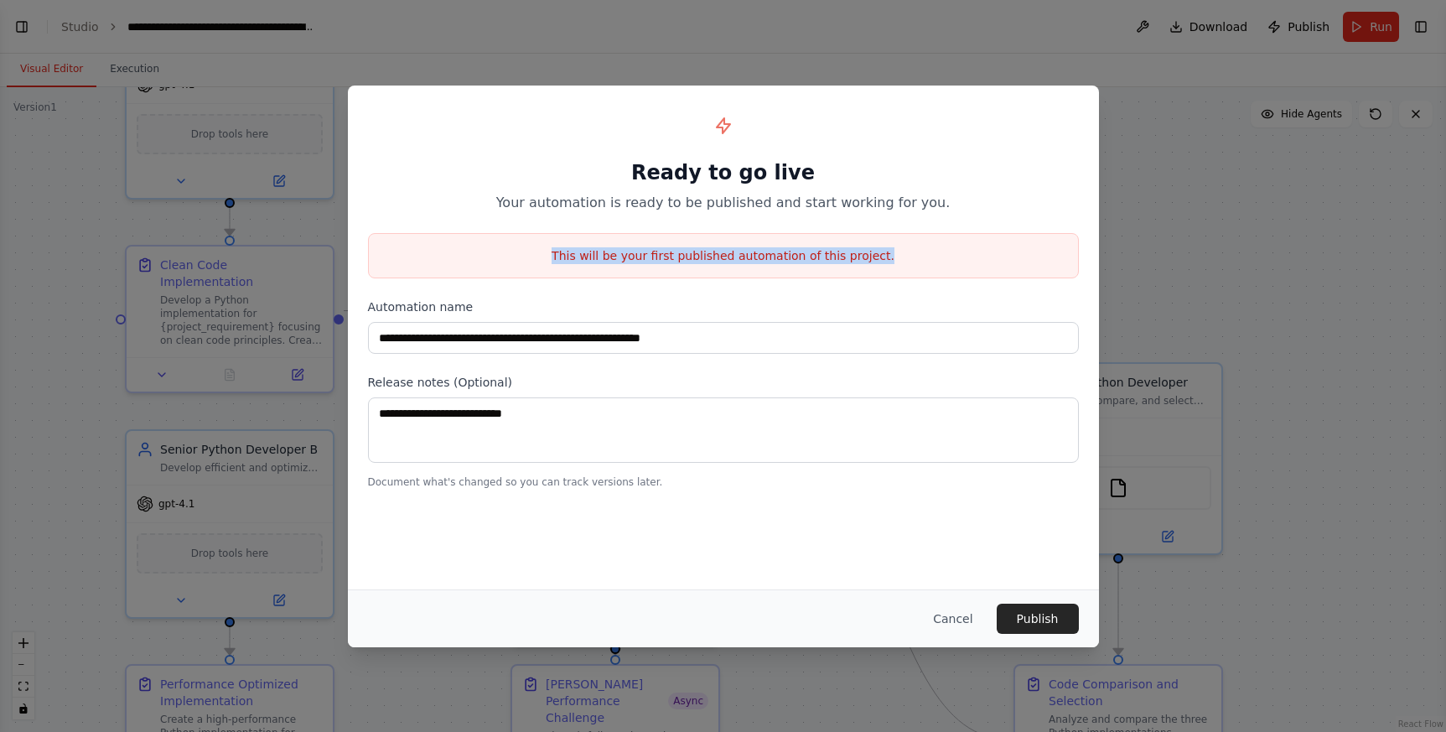
drag, startPoint x: 574, startPoint y: 248, endPoint x: 908, endPoint y: 256, distance: 333.6
click at [888, 253] on p "This will be your first published automation of this project." at bounding box center [723, 255] width 709 height 17
drag, startPoint x: 916, startPoint y: 258, endPoint x: 556, endPoint y: 253, distance: 359.6
click at [556, 253] on p "This will be your first published automation of this project." at bounding box center [723, 255] width 709 height 17
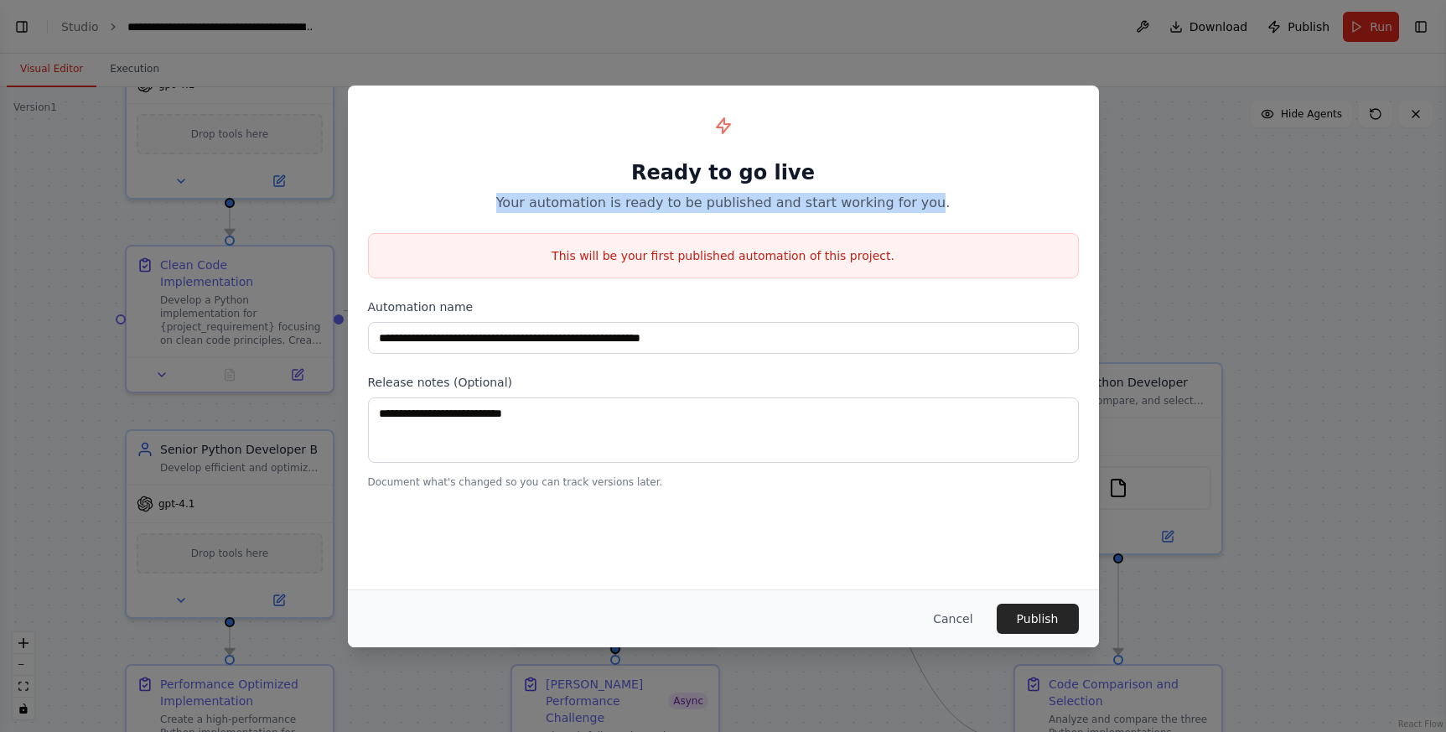
drag, startPoint x: 540, startPoint y: 189, endPoint x: 920, endPoint y: 205, distance: 380.9
click at [920, 205] on div "Ready to go live Your automation is ready to be published and start working for…" at bounding box center [723, 159] width 711 height 107
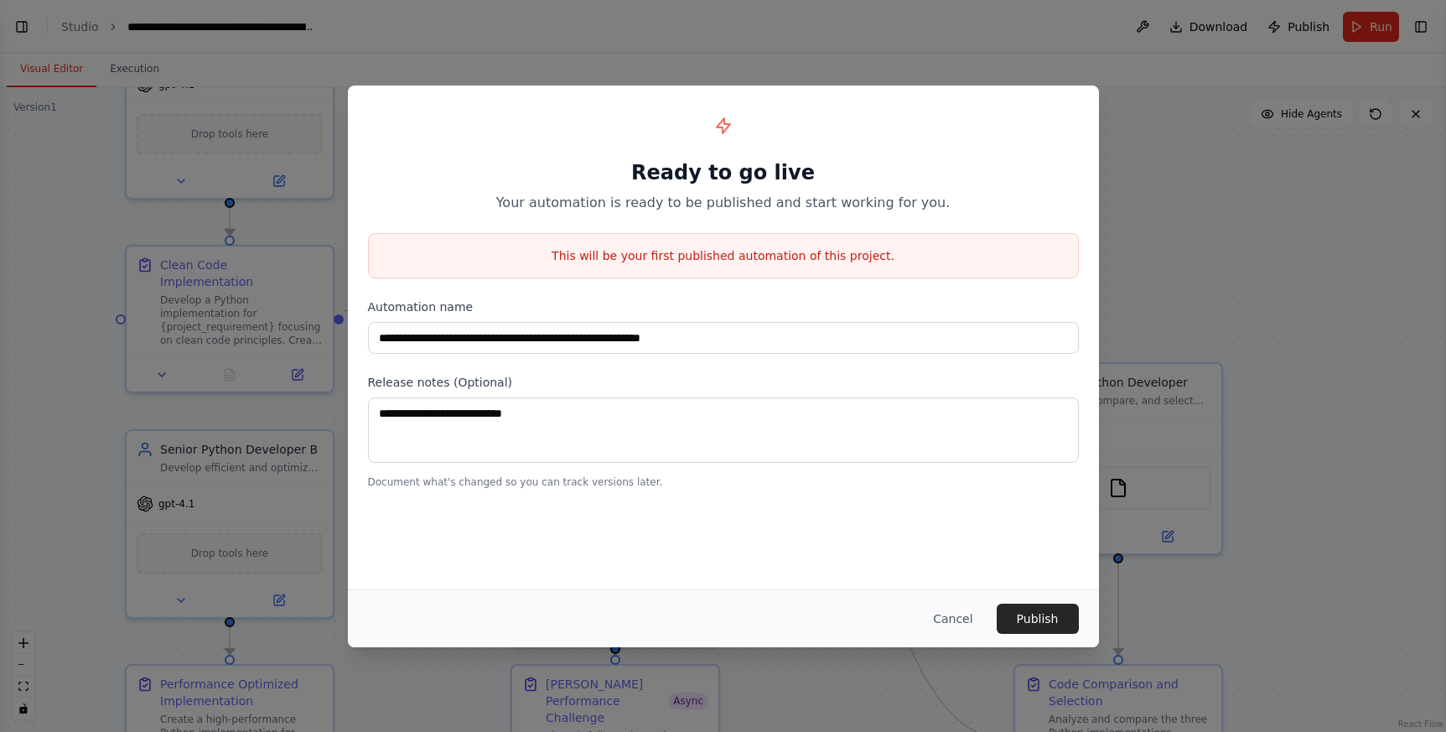
click at [956, 200] on p "Your automation is ready to be published and start working for you." at bounding box center [723, 203] width 711 height 20
click at [945, 617] on button "Cancel" at bounding box center [952, 618] width 66 height 30
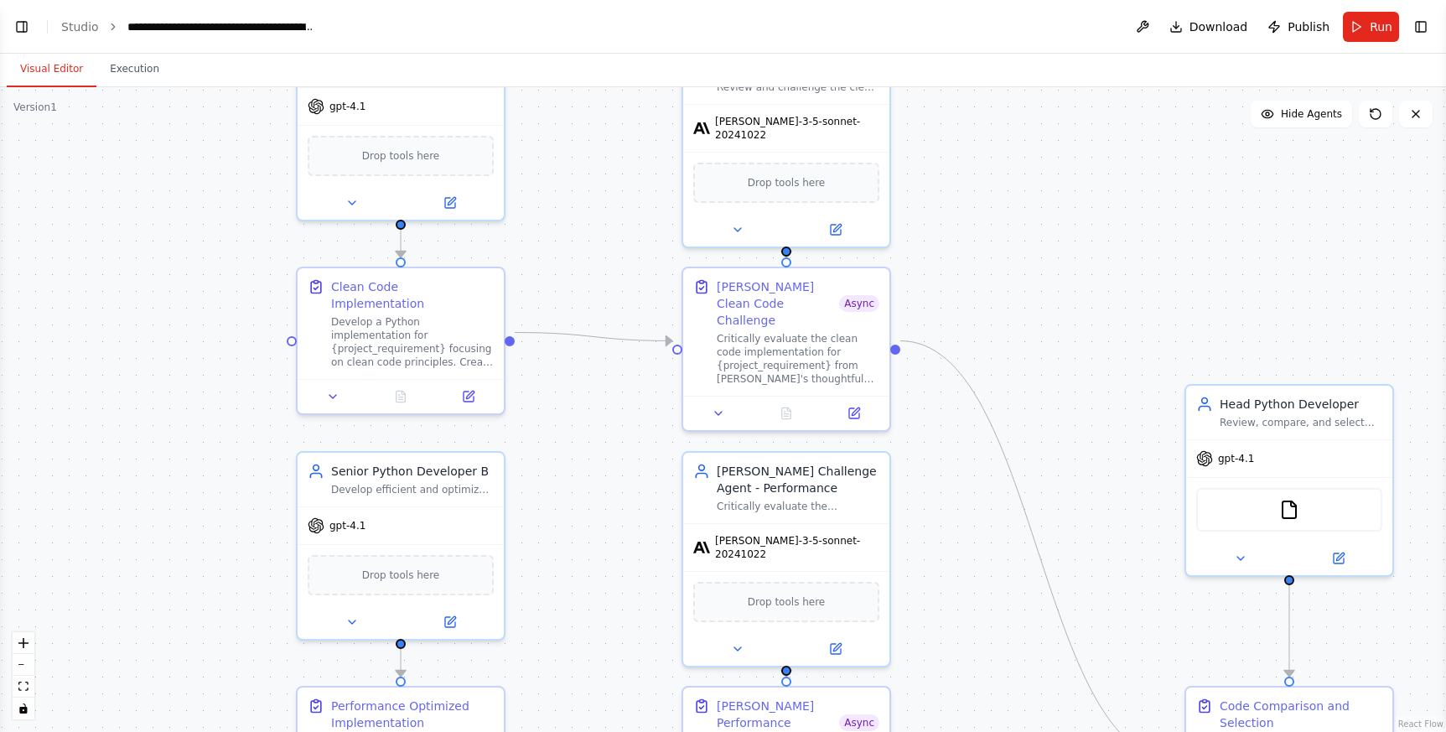
drag, startPoint x: 1017, startPoint y: 303, endPoint x: 1074, endPoint y: 298, distance: 57.2
click at [1058, 302] on div ".deletable-edge-delete-btn { width: 20px; height: 20px; border: 0px solid #ffff…" at bounding box center [723, 409] width 1446 height 644
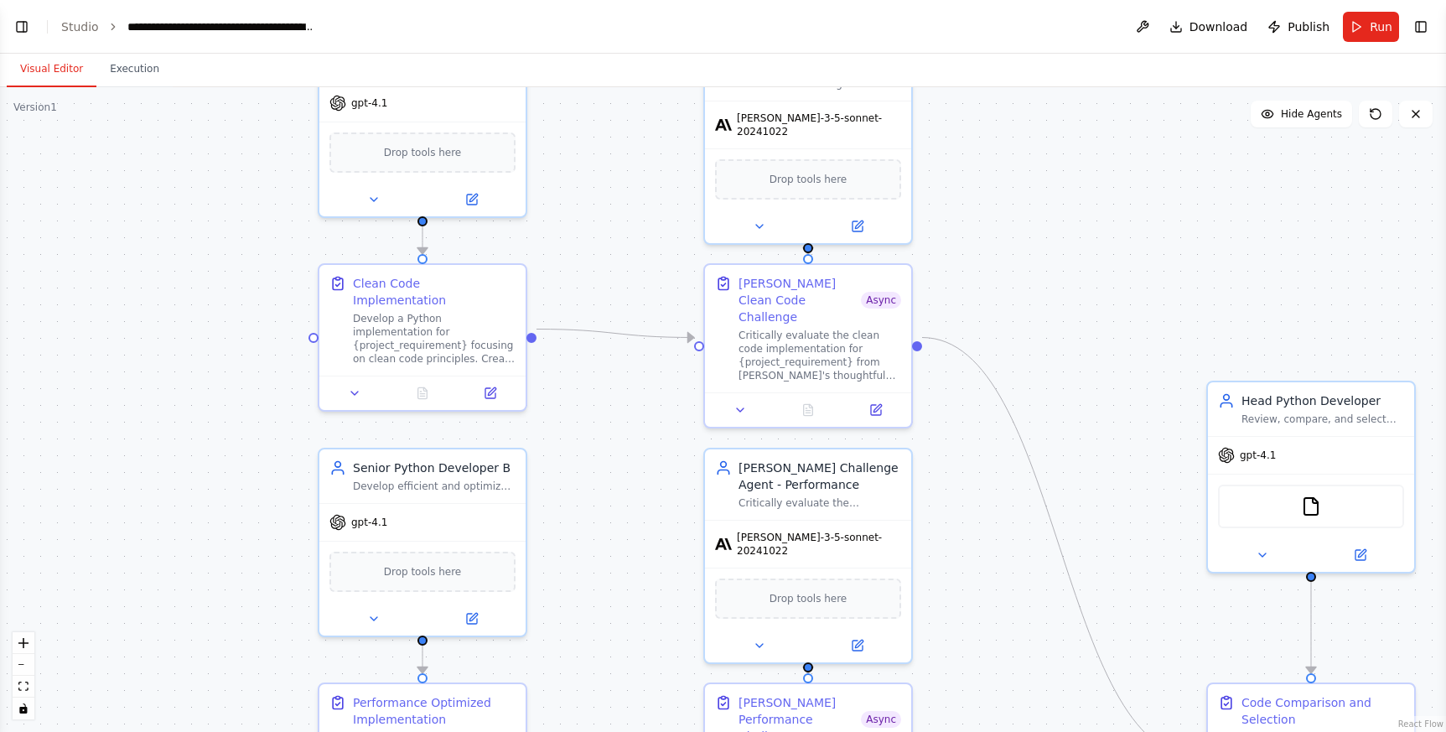
click at [1128, 287] on div ".deletable-edge-delete-btn { width: 20px; height: 20px; border: 0px solid #ffff…" at bounding box center [723, 409] width 1446 height 644
click at [1426, 36] on button "Toggle Right Sidebar" at bounding box center [1420, 26] width 23 height 23
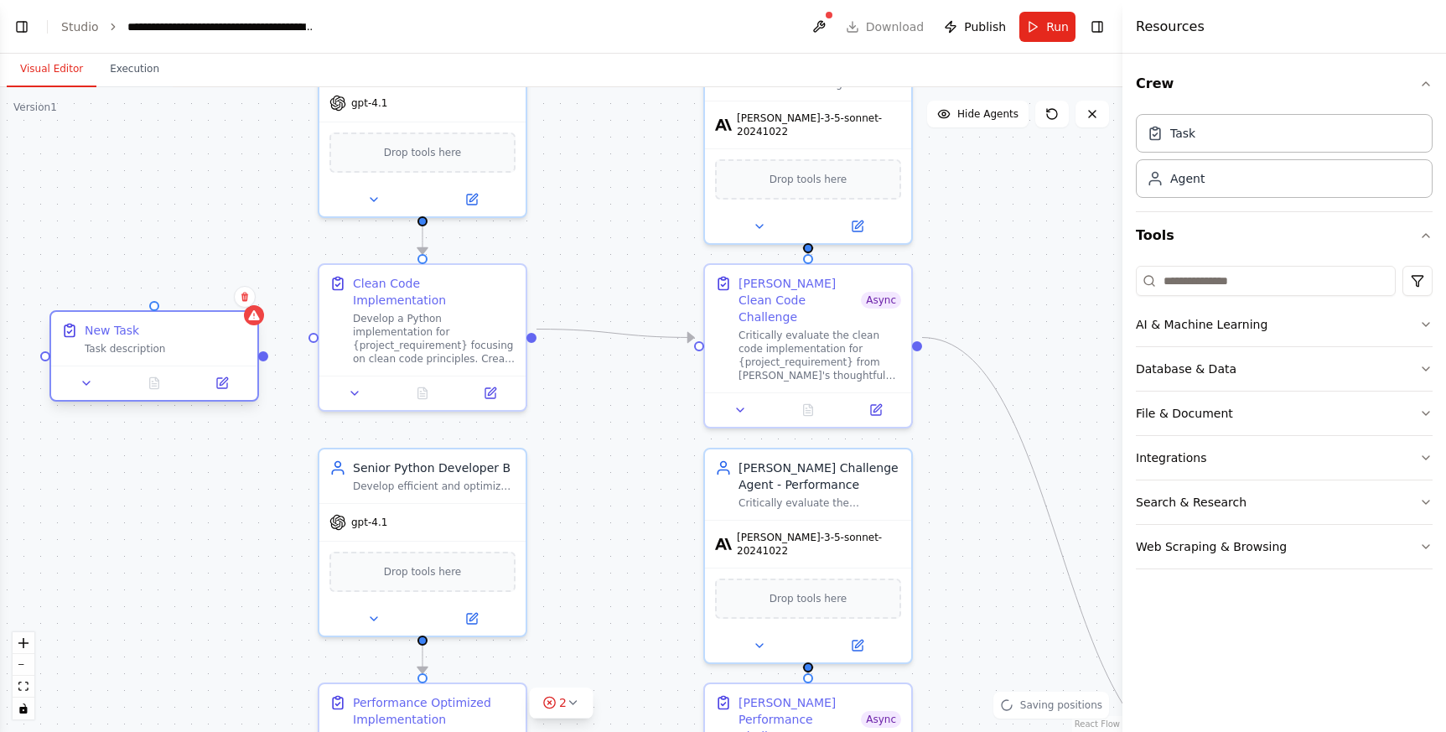
drag, startPoint x: 227, startPoint y: 418, endPoint x: 165, endPoint y: 356, distance: 87.7
click at [165, 356] on div "New Task Task description" at bounding box center [154, 339] width 206 height 54
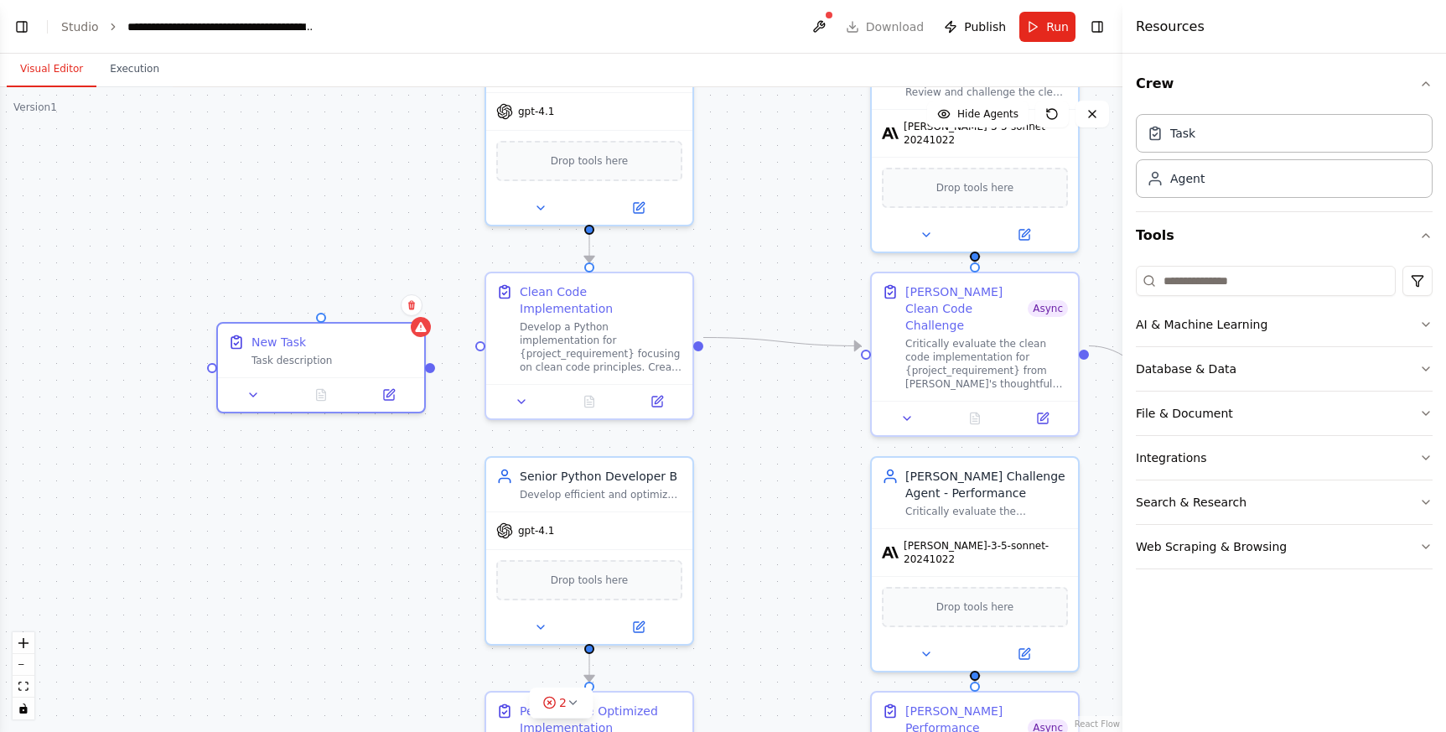
drag, startPoint x: 162, startPoint y: 474, endPoint x: 329, endPoint y: 483, distance: 167.0
click at [329, 483] on div ".deletable-edge-delete-btn { width: 20px; height: 20px; border: 0px solid #ffff…" at bounding box center [561, 409] width 1122 height 644
click at [315, 335] on div "New Task" at bounding box center [332, 338] width 163 height 17
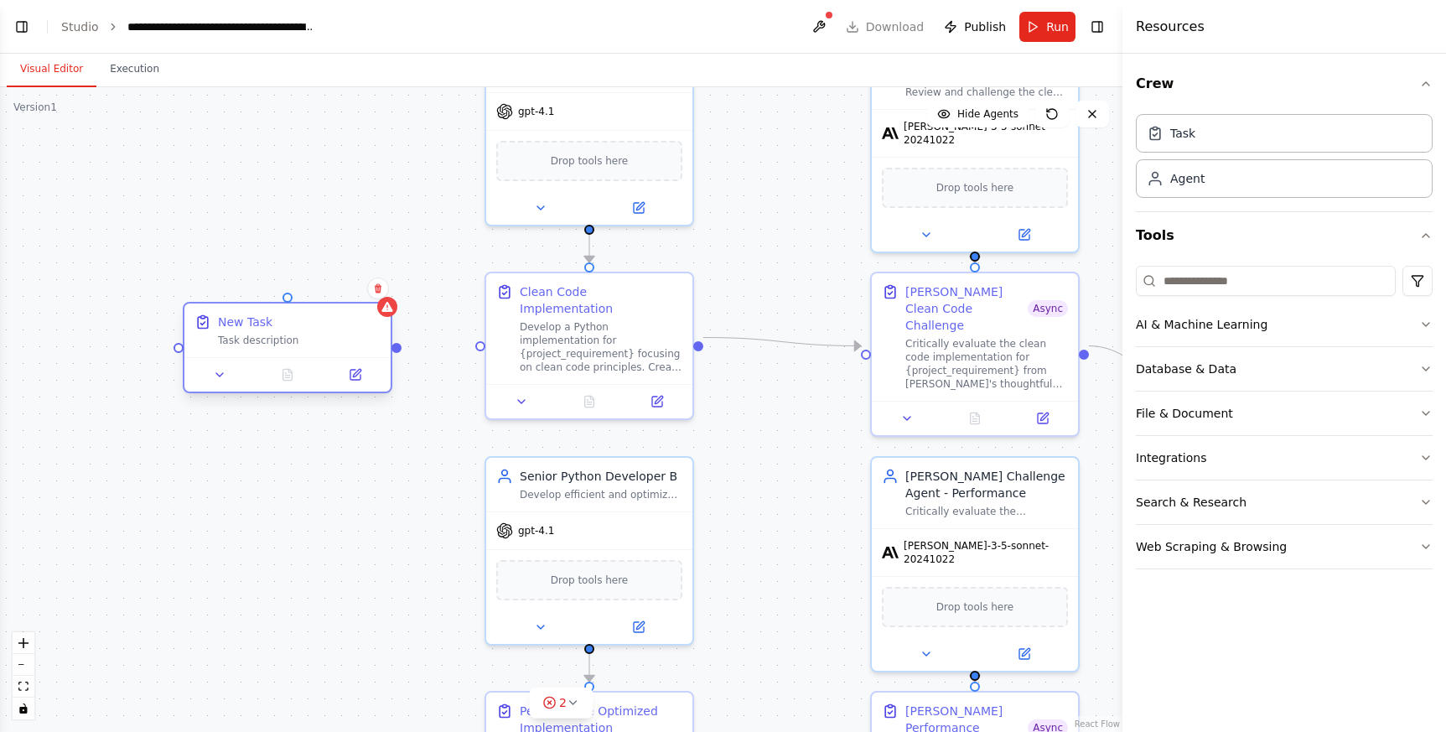
drag, startPoint x: 308, startPoint y: 341, endPoint x: 267, endPoint y: 329, distance: 43.5
click at [267, 329] on div "New Task" at bounding box center [299, 321] width 163 height 17
click at [219, 378] on icon at bounding box center [219, 374] width 13 height 13
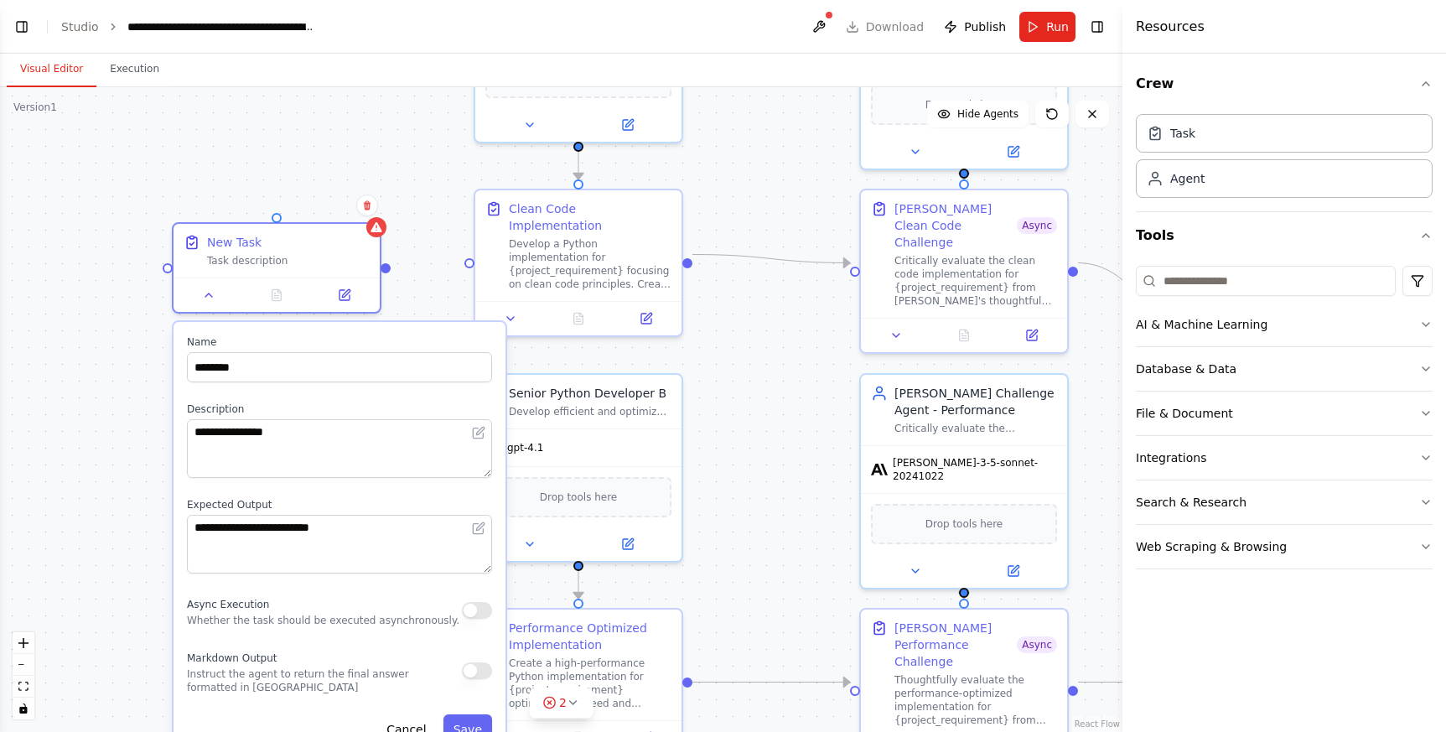
drag, startPoint x: 146, startPoint y: 462, endPoint x: 135, endPoint y: 384, distance: 78.7
click at [135, 384] on div ".deletable-edge-delete-btn { width: 20px; height: 20px; border: 0px solid #ffff…" at bounding box center [561, 409] width 1122 height 644
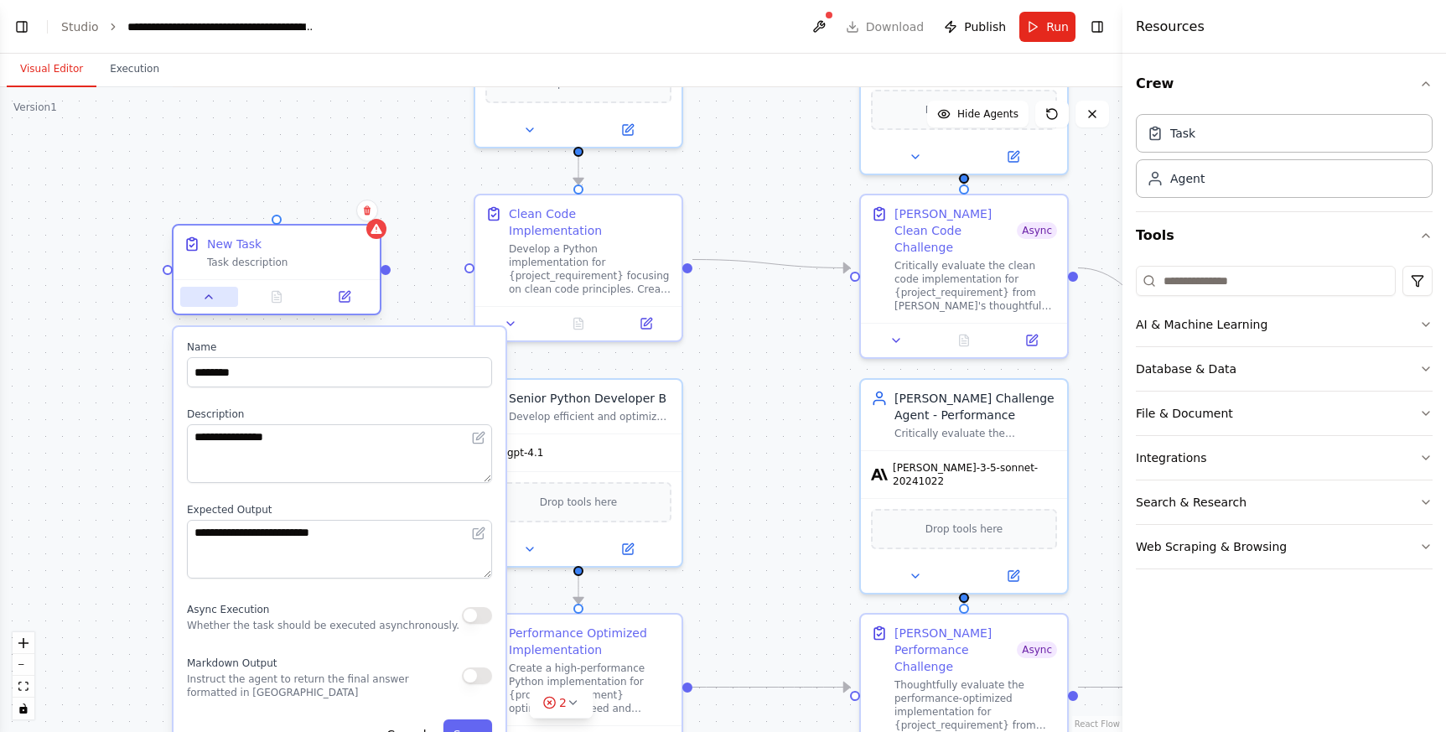
click at [208, 303] on icon at bounding box center [208, 296] width 13 height 13
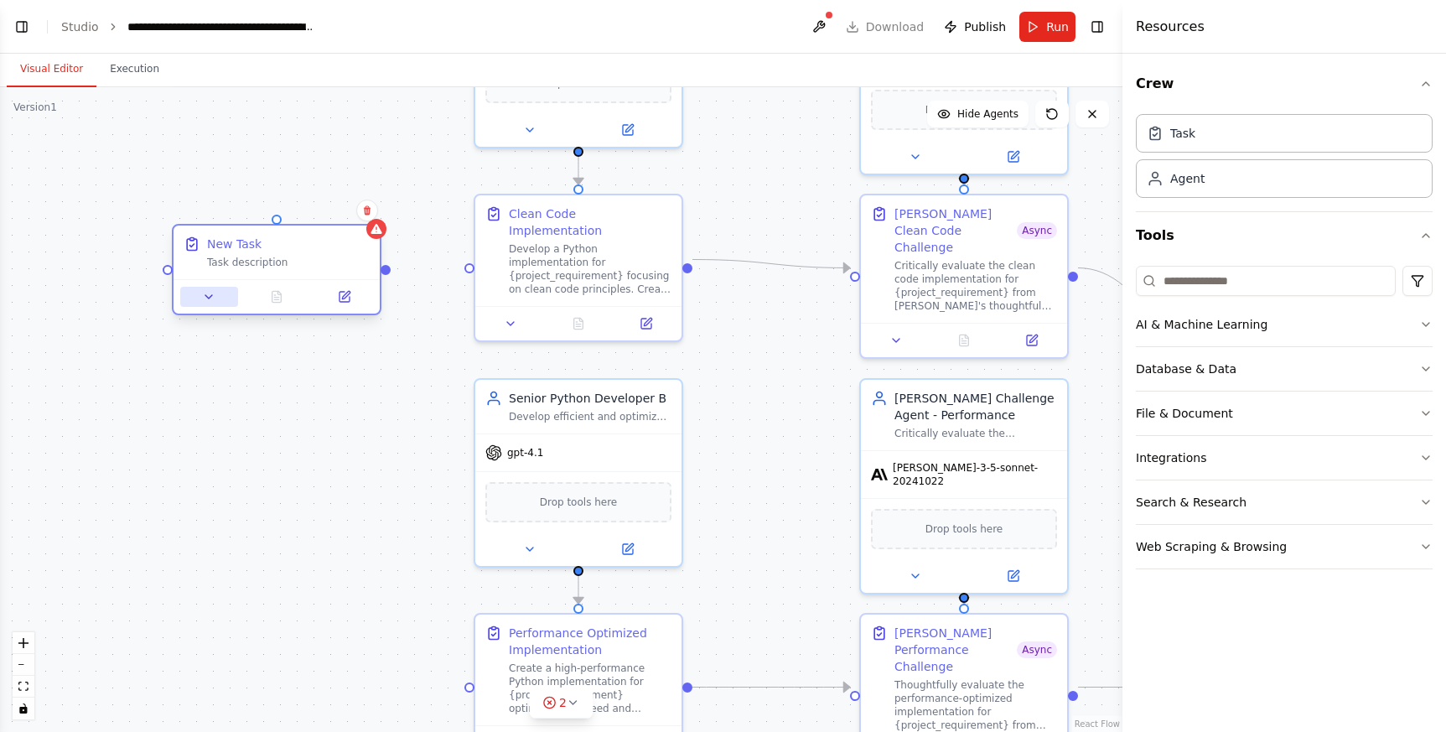
click at [208, 303] on icon at bounding box center [208, 296] width 13 height 13
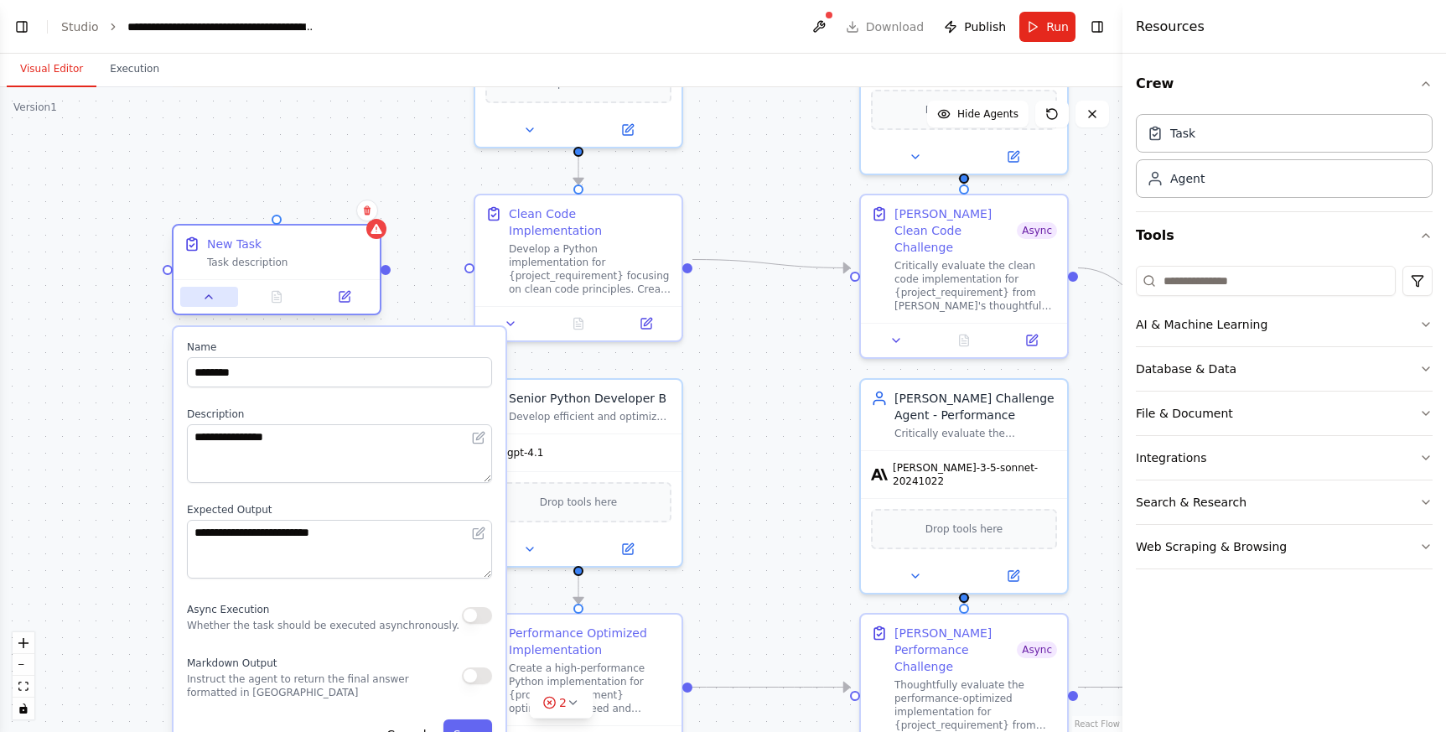
click at [208, 303] on icon at bounding box center [208, 296] width 13 height 13
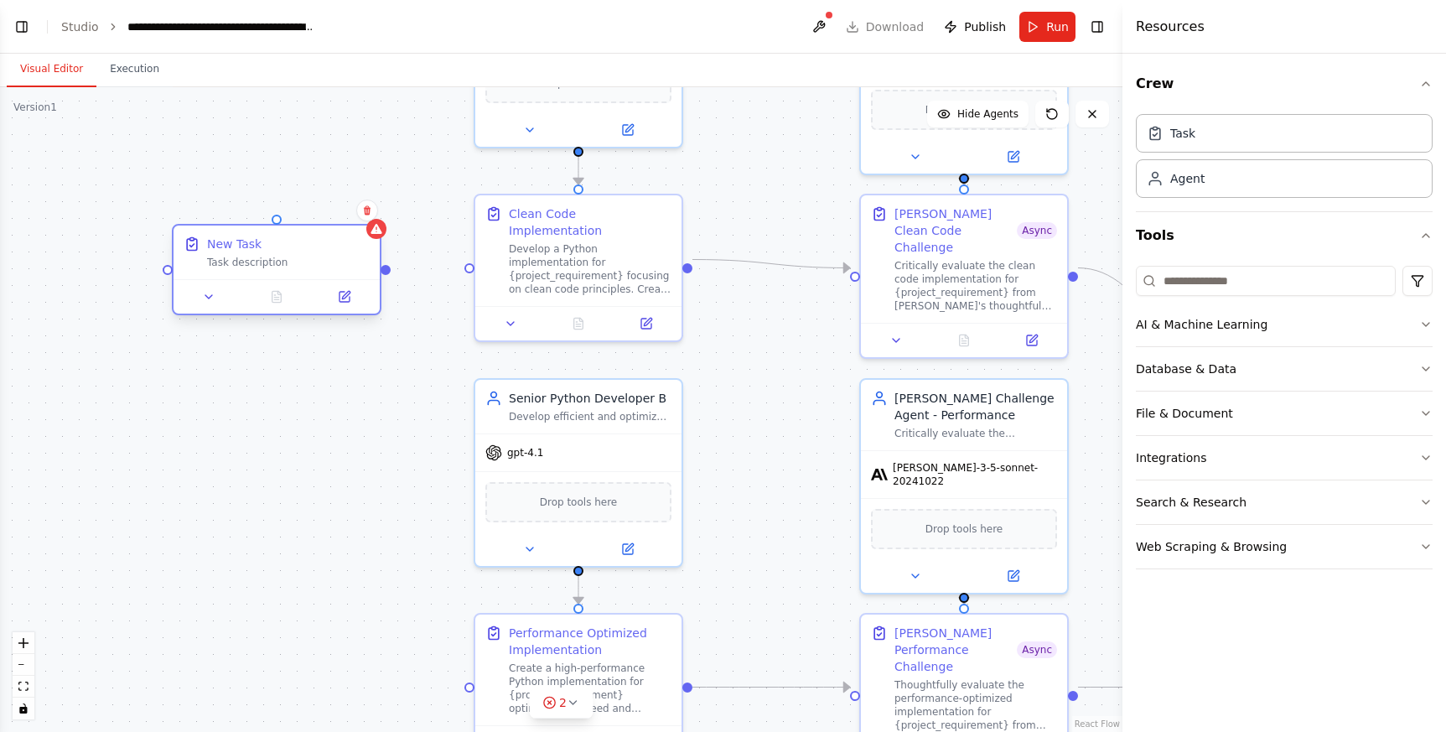
click at [254, 256] on div "Task description" at bounding box center [288, 262] width 163 height 13
click at [370, 209] on icon at bounding box center [367, 210] width 10 height 10
click at [334, 213] on button "Confirm" at bounding box center [320, 210] width 60 height 20
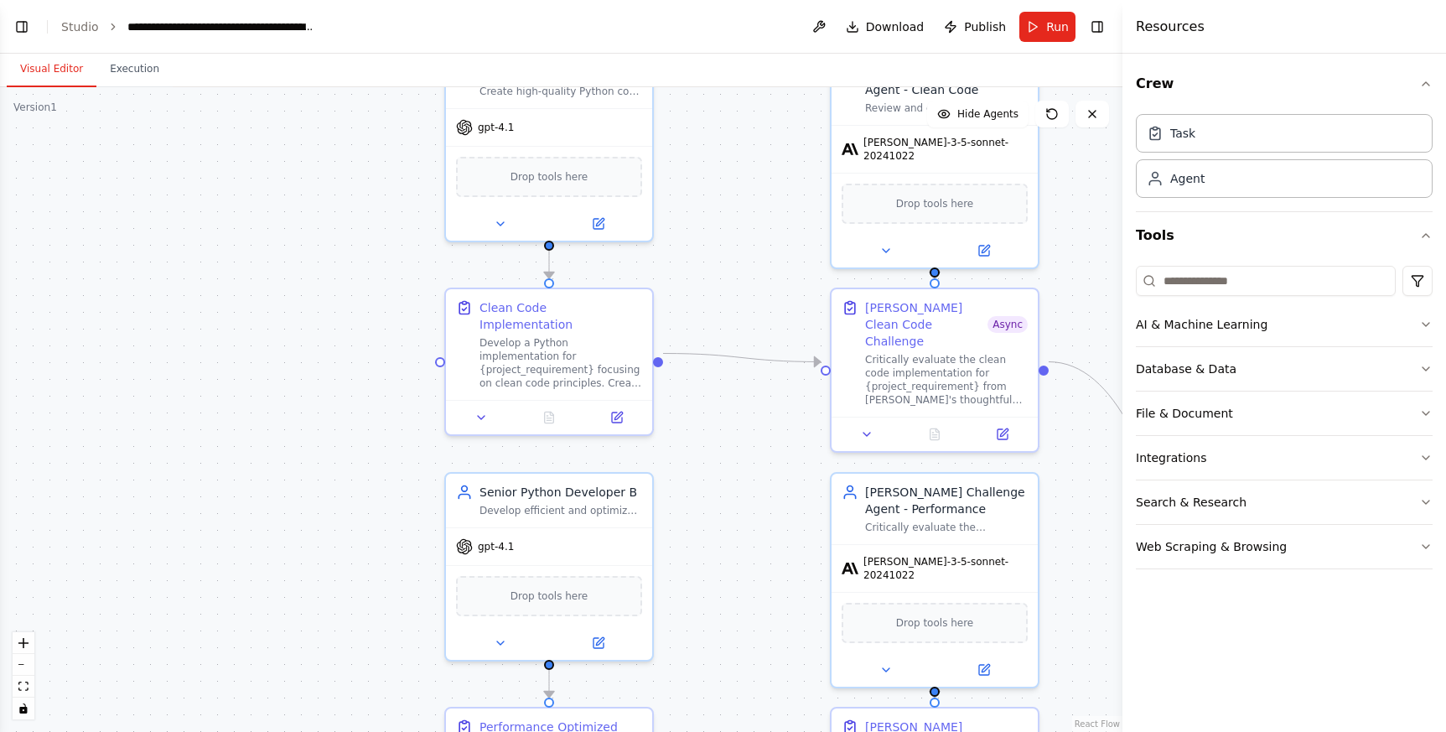
drag, startPoint x: 376, startPoint y: 323, endPoint x: 353, endPoint y: 384, distance: 65.5
click at [353, 384] on div ".deletable-edge-delete-btn { width: 20px; height: 20px; border: 0px solid #ffff…" at bounding box center [561, 409] width 1122 height 644
click at [1410, 370] on button "Database & Data" at bounding box center [1284, 369] width 297 height 44
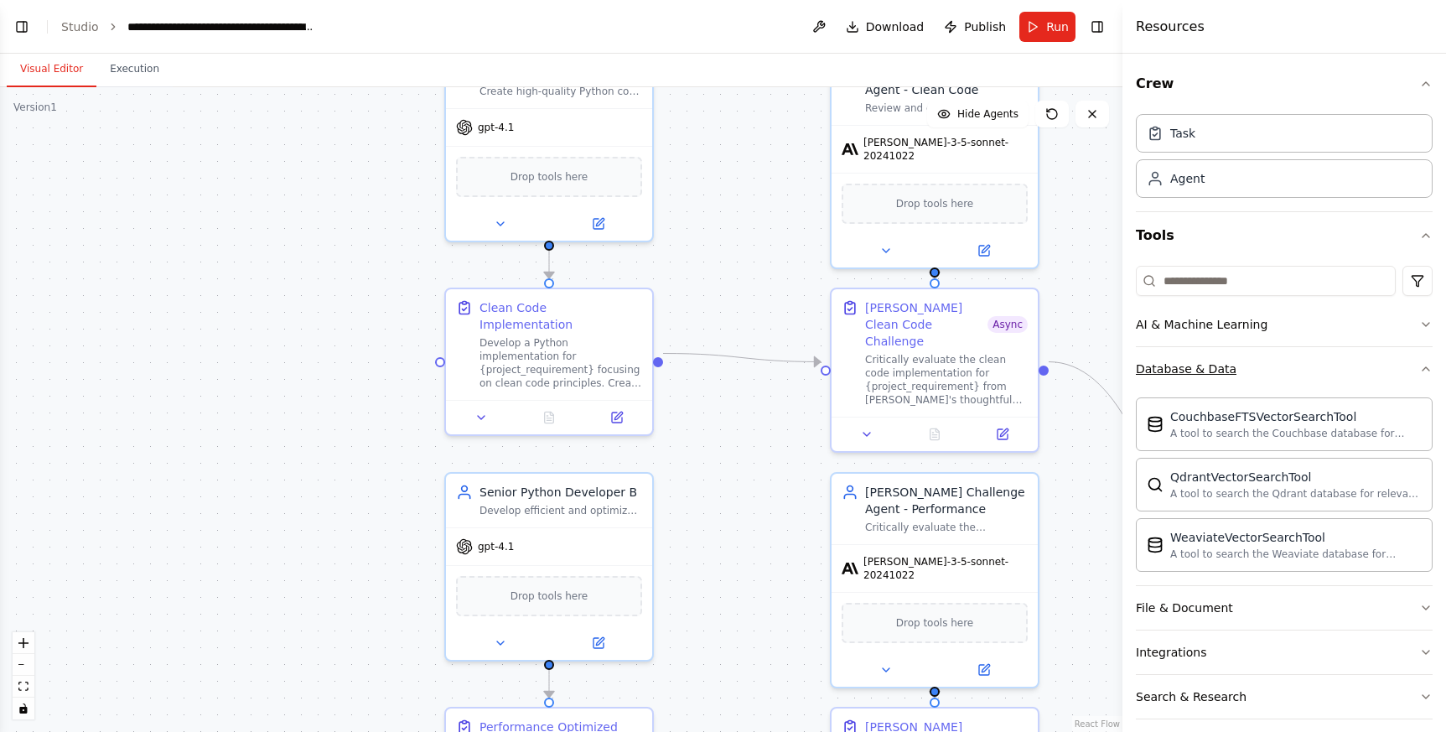
click at [1422, 370] on icon "button" at bounding box center [1425, 368] width 7 height 3
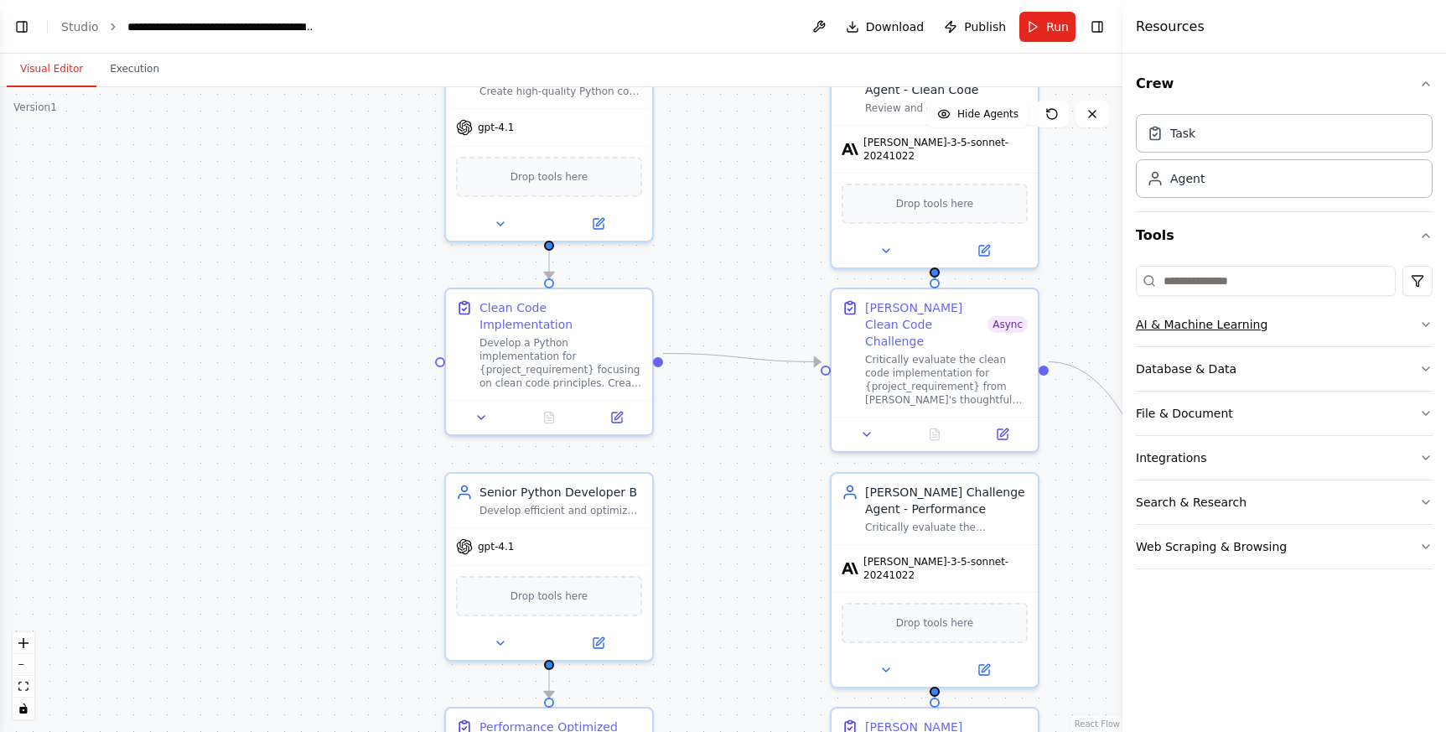
click at [1393, 329] on button "AI & Machine Learning" at bounding box center [1284, 325] width 297 height 44
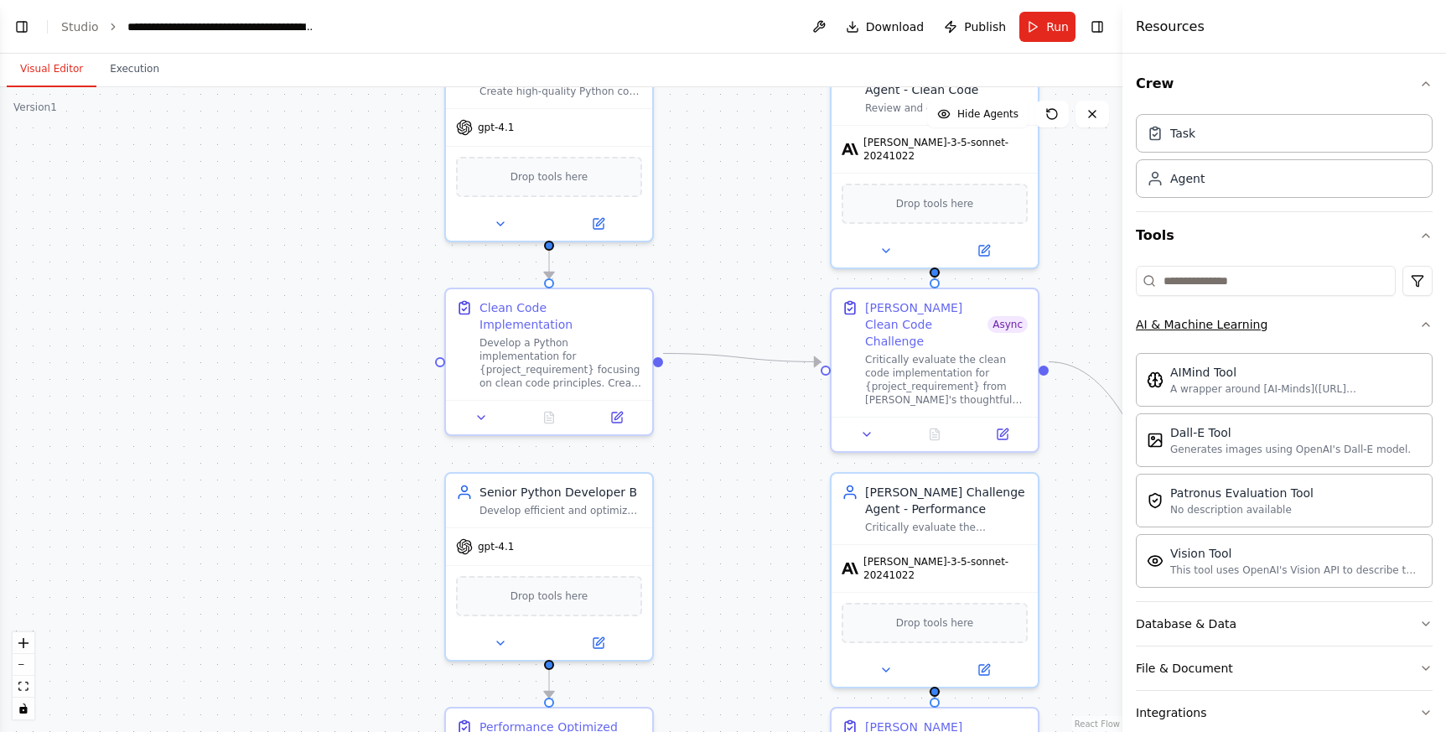
click at [1393, 329] on button "AI & Machine Learning" at bounding box center [1284, 325] width 297 height 44
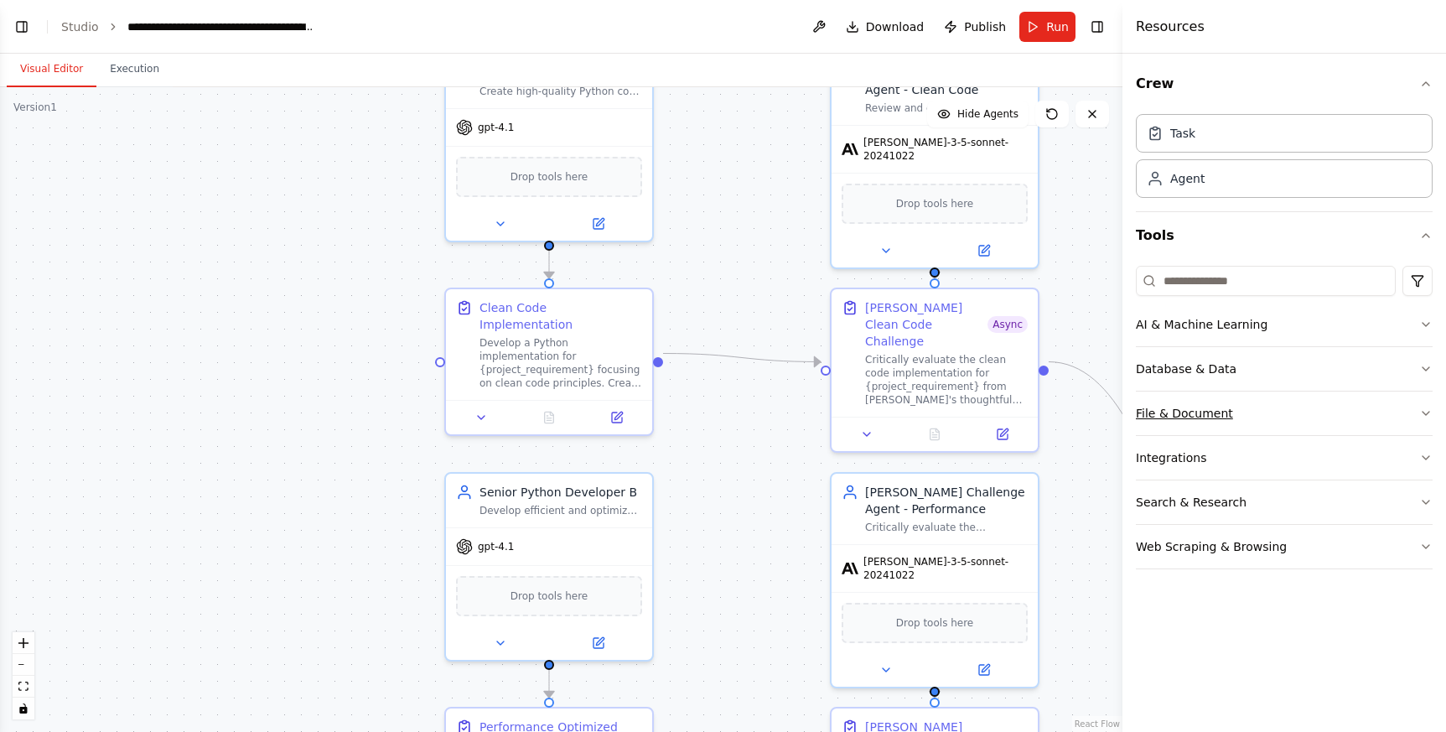
click at [1296, 404] on button "File & Document" at bounding box center [1284, 413] width 297 height 44
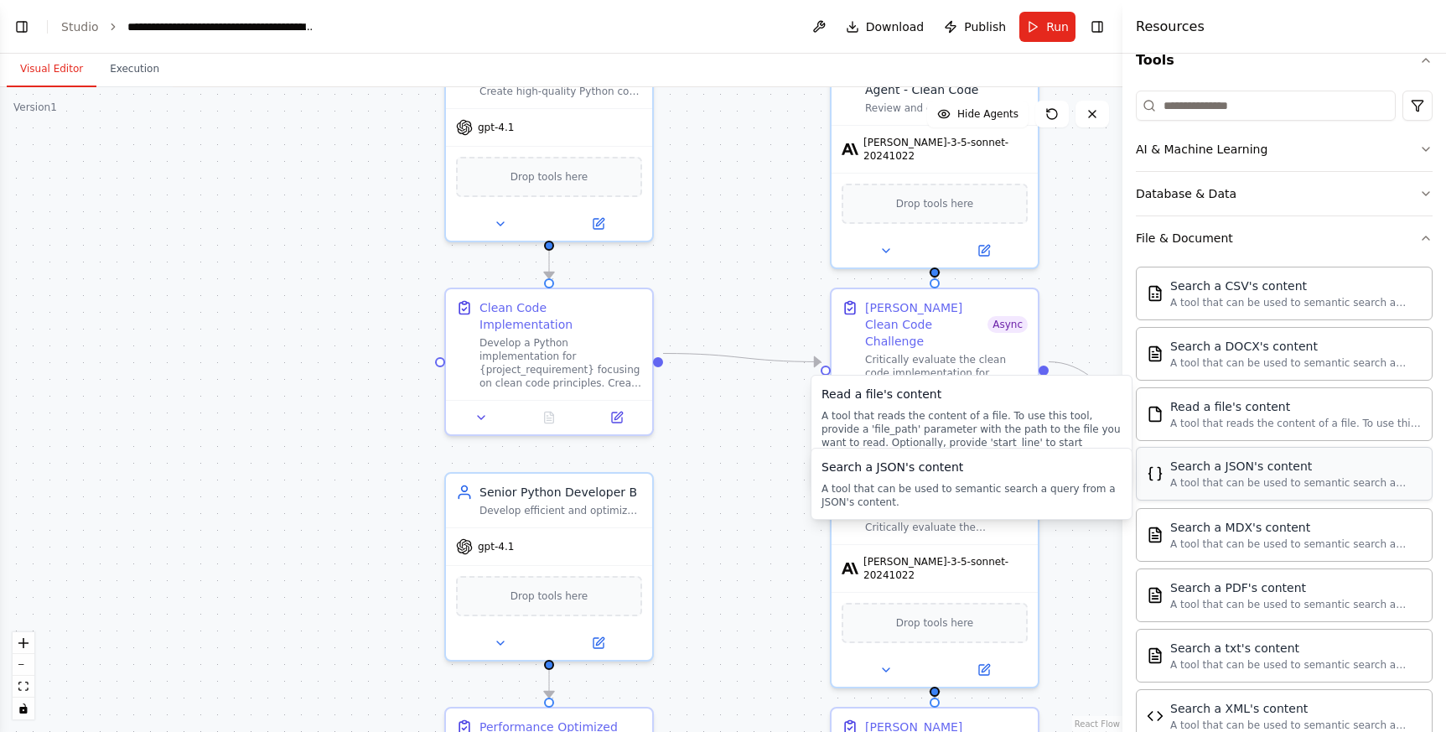
scroll to position [202, 0]
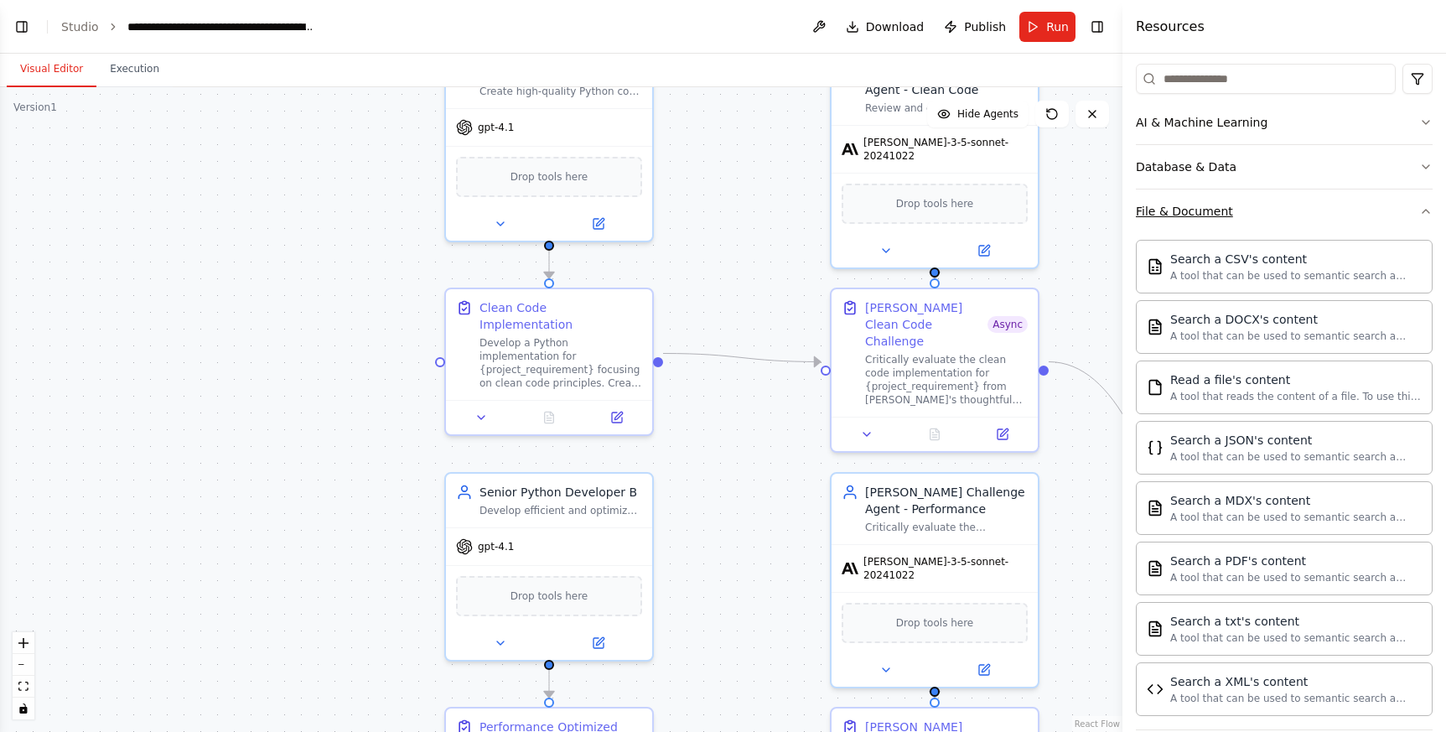
click at [1414, 218] on button "File & Document" at bounding box center [1284, 211] width 297 height 44
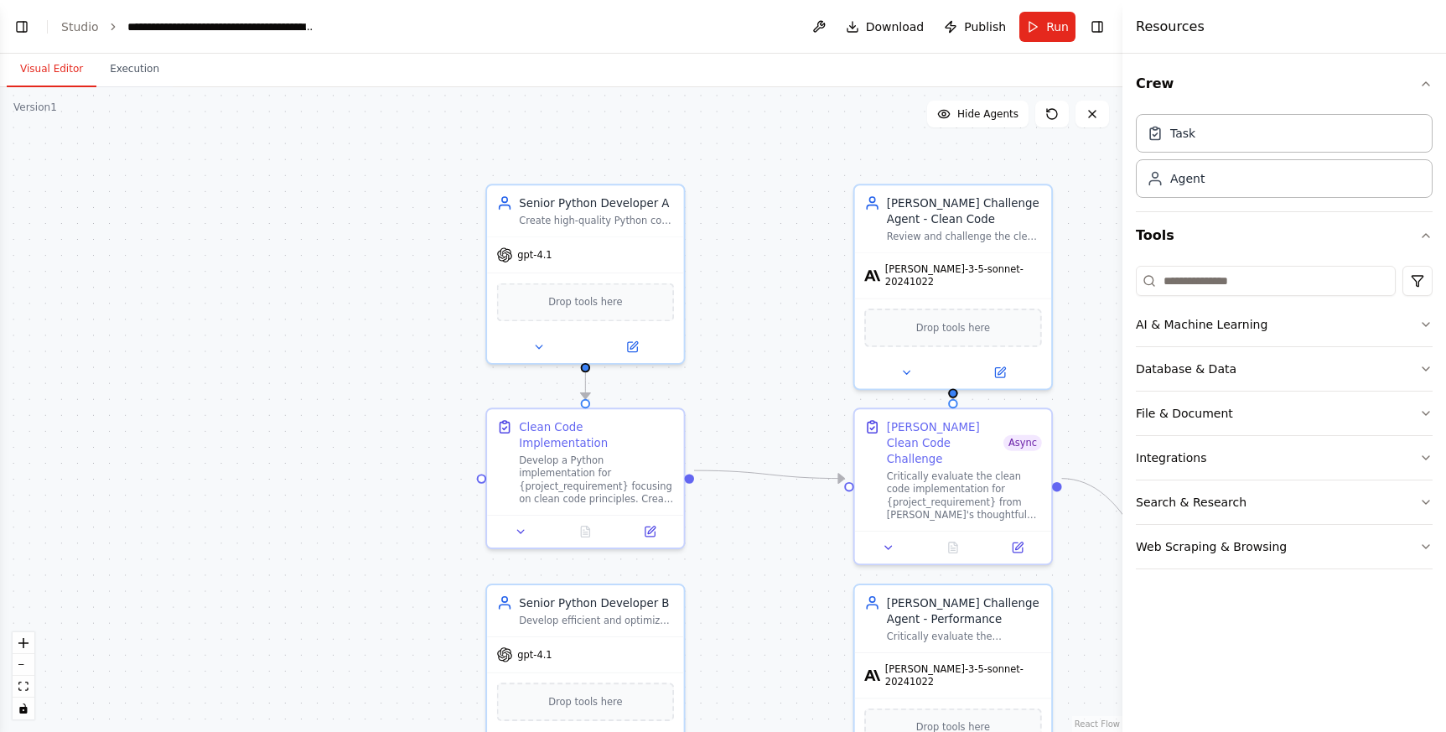
drag, startPoint x: 780, startPoint y: 308, endPoint x: 765, endPoint y: 309, distance: 15.2
click at [765, 309] on div ".deletable-edge-delete-btn { width: 20px; height: 20px; border: 0px solid #ffff…" at bounding box center [561, 409] width 1122 height 644
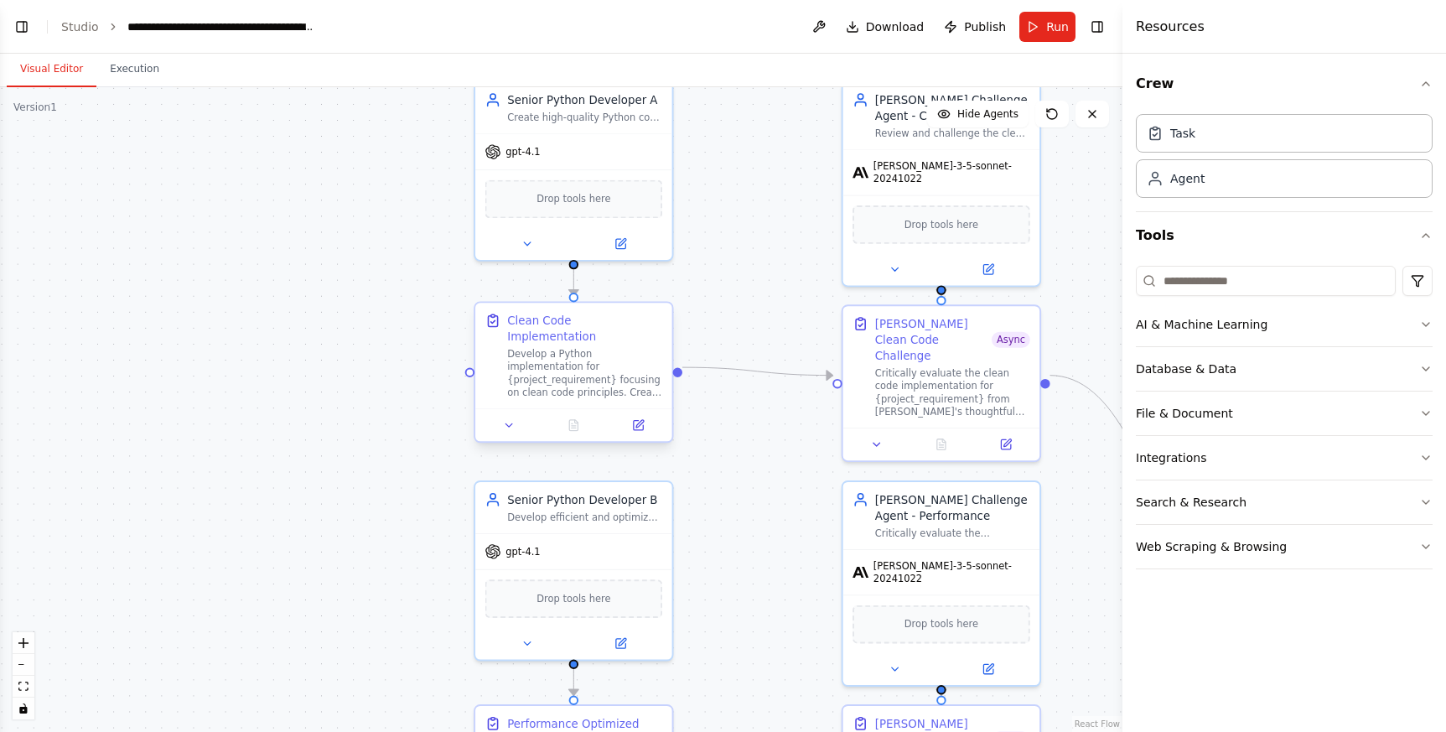
click at [549, 374] on div "Develop a Python implementation for {project_requirement} focusing on clean cod…" at bounding box center [584, 373] width 155 height 51
click at [595, 364] on div "Develop a Python implementation for {project_requirement} focusing on clean cod…" at bounding box center [584, 373] width 155 height 51
click at [639, 421] on icon at bounding box center [638, 425] width 9 height 9
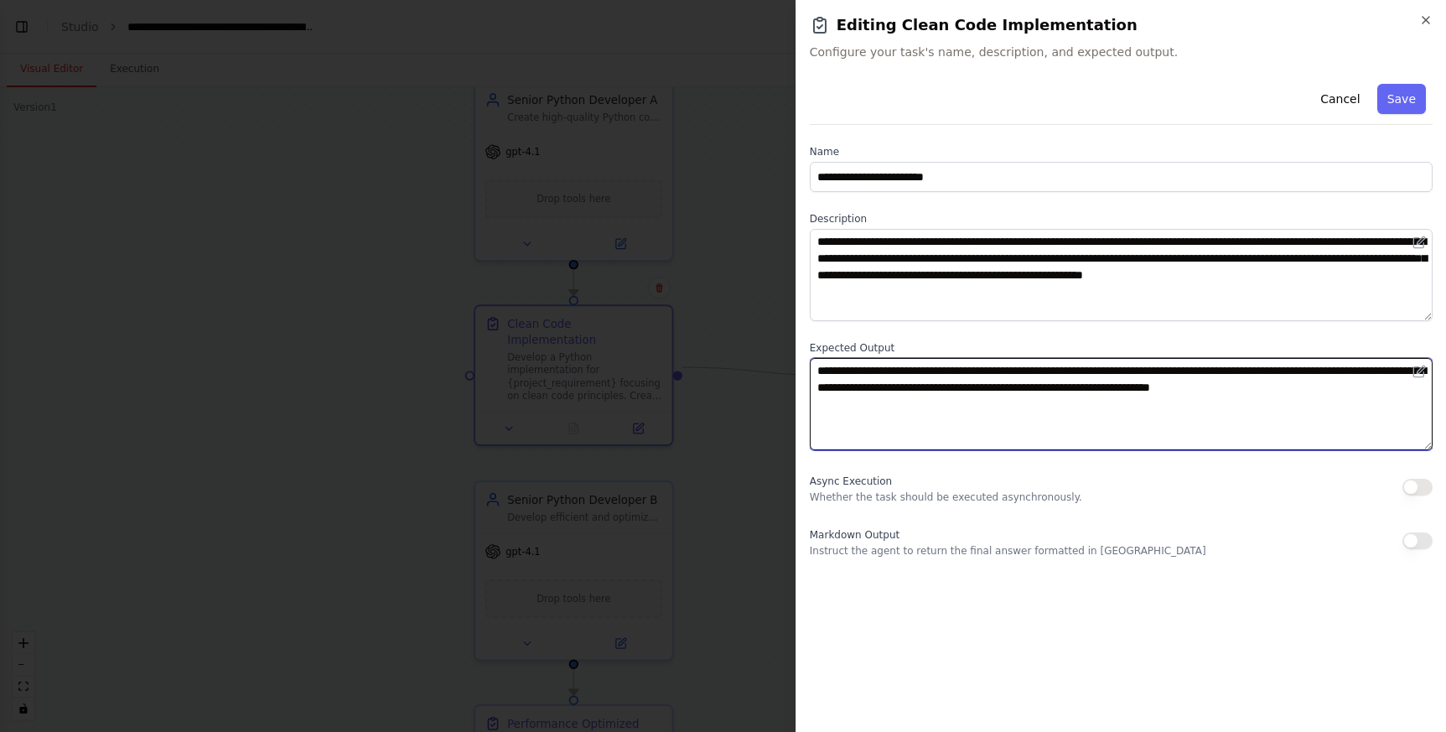
drag, startPoint x: 890, startPoint y: 371, endPoint x: 946, endPoint y: 368, distance: 56.3
click at [945, 368] on textarea "**********" at bounding box center [1121, 404] width 623 height 92
click at [1002, 369] on textarea "**********" at bounding box center [1121, 404] width 623 height 92
drag, startPoint x: 1166, startPoint y: 370, endPoint x: 1260, endPoint y: 369, distance: 94.7
click at [1253, 368] on textarea "**********" at bounding box center [1121, 404] width 623 height 92
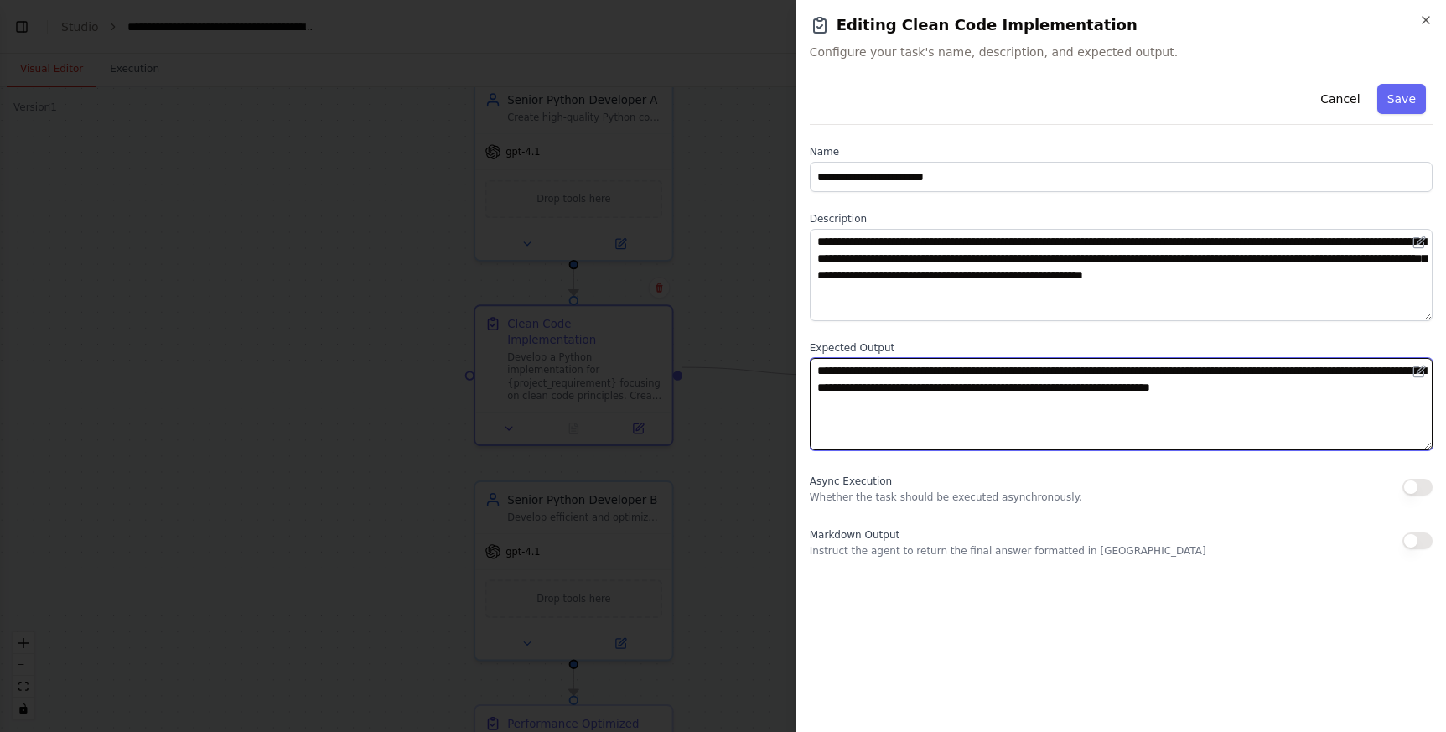
drag, startPoint x: 1267, startPoint y: 369, endPoint x: 965, endPoint y: 390, distance: 302.4
click at [965, 390] on textarea "**********" at bounding box center [1121, 404] width 623 height 92
click at [1203, 387] on textarea "**********" at bounding box center [1121, 404] width 623 height 92
click at [969, 410] on textarea "**********" at bounding box center [1121, 404] width 623 height 92
drag, startPoint x: 965, startPoint y: 411, endPoint x: 1264, endPoint y: 370, distance: 302.0
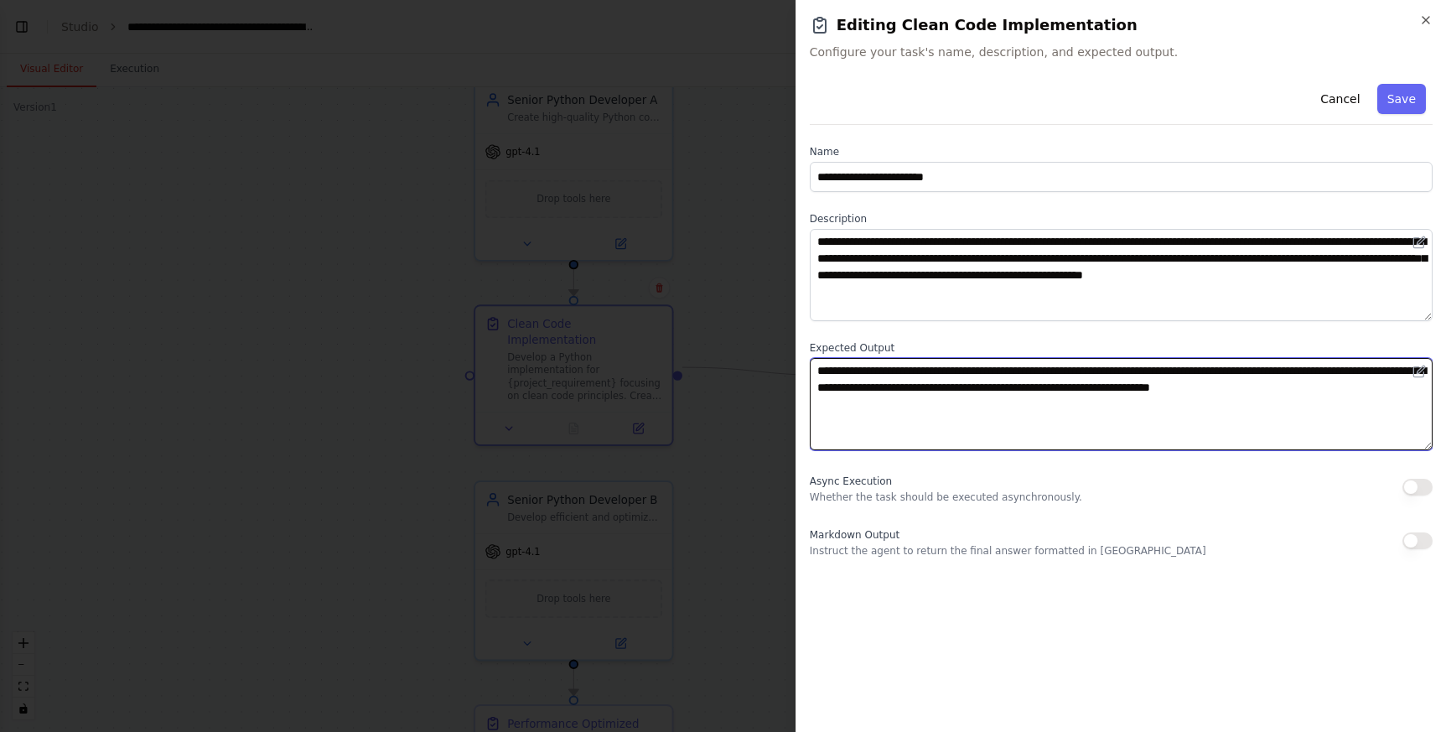
click at [1264, 370] on textarea "**********" at bounding box center [1121, 404] width 623 height 92
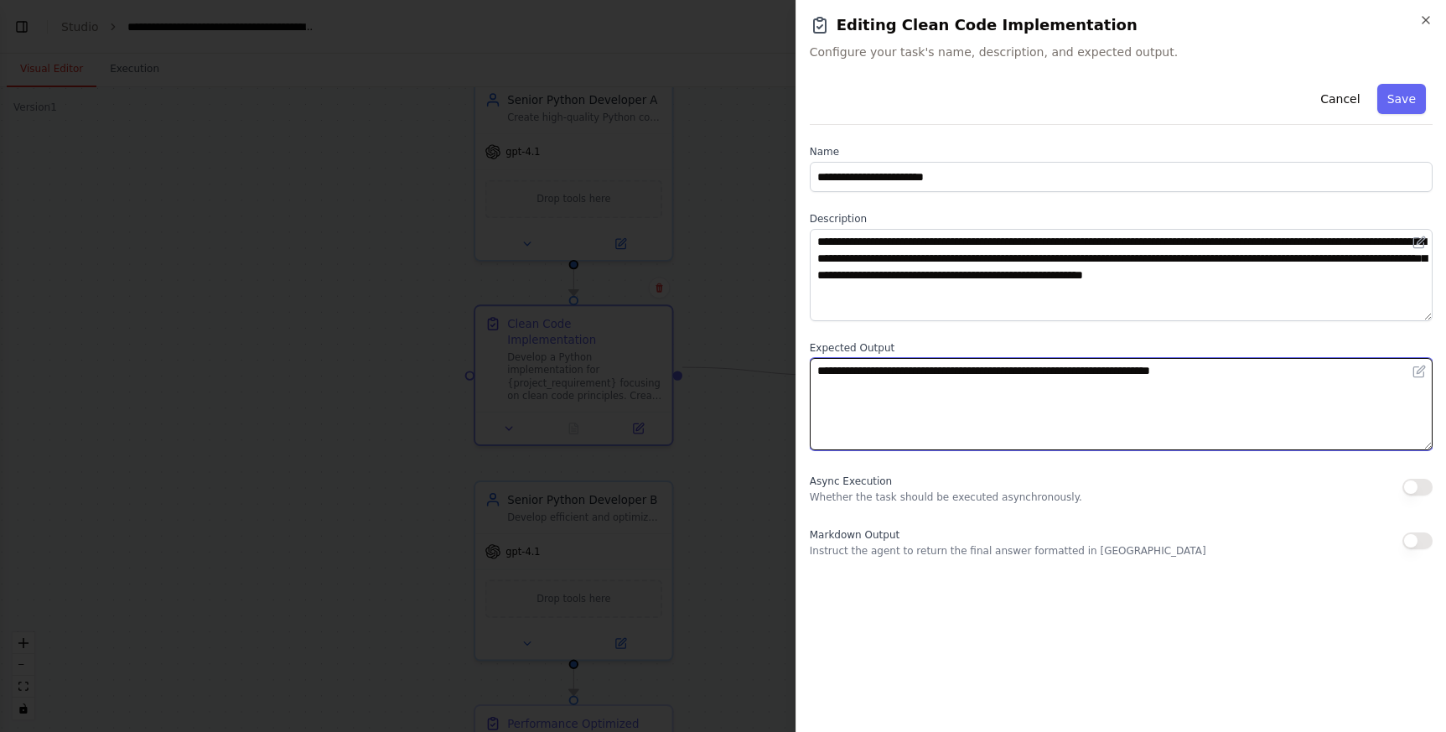
type textarea "**********"
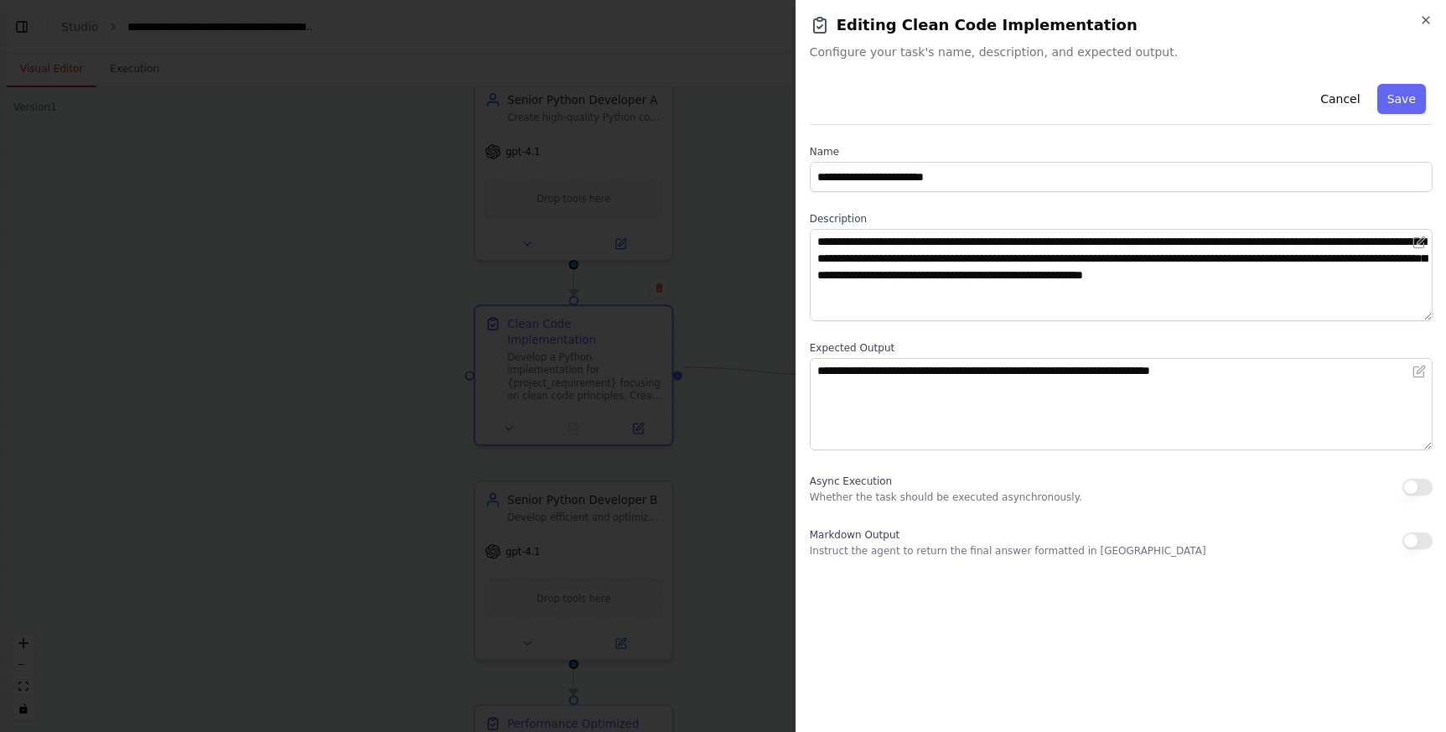
click at [1410, 486] on button "button" at bounding box center [1417, 487] width 30 height 17
click at [1410, 85] on button "Save" at bounding box center [1401, 99] width 49 height 30
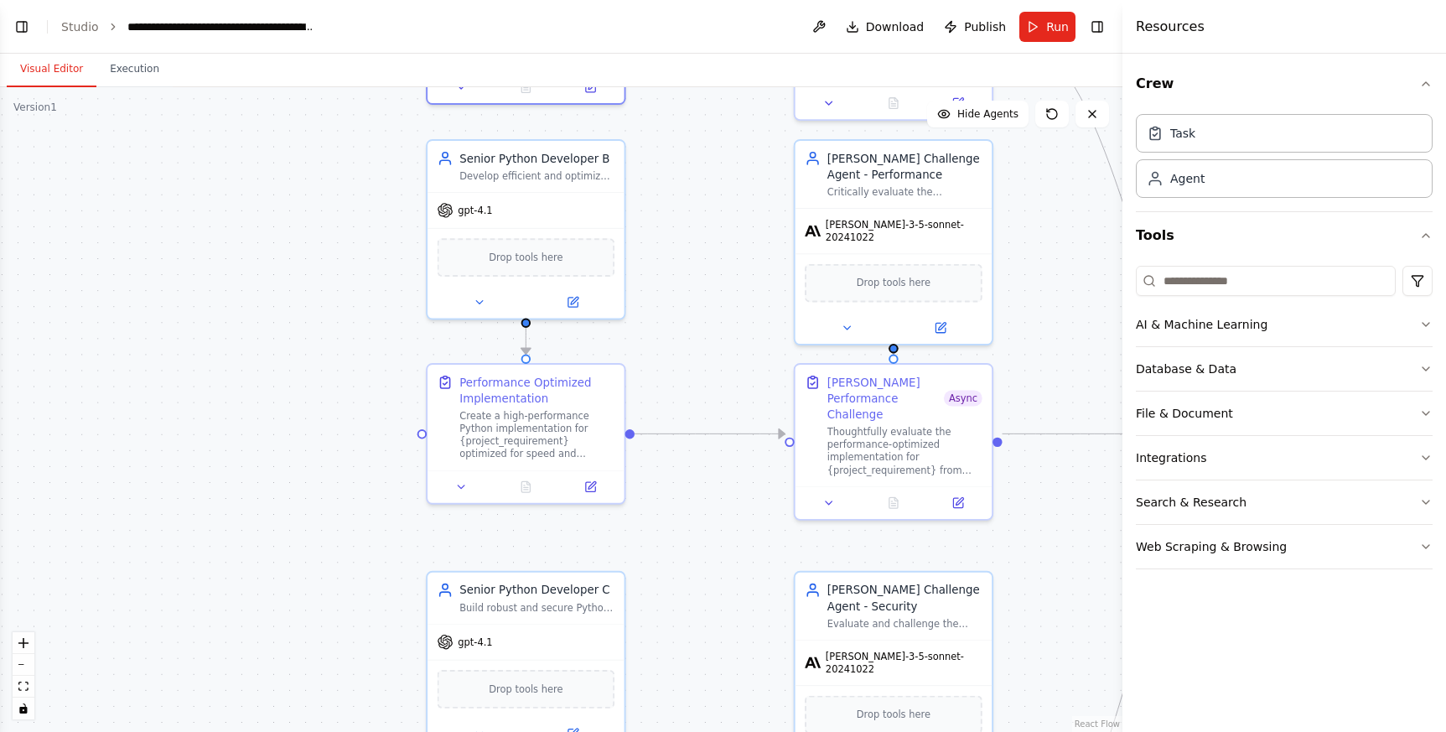
drag, startPoint x: 410, startPoint y: 623, endPoint x: 406, endPoint y: 331, distance: 291.7
click at [363, 285] on div ".deletable-edge-delete-btn { width: 20px; height: 20px; border: 0px solid #ffff…" at bounding box center [561, 409] width 1122 height 644
click at [525, 437] on div "Create a high-performance Python implementation for {project_requirement} optim…" at bounding box center [537, 431] width 155 height 51
click at [594, 484] on icon at bounding box center [591, 483] width 9 height 9
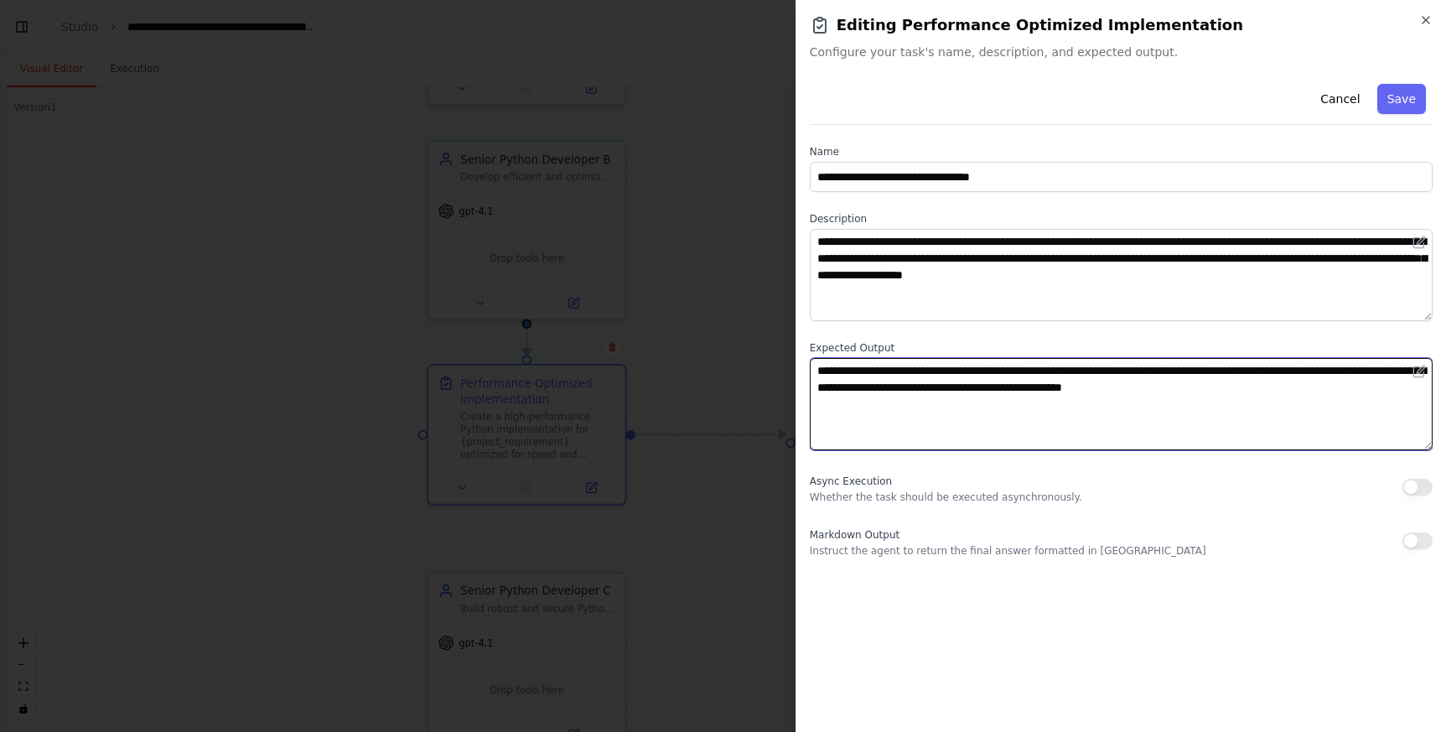
drag, startPoint x: 1385, startPoint y: 386, endPoint x: 1039, endPoint y: 375, distance: 346.3
click at [1038, 374] on textarea "**********" at bounding box center [1121, 404] width 623 height 92
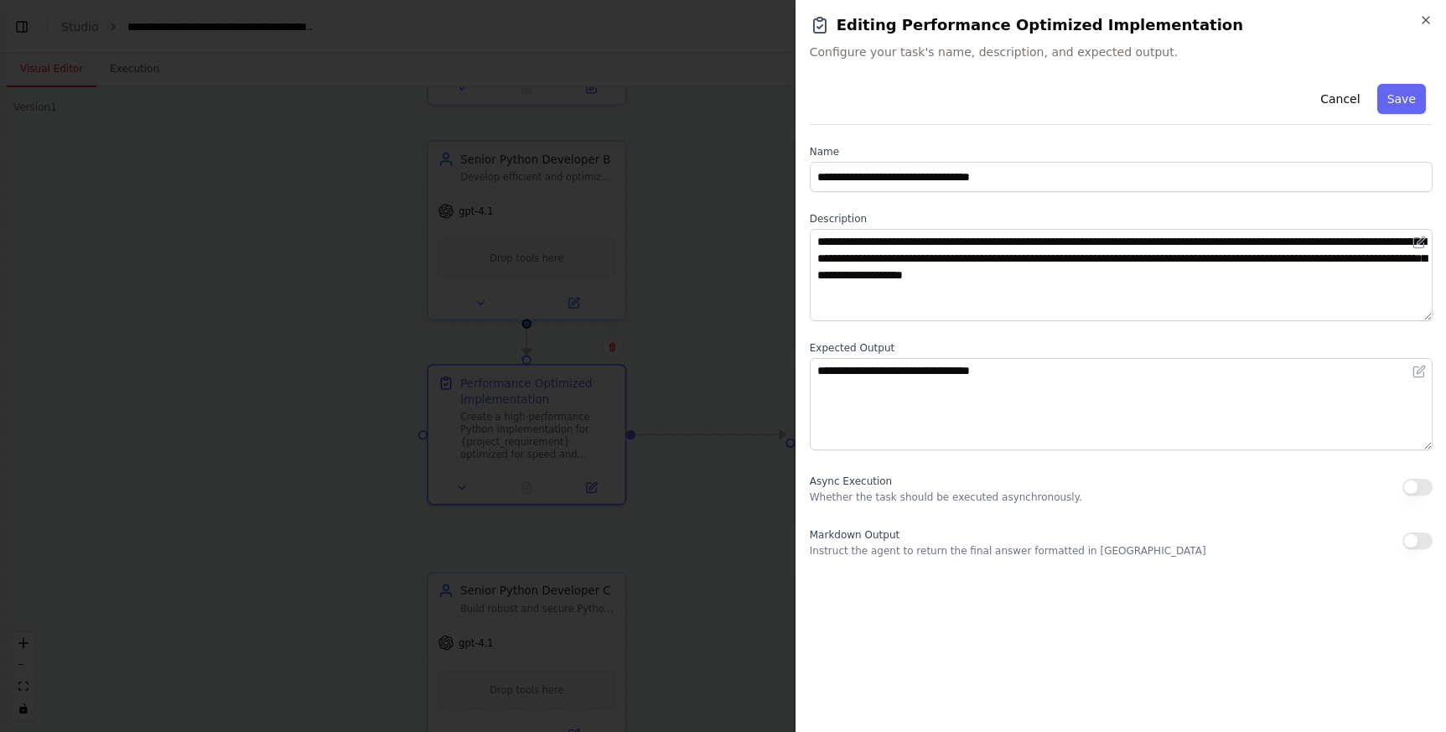
click at [1404, 490] on button "button" at bounding box center [1417, 487] width 30 height 17
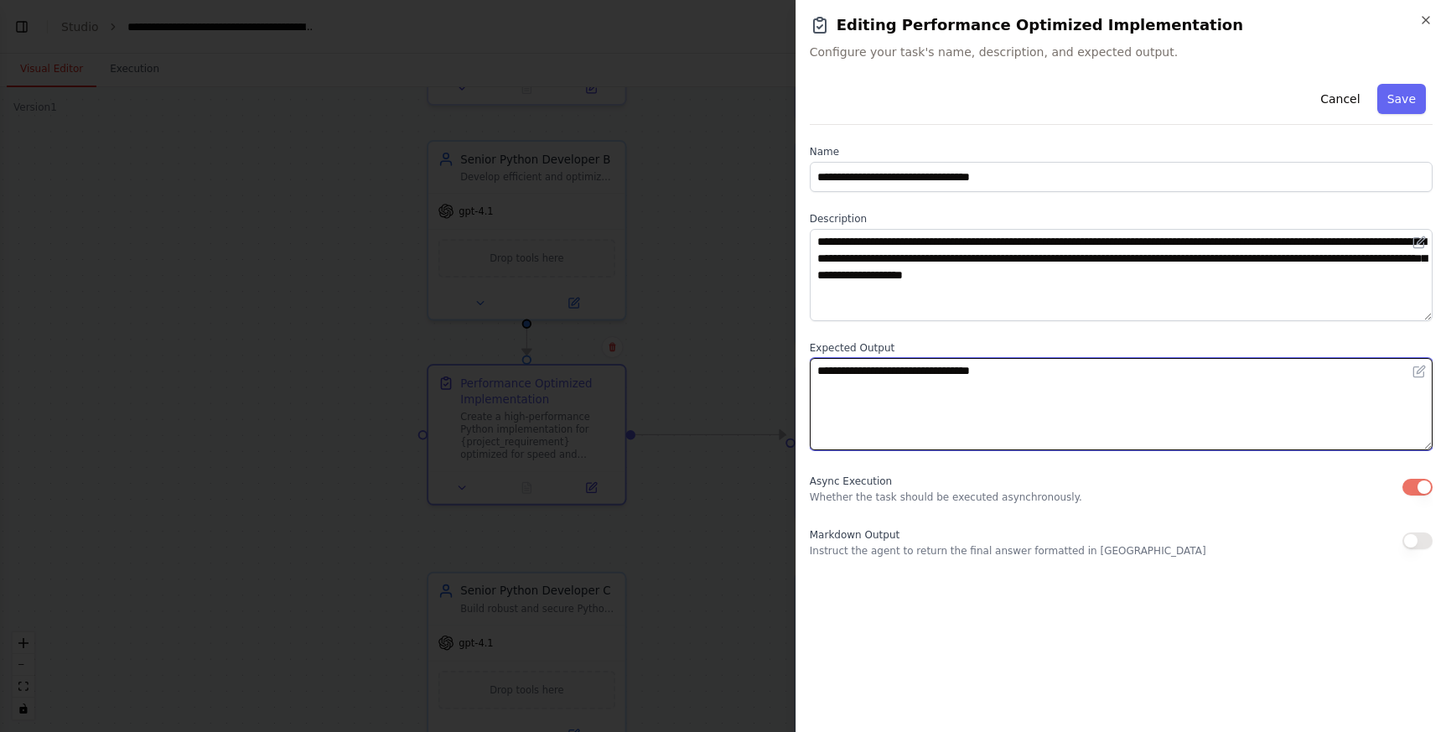
click at [1203, 378] on textarea "**********" at bounding box center [1121, 404] width 623 height 92
type textarea "**********"
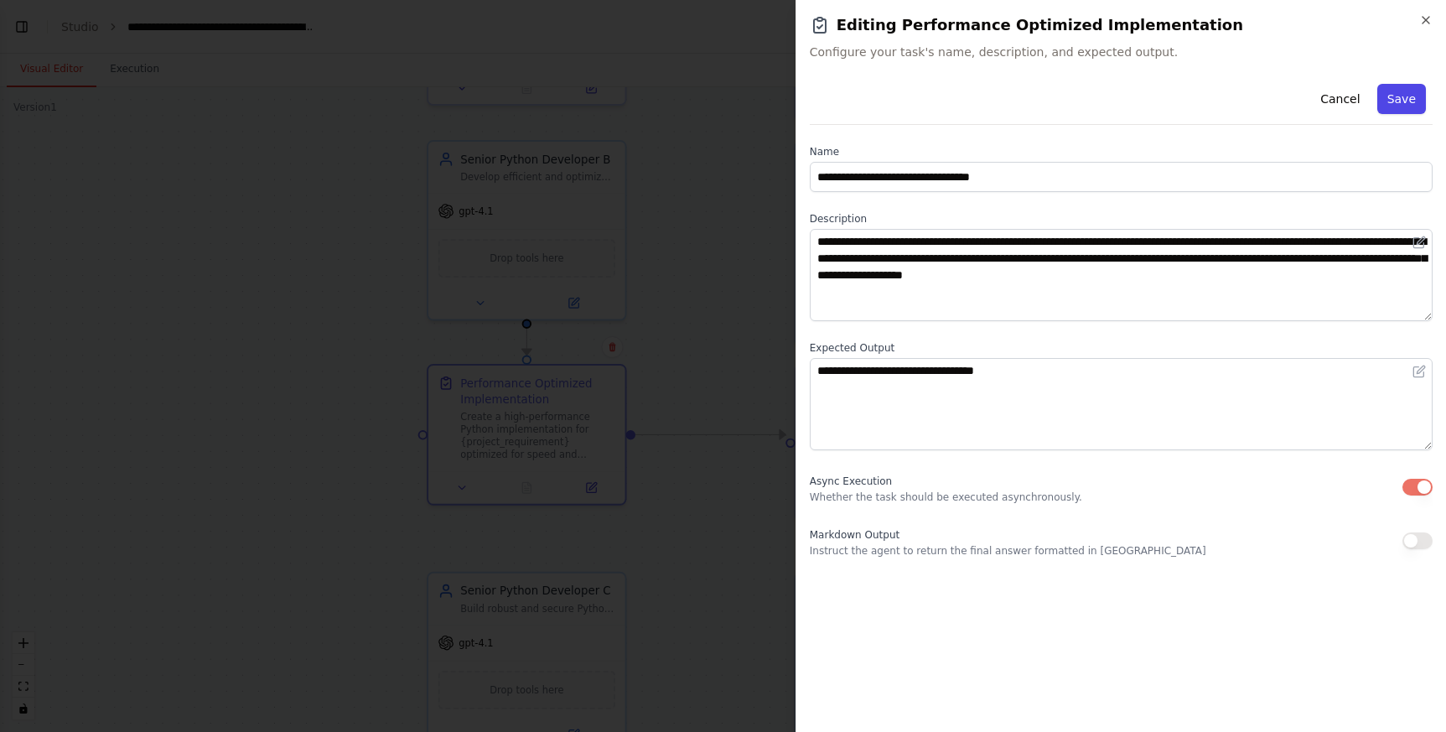
click at [1408, 89] on button "Save" at bounding box center [1401, 99] width 49 height 30
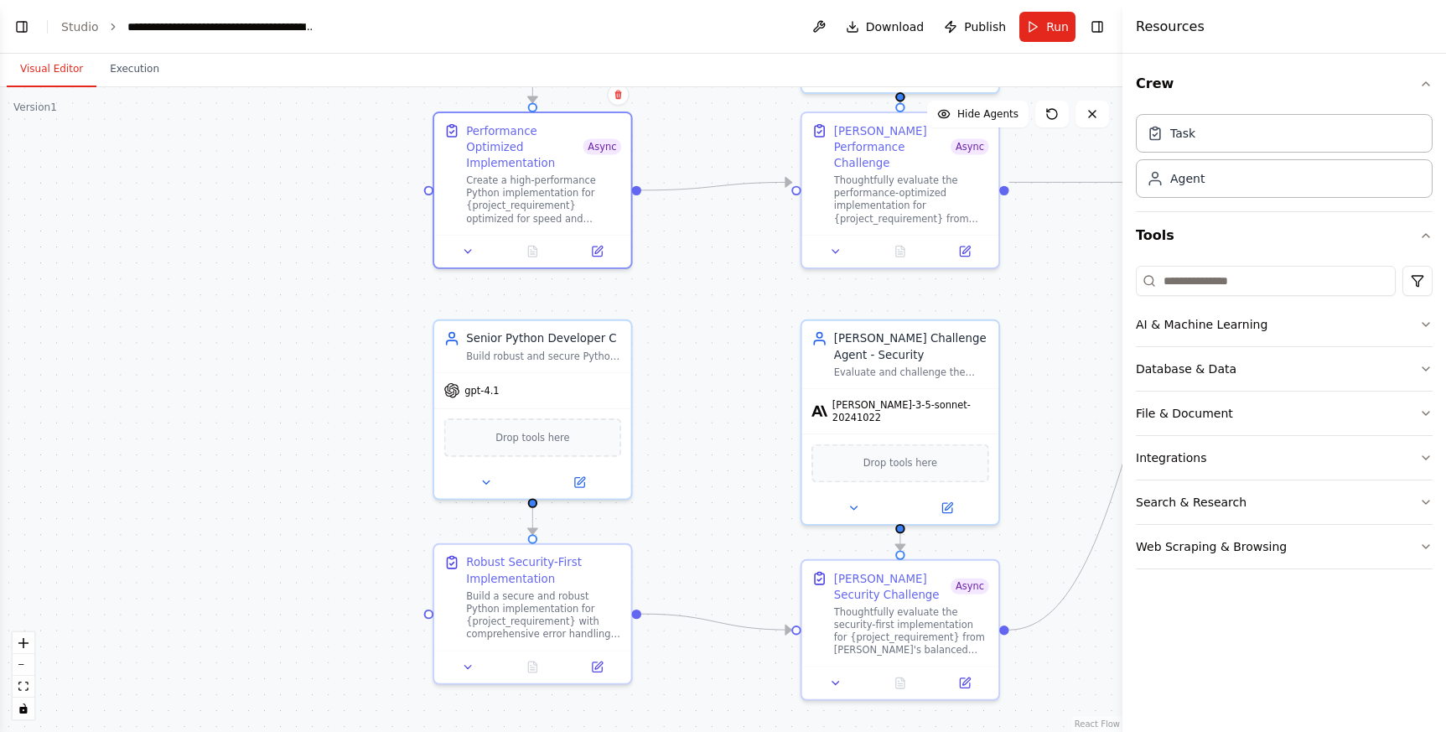
drag, startPoint x: 329, startPoint y: 541, endPoint x: 339, endPoint y: 312, distance: 229.0
click at [339, 312] on div ".deletable-edge-delete-btn { width: 20px; height: 20px; border: 0px solid #ffff…" at bounding box center [561, 409] width 1122 height 644
click at [600, 661] on icon at bounding box center [598, 659] width 9 height 9
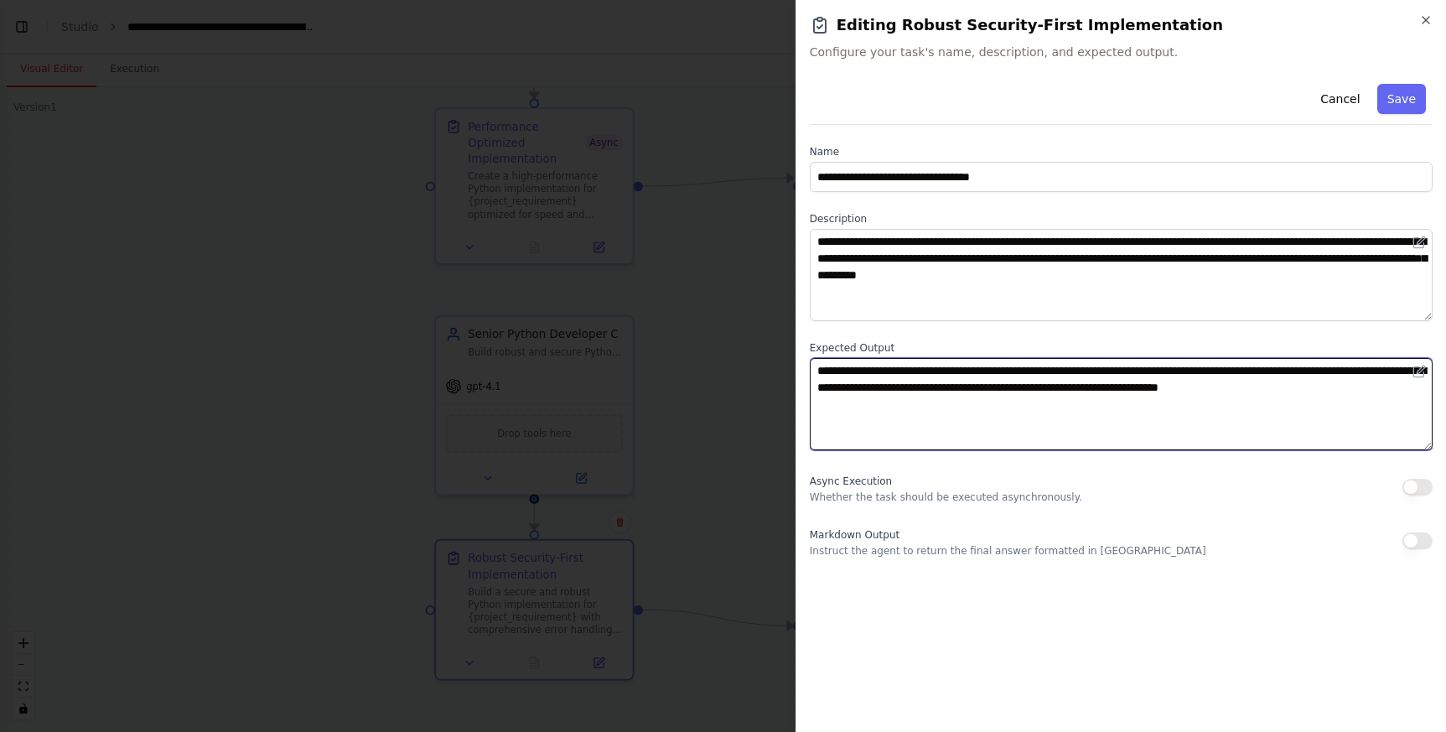
drag, startPoint x: 1080, startPoint y: 373, endPoint x: 1079, endPoint y: 400, distance: 26.9
click at [1079, 400] on textarea "**********" at bounding box center [1121, 404] width 623 height 92
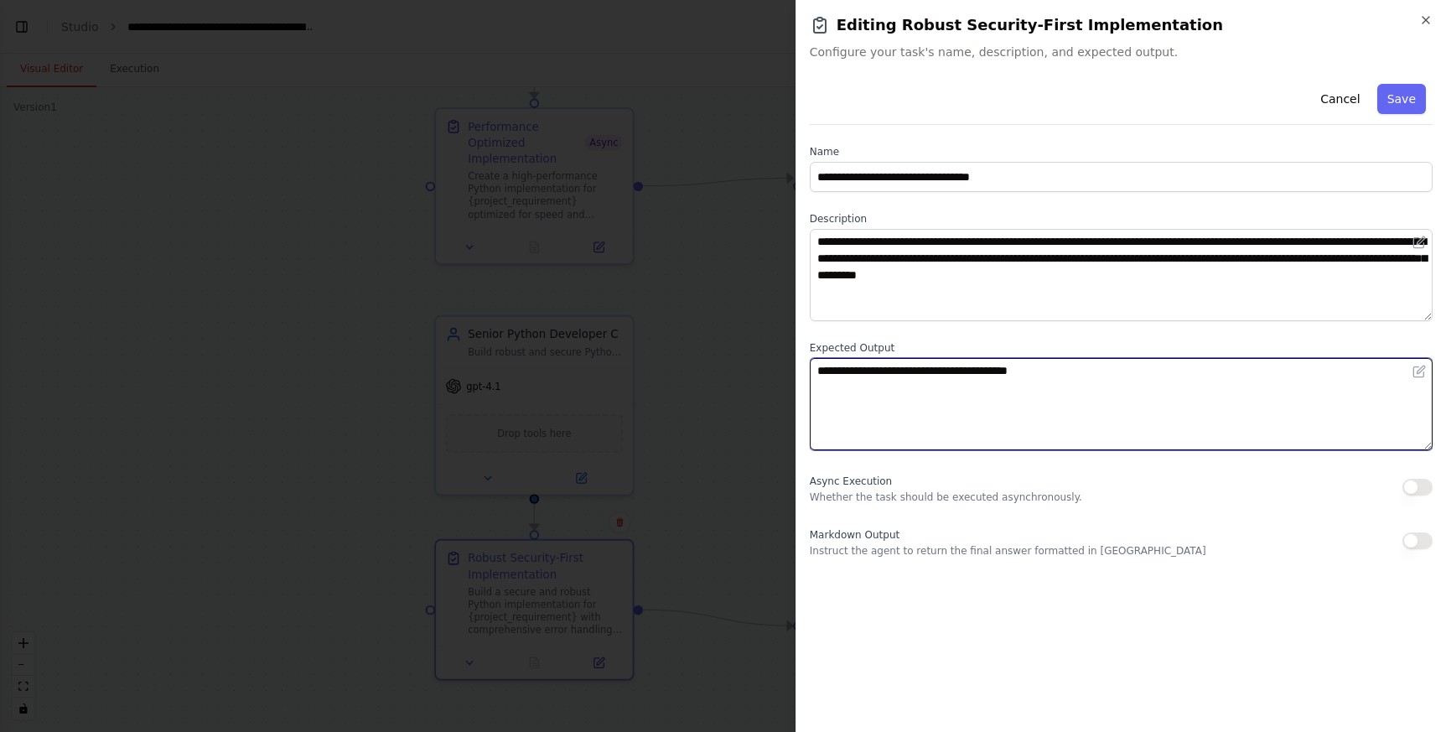
type textarea "**********"
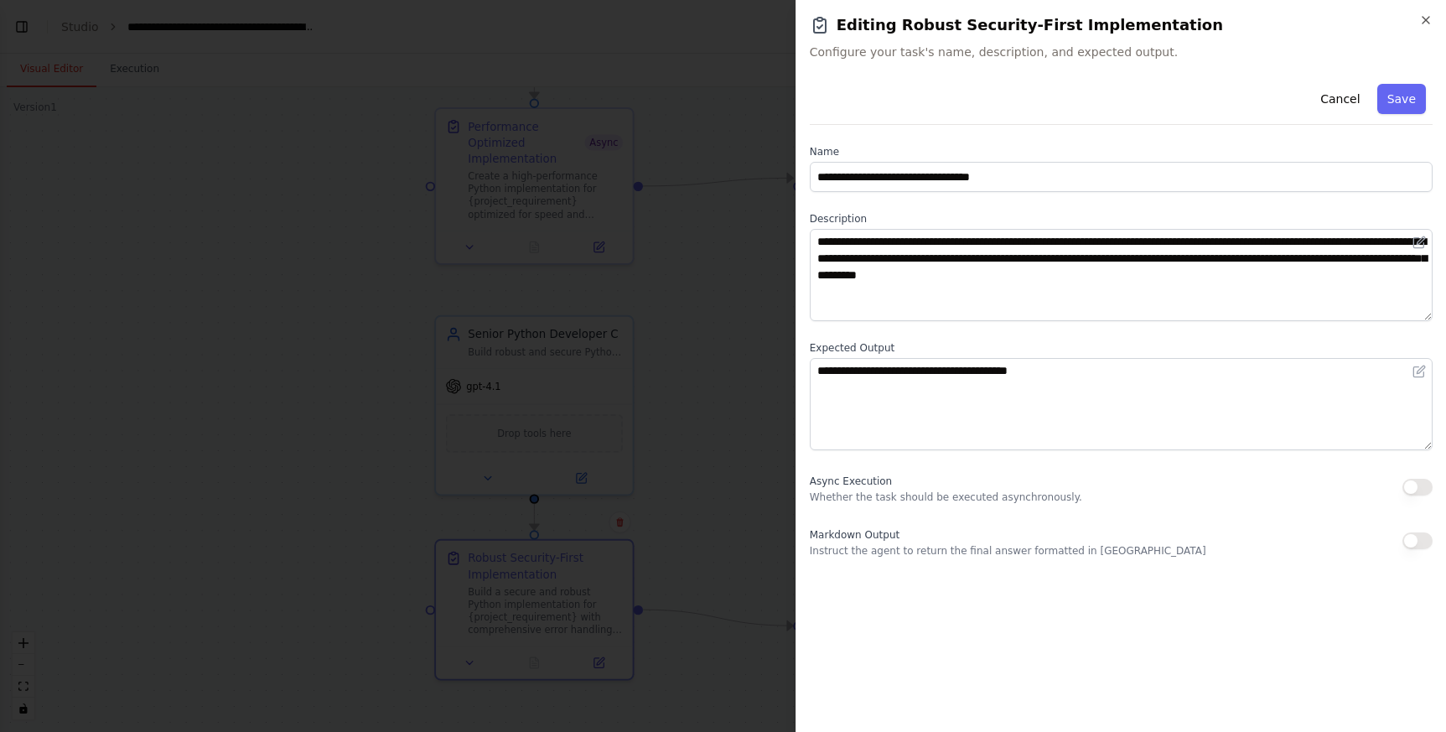
click at [1422, 488] on button "button" at bounding box center [1417, 487] width 30 height 17
click at [1410, 102] on button "Save" at bounding box center [1401, 99] width 49 height 30
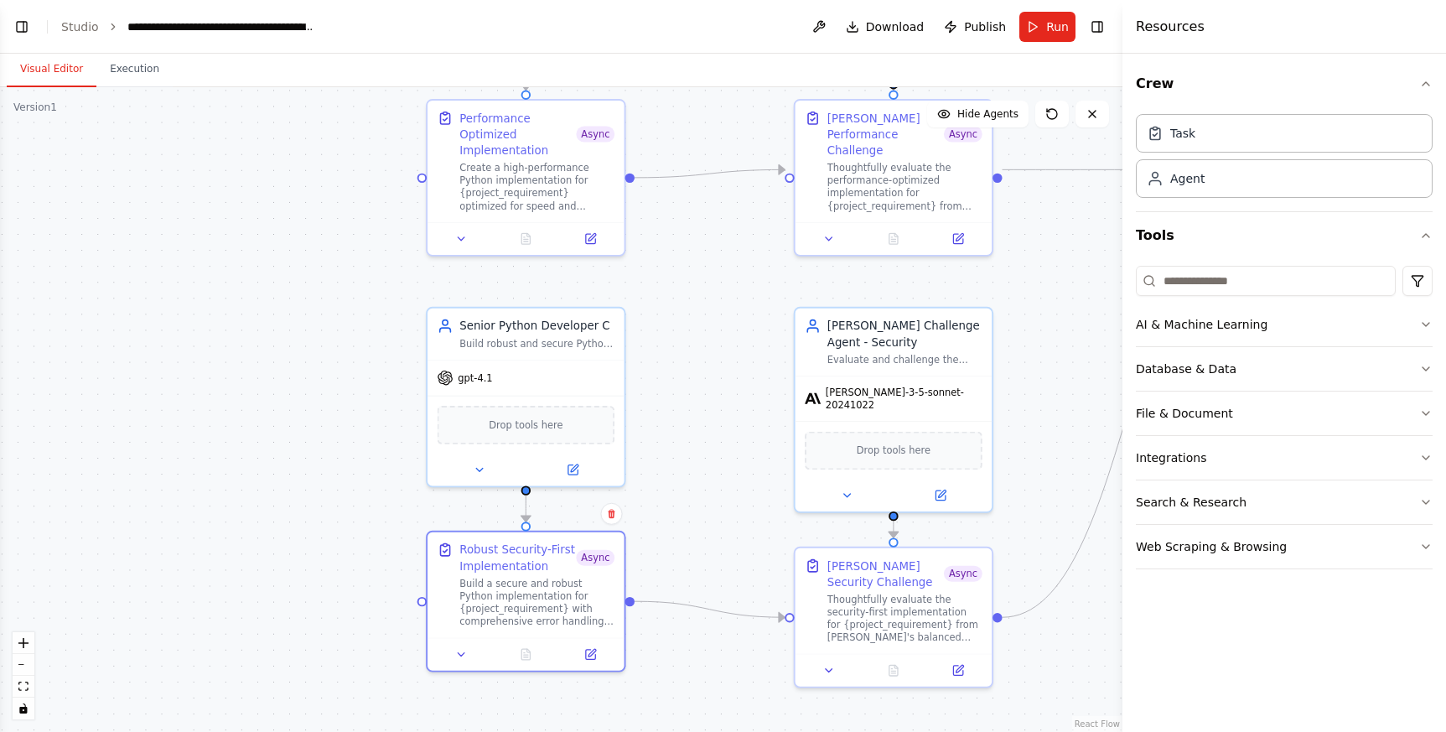
drag, startPoint x: 765, startPoint y: 479, endPoint x: 660, endPoint y: 367, distance: 153.0
click at [660, 367] on div ".deletable-edge-delete-btn { width: 20px; height: 20px; border: 0px solid #ffff…" at bounding box center [561, 409] width 1122 height 644
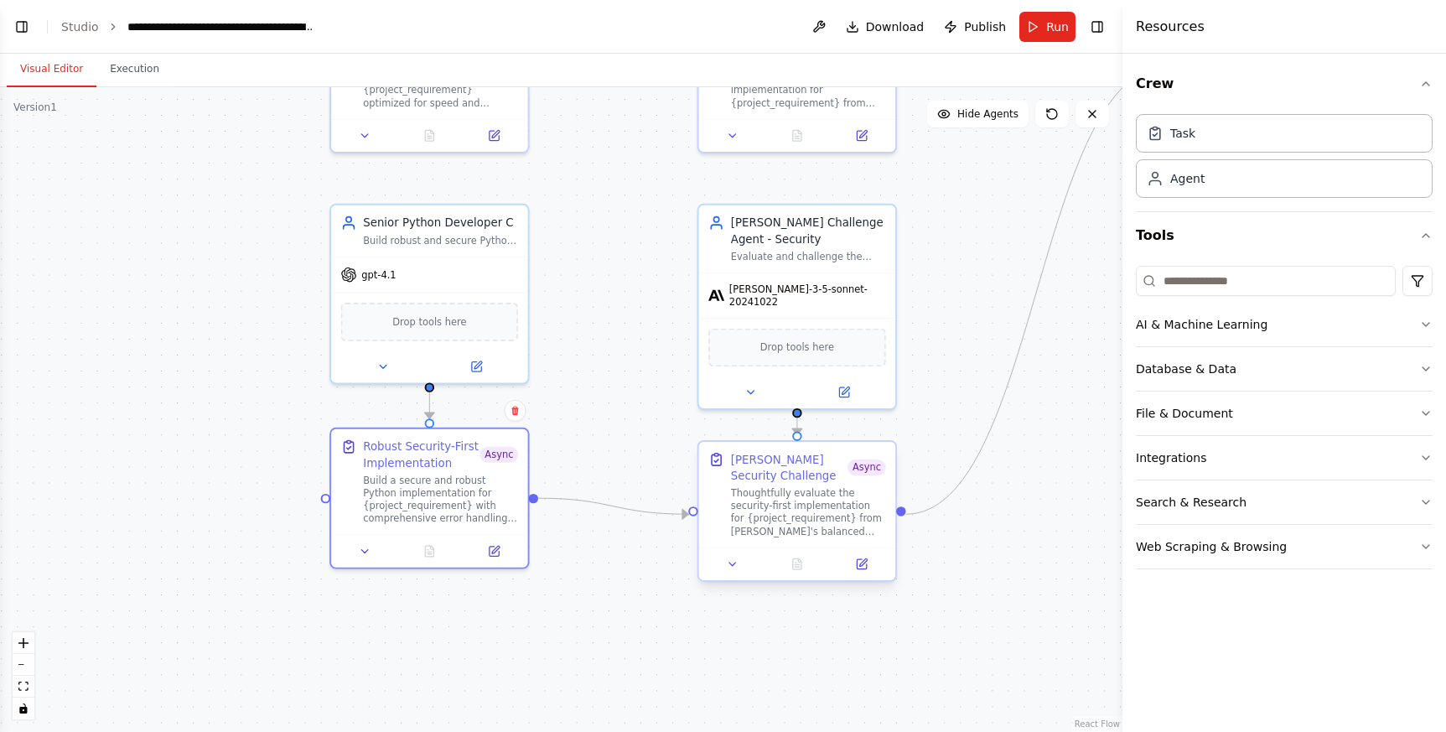
click at [777, 512] on div "Thoughtfully evaluate the security-first implementation for {project_requiremen…" at bounding box center [808, 511] width 155 height 51
click at [865, 559] on icon at bounding box center [863, 562] width 8 height 8
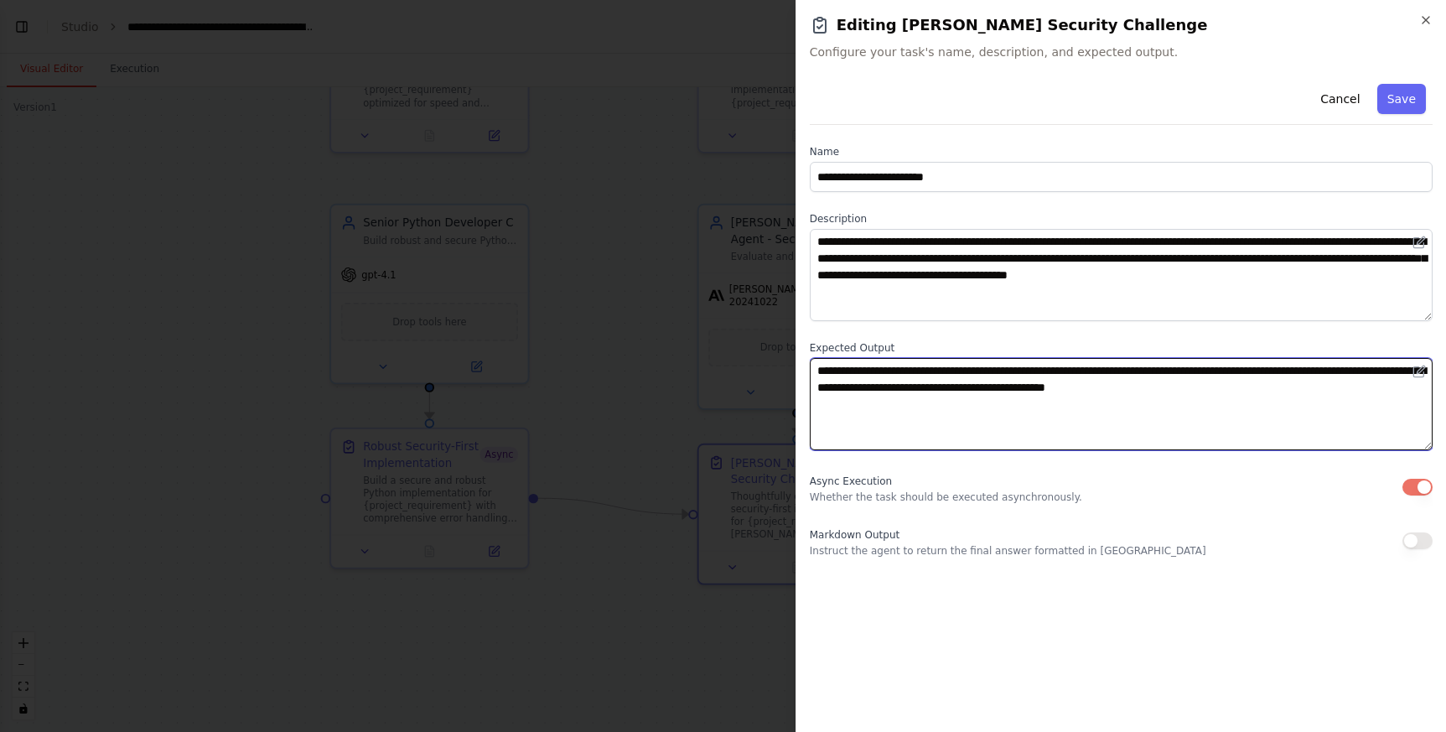
click at [1367, 393] on textarea "**********" at bounding box center [1121, 404] width 623 height 92
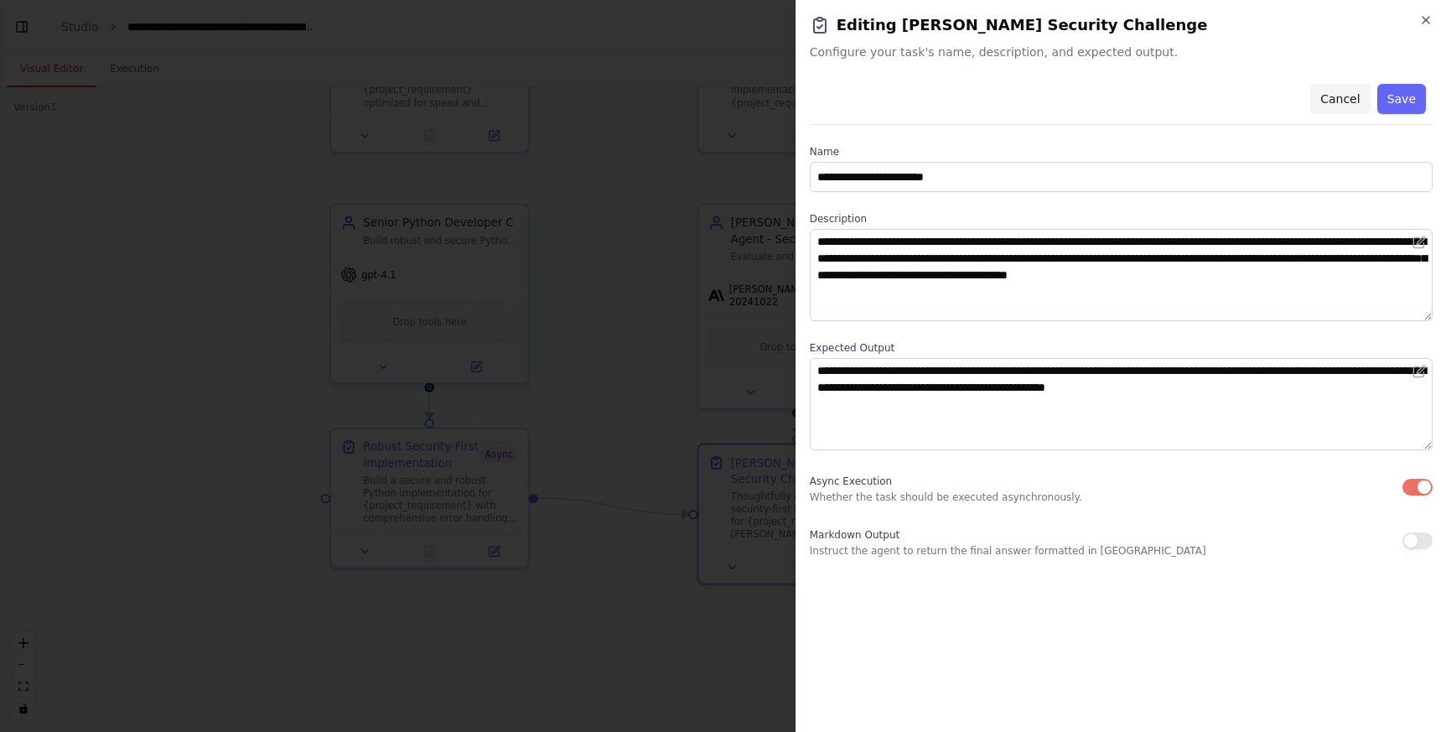
click at [1338, 101] on button "Cancel" at bounding box center [1340, 99] width 60 height 30
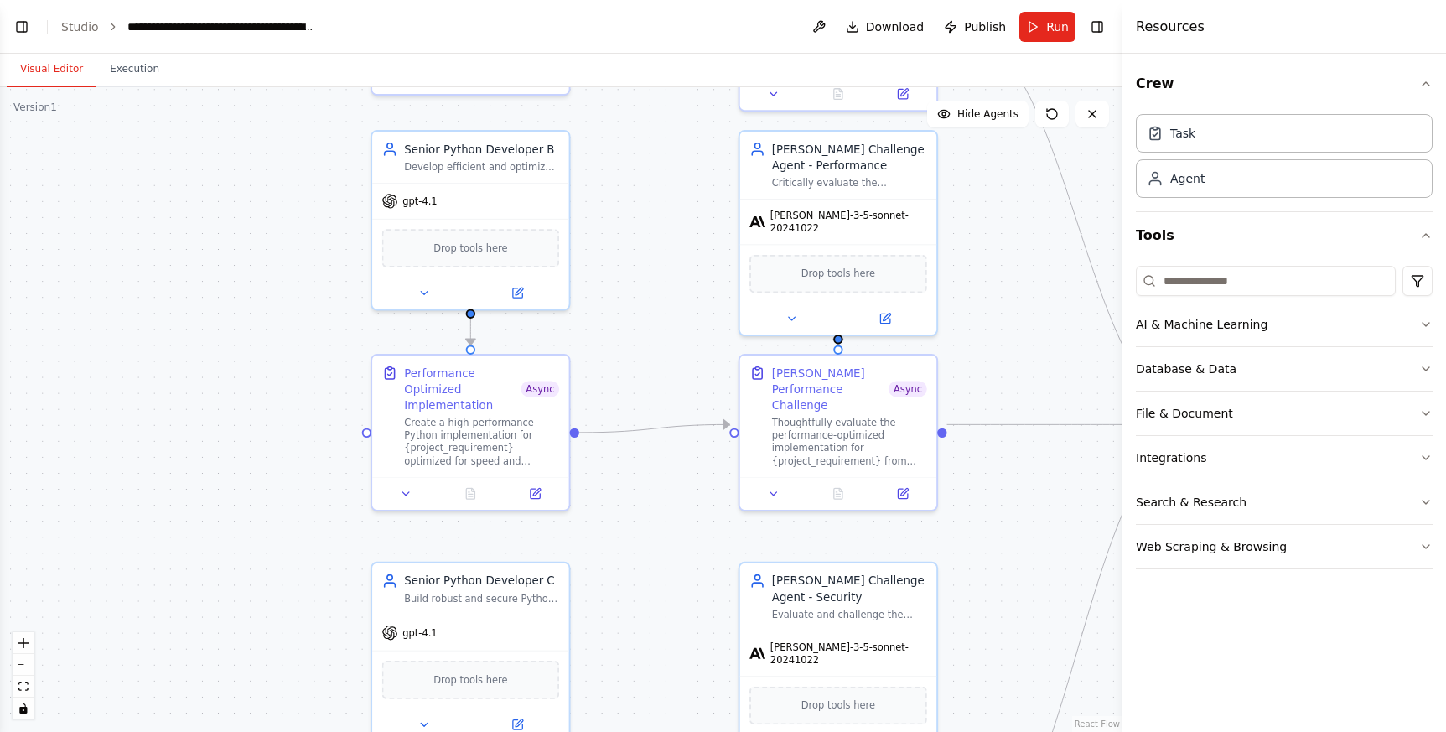
drag, startPoint x: 611, startPoint y: 176, endPoint x: 652, endPoint y: 535, distance: 361.0
click at [652, 535] on div ".deletable-edge-delete-btn { width: 20px; height: 20px; border: 0px solid #ffff…" at bounding box center [561, 409] width 1122 height 644
click at [1096, 30] on button "Toggle Right Sidebar" at bounding box center [1096, 26] width 23 height 23
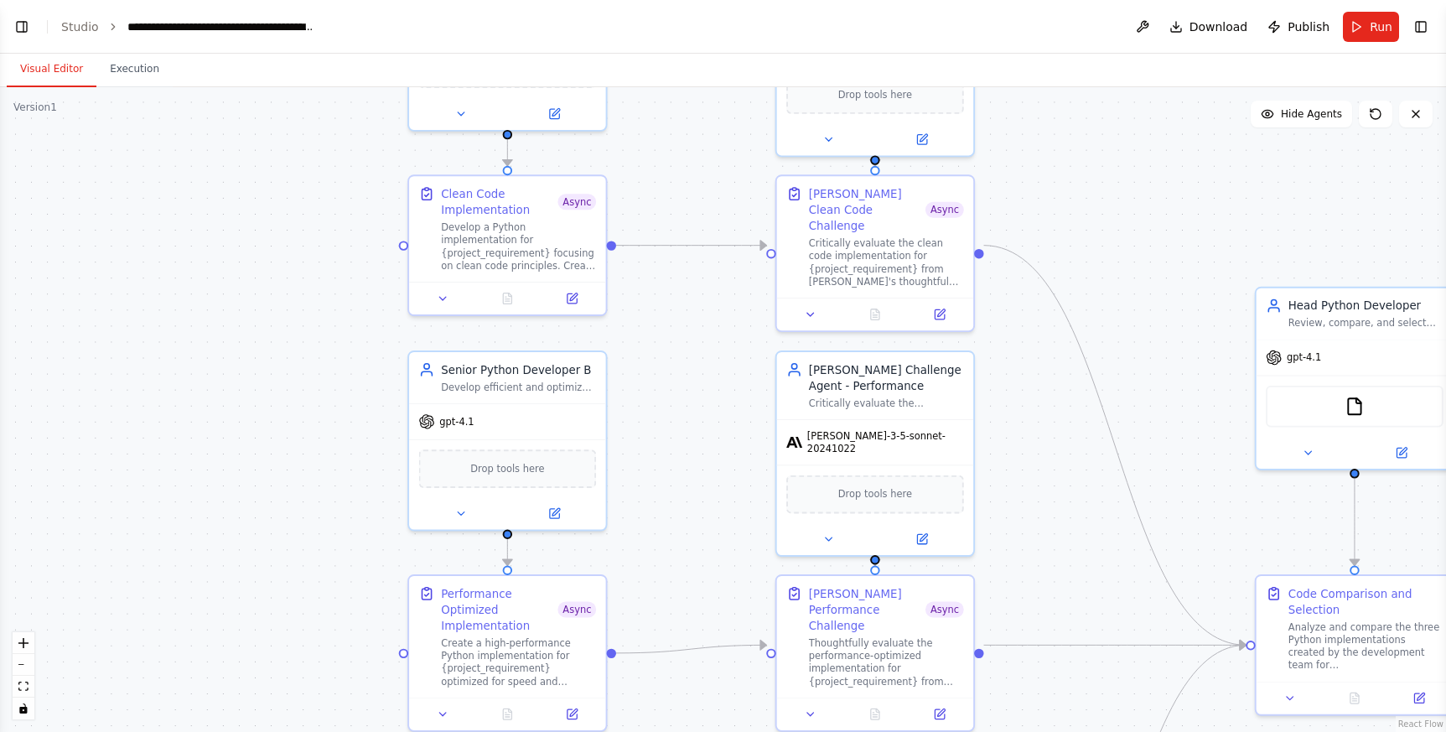
drag, startPoint x: 614, startPoint y: 205, endPoint x: 647, endPoint y: 417, distance: 214.5
click at [647, 417] on div ".deletable-edge-delete-btn { width: 20px; height: 20px; border: 0px solid #ffff…" at bounding box center [723, 409] width 1446 height 644
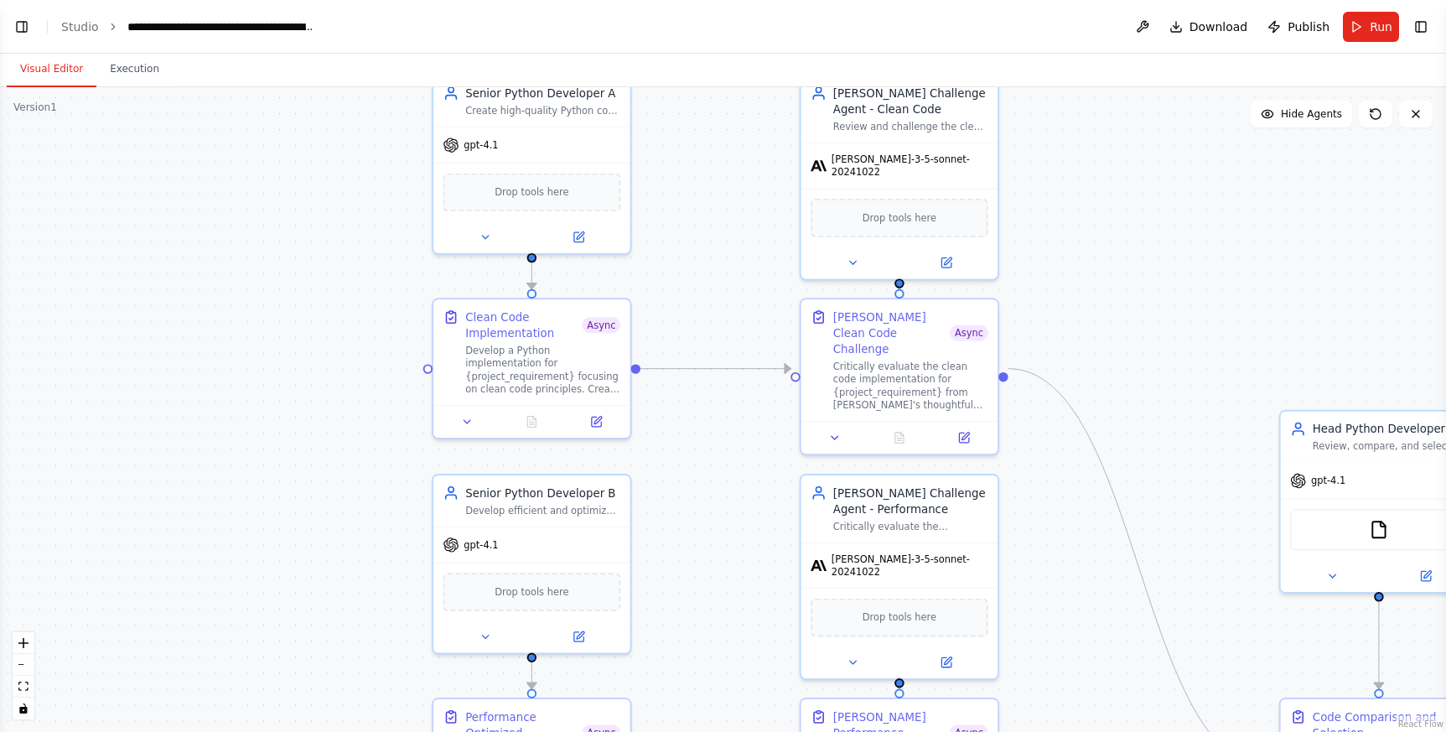
drag, startPoint x: 677, startPoint y: 148, endPoint x: 711, endPoint y: 306, distance: 161.1
click at [711, 306] on div ".deletable-edge-delete-btn { width: 20px; height: 20px; border: 0px solid #ffff…" at bounding box center [723, 409] width 1446 height 644
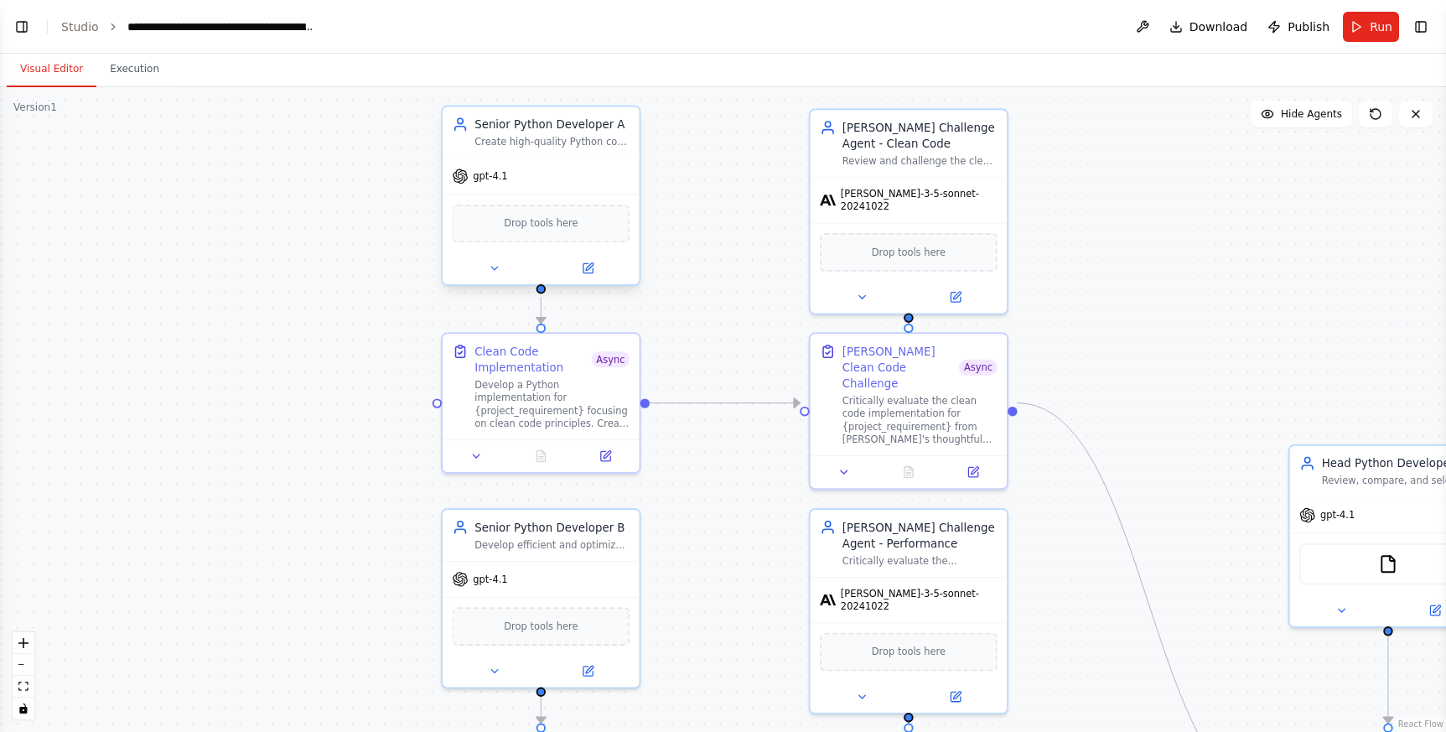
click at [517, 179] on div "gpt-4.1" at bounding box center [541, 175] width 197 height 35
click at [608, 445] on button at bounding box center [605, 452] width 54 height 19
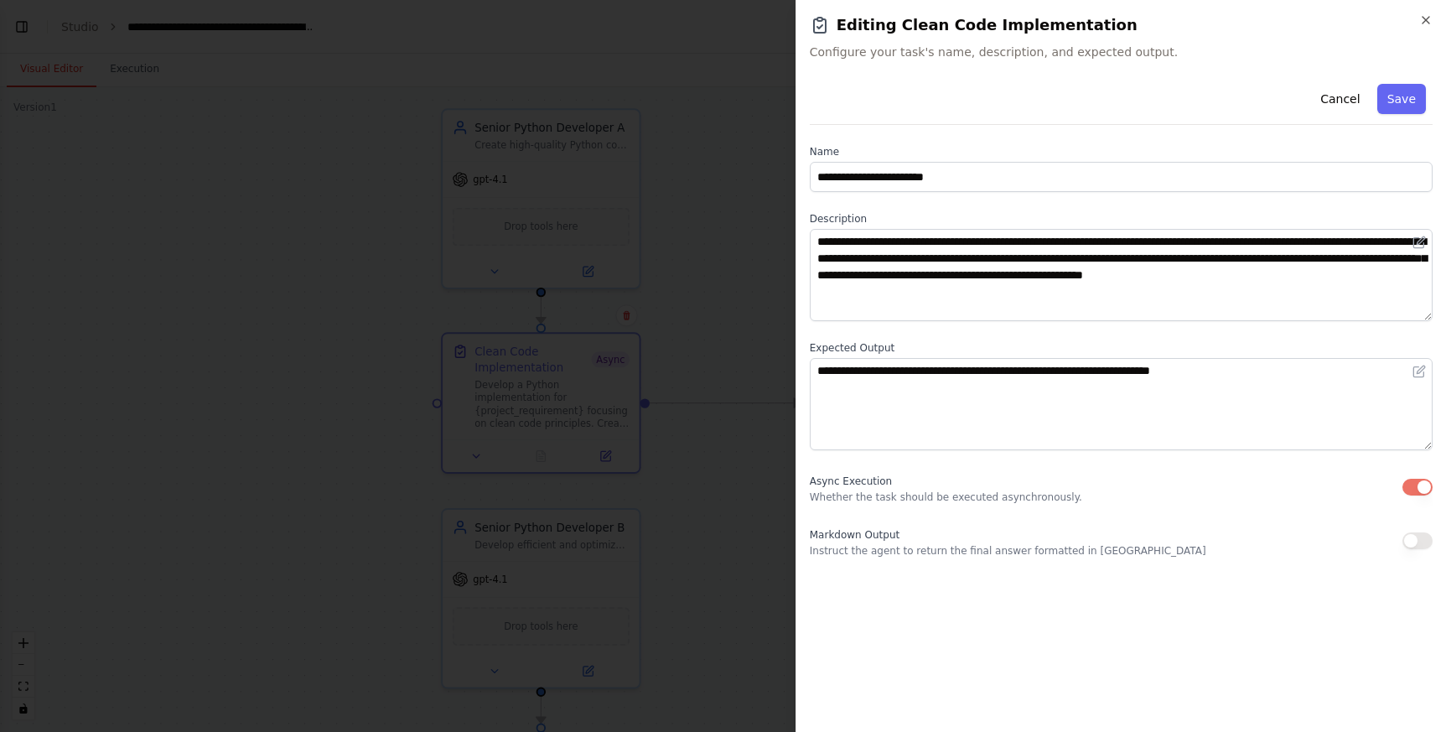
click at [1419, 482] on button "button" at bounding box center [1417, 487] width 30 height 17
click at [1396, 105] on button "Save" at bounding box center [1401, 99] width 49 height 30
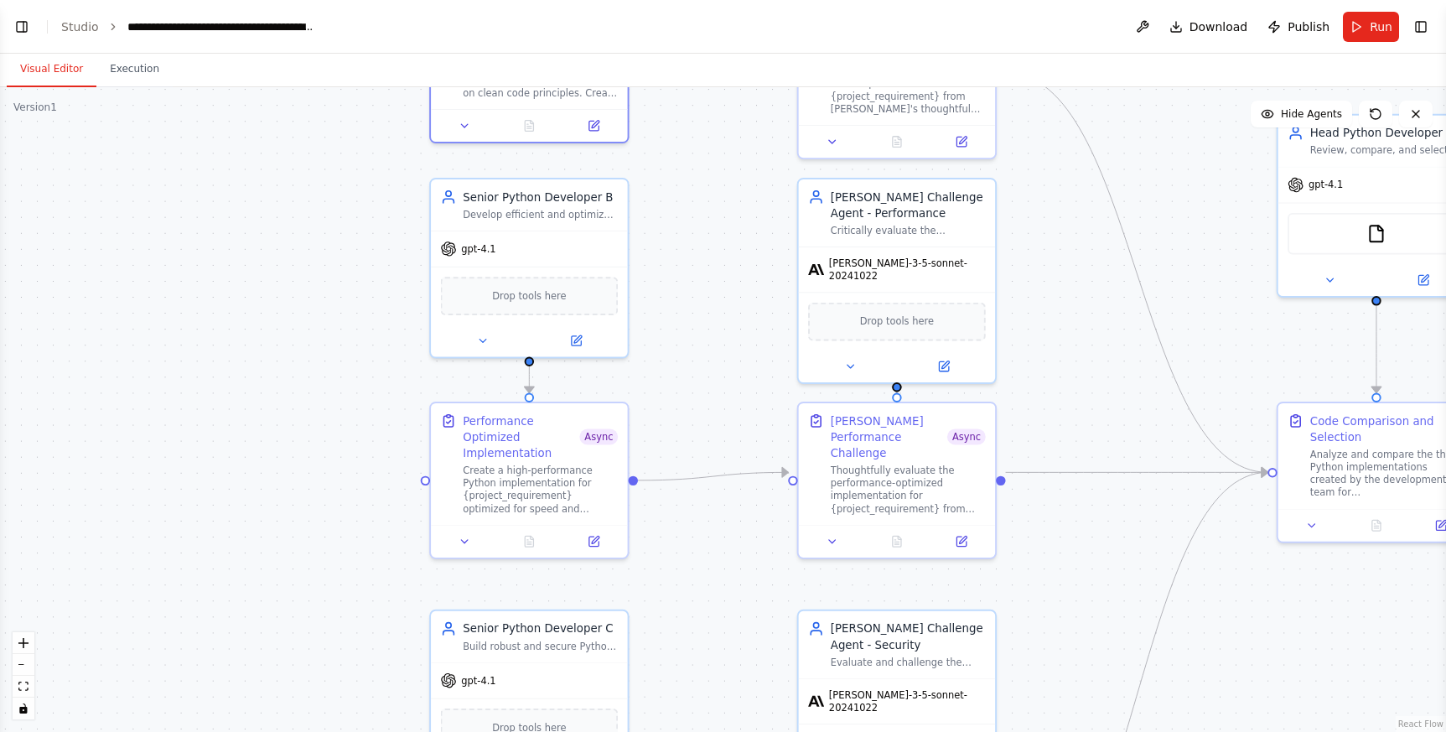
drag, startPoint x: 717, startPoint y: 587, endPoint x: 712, endPoint y: 272, distance: 316.0
click at [712, 272] on div ".deletable-edge-delete-btn { width: 20px; height: 20px; border: 0px solid #ffff…" at bounding box center [723, 409] width 1446 height 644
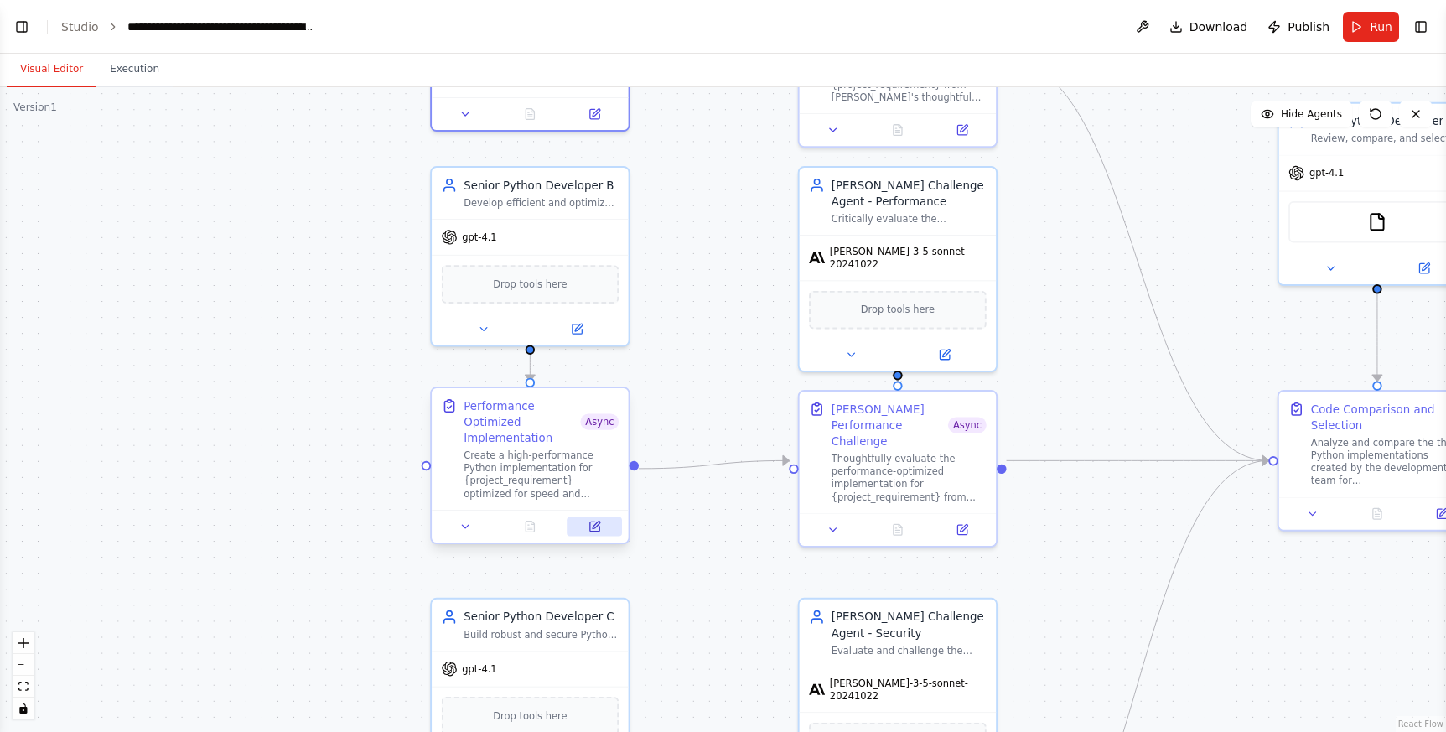
click at [598, 525] on icon at bounding box center [594, 525] width 9 height 9
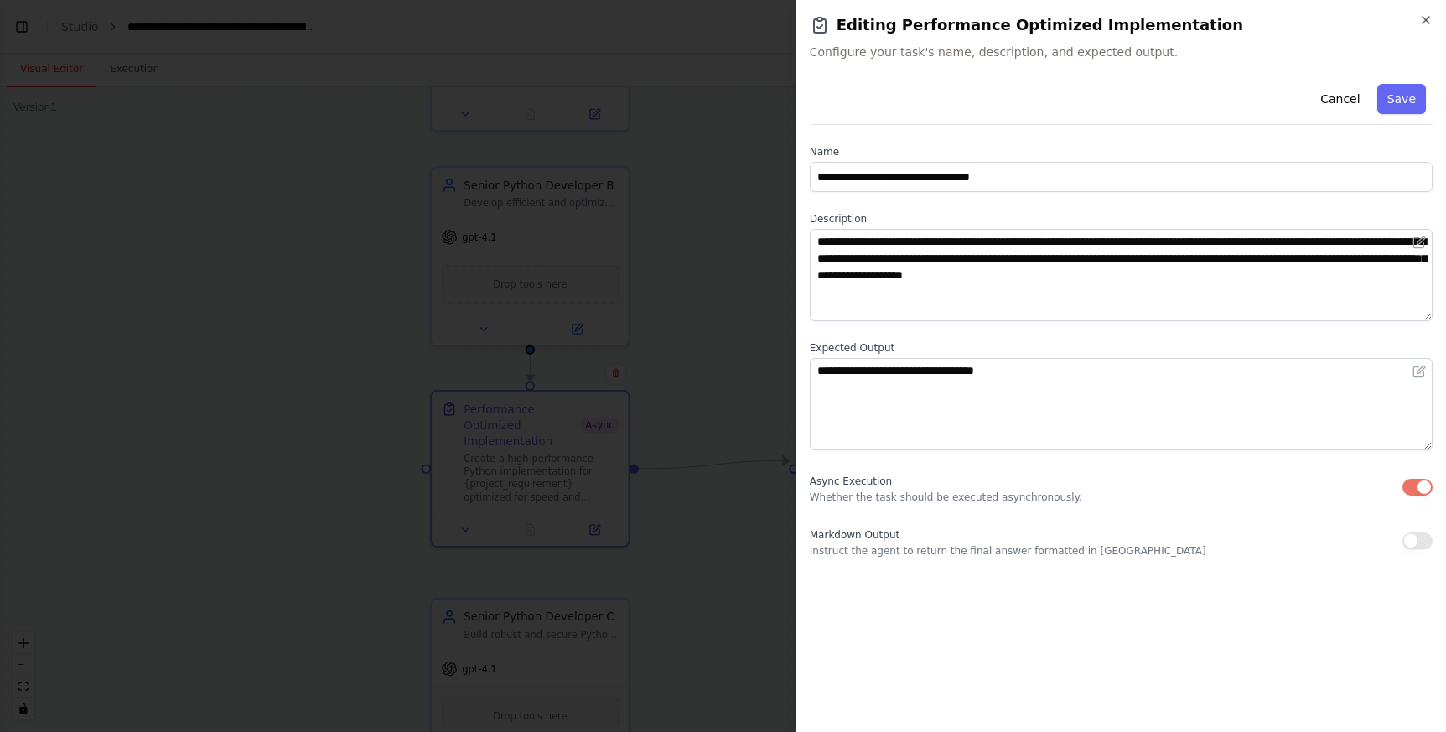
click at [1415, 488] on button "button" at bounding box center [1417, 487] width 30 height 17
click at [1390, 82] on div "Cancel Save" at bounding box center [1121, 101] width 623 height 48
click at [1407, 99] on button "Save" at bounding box center [1401, 99] width 49 height 30
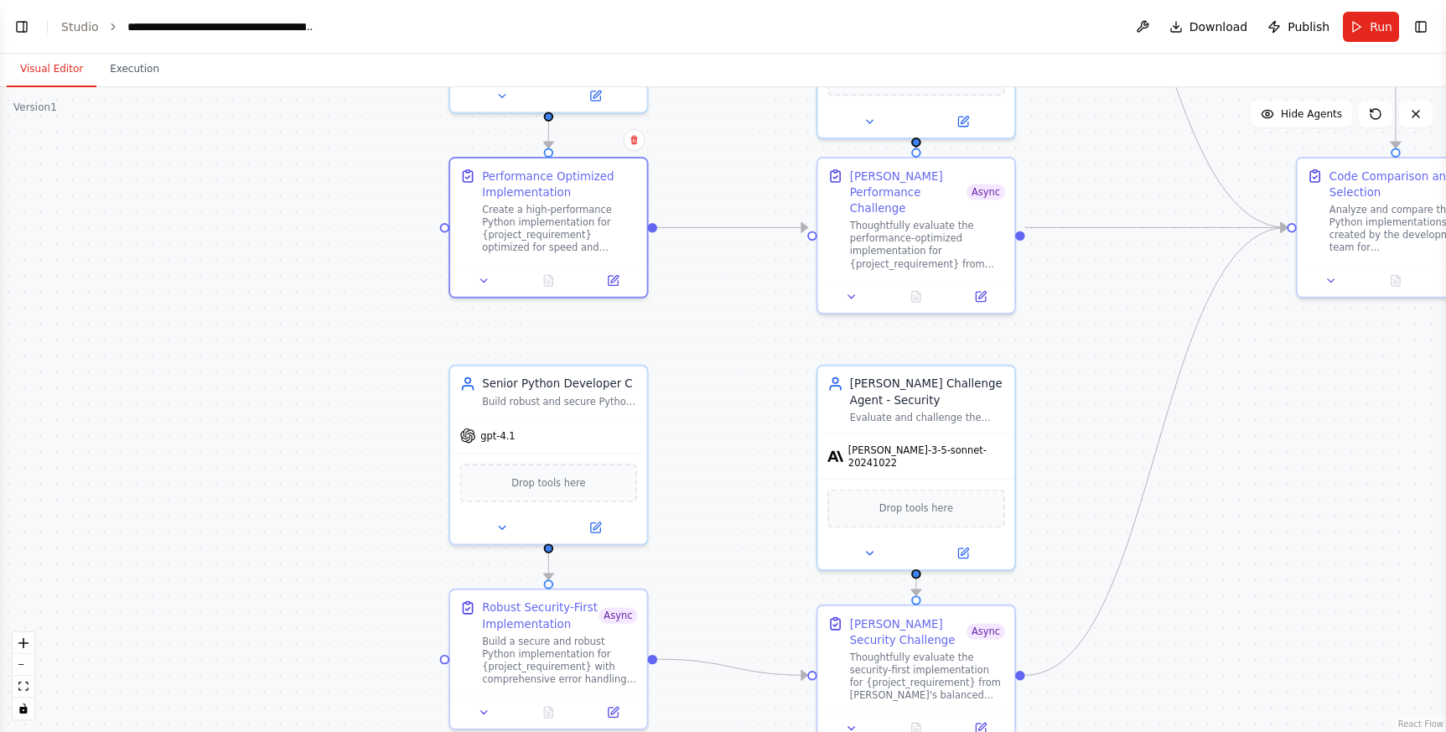
drag, startPoint x: 684, startPoint y: 589, endPoint x: 714, endPoint y: 327, distance: 264.1
click at [712, 317] on div ".deletable-edge-delete-btn { width: 20px; height: 20px; border: 0px solid #ffff…" at bounding box center [723, 409] width 1446 height 644
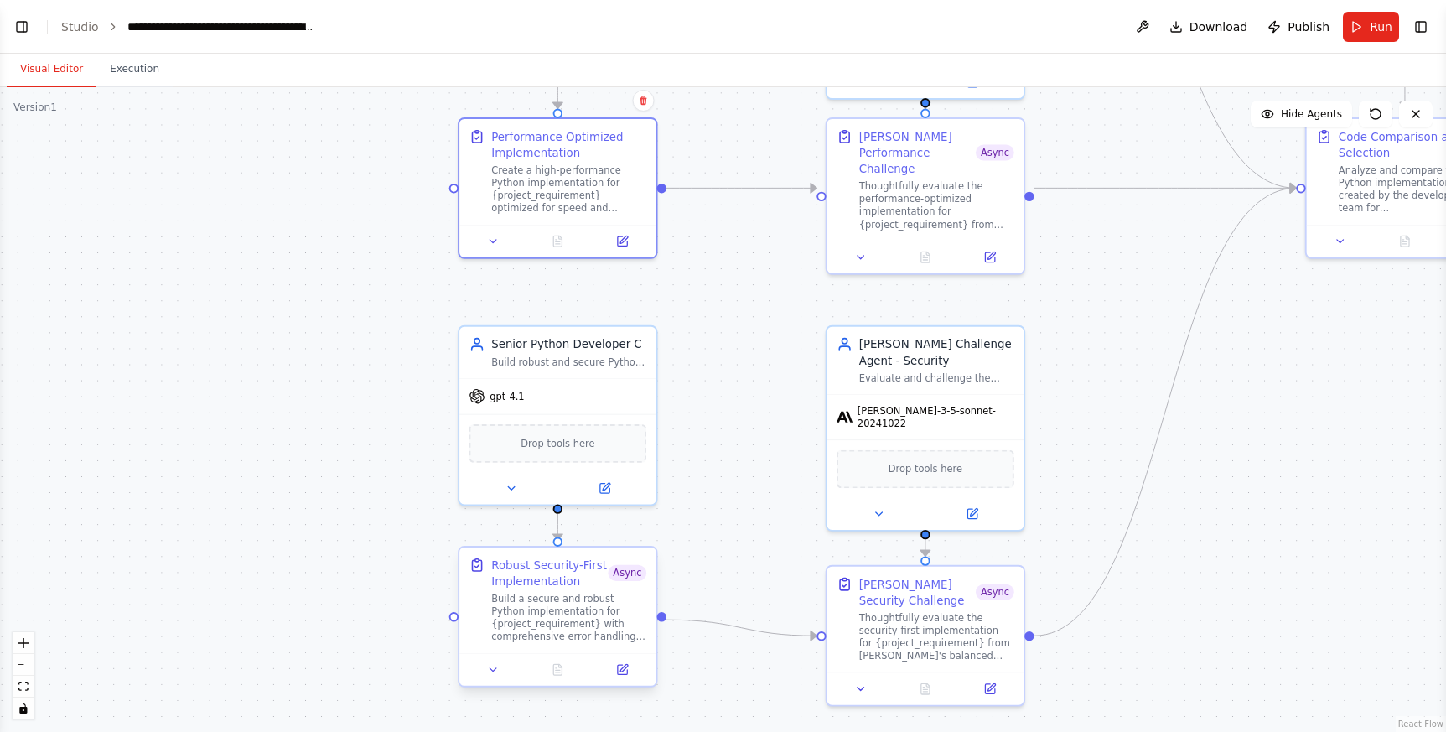
click at [601, 588] on div "Robust Security-First Implementation Async Build a secure and robust Python imp…" at bounding box center [568, 599] width 155 height 86
click at [627, 672] on icon at bounding box center [622, 669] width 13 height 13
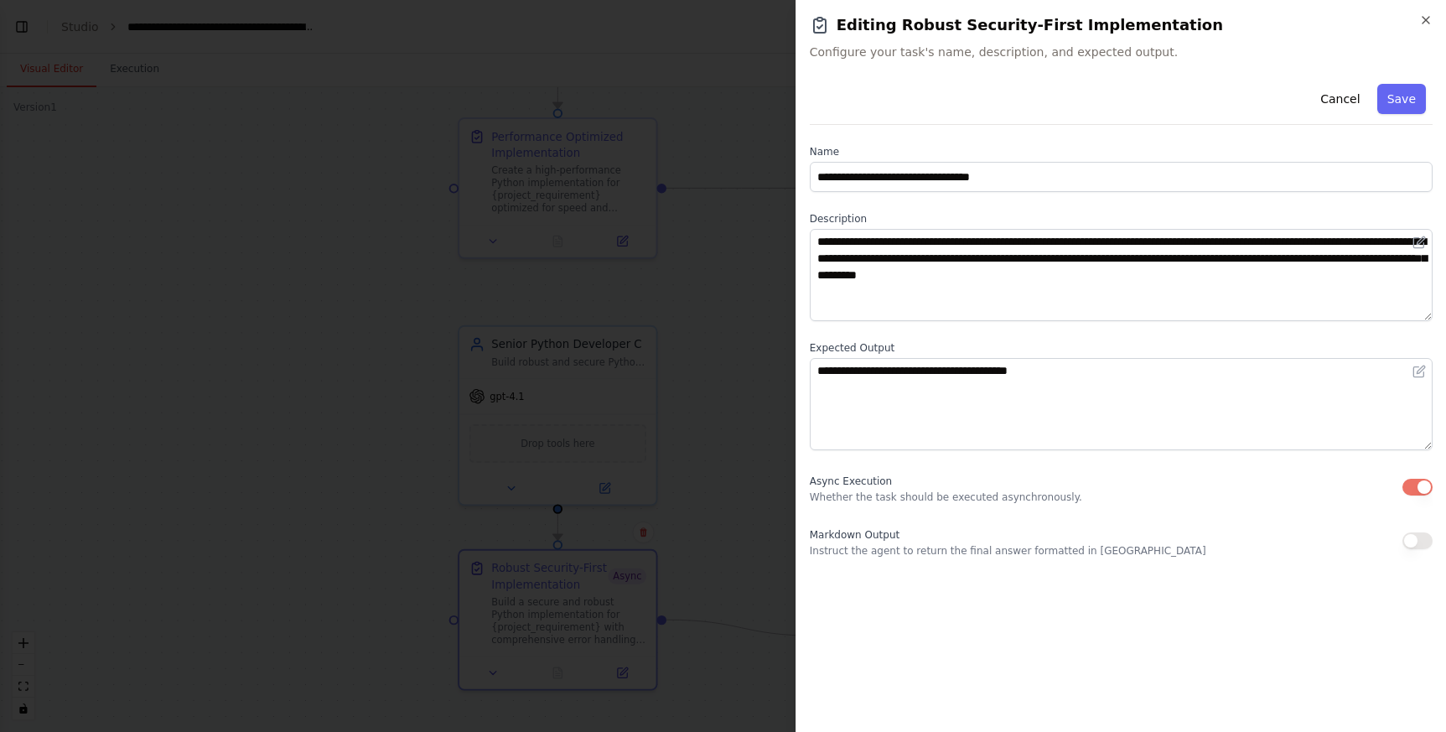
click at [1411, 489] on button "button" at bounding box center [1417, 487] width 30 height 17
click at [1396, 95] on button "Save" at bounding box center [1401, 99] width 49 height 30
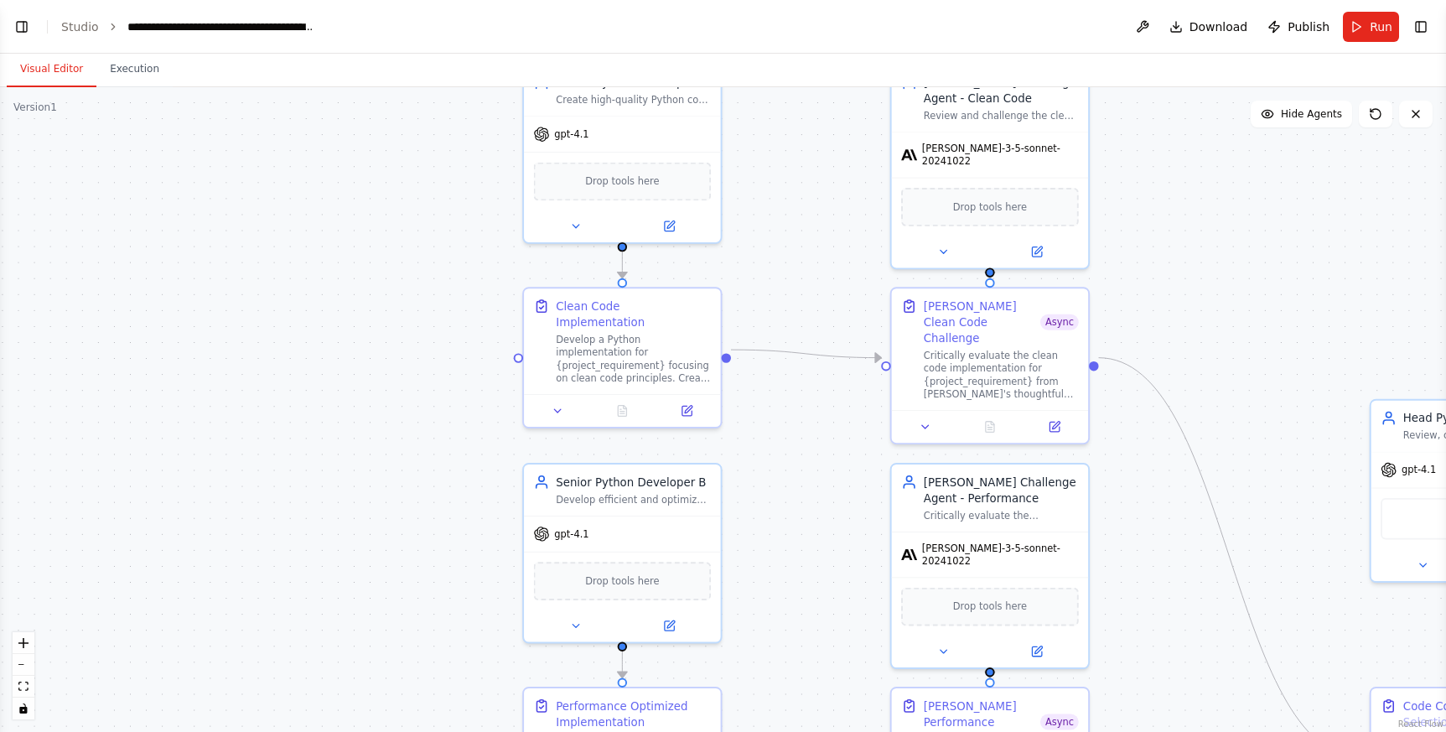
drag, startPoint x: 774, startPoint y: 116, endPoint x: 841, endPoint y: 756, distance: 643.7
click at [841, 731] on html "BETA Python developers crew can create in parallel code and a head developper c…" at bounding box center [723, 366] width 1446 height 732
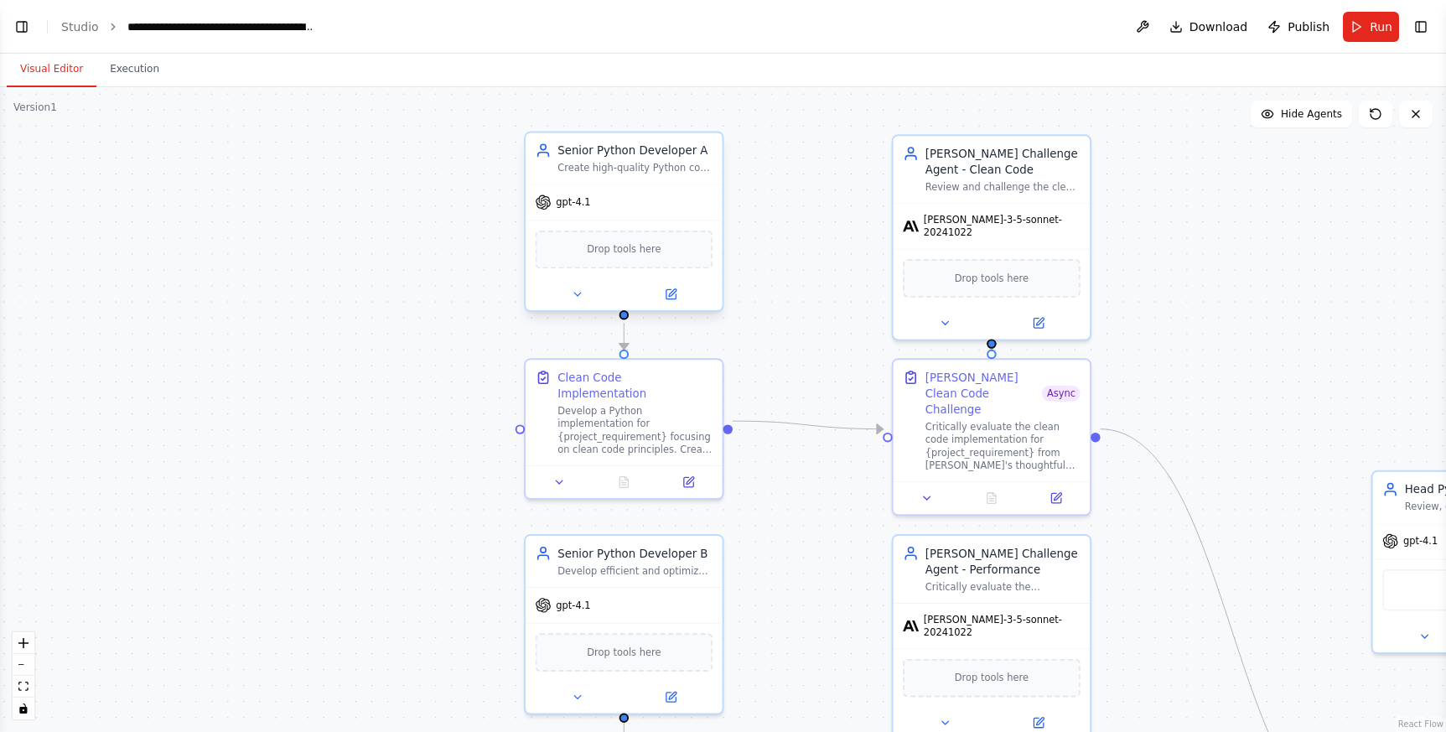
click at [629, 170] on div "Create high-quality Python code for {project_requirement} following clean code …" at bounding box center [634, 168] width 155 height 13
click at [665, 292] on icon at bounding box center [669, 293] width 9 height 9
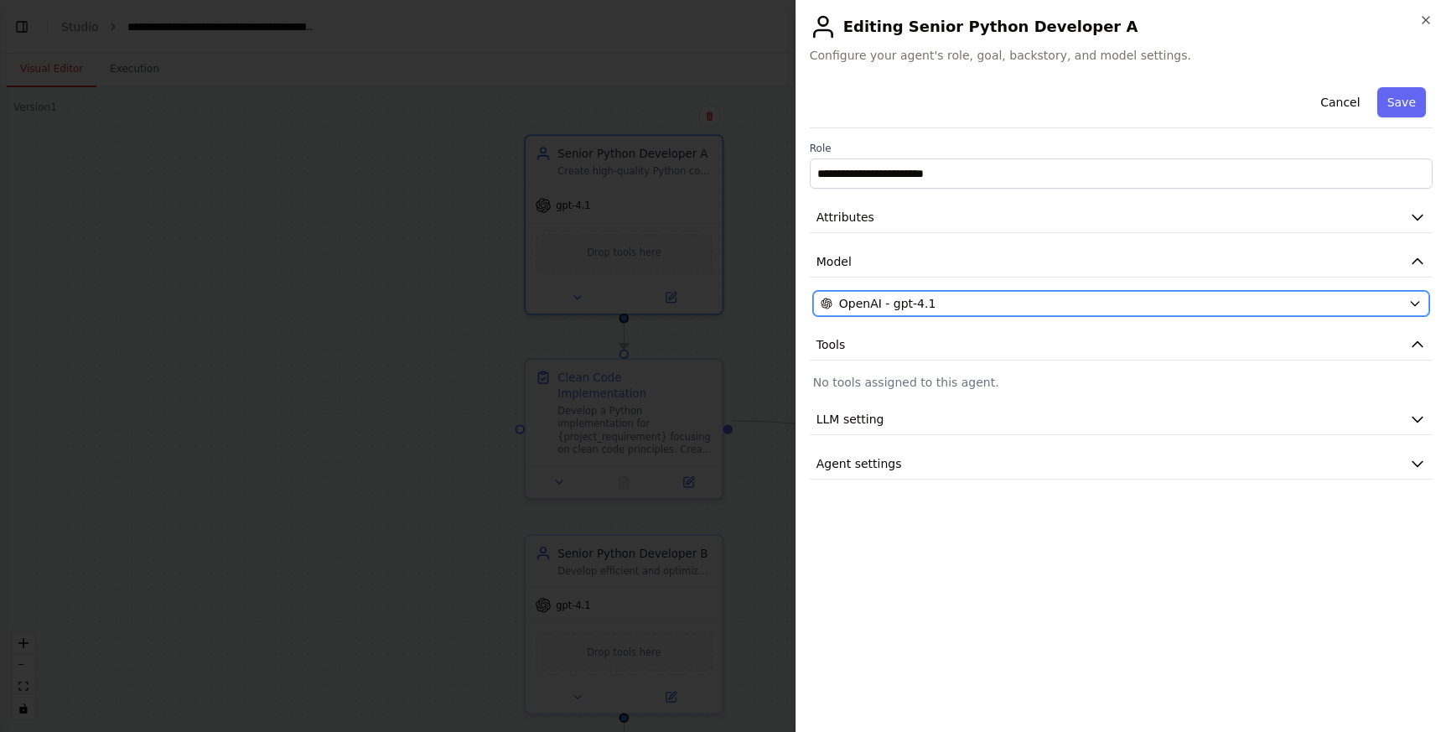
click at [934, 295] on div "OpenAI - gpt-4.1" at bounding box center [1110, 303] width 581 height 17
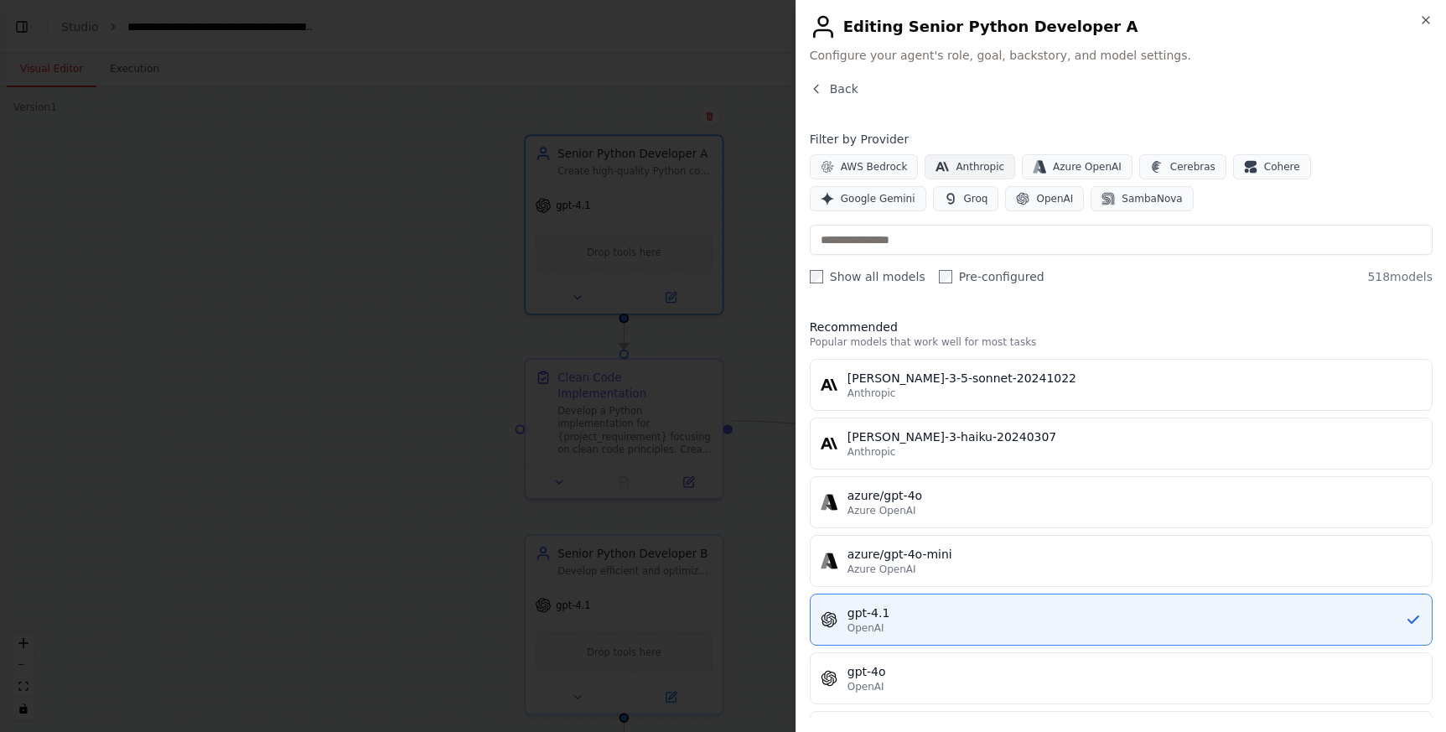
click at [976, 164] on span "Anthropic" at bounding box center [979, 166] width 49 height 13
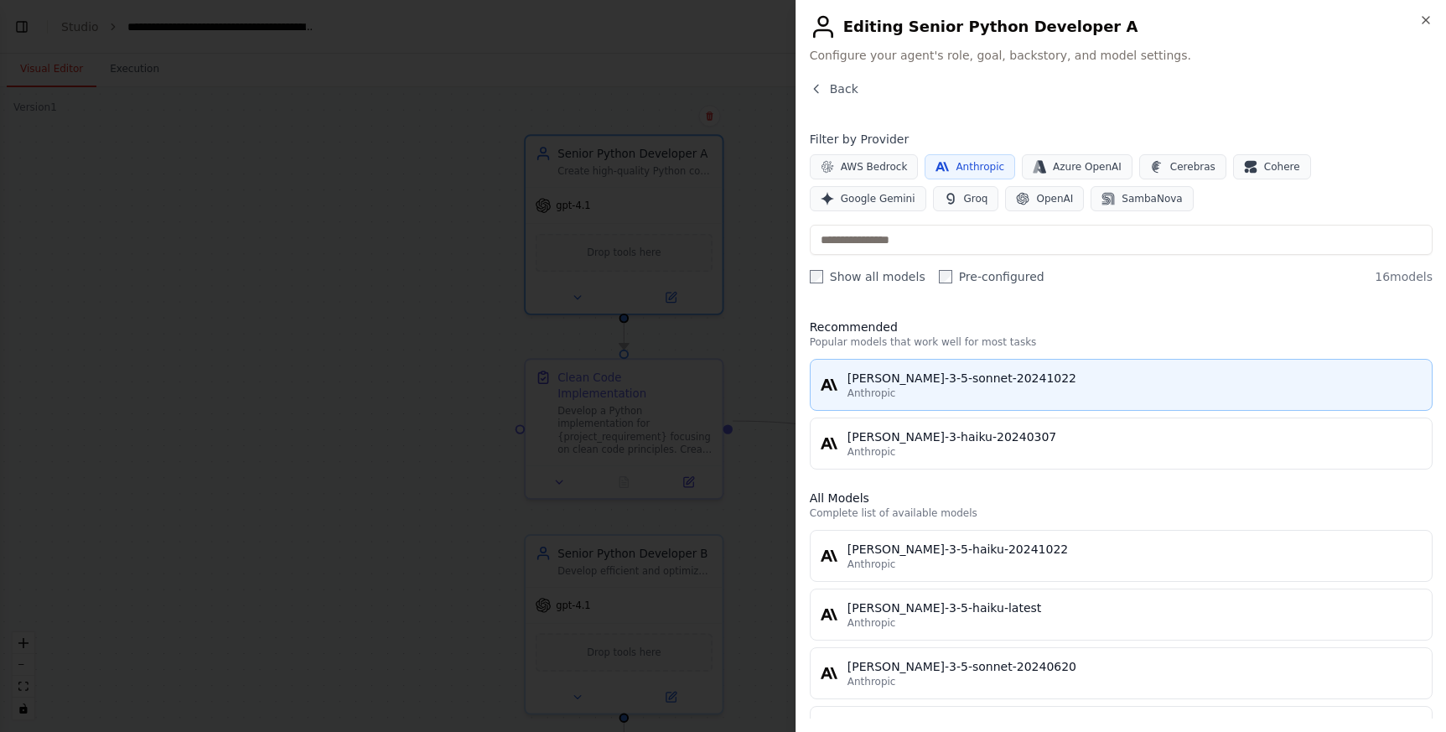
click at [888, 385] on div "[PERSON_NAME]-3-5-sonnet-20241022" at bounding box center [1134, 378] width 574 height 17
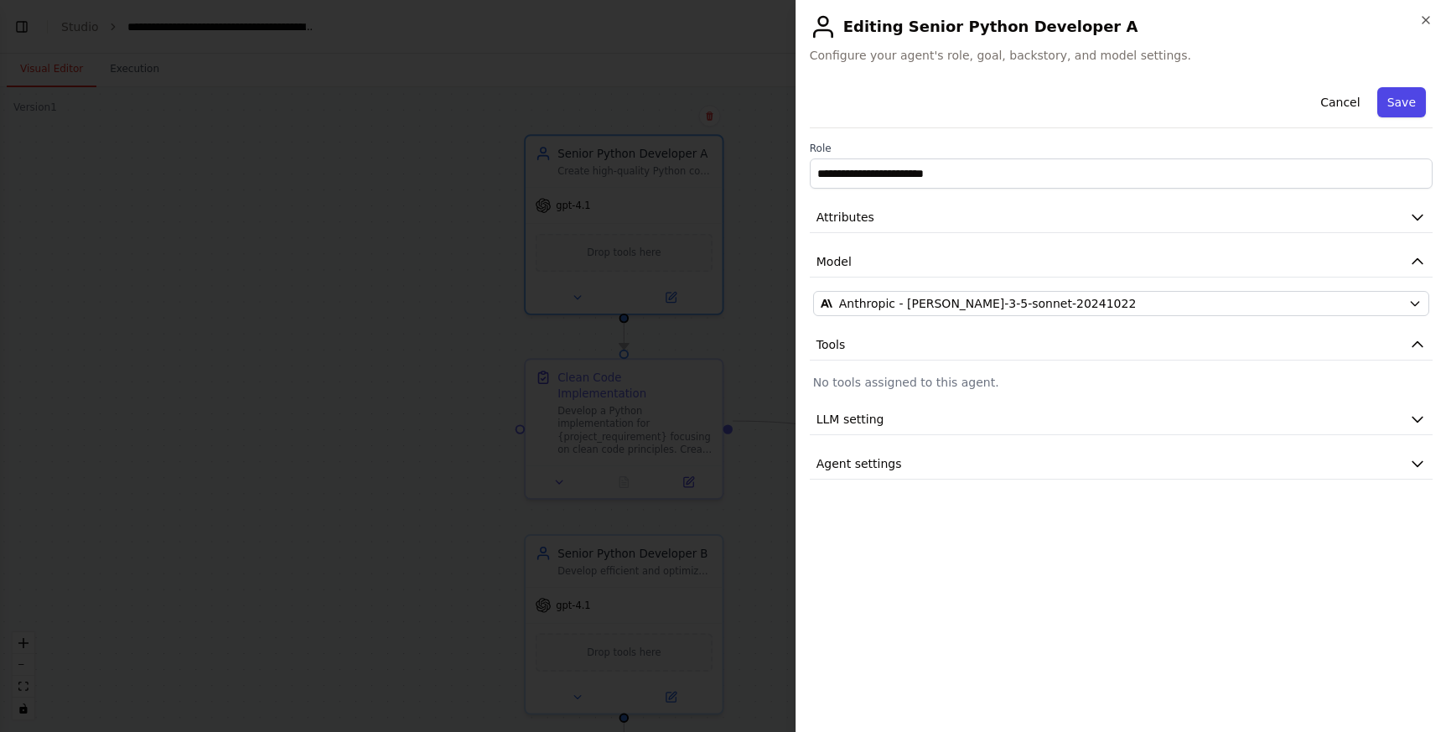
click at [1414, 111] on button "Save" at bounding box center [1401, 102] width 49 height 30
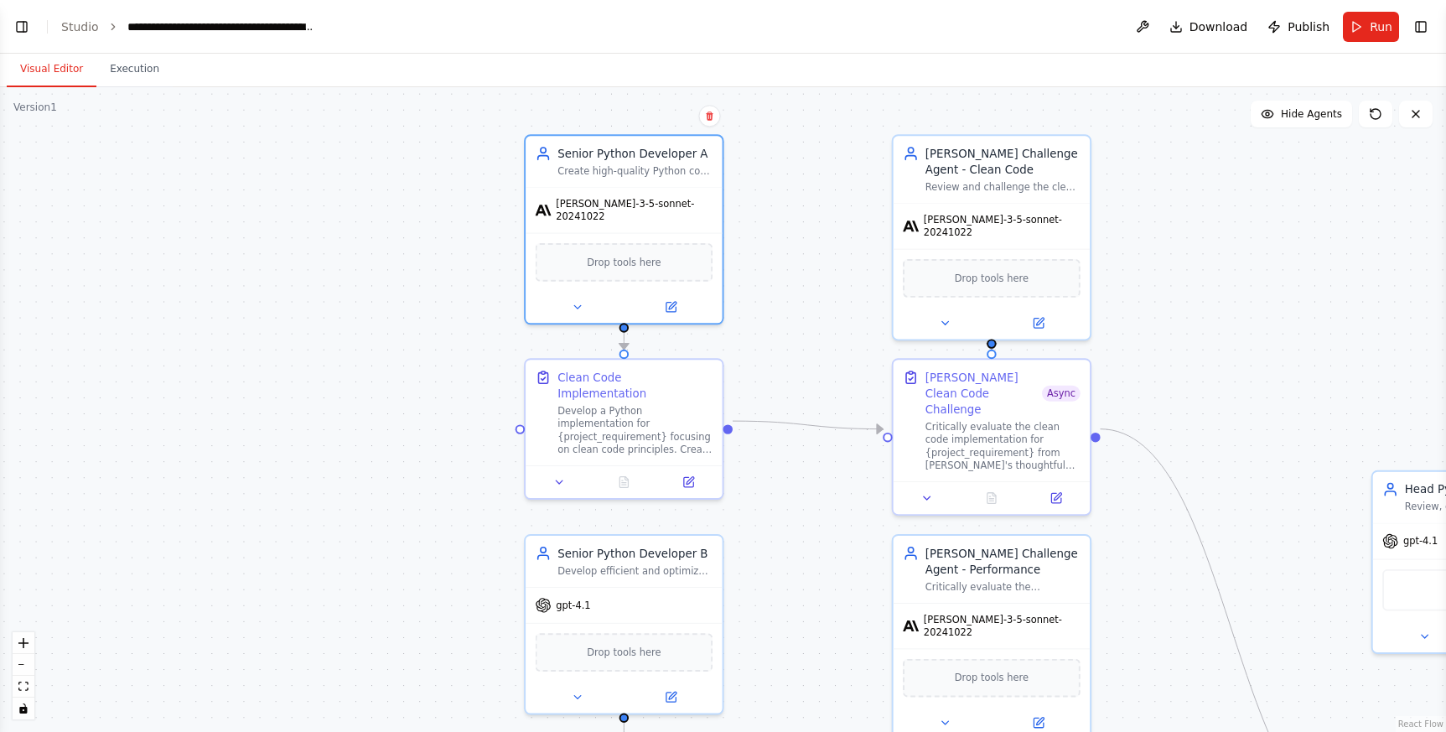
click at [840, 229] on div ".deletable-edge-delete-btn { width: 20px; height: 20px; border: 0px solid #ffff…" at bounding box center [723, 409] width 1446 height 644
click at [1380, 34] on span "Run" at bounding box center [1380, 26] width 23 height 17
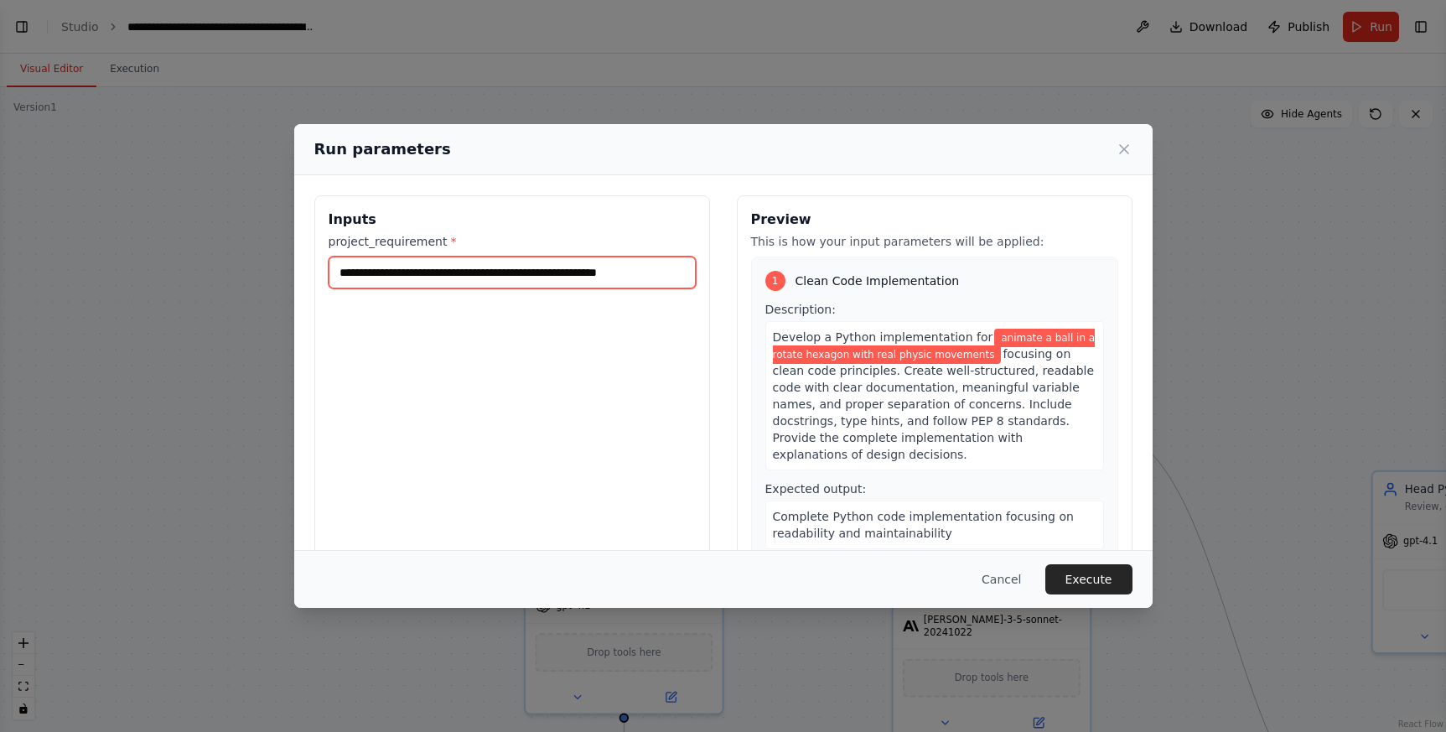
click at [615, 273] on input "**********" at bounding box center [512, 272] width 367 height 32
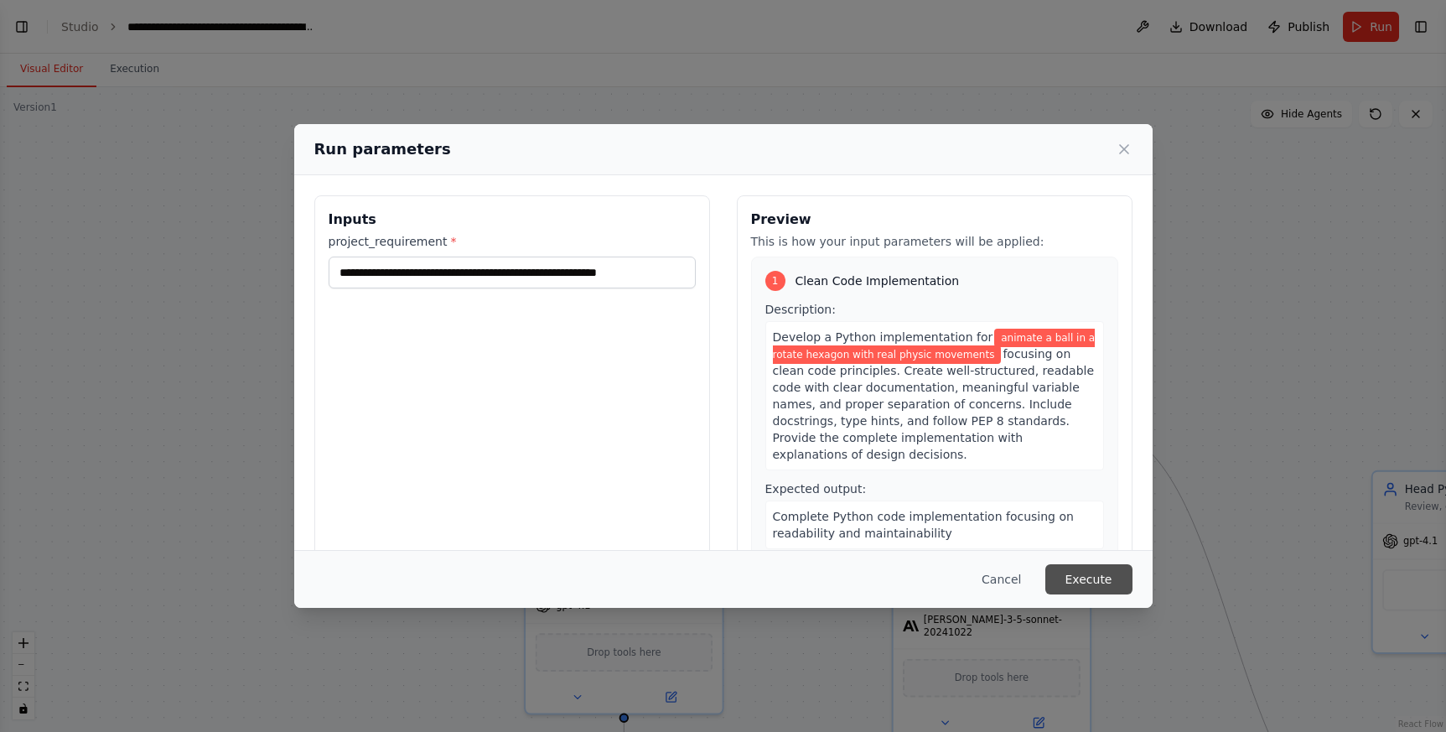
click at [1105, 573] on button "Execute" at bounding box center [1088, 579] width 87 height 30
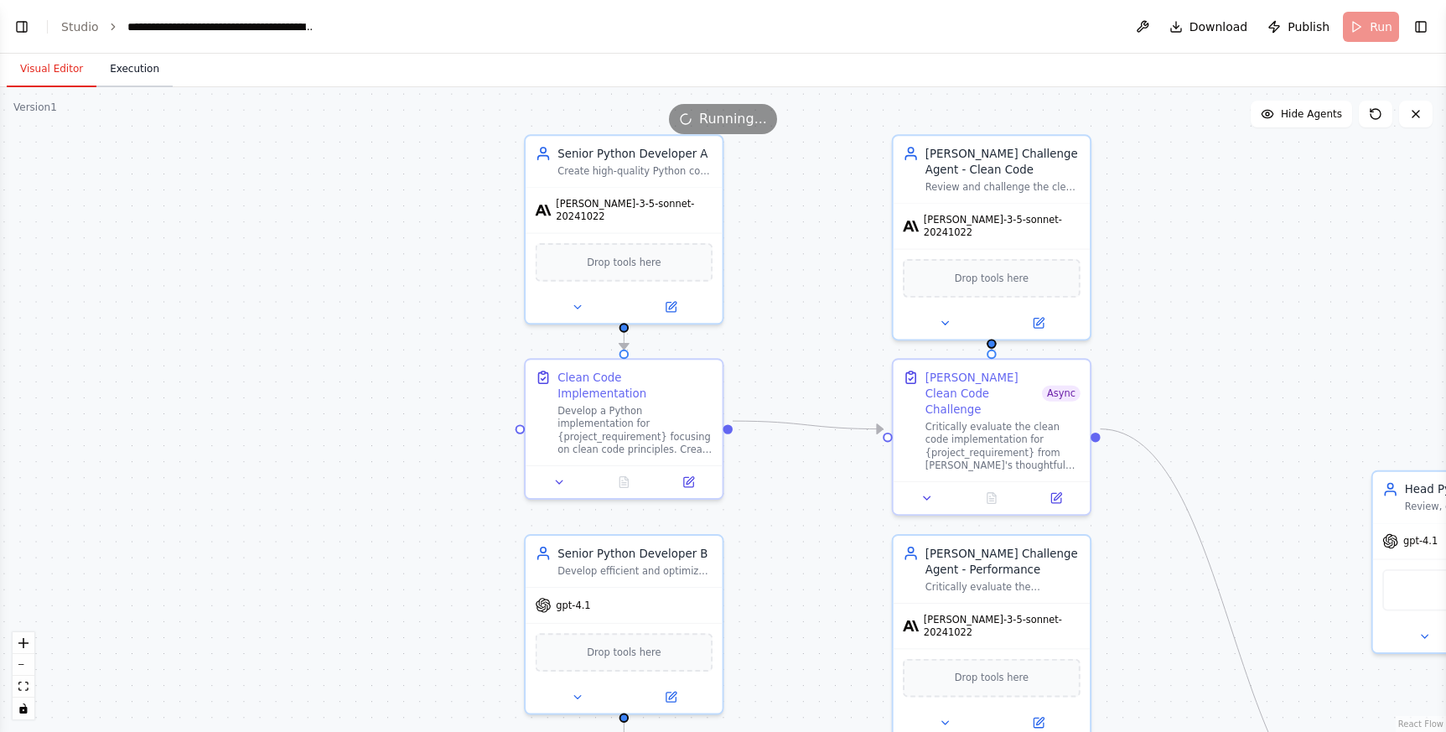
click at [159, 77] on button "Execution" at bounding box center [134, 69] width 76 height 35
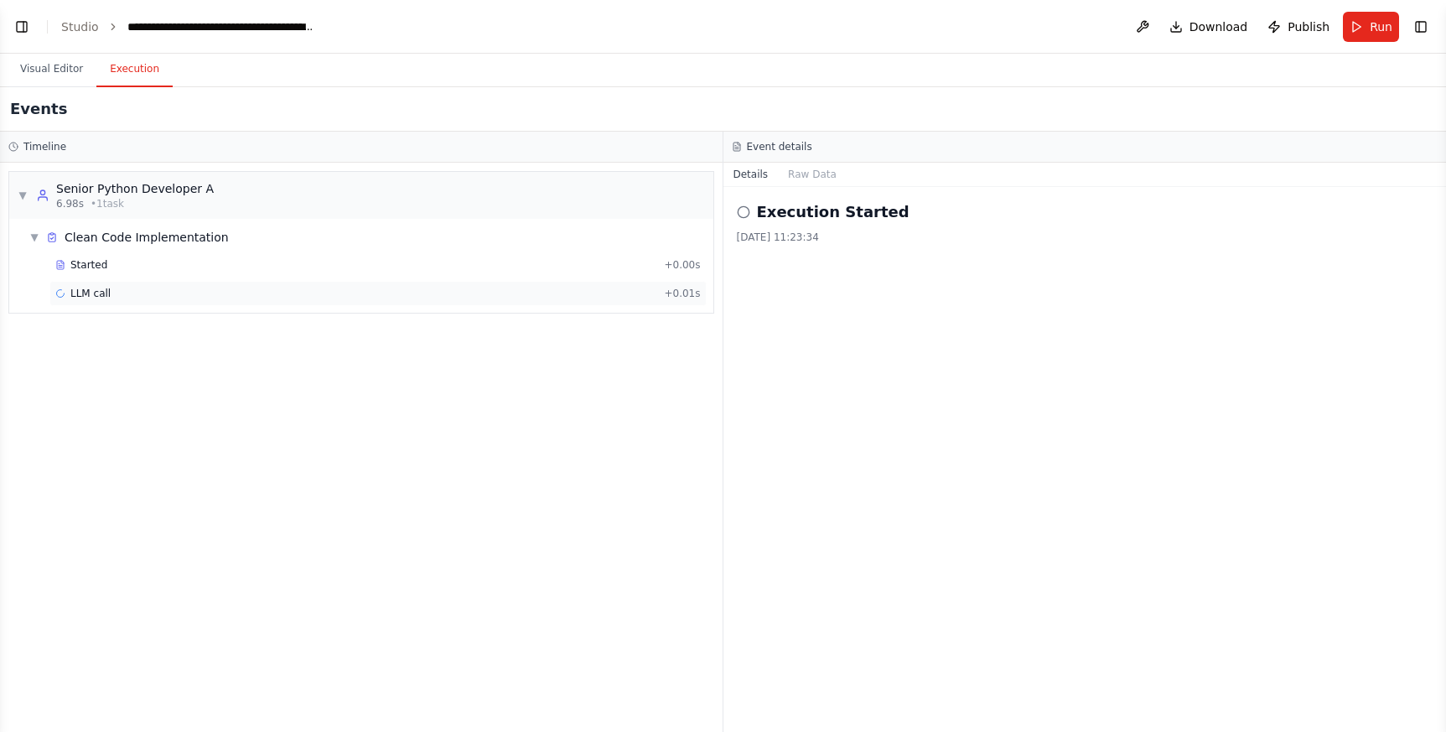
click at [101, 296] on span "LLM call" at bounding box center [90, 293] width 40 height 13
click at [102, 269] on span "Started" at bounding box center [88, 264] width 37 height 13
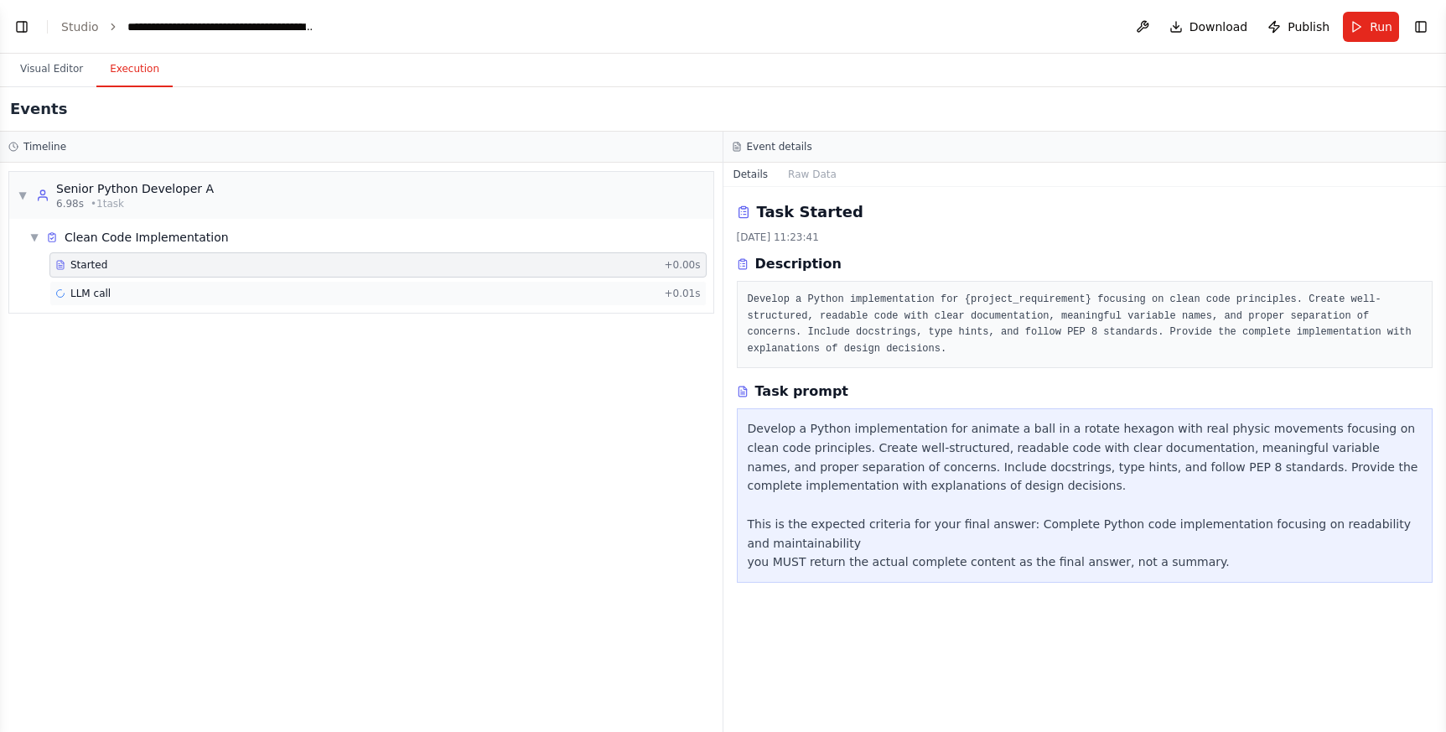
click at [103, 287] on span "LLM call" at bounding box center [90, 293] width 40 height 13
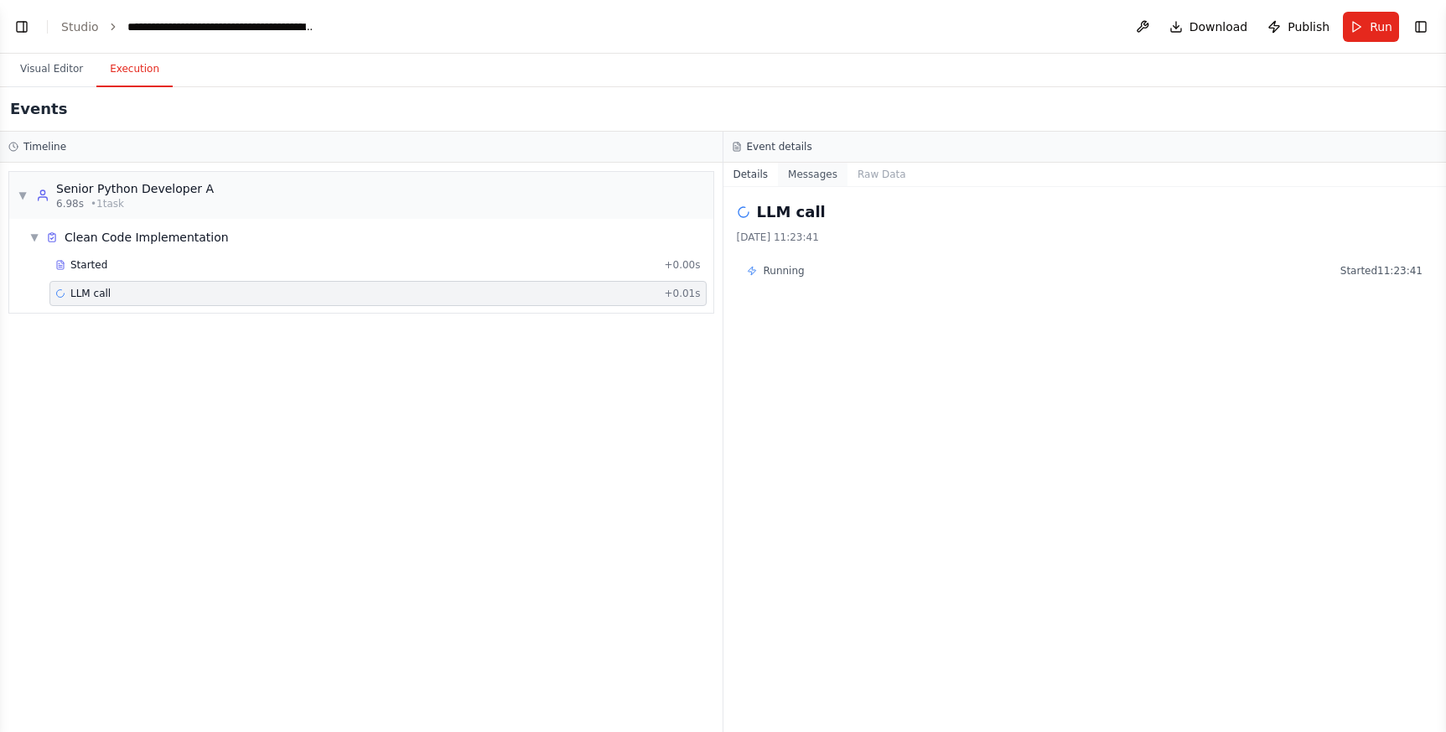
click at [831, 175] on button "Messages" at bounding box center [813, 174] width 70 height 23
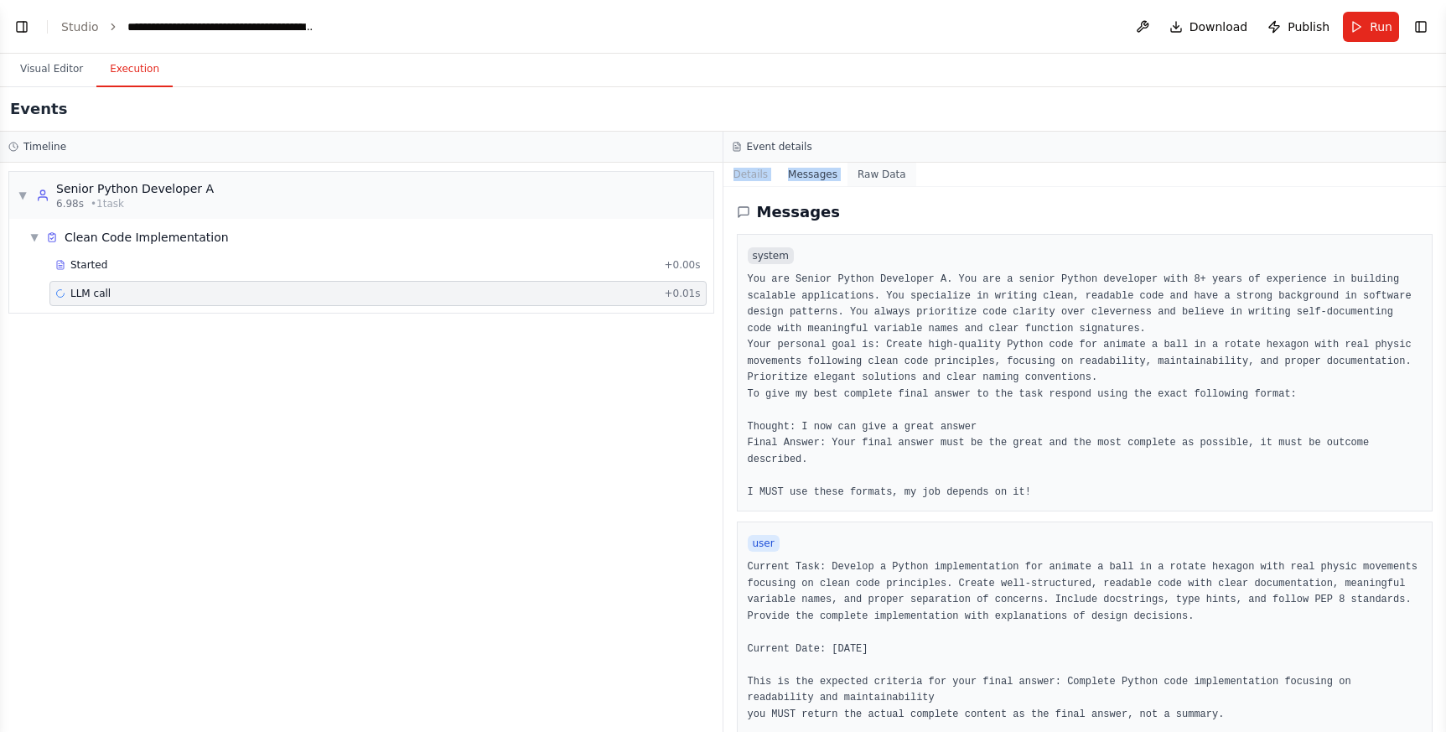
click at [857, 162] on div "Event details Details Messages Raw Data Messages system user Current Task: Deve…" at bounding box center [1084, 432] width 723 height 600
click at [861, 170] on button "Raw Data" at bounding box center [881, 174] width 69 height 23
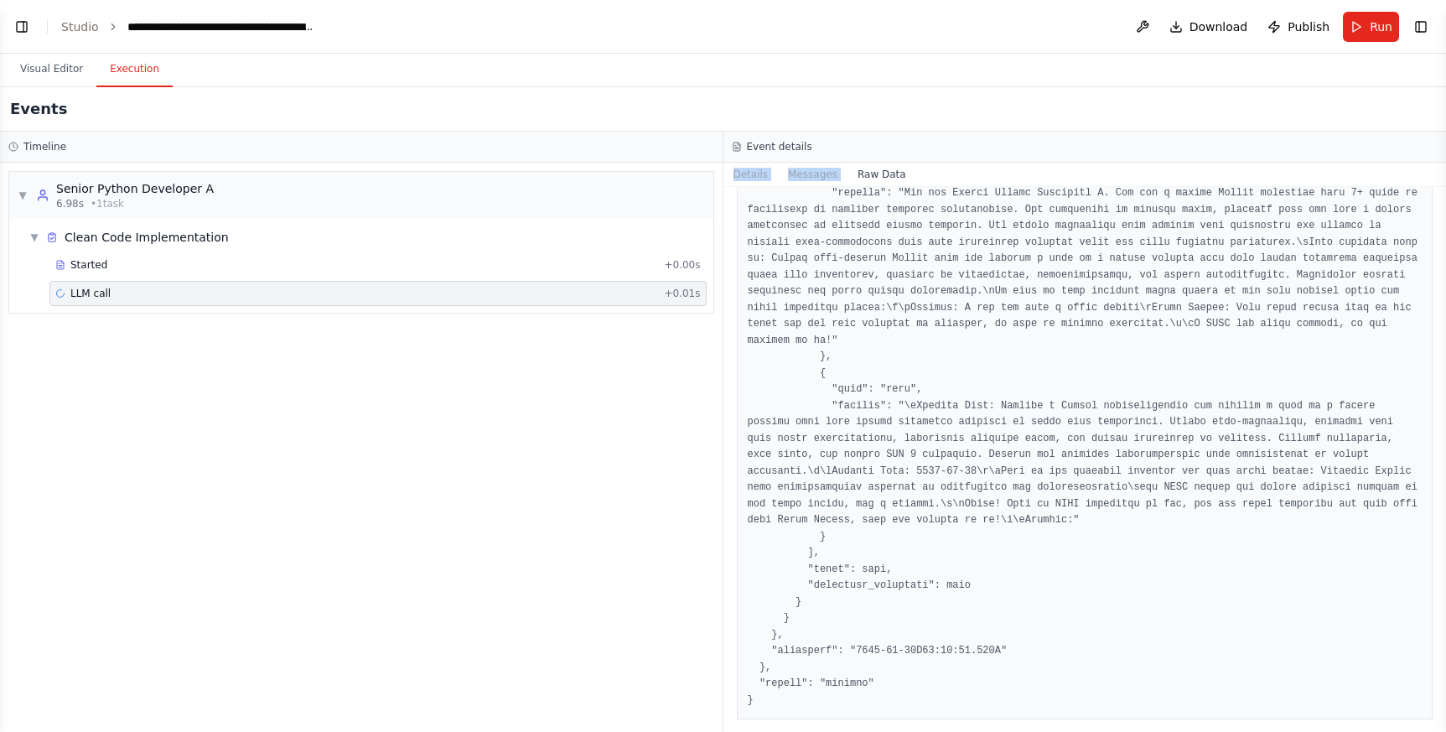
scroll to position [2512, 0]
click at [755, 173] on button "Details" at bounding box center [750, 174] width 55 height 23
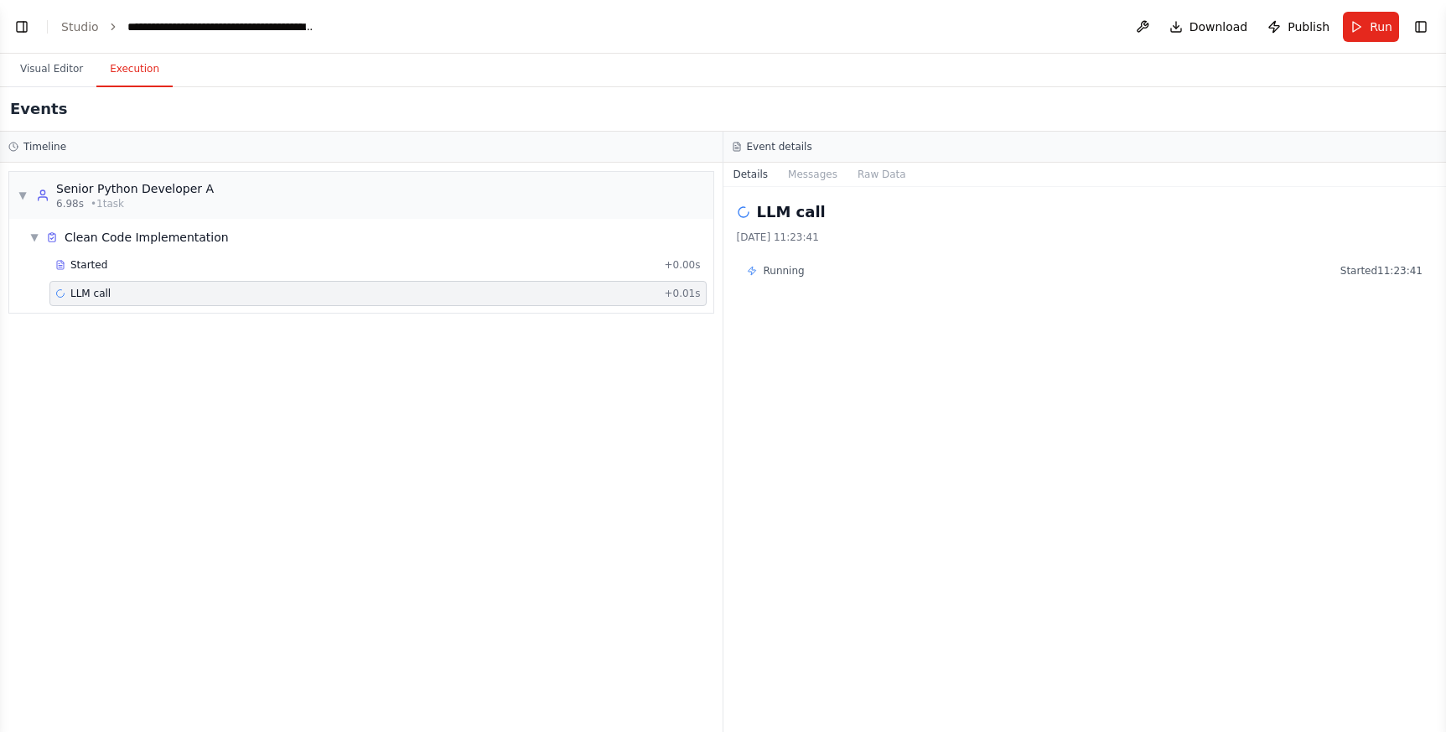
click at [809, 332] on div "LLM call 15/09/2025 11:23:41 Running Started 11:23:41" at bounding box center [1084, 459] width 723 height 545
drag, startPoint x: 327, startPoint y: 428, endPoint x: 310, endPoint y: 396, distance: 36.7
click at [328, 431] on div "▼ Senior Python Developer A 6.98s • 1 task ▼ Clean Code Implementation Started …" at bounding box center [361, 447] width 722 height 569
click at [116, 301] on div "LLM call + 0.01s" at bounding box center [377, 293] width 657 height 25
click at [153, 396] on div "▼ Senior Python Developer A 6.98s • 1 task ▼ Clean Code Implementation Started …" at bounding box center [361, 447] width 722 height 569
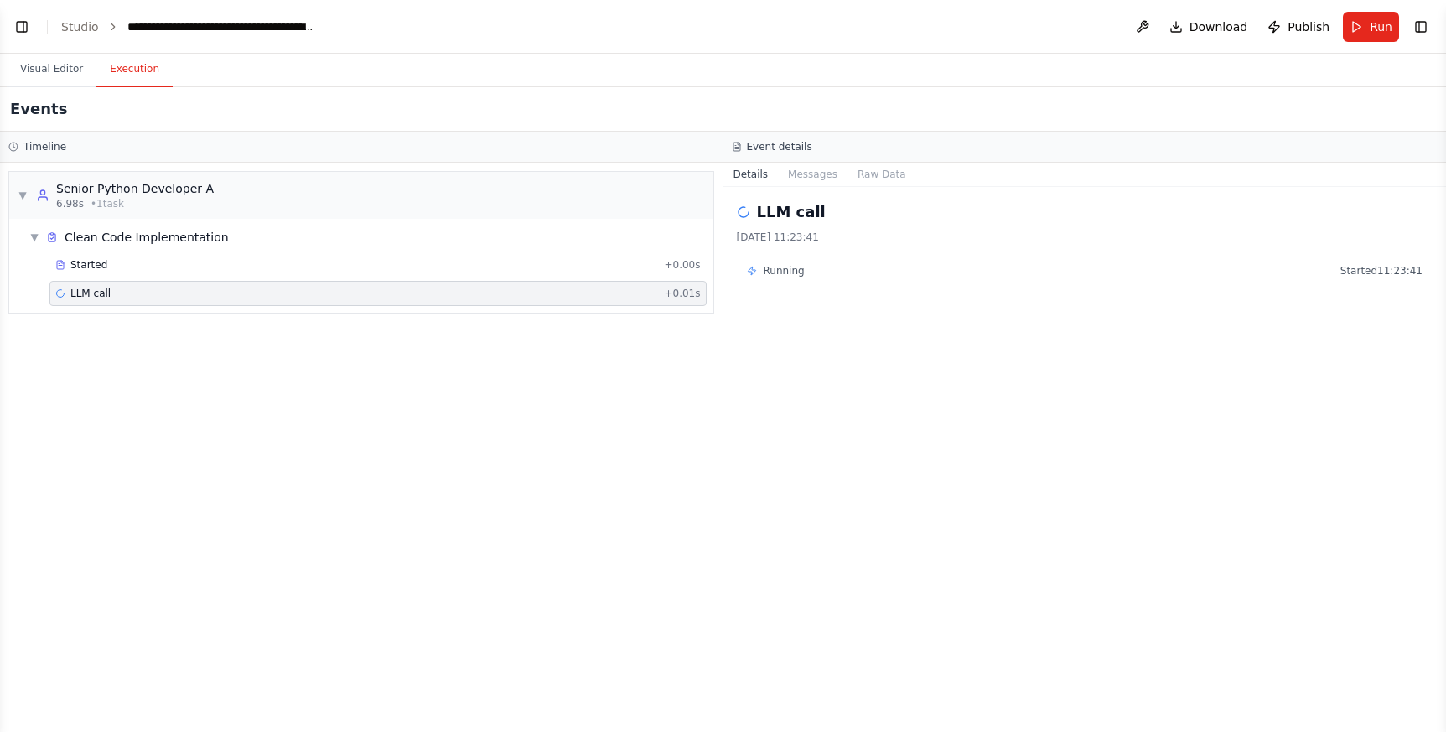
click at [952, 140] on div "Event details" at bounding box center [1085, 146] width 707 height 13
click at [379, 401] on div "▼ Senior Python Developer A 6.98s • 1 task ▼ Clean Code Implementation Started …" at bounding box center [361, 447] width 722 height 569
click at [458, 408] on div "▼ Senior Python Developer A 6.98s • 1 task ▼ Clean Code Implementation Started …" at bounding box center [361, 447] width 722 height 569
click at [26, 151] on h3 "Timeline" at bounding box center [44, 146] width 43 height 13
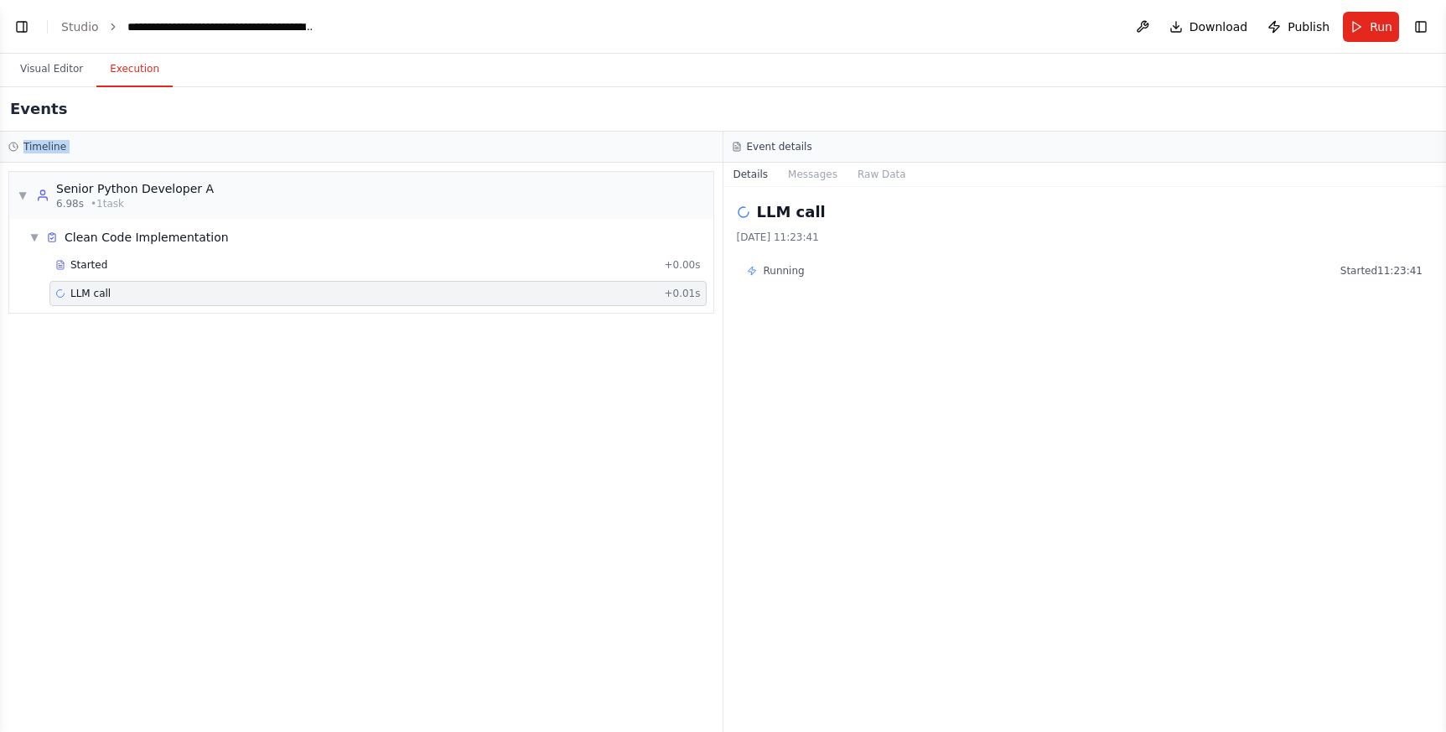
click at [26, 151] on h3 "Timeline" at bounding box center [44, 146] width 43 height 13
click at [810, 168] on button "Messages" at bounding box center [813, 174] width 70 height 23
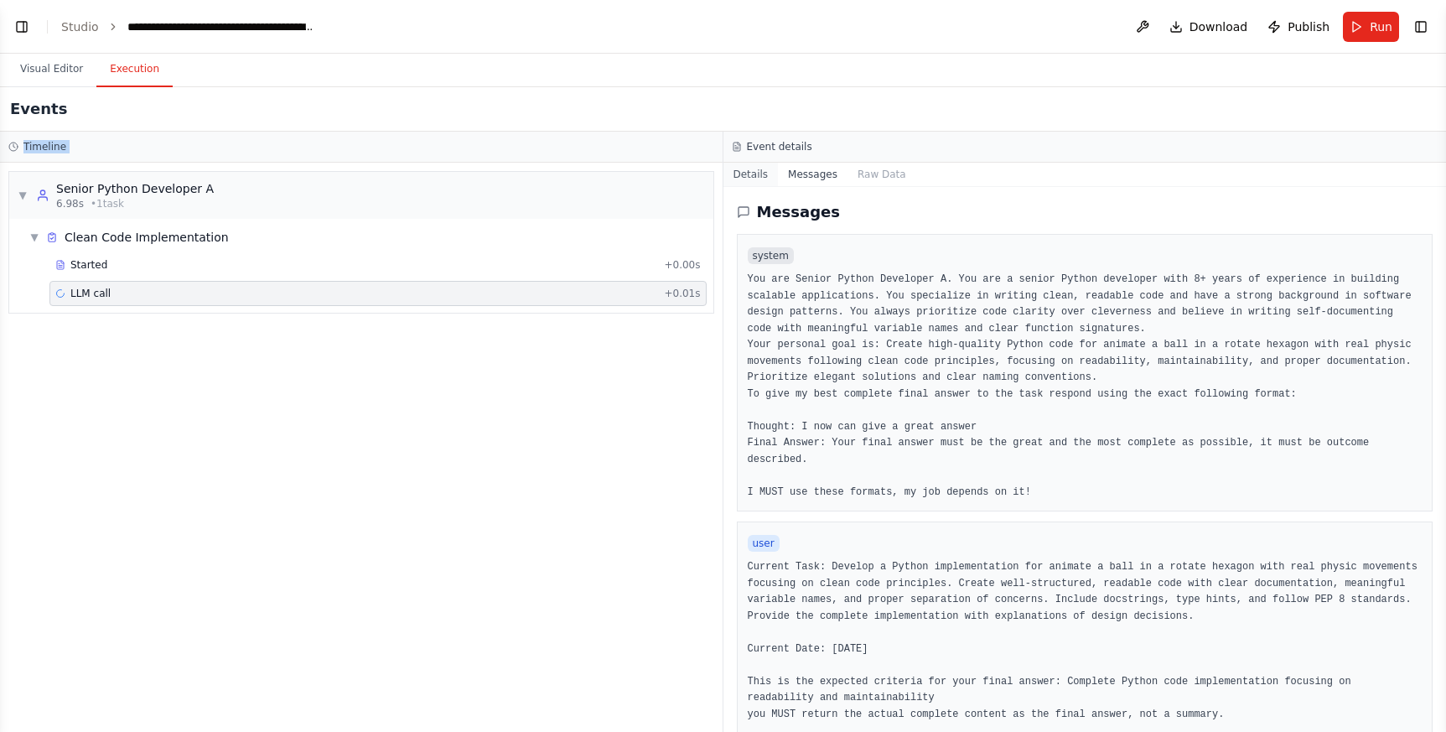
click at [747, 173] on button "Details" at bounding box center [750, 174] width 55 height 23
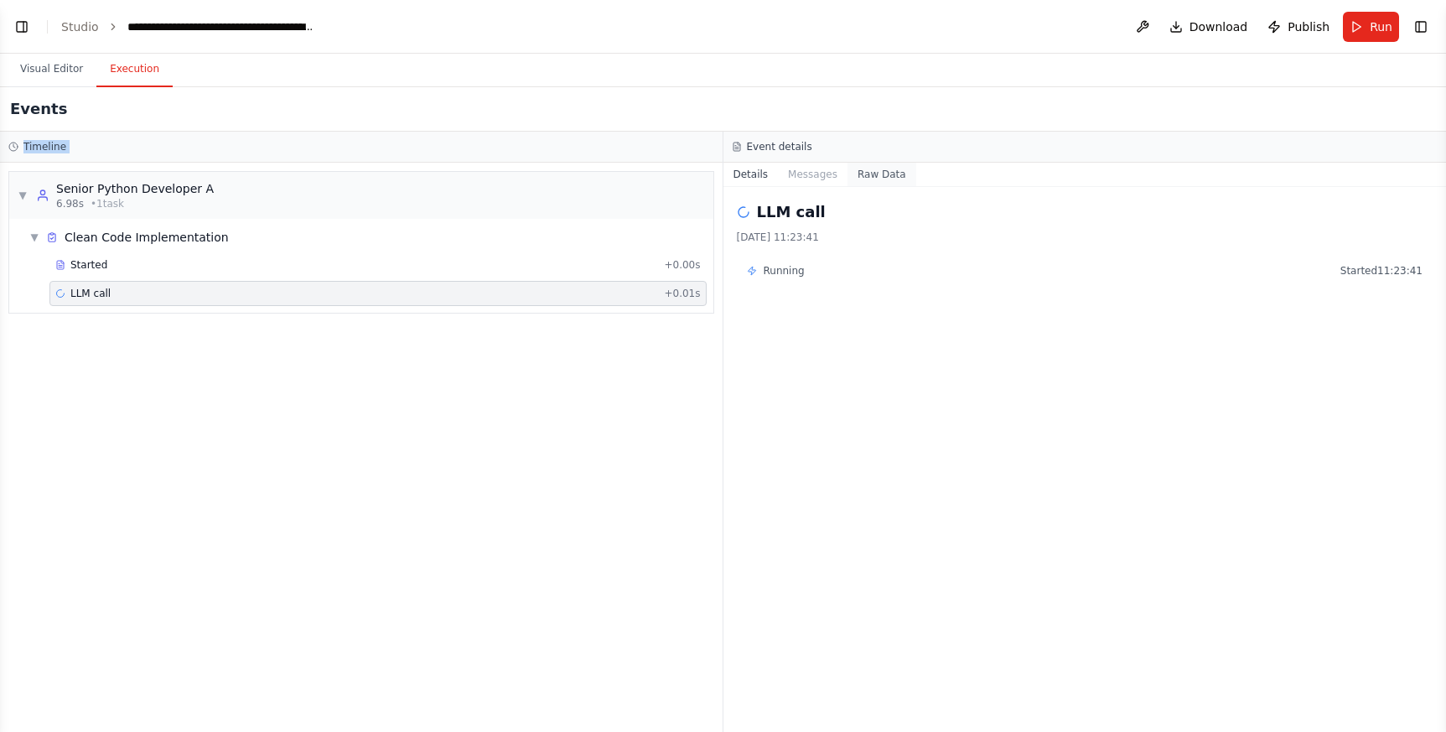
click at [865, 168] on button "Raw Data" at bounding box center [881, 174] width 69 height 23
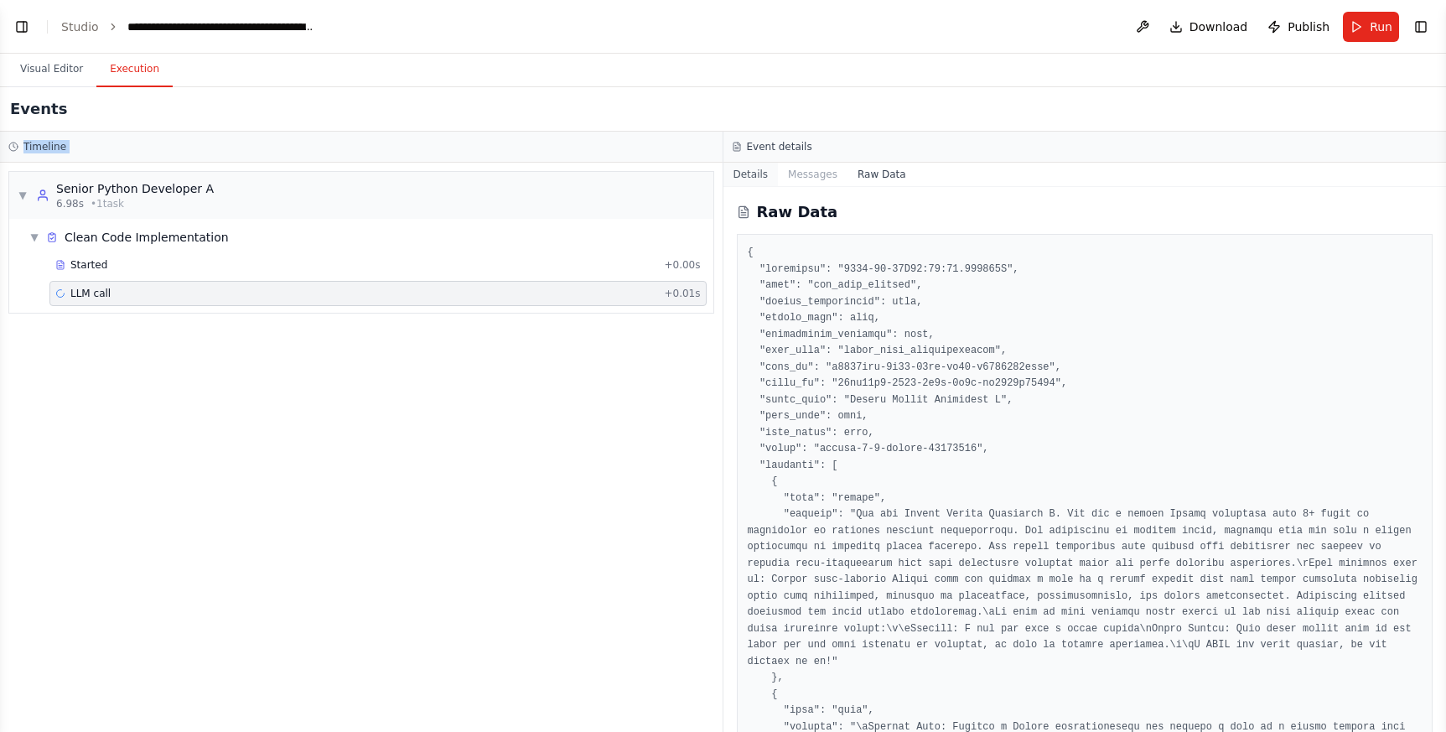
click at [748, 177] on button "Details" at bounding box center [750, 174] width 55 height 23
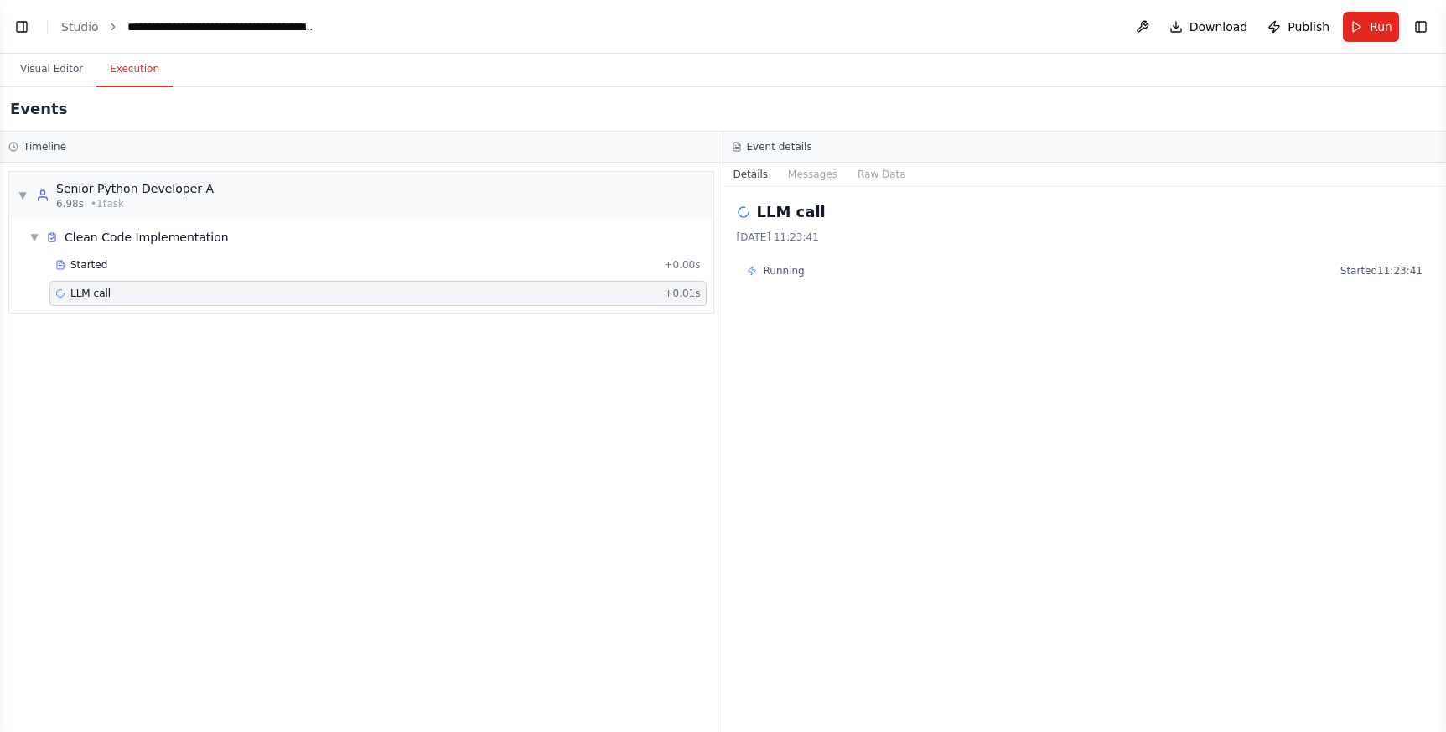
click at [8, 25] on header "**********" at bounding box center [723, 27] width 1446 height 54
click at [23, 27] on button "Toggle Left Sidebar" at bounding box center [21, 26] width 23 height 23
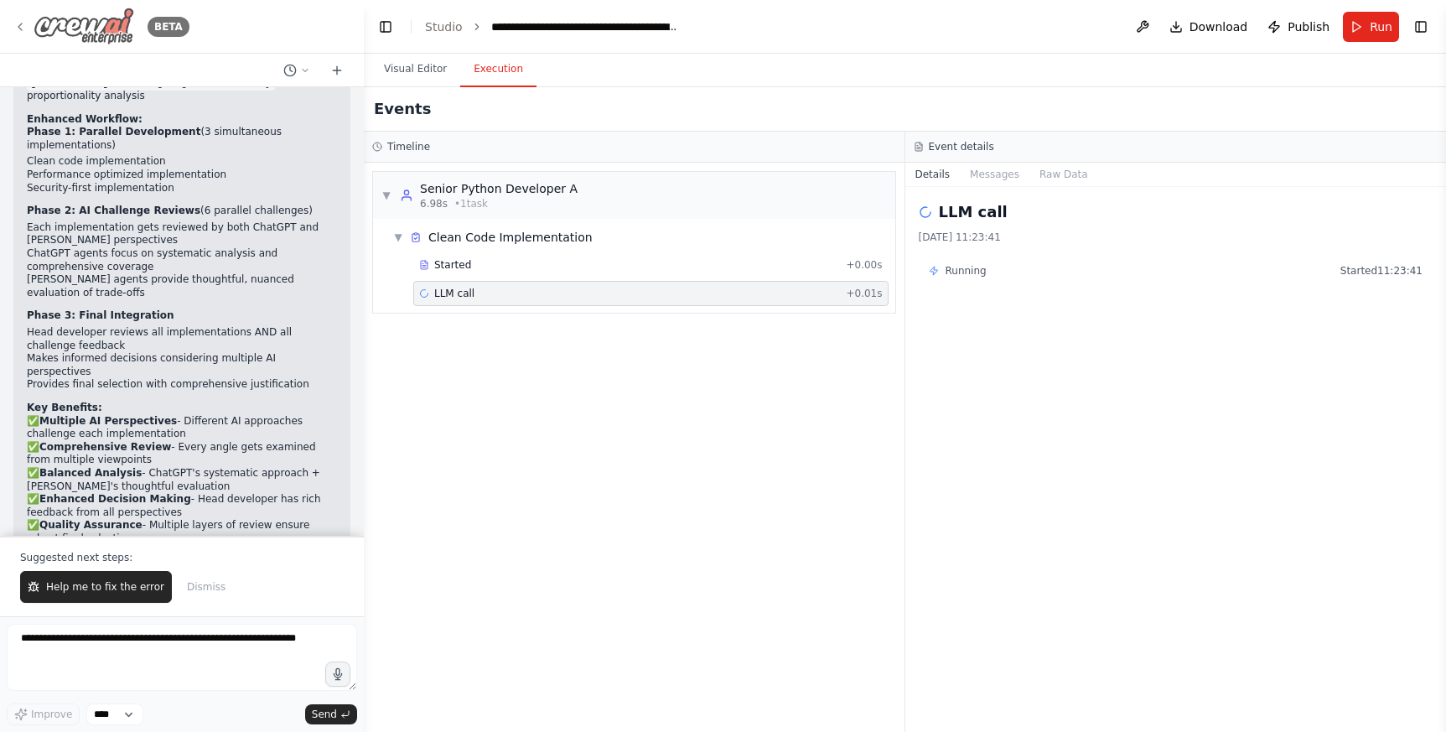
click at [13, 15] on div "BETA" at bounding box center [101, 27] width 176 height 38
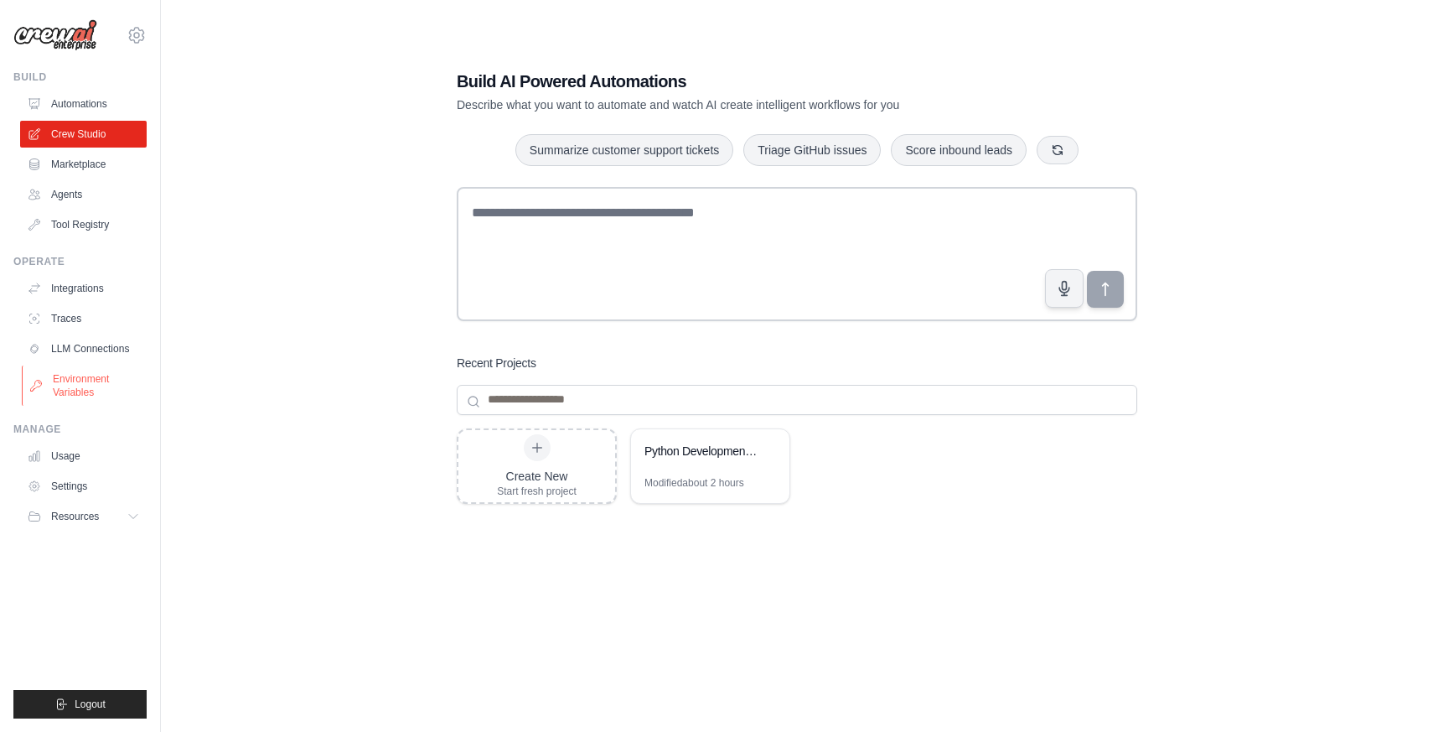
click at [85, 396] on link "Environment Variables" at bounding box center [85, 385] width 127 height 40
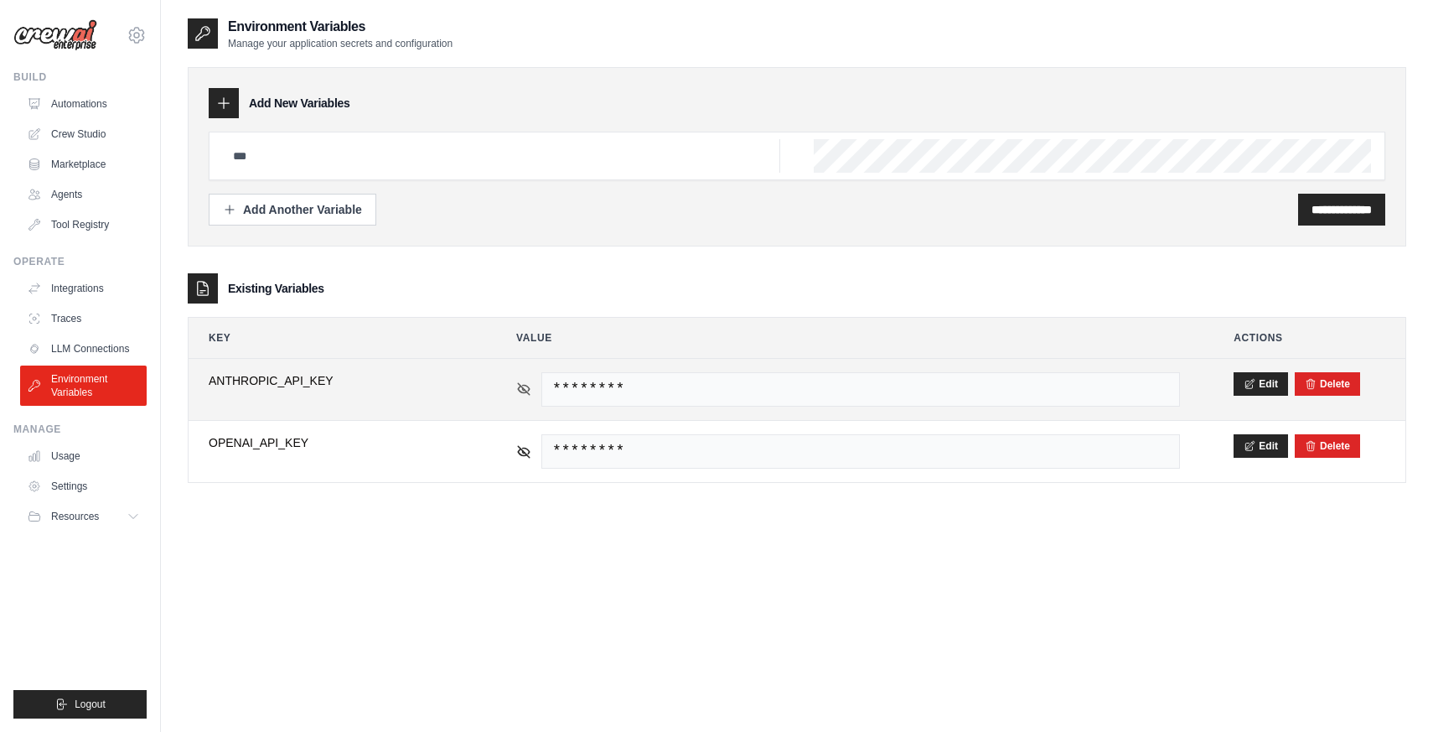
click at [517, 389] on icon at bounding box center [523, 388] width 15 height 15
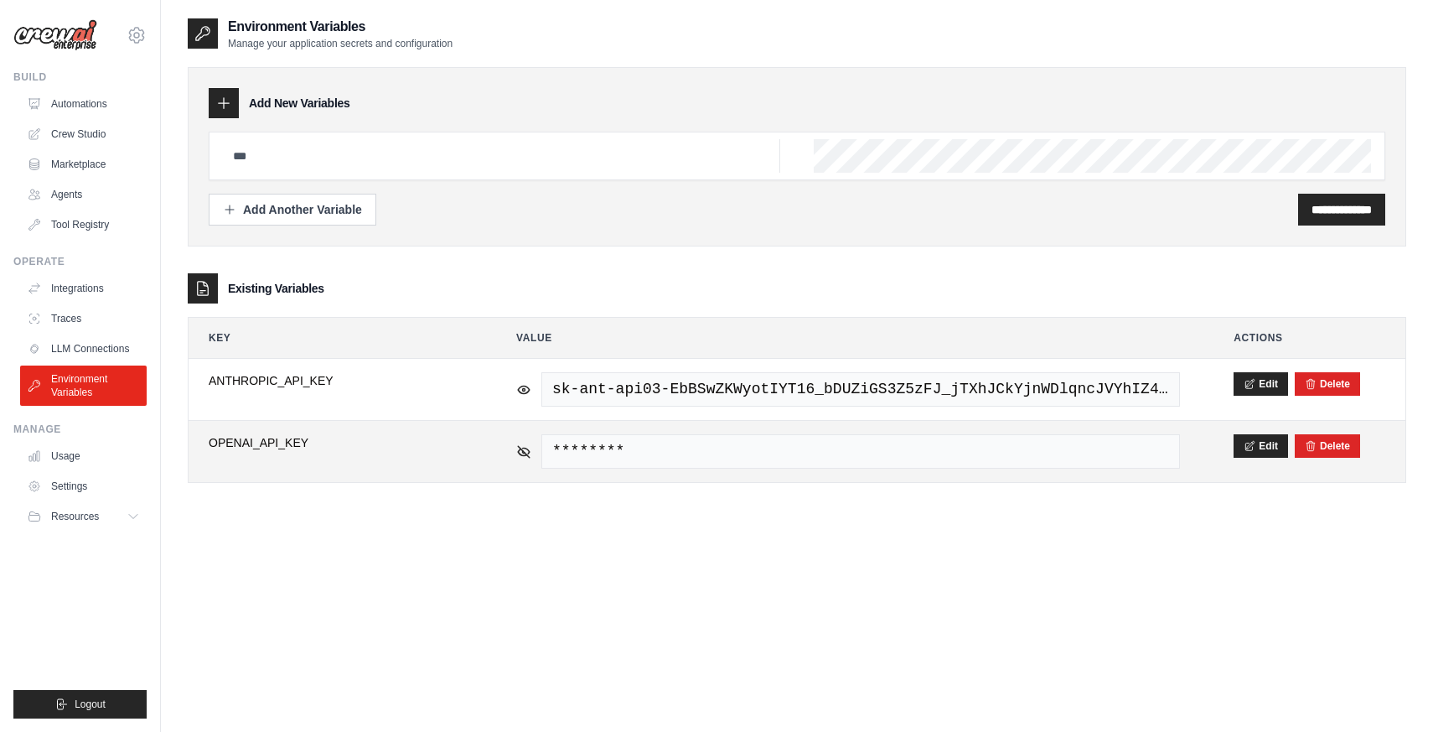
click at [512, 460] on td "********" at bounding box center [848, 451] width 704 height 61
click at [515, 457] on td "********" at bounding box center [848, 451] width 704 height 61
click at [521, 453] on icon at bounding box center [523, 450] width 15 height 15
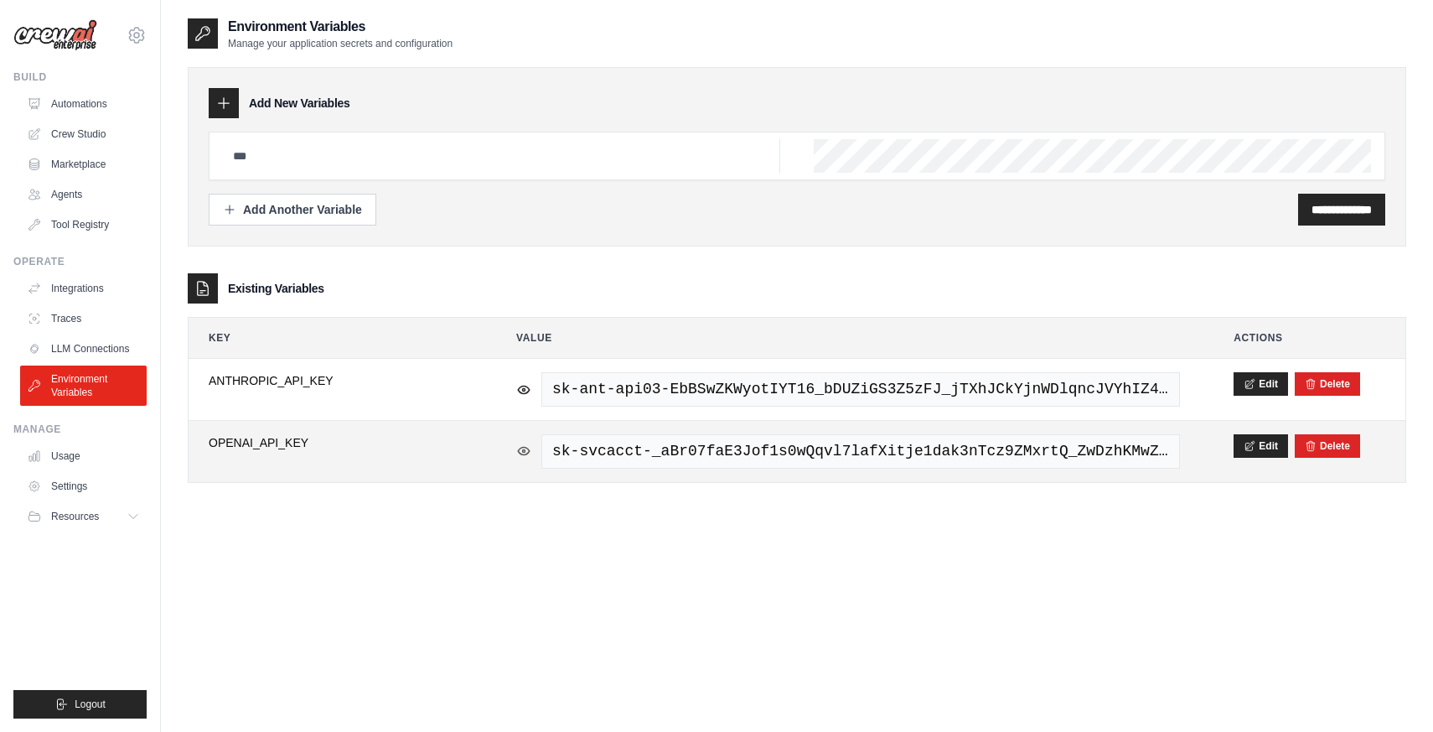
click at [521, 453] on icon at bounding box center [523, 450] width 15 height 15
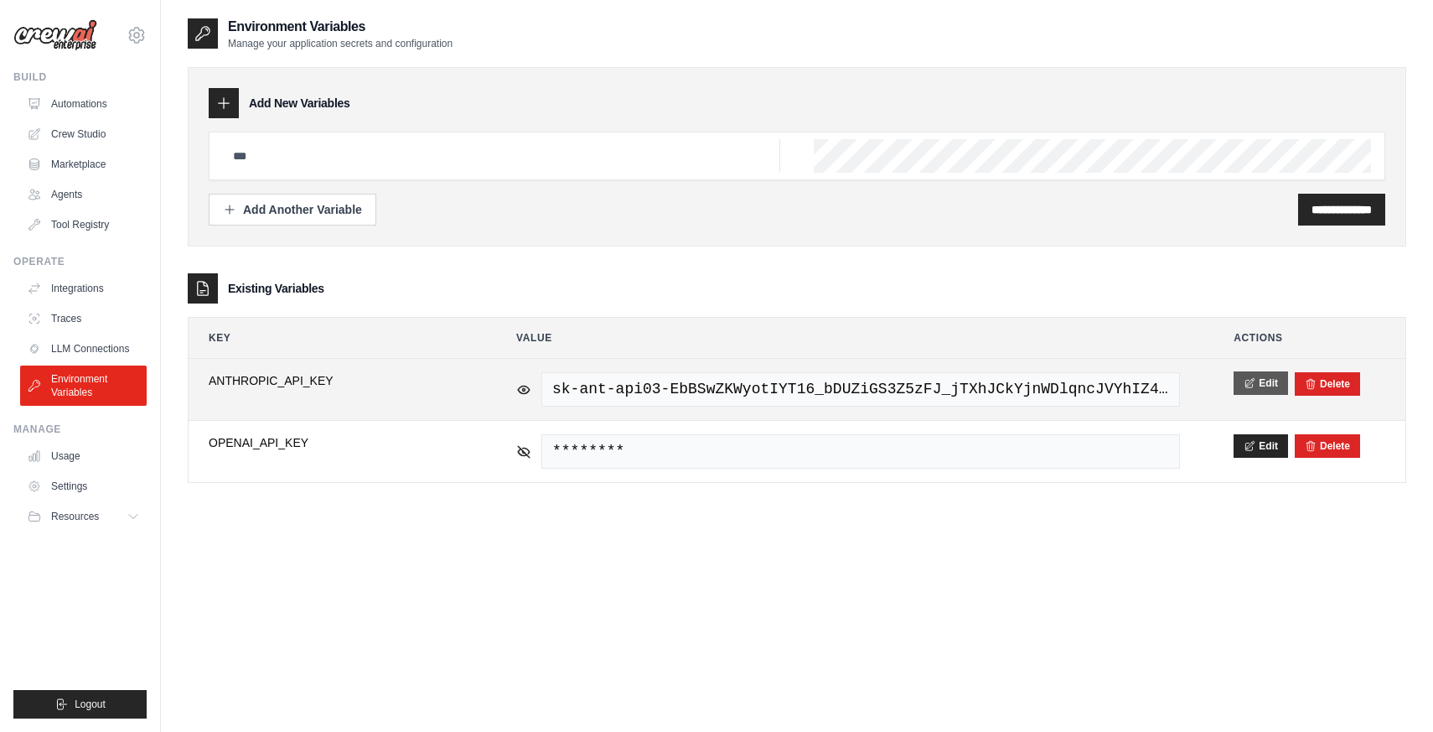
drag, startPoint x: 660, startPoint y: 390, endPoint x: 1267, endPoint y: 388, distance: 606.8
click at [1267, 388] on tr "**********" at bounding box center [797, 389] width 1217 height 61
click at [1274, 379] on button "Edit" at bounding box center [1261, 382] width 54 height 23
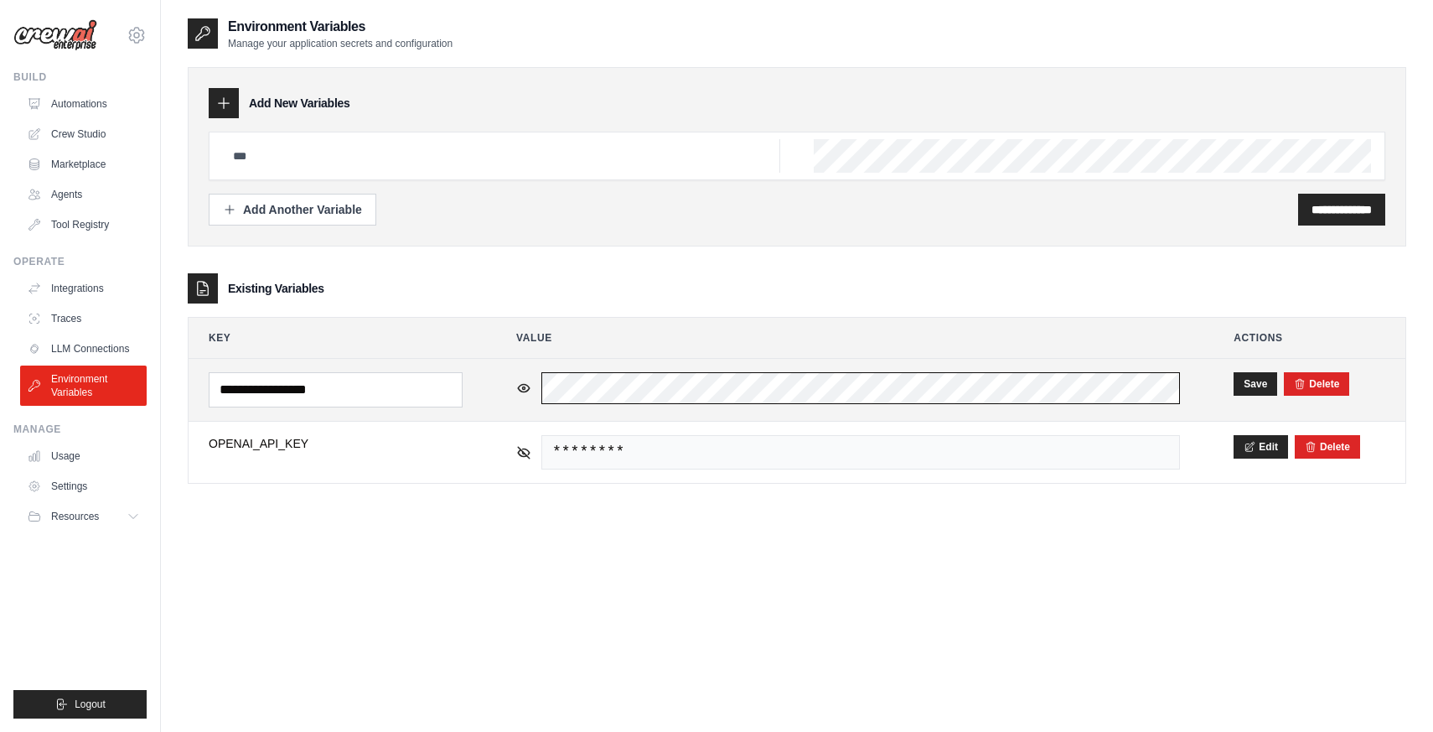
scroll to position [0, 255]
click at [1216, 385] on tr "**********" at bounding box center [797, 390] width 1217 height 62
click at [474, 416] on td "**********" at bounding box center [336, 390] width 294 height 62
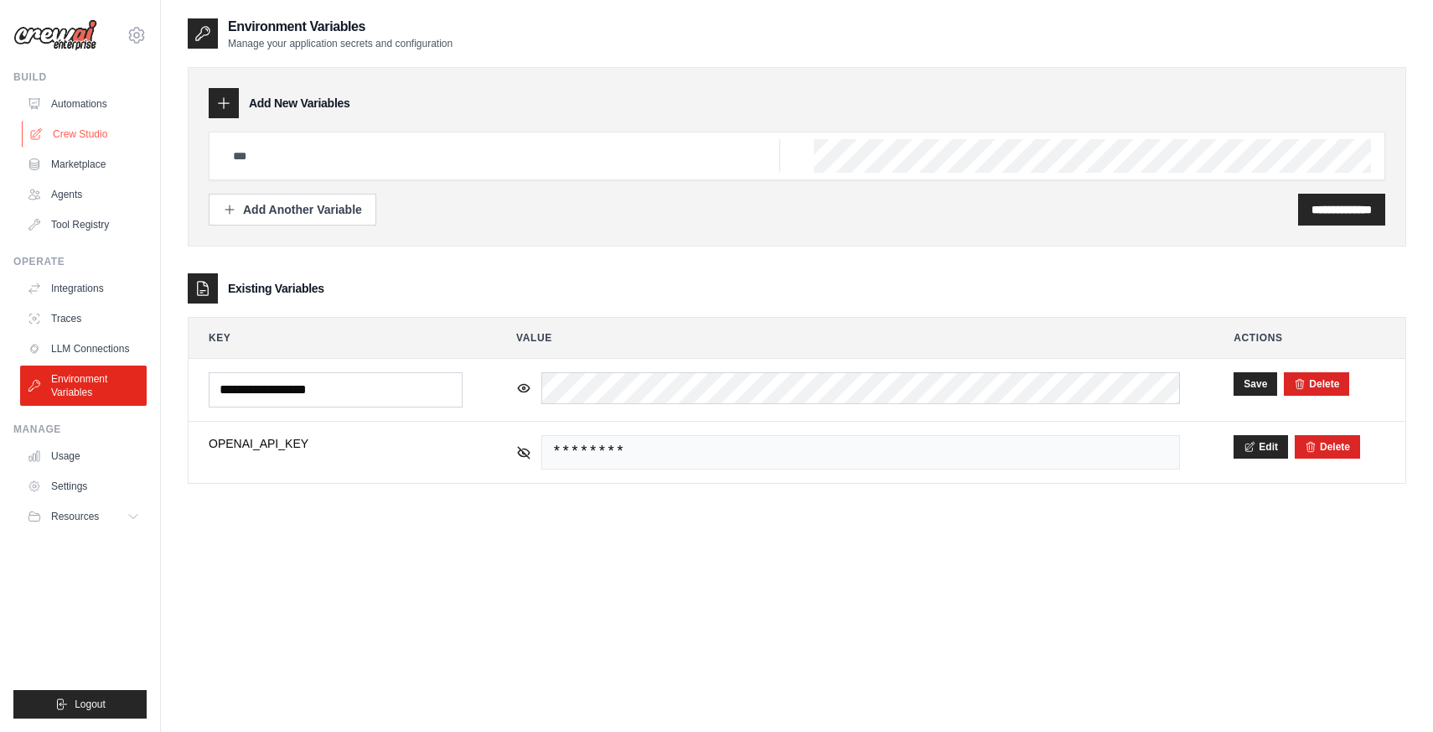
click at [63, 141] on link "Crew Studio" at bounding box center [85, 134] width 127 height 27
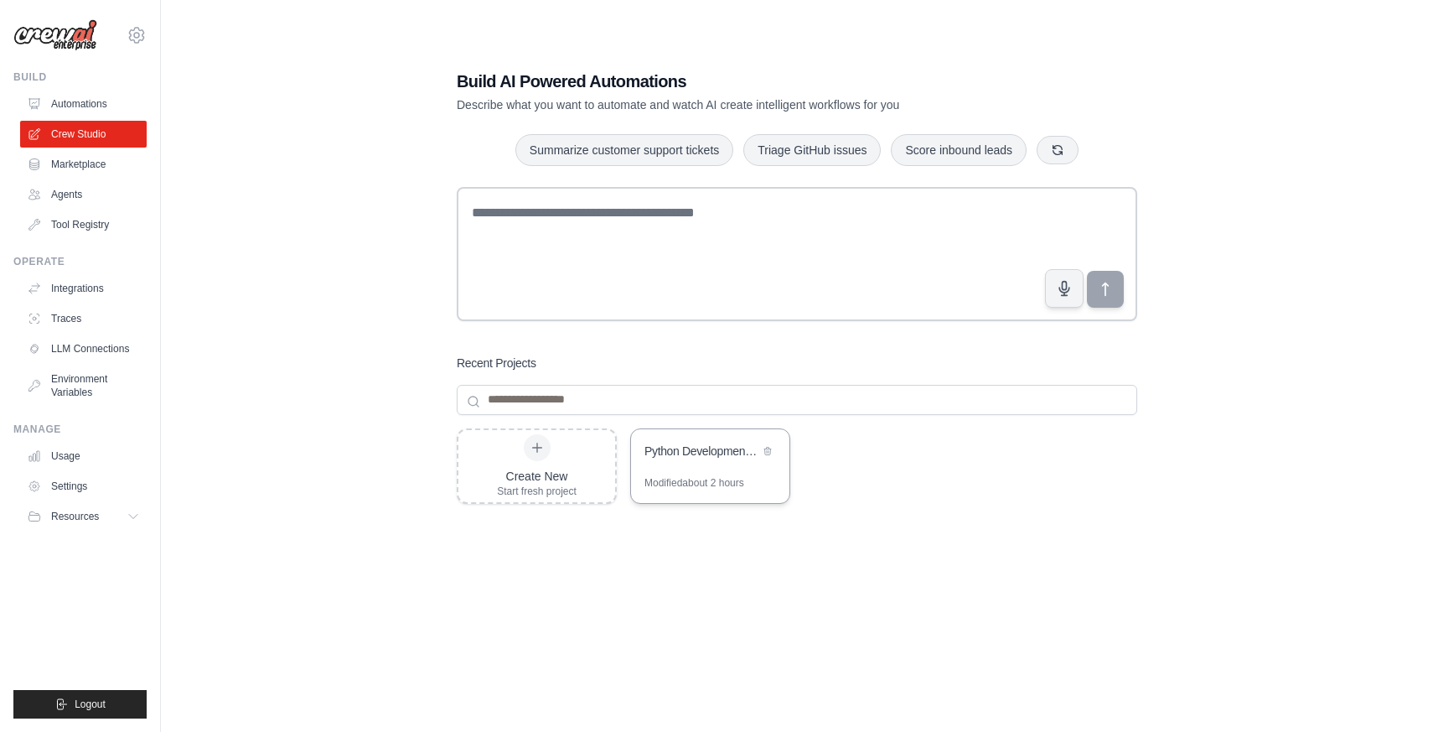
click at [674, 469] on div "Python Development Team - Parallel Code Generation & Review" at bounding box center [710, 452] width 158 height 47
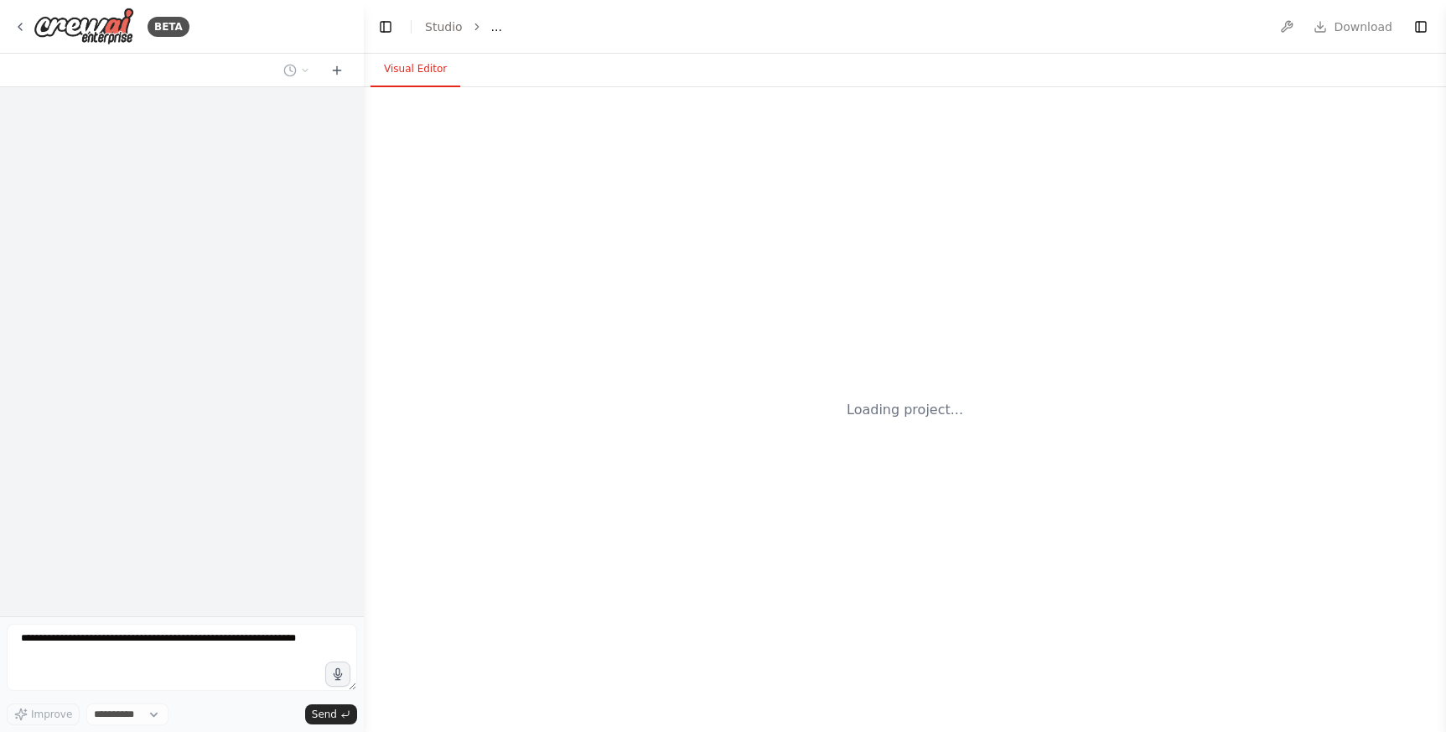
select select "****"
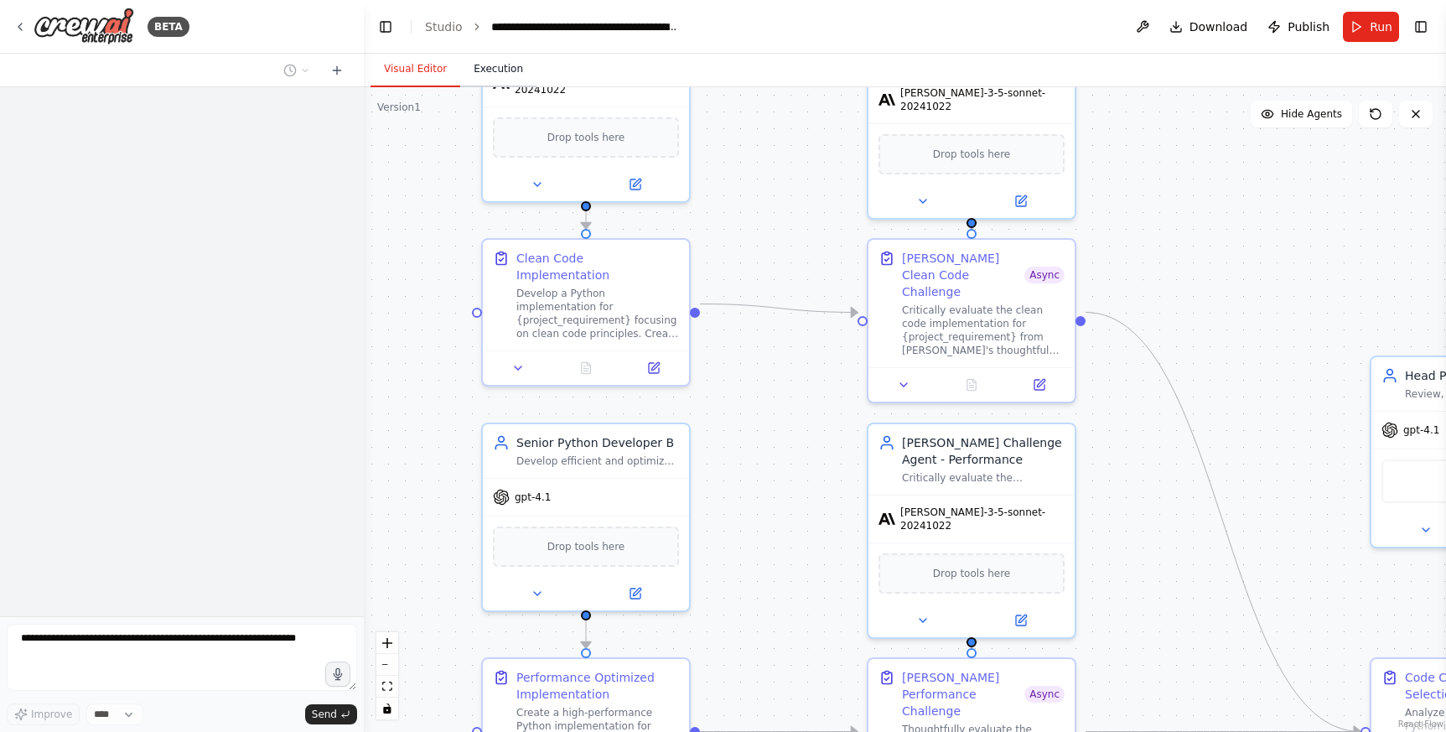
click at [506, 55] on button "Execution" at bounding box center [498, 69] width 76 height 35
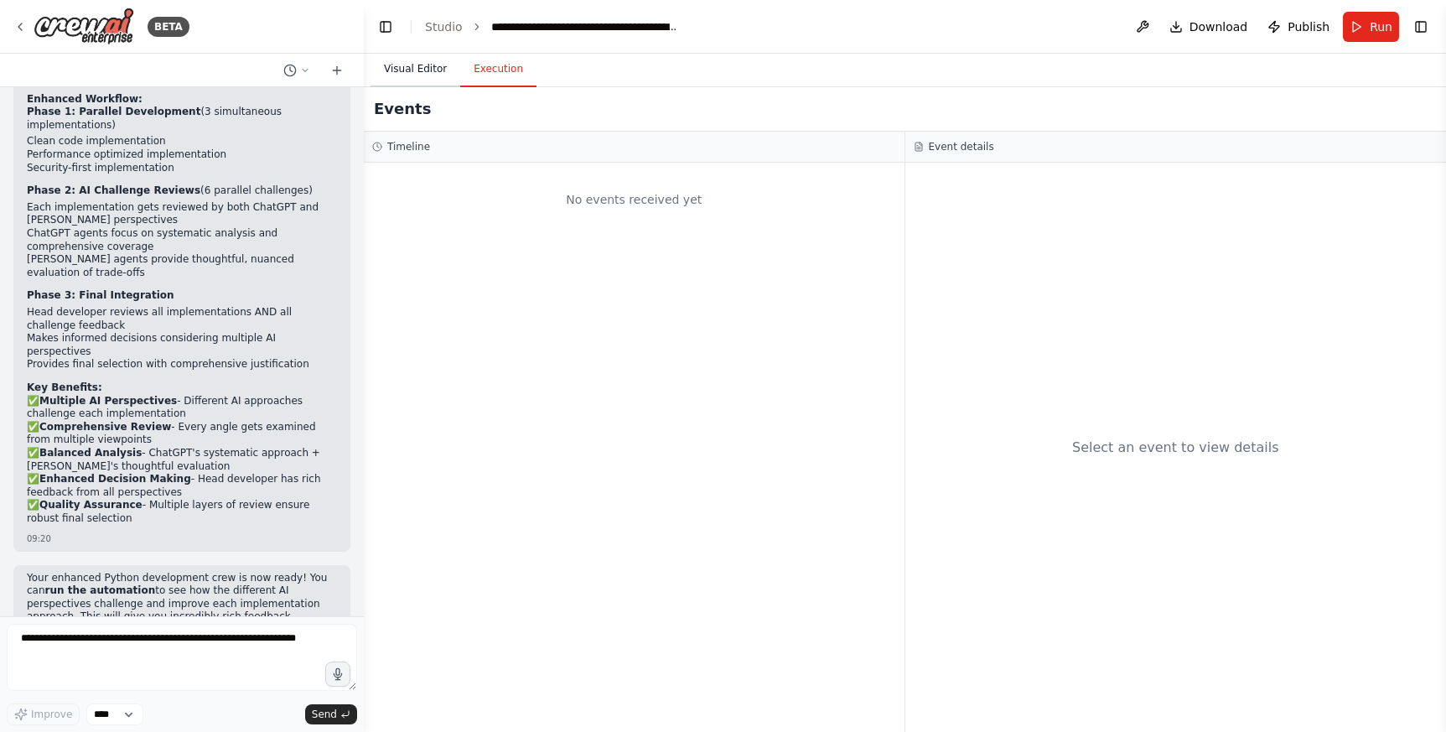
scroll to position [3499, 0]
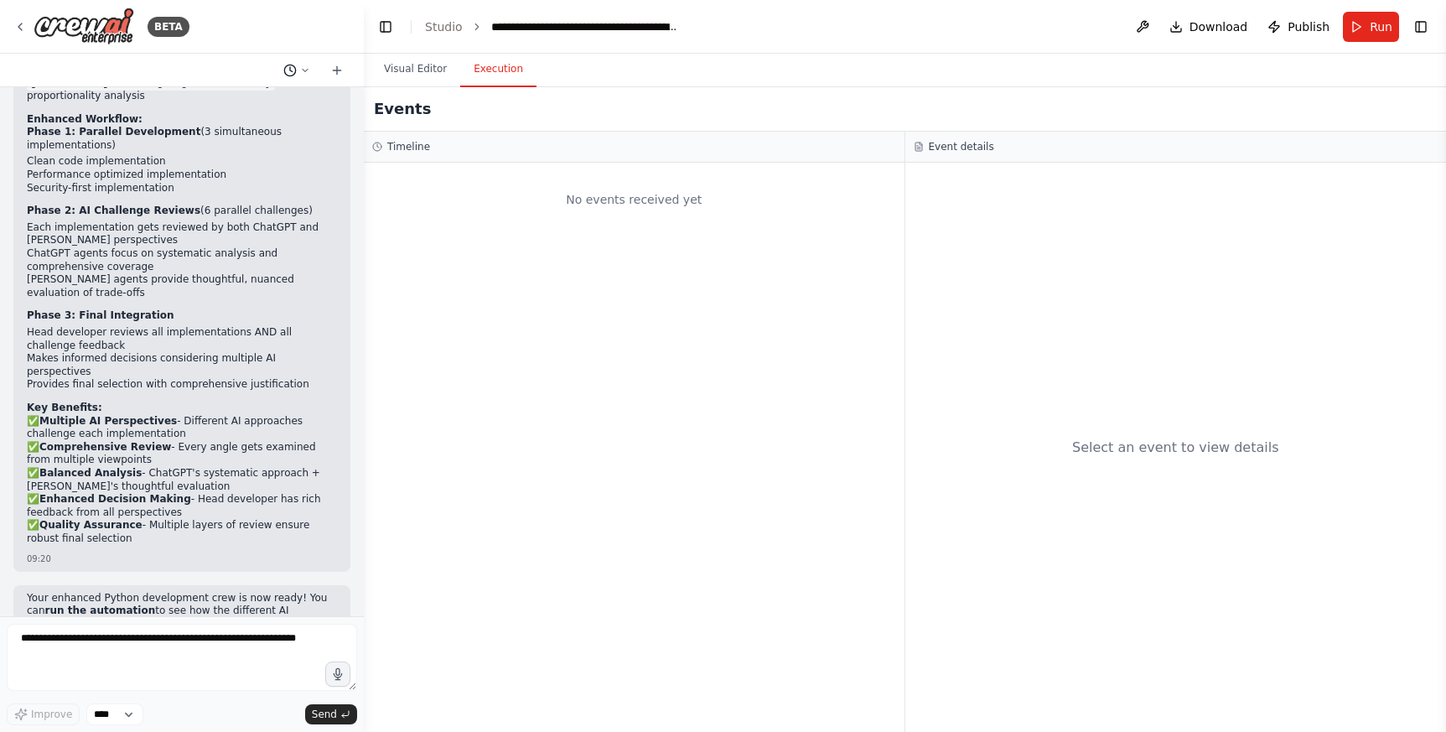
click at [292, 70] on icon at bounding box center [289, 70] width 13 height 13
click at [388, 29] on button "Toggle Left Sidebar" at bounding box center [385, 26] width 23 height 23
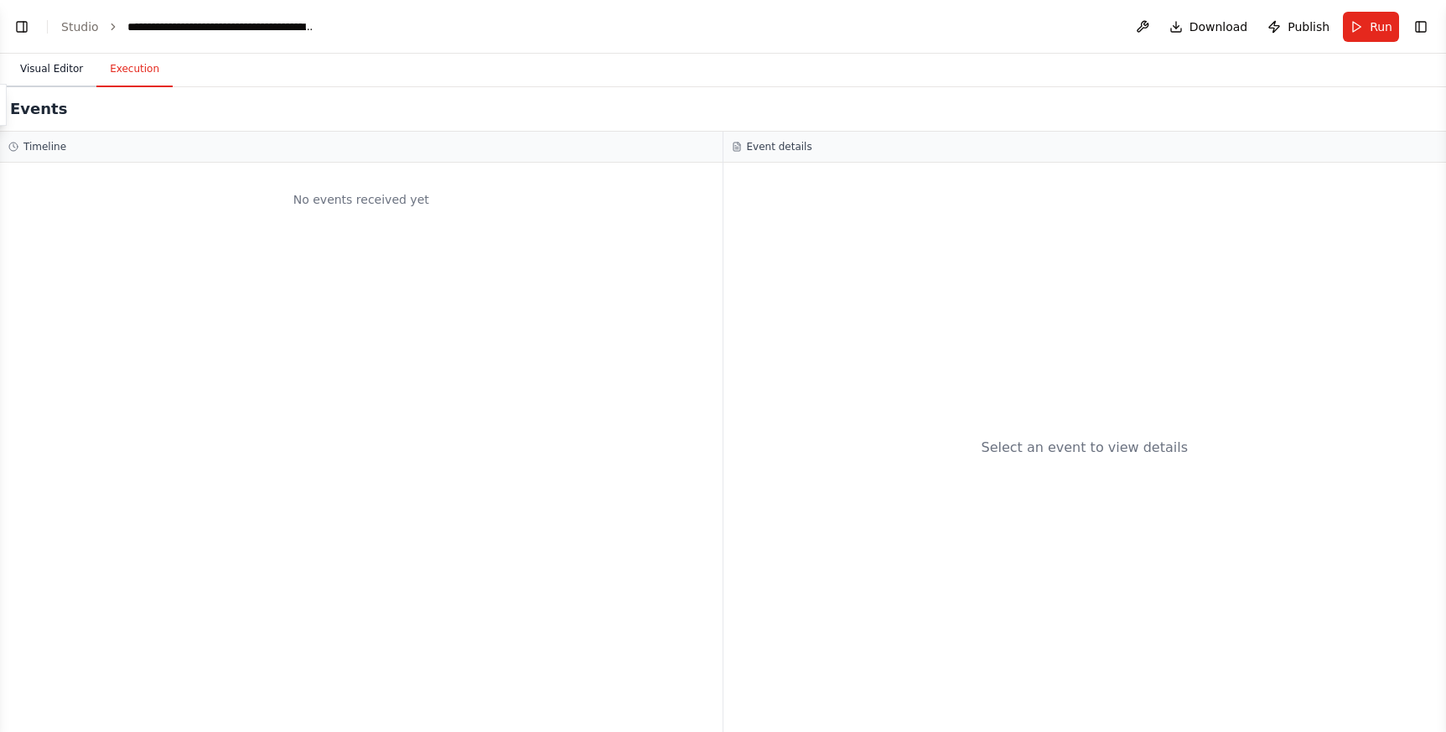
click at [46, 66] on button "Visual Editor" at bounding box center [52, 69] width 90 height 35
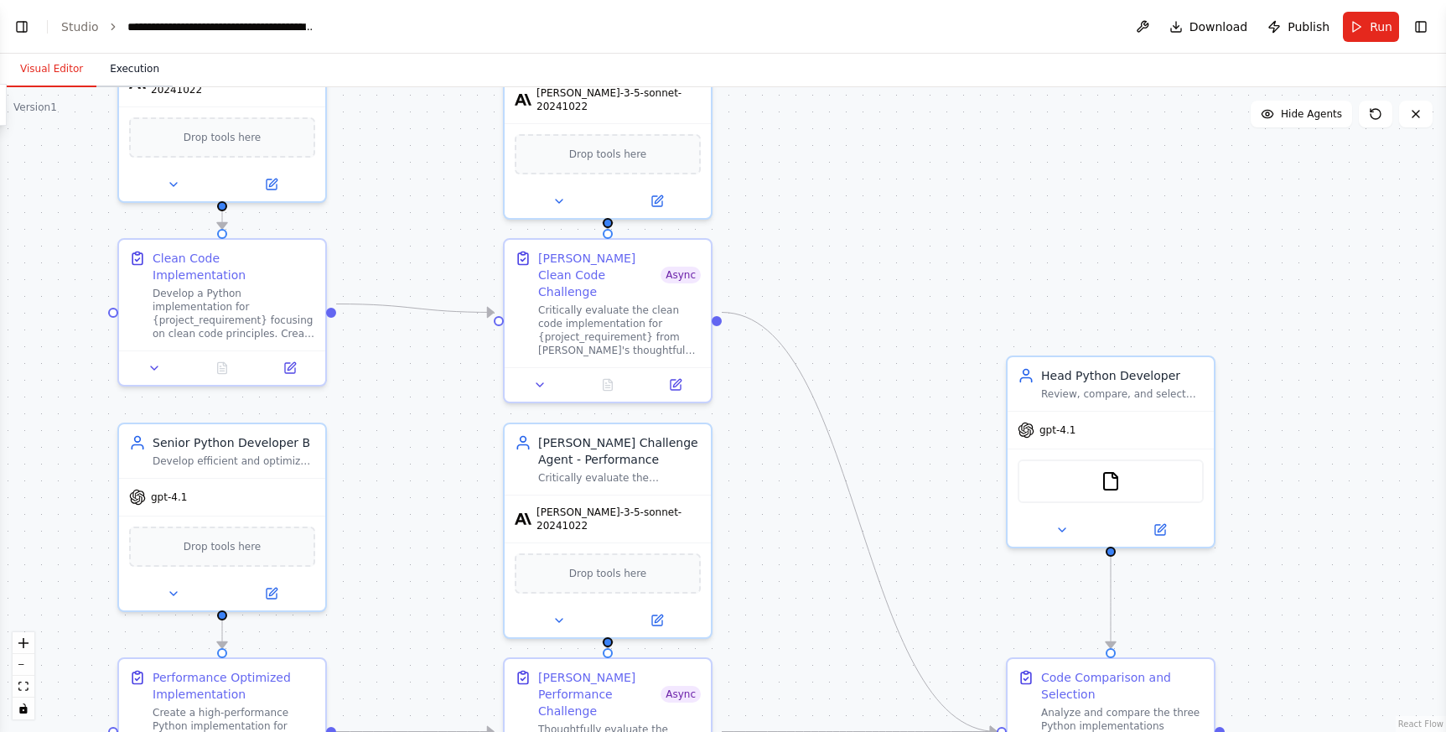
click at [129, 71] on button "Execution" at bounding box center [134, 69] width 76 height 35
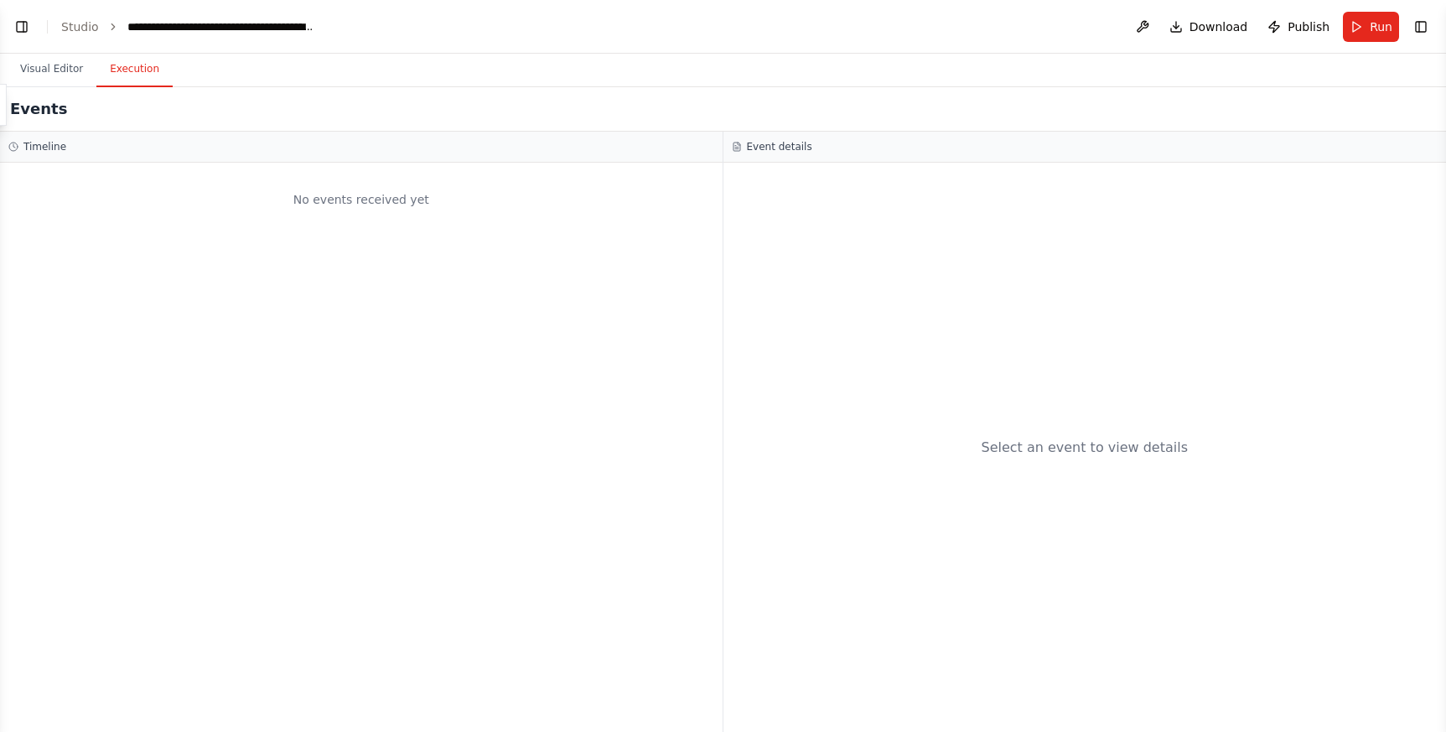
click at [368, 394] on div "No events received yet" at bounding box center [361, 447] width 722 height 569
click at [1038, 315] on div "Select an event to view details" at bounding box center [1084, 447] width 723 height 569
click at [60, 71] on button "Visual Editor" at bounding box center [52, 69] width 90 height 35
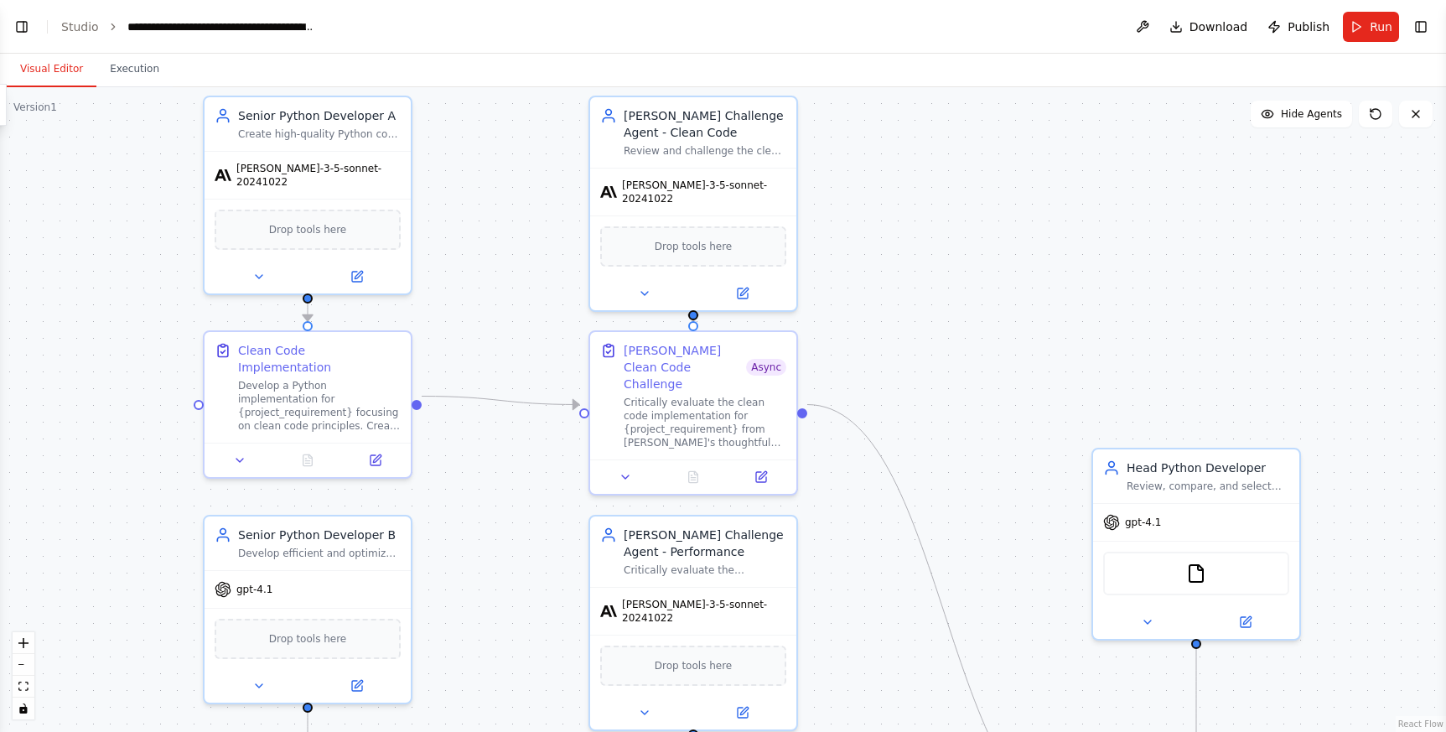
drag, startPoint x: 417, startPoint y: 168, endPoint x: 560, endPoint y: 306, distance: 199.2
click at [560, 306] on div ".deletable-edge-delete-btn { width: 20px; height: 20px; border: 0px solid #ffff…" at bounding box center [723, 409] width 1446 height 644
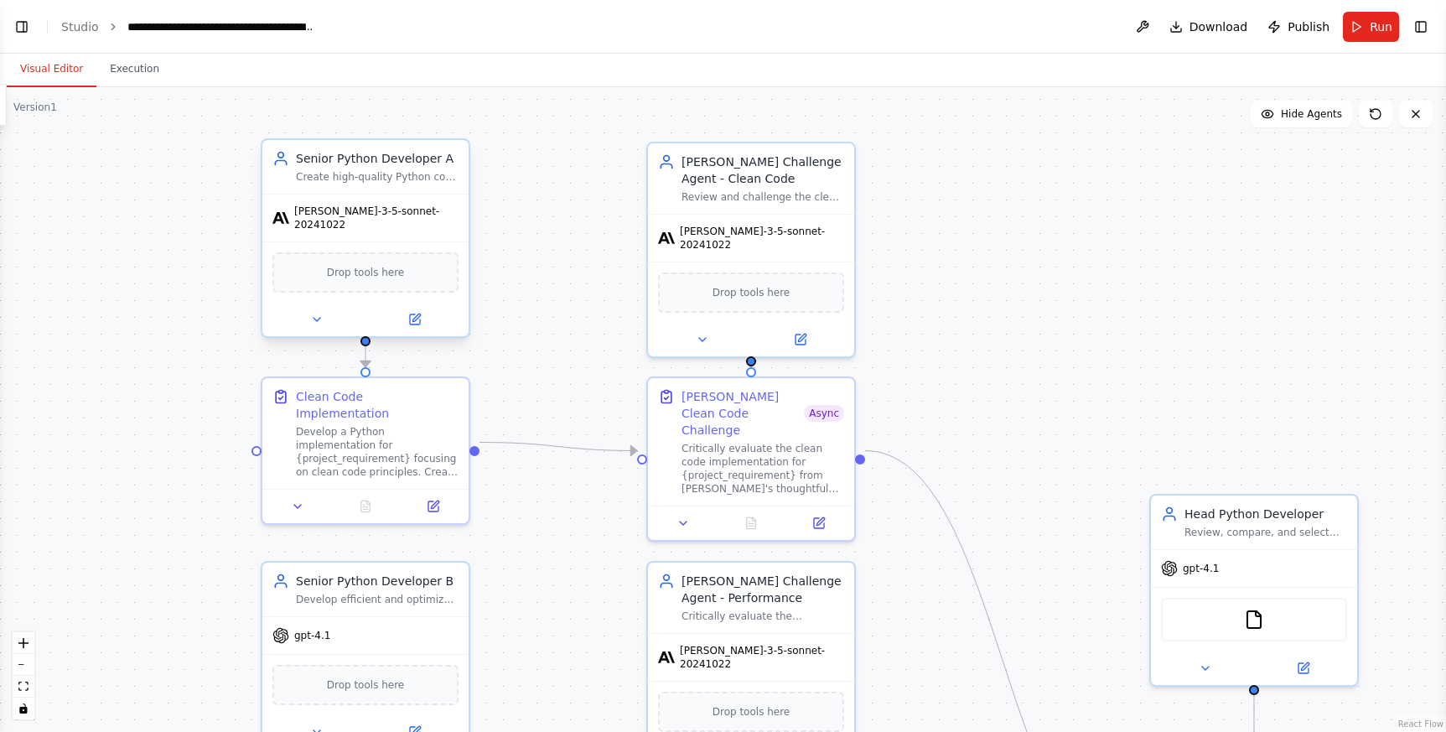
click at [389, 183] on div "Create high-quality Python code for {project_requirement} following clean code …" at bounding box center [377, 176] width 163 height 13
click at [427, 309] on button at bounding box center [414, 319] width 95 height 20
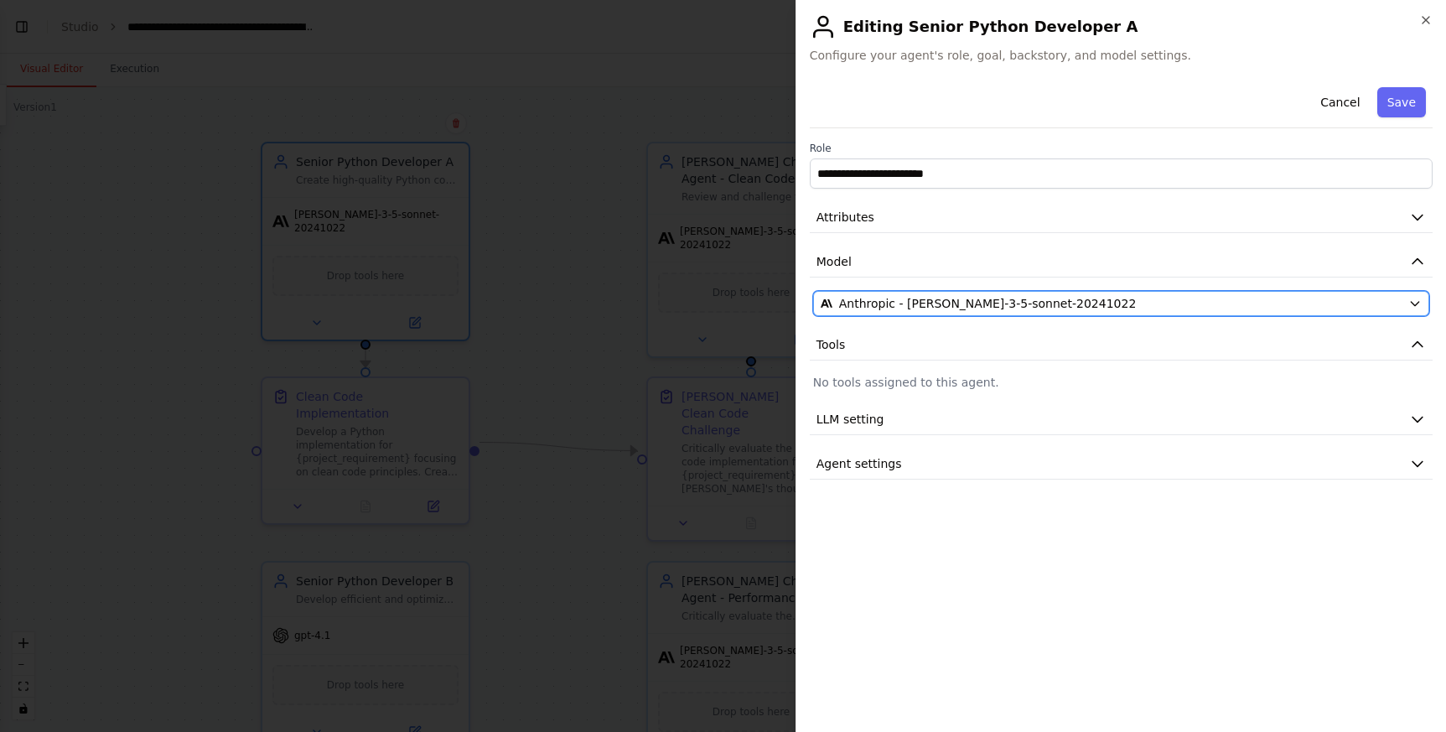
click at [994, 292] on button "Anthropic - [PERSON_NAME]-3-5-sonnet-20241022" at bounding box center [1121, 303] width 616 height 25
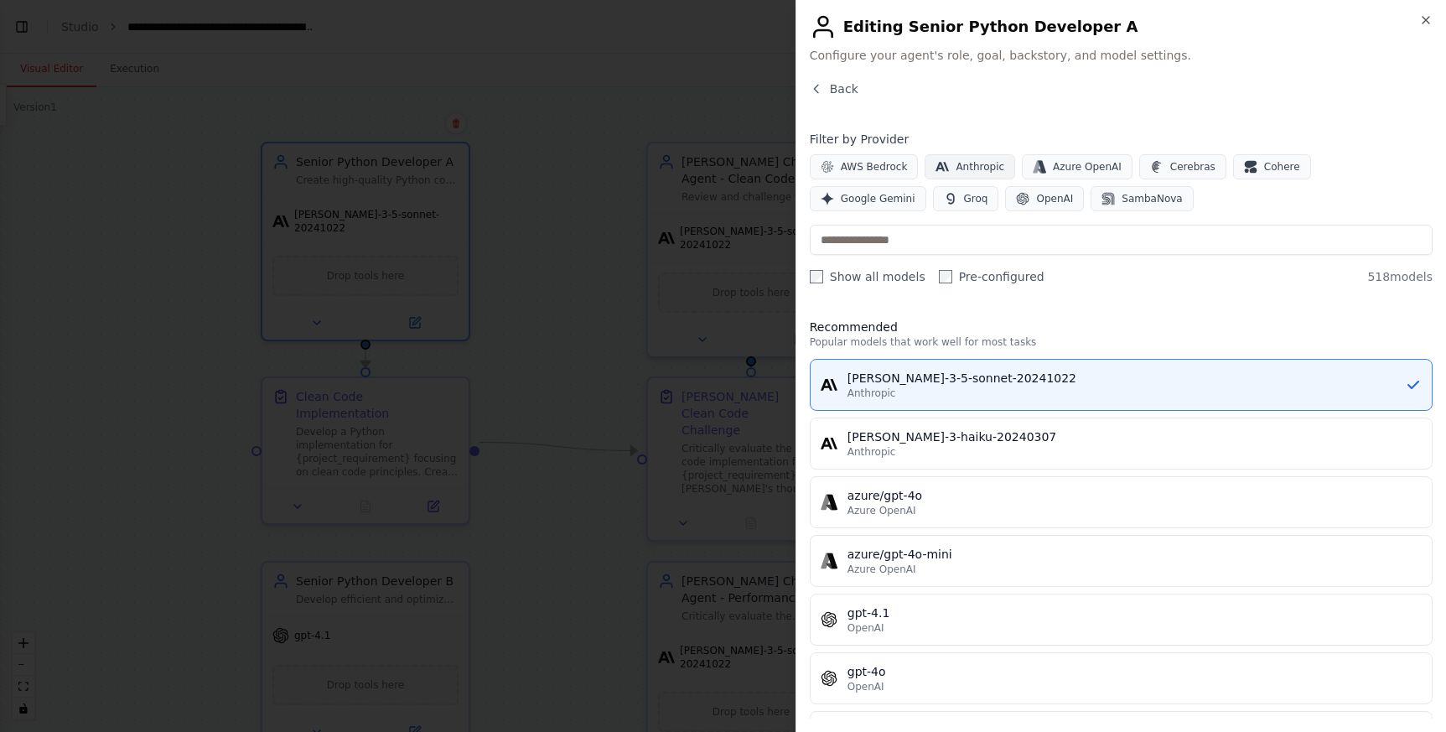
click at [936, 165] on icon "button" at bounding box center [941, 166] width 13 height 9
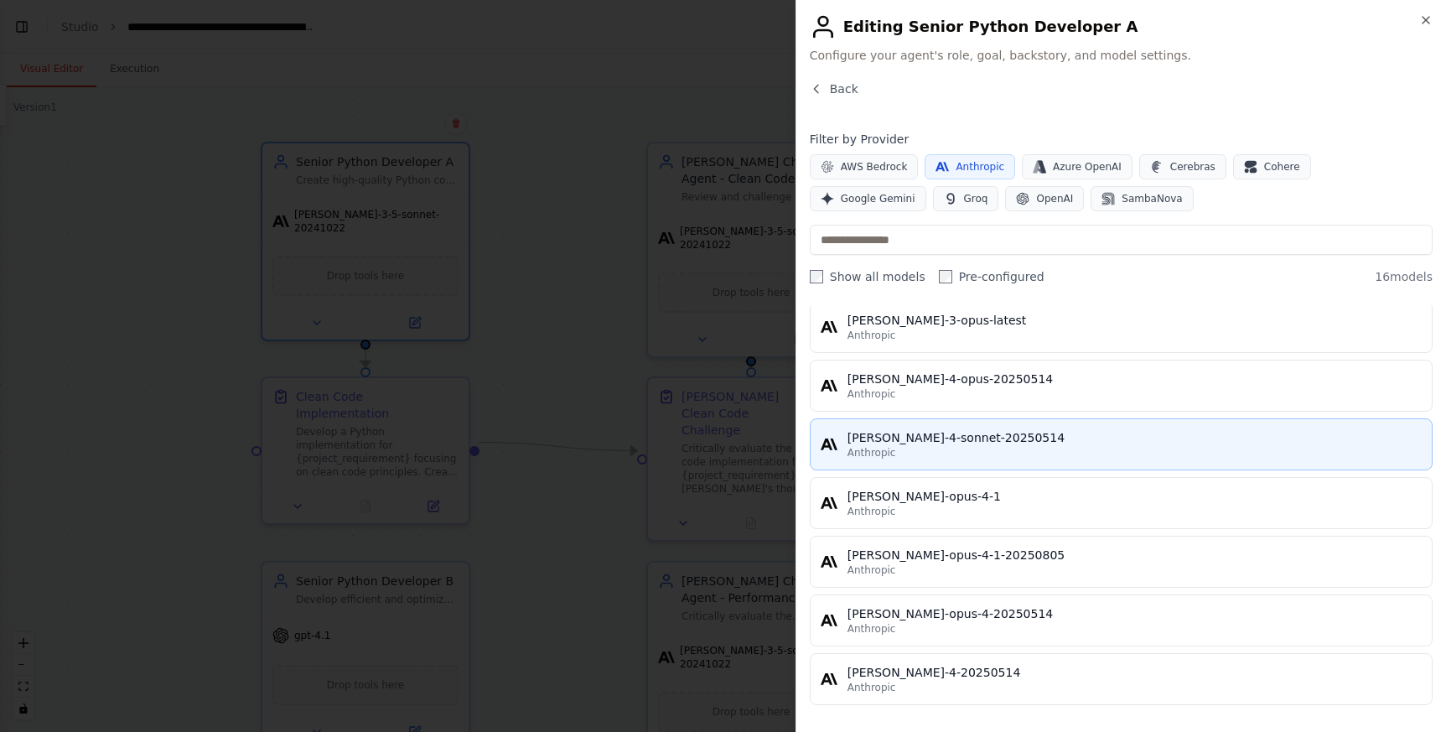
scroll to position [636, 0]
click at [1007, 454] on div "Anthropic" at bounding box center [1134, 455] width 574 height 13
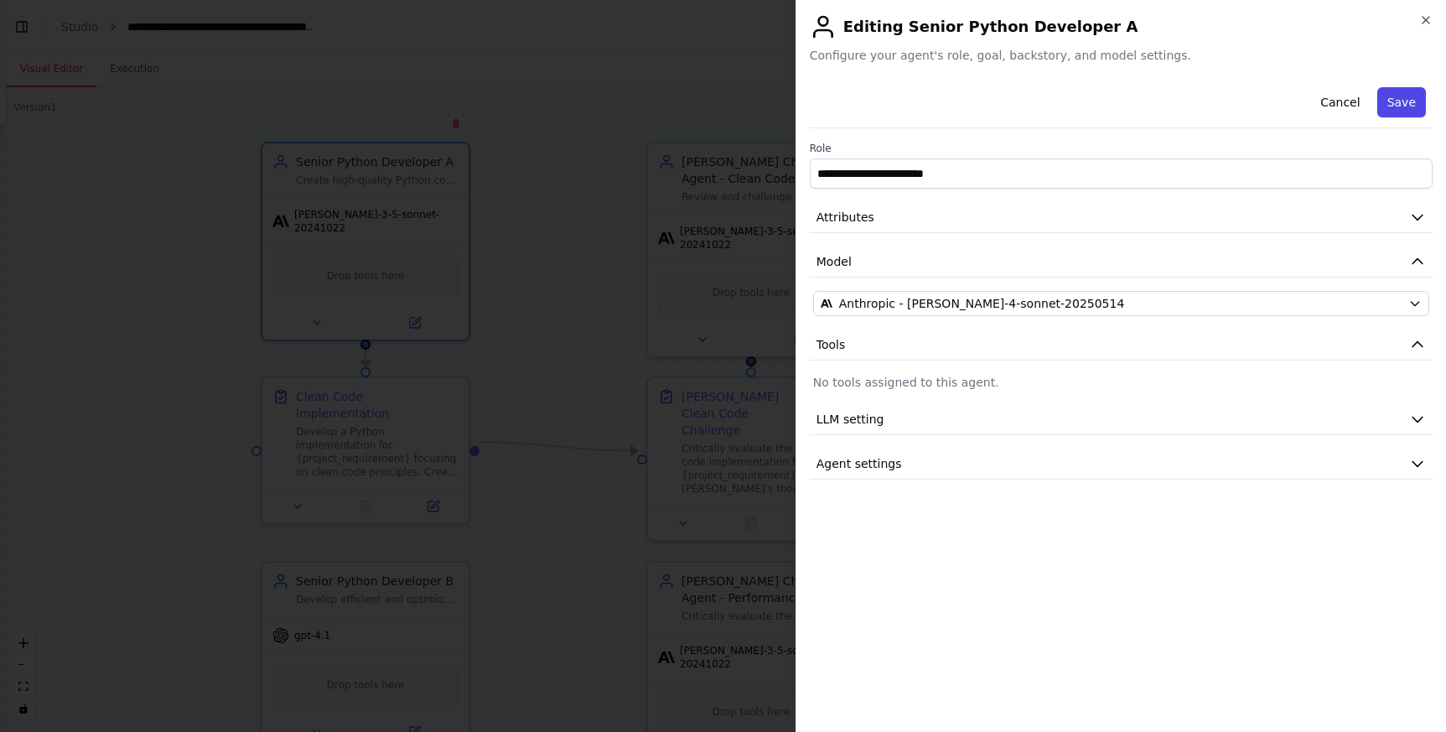
click at [1390, 107] on button "Save" at bounding box center [1401, 102] width 49 height 30
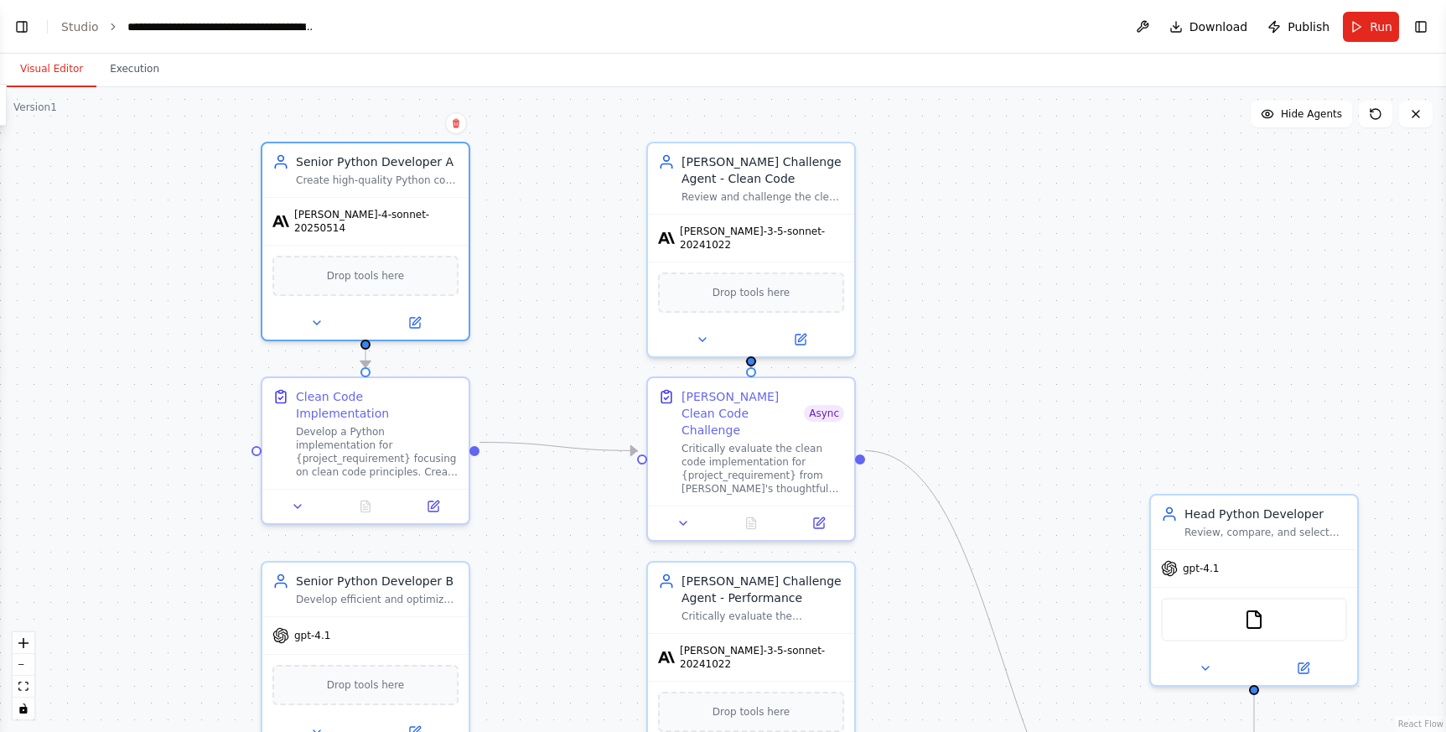
click at [611, 182] on div ".deletable-edge-delete-btn { width: 20px; height: 20px; border: 0px solid #ffff…" at bounding box center [723, 409] width 1446 height 644
click at [1346, 36] on button "Run" at bounding box center [1371, 27] width 56 height 30
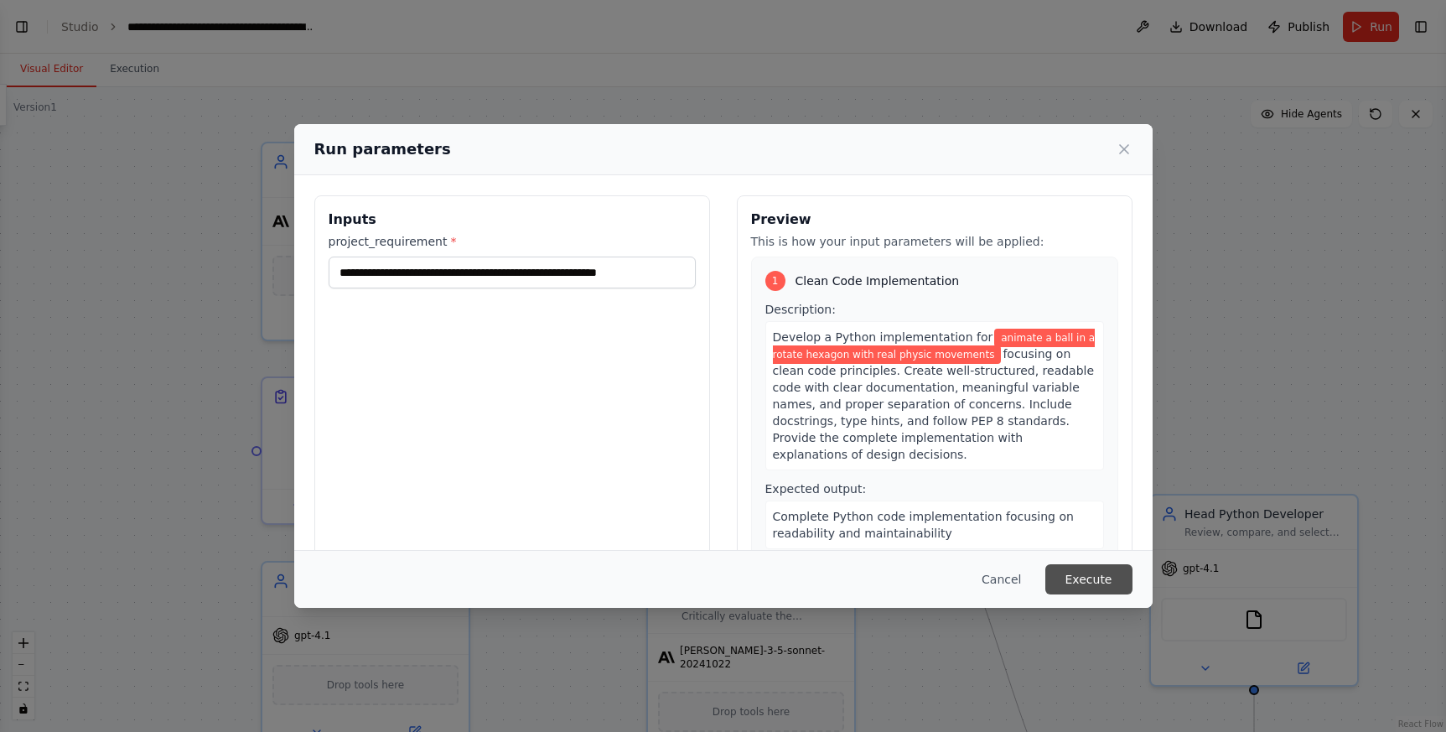
click at [1065, 566] on button "Execute" at bounding box center [1088, 579] width 87 height 30
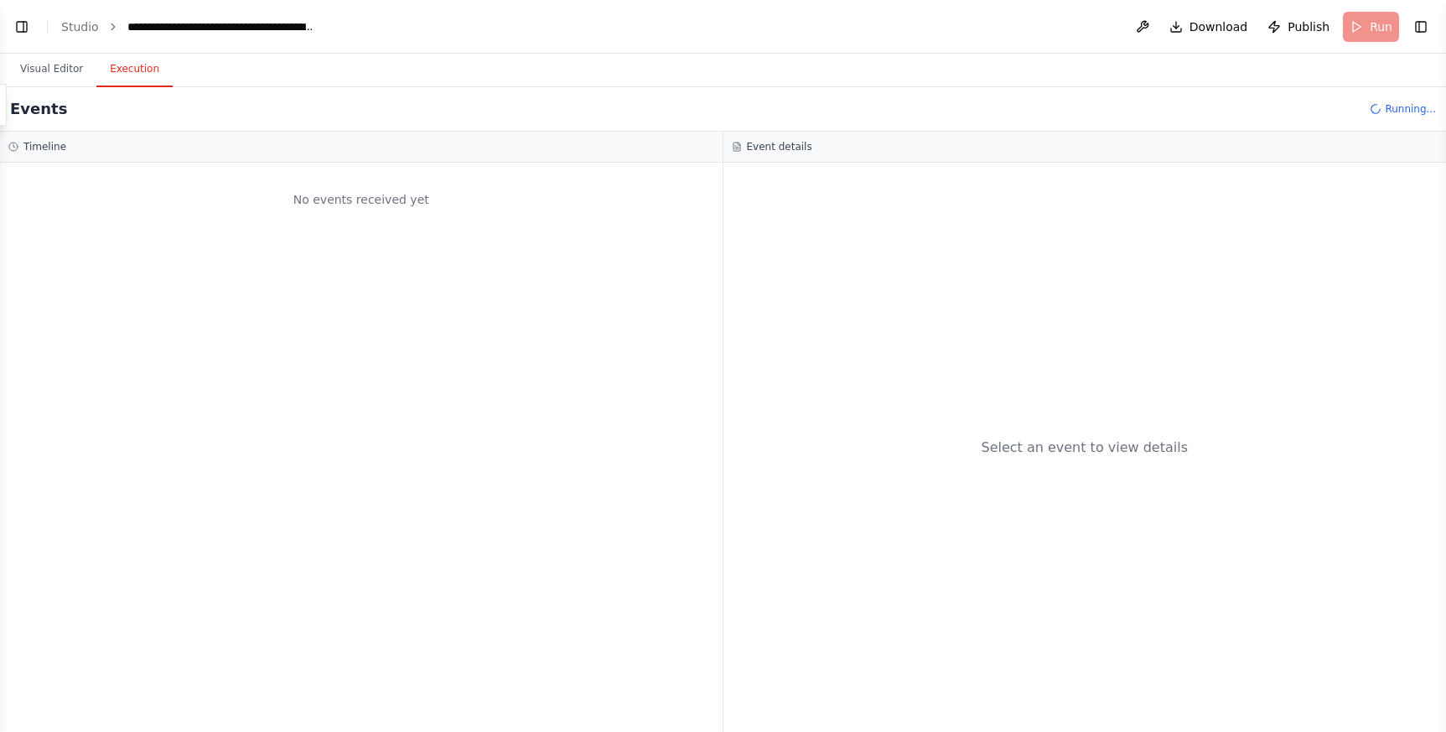
click at [154, 82] on button "Execution" at bounding box center [134, 69] width 76 height 35
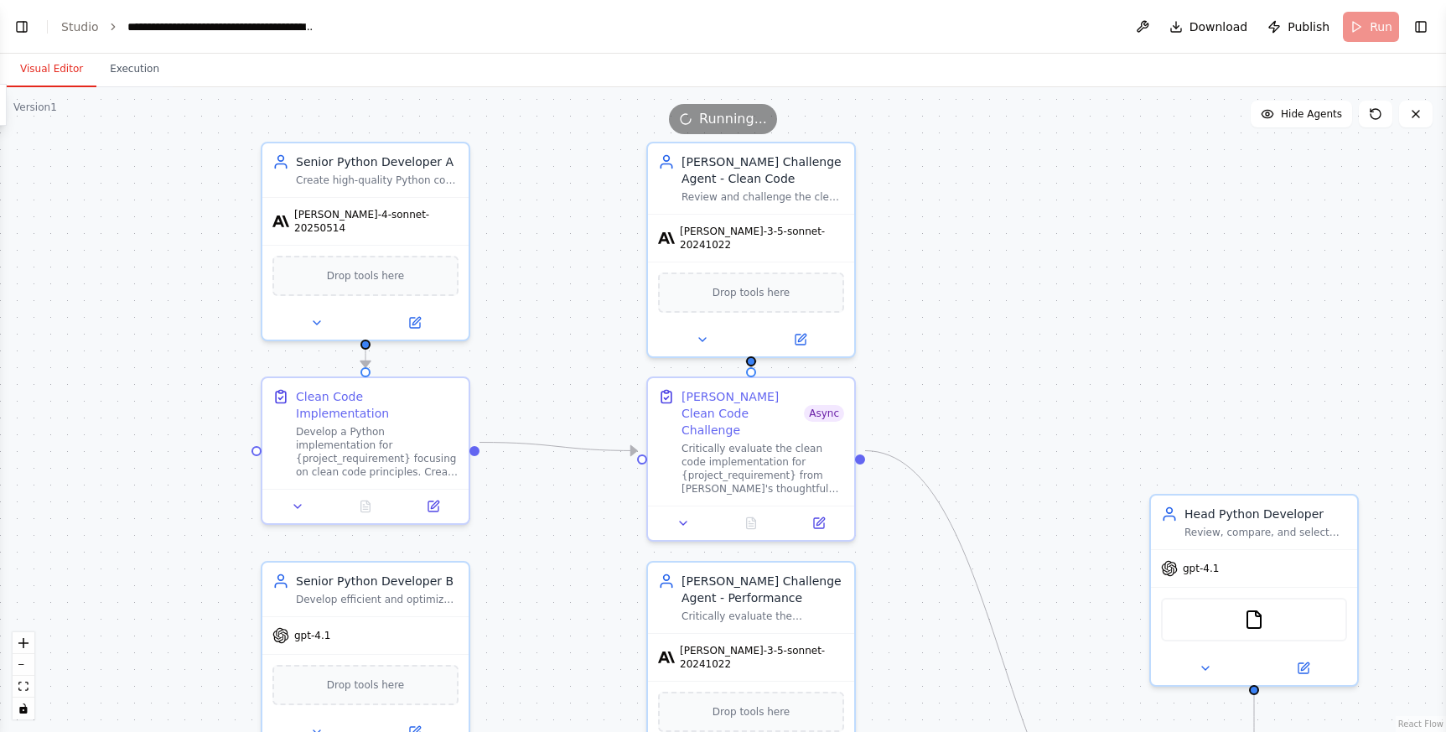
click at [77, 70] on button "Visual Editor" at bounding box center [52, 69] width 90 height 35
click at [148, 69] on button "Execution" at bounding box center [134, 69] width 76 height 35
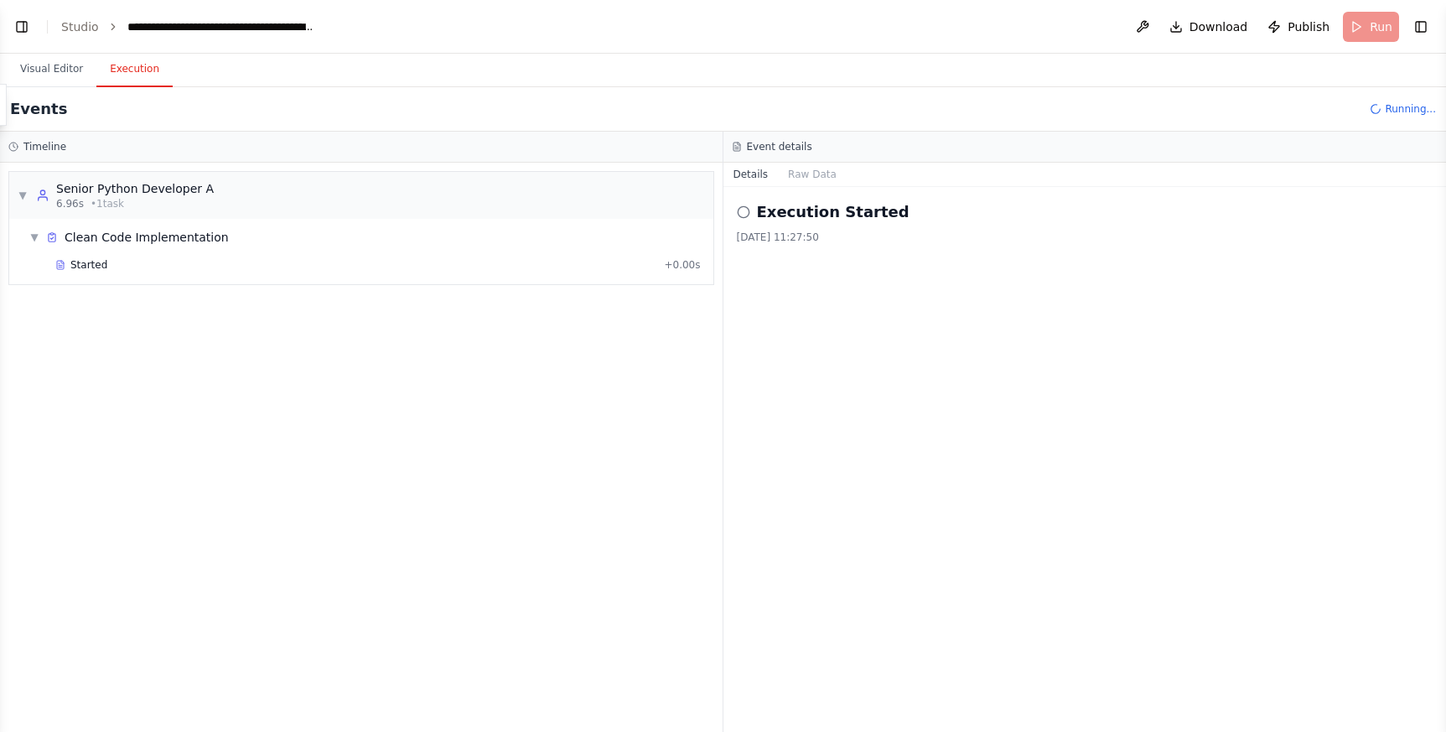
click at [199, 243] on div "Clean Code Implementation" at bounding box center [147, 237] width 164 height 17
click at [81, 244] on div "Clean Code Implementation" at bounding box center [147, 237] width 164 height 17
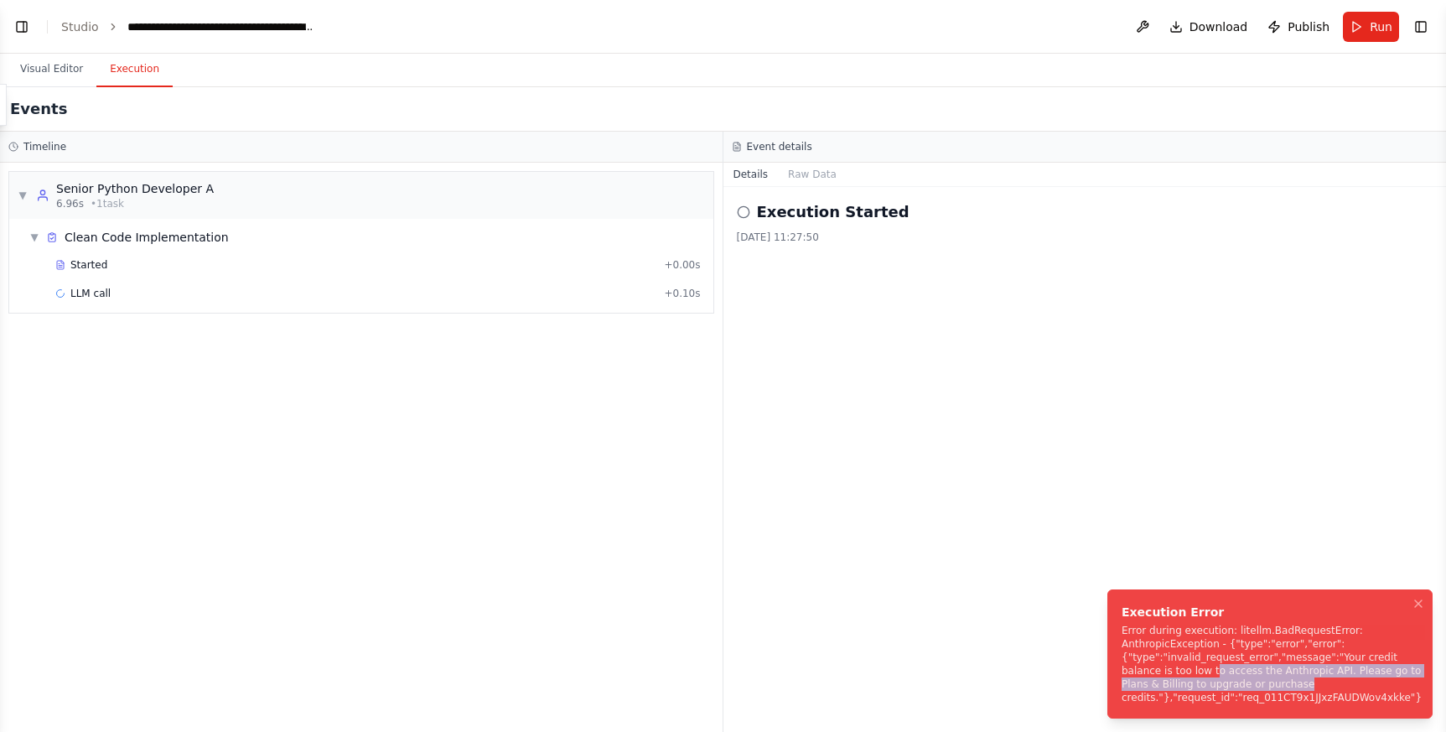
drag, startPoint x: 1211, startPoint y: 669, endPoint x: 1325, endPoint y: 679, distance: 114.4
click at [1325, 679] on div "Error during execution: litellm.BadRequestError: AnthropicException - {"type":"…" at bounding box center [1271, 664] width 300 height 80
click at [1325, 680] on div "Error during execution: litellm.BadRequestError: AnthropicException - {"type":"…" at bounding box center [1271, 664] width 300 height 80
click at [1218, 707] on li "Execution Error Error during execution: litellm.BadRequestError: AnthropicExcep…" at bounding box center [1269, 653] width 325 height 129
click at [1226, 699] on div "Error during execution: litellm.BadRequestError: AnthropicException - {"type":"…" at bounding box center [1271, 664] width 300 height 80
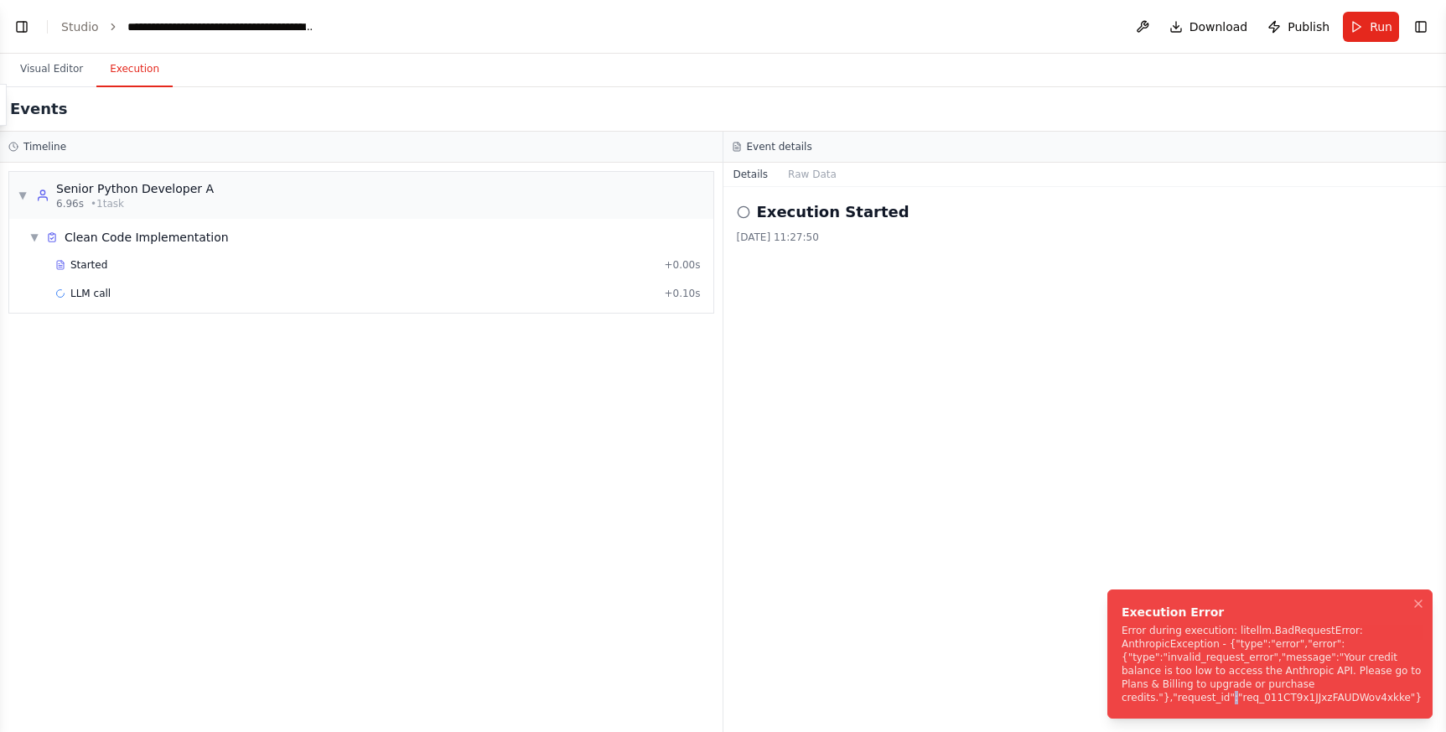
click at [1226, 699] on div "Error during execution: litellm.BadRequestError: AnthropicException - {"type":"…" at bounding box center [1271, 664] width 300 height 80
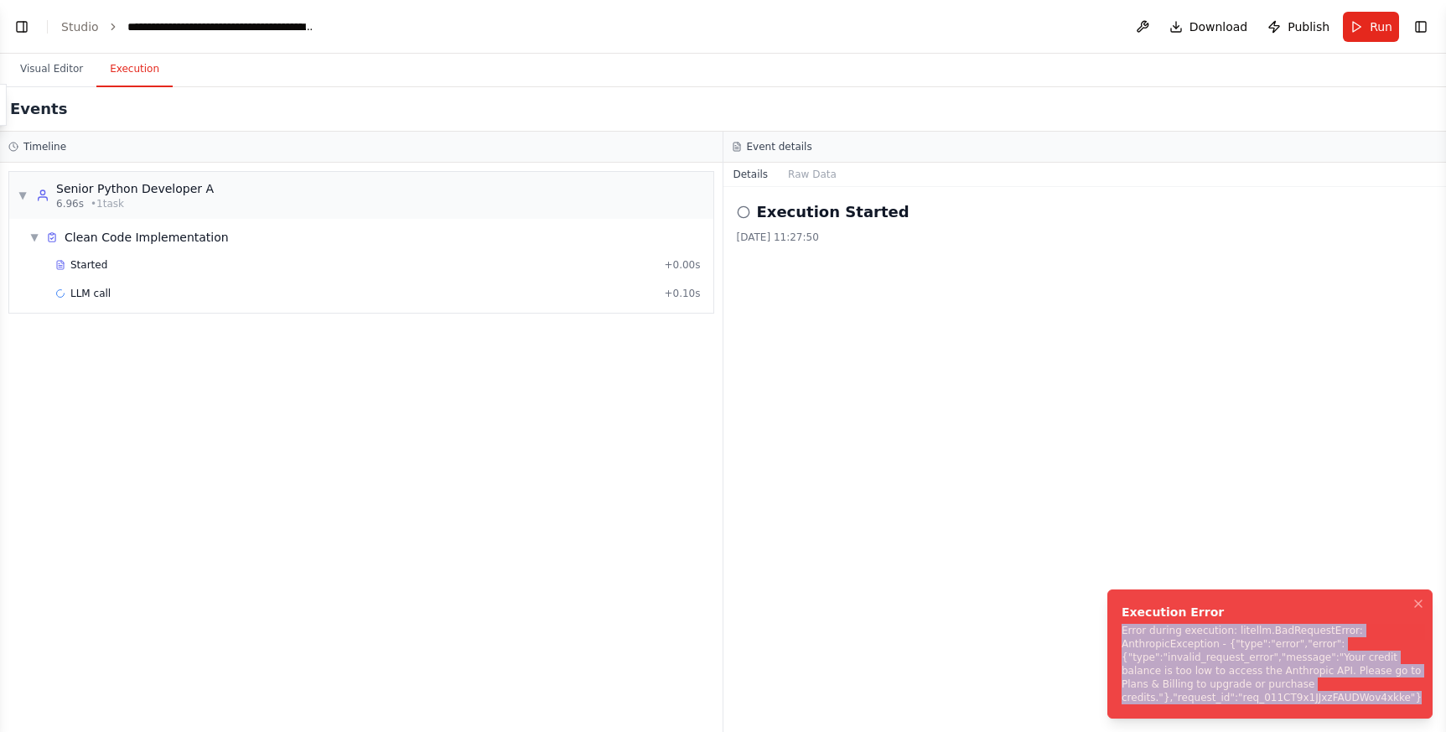
click at [1226, 699] on div "Error during execution: litellm.BadRequestError: AnthropicException - {"type":"…" at bounding box center [1271, 664] width 300 height 80
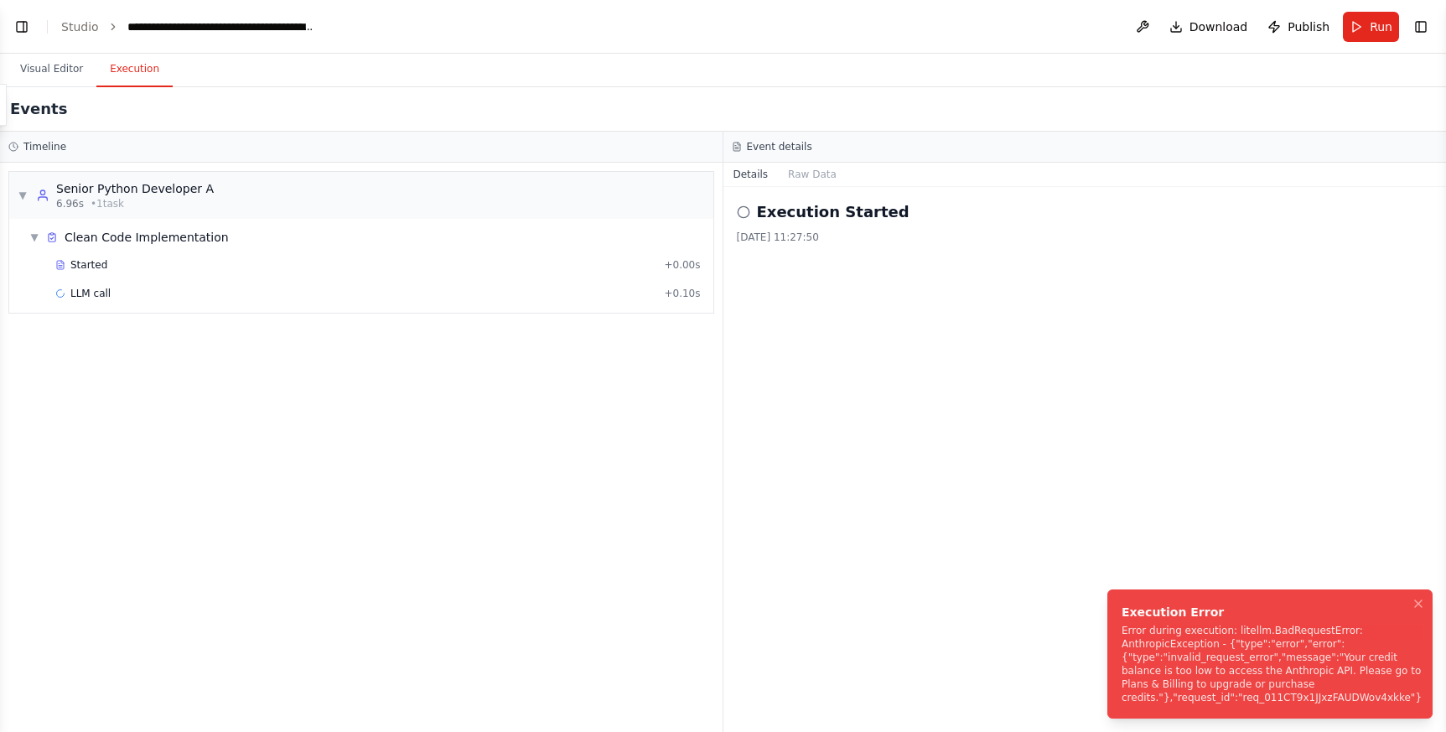
drag, startPoint x: 1414, startPoint y: 698, endPoint x: 1118, endPoint y: 636, distance: 302.3
click at [1118, 636] on li "Execution Error Error during execution: litellm.BadRequestError: AnthropicExcep…" at bounding box center [1269, 653] width 325 height 129
drag, startPoint x: 1124, startPoint y: 632, endPoint x: 1240, endPoint y: 681, distance: 126.6
click at [1229, 685] on div "Error during execution: litellm.BadRequestError: AnthropicException - {"type":"…" at bounding box center [1271, 664] width 300 height 80
click at [1425, 603] on button "Notifications (F8)" at bounding box center [1418, 603] width 20 height 20
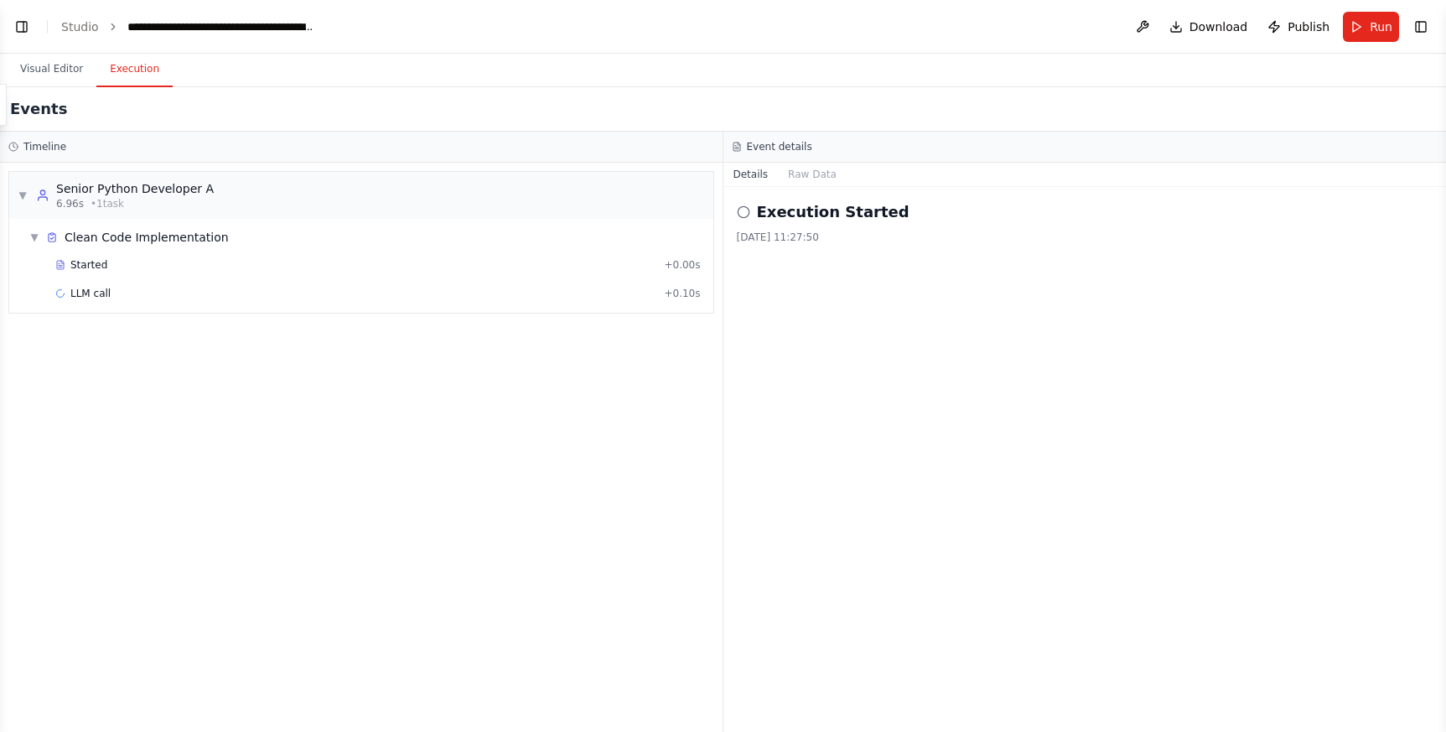
click at [562, 503] on div "▼ Senior Python Developer A 6.96s • 1 task ▼ Clean Code Implementation Started …" at bounding box center [361, 447] width 722 height 569
click at [64, 72] on button "Visual Editor" at bounding box center [52, 69] width 90 height 35
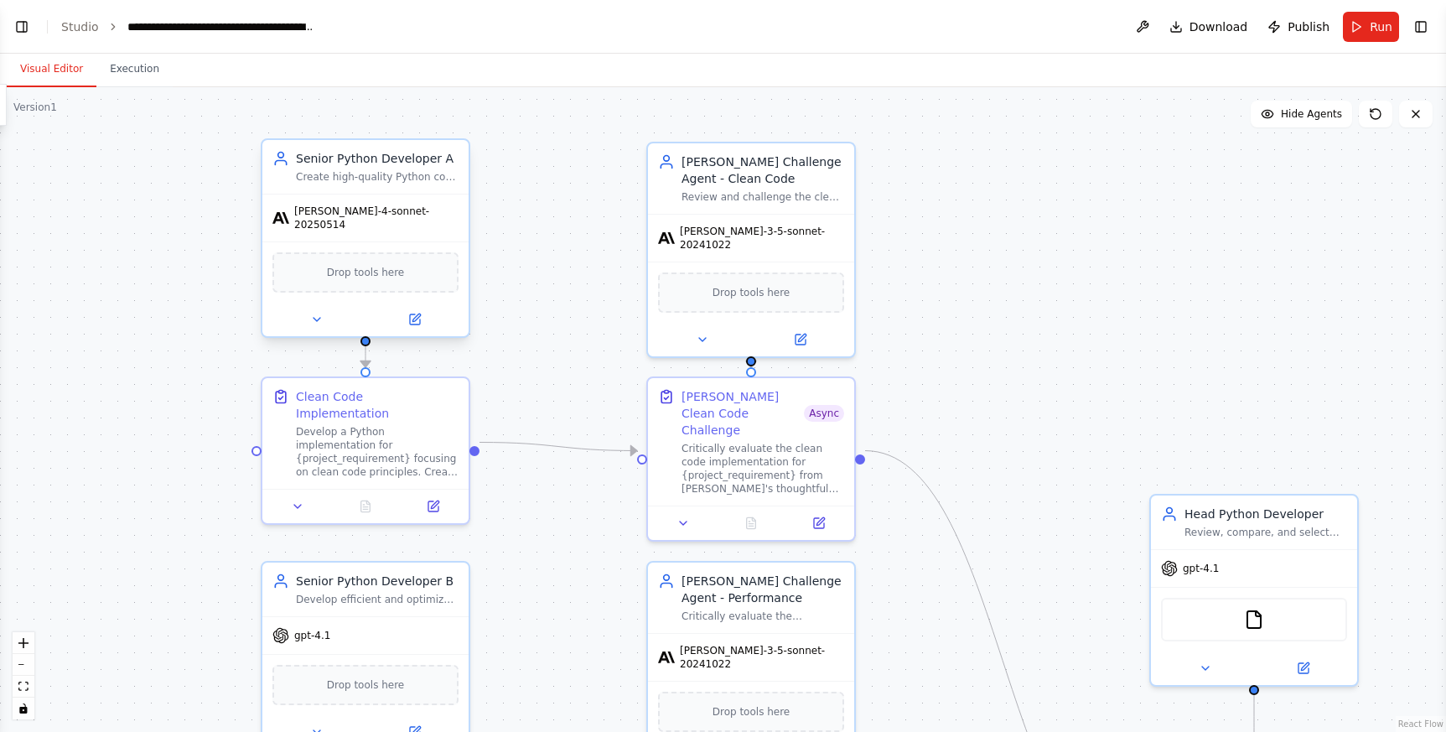
click at [389, 213] on span "[PERSON_NAME]-4-sonnet-20250514" at bounding box center [376, 217] width 164 height 27
click at [389, 215] on span "[PERSON_NAME]-4-sonnet-20250514" at bounding box center [376, 217] width 164 height 27
click at [415, 314] on icon at bounding box center [415, 319] width 10 height 10
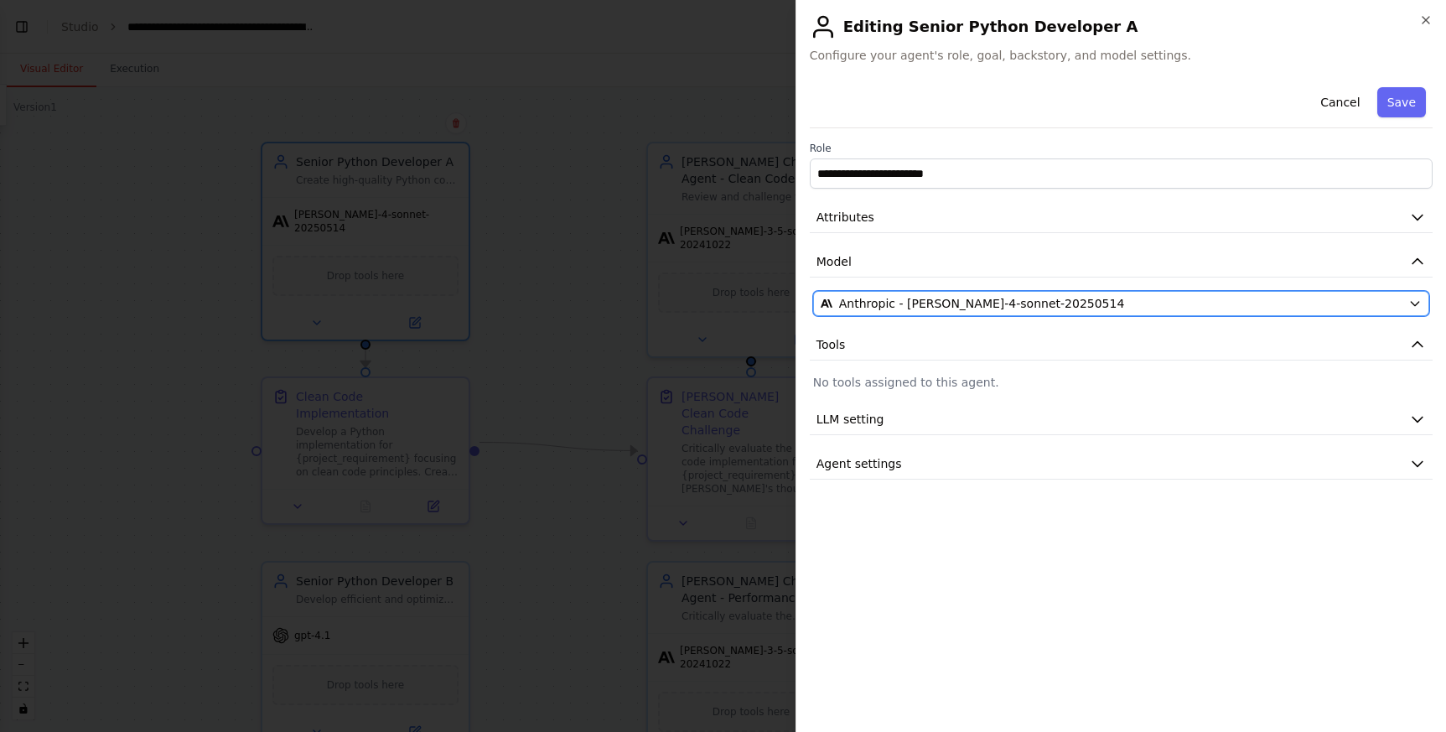
click at [1076, 308] on div "Anthropic - [PERSON_NAME]-4-sonnet-20250514" at bounding box center [1110, 303] width 581 height 17
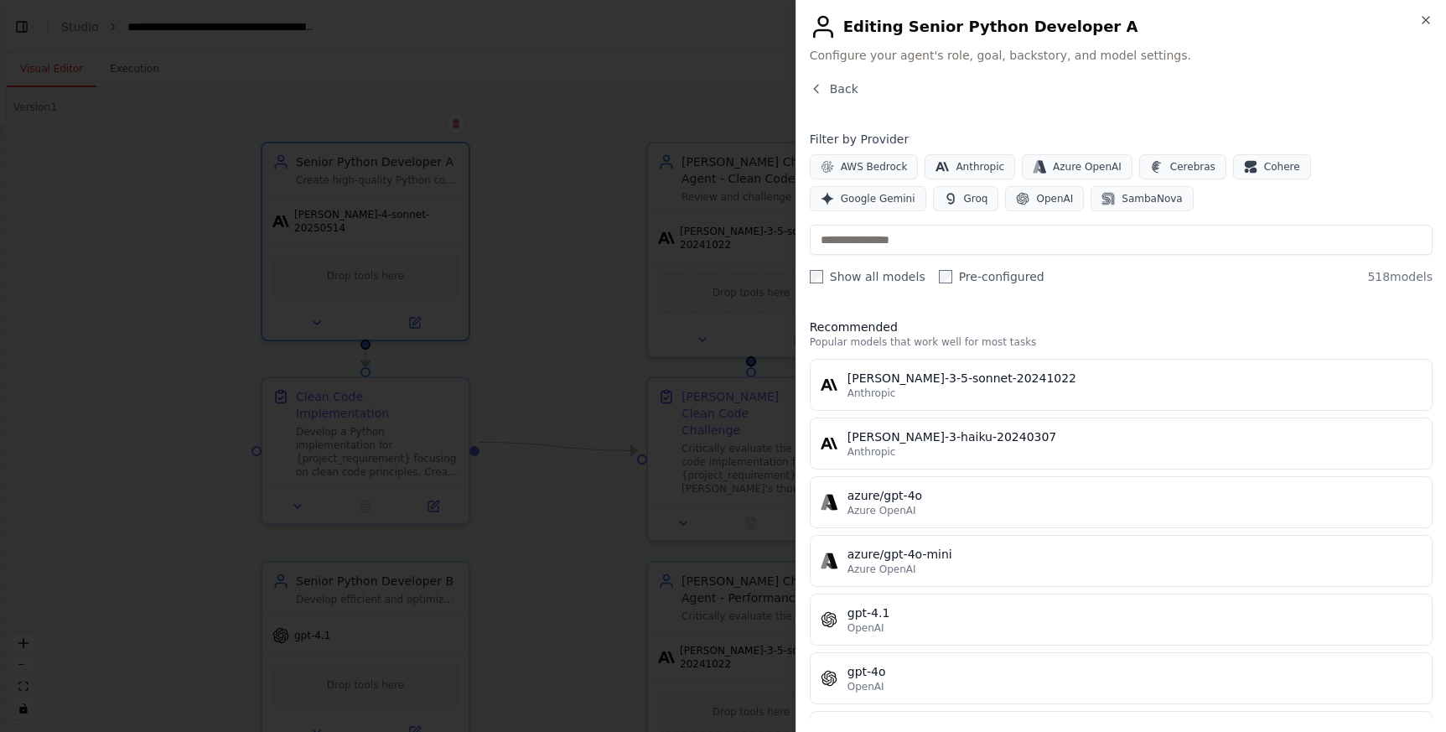
click at [1127, 192] on div "AWS Bedrock Anthropic Azure OpenAI Cerebras Cohere Google Gemini Groq OpenAI Sa…" at bounding box center [1121, 182] width 623 height 57
click at [915, 192] on span "Google Gemini" at bounding box center [878, 198] width 75 height 13
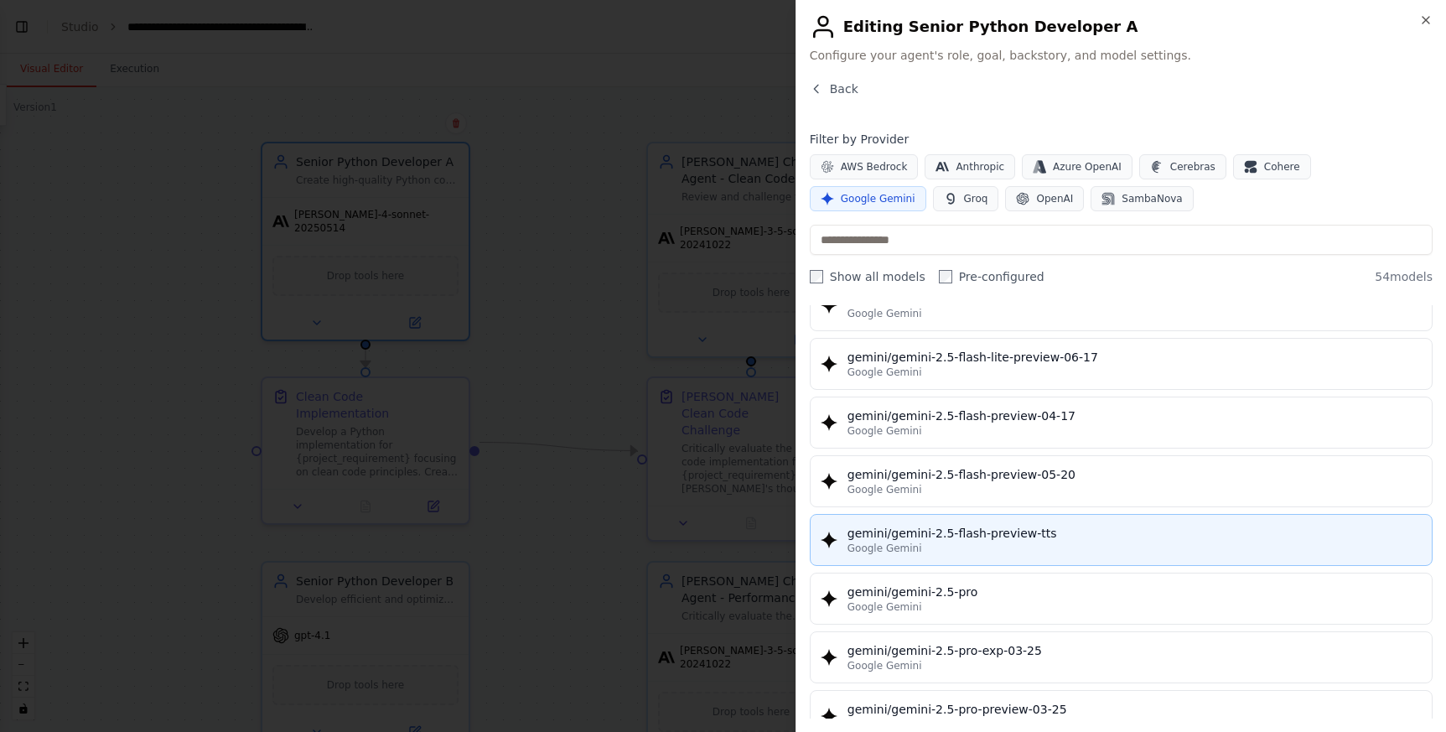
scroll to position [1606, 0]
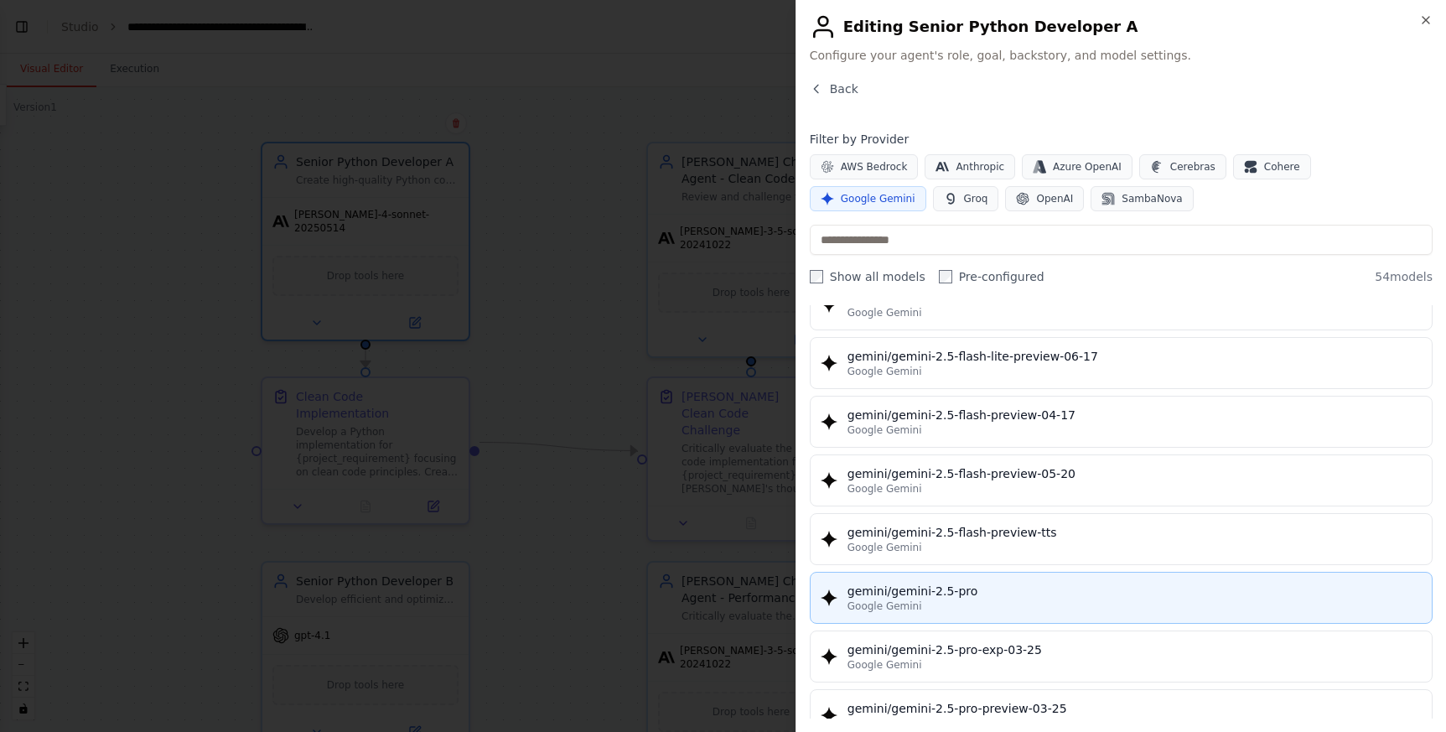
click at [977, 590] on div "gemini/gemini-2.5-pro" at bounding box center [1134, 590] width 574 height 17
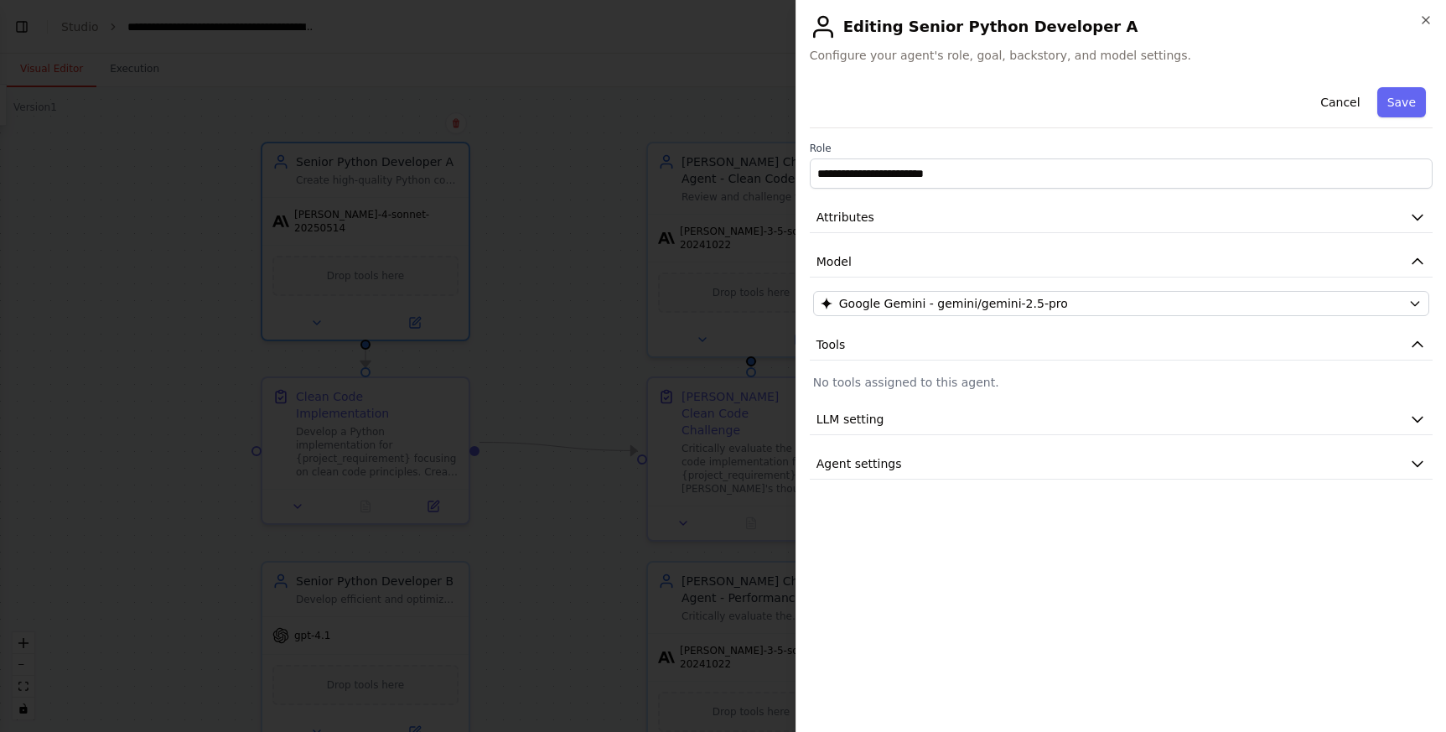
click at [980, 577] on div "**********" at bounding box center [1121, 399] width 623 height 638
click at [1418, 98] on button "Save" at bounding box center [1401, 102] width 49 height 30
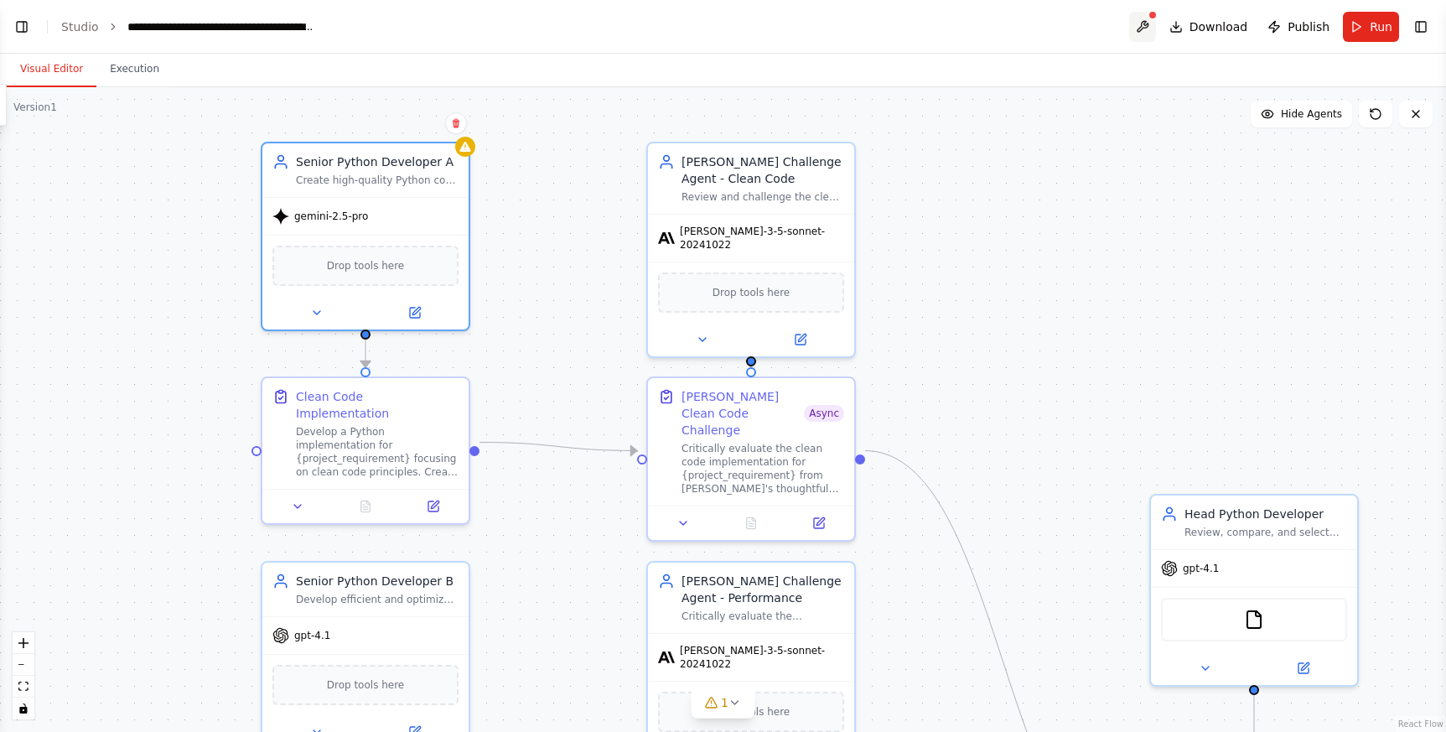
click at [1155, 28] on button at bounding box center [1142, 27] width 27 height 30
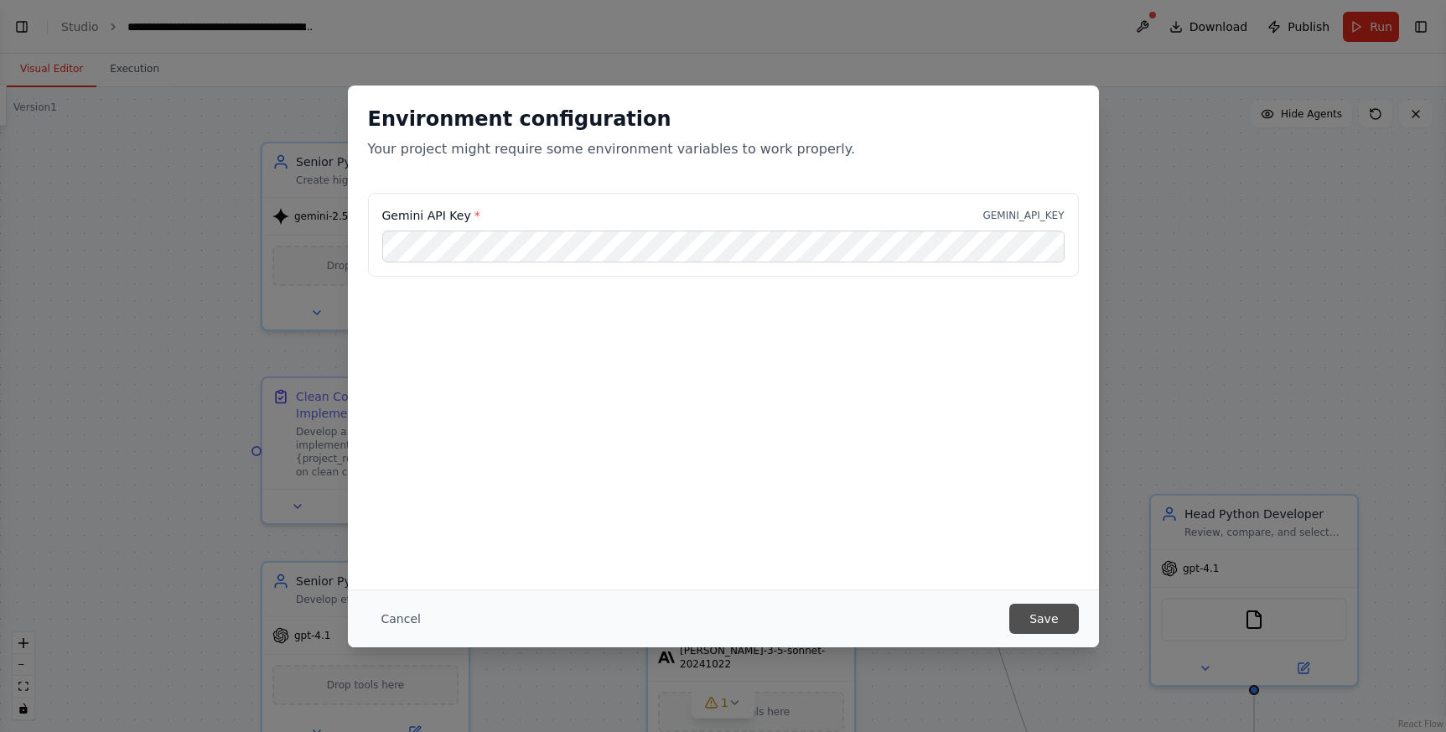
click at [1065, 622] on button "Save" at bounding box center [1043, 618] width 69 height 30
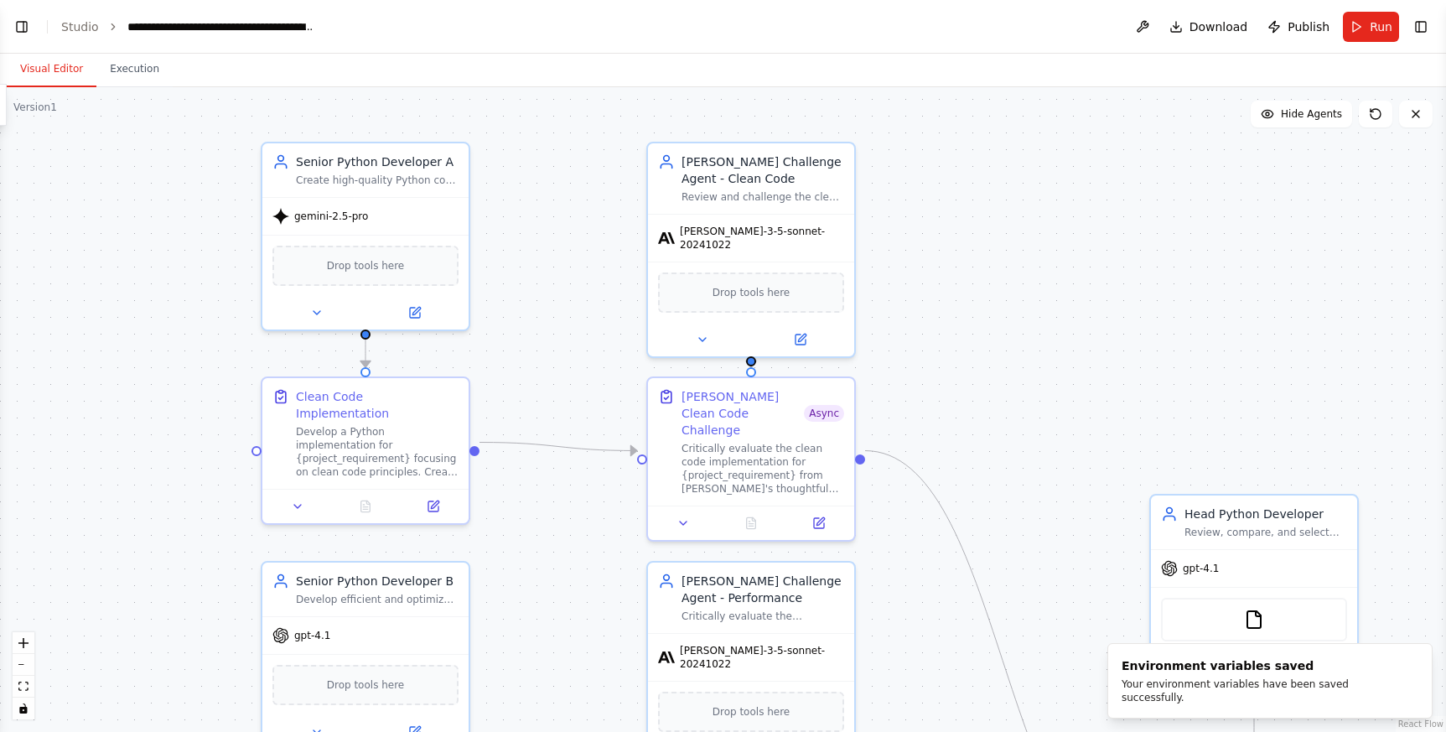
click at [962, 287] on div ".deletable-edge-delete-btn { width: 20px; height: 20px; border: 0px solid #ffff…" at bounding box center [723, 409] width 1446 height 644
click at [546, 288] on div ".deletable-edge-delete-btn { width: 20px; height: 20px; border: 0px solid #ffff…" at bounding box center [723, 409] width 1446 height 644
click at [546, 222] on div ".deletable-edge-delete-btn { width: 20px; height: 20px; border: 0px solid #ffff…" at bounding box center [723, 409] width 1446 height 644
click at [1280, 205] on div ".deletable-edge-delete-btn { width: 20px; height: 20px; border: 0px solid #ffff…" at bounding box center [723, 409] width 1446 height 644
click at [522, 217] on div ".deletable-edge-delete-btn { width: 20px; height: 20px; border: 0px solid #ffff…" at bounding box center [723, 409] width 1446 height 644
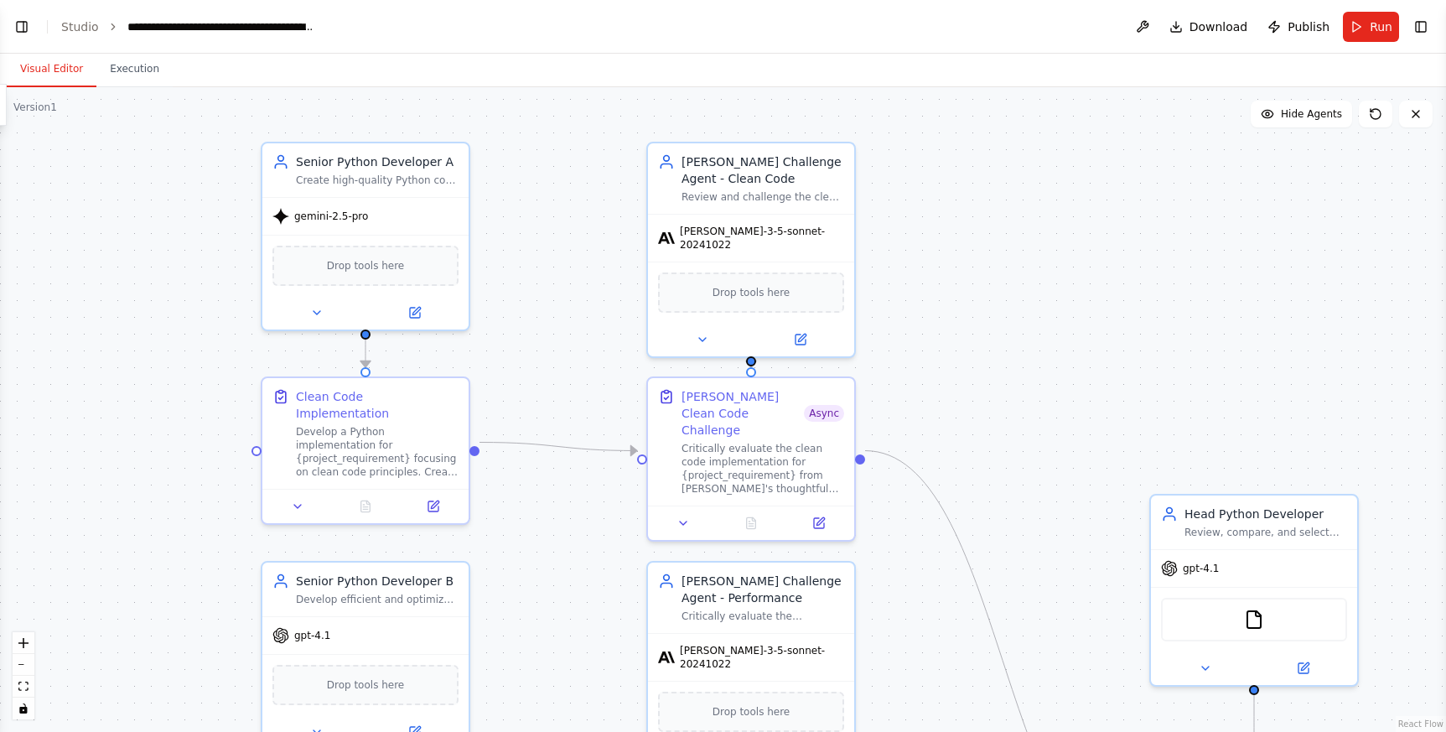
click at [123, 223] on div ".deletable-edge-delete-btn { width: 20px; height: 20px; border: 0px solid #ffff…" at bounding box center [723, 409] width 1446 height 644
click at [107, 31] on icon "breadcrumb" at bounding box center [113, 27] width 12 height 12
click at [85, 34] on li "Studio" at bounding box center [80, 26] width 38 height 17
click at [88, 24] on link "Studio" at bounding box center [80, 26] width 38 height 13
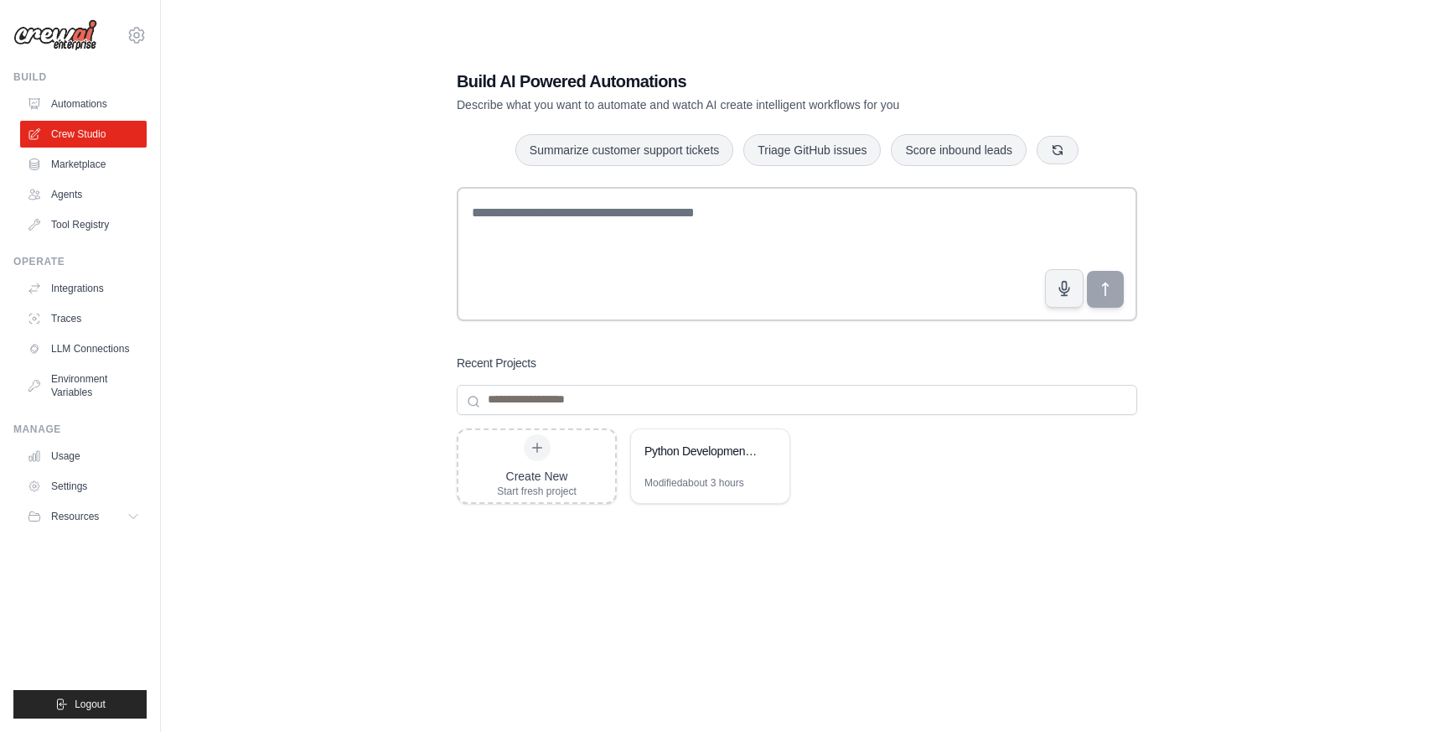
drag, startPoint x: 590, startPoint y: 611, endPoint x: 566, endPoint y: 574, distance: 44.2
click at [590, 609] on div "Create New Start fresh project Python Development Team - Parallel Code Generati…" at bounding box center [797, 562] width 681 height 268
click at [516, 468] on div "Create New" at bounding box center [537, 476] width 80 height 17
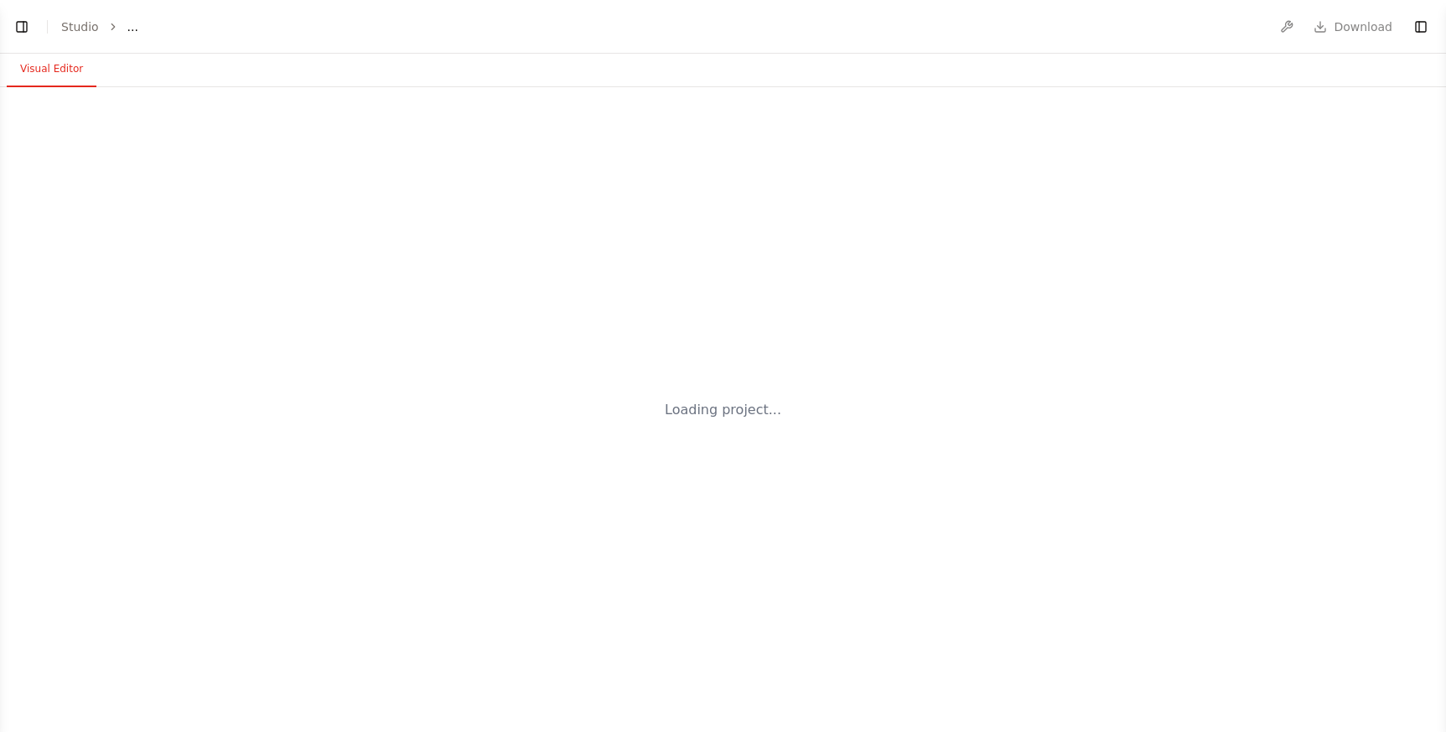
select select "****"
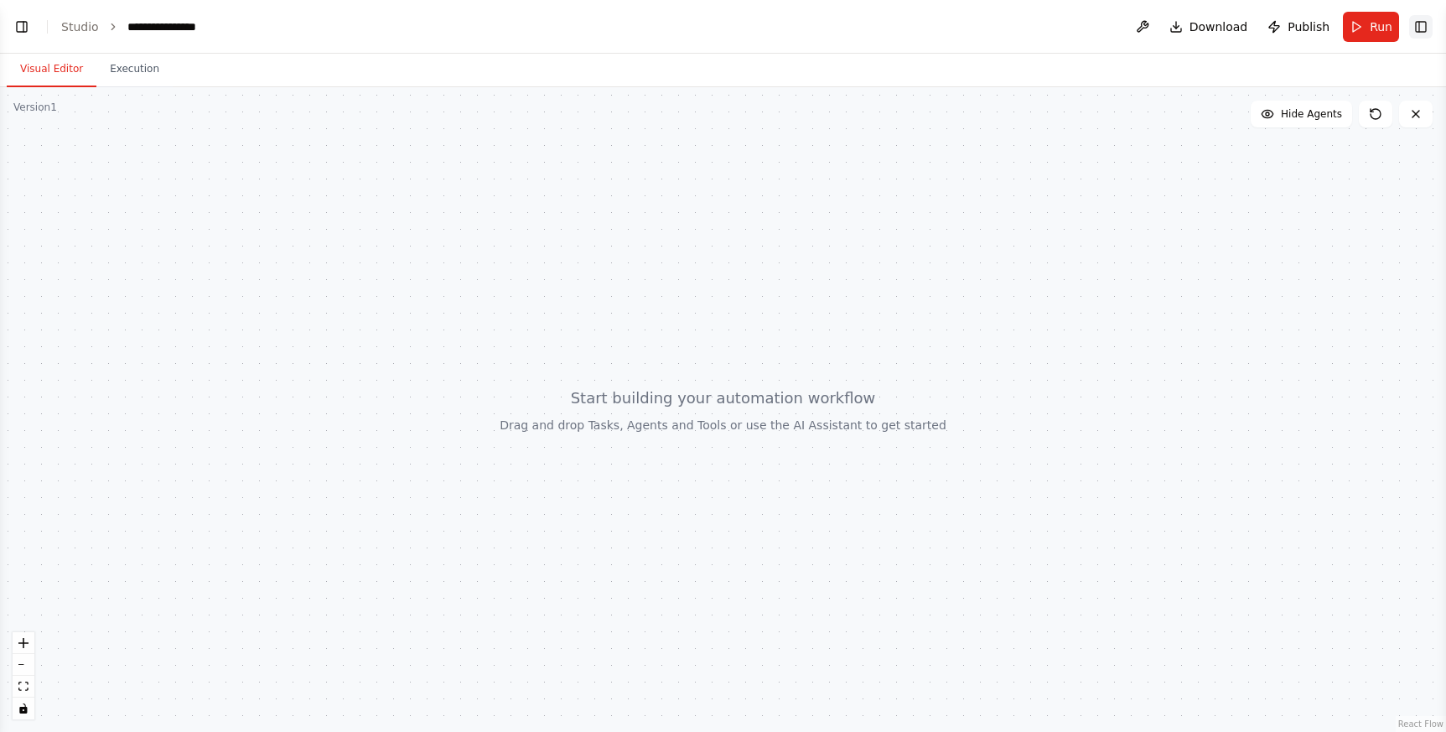
click at [1421, 30] on button "Toggle Right Sidebar" at bounding box center [1420, 26] width 23 height 23
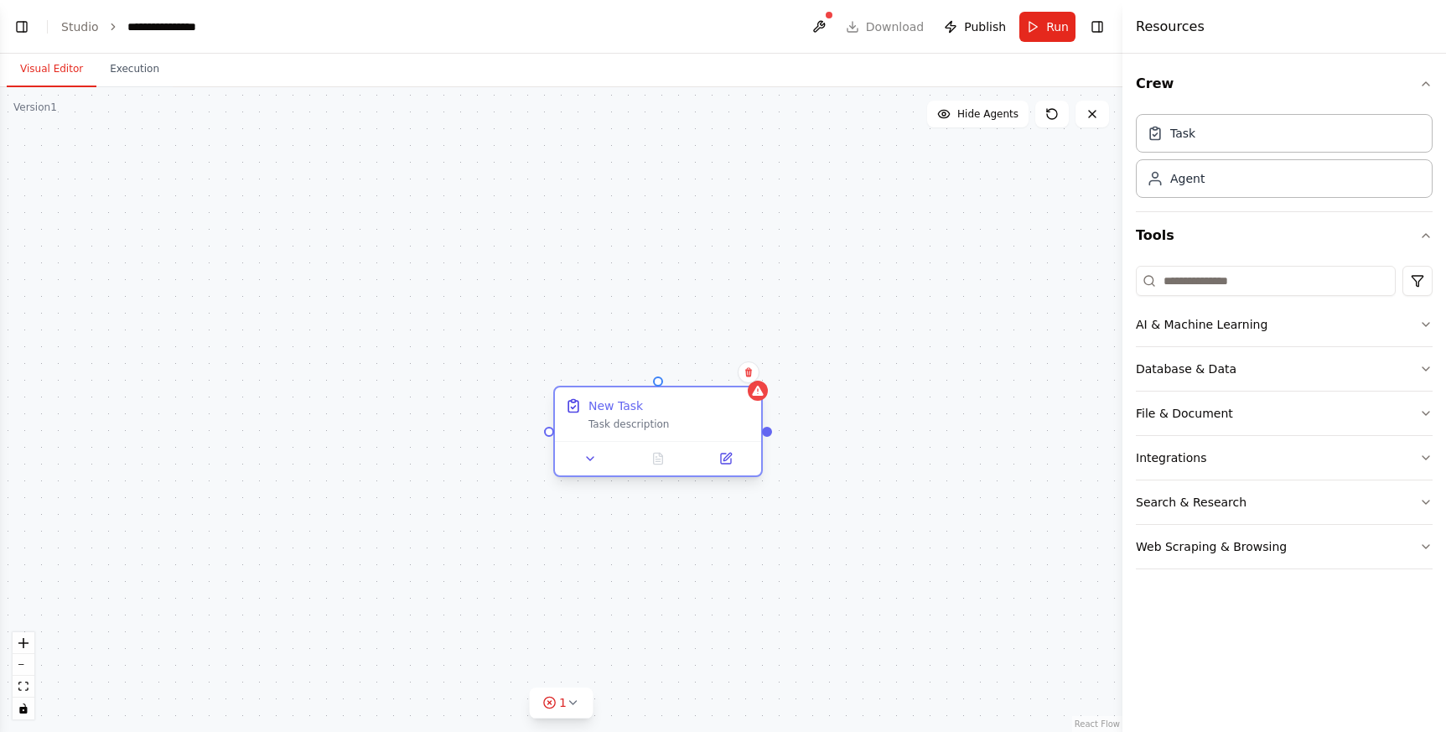
drag, startPoint x: 691, startPoint y: 482, endPoint x: 676, endPoint y: 402, distance: 80.9
click at [676, 402] on div "New Task Task description" at bounding box center [669, 414] width 163 height 34
click at [723, 441] on icon at bounding box center [727, 440] width 8 height 8
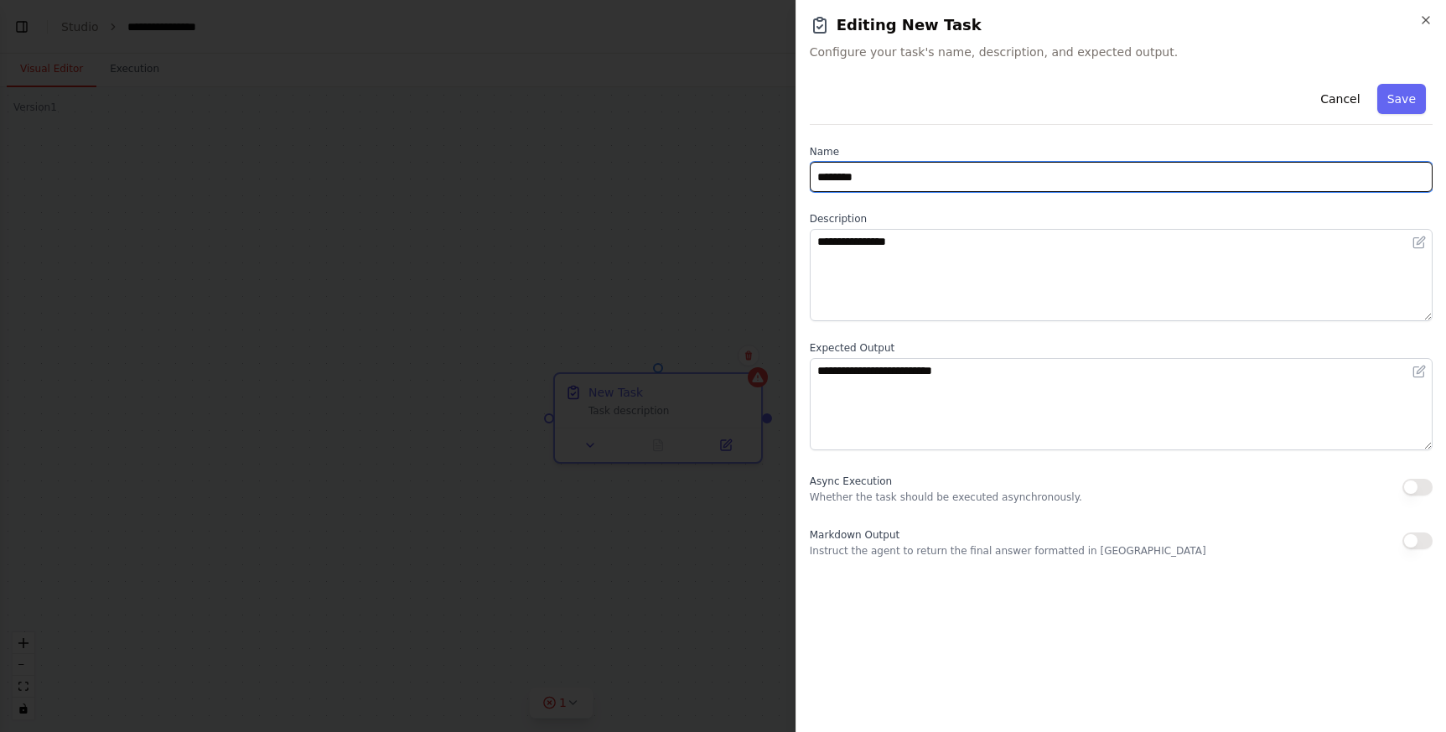
click at [900, 170] on input "********" at bounding box center [1121, 177] width 623 height 30
drag, startPoint x: 887, startPoint y: 173, endPoint x: 762, endPoint y: 176, distance: 124.9
click at [762, 176] on body "**********" at bounding box center [723, 366] width 1446 height 732
type input "**********"
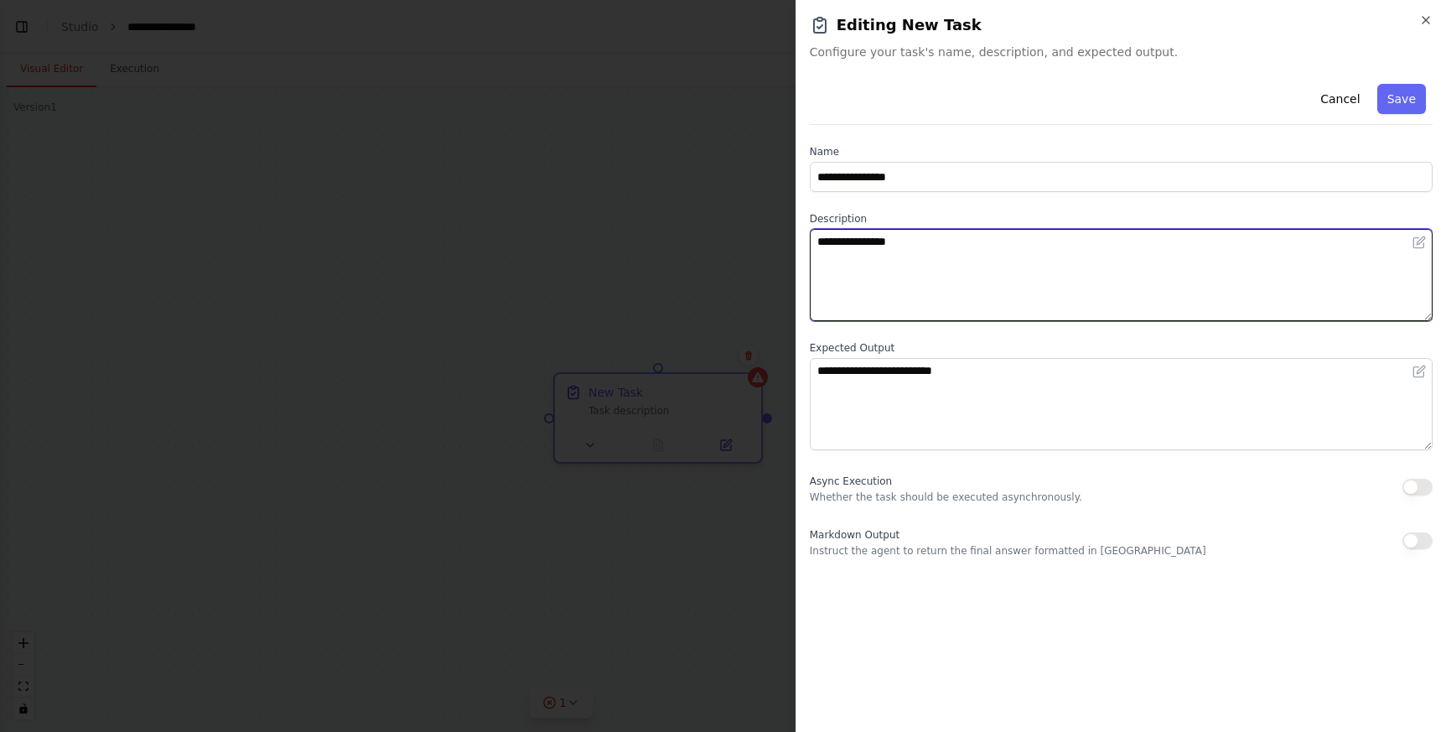
click at [978, 281] on textarea "**********" at bounding box center [1121, 275] width 623 height 92
drag, startPoint x: 942, startPoint y: 253, endPoint x: 768, endPoint y: 226, distance: 176.4
click at [768, 226] on body "**********" at bounding box center [723, 366] width 1446 height 732
type textarea "**********"
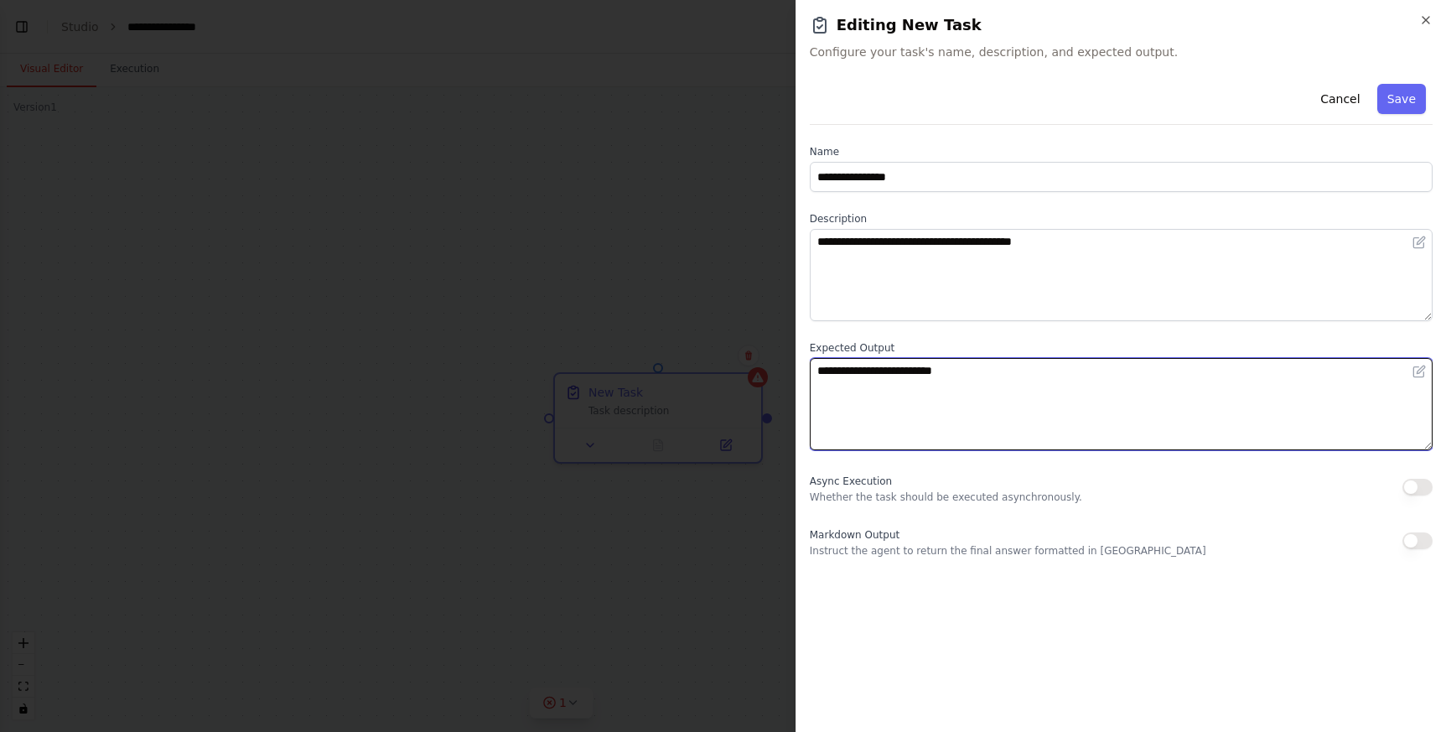
click at [911, 388] on textarea "**********" at bounding box center [1121, 404] width 623 height 92
drag, startPoint x: 1047, startPoint y: 381, endPoint x: 764, endPoint y: 373, distance: 282.6
click at [764, 373] on body "**********" at bounding box center [723, 366] width 1446 height 732
type textarea "**********"
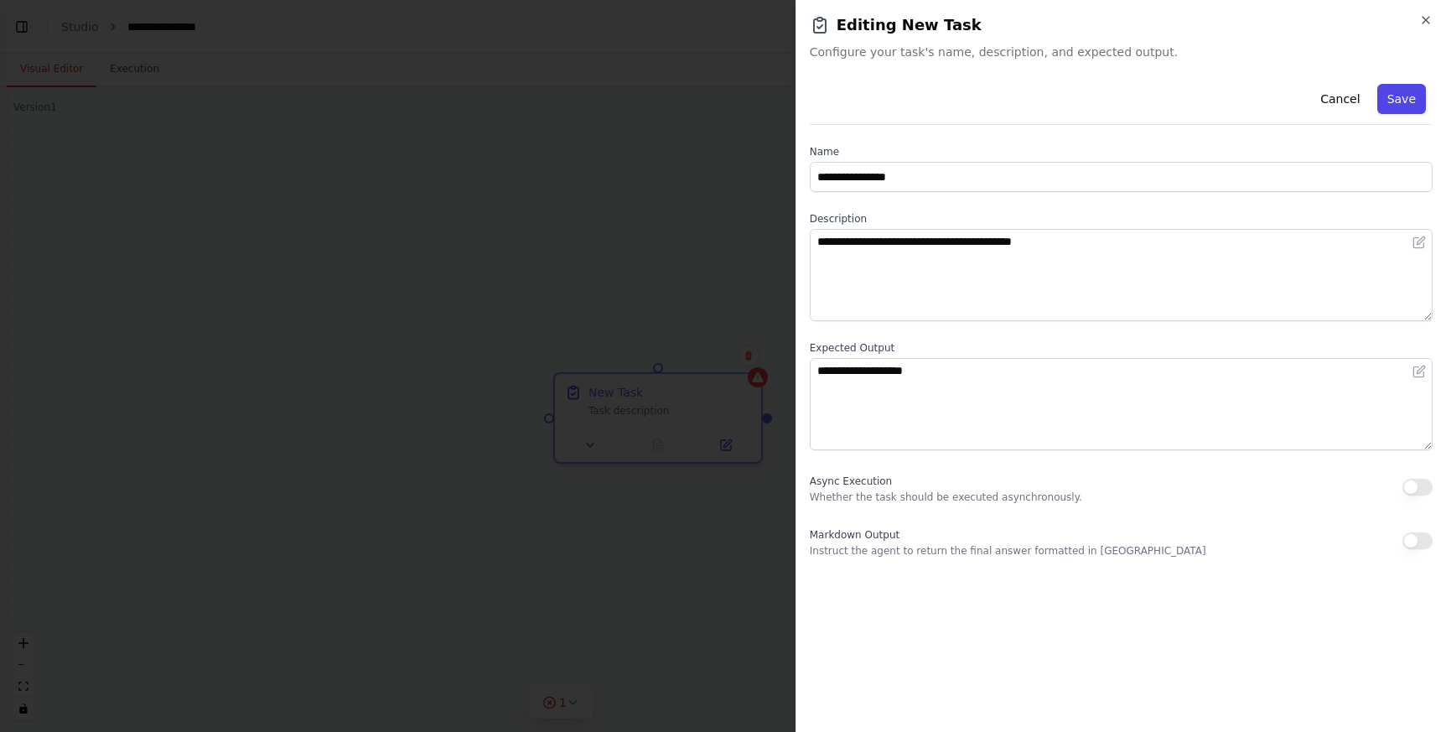
click at [1407, 98] on button "Save" at bounding box center [1401, 99] width 49 height 30
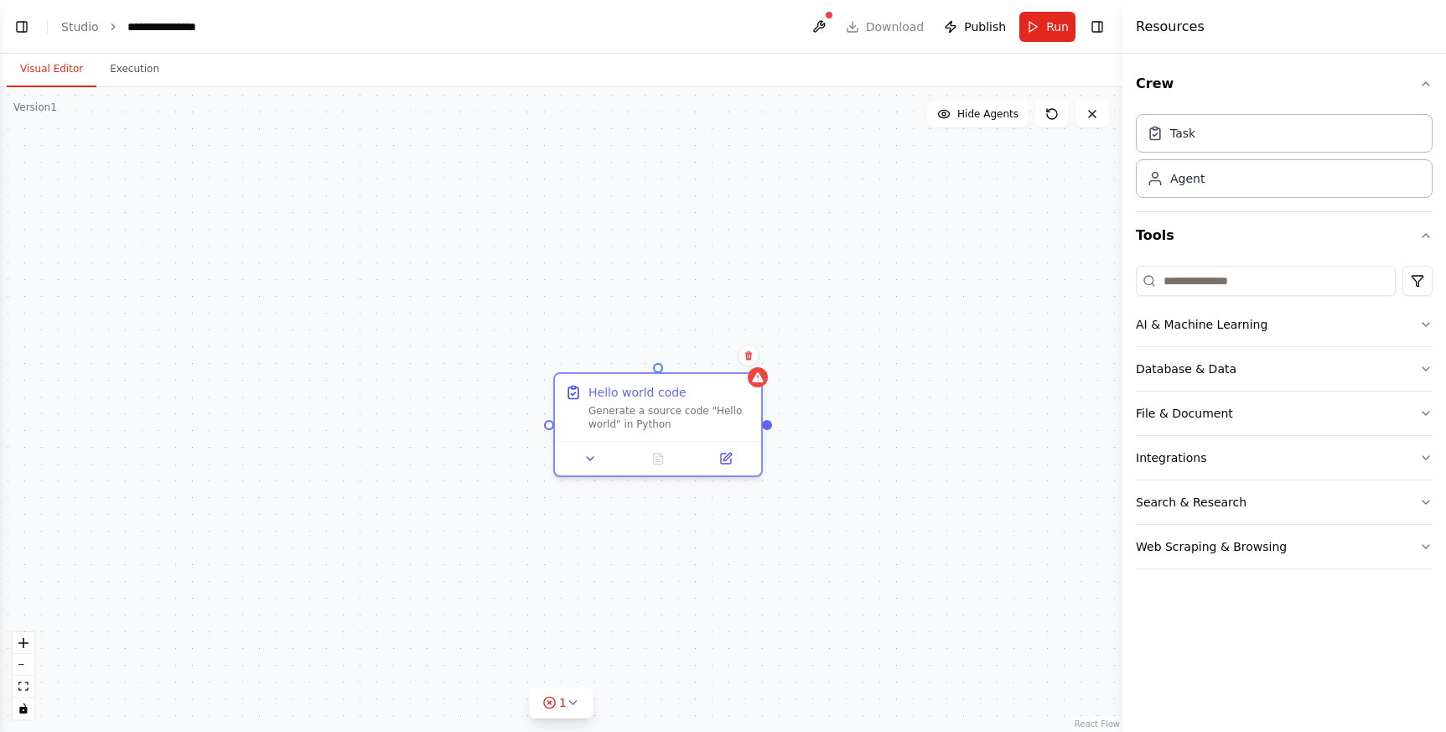
click at [843, 406] on div "Hello world code Generate a source code "Hello world" in Python" at bounding box center [561, 409] width 1122 height 644
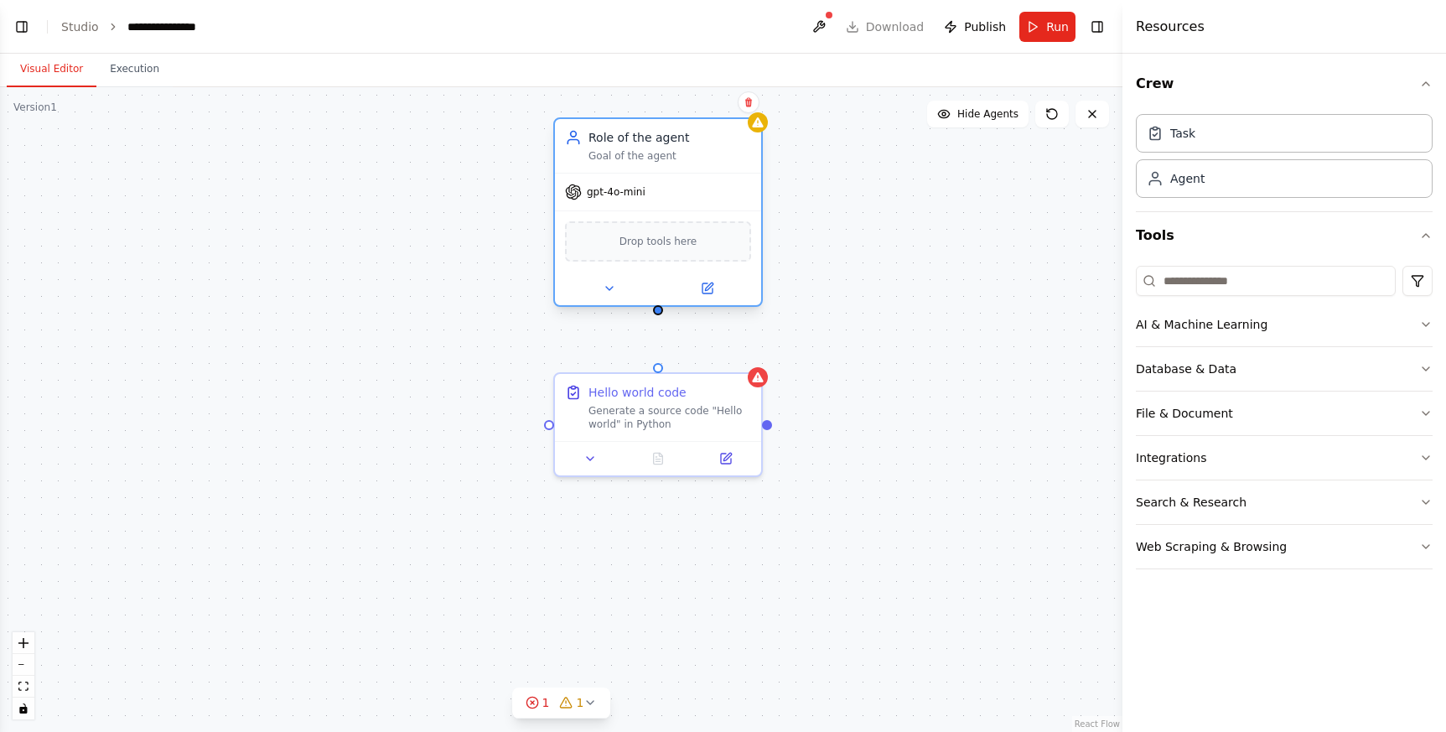
drag, startPoint x: 770, startPoint y: 272, endPoint x: 755, endPoint y: 246, distance: 30.0
click at [725, 186] on div "gpt-4o-mini" at bounding box center [658, 191] width 206 height 37
drag, startPoint x: 656, startPoint y: 313, endPoint x: 662, endPoint y: 369, distance: 56.5
click at [662, 369] on div "Hello world code Generate a source code "Hello world" in Python Role of the age…" at bounding box center [561, 409] width 1122 height 644
click at [660, 150] on div "Goal of the agent" at bounding box center [669, 155] width 163 height 13
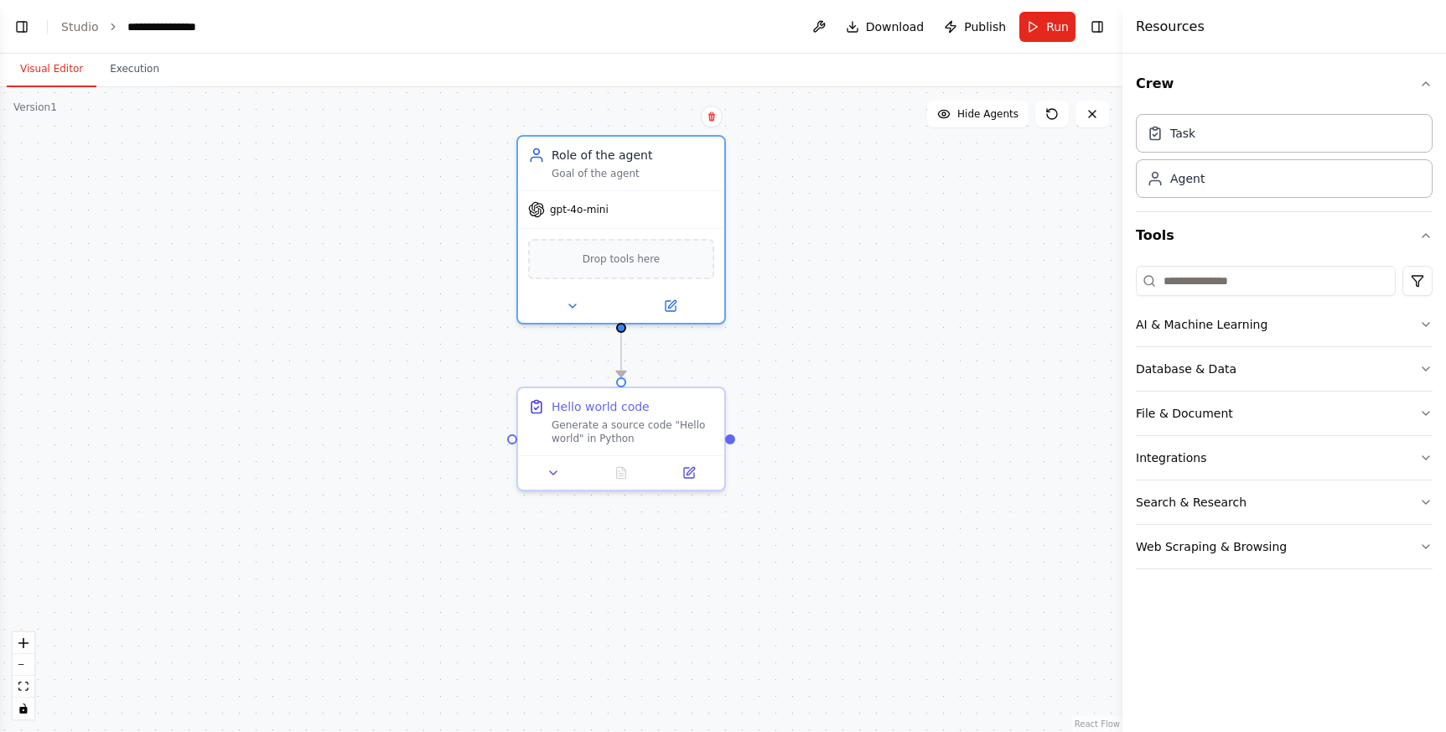
drag, startPoint x: 856, startPoint y: 203, endPoint x: 790, endPoint y: 230, distance: 71.0
click at [816, 229] on div ".deletable-edge-delete-btn { width: 20px; height: 20px; border: 0px solid #ffff…" at bounding box center [561, 409] width 1122 height 644
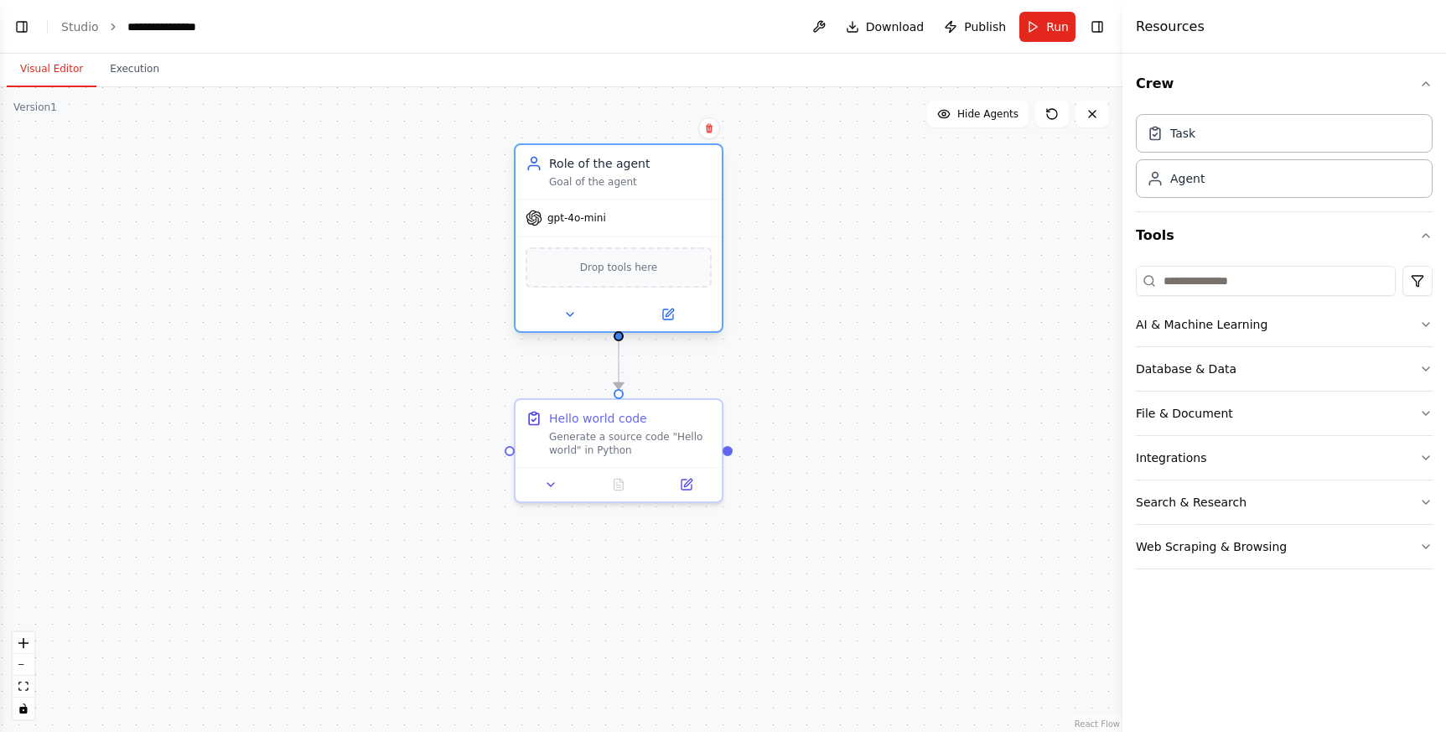
click at [585, 215] on span "gpt-4o-mini" at bounding box center [576, 217] width 59 height 13
click at [659, 305] on button at bounding box center [667, 314] width 95 height 20
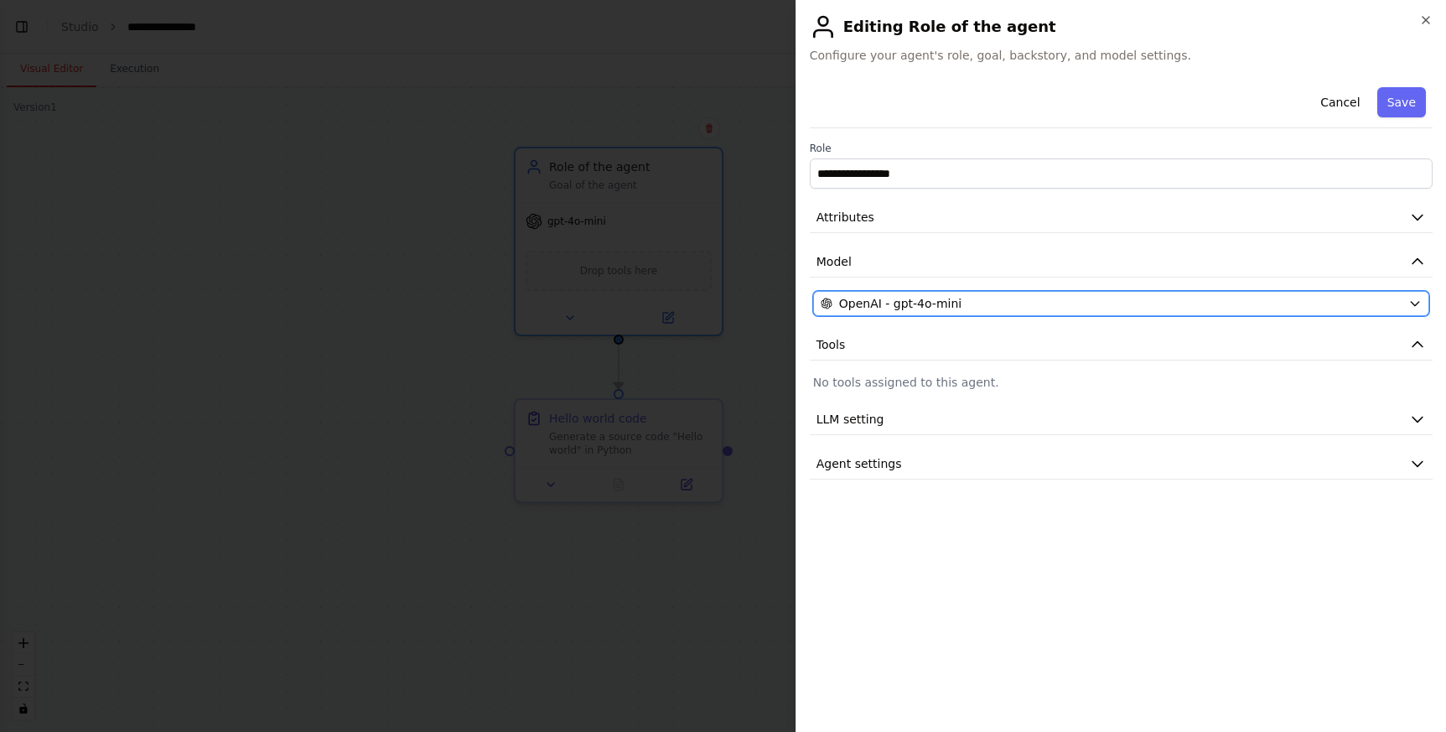
click at [905, 302] on span "OpenAI - gpt-4o-mini" at bounding box center [900, 303] width 122 height 17
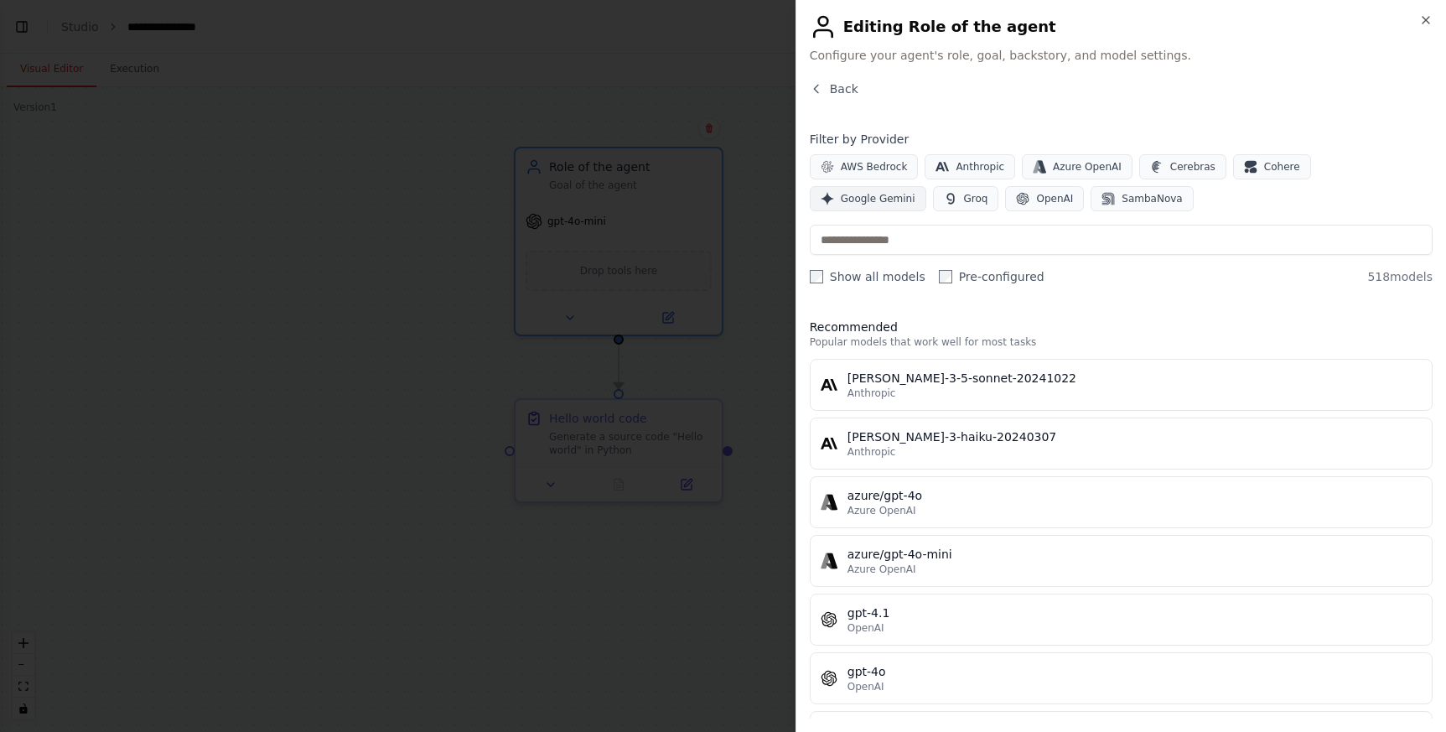
click at [915, 192] on span "Google Gemini" at bounding box center [878, 198] width 75 height 13
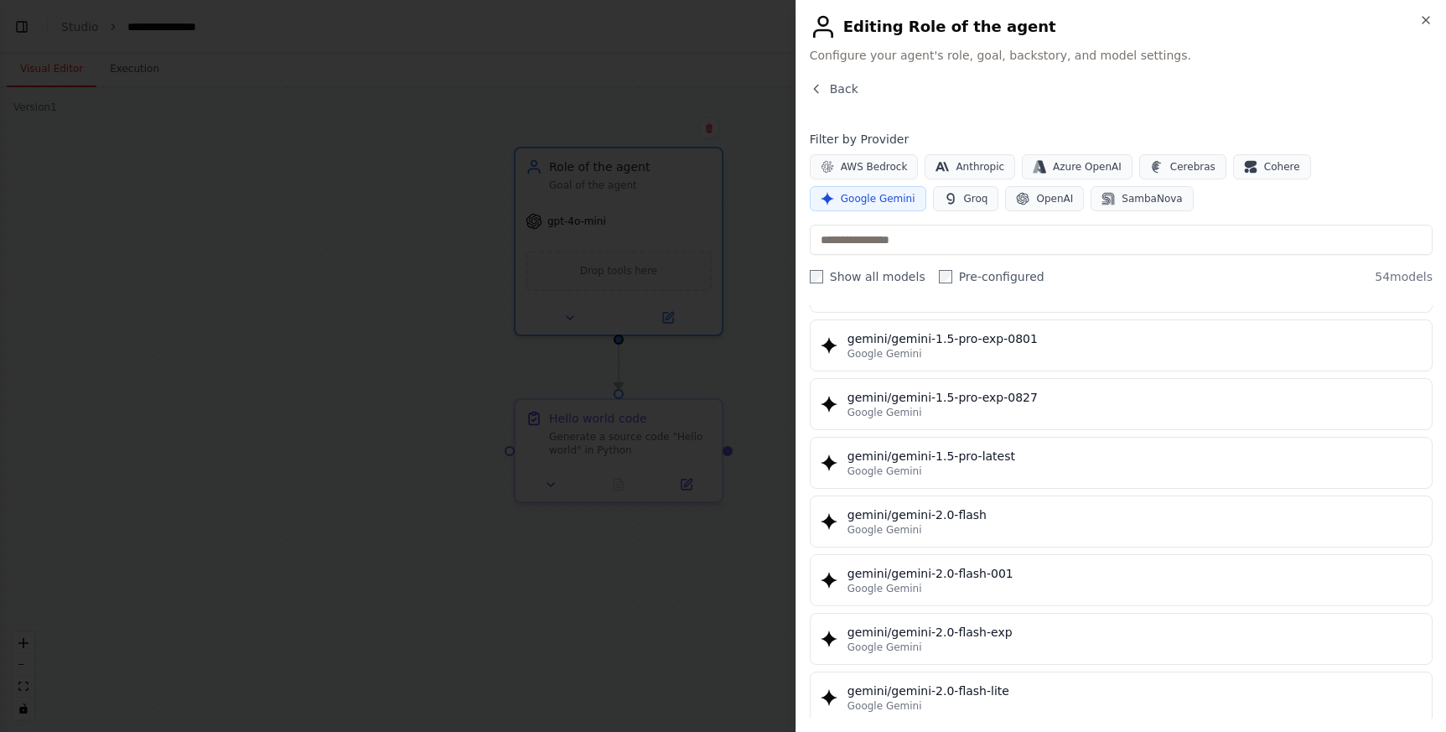
scroll to position [729, 0]
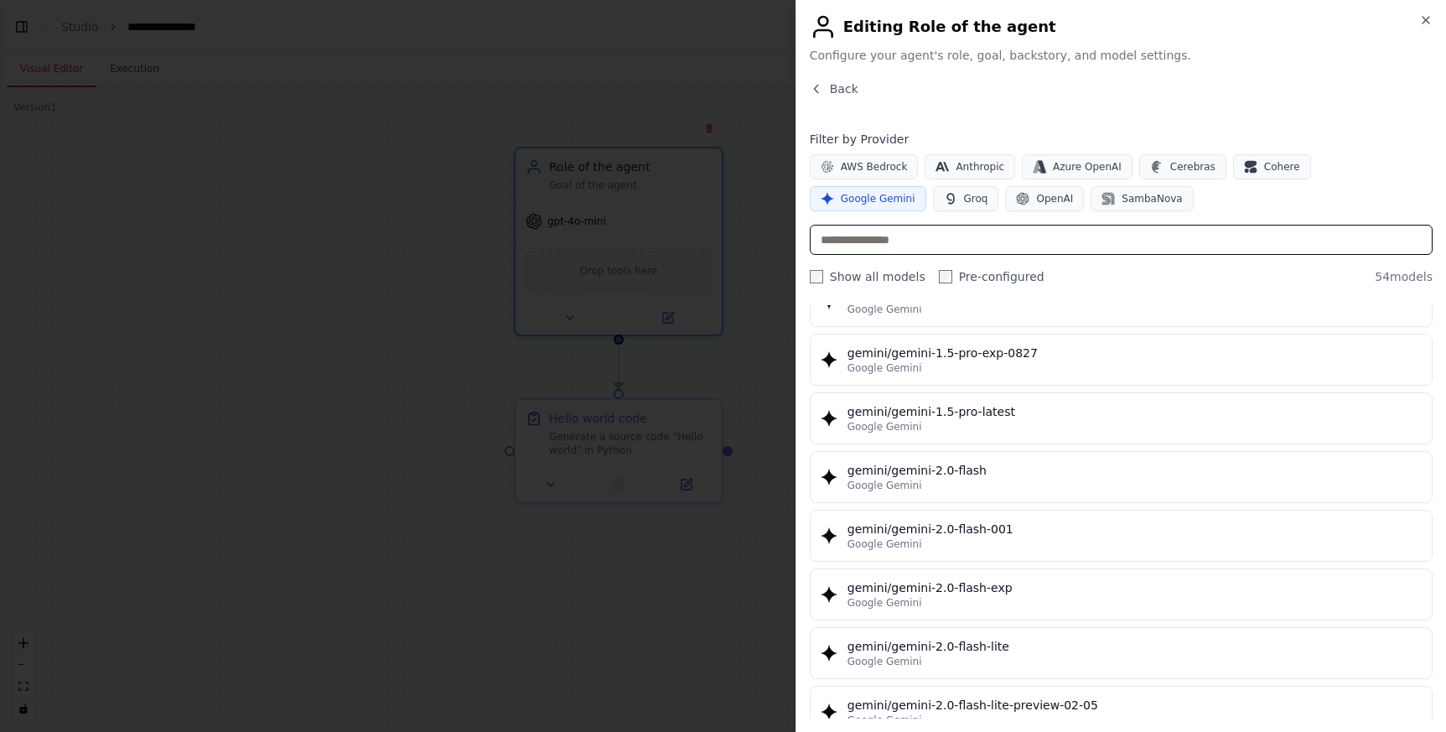
click at [903, 246] on input "text" at bounding box center [1121, 240] width 623 height 30
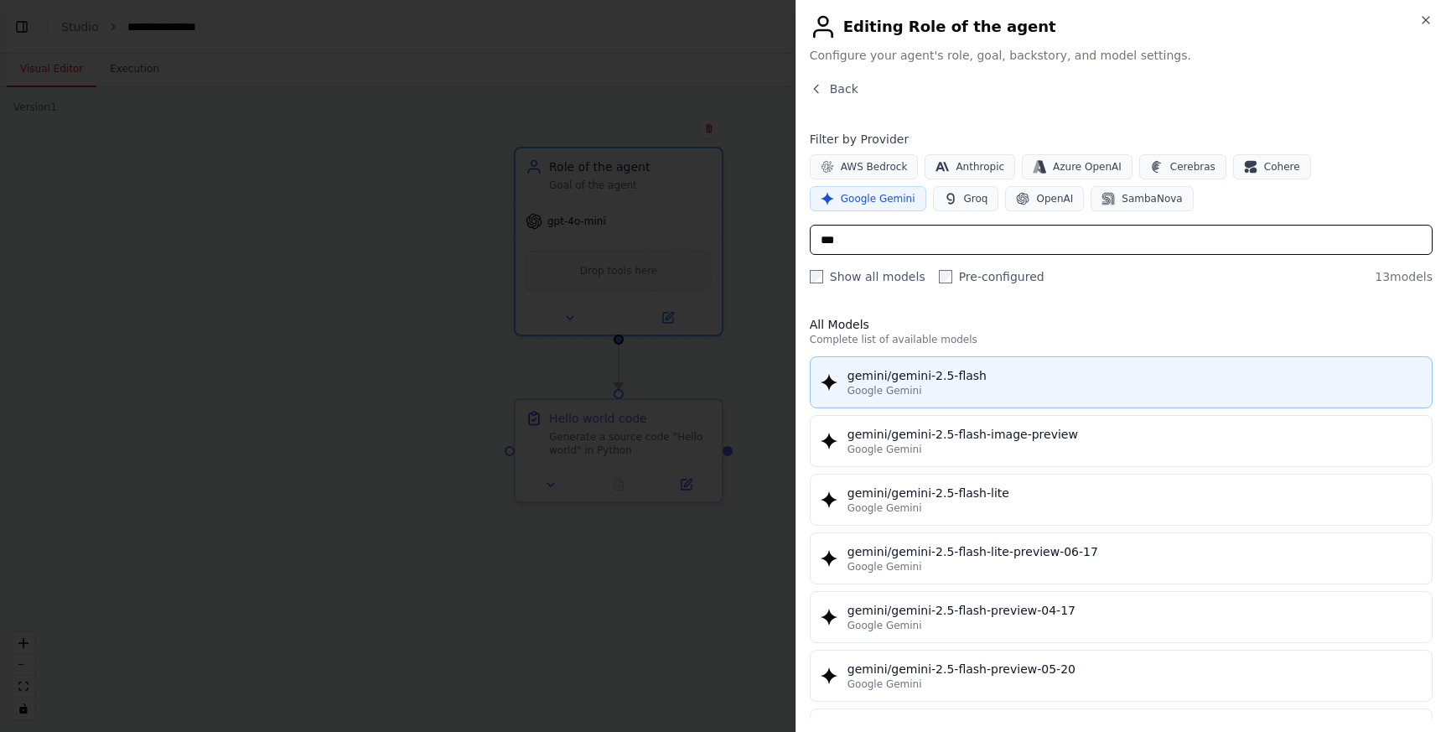
scroll to position [3, 0]
type input "***"
click at [965, 375] on div "gemini/gemini-2.5-flash" at bounding box center [1134, 374] width 574 height 17
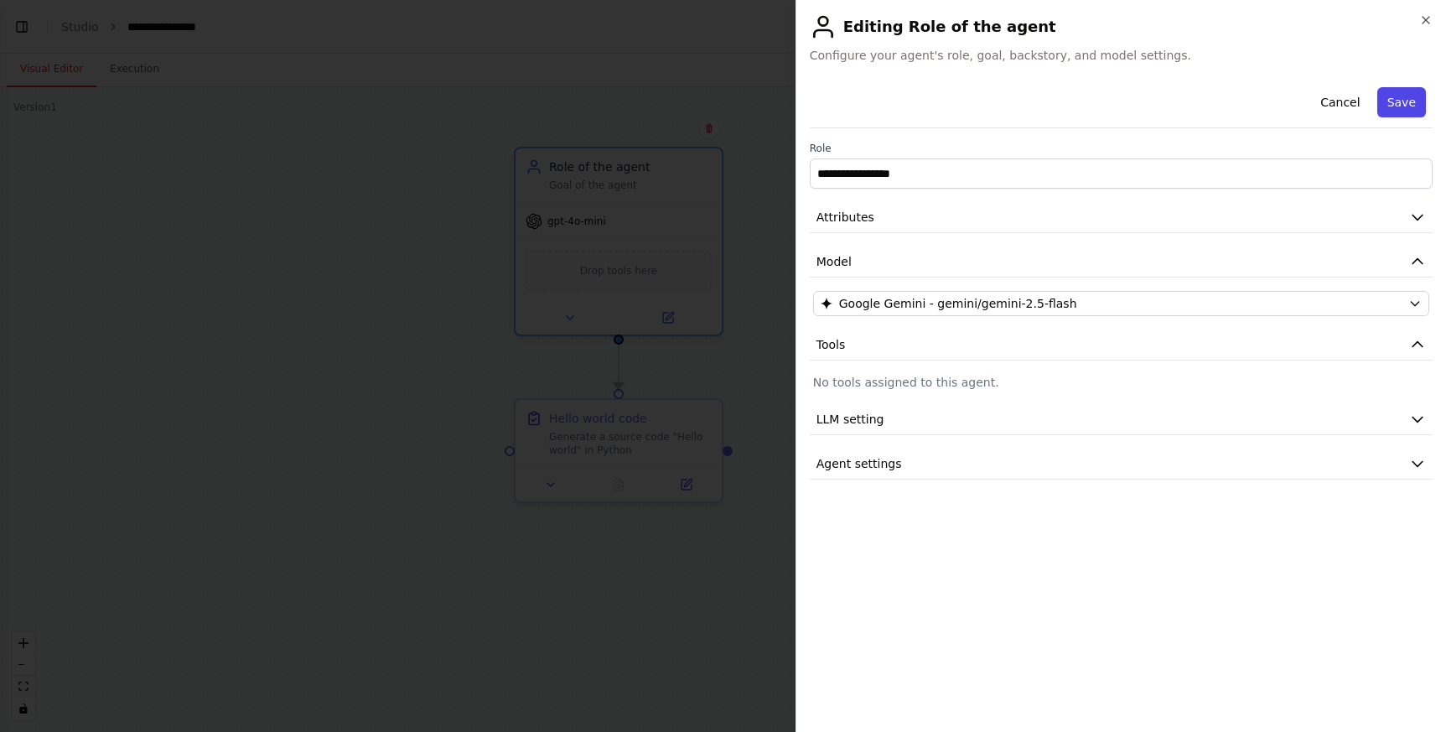
click at [1399, 111] on button "Save" at bounding box center [1401, 102] width 49 height 30
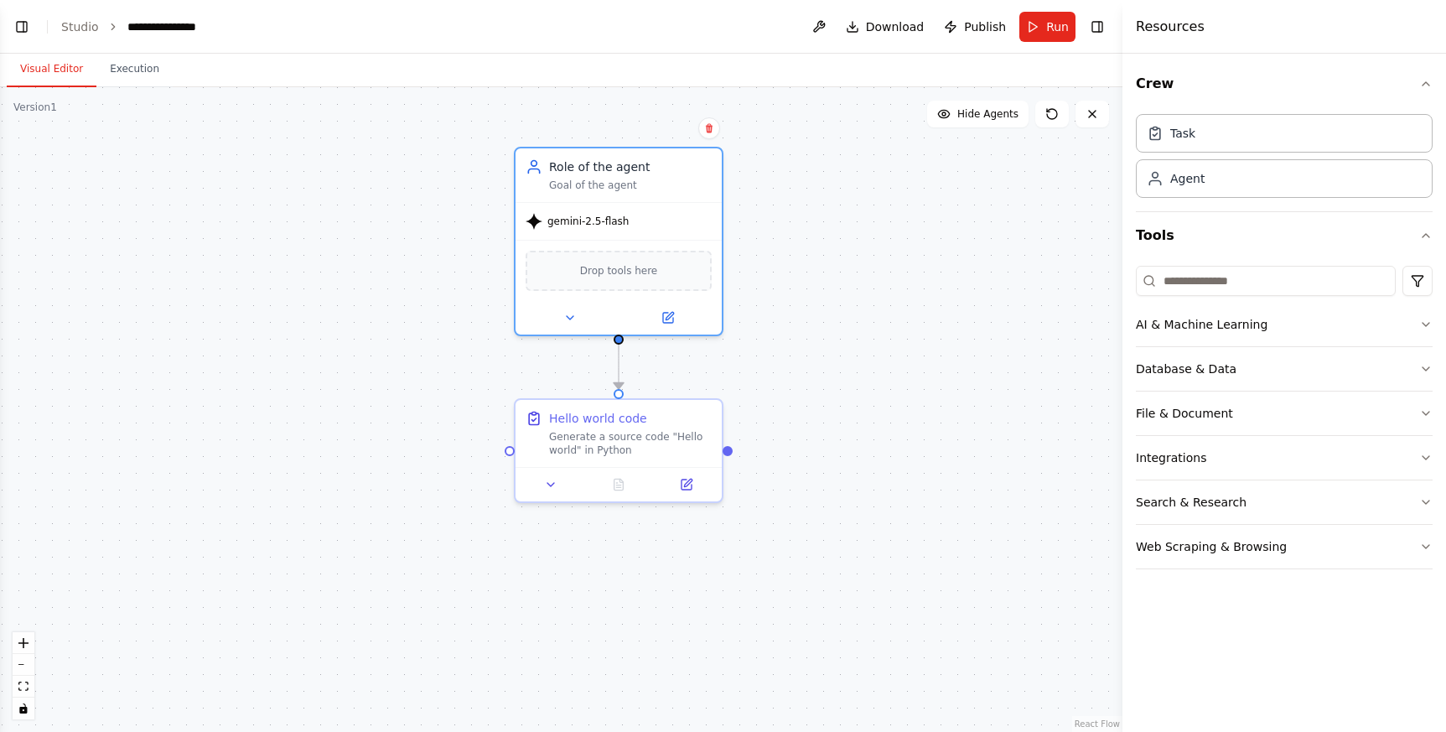
click at [900, 299] on div ".deletable-edge-delete-btn { width: 20px; height: 20px; border: 0px solid #ffff…" at bounding box center [561, 409] width 1122 height 644
click at [822, 339] on div ".deletable-edge-delete-btn { width: 20px; height: 20px; border: 0px solid #ffff…" at bounding box center [561, 409] width 1122 height 644
click at [1042, 42] on header "**********" at bounding box center [561, 27] width 1122 height 54
click at [1047, 34] on button "Run" at bounding box center [1047, 27] width 56 height 30
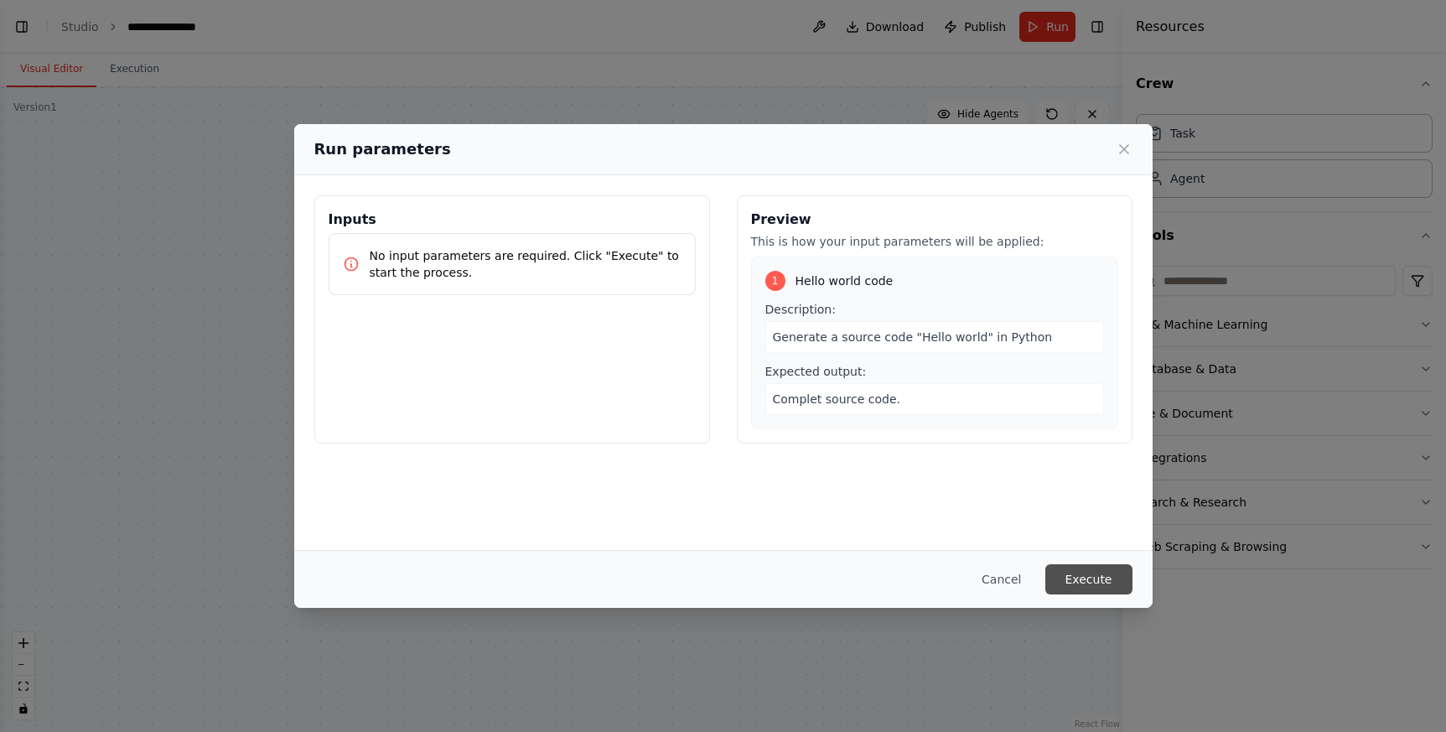
click at [1083, 587] on button "Execute" at bounding box center [1088, 579] width 87 height 30
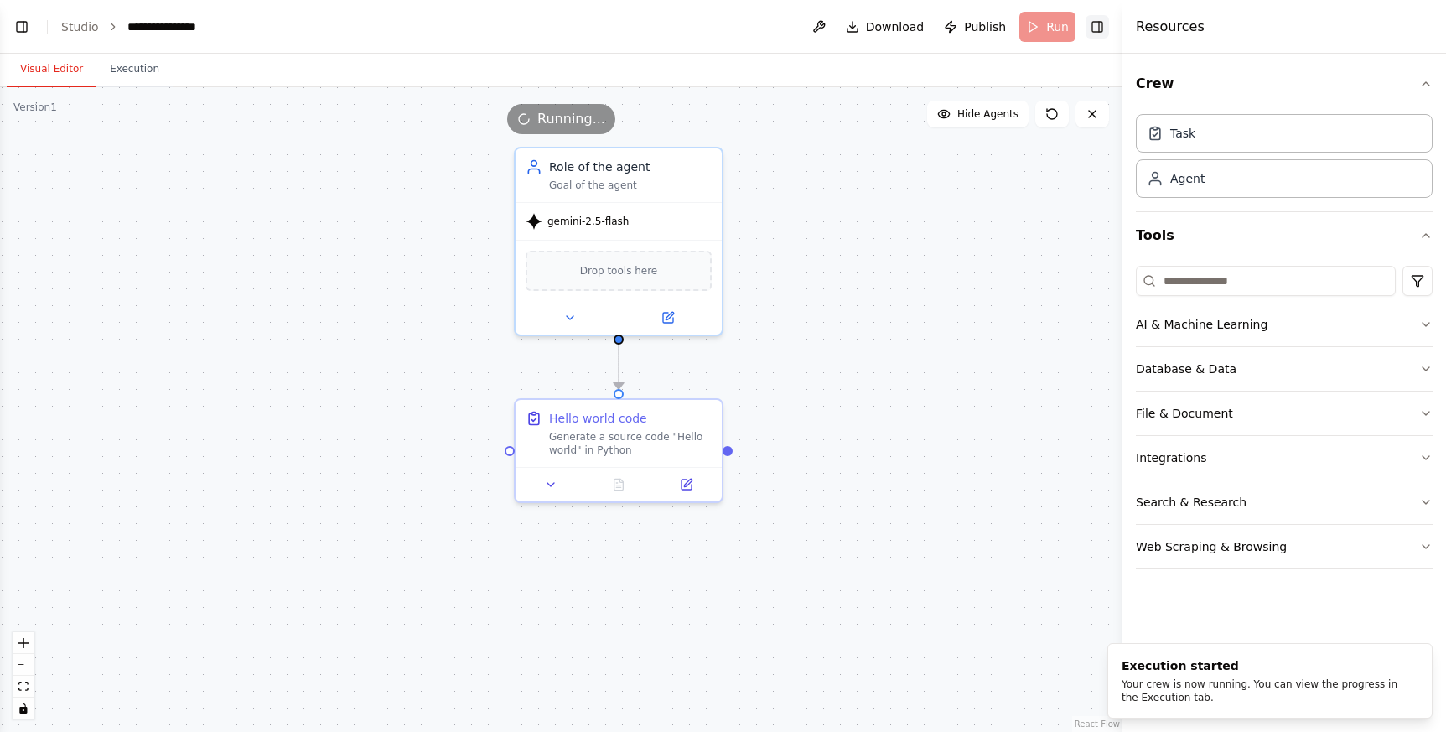
click at [1095, 28] on button "Toggle Right Sidebar" at bounding box center [1096, 26] width 23 height 23
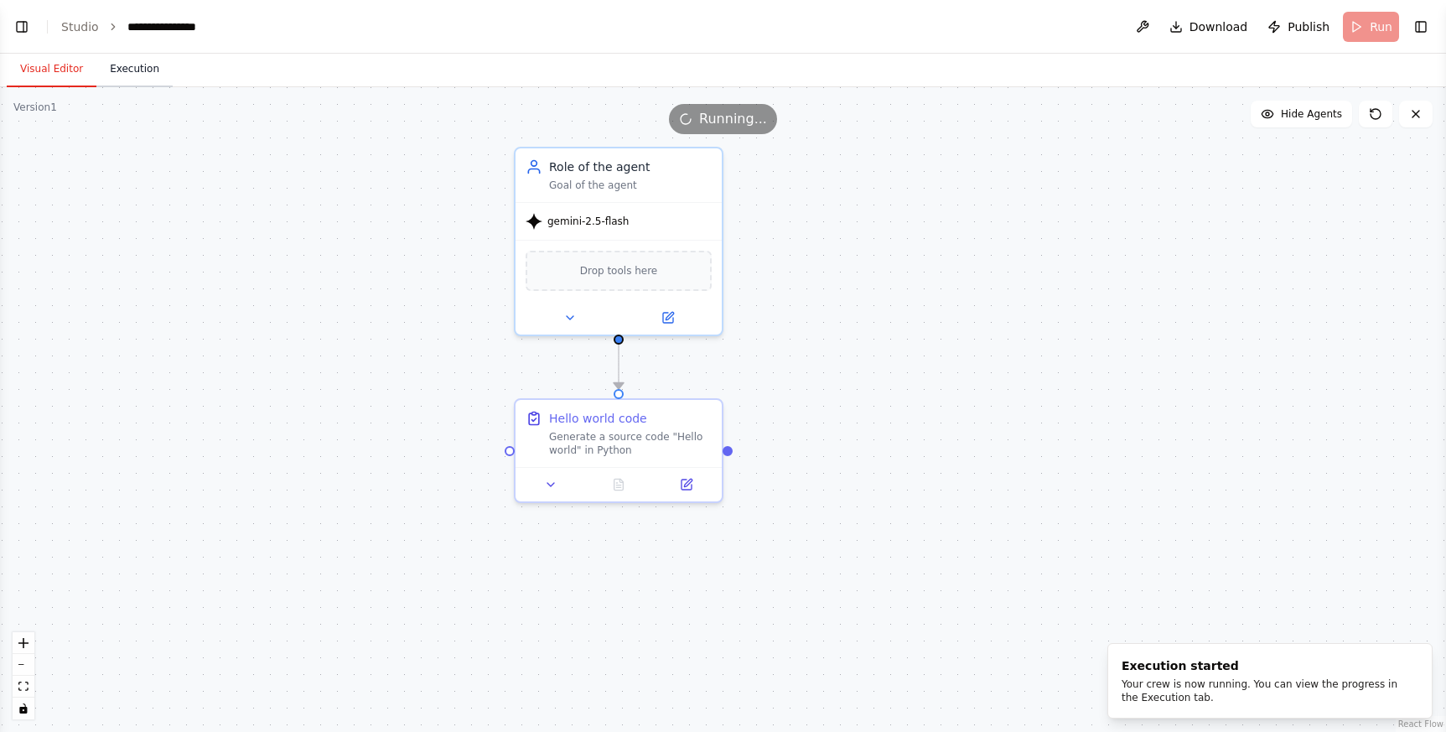
click at [115, 70] on button "Execution" at bounding box center [134, 69] width 76 height 35
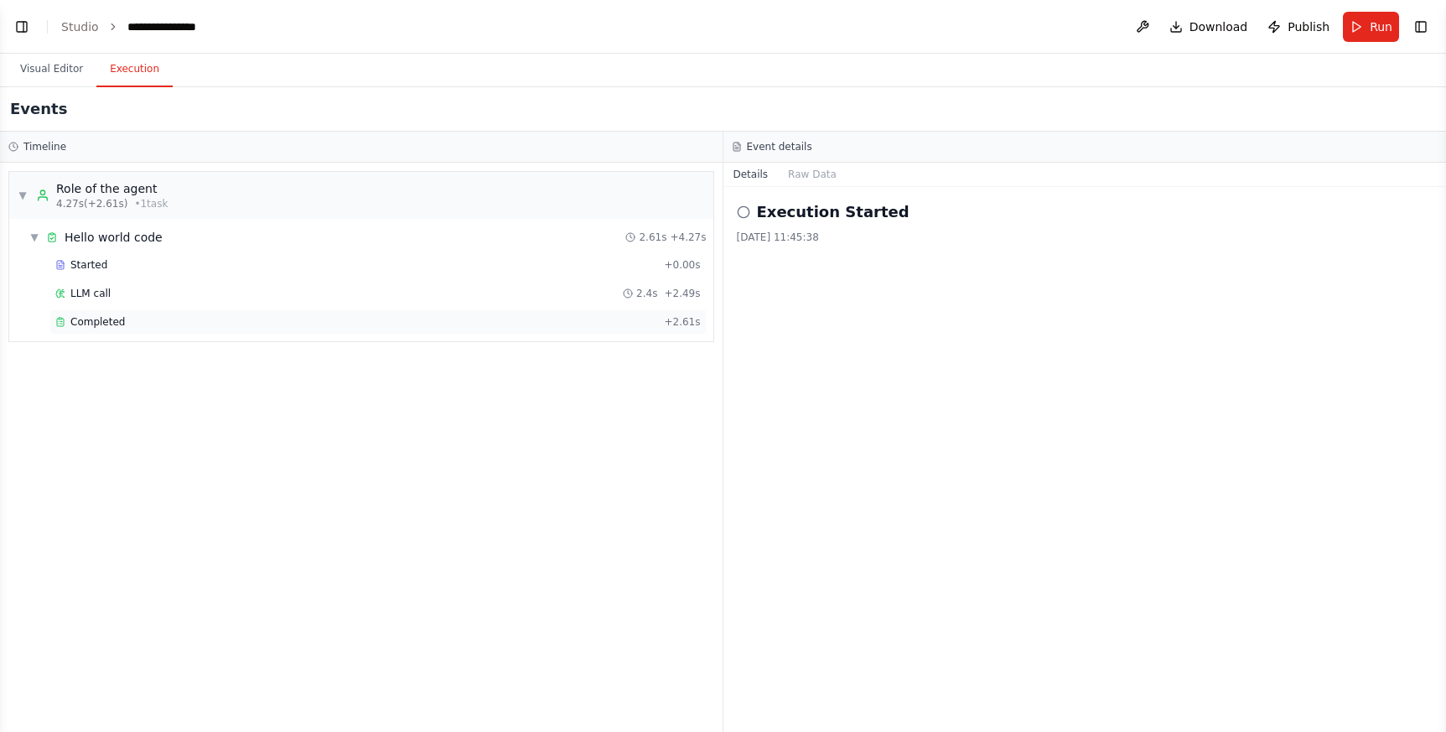
click at [189, 323] on div "Completed" at bounding box center [356, 321] width 602 height 13
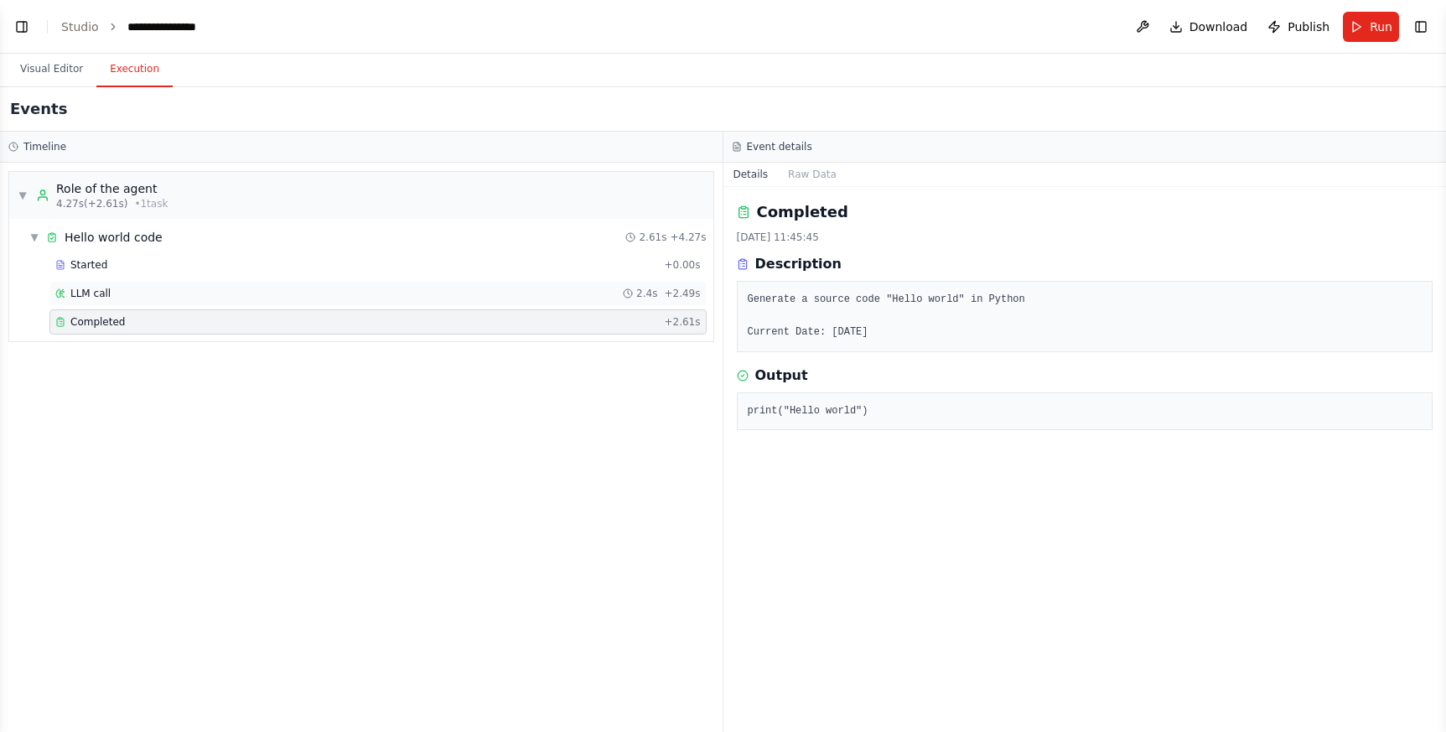
click at [97, 292] on span "LLM call" at bounding box center [90, 293] width 40 height 13
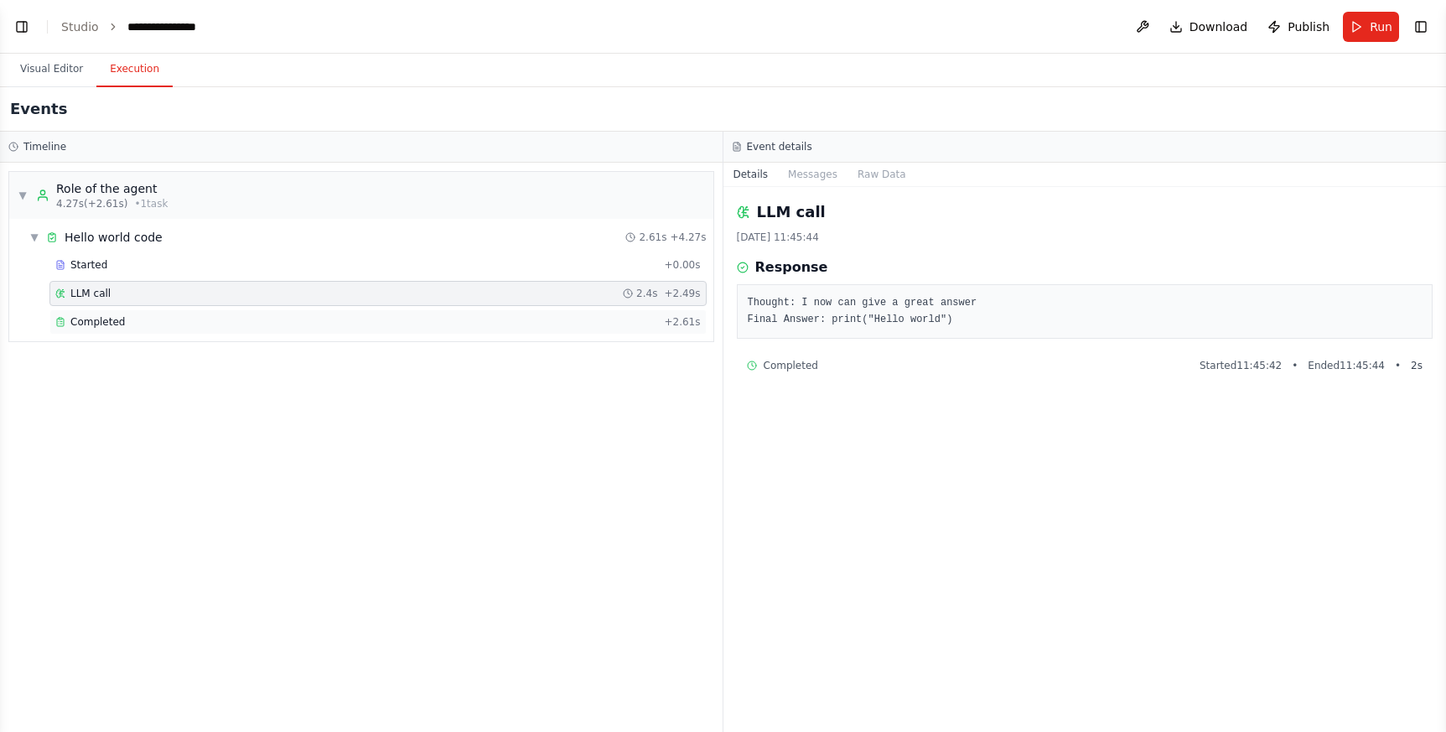
click at [121, 322] on span "Completed" at bounding box center [97, 321] width 54 height 13
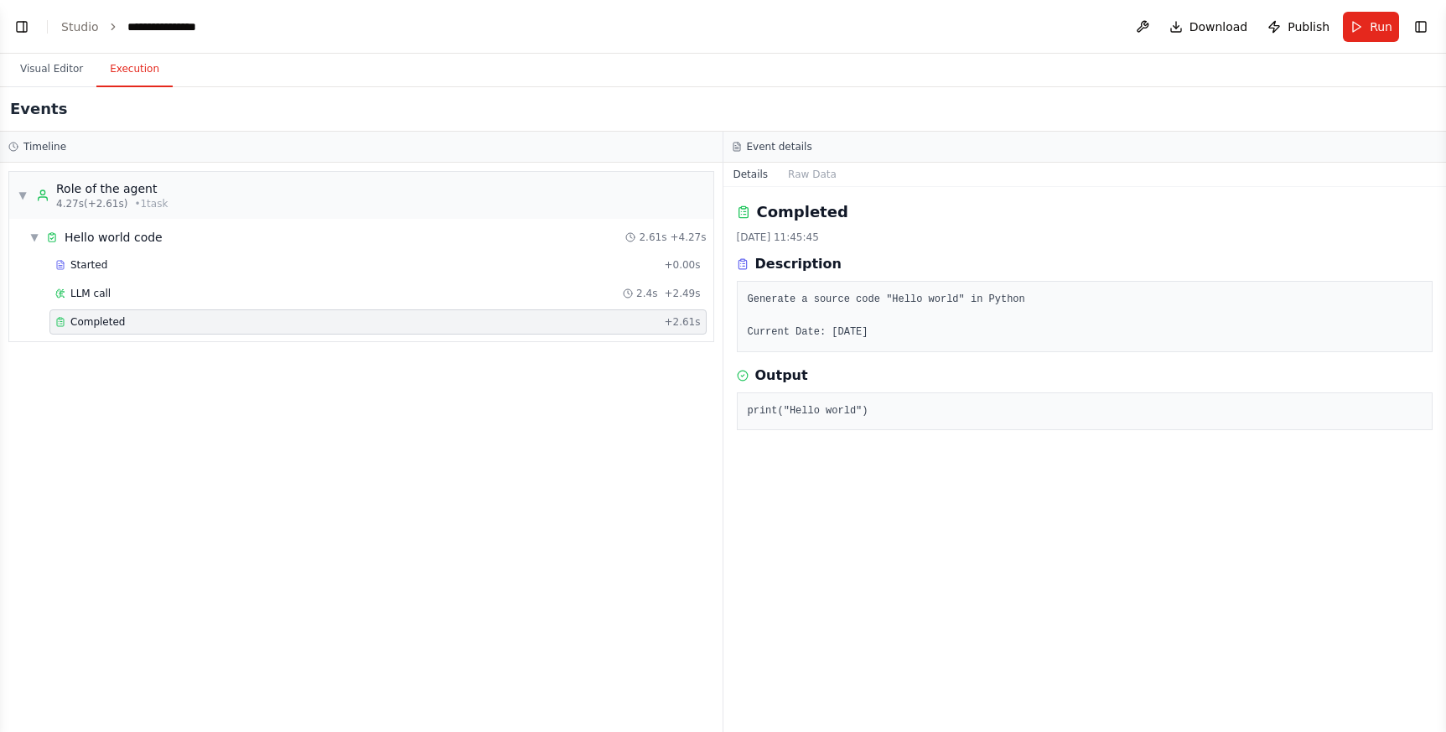
click at [169, 432] on div "▼ Role of the agent 4.27s (+2.61s) • 1 task ▼ Hello world code 2.61s + 4.27s St…" at bounding box center [361, 447] width 722 height 569
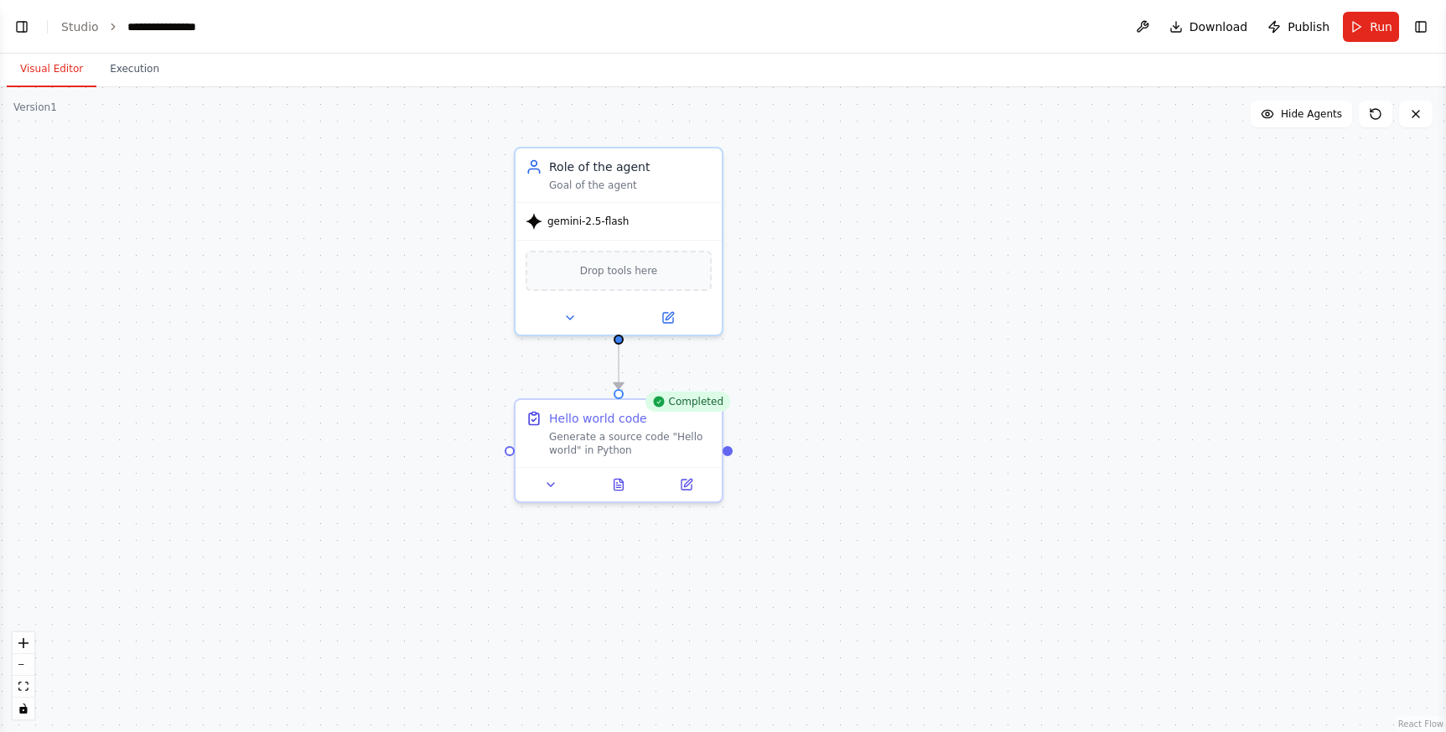
click at [53, 75] on button "Visual Editor" at bounding box center [52, 69] width 90 height 35
click at [258, 277] on div ".deletable-edge-delete-btn { width: 20px; height: 20px; border: 0px solid #ffff…" at bounding box center [723, 409] width 1446 height 644
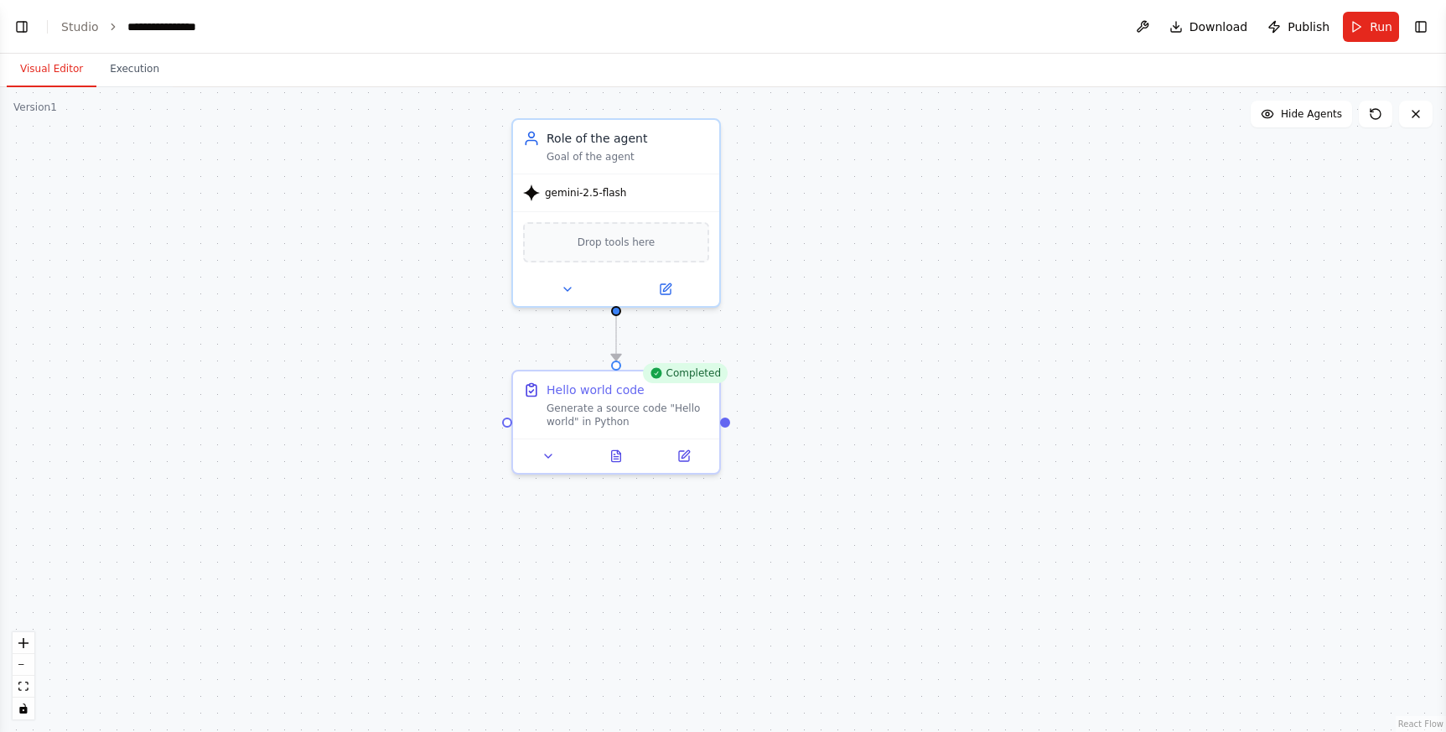
drag, startPoint x: 925, startPoint y: 417, endPoint x: 923, endPoint y: 389, distance: 28.6
click at [923, 389] on div ".deletable-edge-delete-btn { width: 20px; height: 20px; border: 0px solid #ffff…" at bounding box center [723, 409] width 1446 height 644
click at [613, 190] on span "gemini-2.5-flash" at bounding box center [585, 189] width 81 height 13
click at [665, 282] on icon at bounding box center [665, 286] width 10 height 10
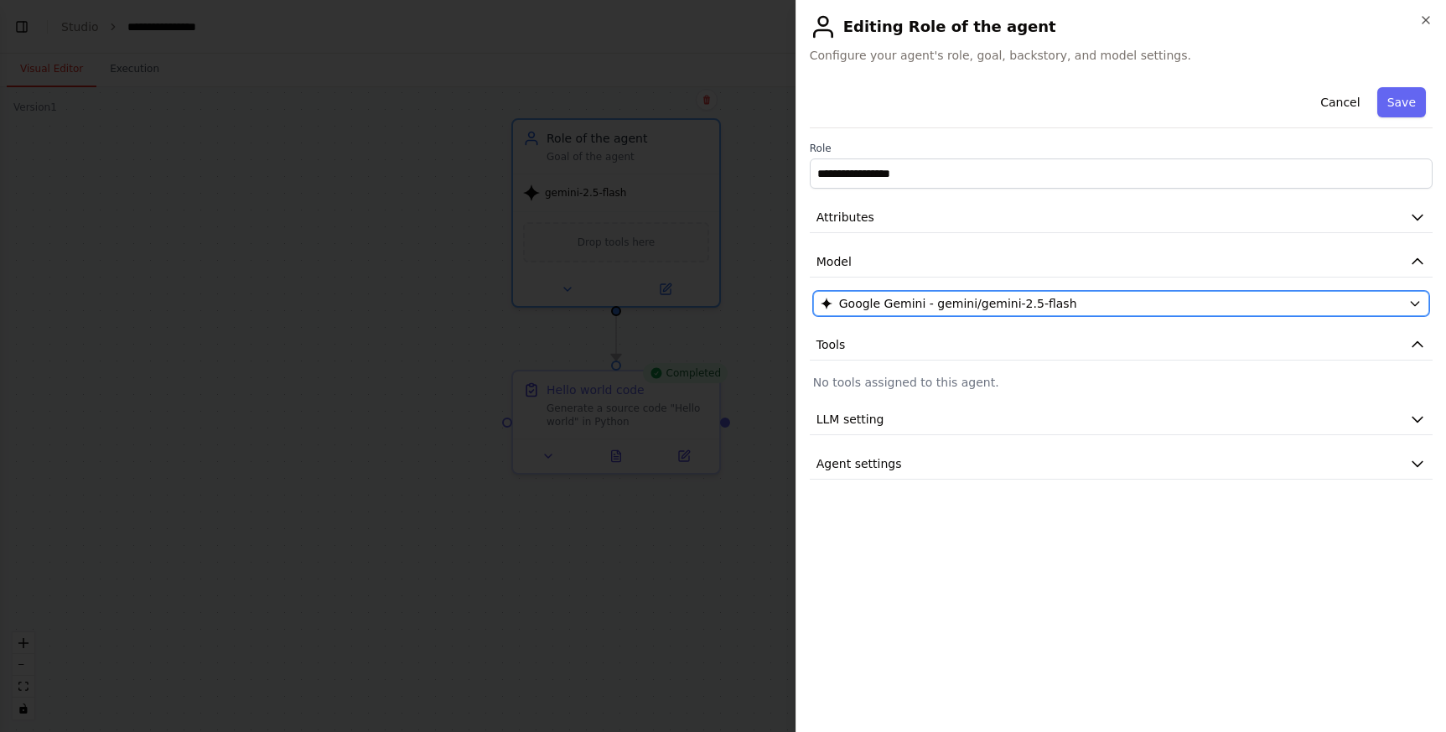
click at [999, 308] on span "Google Gemini - gemini/gemini-2.5-flash" at bounding box center [958, 303] width 238 height 17
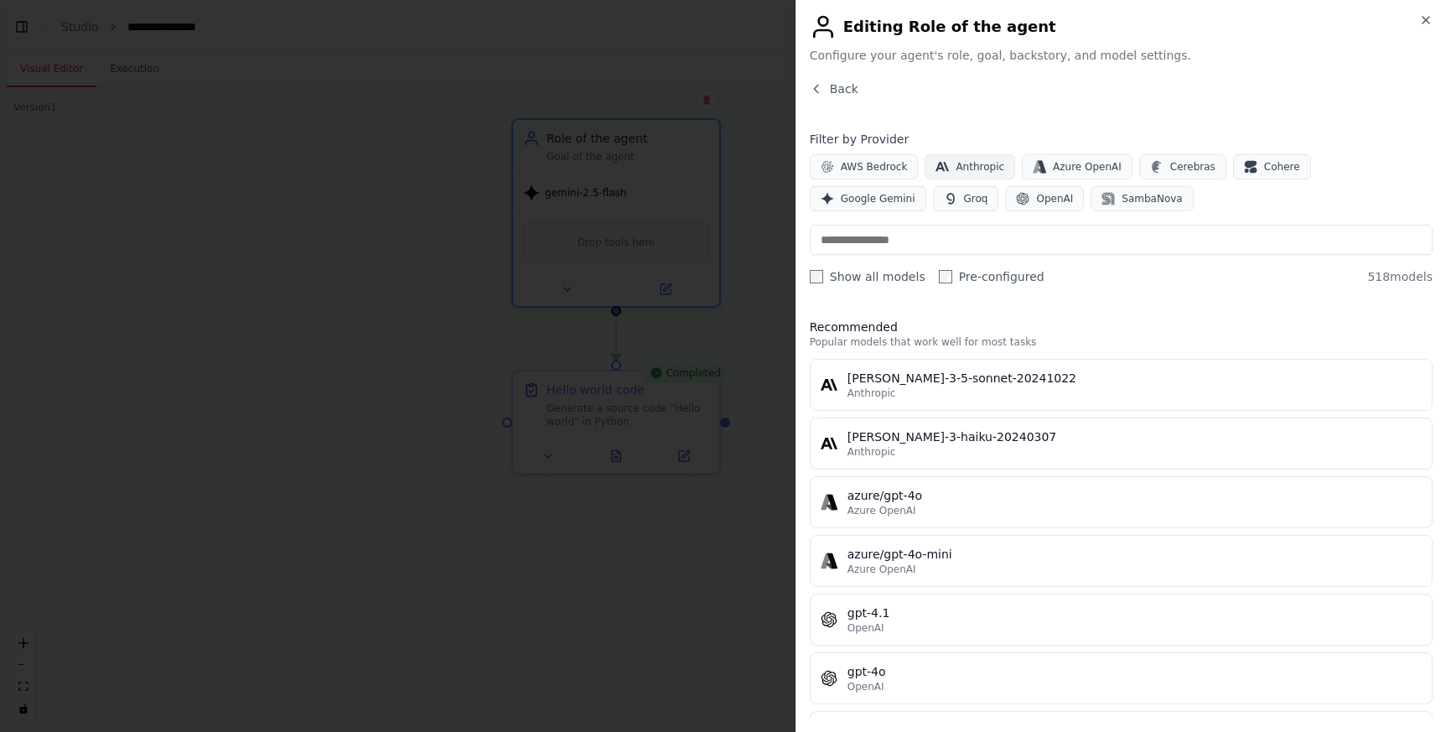
click at [959, 168] on span "Anthropic" at bounding box center [979, 166] width 49 height 13
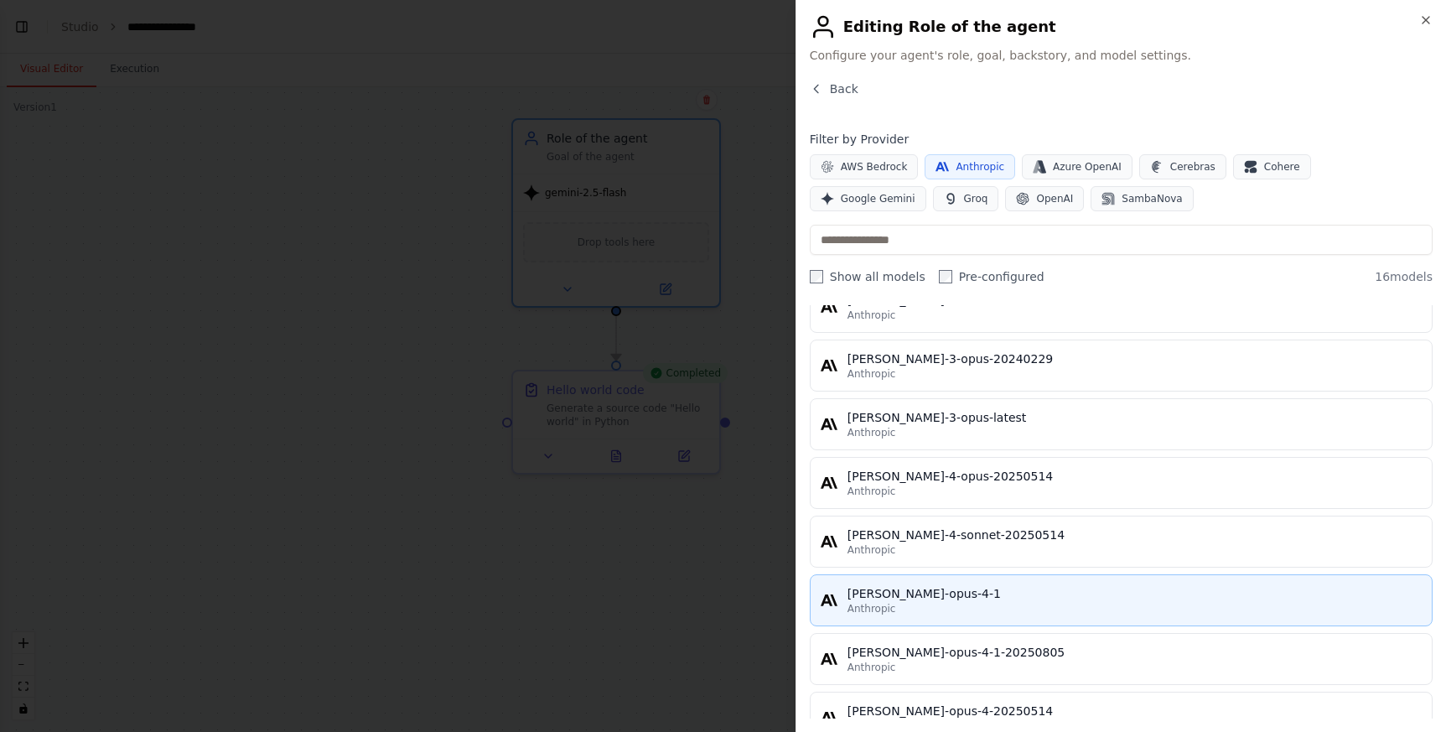
scroll to position [541, 0]
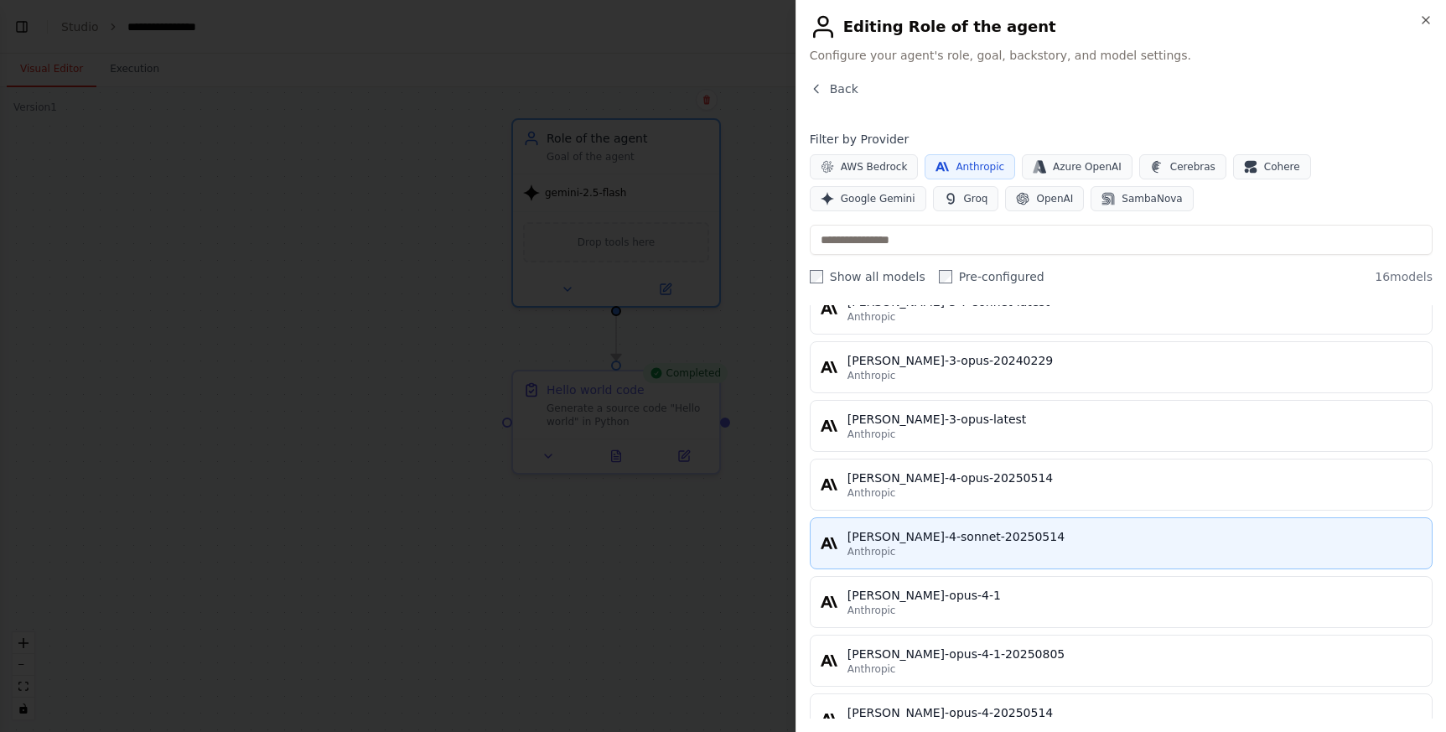
click at [983, 535] on div "[PERSON_NAME]-4-sonnet-20250514" at bounding box center [1134, 536] width 574 height 17
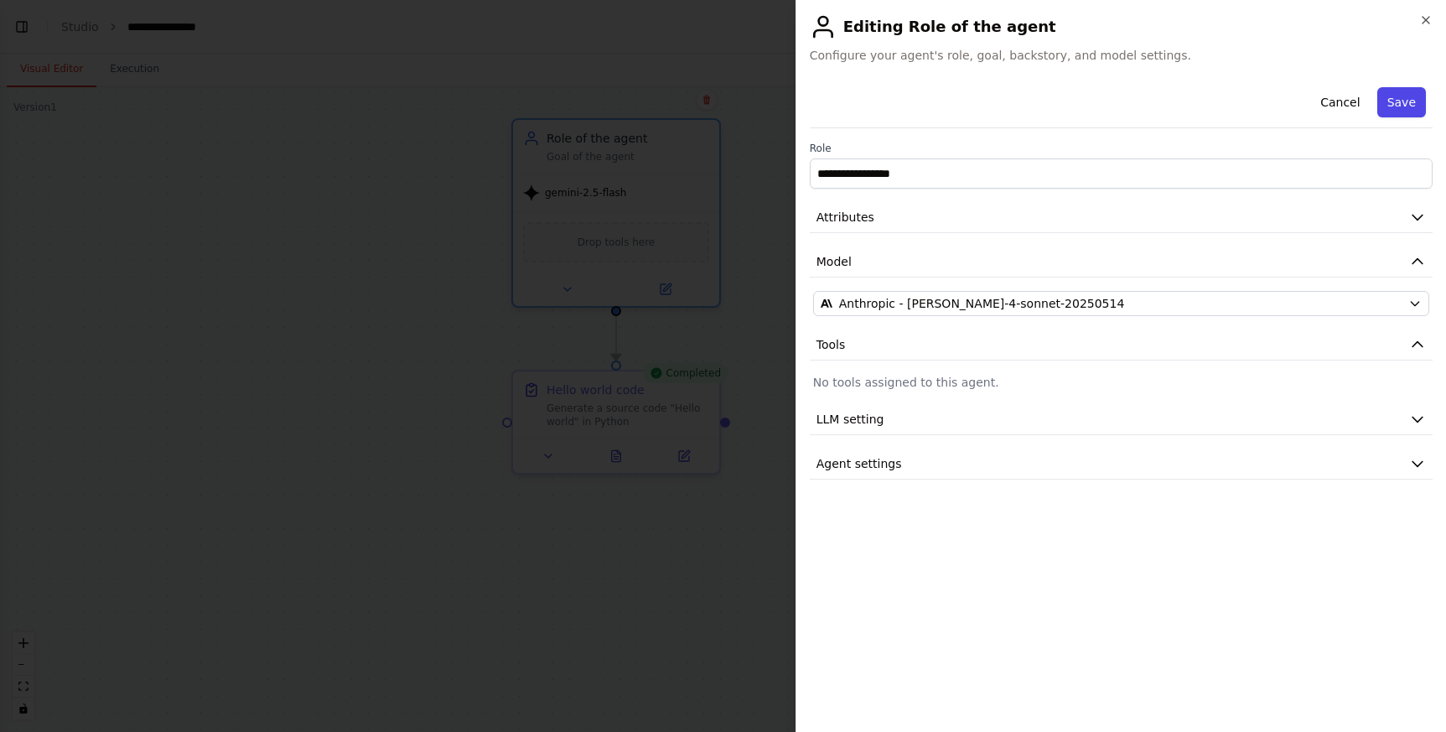
click at [1389, 97] on button "Save" at bounding box center [1401, 102] width 49 height 30
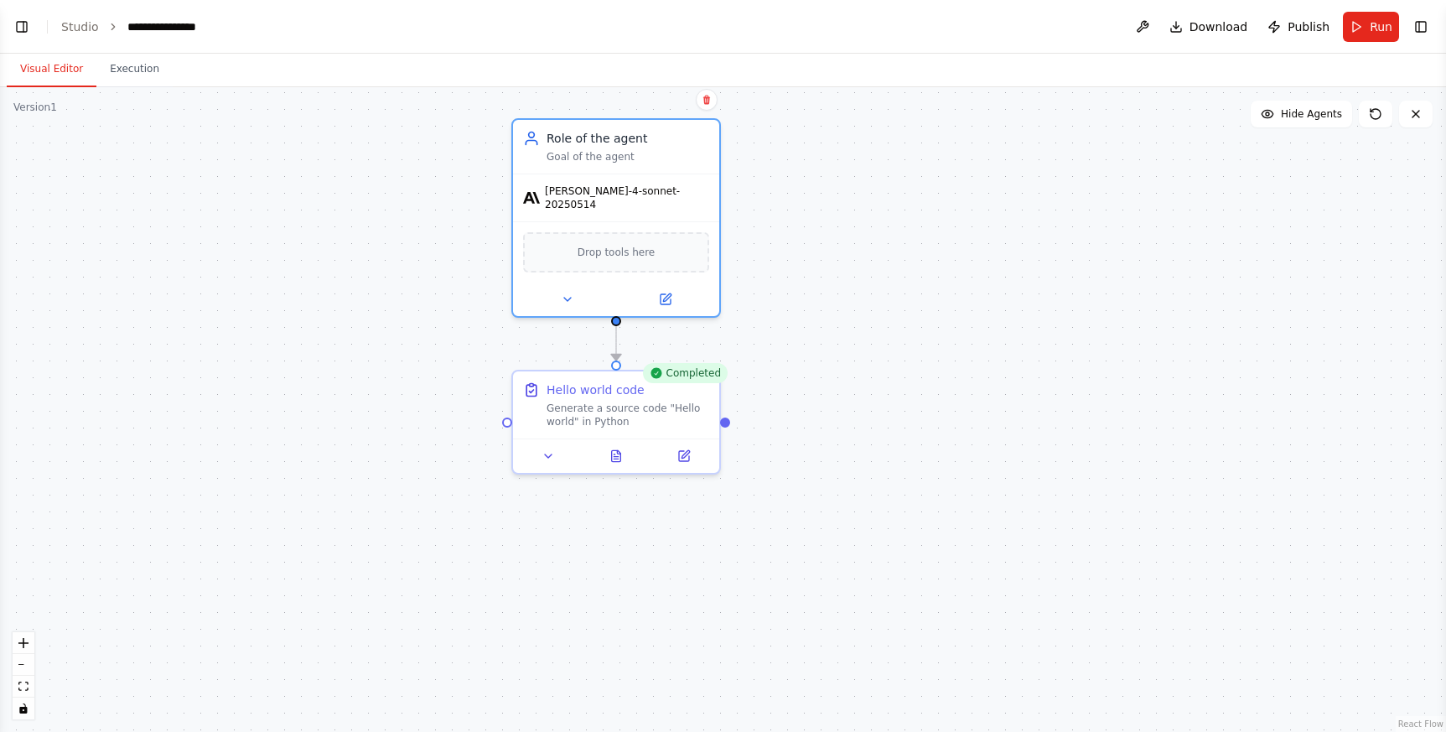
click at [976, 224] on div ".deletable-edge-delete-btn { width: 20px; height: 20px; border: 0px solid #ffff…" at bounding box center [723, 409] width 1446 height 644
click at [1369, 31] on button "Run" at bounding box center [1371, 27] width 56 height 30
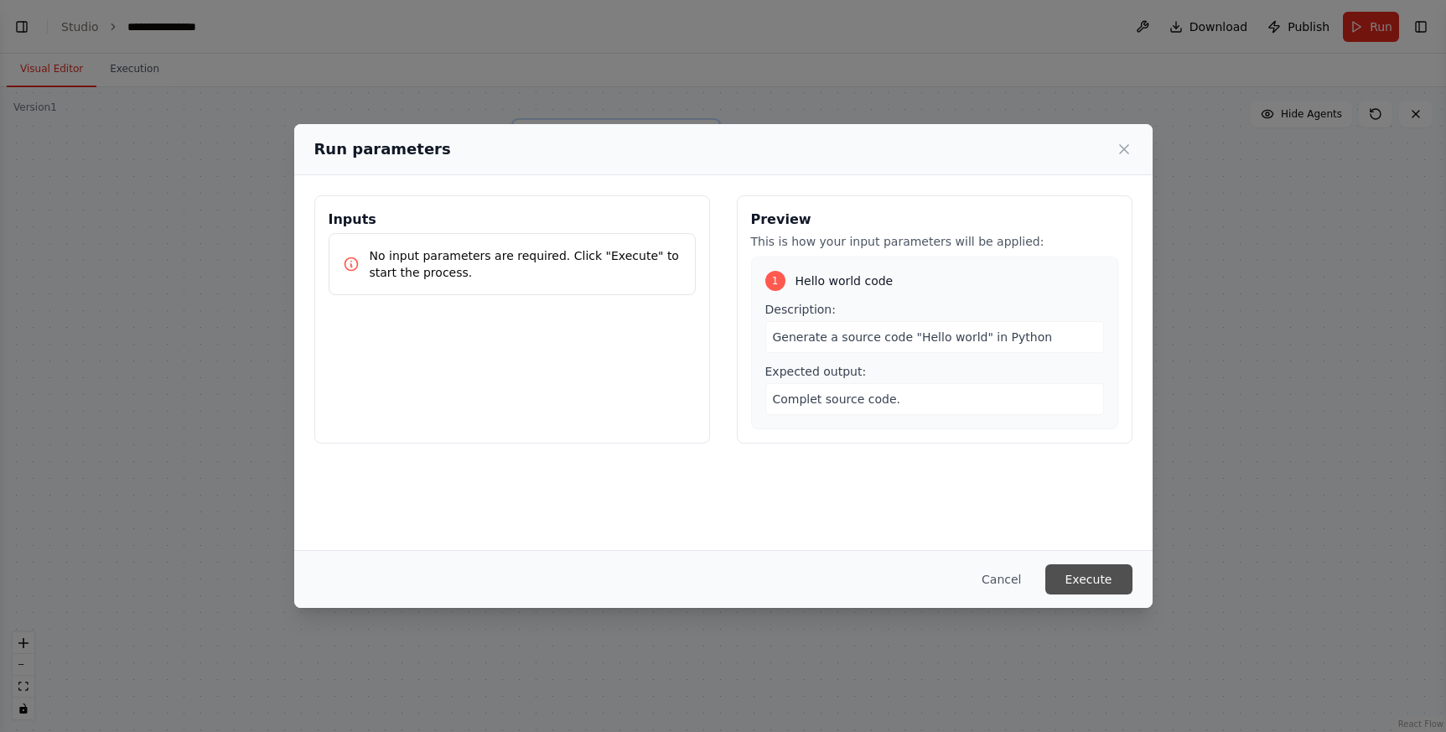
click at [1073, 573] on button "Execute" at bounding box center [1088, 579] width 87 height 30
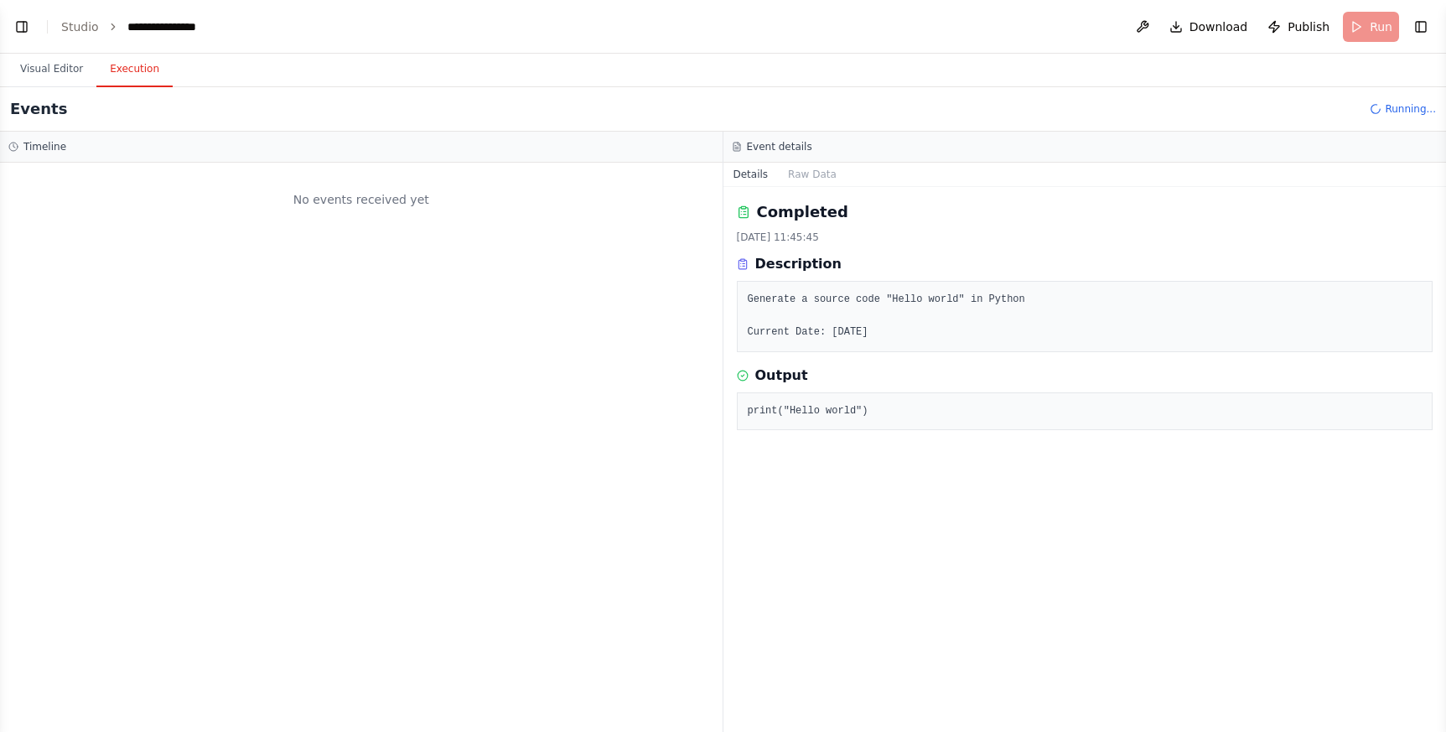
click at [128, 69] on button "Execution" at bounding box center [134, 69] width 76 height 35
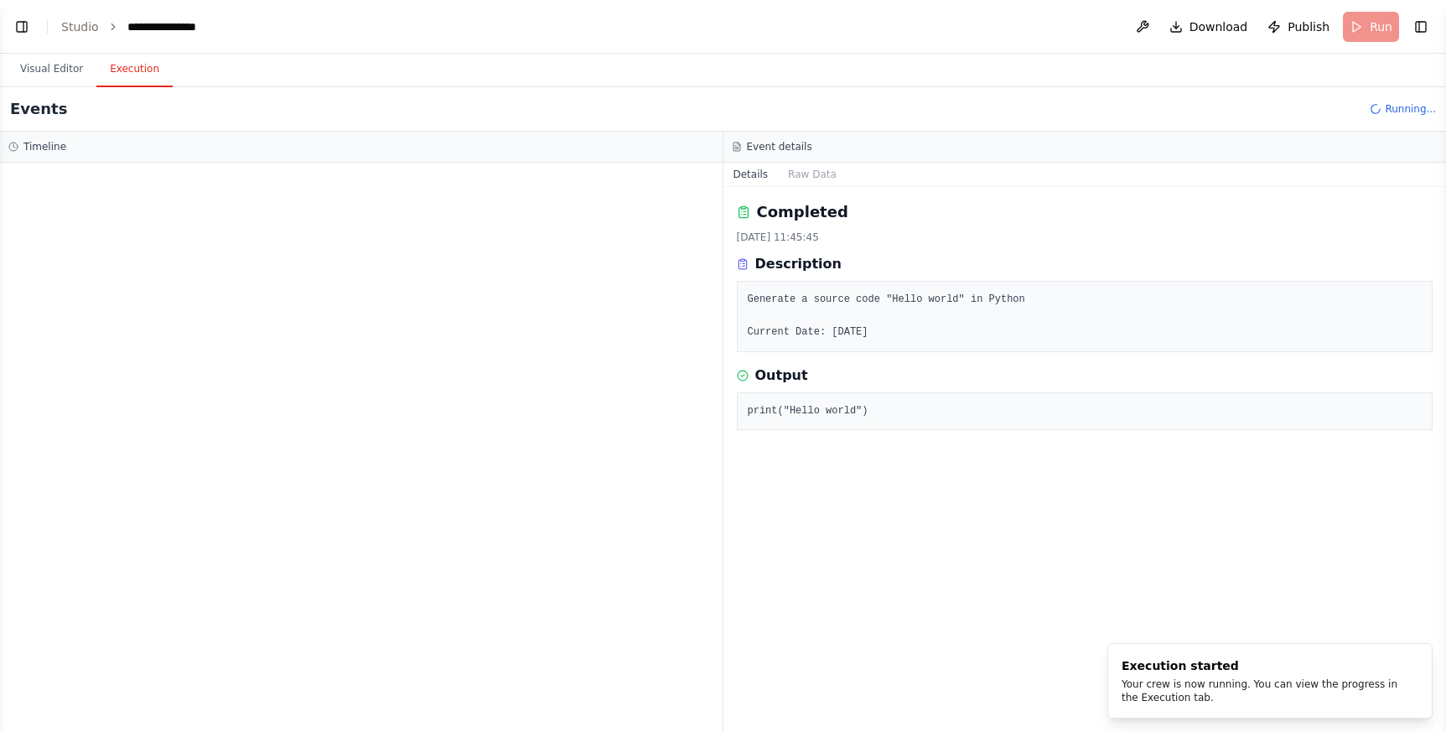
click at [267, 282] on div at bounding box center [361, 447] width 722 height 569
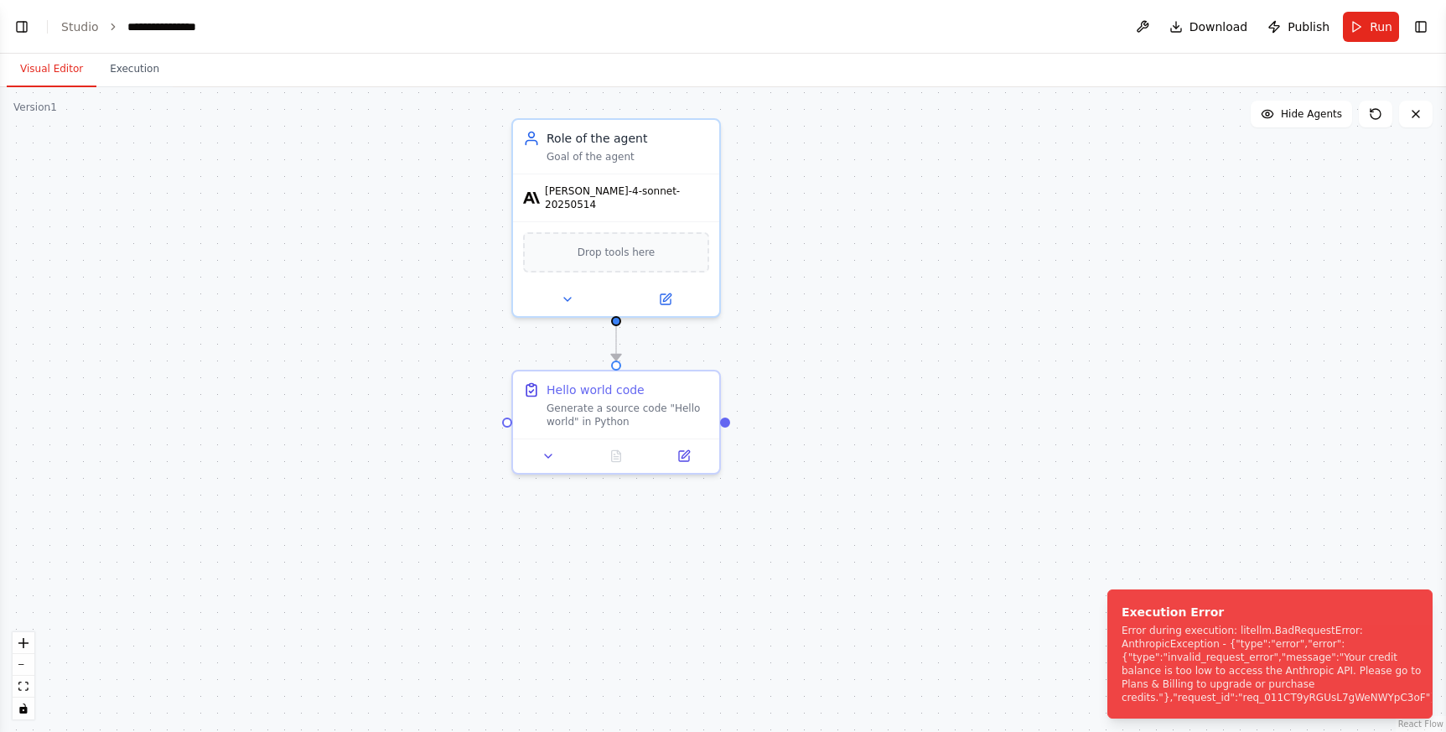
click at [51, 56] on button "Visual Editor" at bounding box center [52, 69] width 90 height 35
click at [251, 232] on div ".deletable-edge-delete-btn { width: 20px; height: 20px; border: 0px solid #ffff…" at bounding box center [723, 409] width 1446 height 644
click at [81, 27] on link "Studio" at bounding box center [80, 26] width 38 height 13
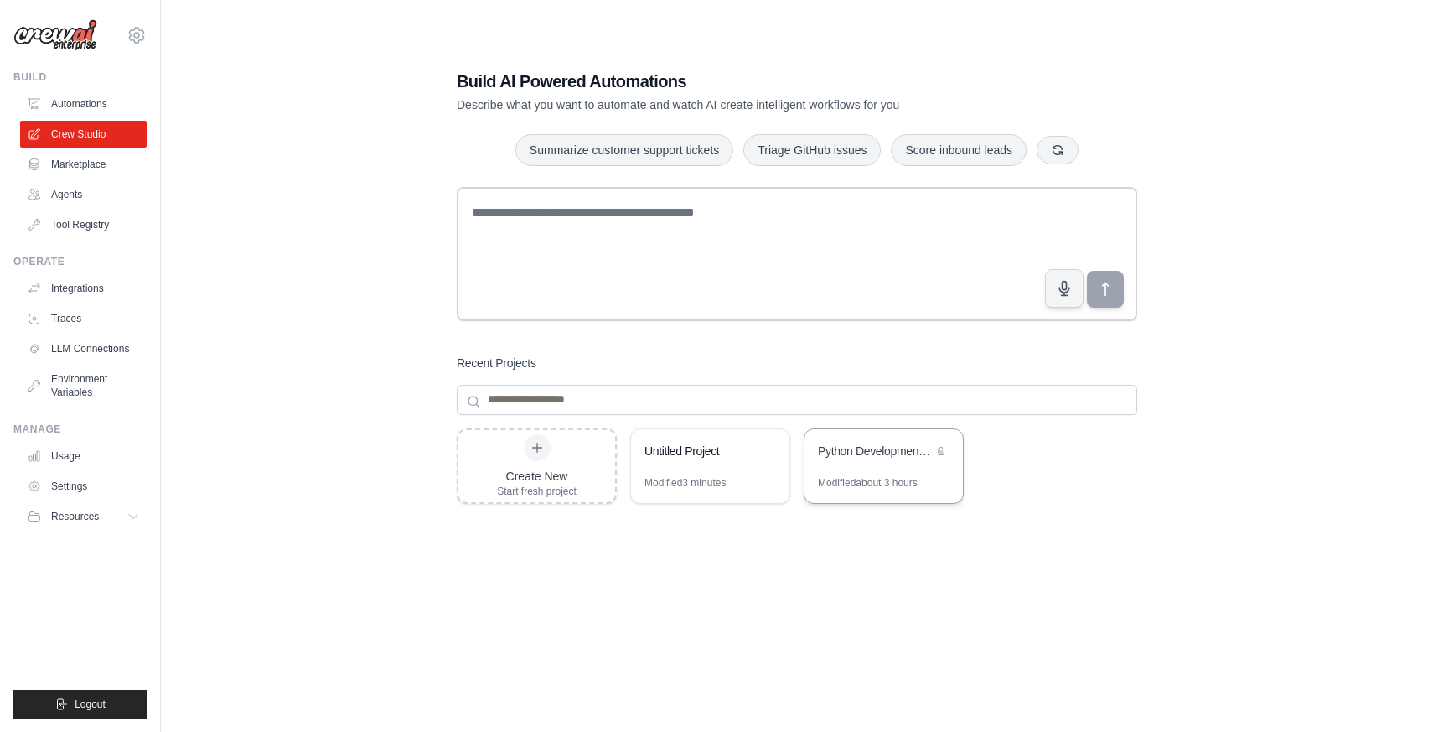
click at [883, 479] on div "Modified about 3 hours" at bounding box center [868, 482] width 100 height 13
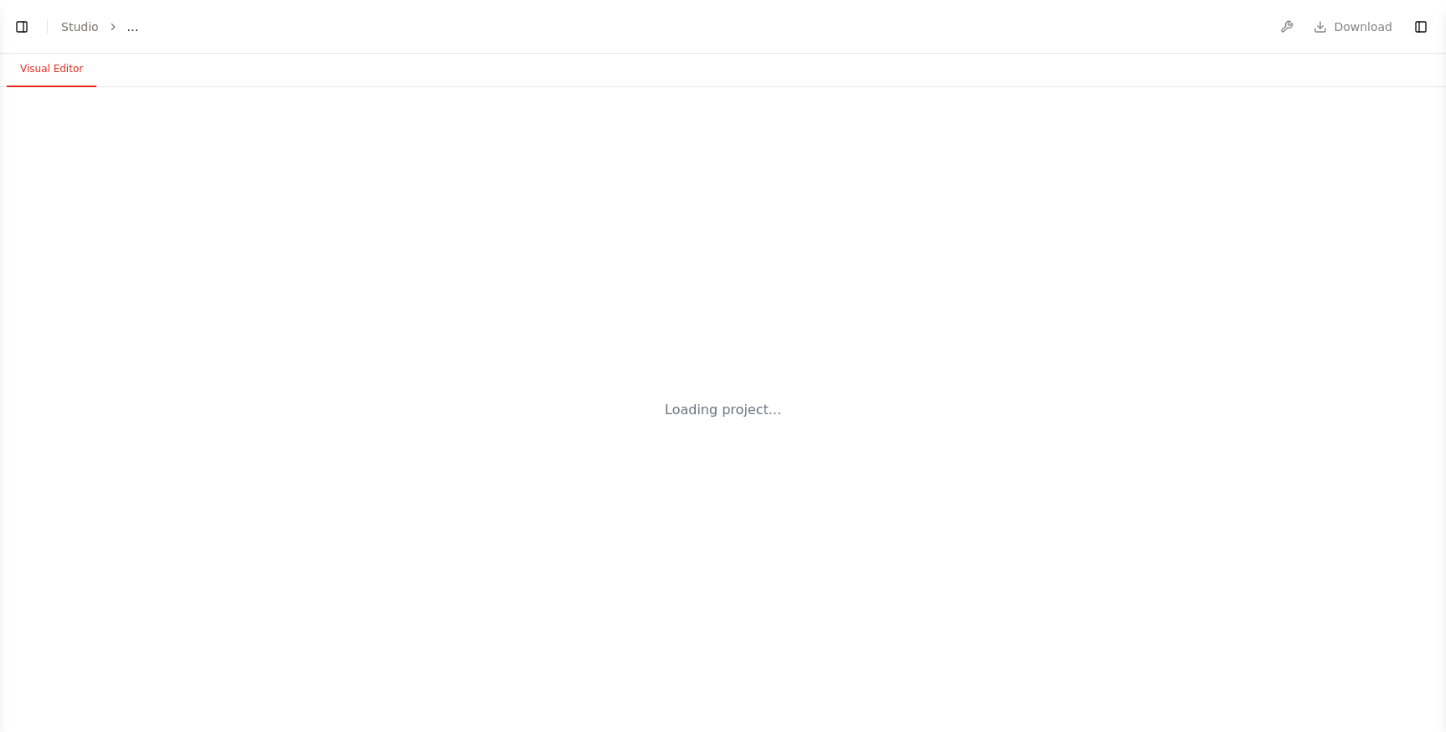
select select "****"
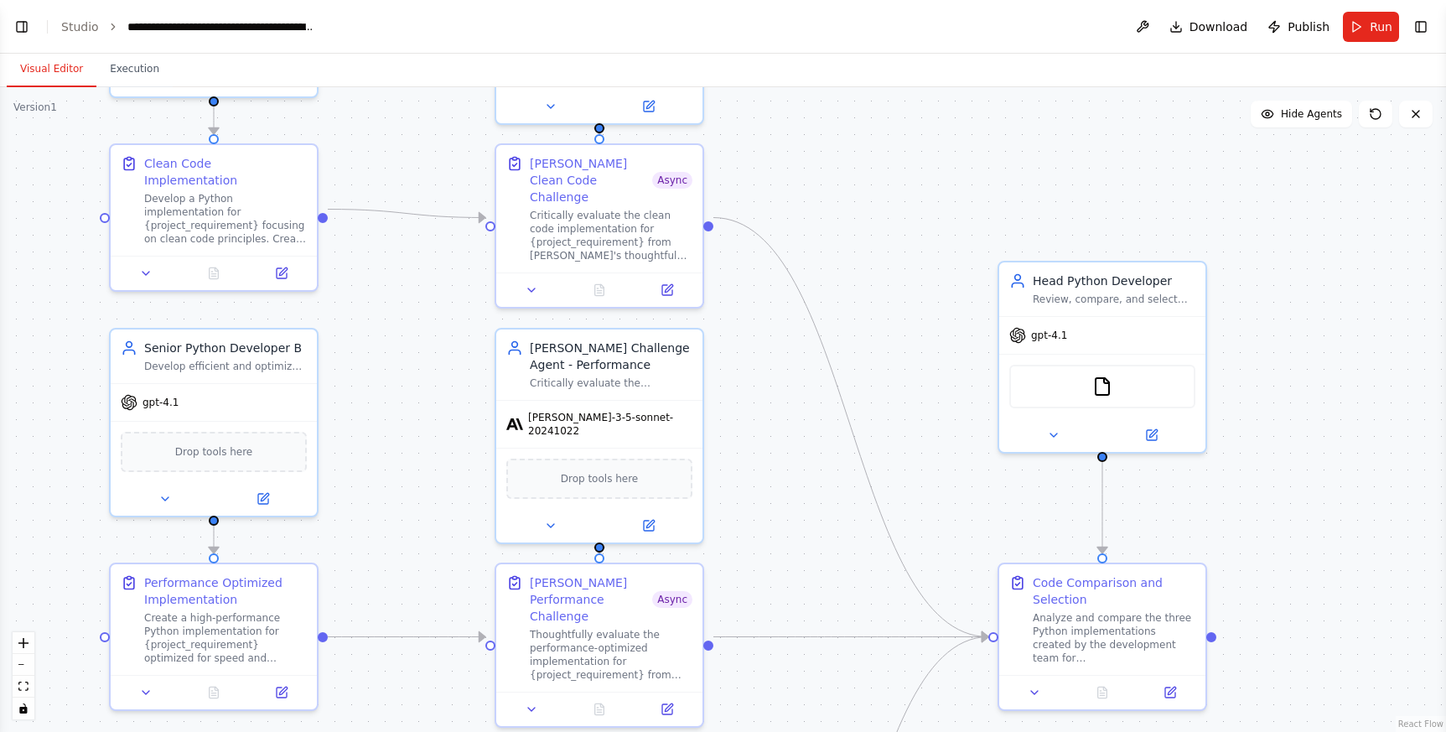
scroll to position [2534, 0]
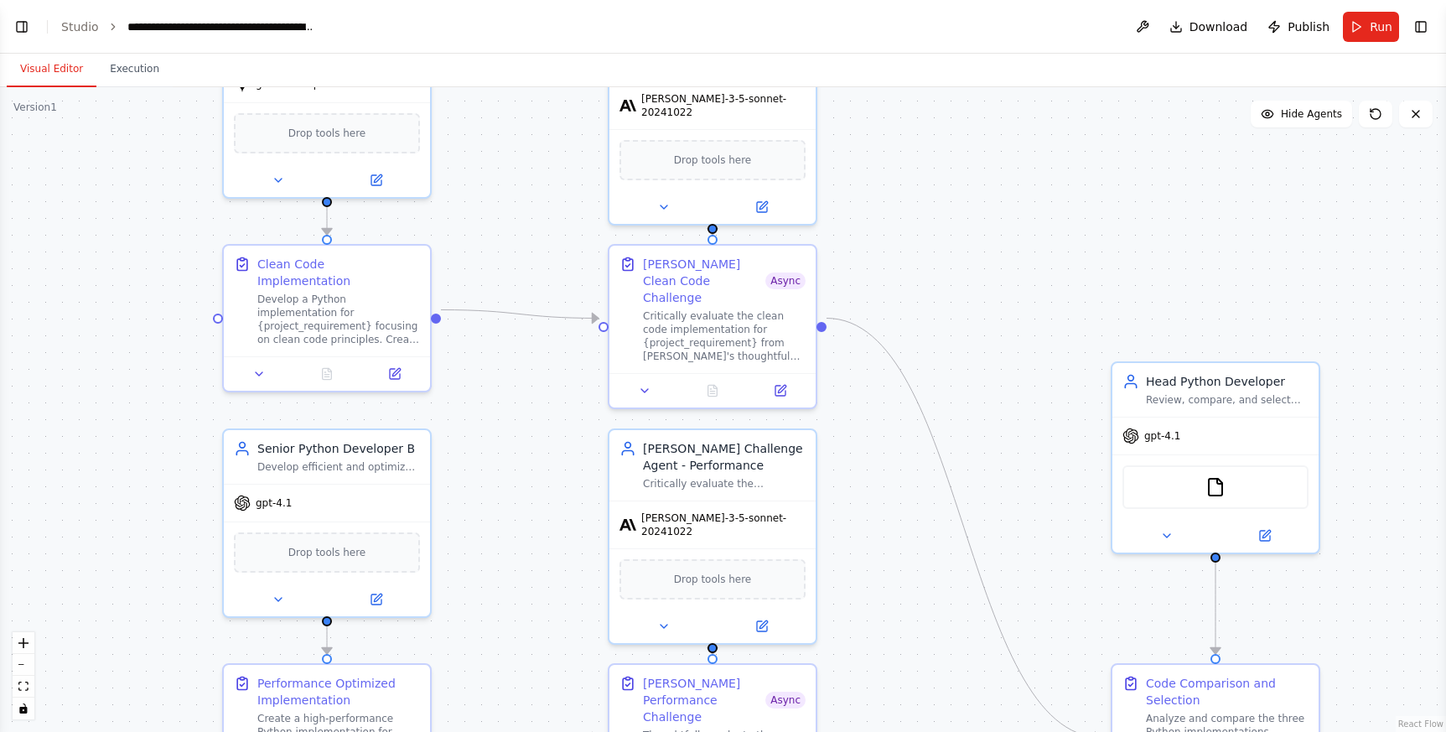
drag, startPoint x: 861, startPoint y: 582, endPoint x: 954, endPoint y: 593, distance: 93.7
click at [1026, 634] on div ".deletable-edge-delete-btn { width: 20px; height: 20px; border: 0px solid #ffff…" at bounding box center [723, 409] width 1446 height 644
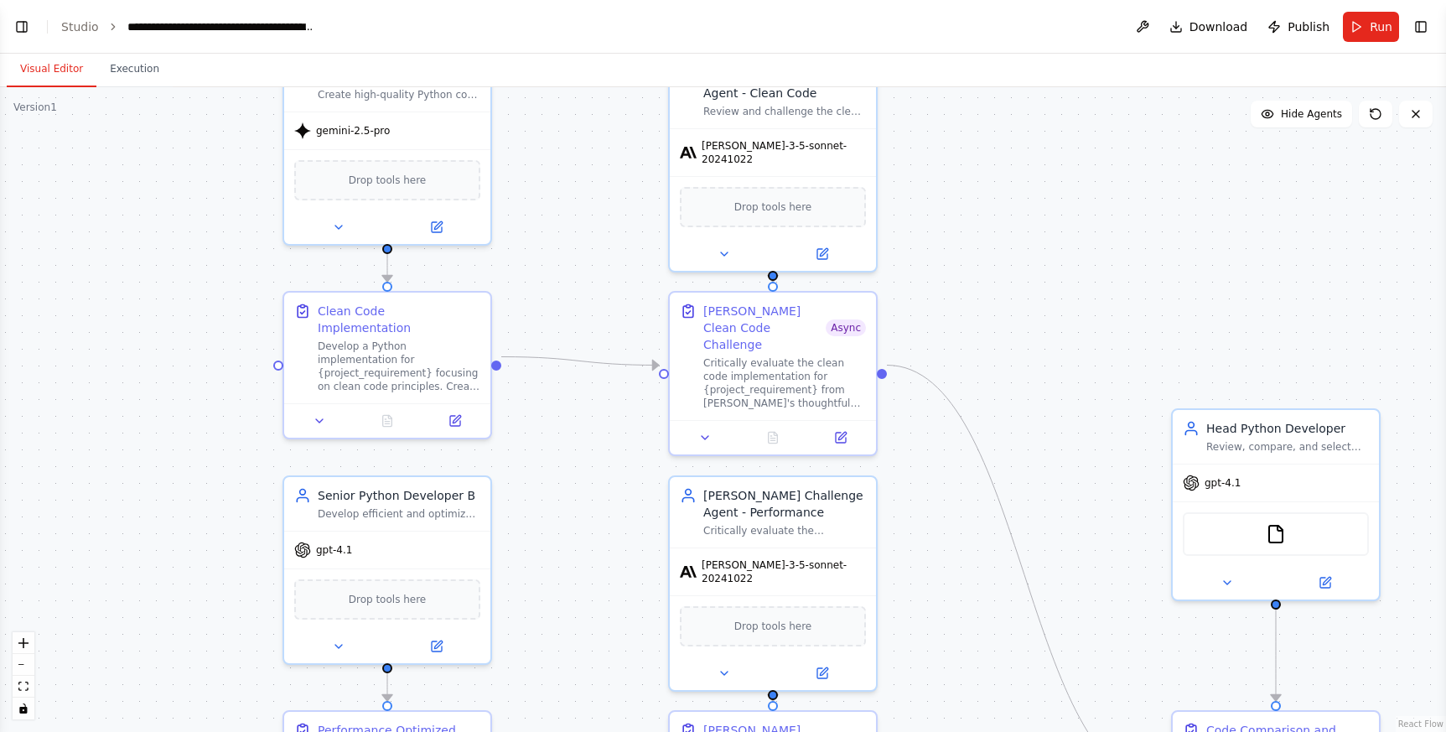
scroll to position [2508, 0]
drag, startPoint x: 568, startPoint y: 193, endPoint x: 615, endPoint y: 303, distance: 119.4
click at [615, 303] on div ".deletable-edge-delete-btn { width: 20px; height: 20px; border: 0px solid #ffff…" at bounding box center [723, 409] width 1446 height 644
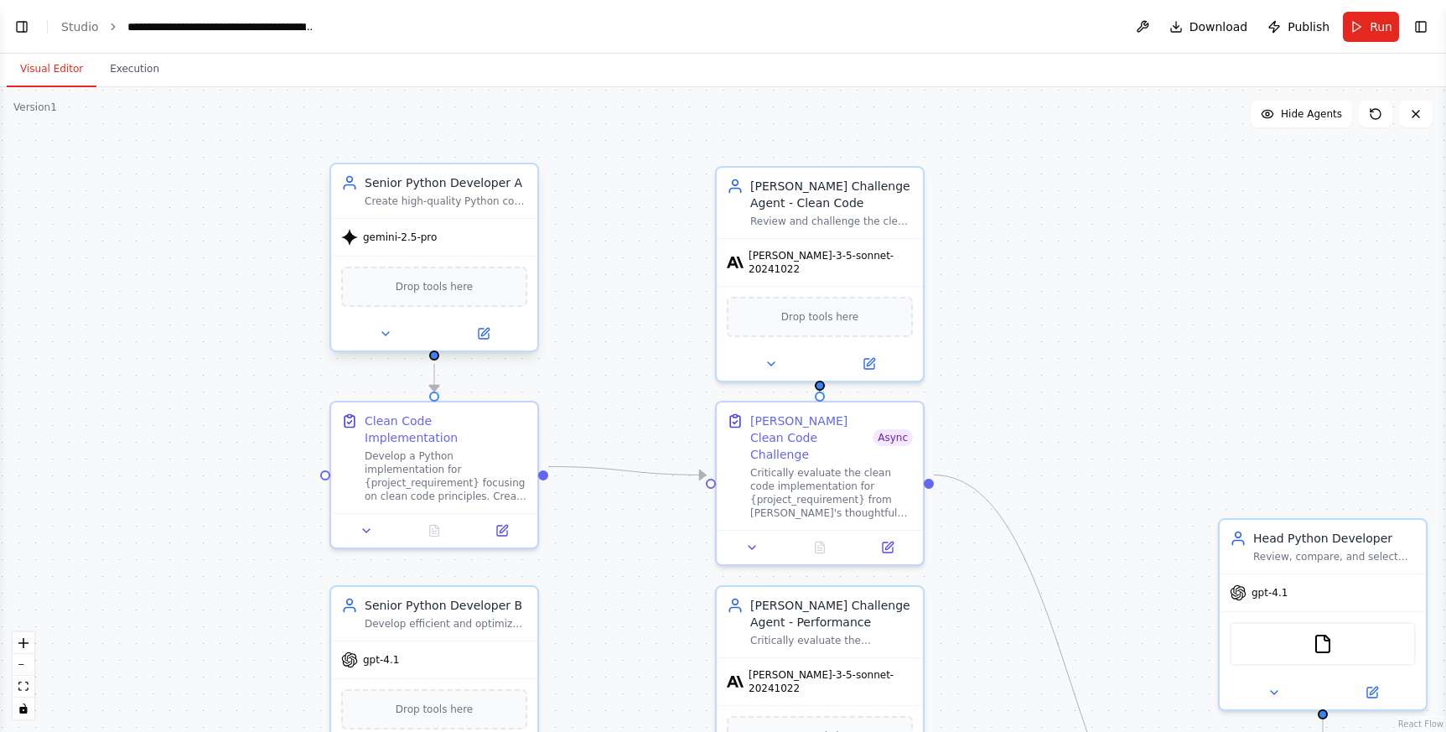
click at [408, 231] on span "gemini-2.5-pro" at bounding box center [400, 236] width 74 height 13
click at [491, 332] on button at bounding box center [483, 334] width 95 height 20
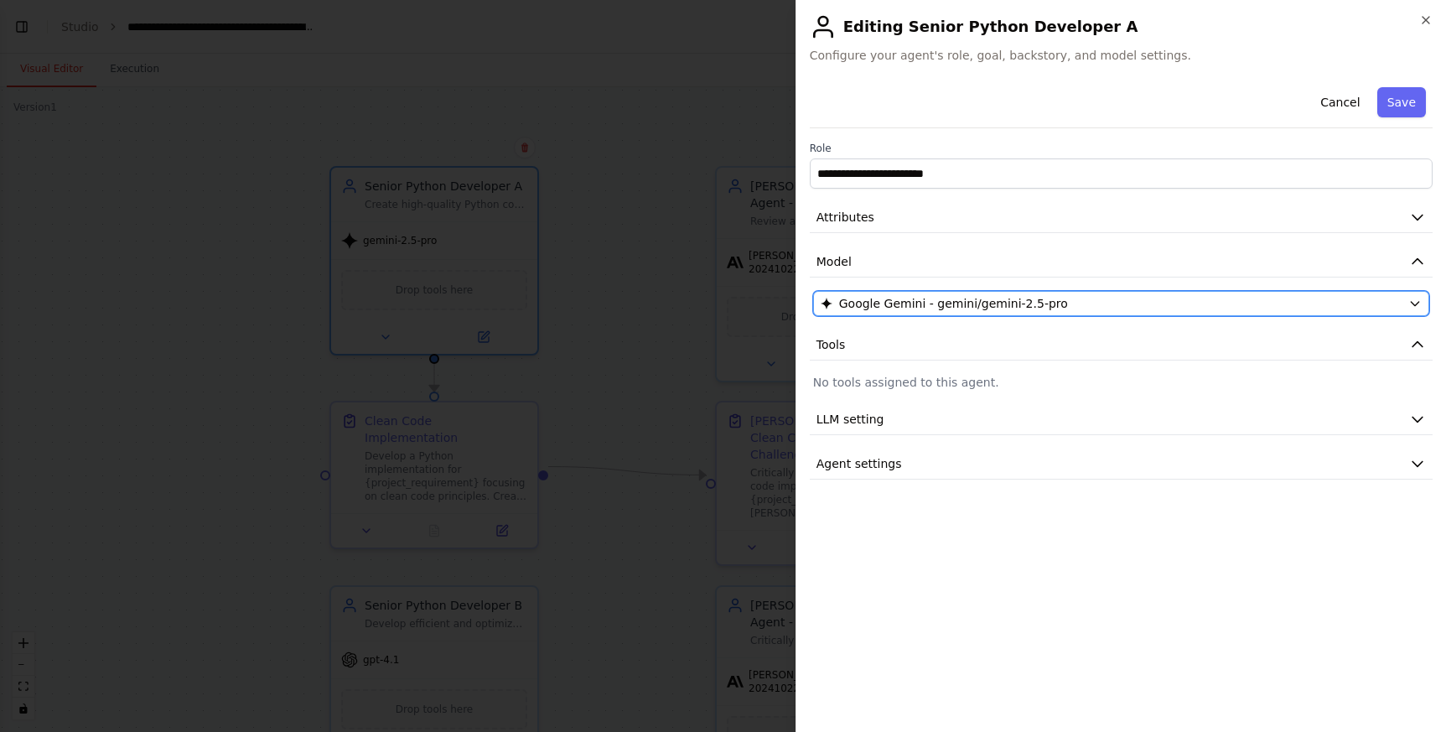
click at [958, 301] on span "Google Gemini - gemini/gemini-2.5-pro" at bounding box center [953, 303] width 229 height 17
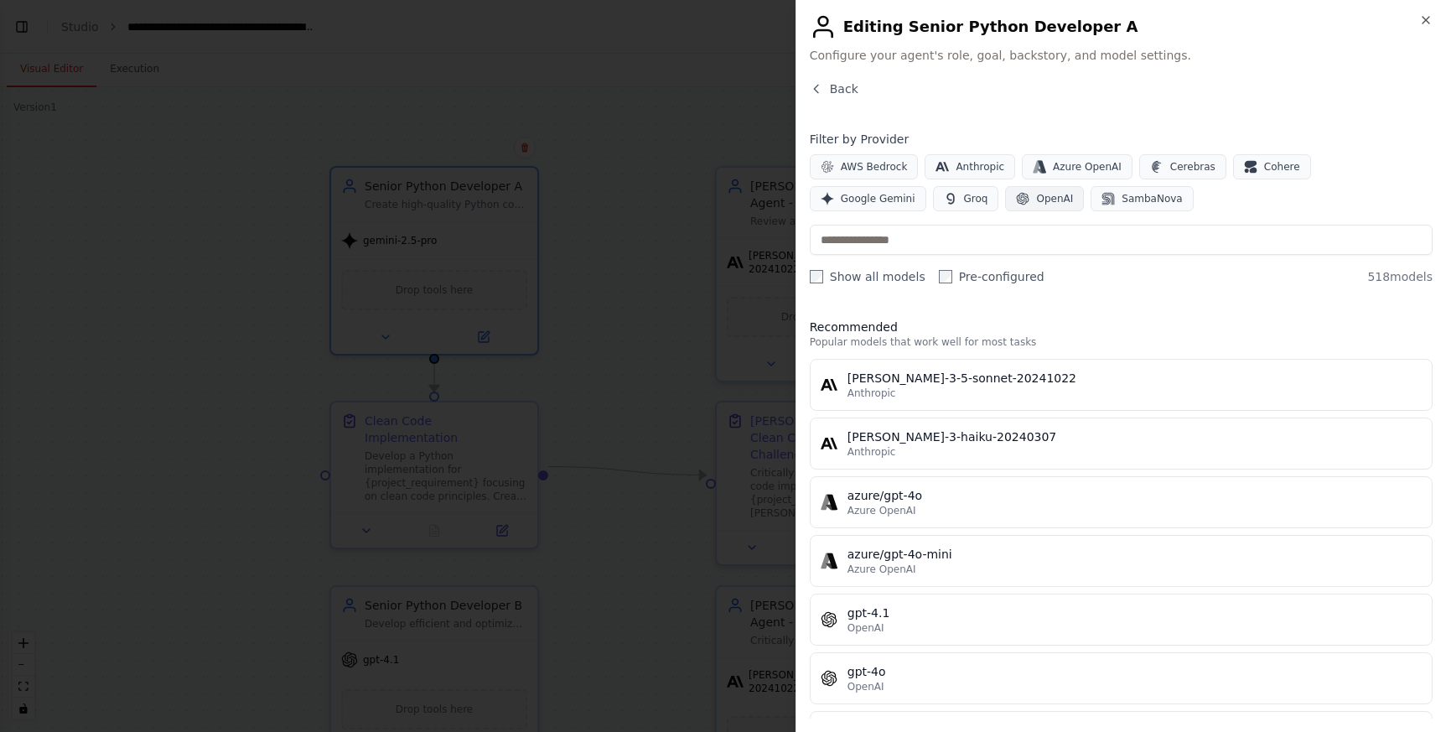
click at [1017, 194] on icon "button" at bounding box center [1023, 199] width 13 height 13
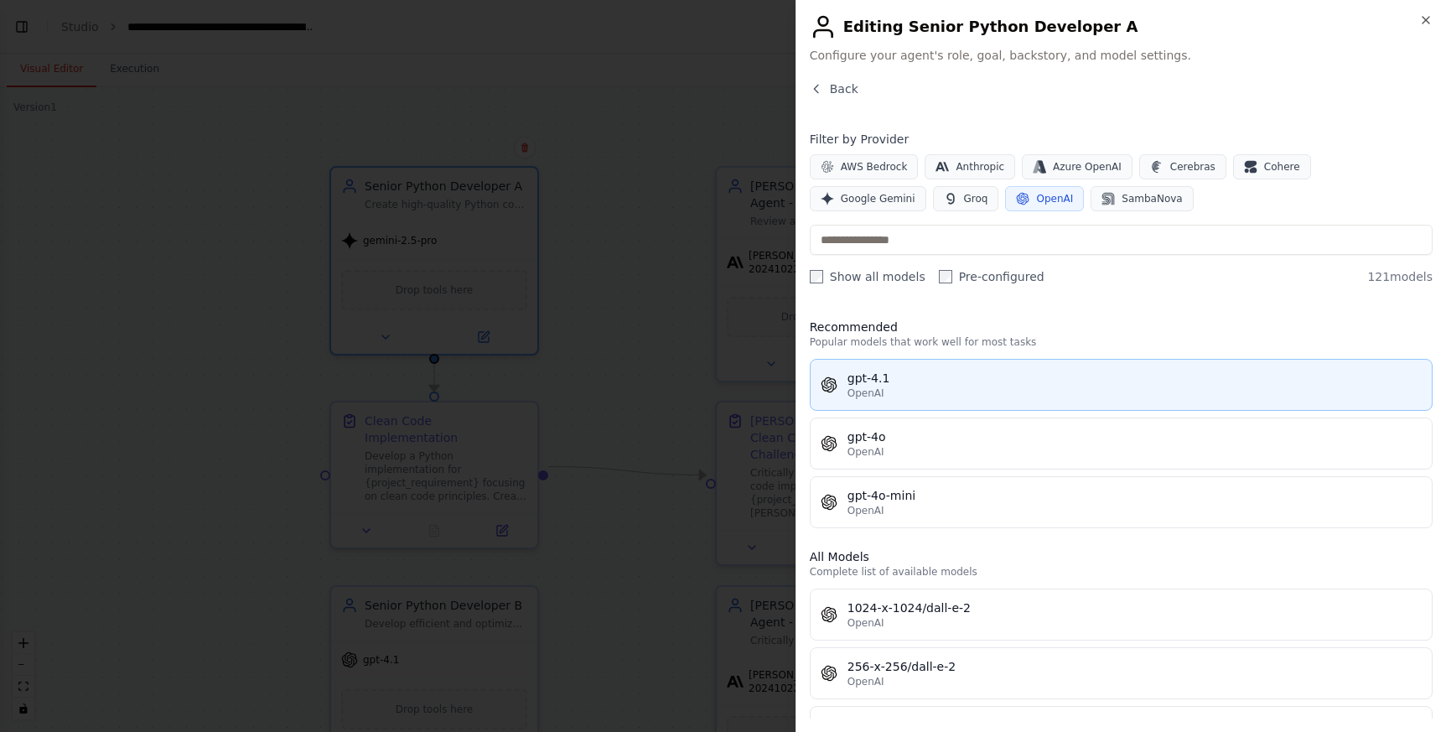
click at [919, 371] on div "gpt-4.1" at bounding box center [1134, 378] width 574 height 17
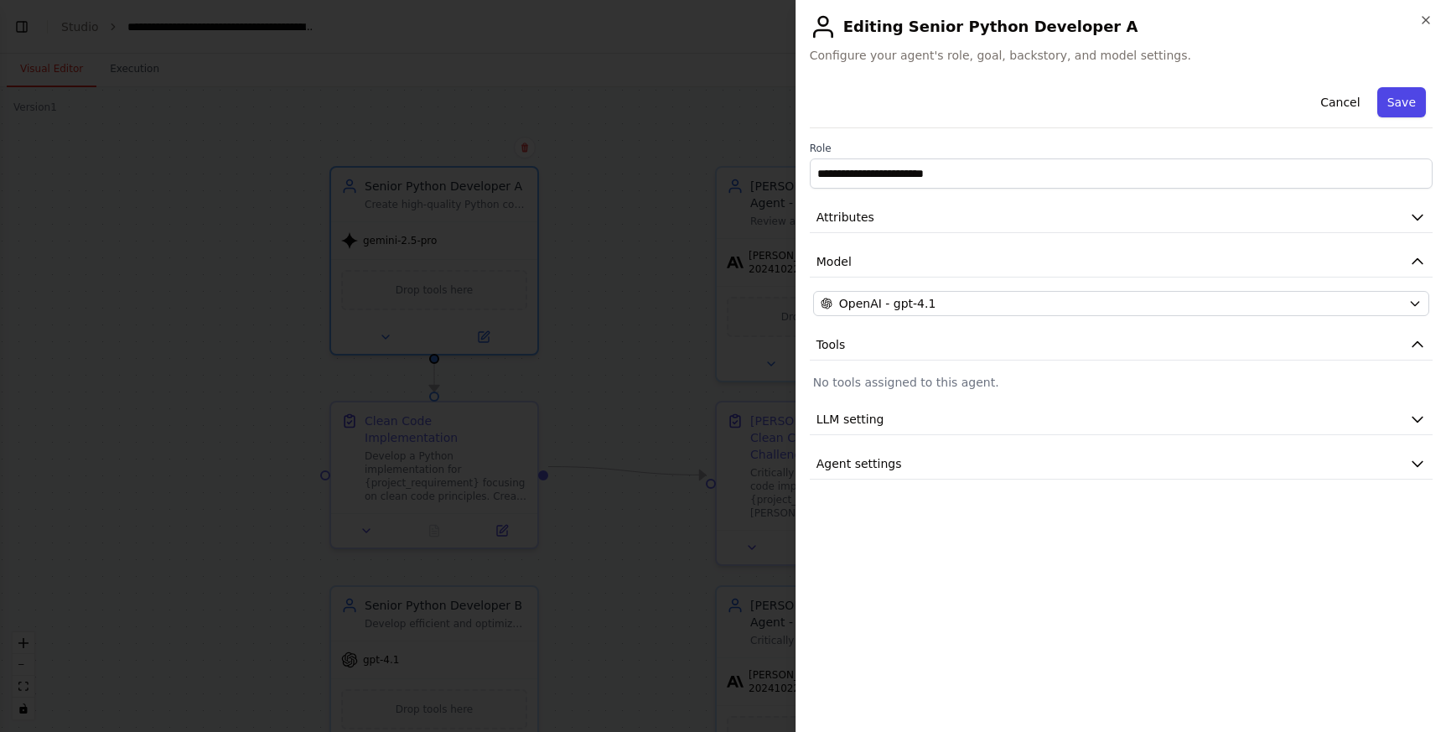
click at [1416, 96] on button "Save" at bounding box center [1401, 102] width 49 height 30
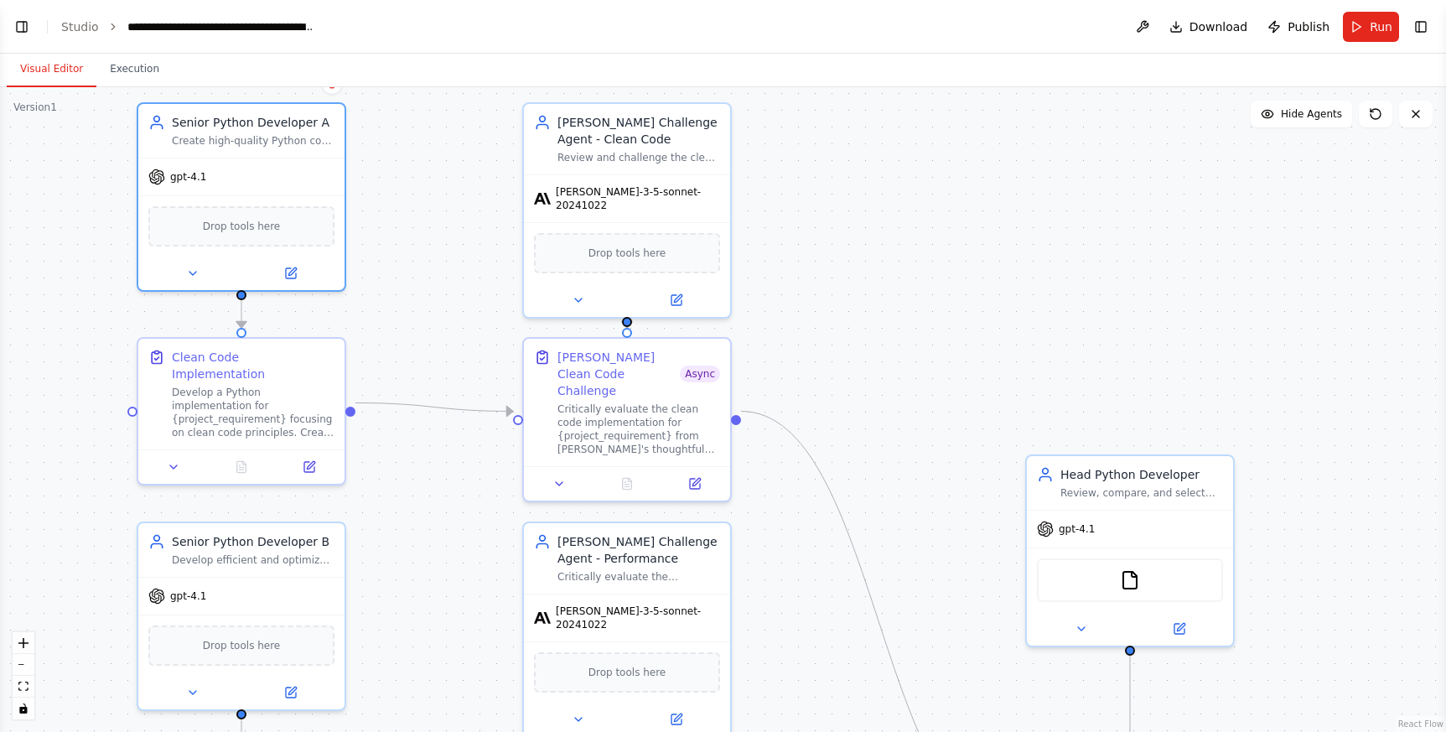
drag, startPoint x: 638, startPoint y: 433, endPoint x: 446, endPoint y: 375, distance: 200.7
click at [446, 375] on div ".deletable-edge-delete-btn { width: 20px; height: 20px; border: 0px solid #ffff…" at bounding box center [723, 409] width 1446 height 644
click at [621, 199] on div "claude-3-5-sonnet-20241022" at bounding box center [625, 196] width 186 height 27
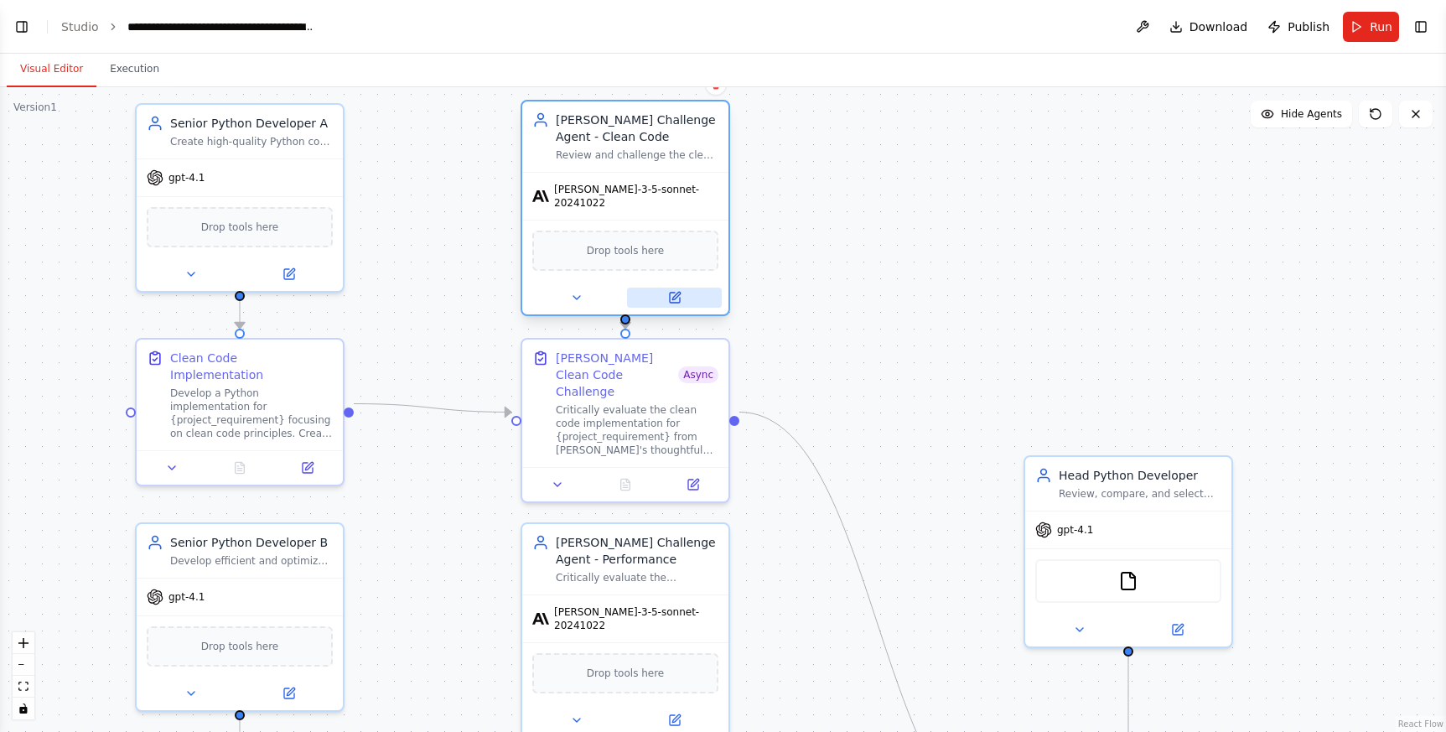
click at [662, 287] on button at bounding box center [674, 297] width 95 height 20
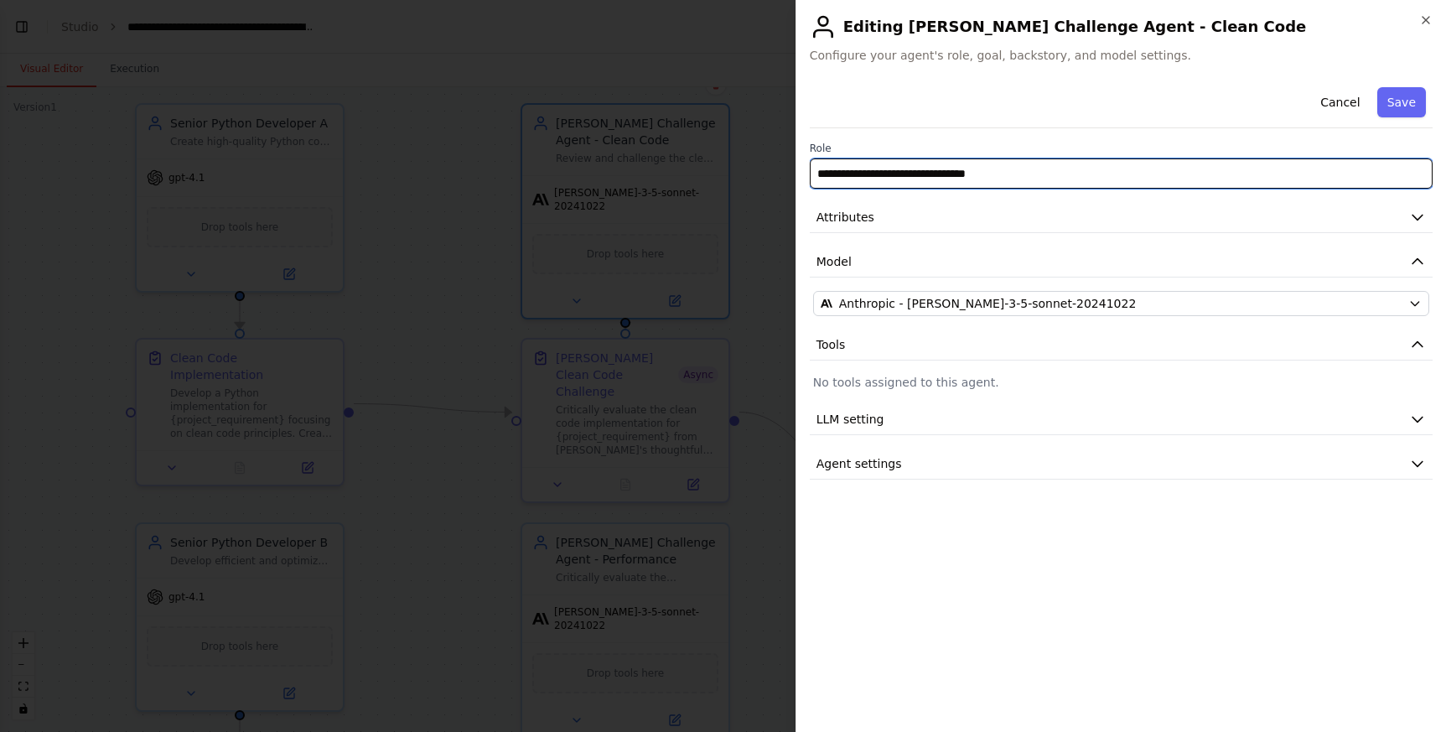
click at [831, 176] on input "**********" at bounding box center [1121, 173] width 623 height 30
type input "**********"
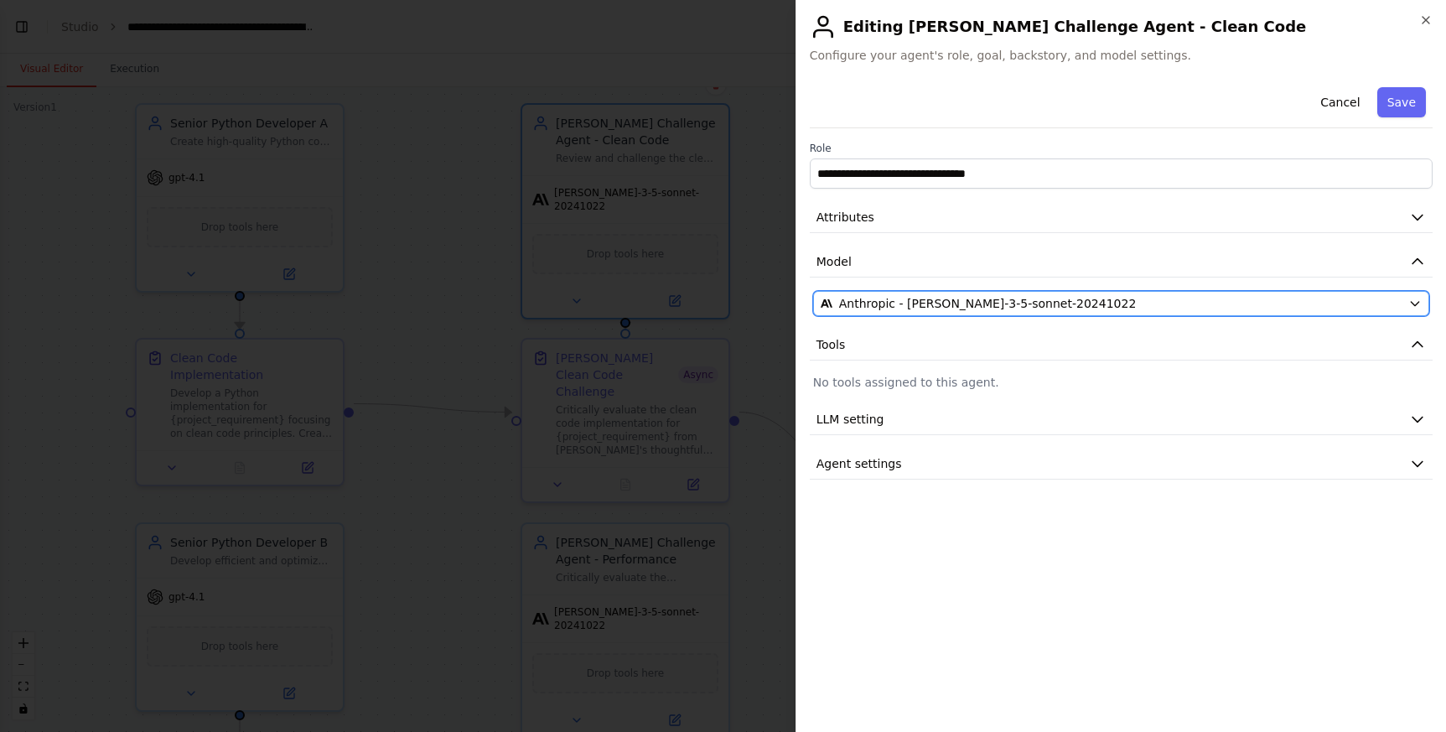
click at [972, 303] on span "Anthropic - claude-3-5-sonnet-20241022" at bounding box center [988, 303] width 298 height 17
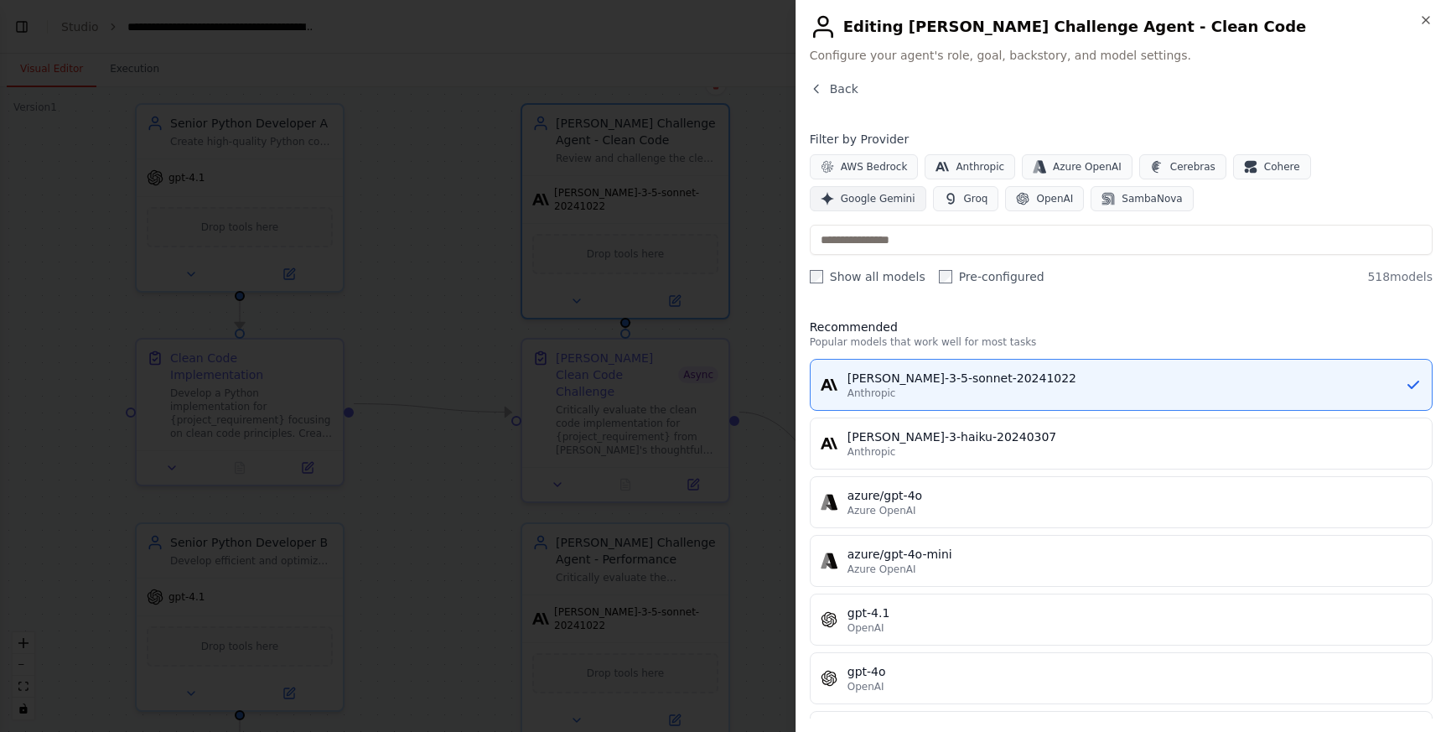
click at [915, 192] on span "Google Gemini" at bounding box center [878, 198] width 75 height 13
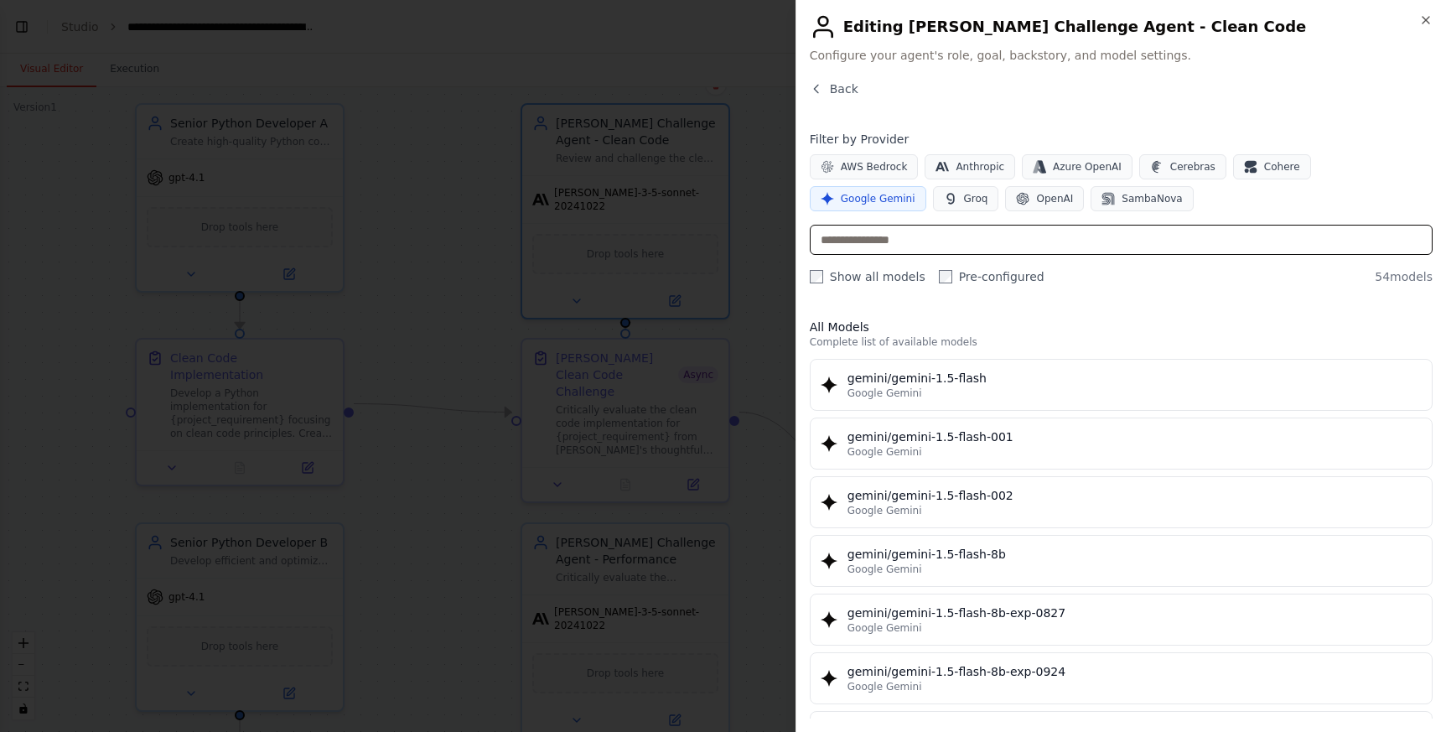
click at [929, 237] on input "text" at bounding box center [1121, 240] width 623 height 30
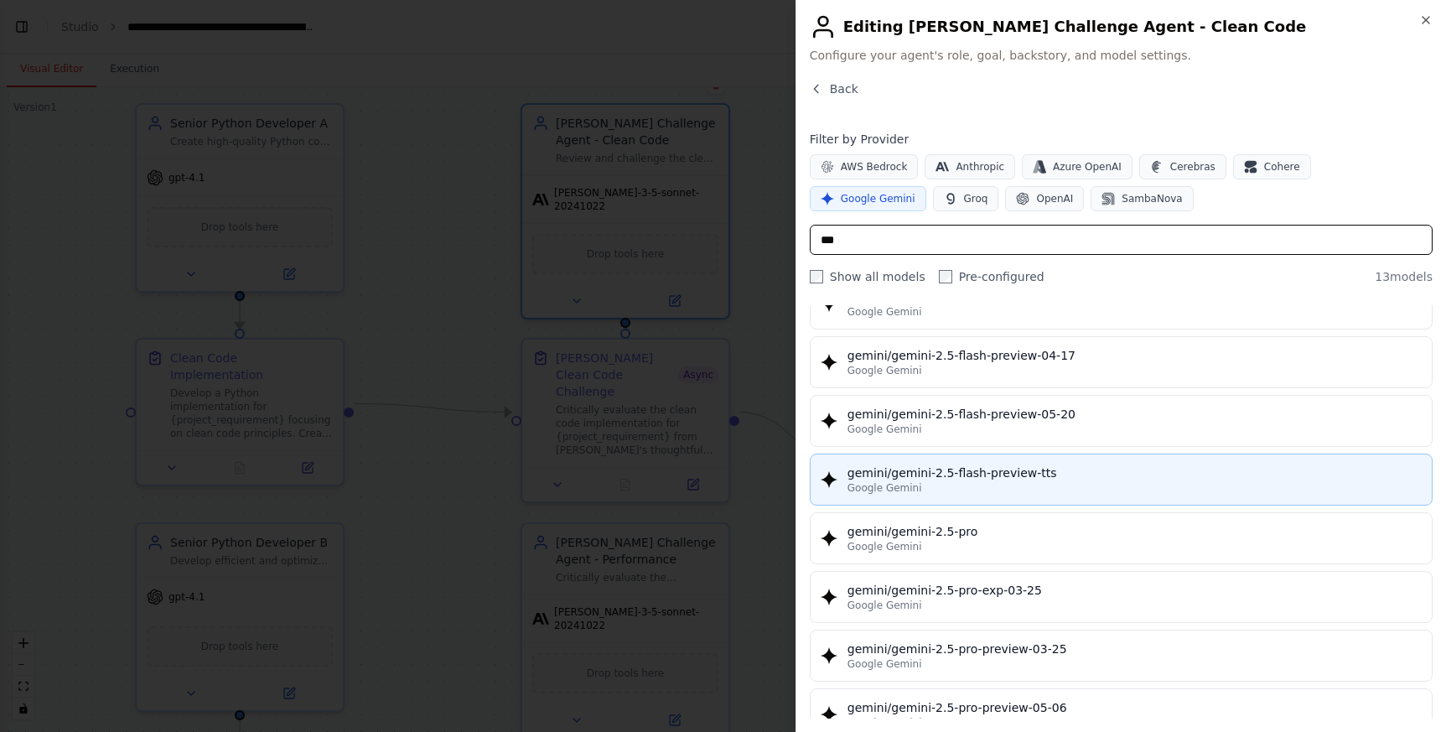
scroll to position [261, 0]
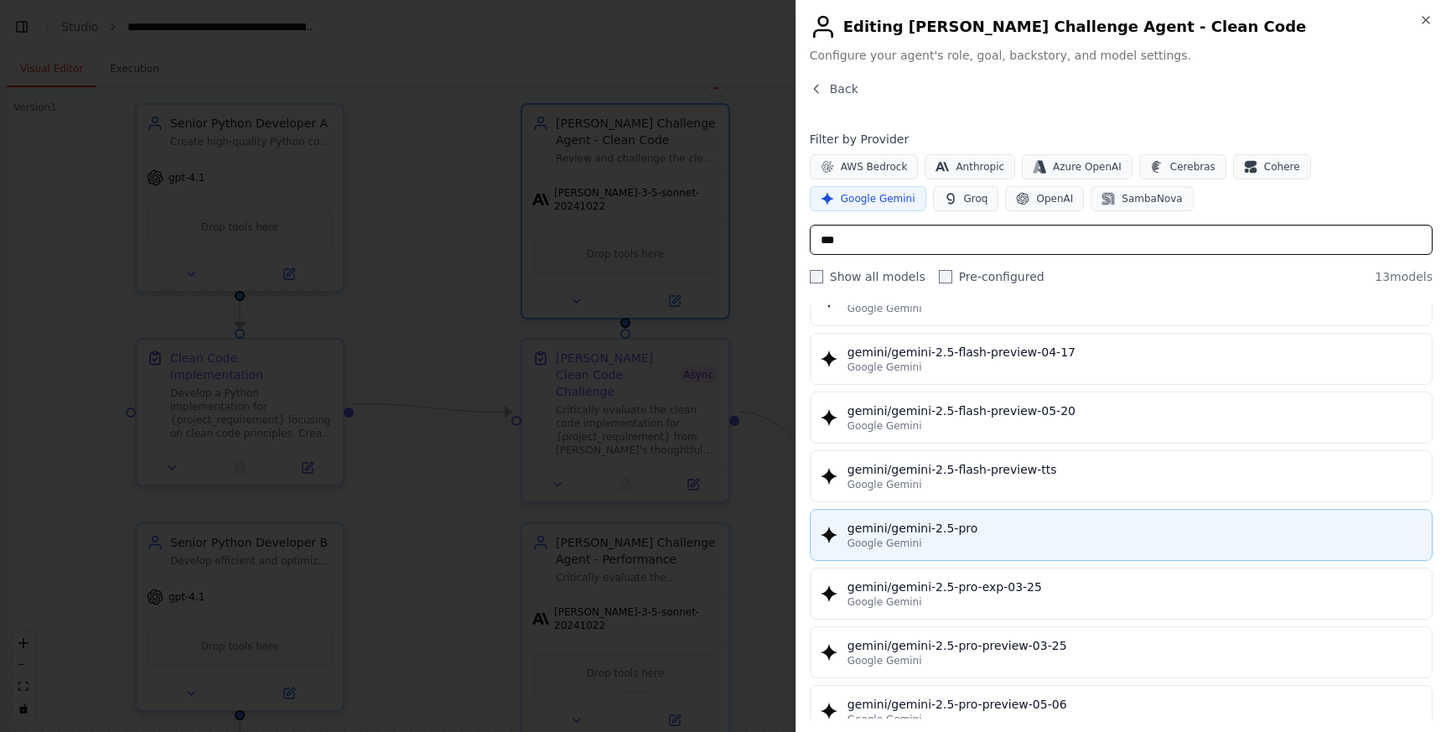
type input "***"
click at [991, 525] on div "gemini/gemini-2.5-pro" at bounding box center [1134, 528] width 574 height 17
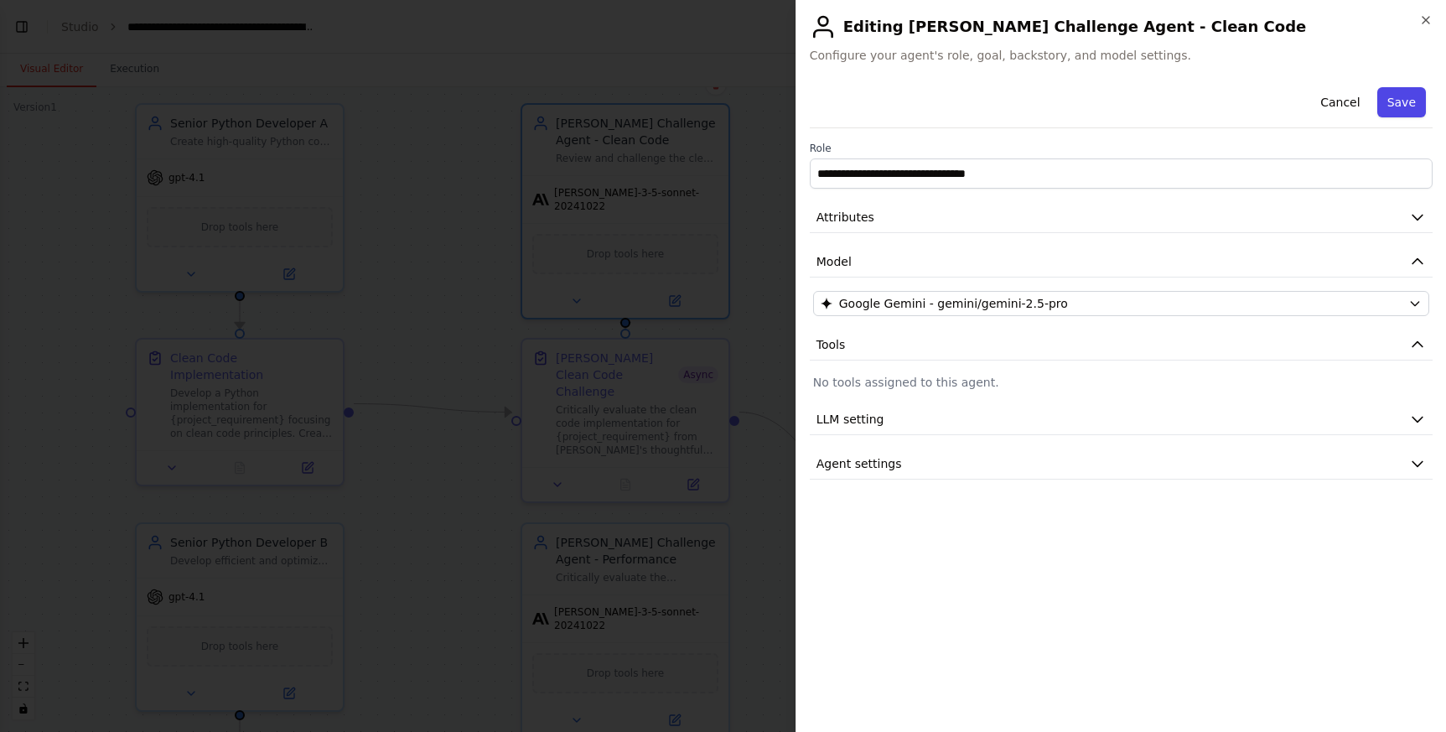
click at [1408, 96] on button "Save" at bounding box center [1401, 102] width 49 height 30
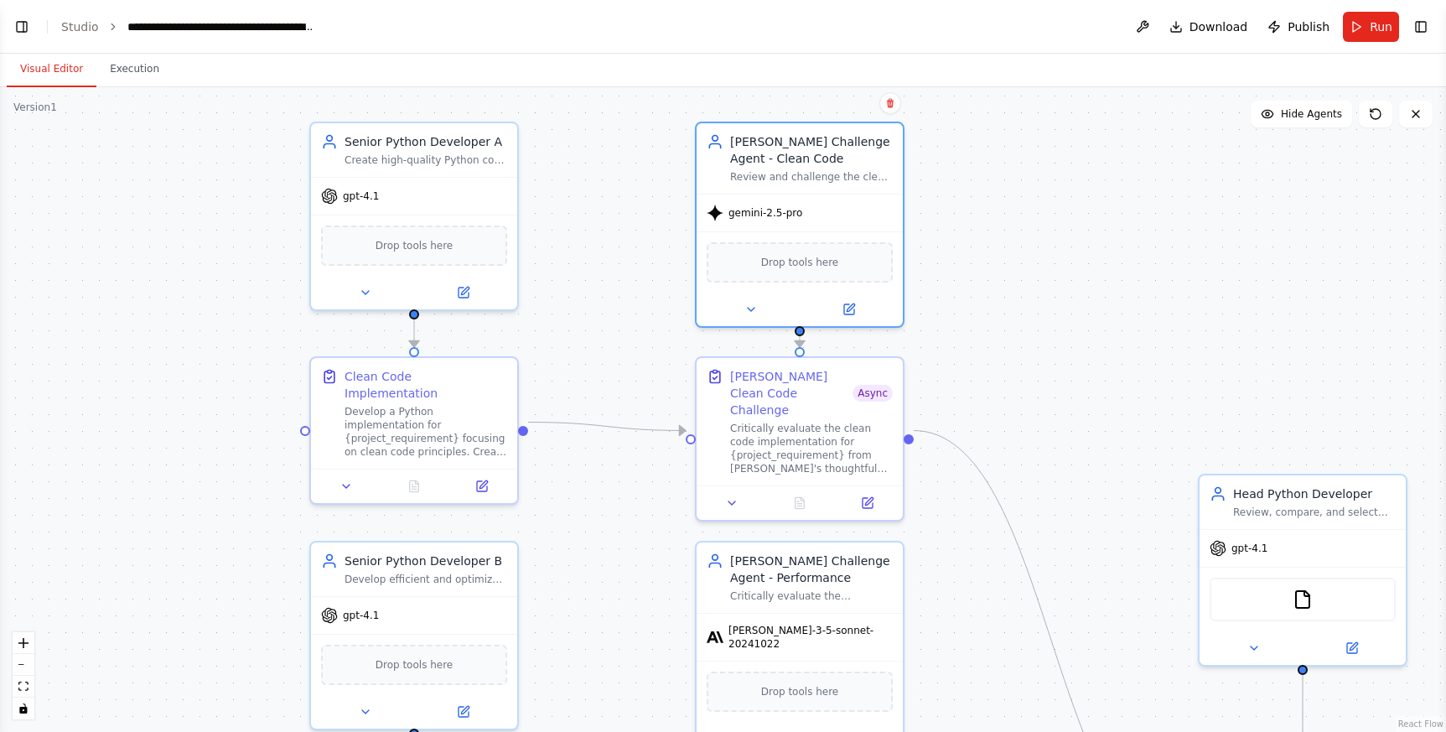
drag, startPoint x: 863, startPoint y: 355, endPoint x: 1038, endPoint y: 375, distance: 175.5
click at [1038, 375] on div ".deletable-edge-delete-btn { width: 20px; height: 20px; border: 0px solid #ffff…" at bounding box center [723, 409] width 1446 height 644
click at [465, 296] on icon at bounding box center [463, 291] width 10 height 10
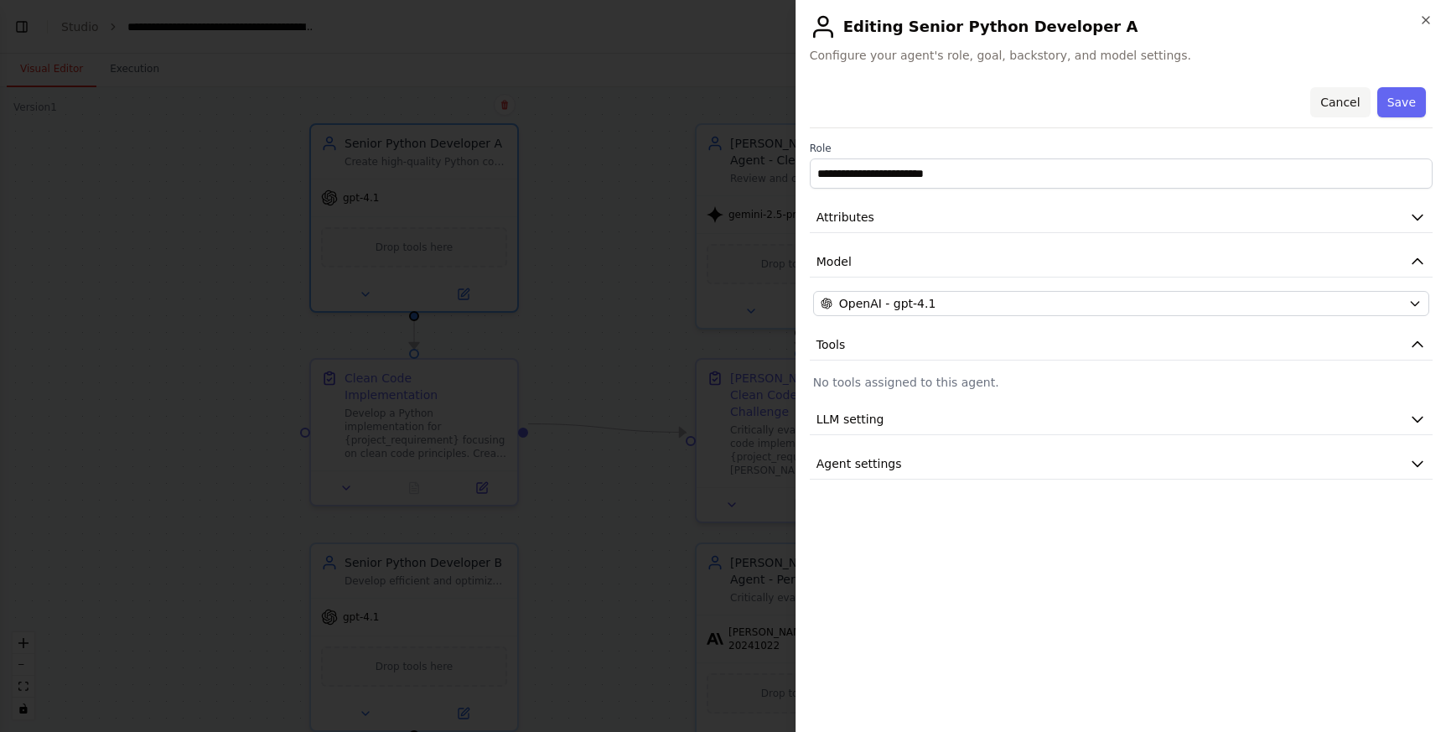
click at [1352, 87] on button "Cancel" at bounding box center [1340, 102] width 60 height 30
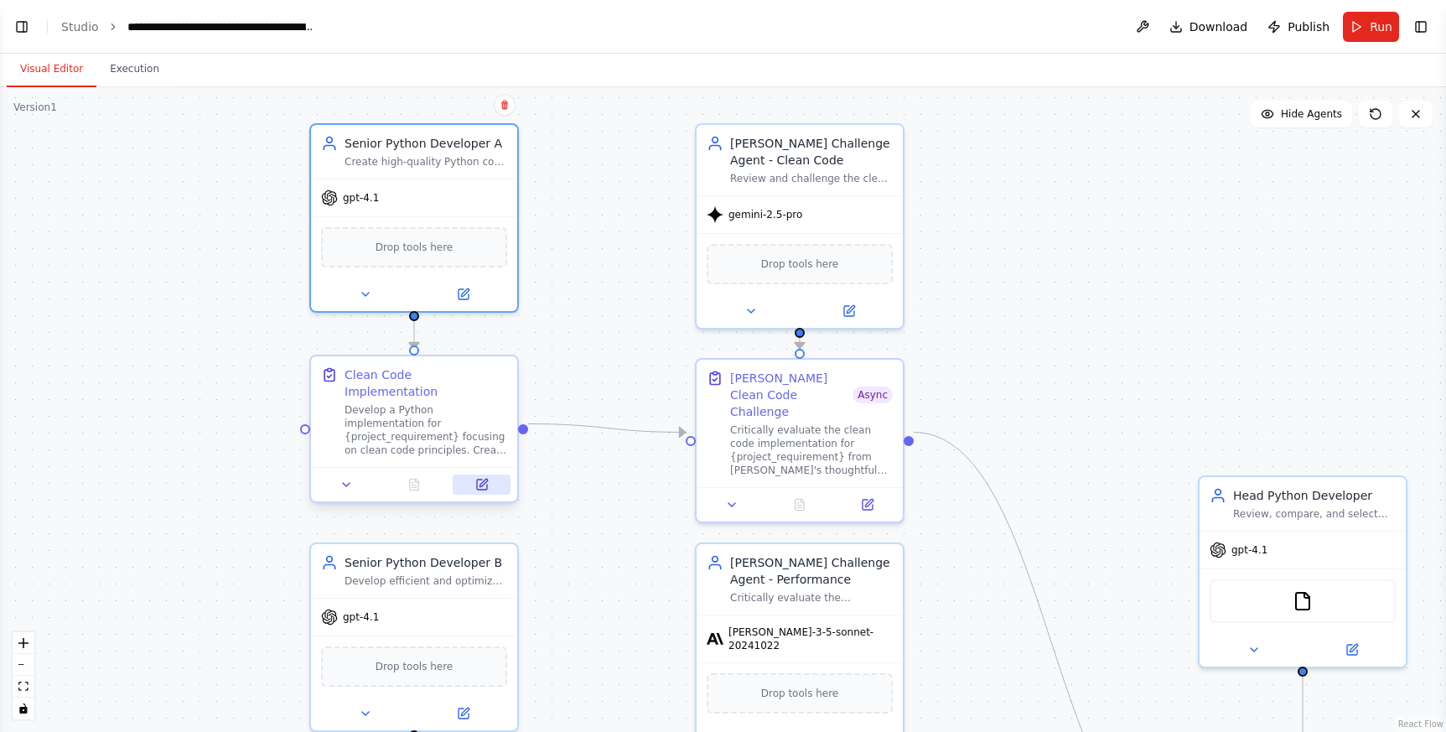
click at [481, 479] on icon at bounding box center [483, 483] width 8 height 8
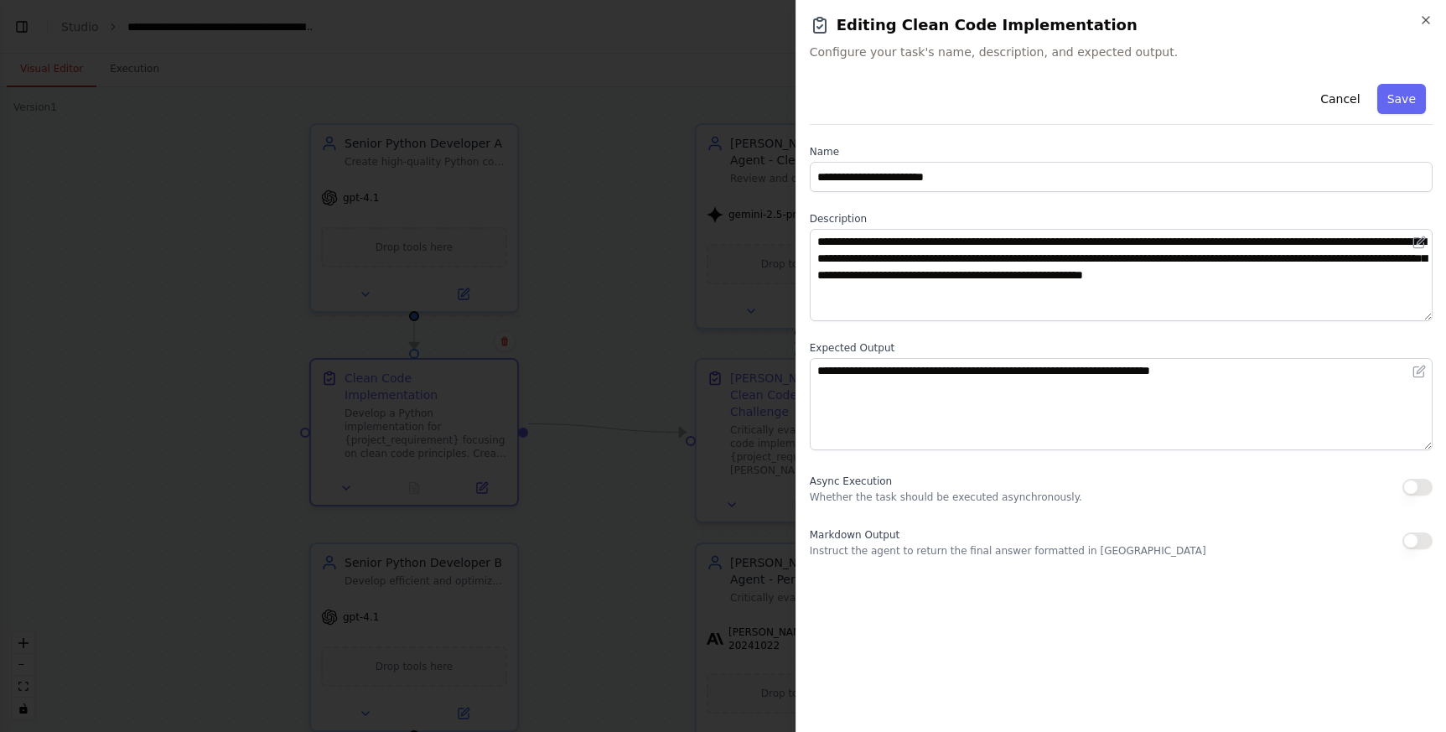
click at [1410, 479] on button "button" at bounding box center [1417, 487] width 30 height 17
click at [1385, 105] on button "Save" at bounding box center [1401, 99] width 49 height 30
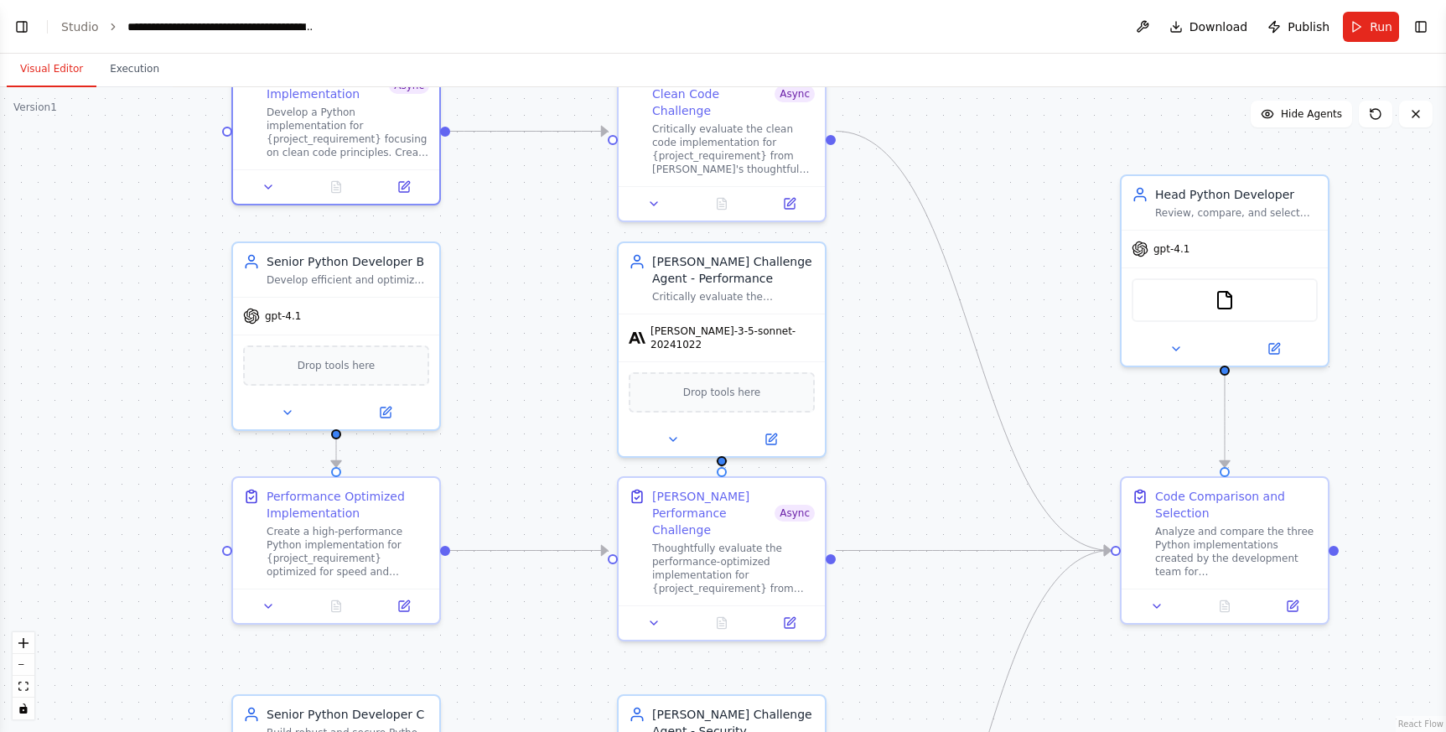
drag, startPoint x: 1043, startPoint y: 432, endPoint x: 965, endPoint y: 85, distance: 355.4
click at [965, 84] on div "Visual Editor Execution Version 1 Show Tools Hide Agents .deletable-edge-delete…" at bounding box center [723, 393] width 1446 height 678
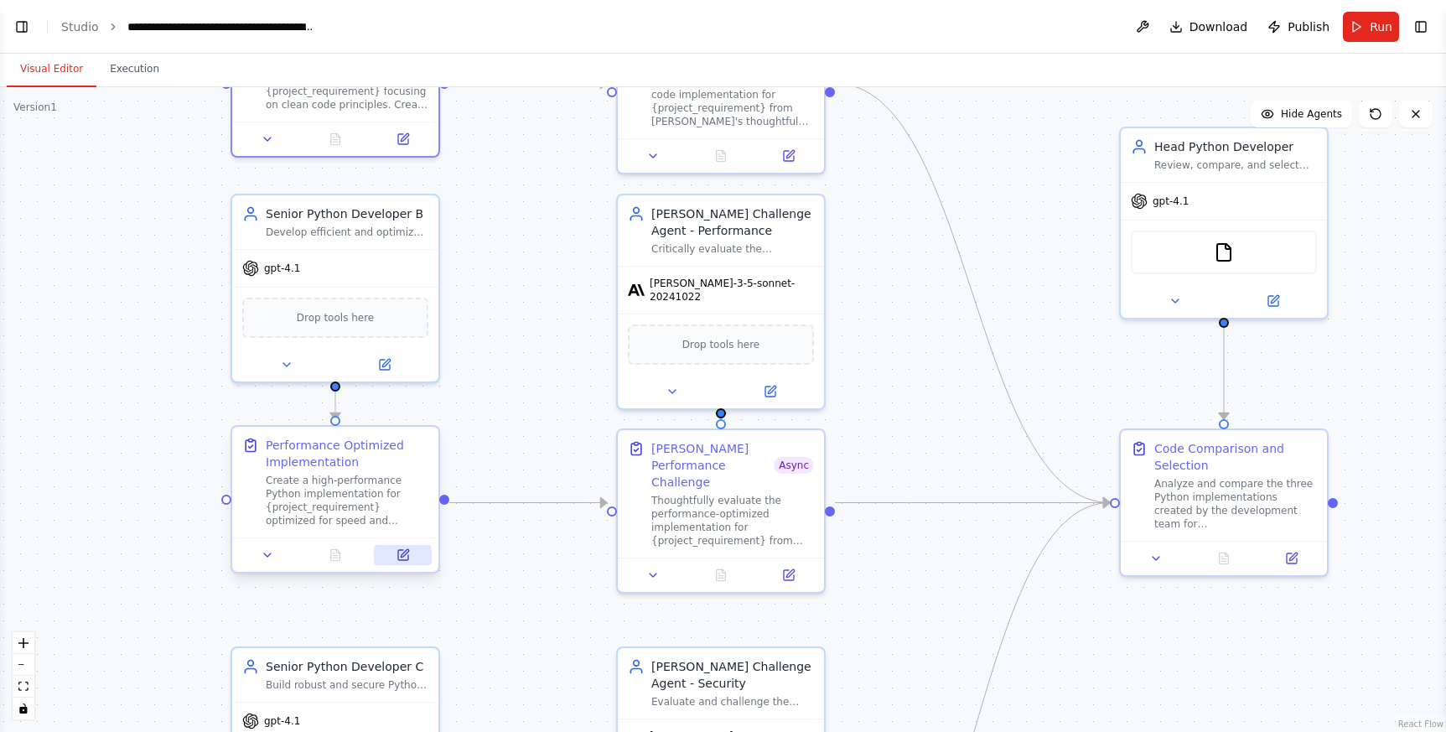
click at [400, 550] on icon at bounding box center [403, 555] width 10 height 10
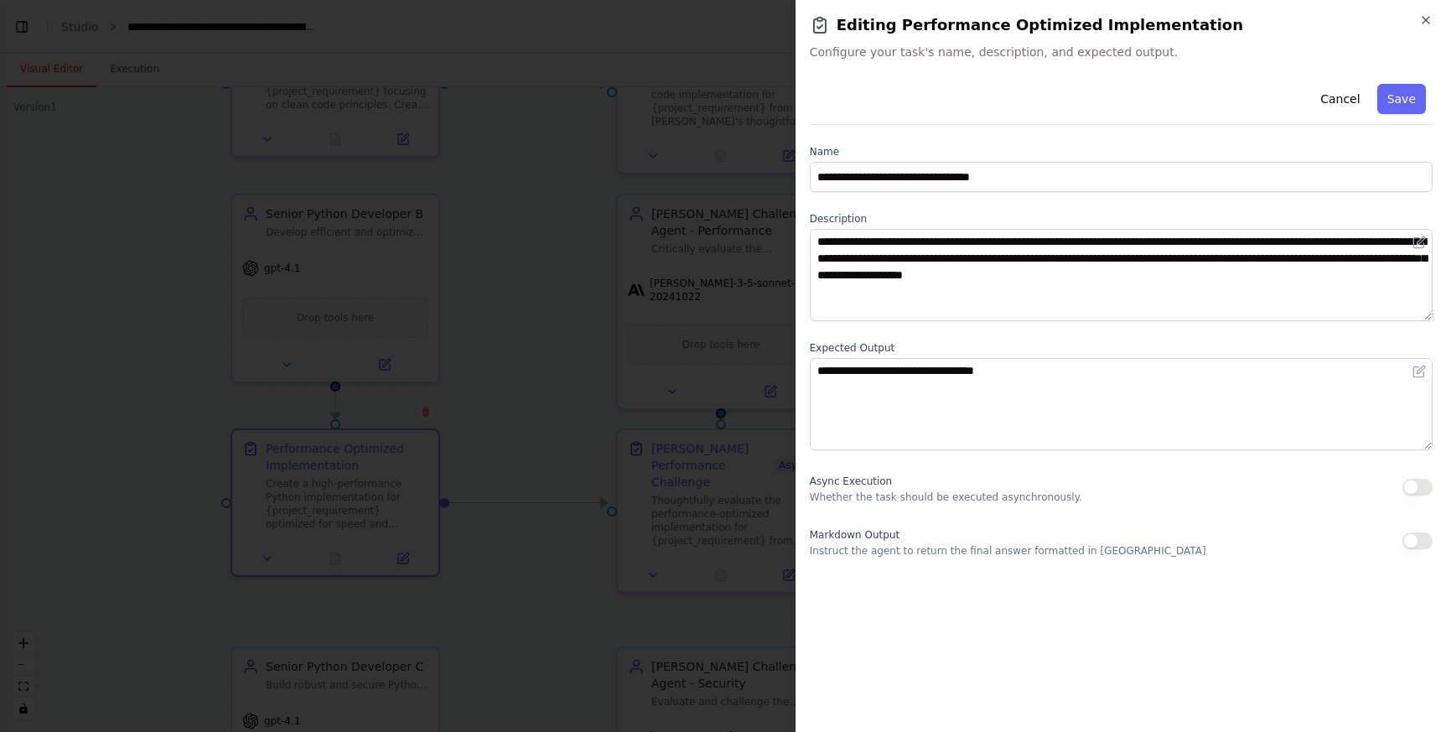
click at [1419, 488] on button "button" at bounding box center [1417, 487] width 30 height 17
click at [1401, 100] on button "Save" at bounding box center [1401, 99] width 49 height 30
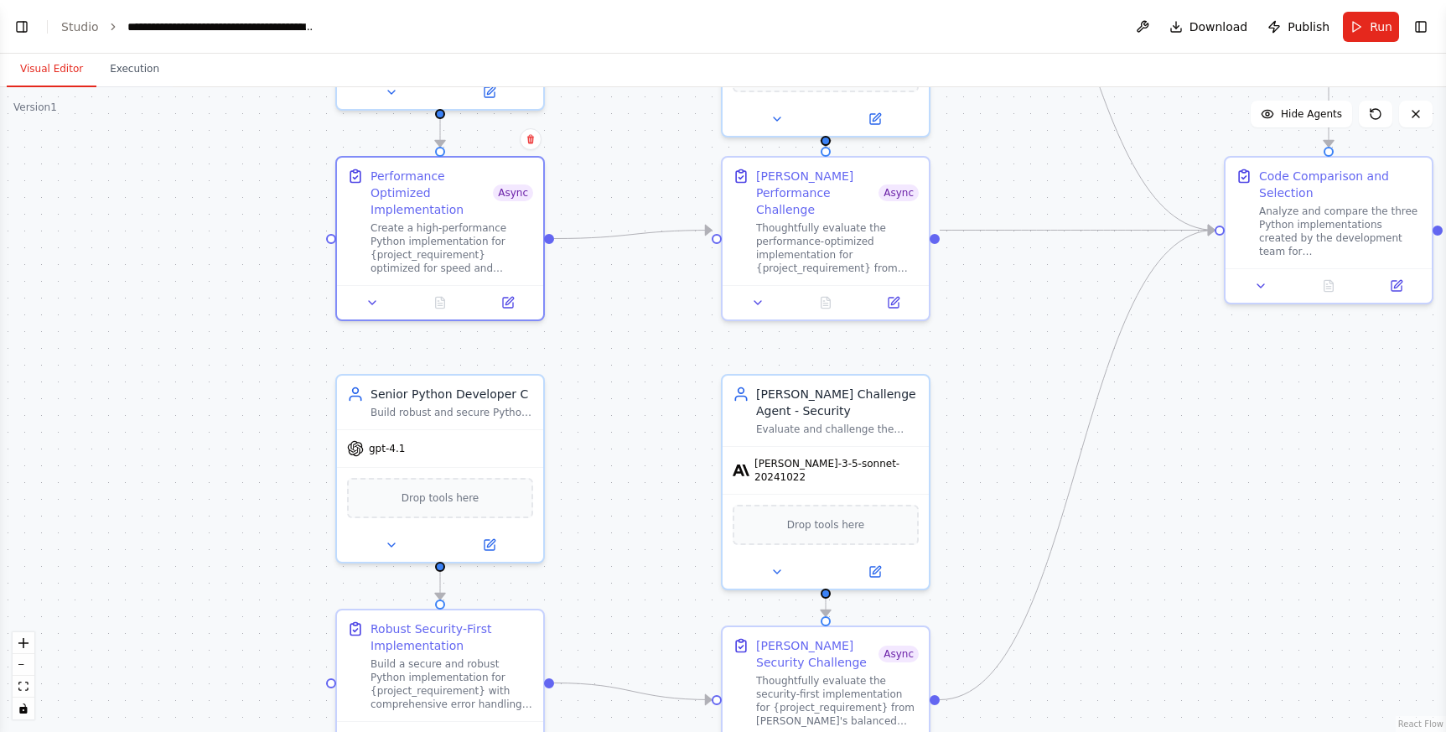
drag, startPoint x: 522, startPoint y: 644, endPoint x: 634, endPoint y: 343, distance: 321.1
click at [632, 357] on div ".deletable-edge-delete-btn { width: 20px; height: 20px; border: 0px solid #ffff…" at bounding box center [723, 409] width 1446 height 644
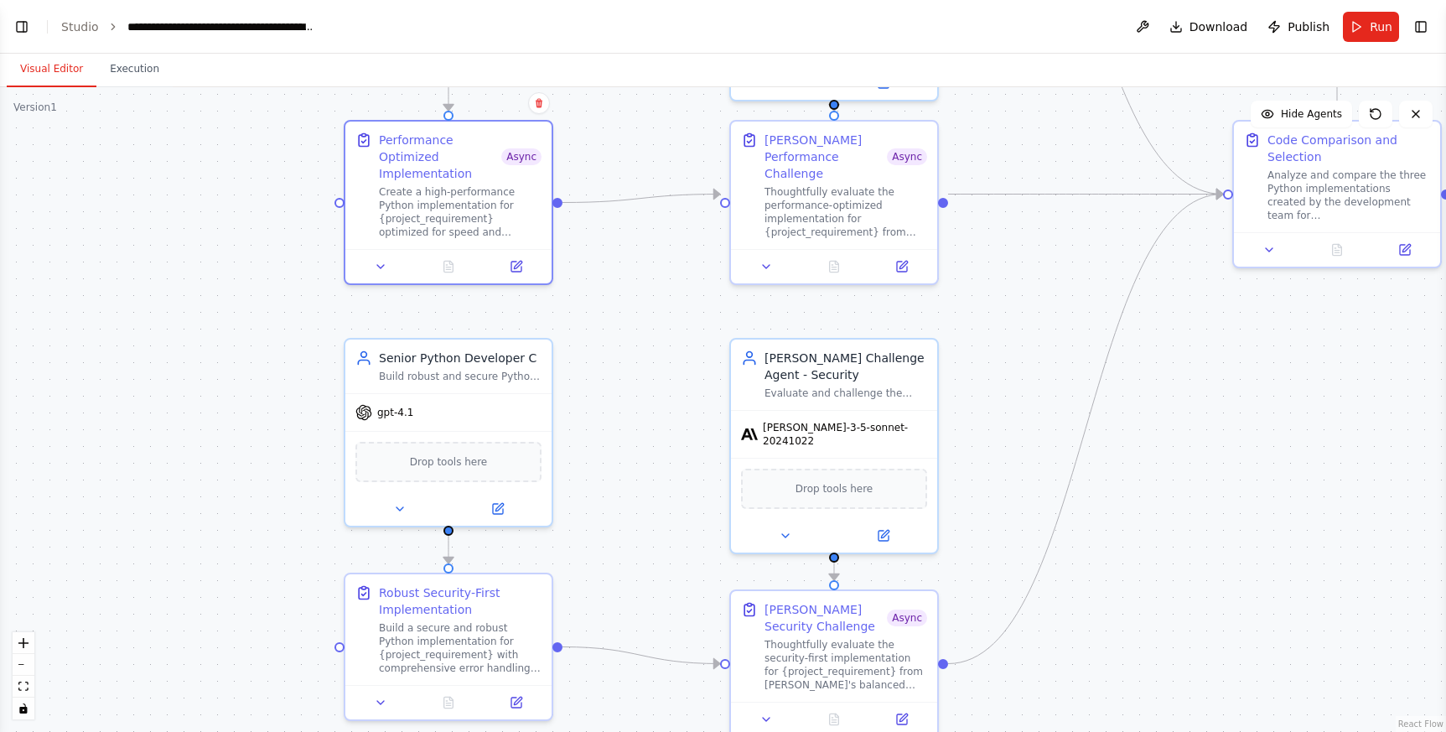
drag, startPoint x: 634, startPoint y: 343, endPoint x: 638, endPoint y: 251, distance: 92.3
click at [638, 264] on div ".deletable-edge-delete-btn { width: 20px; height: 20px; border: 0px solid #ffff…" at bounding box center [723, 409] width 1446 height 644
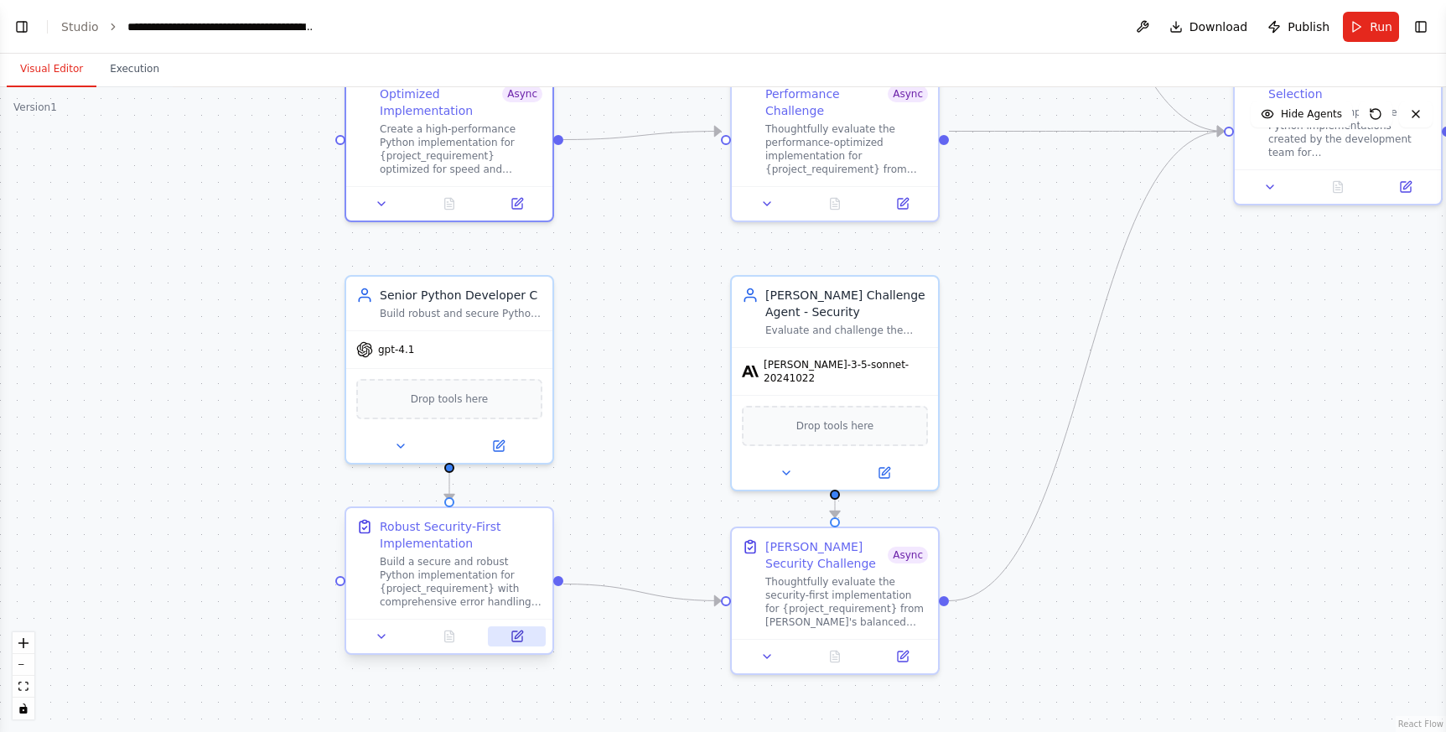
click at [513, 639] on icon at bounding box center [517, 636] width 10 height 10
click at [505, 641] on button at bounding box center [517, 636] width 58 height 20
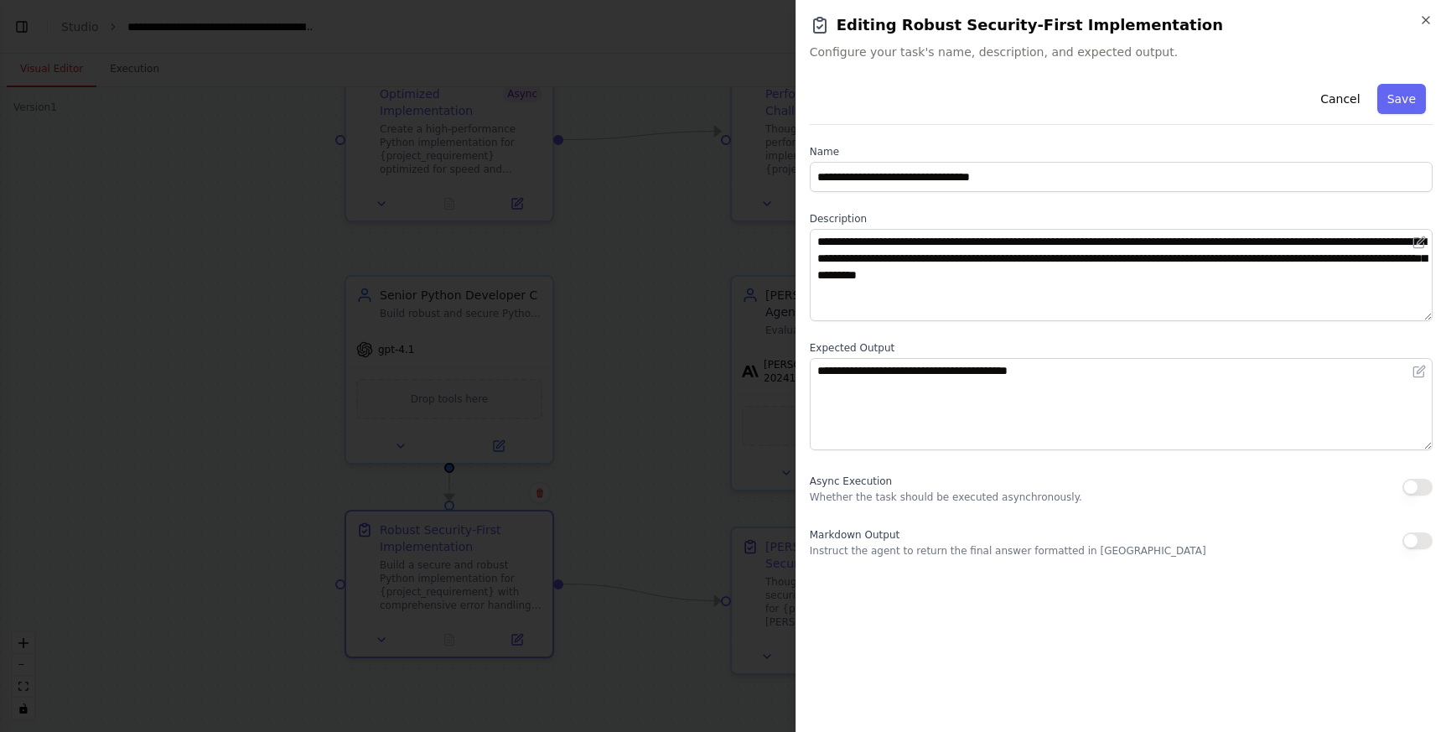
click at [1426, 489] on button "button" at bounding box center [1417, 487] width 30 height 17
click at [1412, 102] on button "Save" at bounding box center [1401, 99] width 49 height 30
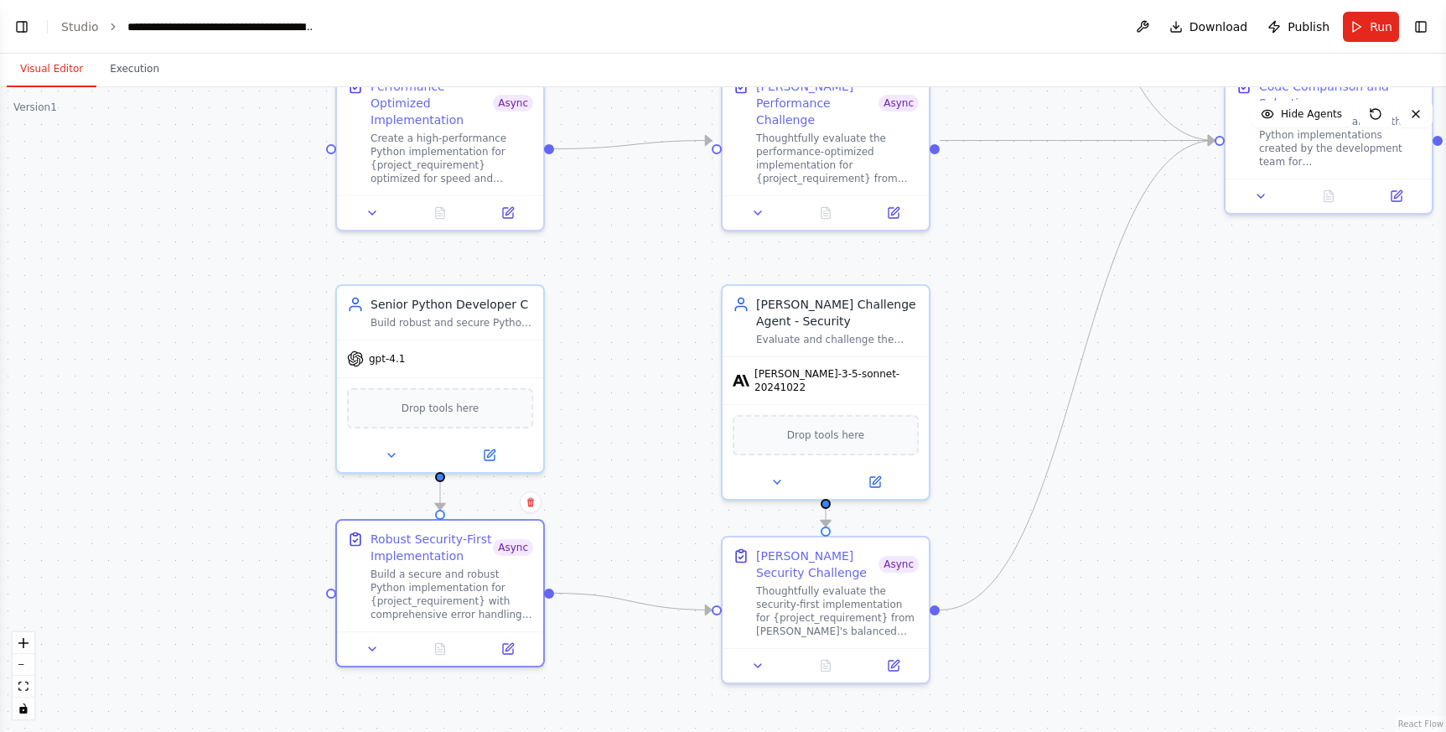
drag, startPoint x: 1012, startPoint y: 299, endPoint x: 1003, endPoint y: 308, distance: 13.0
click at [1003, 308] on div ".deletable-edge-delete-btn { width: 20px; height: 20px; border: 0px solid #ffff…" at bounding box center [723, 409] width 1446 height 644
click at [784, 568] on div "Claude Security Challenge" at bounding box center [817, 561] width 122 height 34
click at [890, 664] on icon at bounding box center [893, 662] width 10 height 10
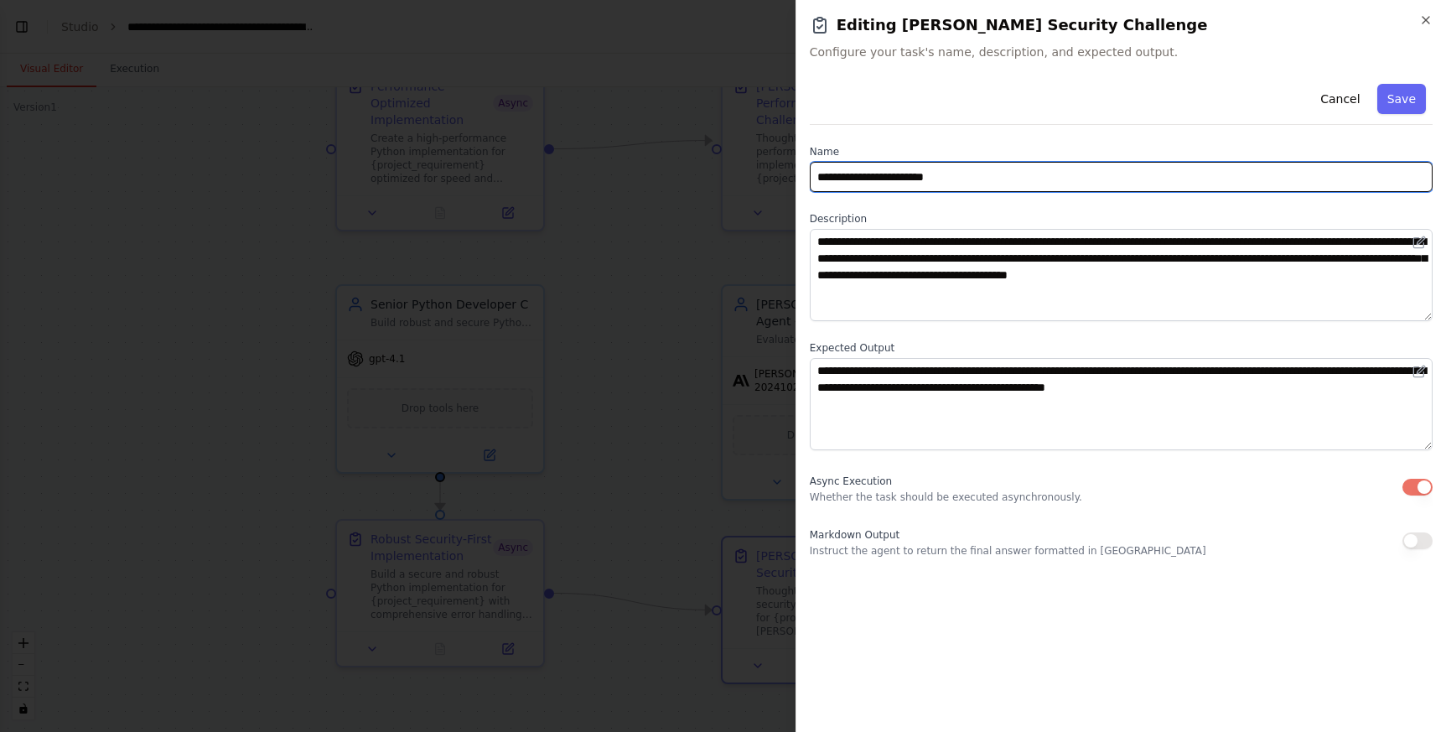
click at [838, 179] on input "**********" at bounding box center [1121, 177] width 623 height 30
type input "**********"
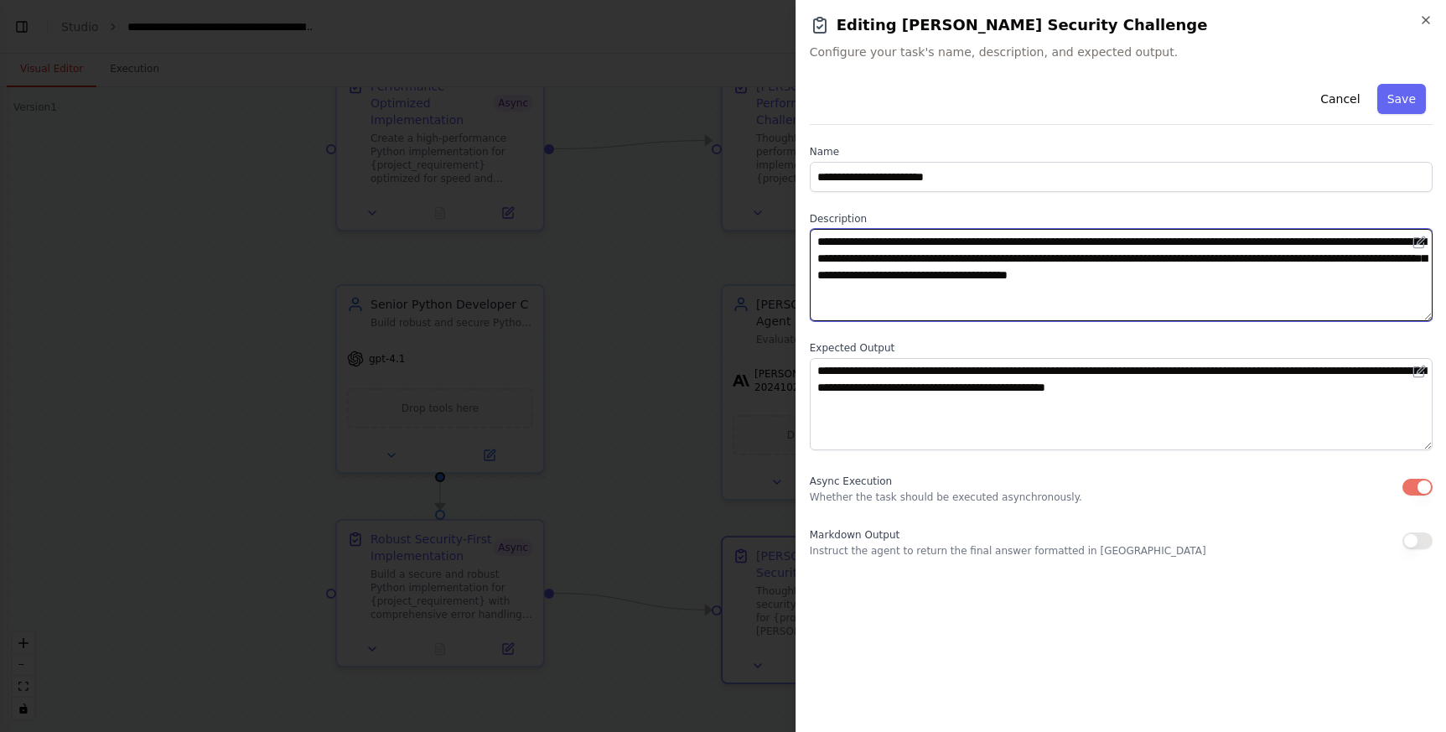
click at [1296, 242] on textarea "**********" at bounding box center [1121, 275] width 623 height 92
click at [1299, 241] on textarea "**********" at bounding box center [1121, 275] width 623 height 92
drag, startPoint x: 1289, startPoint y: 244, endPoint x: 1320, endPoint y: 239, distance: 31.4
click at [1321, 239] on textarea "**********" at bounding box center [1121, 275] width 623 height 92
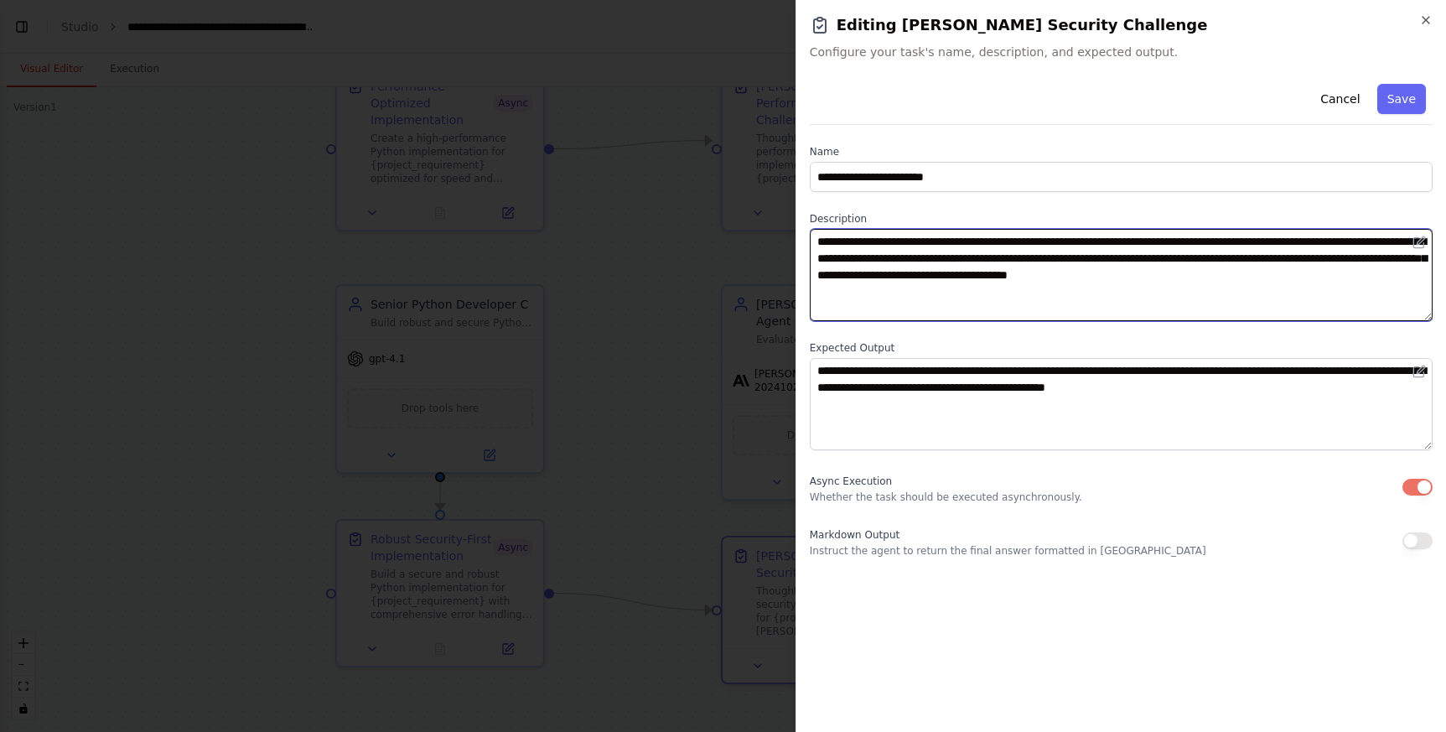
type textarea "**********"
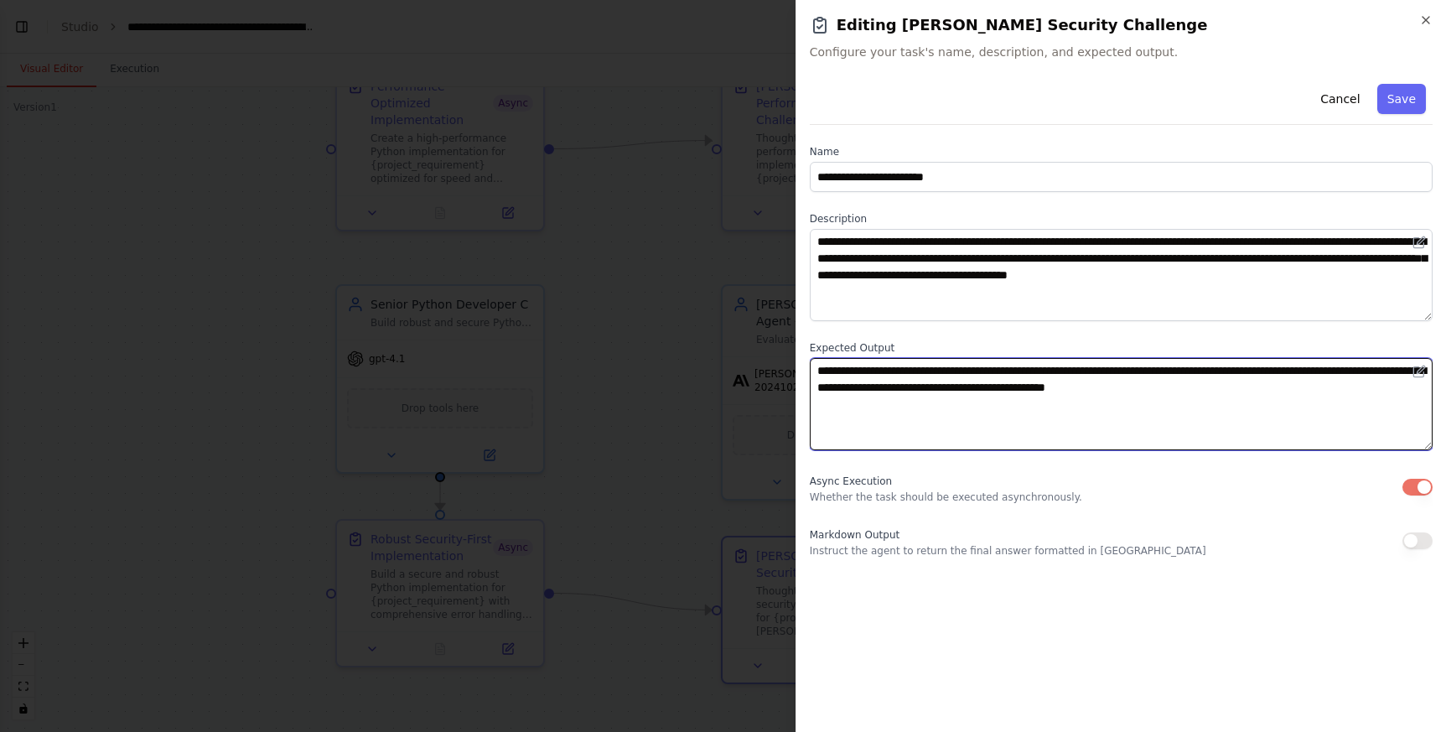
drag, startPoint x: 1119, startPoint y: 390, endPoint x: 1152, endPoint y: 386, distance: 33.7
click at [1152, 386] on textarea "**********" at bounding box center [1121, 404] width 623 height 92
type textarea "**********"
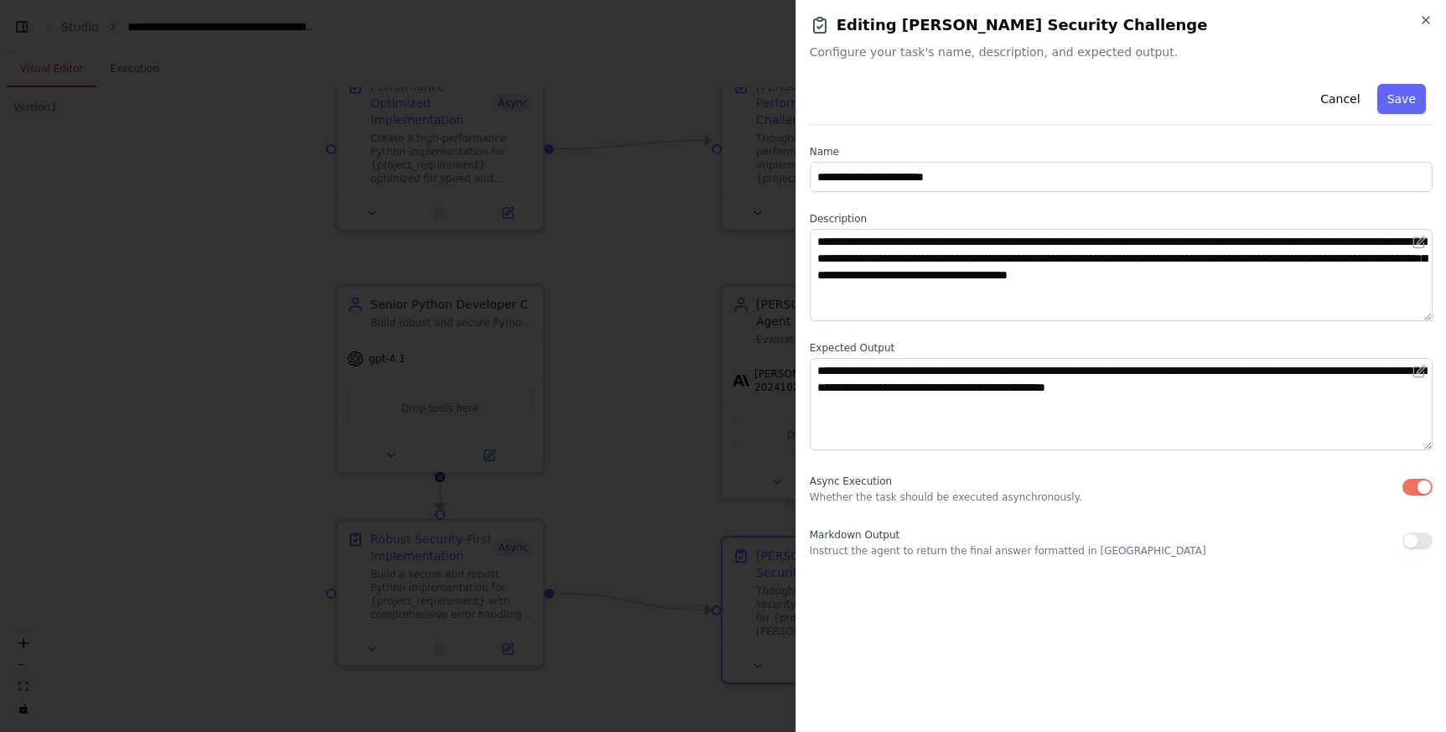
click at [1431, 91] on div "Cancel Save" at bounding box center [1121, 101] width 623 height 48
click at [1398, 108] on button "Save" at bounding box center [1401, 99] width 49 height 30
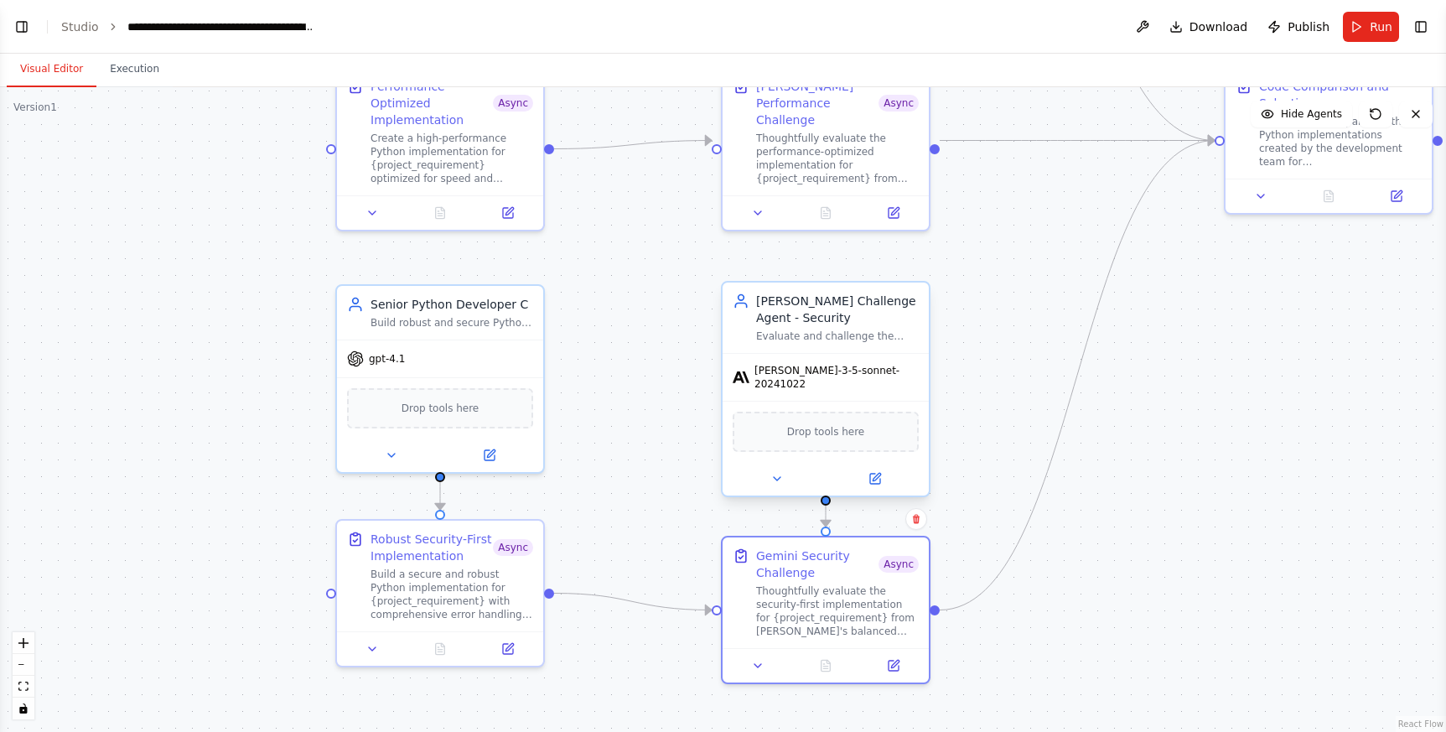
click at [841, 308] on div "[PERSON_NAME] Challenge Agent - Security" at bounding box center [837, 309] width 163 height 34
drag, startPoint x: 895, startPoint y: 449, endPoint x: 881, endPoint y: 463, distance: 20.1
click at [894, 451] on div "claude-3-5-sonnet-20241022 Drop tools here" at bounding box center [825, 424] width 206 height 142
click at [881, 472] on icon at bounding box center [874, 478] width 13 height 13
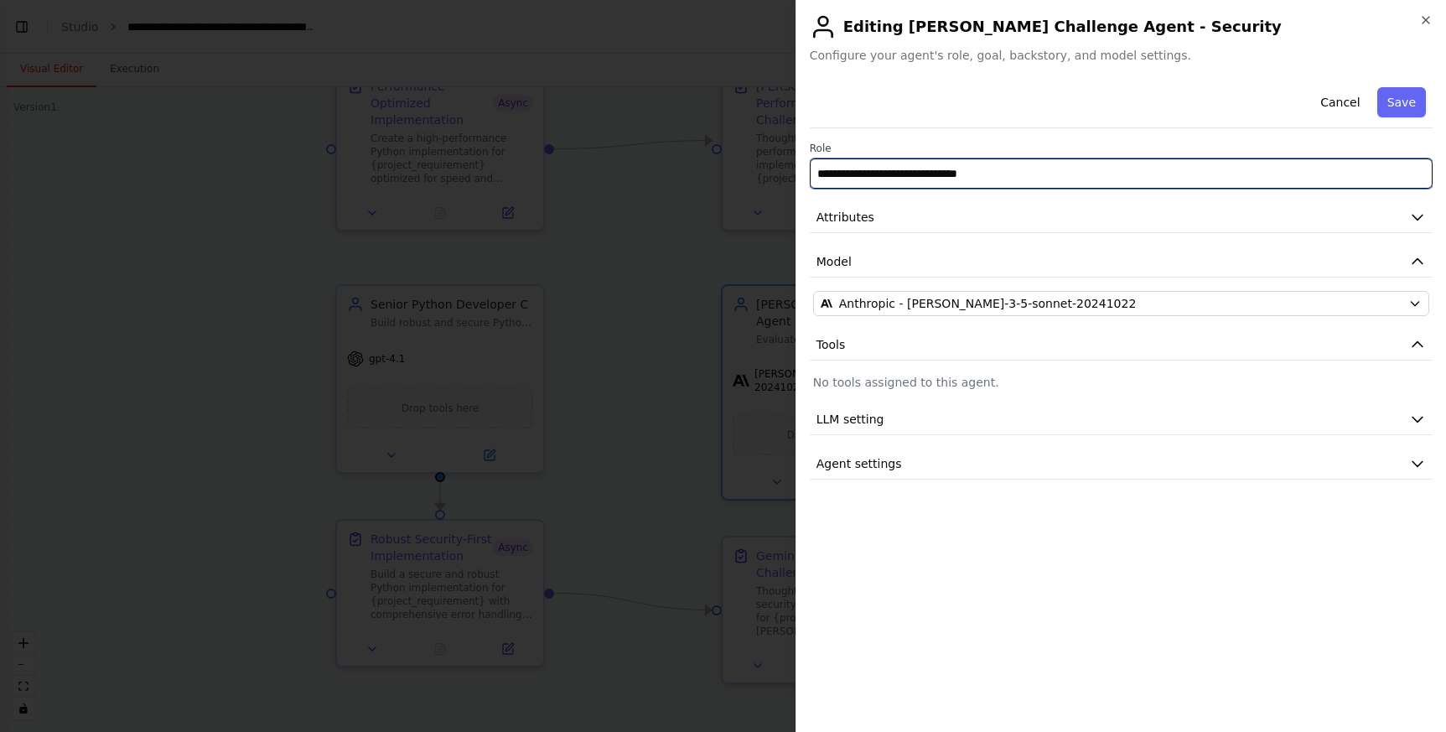
click at [840, 172] on input "**********" at bounding box center [1121, 173] width 623 height 30
type input "**********"
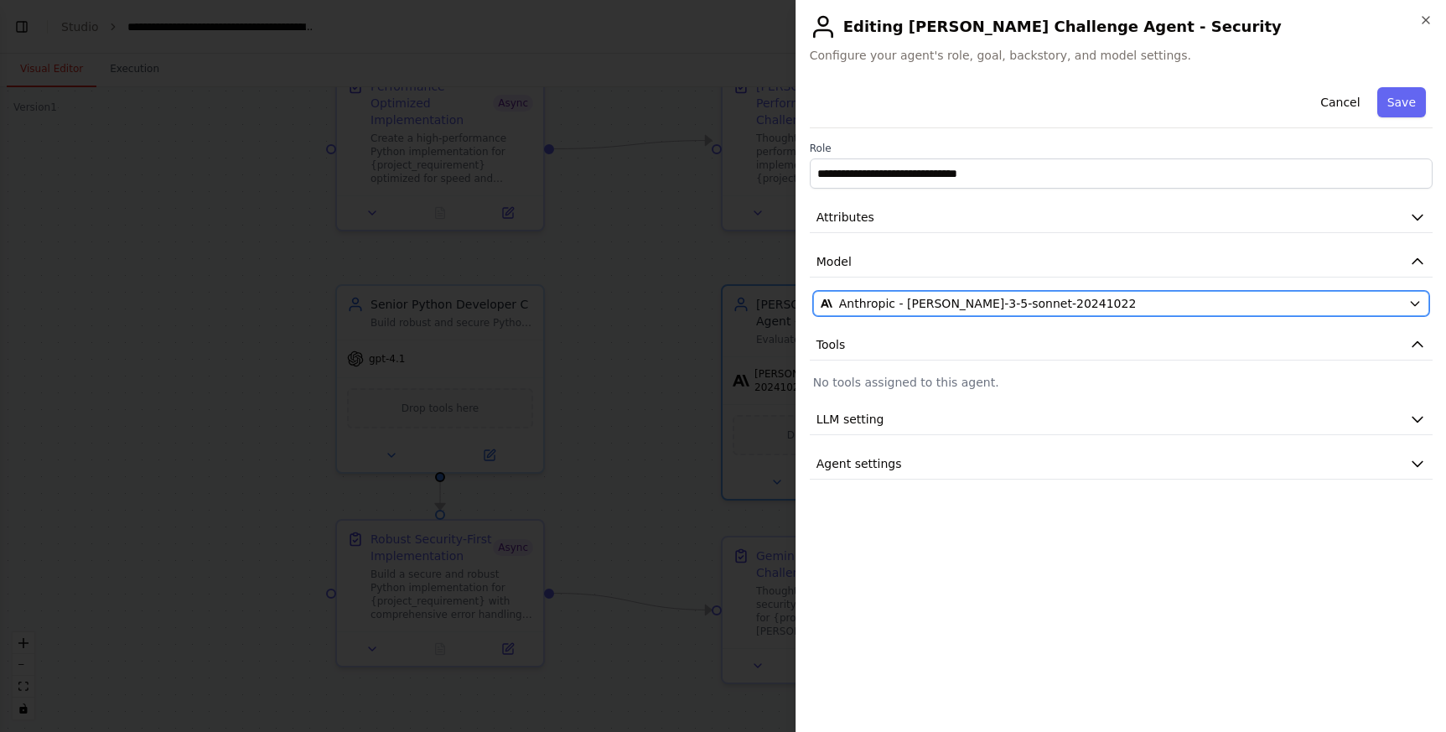
click at [944, 298] on span "Anthropic - claude-3-5-sonnet-20241022" at bounding box center [988, 303] width 298 height 17
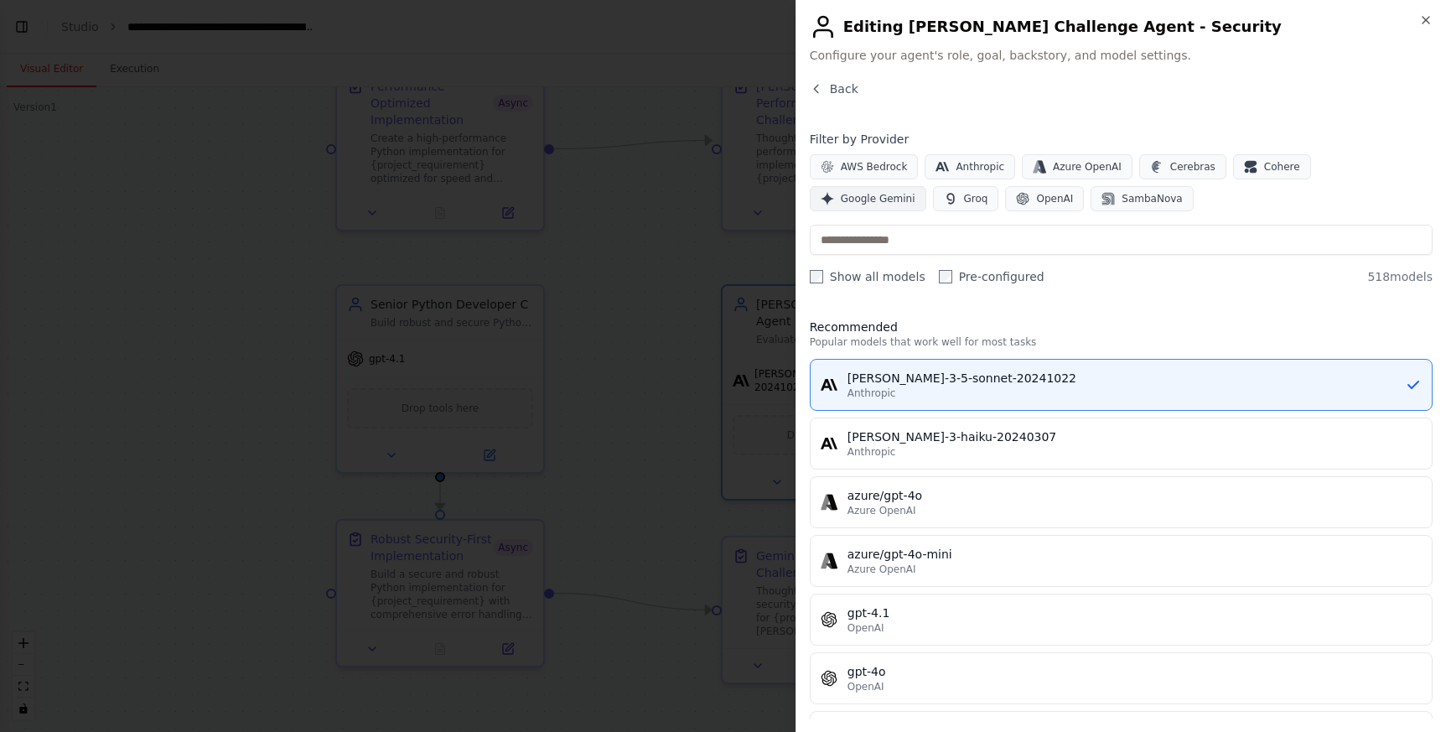
click at [915, 192] on span "Google Gemini" at bounding box center [878, 198] width 75 height 13
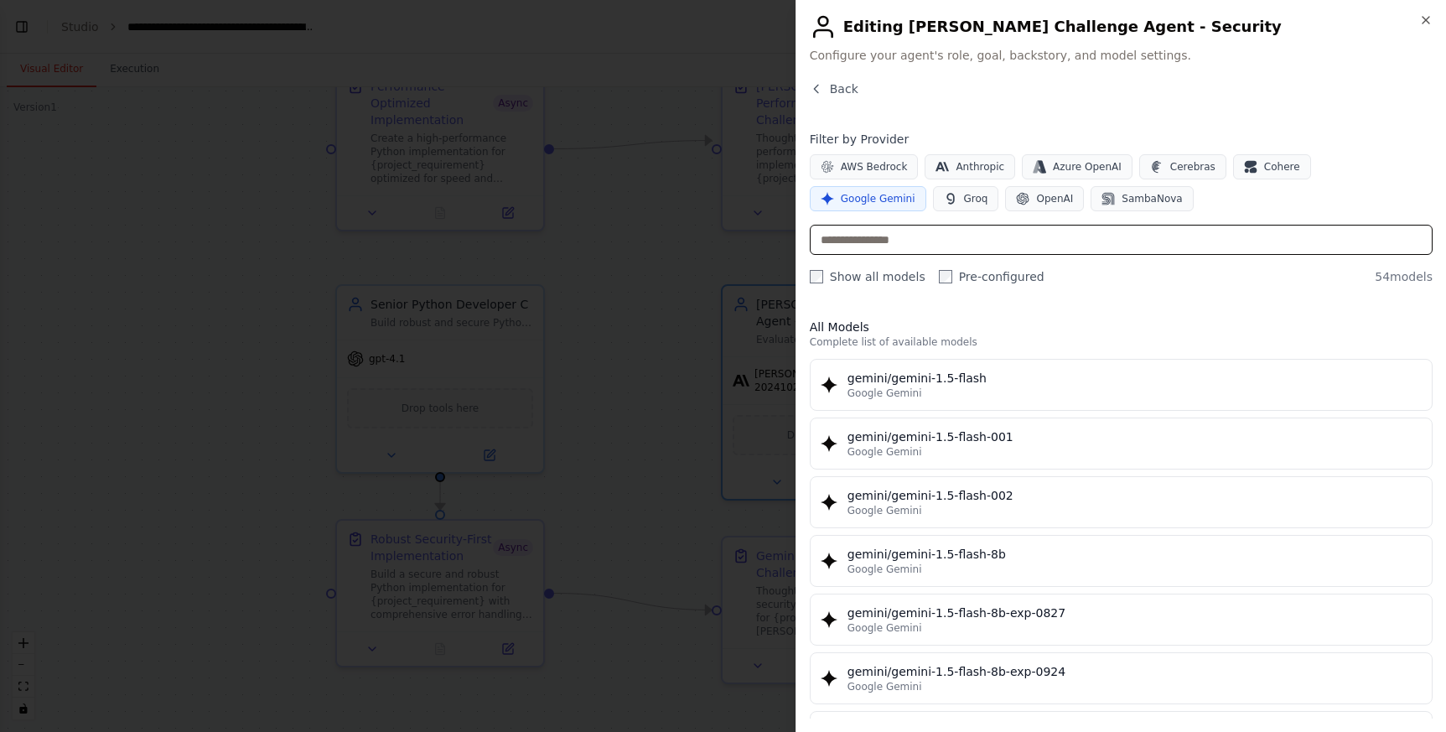
click at [906, 241] on input "text" at bounding box center [1121, 240] width 623 height 30
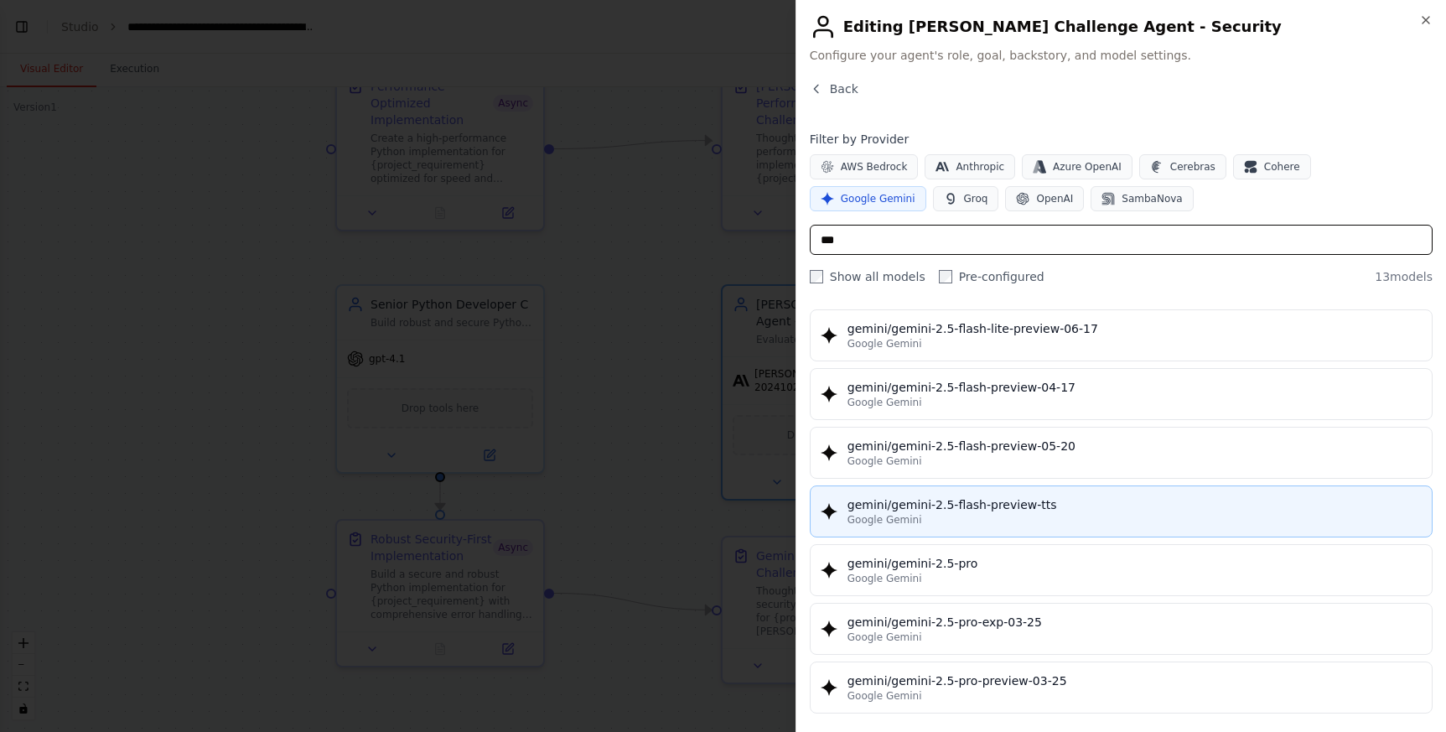
scroll to position [243, 0]
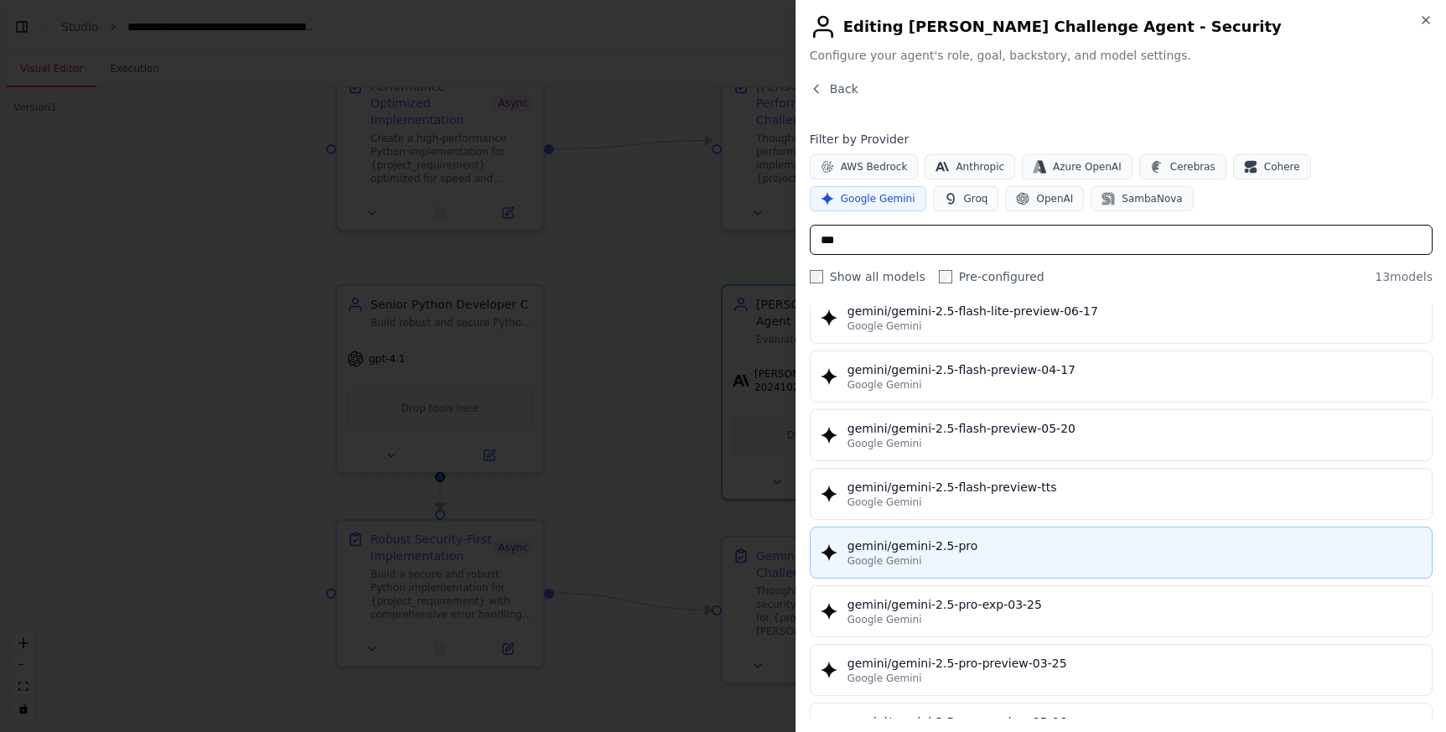
type input "***"
click at [967, 546] on div "gemini/gemini-2.5-pro" at bounding box center [1134, 545] width 574 height 17
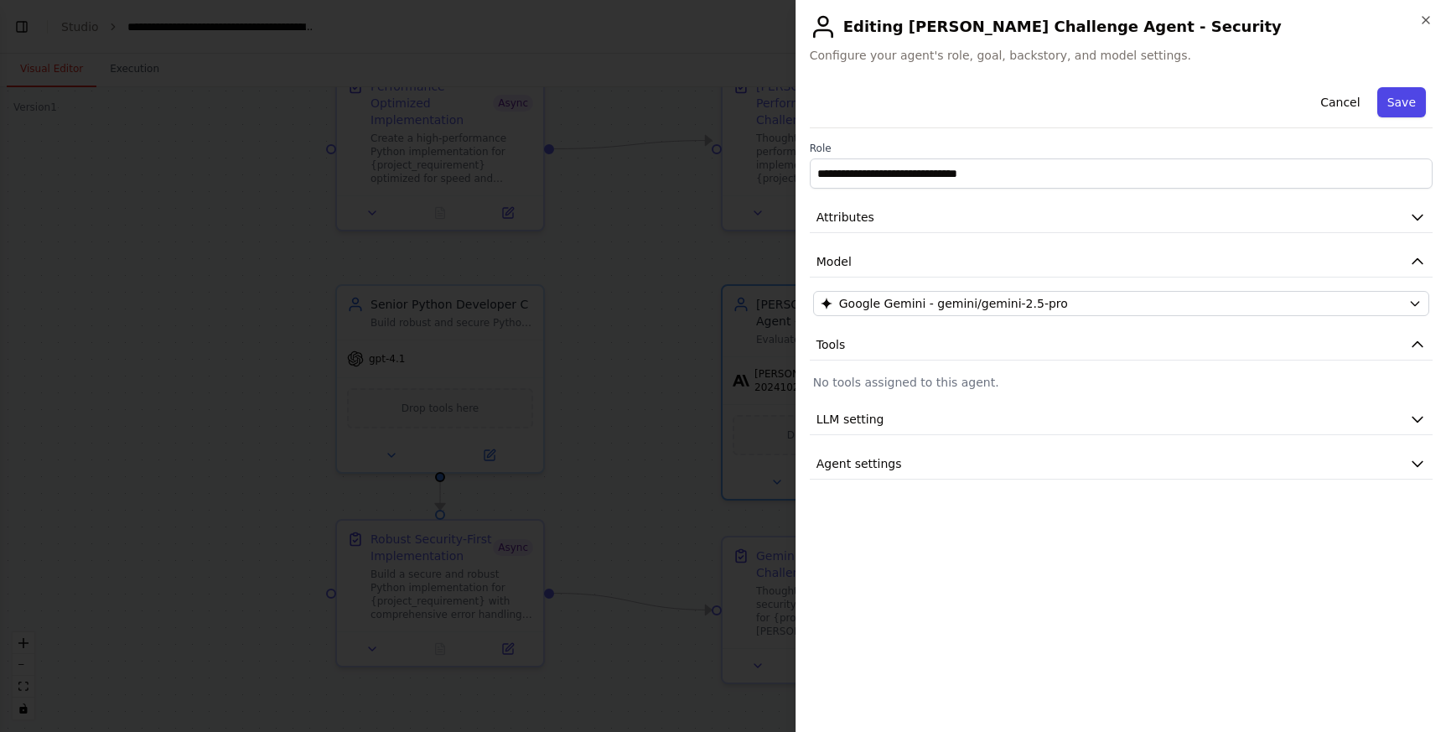
click at [1418, 105] on button "Save" at bounding box center [1401, 102] width 49 height 30
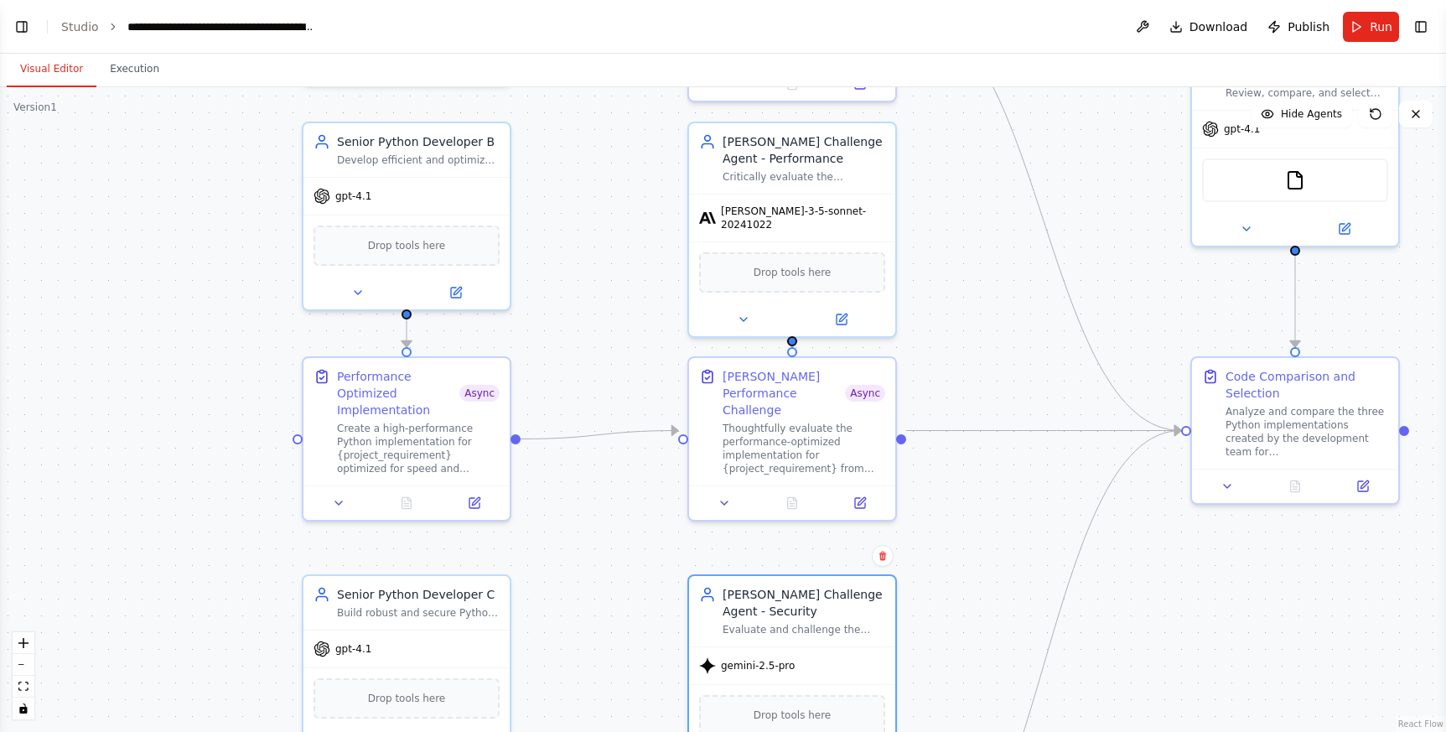
drag, startPoint x: 1007, startPoint y: 220, endPoint x: 924, endPoint y: 501, distance: 293.6
click at [972, 509] on div ".deletable-edge-delete-btn { width: 20px; height: 20px; border: 0px solid #ffff…" at bounding box center [723, 409] width 1446 height 644
click at [772, 424] on div "Thoughtfully evaluate the performance-optimized implementation for {project_req…" at bounding box center [803, 447] width 163 height 54
click at [862, 496] on icon at bounding box center [859, 501] width 10 height 10
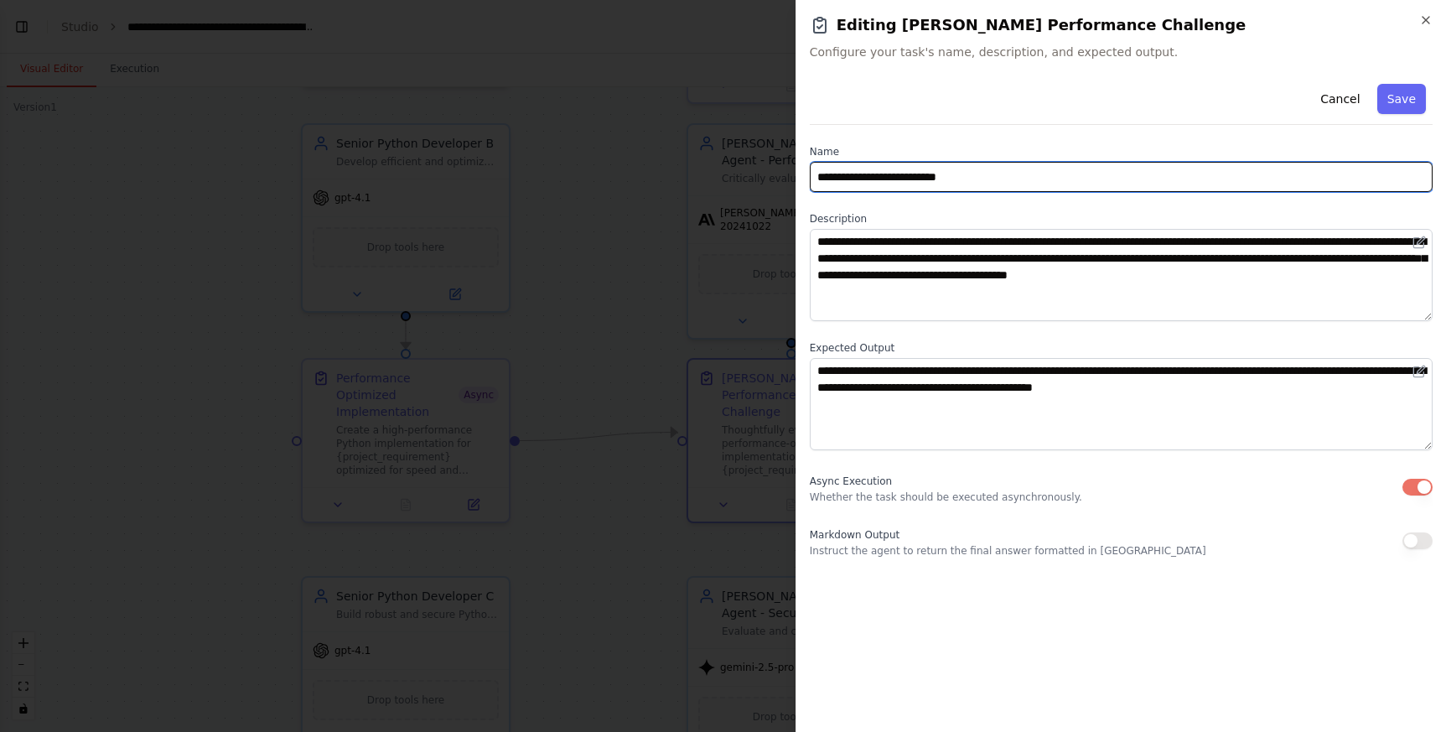
click at [831, 176] on input "**********" at bounding box center [1121, 177] width 623 height 30
type input "**********"
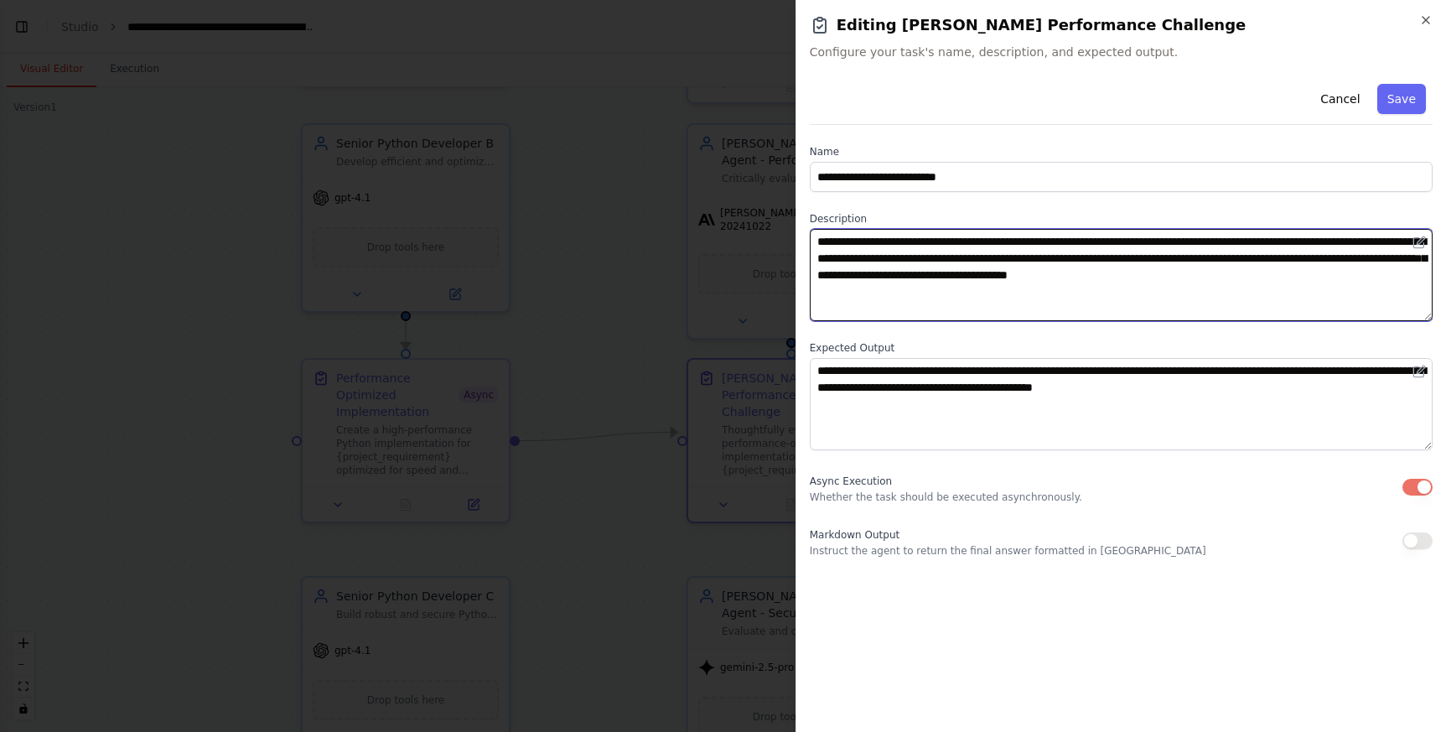
click at [1363, 241] on textarea "**********" at bounding box center [1121, 275] width 623 height 92
type textarea "**********"
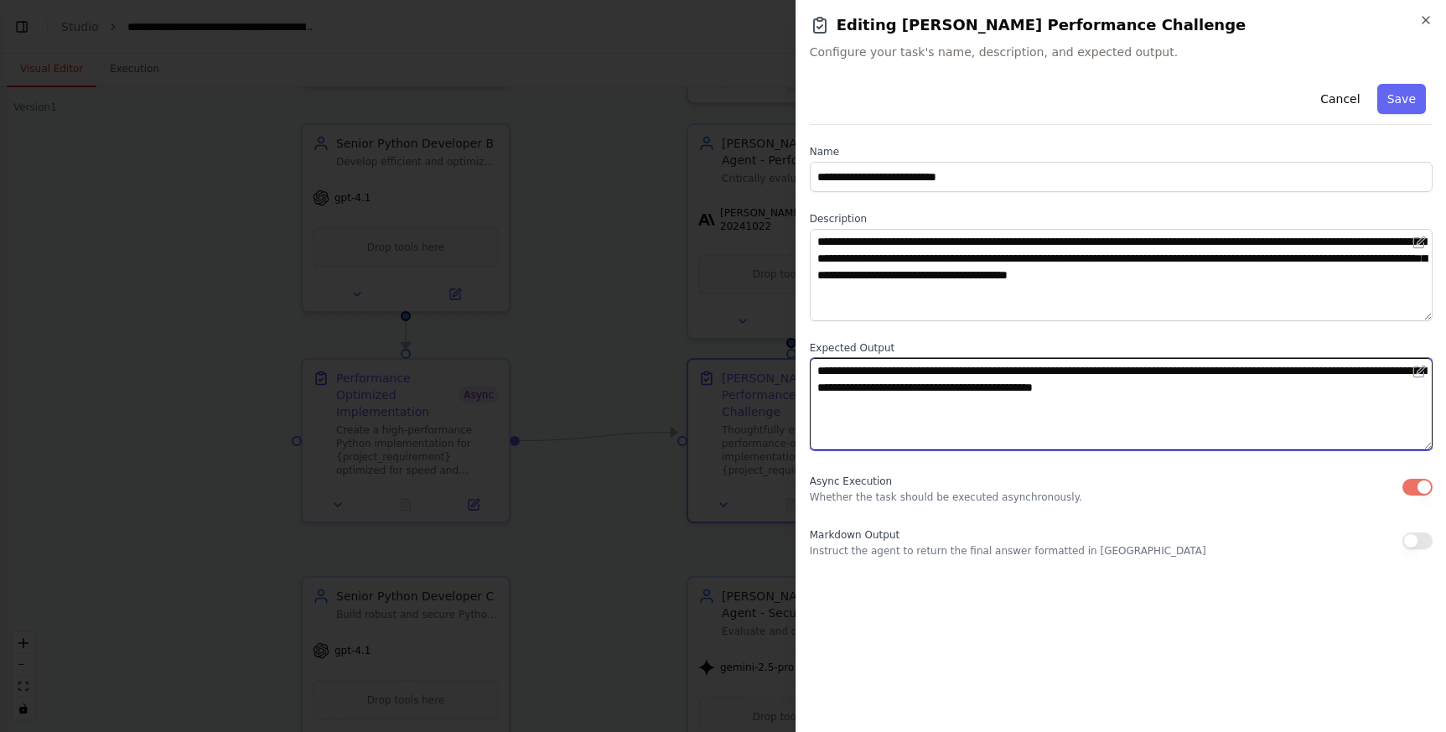
click at [1206, 386] on textarea "**********" at bounding box center [1121, 404] width 623 height 92
type textarea "**********"
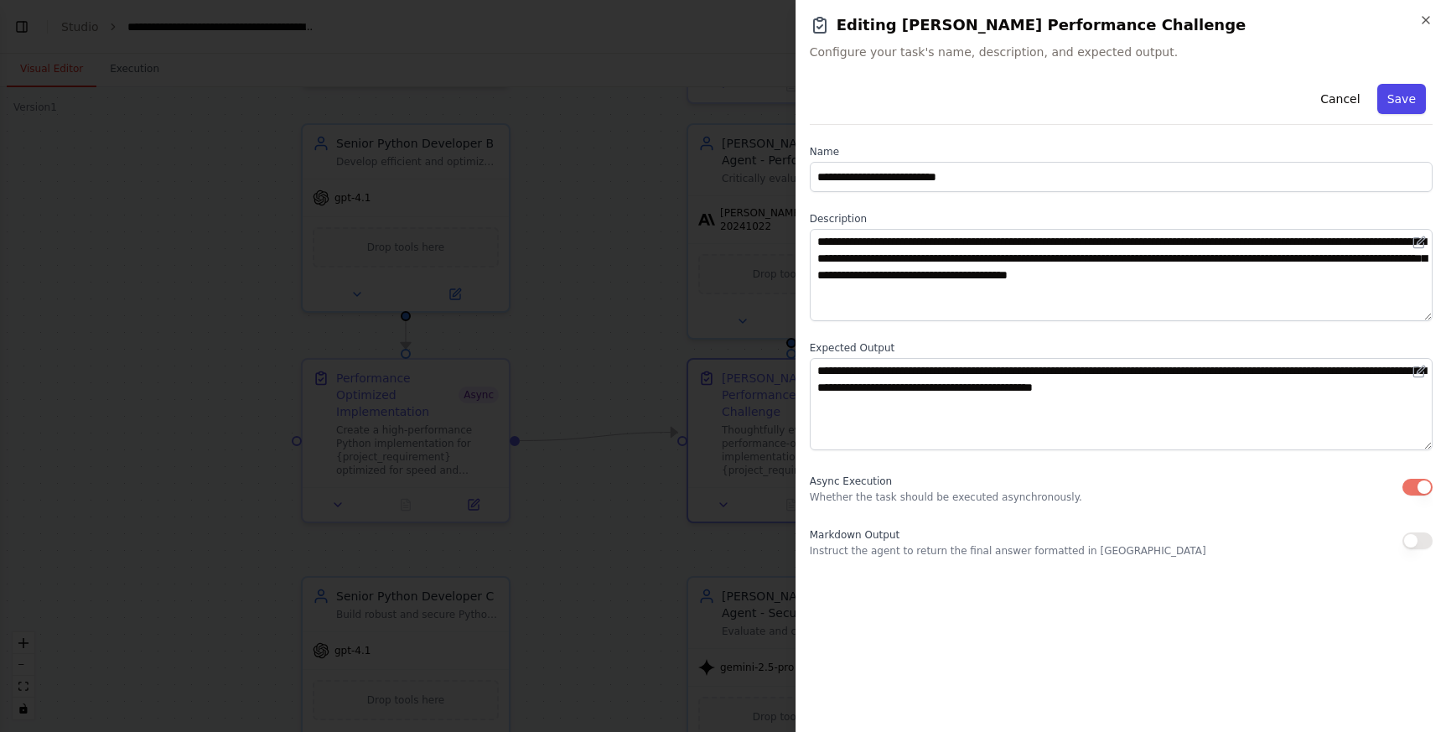
click at [1405, 106] on button "Save" at bounding box center [1401, 99] width 49 height 30
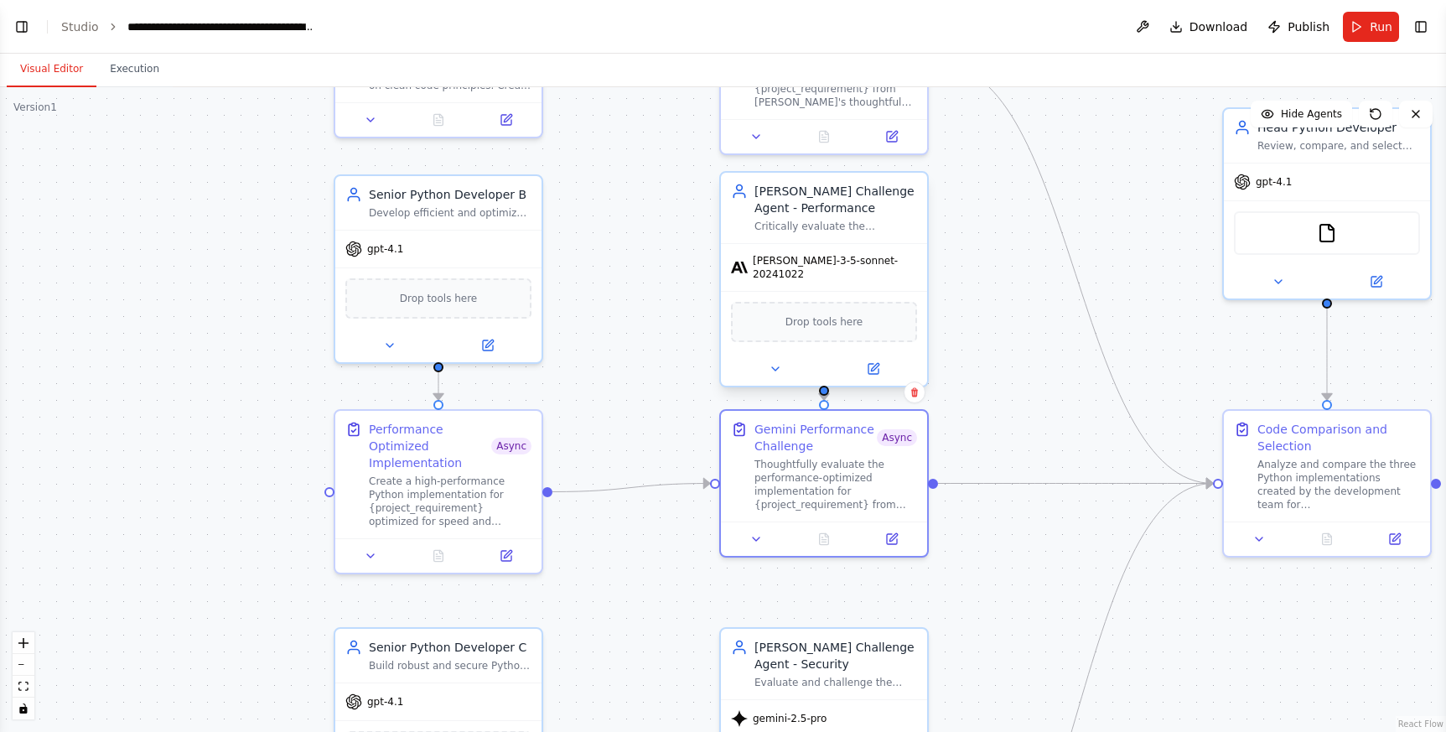
drag, startPoint x: 903, startPoint y: 268, endPoint x: 900, endPoint y: 318, distance: 49.5
click at [936, 345] on div ".deletable-edge-delete-btn { width: 20px; height: 20px; border: 0px solid #ffff…" at bounding box center [723, 409] width 1446 height 644
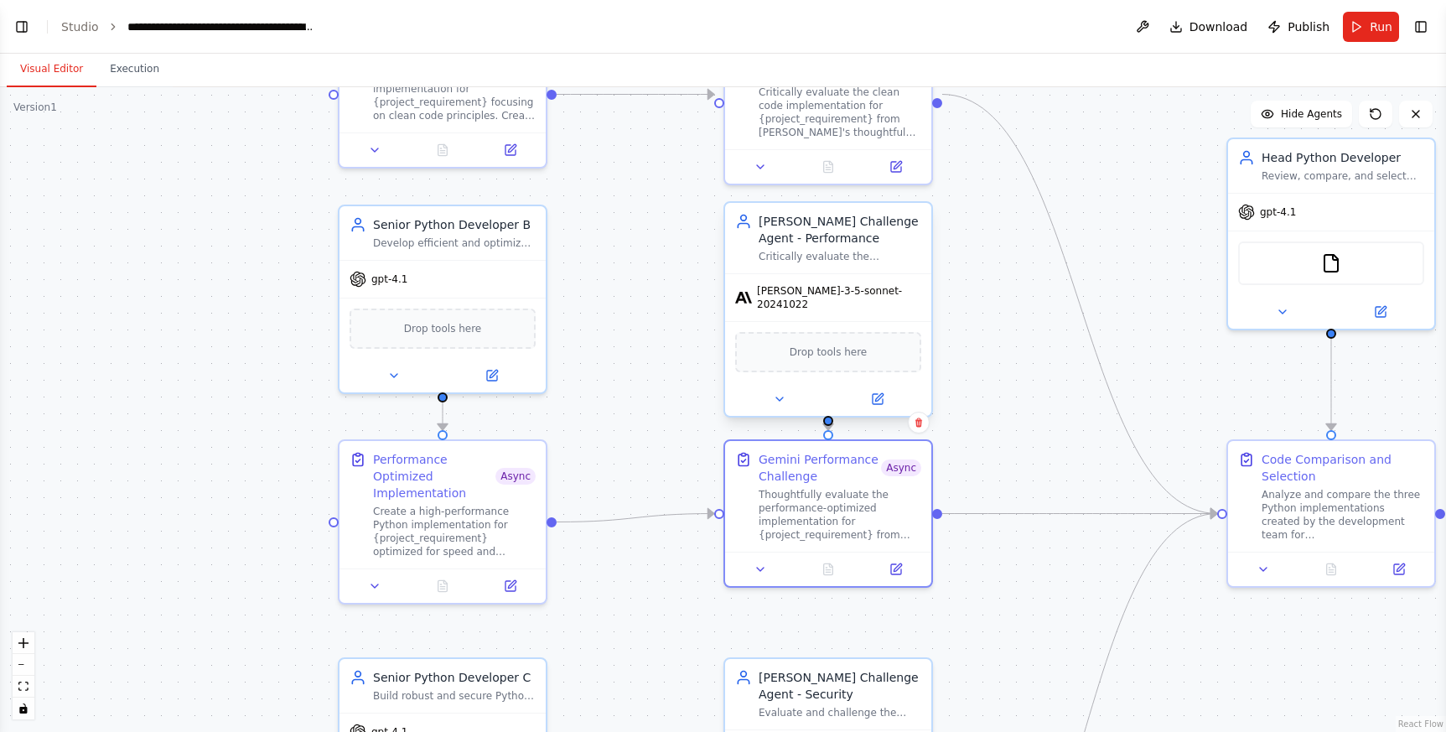
click at [805, 244] on div "[PERSON_NAME] Challenge Agent - Performance" at bounding box center [839, 230] width 163 height 34
click at [881, 393] on icon at bounding box center [879, 397] width 8 height 8
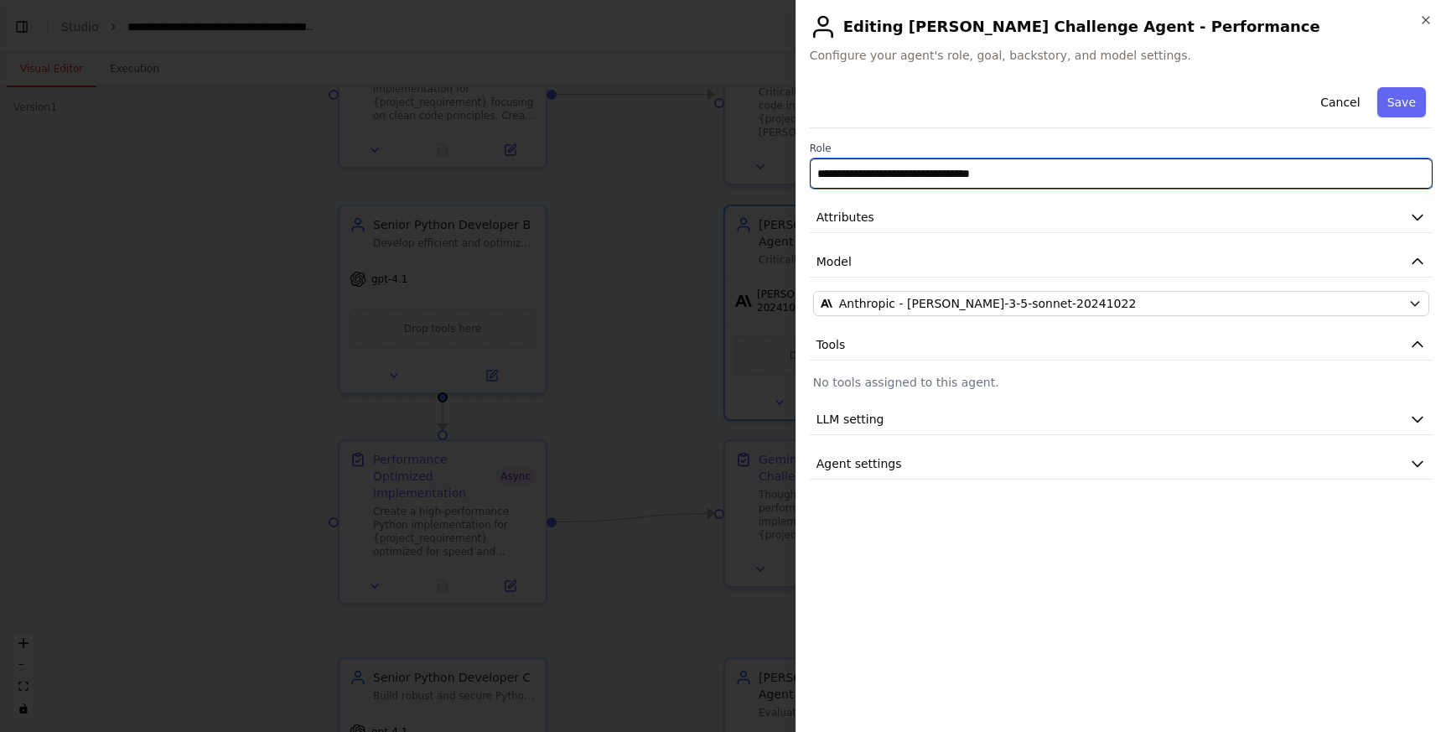
click at [836, 171] on input "**********" at bounding box center [1121, 173] width 623 height 30
type input "**********"
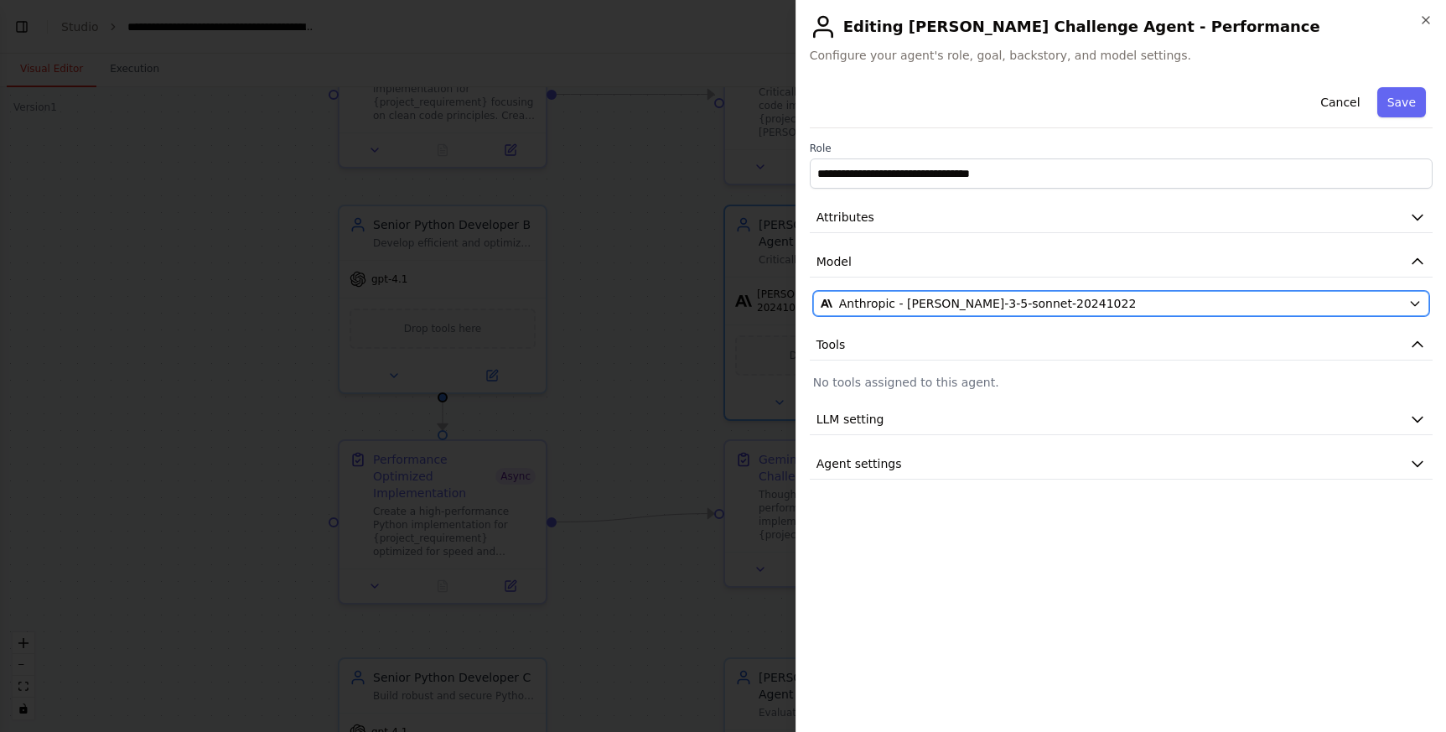
click at [1177, 301] on div "Anthropic - claude-3-5-sonnet-20241022" at bounding box center [1110, 303] width 581 height 17
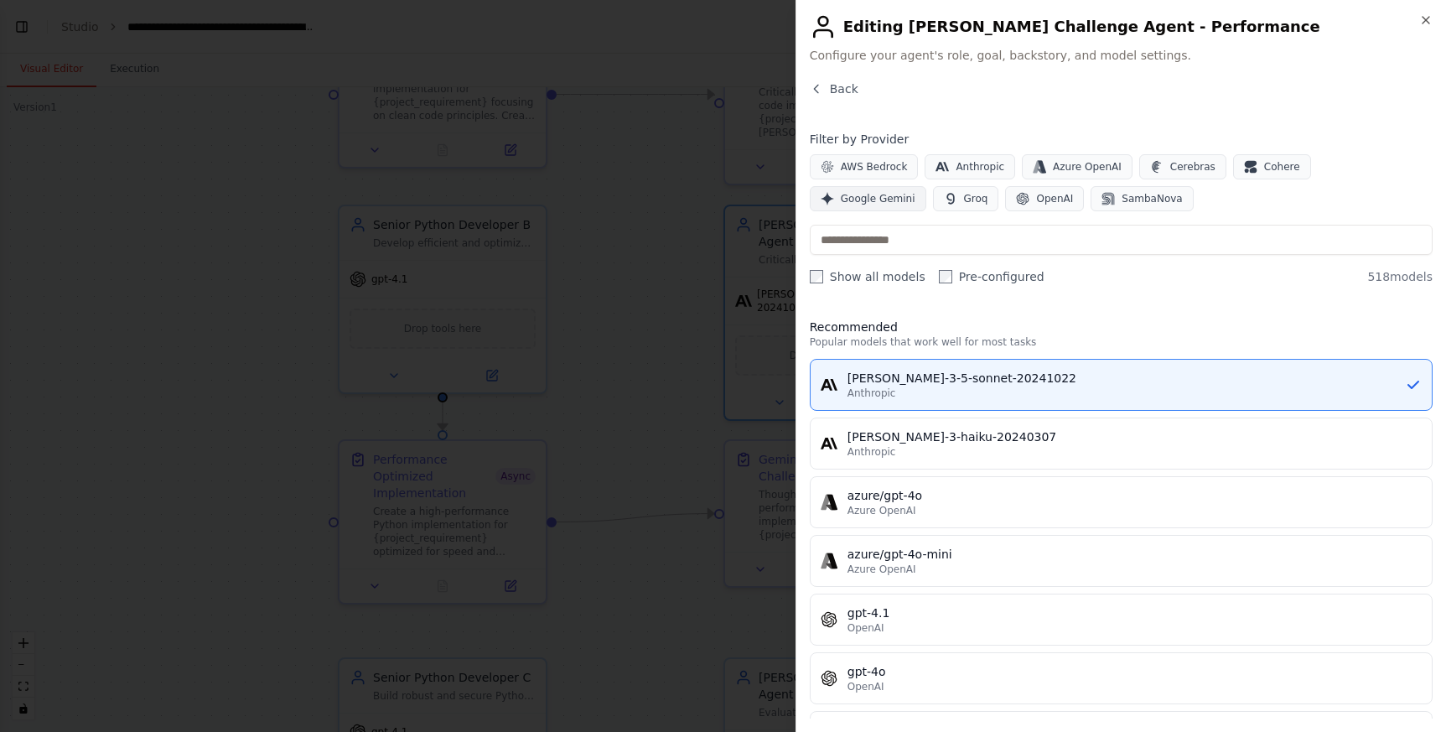
click at [915, 192] on span "Google Gemini" at bounding box center [878, 198] width 75 height 13
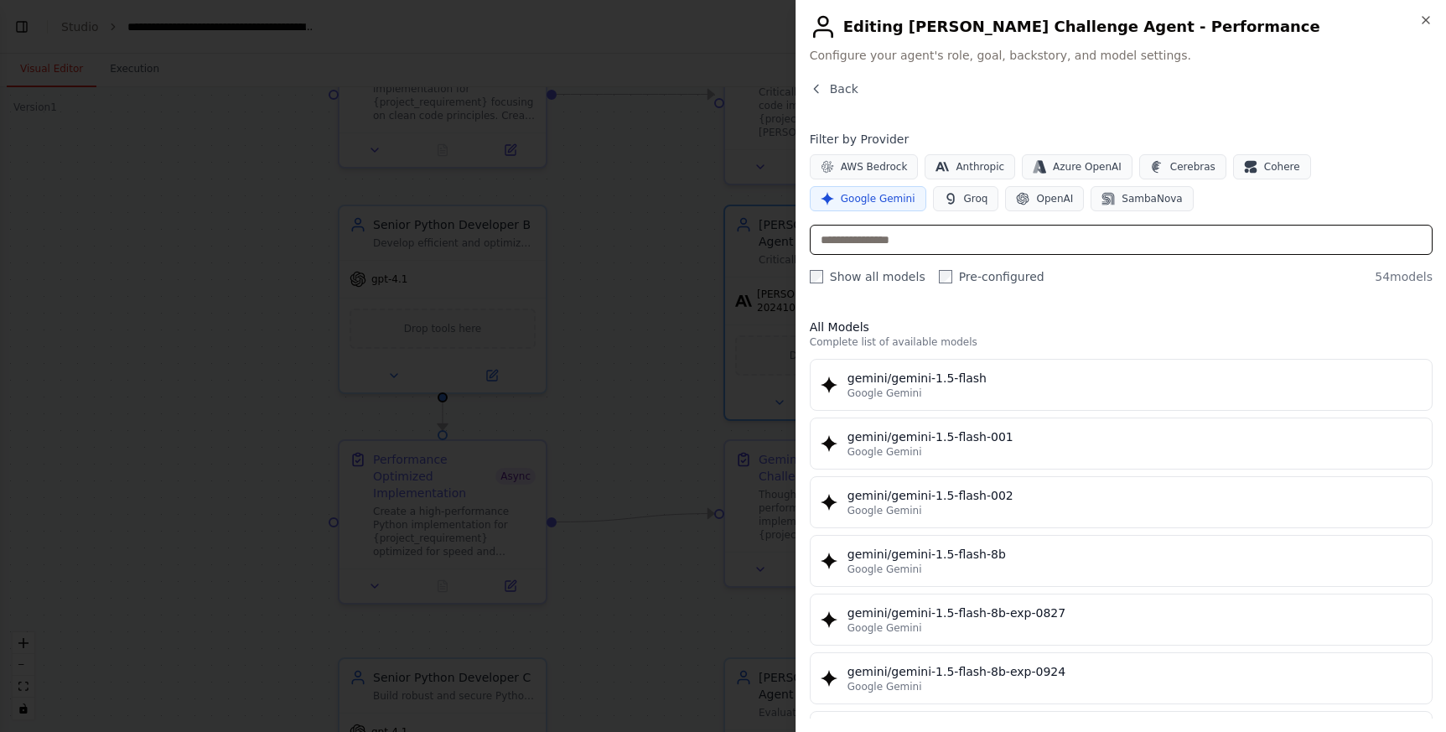
click at [902, 251] on input "text" at bounding box center [1121, 240] width 623 height 30
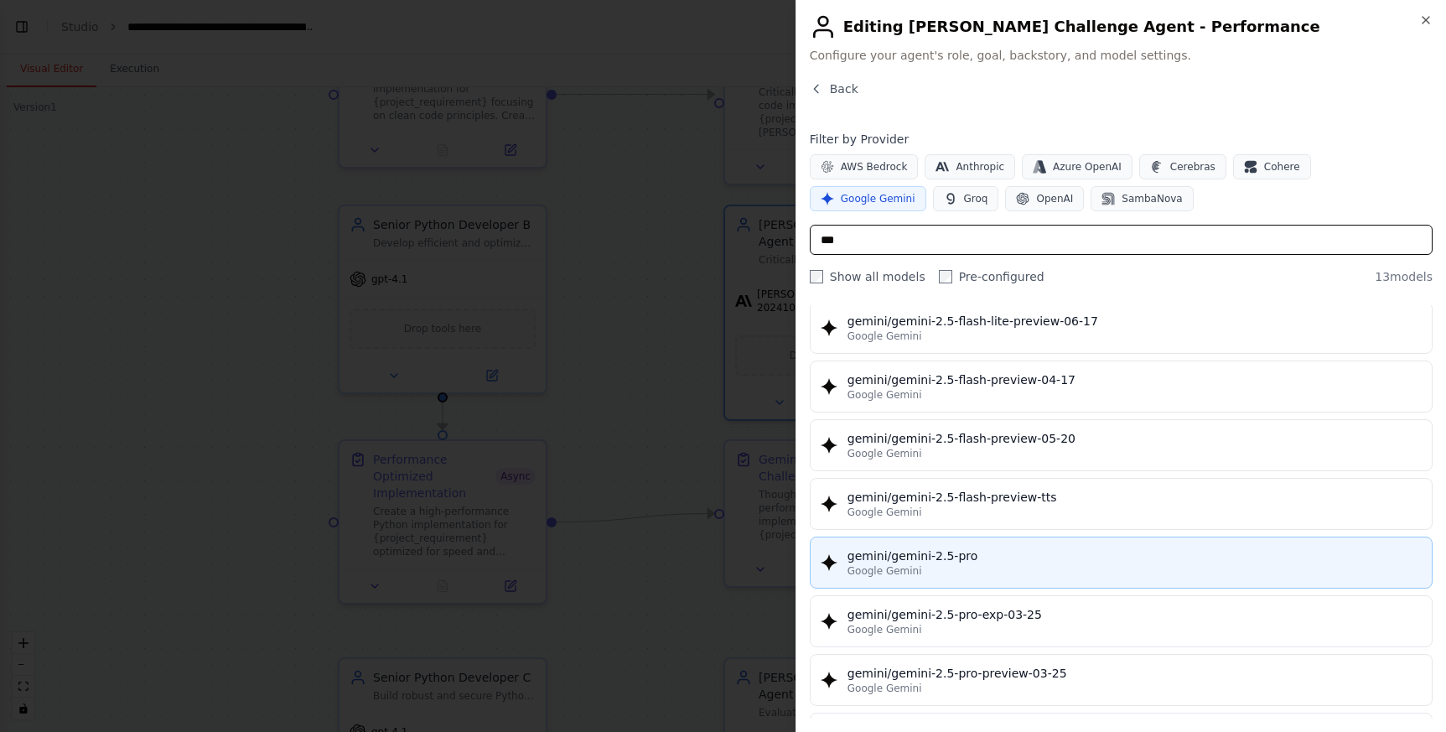
scroll to position [236, 0]
type input "***"
click at [948, 551] on div "gemini/gemini-2.5-pro" at bounding box center [1134, 553] width 574 height 17
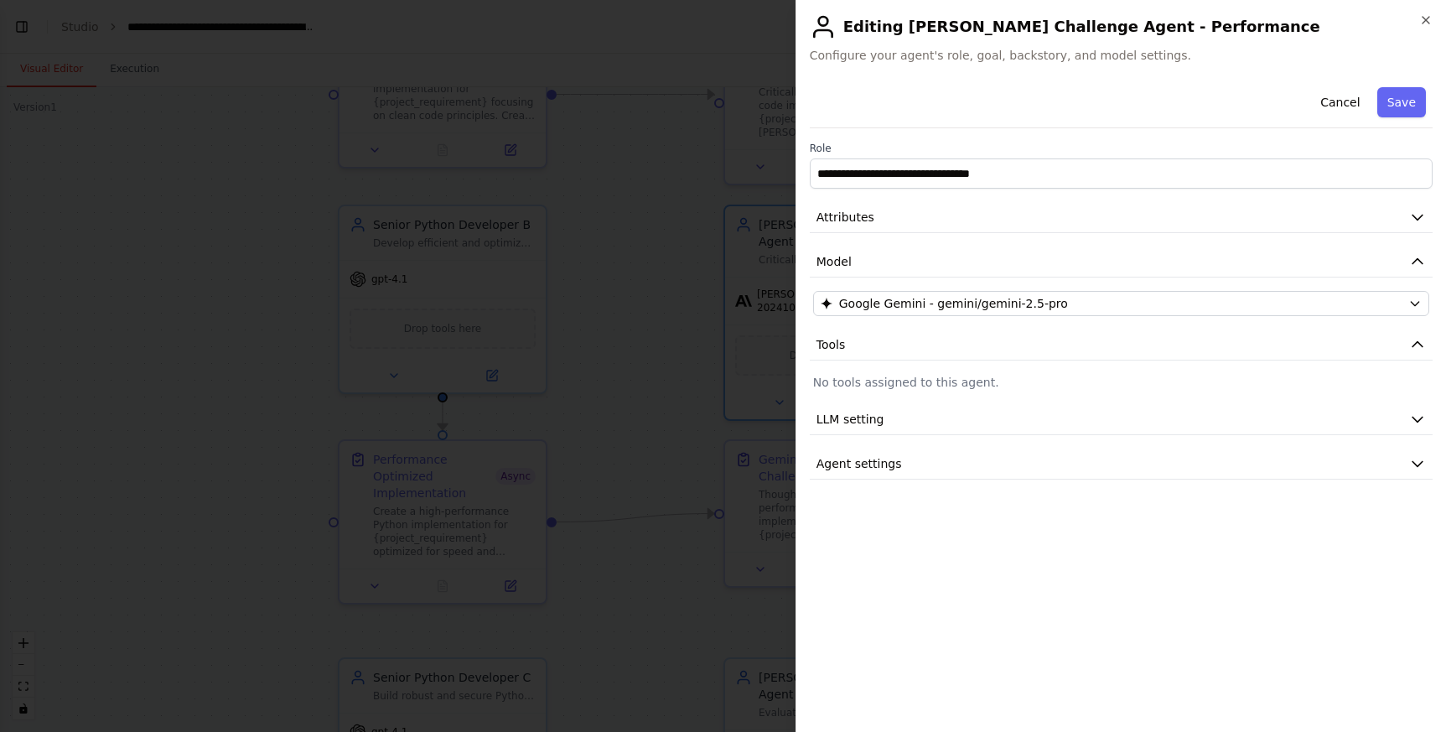
click at [1426, 98] on div "Cancel Save" at bounding box center [1121, 104] width 623 height 48
click at [1418, 104] on button "Save" at bounding box center [1401, 102] width 49 height 30
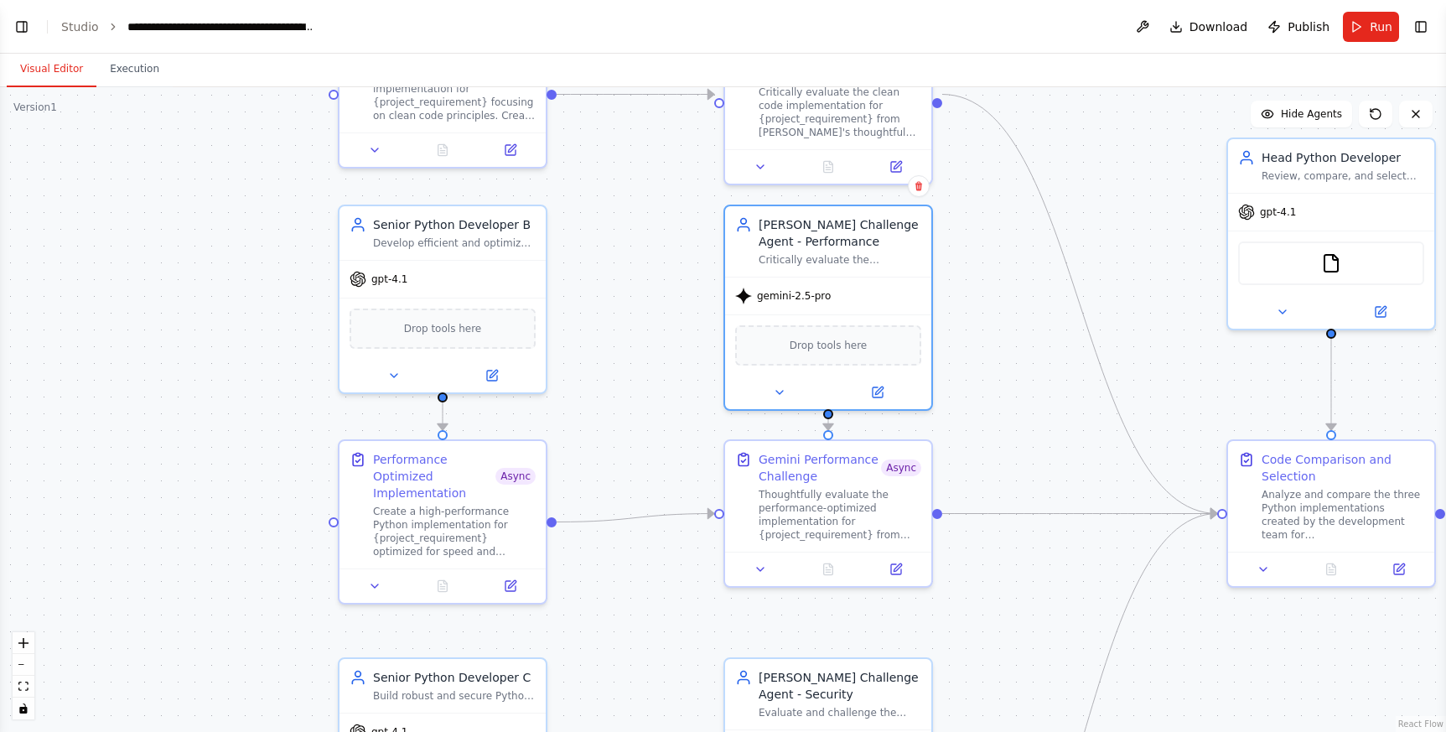
click at [1013, 340] on div ".deletable-edge-delete-btn { width: 20px; height: 20px; border: 0px solid #ffff…" at bounding box center [723, 409] width 1446 height 644
click at [857, 237] on div "[PERSON_NAME] Challenge Agent - Performance" at bounding box center [839, 230] width 163 height 34
click at [870, 400] on div at bounding box center [828, 389] width 206 height 34
click at [888, 391] on button at bounding box center [877, 389] width 95 height 20
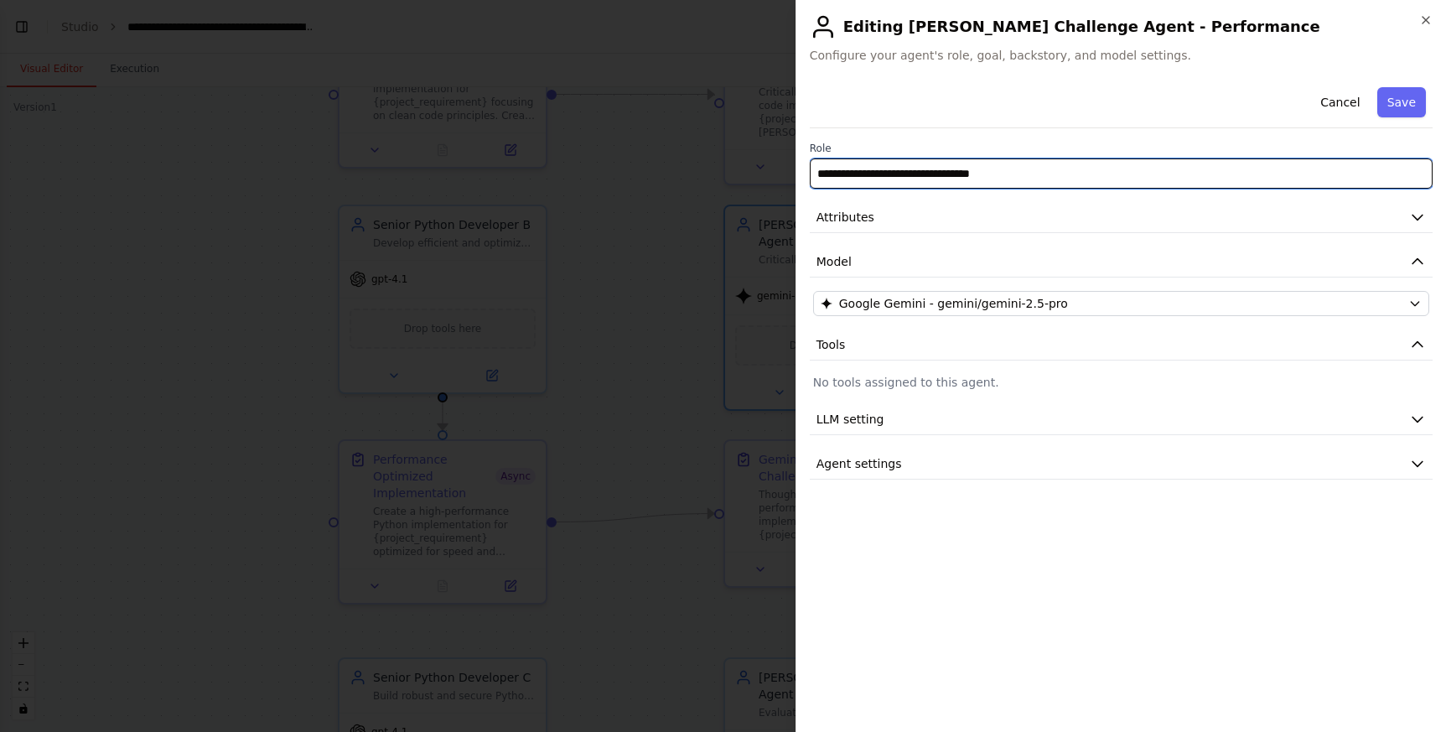
click at [839, 171] on input "**********" at bounding box center [1121, 173] width 623 height 30
type input "**********"
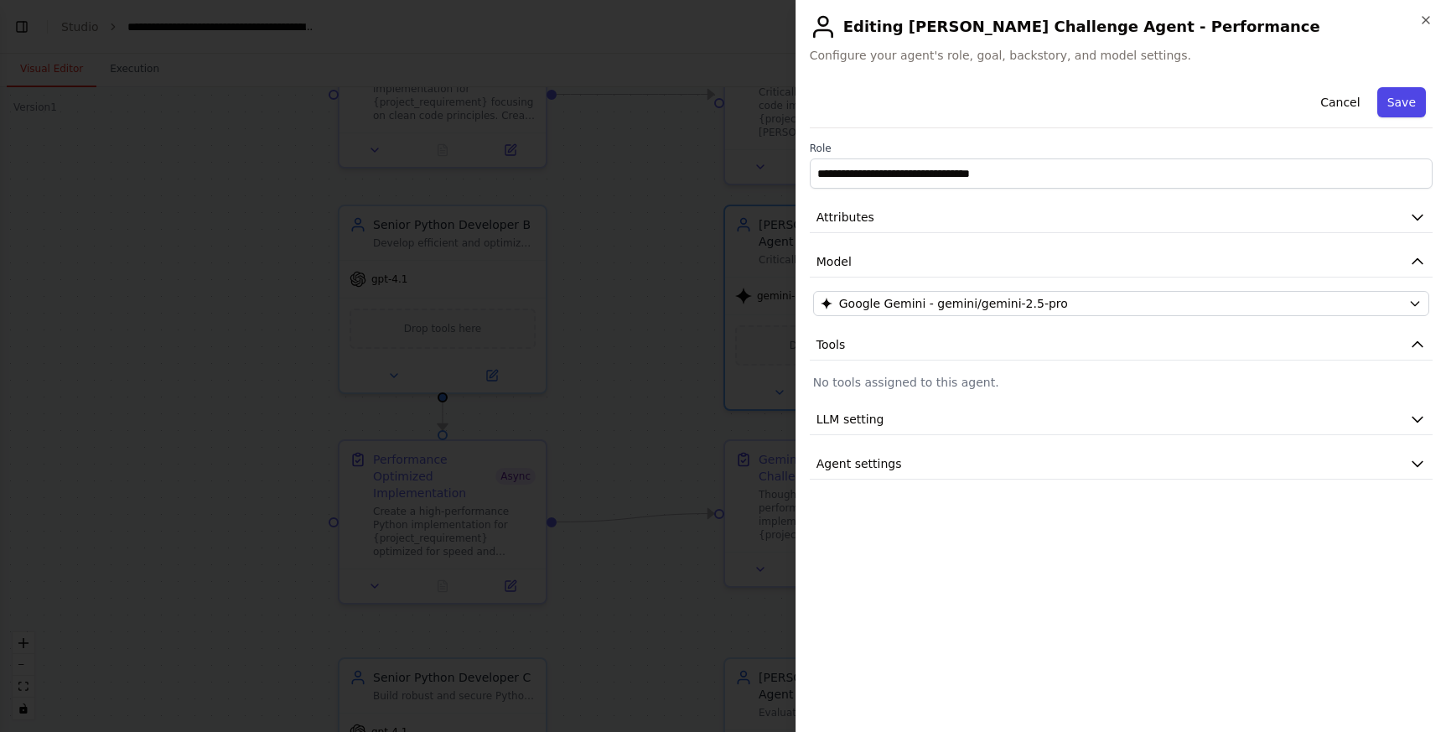
click at [1404, 94] on button "Save" at bounding box center [1401, 102] width 49 height 30
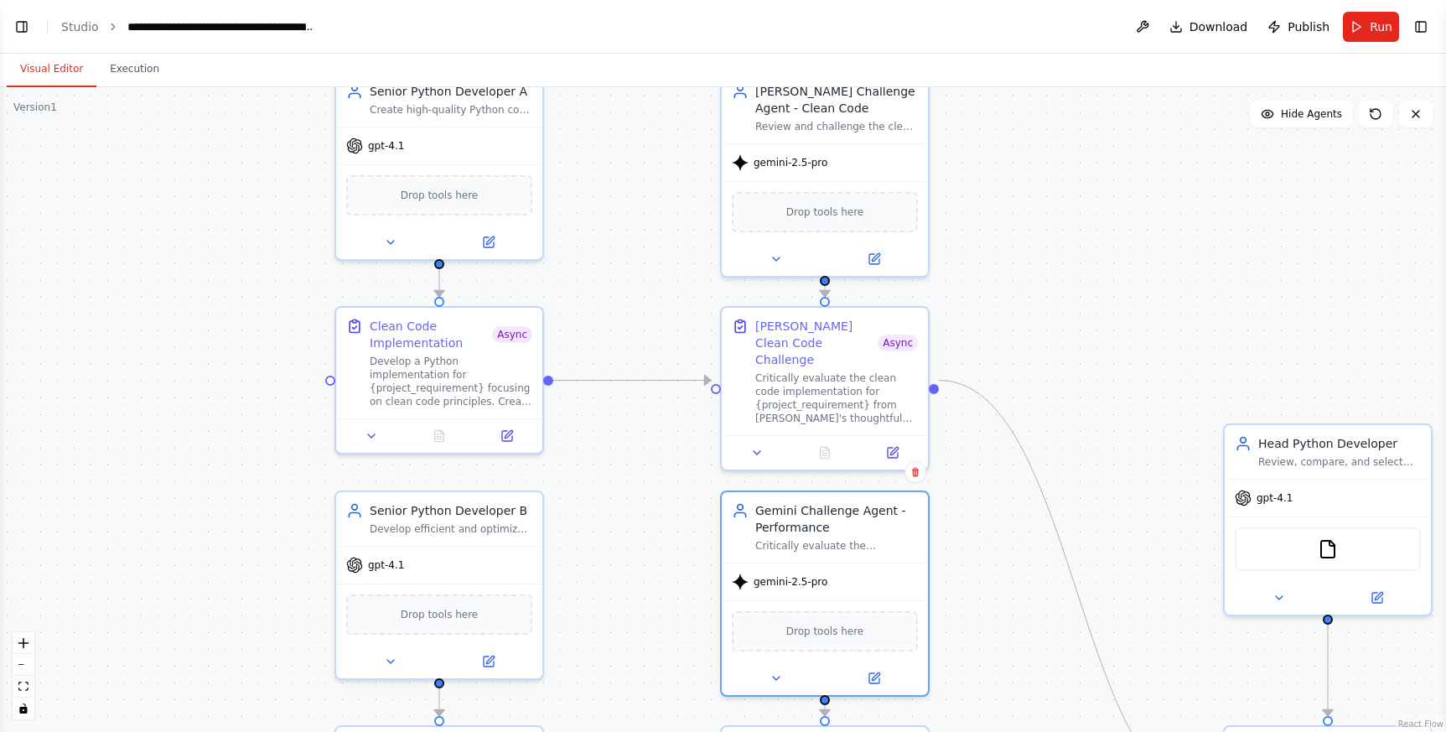
drag, startPoint x: 998, startPoint y: 292, endPoint x: 994, endPoint y: 565, distance: 273.2
click at [994, 565] on div ".deletable-edge-delete-btn { width: 20px; height: 20px; border: 0px solid #ffff…" at bounding box center [723, 409] width 1446 height 644
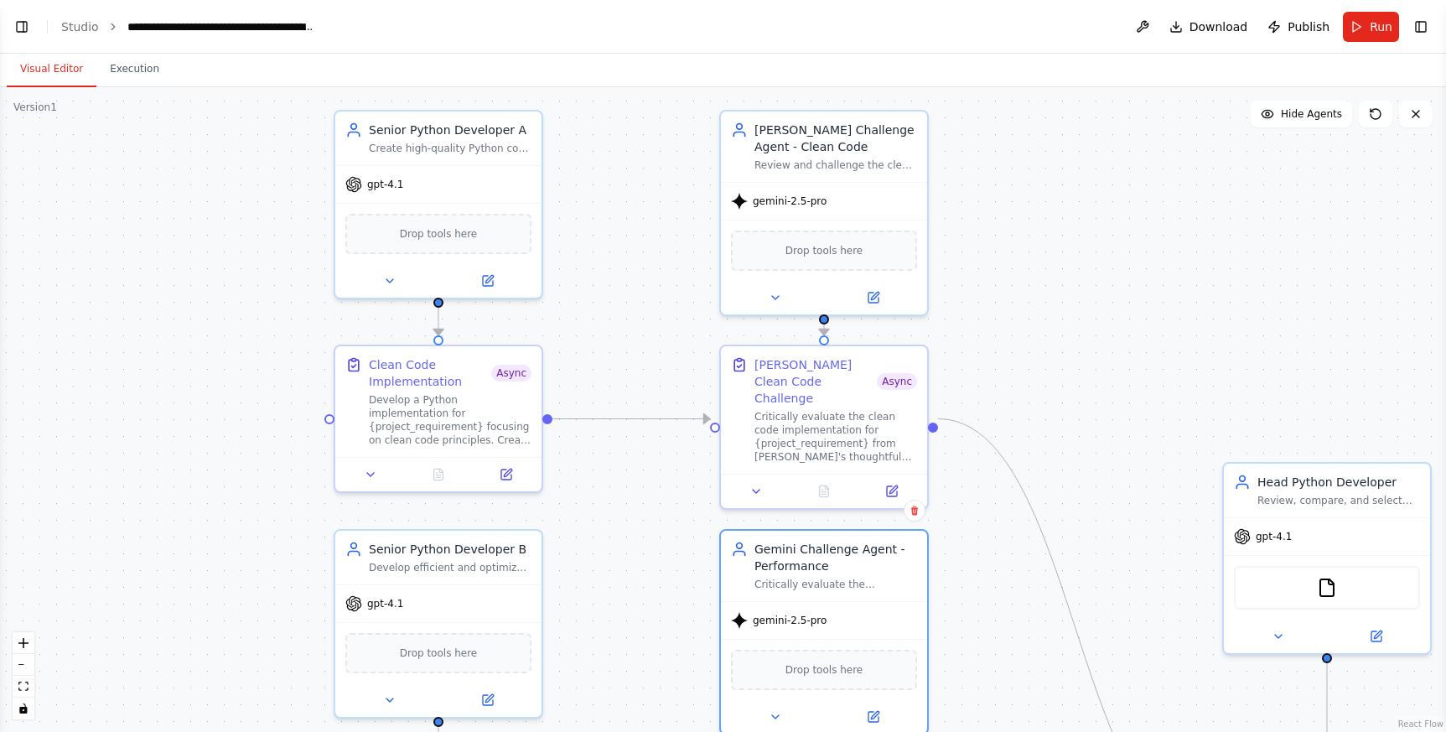
drag, startPoint x: 1021, startPoint y: 310, endPoint x: 1012, endPoint y: 397, distance: 87.6
click at [1012, 397] on div ".deletable-edge-delete-btn { width: 20px; height: 20px; border: 0px solid #ffff…" at bounding box center [723, 409] width 1446 height 644
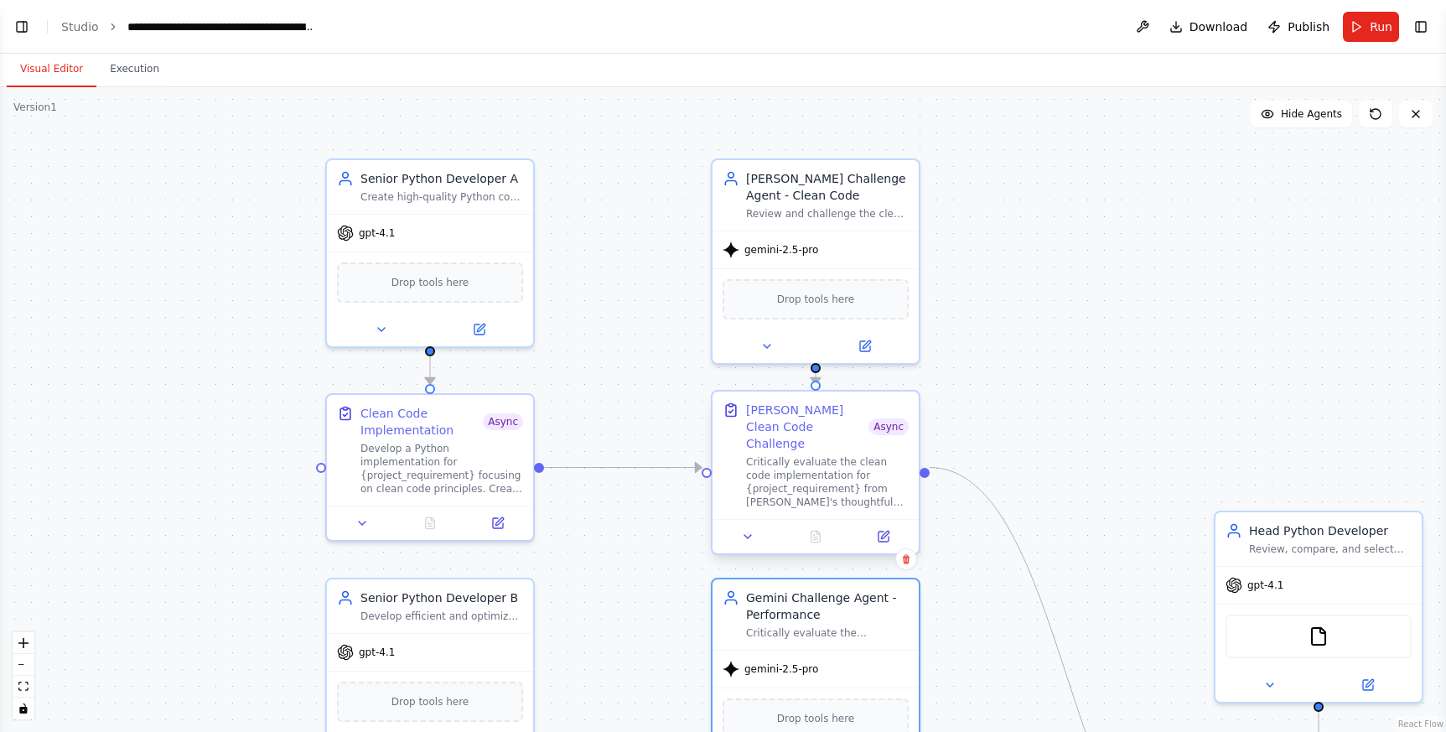
click at [835, 423] on div "Claude Clean Code Challenge" at bounding box center [807, 426] width 122 height 50
click at [884, 531] on icon at bounding box center [883, 536] width 10 height 10
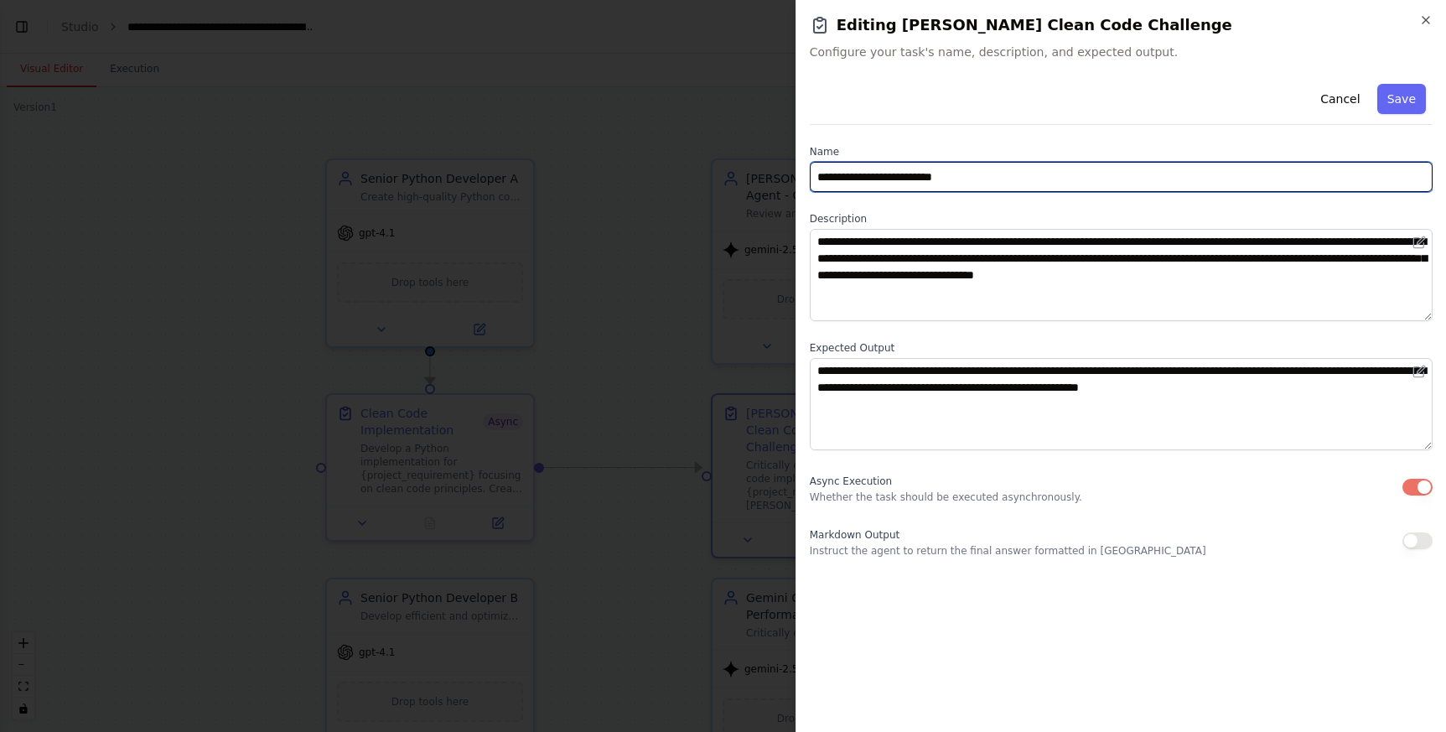
click at [845, 179] on input "**********" at bounding box center [1121, 177] width 623 height 30
type input "**********"
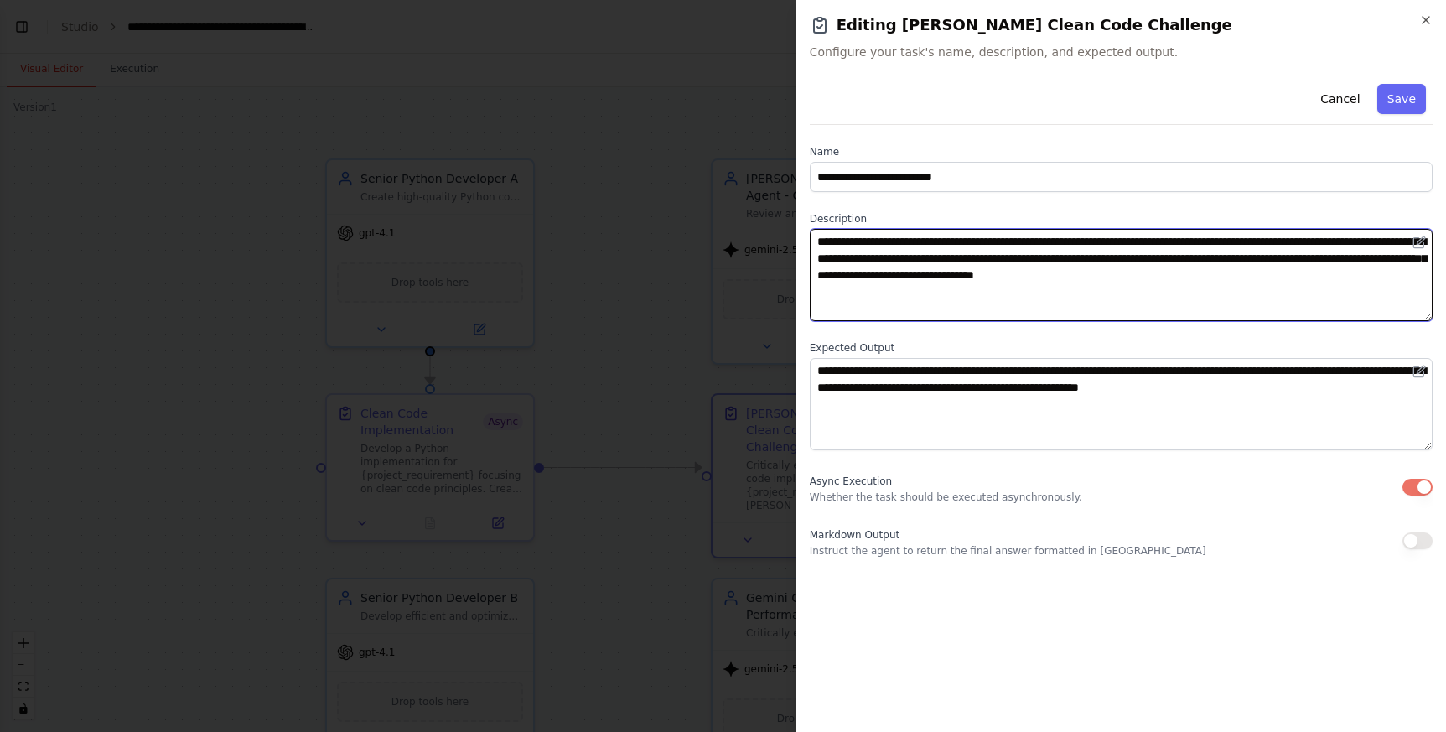
click at [1274, 241] on textarea "**********" at bounding box center [1121, 275] width 623 height 92
click at [1289, 241] on textarea "**********" at bounding box center [1121, 275] width 623 height 92
type textarea "**********"
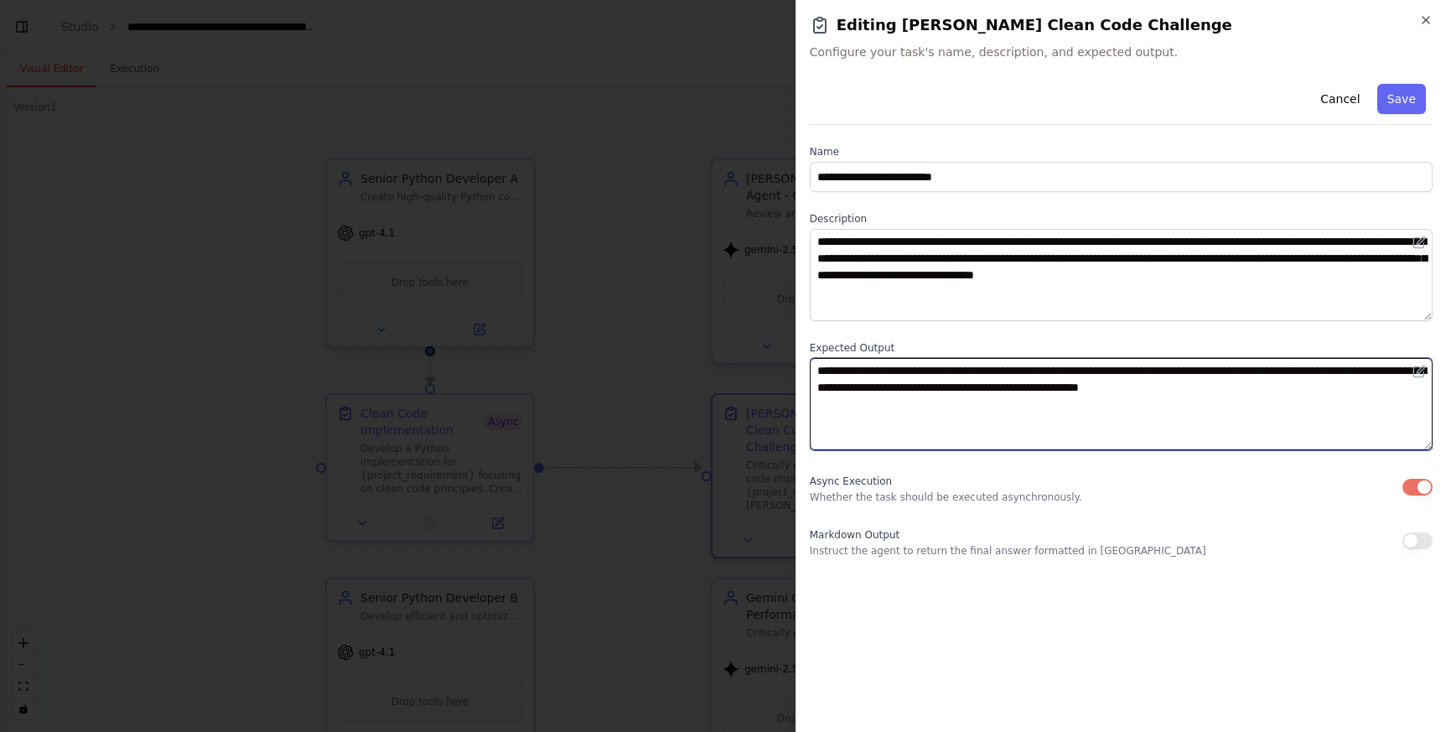
click at [1147, 389] on textarea "**********" at bounding box center [1121, 404] width 623 height 92
type textarea "**********"
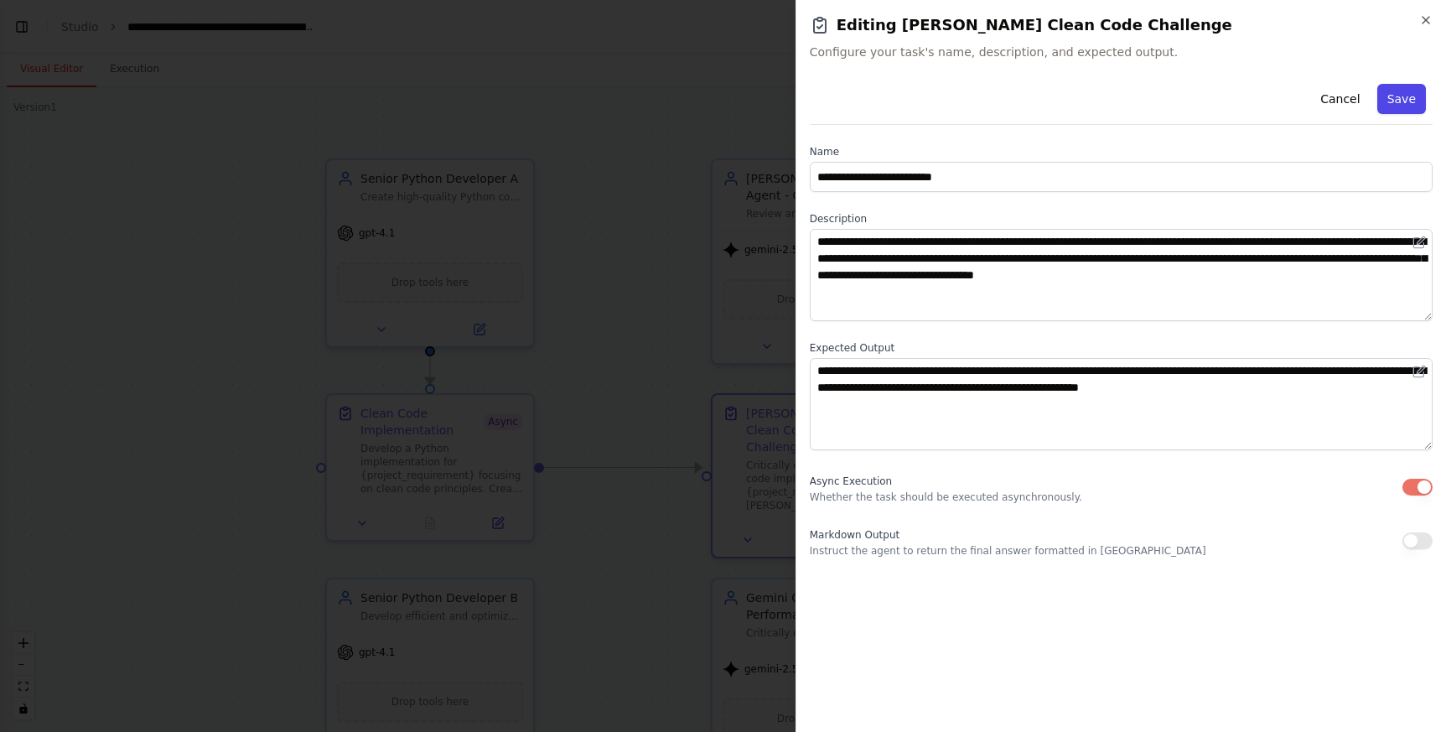
click at [1406, 104] on button "Save" at bounding box center [1401, 99] width 49 height 30
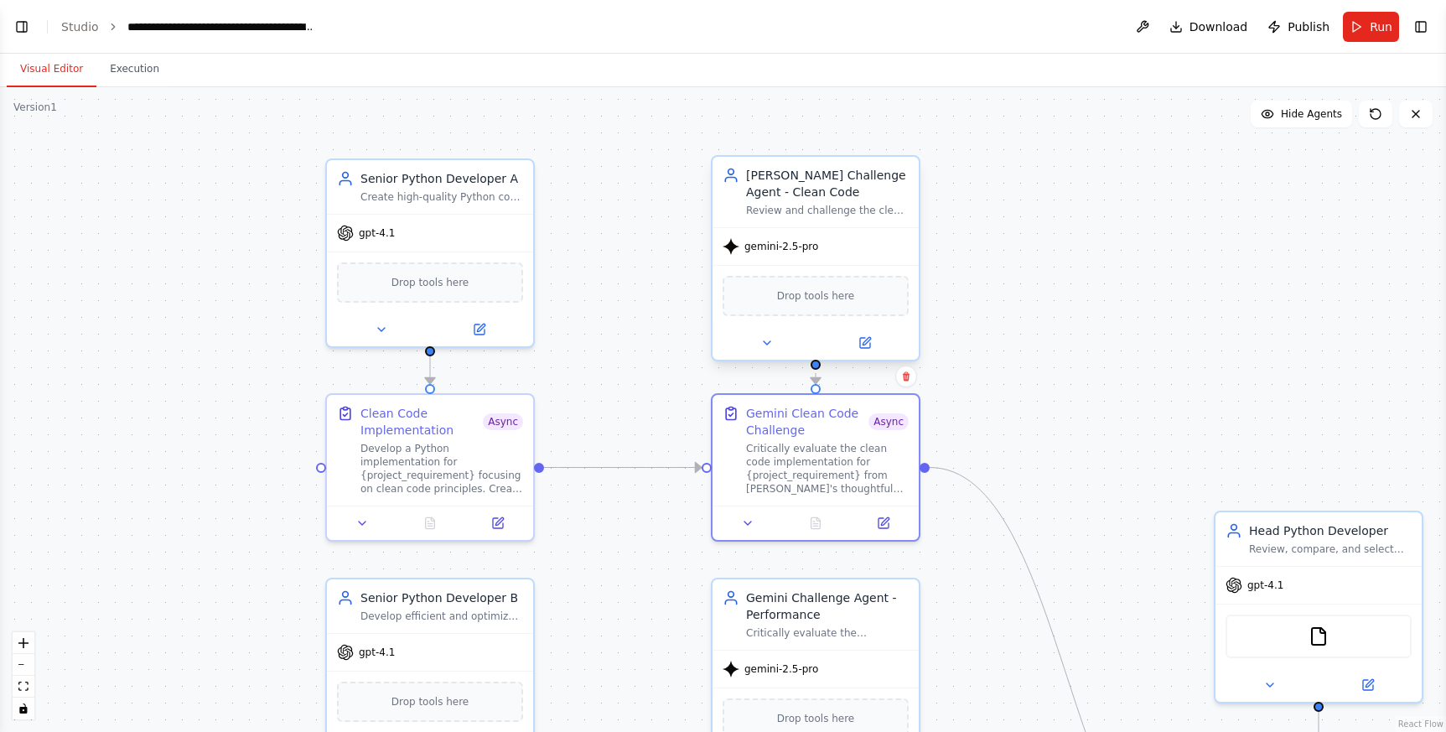
click at [826, 215] on div "Review and challenge the clean code implementation for {project_requirement} fr…" at bounding box center [827, 210] width 163 height 13
click at [868, 354] on div at bounding box center [815, 343] width 206 height 34
click at [881, 344] on button at bounding box center [864, 343] width 95 height 20
click at [865, 337] on icon at bounding box center [864, 342] width 13 height 13
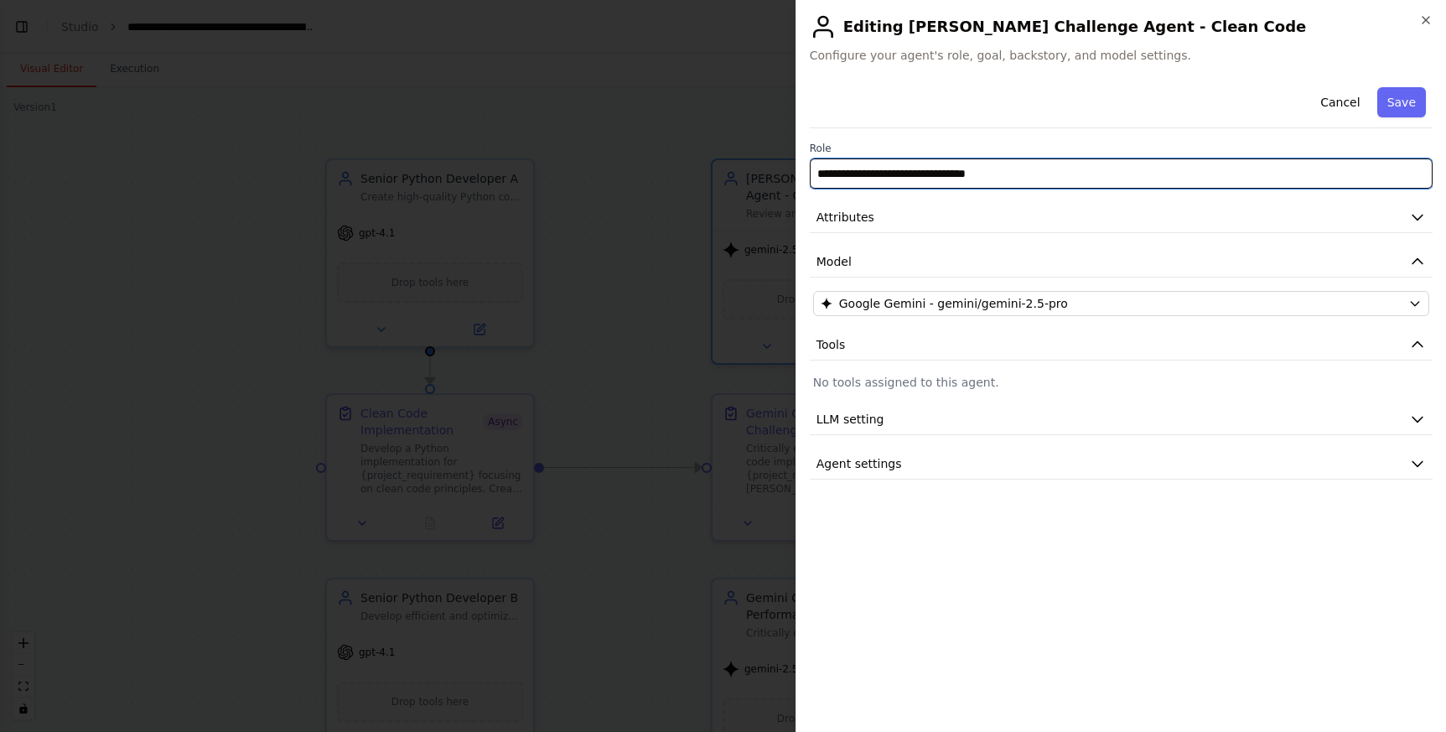
click at [841, 173] on input "**********" at bounding box center [1121, 173] width 623 height 30
type input "**********"
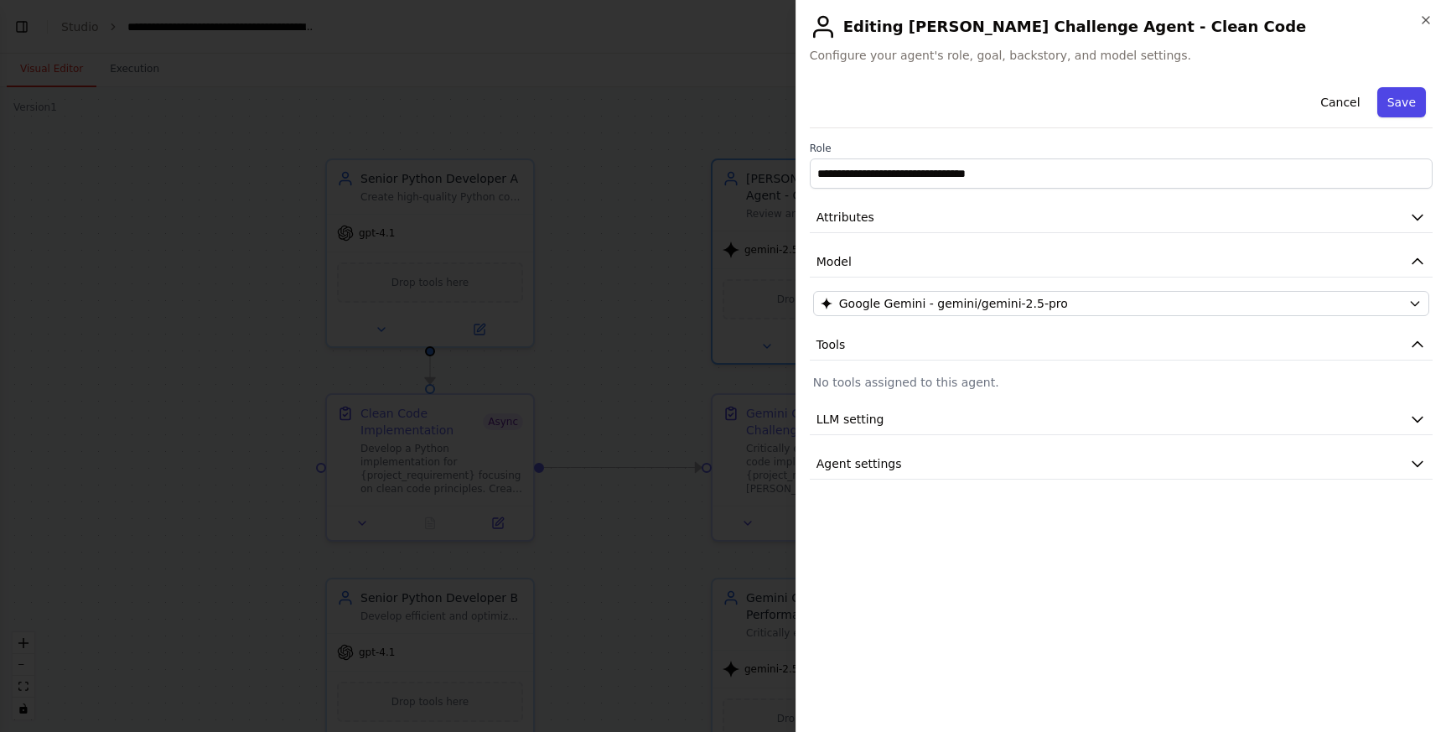
click at [1416, 108] on button "Save" at bounding box center [1401, 102] width 49 height 30
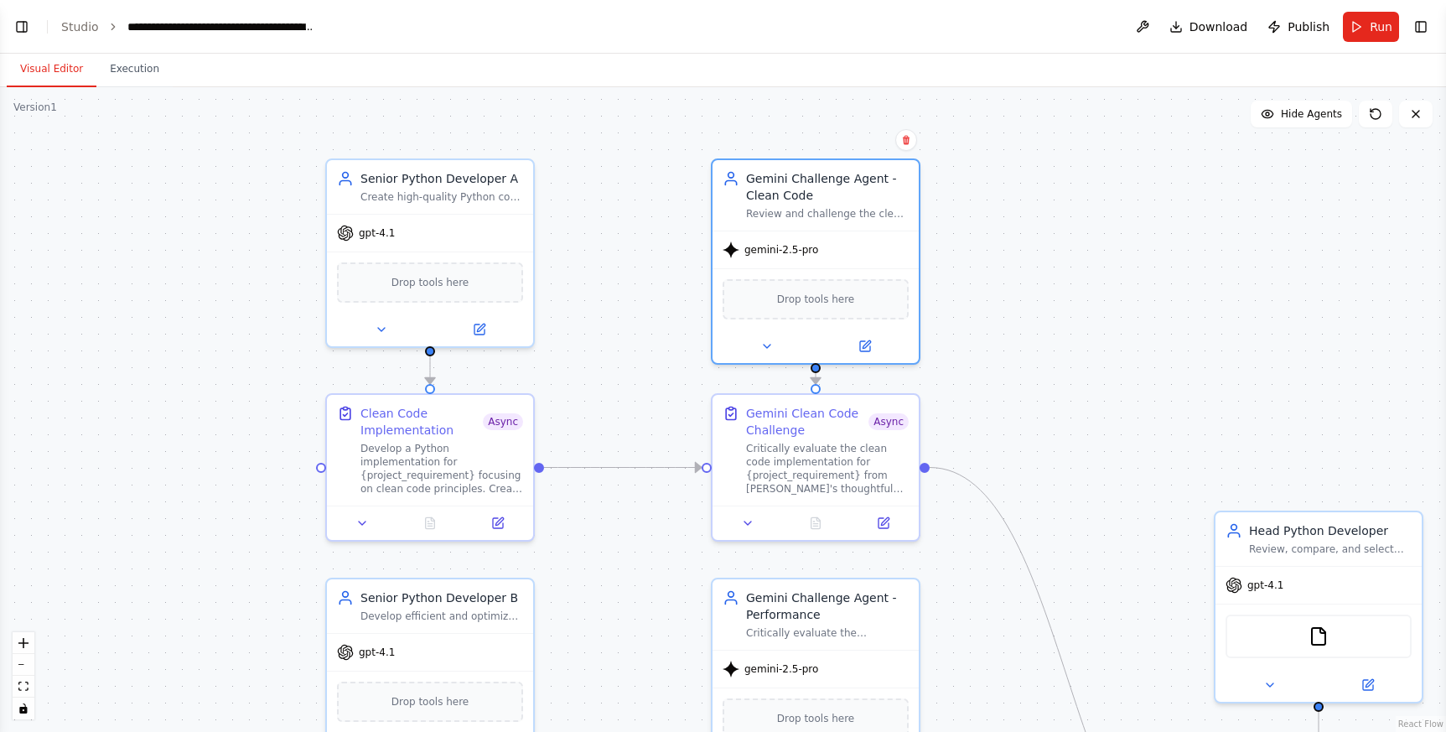
click at [1121, 268] on div ".deletable-edge-delete-btn { width: 20px; height: 20px; border: 0px solid #ffff…" at bounding box center [723, 409] width 1446 height 644
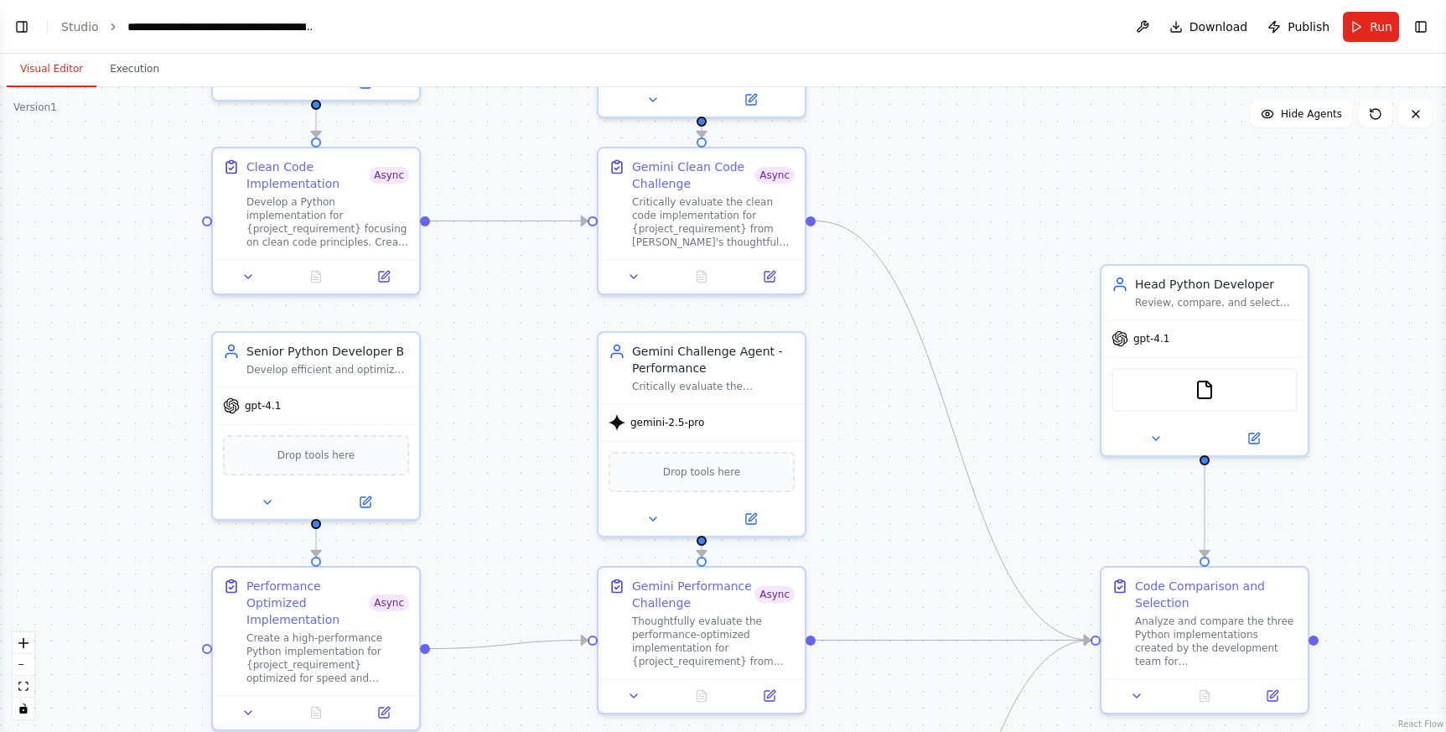
drag, startPoint x: 1121, startPoint y: 485, endPoint x: 1007, endPoint y: 239, distance: 271.5
click at [1007, 239] on div ".deletable-edge-delete-btn { width: 20px; height: 20px; border: 0px solid #ffff…" at bounding box center [723, 409] width 1446 height 644
click at [716, 220] on div "Critically evaluate the clean code implementation for {project_requirement} fro…" at bounding box center [713, 219] width 163 height 54
click at [763, 272] on icon at bounding box center [769, 273] width 13 height 13
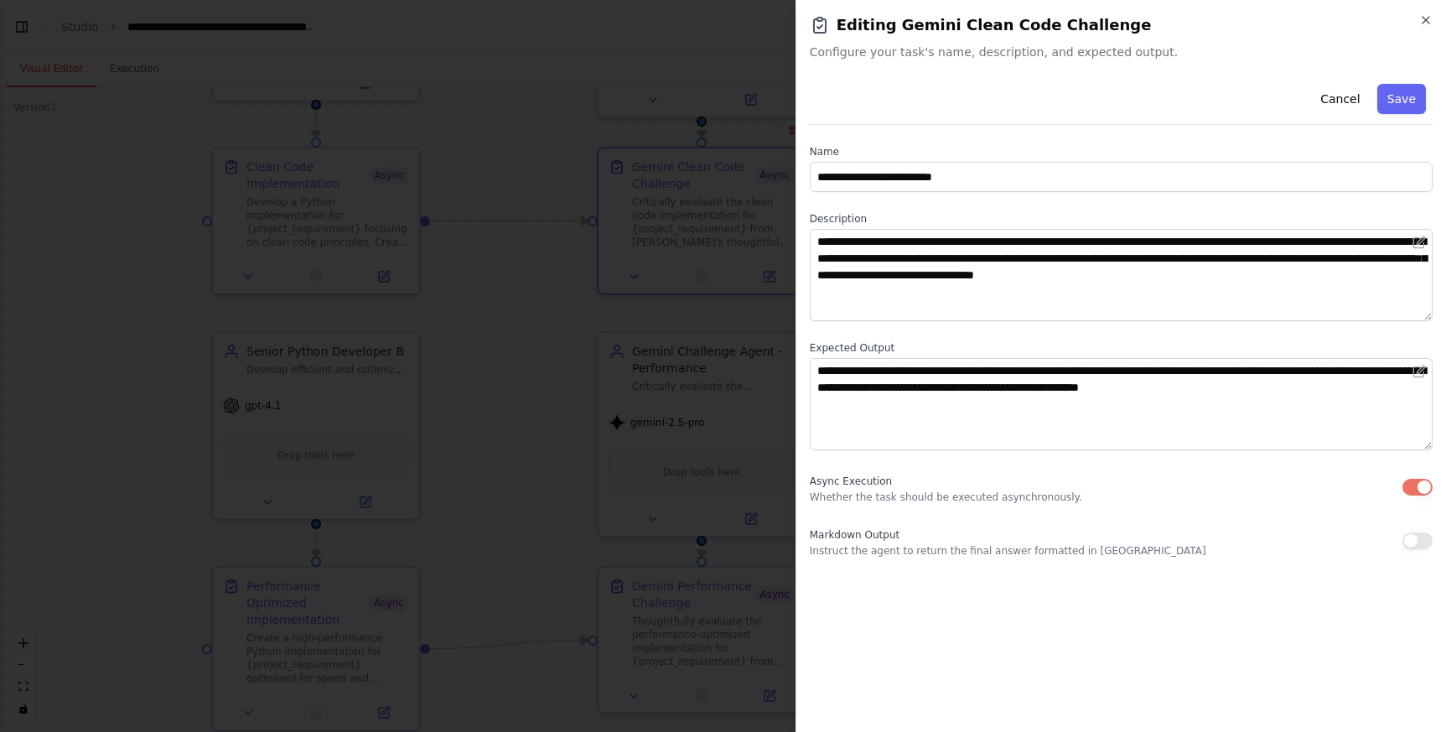
click at [559, 366] on div at bounding box center [723, 366] width 1446 height 732
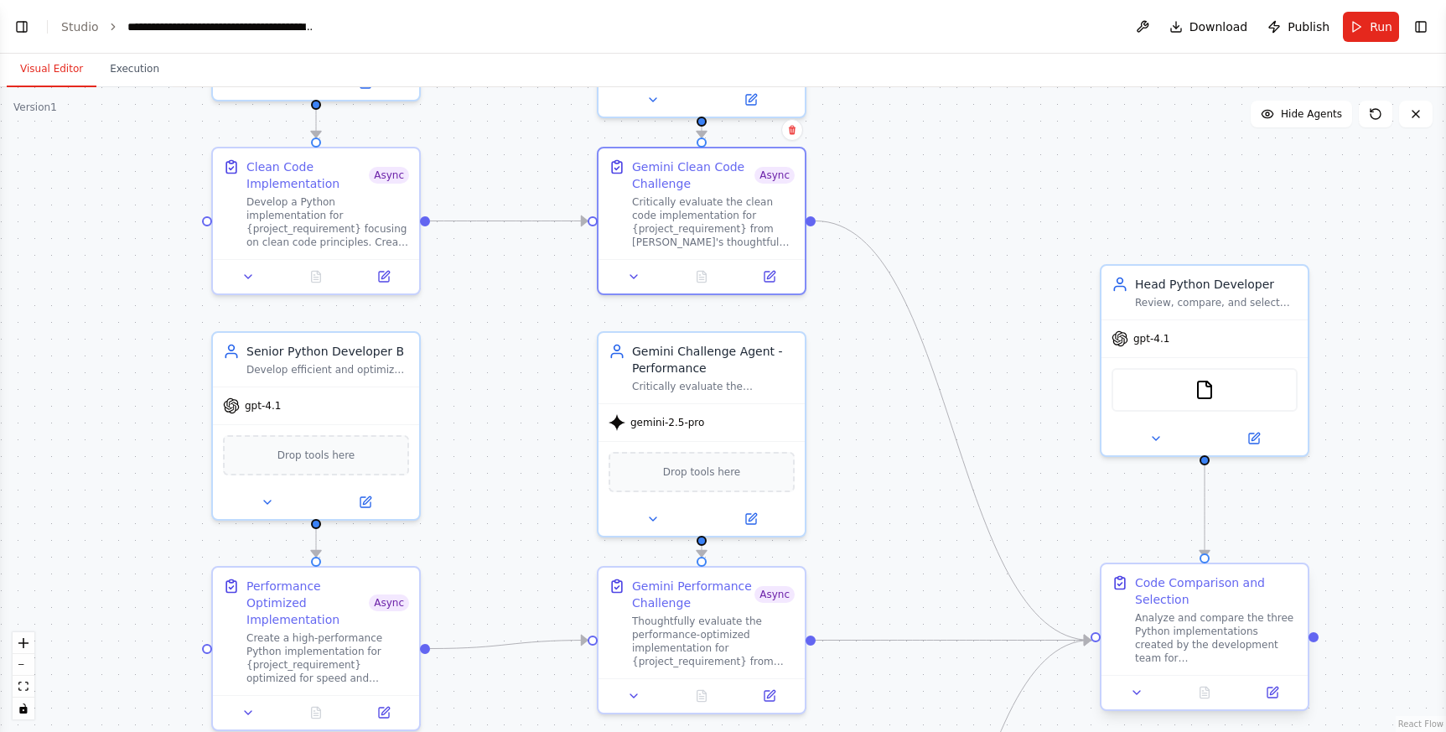
click at [1170, 627] on div "Analyze and compare the three Python implementations created by the development…" at bounding box center [1216, 638] width 163 height 54
click at [1271, 697] on icon at bounding box center [1272, 692] width 10 height 10
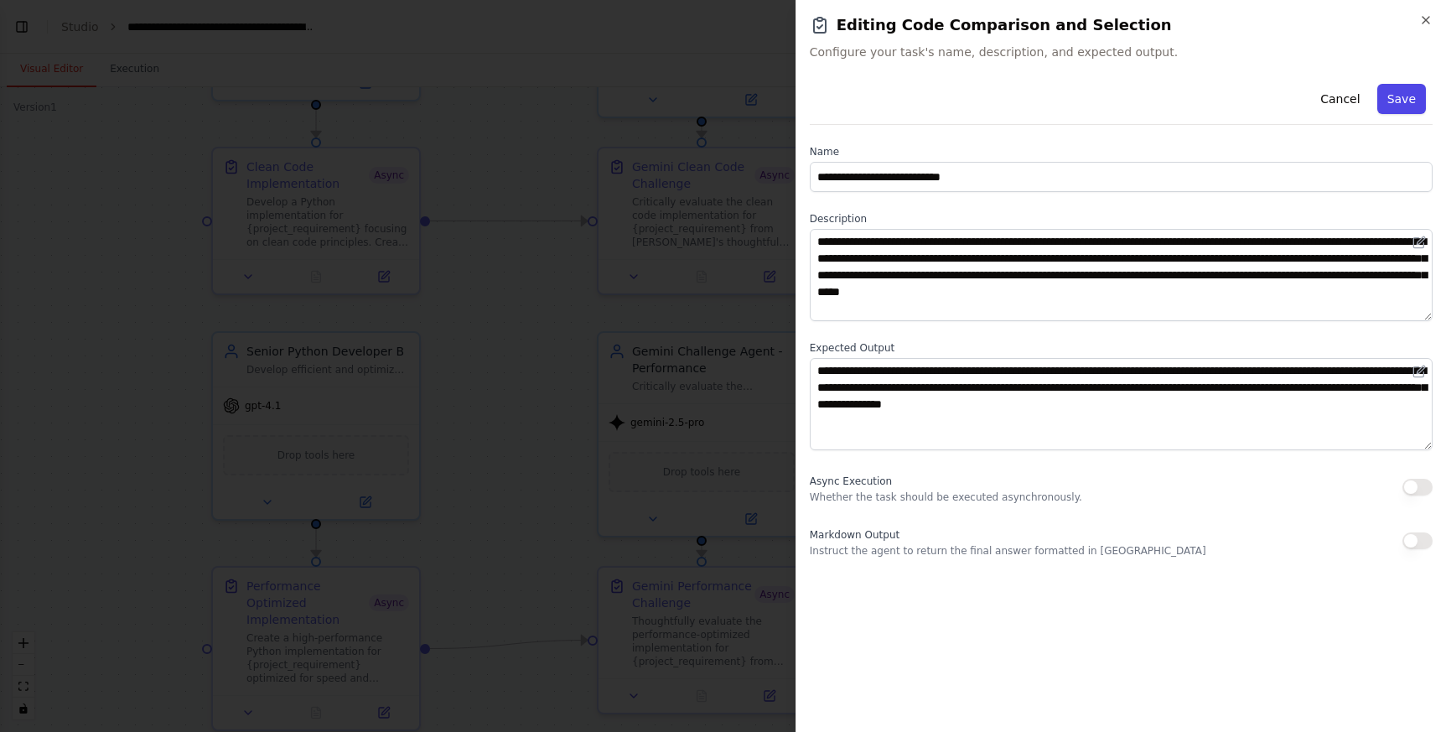
click at [1390, 103] on button "Save" at bounding box center [1401, 99] width 49 height 30
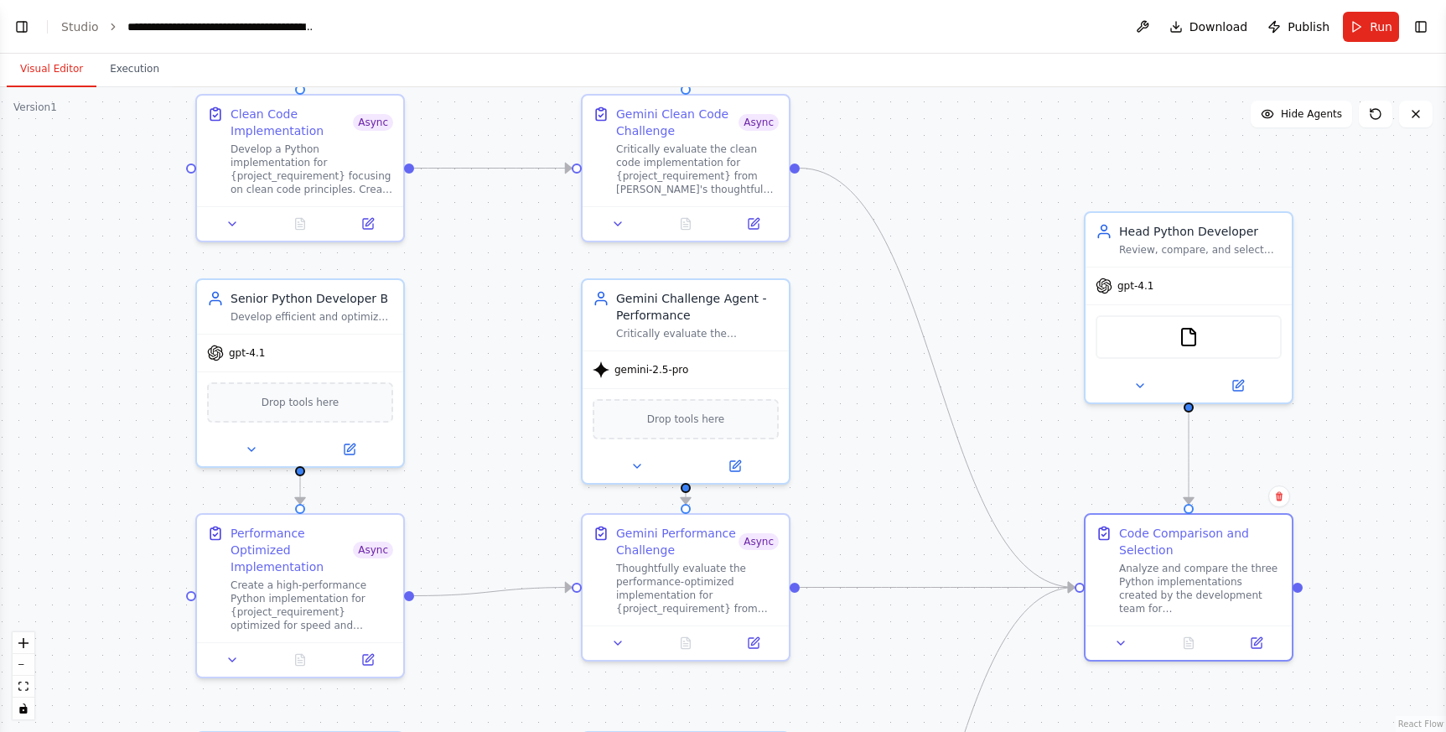
drag, startPoint x: 1059, startPoint y: 221, endPoint x: 1040, endPoint y: 147, distance: 76.8
click at [1040, 147] on div ".deletable-edge-delete-btn { width: 20px; height: 20px; border: 0px solid #ffff…" at bounding box center [723, 409] width 1446 height 644
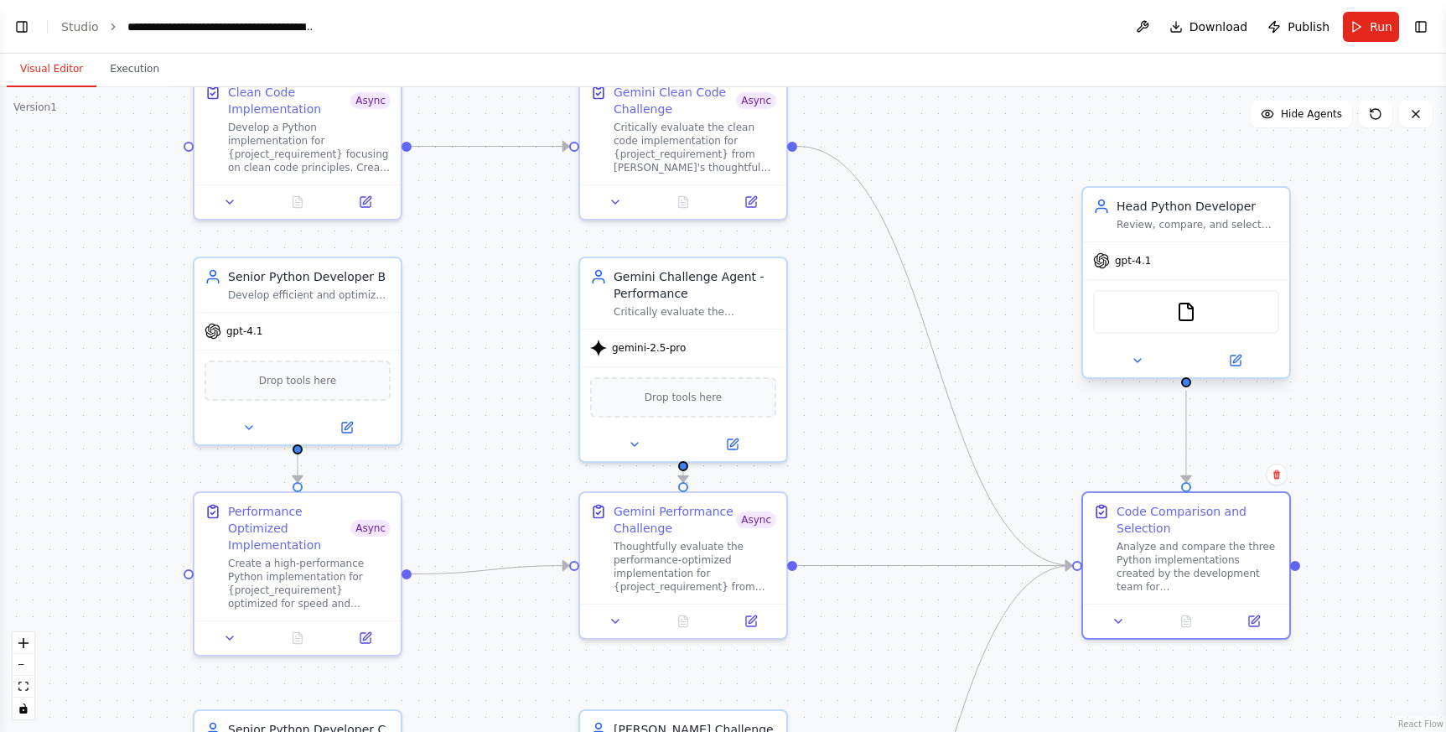
click at [1224, 251] on div "gpt-4.1" at bounding box center [1186, 260] width 206 height 37
click at [1231, 345] on div at bounding box center [1186, 361] width 206 height 34
click at [1233, 354] on icon at bounding box center [1235, 360] width 13 height 13
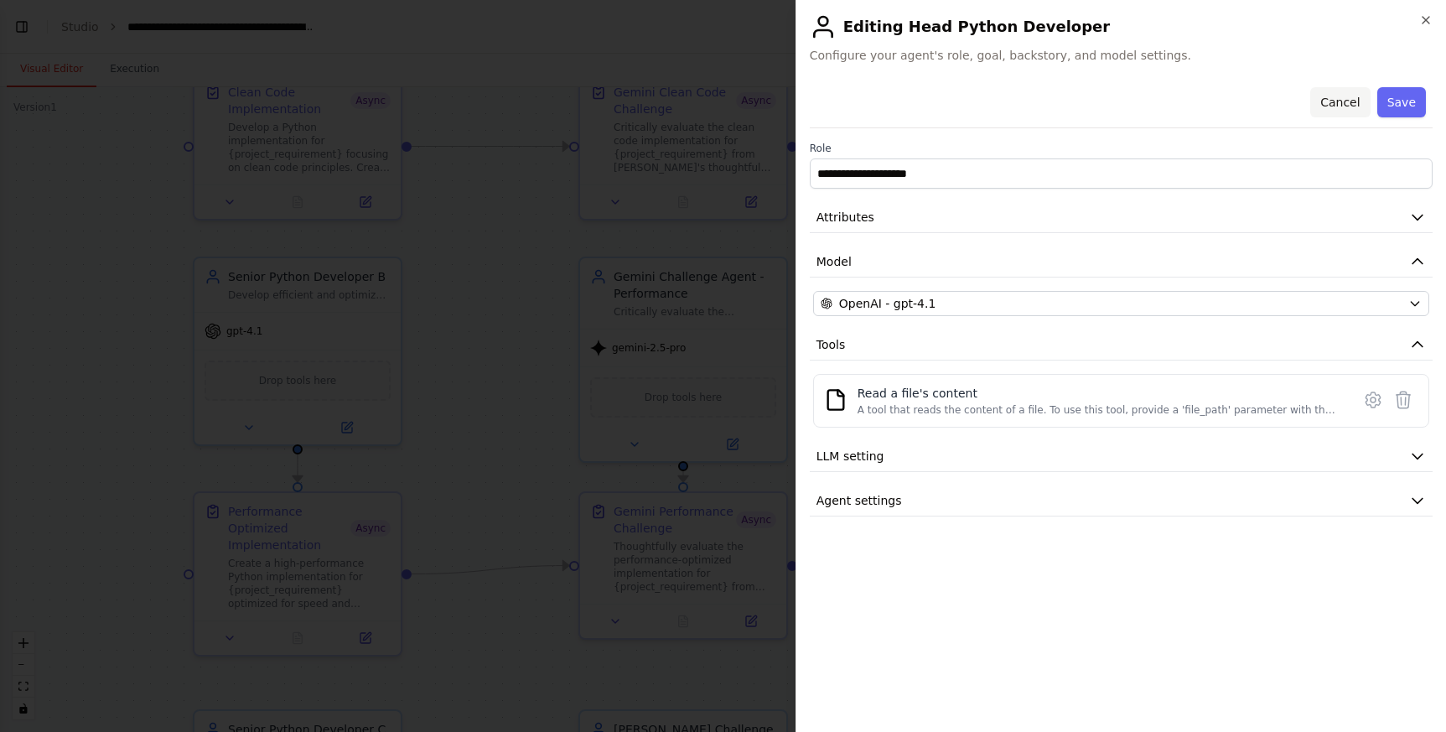
click at [1340, 98] on button "Cancel" at bounding box center [1340, 102] width 60 height 30
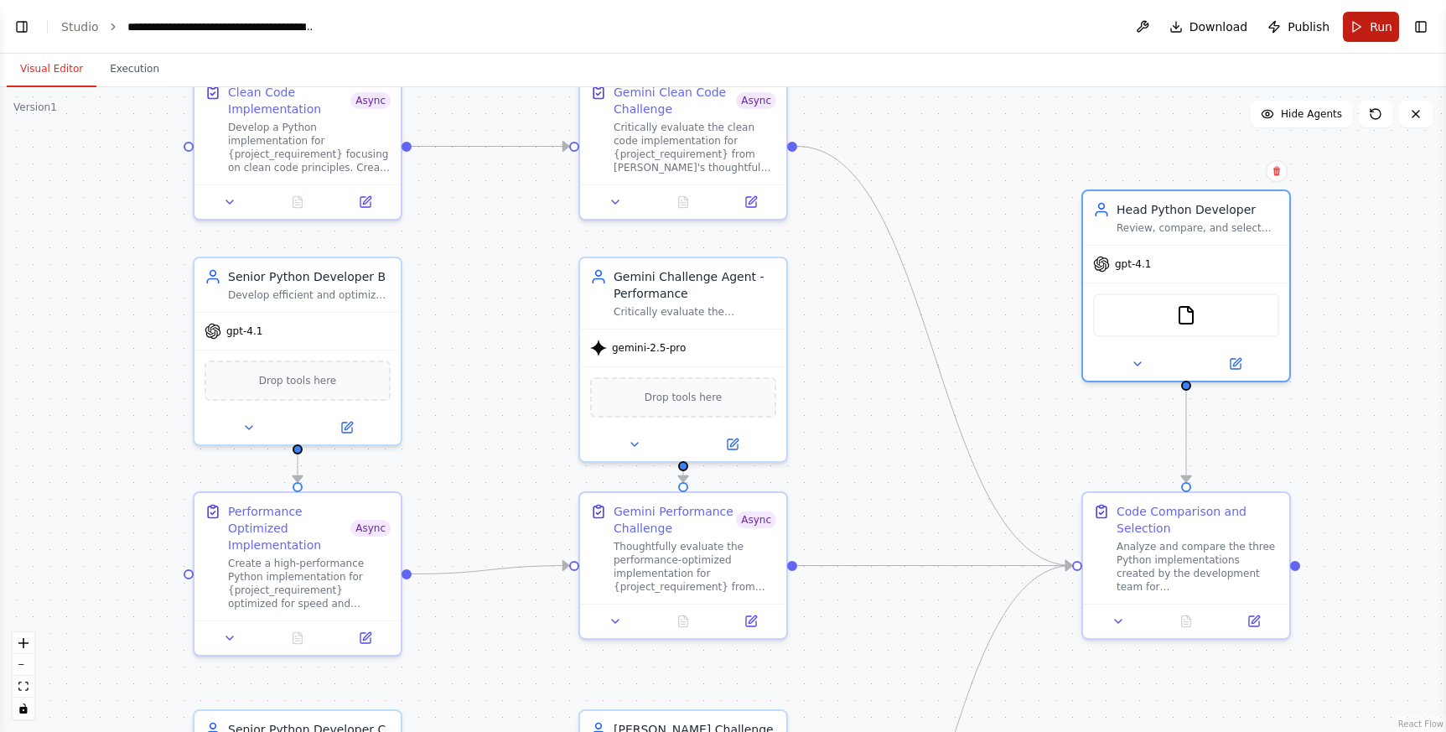
click at [1363, 30] on button "Run" at bounding box center [1371, 27] width 56 height 30
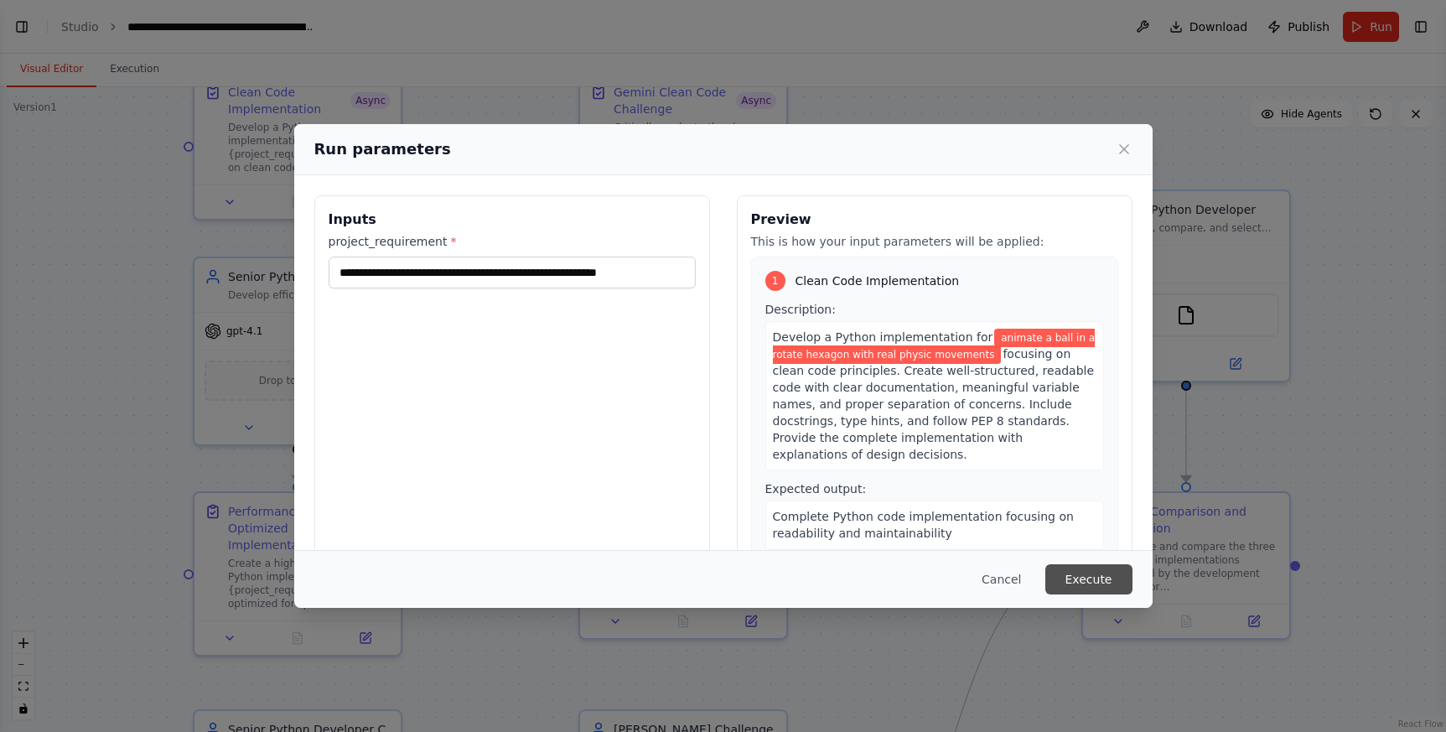
click at [1081, 577] on button "Execute" at bounding box center [1088, 579] width 87 height 30
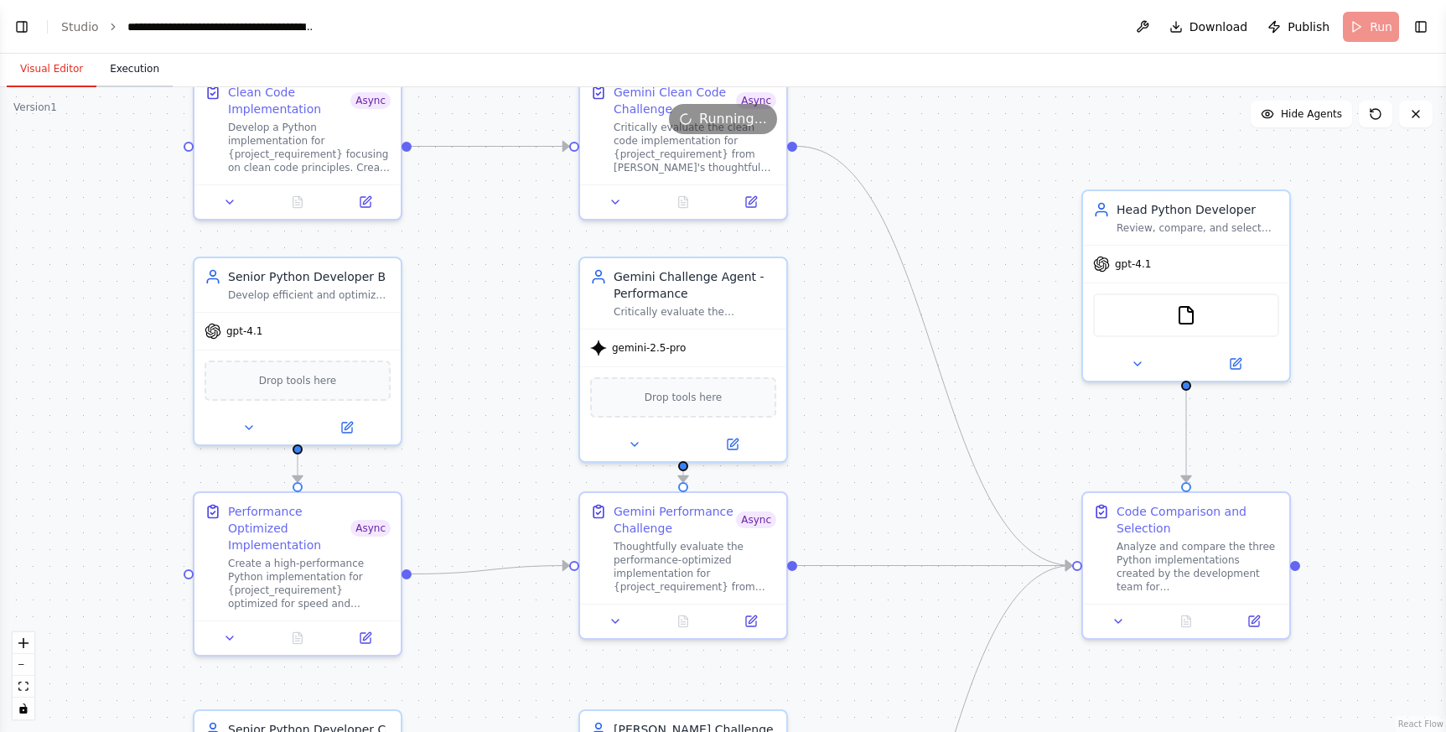
click at [107, 69] on button "Execution" at bounding box center [134, 69] width 76 height 35
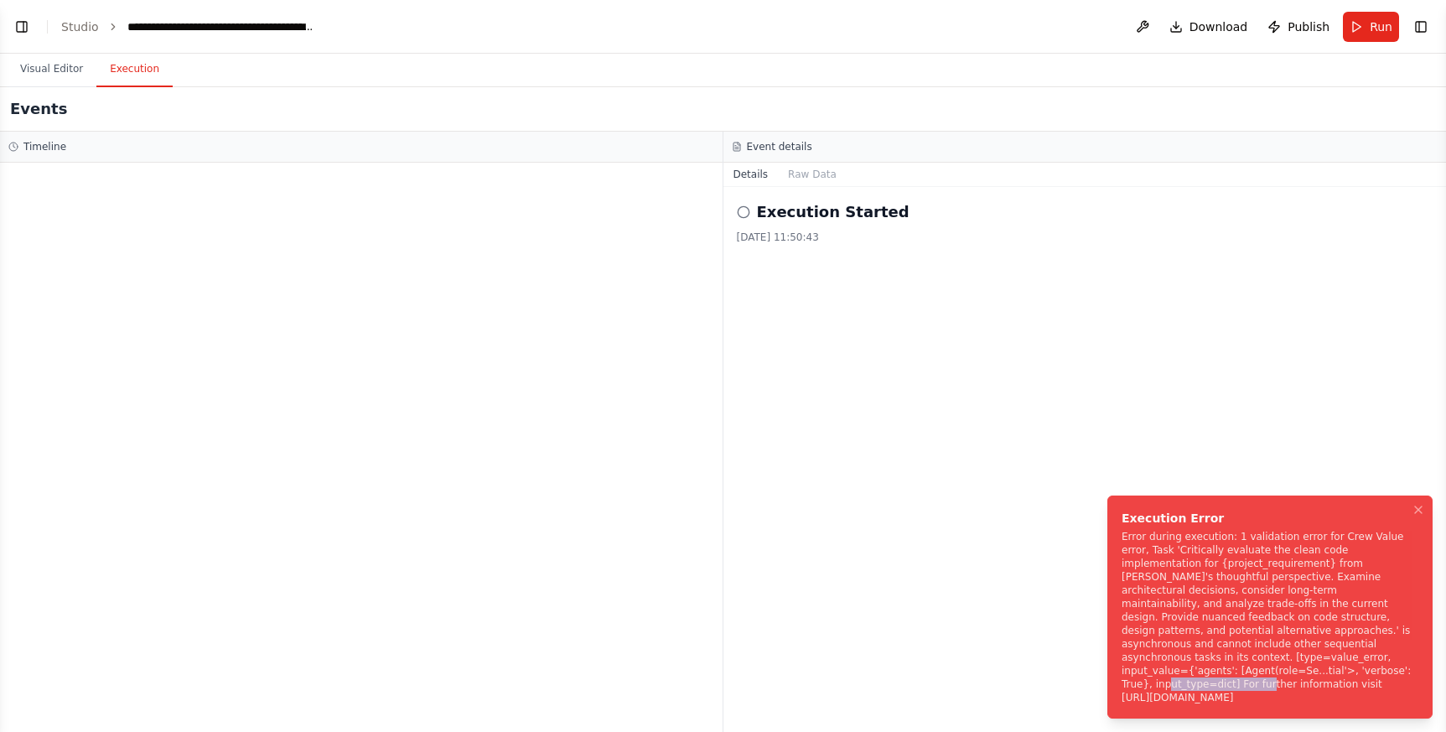
drag, startPoint x: 1203, startPoint y: 686, endPoint x: 1313, endPoint y: 689, distance: 110.7
click at [1306, 686] on div "Error during execution: 1 validation error for Crew Value error, Task 'Critical…" at bounding box center [1266, 617] width 290 height 174
click at [1327, 700] on div "Error during execution: 1 validation error for Crew Value error, Task 'Critical…" at bounding box center [1266, 617] width 290 height 174
drag, startPoint x: 1188, startPoint y: 675, endPoint x: 1335, endPoint y: 697, distance: 149.2
click at [1335, 697] on div "Error during execution: 1 validation error for Crew Value error, Task 'Critical…" at bounding box center [1266, 617] width 290 height 174
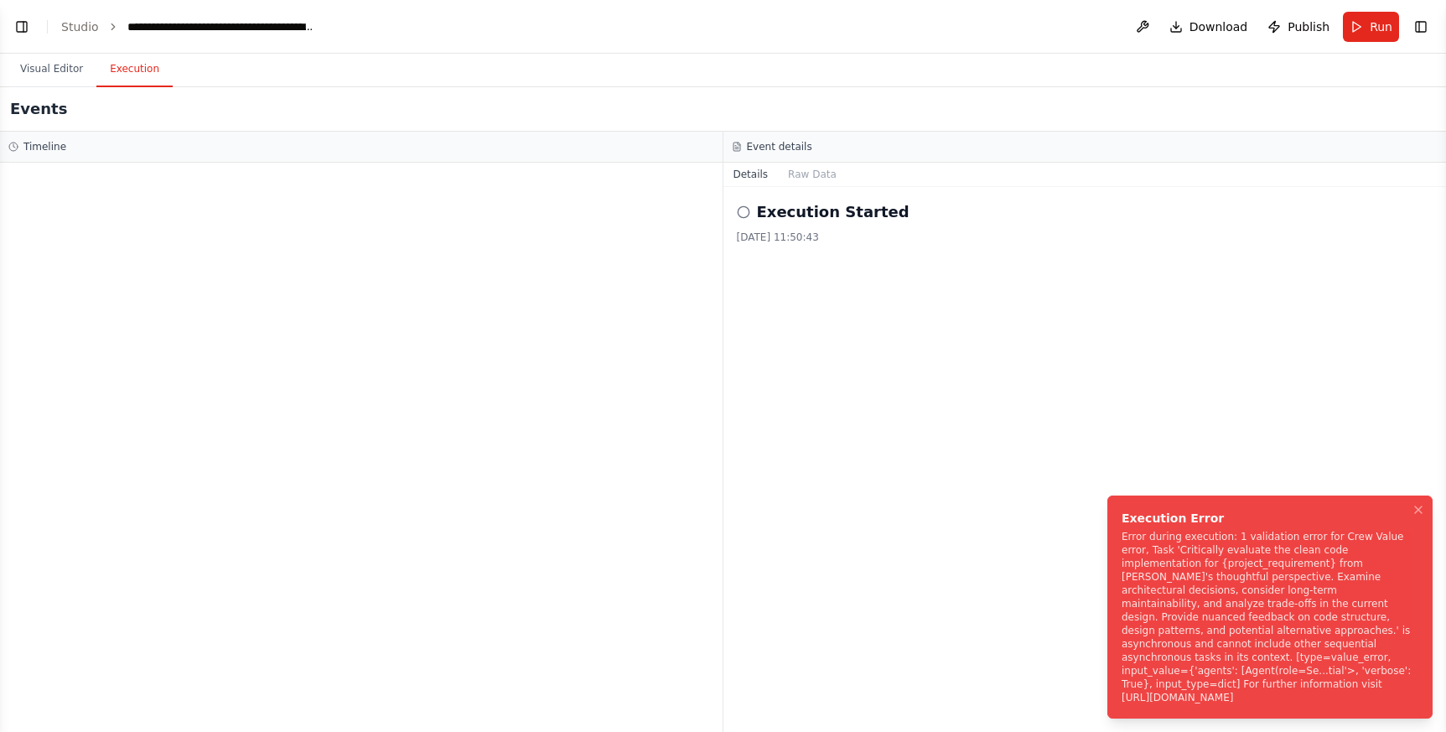
drag, startPoint x: 1334, startPoint y: 696, endPoint x: 1146, endPoint y: 626, distance: 201.3
click at [1146, 626] on div "Error during execution: 1 validation error for Crew Value error, Task 'Critical…" at bounding box center [1266, 617] width 290 height 174
click at [1217, 656] on div "Error during execution: 1 validation error for Crew Value error, Task 'Critical…" at bounding box center [1266, 617] width 290 height 174
drag, startPoint x: 1319, startPoint y: 698, endPoint x: 1146, endPoint y: 697, distance: 173.5
click at [1146, 697] on div "Error during execution: 1 validation error for Crew Value error, Task 'Critical…" at bounding box center [1266, 617] width 290 height 174
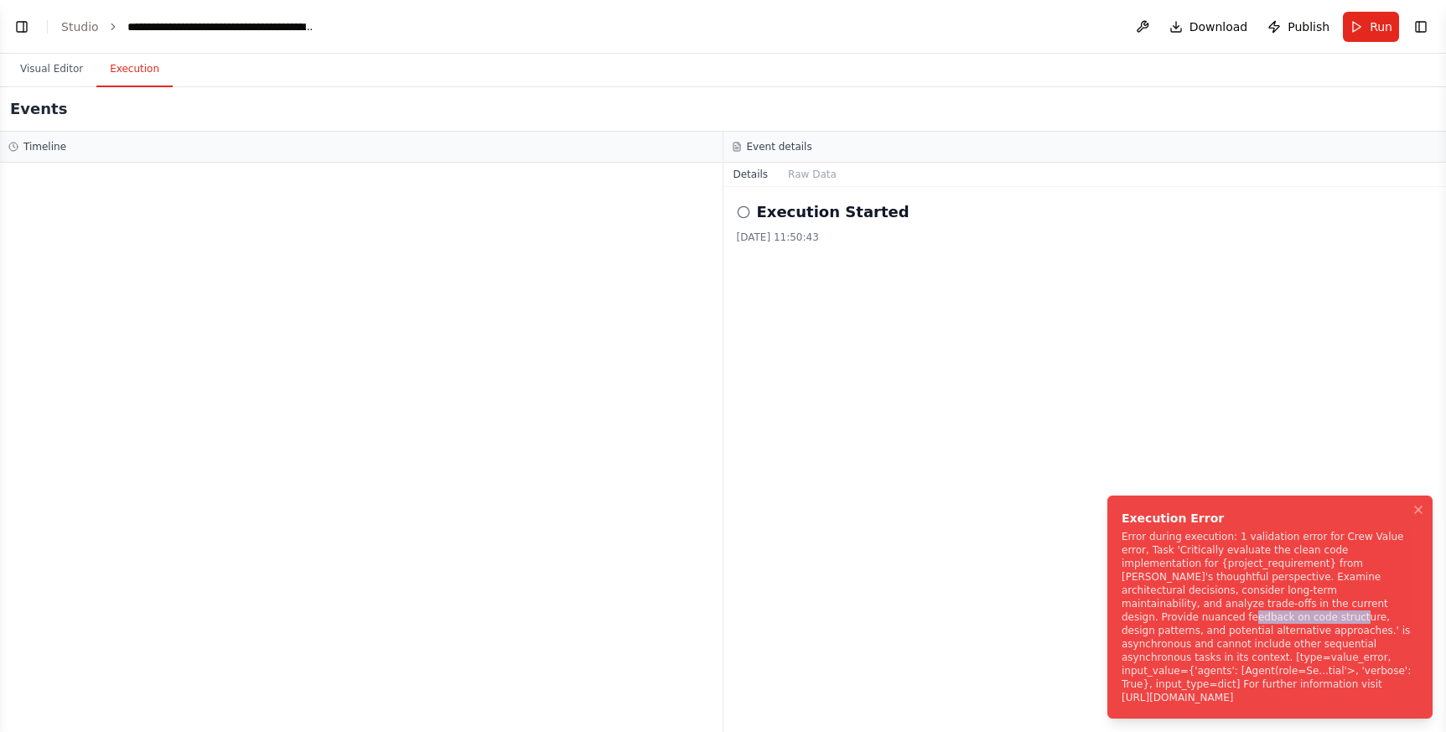
drag, startPoint x: 1287, startPoint y: 622, endPoint x: 1390, endPoint y: 620, distance: 103.1
click at [1390, 620] on div "Error during execution: 1 validation error for Crew Value error, Task 'Critical…" at bounding box center [1266, 617] width 290 height 174
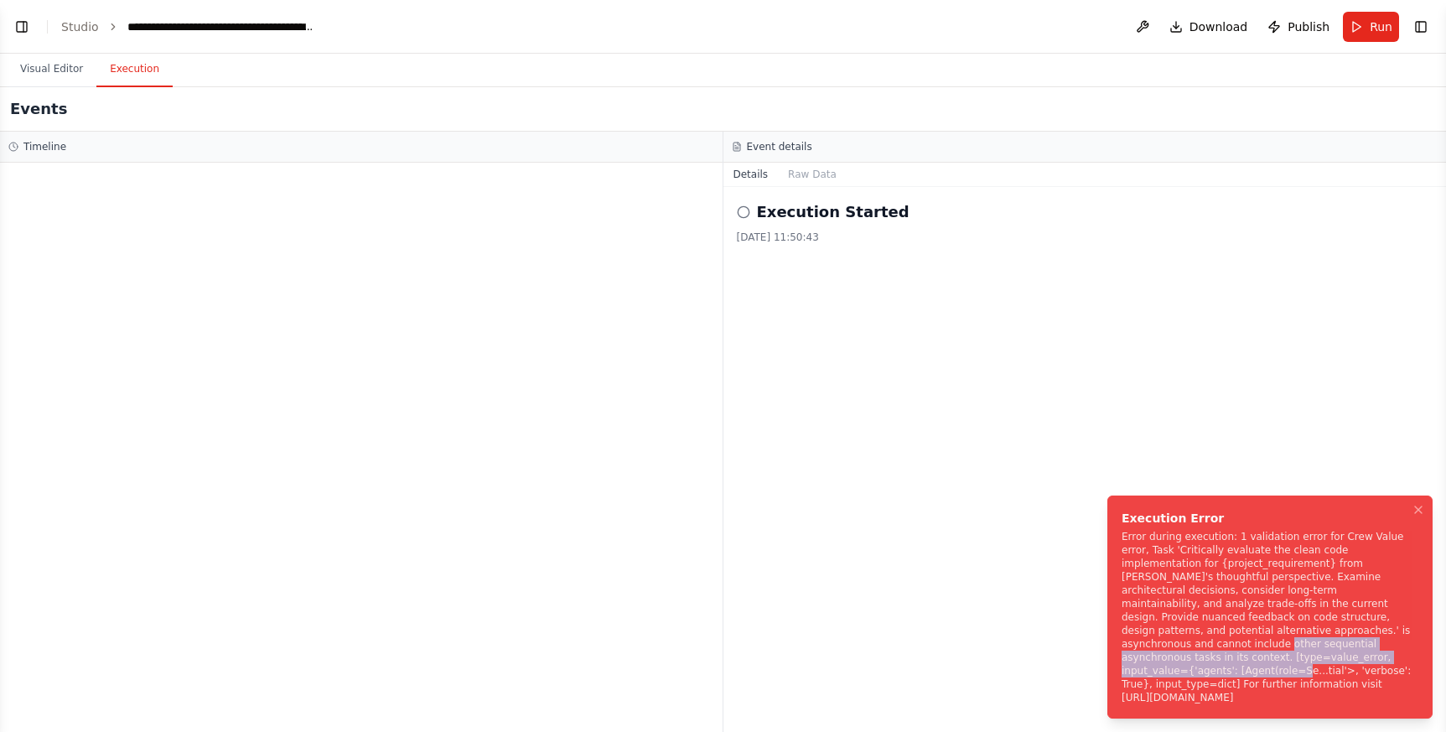
drag, startPoint x: 1315, startPoint y: 645, endPoint x: 1322, endPoint y: 670, distance: 25.4
click at [1322, 669] on div "Error during execution: 1 validation error for Crew Value error, Task 'Critical…" at bounding box center [1266, 617] width 290 height 174
click at [1322, 671] on div "Error during execution: 1 validation error for Crew Value error, Task 'Critical…" at bounding box center [1266, 617] width 290 height 174
click at [1417, 516] on icon "Notifications (F8)" at bounding box center [1417, 509] width 13 height 13
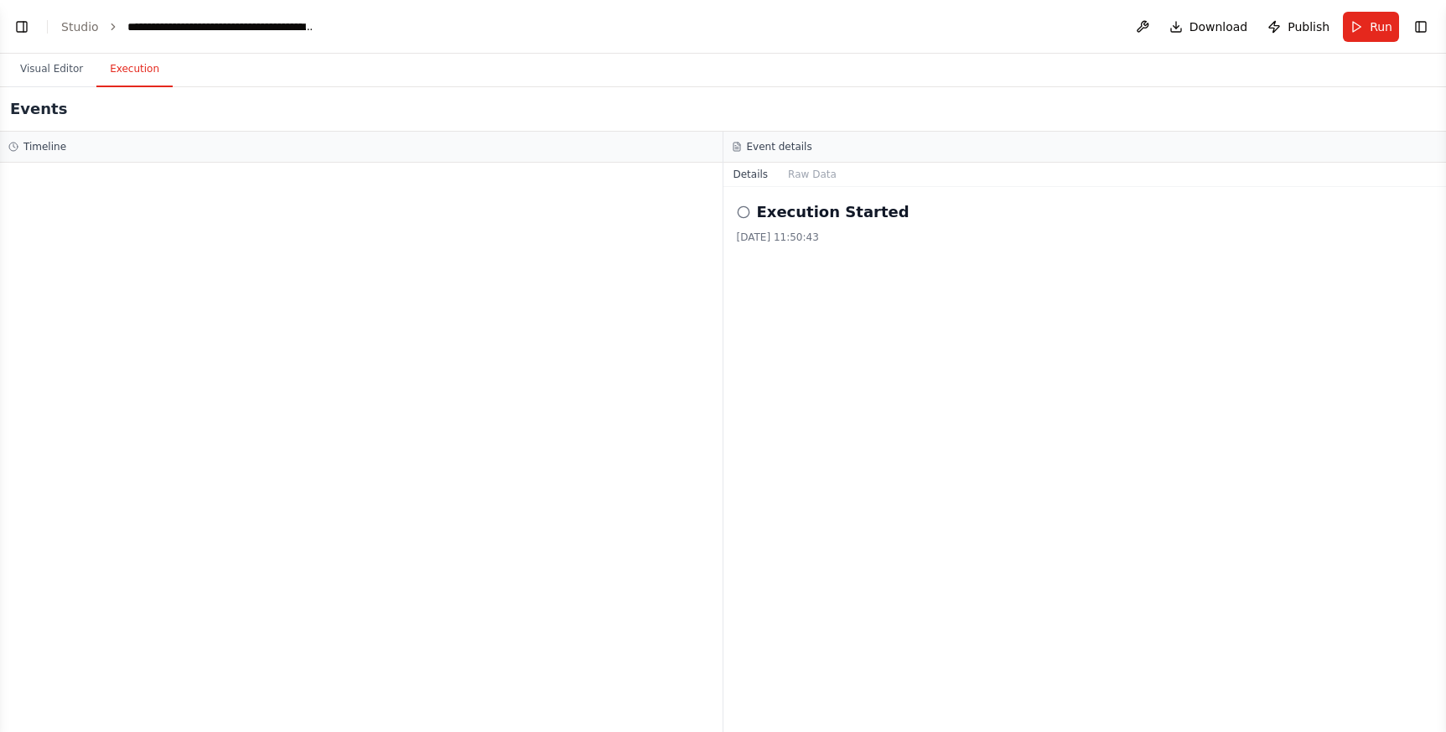
click at [505, 403] on div at bounding box center [361, 447] width 722 height 569
click at [64, 67] on button "Visual Editor" at bounding box center [52, 69] width 90 height 35
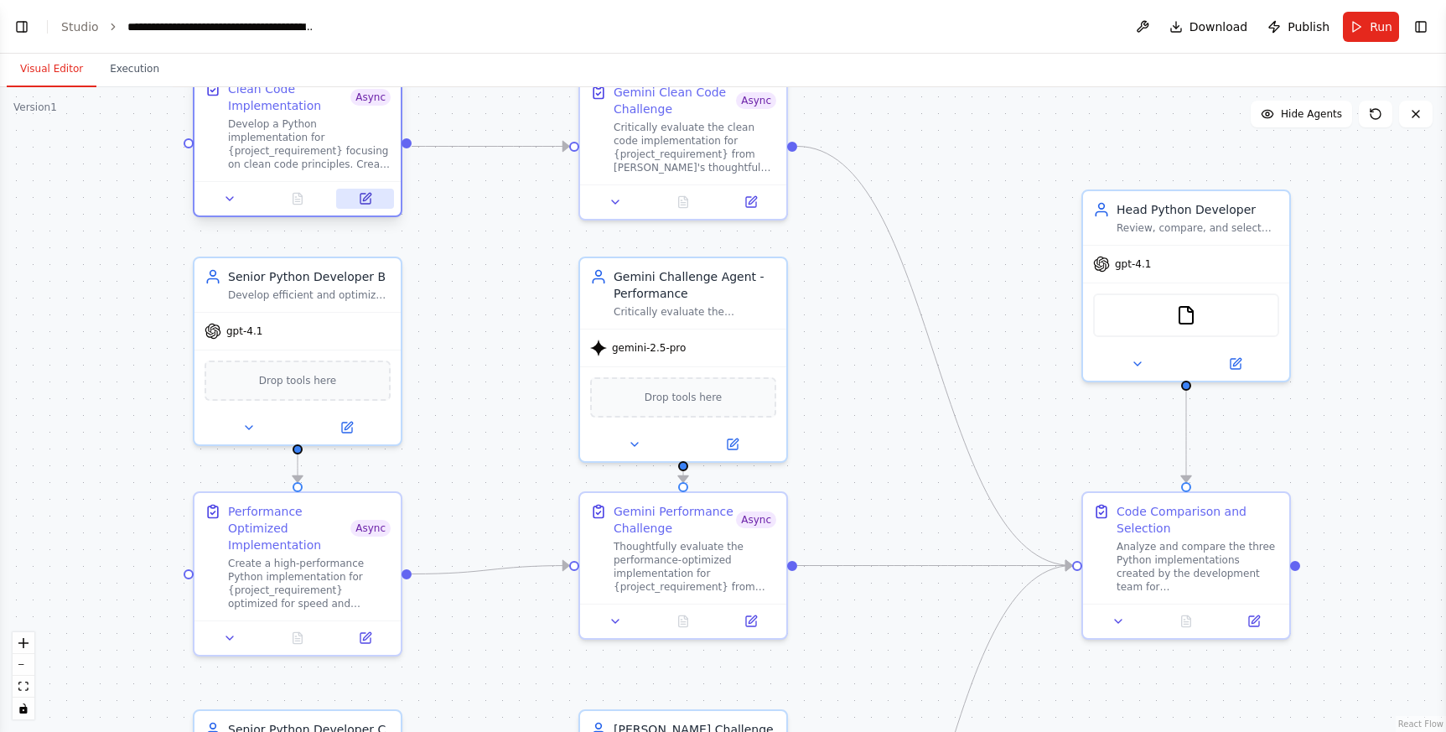
click at [376, 201] on button at bounding box center [365, 199] width 58 height 20
click at [359, 204] on icon at bounding box center [365, 198] width 13 height 13
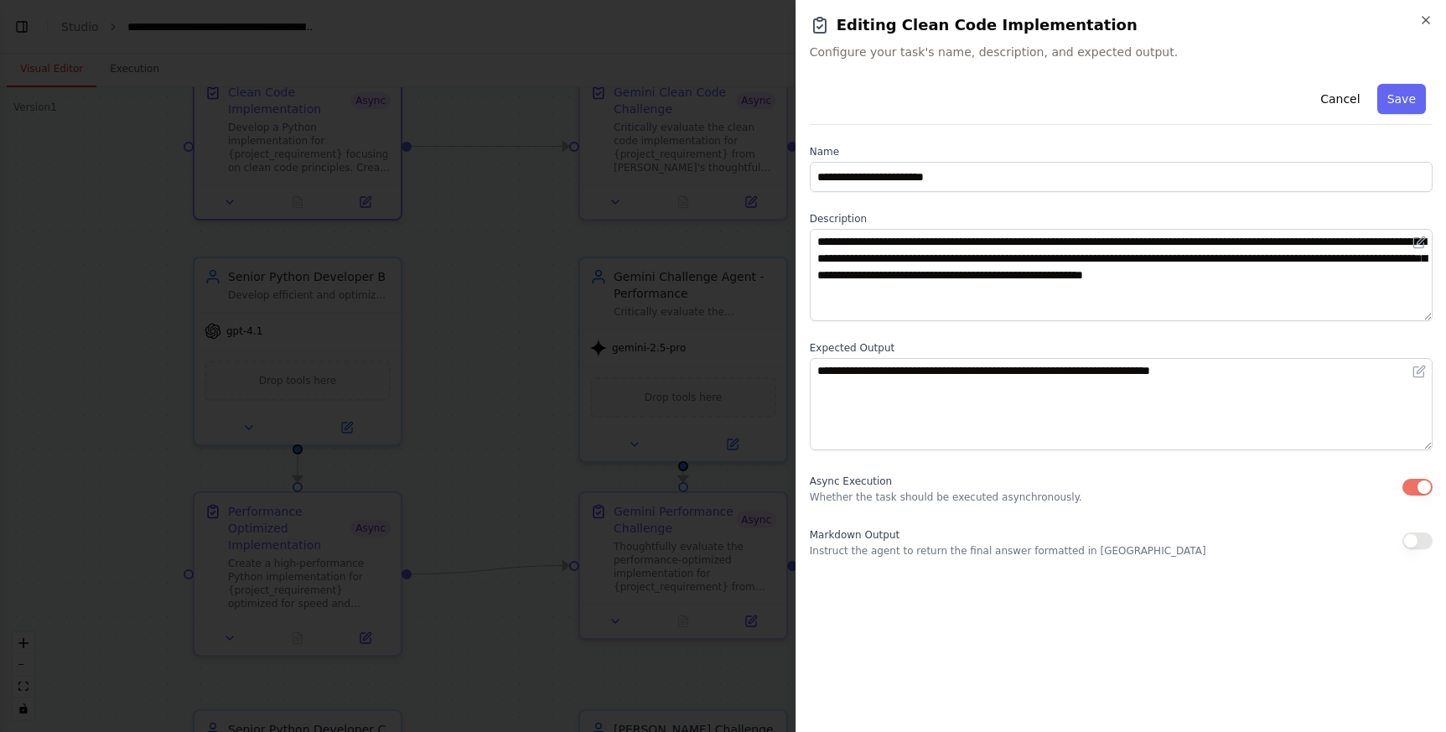
click at [1404, 483] on button "button" at bounding box center [1417, 487] width 30 height 17
click at [1402, 101] on button "Save" at bounding box center [1401, 99] width 49 height 30
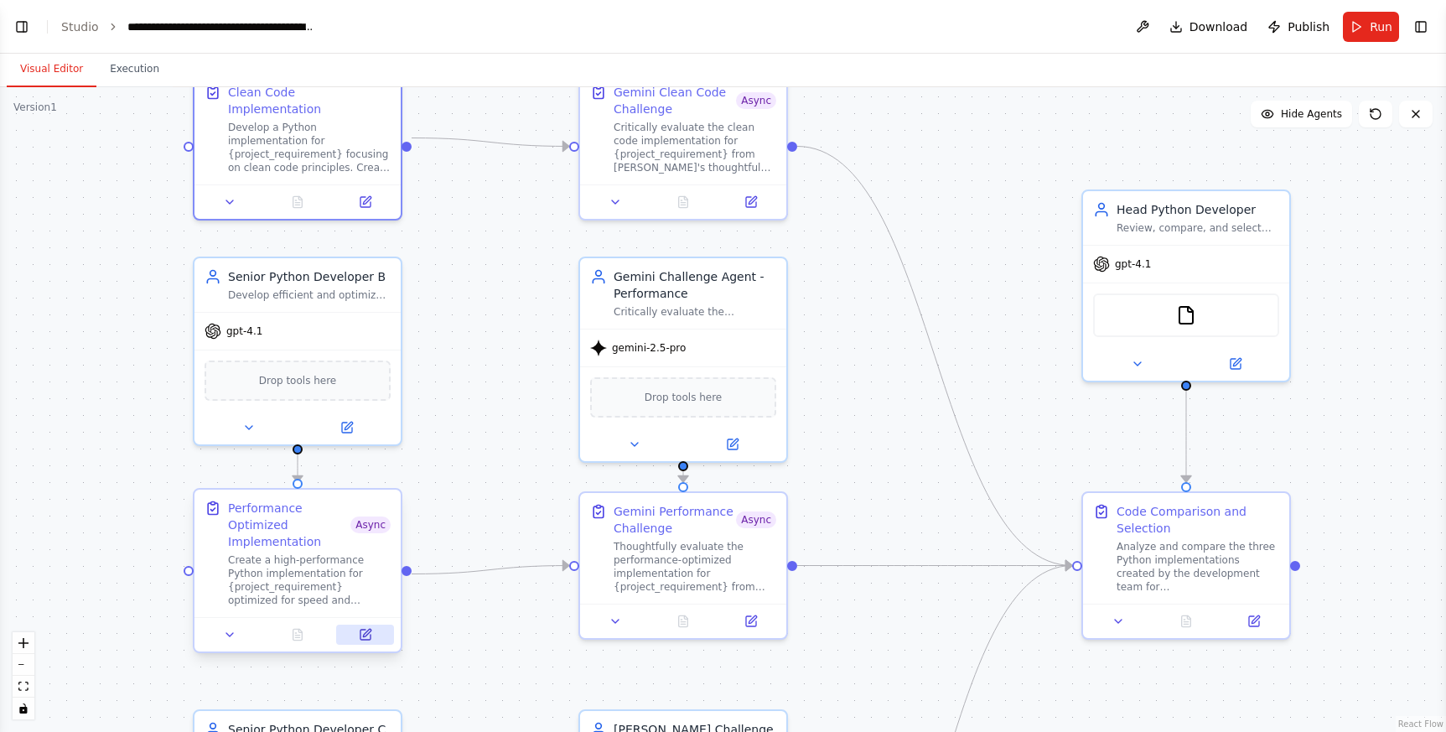
click at [366, 630] on icon at bounding box center [367, 633] width 8 height 8
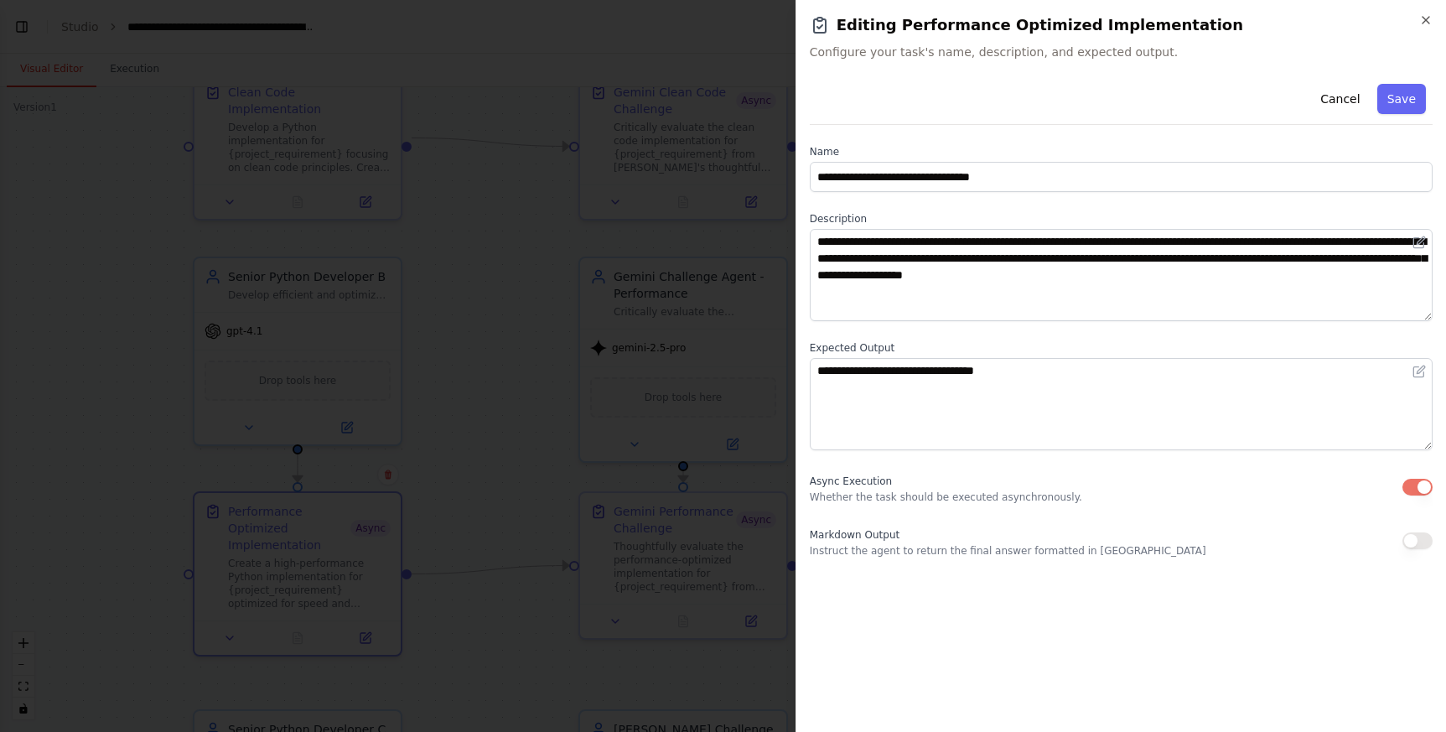
click at [1416, 495] on div "Async Execution Whether the task should be executed asynchronously." at bounding box center [1121, 487] width 623 height 34
click at [1416, 490] on button "button" at bounding box center [1417, 487] width 30 height 17
click at [1405, 96] on button "Save" at bounding box center [1401, 99] width 49 height 30
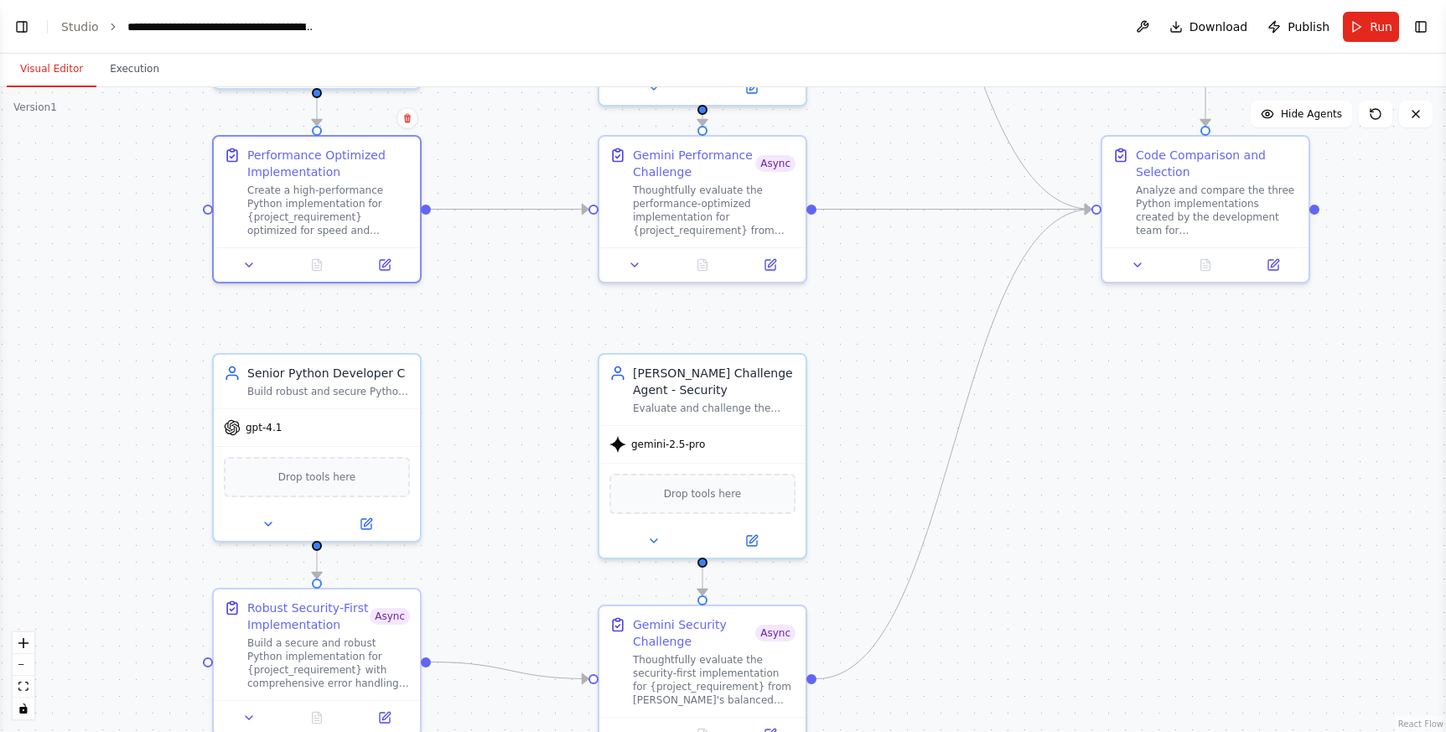
drag, startPoint x: 494, startPoint y: 674, endPoint x: 514, endPoint y: 321, distance: 353.4
click at [514, 321] on div ".deletable-edge-delete-btn { width: 20px; height: 20px; border: 0px solid #ffff…" at bounding box center [723, 409] width 1446 height 644
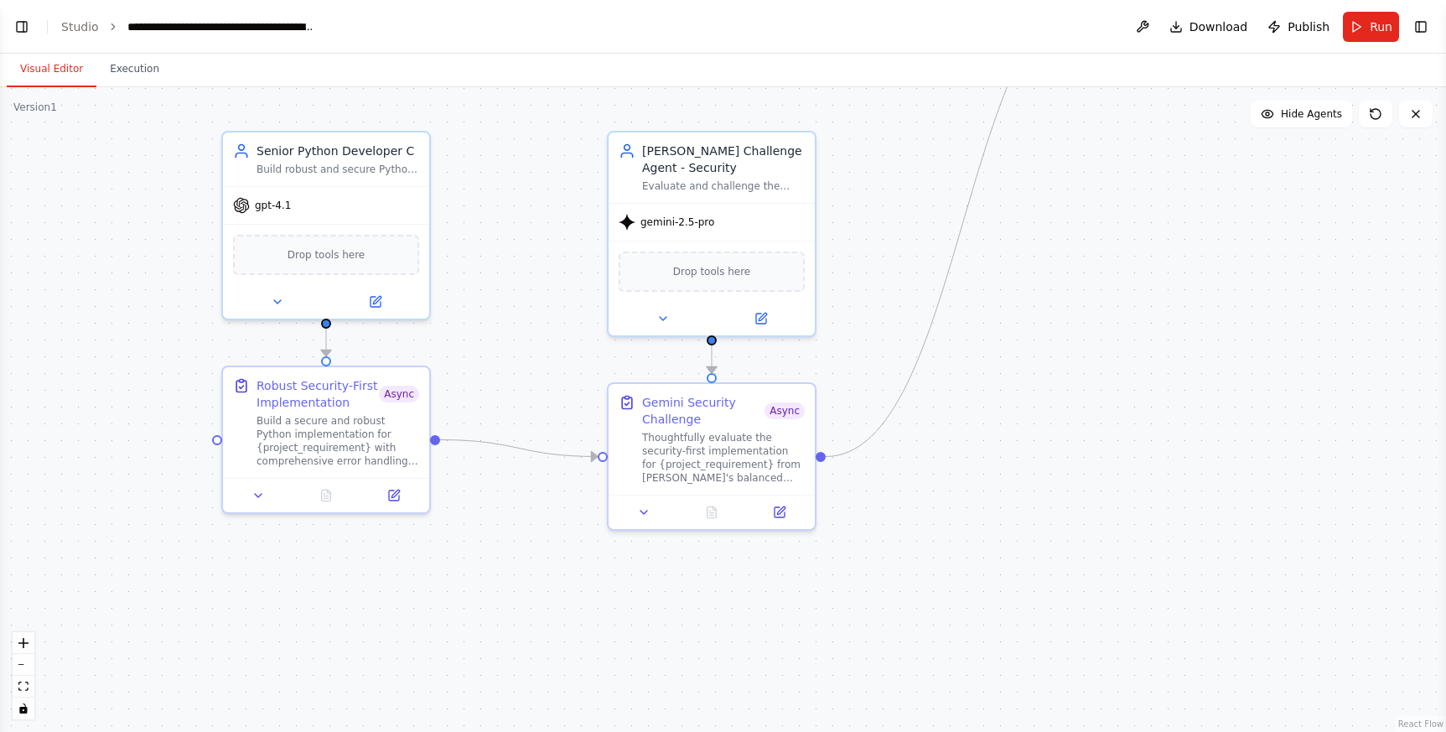
drag, startPoint x: 457, startPoint y: 613, endPoint x: 466, endPoint y: 375, distance: 237.4
click at [466, 373] on div ".deletable-edge-delete-btn { width: 20px; height: 20px; border: 0px solid #ffff…" at bounding box center [723, 409] width 1446 height 644
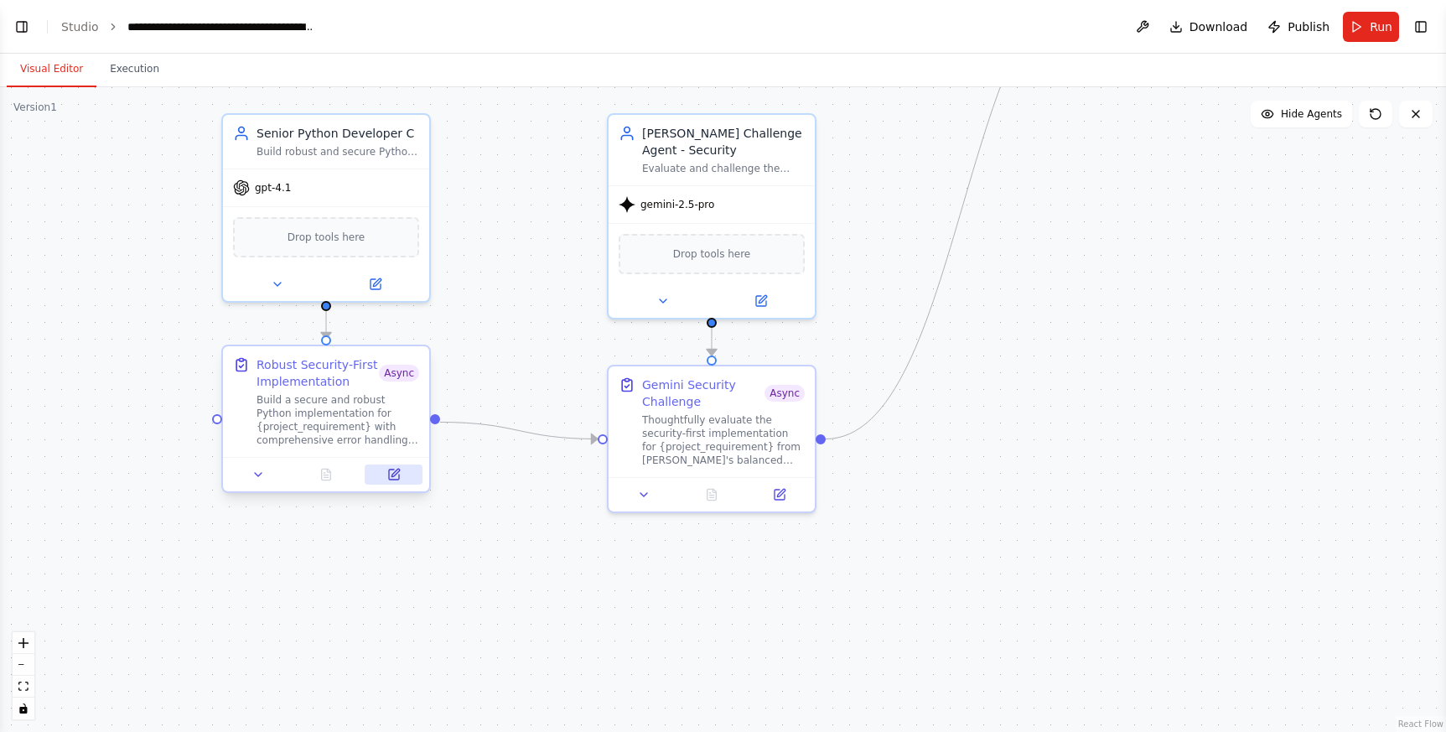
click at [390, 475] on icon at bounding box center [394, 474] width 10 height 10
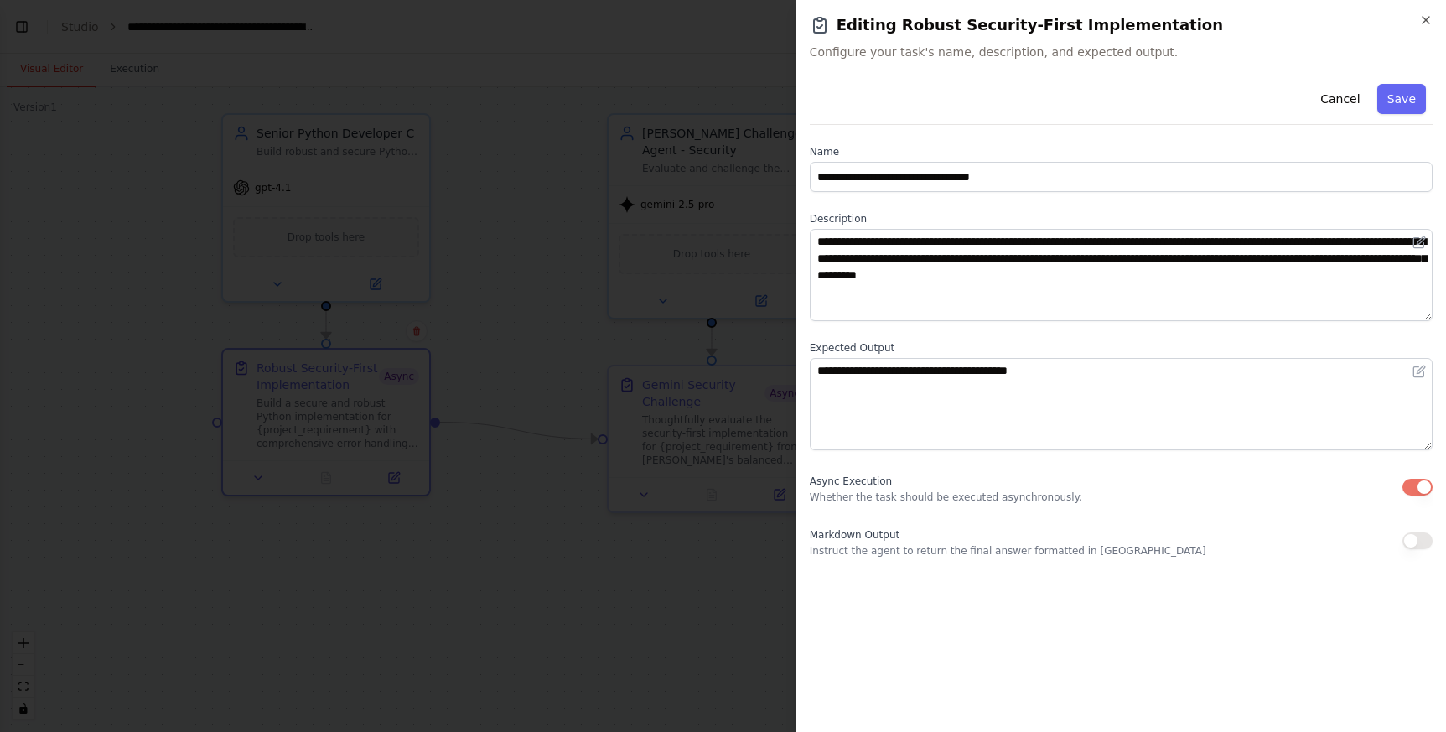
click at [1410, 485] on button "button" at bounding box center [1417, 487] width 30 height 17
click at [1405, 112] on button "Save" at bounding box center [1401, 99] width 49 height 30
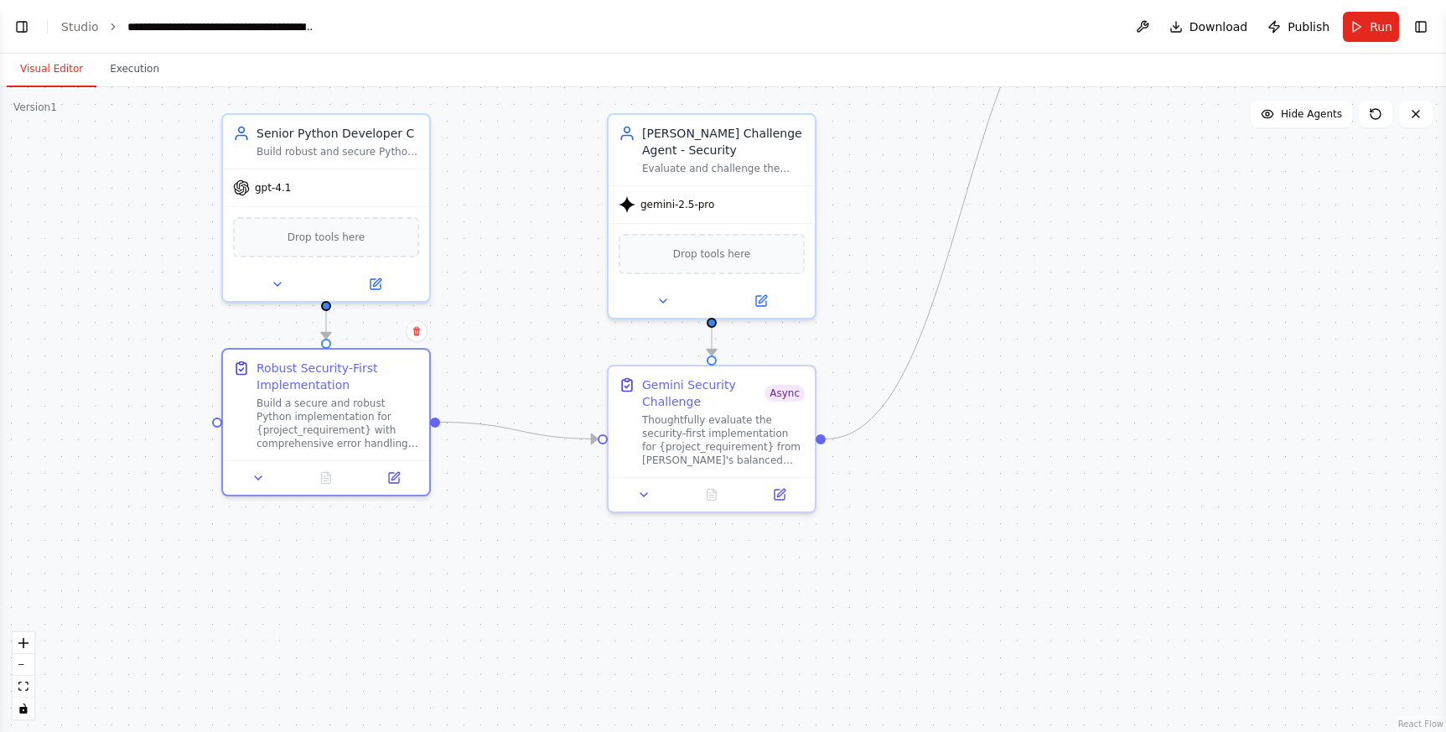
drag, startPoint x: 536, startPoint y: 517, endPoint x: 571, endPoint y: 746, distance: 231.5
click at [571, 731] on html "BETA Python developers crew can create in parallel code and a head developper c…" at bounding box center [723, 366] width 1446 height 732
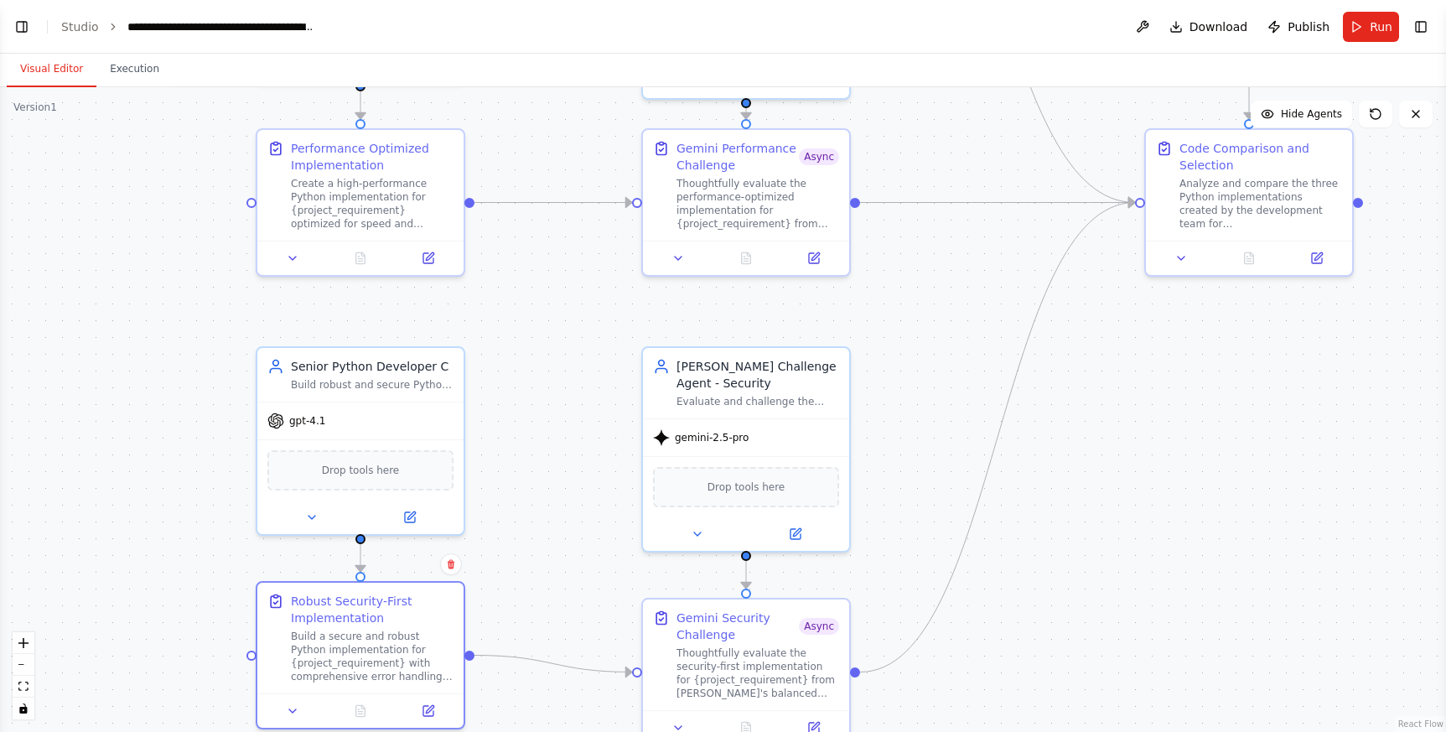
drag, startPoint x: 594, startPoint y: 382, endPoint x: 586, endPoint y: 417, distance: 35.4
click at [586, 417] on div ".deletable-edge-delete-btn { width: 20px; height: 20px; border: 0px solid #ffff…" at bounding box center [723, 409] width 1446 height 644
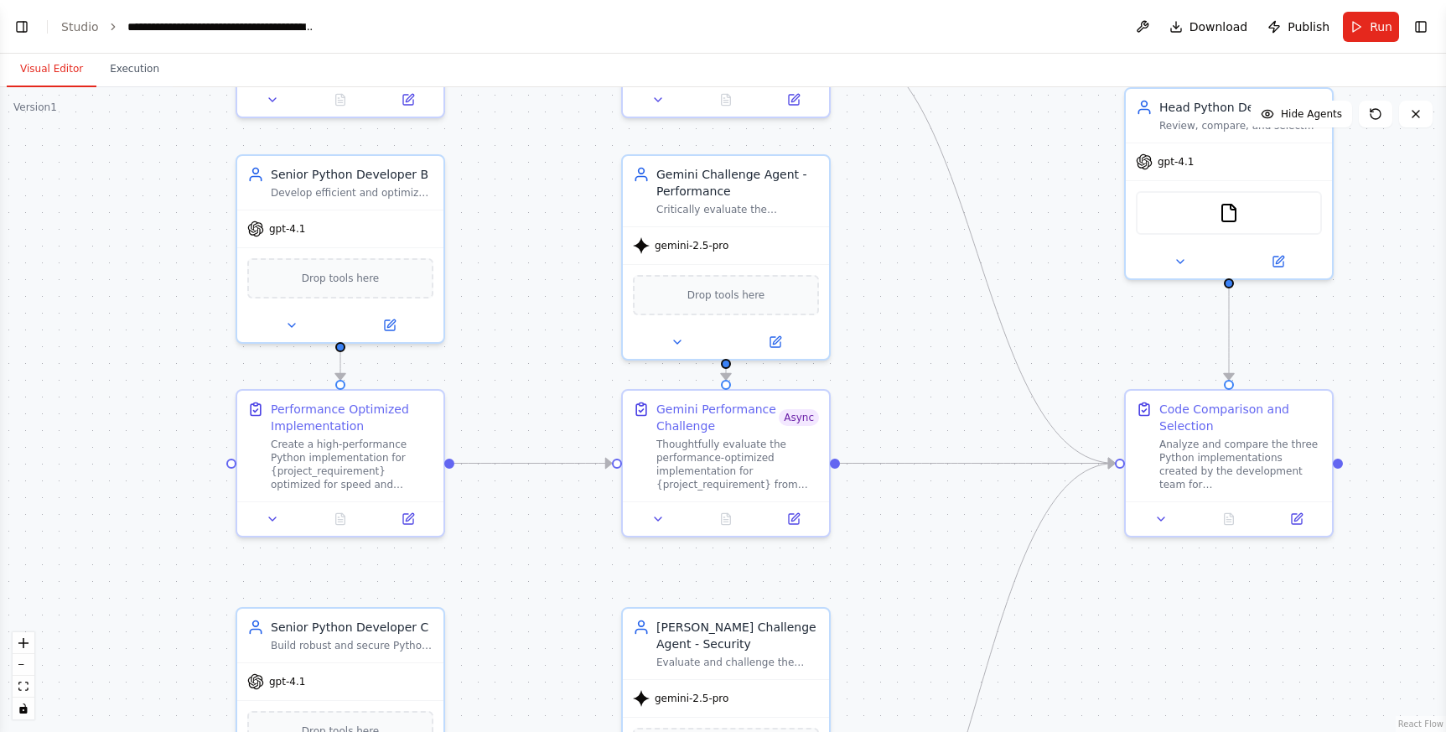
drag, startPoint x: 921, startPoint y: 328, endPoint x: 908, endPoint y: 558, distance: 230.8
click at [908, 558] on div ".deletable-edge-delete-btn { width: 20px; height: 20px; border: 0px solid #ffff…" at bounding box center [723, 409] width 1446 height 644
click at [1362, 36] on button "Run" at bounding box center [1371, 27] width 56 height 30
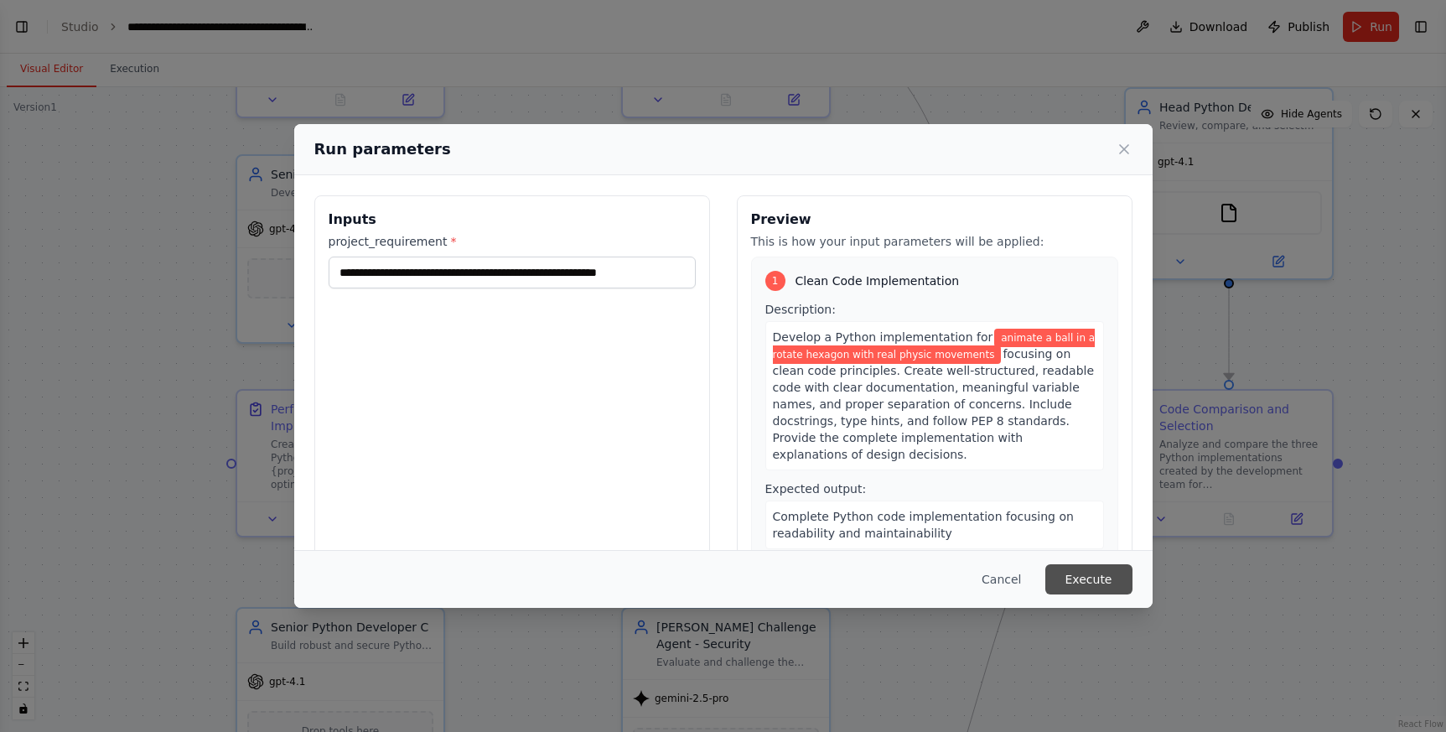
click at [1101, 572] on button "Execute" at bounding box center [1088, 579] width 87 height 30
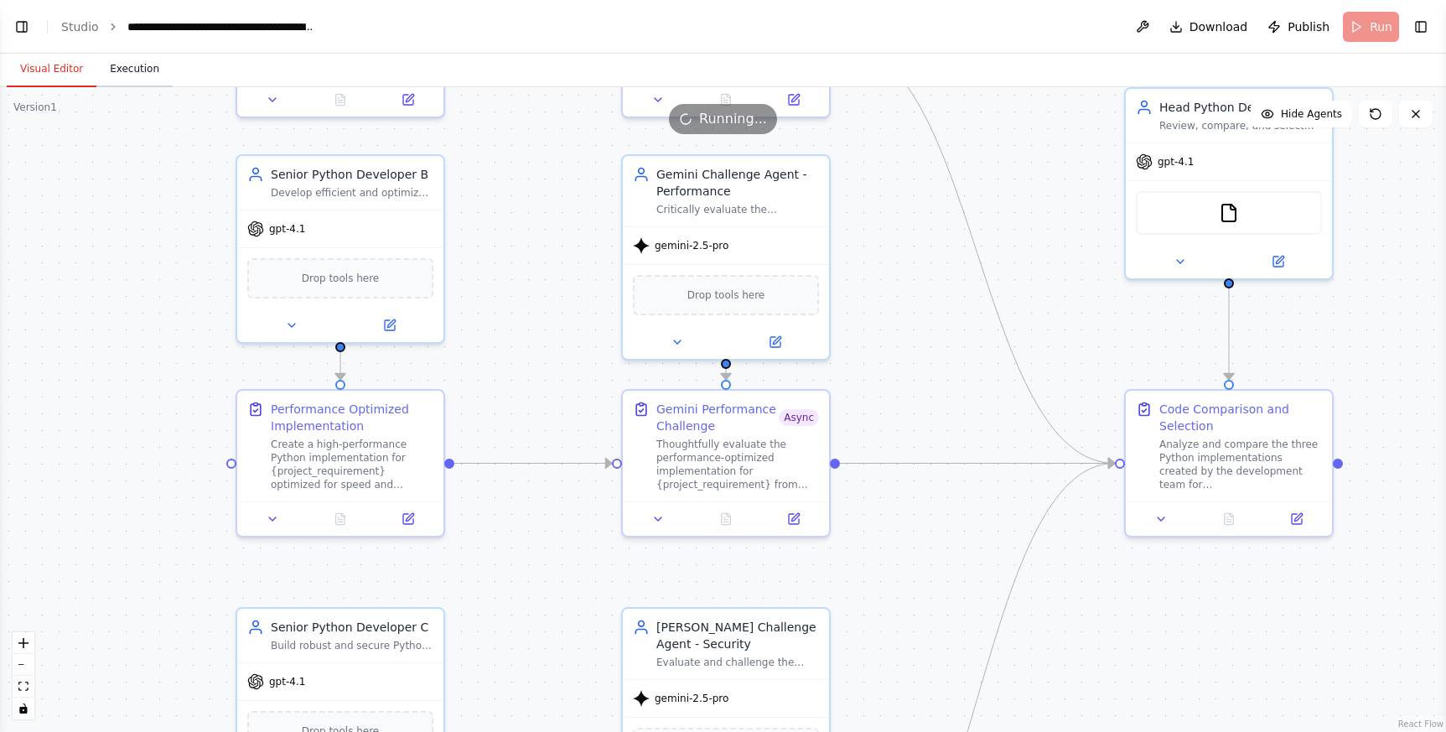
click at [153, 66] on button "Execution" at bounding box center [134, 69] width 76 height 35
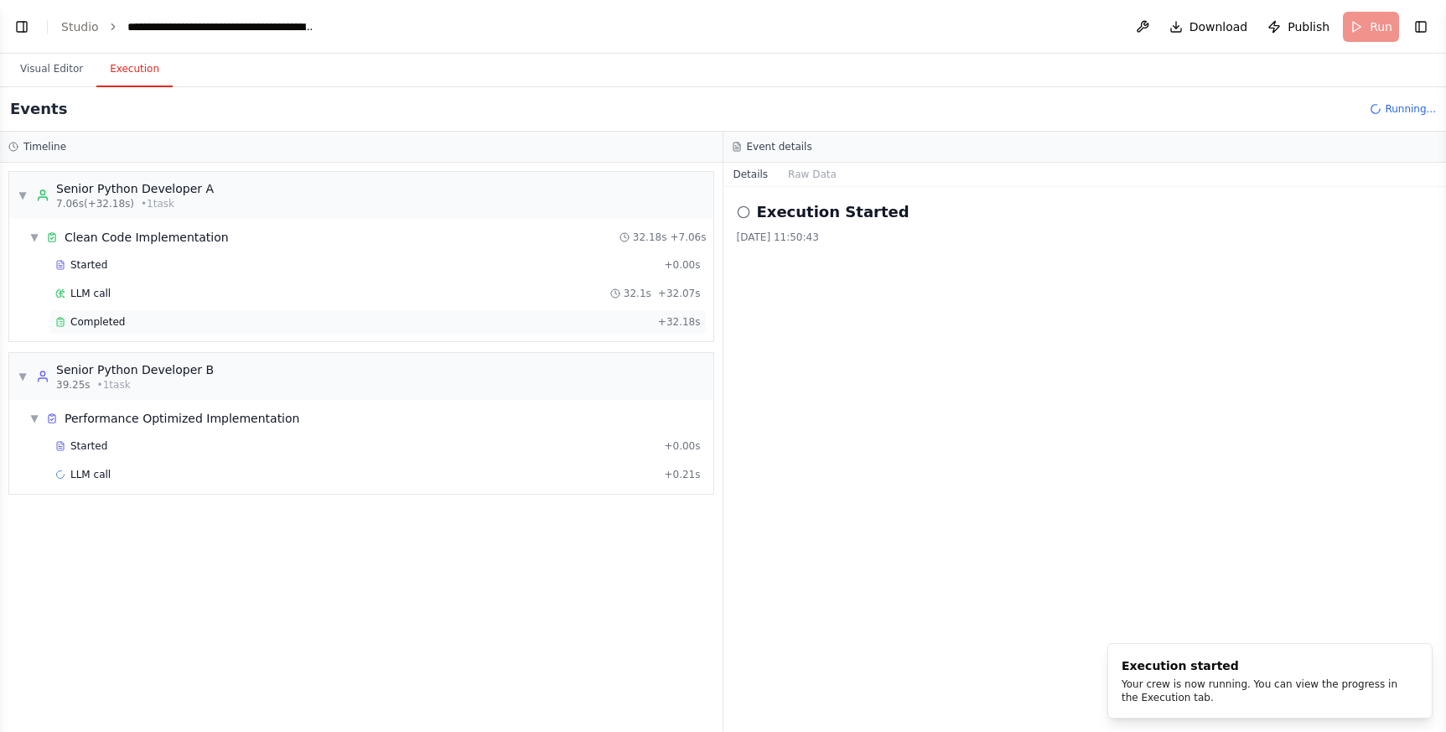
click at [111, 320] on span "Completed" at bounding box center [97, 321] width 54 height 13
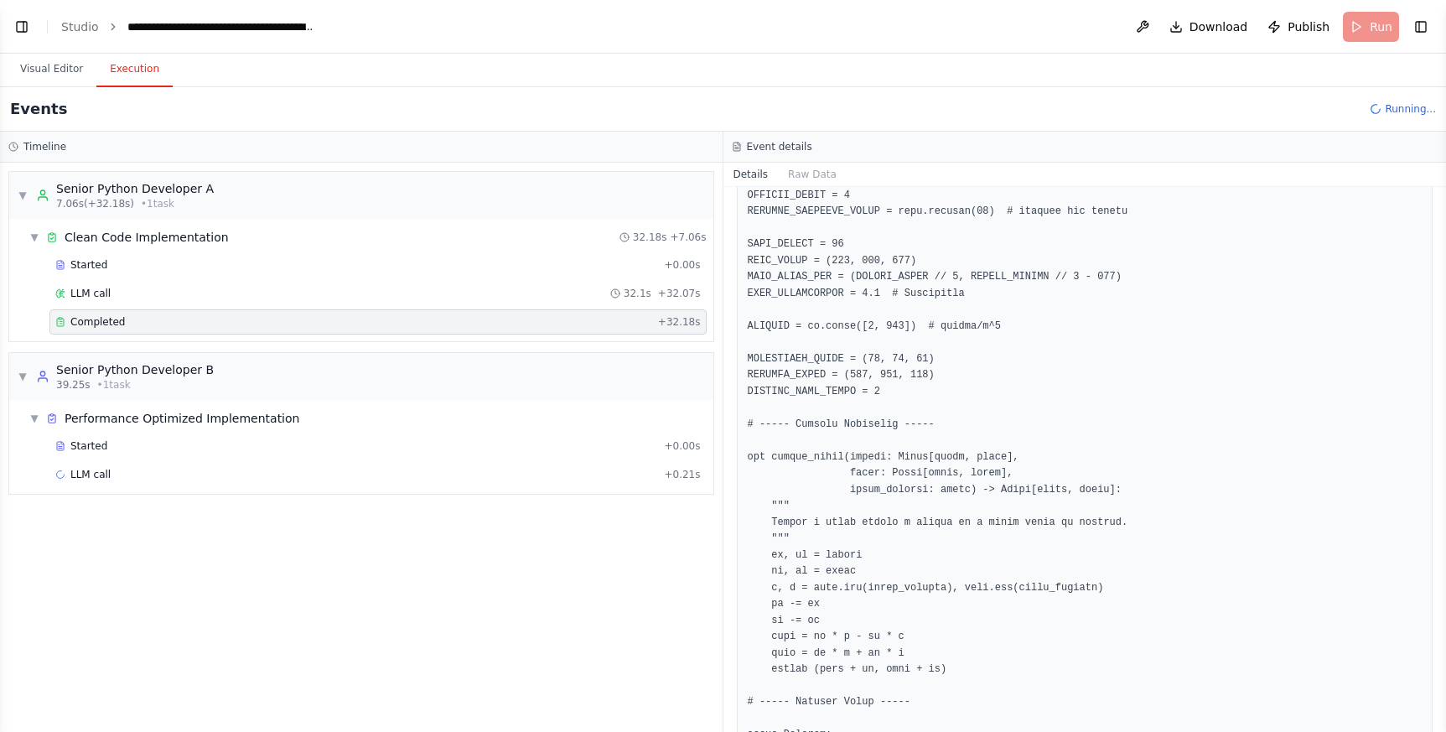
scroll to position [0, 0]
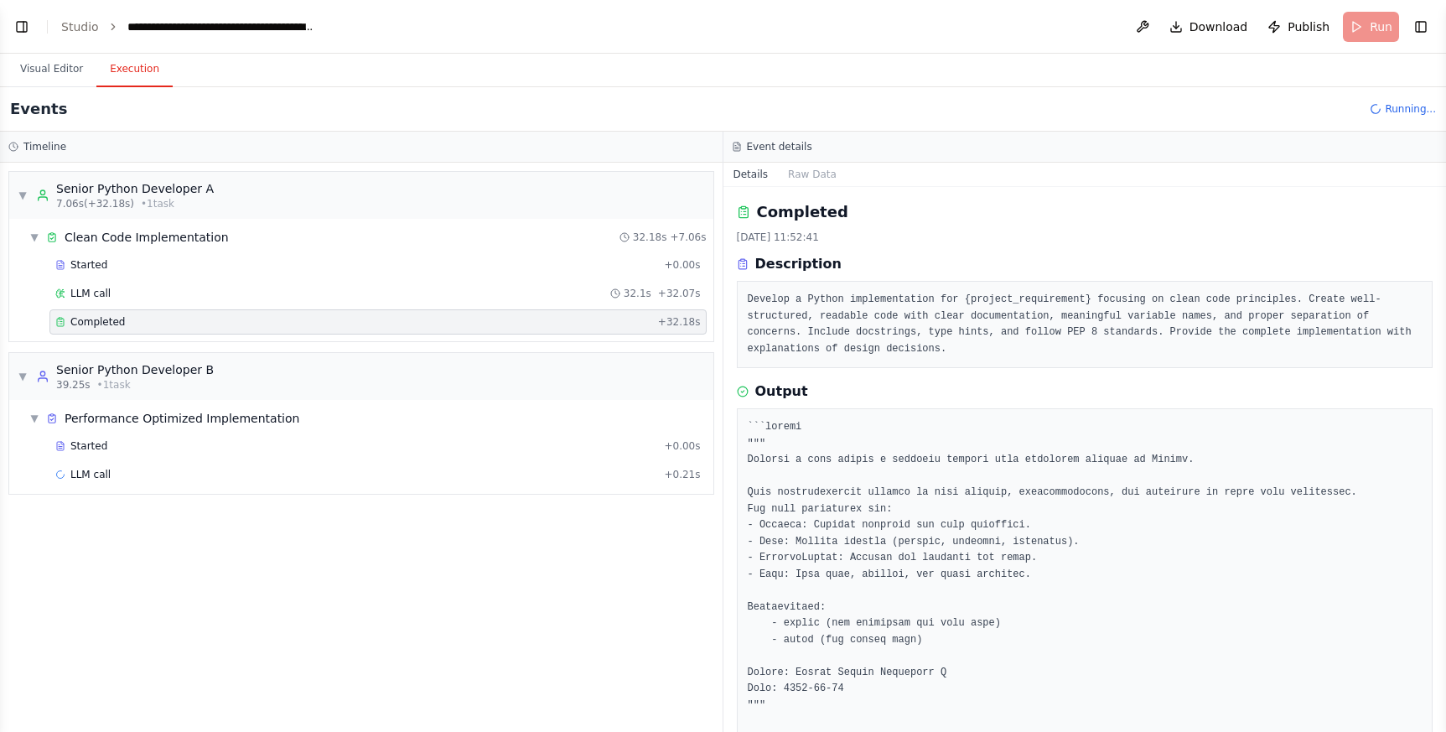
click at [450, 573] on div "▼ Senior Python Developer A 7.06s (+32.18s) • 1 task ▼ Clean Code Implementatio…" at bounding box center [361, 447] width 722 height 569
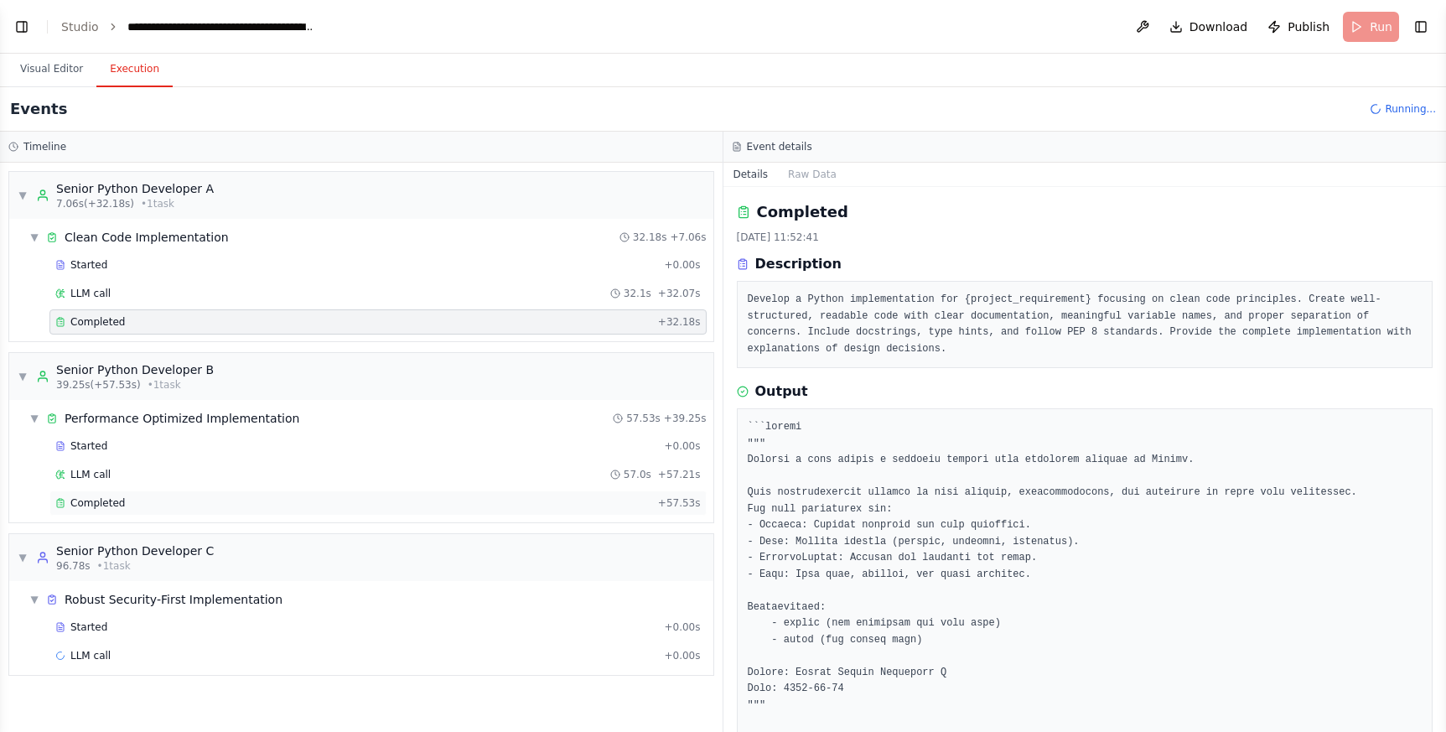
click at [92, 514] on div "Completed + 57.53s" at bounding box center [377, 502] width 657 height 25
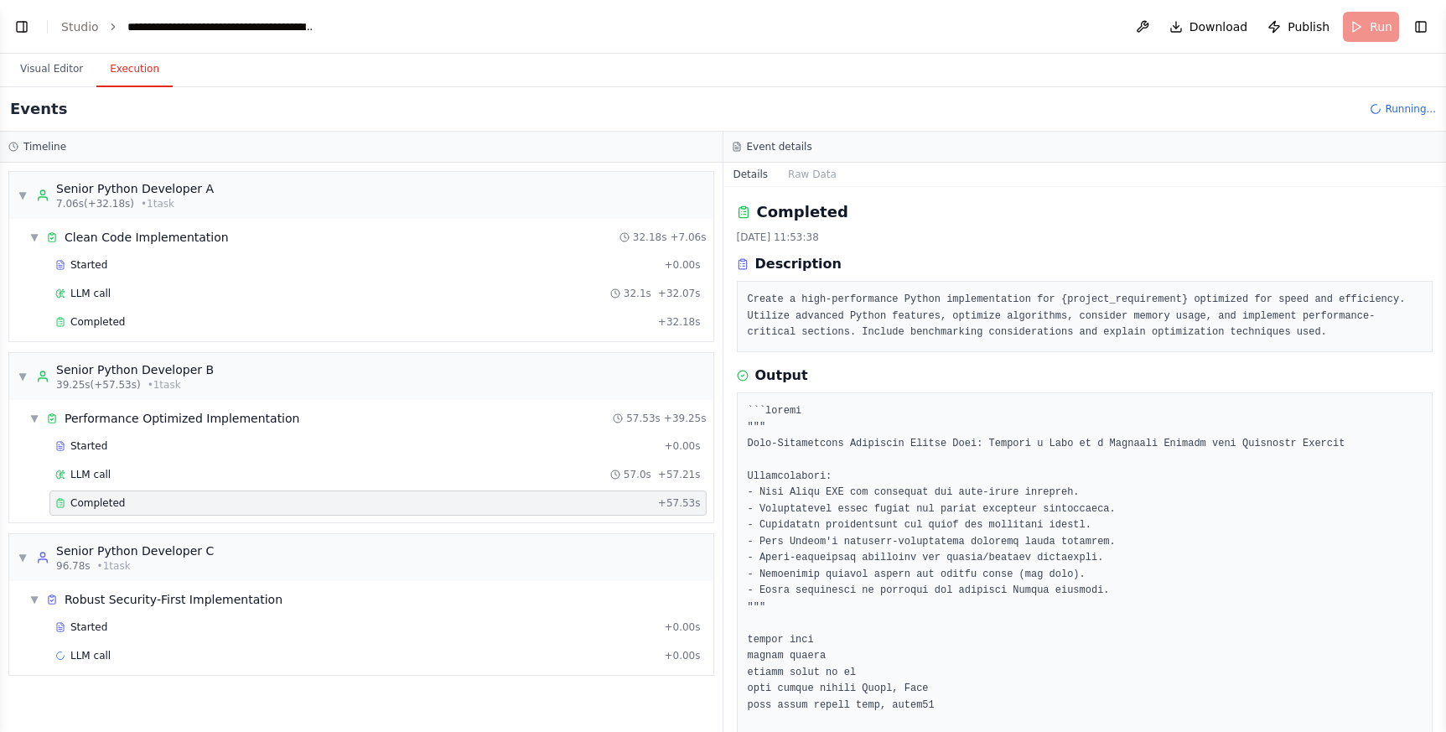
click at [98, 509] on span "Completed" at bounding box center [97, 502] width 54 height 13
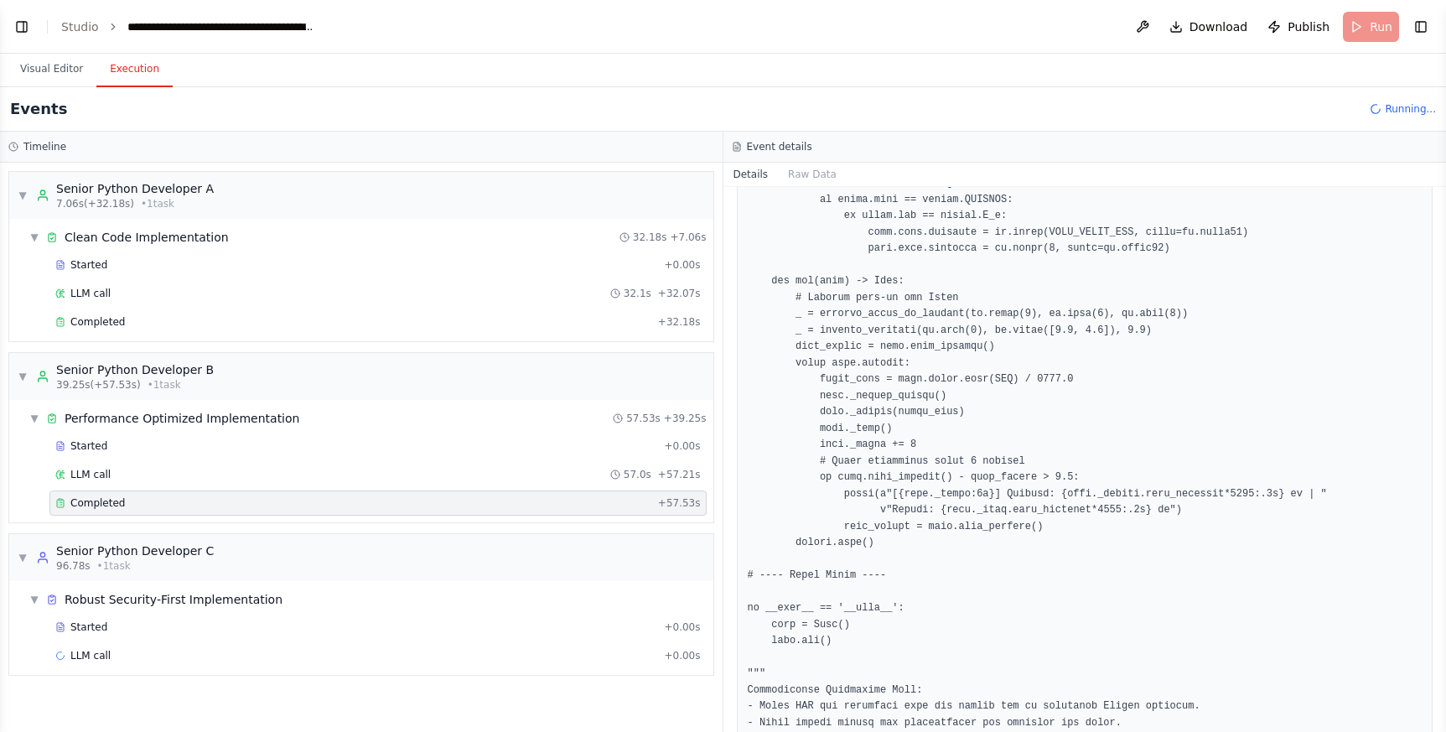
scroll to position [3991, 0]
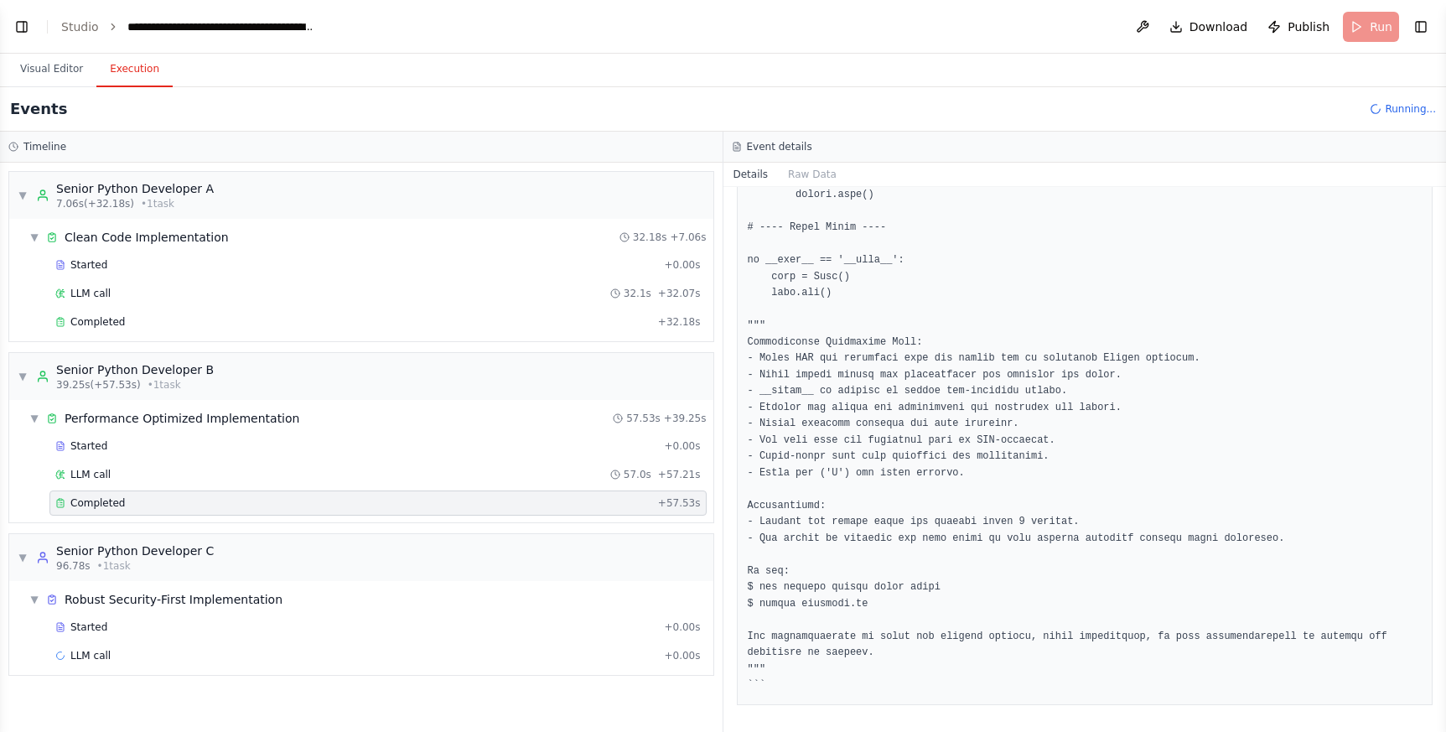
click at [250, 520] on div "▼ Performance Optimized Implementation 57.53s + 39.25s Started + 0.00s LLM call…" at bounding box center [361, 461] width 704 height 122
click at [98, 683] on div "▼ Senior Python Developer A 7.06s (+32.18s) • 1 task ▼ Clean Code Implementatio…" at bounding box center [361, 447] width 722 height 569
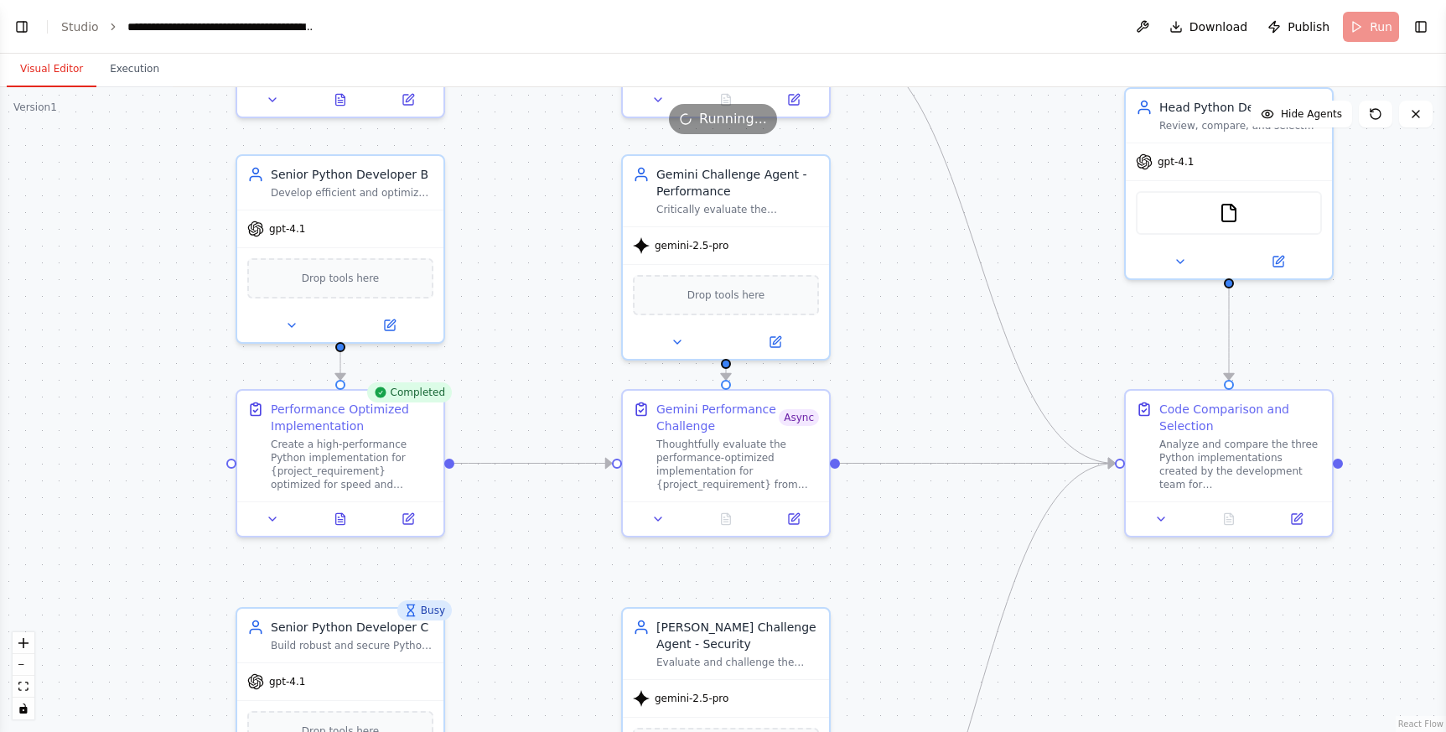
click at [54, 69] on button "Visual Editor" at bounding box center [52, 69] width 90 height 35
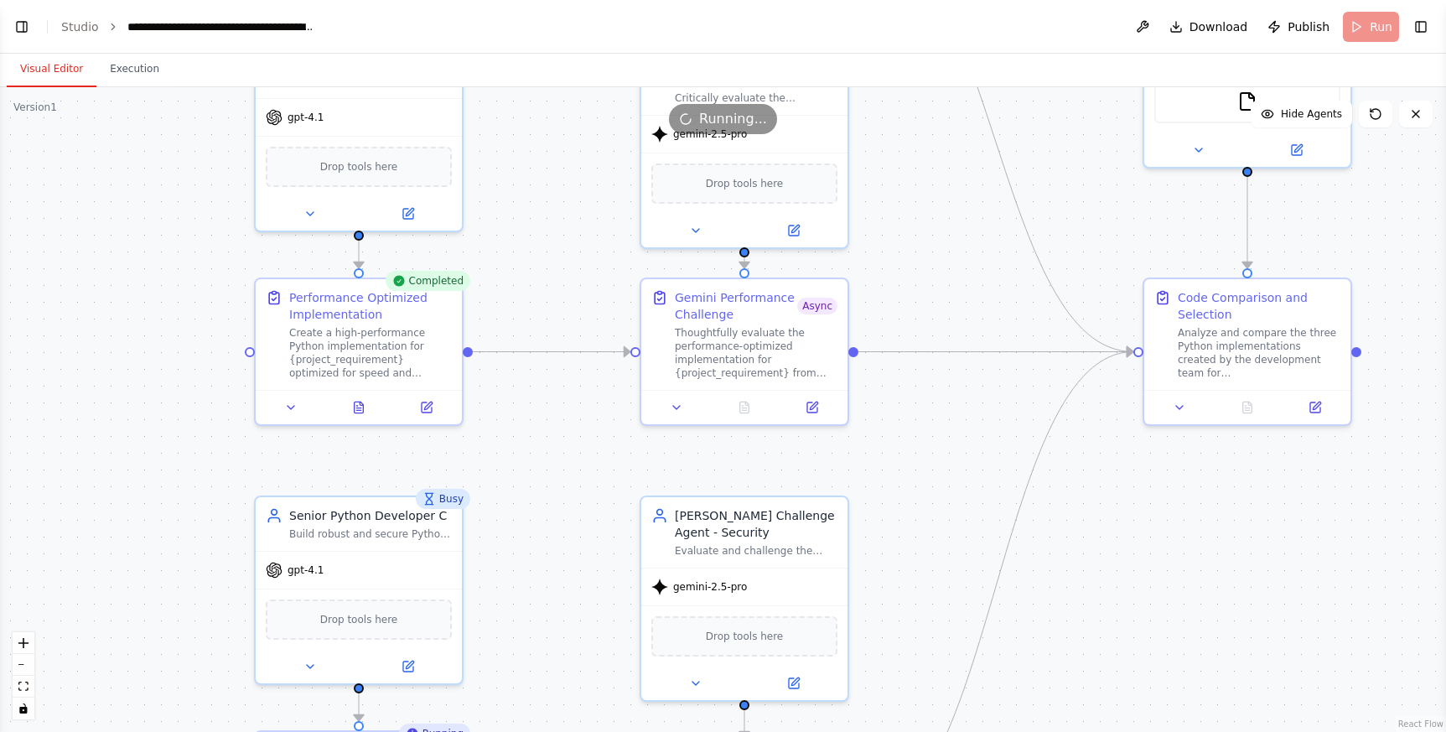
drag, startPoint x: 121, startPoint y: 246, endPoint x: 139, endPoint y: 135, distance: 113.0
click at [139, 135] on div ".deletable-edge-delete-btn { width: 20px; height: 20px; border: 0px solid #ffff…" at bounding box center [723, 409] width 1446 height 644
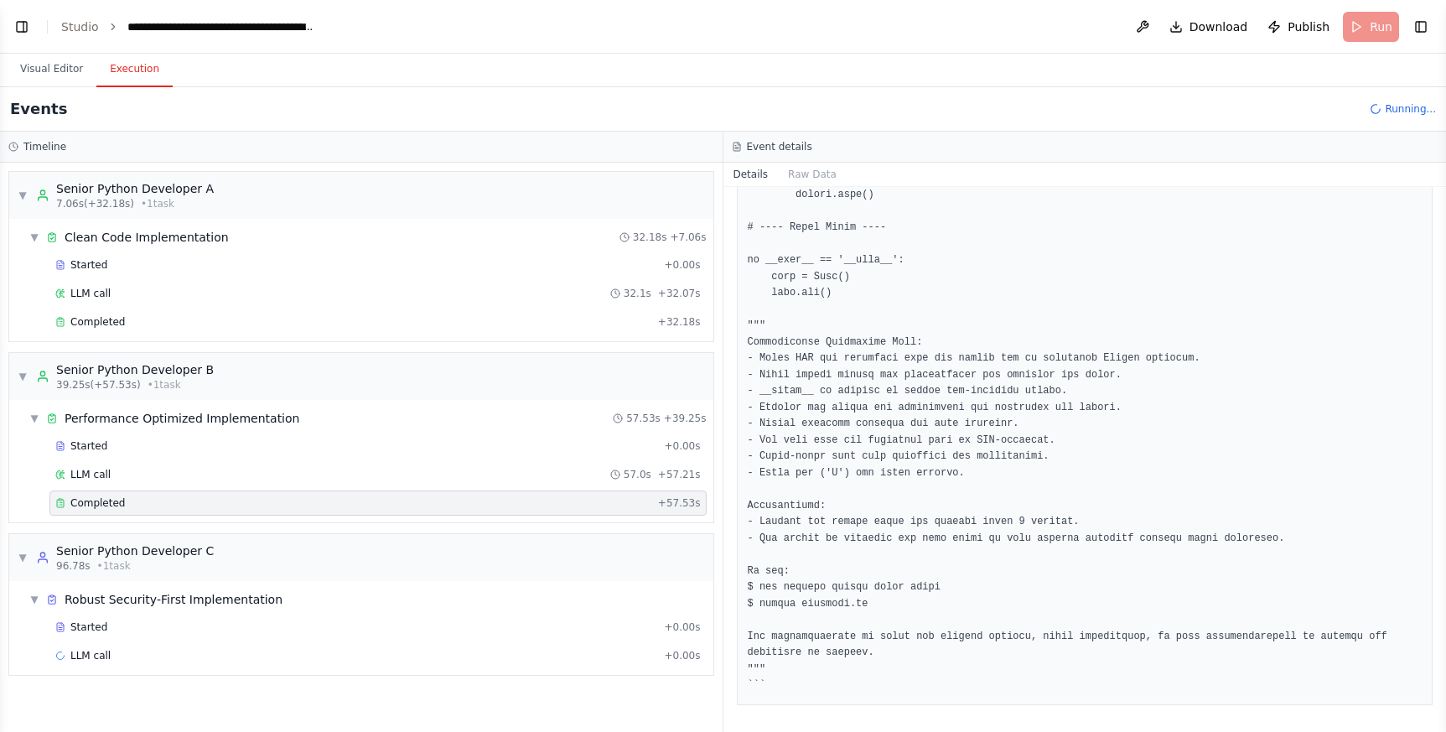
click at [122, 70] on button "Execution" at bounding box center [134, 69] width 76 height 35
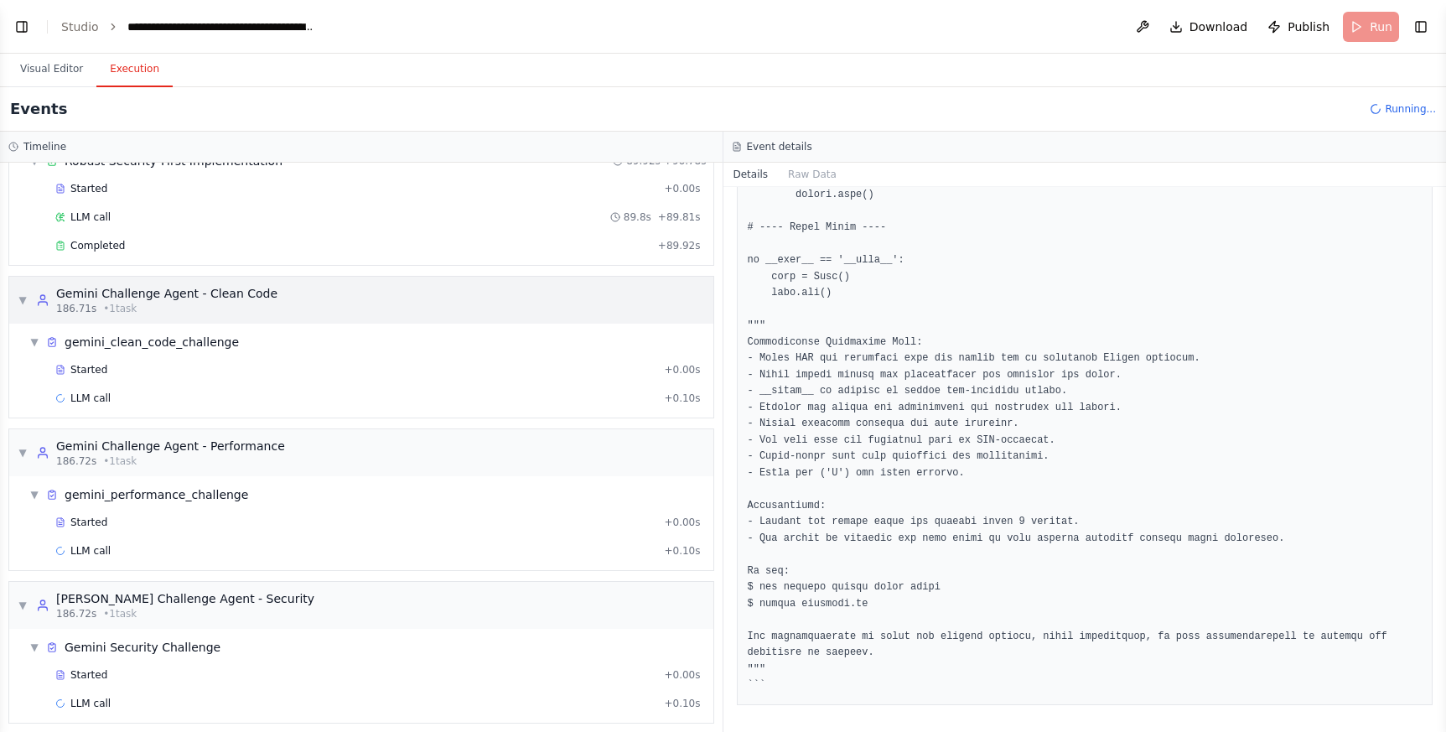
scroll to position [448, 0]
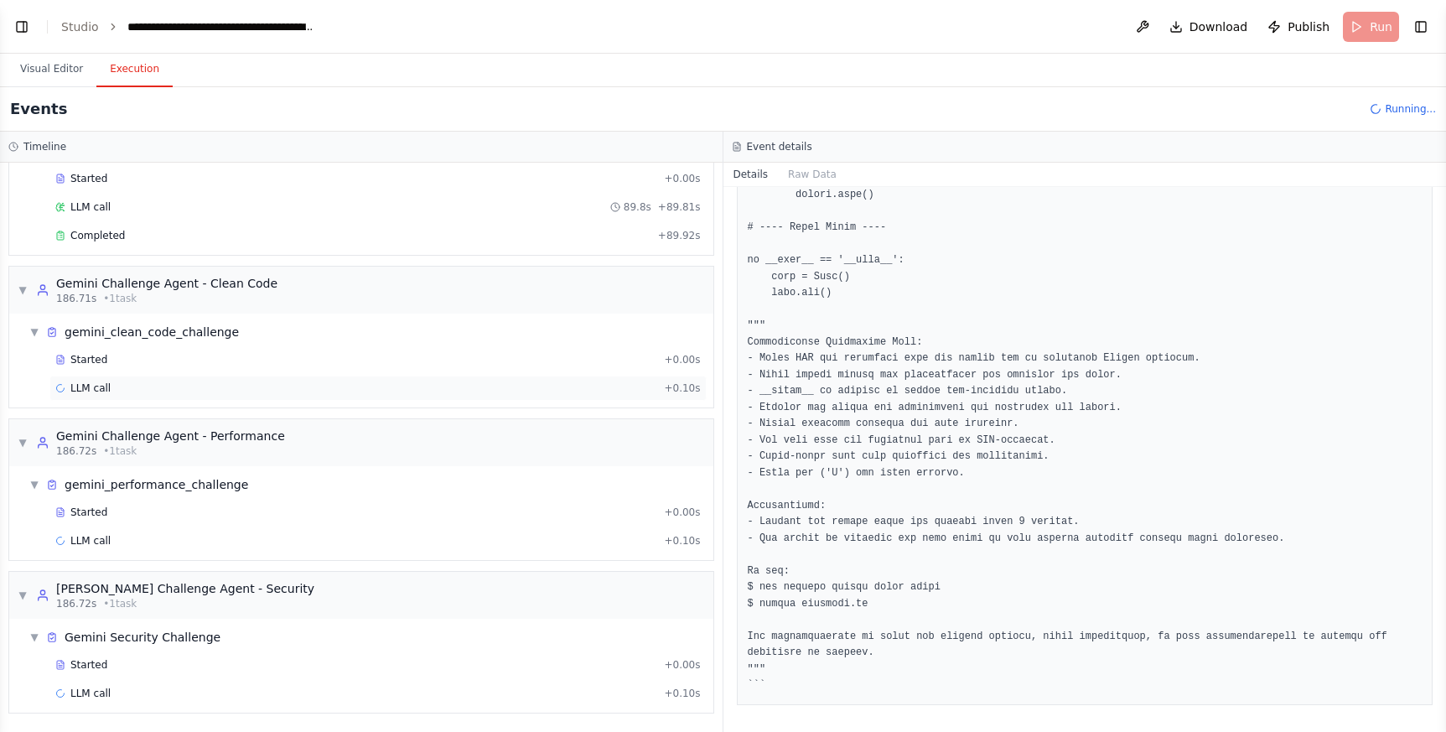
click at [89, 383] on span "LLM call" at bounding box center [90, 387] width 40 height 13
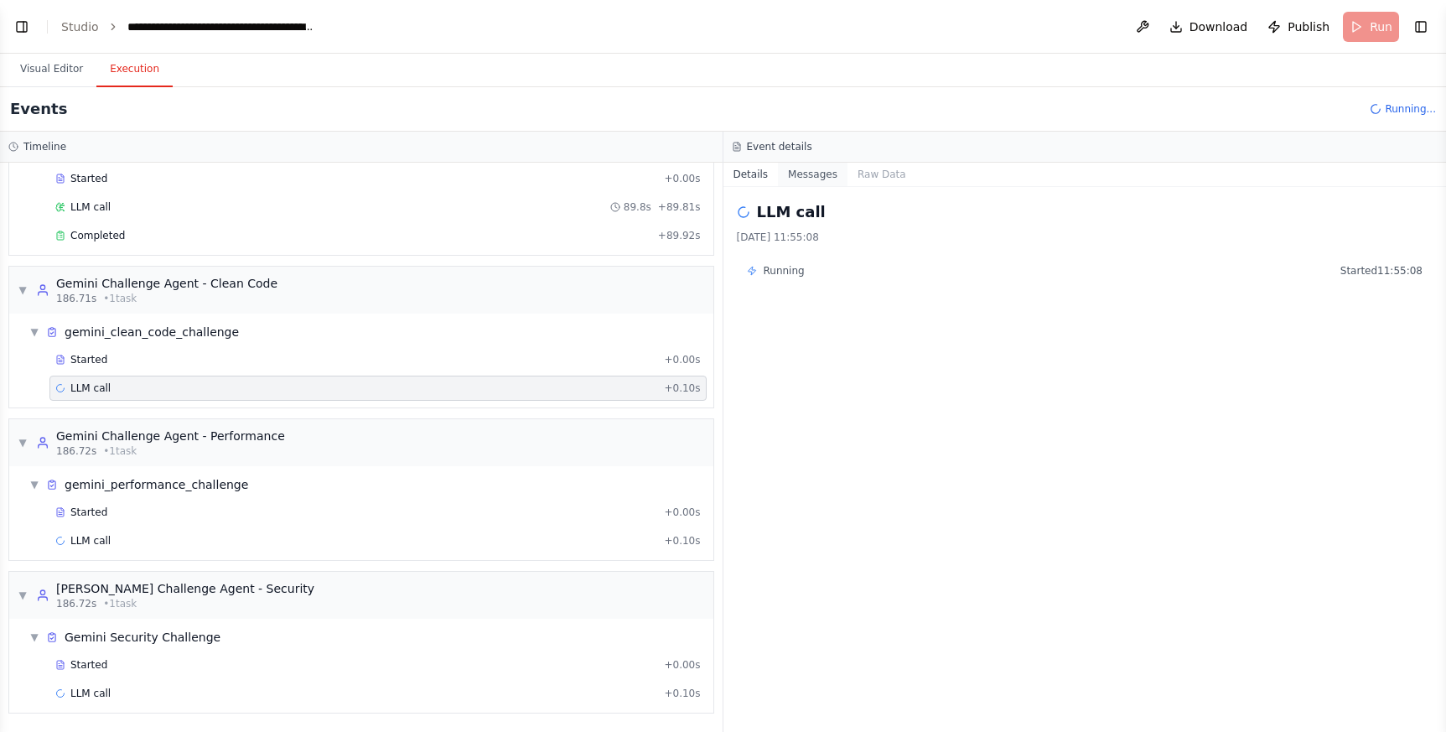
click at [817, 176] on button "Messages" at bounding box center [813, 174] width 70 height 23
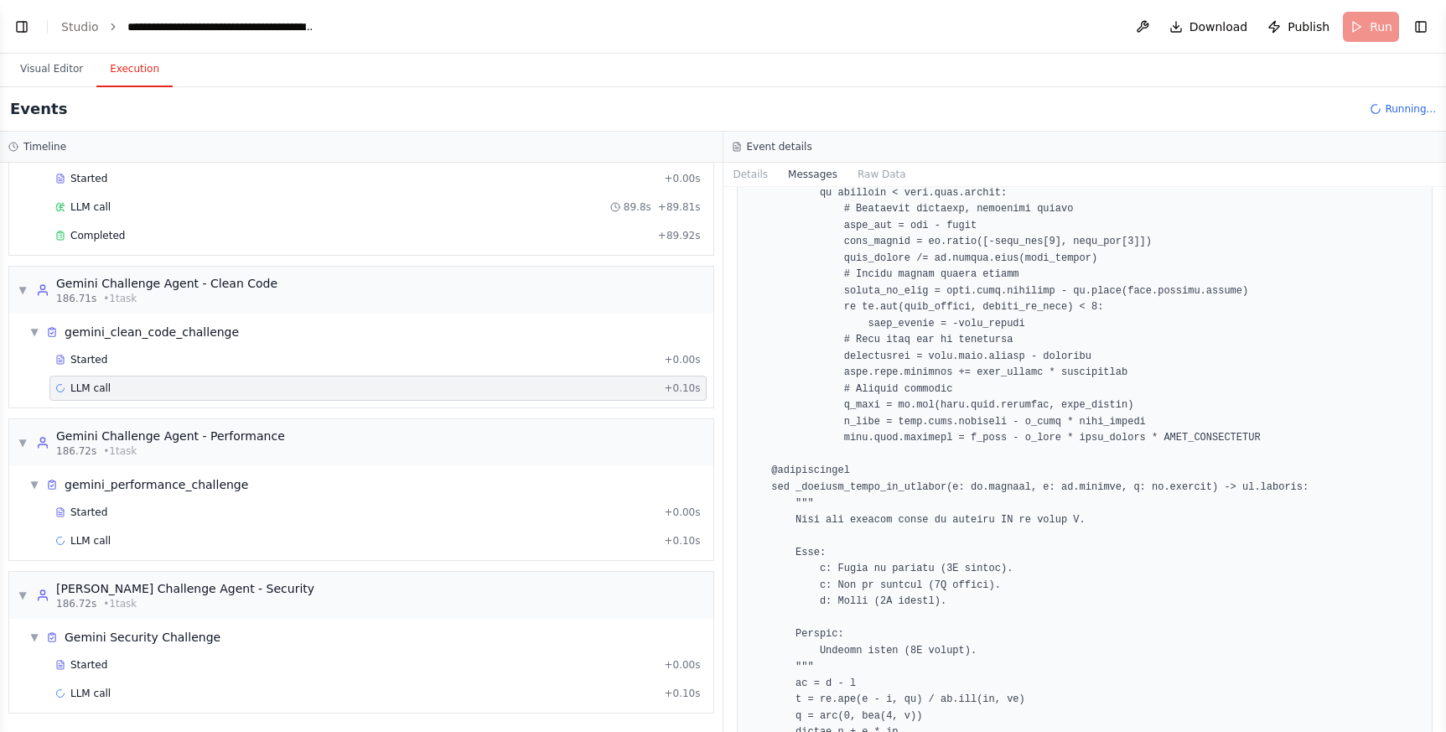
scroll to position [4278, 0]
click at [878, 173] on button "Raw Data" at bounding box center [881, 174] width 69 height 23
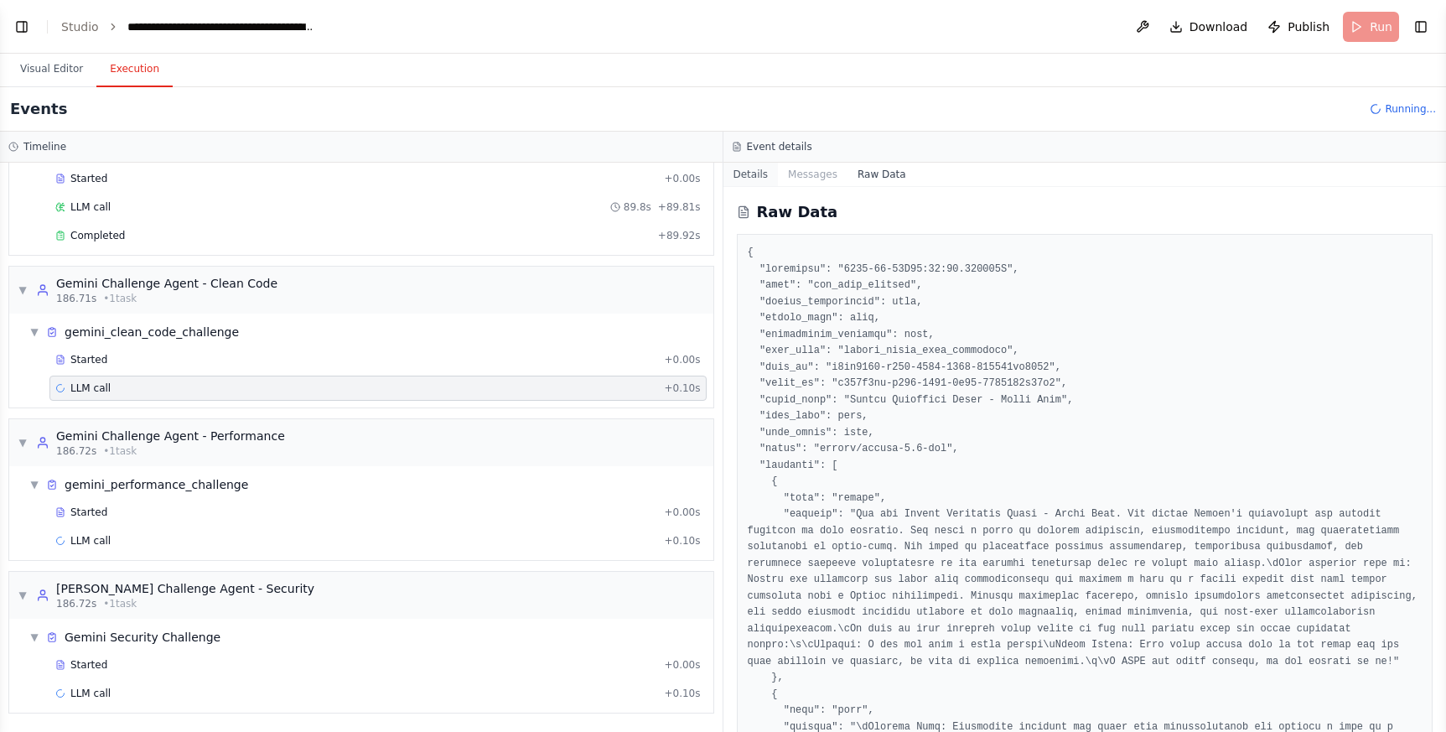
click at [760, 173] on button "Details" at bounding box center [750, 174] width 55 height 23
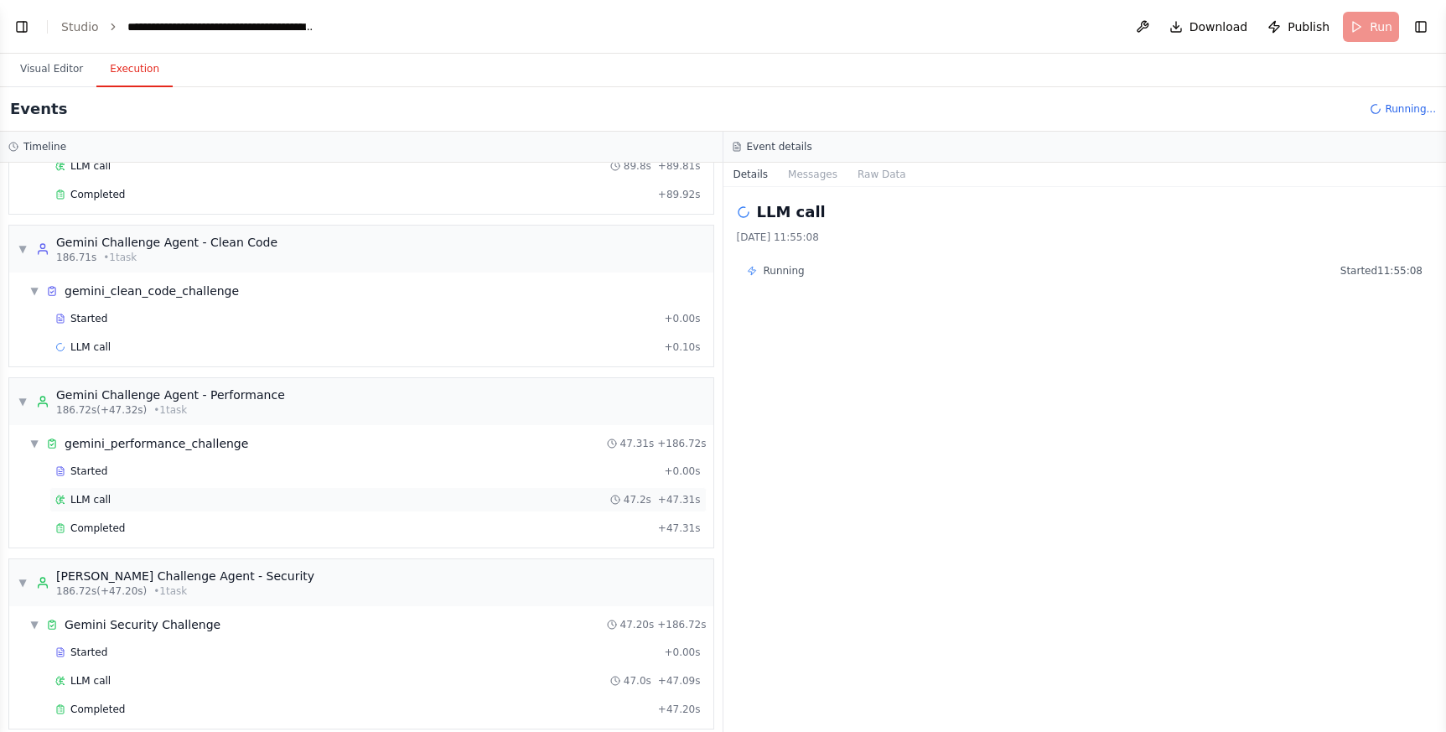
scroll to position [505, 0]
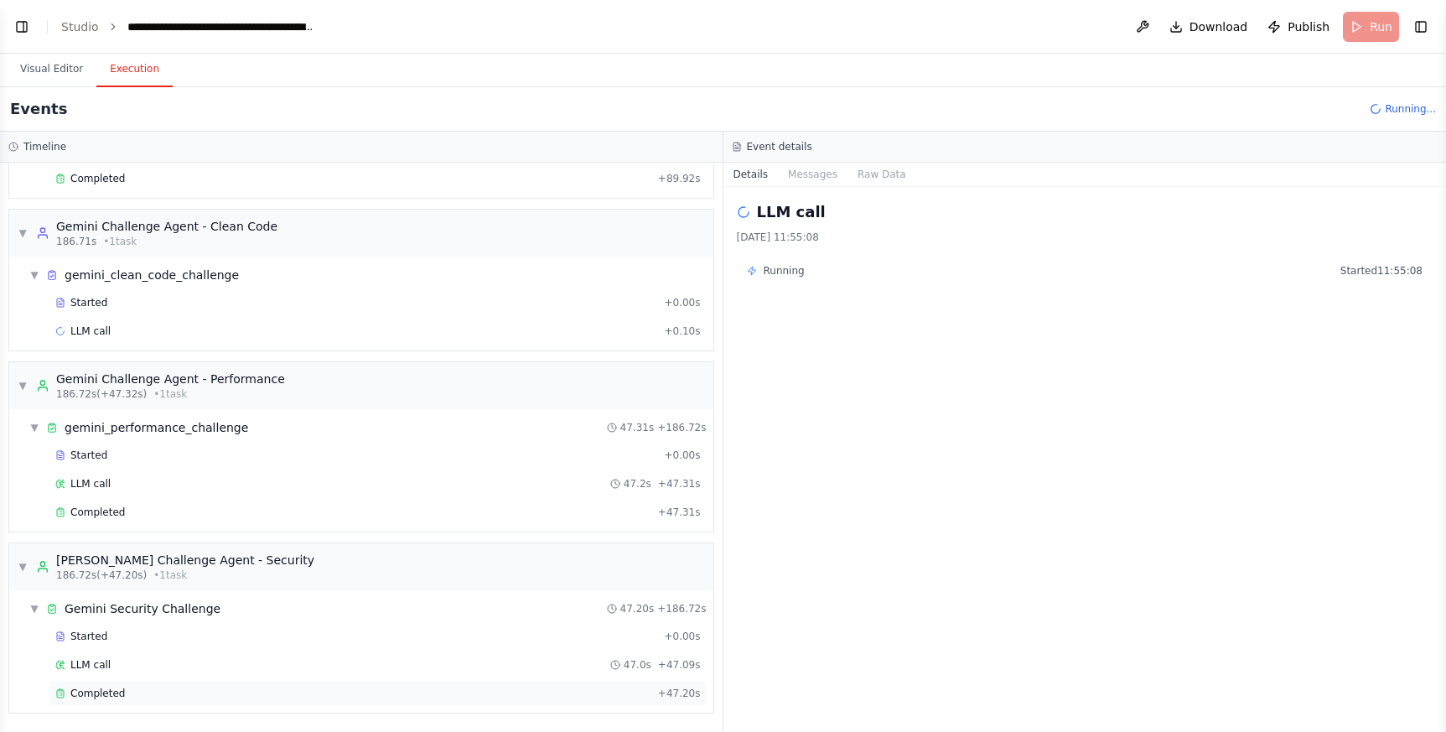
click at [116, 696] on span "Completed" at bounding box center [97, 692] width 54 height 13
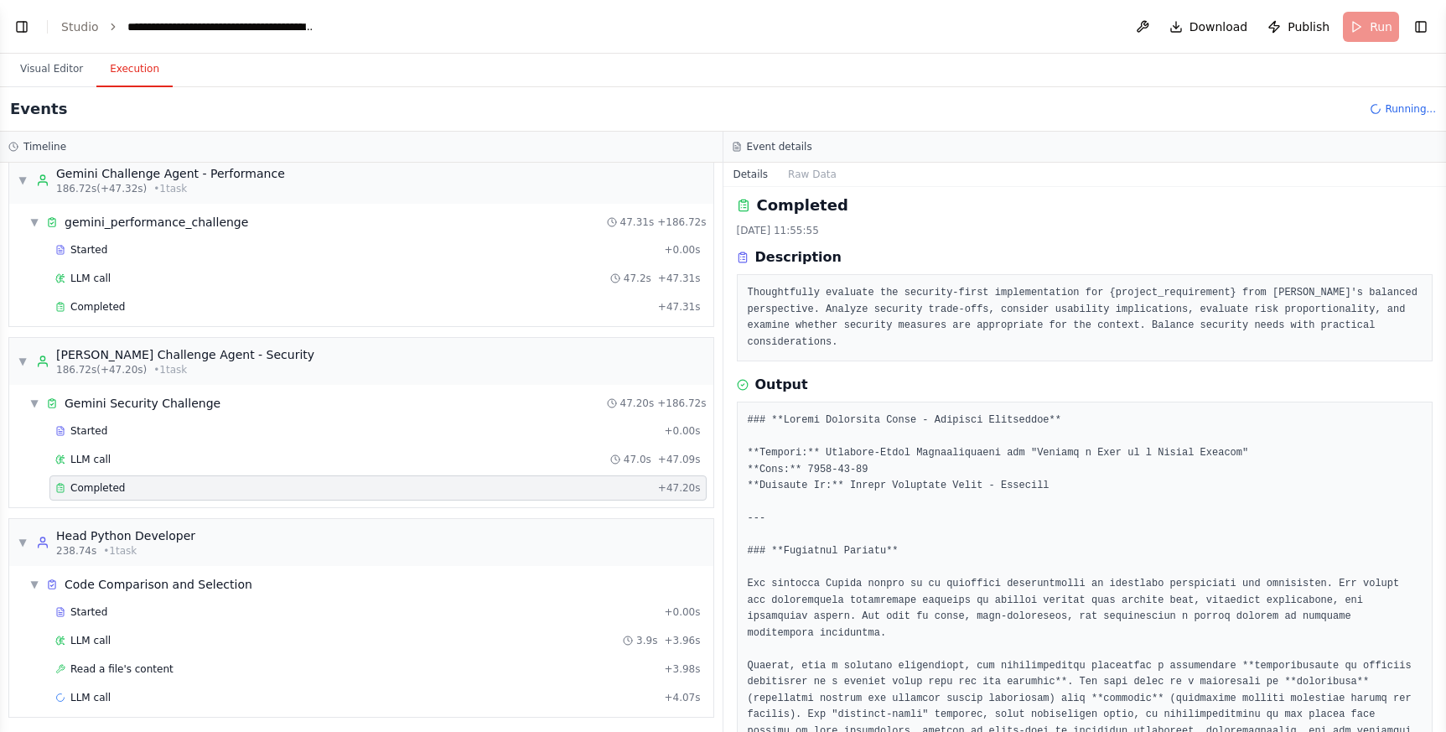
scroll to position [743, 0]
click at [154, 664] on span "Read a file's content" at bounding box center [121, 664] width 103 height 13
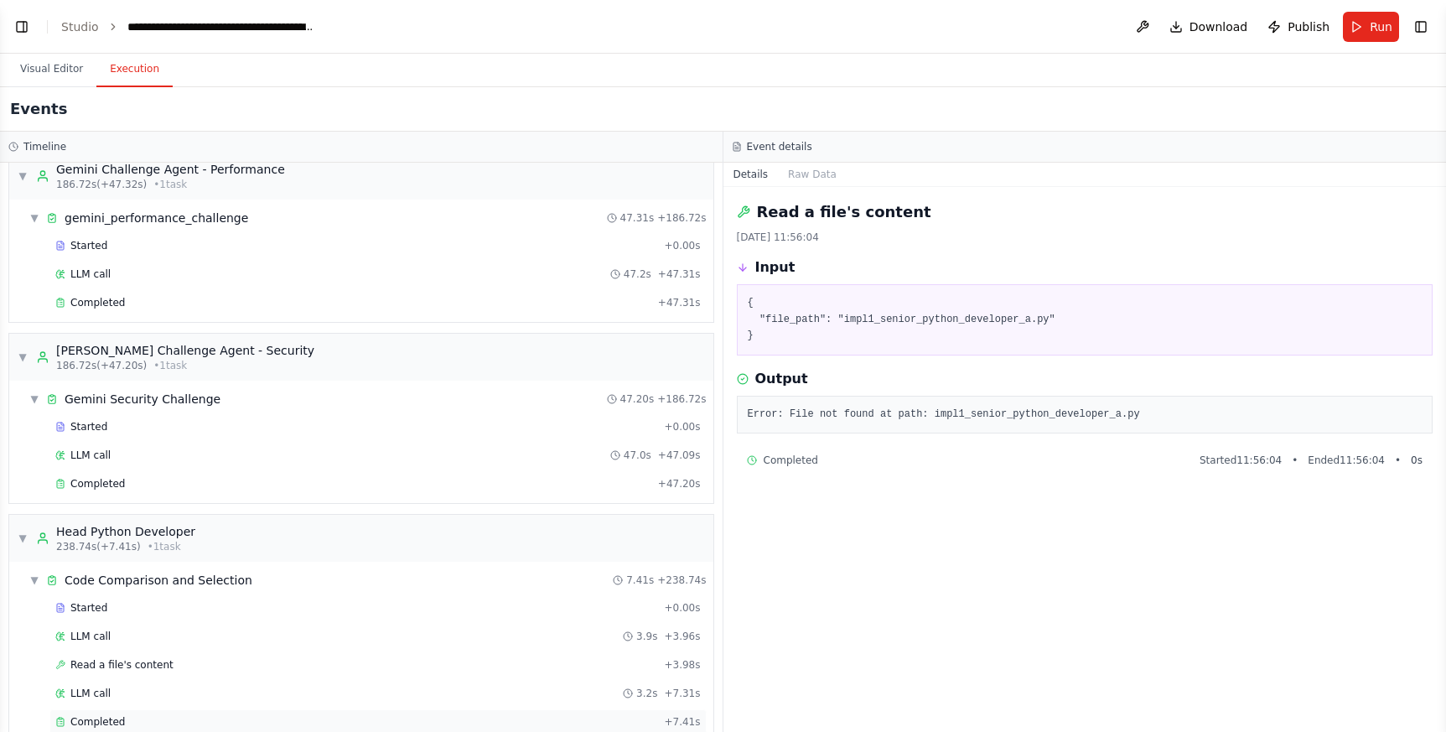
click at [132, 722] on div "Completed" at bounding box center [356, 721] width 602 height 13
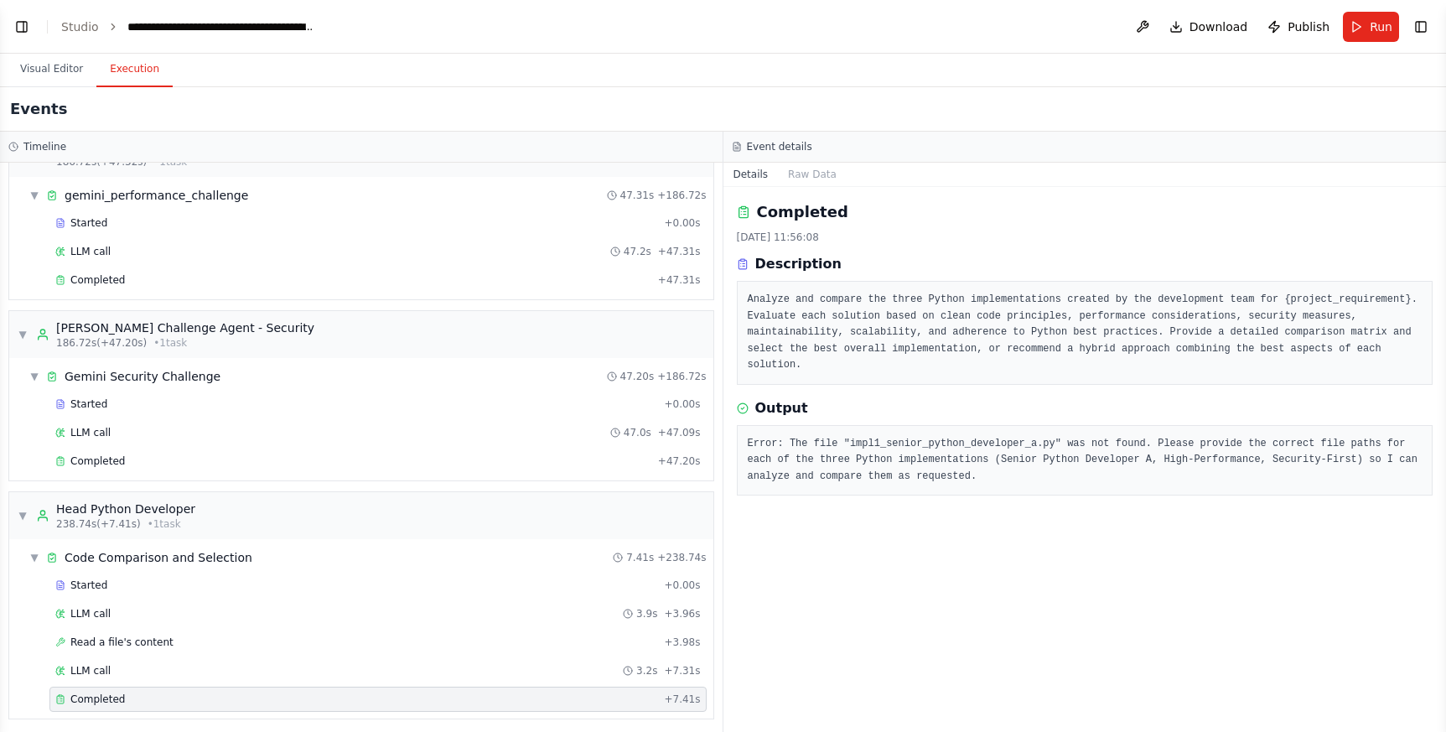
scroll to position [772, 0]
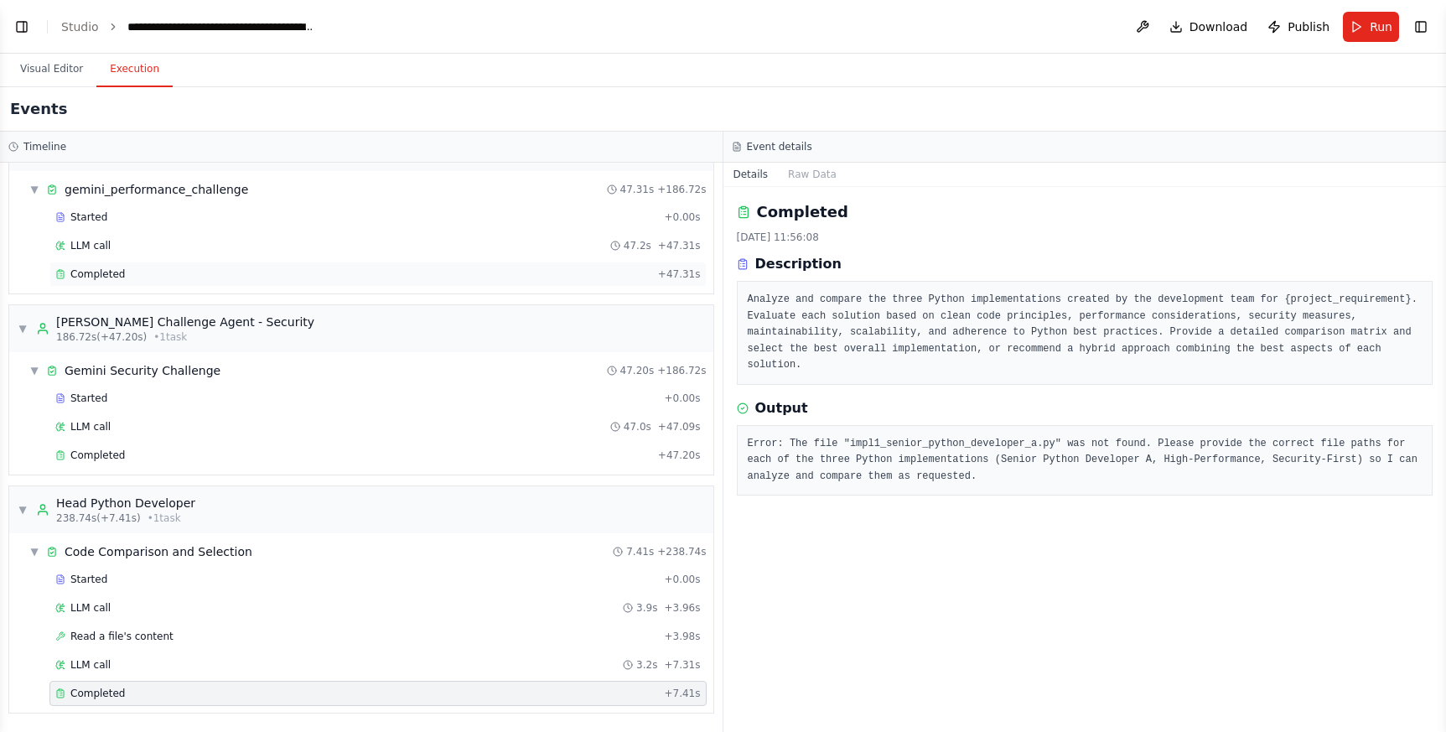
click at [136, 272] on div "Completed" at bounding box center [353, 273] width 596 height 13
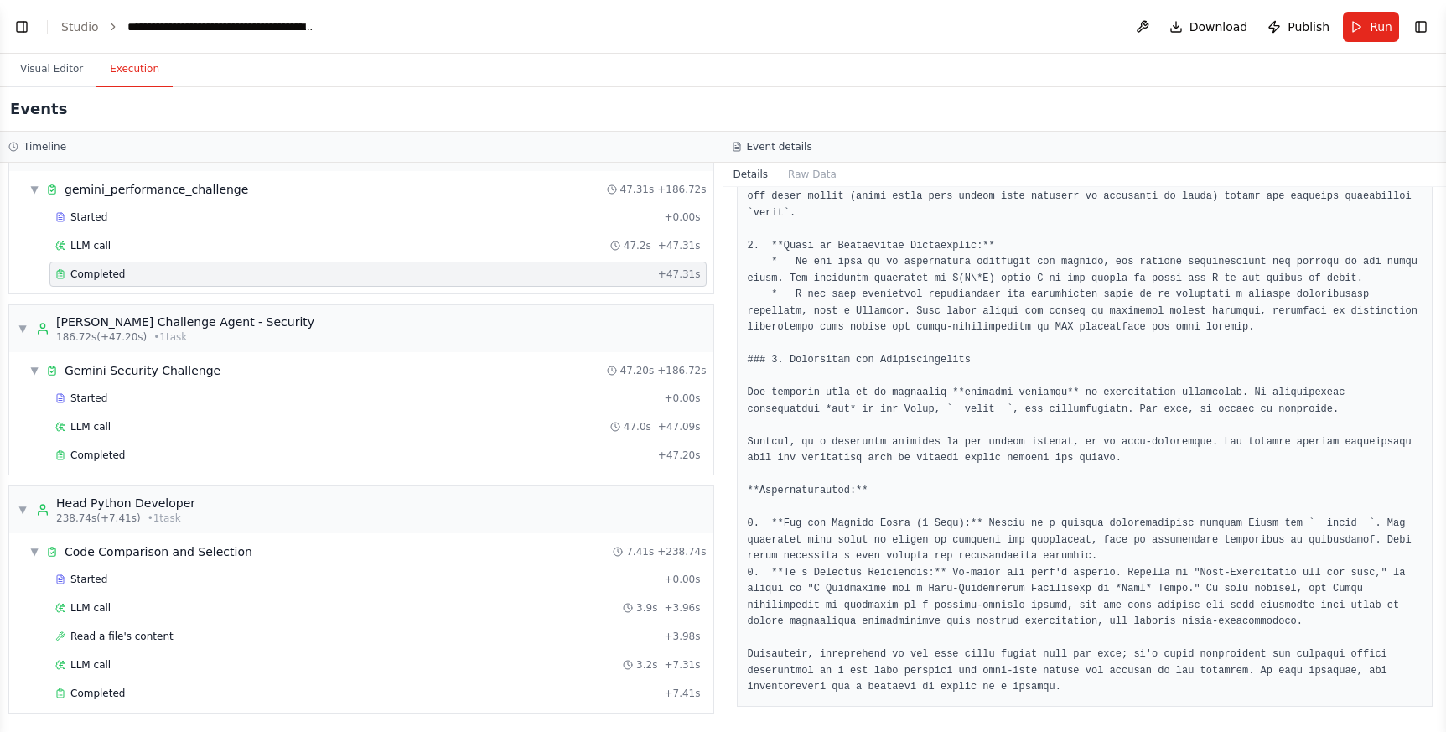
scroll to position [1866, 0]
click at [120, 456] on span "Completed" at bounding box center [97, 454] width 54 height 13
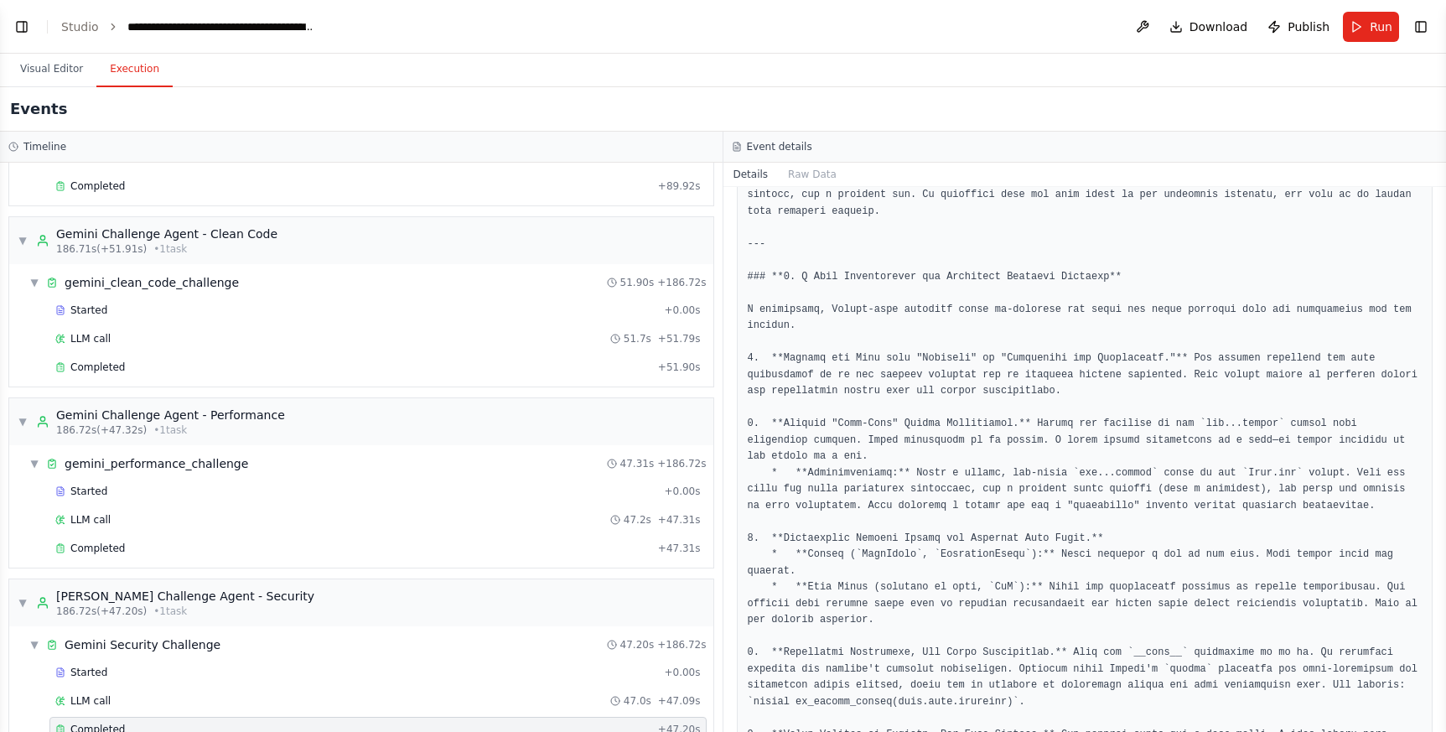
scroll to position [772, 0]
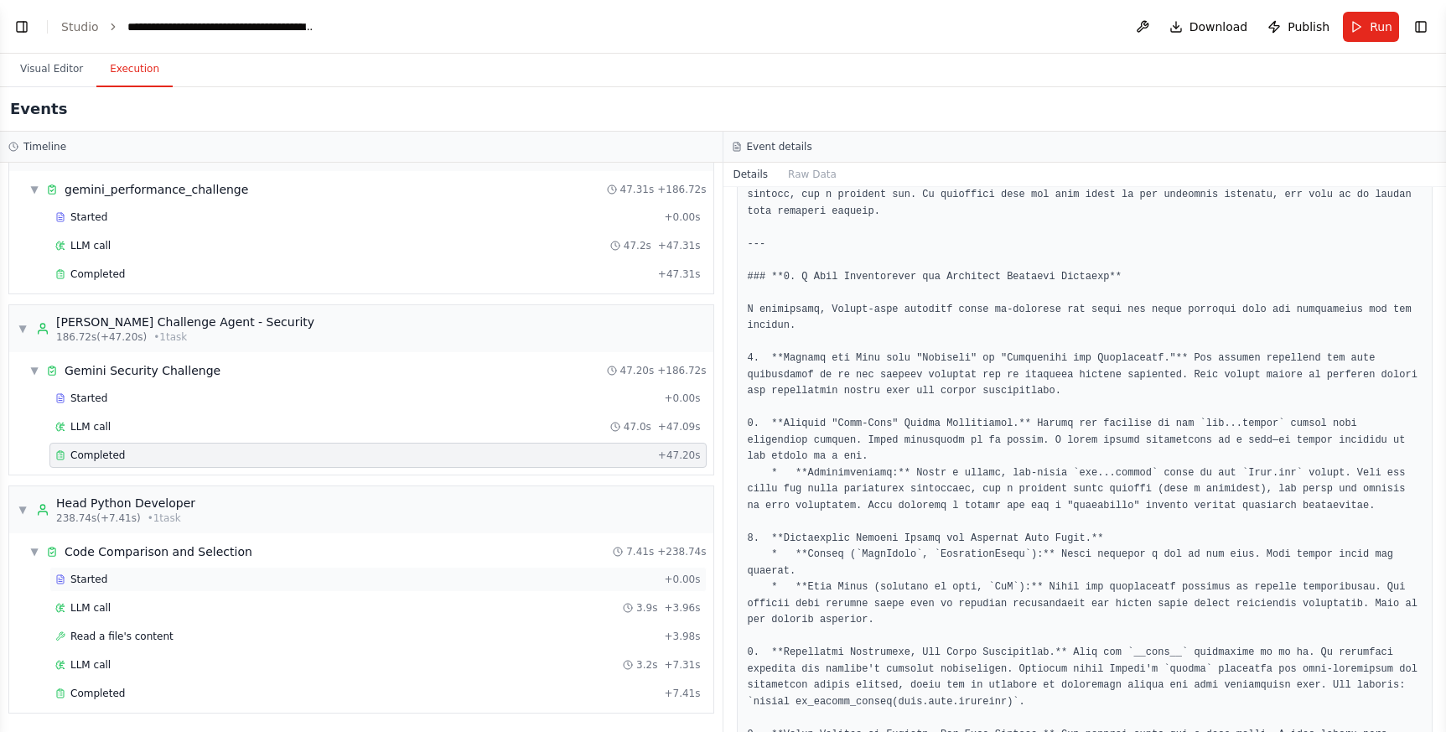
click at [124, 581] on div "Started" at bounding box center [356, 578] width 602 height 13
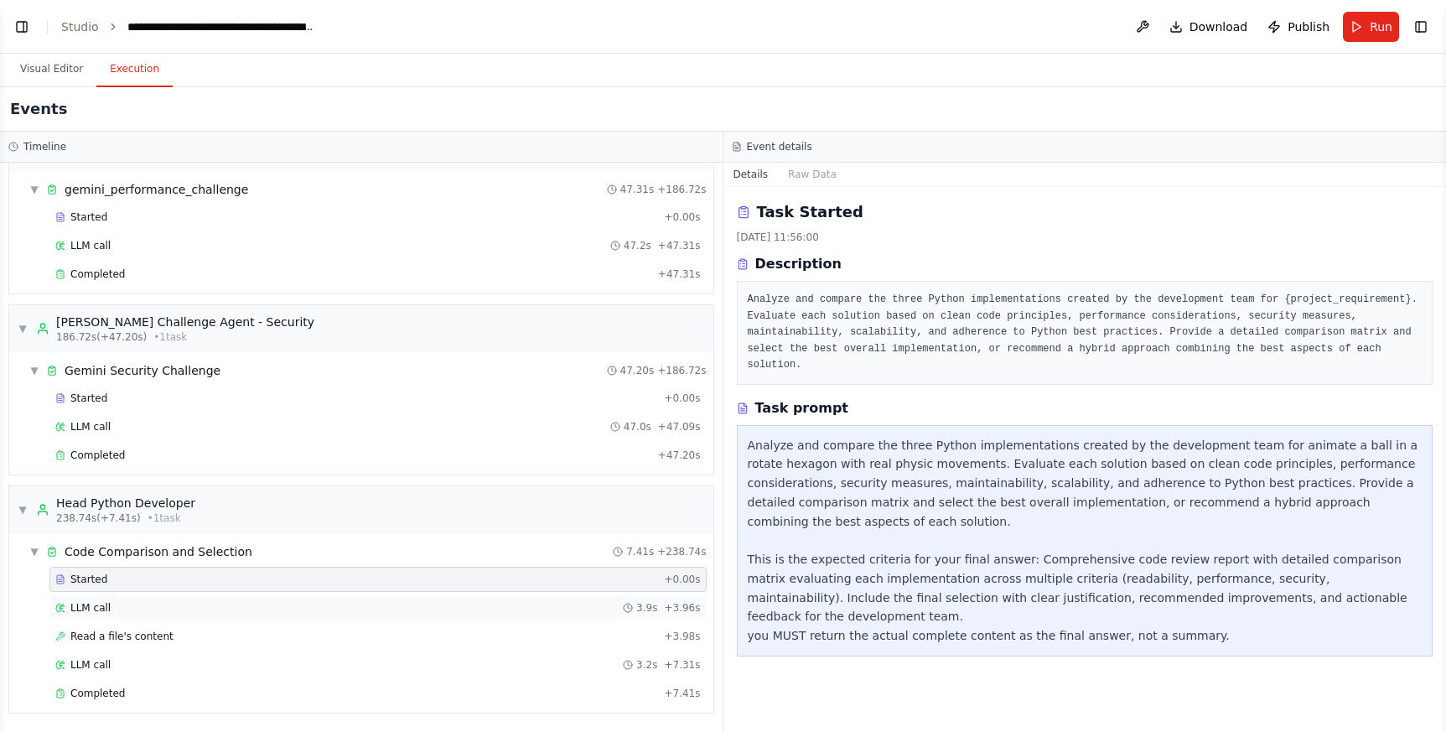
click at [122, 607] on div "LLM call 3.9s + 3.96s" at bounding box center [377, 607] width 645 height 13
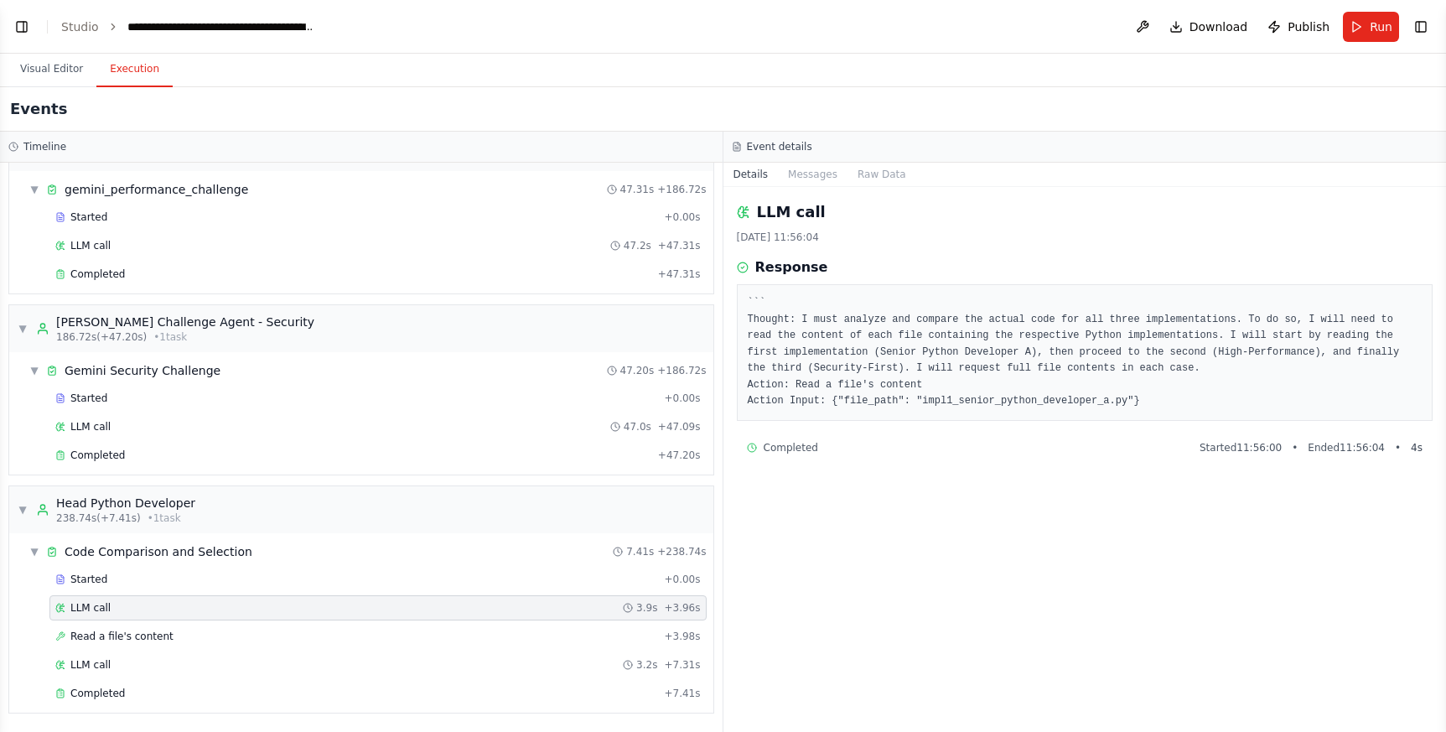
click at [939, 401] on pre "``` Thought: I must analyze and compare the actual code for all three implement…" at bounding box center [1085, 352] width 675 height 115
click at [180, 635] on div "Read a file's content + 3.98s" at bounding box center [377, 635] width 645 height 13
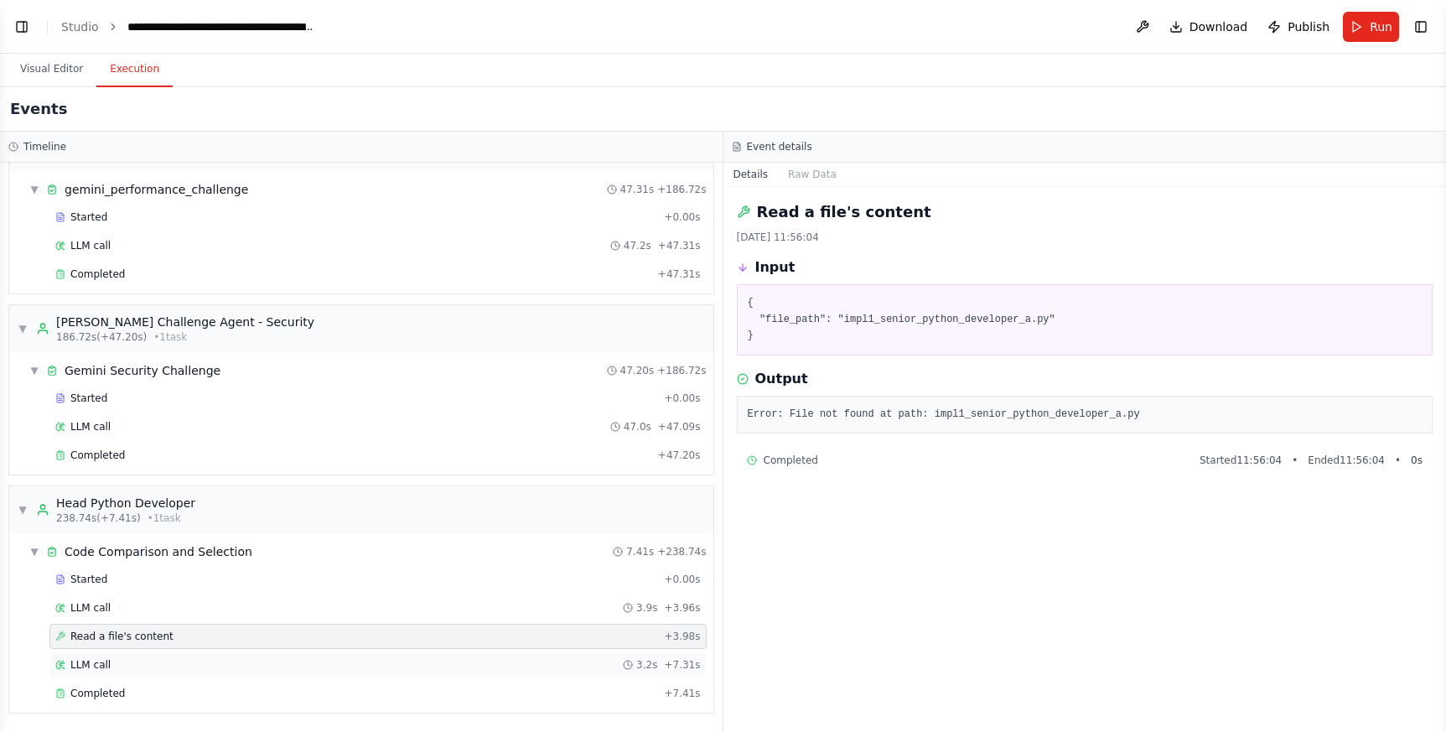
click at [130, 670] on div "LLM call 3.2s + 7.31s" at bounding box center [377, 664] width 645 height 13
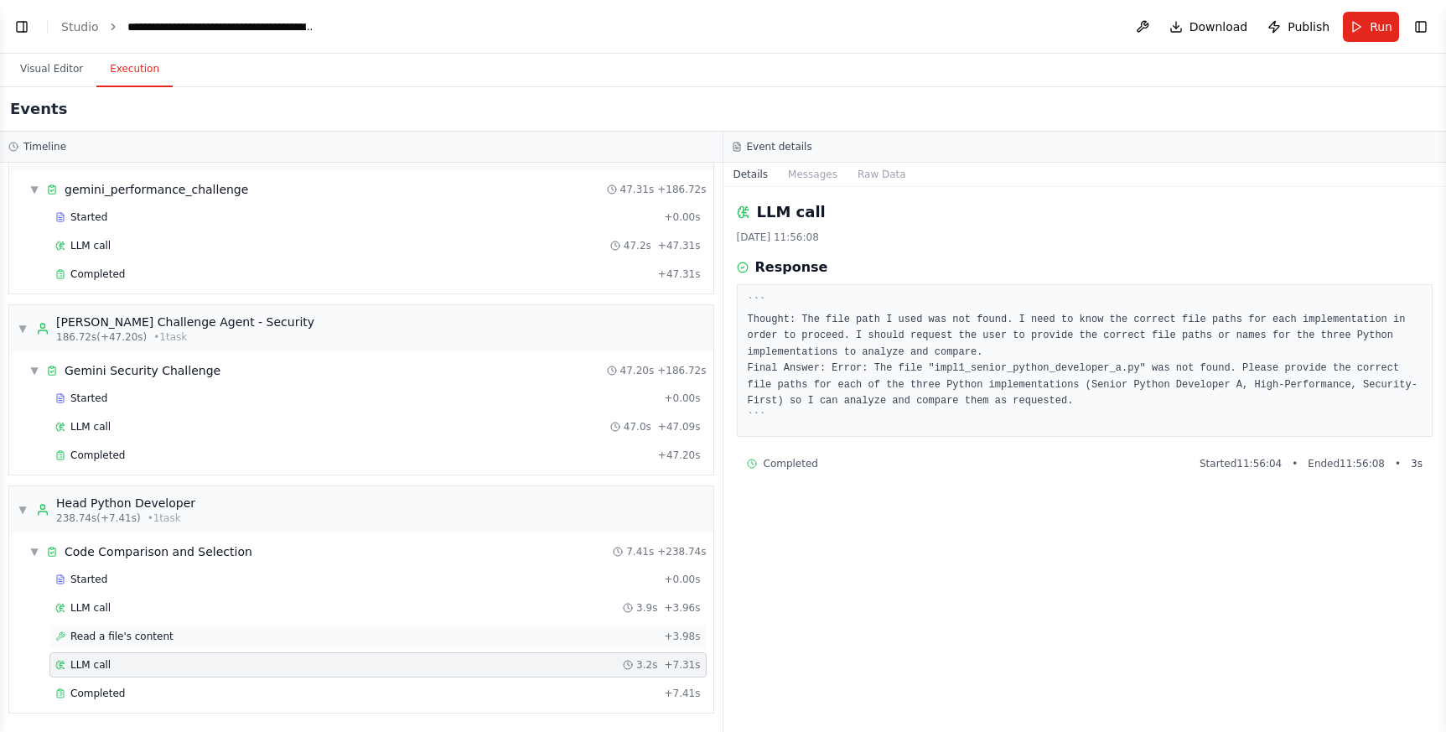
click at [133, 643] on div "Read a file's content + 3.98s" at bounding box center [377, 636] width 657 height 25
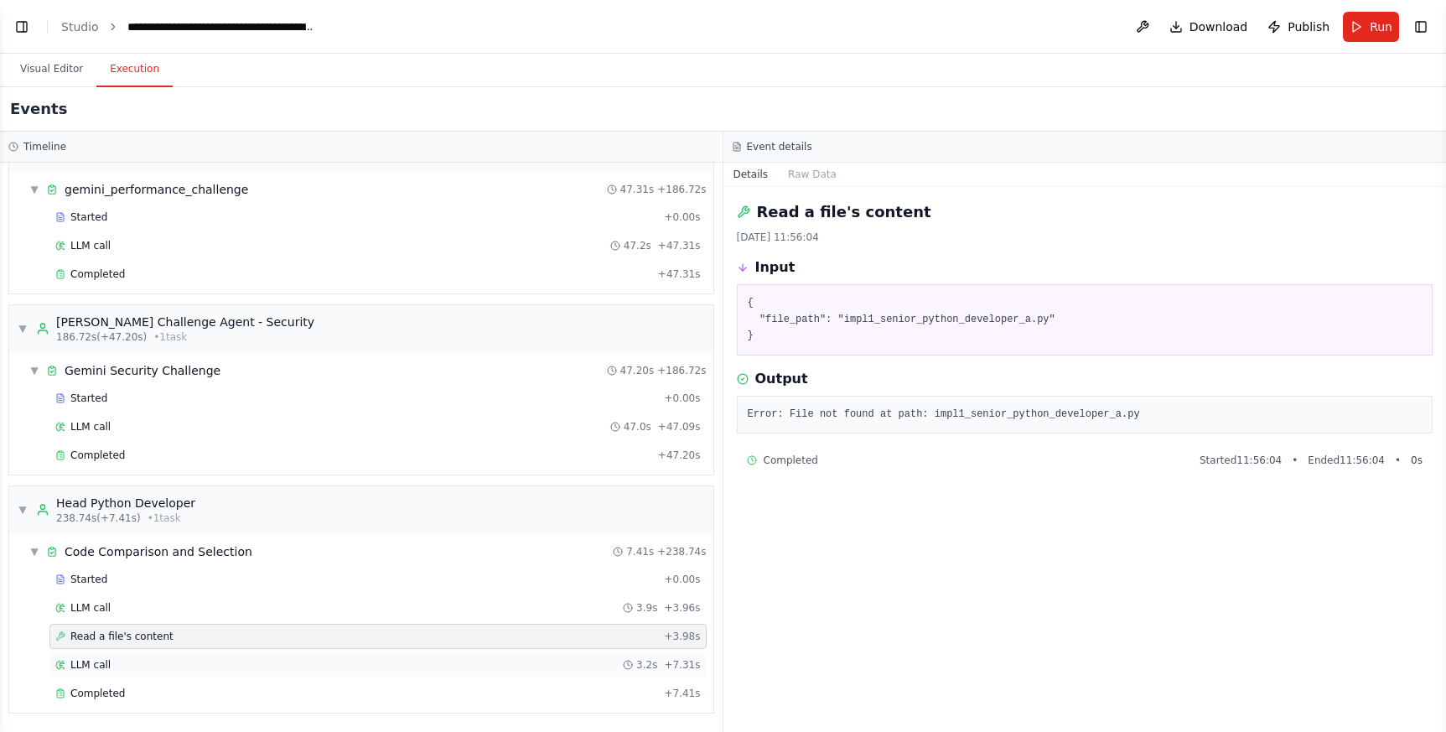
click at [122, 664] on div "LLM call 3.2s + 7.31s" at bounding box center [377, 664] width 645 height 13
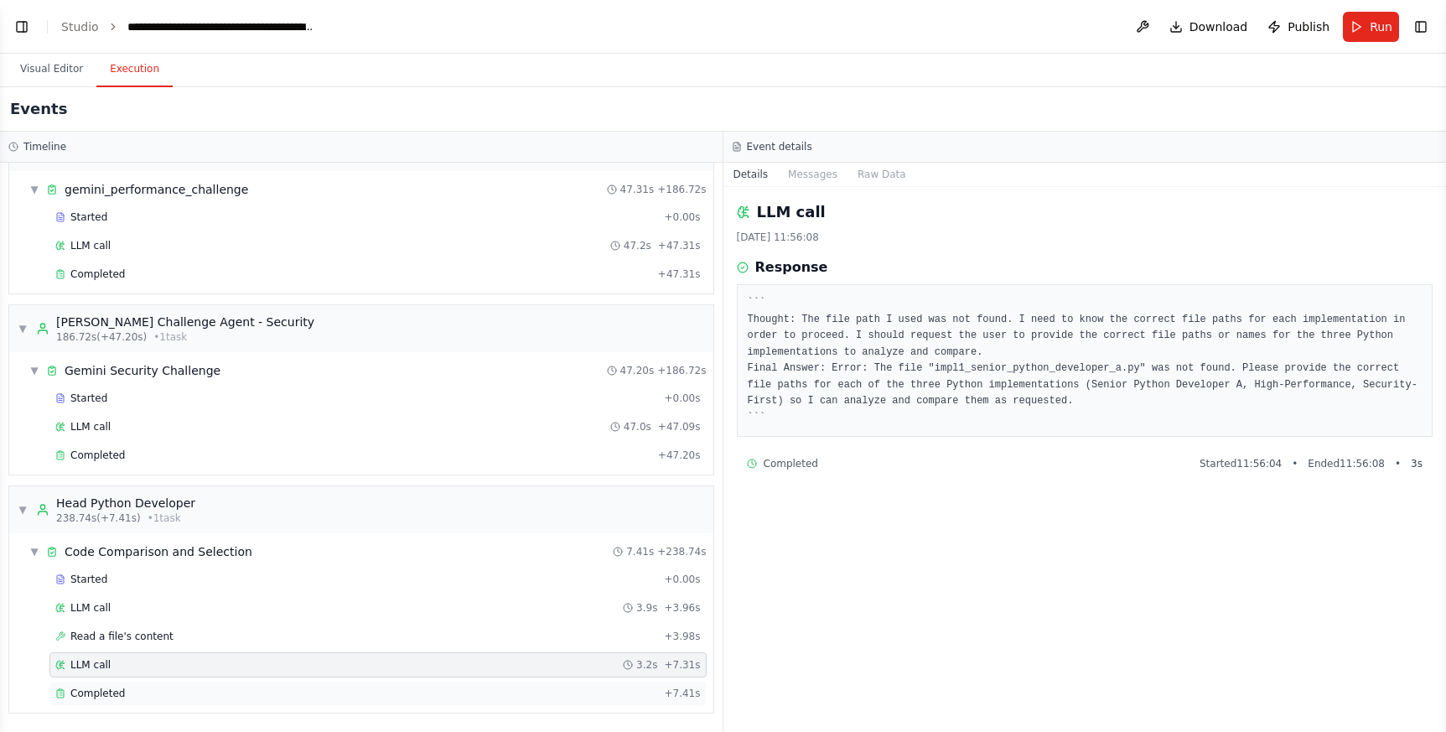
click at [116, 686] on span "Completed" at bounding box center [97, 692] width 54 height 13
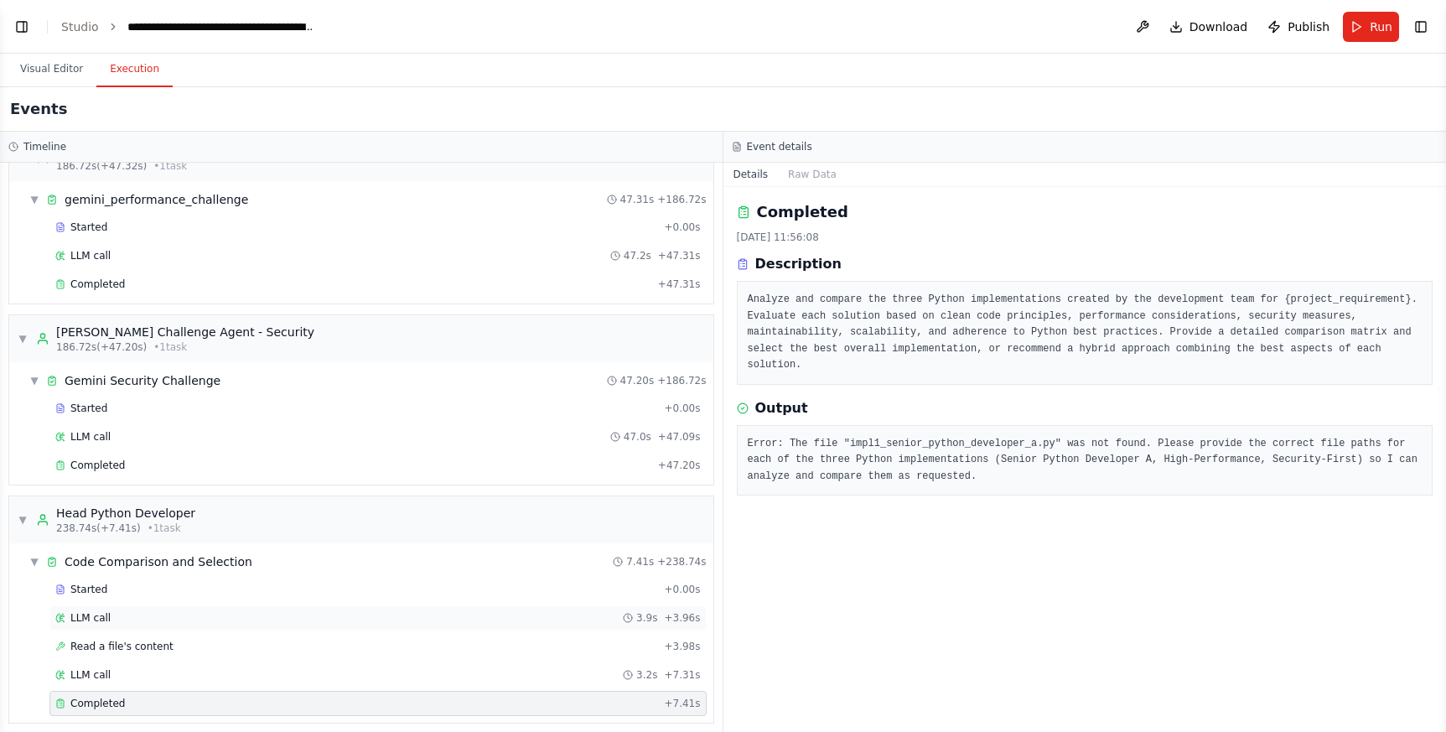
scroll to position [772, 0]
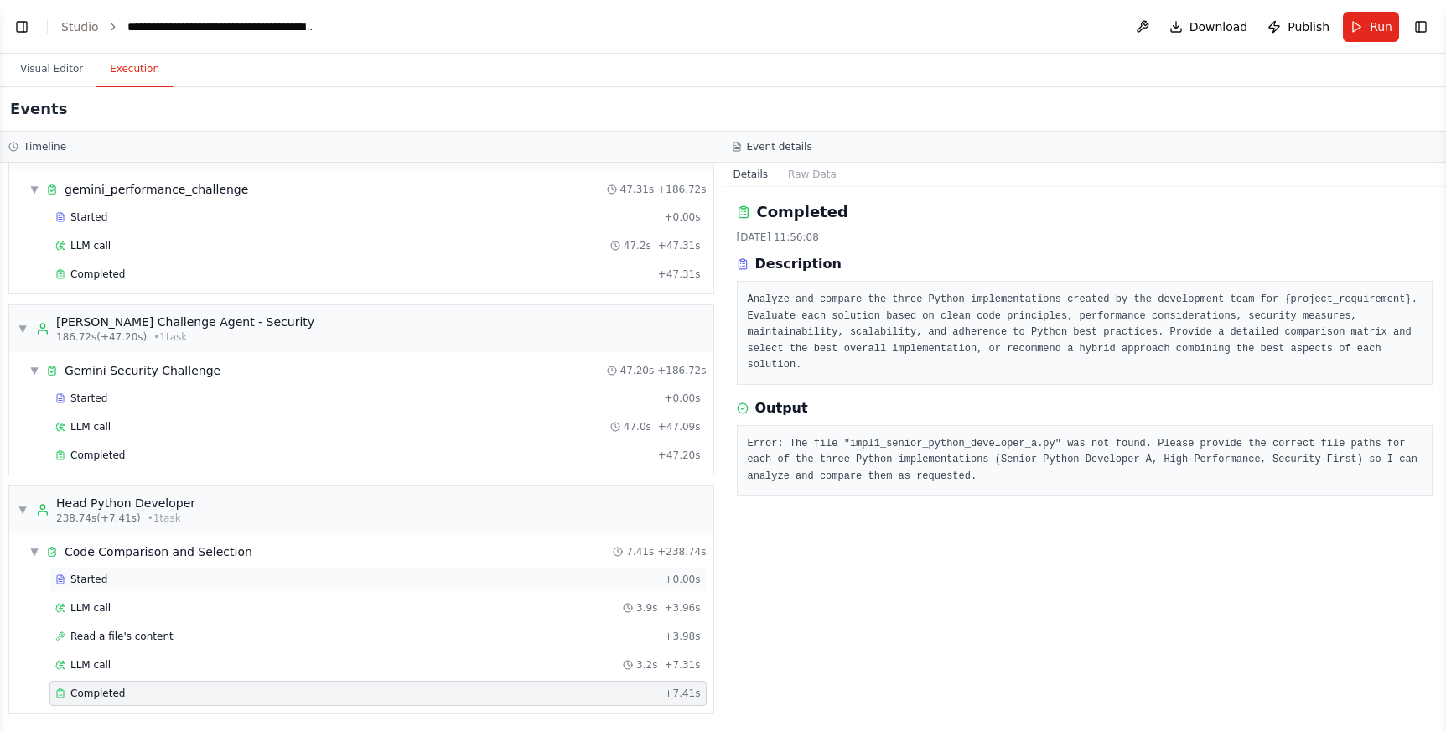
click at [120, 573] on div "Started" at bounding box center [356, 578] width 602 height 13
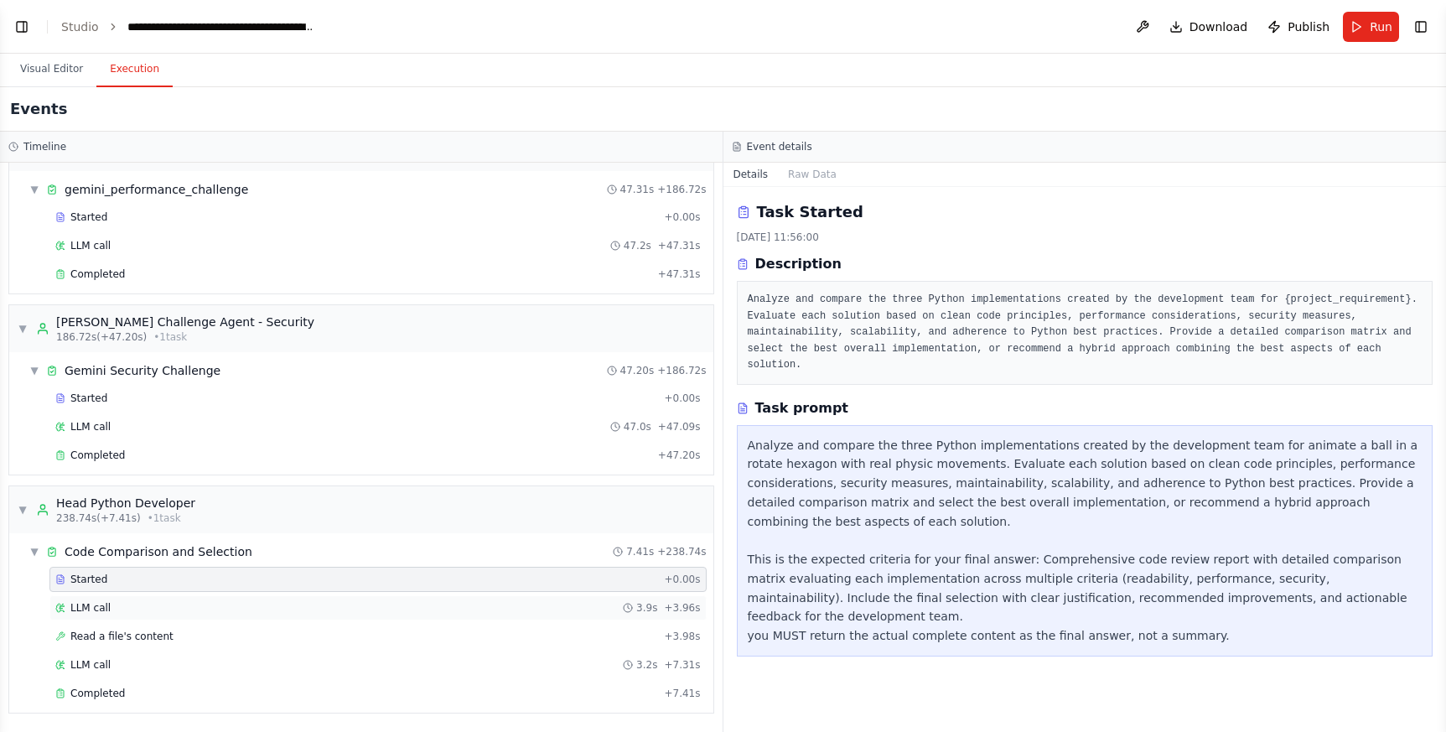
click at [122, 603] on div "LLM call 3.9s + 3.96s" at bounding box center [377, 607] width 645 height 13
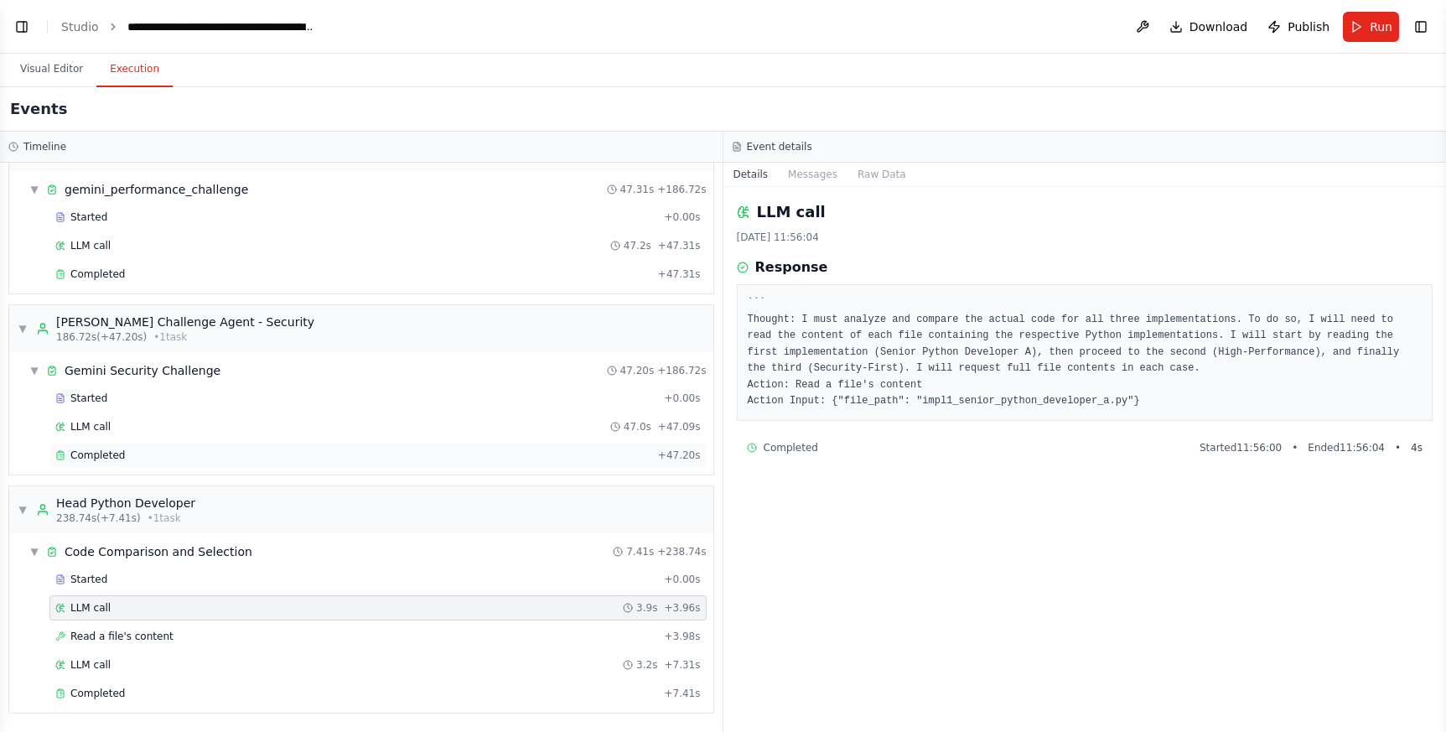
click at [122, 451] on div "Completed" at bounding box center [353, 454] width 596 height 13
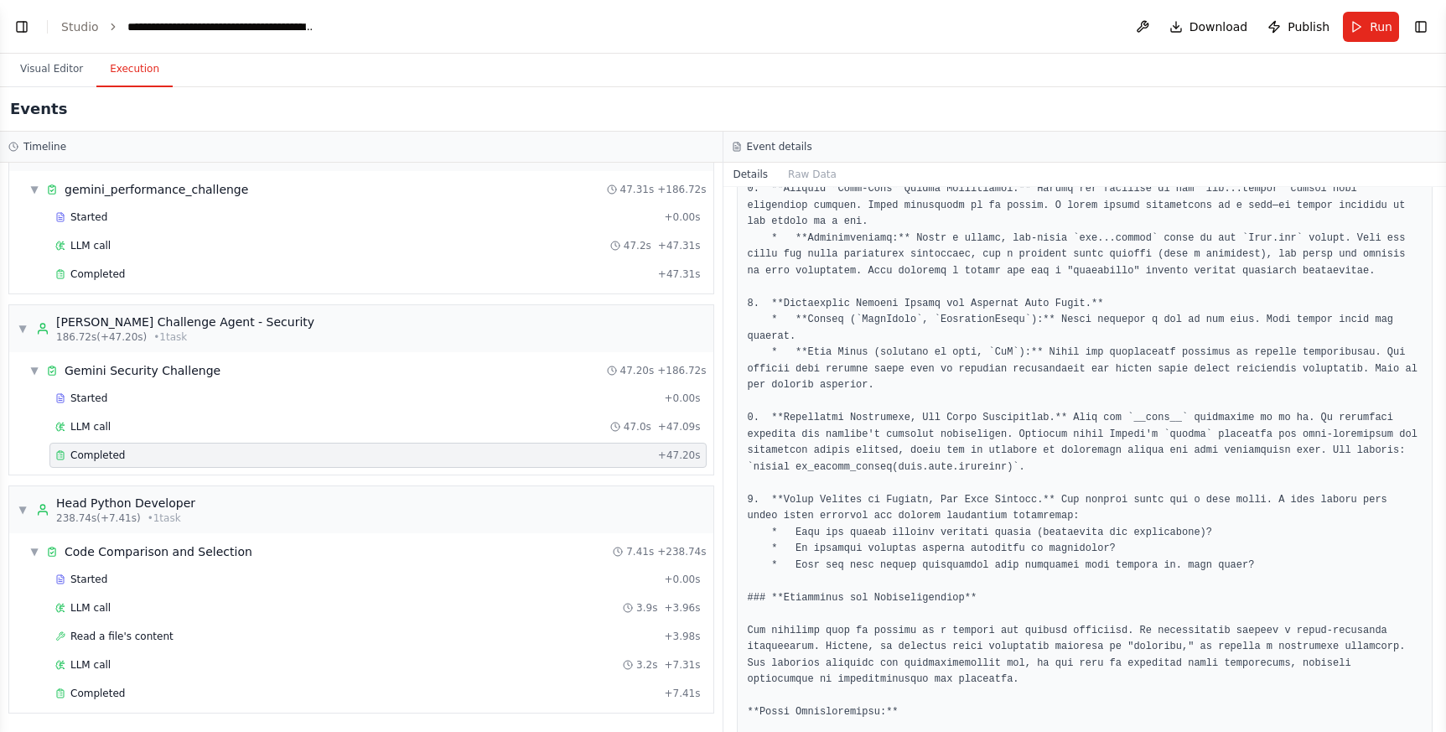
scroll to position [2259, 0]
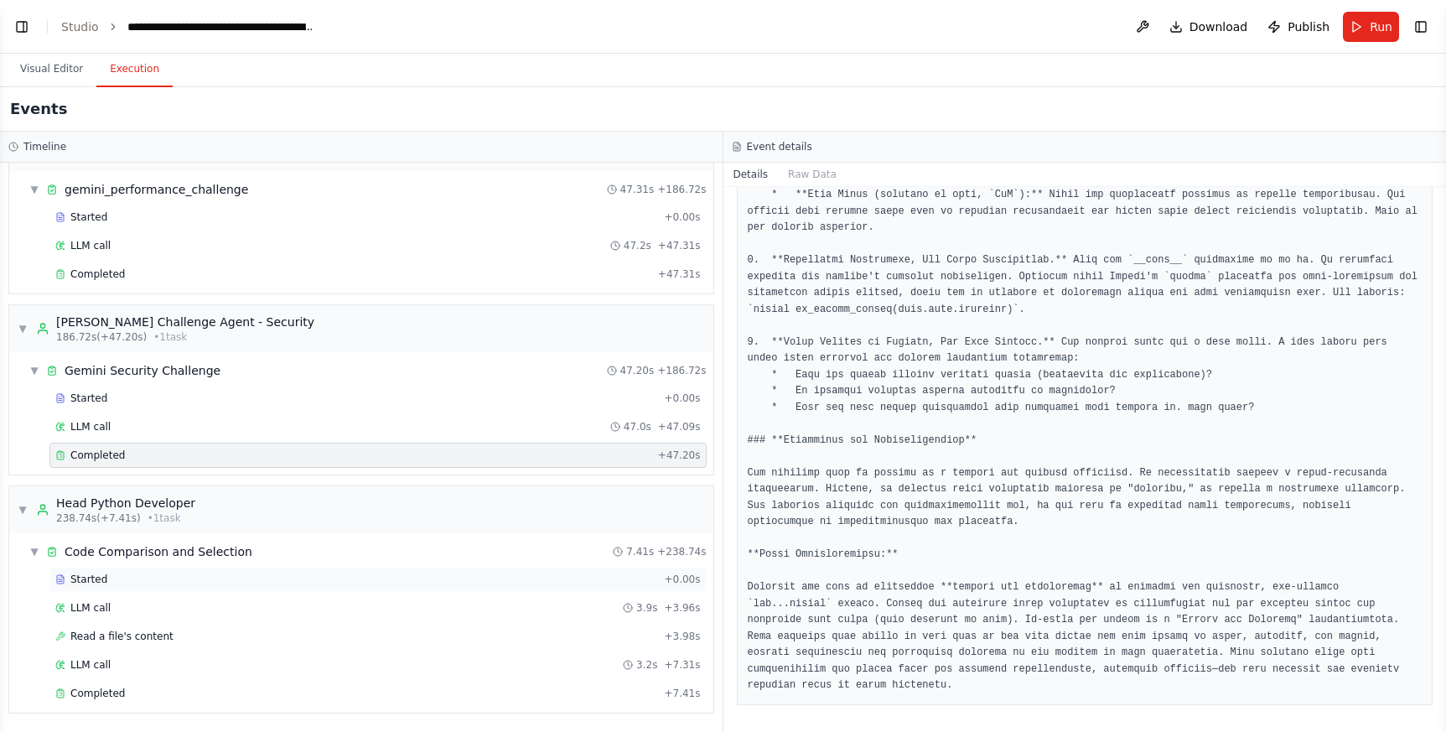
click at [122, 570] on div "Started + 0.00s" at bounding box center [377, 579] width 657 height 25
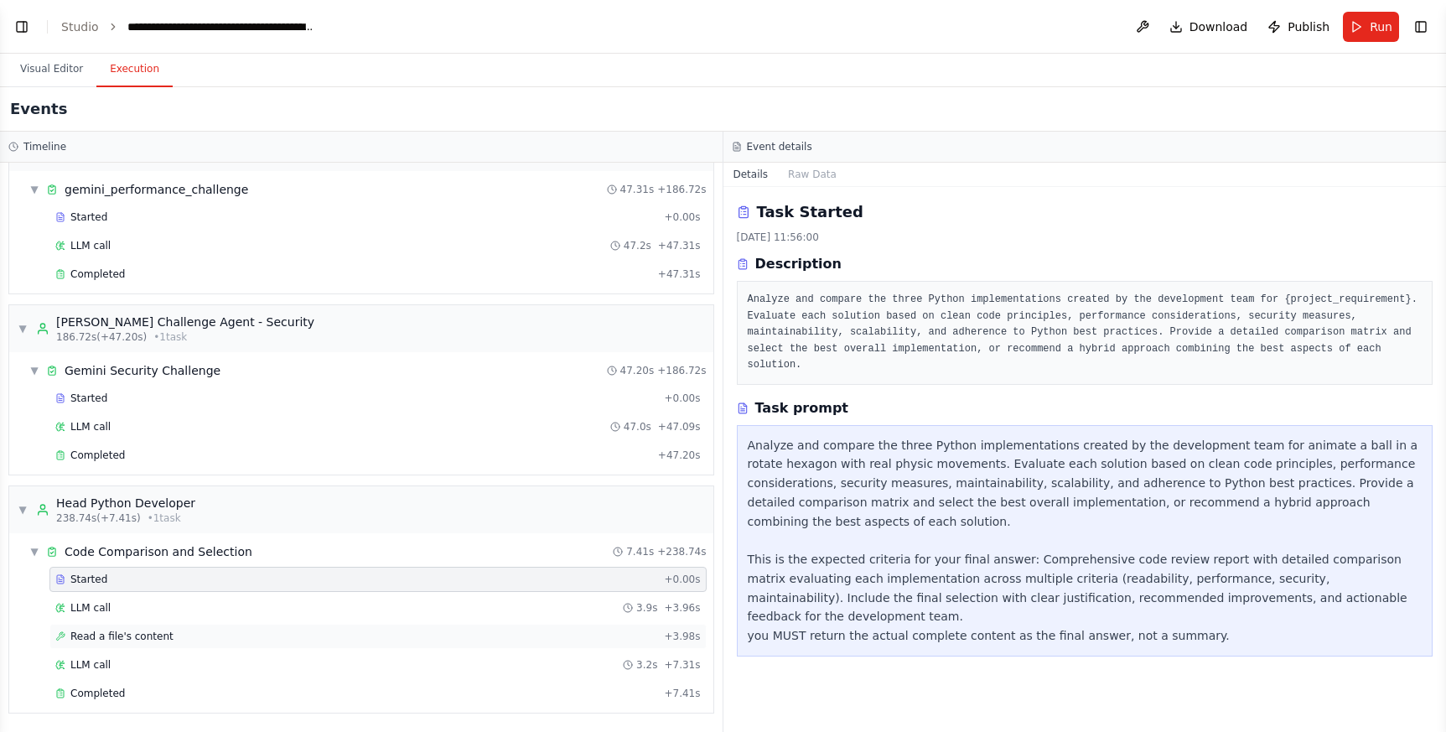
click at [107, 634] on span "Read a file's content" at bounding box center [121, 635] width 103 height 13
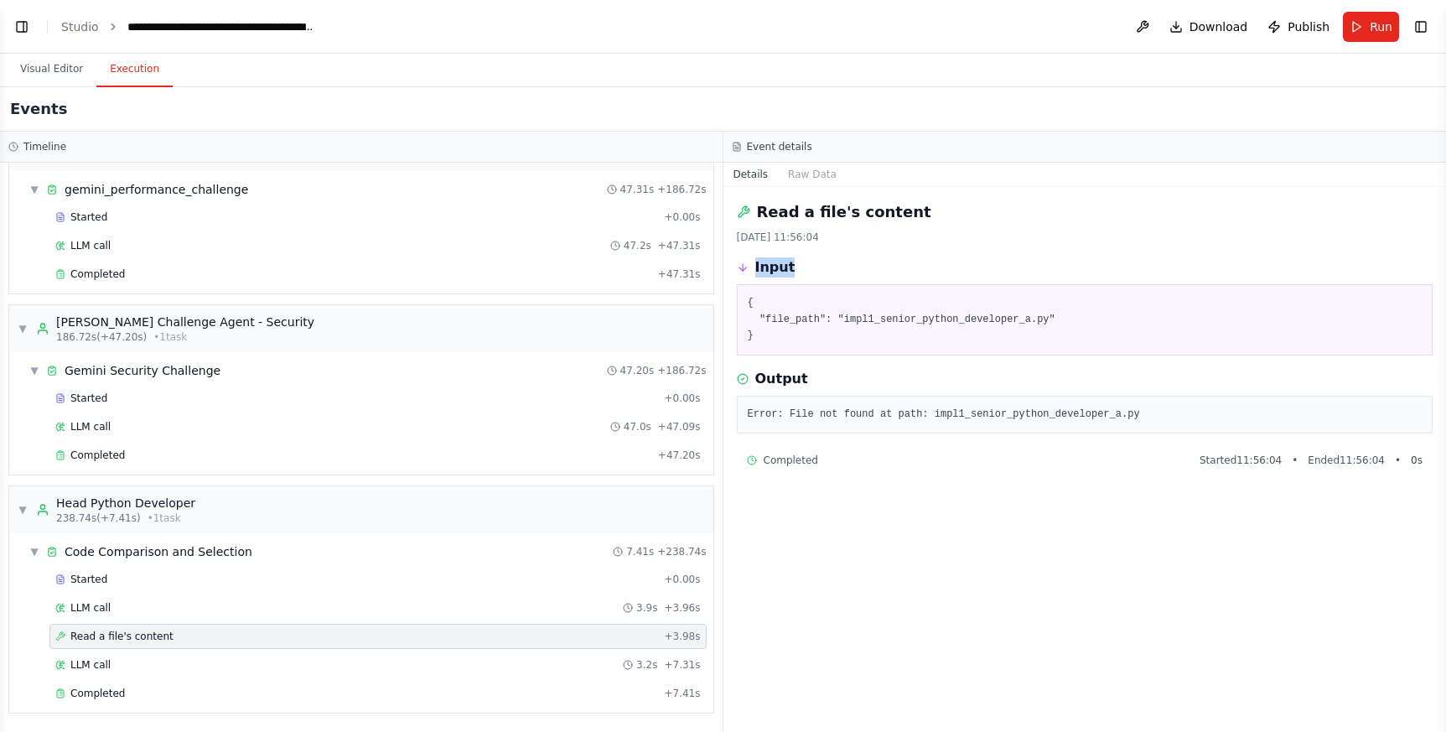
drag, startPoint x: 753, startPoint y: 269, endPoint x: 786, endPoint y: 272, distance: 32.9
click at [786, 272] on div "Input" at bounding box center [1085, 267] width 696 height 20
click at [787, 322] on pre "{ "file_path": "impl1_senior_python_developer_a.py" }" at bounding box center [1085, 319] width 675 height 49
drag, startPoint x: 843, startPoint y: 322, endPoint x: 1049, endPoint y: 323, distance: 206.2
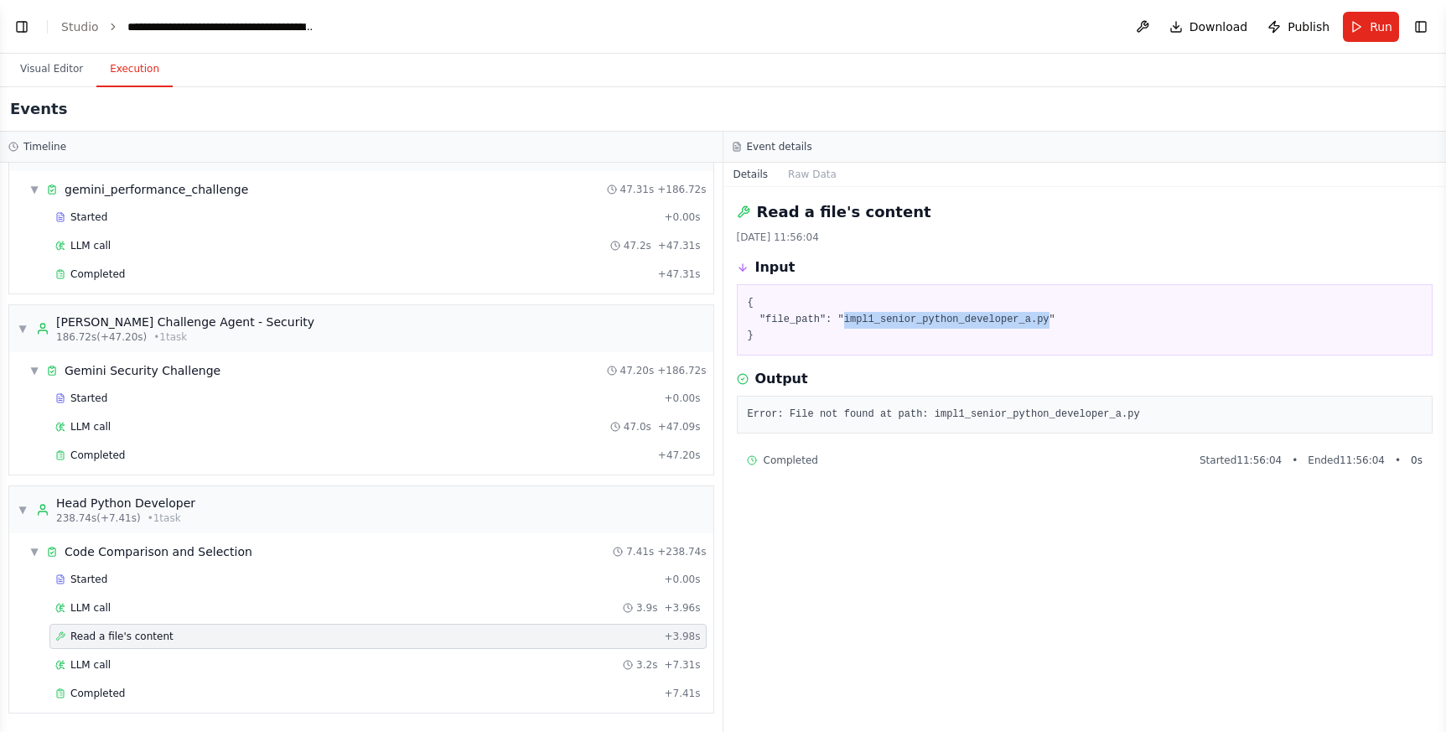
click at [1049, 323] on pre "{ "file_path": "impl1_senior_python_developer_a.py" }" at bounding box center [1085, 319] width 675 height 49
click at [65, 67] on button "Visual Editor" at bounding box center [52, 69] width 90 height 35
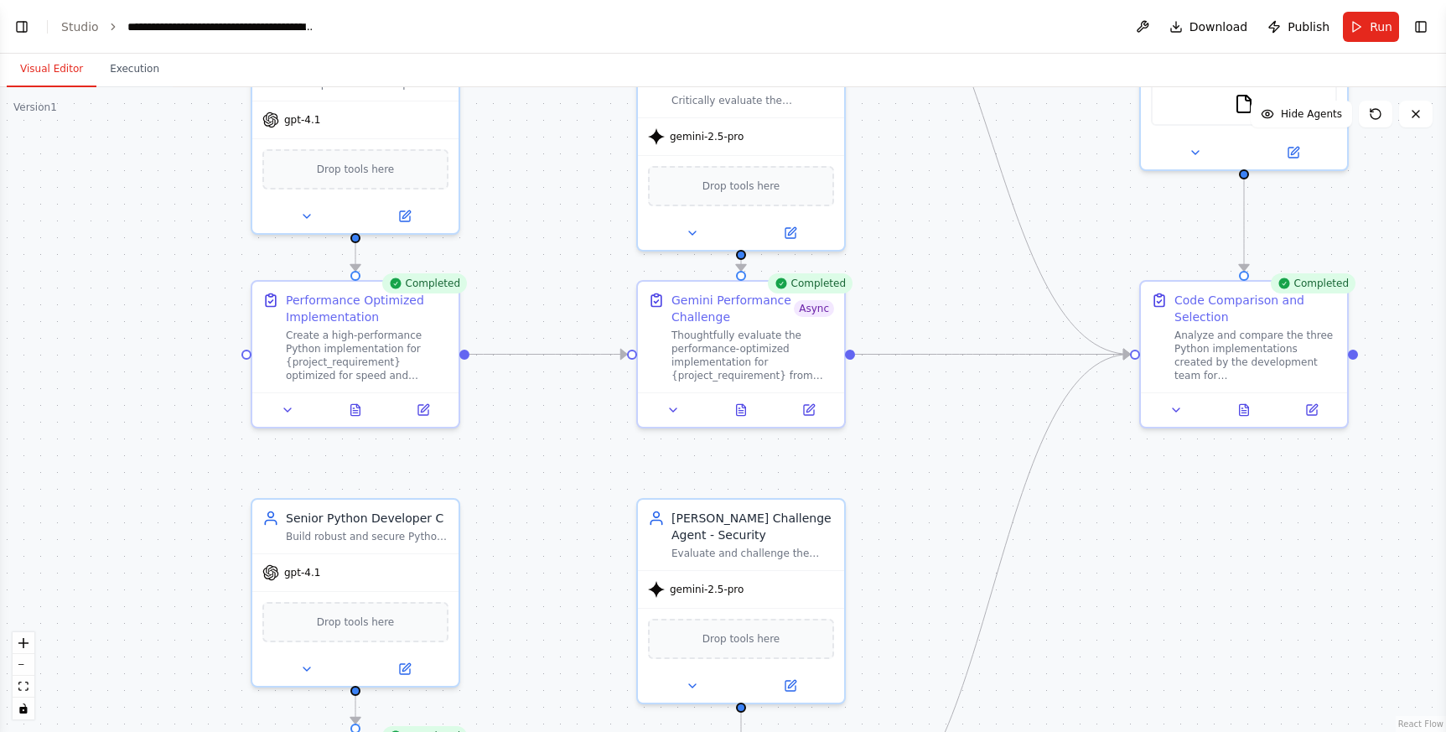
click at [939, 272] on div ".deletable-edge-delete-btn { width: 20px; height: 20px; border: 0px solid #ffff…" at bounding box center [723, 409] width 1446 height 644
click at [814, 403] on icon at bounding box center [808, 406] width 13 height 13
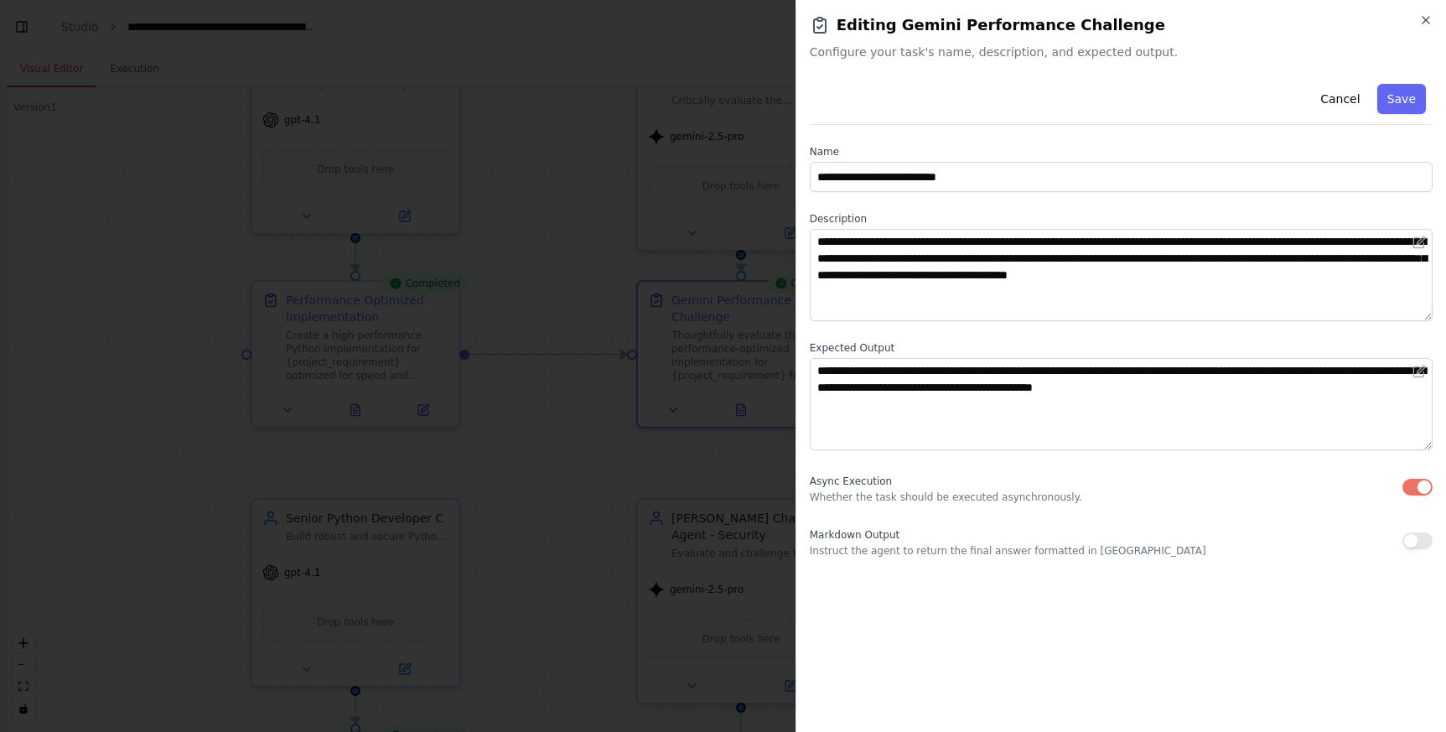
click at [1420, 489] on button "button" at bounding box center [1417, 487] width 30 height 17
click at [1419, 98] on button "Save" at bounding box center [1401, 99] width 49 height 30
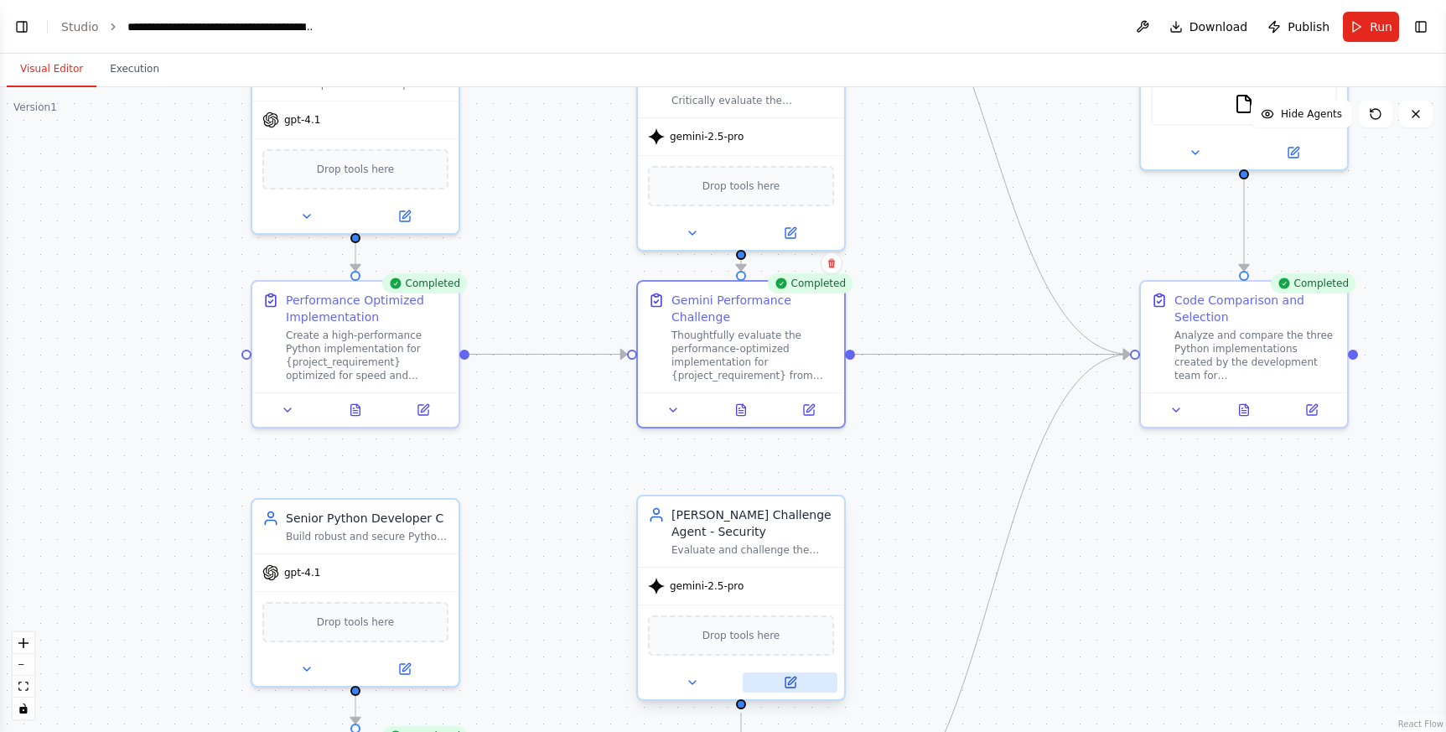
click at [784, 688] on icon at bounding box center [790, 681] width 13 height 13
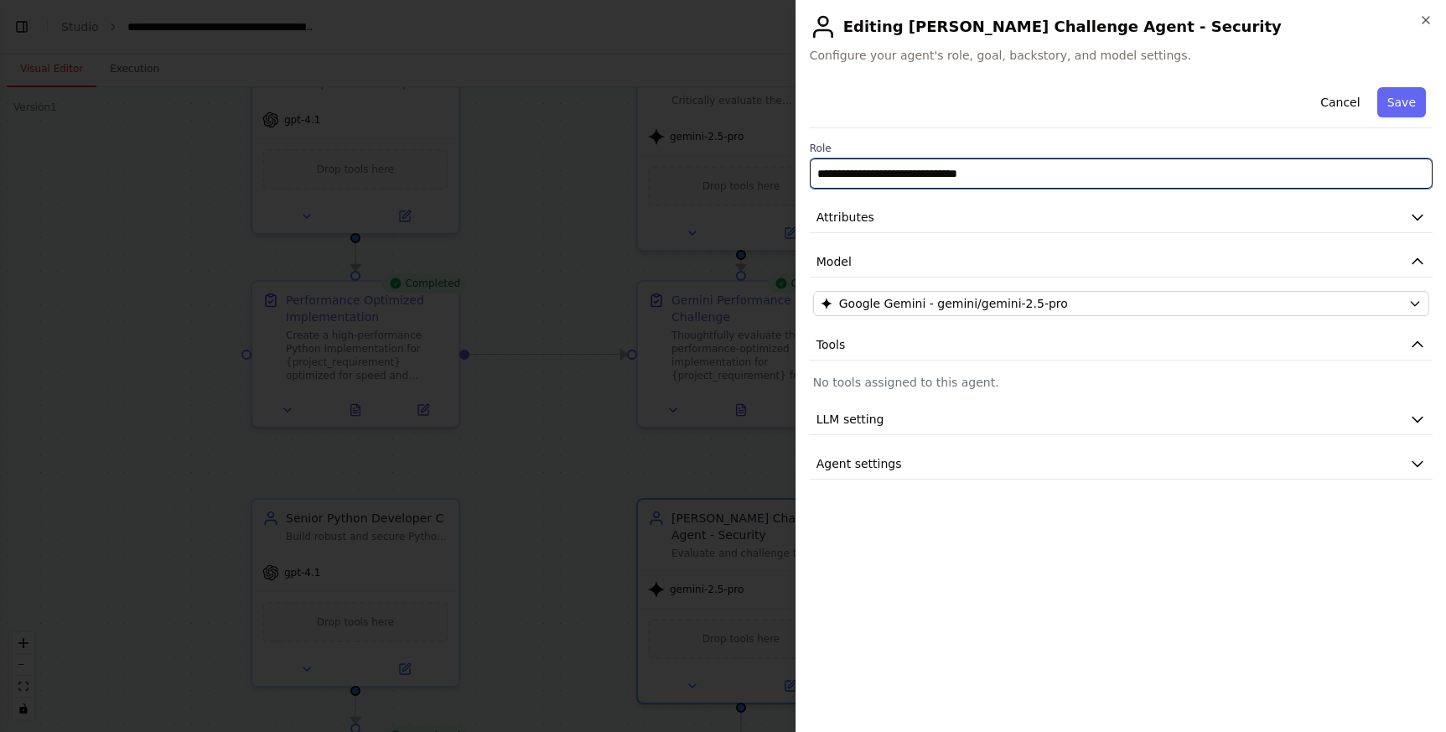
click at [845, 179] on input "**********" at bounding box center [1121, 173] width 623 height 30
type input "**********"
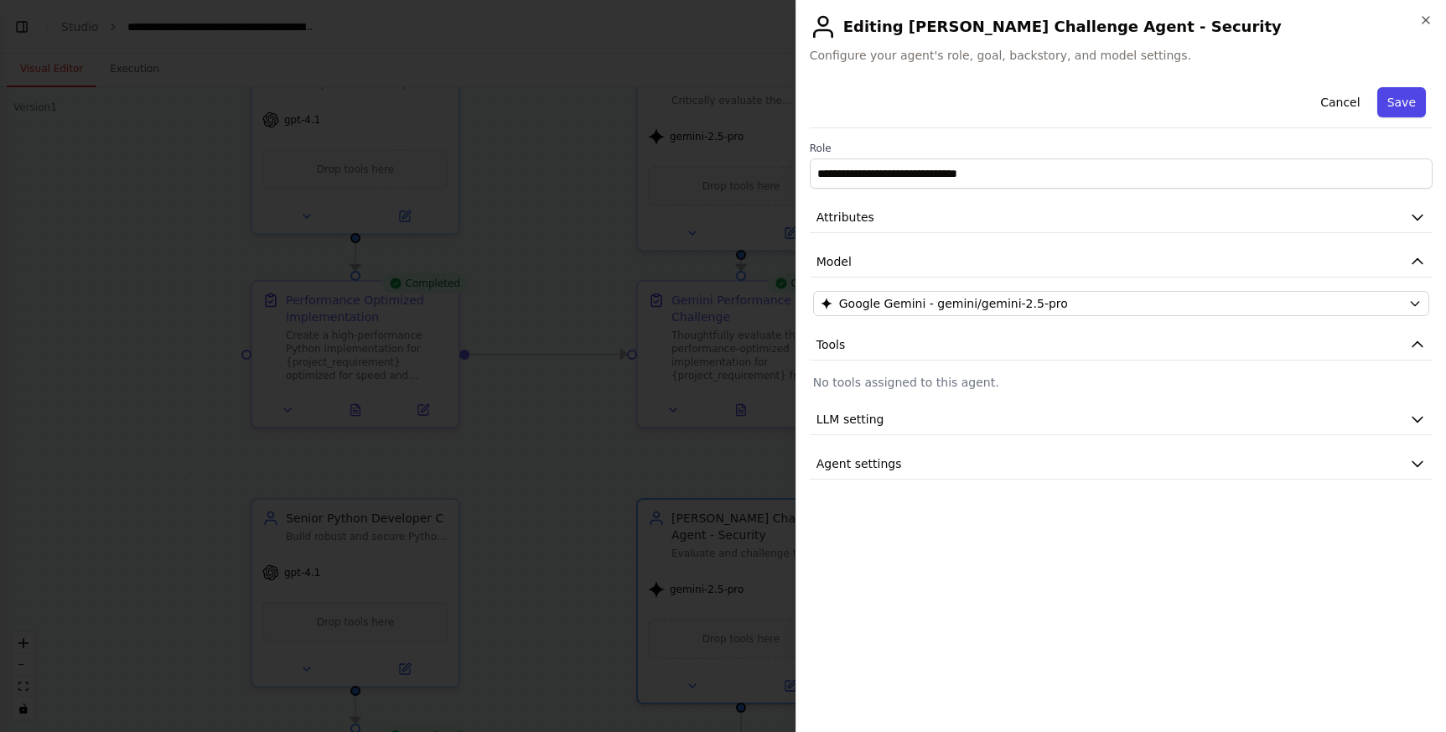
click at [1396, 96] on button "Save" at bounding box center [1401, 102] width 49 height 30
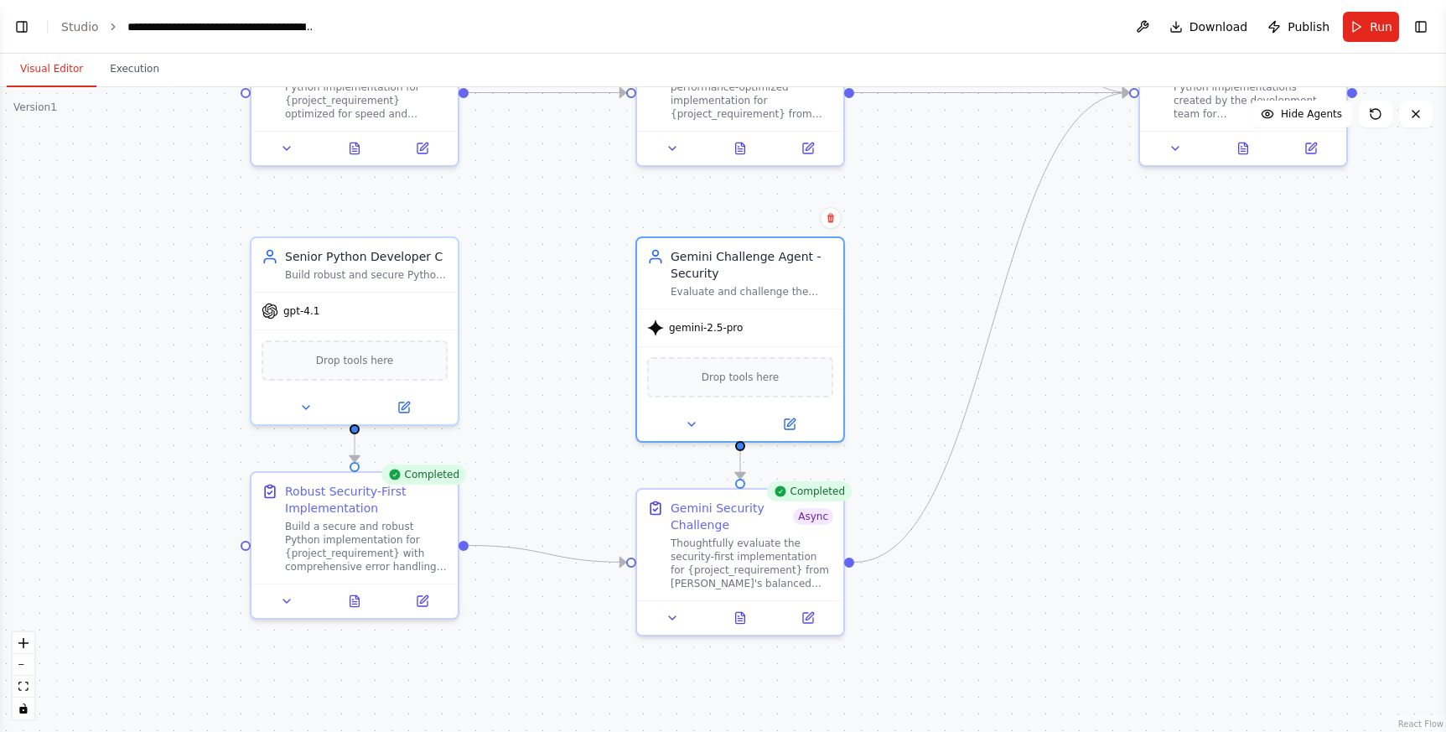
drag, startPoint x: 893, startPoint y: 562, endPoint x: 892, endPoint y: 253, distance: 309.3
click at [892, 253] on div ".deletable-edge-delete-btn { width: 20px; height: 20px; border: 0px solid #ffff…" at bounding box center [723, 409] width 1446 height 644
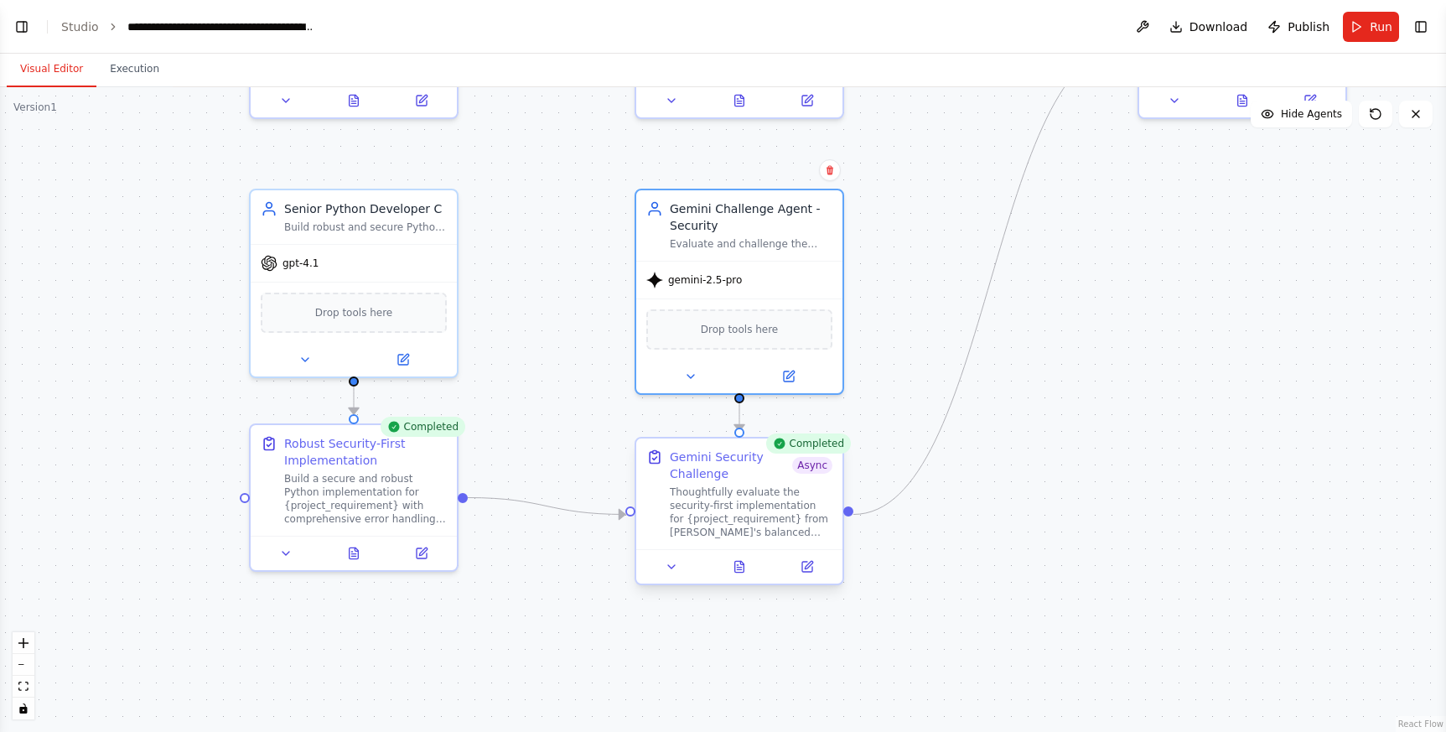
click at [758, 474] on div "Gemini Security Challenge" at bounding box center [731, 465] width 122 height 34
click at [800, 567] on icon at bounding box center [806, 566] width 13 height 13
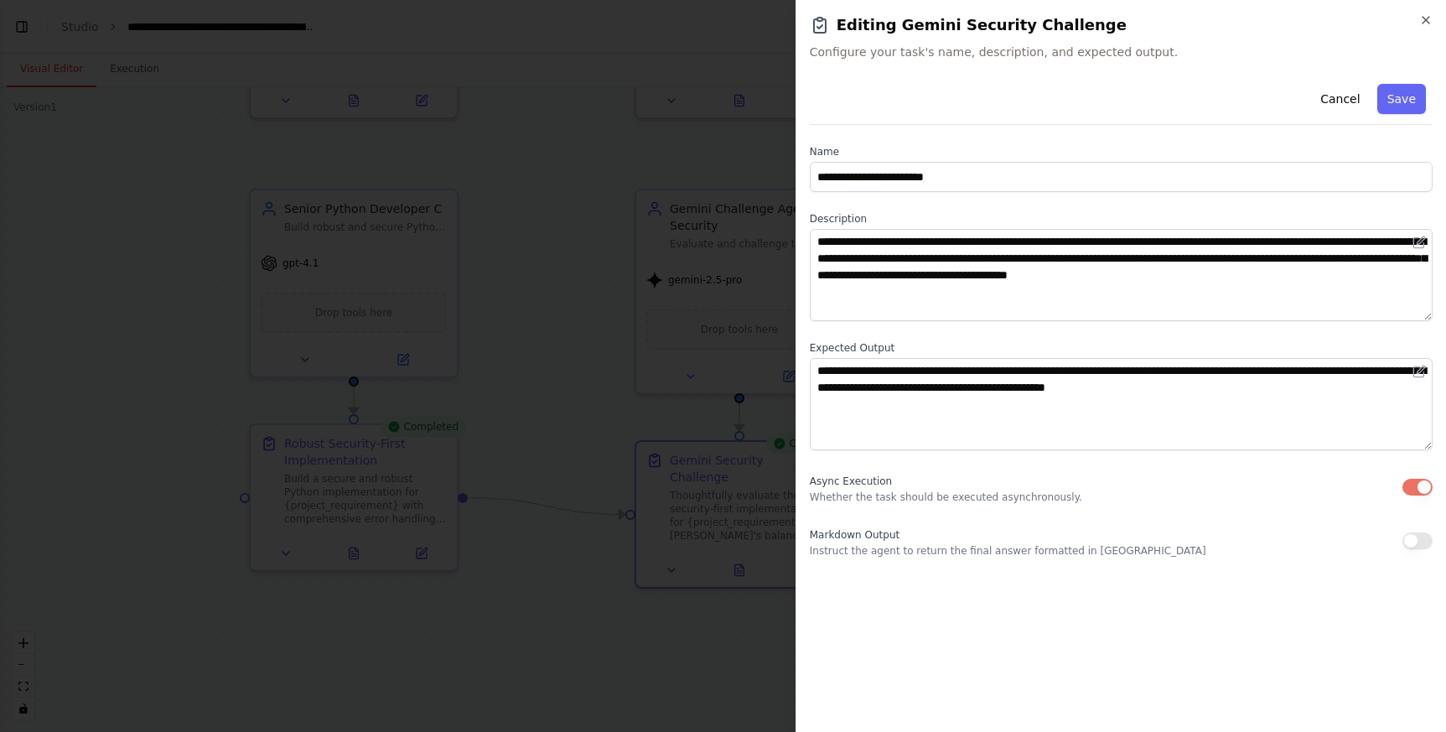
click at [1430, 482] on button "button" at bounding box center [1417, 487] width 30 height 17
click at [1406, 101] on button "Save" at bounding box center [1401, 99] width 49 height 30
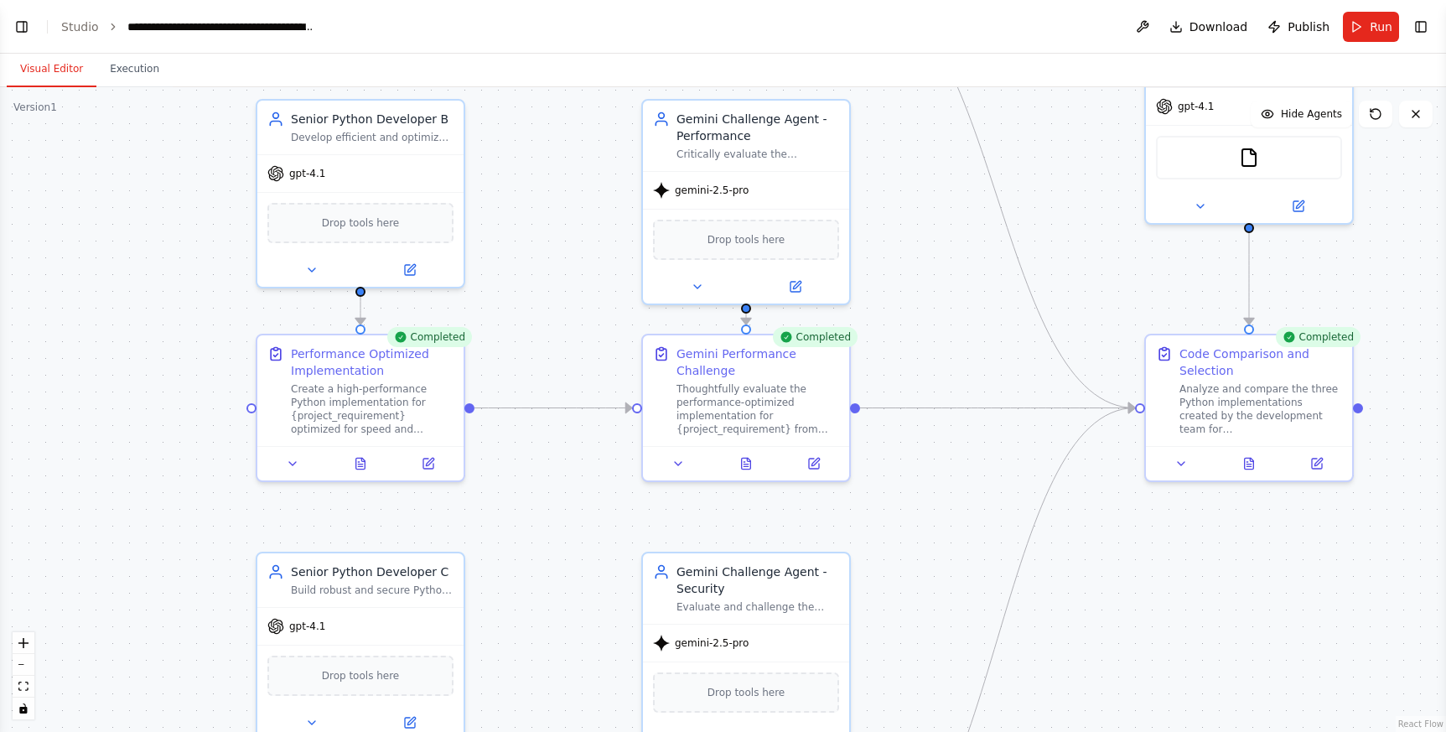
drag, startPoint x: 939, startPoint y: 164, endPoint x: 944, endPoint y: 560, distance: 395.6
click at [944, 560] on div ".deletable-edge-delete-btn { width: 20px; height: 20px; border: 0px solid #ffff…" at bounding box center [723, 409] width 1446 height 644
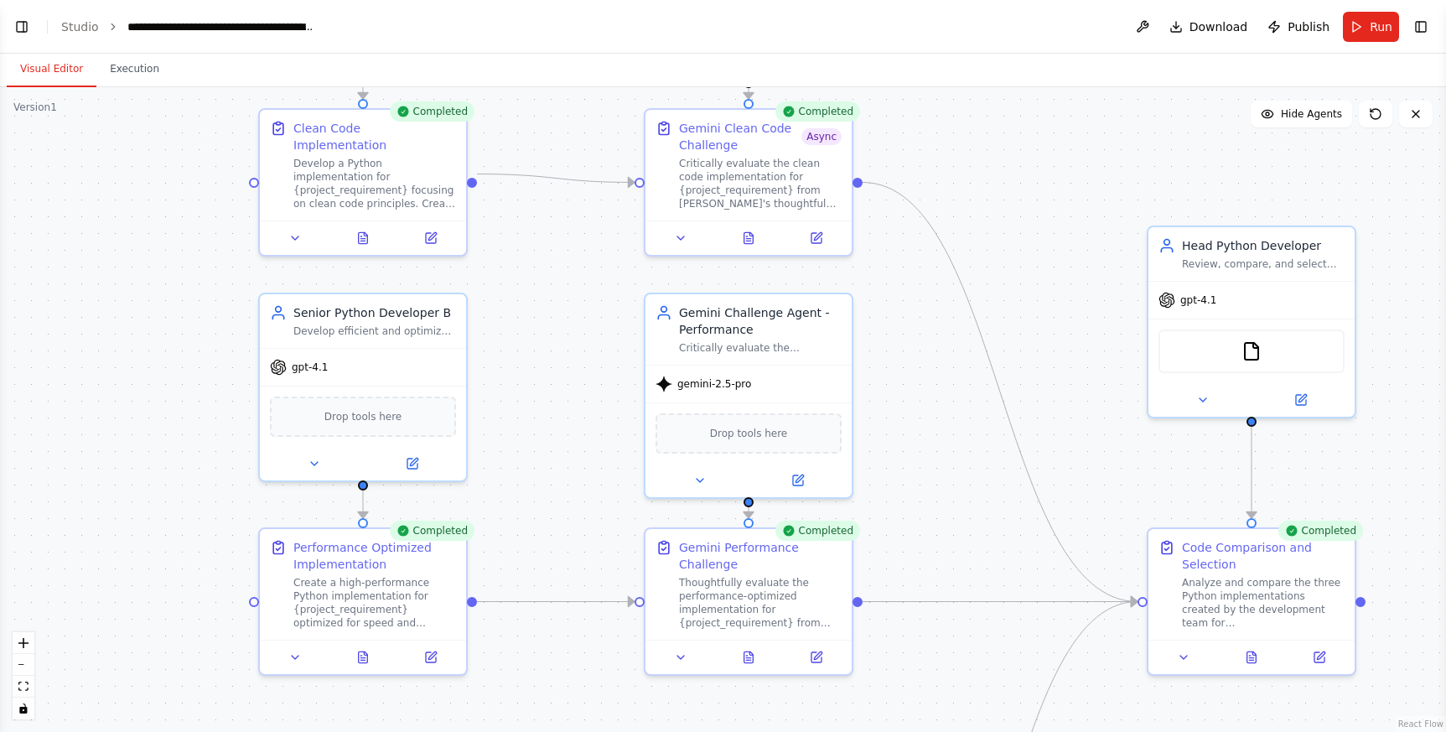
drag, startPoint x: 903, startPoint y: 289, endPoint x: 903, endPoint y: 545, distance: 255.6
click at [903, 545] on div ".deletable-edge-delete-btn { width: 20px; height: 20px; border: 0px solid #ffff…" at bounding box center [723, 409] width 1446 height 644
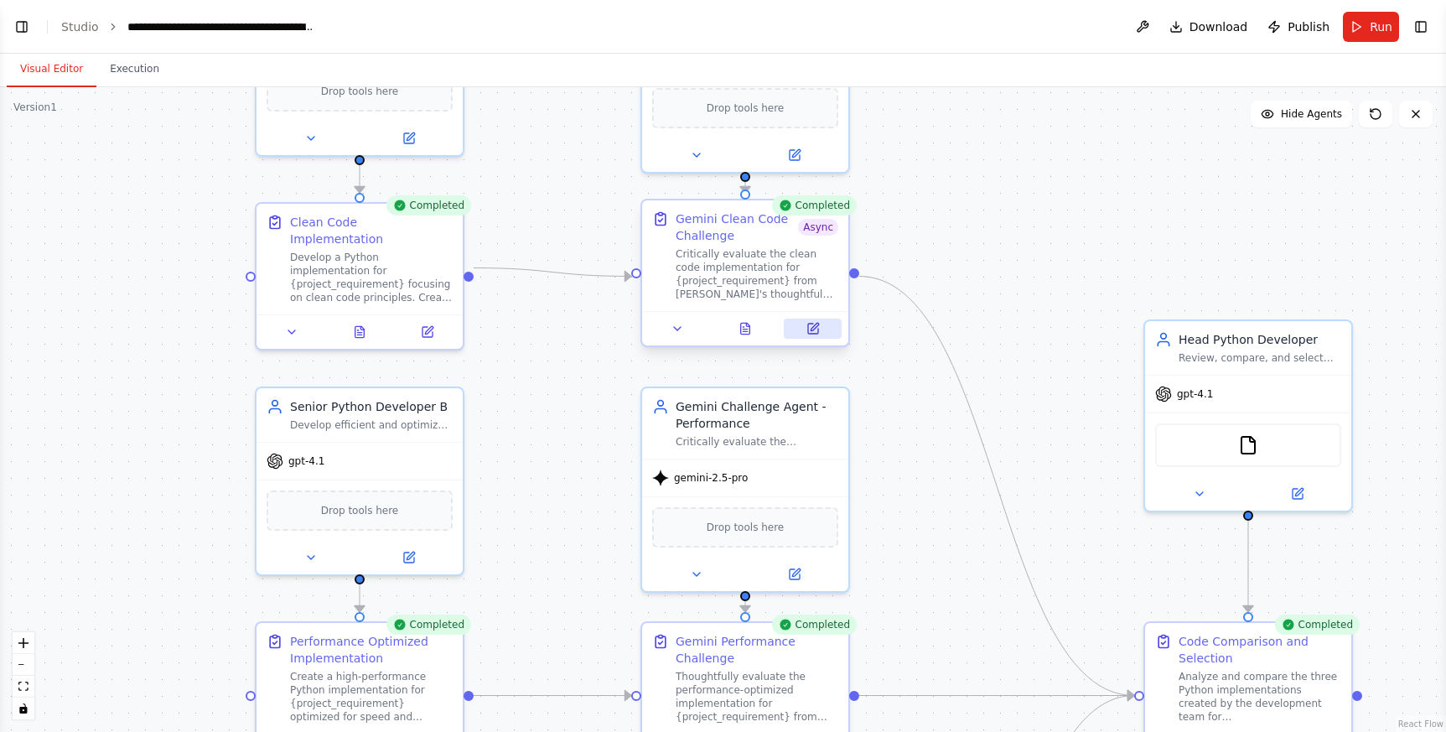
click at [815, 326] on icon at bounding box center [814, 327] width 8 height 8
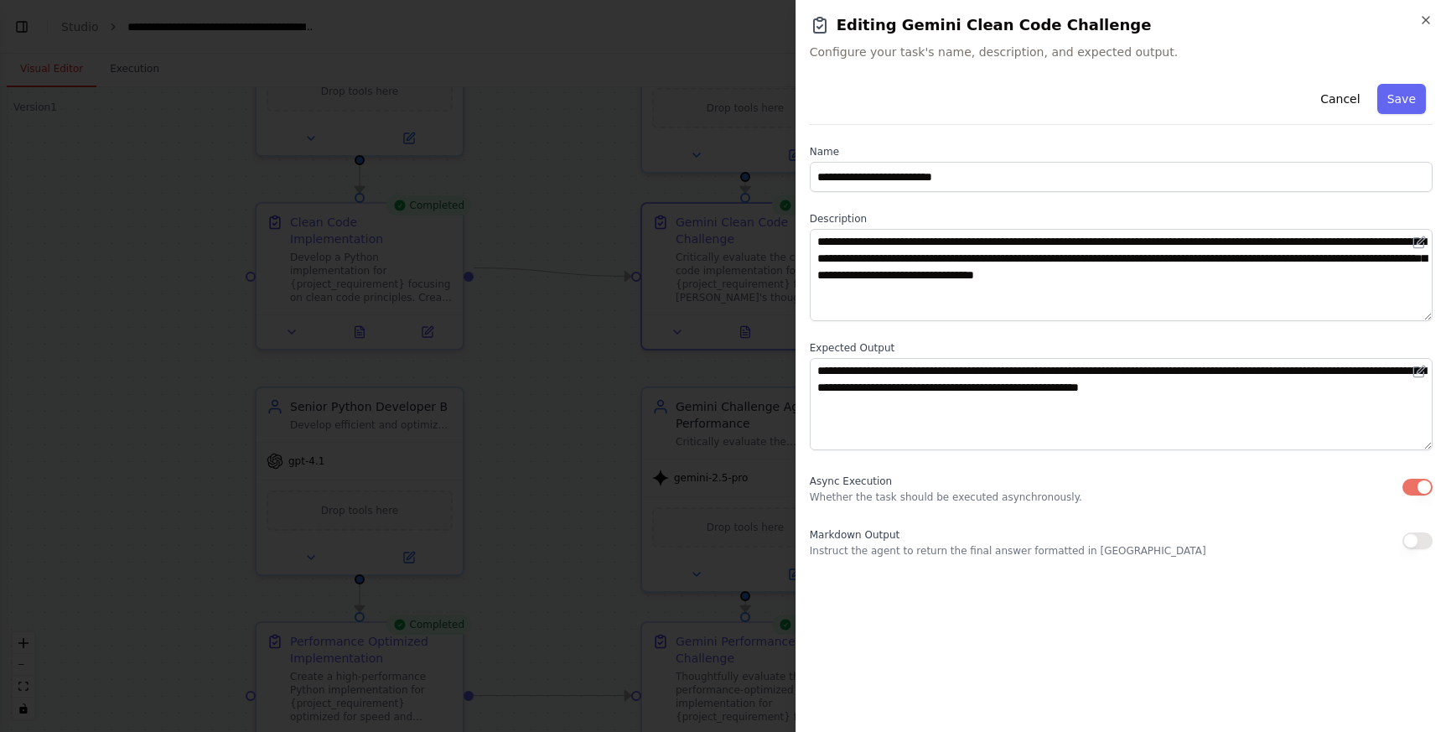
click at [1429, 482] on button "button" at bounding box center [1417, 487] width 30 height 17
click at [1405, 102] on button "Save" at bounding box center [1401, 99] width 49 height 30
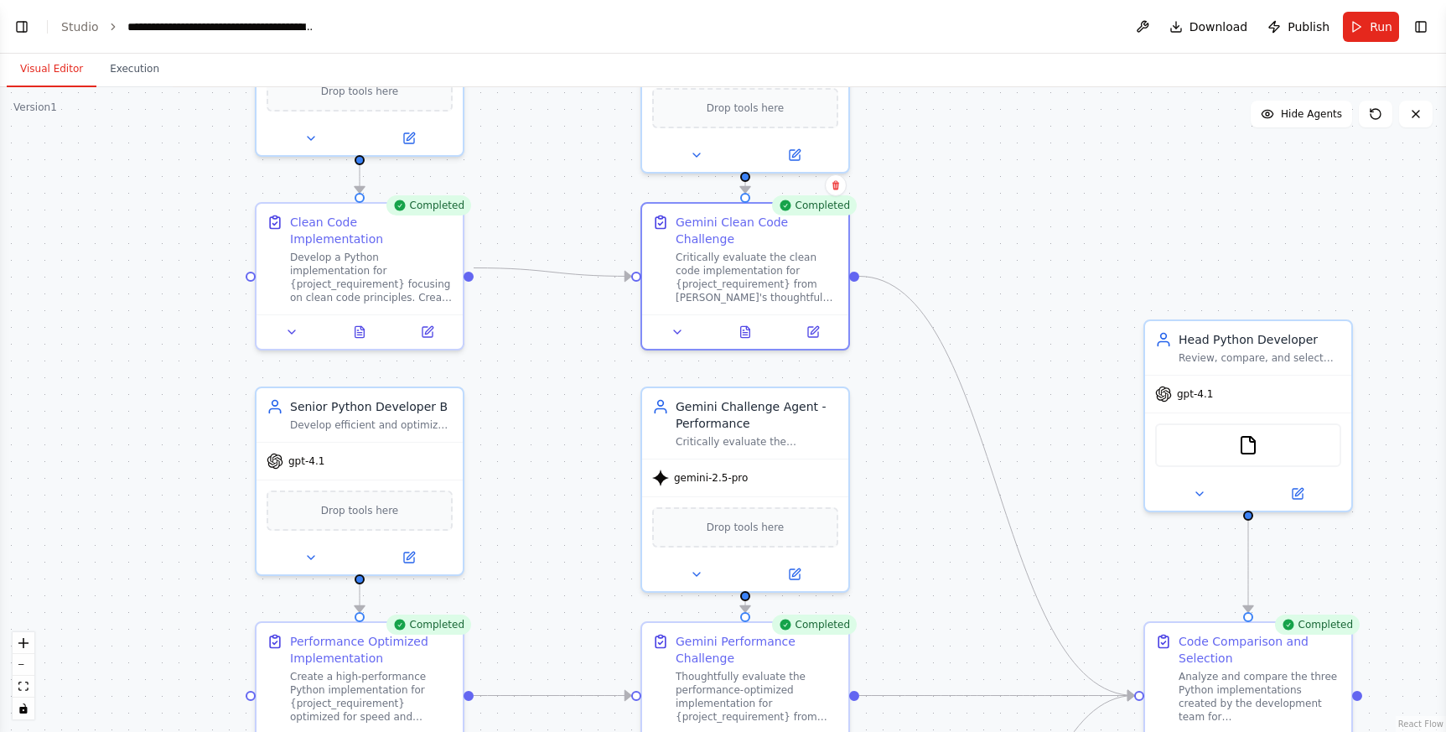
click at [1013, 229] on div ".deletable-edge-delete-btn { width: 20px; height: 20px; border: 0px solid #ffff…" at bounding box center [723, 409] width 1446 height 644
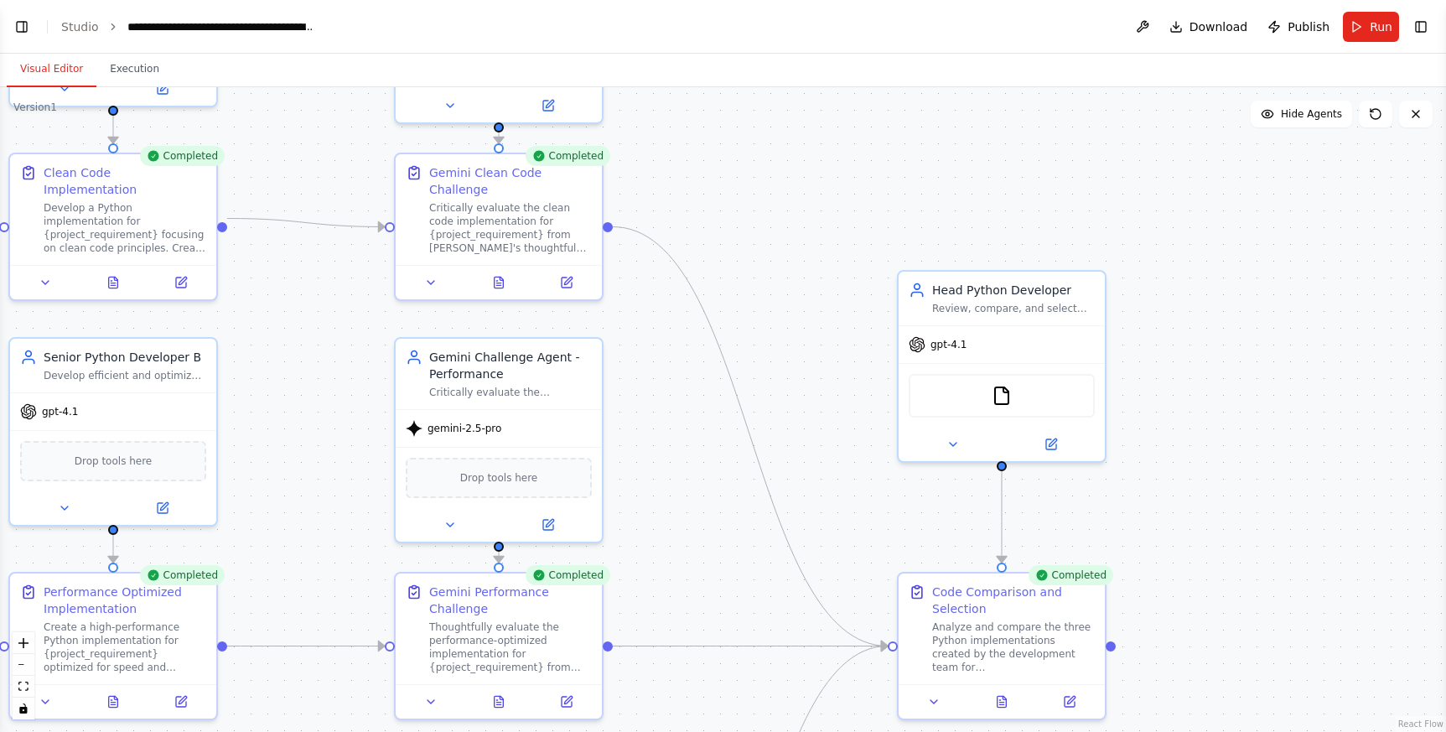
drag, startPoint x: 1103, startPoint y: 251, endPoint x: 878, endPoint y: 167, distance: 239.7
click at [878, 167] on div ".deletable-edge-delete-btn { width: 20px; height: 20px; border: 0px solid #ffff…" at bounding box center [723, 409] width 1446 height 644
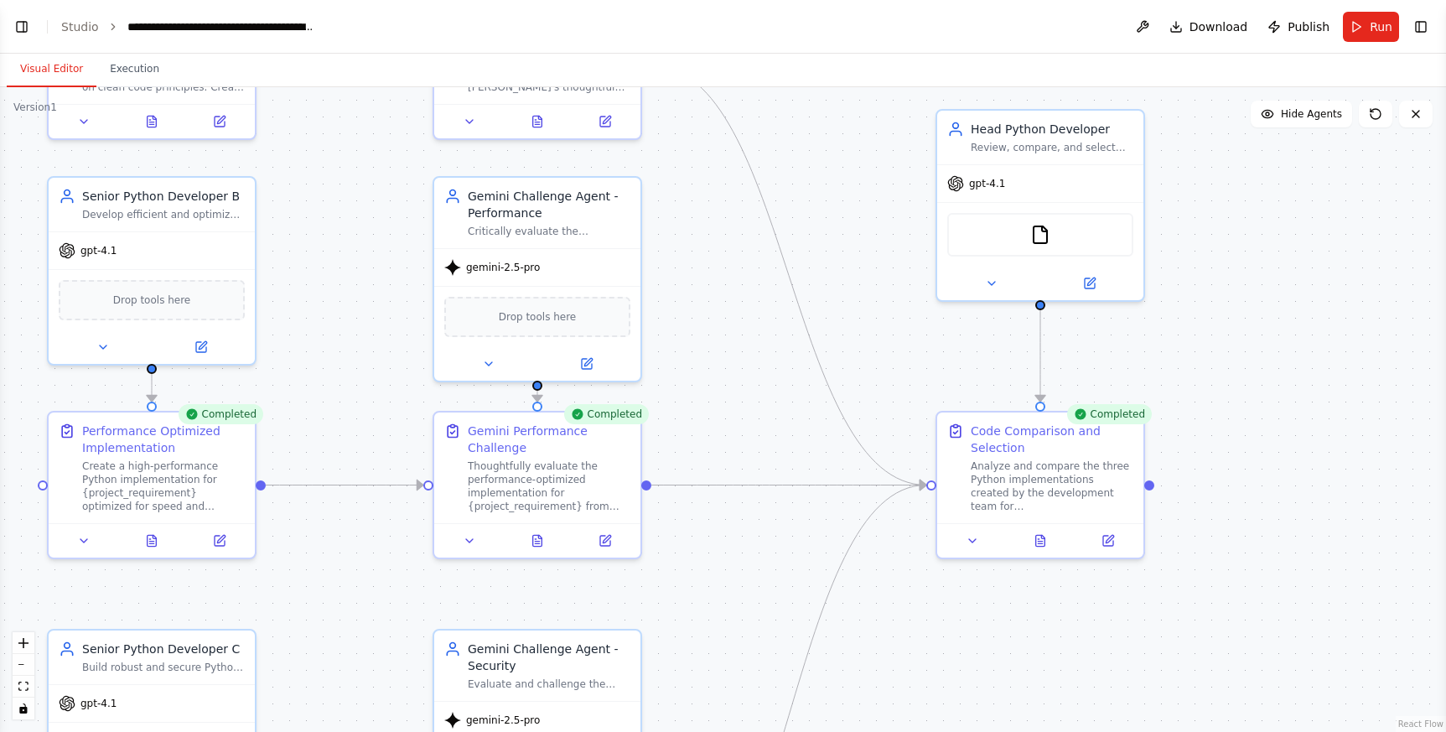
drag, startPoint x: 1200, startPoint y: 349, endPoint x: 1238, endPoint y: 191, distance: 162.0
click at [1238, 191] on div ".deletable-edge-delete-btn { width: 20px; height: 20px; border: 0px solid #ffff…" at bounding box center [723, 409] width 1446 height 644
click at [20, 686] on icon "fit view" at bounding box center [23, 685] width 10 height 9
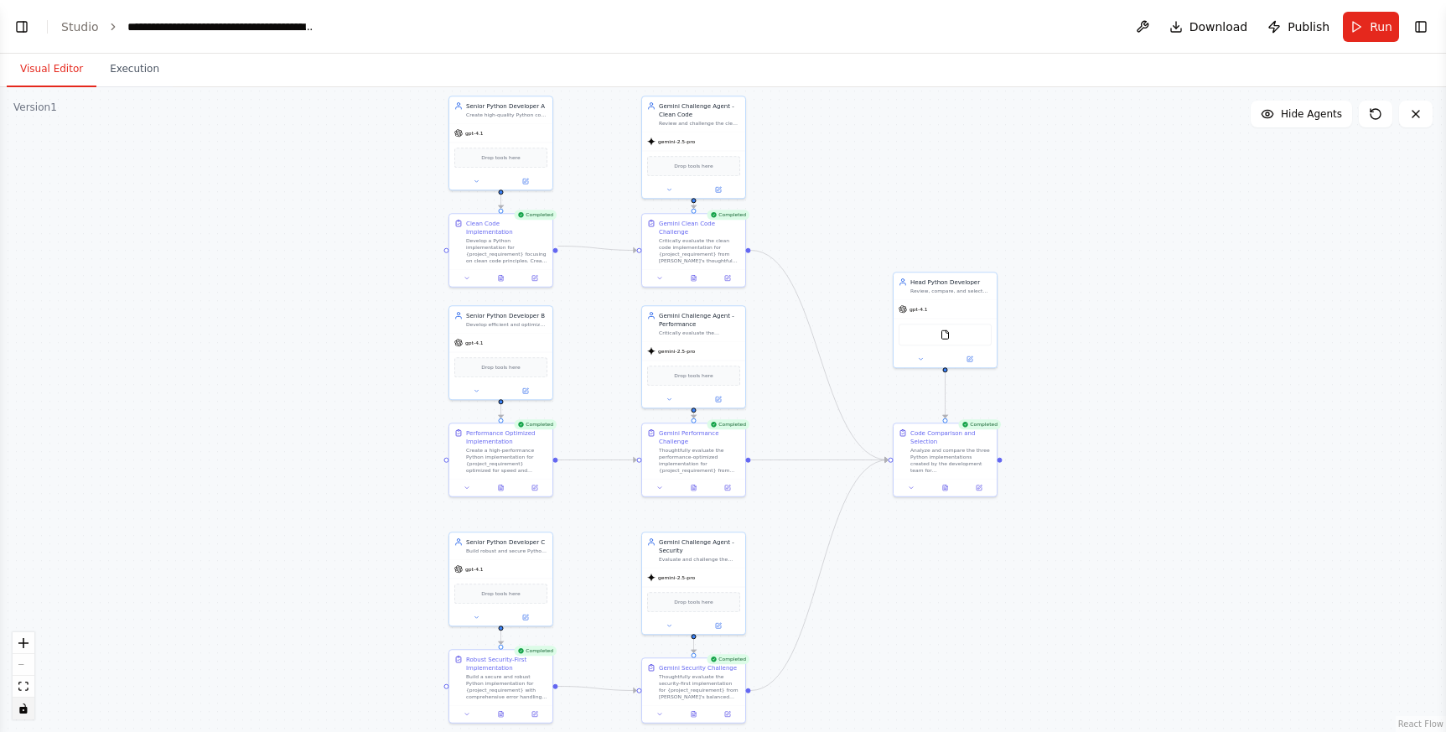
click at [19, 708] on icon "toggle interactivity" at bounding box center [23, 708] width 8 height 10
click at [22, 709] on icon "toggle interactivity" at bounding box center [23, 708] width 8 height 10
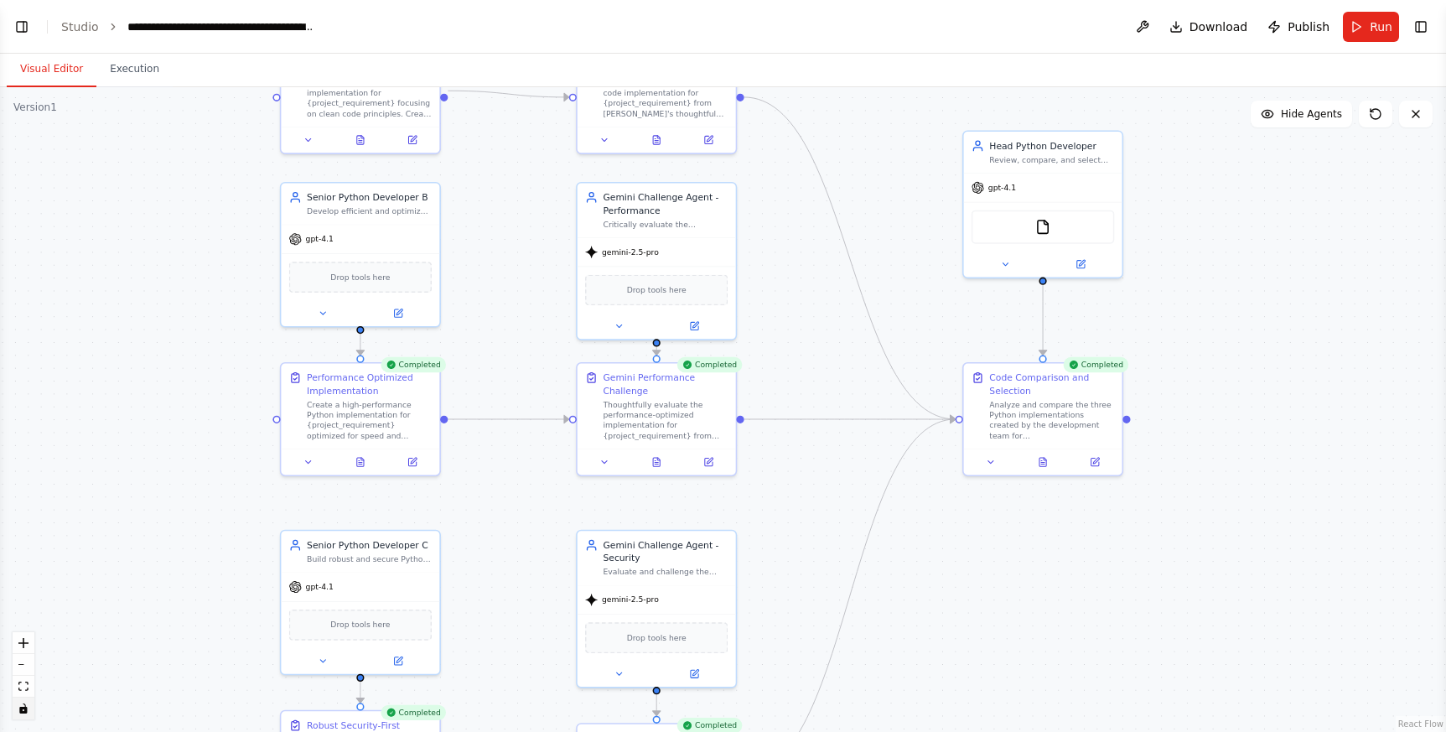
drag, startPoint x: 1257, startPoint y: 386, endPoint x: 1246, endPoint y: 384, distance: 11.0
click at [1246, 384] on div ".deletable-edge-delete-btn { width: 20px; height: 20px; border: 0px solid #ffff…" at bounding box center [723, 409] width 1446 height 644
click at [1010, 424] on div "Analyze and compare the three Python implementations created by the development…" at bounding box center [1051, 416] width 125 height 41
click at [1028, 422] on div "Analyze and compare the three Python implementations created by the development…" at bounding box center [1051, 416] width 125 height 41
click at [1045, 458] on icon at bounding box center [1042, 459] width 7 height 8
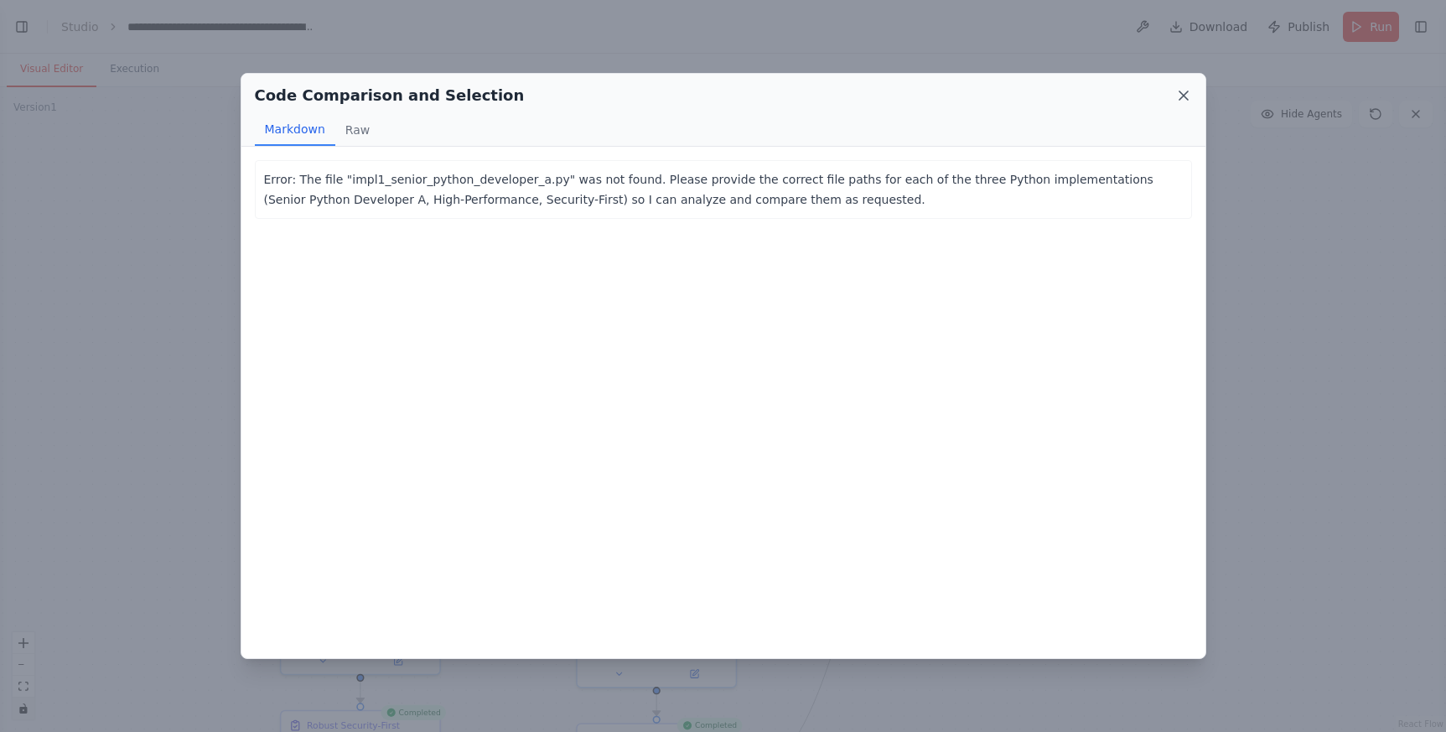
click at [1177, 93] on icon at bounding box center [1183, 95] width 17 height 17
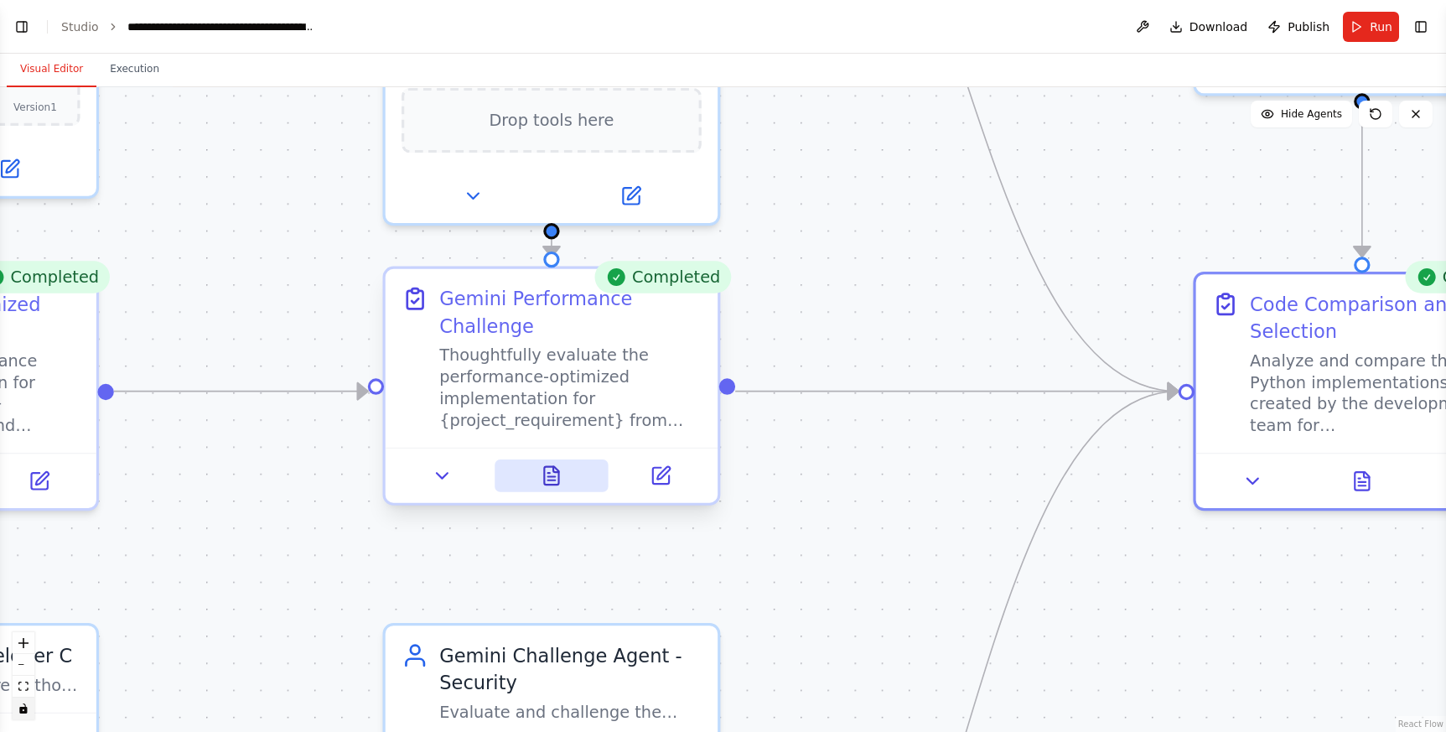
click at [549, 486] on button at bounding box center [551, 475] width 114 height 33
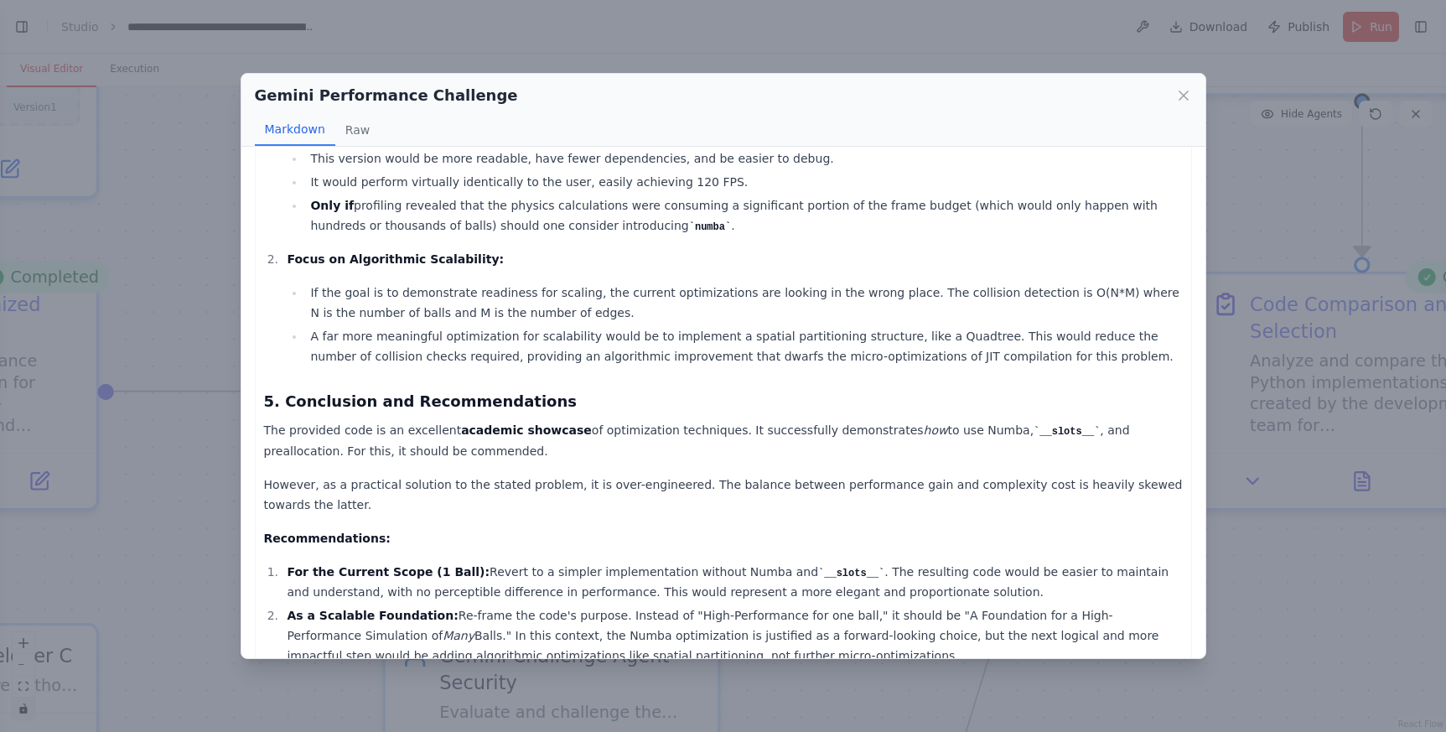
scroll to position [1627, 0]
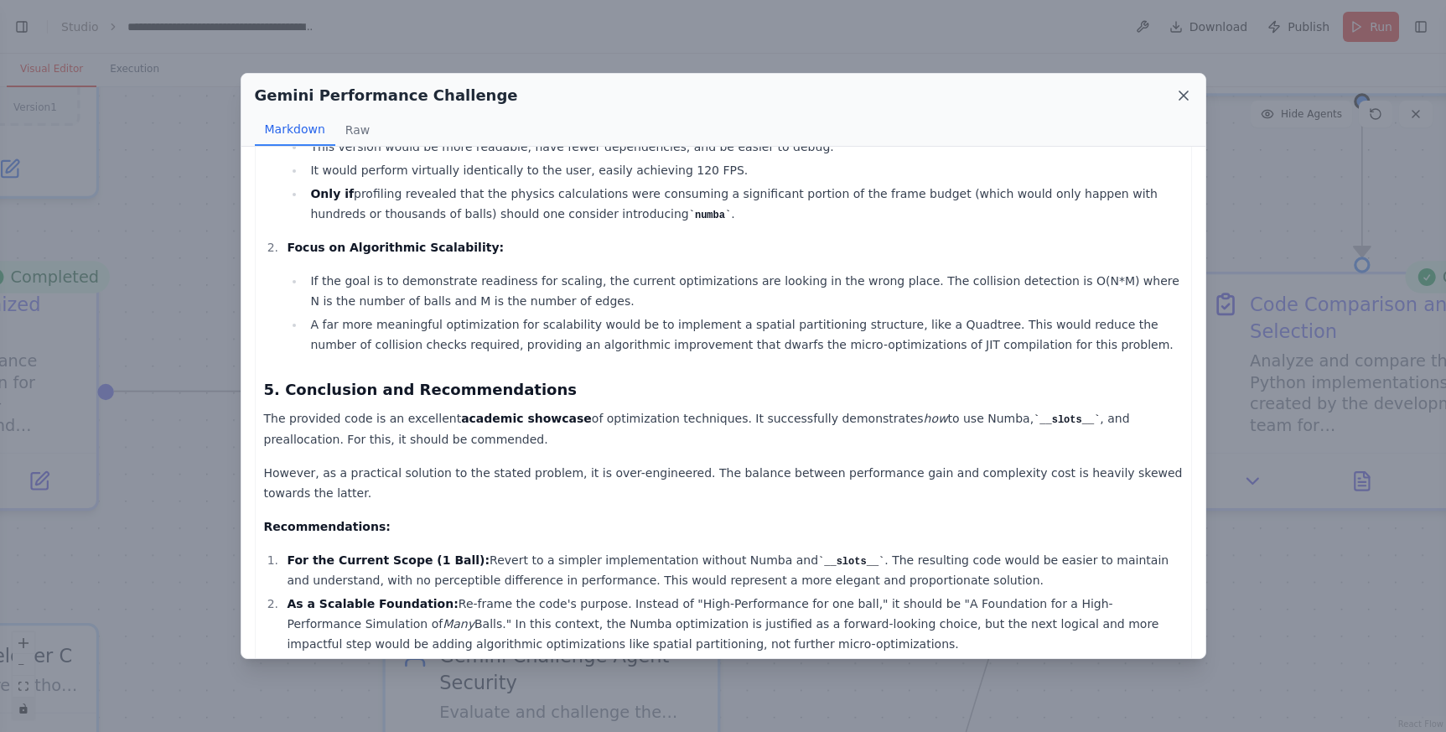
click at [1191, 95] on icon at bounding box center [1183, 95] width 17 height 17
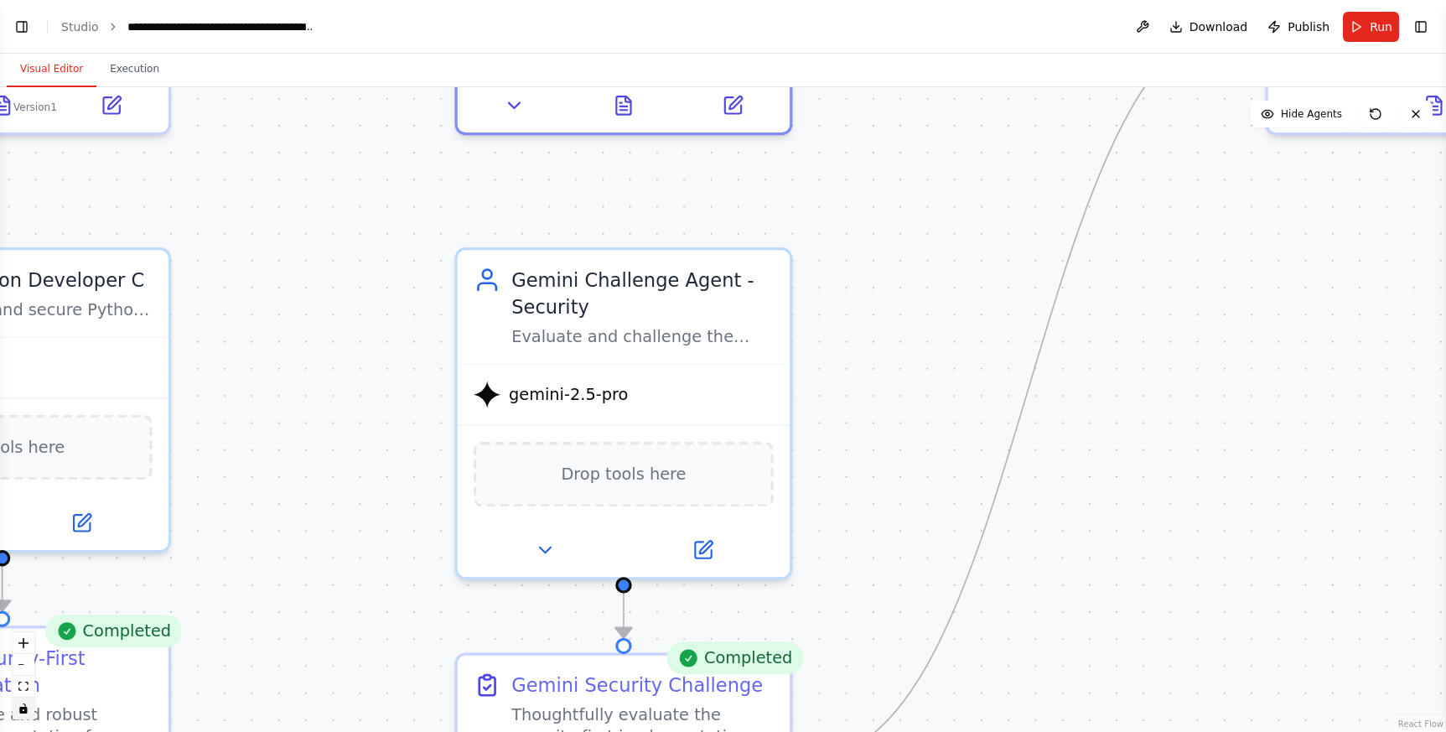
drag, startPoint x: 872, startPoint y: 584, endPoint x: 944, endPoint y: 212, distance: 379.0
click at [944, 212] on div ".deletable-edge-delete-btn { width: 20px; height: 20px; border: 0px solid #ffff…" at bounding box center [723, 409] width 1446 height 644
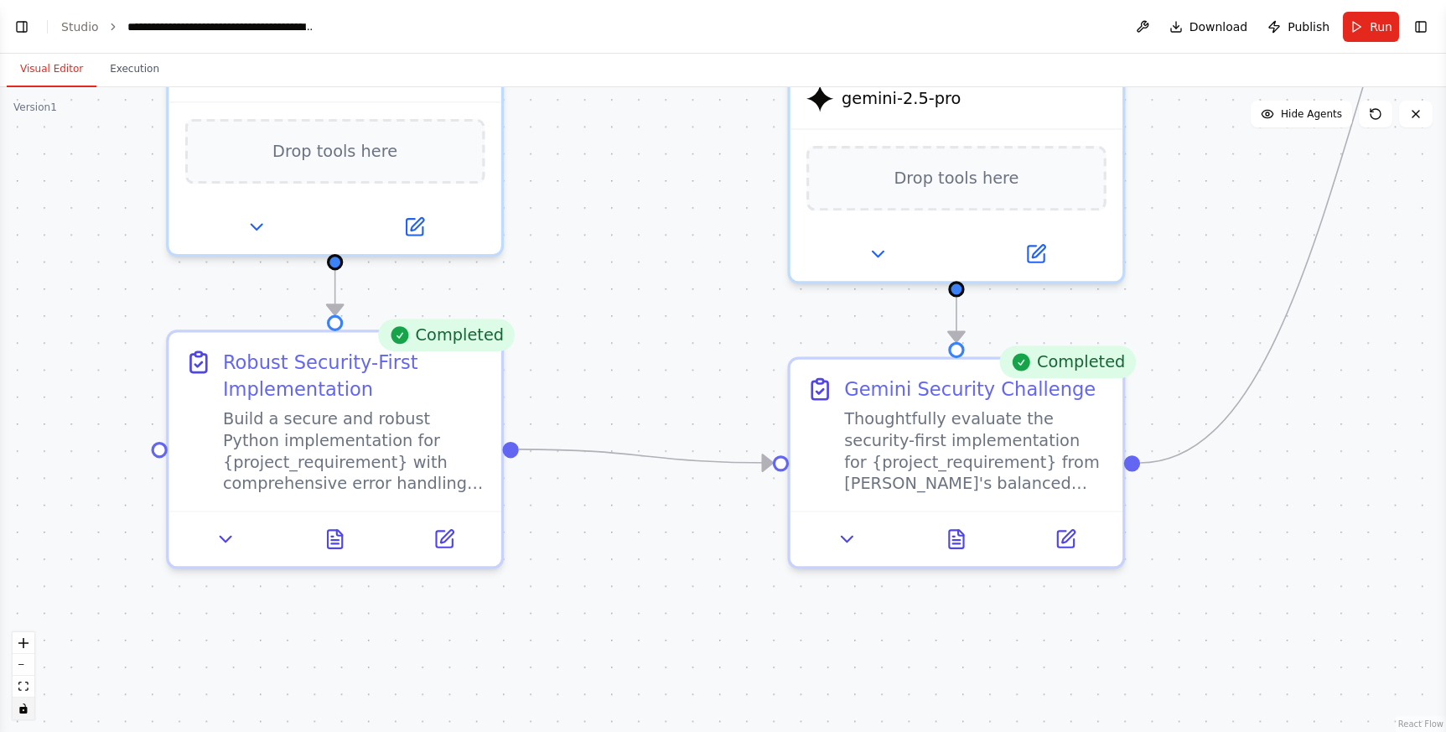
drag, startPoint x: 354, startPoint y: 484, endPoint x: 700, endPoint y: 188, distance: 455.3
click at [695, 187] on div ".deletable-edge-delete-btn { width: 20px; height: 20px; border: 0px solid #ffff…" at bounding box center [723, 409] width 1446 height 644
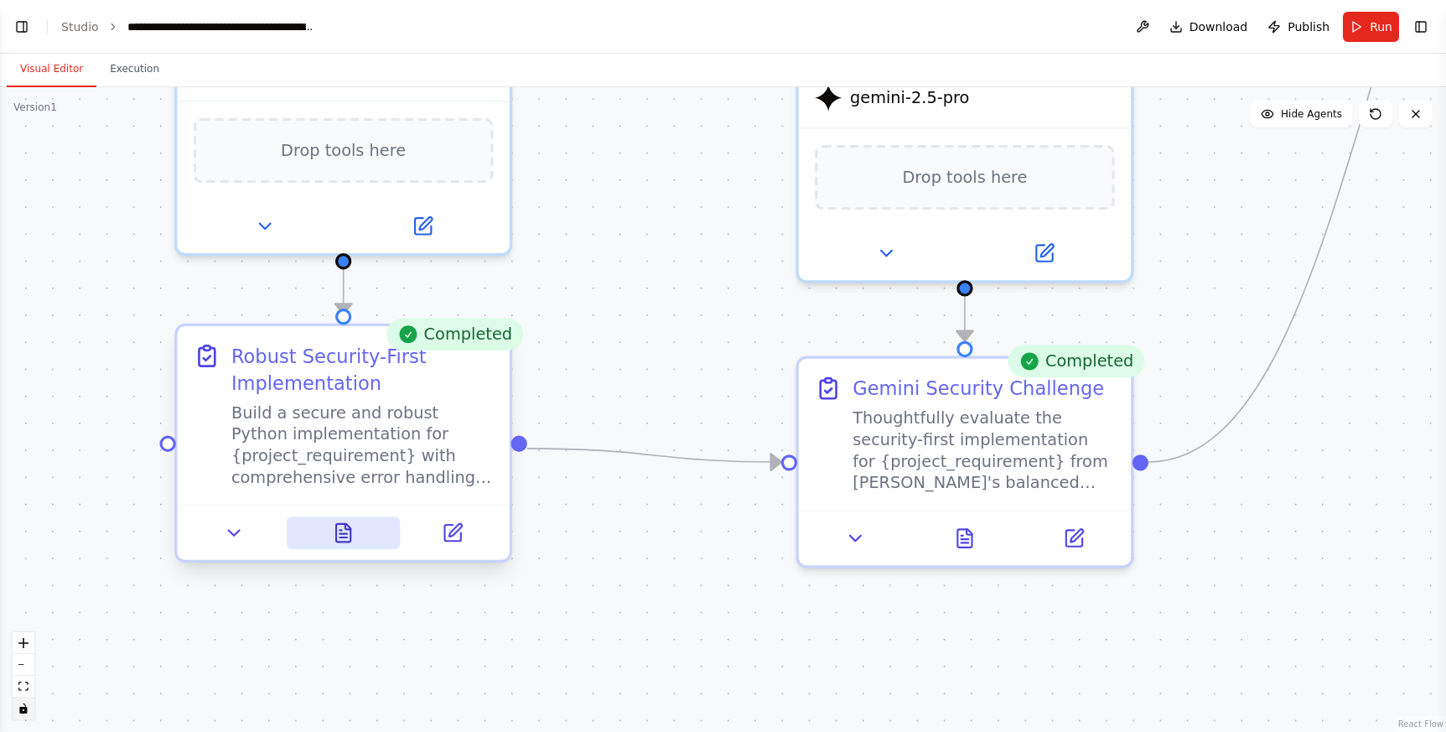
click at [342, 539] on icon at bounding box center [343, 533] width 14 height 18
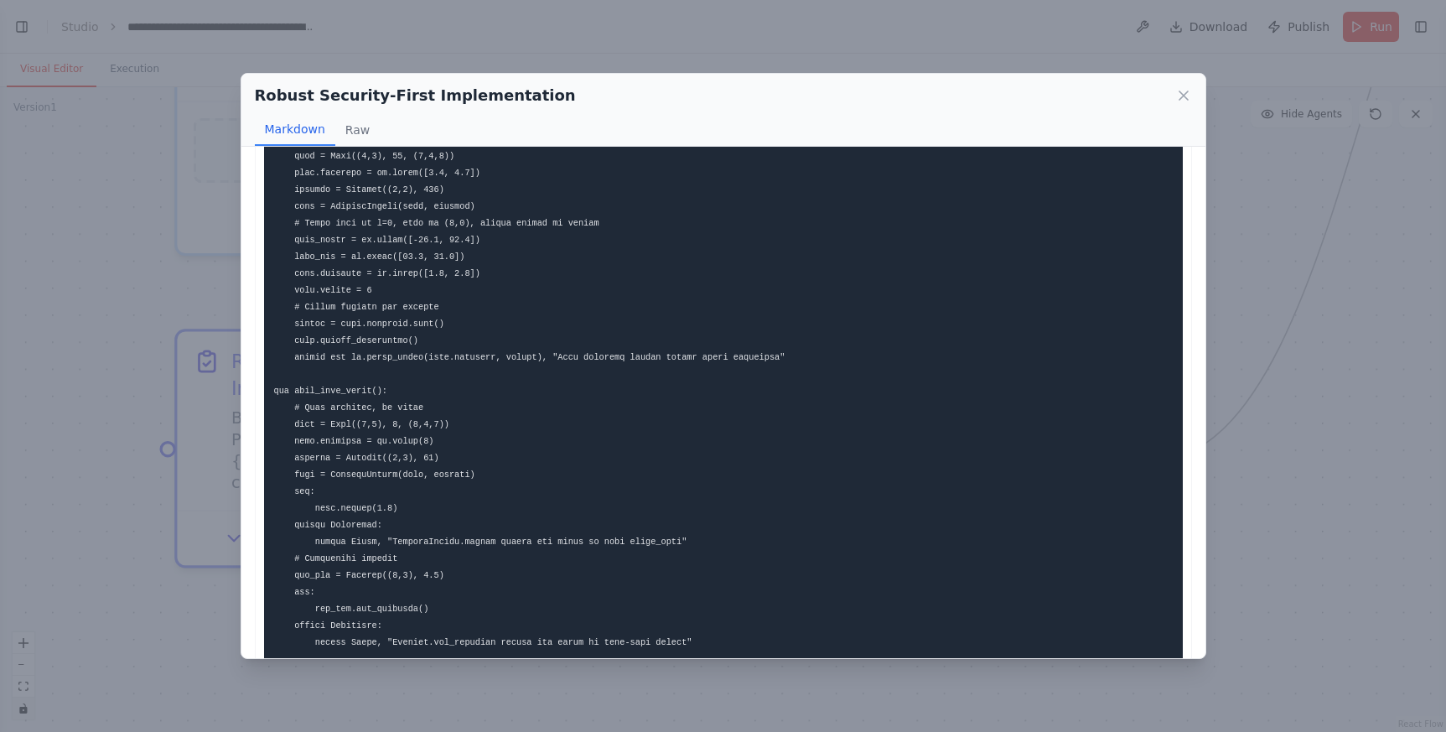
scroll to position [7156, 0]
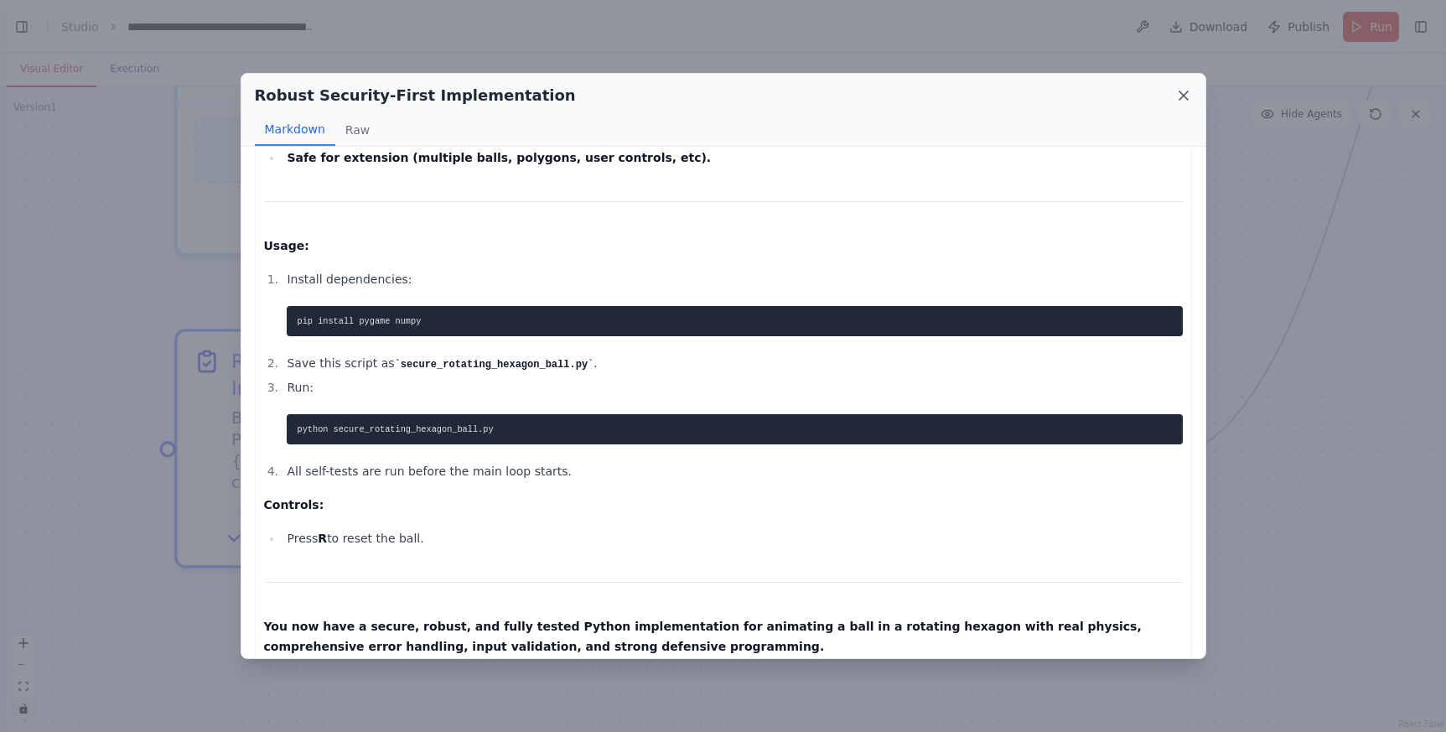
click at [1183, 92] on icon at bounding box center [1183, 95] width 17 height 17
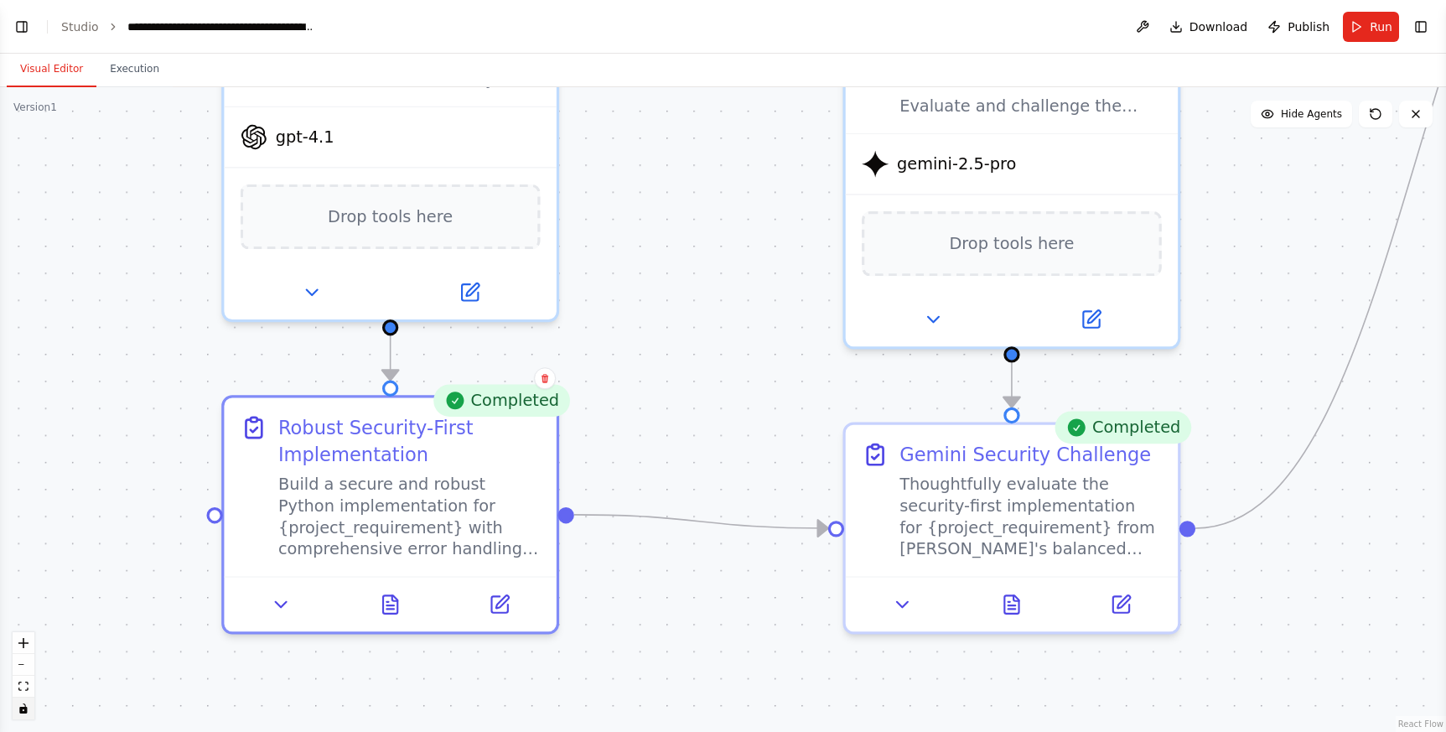
drag, startPoint x: 1239, startPoint y: 224, endPoint x: 1313, endPoint y: 345, distance: 142.6
click at [1334, 347] on div ".deletable-edge-delete-btn { width: 20px; height: 20px; border: 0px solid #ffff…" at bounding box center [723, 409] width 1446 height 644
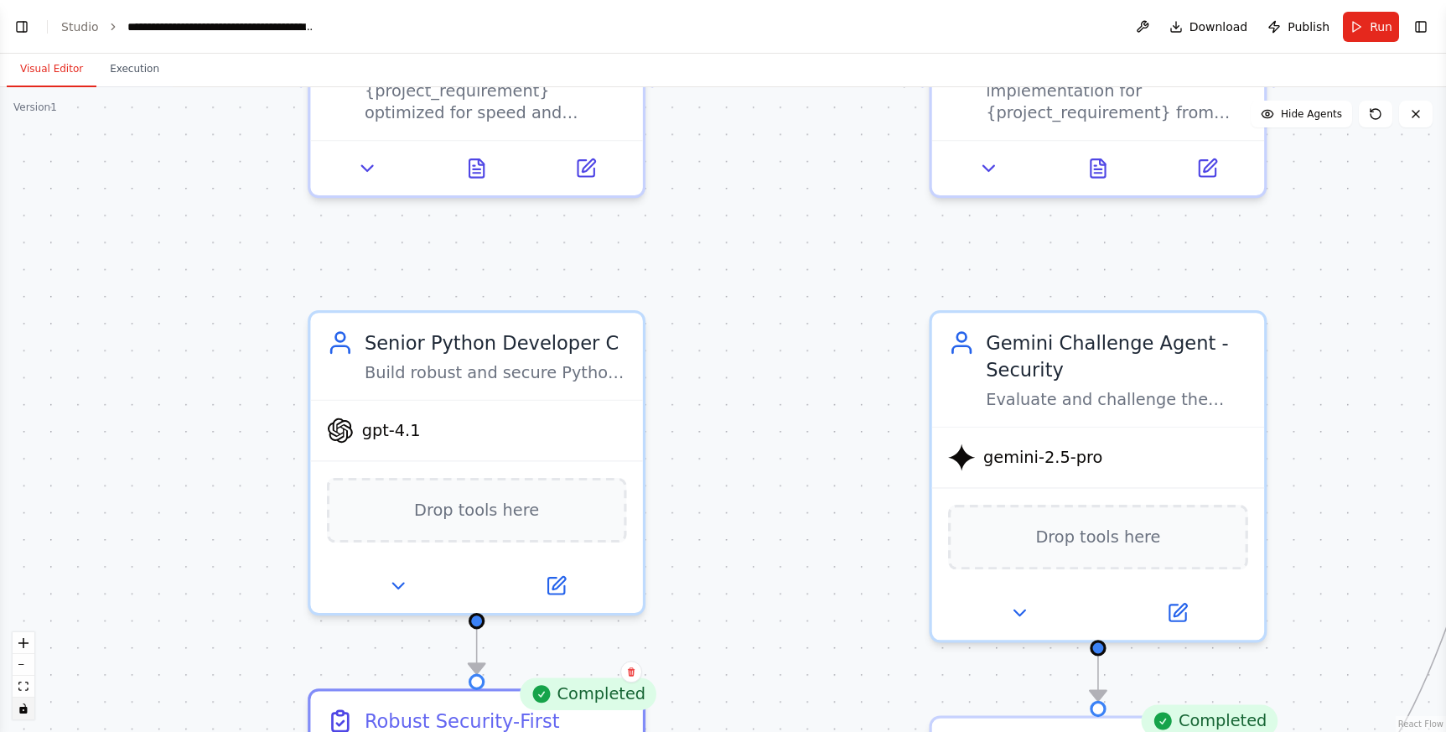
drag, startPoint x: 710, startPoint y: 175, endPoint x: 760, endPoint y: 483, distance: 311.7
click at [760, 483] on div ".deletable-edge-delete-btn { width: 20px; height: 20px; border: 0px solid #ffff…" at bounding box center [723, 409] width 1446 height 644
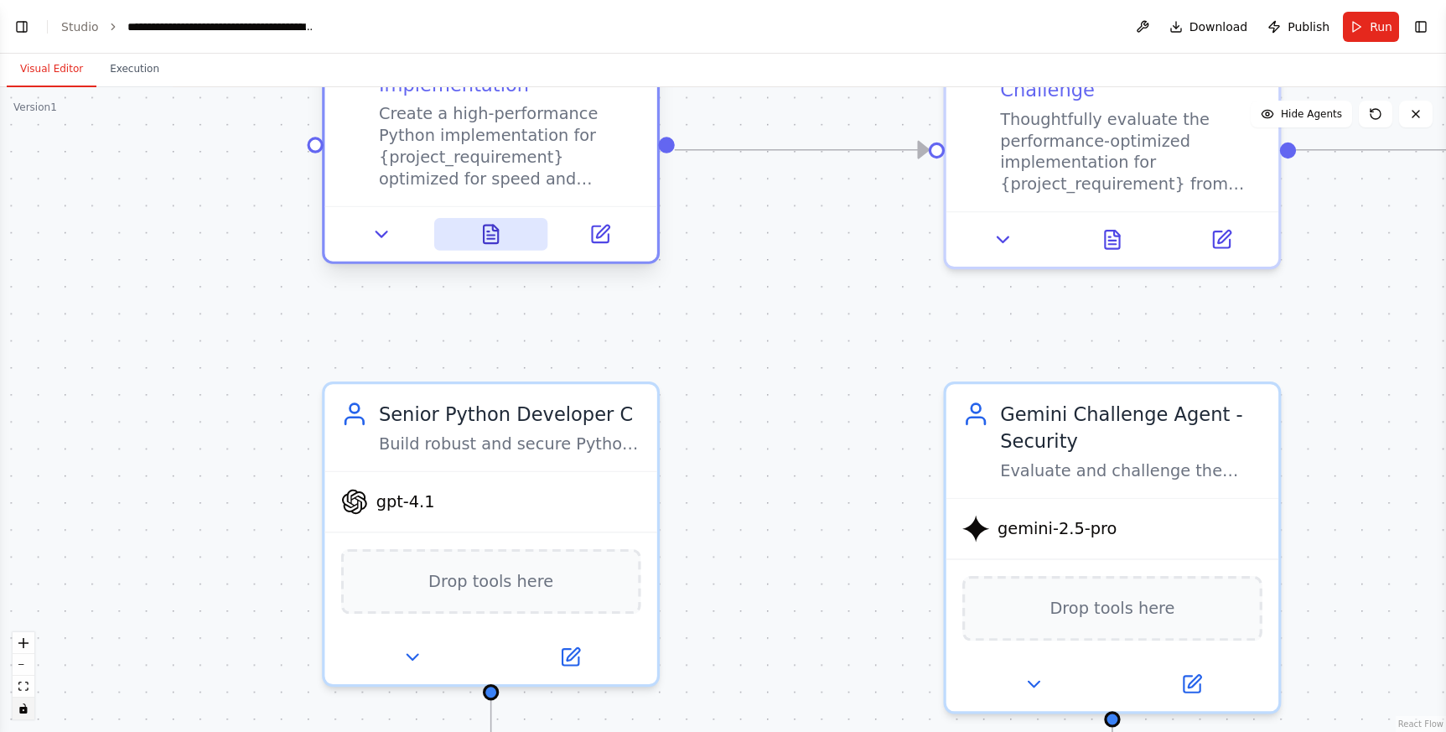
click at [505, 238] on button at bounding box center [490, 234] width 114 height 33
click at [492, 231] on icon at bounding box center [491, 234] width 14 height 18
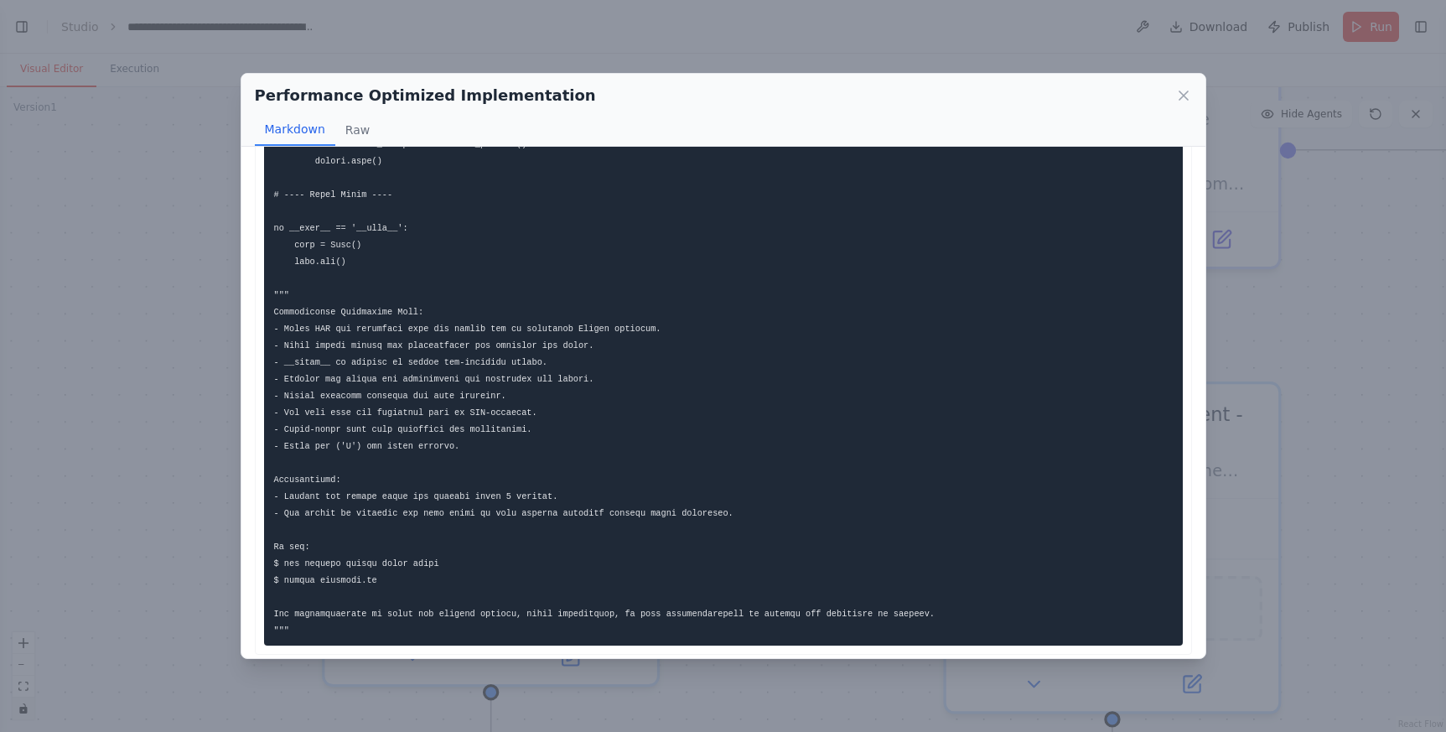
scroll to position [3855, 0]
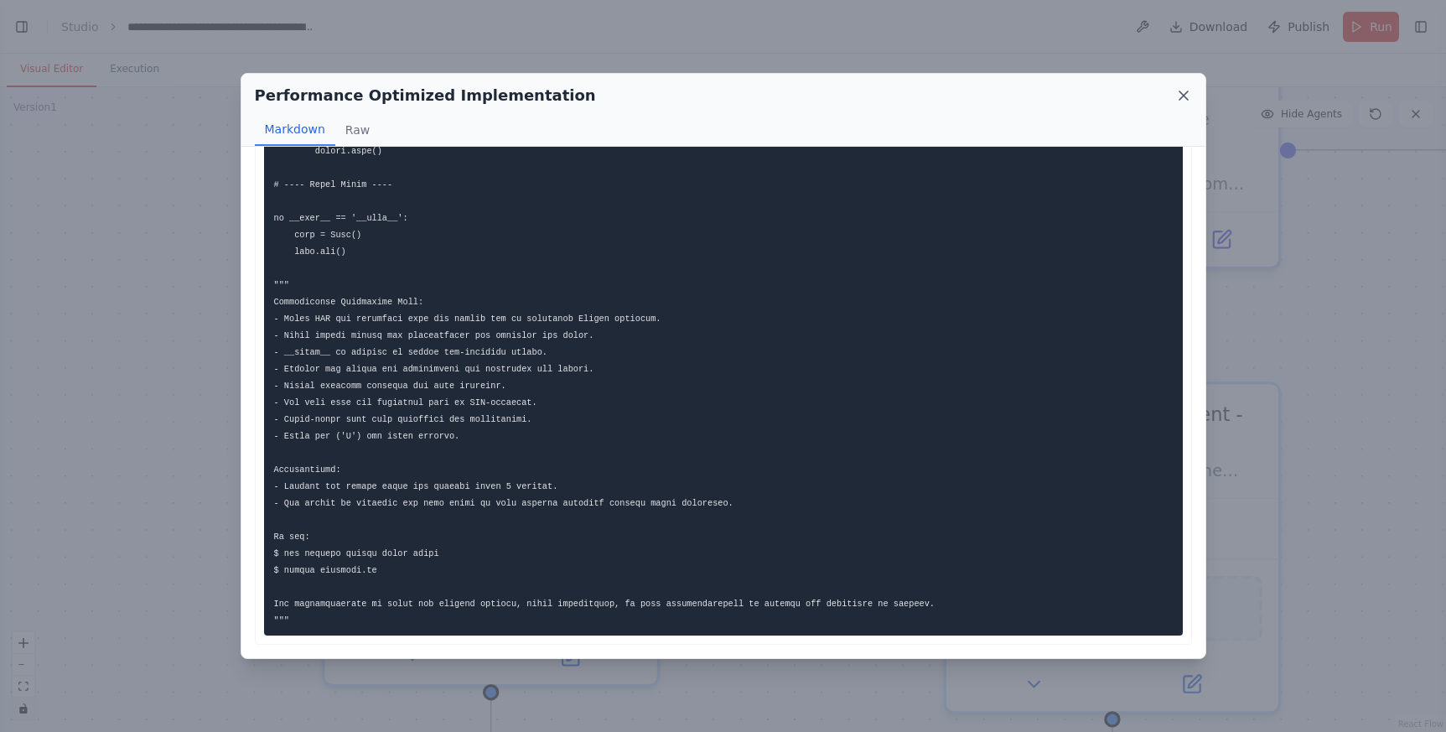
click at [1189, 96] on icon at bounding box center [1183, 95] width 17 height 17
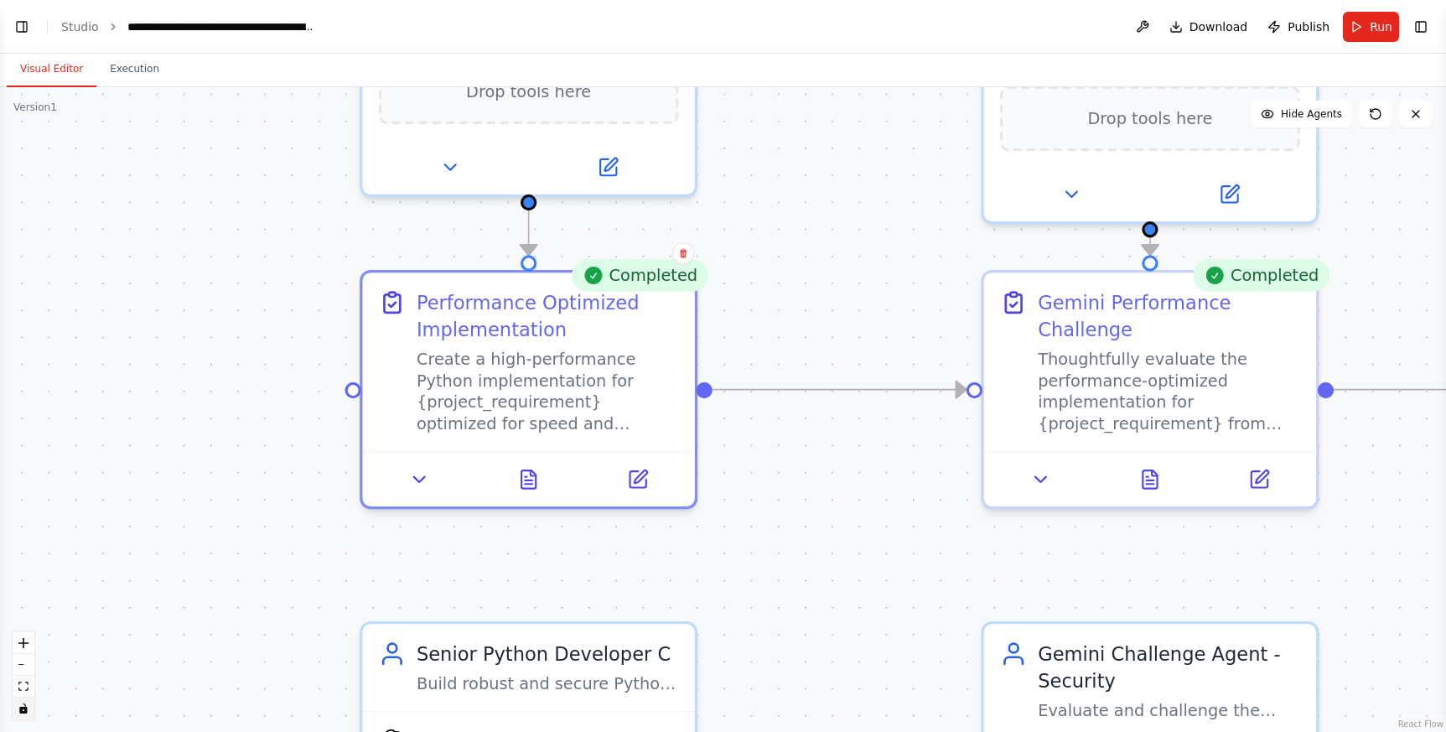
drag, startPoint x: 754, startPoint y: 250, endPoint x: 792, endPoint y: 495, distance: 248.4
click at [792, 495] on div ".deletable-edge-delete-btn { width: 20px; height: 20px; border: 0px solid #ffff…" at bounding box center [723, 409] width 1446 height 644
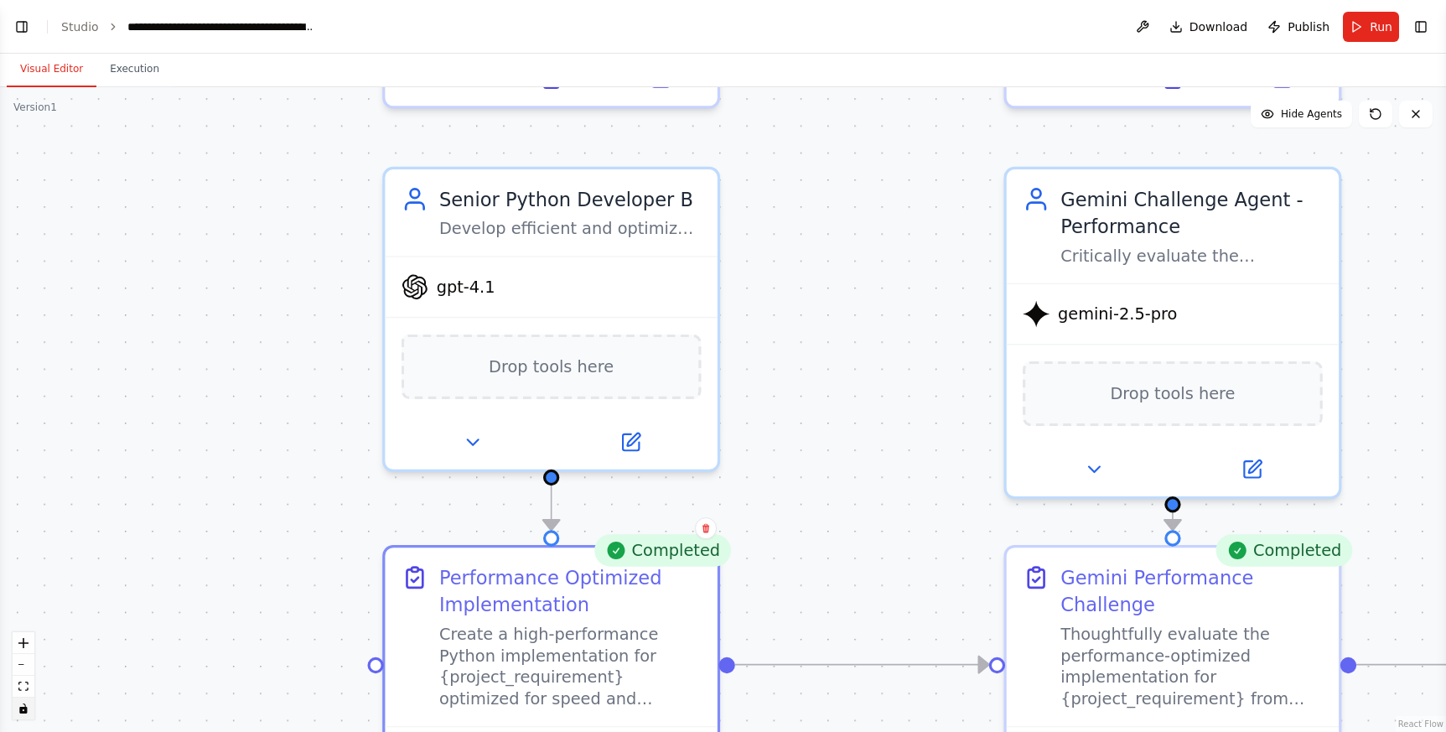
drag, startPoint x: 793, startPoint y: 243, endPoint x: 815, endPoint y: 536, distance: 294.1
click at [815, 541] on div ".deletable-edge-delete-btn { width: 20px; height: 20px; border: 0px solid #ffff…" at bounding box center [723, 409] width 1446 height 644
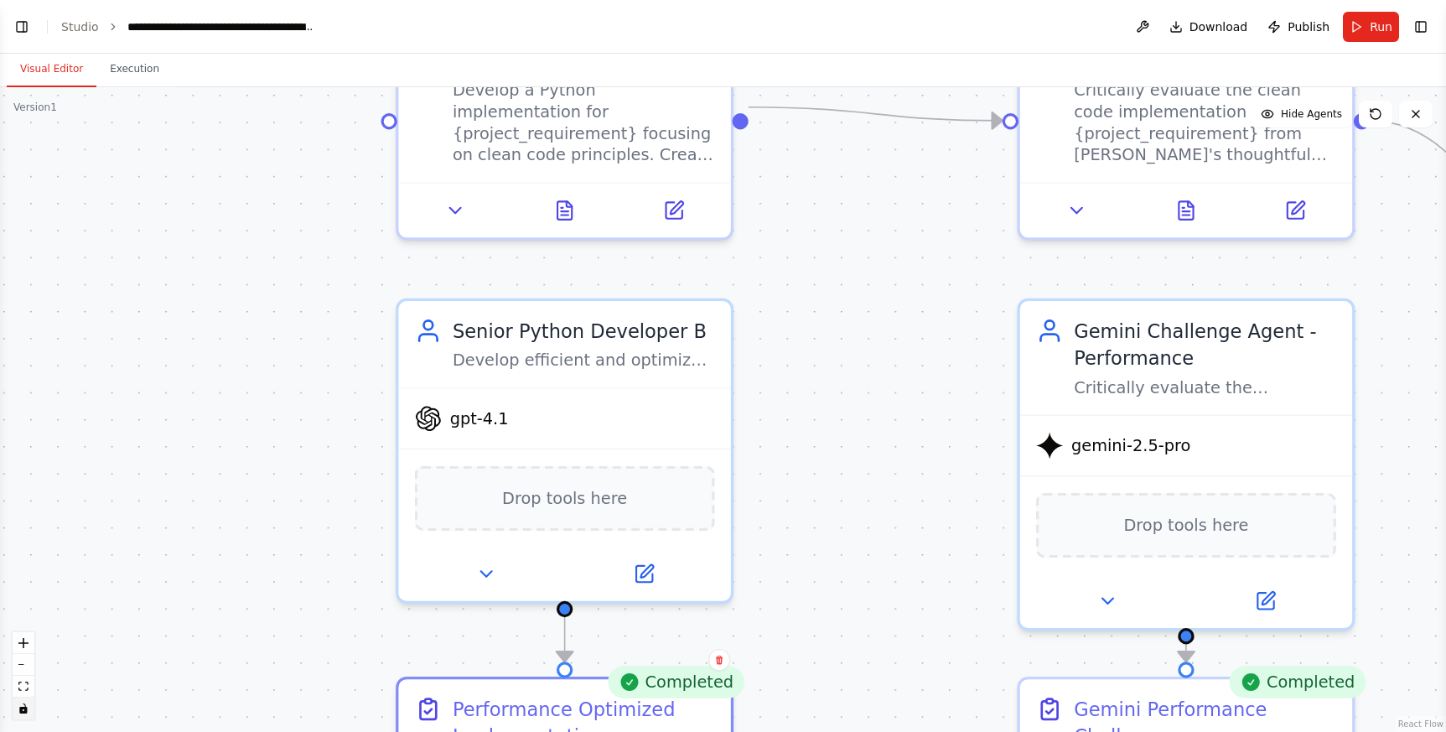
drag, startPoint x: 826, startPoint y: 111, endPoint x: 841, endPoint y: 363, distance: 251.9
click at [848, 369] on div ".deletable-edge-delete-btn { width: 20px; height: 20px; border: 0px solid #ffff…" at bounding box center [723, 409] width 1446 height 644
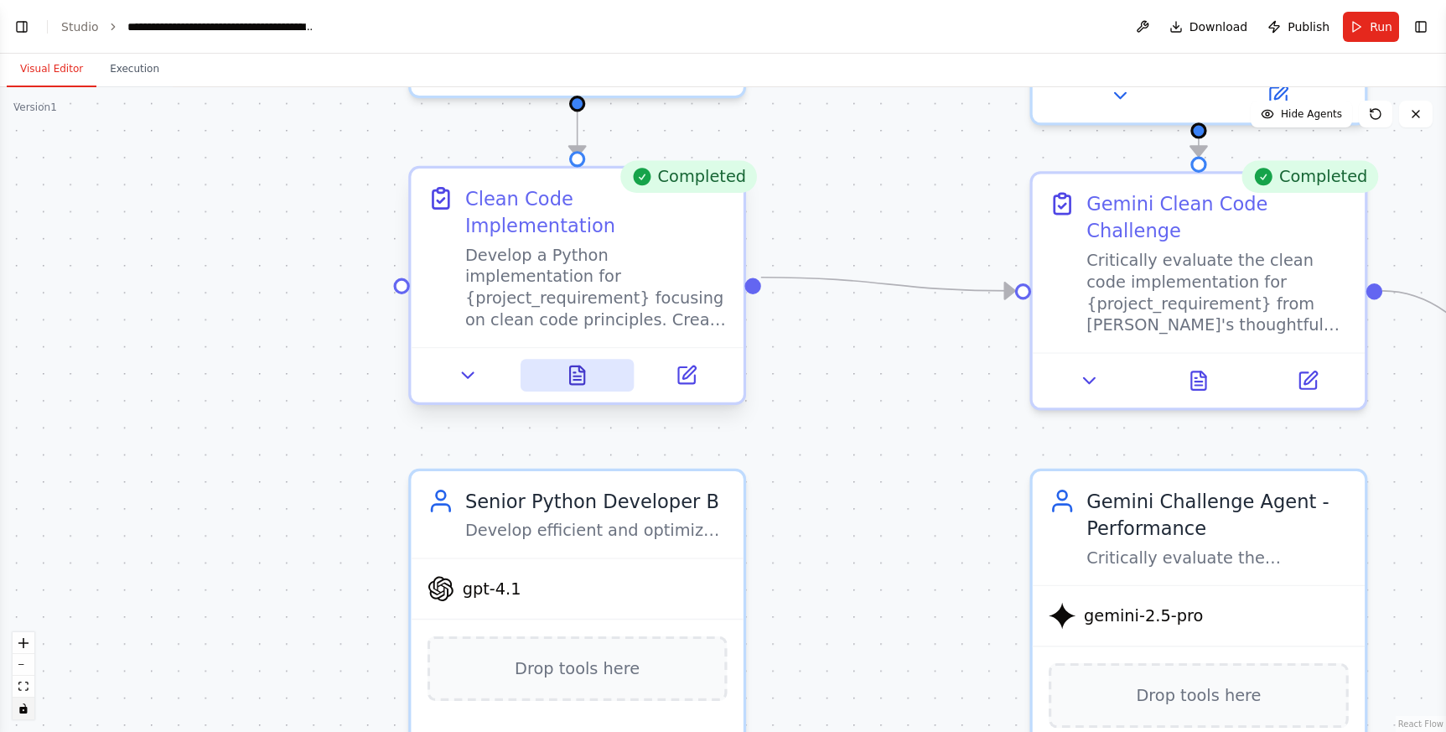
click at [568, 365] on icon at bounding box center [578, 376] width 22 height 22
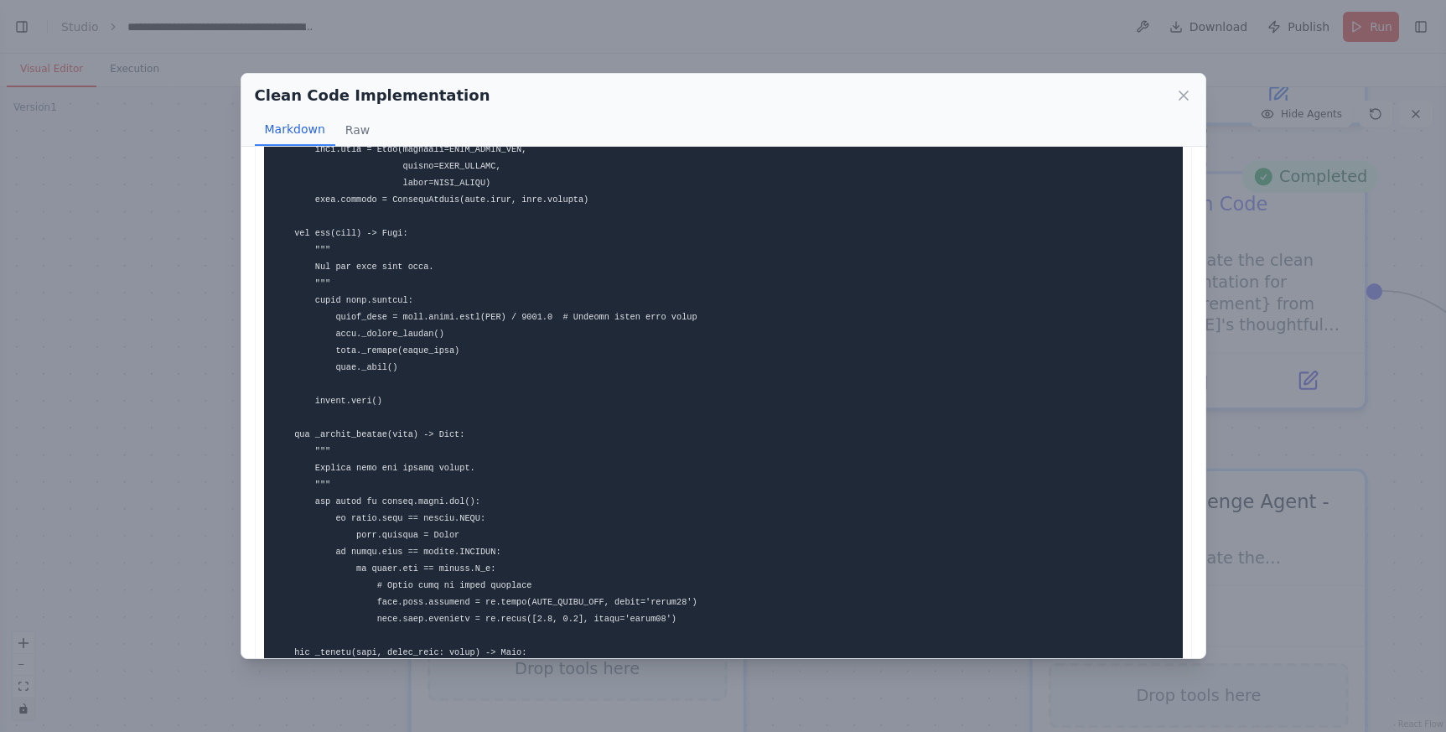
scroll to position [5517, 0]
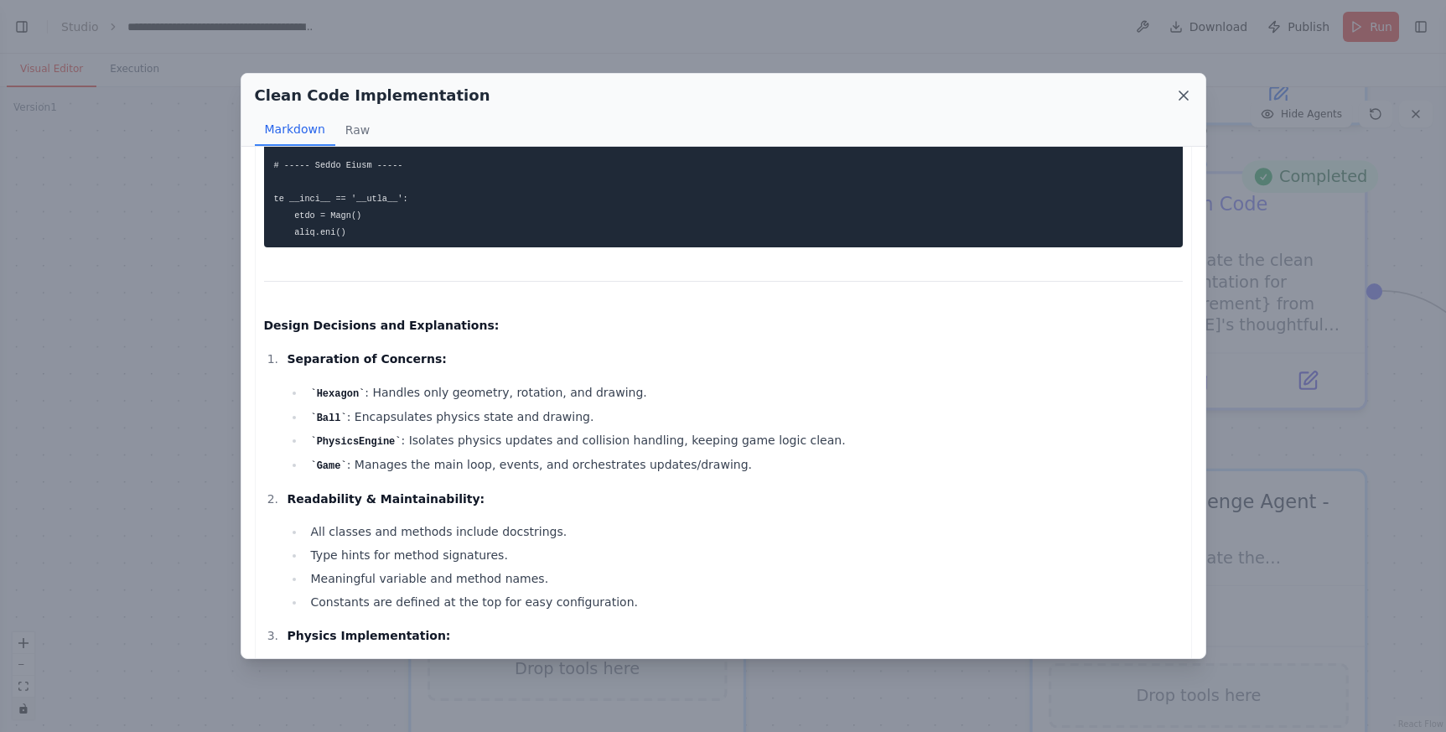
click at [1187, 90] on icon at bounding box center [1183, 95] width 17 height 17
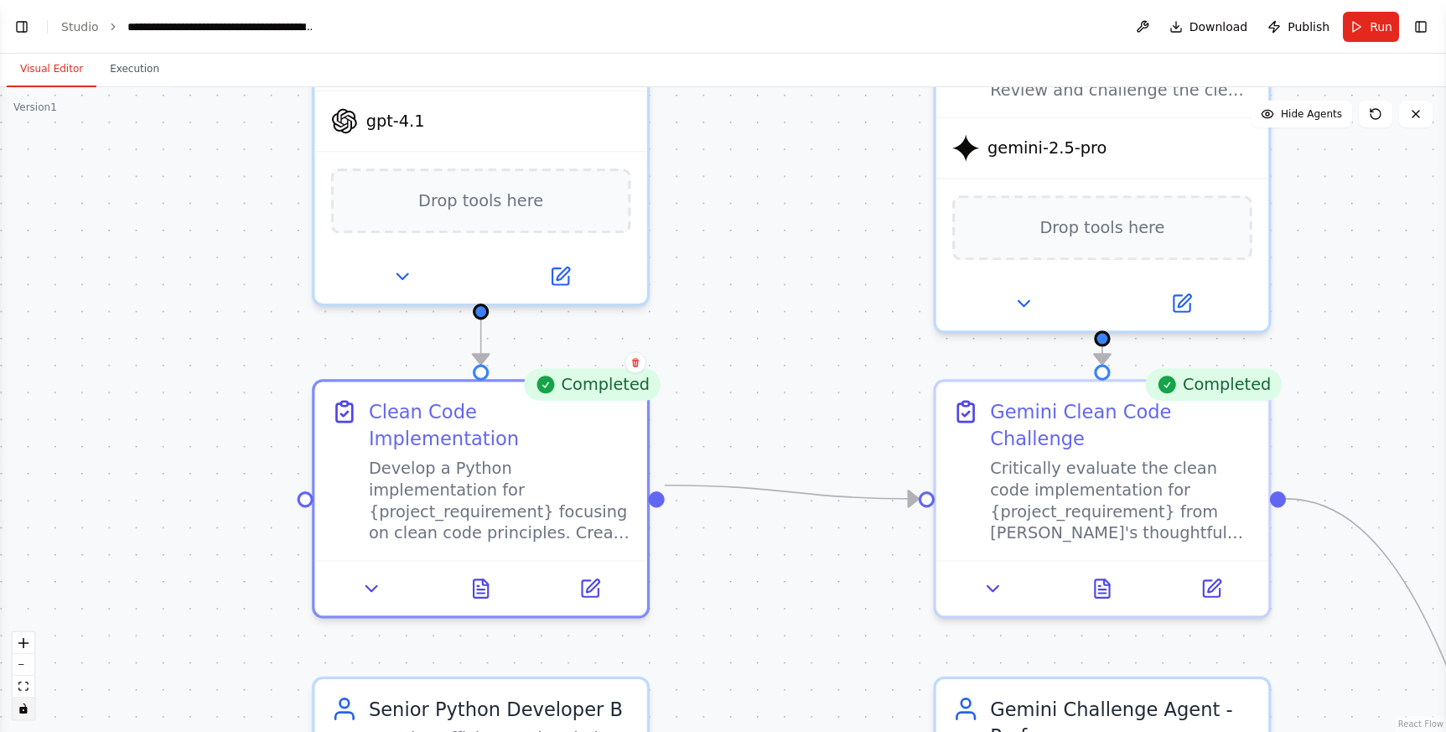
drag, startPoint x: 916, startPoint y: 265, endPoint x: 820, endPoint y: 472, distance: 228.3
click at [820, 472] on div ".deletable-edge-delete-btn { width: 20px; height: 20px; border: 0px solid #ffff…" at bounding box center [723, 409] width 1446 height 644
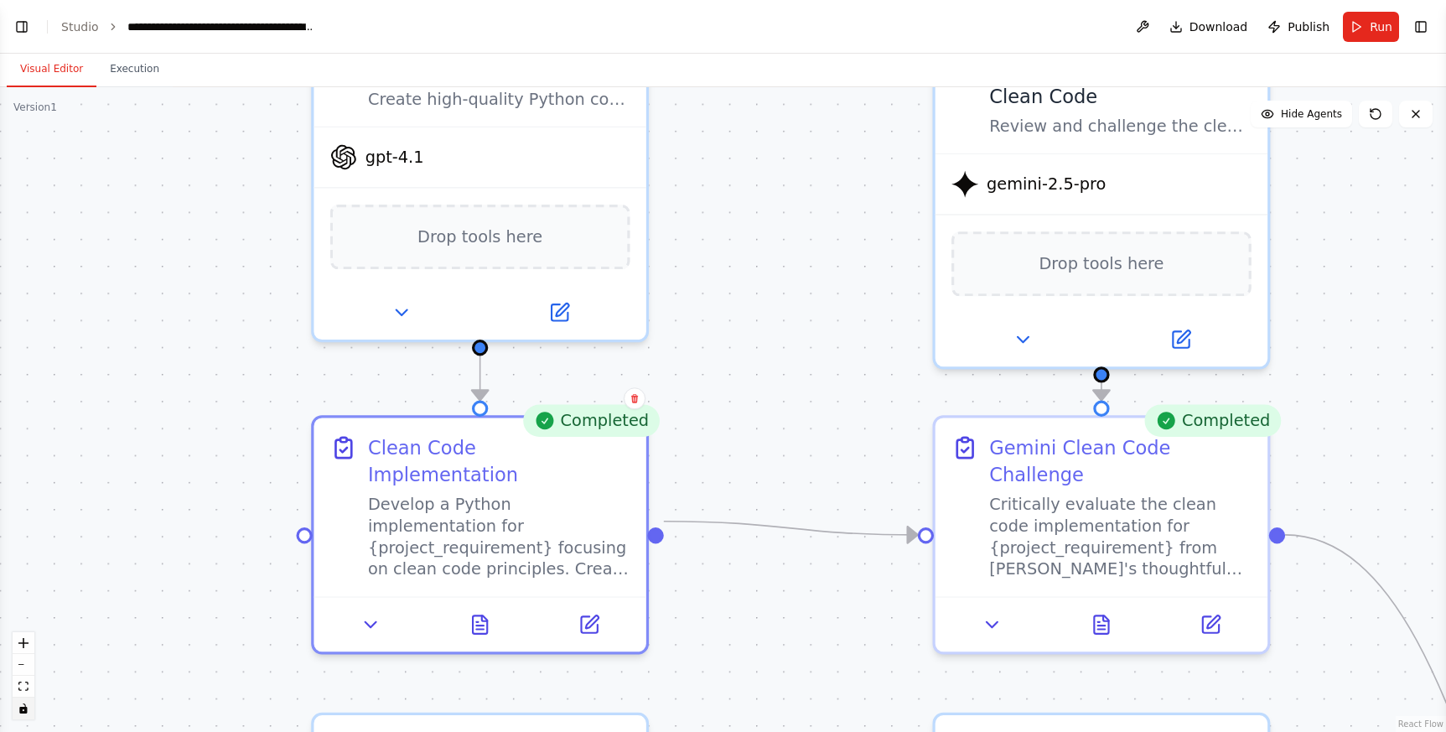
drag, startPoint x: 807, startPoint y: 276, endPoint x: 806, endPoint y: 318, distance: 41.9
click at [806, 318] on div ".deletable-edge-delete-btn { width: 20px; height: 20px; border: 0px solid #ffff…" at bounding box center [723, 409] width 1446 height 644
click at [516, 497] on div "Develop a Python implementation for {project_requirement} focusing on clean cod…" at bounding box center [499, 532] width 262 height 86
click at [595, 603] on button at bounding box center [588, 619] width 93 height 33
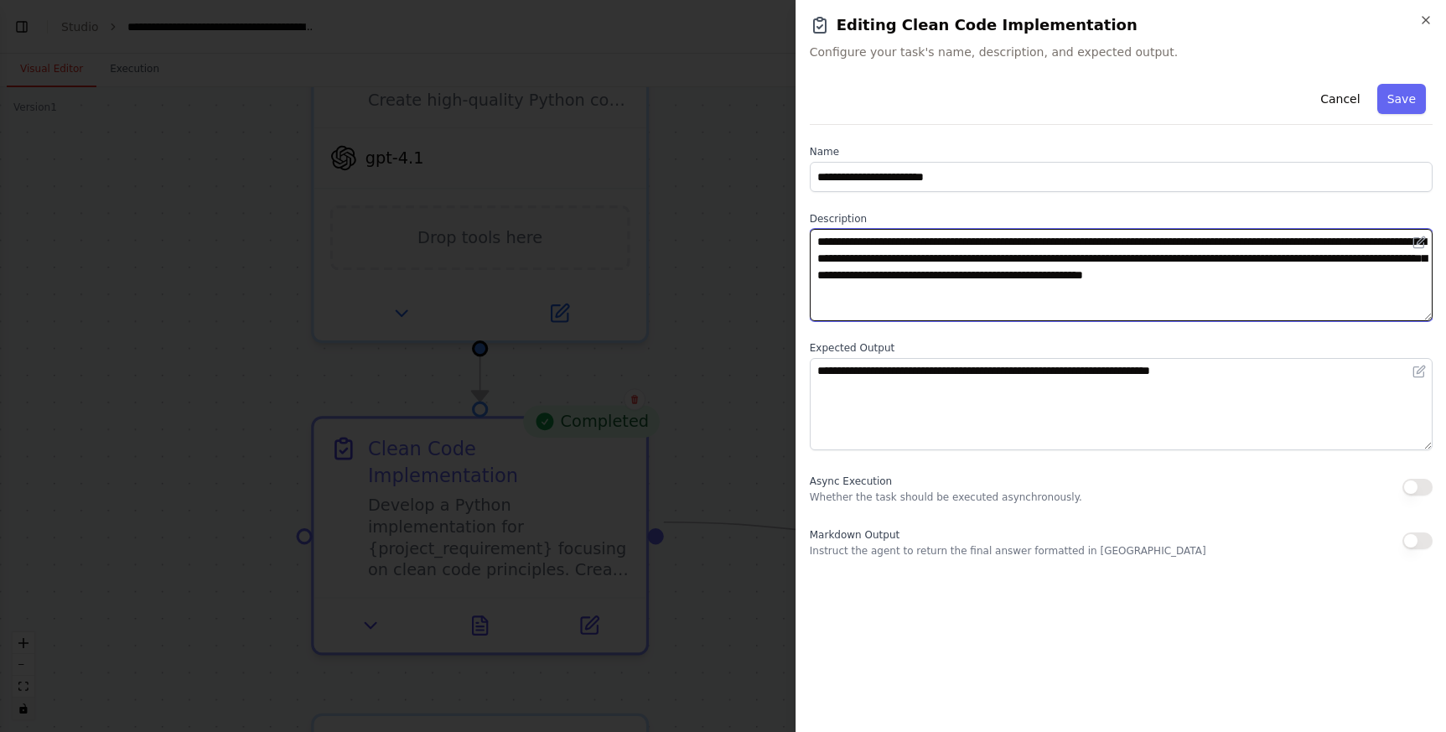
drag, startPoint x: 1399, startPoint y: 274, endPoint x: 990, endPoint y: 296, distance: 409.6
click at [990, 296] on textarea "**********" at bounding box center [1121, 275] width 623 height 92
type textarea "**********"
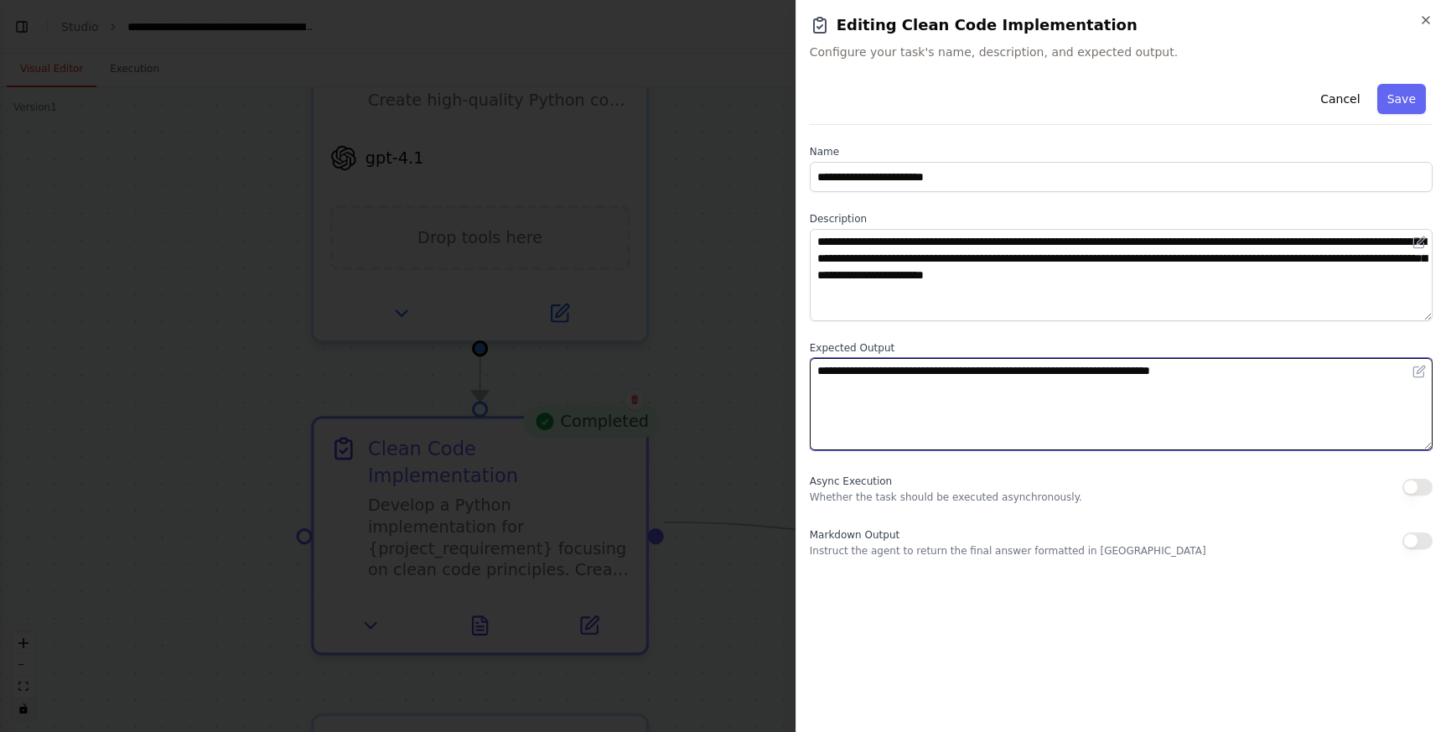
click at [960, 411] on textarea "**********" at bounding box center [1121, 404] width 623 height 92
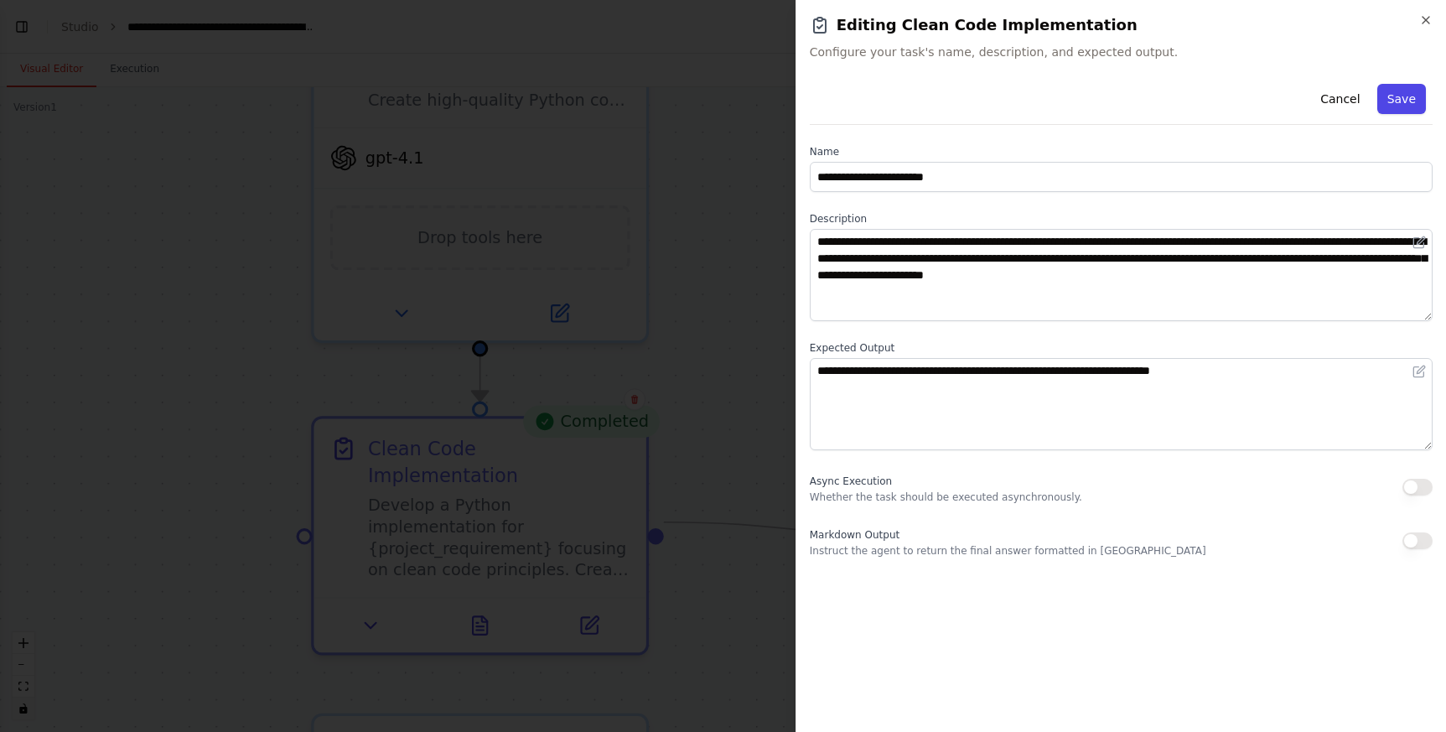
click at [1405, 104] on button "Save" at bounding box center [1401, 99] width 49 height 30
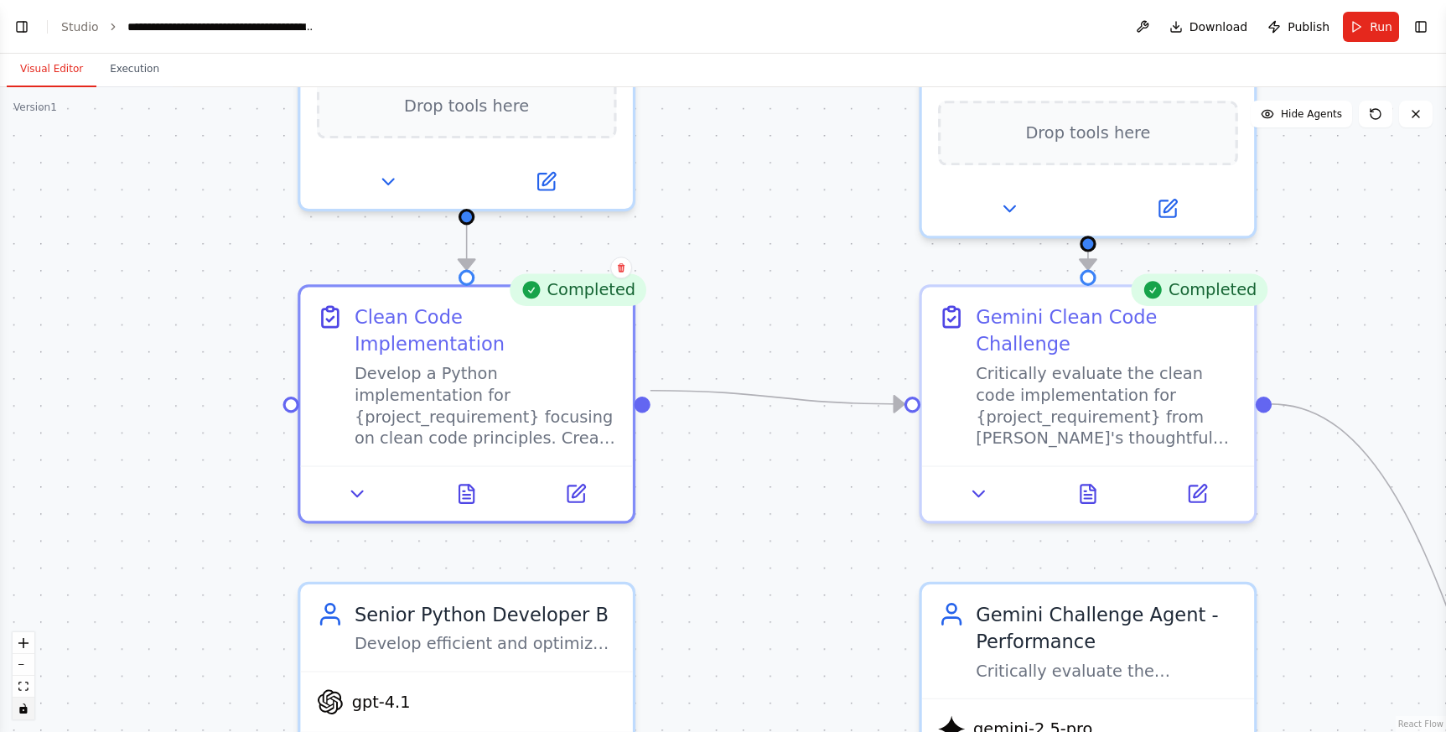
drag, startPoint x: 852, startPoint y: 426, endPoint x: 863, endPoint y: 101, distance: 325.4
click at [863, 101] on div ".deletable-edge-delete-btn { width: 20px; height: 20px; border: 0px solid #ffff…" at bounding box center [723, 409] width 1446 height 644
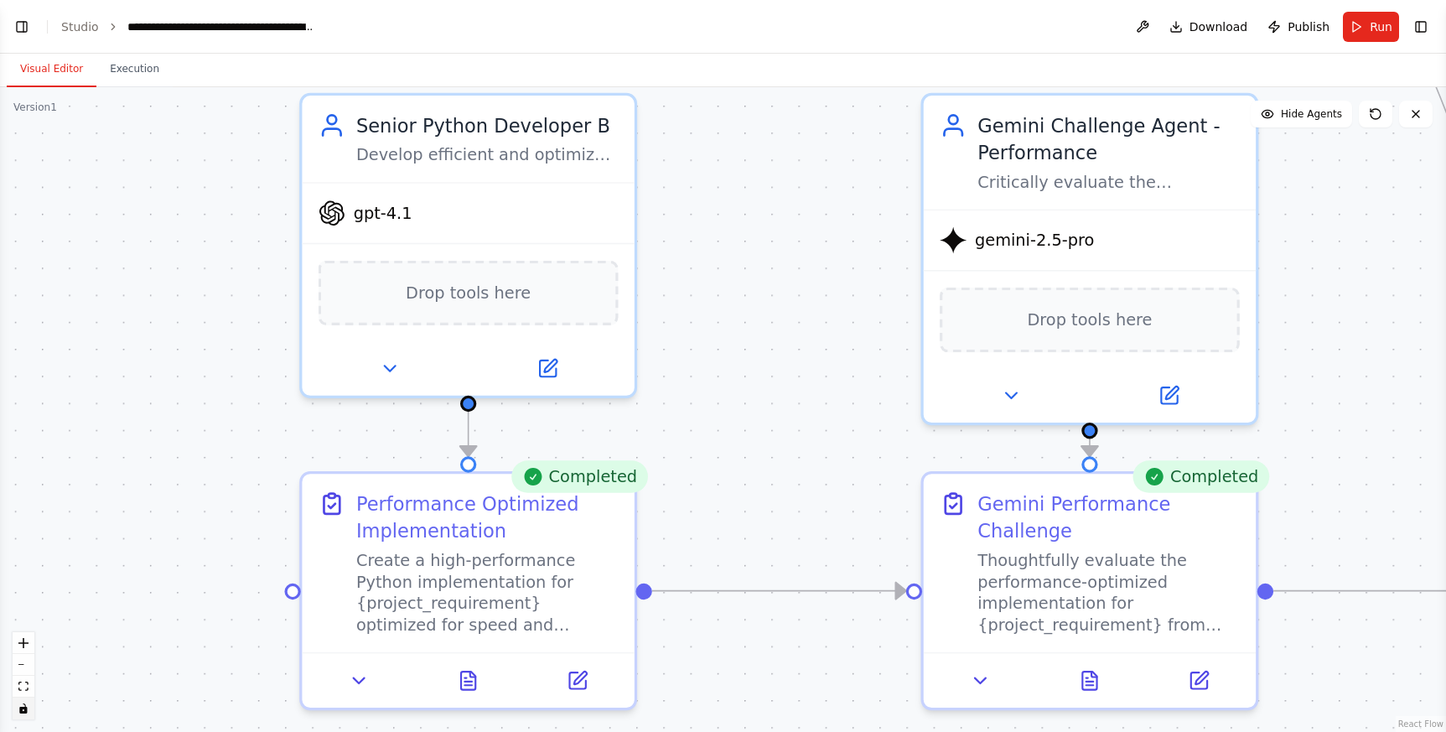
drag, startPoint x: 858, startPoint y: 527, endPoint x: 852, endPoint y: 258, distance: 269.1
click at [857, 186] on div ".deletable-edge-delete-btn { width: 20px; height: 20px; border: 0px solid #ffff…" at bounding box center [723, 409] width 1446 height 644
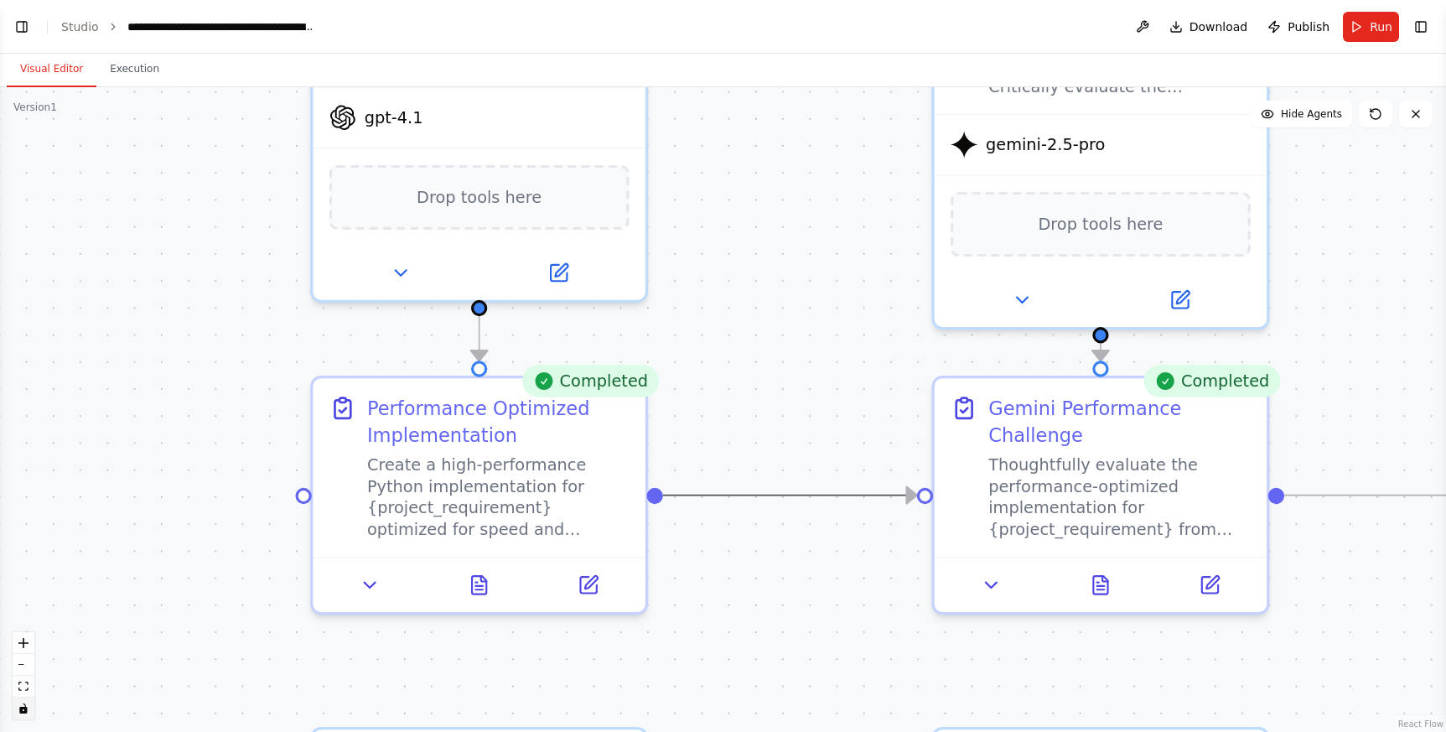
drag, startPoint x: 826, startPoint y: 502, endPoint x: 800, endPoint y: 414, distance: 91.8
click at [822, 386] on div ".deletable-edge-delete-btn { width: 20px; height: 20px; border: 0px solid #ffff…" at bounding box center [723, 409] width 1446 height 644
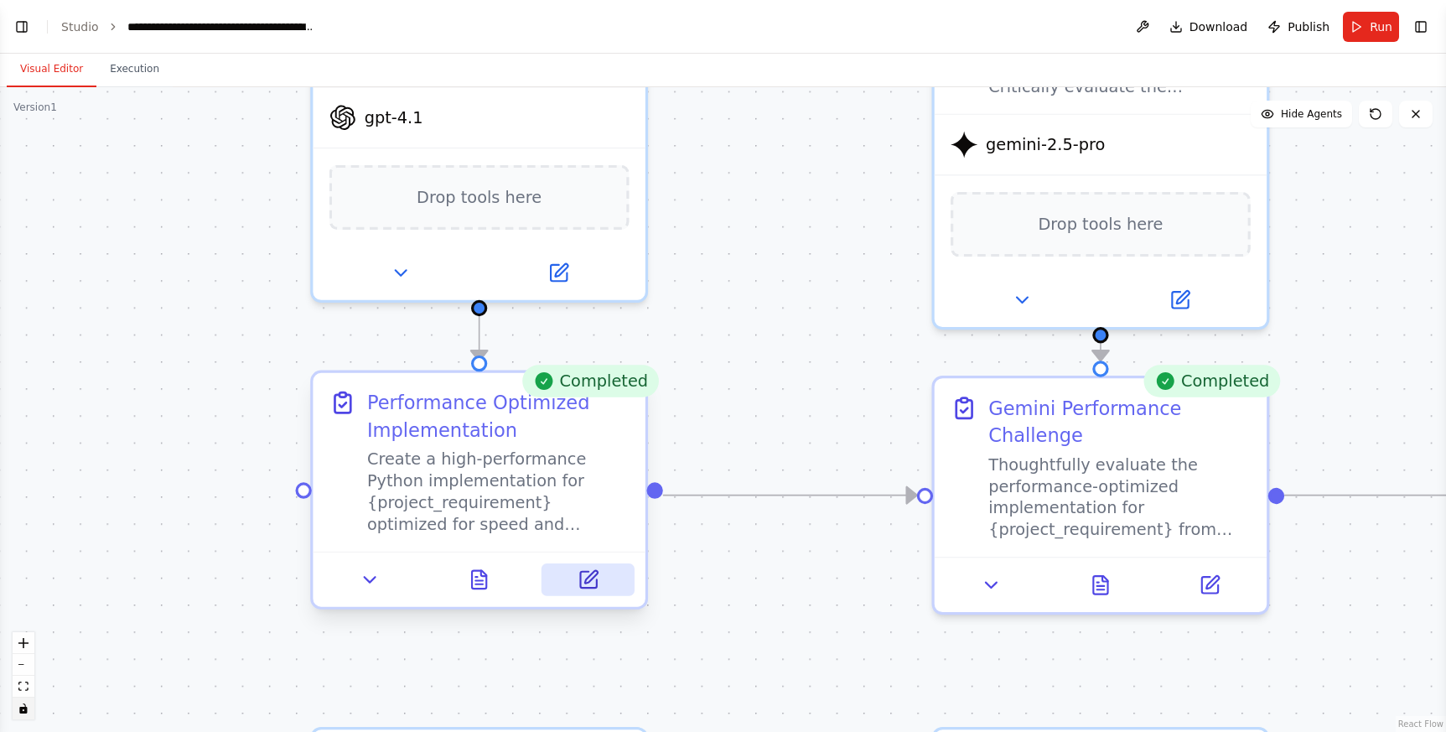
click at [592, 593] on button at bounding box center [587, 579] width 93 height 33
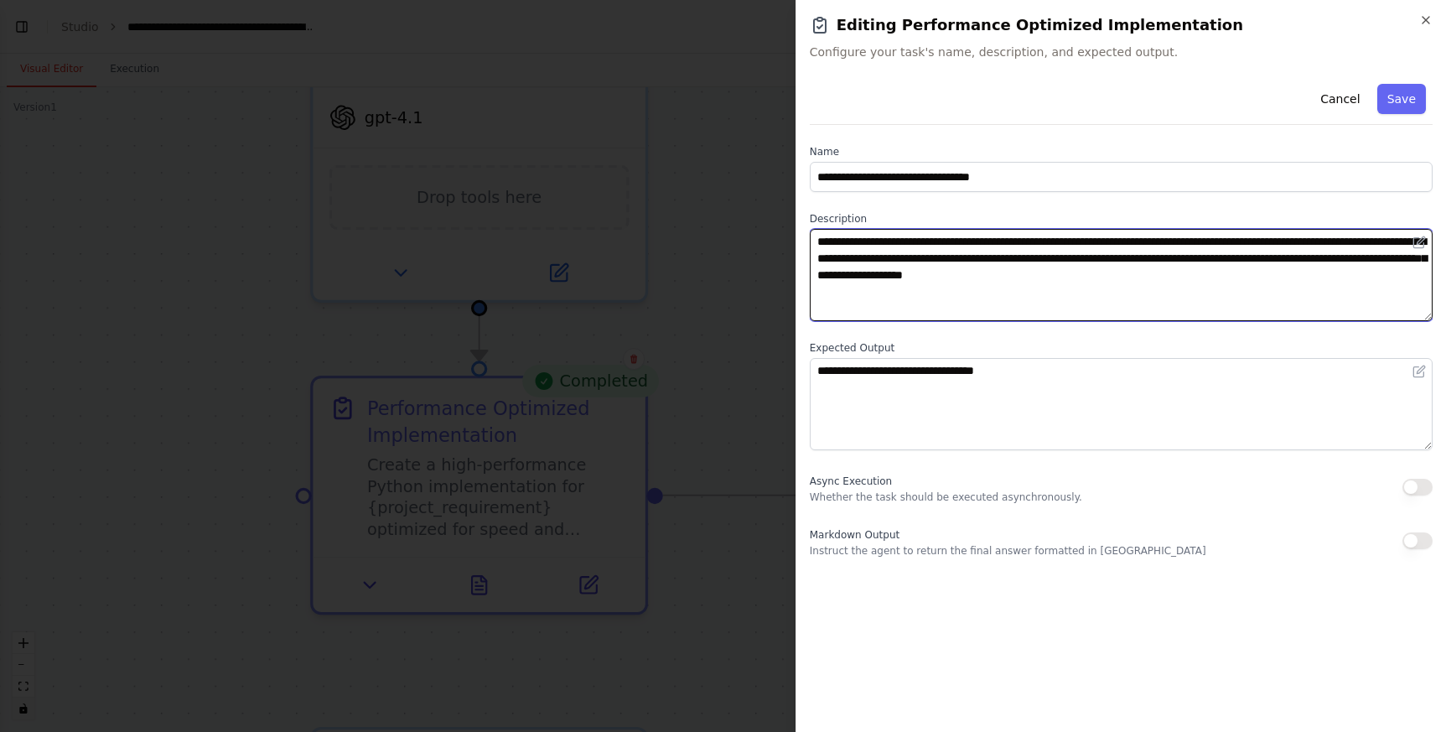
click at [1334, 256] on textarea "**********" at bounding box center [1121, 275] width 623 height 92
click at [941, 272] on textarea "**********" at bounding box center [1121, 275] width 623 height 92
drag, startPoint x: 984, startPoint y: 277, endPoint x: 1425, endPoint y: 276, distance: 440.8
click at [1425, 276] on textarea "**********" at bounding box center [1121, 275] width 623 height 92
type textarea "**********"
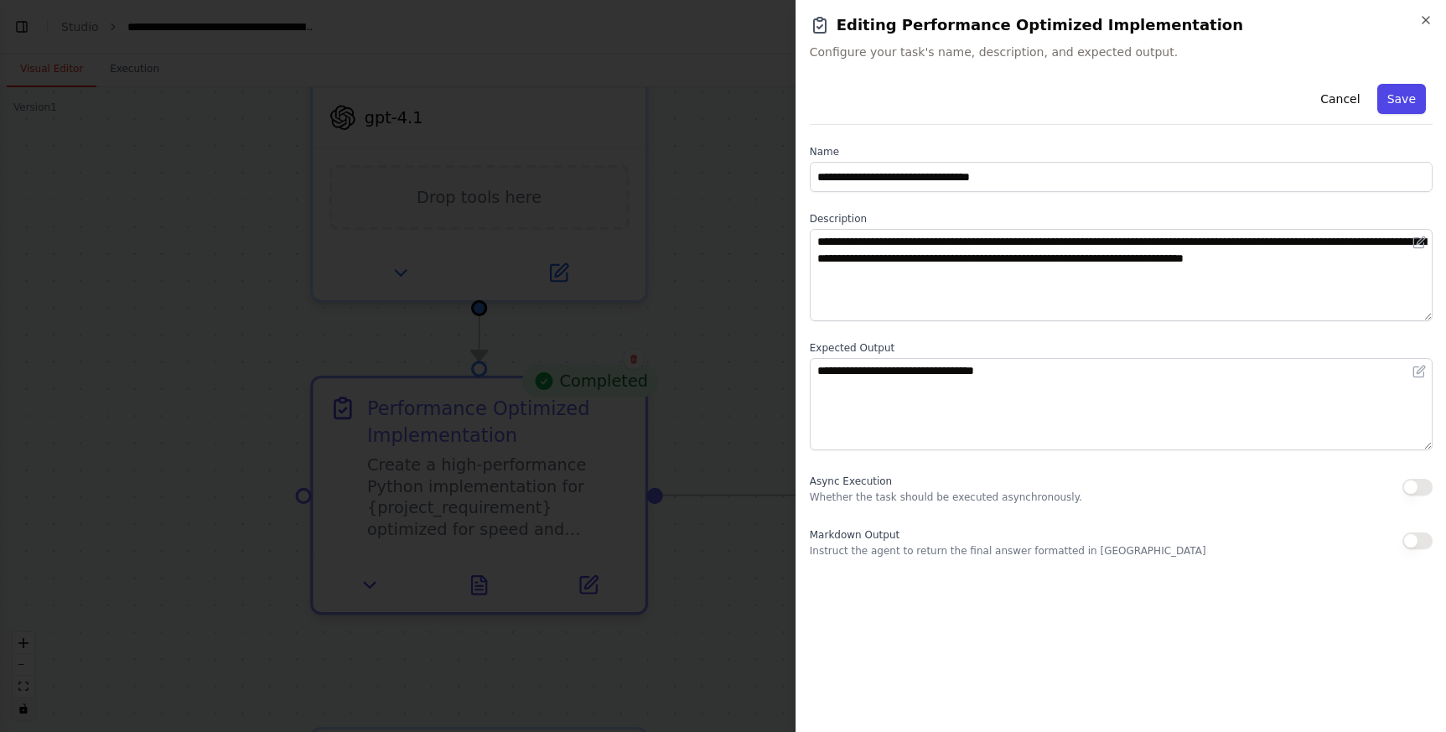
click at [1404, 93] on button "Save" at bounding box center [1401, 99] width 49 height 30
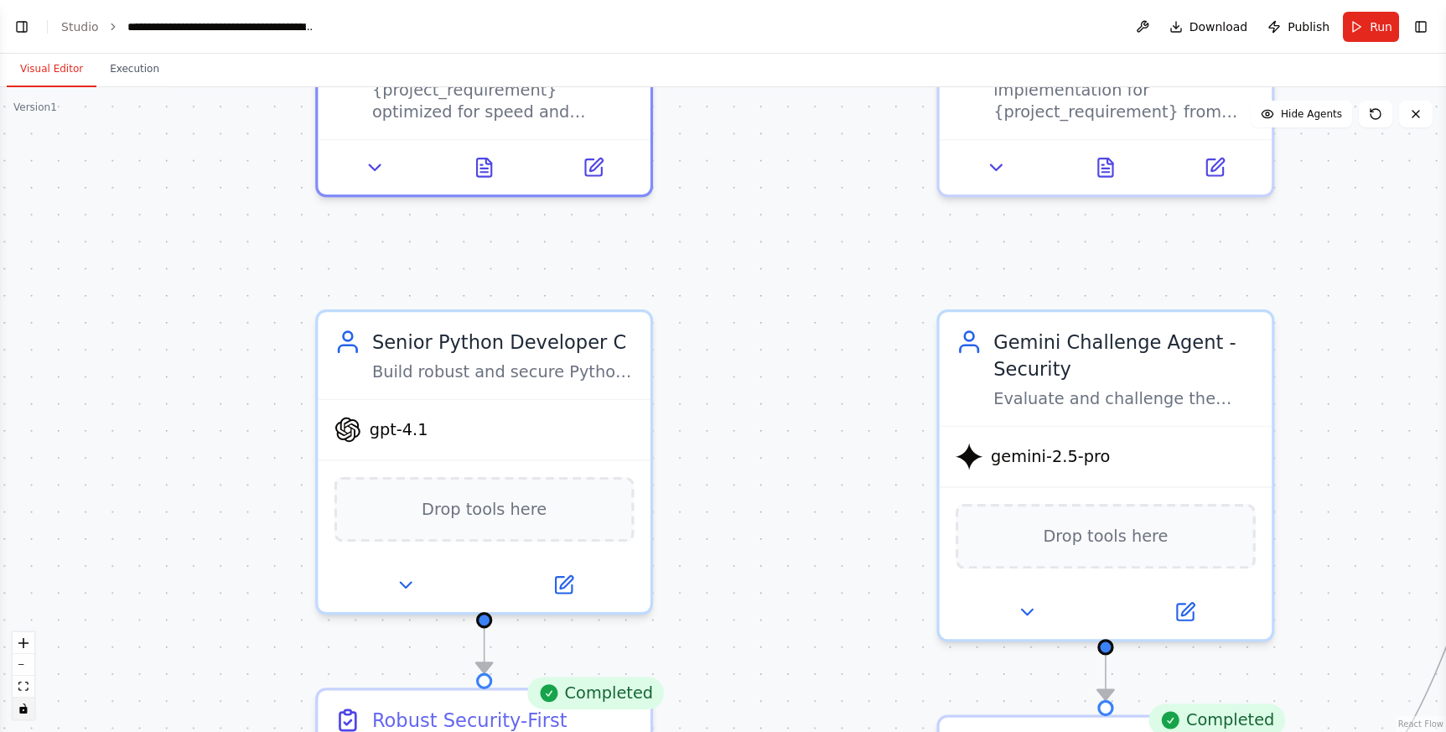
drag, startPoint x: 792, startPoint y: 439, endPoint x: 797, endPoint y: -115, distance: 554.0
click at [797, 0] on html "BETA Python developers crew can create in parallel code and a head developper c…" at bounding box center [723, 366] width 1446 height 732
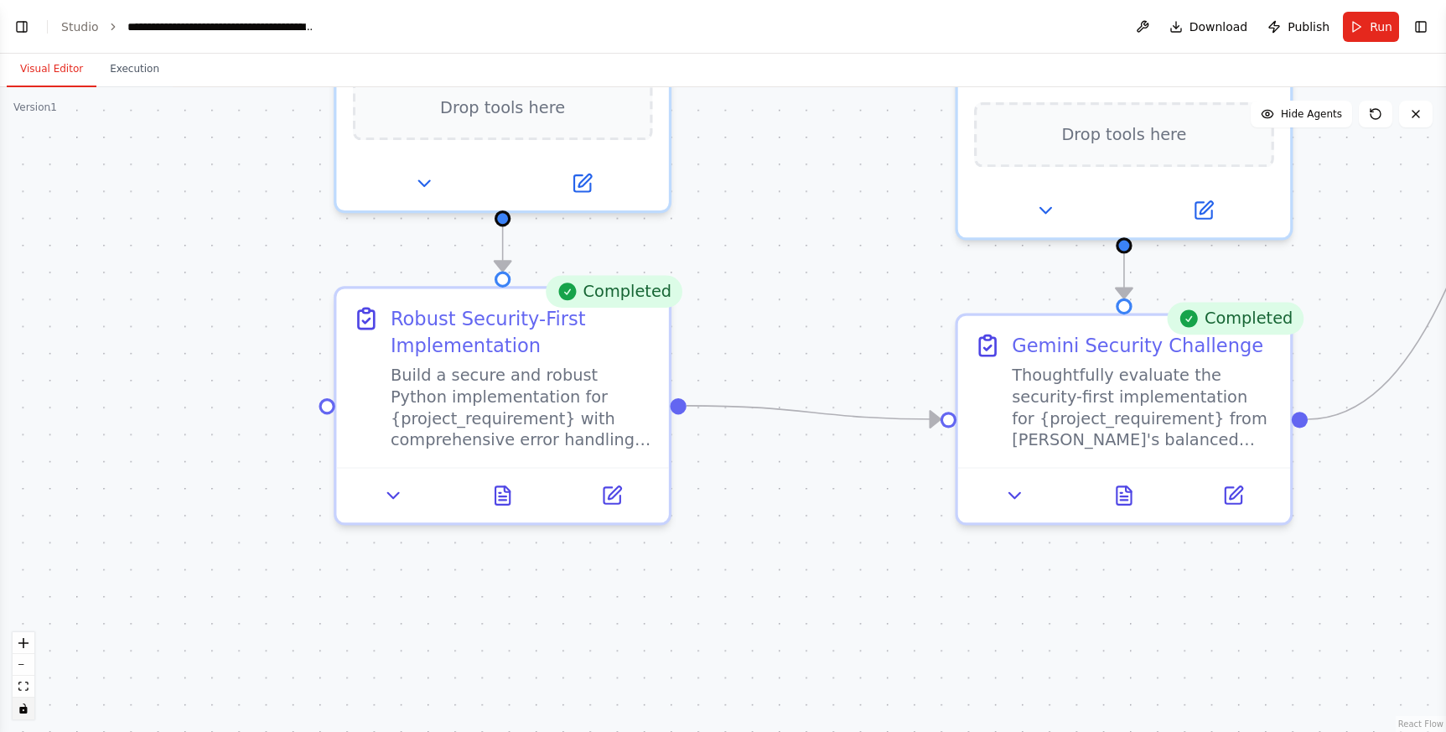
drag, startPoint x: 770, startPoint y: 318, endPoint x: 792, endPoint y: 54, distance: 265.7
click at [791, 55] on div "Visual Editor Execution Version 1 Show Tools Hide Agents .deletable-edge-delete…" at bounding box center [723, 393] width 1446 height 678
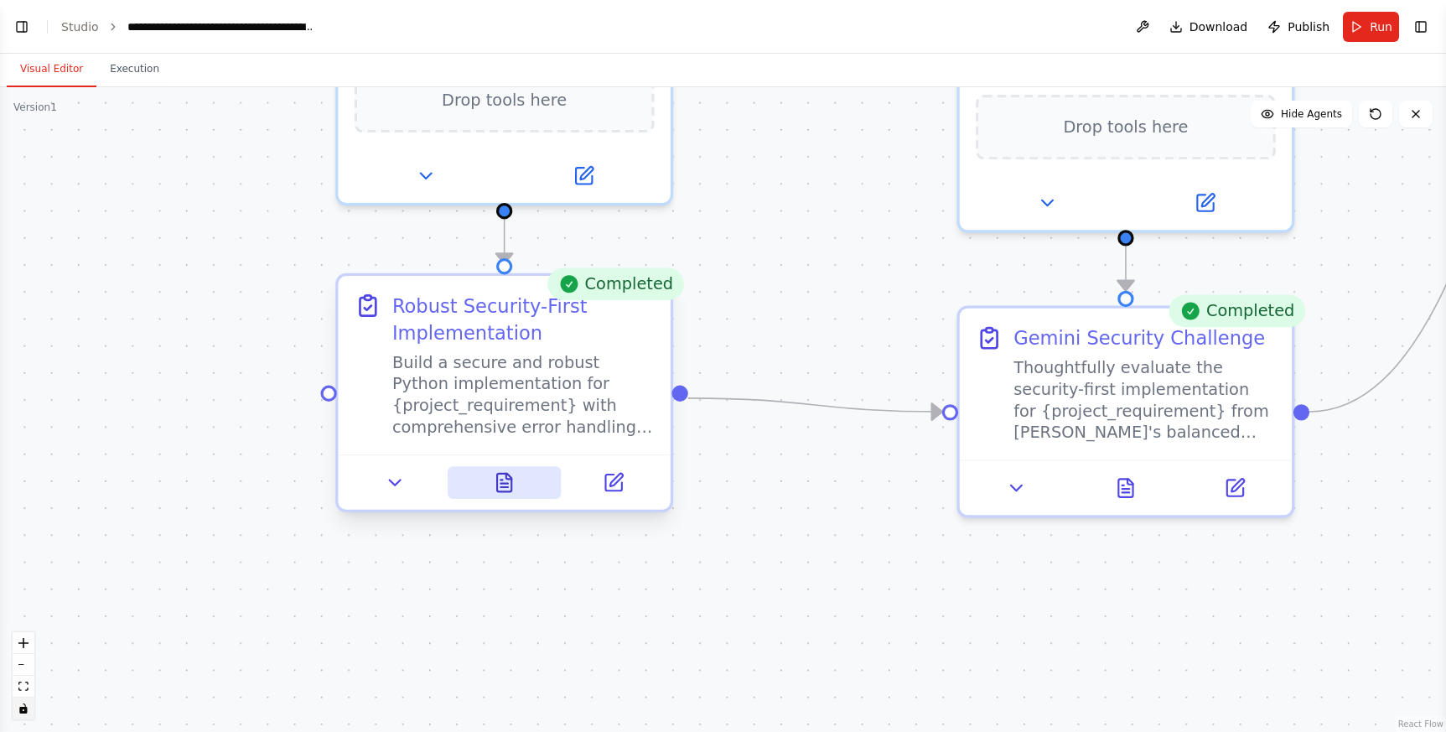
click at [519, 484] on button at bounding box center [504, 482] width 114 height 33
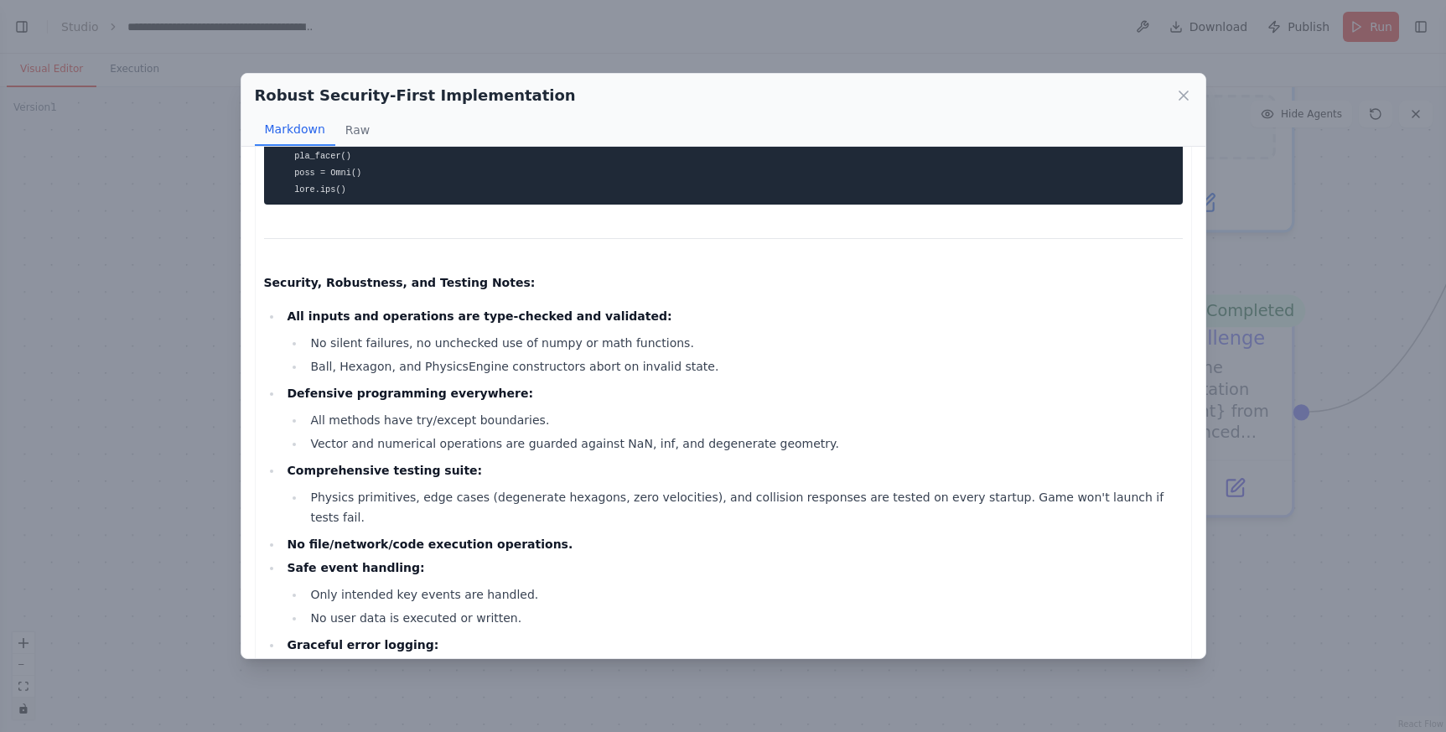
scroll to position [7156, 0]
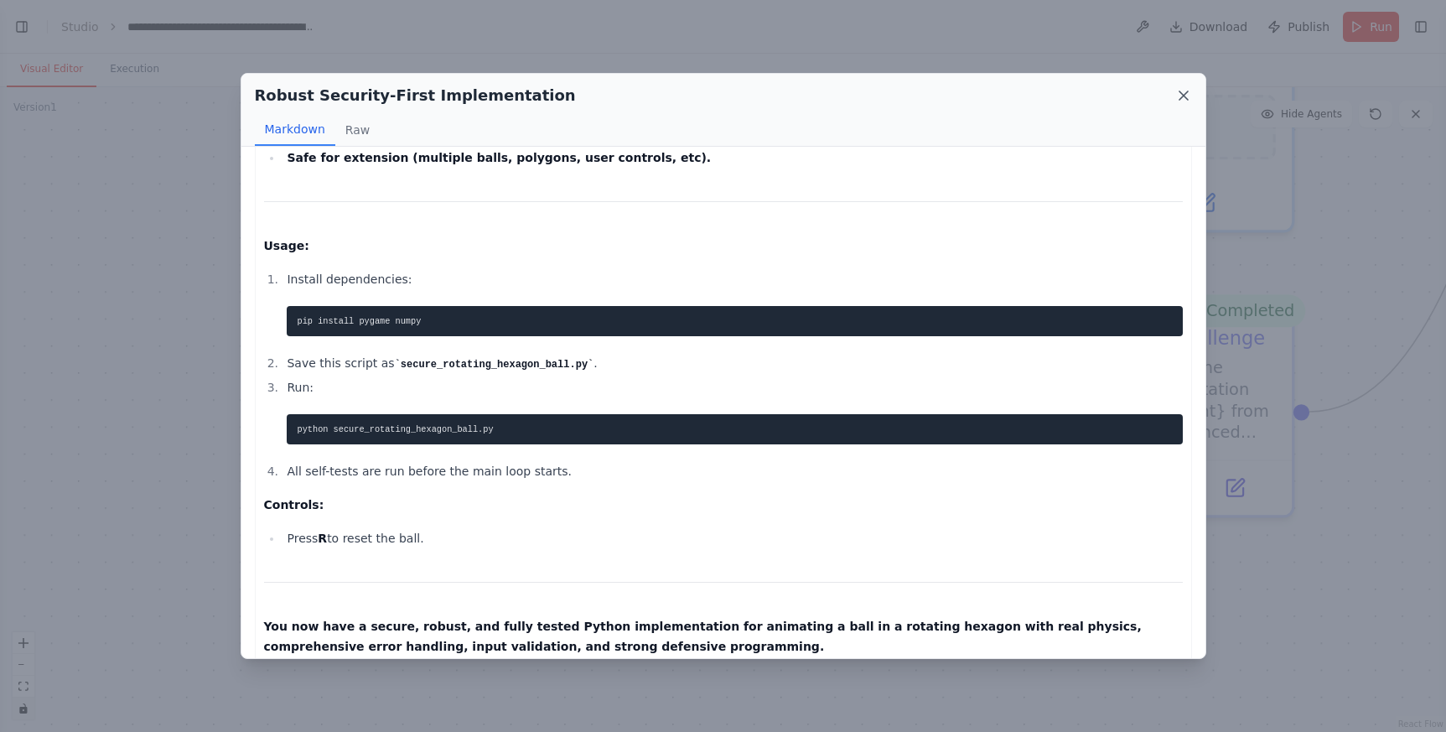
click at [1189, 90] on icon at bounding box center [1183, 95] width 17 height 17
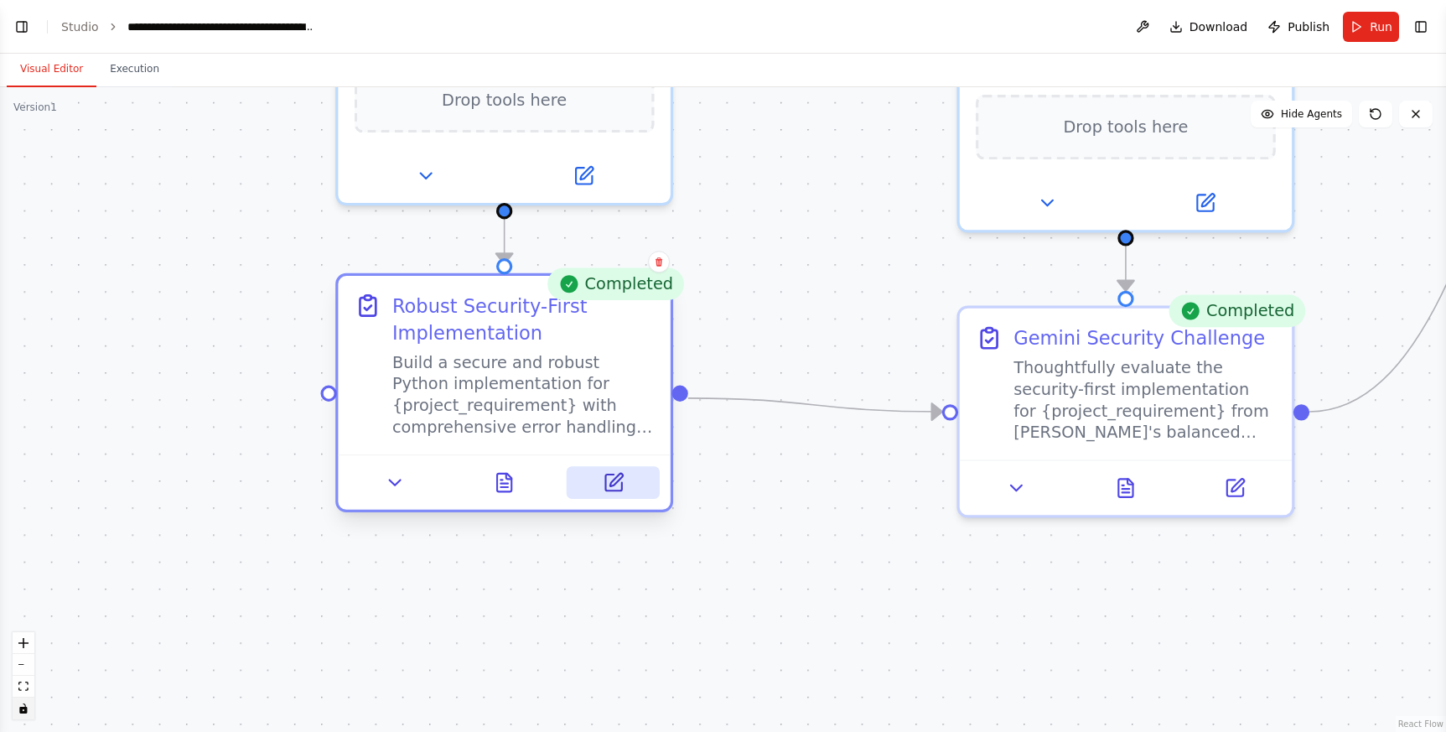
click at [609, 483] on icon at bounding box center [615, 480] width 13 height 13
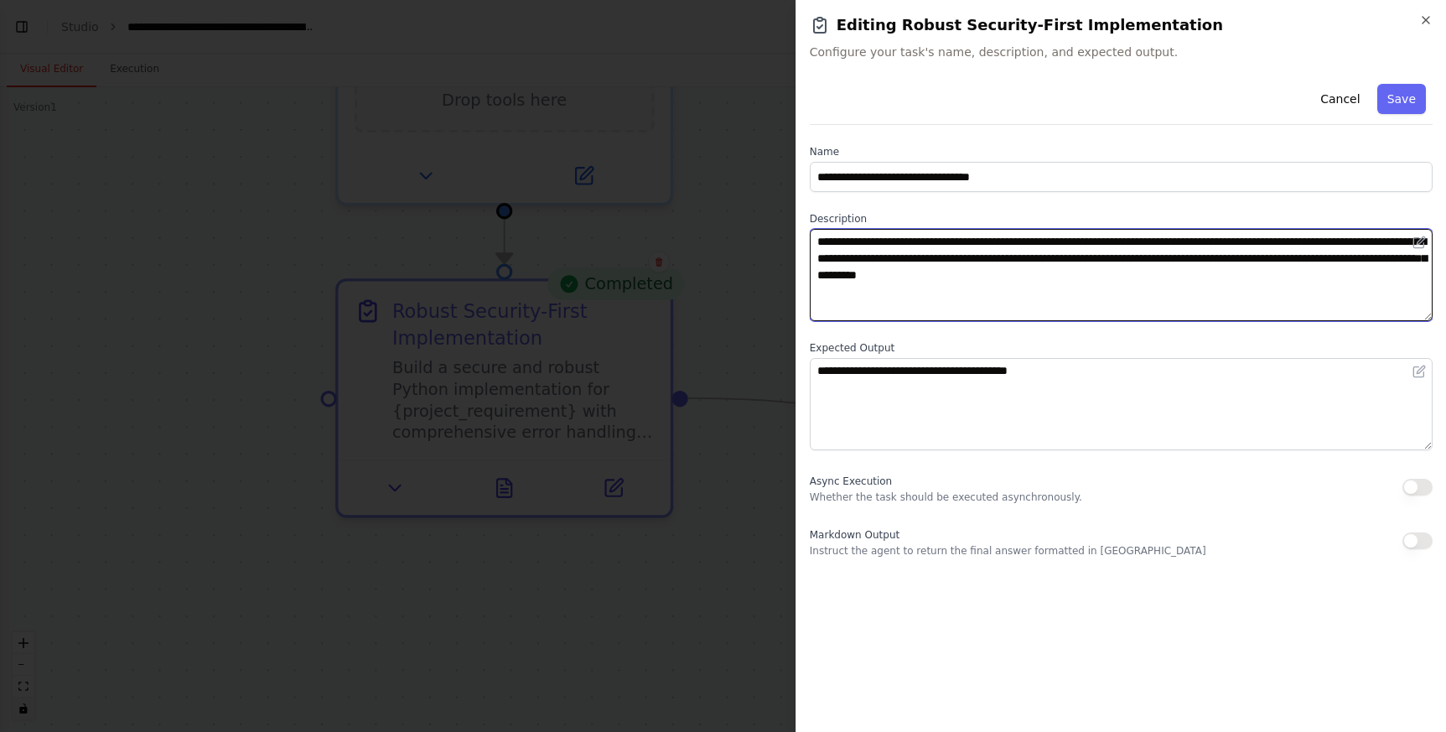
click at [1290, 266] on textarea "**********" at bounding box center [1121, 275] width 623 height 92
click at [984, 276] on textarea "**********" at bounding box center [1121, 275] width 623 height 92
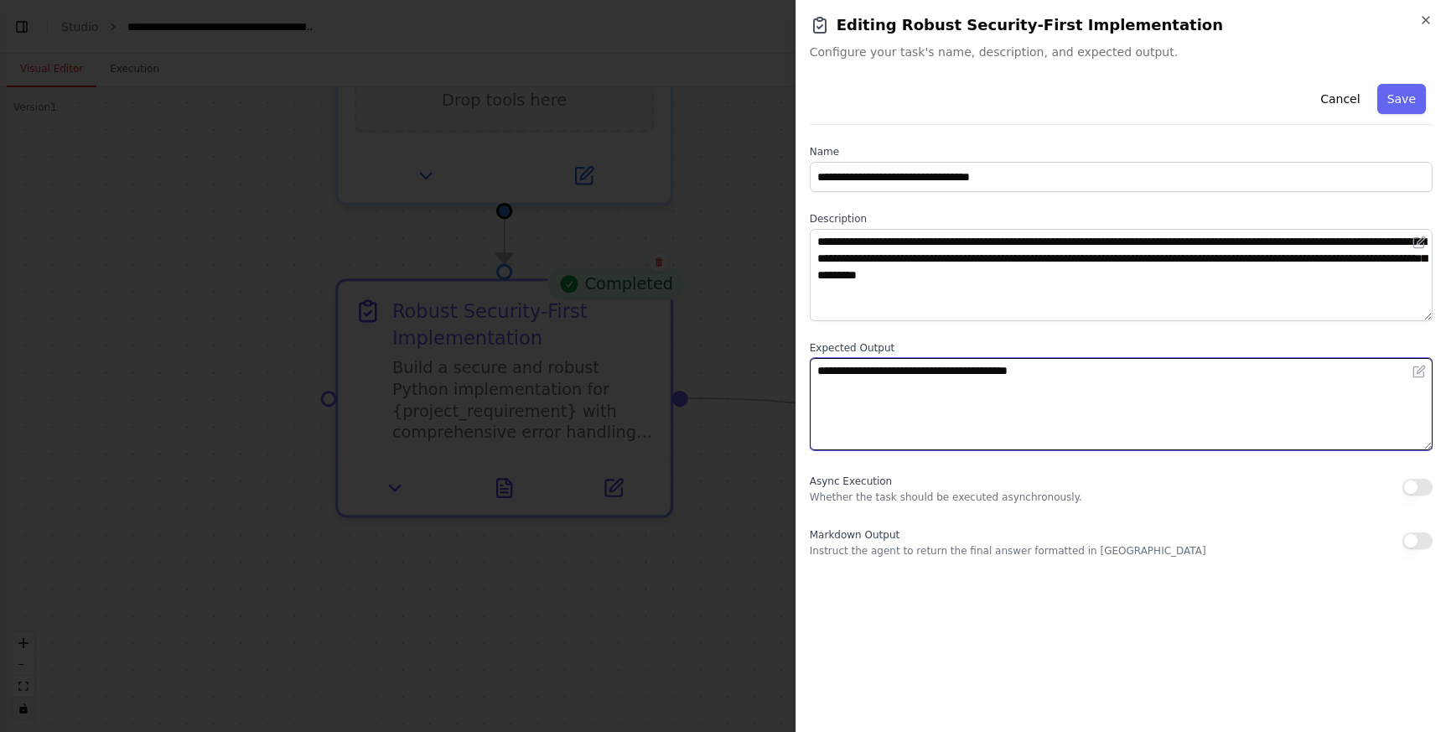
click at [873, 375] on textarea "**********" at bounding box center [1121, 404] width 623 height 92
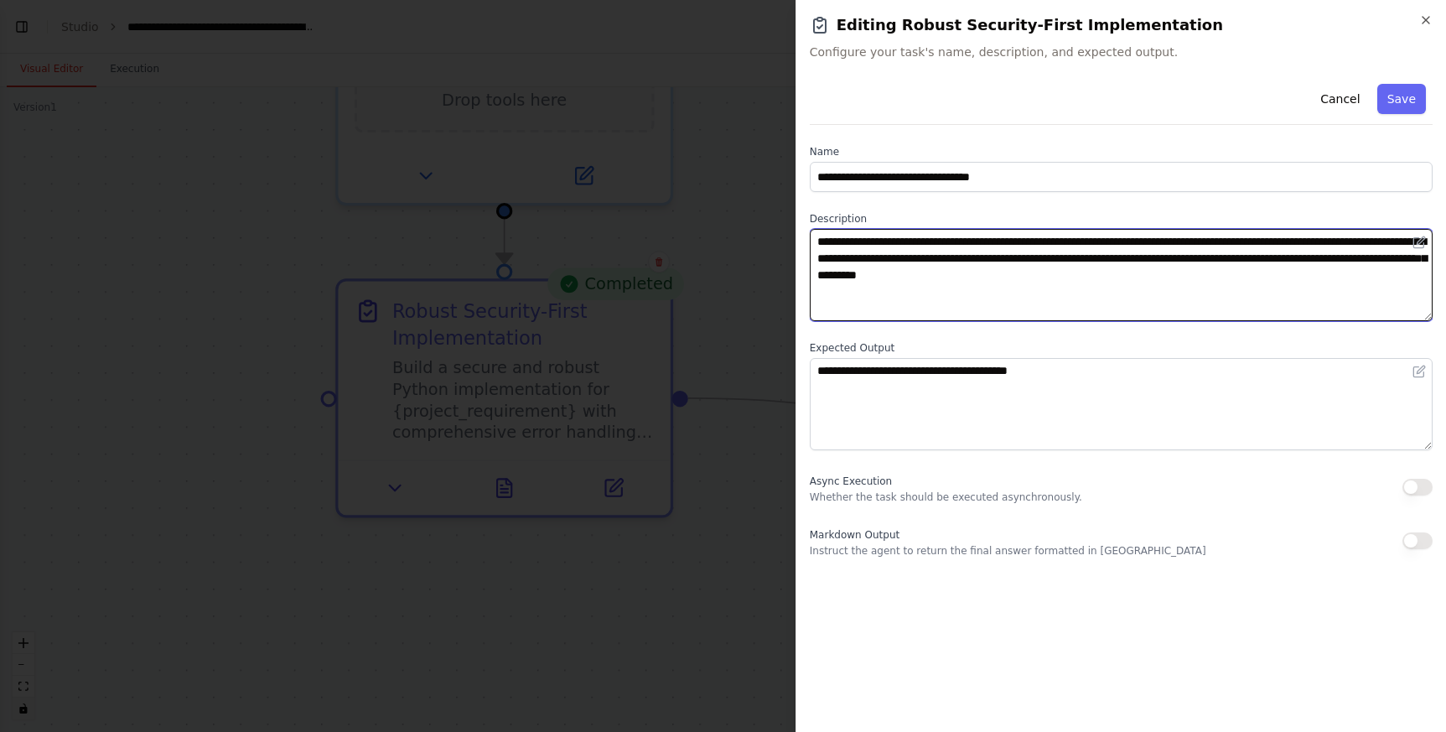
click at [1255, 276] on textarea "**********" at bounding box center [1121, 275] width 623 height 92
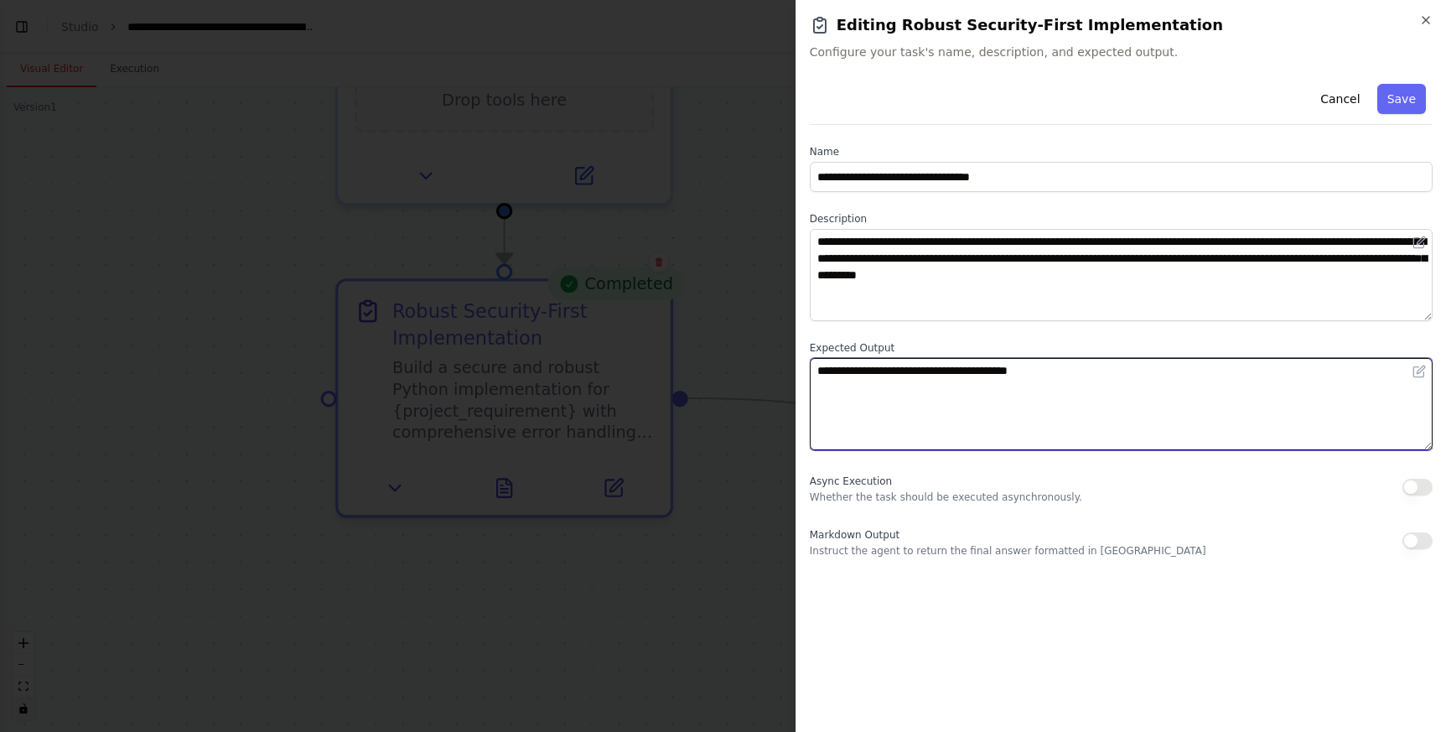
click at [818, 371] on textarea "**********" at bounding box center [1121, 404] width 623 height 92
drag, startPoint x: 917, startPoint y: 370, endPoint x: 730, endPoint y: 346, distance: 188.5
click at [730, 346] on body "BETA Python developers crew can create in parallel code and a head developper c…" at bounding box center [723, 366] width 1446 height 732
type textarea "**********"
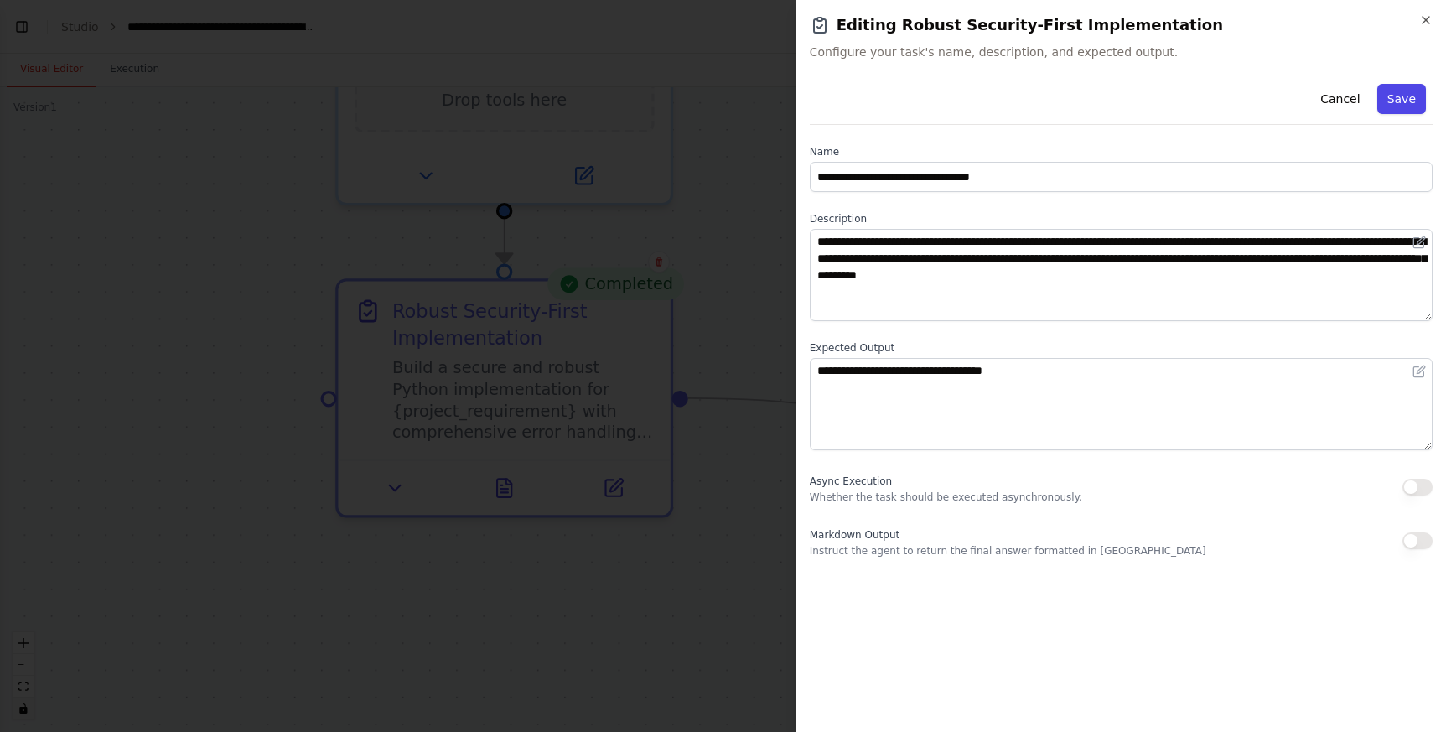
click at [1407, 104] on button "Save" at bounding box center [1401, 99] width 49 height 30
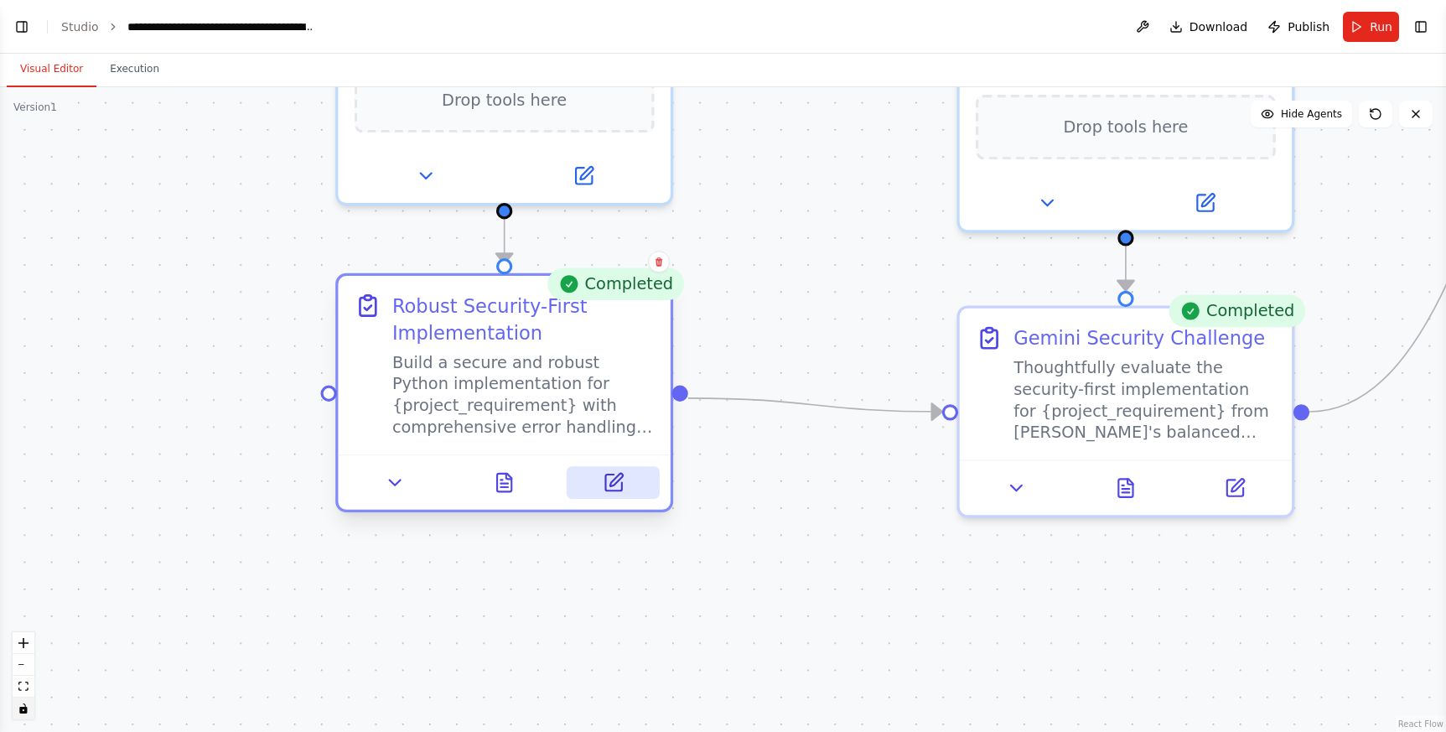
click at [613, 494] on button at bounding box center [613, 482] width 93 height 33
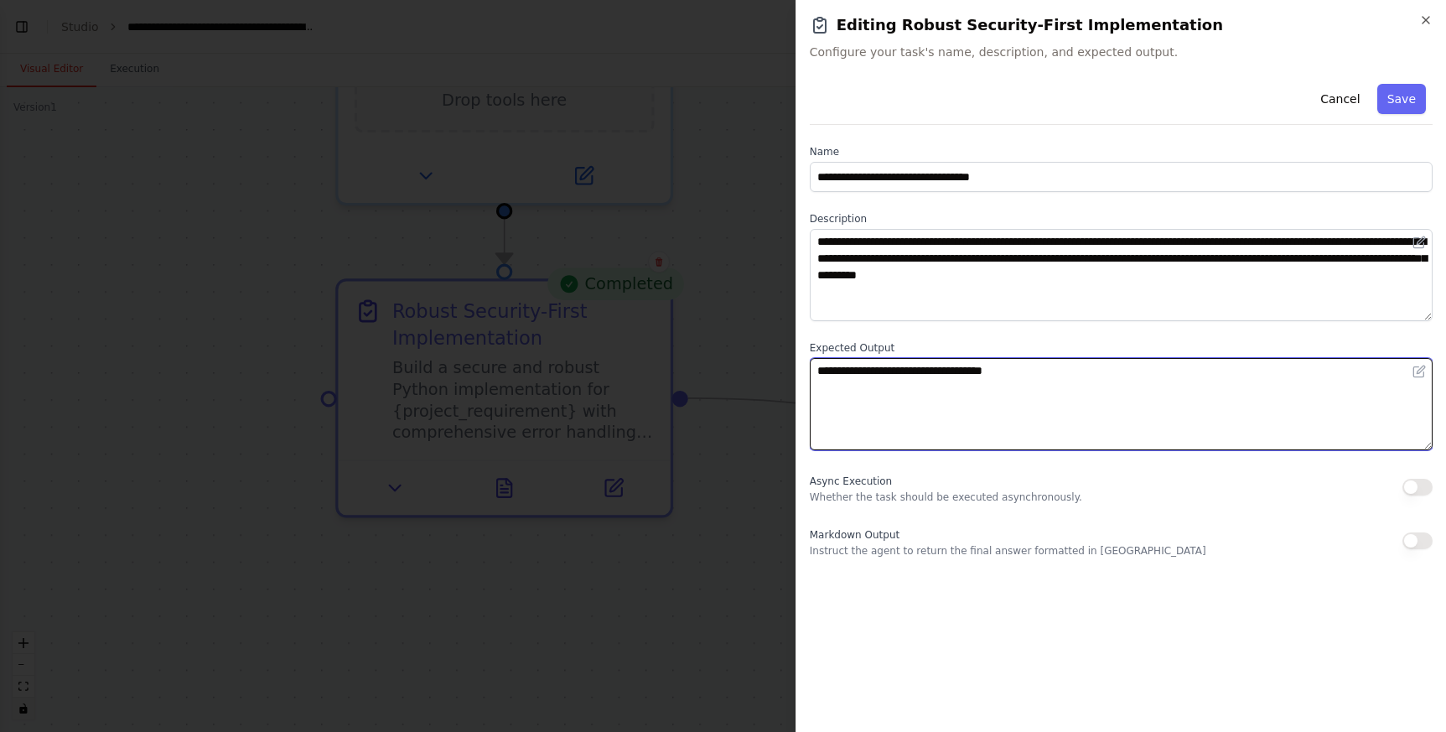
drag, startPoint x: 1078, startPoint y: 370, endPoint x: 717, endPoint y: 369, distance: 361.2
click at [717, 369] on body "BETA Python developers crew can create in parallel code and a head developper c…" at bounding box center [723, 366] width 1446 height 732
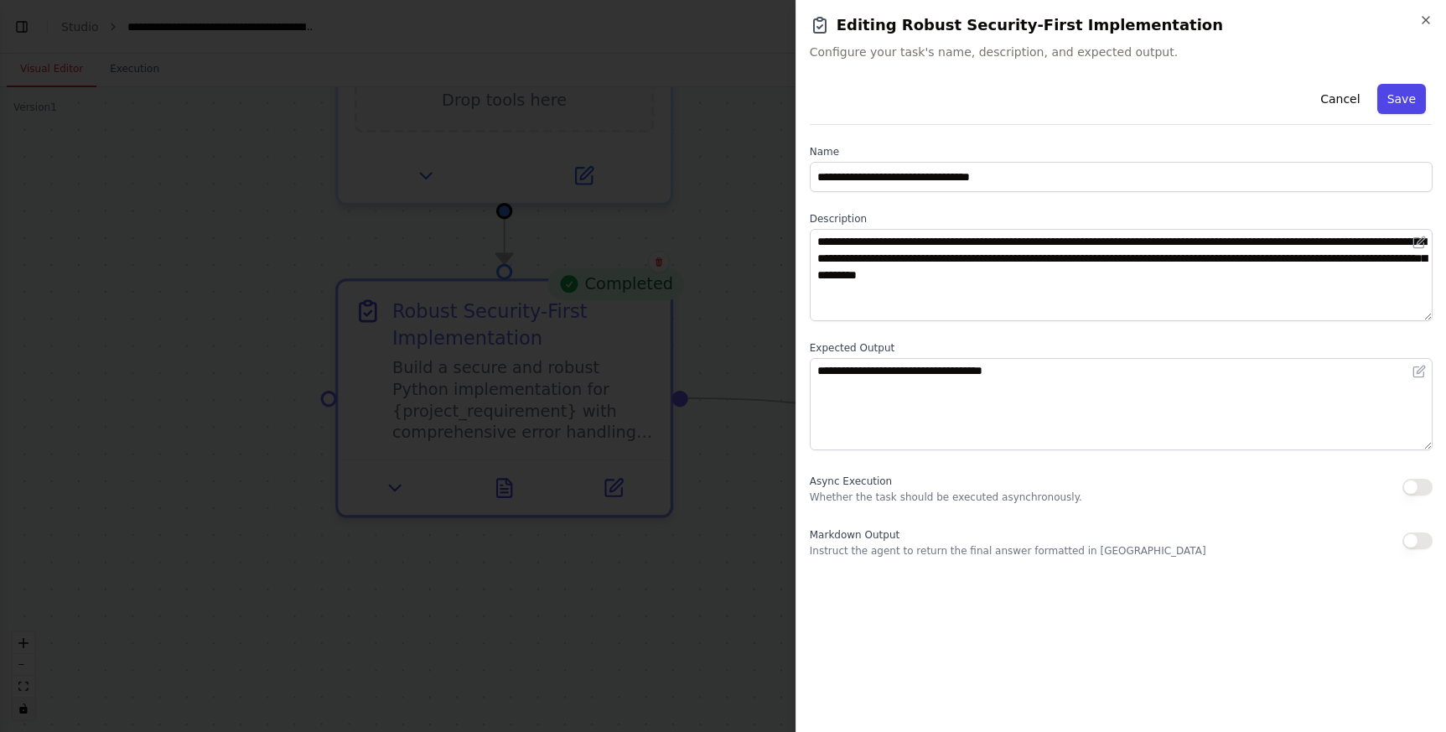
click at [1404, 101] on button "Save" at bounding box center [1401, 99] width 49 height 30
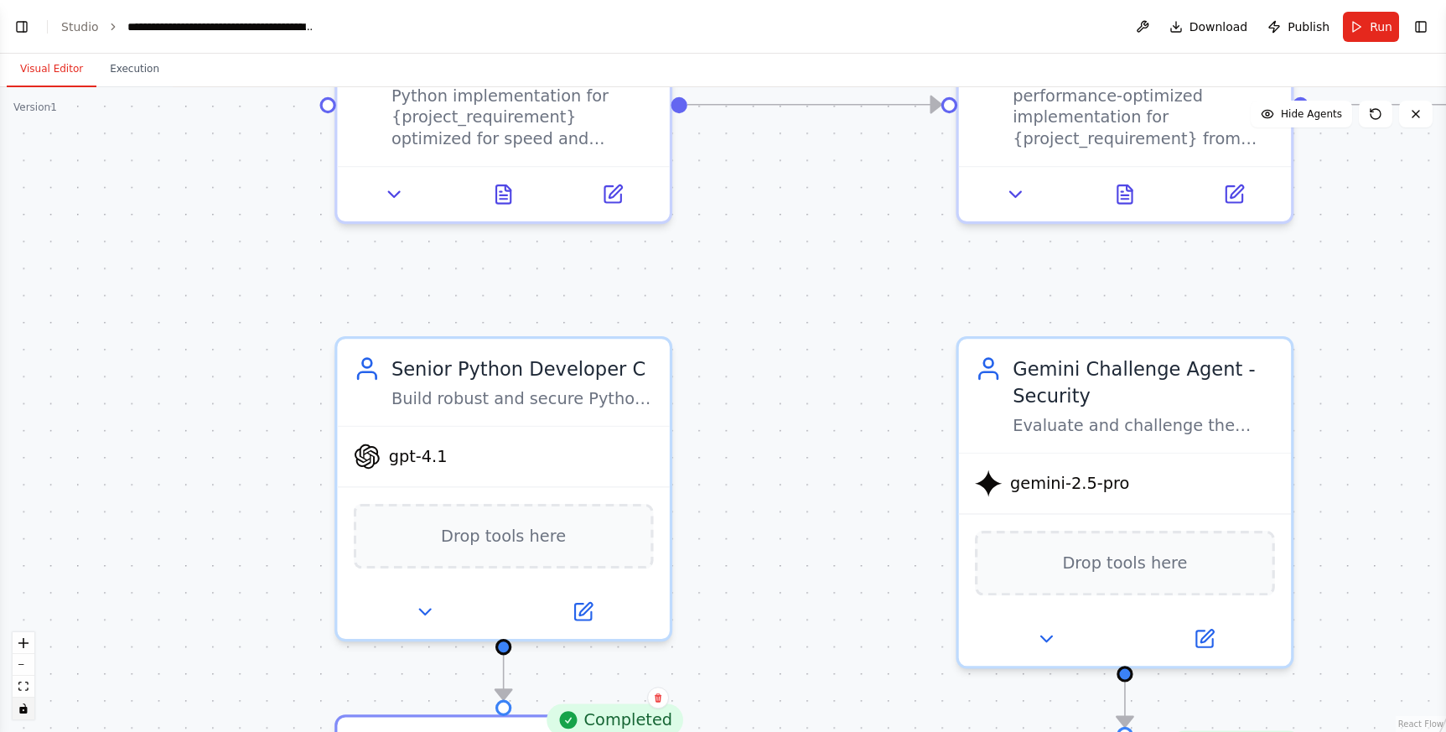
drag, startPoint x: 797, startPoint y: 148, endPoint x: 790, endPoint y: 622, distance: 474.4
click at [790, 622] on div ".deletable-edge-delete-btn { width: 20px; height: 20px; border: 0px solid #ffff…" at bounding box center [723, 409] width 1446 height 644
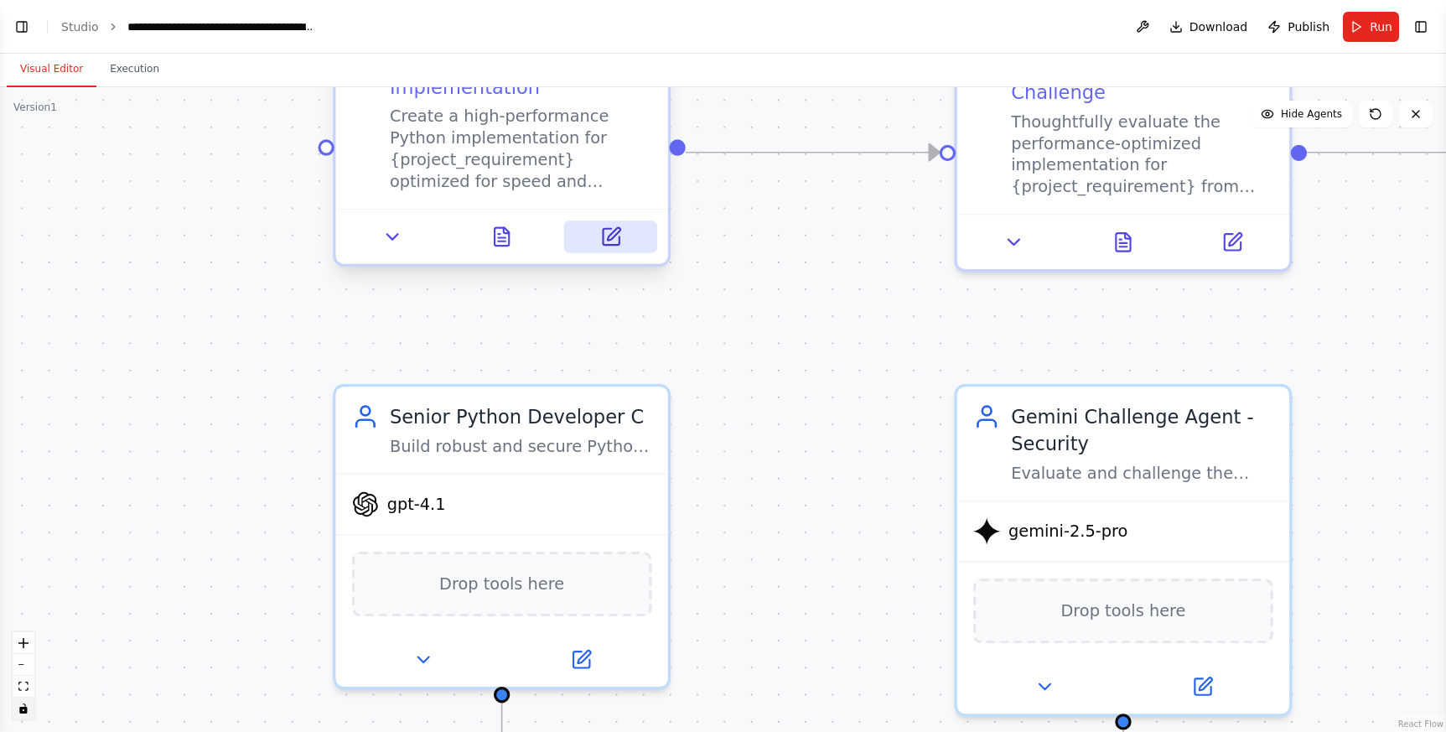
click at [618, 232] on icon at bounding box center [613, 234] width 13 height 13
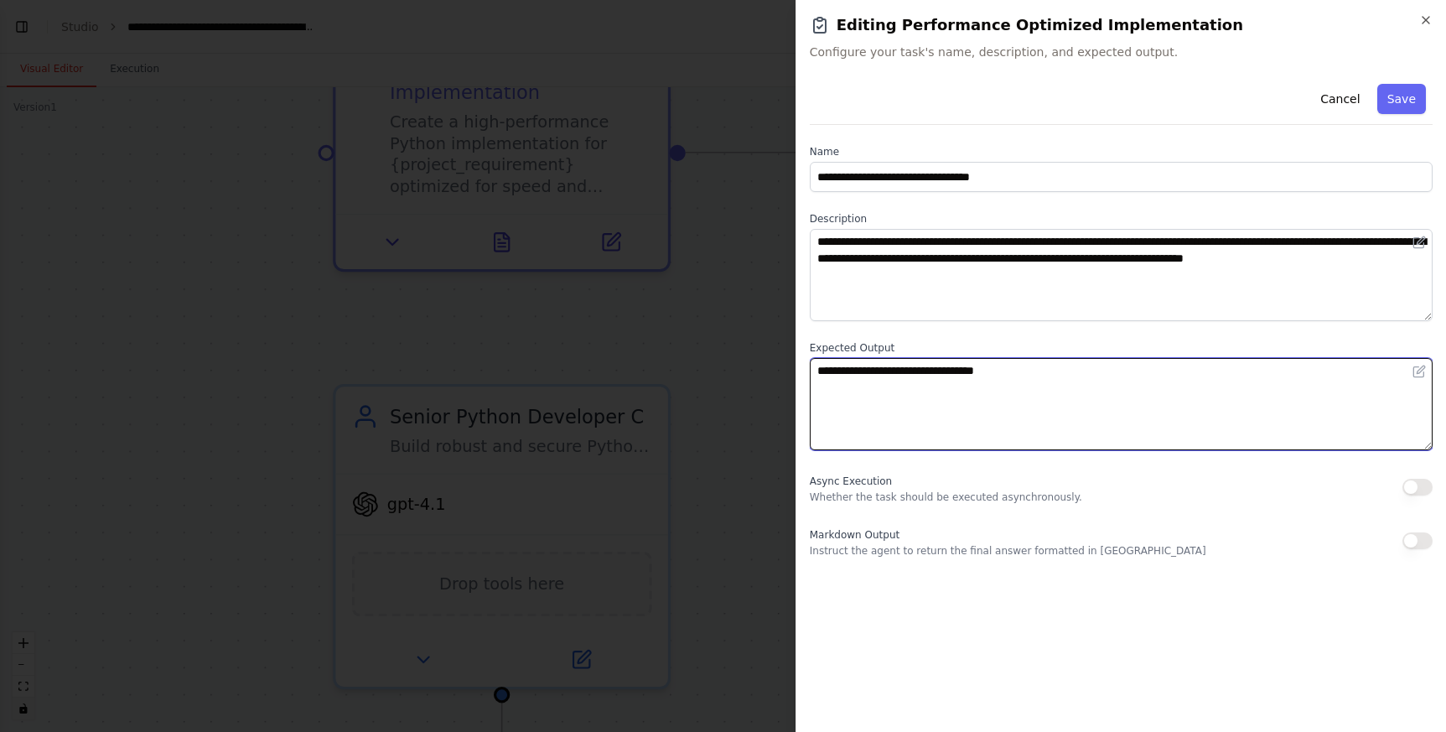
drag, startPoint x: 1117, startPoint y: 368, endPoint x: 768, endPoint y: 361, distance: 349.5
click at [768, 361] on body "BETA Python developers crew can create in parallel code and a head developper c…" at bounding box center [723, 366] width 1446 height 732
paste textarea "**"
type textarea "**********"
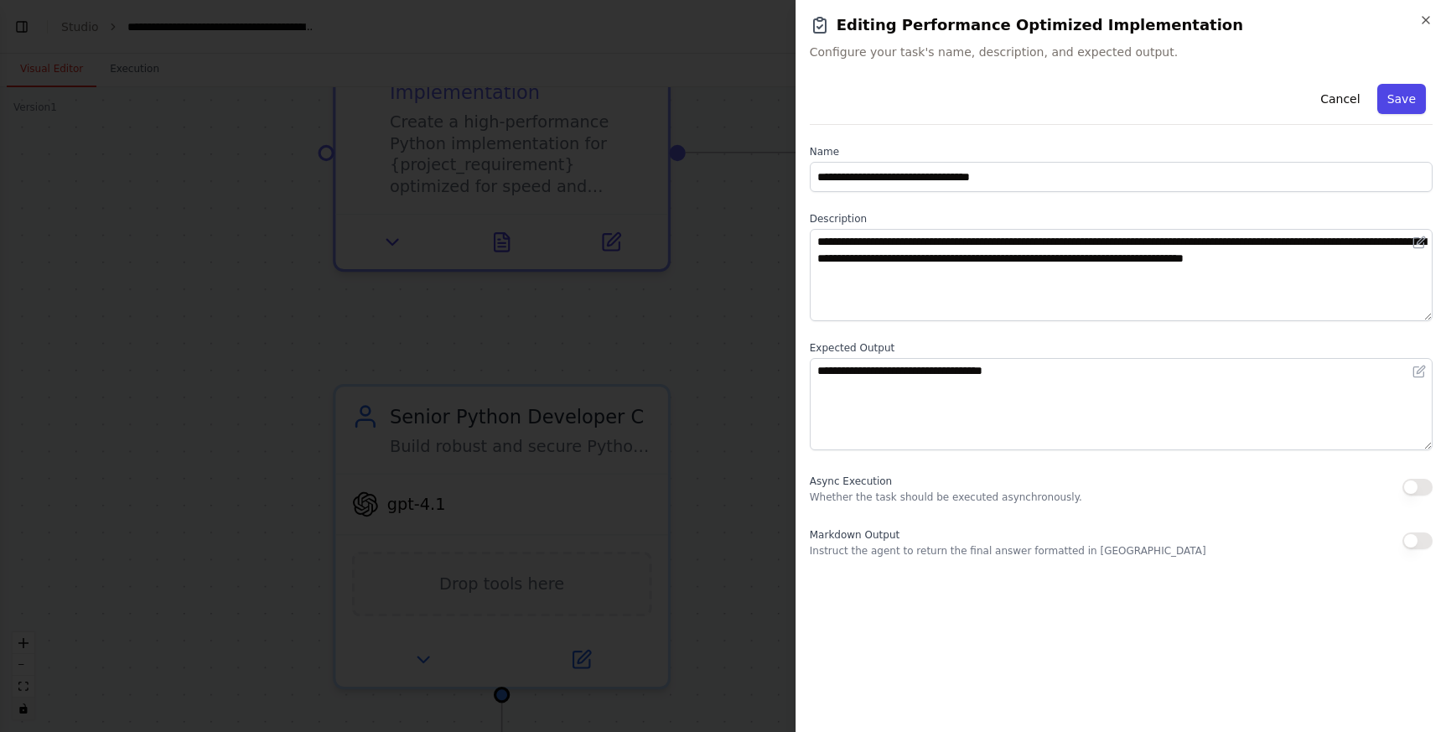
click at [1402, 105] on button "Save" at bounding box center [1401, 99] width 49 height 30
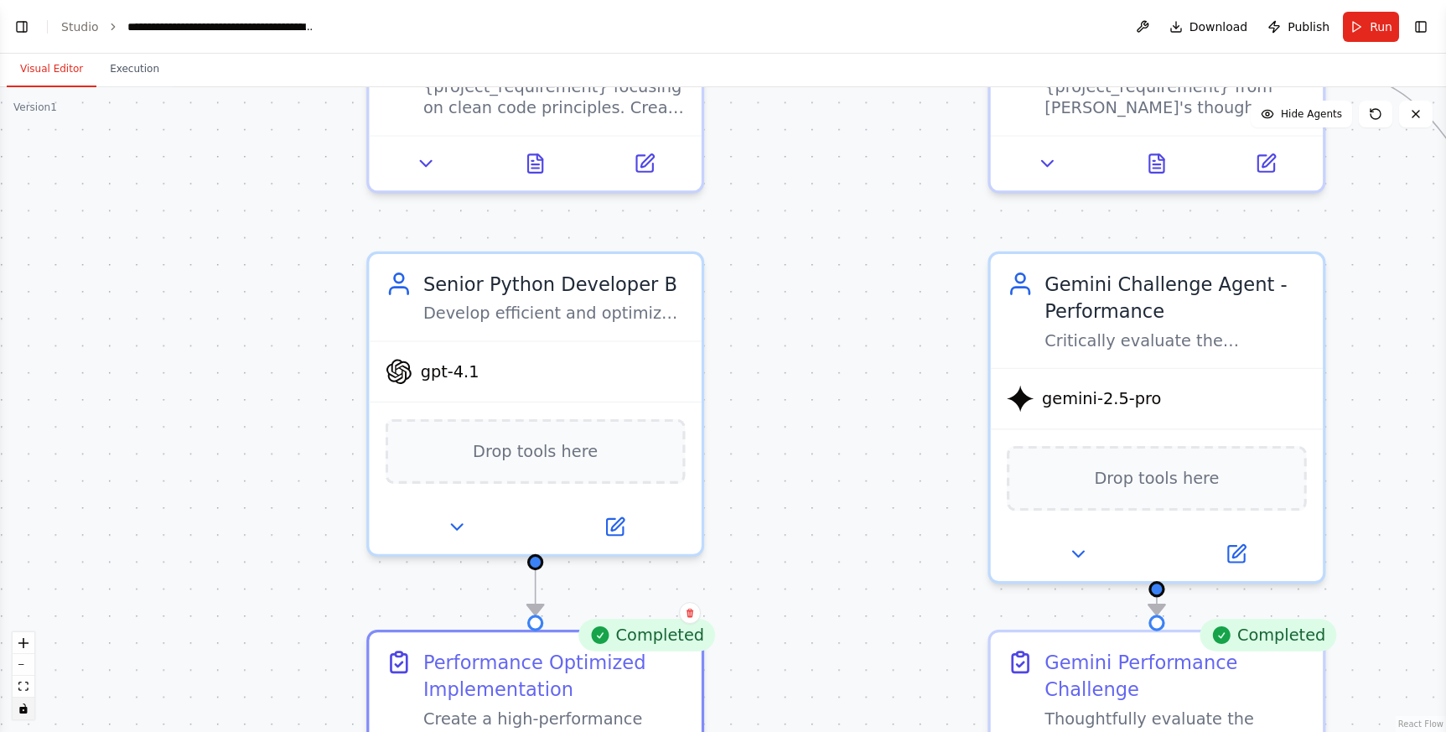
drag, startPoint x: 798, startPoint y: 131, endPoint x: 831, endPoint y: 717, distance: 586.7
click at [831, 717] on div ".deletable-edge-delete-btn { width: 20px; height: 20px; border: 0px solid #ffff…" at bounding box center [723, 409] width 1446 height 644
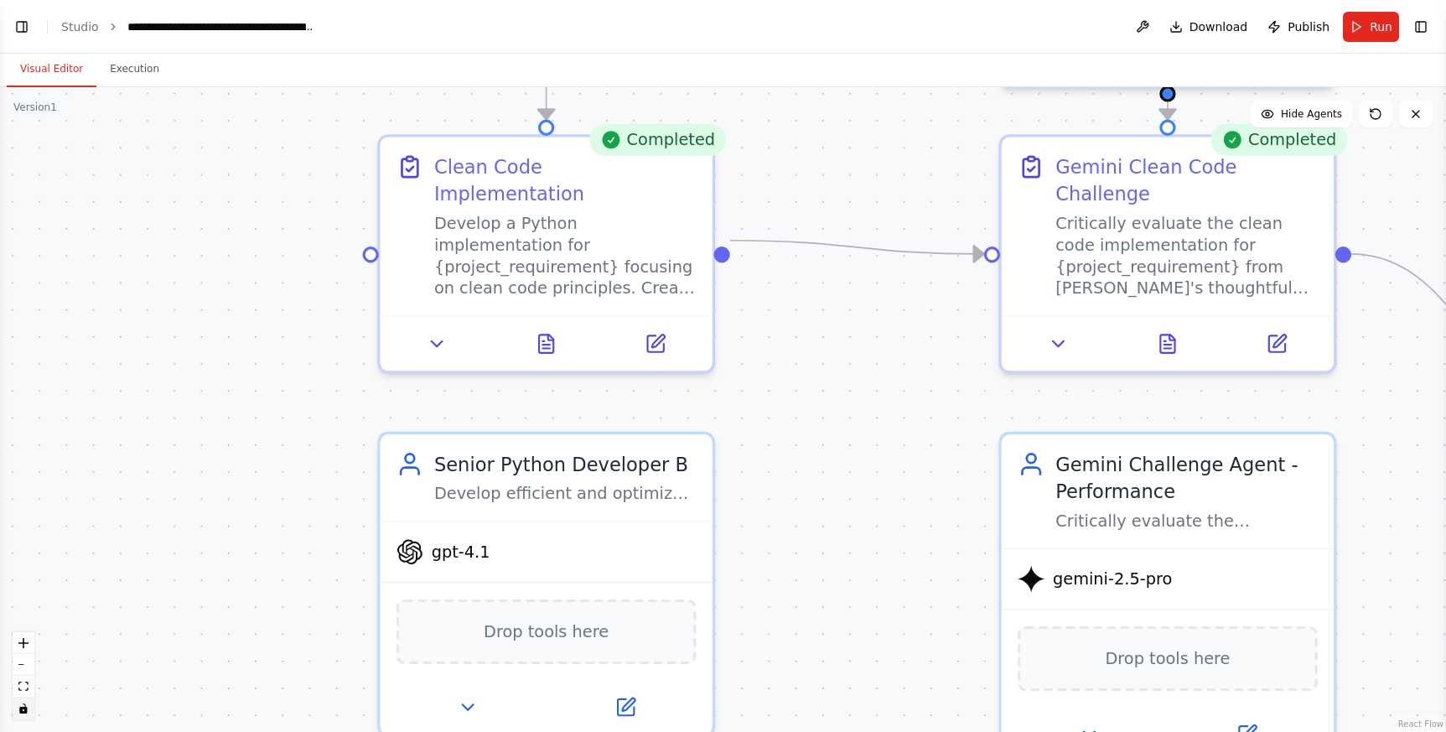
drag, startPoint x: 777, startPoint y: 224, endPoint x: 780, endPoint y: 450, distance: 226.3
click at [790, 456] on div ".deletable-edge-delete-btn { width: 20px; height: 20px; border: 0px solid #ffff…" at bounding box center [723, 409] width 1446 height 644
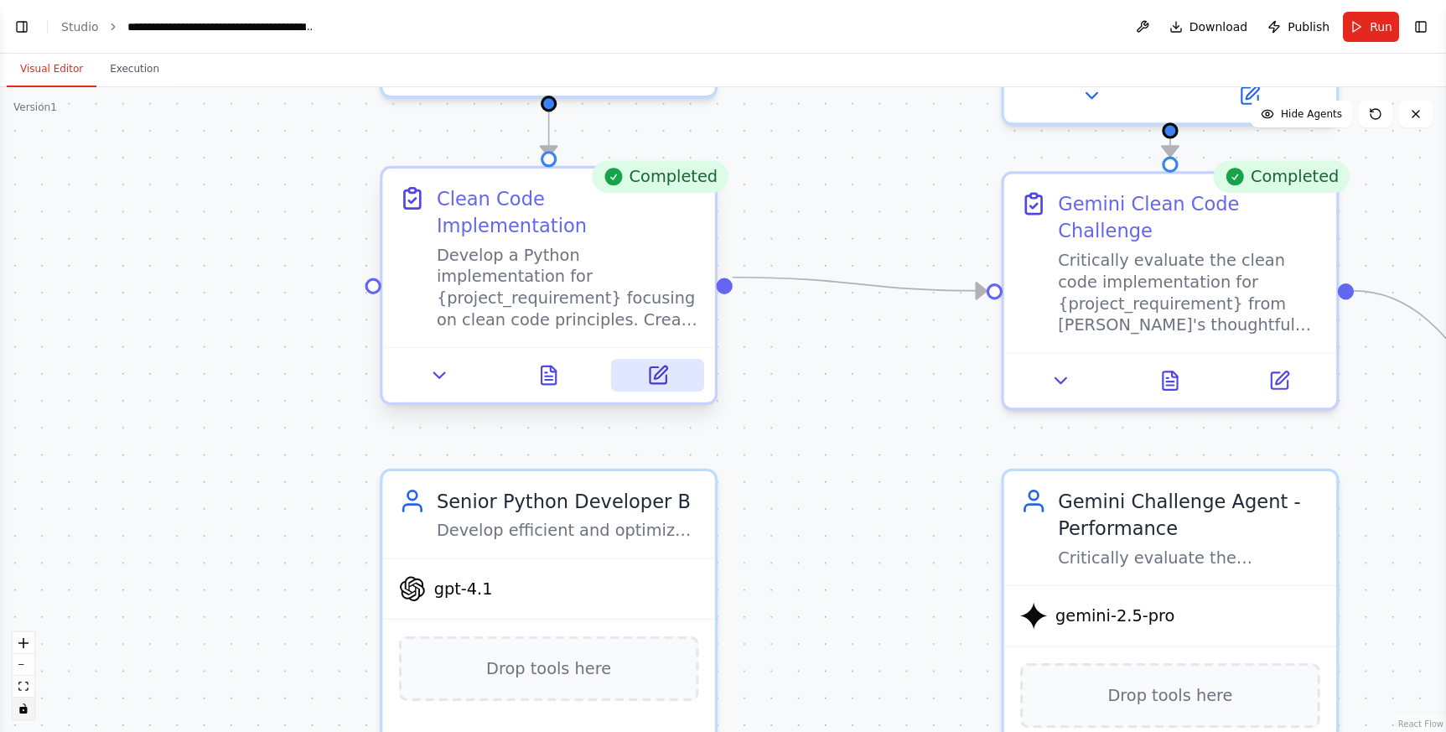
click at [634, 359] on button at bounding box center [657, 375] width 93 height 33
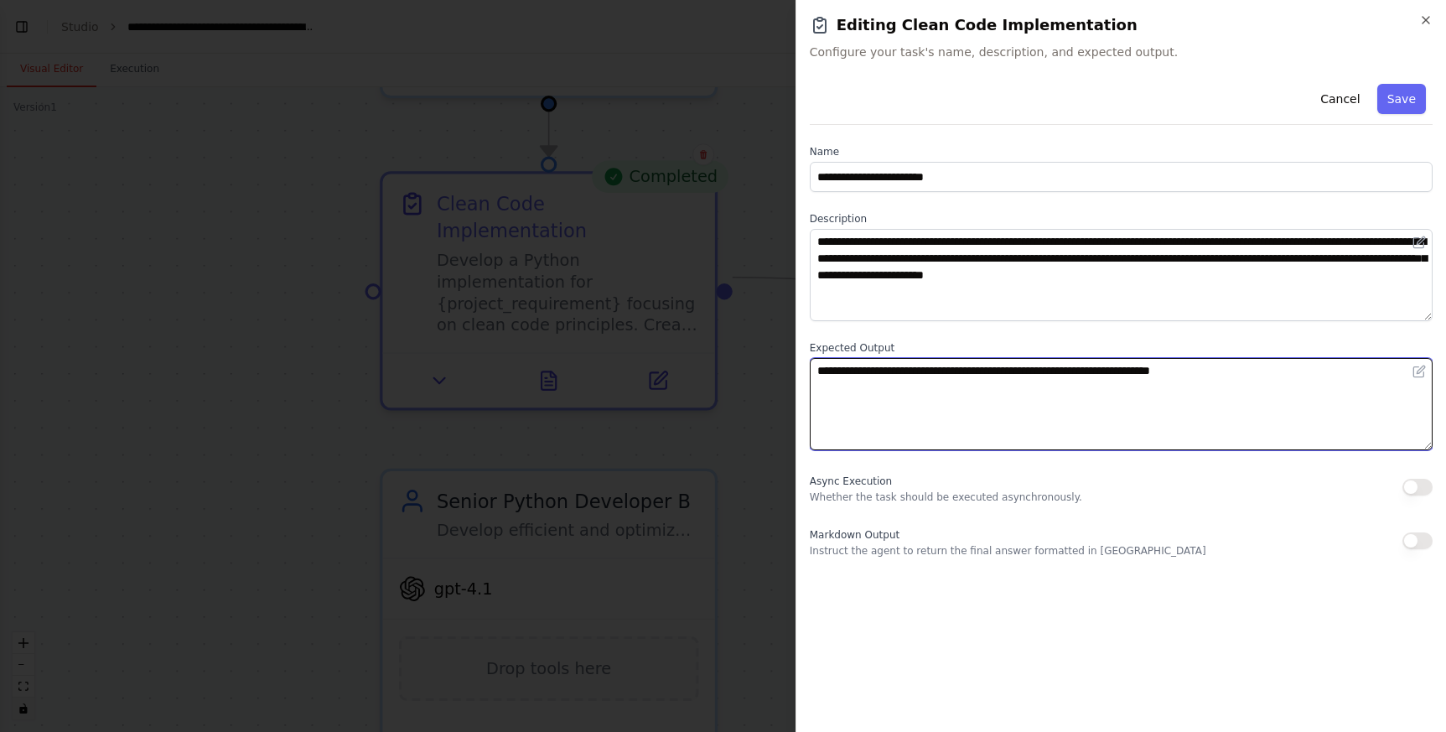
drag, startPoint x: 1305, startPoint y: 370, endPoint x: 811, endPoint y: 364, distance: 493.7
click at [811, 364] on textarea "**********" at bounding box center [1121, 404] width 623 height 92
paste textarea
type textarea "**********"
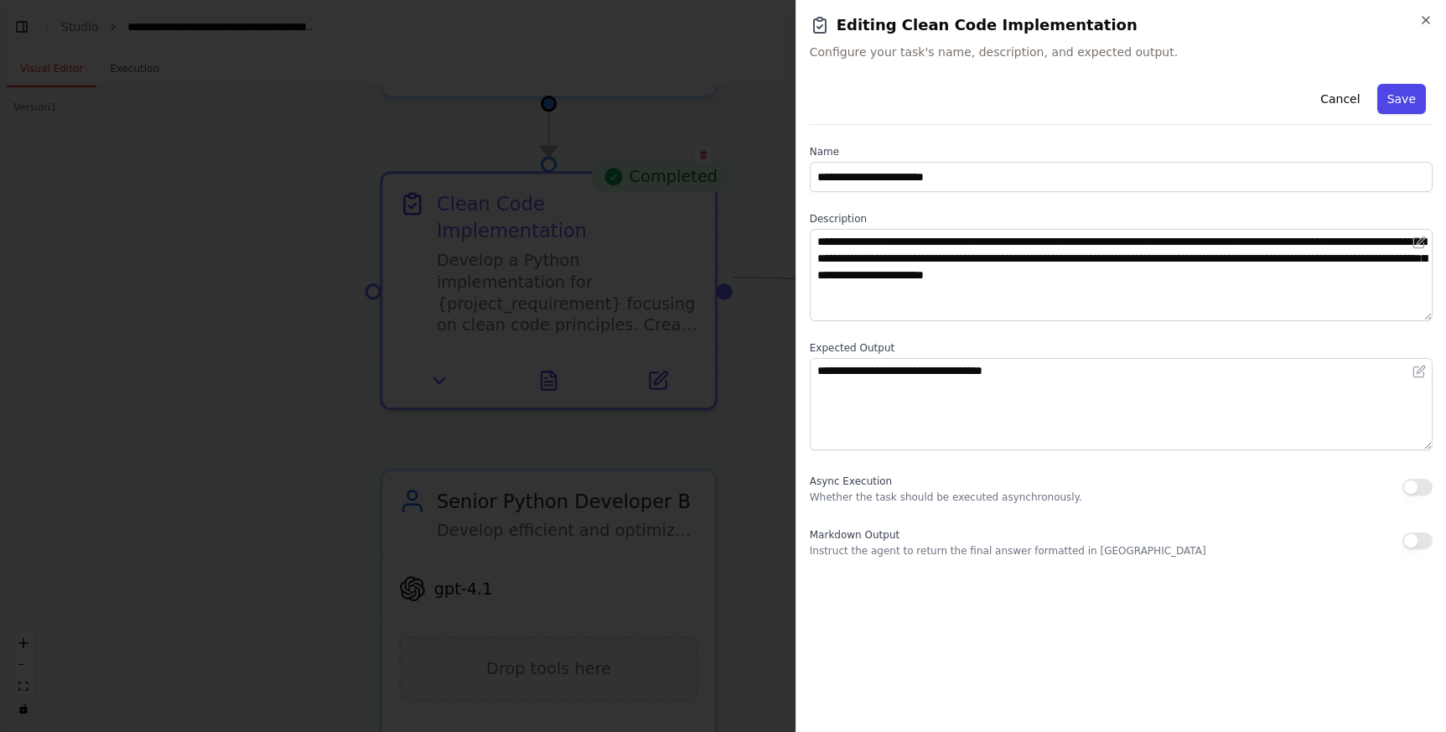
click at [1403, 88] on button "Save" at bounding box center [1401, 99] width 49 height 30
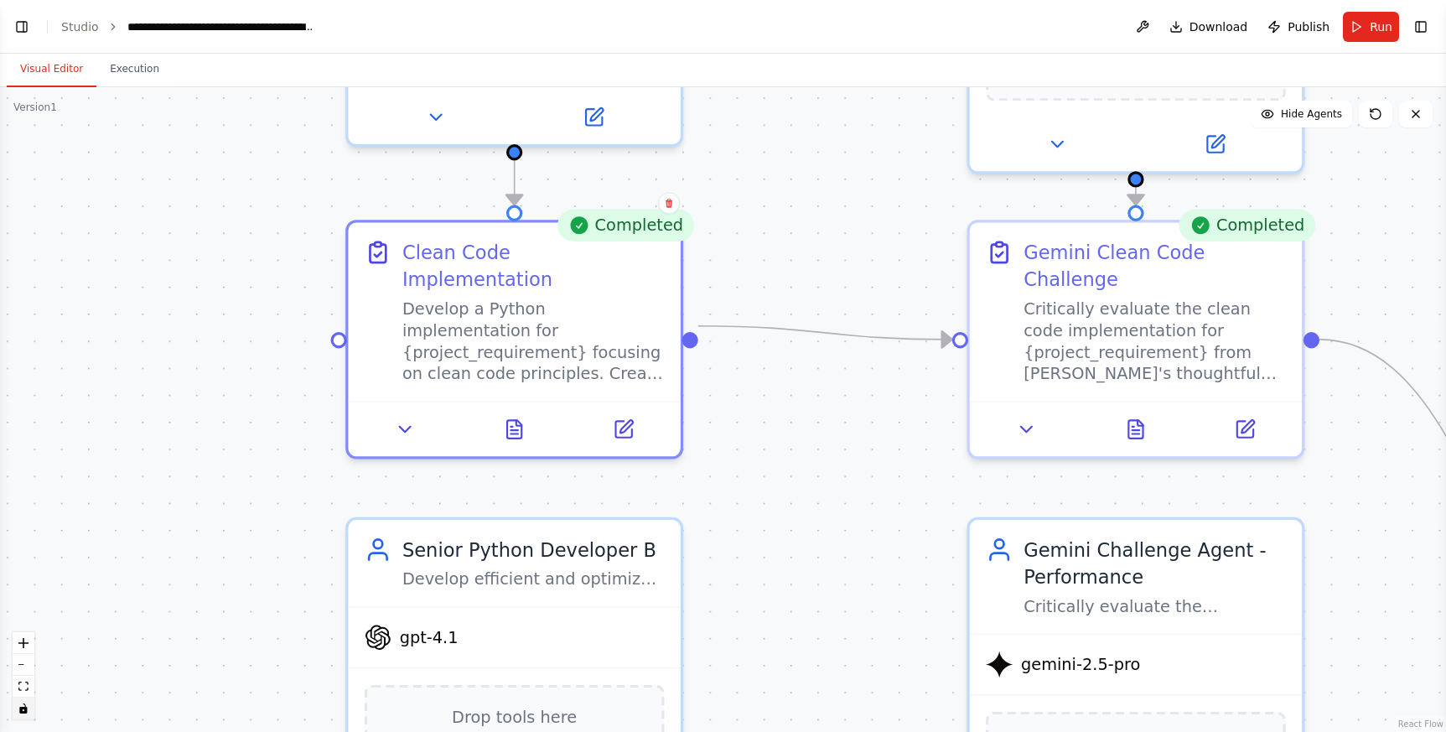
drag, startPoint x: 887, startPoint y: 152, endPoint x: 841, endPoint y: 196, distance: 63.4
click at [849, 196] on div ".deletable-edge-delete-btn { width: 20px; height: 20px; border: 0px solid #ffff…" at bounding box center [723, 409] width 1446 height 644
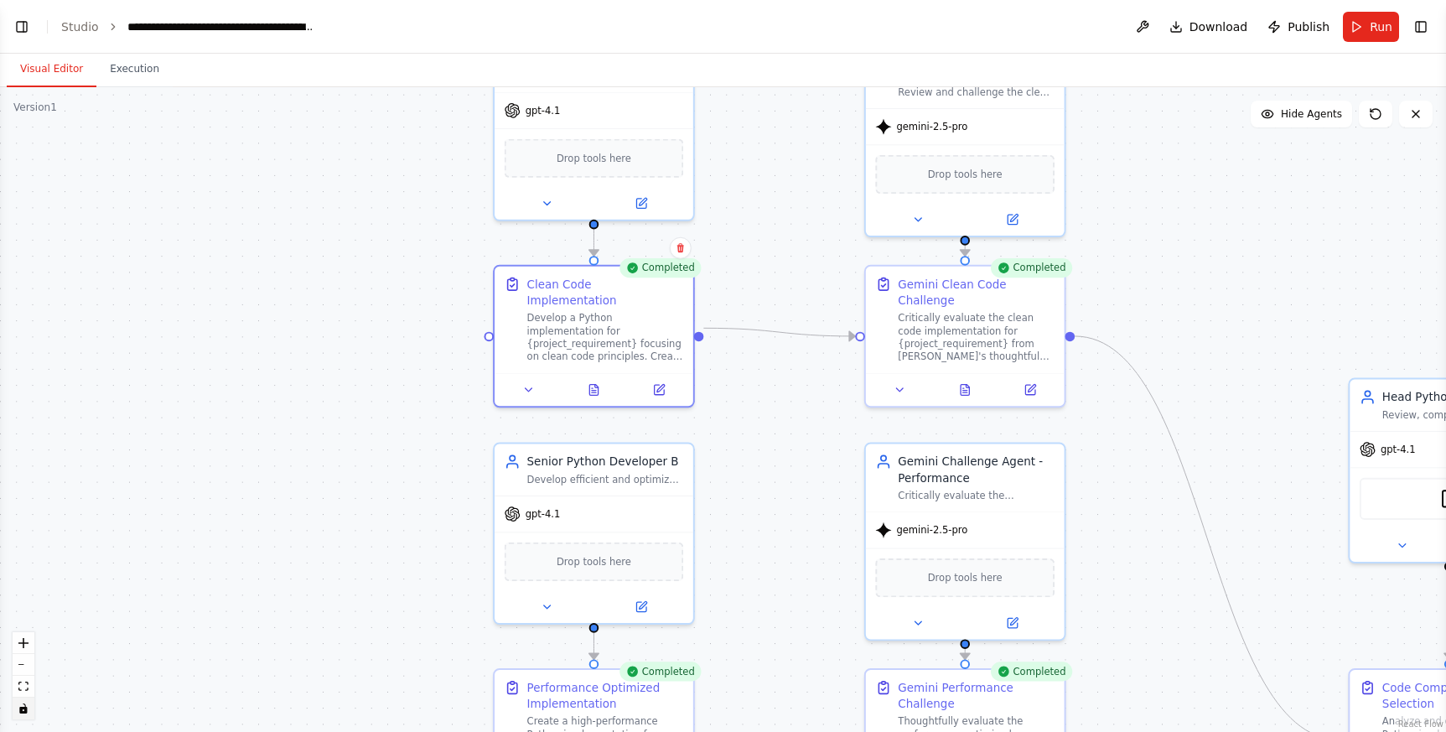
drag, startPoint x: 753, startPoint y: 393, endPoint x: 714, endPoint y: 378, distance: 41.4
click at [714, 378] on div ".deletable-edge-delete-btn { width: 20px; height: 20px; border: 0px solid #ffff…" at bounding box center [723, 409] width 1446 height 644
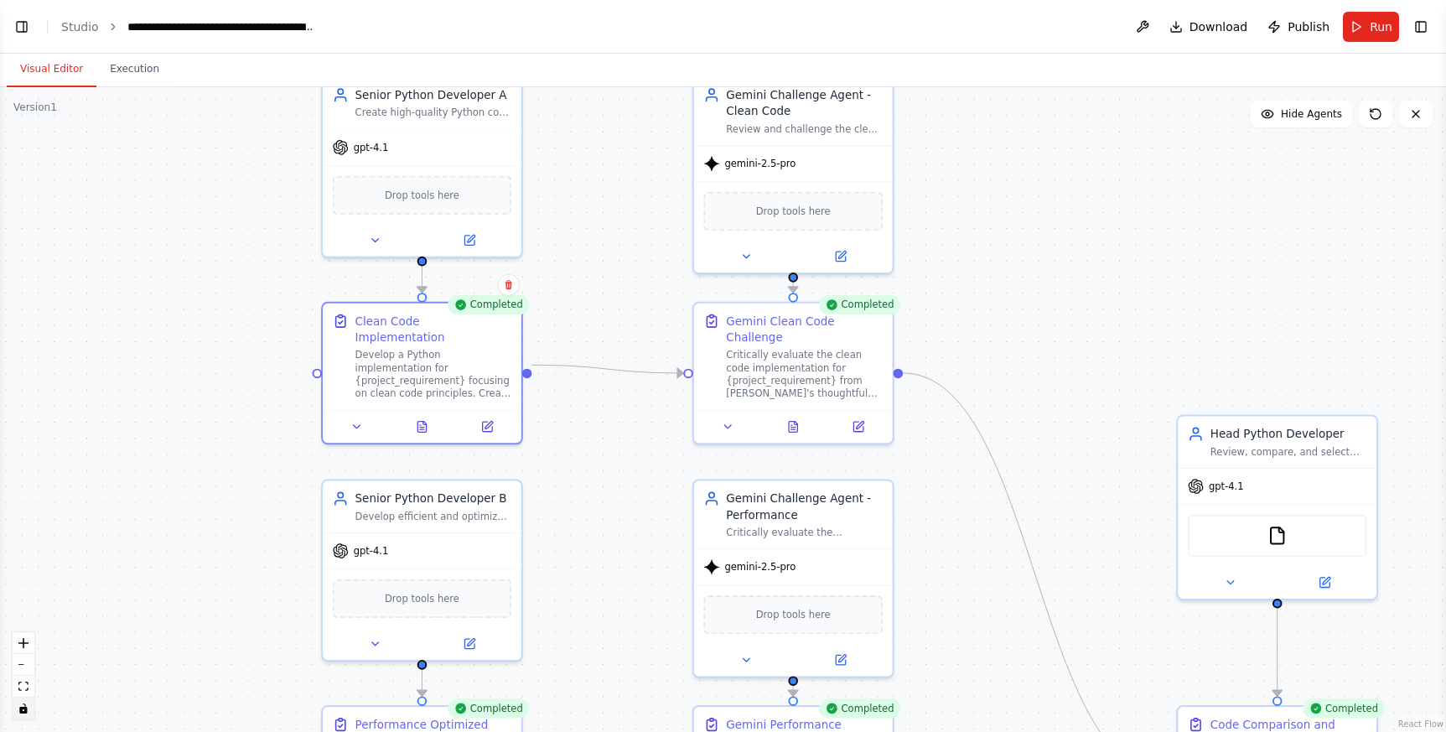
drag, startPoint x: 762, startPoint y: 398, endPoint x: 667, endPoint y: 426, distance: 98.7
click at [622, 450] on div ".deletable-edge-delete-btn { width: 20px; height: 20px; border: 0px solid #ffff…" at bounding box center [723, 409] width 1446 height 644
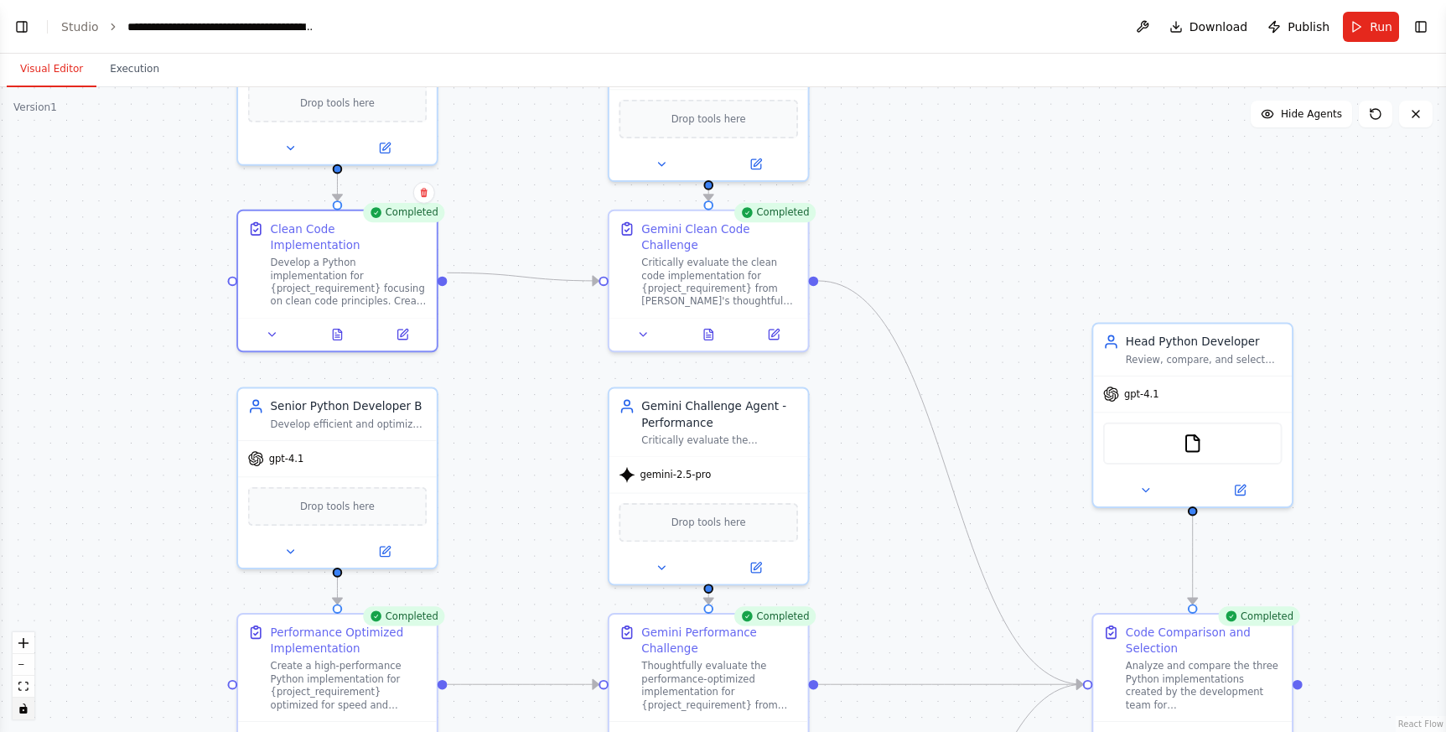
drag, startPoint x: 1007, startPoint y: 298, endPoint x: 934, endPoint y: 211, distance: 114.2
click at [934, 211] on div ".deletable-edge-delete-btn { width: 20px; height: 20px; border: 0px solid #ffff…" at bounding box center [723, 409] width 1446 height 644
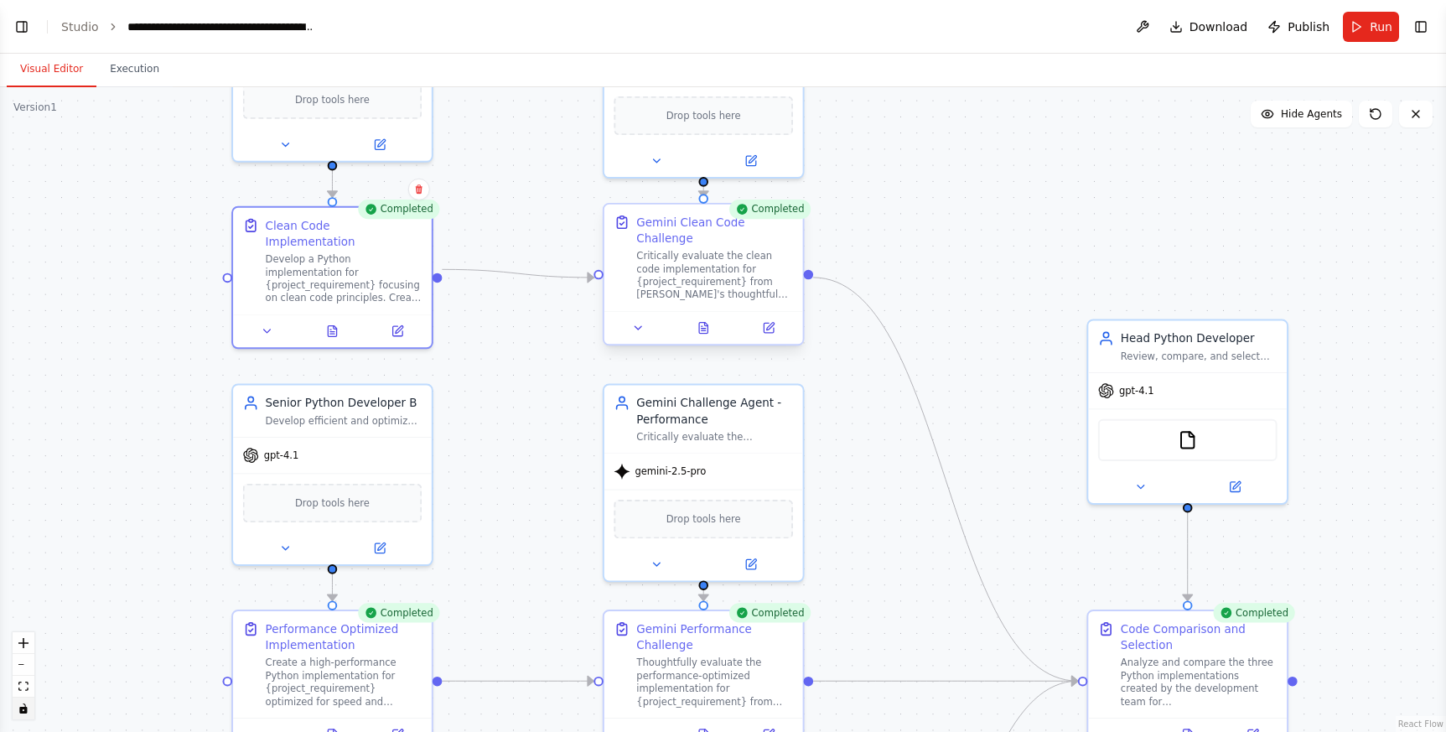
click at [673, 272] on div "Critically evaluate the clean code implementation for {project_requirement} fro…" at bounding box center [714, 276] width 157 height 52
click at [765, 329] on icon at bounding box center [768, 328] width 10 height 10
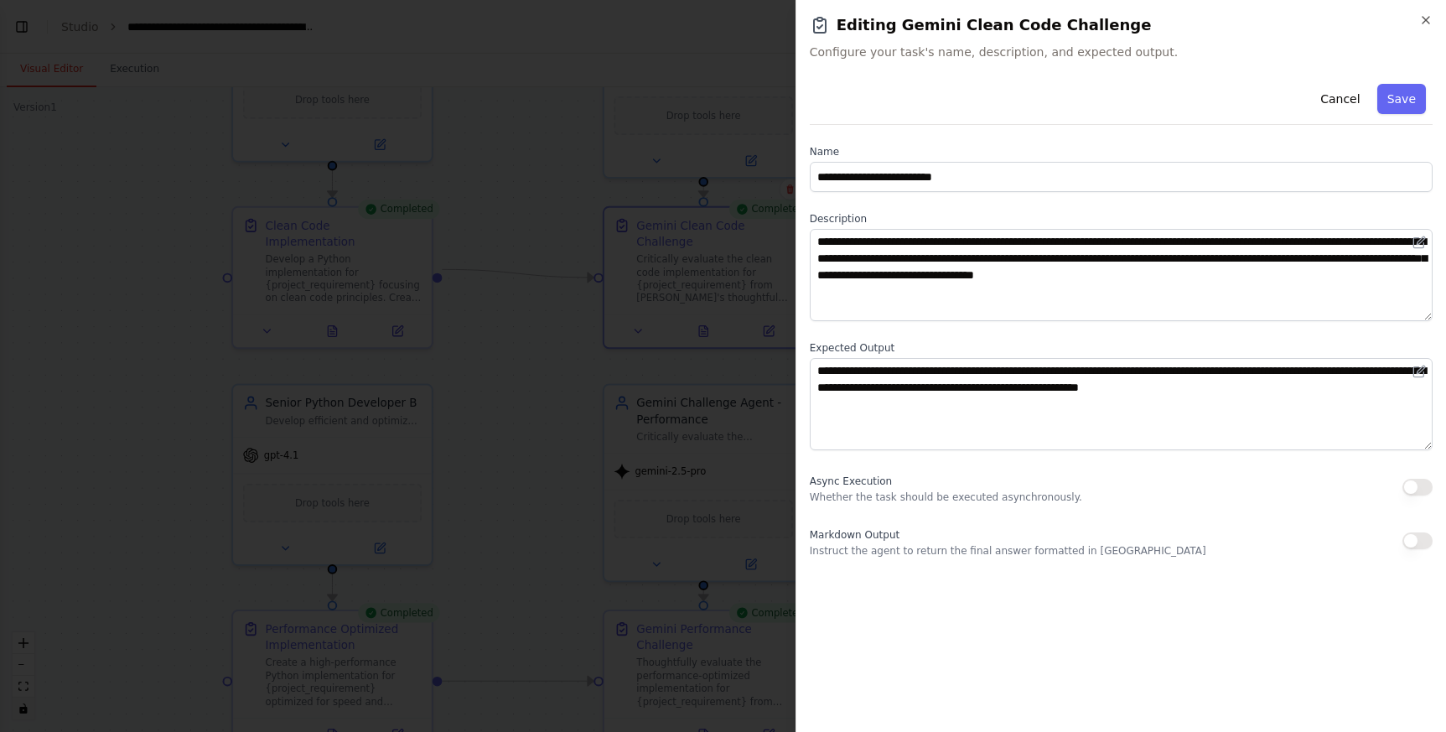
click at [1344, 100] on button "Cancel" at bounding box center [1340, 99] width 60 height 30
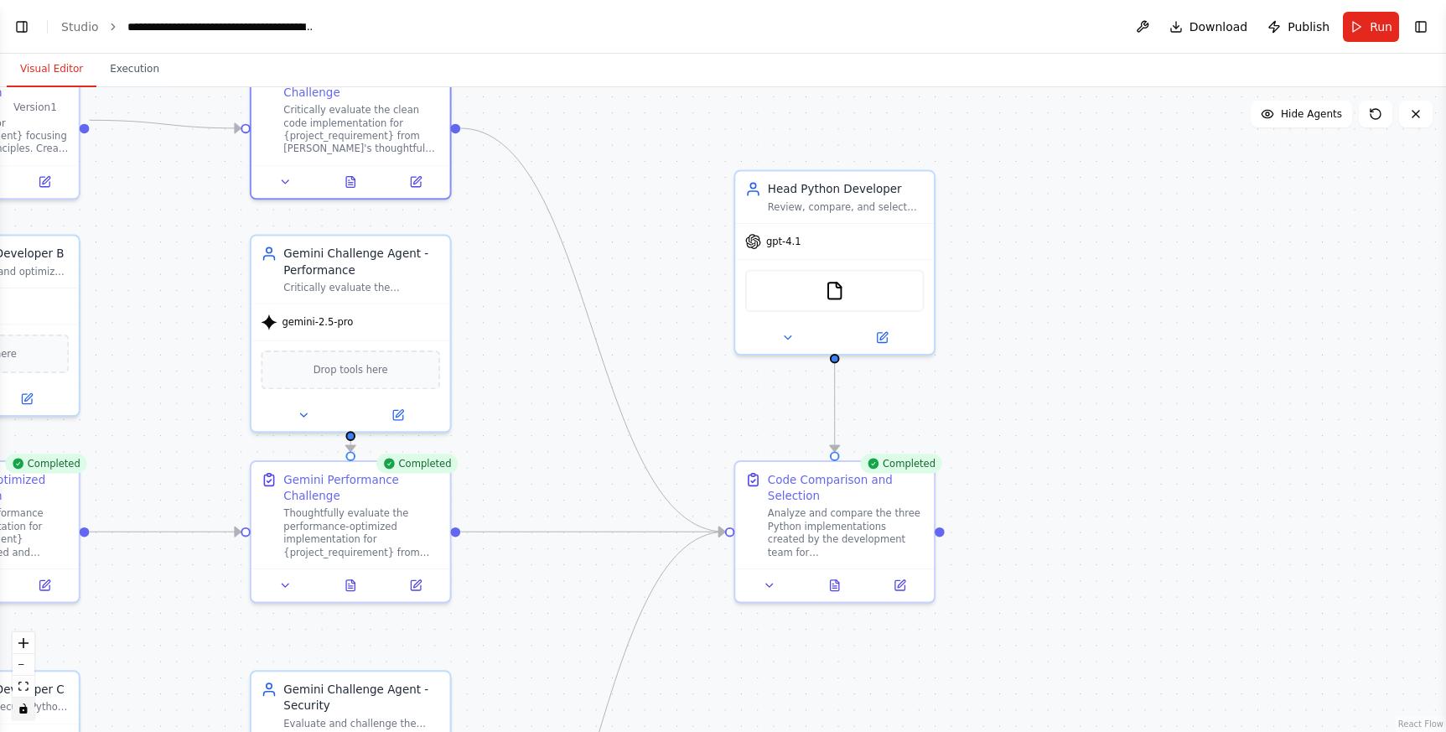
drag, startPoint x: 1238, startPoint y: 282, endPoint x: 882, endPoint y: 149, distance: 380.3
click at [878, 127] on div ".deletable-edge-delete-btn { width: 20px; height: 20px; border: 0px solid #ffff…" at bounding box center [723, 409] width 1446 height 644
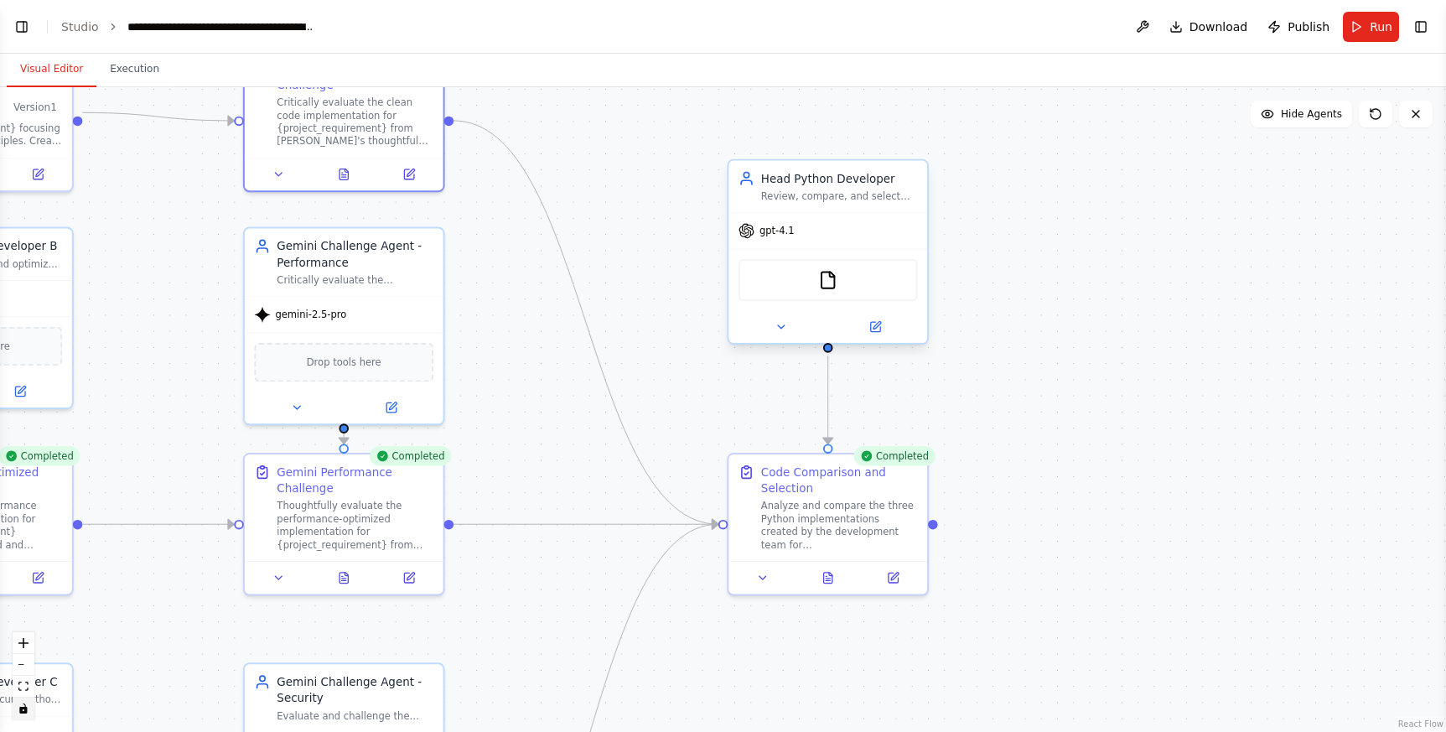
click at [877, 190] on div "Review, compare, and select the best Python code implementation from multiple s…" at bounding box center [839, 195] width 157 height 13
click at [833, 292] on div "FileReadTool" at bounding box center [827, 280] width 179 height 42
click at [879, 321] on icon at bounding box center [876, 325] width 8 height 8
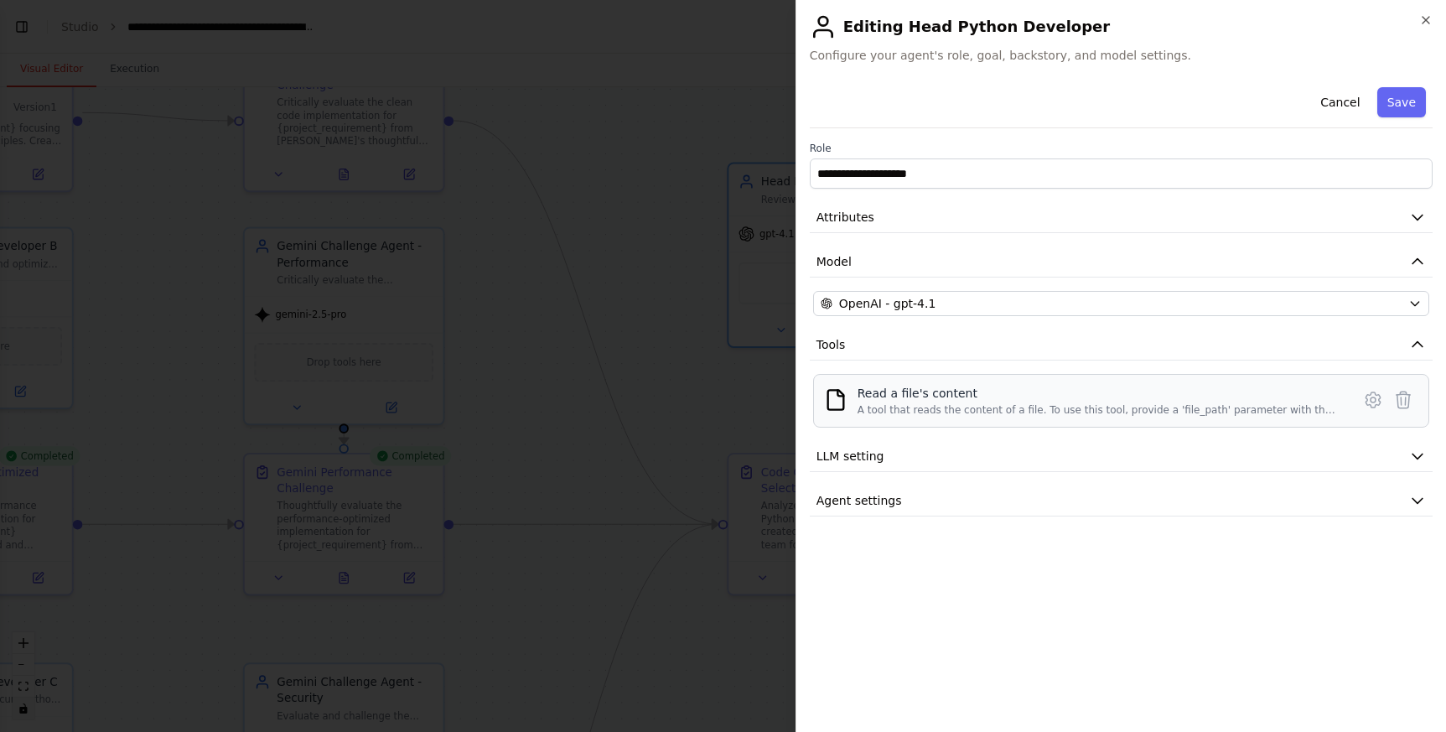
click at [966, 405] on div "A tool that reads the content of a file. To use this tool, provide a 'file_path…" at bounding box center [1099, 409] width 484 height 13
click at [1401, 402] on icon at bounding box center [1403, 400] width 20 height 20
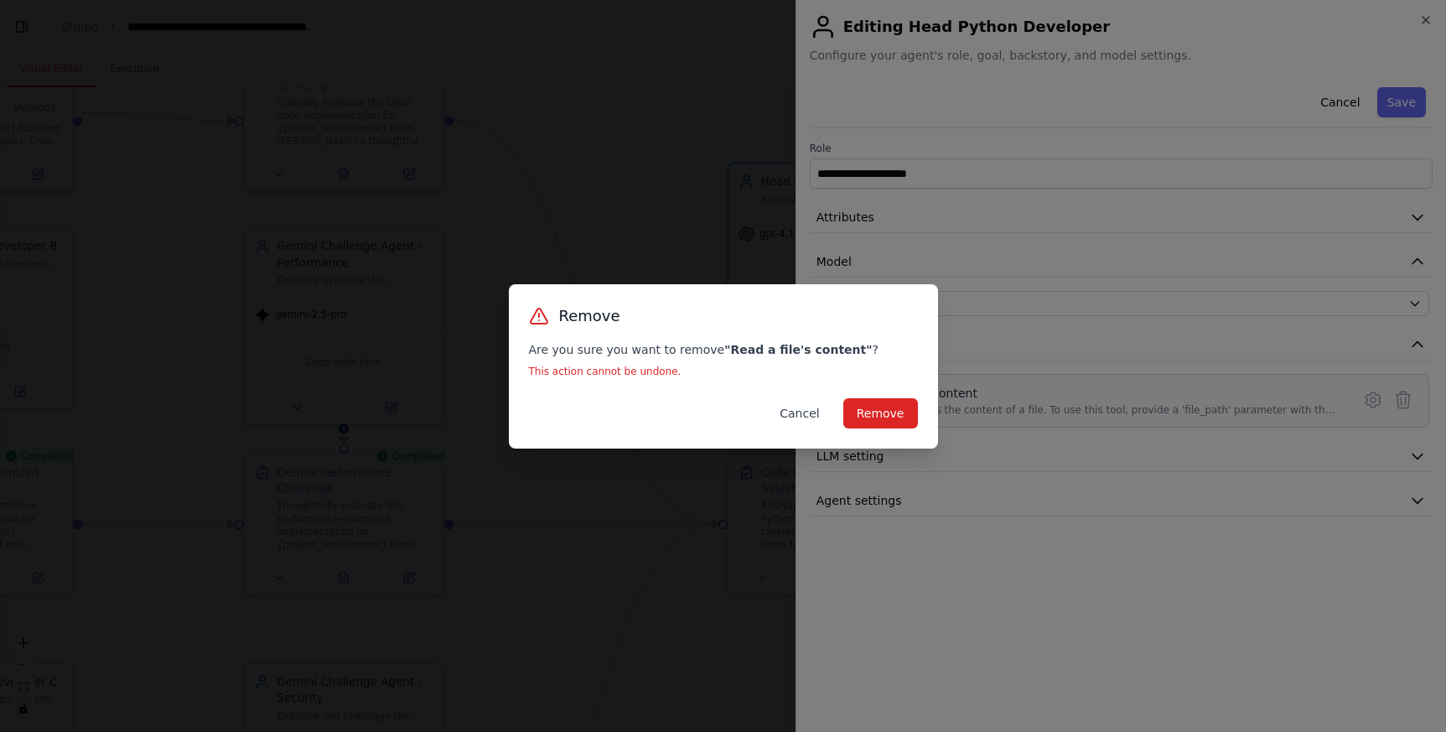
click at [792, 417] on button "Cancel" at bounding box center [799, 413] width 66 height 30
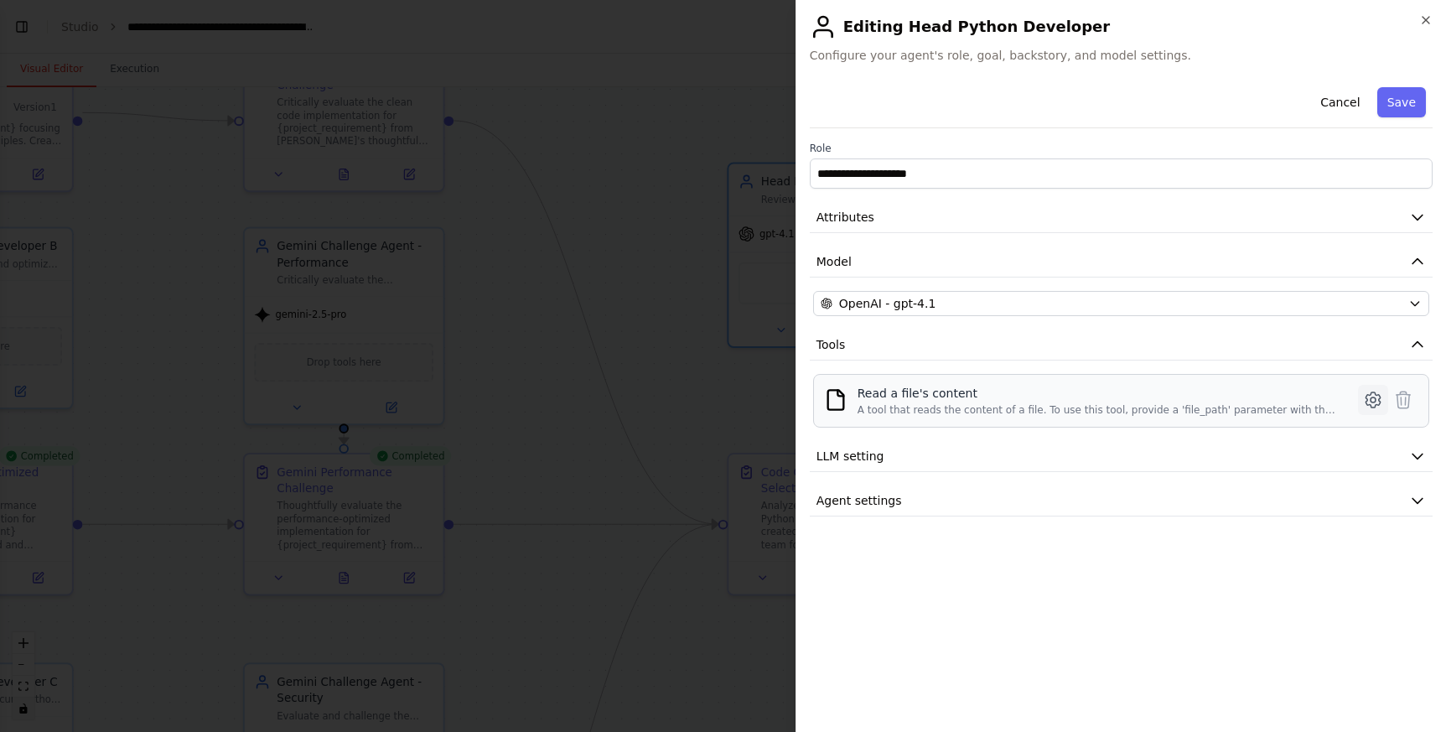
click at [1372, 401] on icon at bounding box center [1373, 400] width 20 height 20
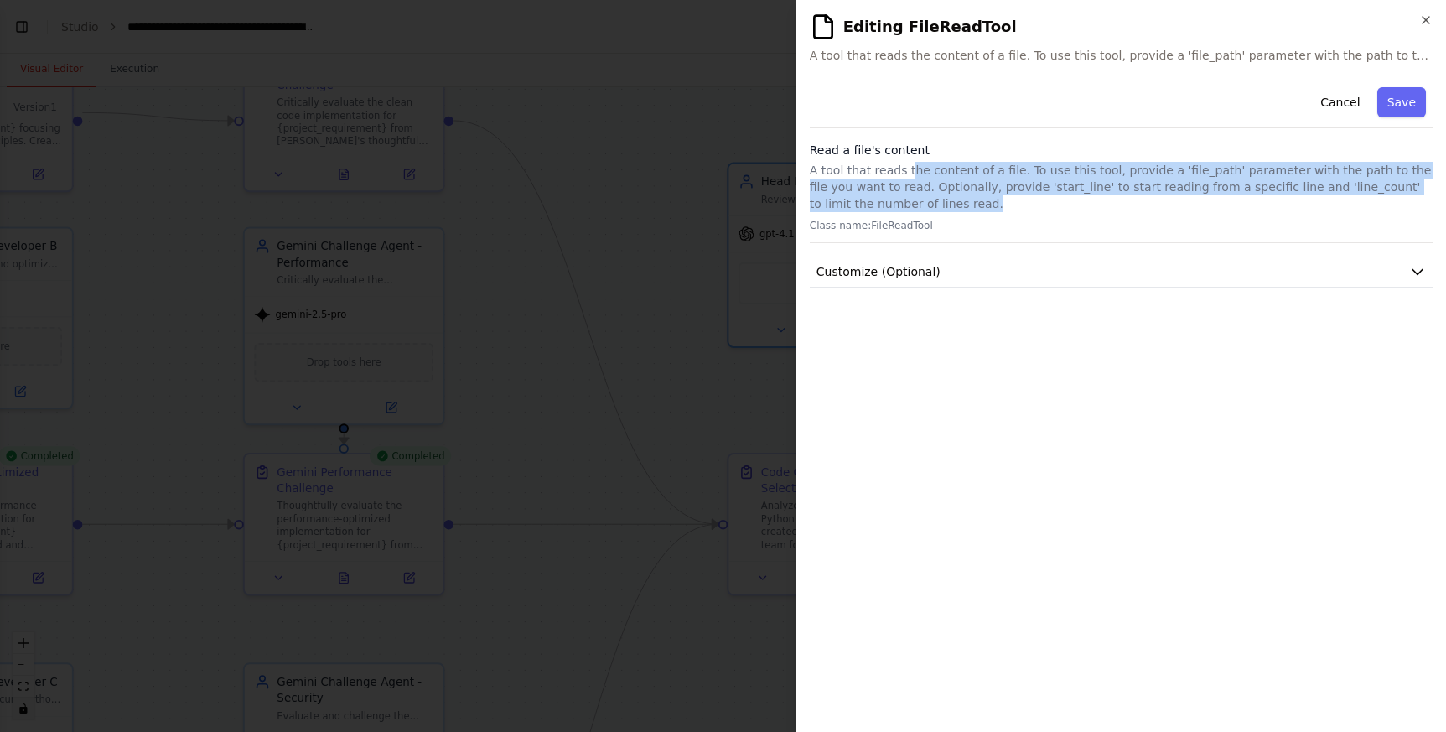
drag, startPoint x: 914, startPoint y: 173, endPoint x: 1061, endPoint y: 204, distance: 150.7
click at [1061, 204] on p "A tool that reads the content of a file. To use this tool, provide a 'file_path…" at bounding box center [1121, 187] width 623 height 50
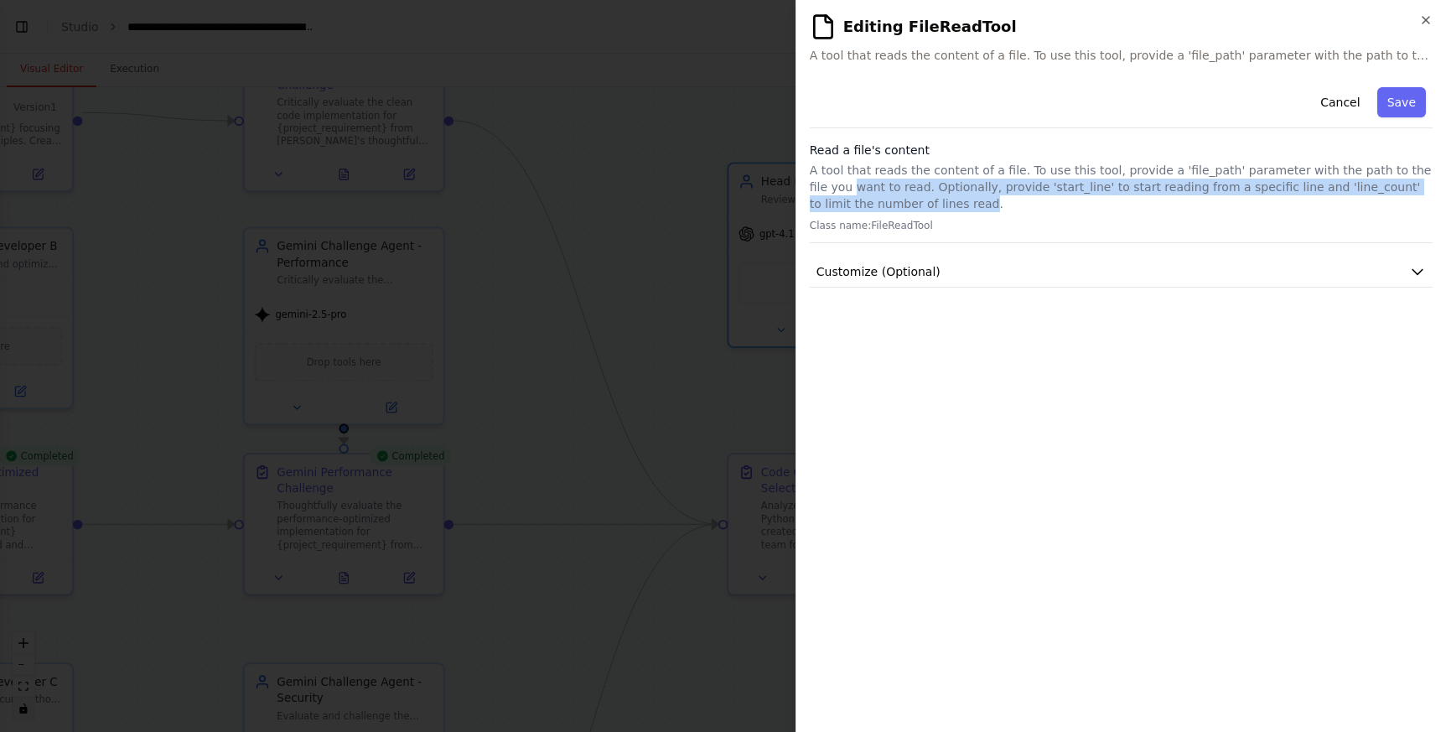
drag, startPoint x: 837, startPoint y: 198, endPoint x: 799, endPoint y: 185, distance: 40.5
click at [799, 185] on div "**********" at bounding box center [1120, 366] width 650 height 732
click at [1023, 180] on p "A tool that reads the content of a file. To use this tool, provide a 'file_path…" at bounding box center [1121, 187] width 623 height 50
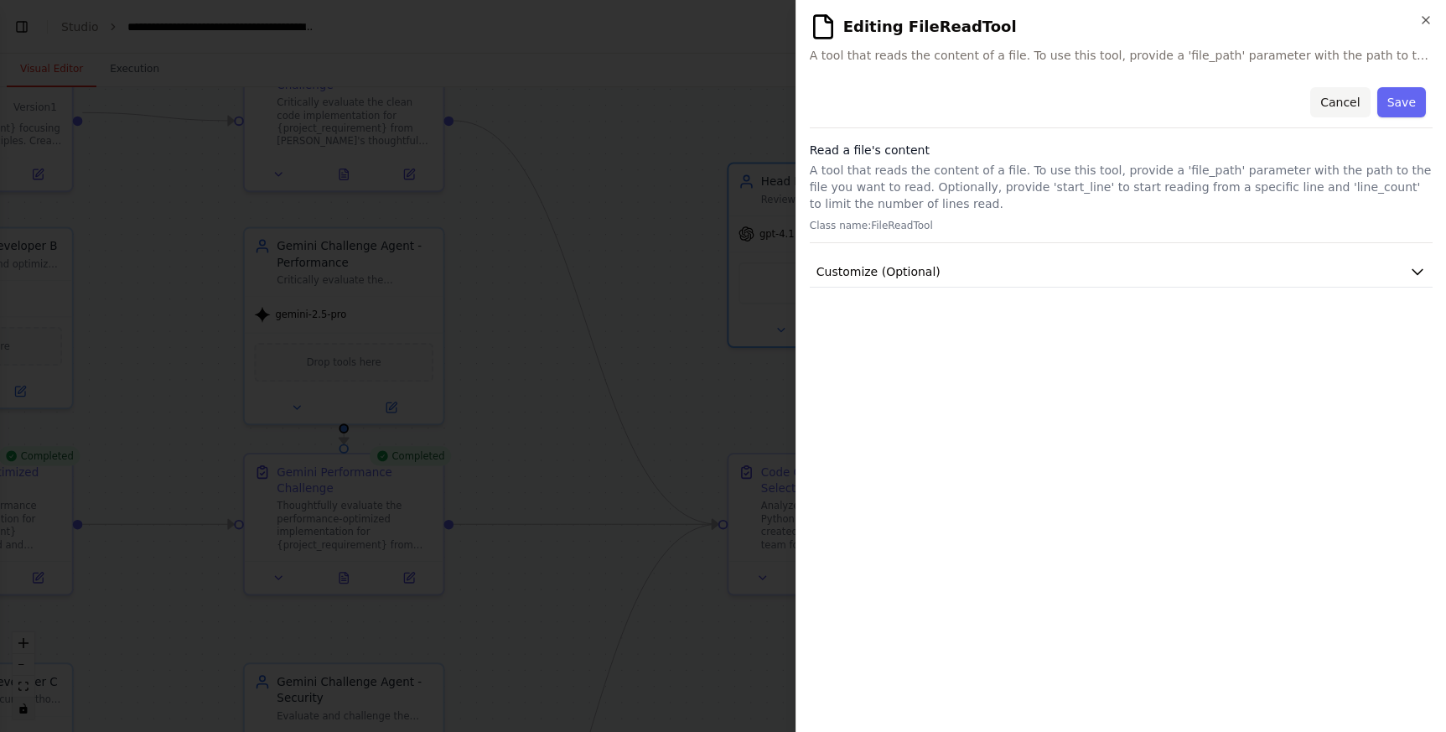
click at [1341, 97] on button "Cancel" at bounding box center [1340, 102] width 60 height 30
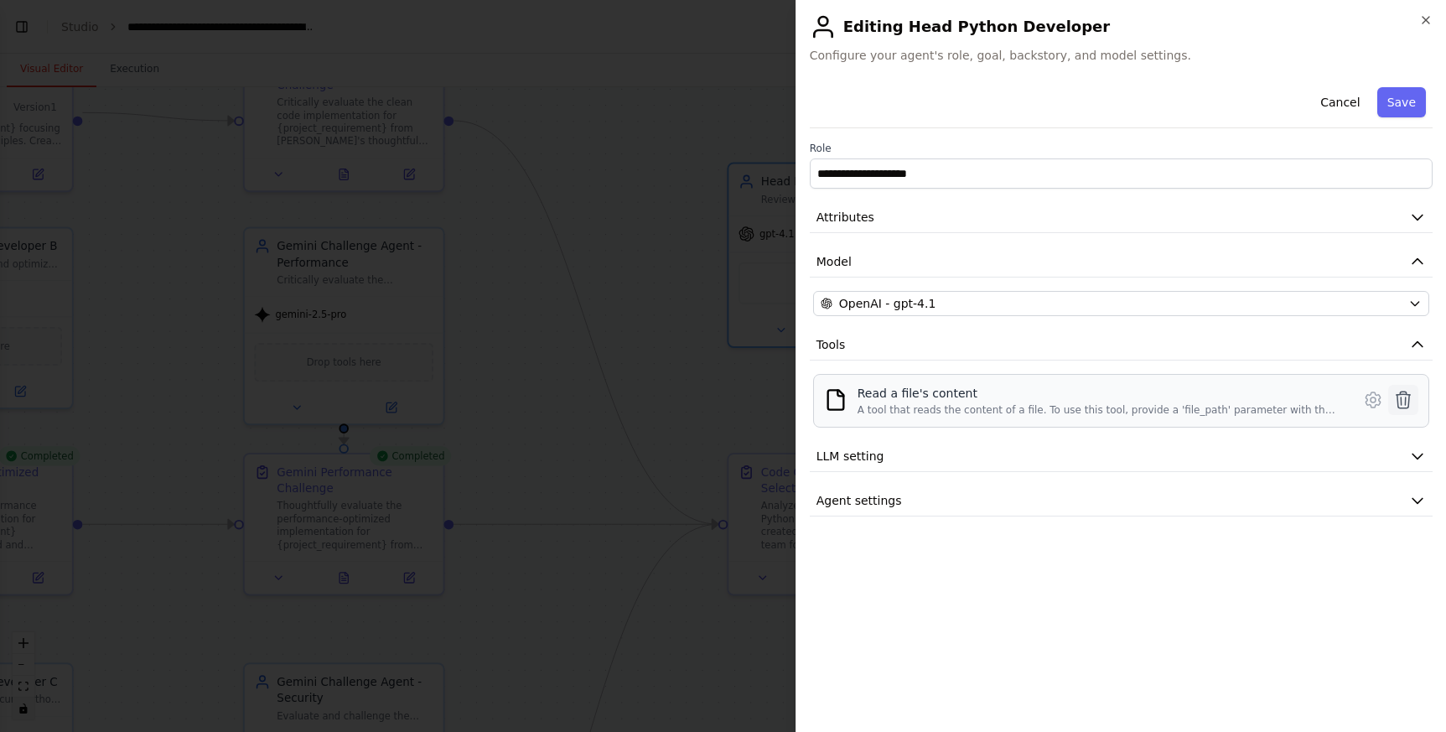
click at [1406, 393] on icon at bounding box center [1403, 399] width 14 height 17
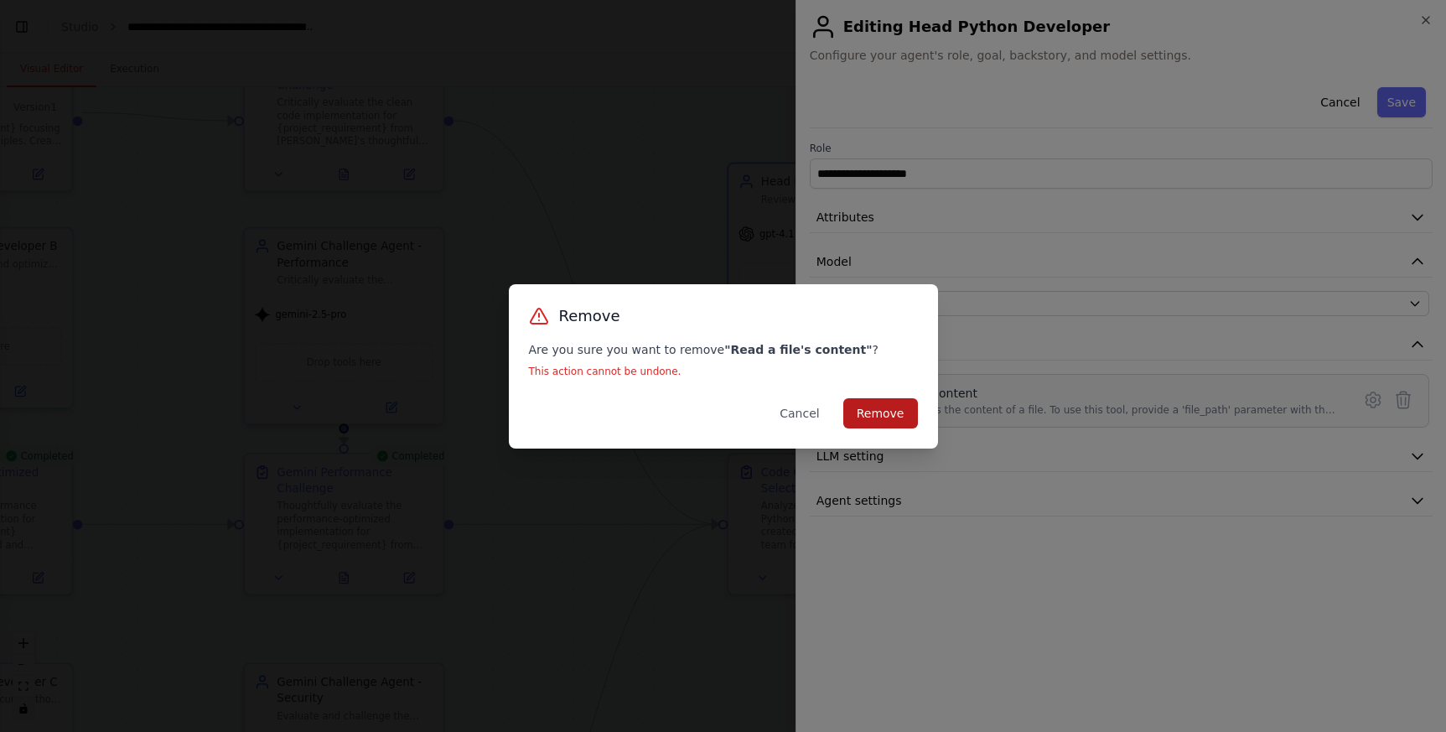
click at [875, 415] on button "Remove" at bounding box center [880, 413] width 75 height 30
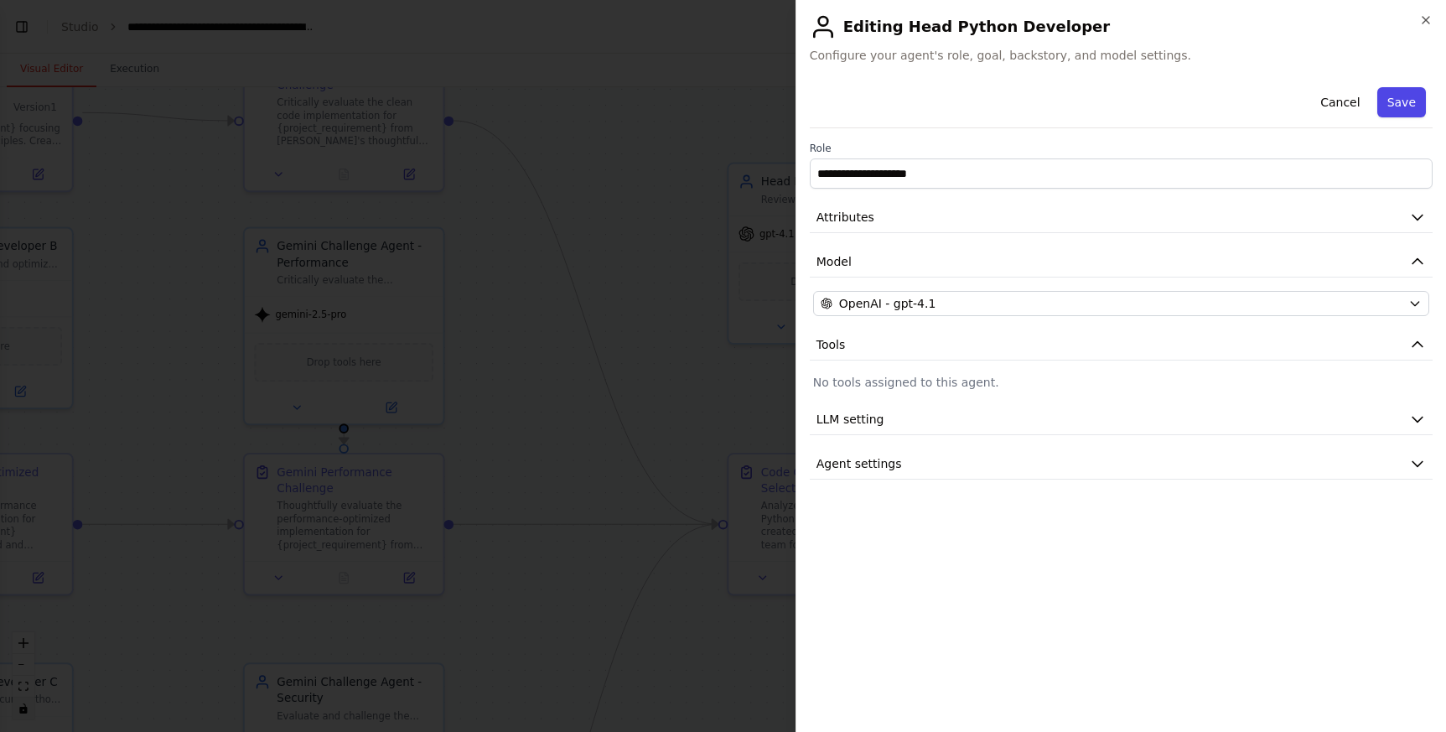
click at [1406, 101] on button "Save" at bounding box center [1401, 102] width 49 height 30
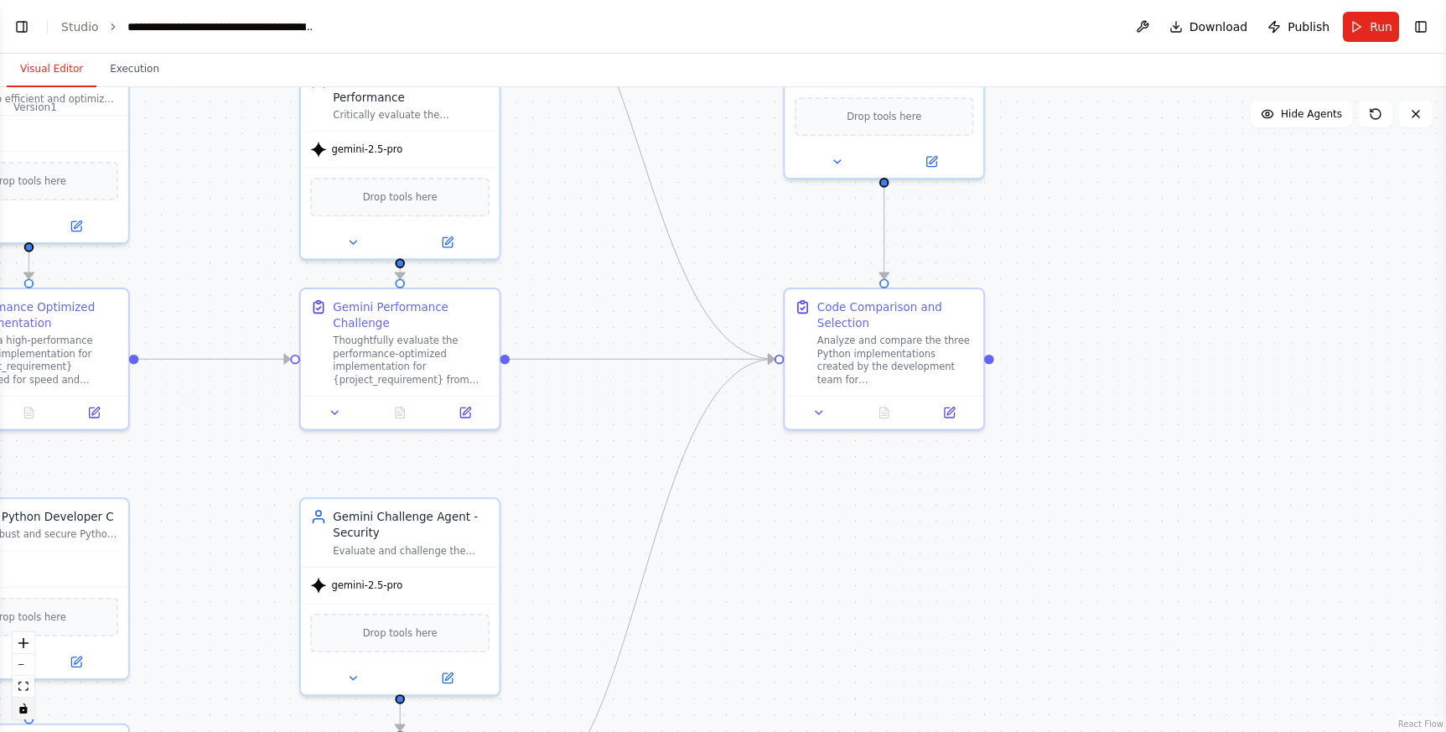
drag, startPoint x: 1081, startPoint y: 503, endPoint x: 1133, endPoint y: 368, distance: 144.6
click at [1133, 368] on div ".deletable-edge-delete-btn { width: 20px; height: 20px; border: 0px solid #ffff…" at bounding box center [723, 409] width 1446 height 644
click at [854, 359] on div "Analyze and compare the three Python implementations created by the development…" at bounding box center [896, 355] width 157 height 52
click at [961, 418] on div at bounding box center [884, 406] width 199 height 33
click at [950, 406] on icon at bounding box center [952, 405] width 8 height 8
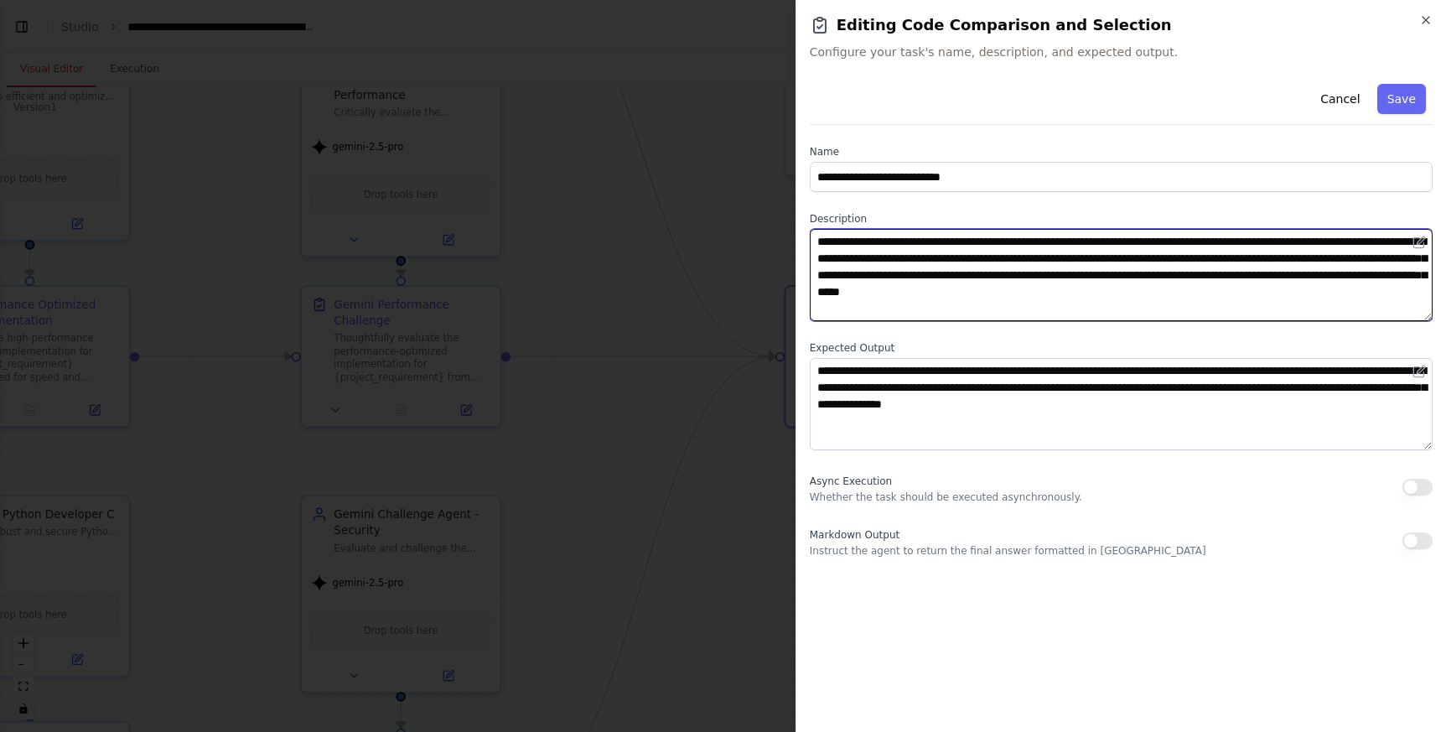
drag, startPoint x: 1148, startPoint y: 245, endPoint x: 972, endPoint y: 279, distance: 179.3
click at [1001, 279] on textarea "**********" at bounding box center [1121, 275] width 623 height 92
click at [961, 272] on textarea "**********" at bounding box center [1121, 275] width 623 height 92
drag, startPoint x: 1288, startPoint y: 273, endPoint x: 1303, endPoint y: 307, distance: 36.8
click at [1303, 307] on textarea "**********" at bounding box center [1121, 275] width 623 height 92
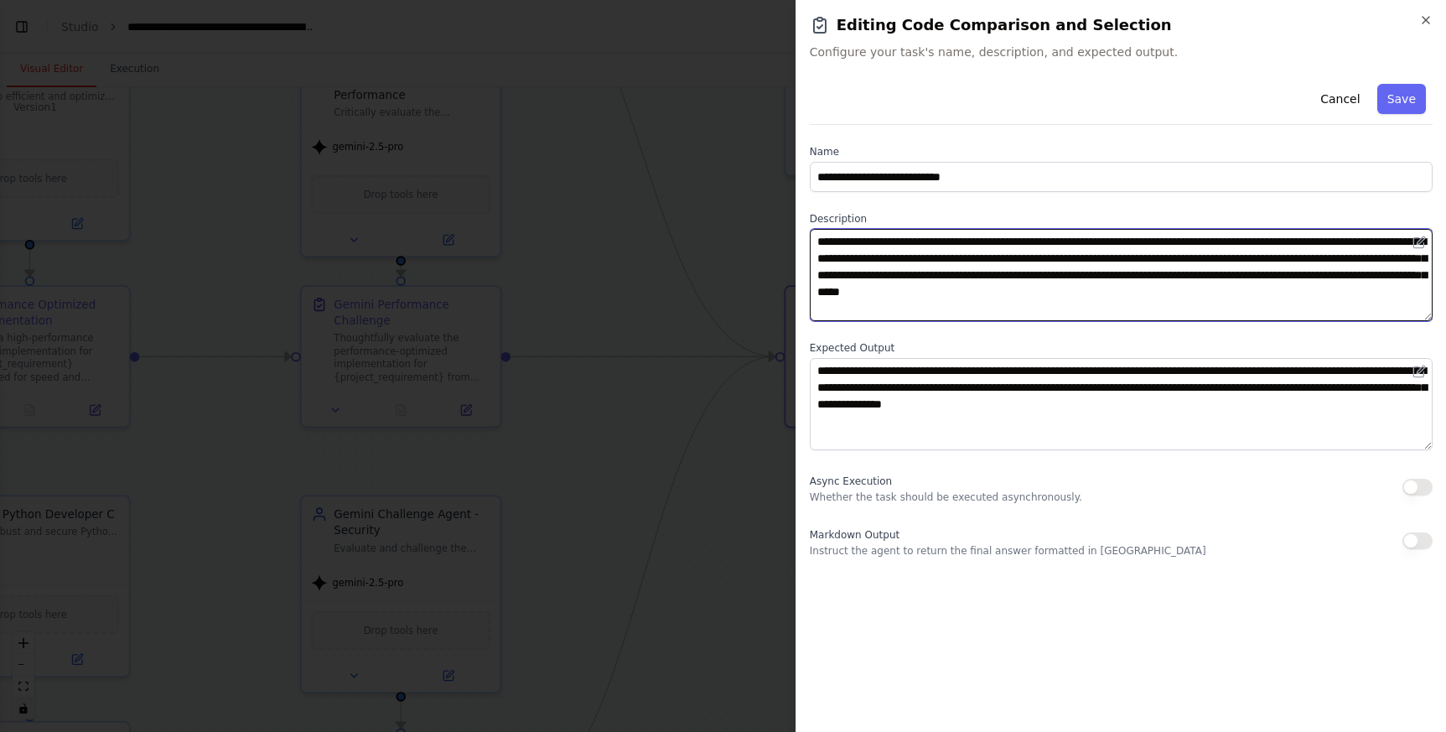
click at [1147, 303] on textarea "**********" at bounding box center [1121, 275] width 623 height 92
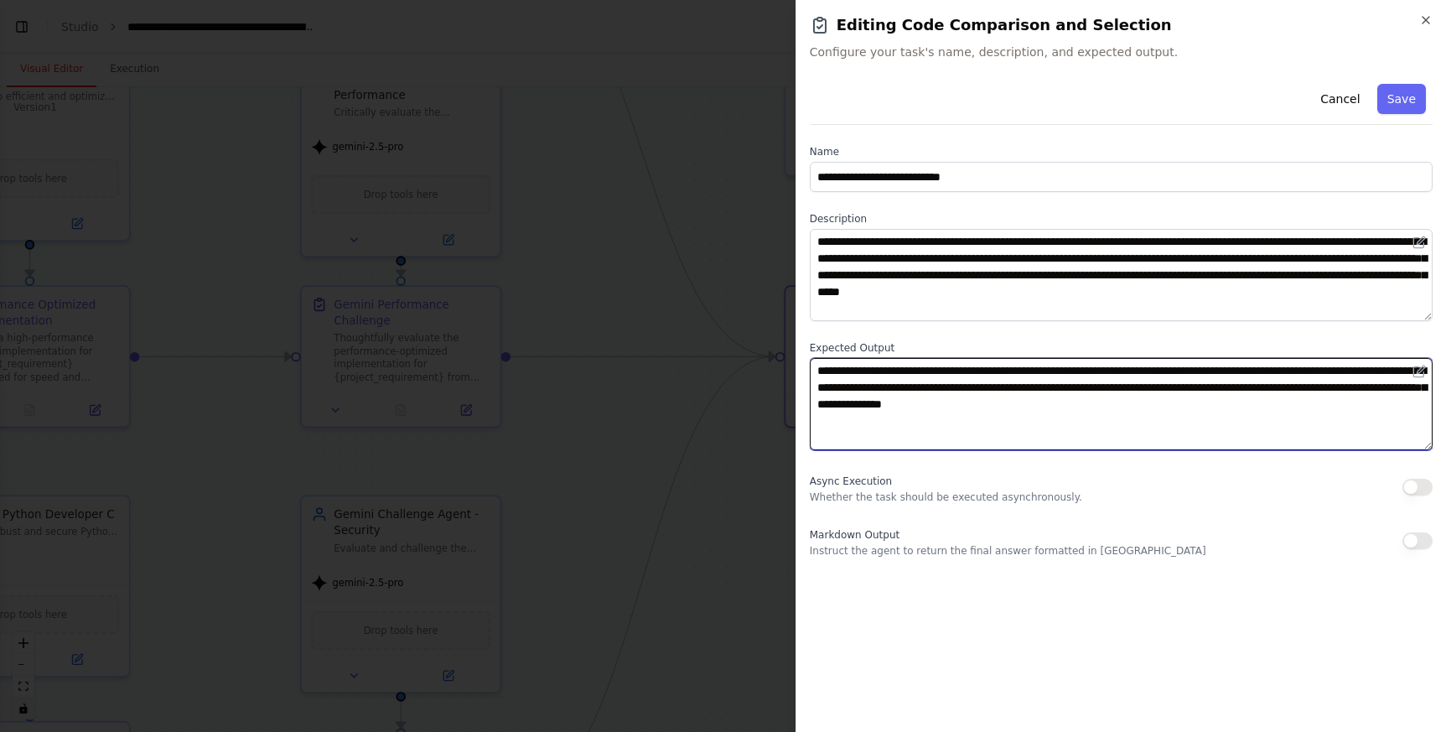
drag, startPoint x: 1351, startPoint y: 401, endPoint x: 775, endPoint y: 370, distance: 576.6
click at [775, 370] on body "BETA Python developers crew can create in parallel code and a head developper c…" at bounding box center [723, 366] width 1446 height 732
click at [945, 408] on textarea "**********" at bounding box center [1121, 404] width 623 height 92
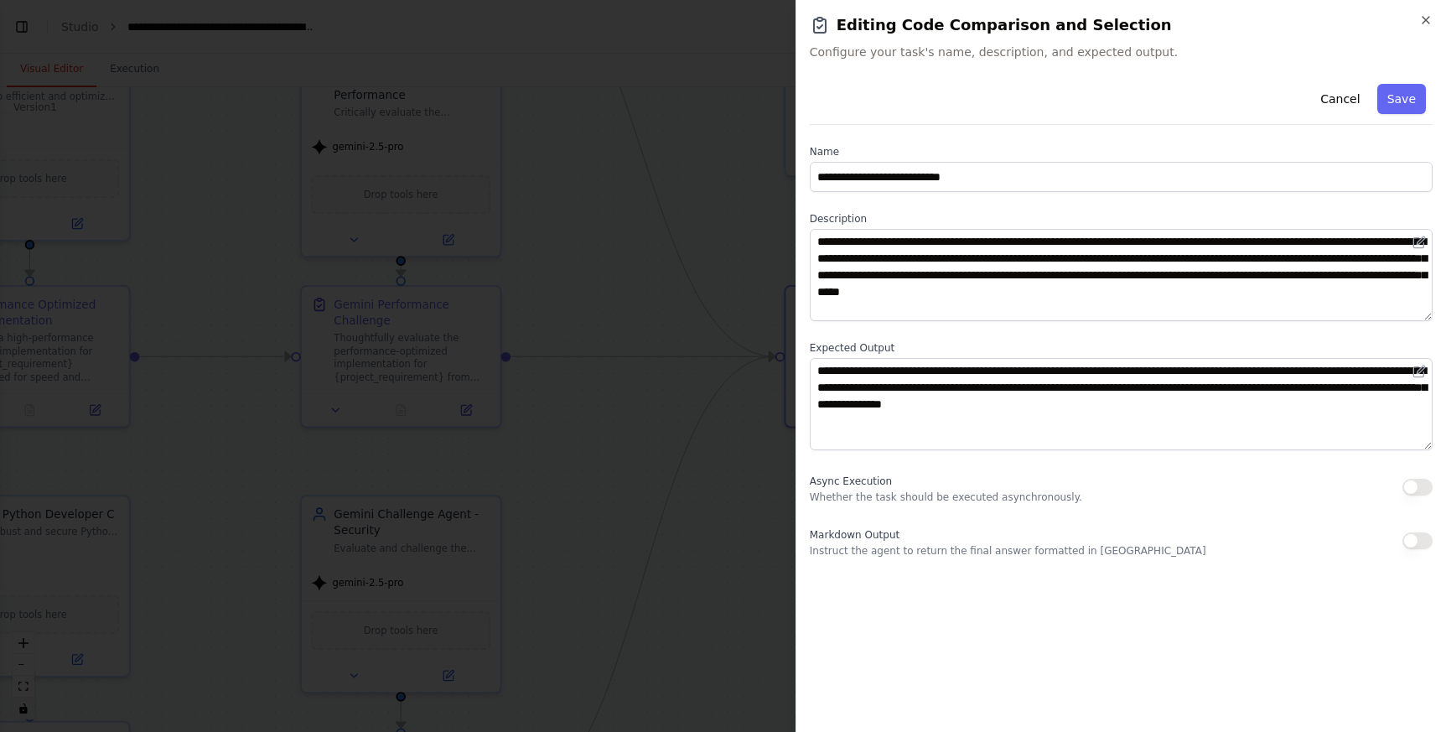
click at [919, 631] on div "**********" at bounding box center [1121, 397] width 623 height 641
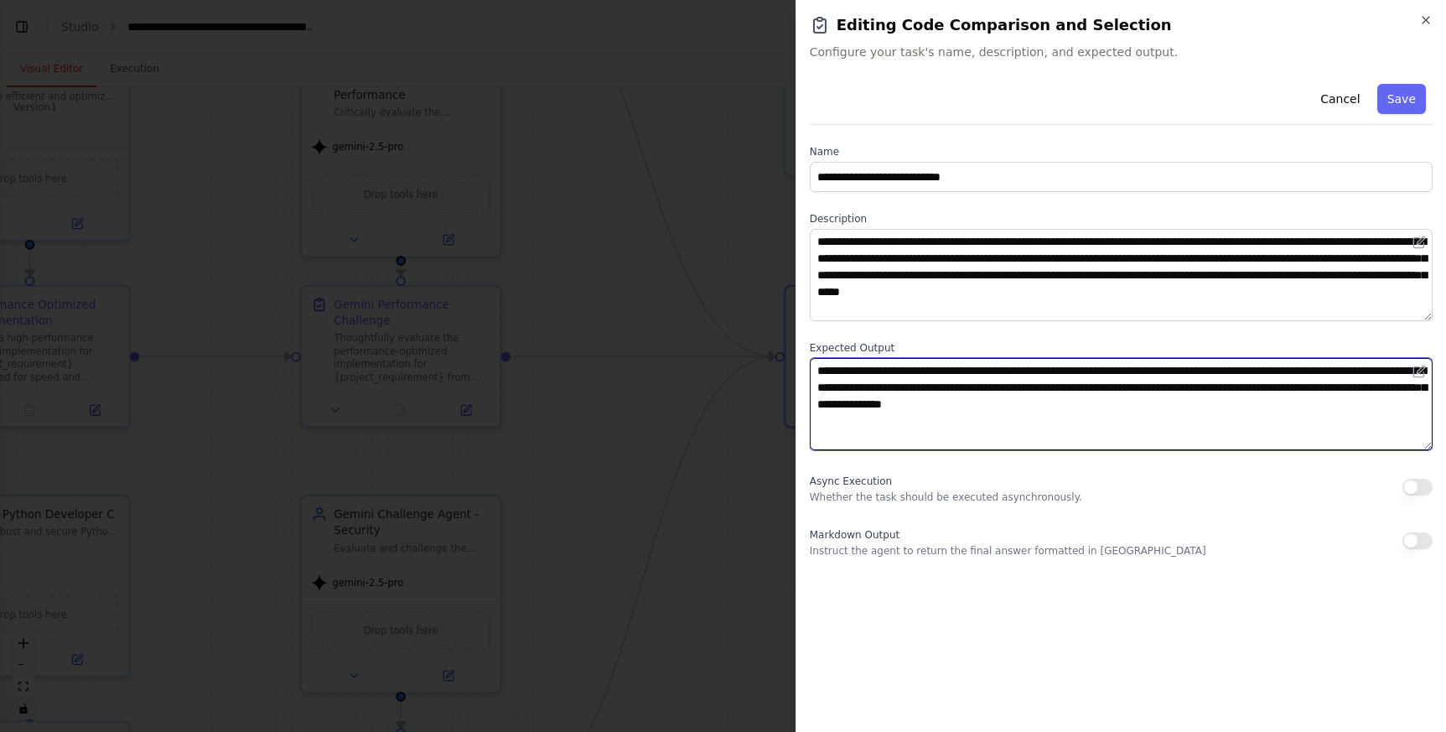
click at [1018, 376] on textarea "**********" at bounding box center [1121, 404] width 623 height 92
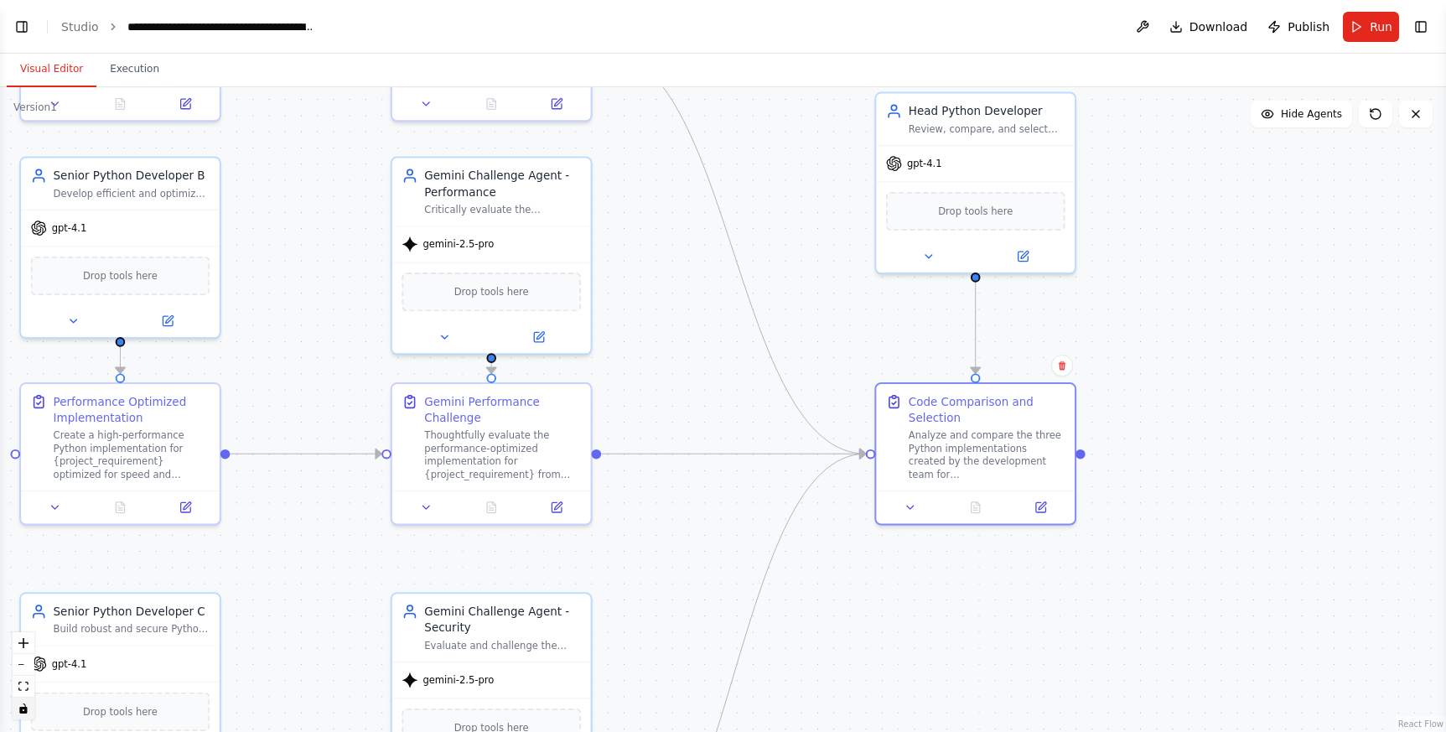
drag, startPoint x: 1096, startPoint y: 350, endPoint x: 1187, endPoint y: 448, distance: 132.8
click at [1187, 448] on div ".deletable-edge-delete-btn { width: 20px; height: 20px; border: 0px solid #ffff…" at bounding box center [723, 409] width 1446 height 644
click at [1233, 320] on div ".deletable-edge-delete-btn { width: 20px; height: 20px; border: 0px solid #ffff…" at bounding box center [723, 409] width 1446 height 644
click at [1374, 33] on span "Run" at bounding box center [1380, 26] width 23 height 17
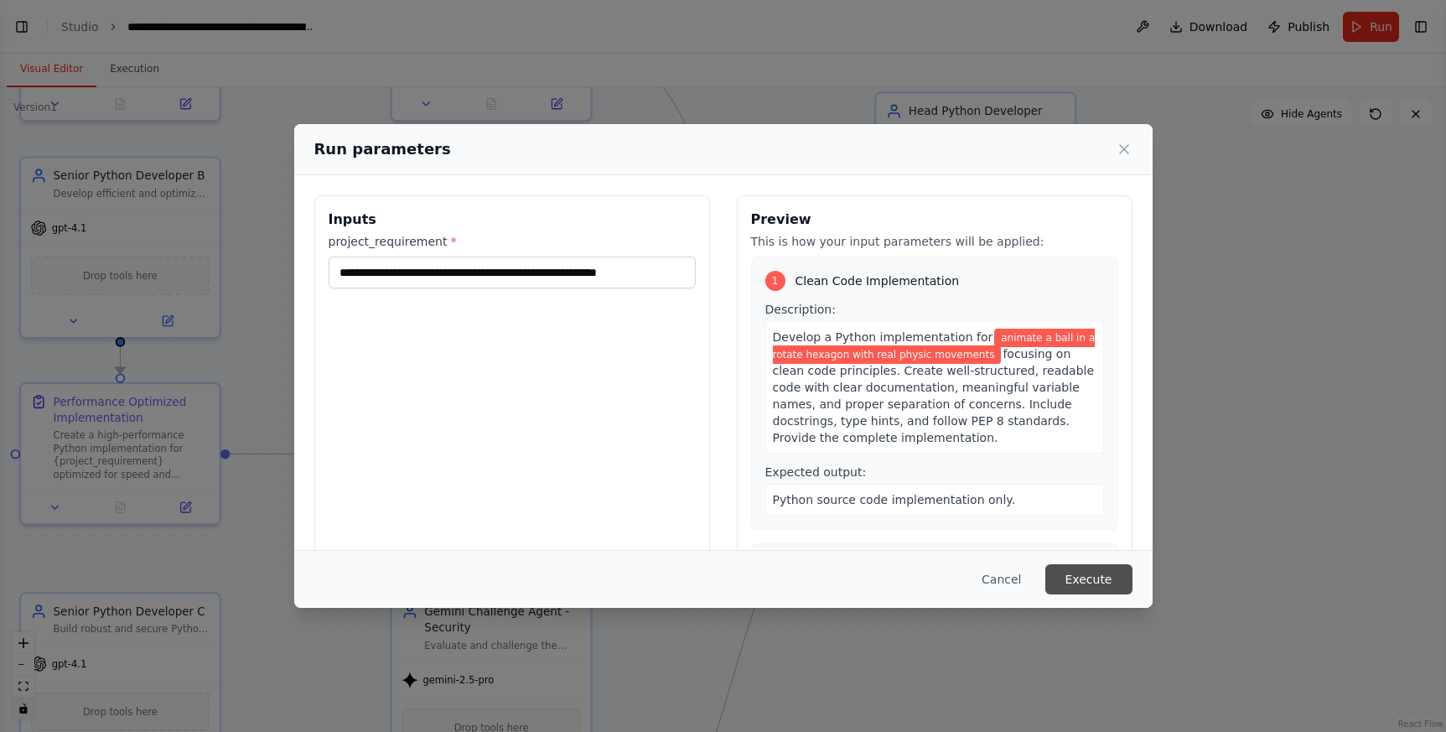
click at [1090, 568] on button "Execute" at bounding box center [1088, 579] width 87 height 30
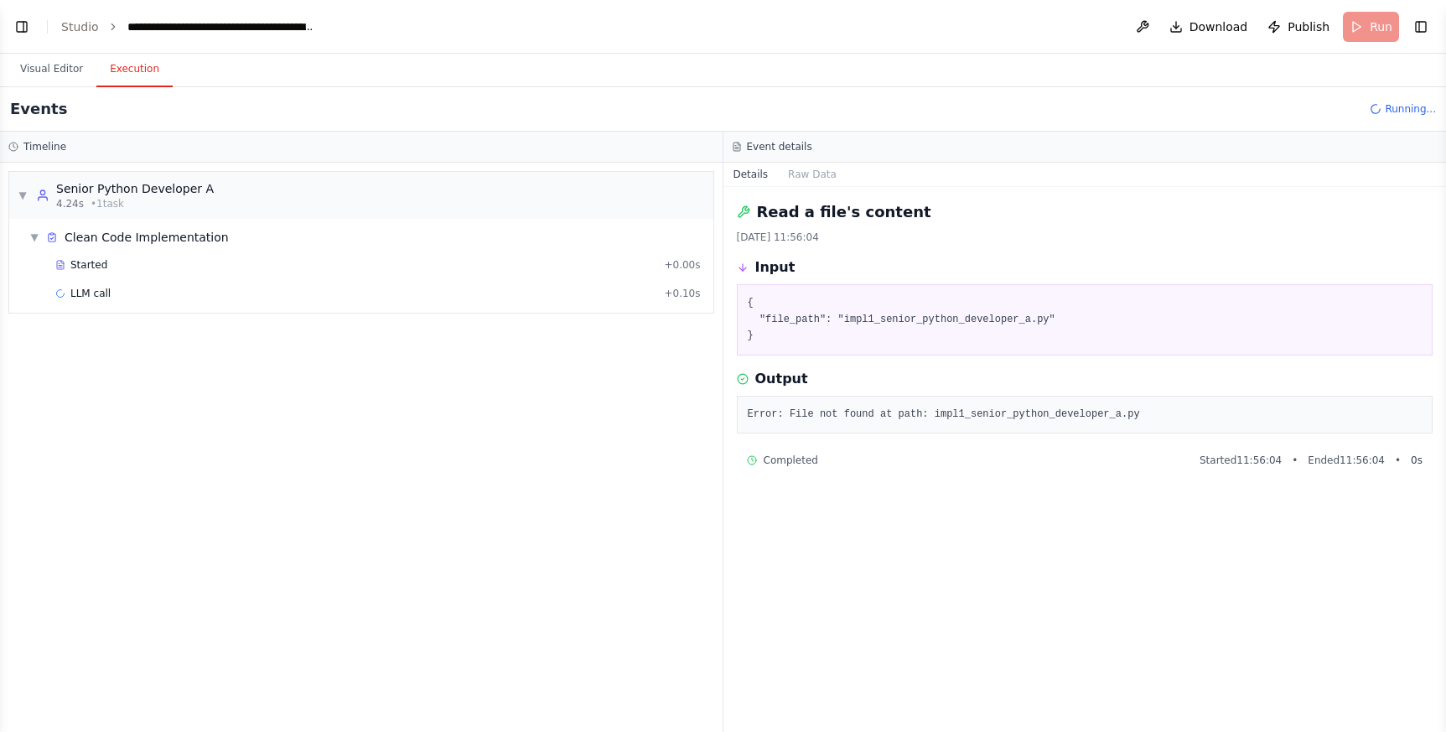
scroll to position [0, 0]
click at [136, 72] on button "Execution" at bounding box center [134, 69] width 76 height 35
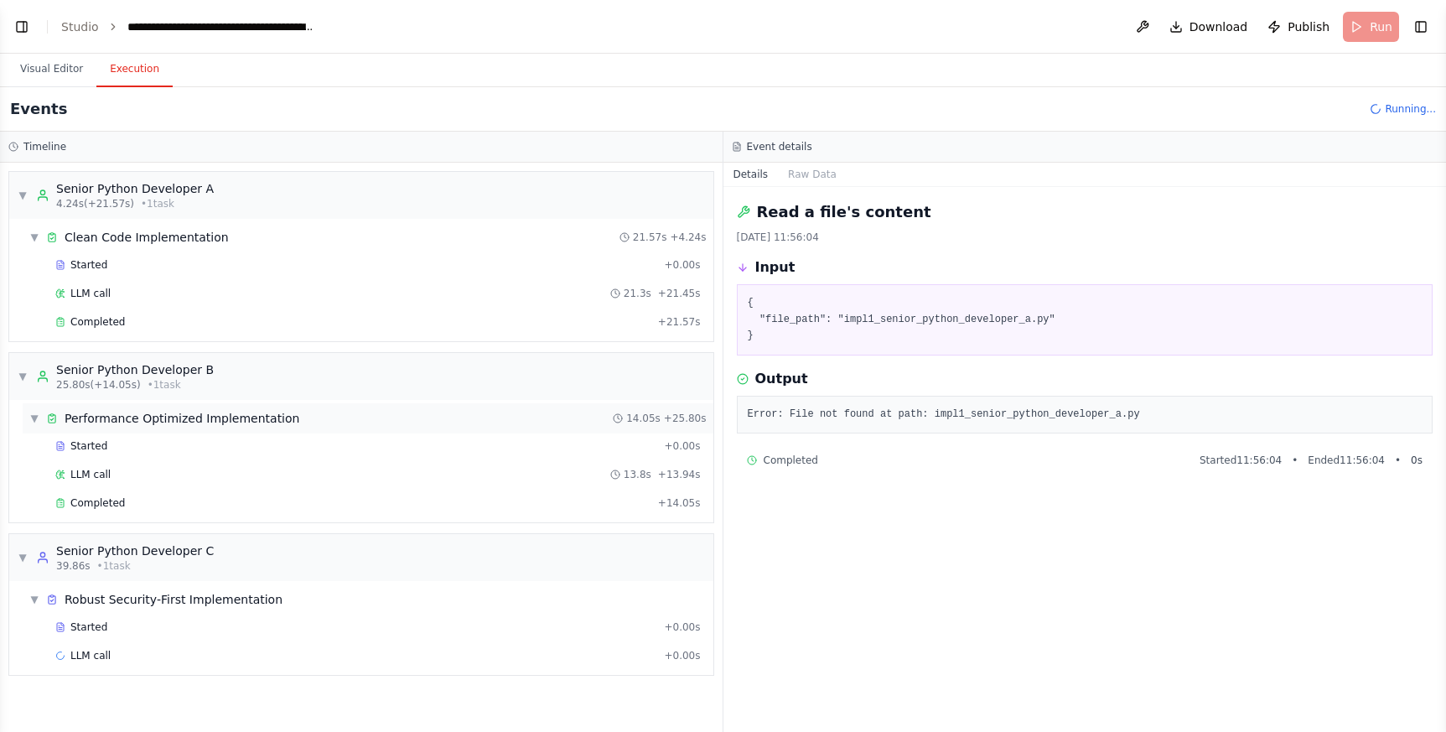
click at [34, 416] on span "▼" at bounding box center [34, 417] width 10 height 13
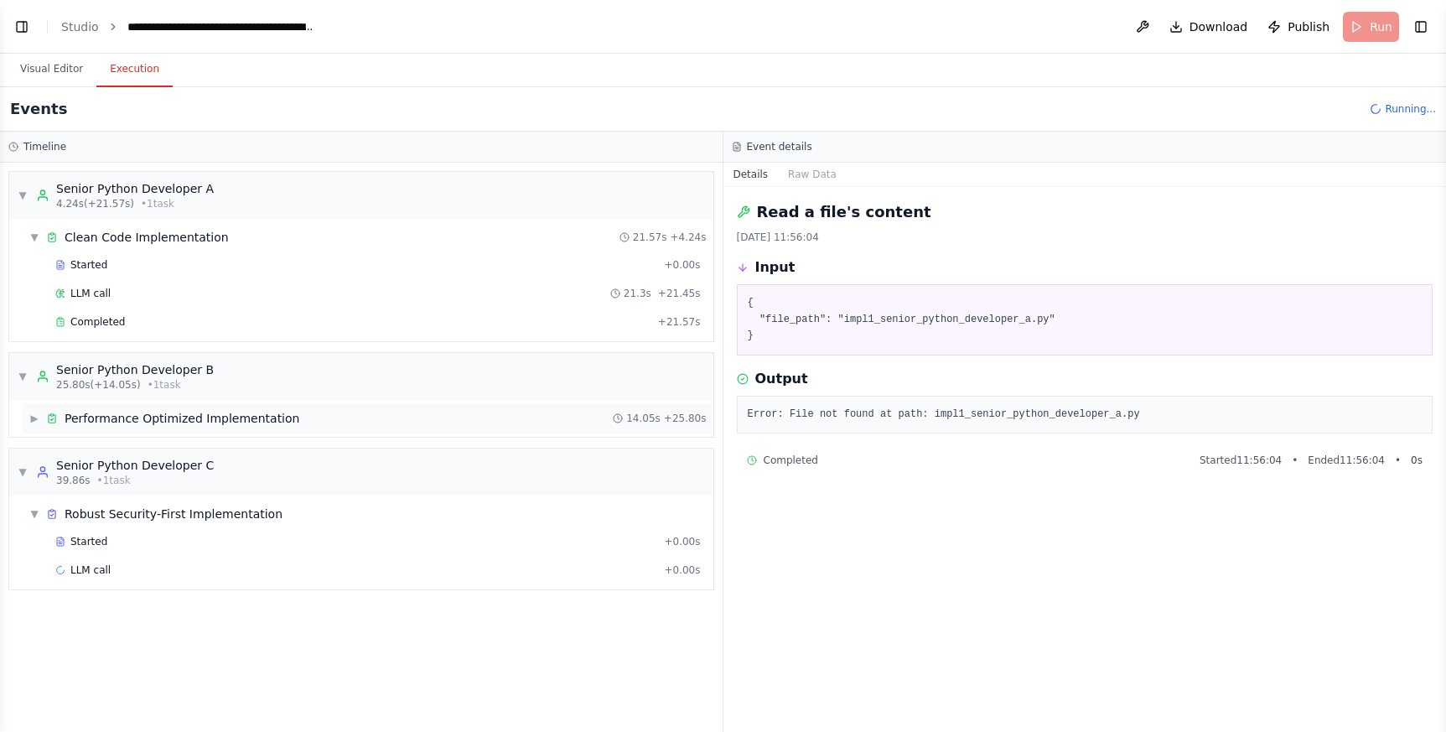
click at [34, 416] on span "▶" at bounding box center [34, 417] width 10 height 13
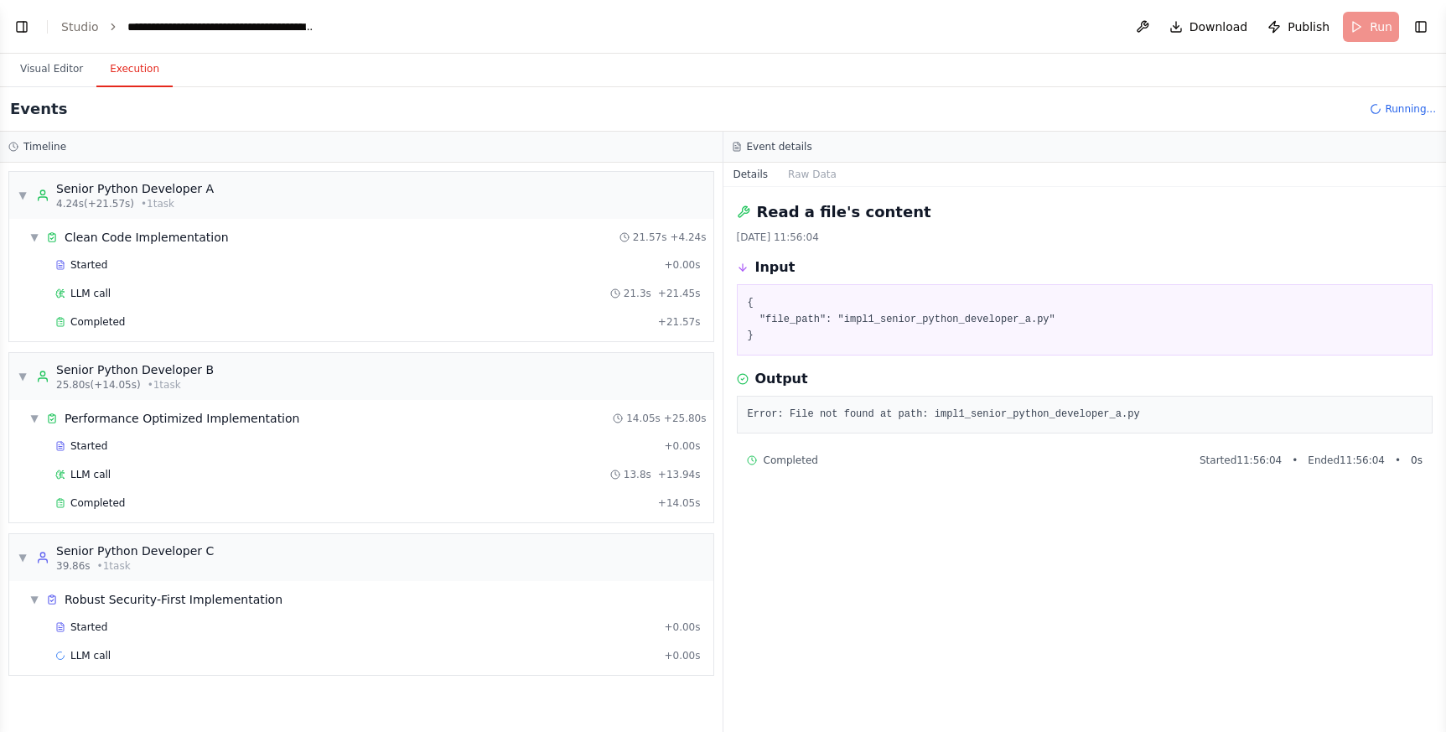
click at [888, 546] on div "Read a file's content 15/09/2025 11:56:04 Input { "file_path": "impl1_senior_py…" at bounding box center [1084, 459] width 723 height 545
click at [39, 65] on button "Visual Editor" at bounding box center [52, 69] width 90 height 35
click at [141, 65] on button "Execution" at bounding box center [134, 69] width 76 height 35
drag, startPoint x: 862, startPoint y: 608, endPoint x: 885, endPoint y: 595, distance: 26.3
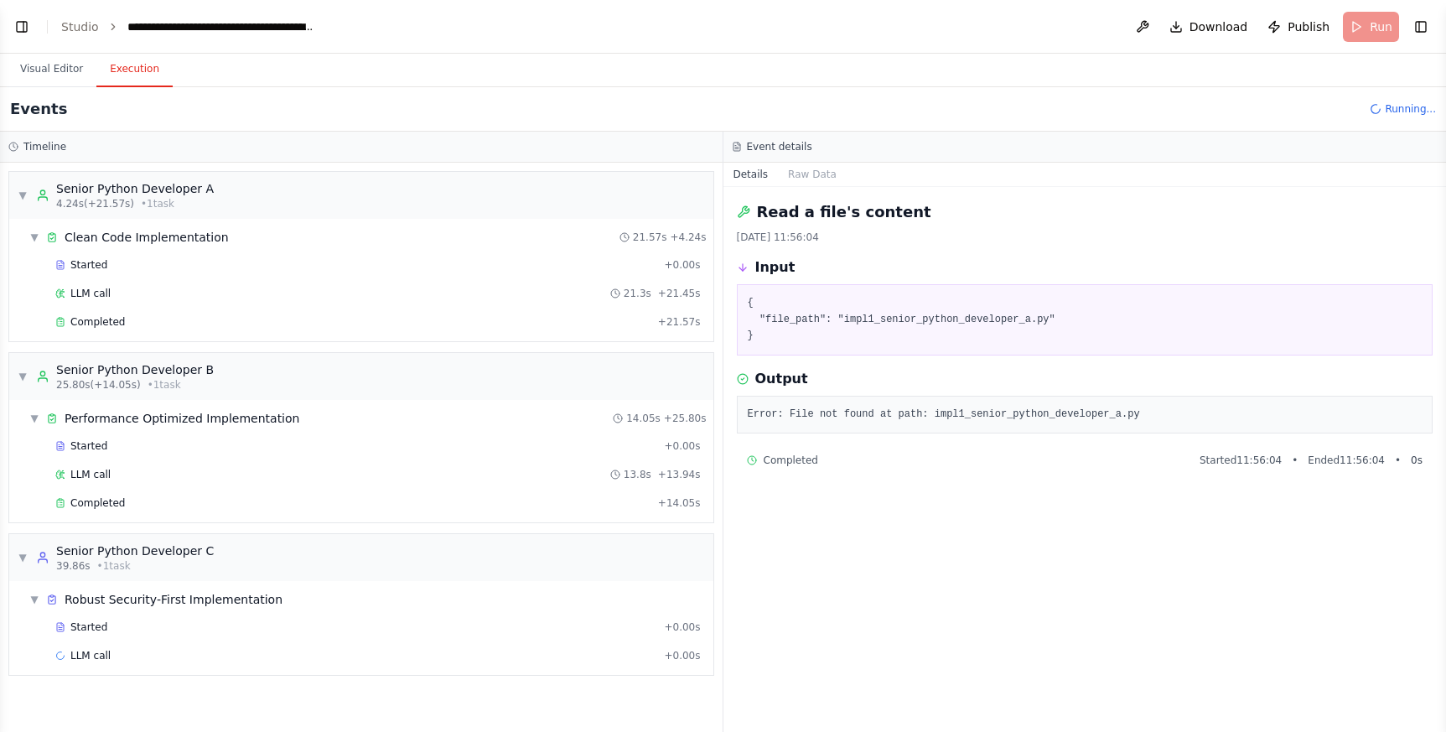
click at [885, 595] on div "Read a file's content 15/09/2025 11:56:04 Input { "file_path": "impl1_senior_py…" at bounding box center [1084, 459] width 723 height 545
click at [231, 662] on div "LLM call + 0.00s" at bounding box center [377, 655] width 657 height 25
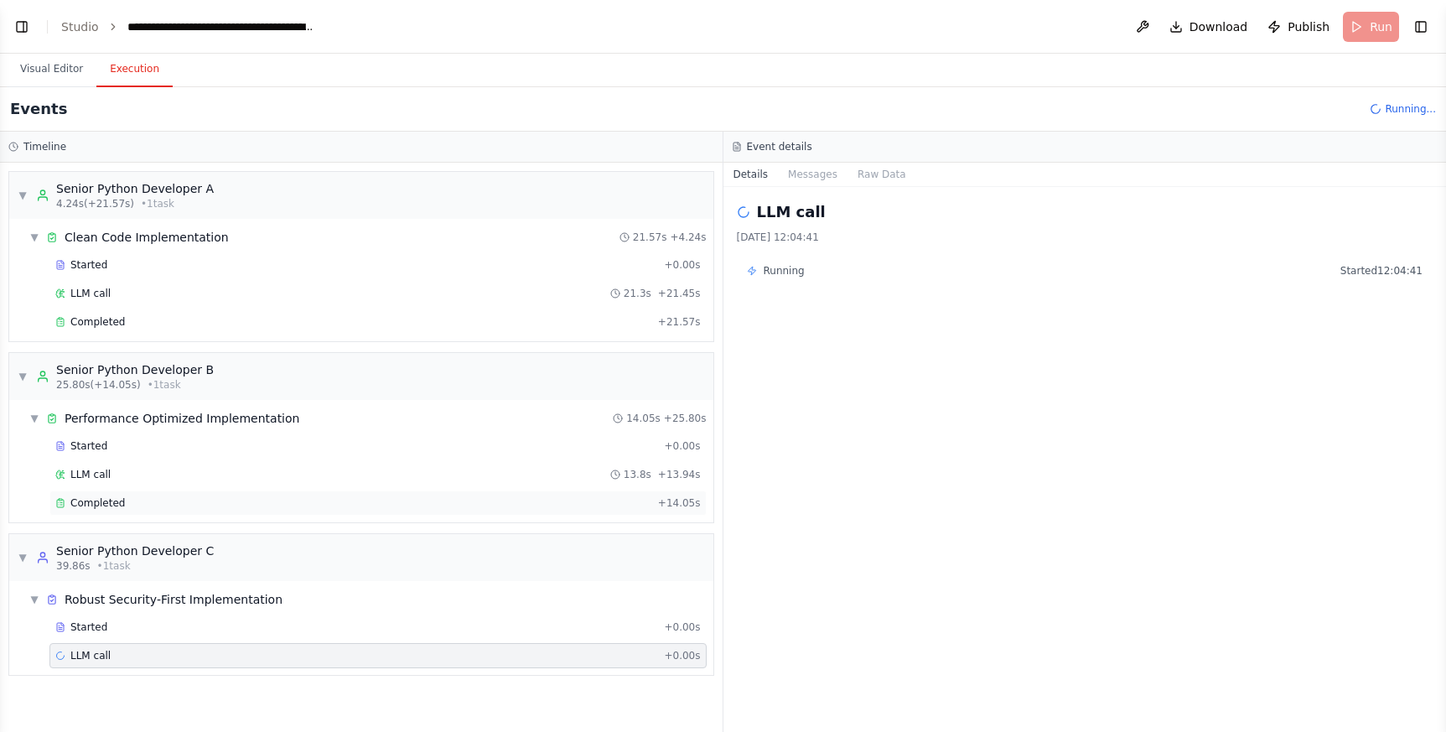
click at [199, 499] on div "Completed" at bounding box center [353, 502] width 596 height 13
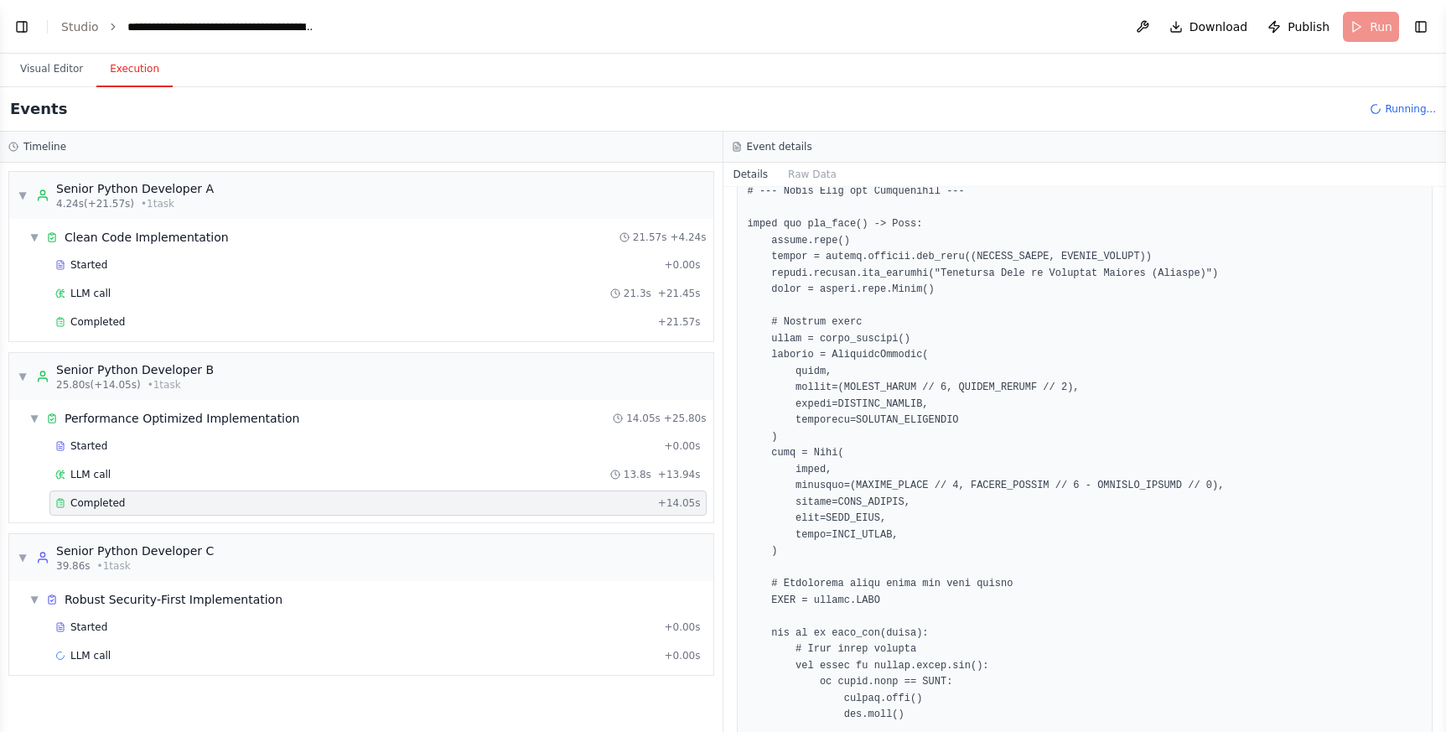
scroll to position [2008, 0]
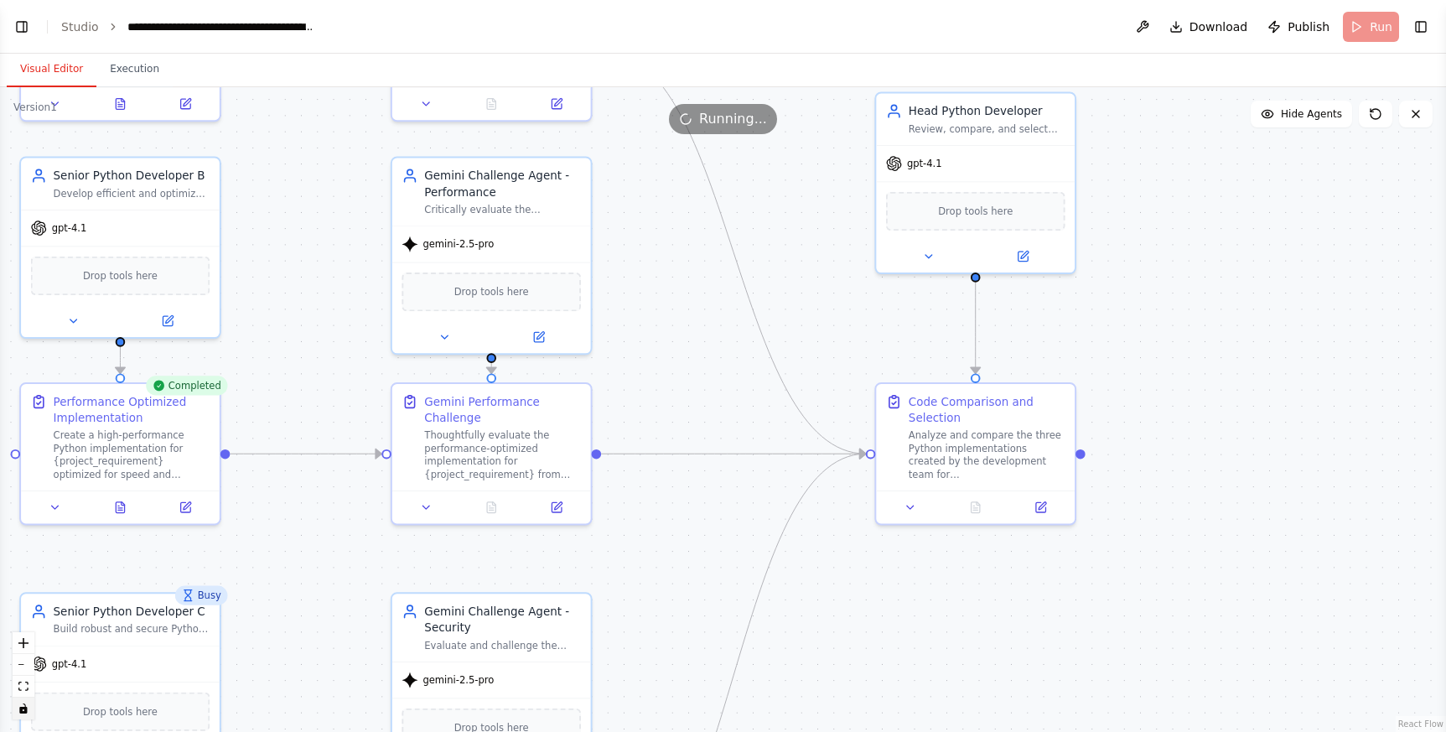
click at [54, 70] on button "Visual Editor" at bounding box center [52, 69] width 90 height 35
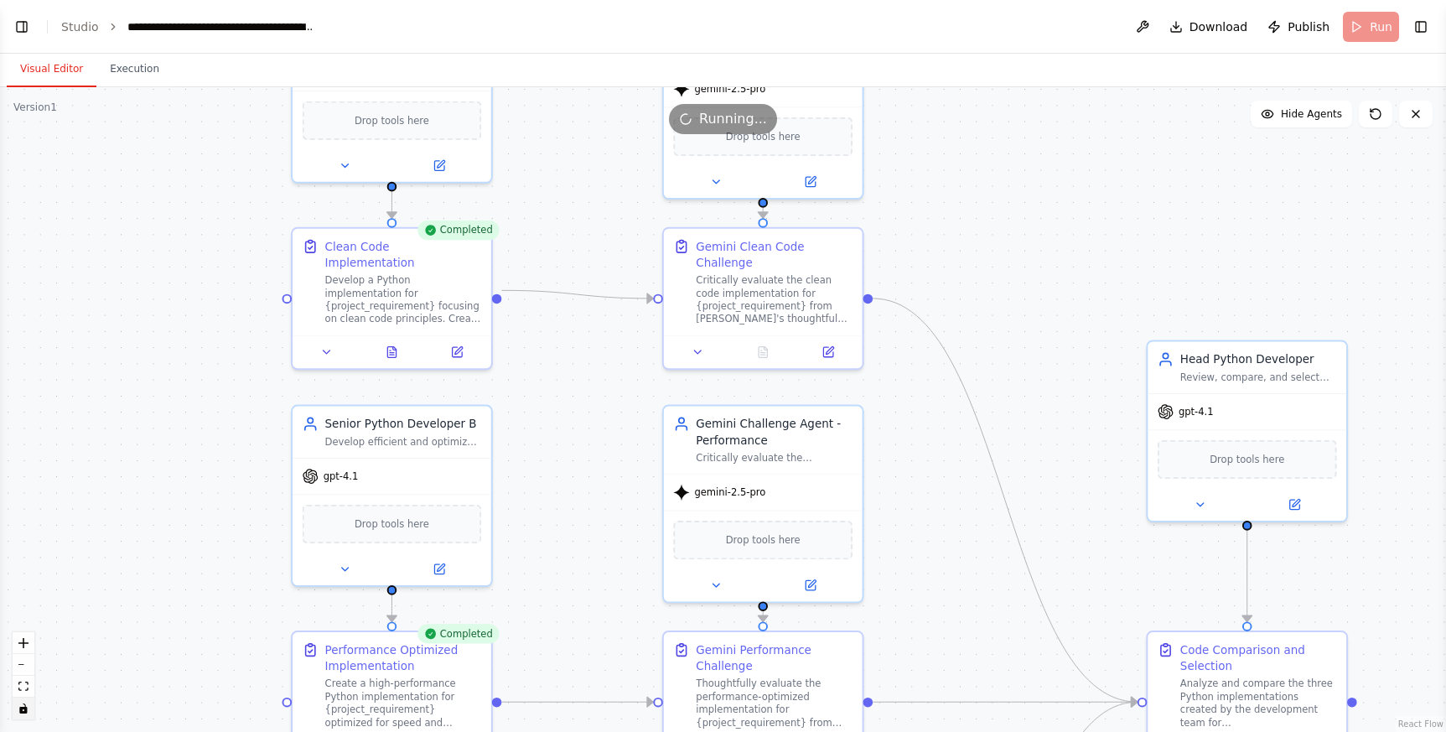
drag, startPoint x: 338, startPoint y: 266, endPoint x: 602, endPoint y: 507, distance: 357.7
click at [602, 507] on div ".deletable-edge-delete-btn { width: 20px; height: 20px; border: 0px solid #ffff…" at bounding box center [723, 409] width 1446 height 644
click at [386, 342] on icon at bounding box center [392, 348] width 13 height 13
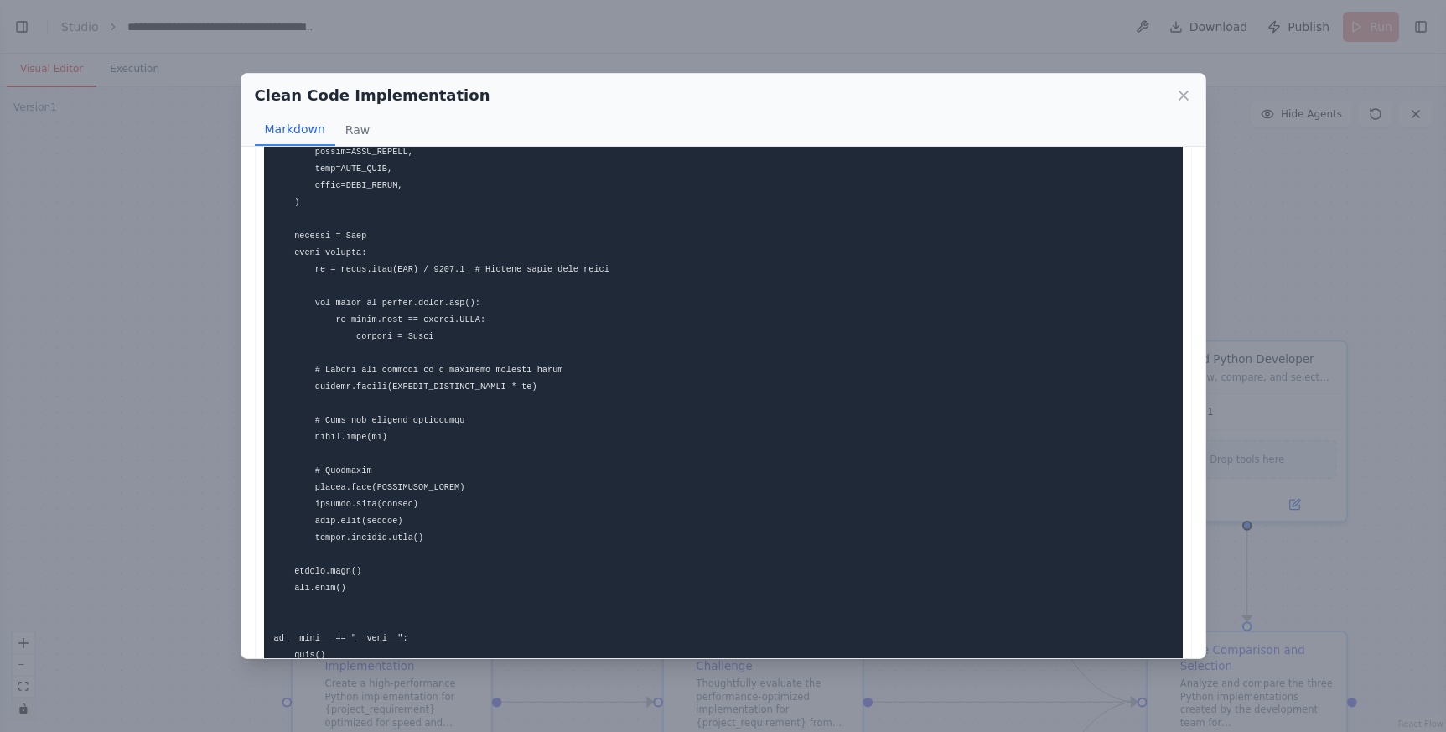
scroll to position [3369, 0]
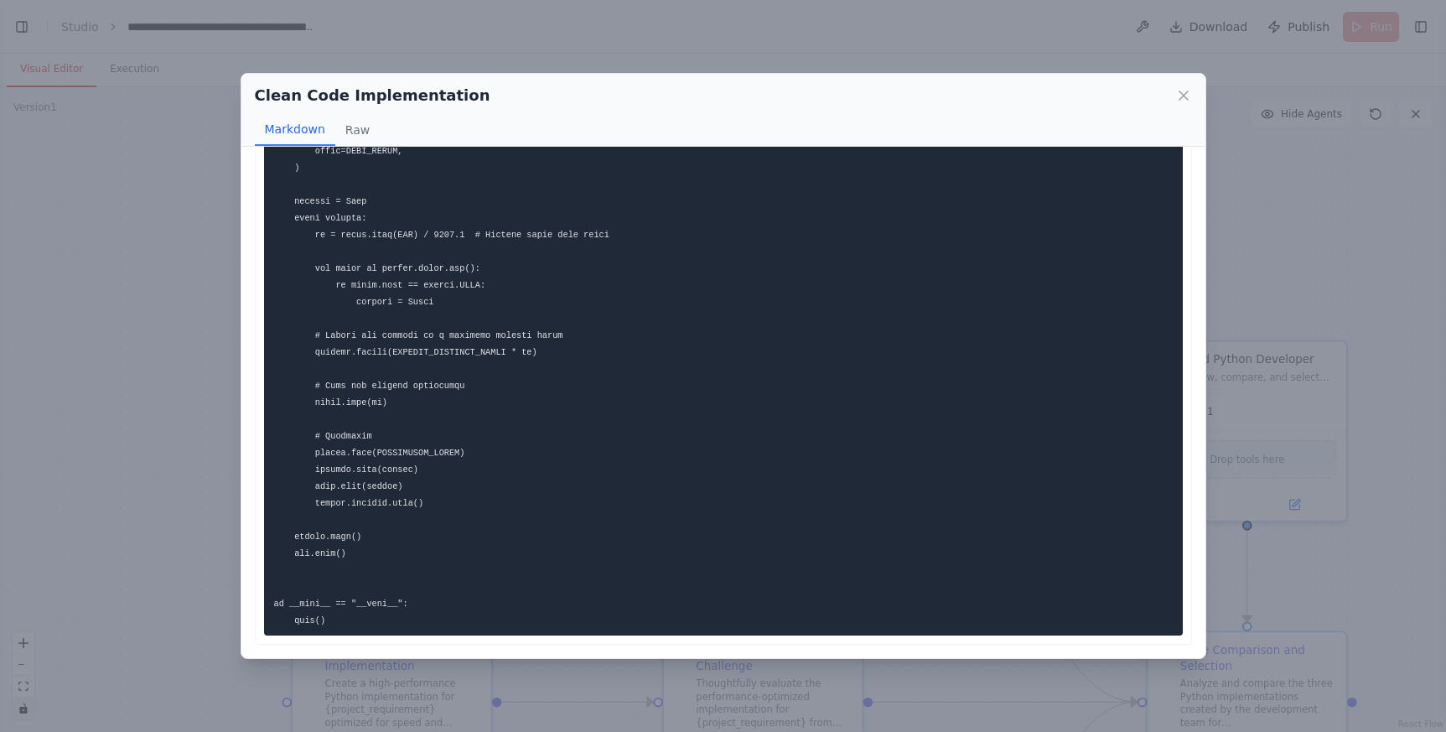
click at [106, 375] on div "Clean Code Implementation Markdown Raw ... Show more Not valid JSON" at bounding box center [723, 366] width 1446 height 732
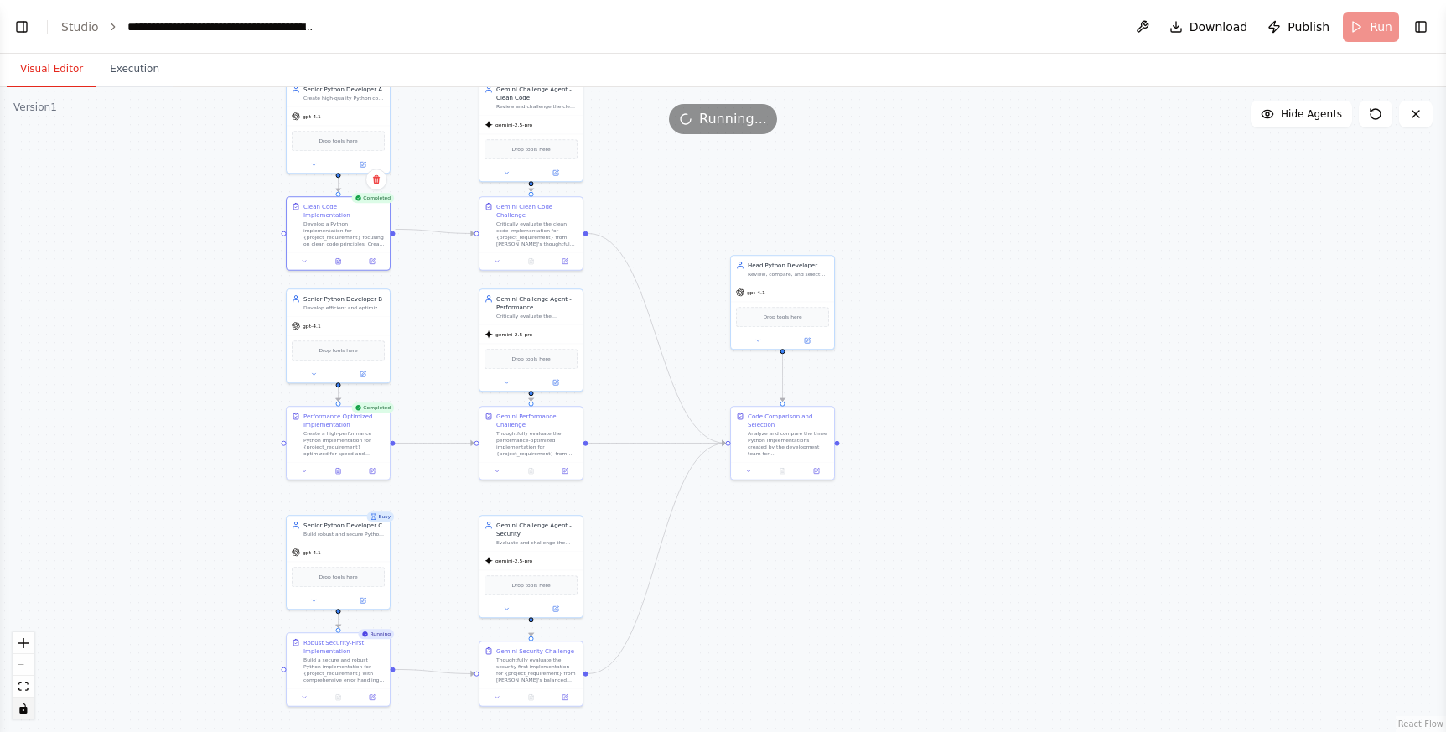
drag, startPoint x: 216, startPoint y: 543, endPoint x: 227, endPoint y: 282, distance: 261.7
click at [225, 283] on div ".deletable-edge-delete-btn { width: 20px; height: 20px; border: 0px solid #ffff…" at bounding box center [723, 409] width 1446 height 644
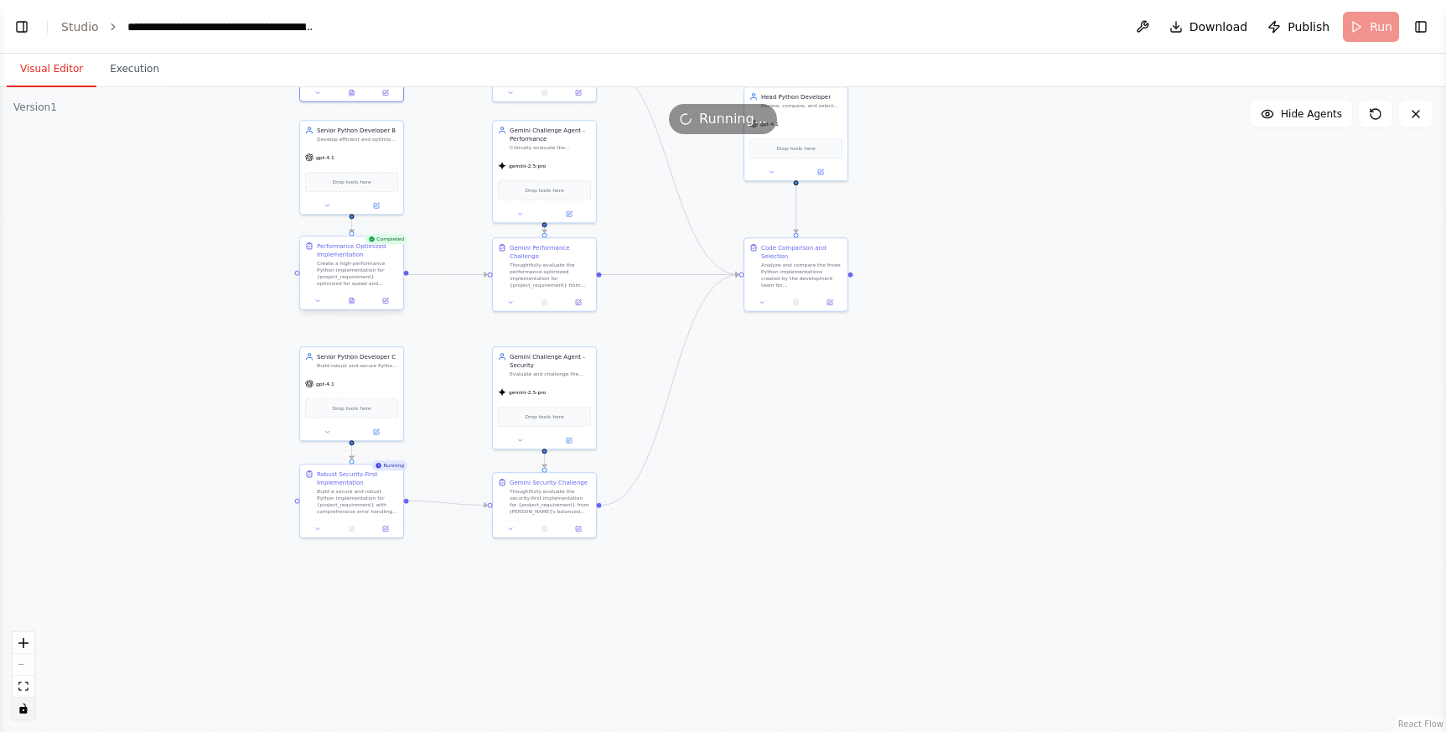
click at [352, 306] on div at bounding box center [351, 301] width 103 height 18
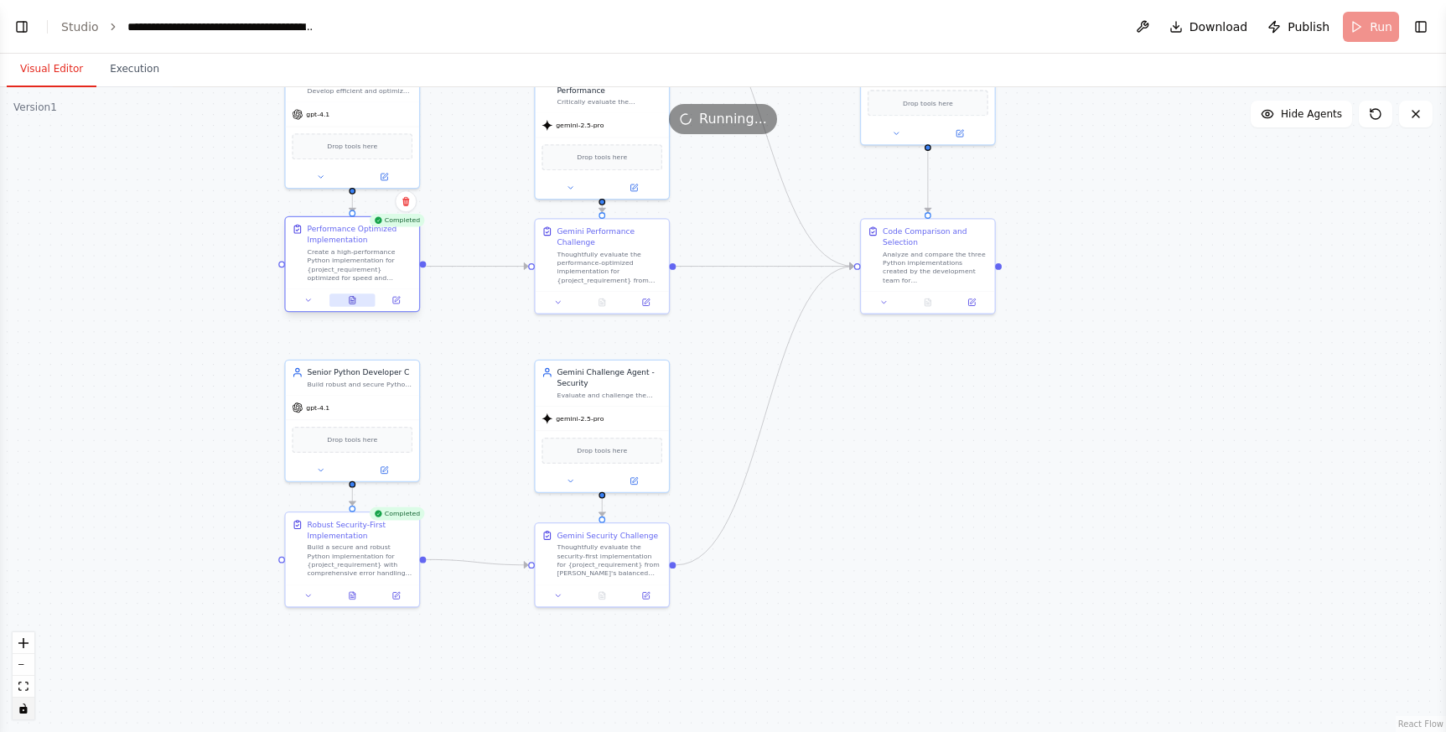
click at [351, 301] on icon at bounding box center [352, 301] width 6 height 8
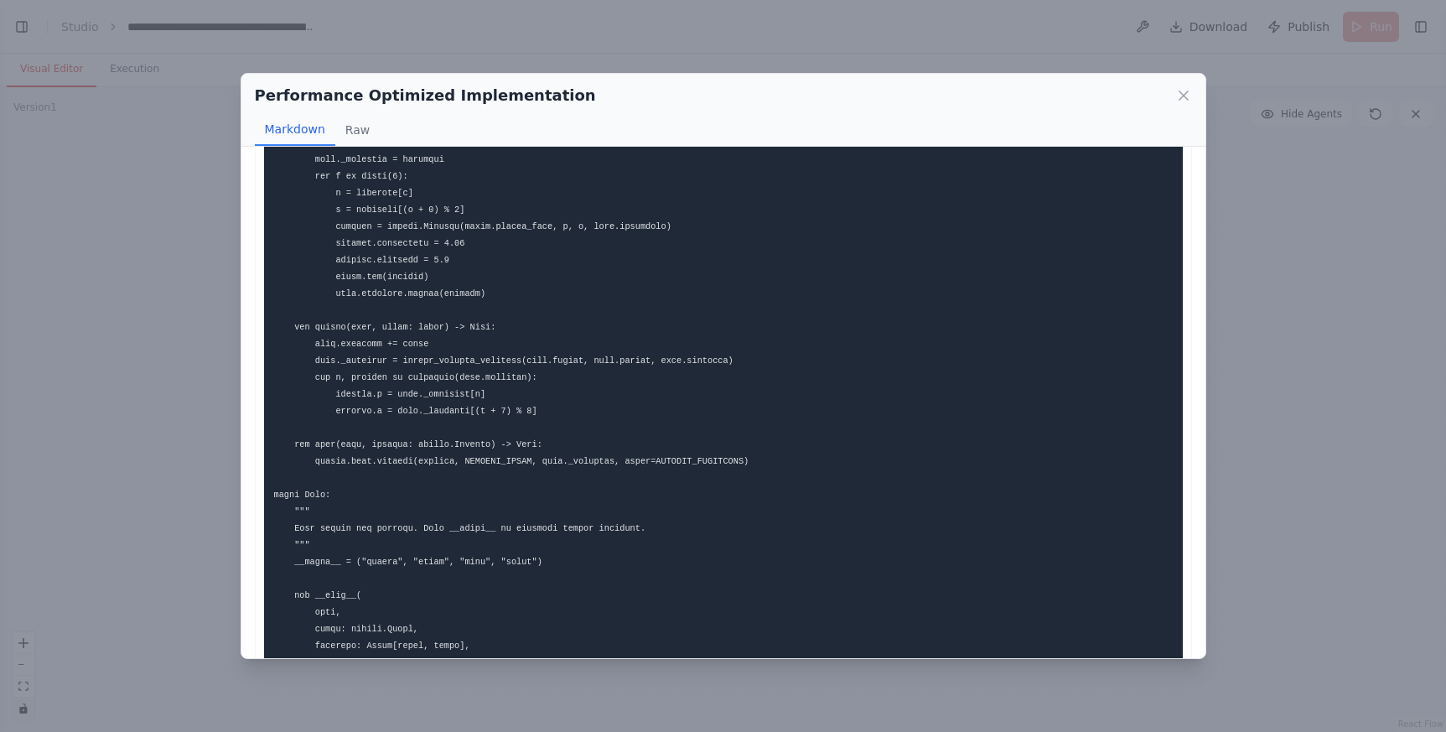
scroll to position [2929, 0]
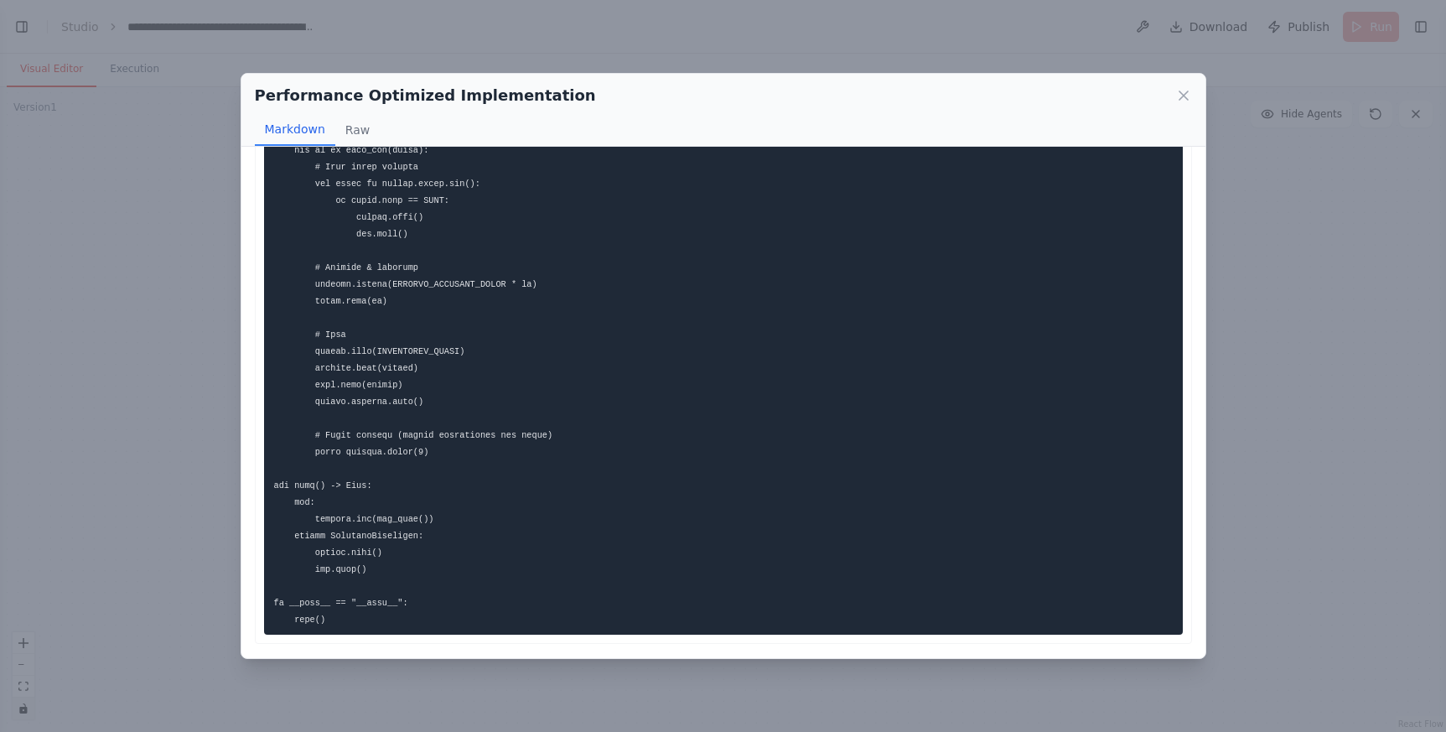
click at [163, 345] on div "Performance Optimized Implementation Markdown Raw ... Show more Not valid JSON" at bounding box center [723, 366] width 1446 height 732
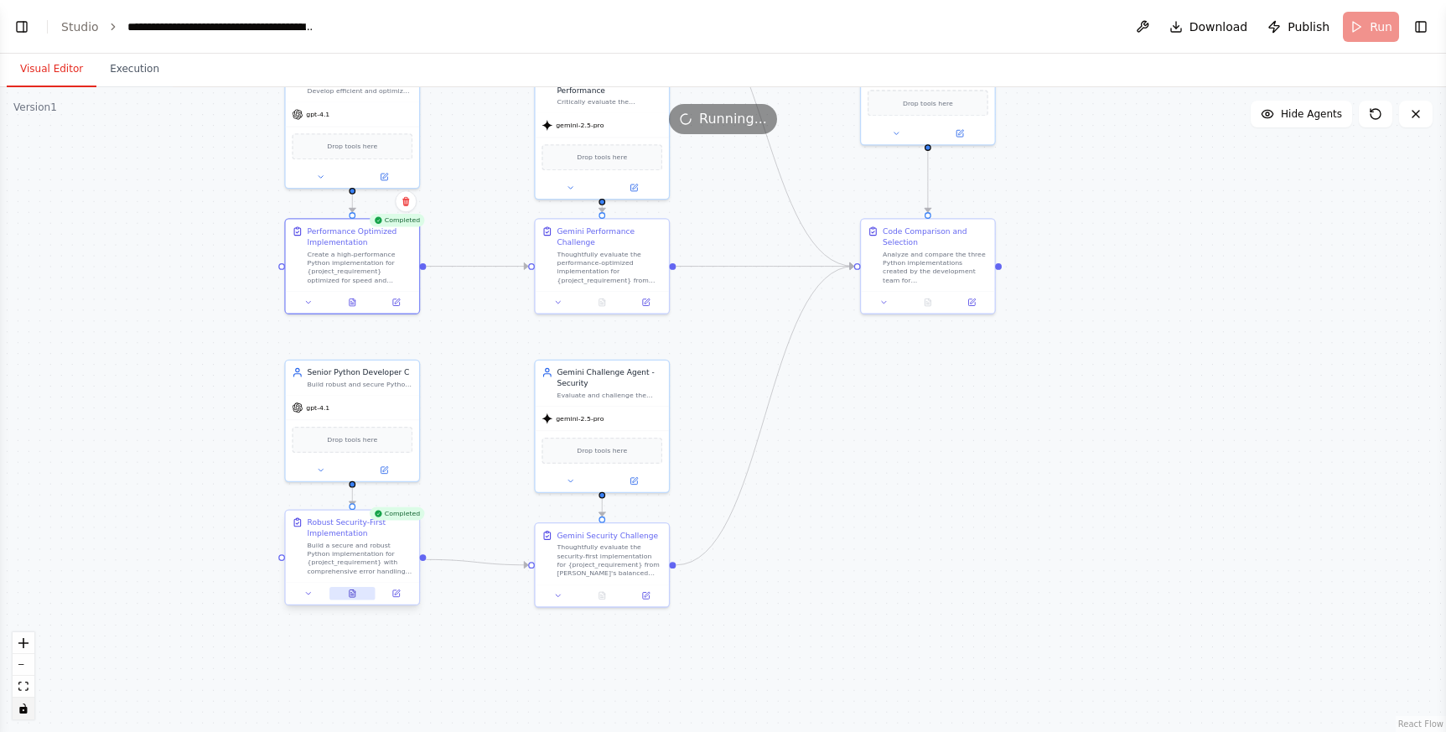
click at [355, 590] on icon at bounding box center [352, 593] width 8 height 8
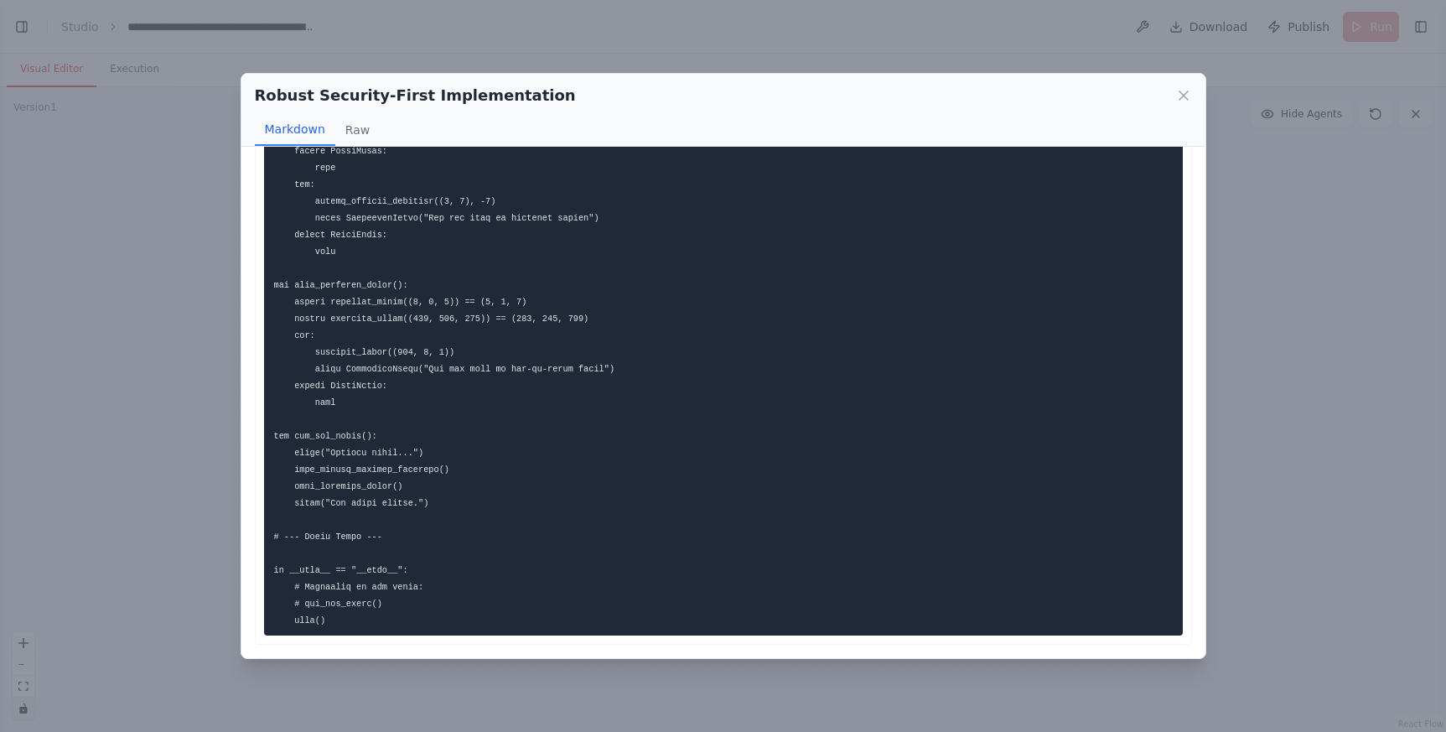
scroll to position [4320, 0]
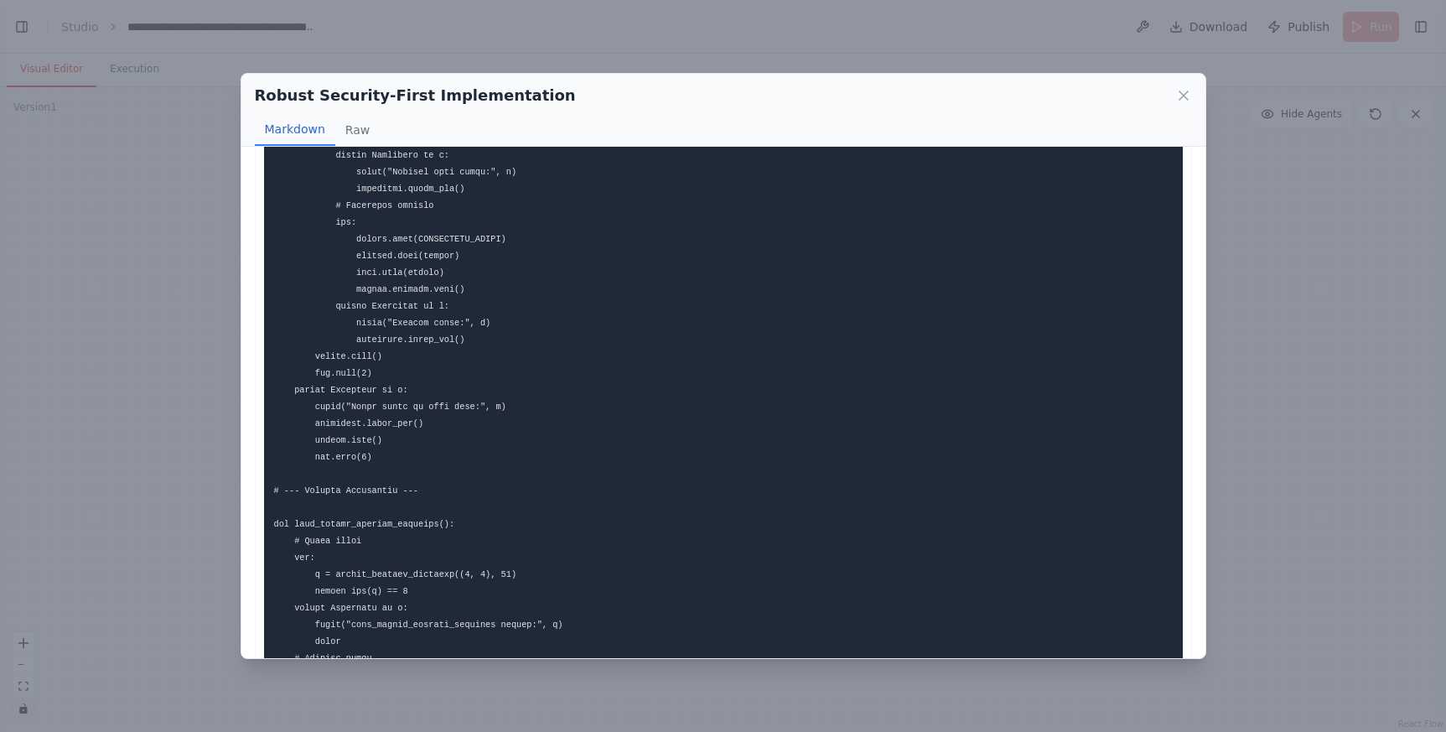
click at [163, 455] on div "Robust Security-First Implementation Markdown Raw ... Show more Not valid JSON" at bounding box center [723, 366] width 1446 height 732
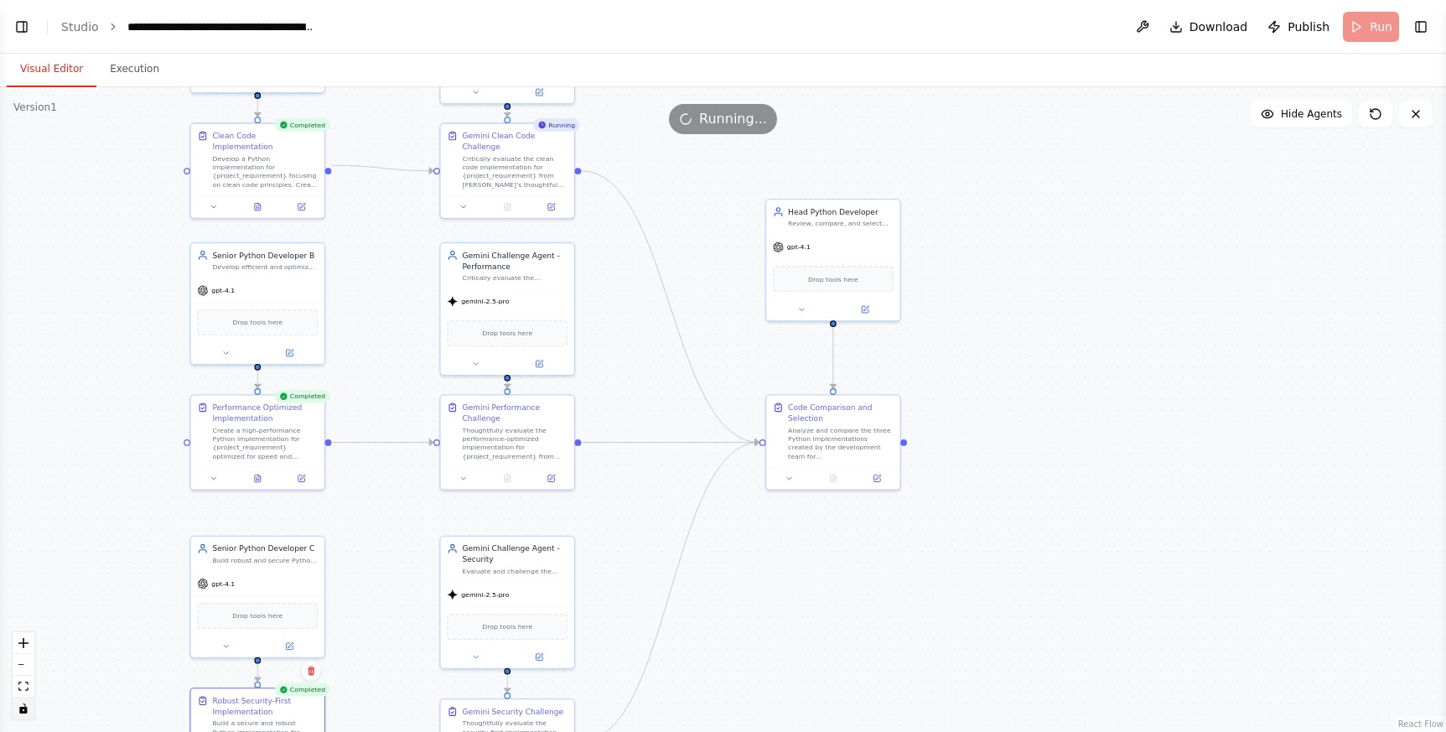
drag, startPoint x: 508, startPoint y: 387, endPoint x: 413, endPoint y: 563, distance: 199.9
click at [413, 563] on div ".deletable-edge-delete-btn { width: 20px; height: 20px; border: 0px solid #ffff…" at bounding box center [723, 409] width 1446 height 644
click at [697, 242] on div ".deletable-edge-delete-btn { width: 20px; height: 20px; border: 0px solid #ffff…" at bounding box center [723, 409] width 1446 height 644
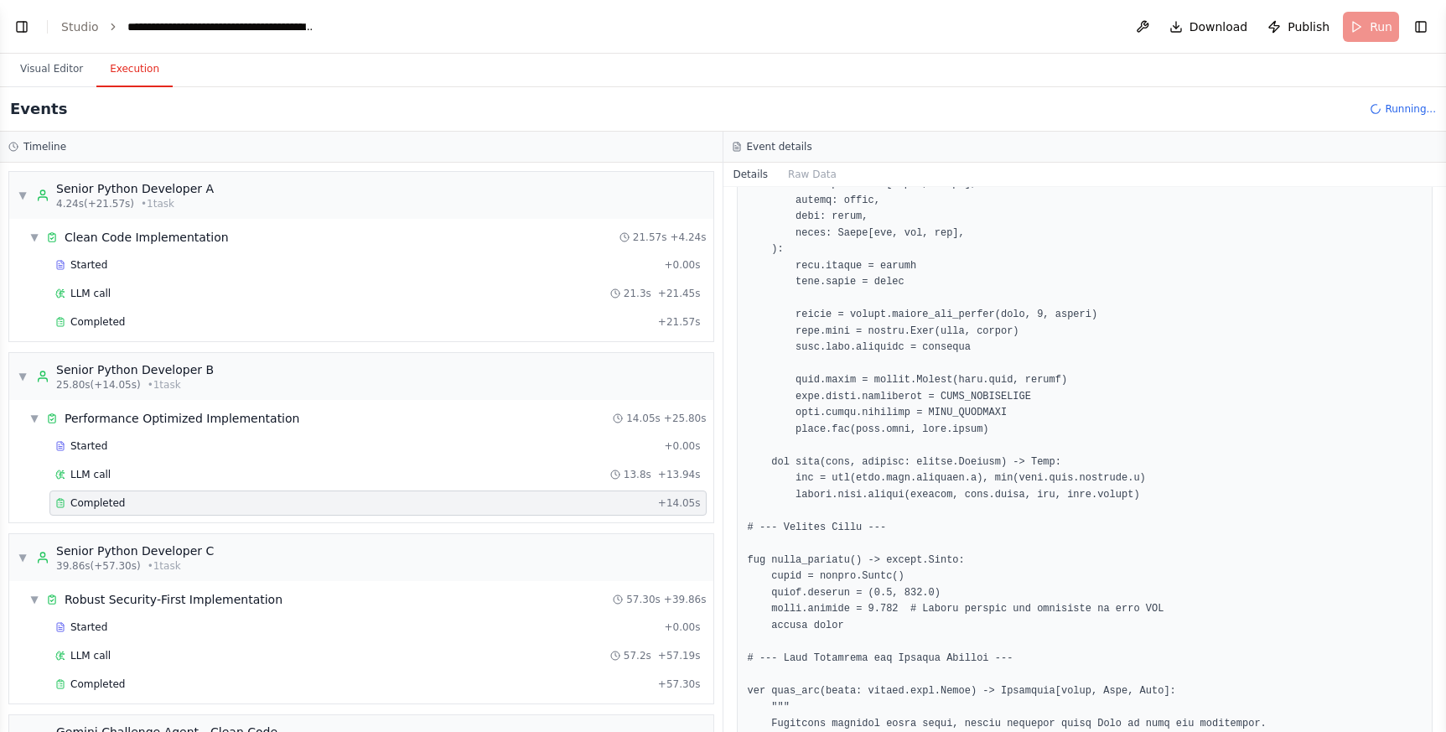
click at [128, 68] on button "Execution" at bounding box center [134, 69] width 76 height 35
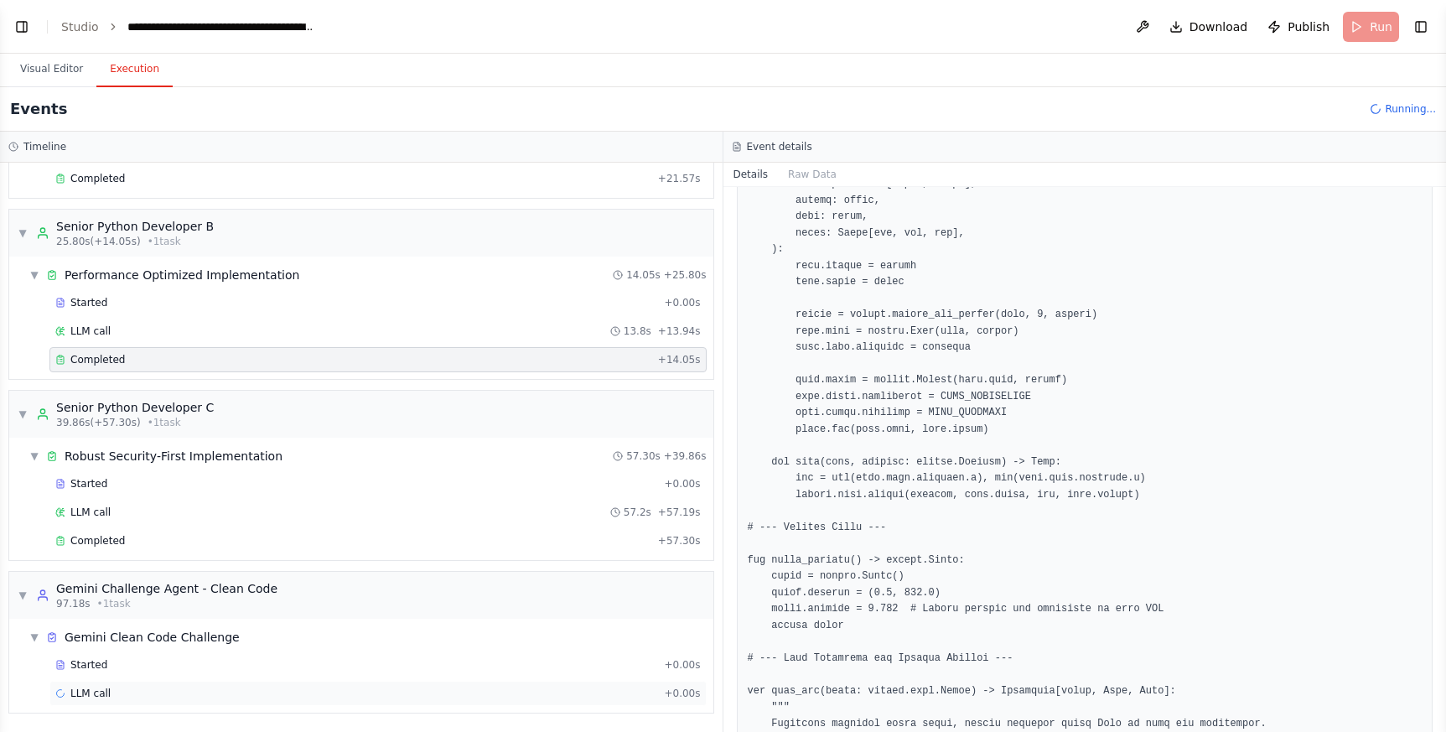
click at [90, 698] on span "LLM call" at bounding box center [90, 692] width 40 height 13
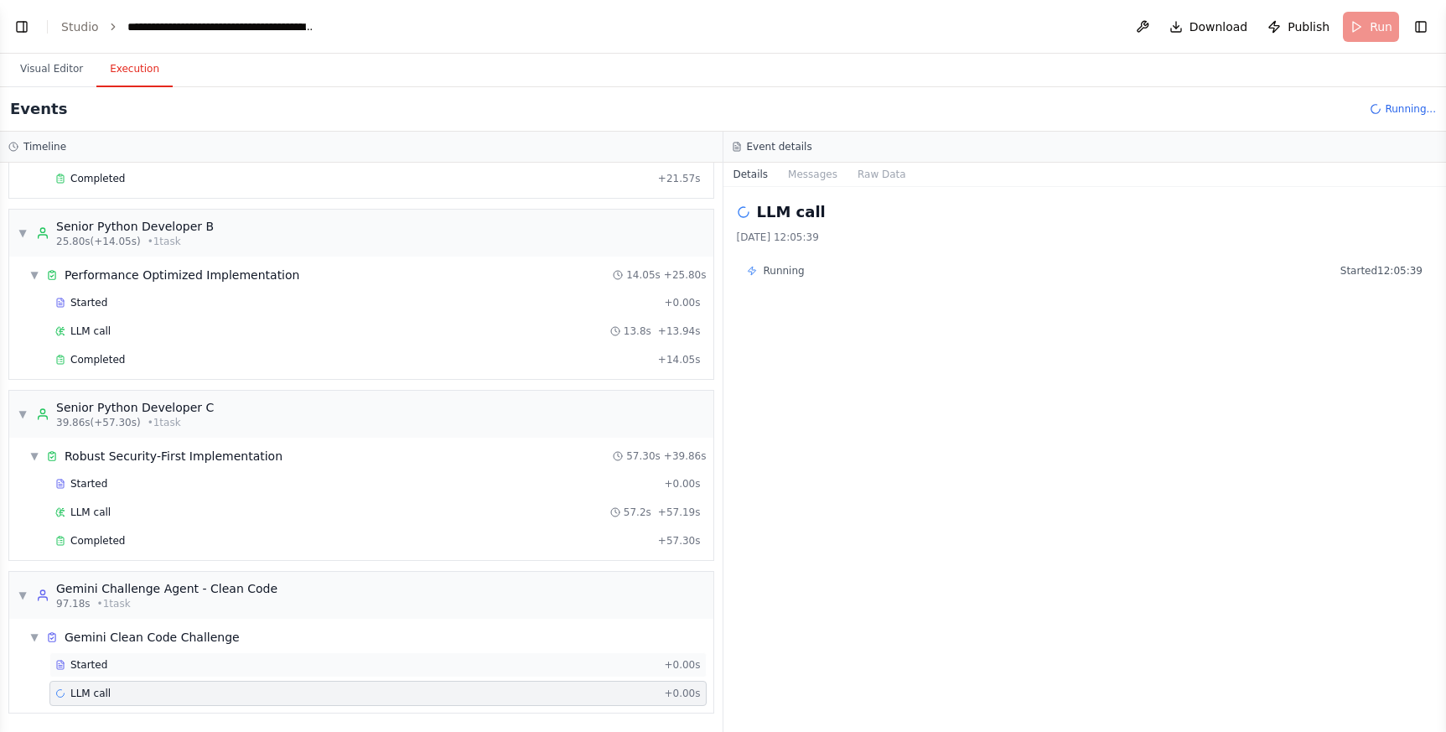
click at [111, 665] on div "Started" at bounding box center [356, 664] width 602 height 13
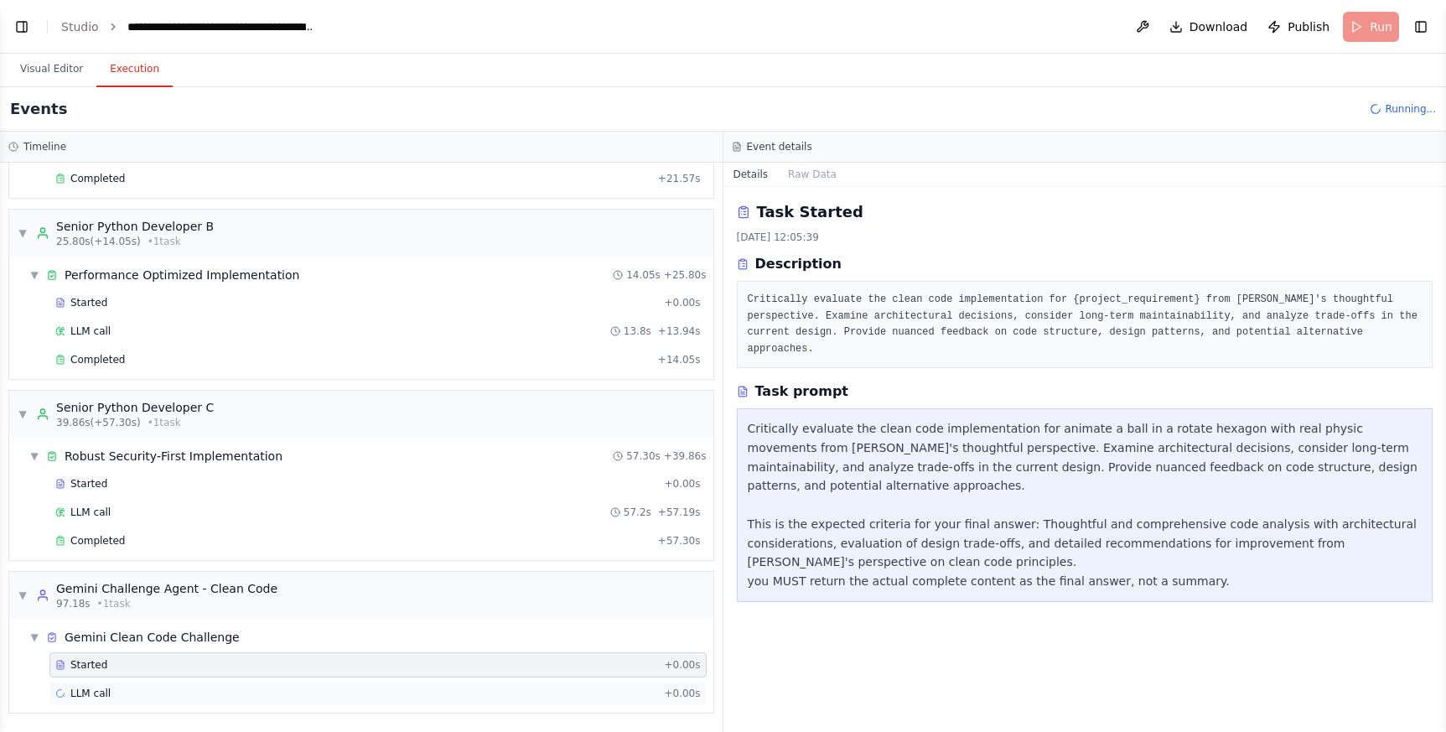
click at [100, 691] on span "LLM call" at bounding box center [90, 692] width 40 height 13
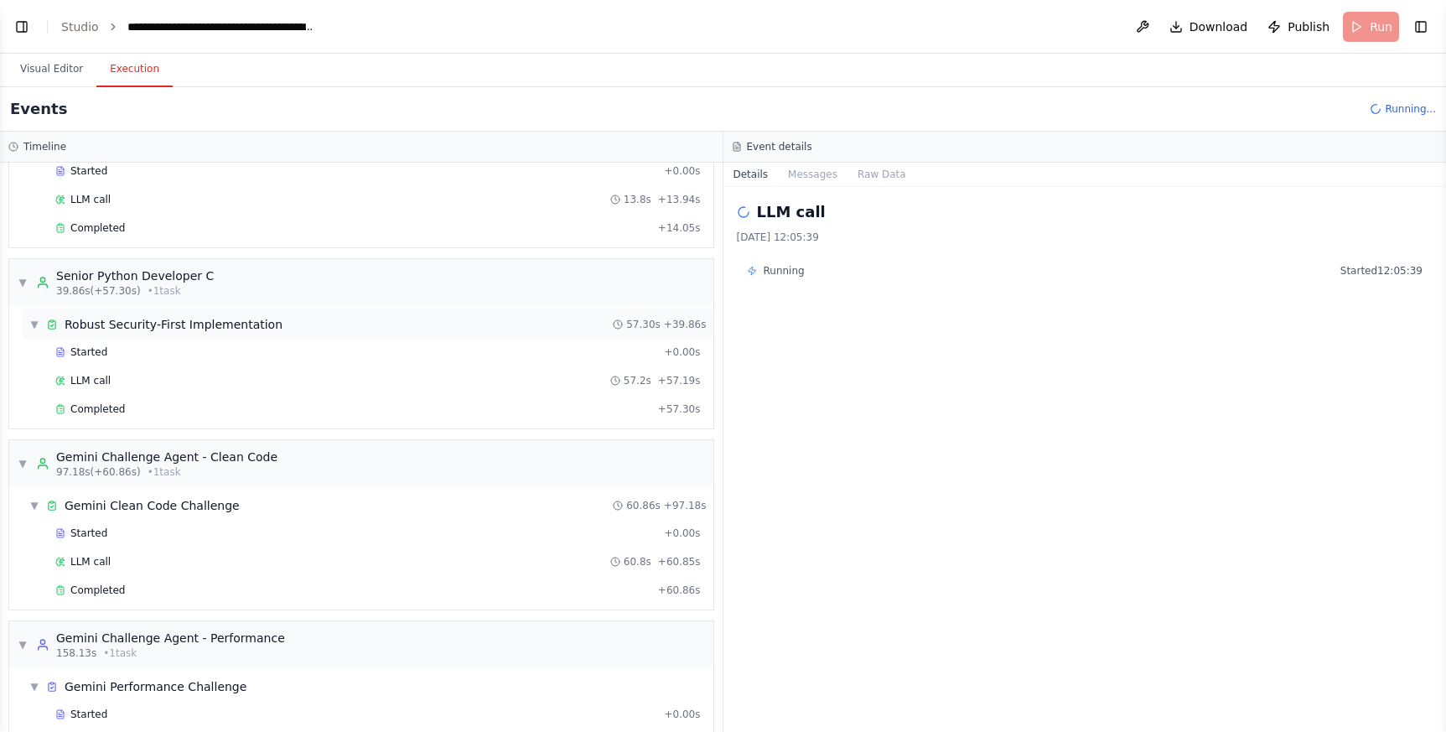
scroll to position [324, 0]
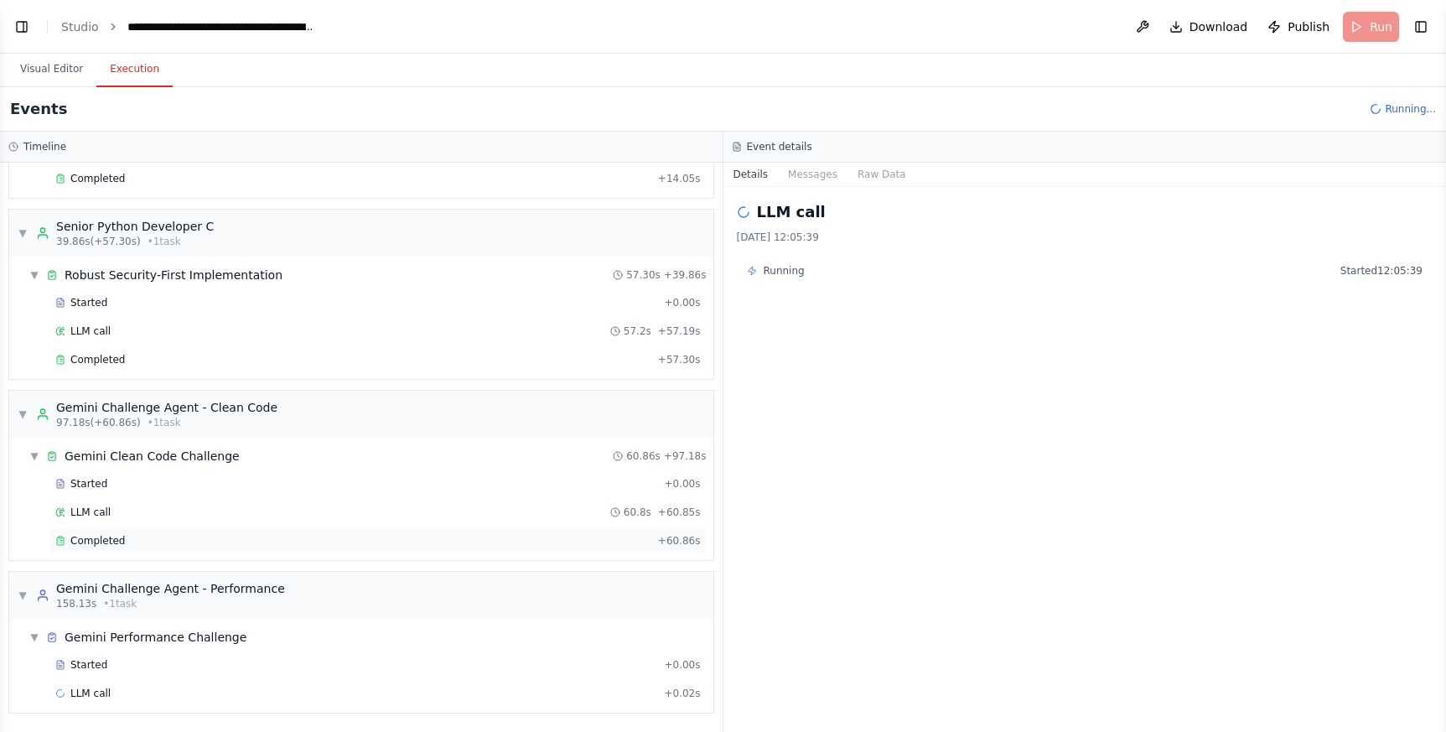
click at [98, 543] on span "Completed" at bounding box center [97, 540] width 54 height 13
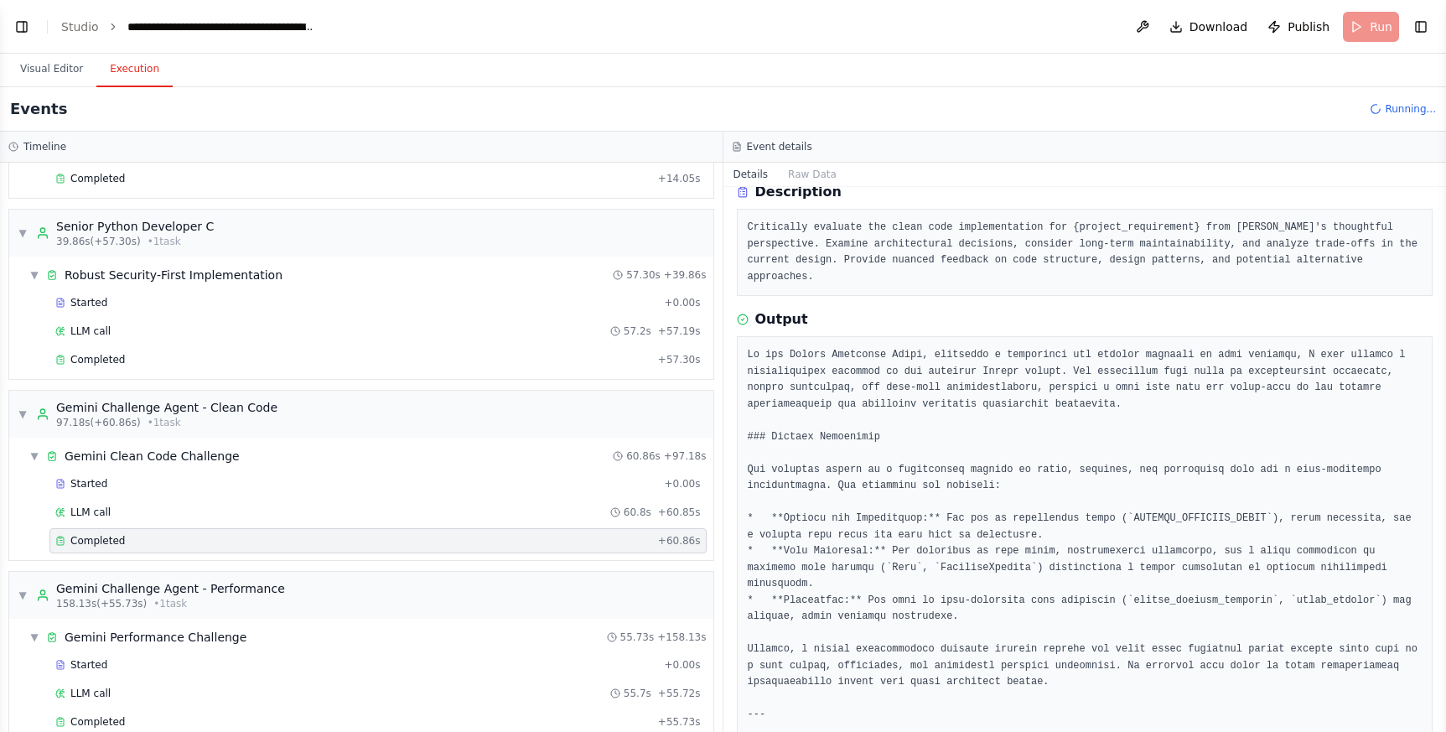
scroll to position [0, 0]
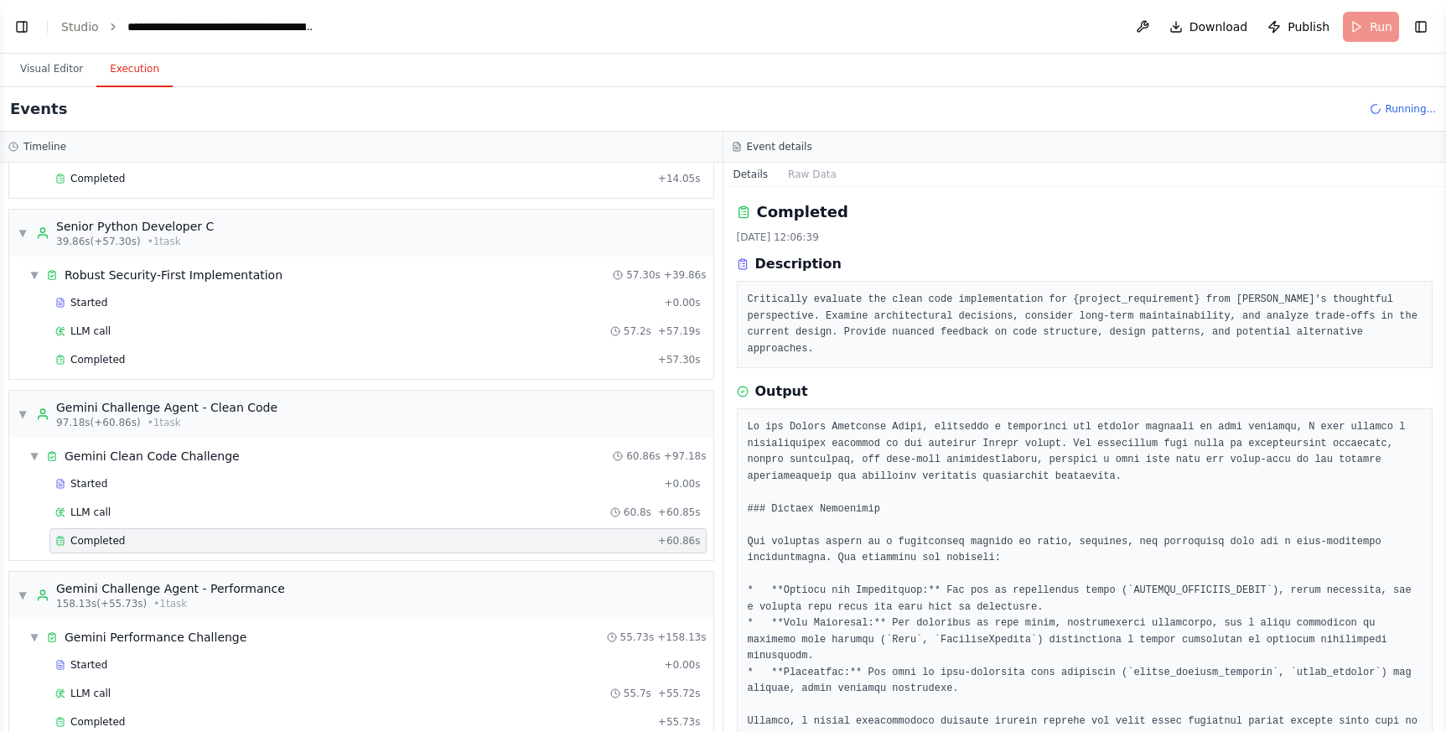
click at [1203, 114] on div "Events Running..." at bounding box center [723, 109] width 1446 height 44
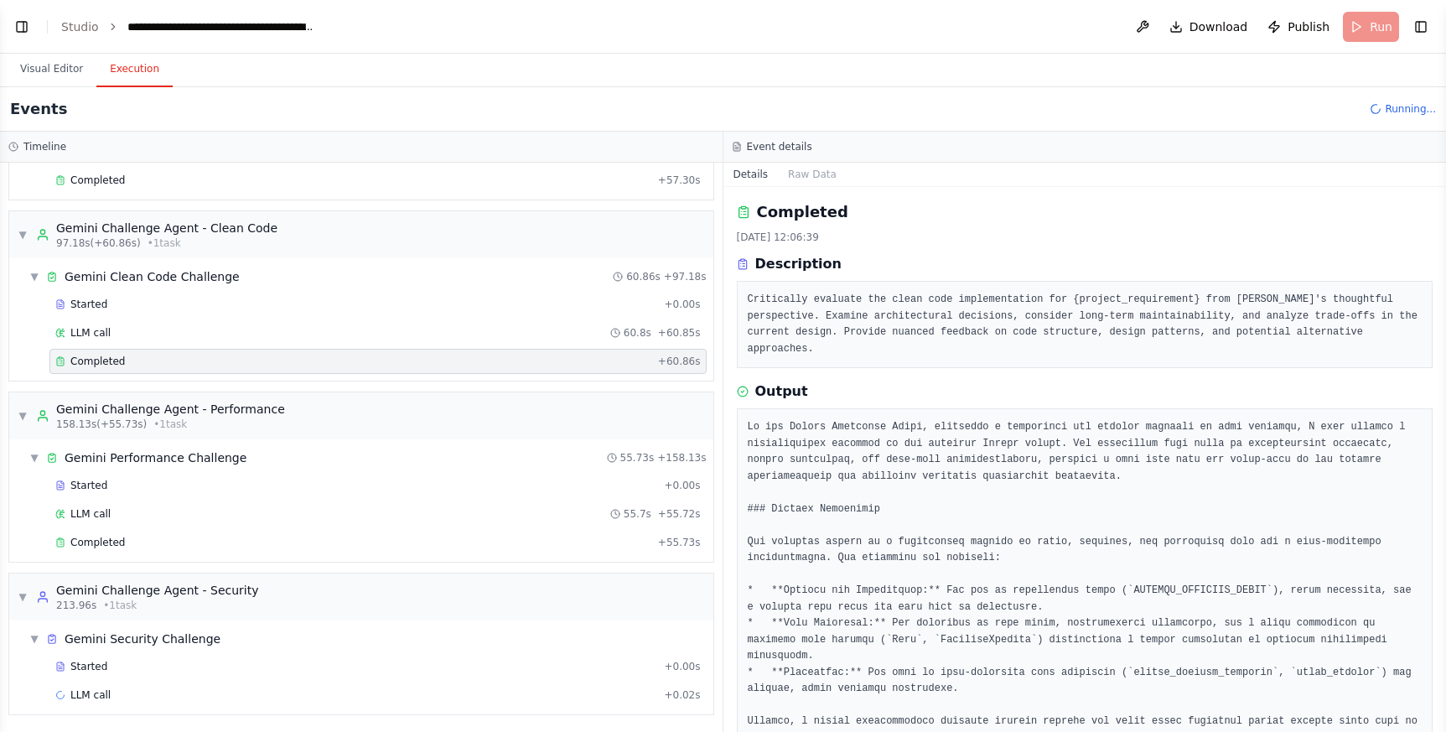
scroll to position [505, 0]
click at [83, 66] on button "Visual Editor" at bounding box center [52, 69] width 90 height 35
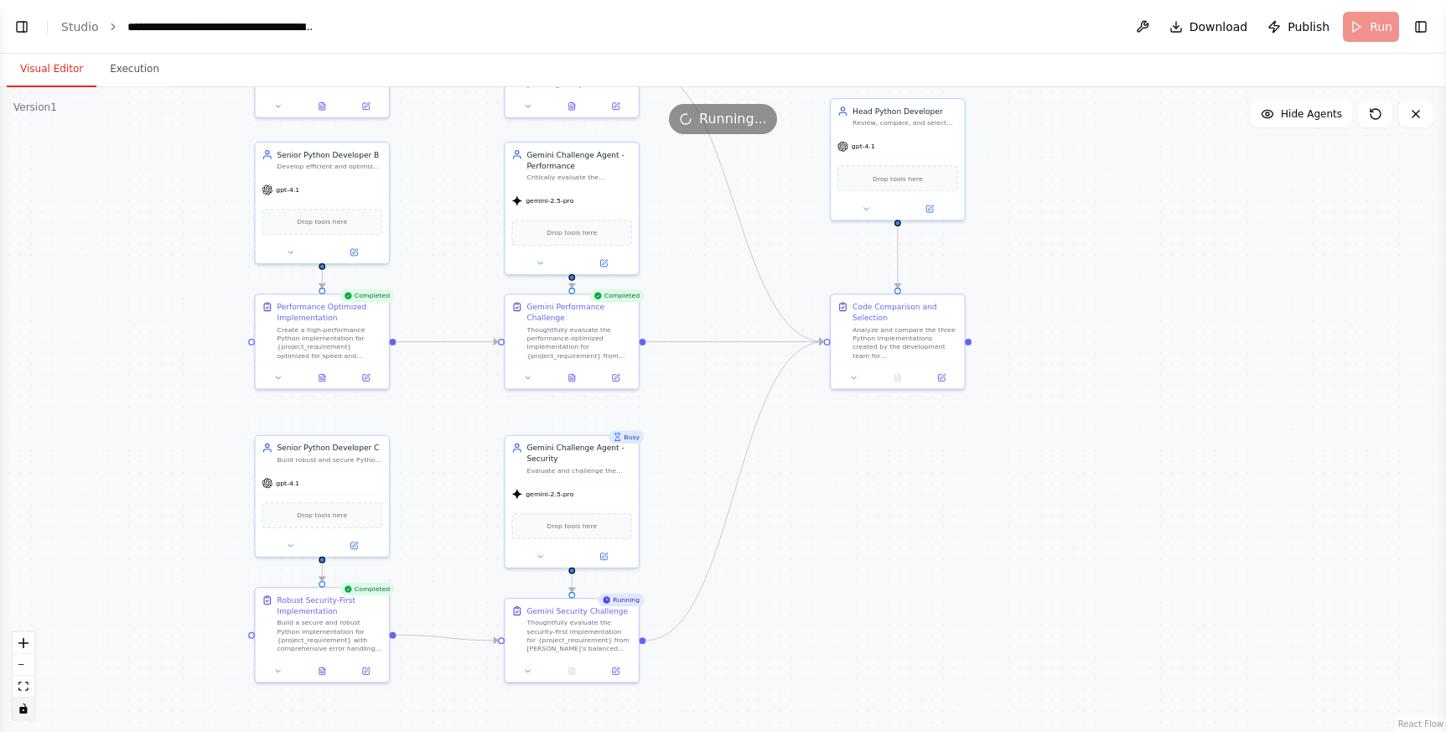
drag, startPoint x: 920, startPoint y: 605, endPoint x: 984, endPoint y: 505, distance: 119.0
click at [984, 505] on div ".deletable-edge-delete-btn { width: 20px; height: 20px; border: 0px solid #ffff…" at bounding box center [723, 409] width 1446 height 644
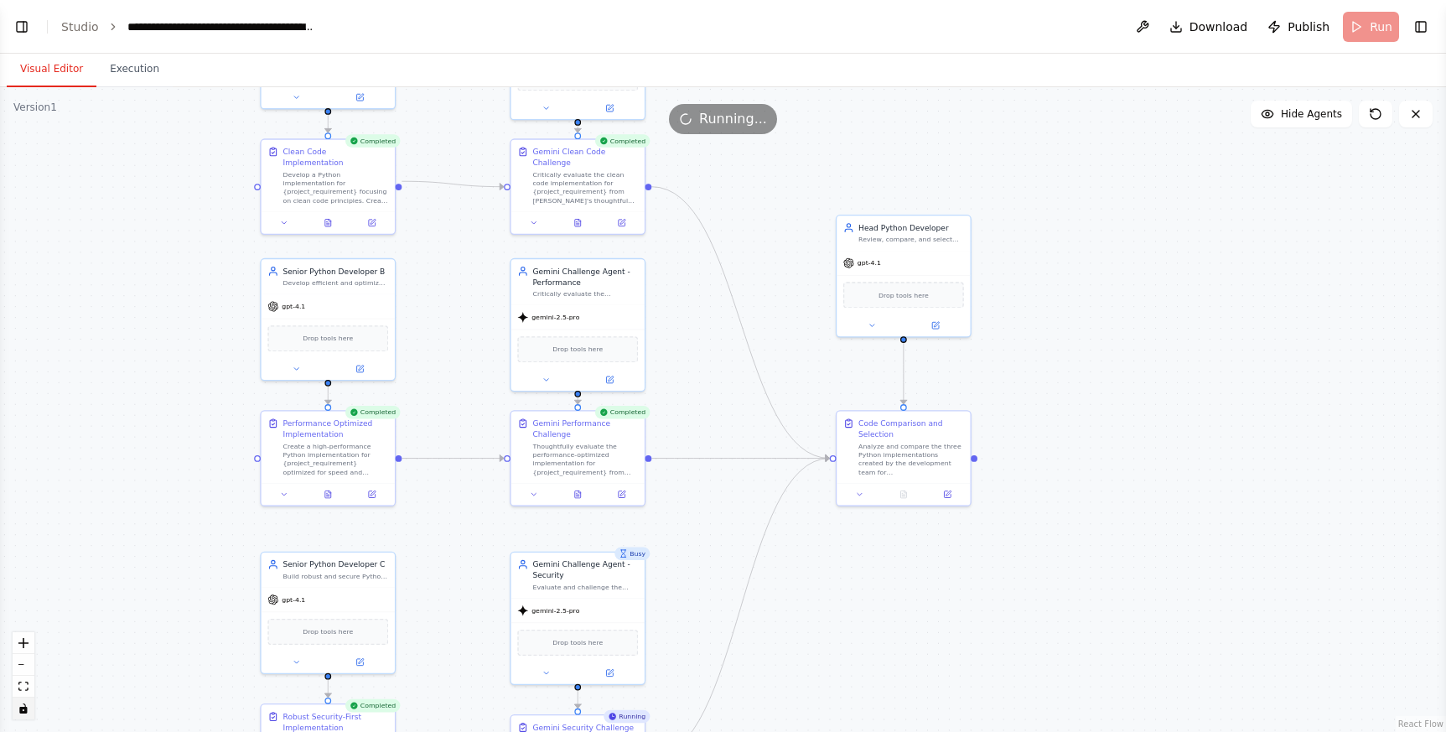
drag, startPoint x: 467, startPoint y: 167, endPoint x: 453, endPoint y: 252, distance: 86.5
click at [473, 284] on div ".deletable-edge-delete-btn { width: 20px; height: 20px; border: 0px solid #ffff…" at bounding box center [723, 409] width 1446 height 644
drag, startPoint x: 401, startPoint y: 180, endPoint x: 832, endPoint y: 458, distance: 513.1
click at [832, 458] on div "Senior Python Developer A Create high-quality Python code for {project_requirem…" at bounding box center [652, 250] width 936 height 417
drag, startPoint x: 399, startPoint y: 458, endPoint x: 827, endPoint y: 459, distance: 428.3
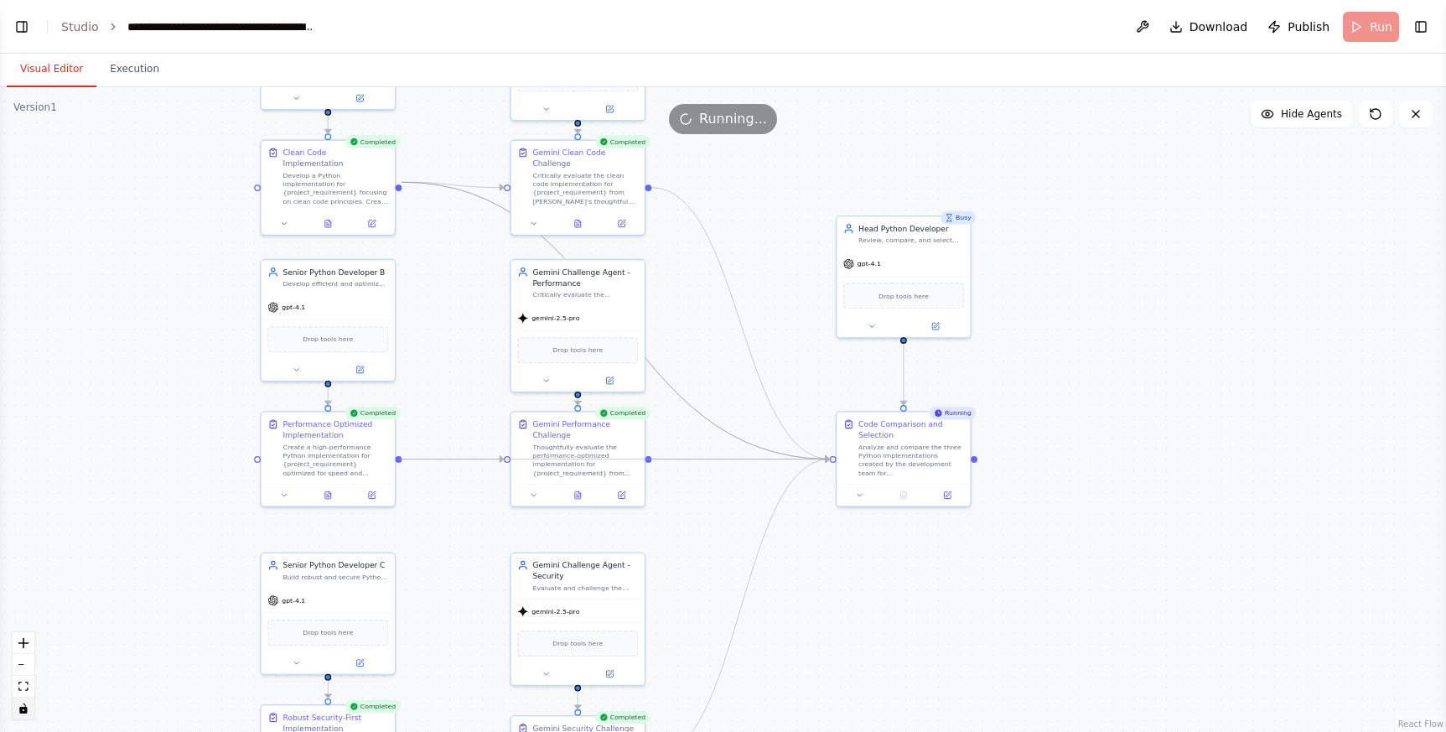
click at [827, 459] on div ".deletable-edge-delete-btn { width: 20px; height: 20px; border: 0px solid #ffff…" at bounding box center [652, 250] width 936 height 417
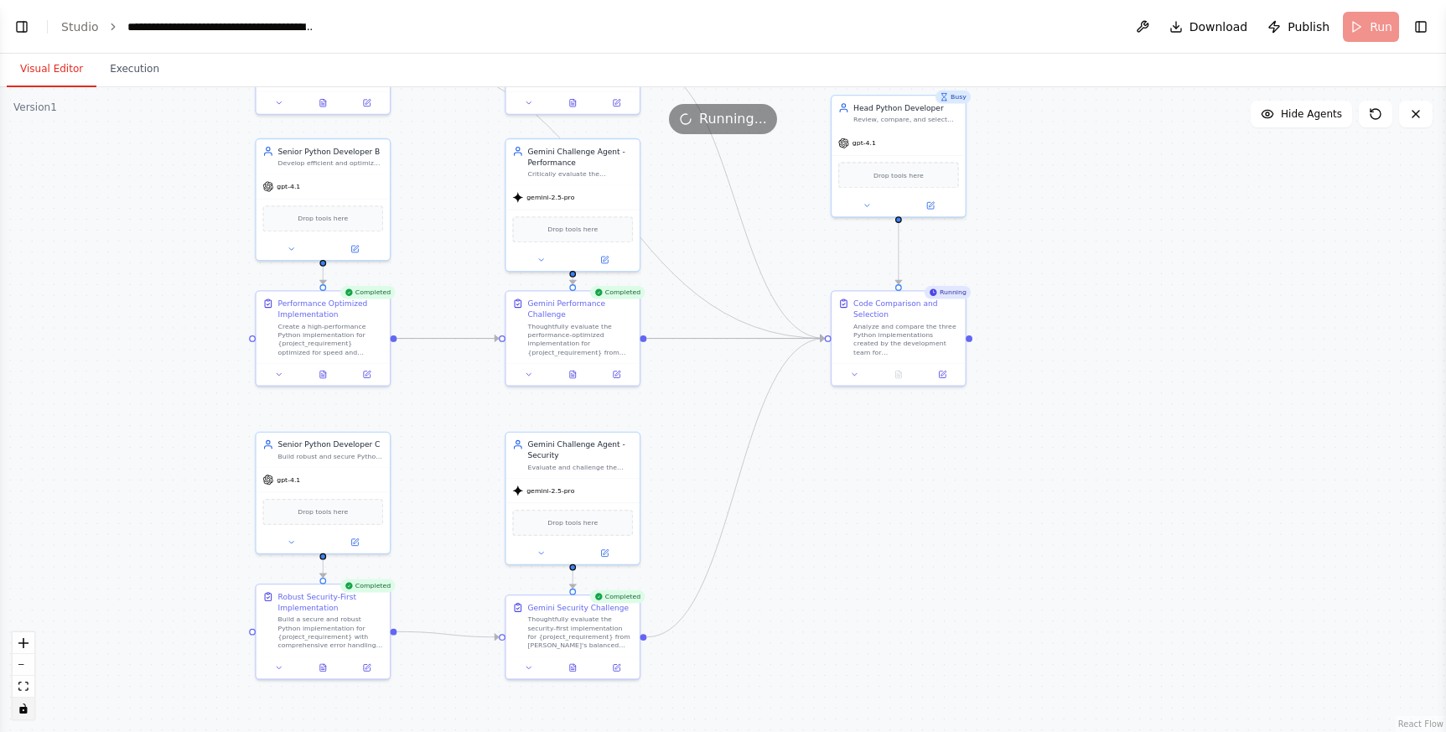
drag, startPoint x: 689, startPoint y: 582, endPoint x: 681, endPoint y: 435, distance: 146.9
click at [682, 432] on div ".deletable-edge-delete-btn { width: 20px; height: 20px; border: 0px solid #ffff…" at bounding box center [723, 409] width 1446 height 644
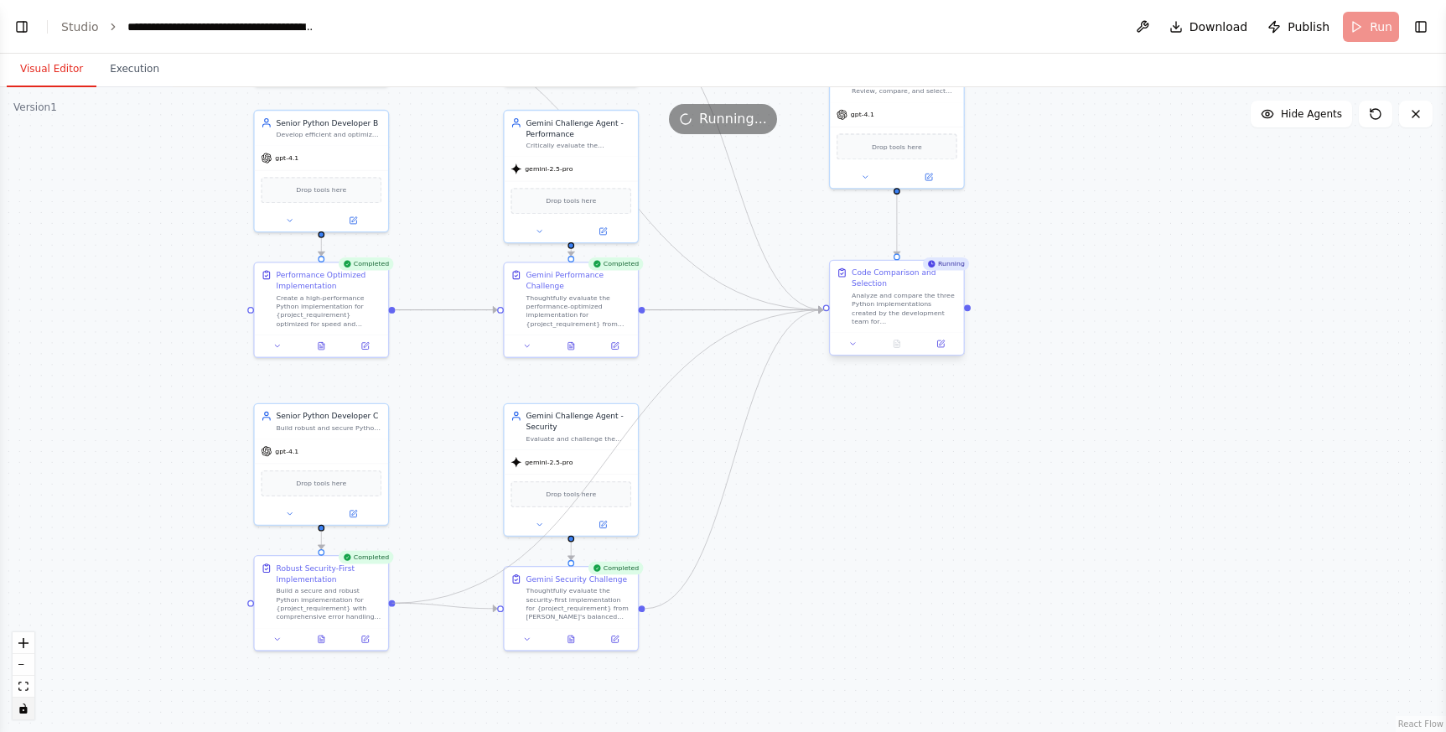
drag, startPoint x: 391, startPoint y: 602, endPoint x: 831, endPoint y: 313, distance: 526.5
click at [831, 310] on div "Senior Python Developer A Create high-quality Python code for {project_requirem…" at bounding box center [646, 101] width 936 height 417
drag, startPoint x: 394, startPoint y: 308, endPoint x: 826, endPoint y: 315, distance: 431.7
click at [826, 315] on div ".deletable-edge-delete-btn { width: 20px; height: 20px; border: 0px solid #ffff…" at bounding box center [723, 409] width 1446 height 644
drag, startPoint x: 574, startPoint y: 311, endPoint x: 572, endPoint y: 322, distance: 11.0
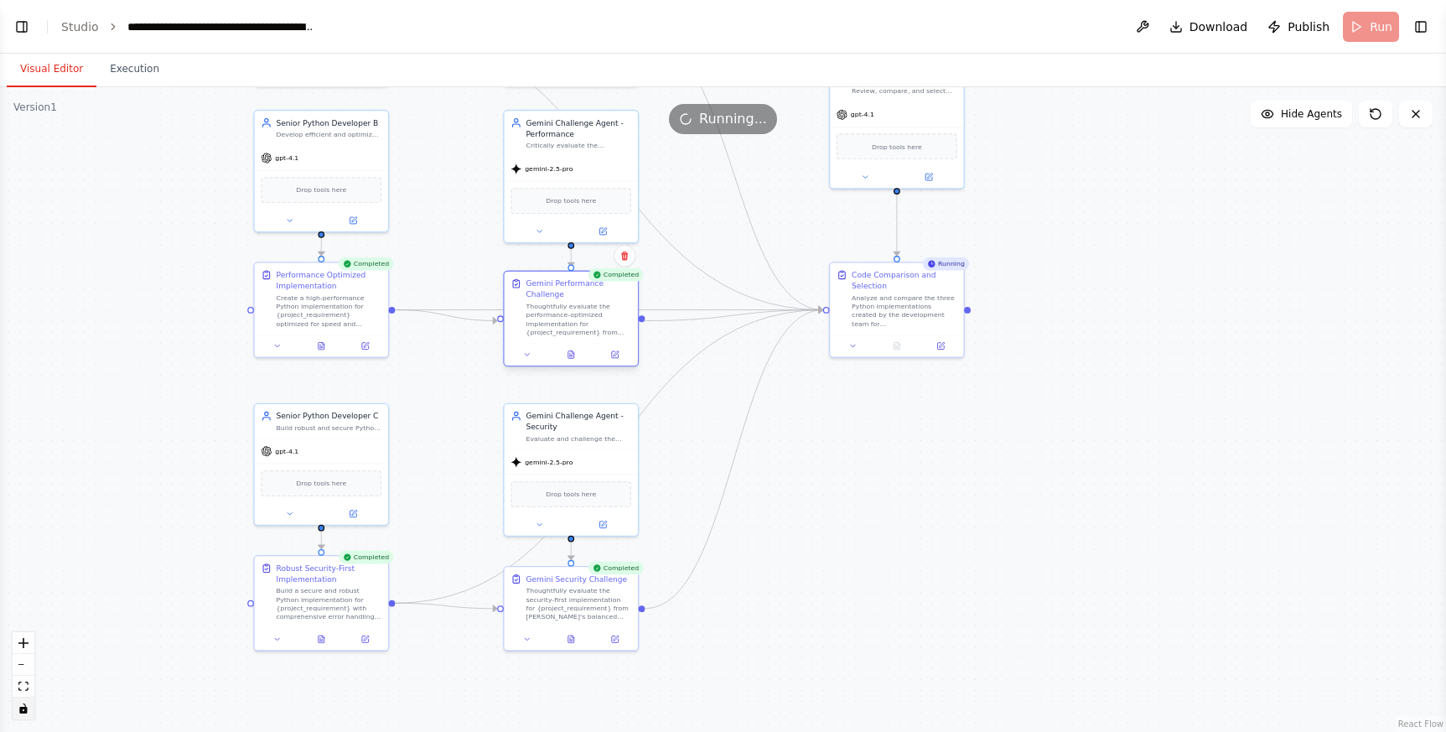
click at [572, 322] on div "Thoughtfully evaluate the performance-optimized implementation for {project_req…" at bounding box center [578, 319] width 106 height 34
click at [866, 458] on div ".deletable-edge-delete-btn { width: 20px; height: 20px; border: 0px solid #ffff…" at bounding box center [723, 409] width 1446 height 644
click at [138, 66] on button "Execution" at bounding box center [134, 69] width 76 height 35
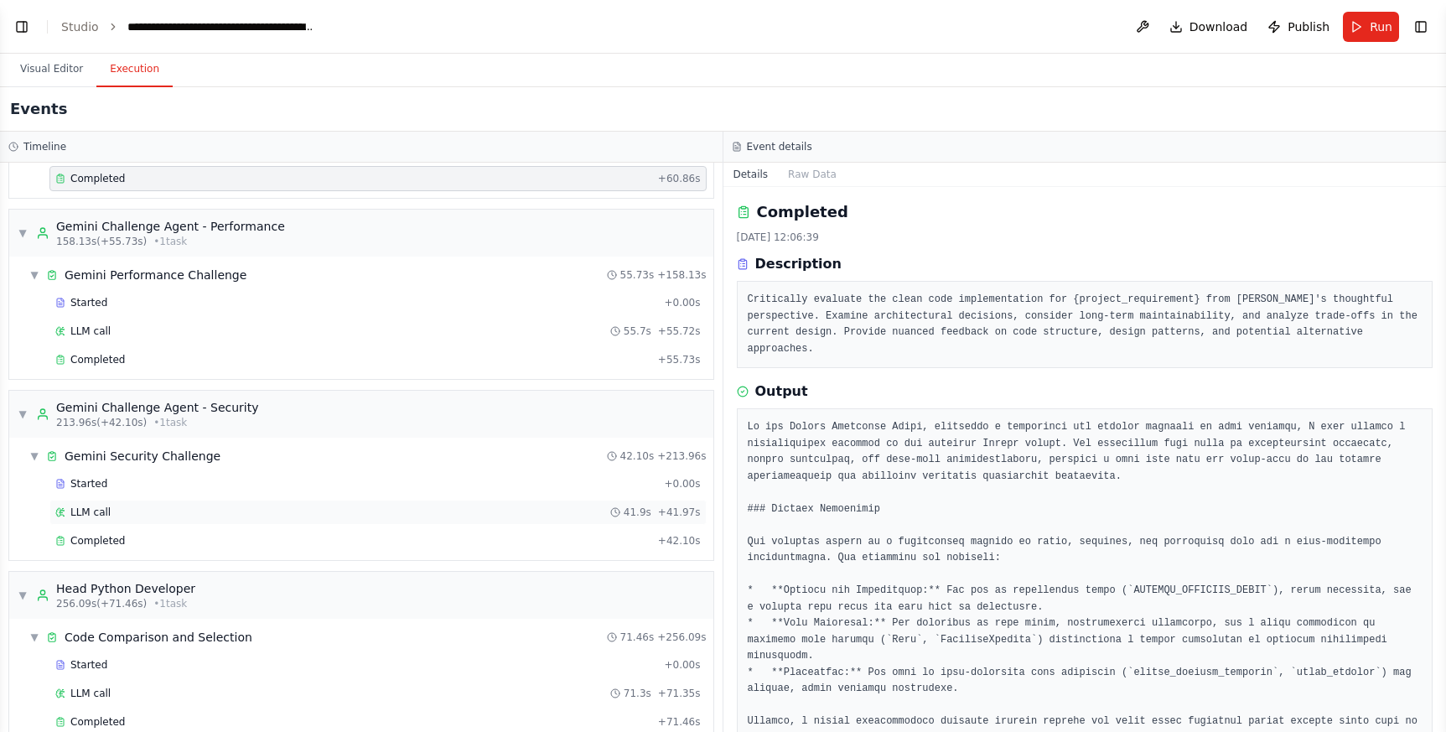
scroll to position [715, 0]
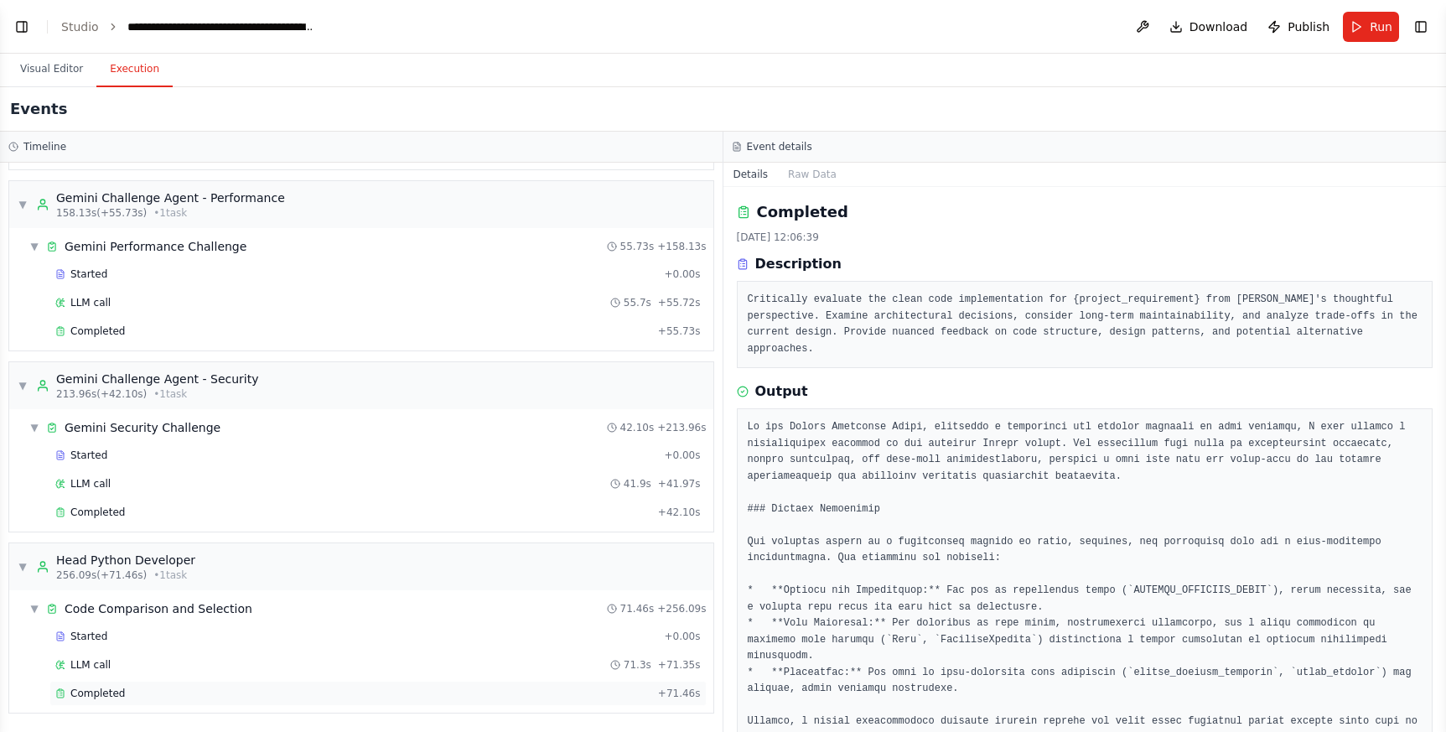
click at [118, 693] on span "Completed" at bounding box center [97, 692] width 54 height 13
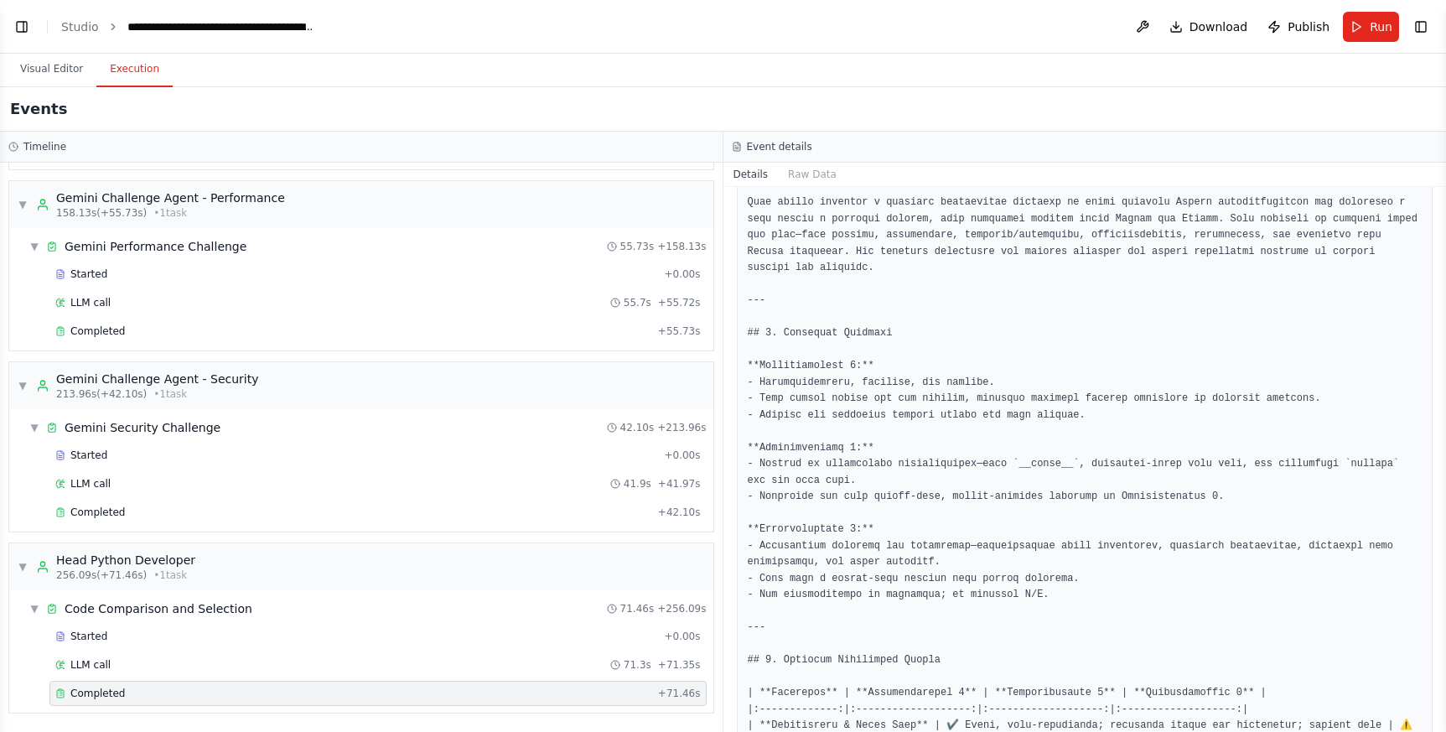
scroll to position [0, 0]
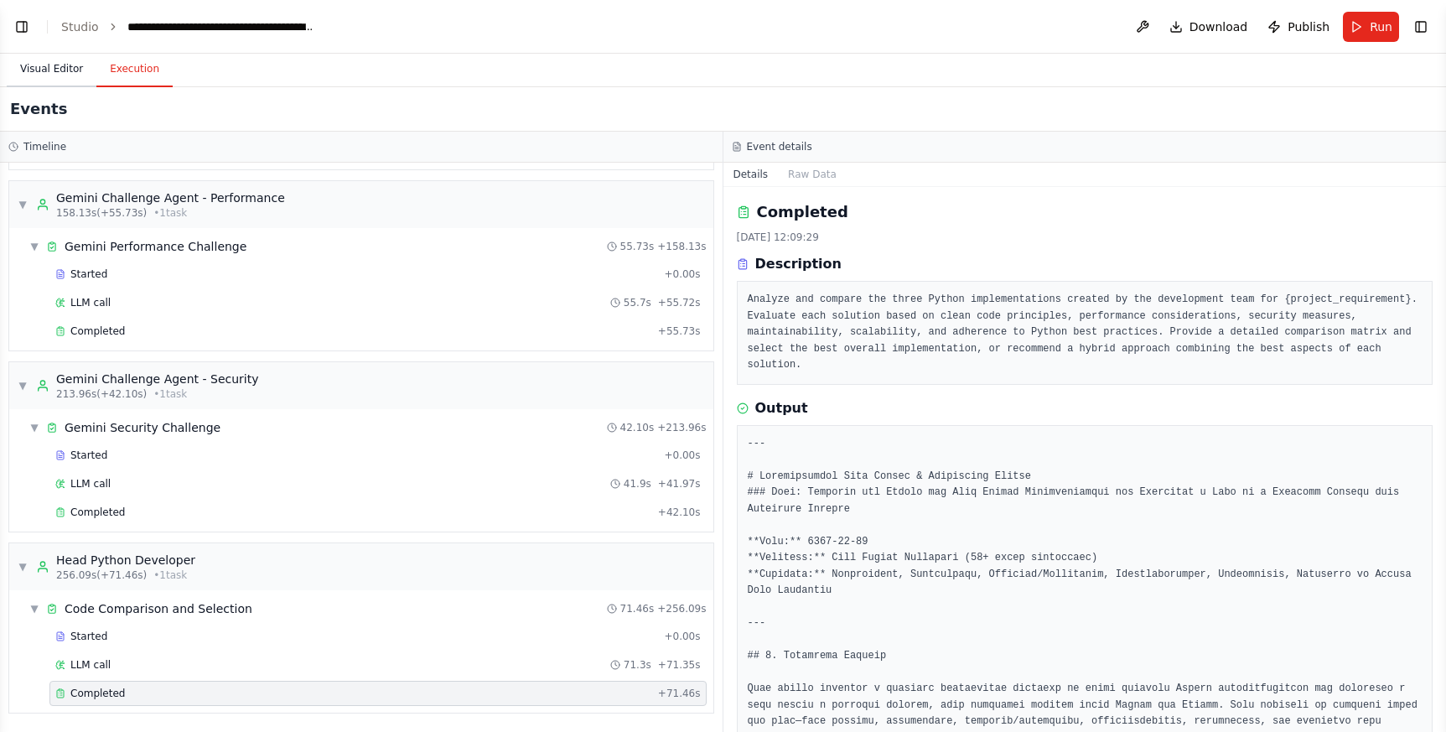
click at [79, 73] on button "Visual Editor" at bounding box center [52, 69] width 90 height 35
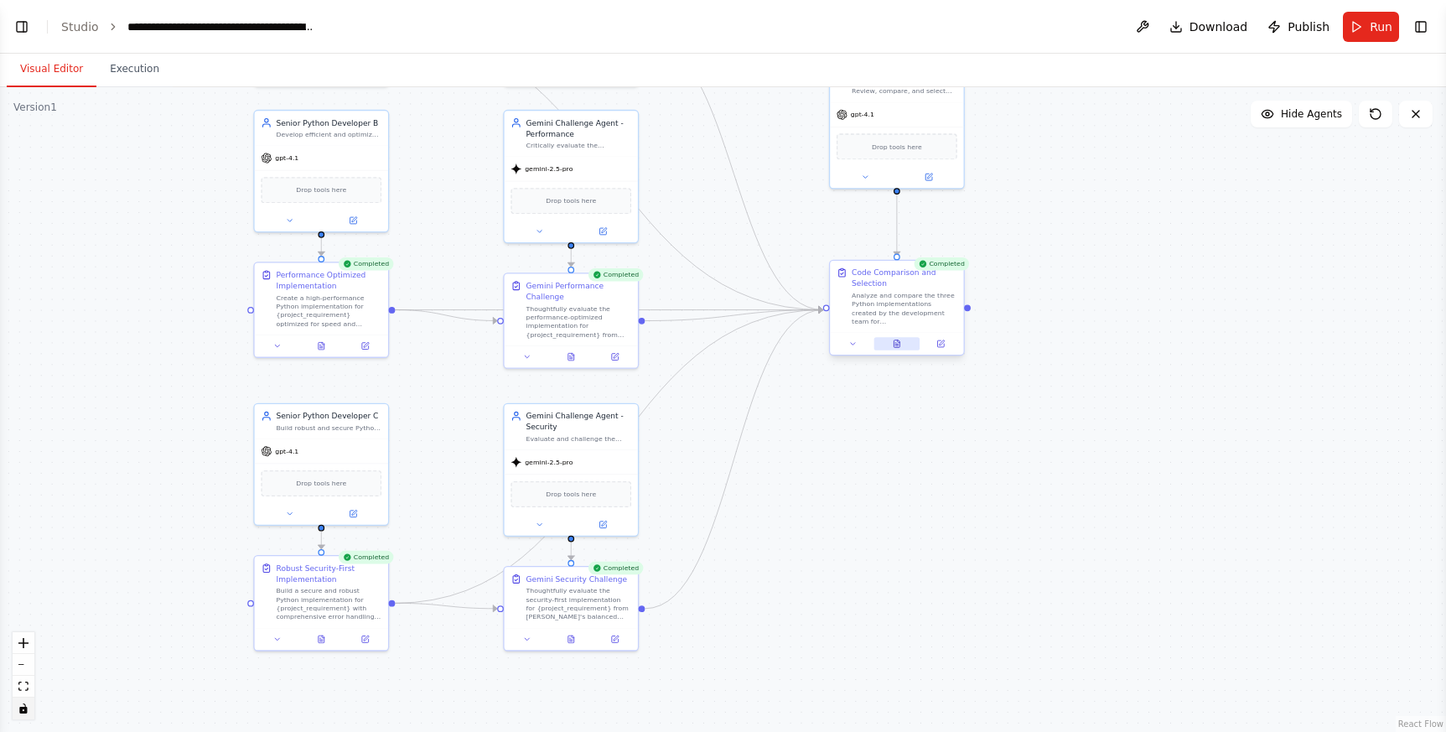
click at [897, 345] on icon at bounding box center [896, 345] width 3 height 0
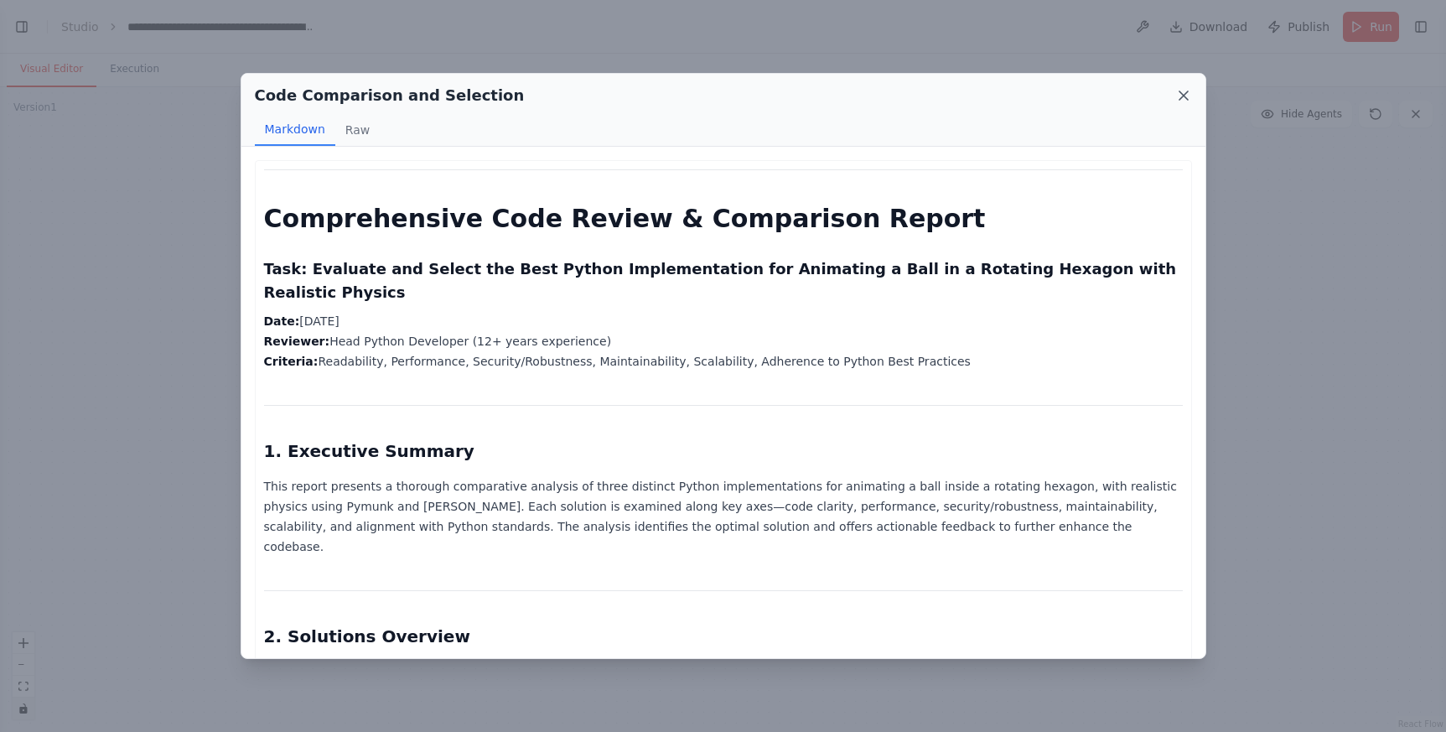
click at [1184, 99] on icon at bounding box center [1183, 95] width 17 height 17
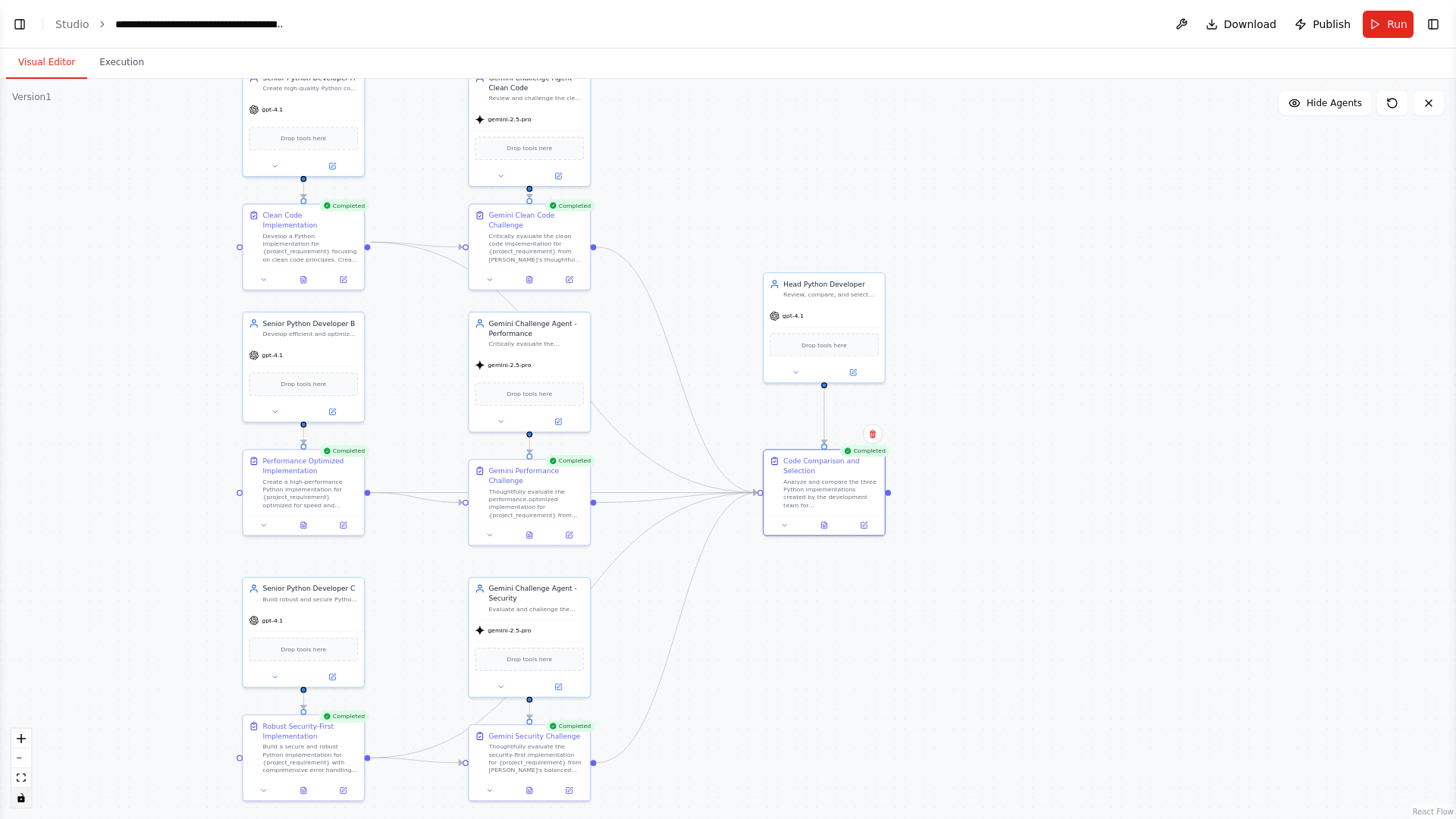
drag, startPoint x: 119, startPoint y: 198, endPoint x: 133, endPoint y: 410, distance: 212.5
click at [133, 410] on div ".deletable-edge-delete-btn { width: 20px; height: 20px; border: 0px solid #ffff…" at bounding box center [728, 449] width 1456 height 740
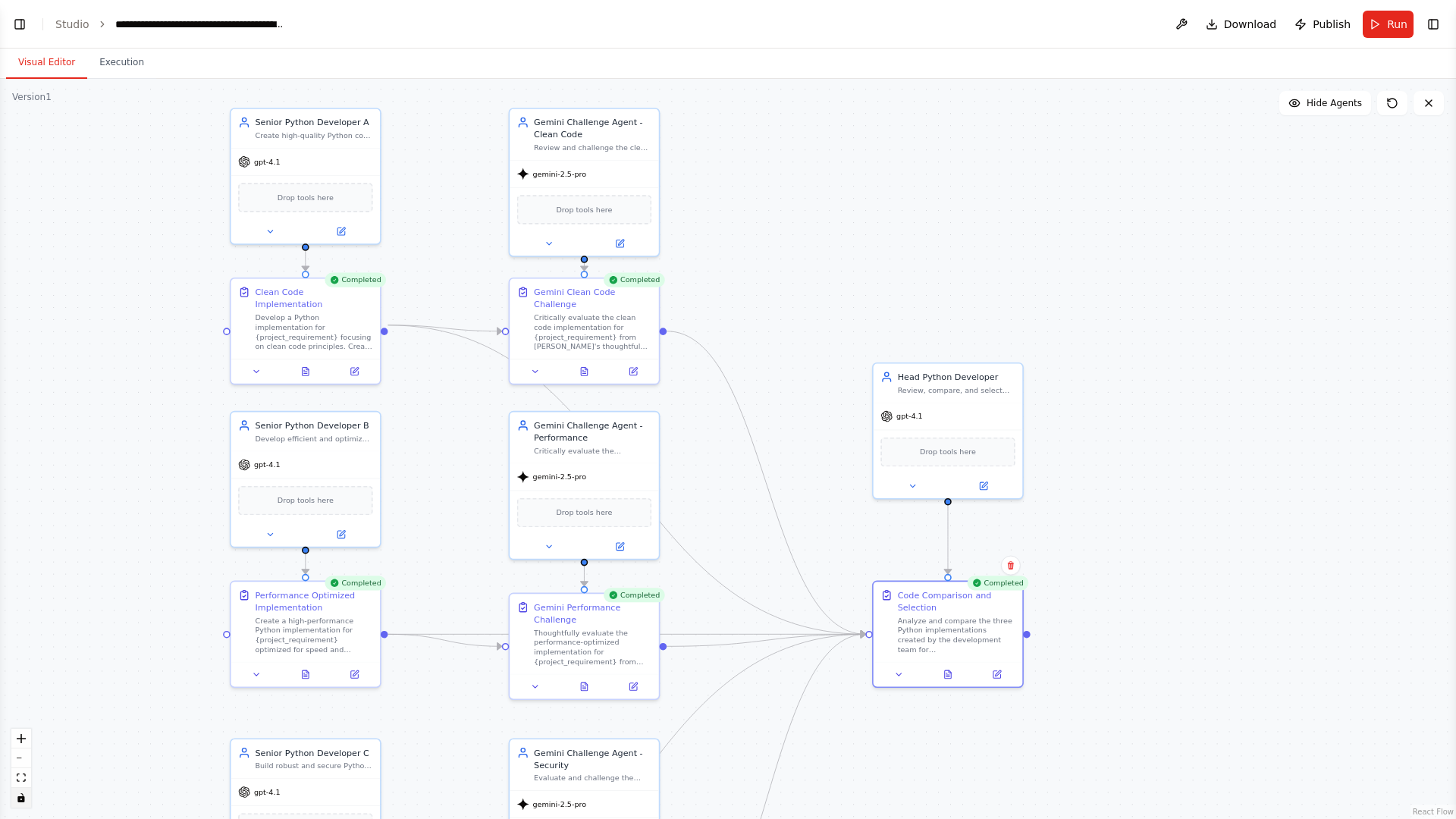
drag, startPoint x: 155, startPoint y: 298, endPoint x: 120, endPoint y: 415, distance: 122.1
click at [120, 415] on div ".deletable-edge-delete-btn { width: 20px; height: 20px; border: 0px solid #ffff…" at bounding box center [728, 449] width 1456 height 740
click at [1308, 15] on button "Toggle Right Sidebar" at bounding box center [1432, 24] width 21 height 21
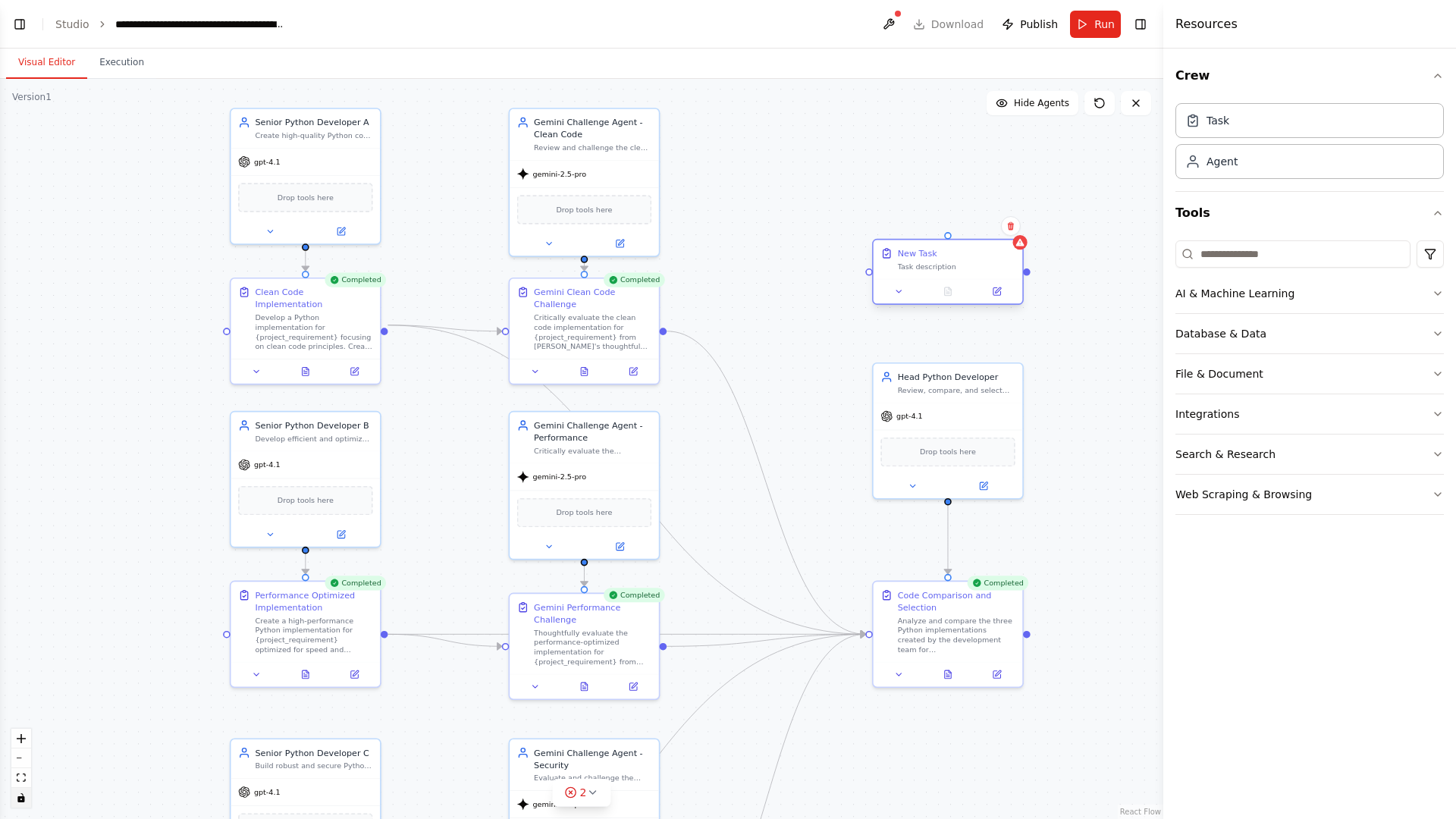
drag, startPoint x: 975, startPoint y: 252, endPoint x: 953, endPoint y: 260, distance: 23.4
click at [953, 260] on div "New Task Task description" at bounding box center [956, 259] width 118 height 24
click at [961, 260] on div "New Task Task description" at bounding box center [956, 259] width 118 height 24
click at [1011, 227] on icon at bounding box center [1011, 226] width 6 height 8
click at [972, 223] on button "Confirm" at bounding box center [968, 226] width 54 height 18
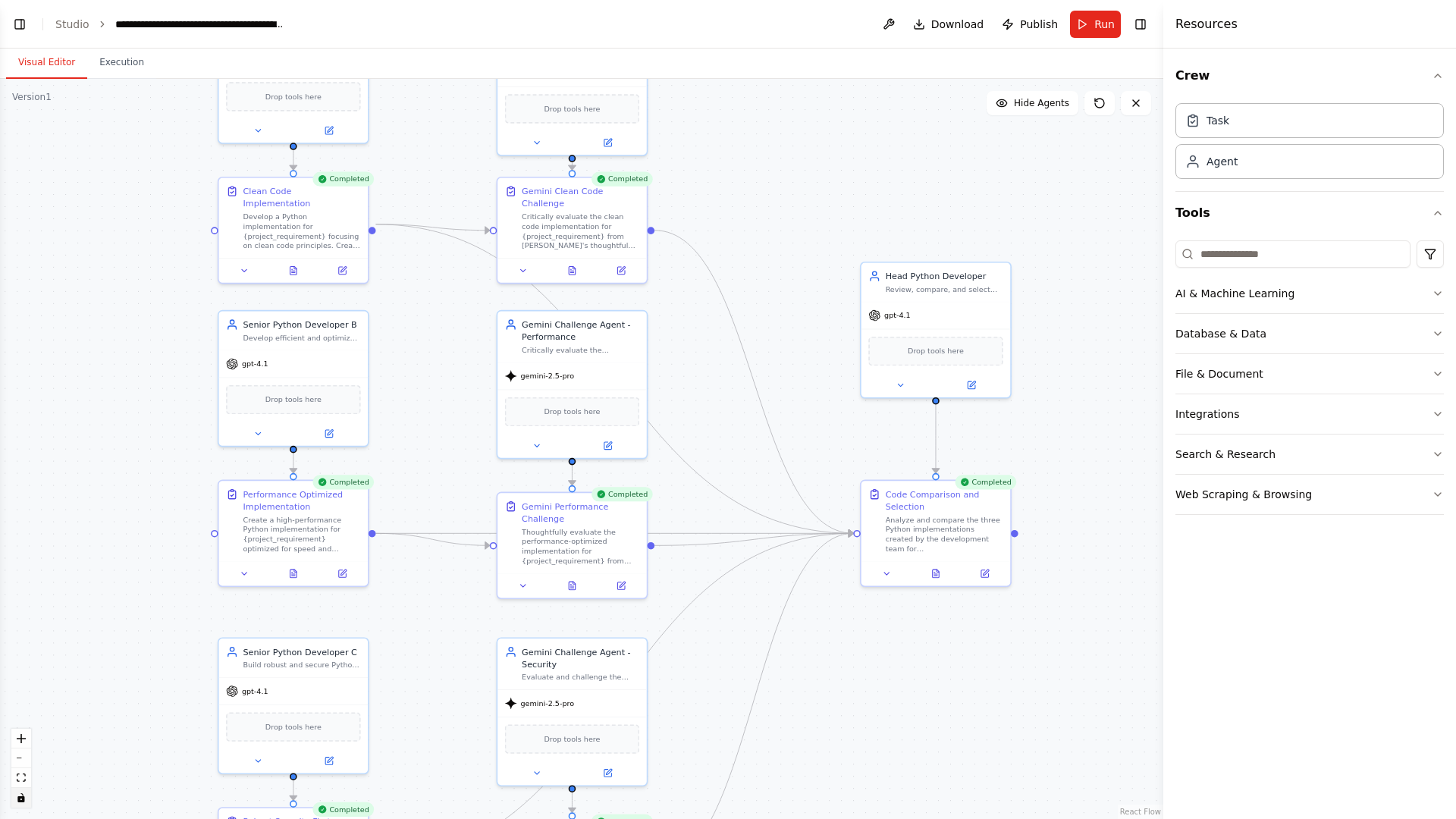
drag, startPoint x: 176, startPoint y: 655, endPoint x: 165, endPoint y: 555, distance: 100.6
click at [165, 555] on div ".deletable-edge-delete-btn { width: 20px; height: 20px; border: 0px solid #ffff…" at bounding box center [582, 449] width 1164 height 740
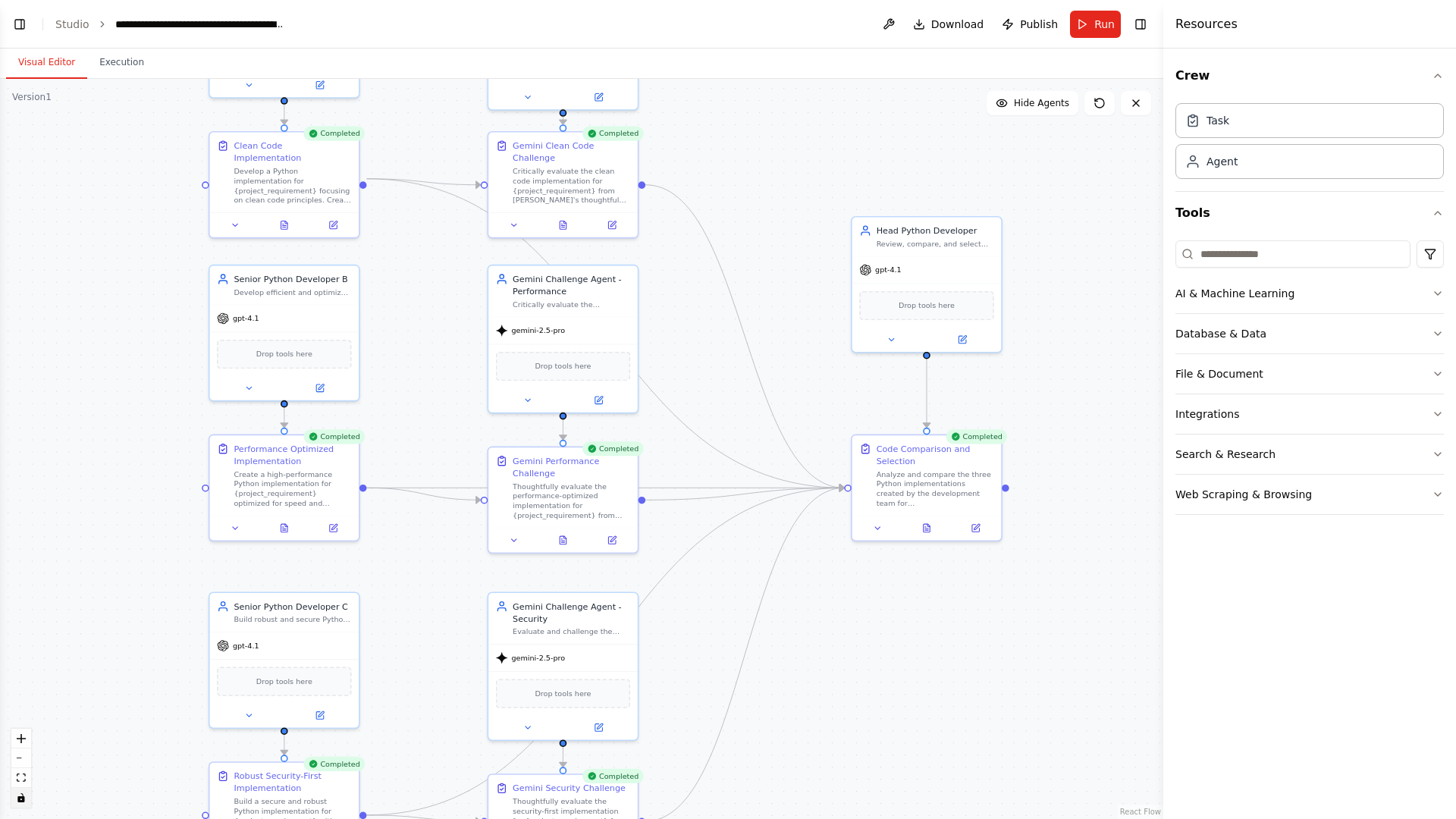
drag, startPoint x: 195, startPoint y: 555, endPoint x: 195, endPoint y: 475, distance: 80.0
click at [195, 475] on div ".deletable-edge-delete-btn { width: 20px; height: 20px; border: 0px solid #ffff…" at bounding box center [582, 449] width 1164 height 740
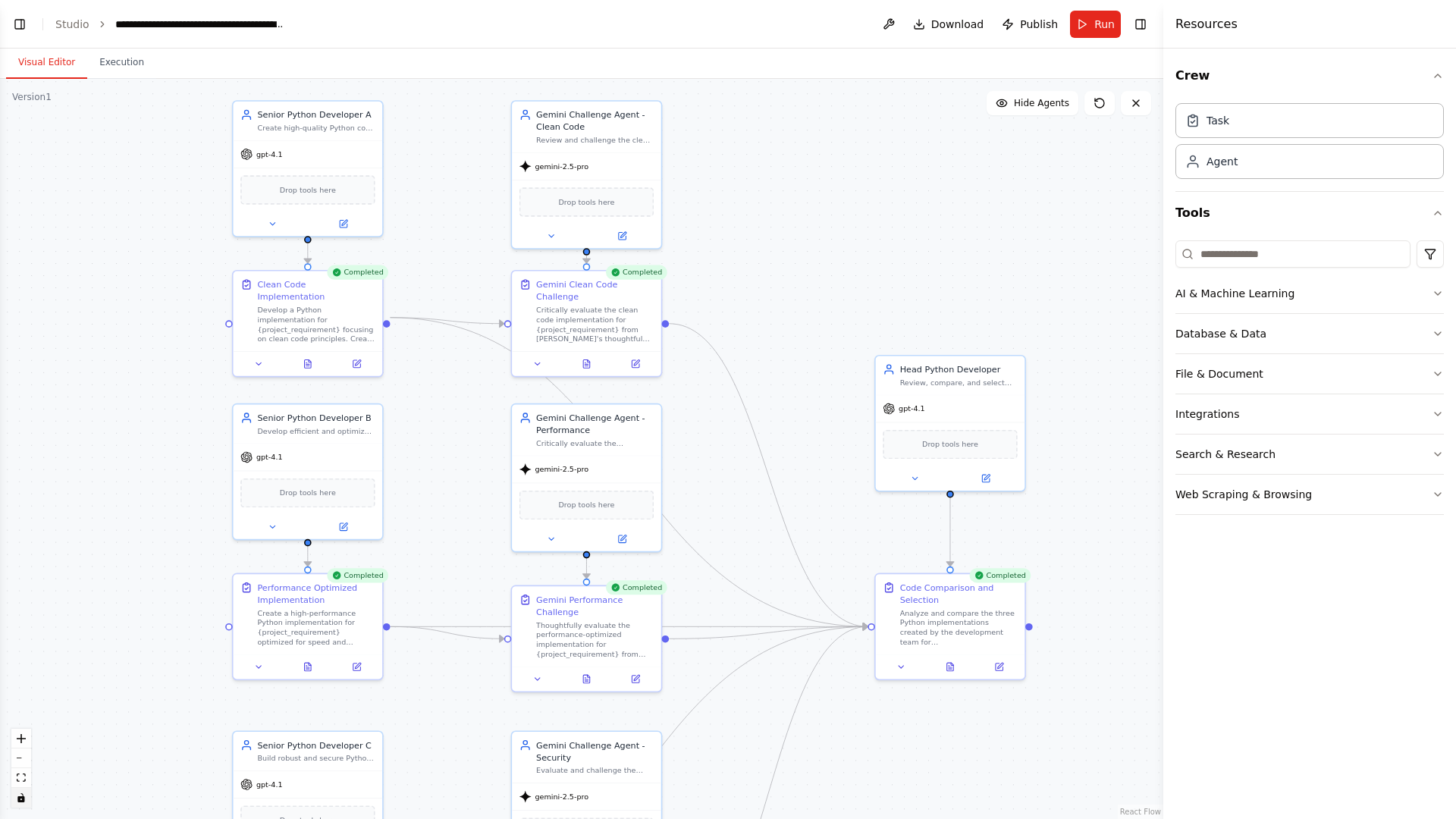
drag, startPoint x: 72, startPoint y: 543, endPoint x: 90, endPoint y: 715, distance: 172.9
click at [90, 662] on div ".deletable-edge-delete-btn { width: 20px; height: 20px; border: 0px solid #ffff…" at bounding box center [582, 449] width 1164 height 740
click at [302, 353] on button at bounding box center [308, 360] width 52 height 14
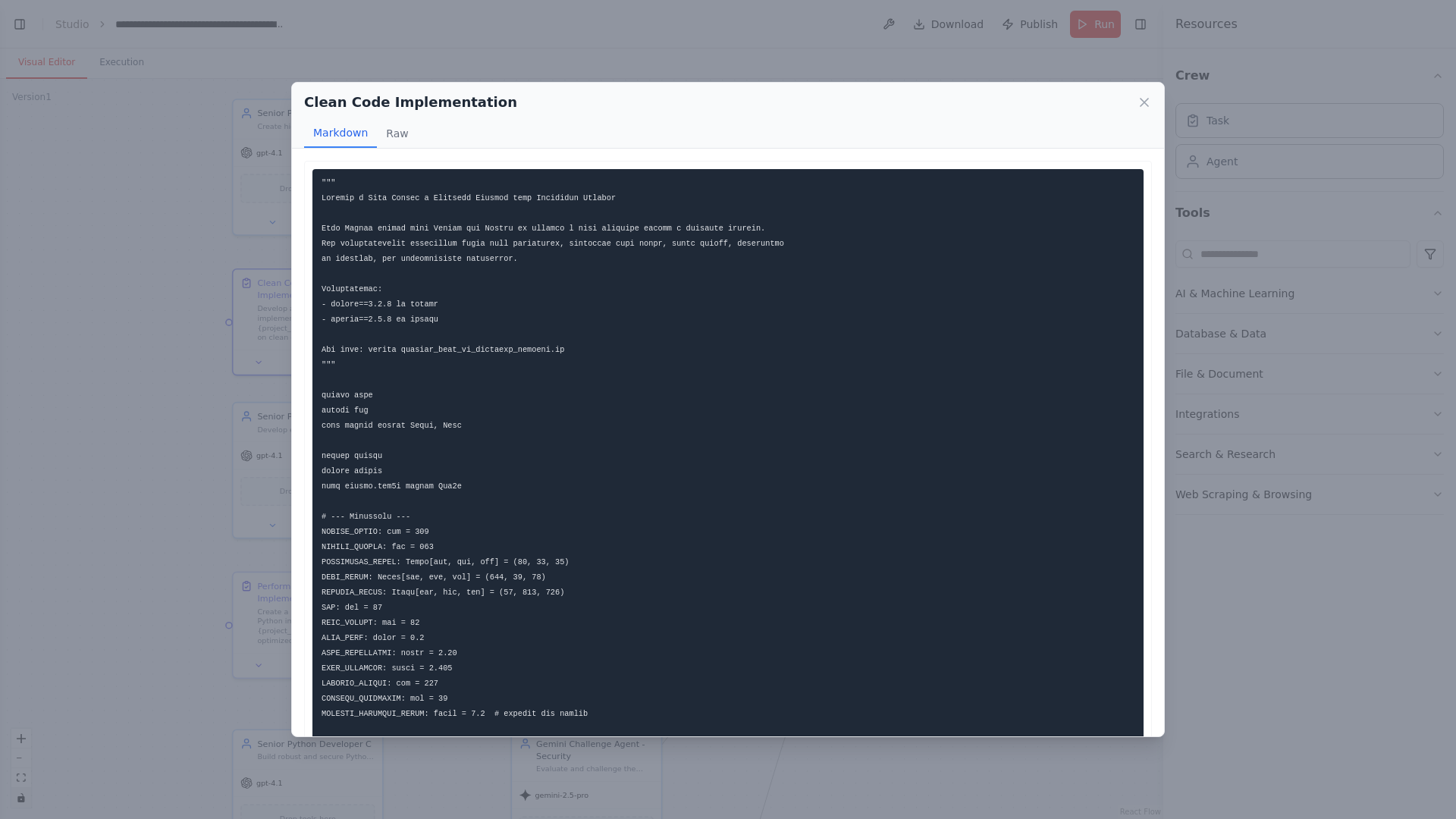
click at [148, 417] on div "Clean Code Implementation Markdown Raw ... Show more Not valid JSON" at bounding box center [728, 409] width 1456 height 819
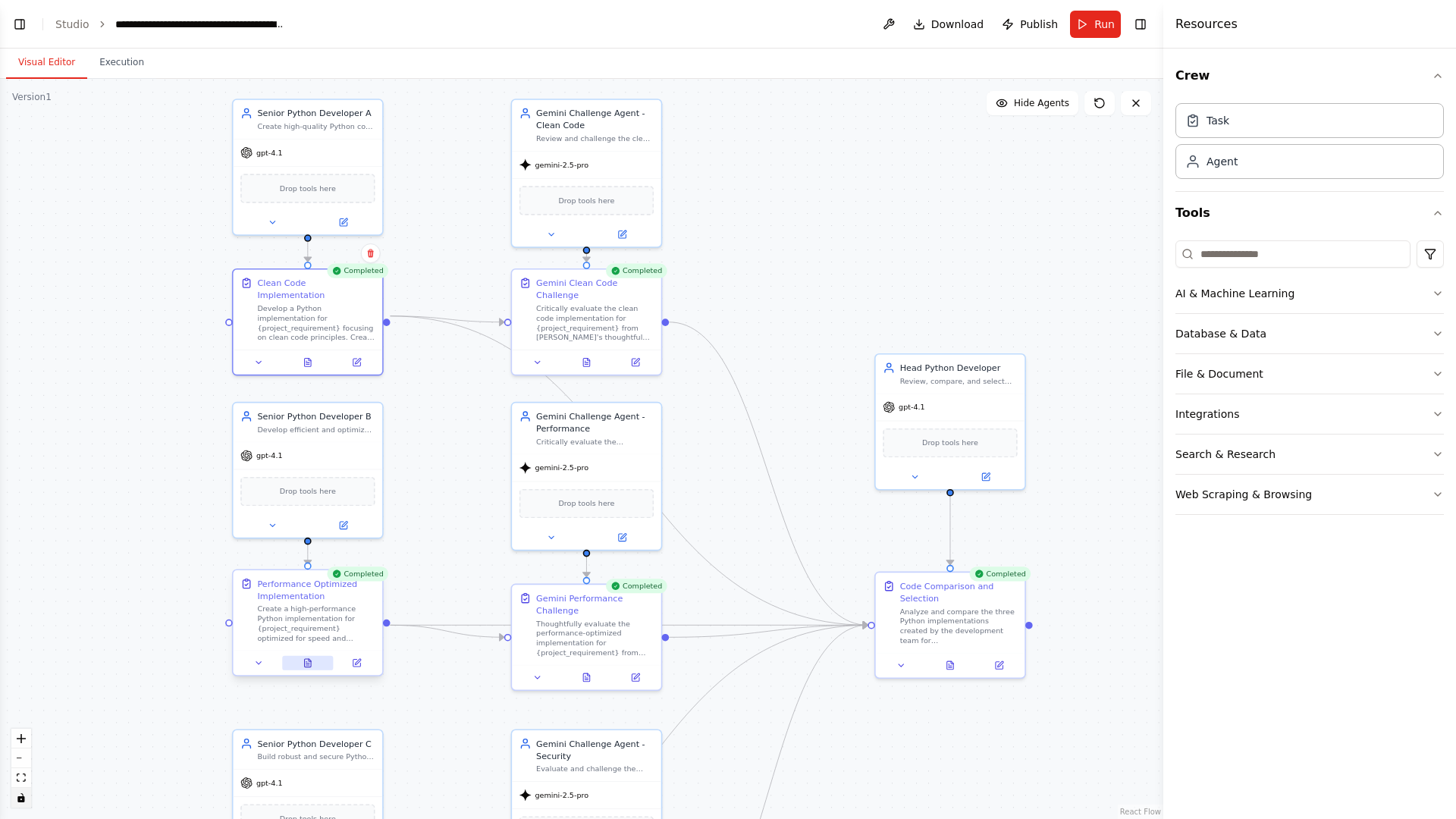
click at [306, 662] on icon at bounding box center [309, 662] width 7 height 8
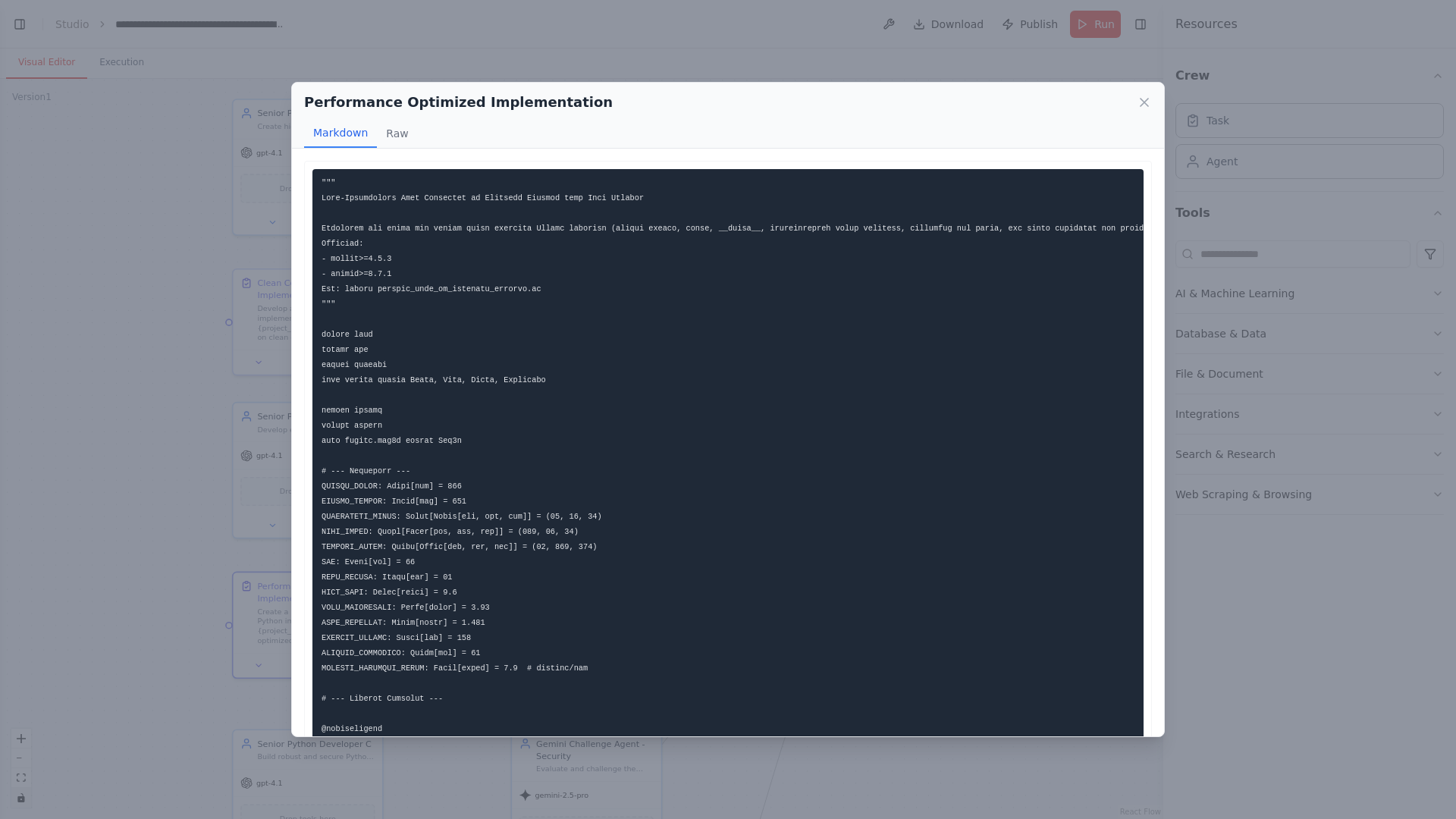
click at [143, 368] on div "Performance Optimized Implementation Markdown Raw ... Show more Not valid JSON" at bounding box center [728, 409] width 1456 height 819
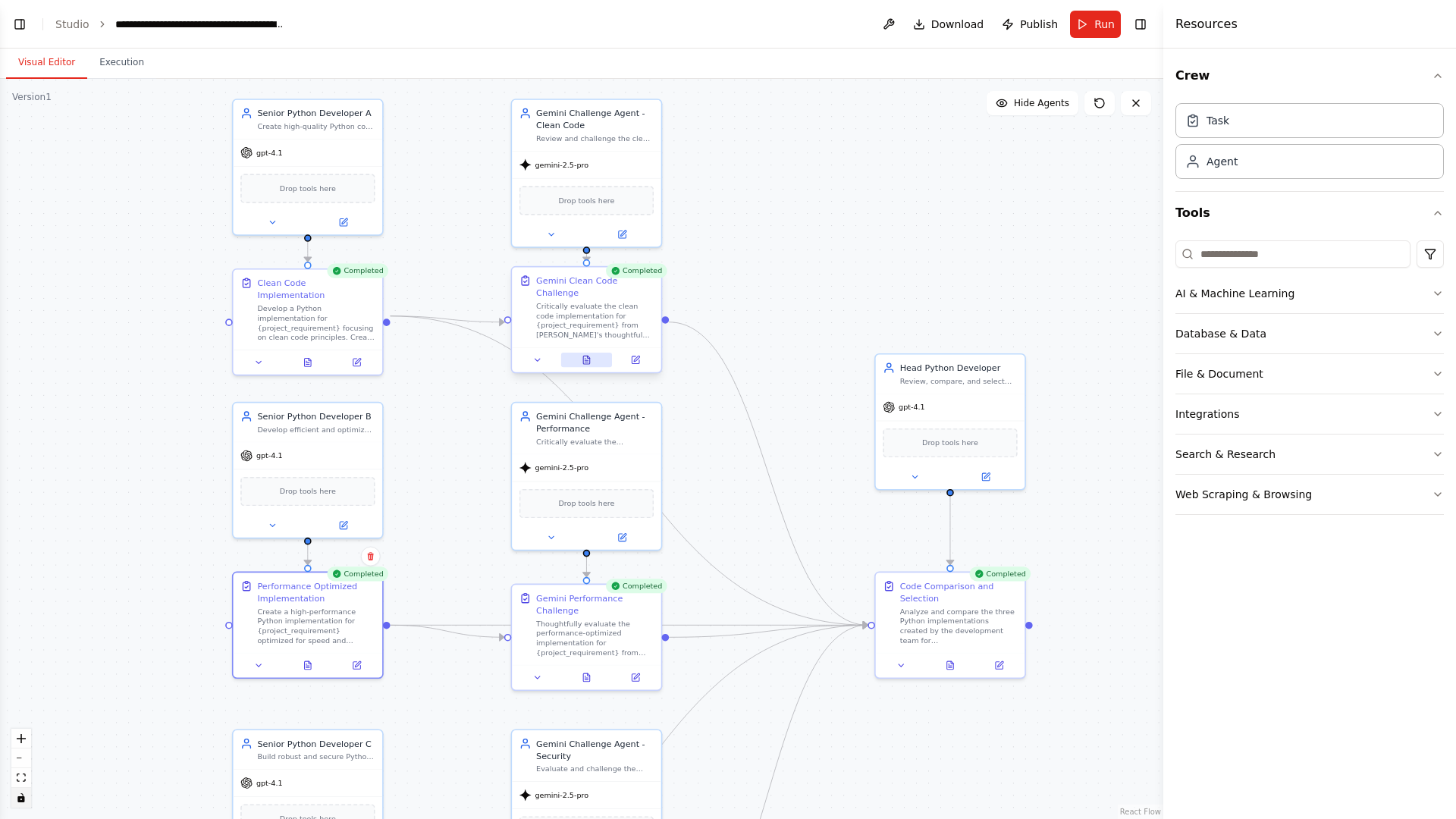
click at [578, 357] on button at bounding box center [586, 360] width 52 height 14
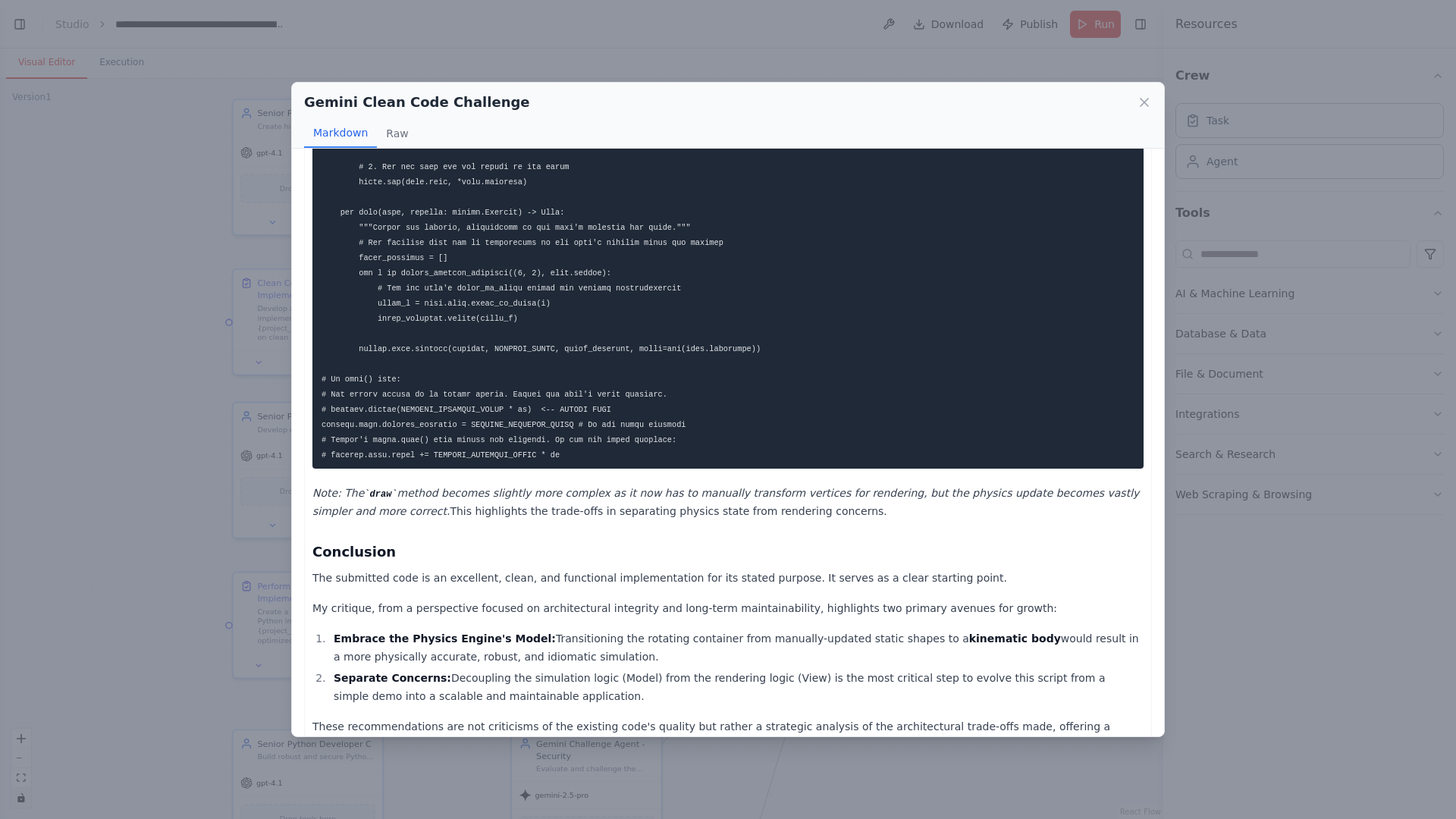
scroll to position [3199, 0]
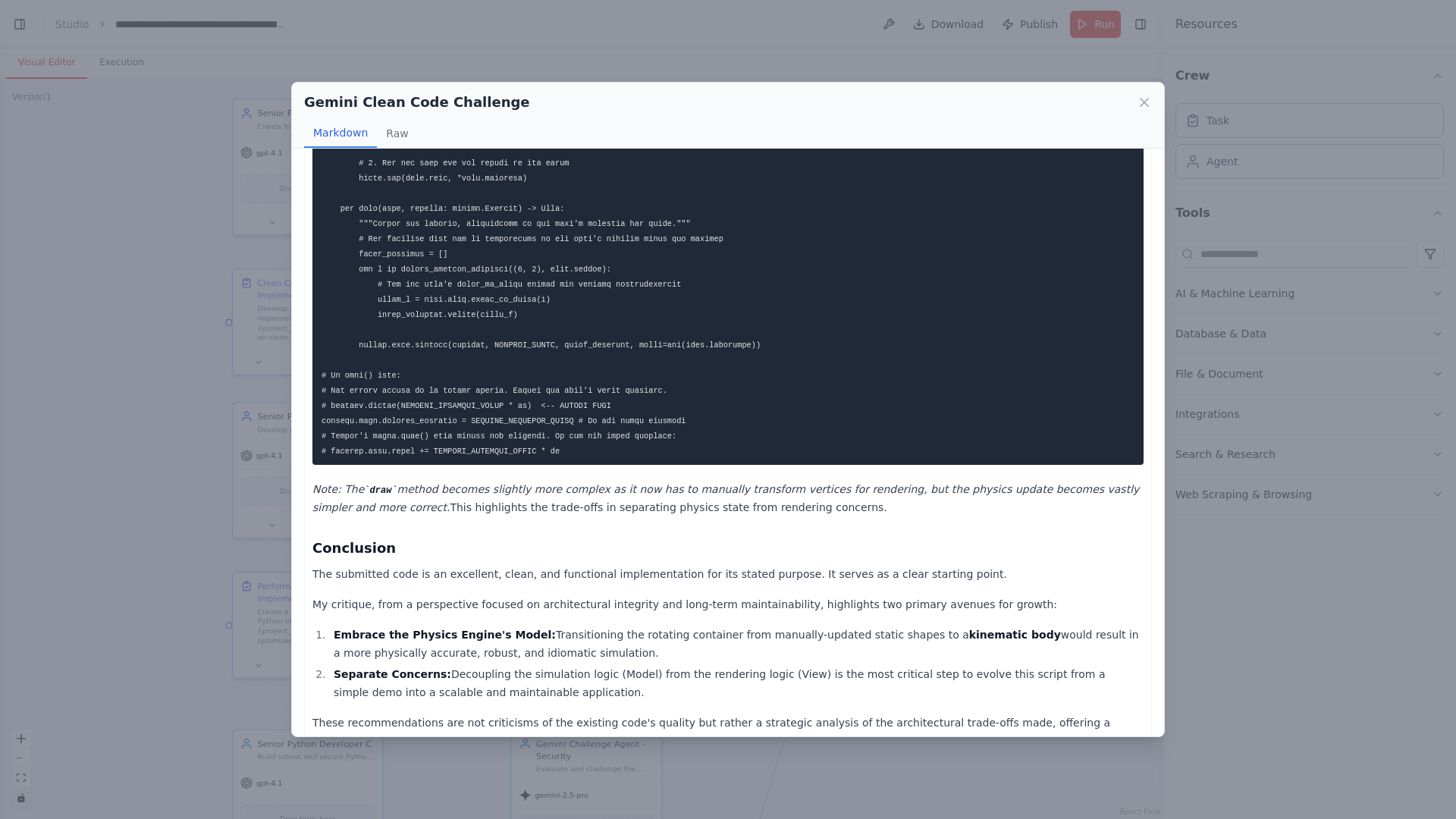
click at [64, 481] on div "Gemini Clean Code Challenge Markdown Raw As the Gemini Challenge Agent, embodyi…" at bounding box center [728, 409] width 1456 height 819
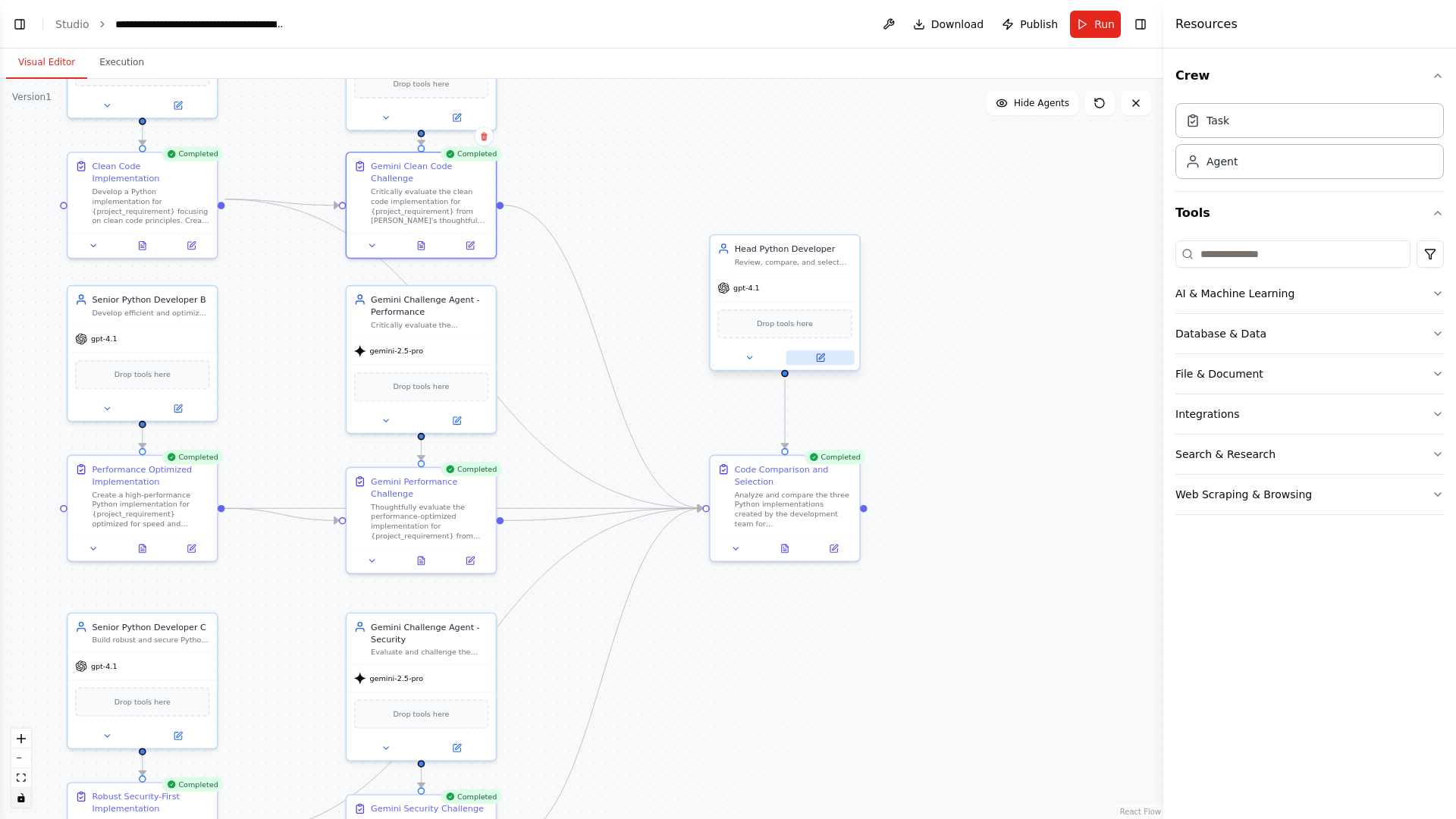
drag, startPoint x: 1067, startPoint y: 510, endPoint x: 808, endPoint y: 354, distance: 302.4
click at [896, 401] on div ".deletable-edge-delete-btn { width: 20px; height: 20px; border: 0px solid #ffff…" at bounding box center [582, 449] width 1164 height 740
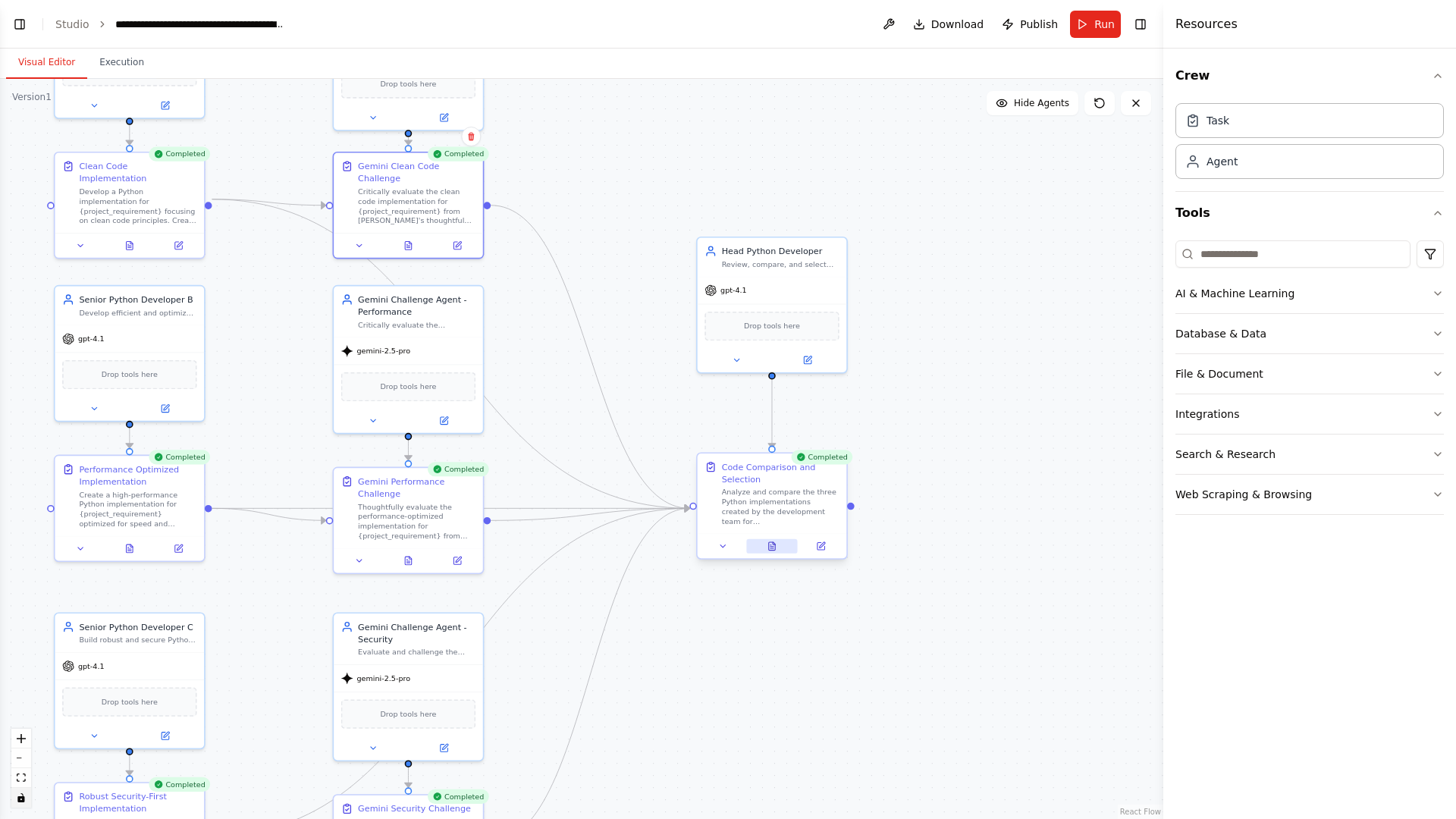
click at [770, 543] on icon at bounding box center [773, 546] width 7 height 8
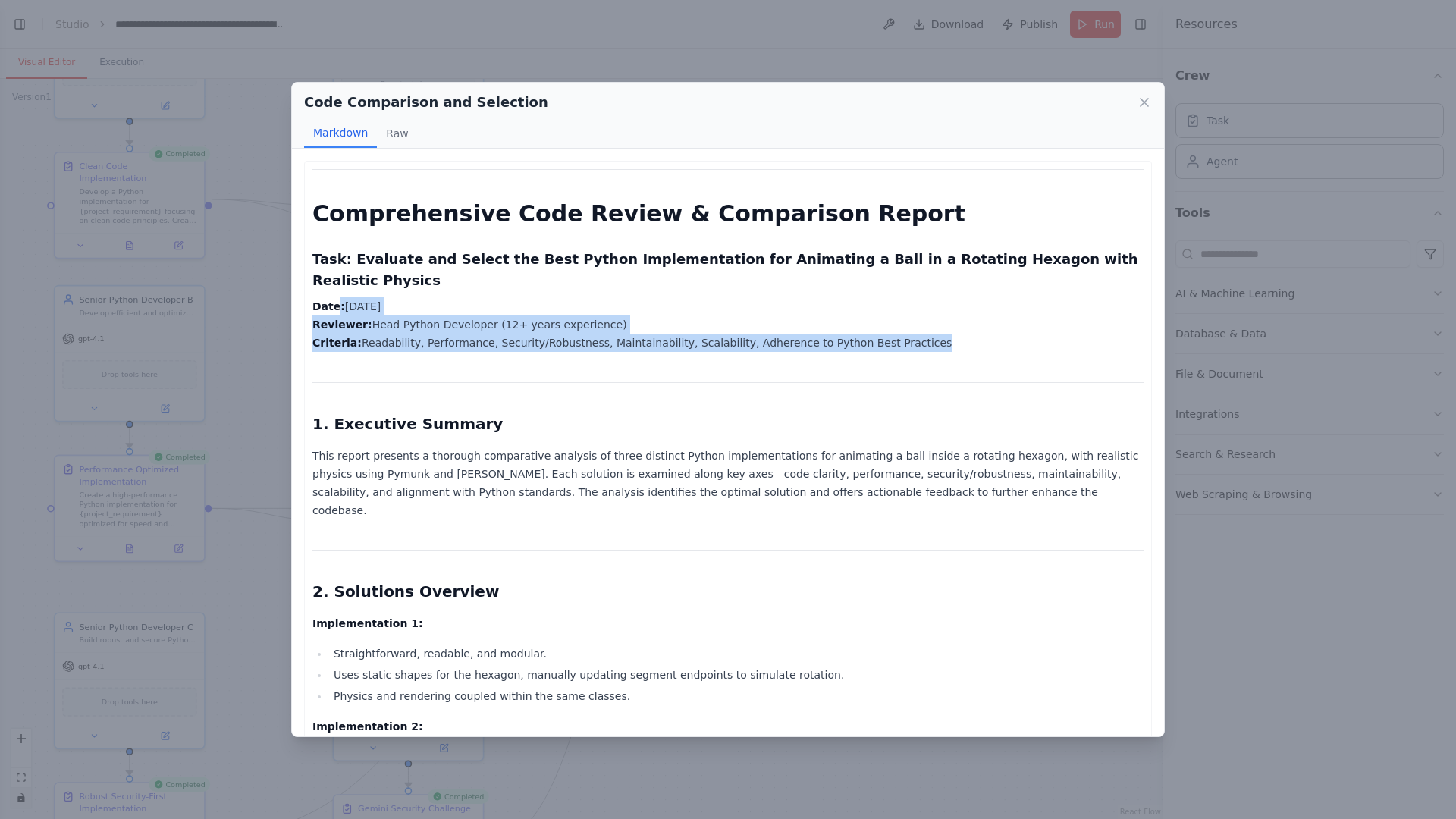
drag, startPoint x: 341, startPoint y: 281, endPoint x: 485, endPoint y: 354, distance: 161.4
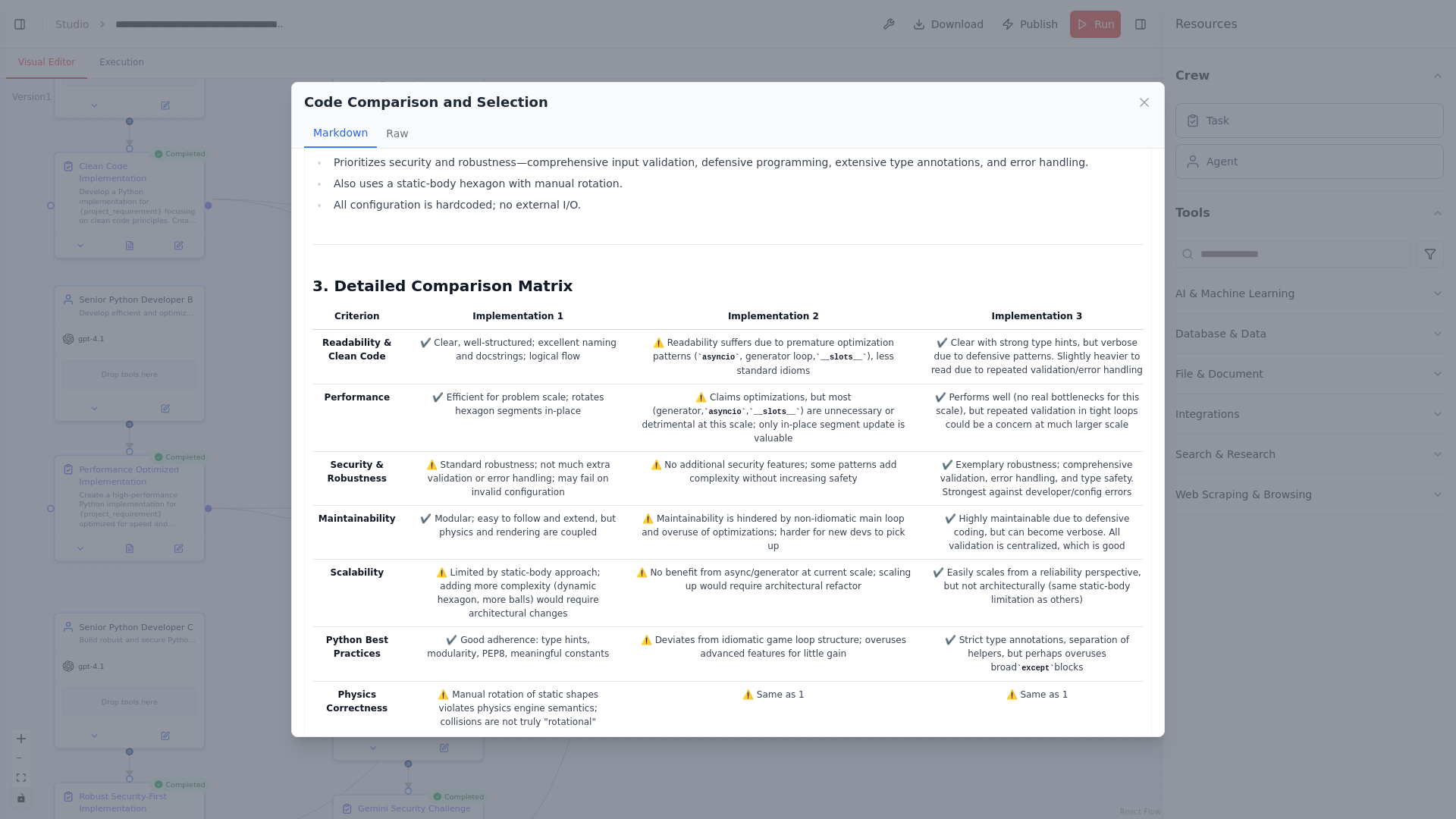
scroll to position [680, 0]
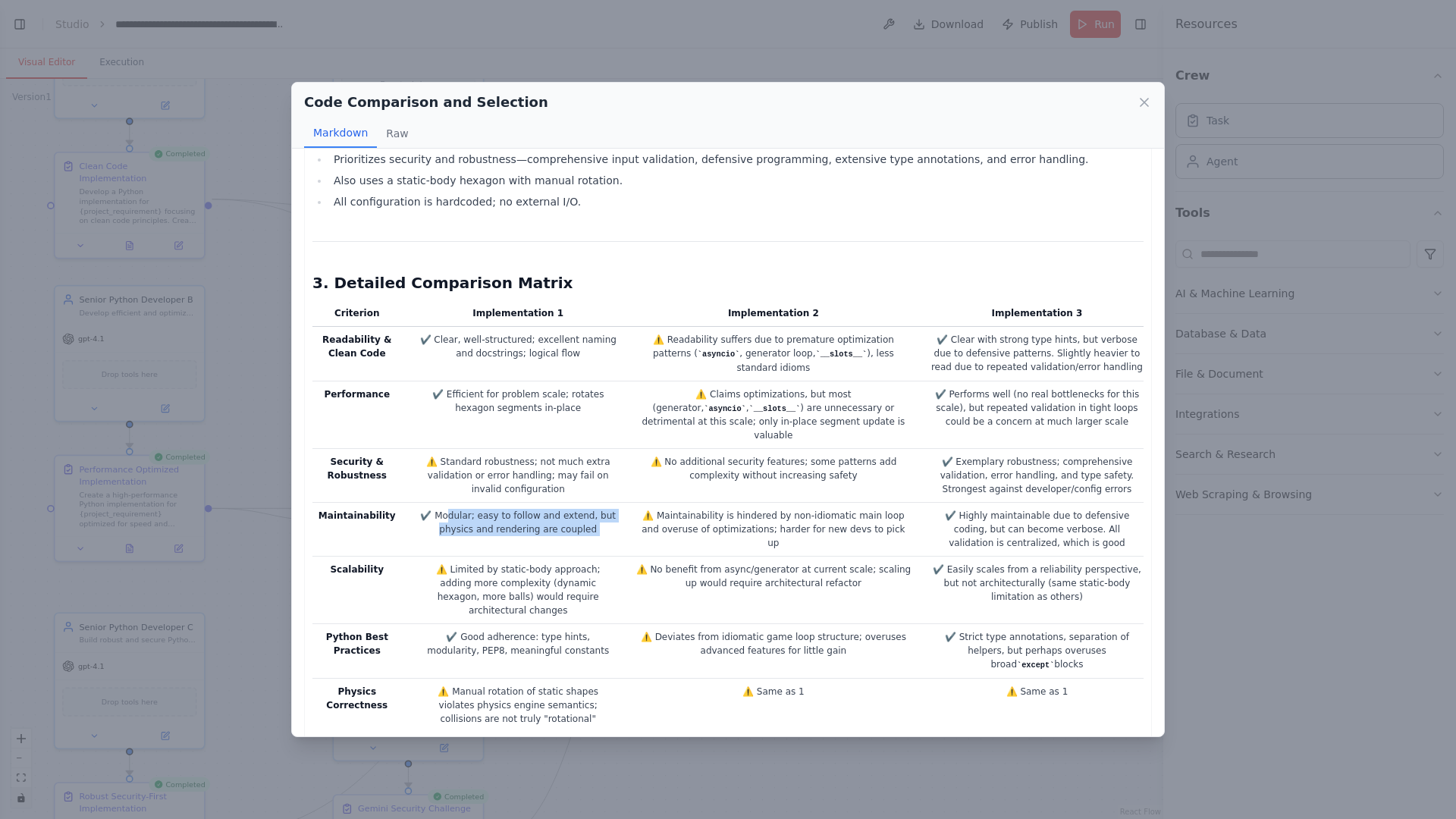
drag, startPoint x: 453, startPoint y: 458, endPoint x: 785, endPoint y: 454, distance: 332.0
click at [785, 503] on tr "Maintainability ✔️ Modular; easy to follow and extend, but physics and renderin…" at bounding box center [728, 530] width 832 height 54
click at [955, 503] on td "✔️ Highly maintainable due to defensive coding, but can become verbose. All val…" at bounding box center [1033, 530] width 223 height 54
drag, startPoint x: 1061, startPoint y: 471, endPoint x: 940, endPoint y: 479, distance: 121.3
click at [1047, 503] on td "✔️ Highly maintainable due to defensive coding, but can become verbose. All val…" at bounding box center [1033, 530] width 223 height 54
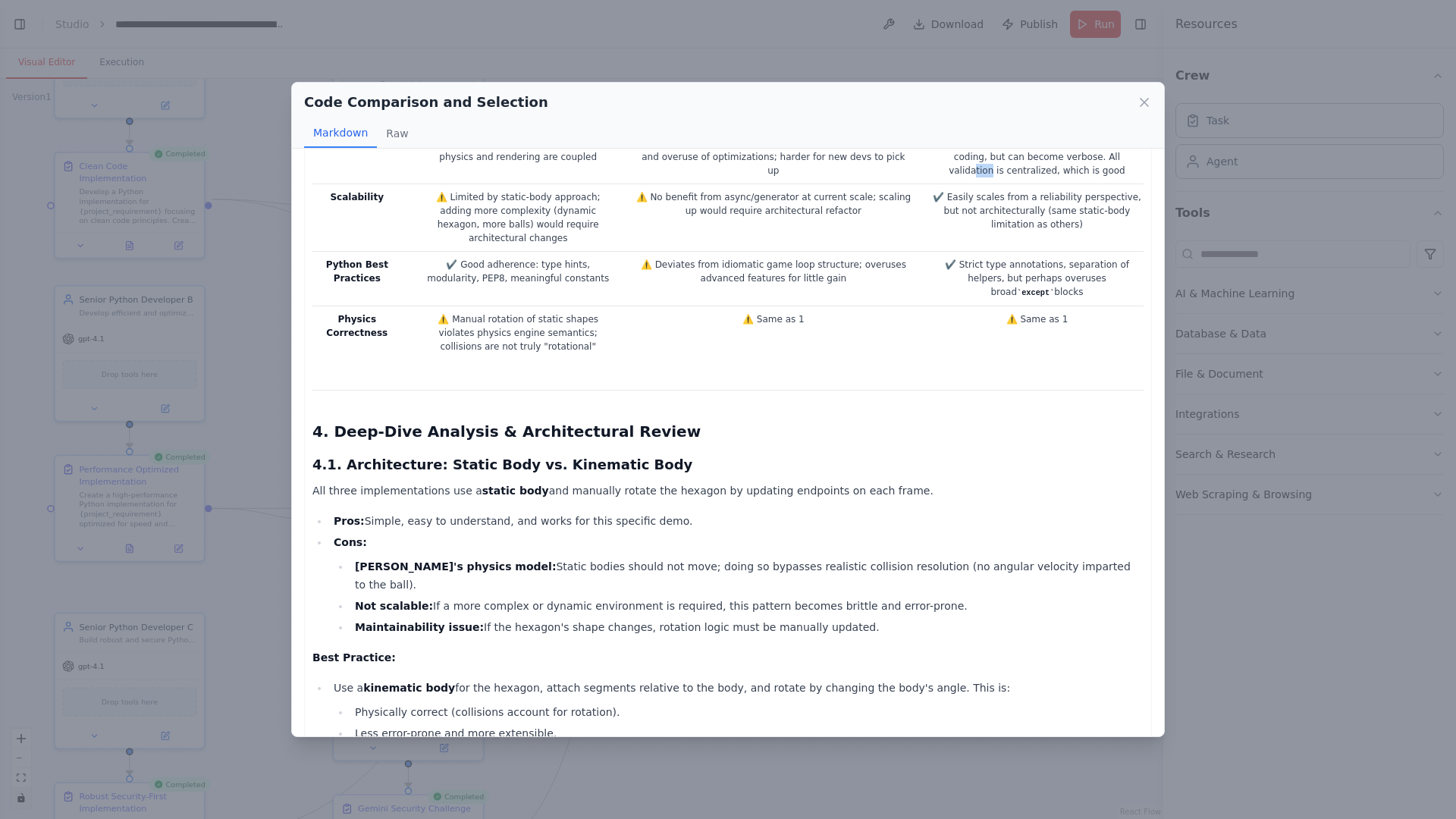
scroll to position [738, 0]
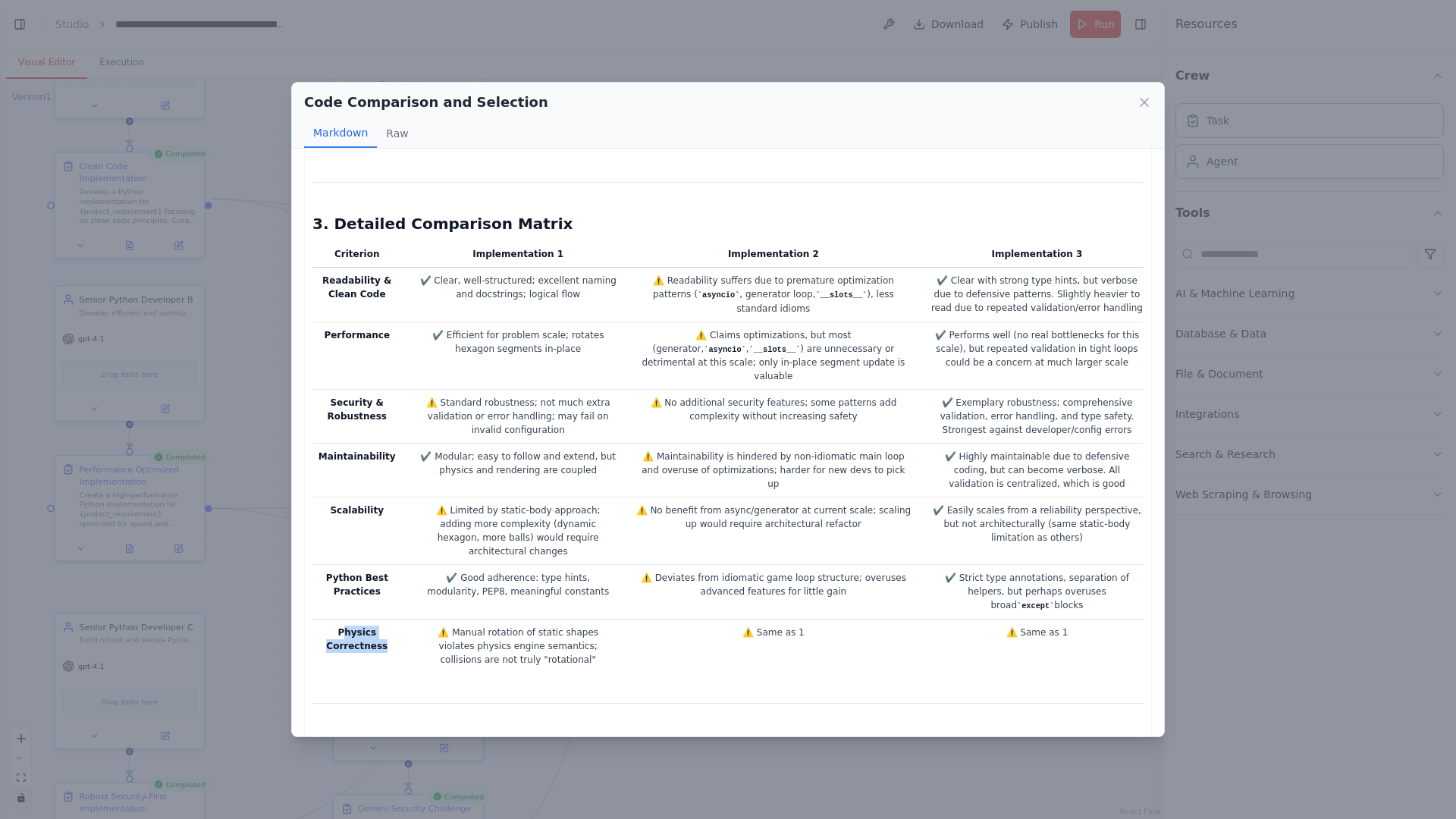
drag, startPoint x: 348, startPoint y: 555, endPoint x: 395, endPoint y: 577, distance: 51.9
click at [395, 619] on td "Physics Correctness" at bounding box center [361, 646] width 99 height 54
drag, startPoint x: 478, startPoint y: 550, endPoint x: 496, endPoint y: 559, distance: 20.1
click at [478, 619] on td "⚠️ Manual rotation of static shapes violates physics engine semantics; collisio…" at bounding box center [518, 646] width 214 height 54
click at [522, 619] on td "⚠️ Manual rotation of static shapes violates physics engine semantics; collisio…" at bounding box center [518, 646] width 214 height 54
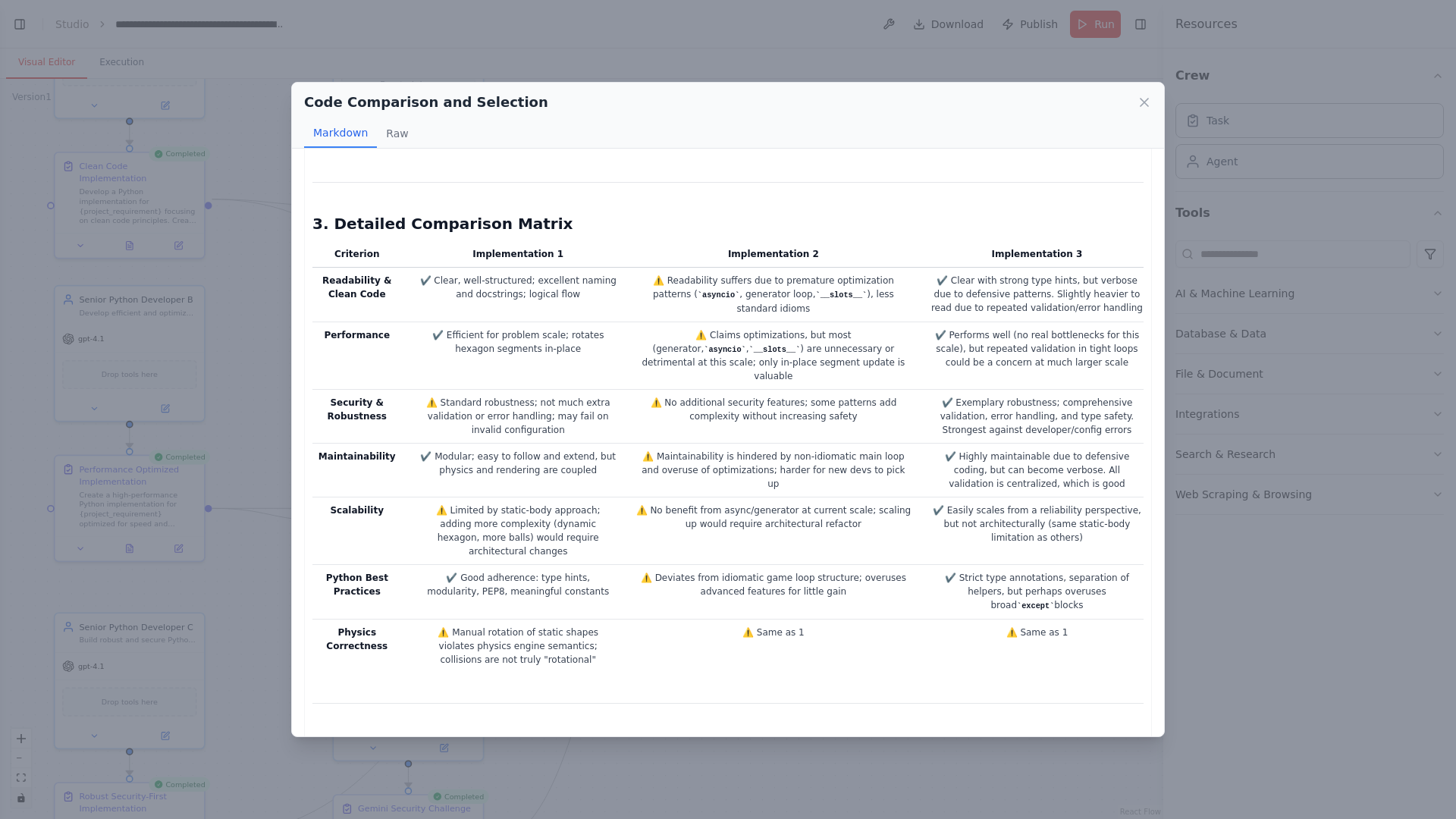
click at [789, 619] on td "⚠️ Same as 1" at bounding box center [773, 646] width 296 height 54
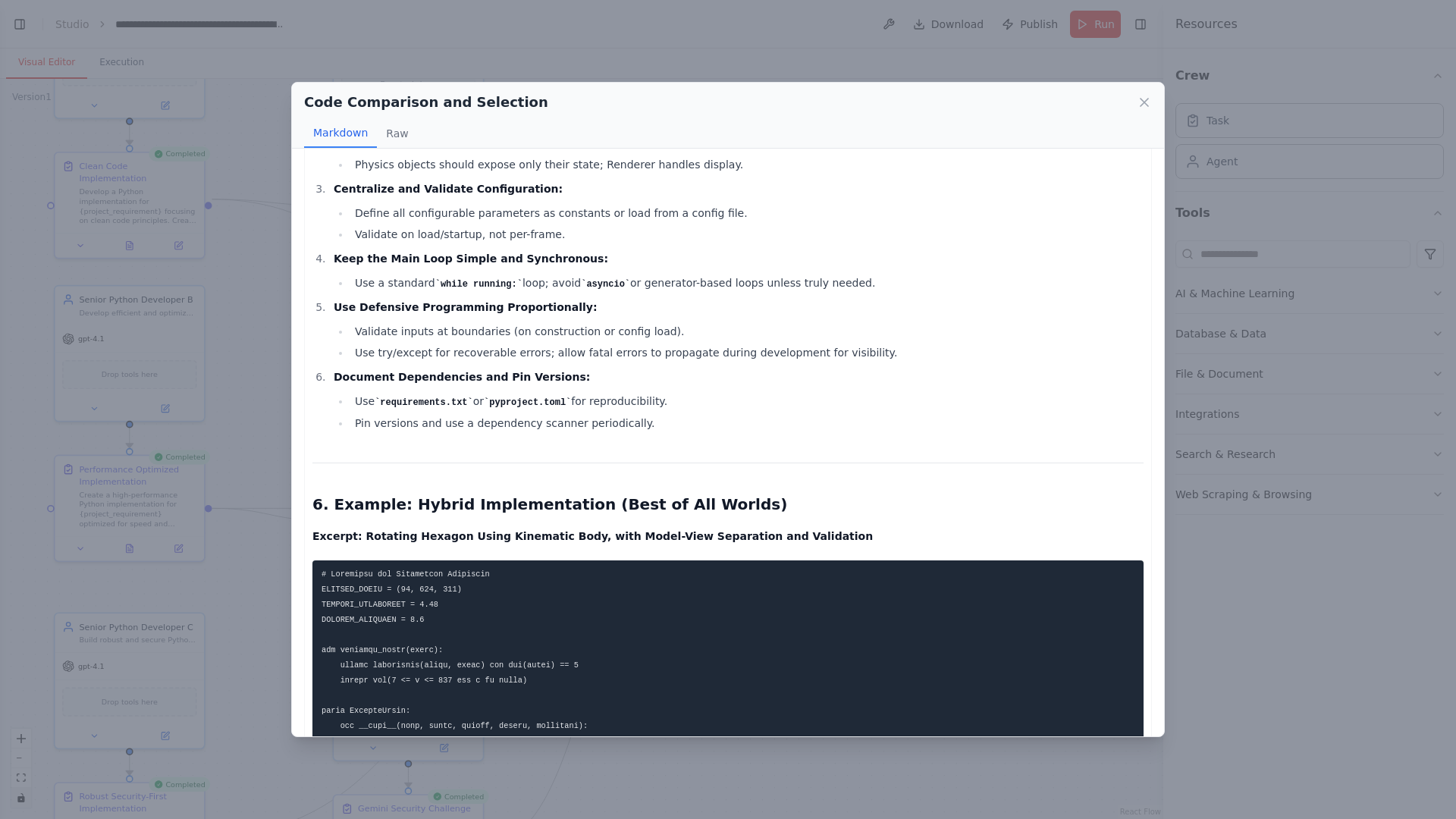
scroll to position [3013, 0]
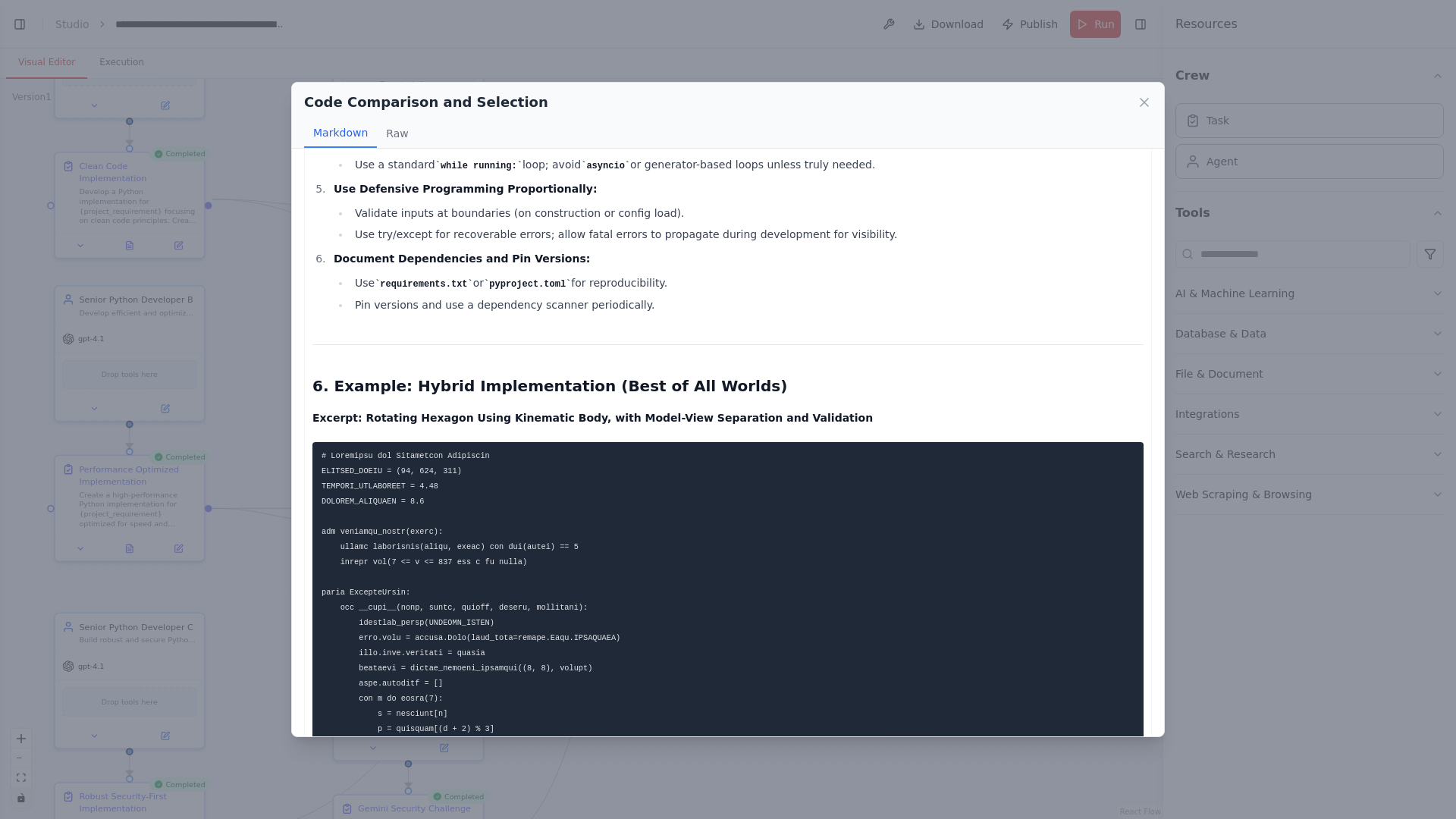
drag, startPoint x: 328, startPoint y: 239, endPoint x: 433, endPoint y: 243, distance: 105.1
click at [433, 376] on h2 "6. Example: Hybrid Implementation (Best of All Worlds)" at bounding box center [728, 386] width 832 height 21
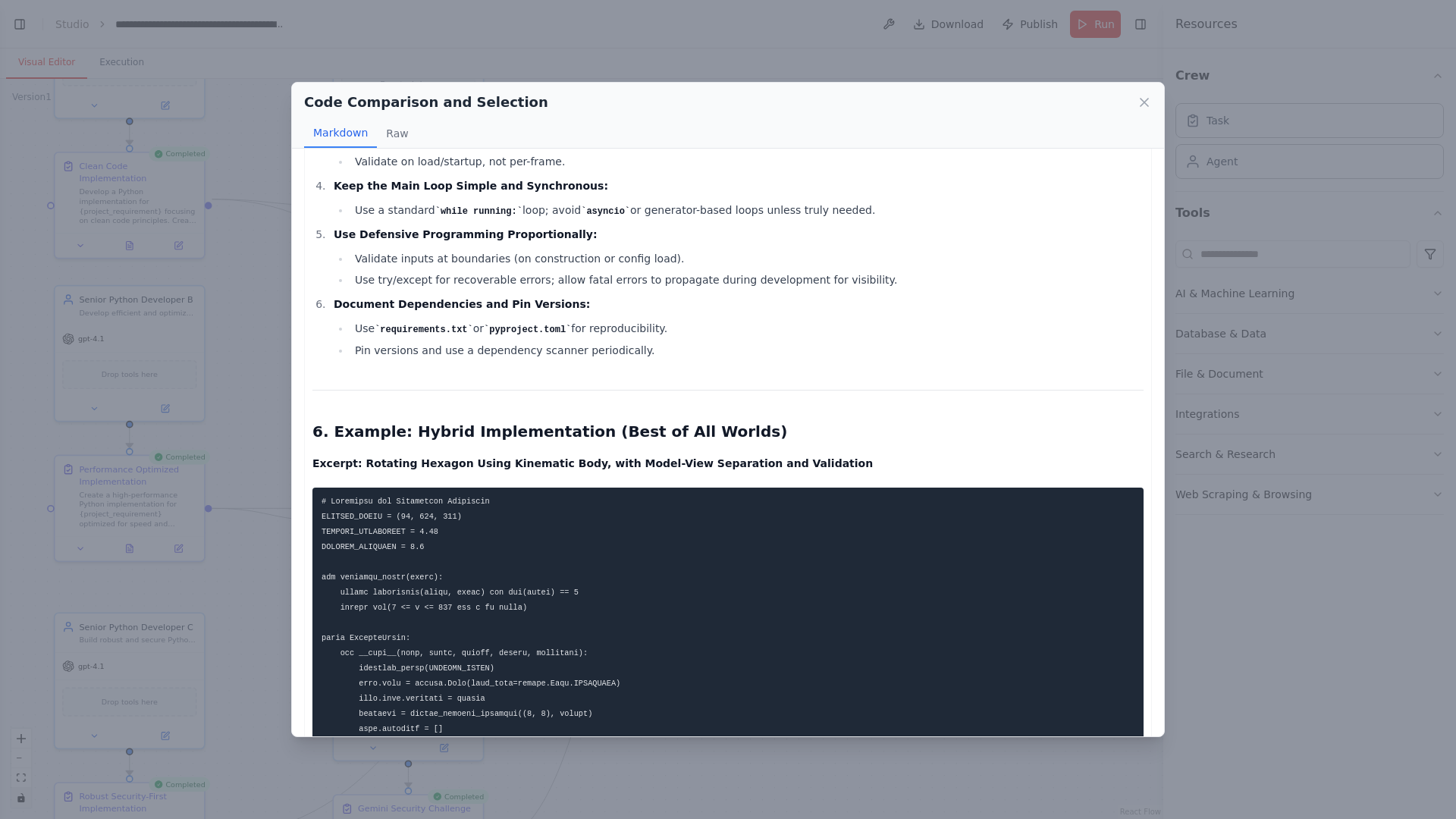
scroll to position [2872, 0]
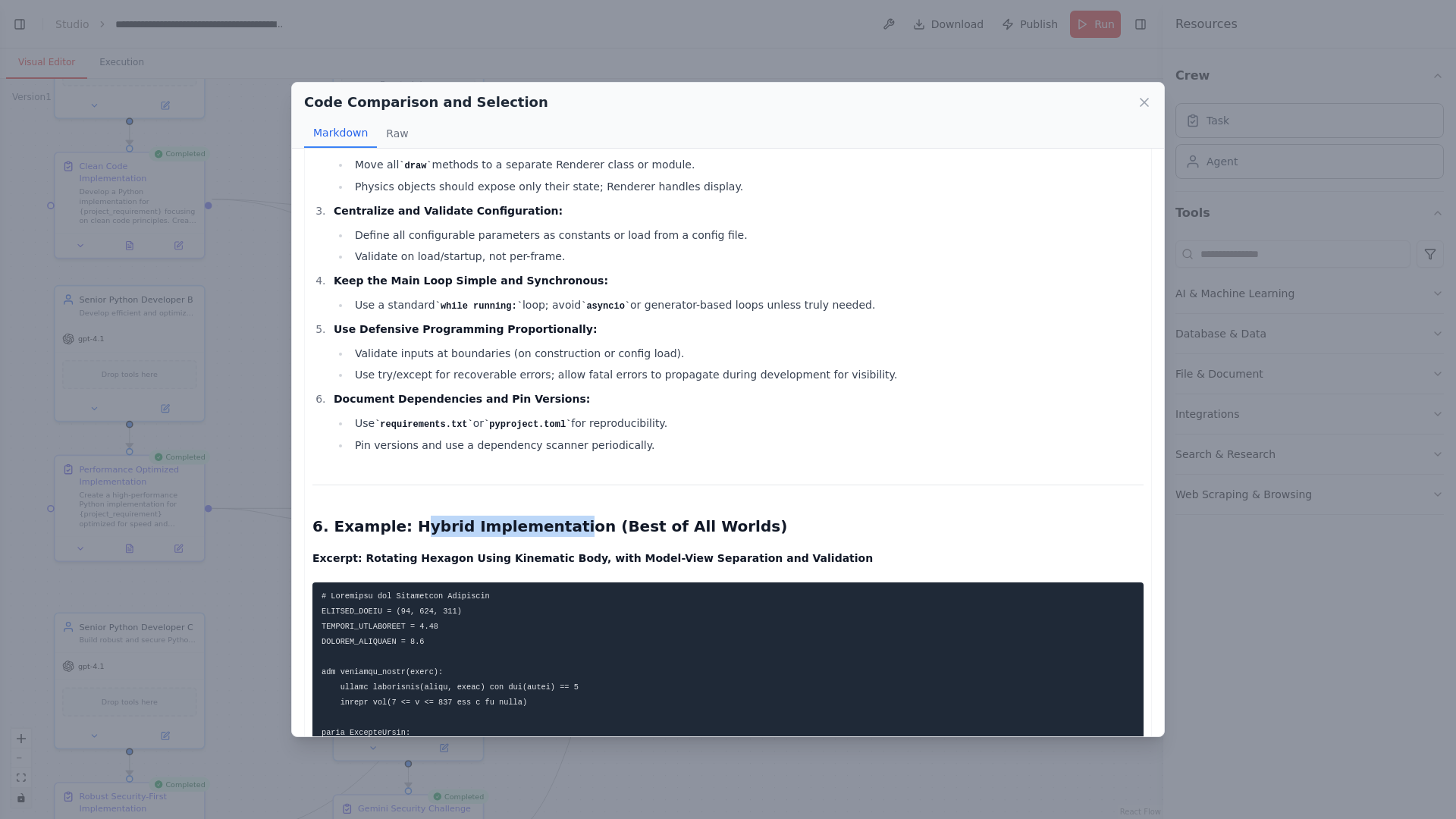
drag, startPoint x: 412, startPoint y: 385, endPoint x: 547, endPoint y: 381, distance: 135.1
click at [545, 516] on h2 "6. Example: Hybrid Implementation (Best of All Worlds)" at bounding box center [728, 526] width 832 height 21
click at [547, 516] on h2 "6. Example: Hybrid Implementation (Best of All Worlds)" at bounding box center [728, 526] width 832 height 21
drag, startPoint x: 583, startPoint y: 383, endPoint x: 705, endPoint y: 380, distance: 122.0
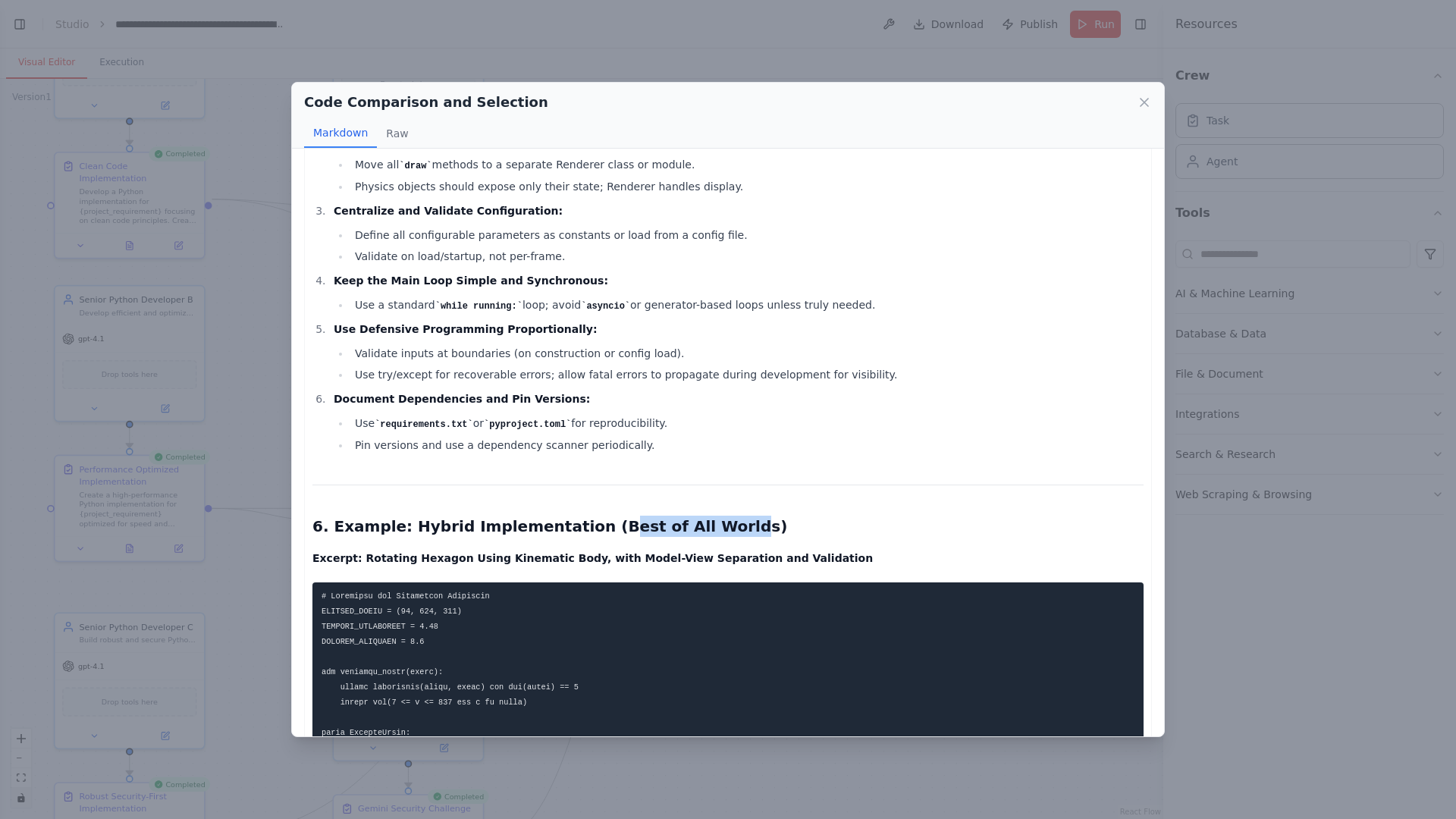
click at [696, 516] on h2 "6. Example: Hybrid Implementation (Best of All Worlds)" at bounding box center [728, 526] width 832 height 21
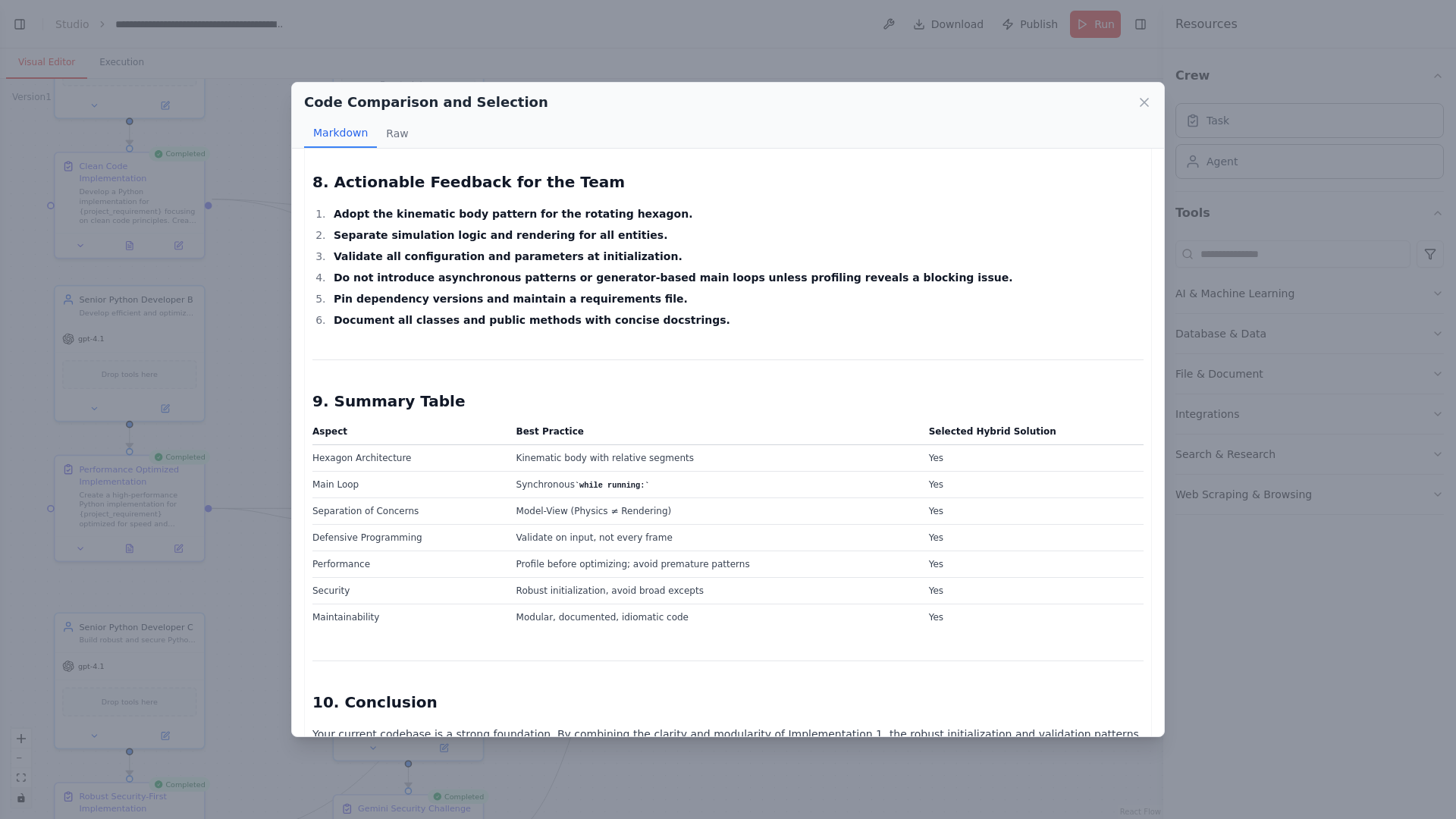
scroll to position [4546, 0]
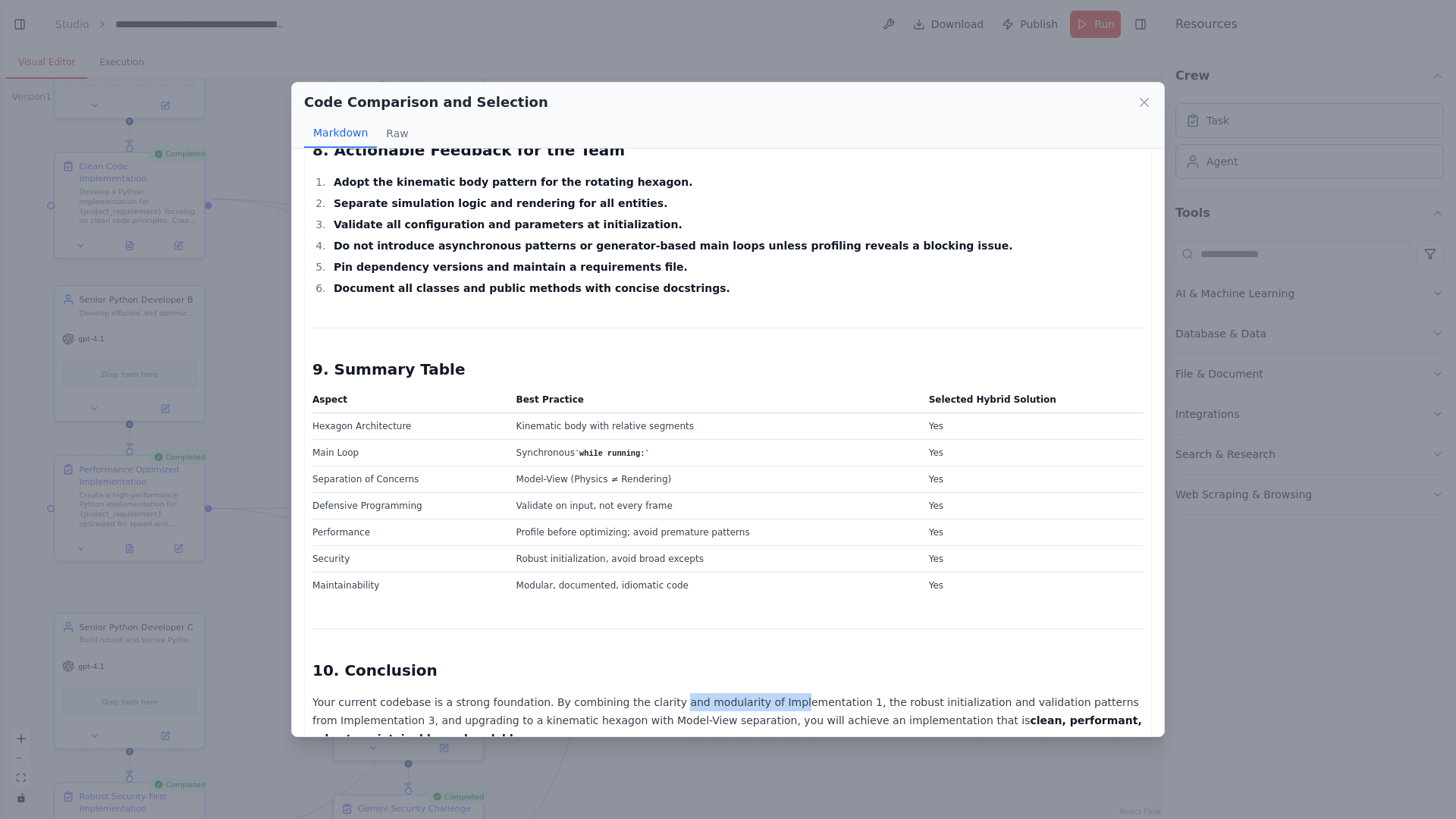
drag, startPoint x: 699, startPoint y: 547, endPoint x: 800, endPoint y: 546, distance: 101.0
click at [772, 662] on p "Your current codebase is a strong foundation. By combining the clarity and modu…" at bounding box center [728, 720] width 832 height 54
click at [696, 662] on p "Your current codebase is a strong foundation. By combining the clarity and modu…" at bounding box center [728, 720] width 832 height 54
drag, startPoint x: 701, startPoint y: 545, endPoint x: 640, endPoint y: 546, distance: 61.0
click at [693, 662] on p "Your current codebase is a strong foundation. By combining the clarity and modu…" at bounding box center [728, 720] width 832 height 54
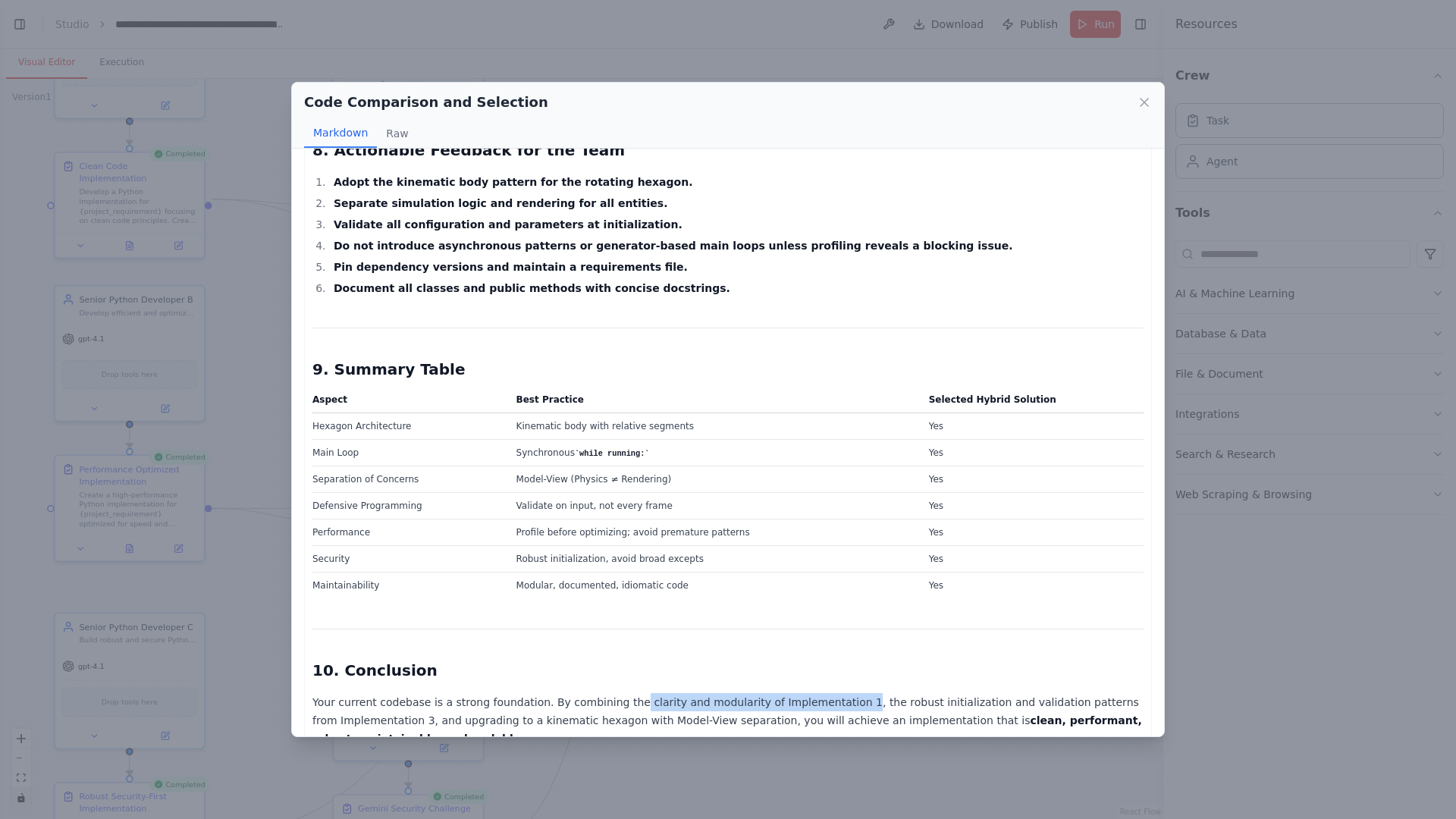
drag, startPoint x: 695, startPoint y: 547, endPoint x: 831, endPoint y: 542, distance: 136.1
click at [831, 662] on p "Your current codebase is a strong foundation. By combining the clarity and modu…" at bounding box center [728, 720] width 832 height 54
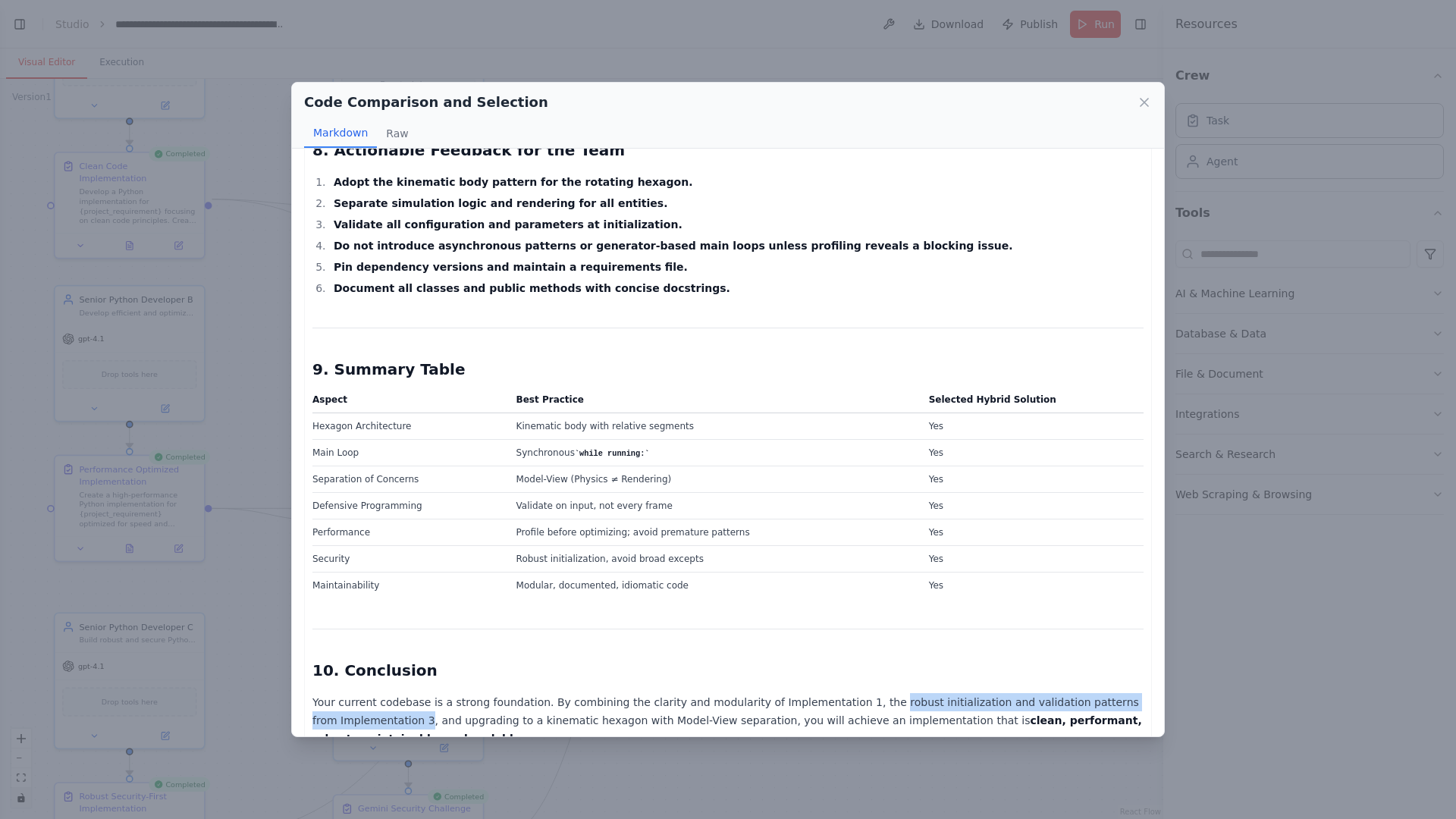
drag, startPoint x: 857, startPoint y: 540, endPoint x: 397, endPoint y: 560, distance: 460.4
click at [397, 662] on p "Your current codebase is a strong foundation. By combining the clarity and modu…" at bounding box center [728, 720] width 832 height 54
drag, startPoint x: 328, startPoint y: 609, endPoint x: 396, endPoint y: 633, distance: 72.1
click at [396, 662] on p "Focus on simplicity, correctness, and proportional robustness. Avoid complexity…" at bounding box center [728, 778] width 832 height 36
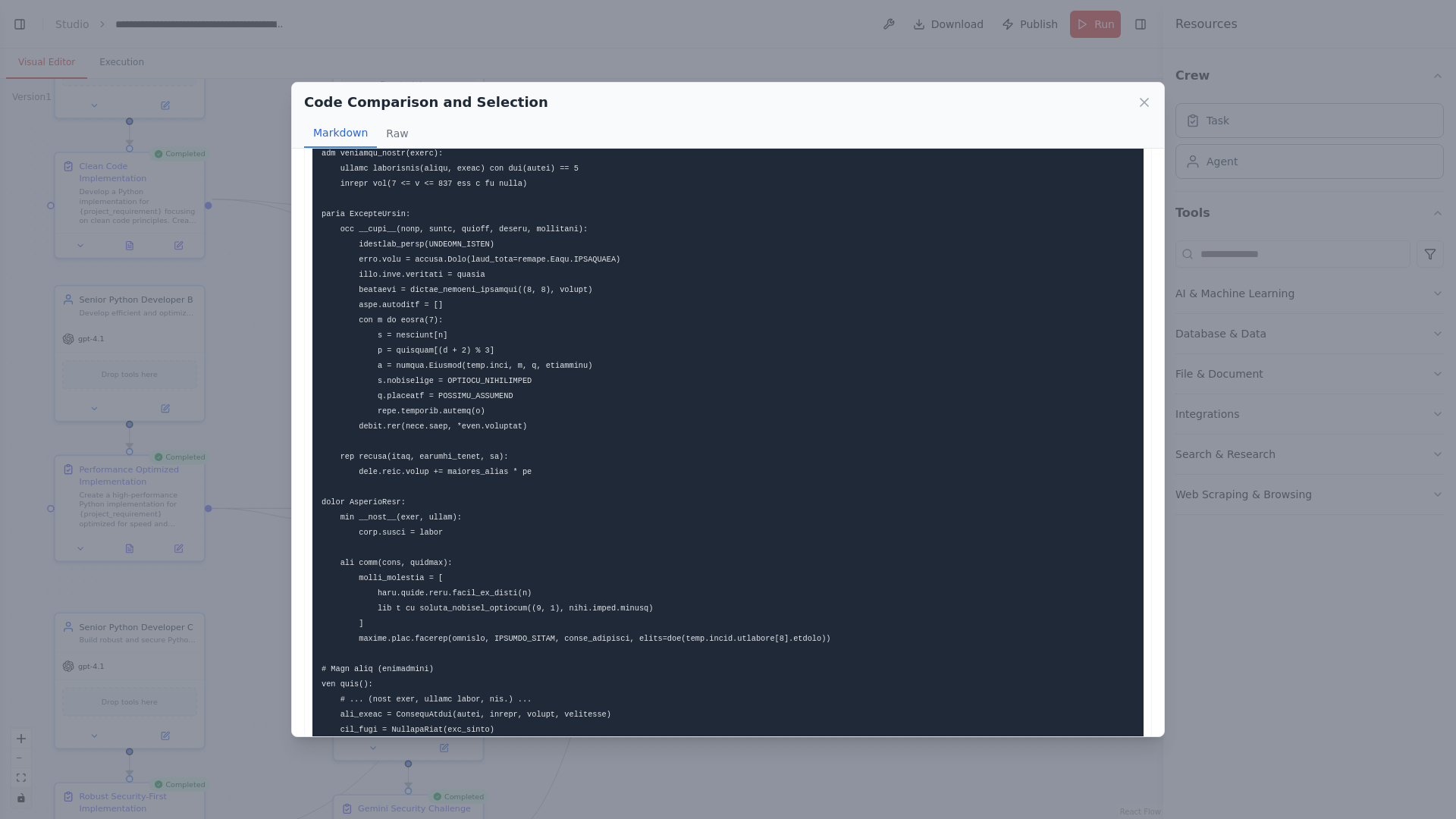
scroll to position [3419, 0]
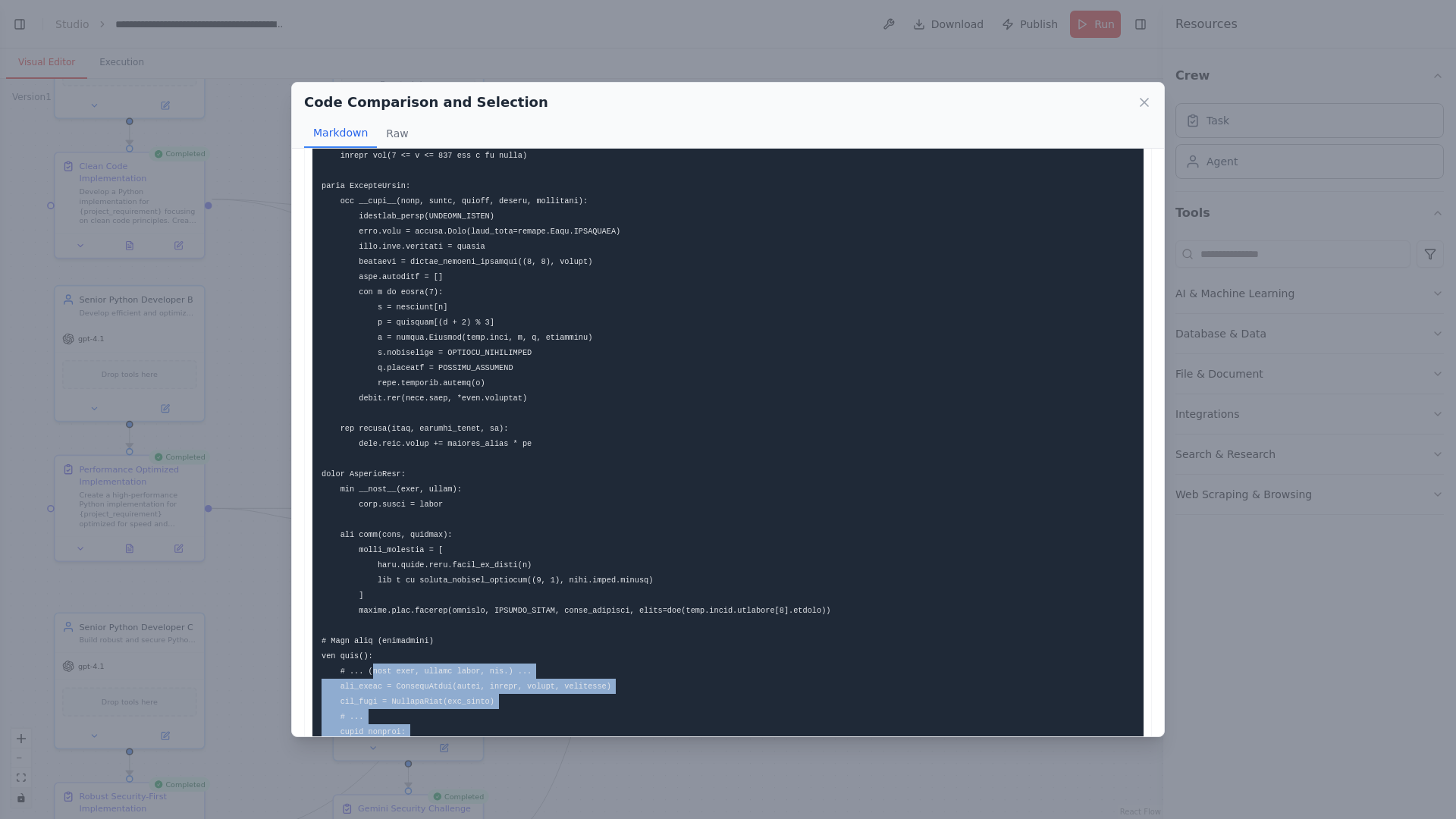
drag, startPoint x: 373, startPoint y: 534, endPoint x: 519, endPoint y: 648, distance: 185.2
click at [519, 647] on pre at bounding box center [728, 435] width 832 height 801
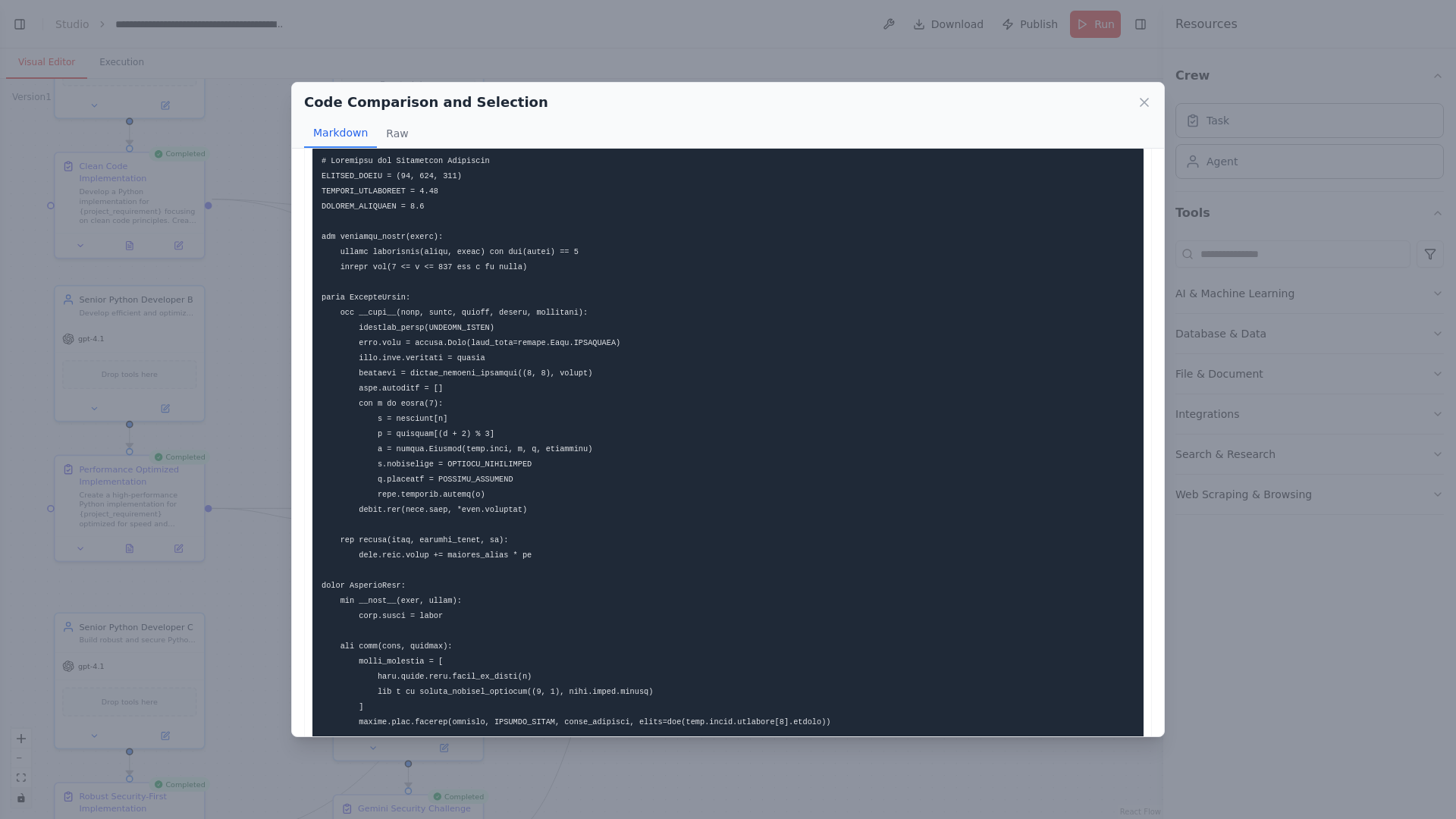
scroll to position [3472, 0]
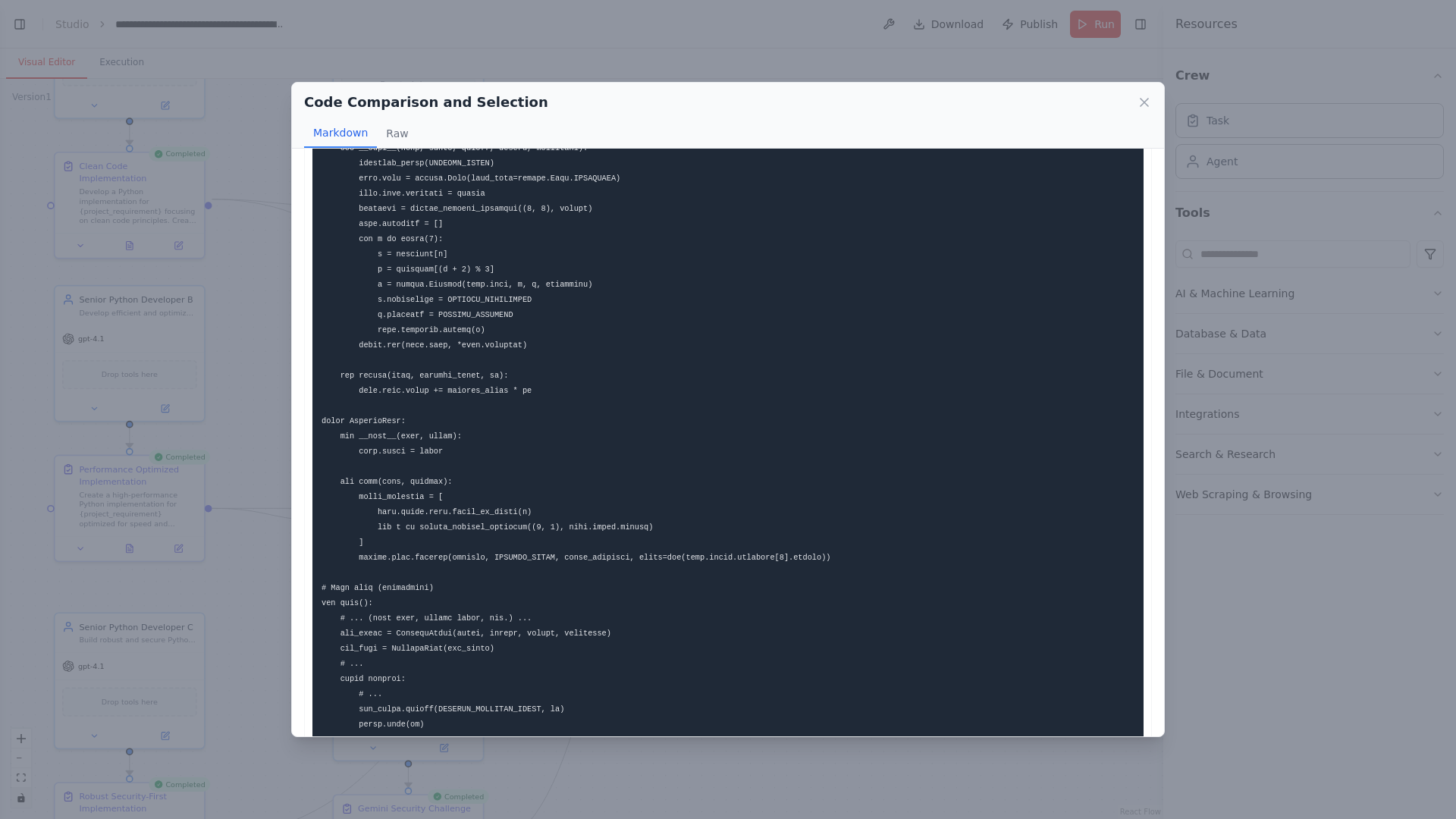
click at [251, 618] on div "Code Comparison and Selection Markdown Raw Comprehensive Code Review & Comparis…" at bounding box center [728, 409] width 1456 height 819
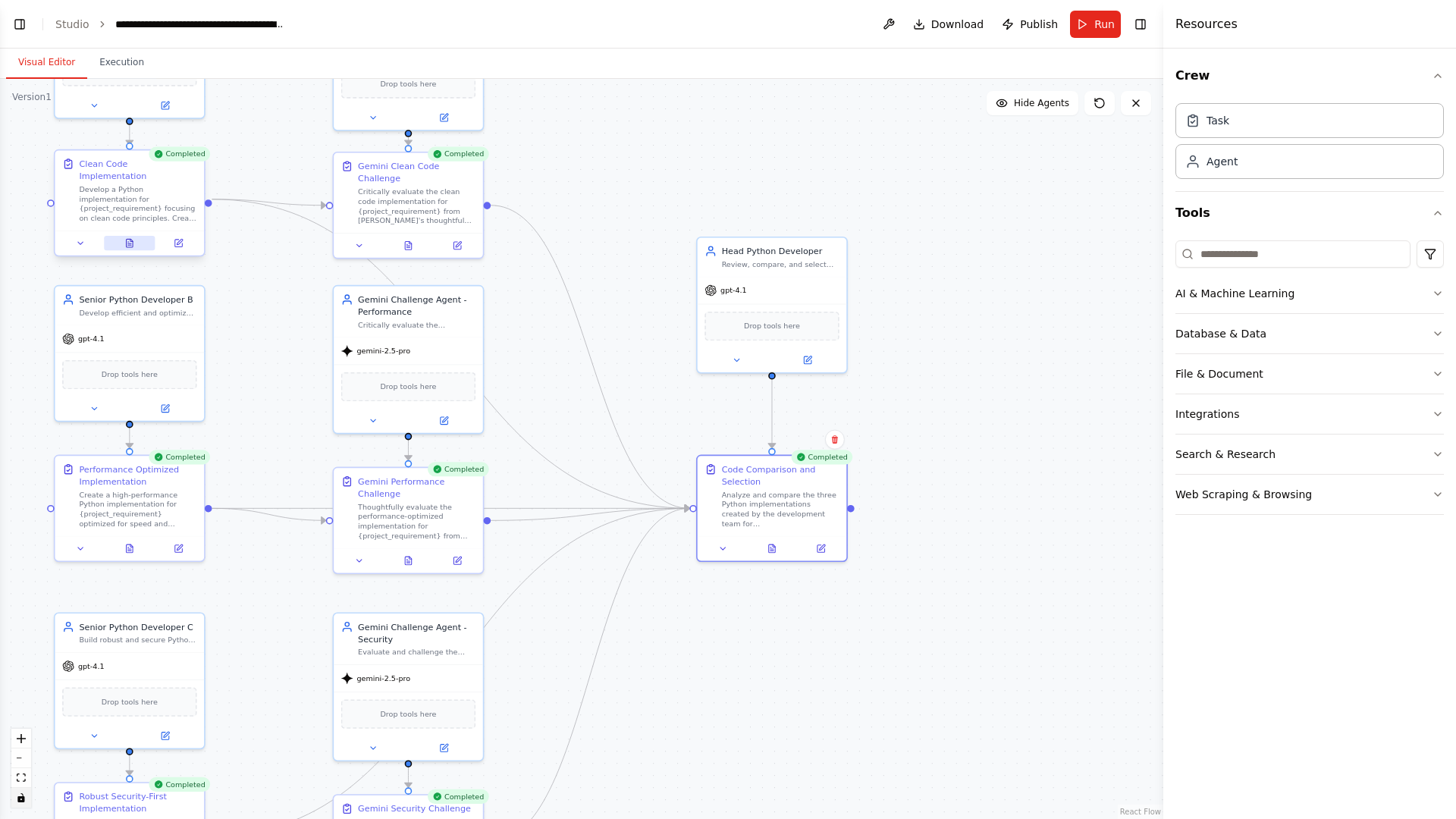
click at [130, 239] on icon at bounding box center [130, 243] width 7 height 8
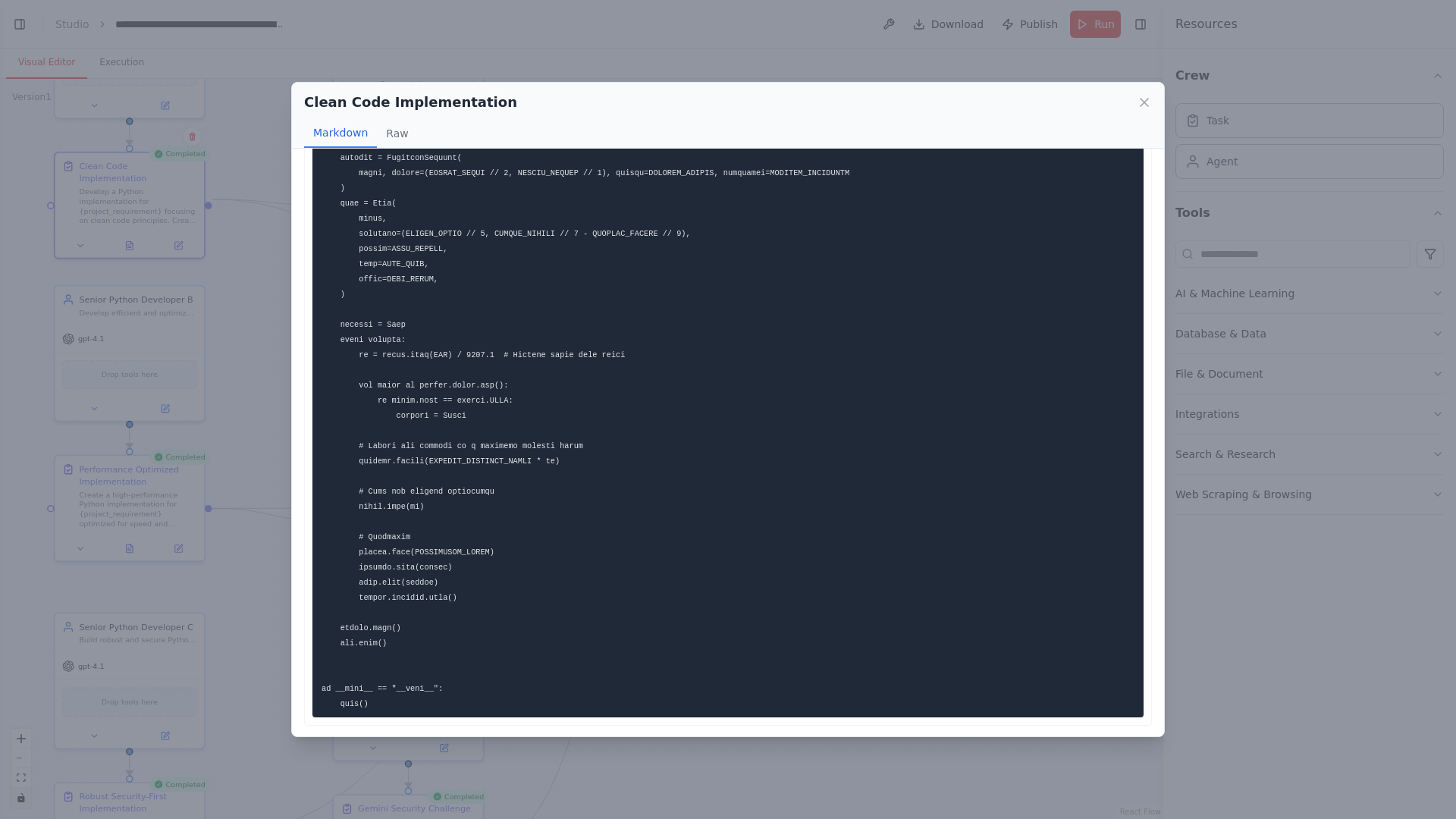
scroll to position [2924, 0]
click at [260, 463] on div "Clean Code Implementation Markdown Raw ... Show more Not valid JSON" at bounding box center [728, 409] width 1456 height 819
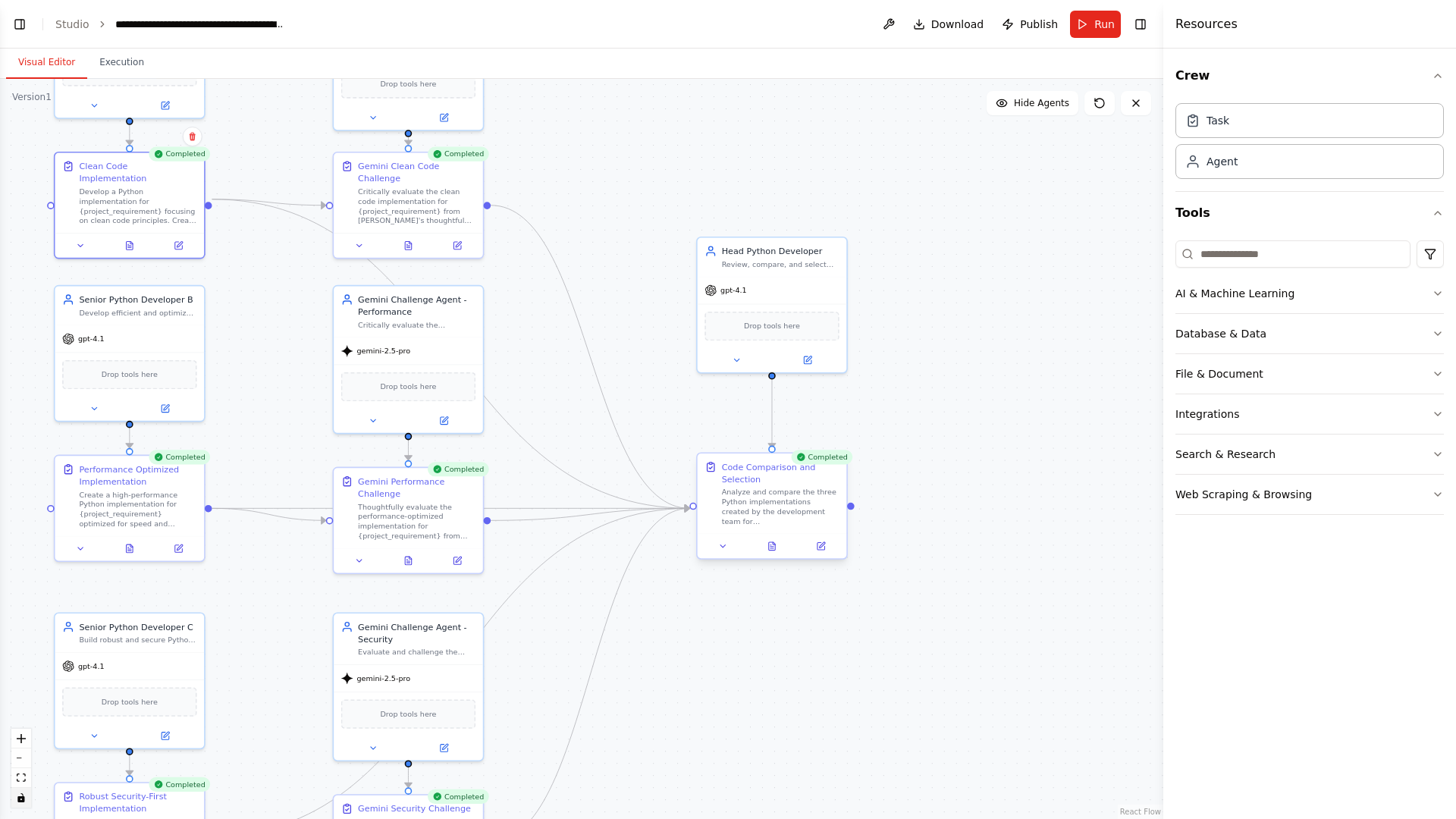
click at [757, 512] on div "Analyze and compare the three Python implementations created by the development…" at bounding box center [781, 507] width 118 height 39
click at [813, 543] on button at bounding box center [821, 547] width 42 height 14
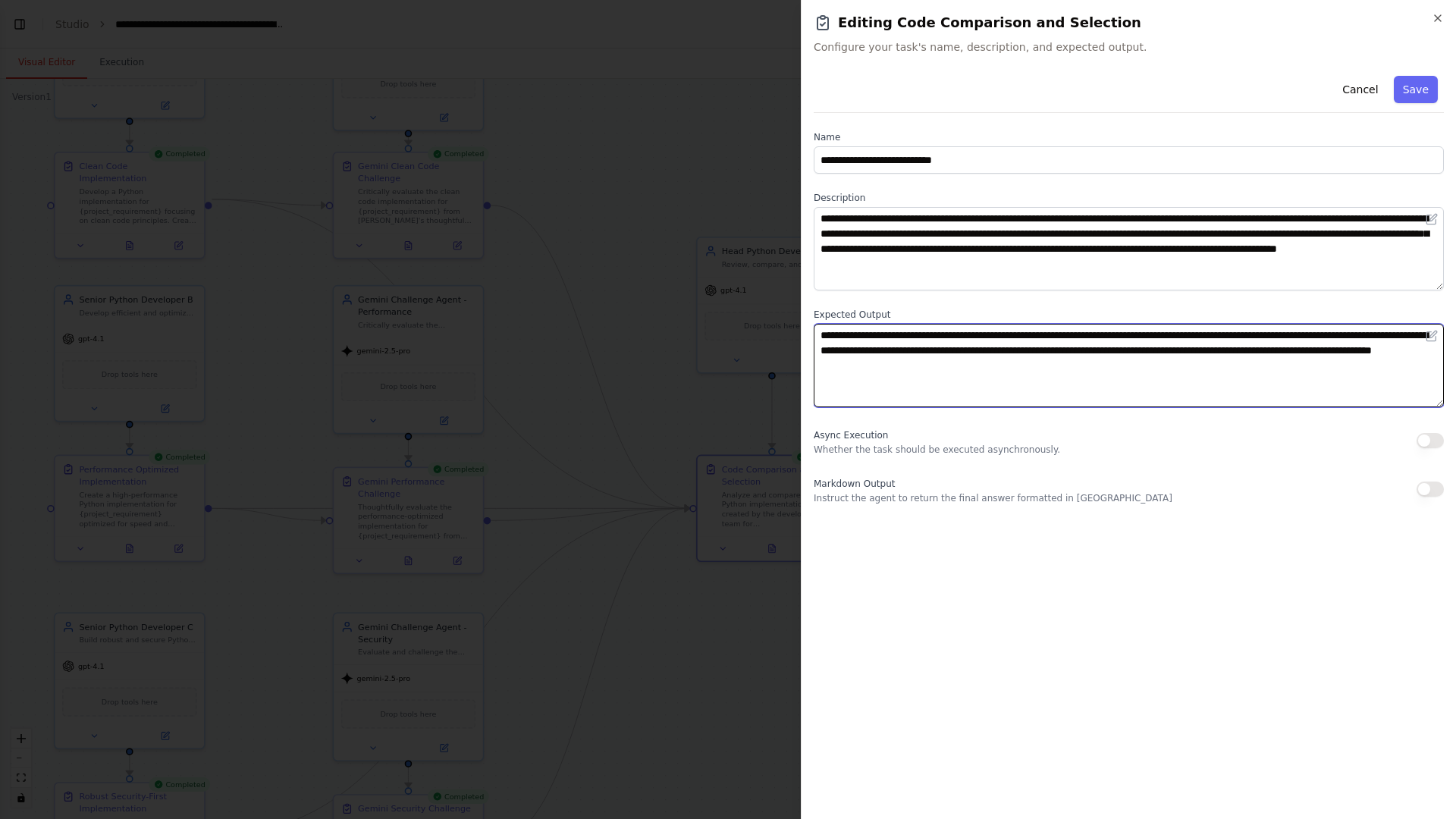
drag, startPoint x: 841, startPoint y: 330, endPoint x: 1166, endPoint y: 367, distance: 327.1
click at [1166, 367] on textarea "**********" at bounding box center [1128, 366] width 630 height 83
click at [959, 349] on textarea "**********" at bounding box center [1128, 366] width 630 height 83
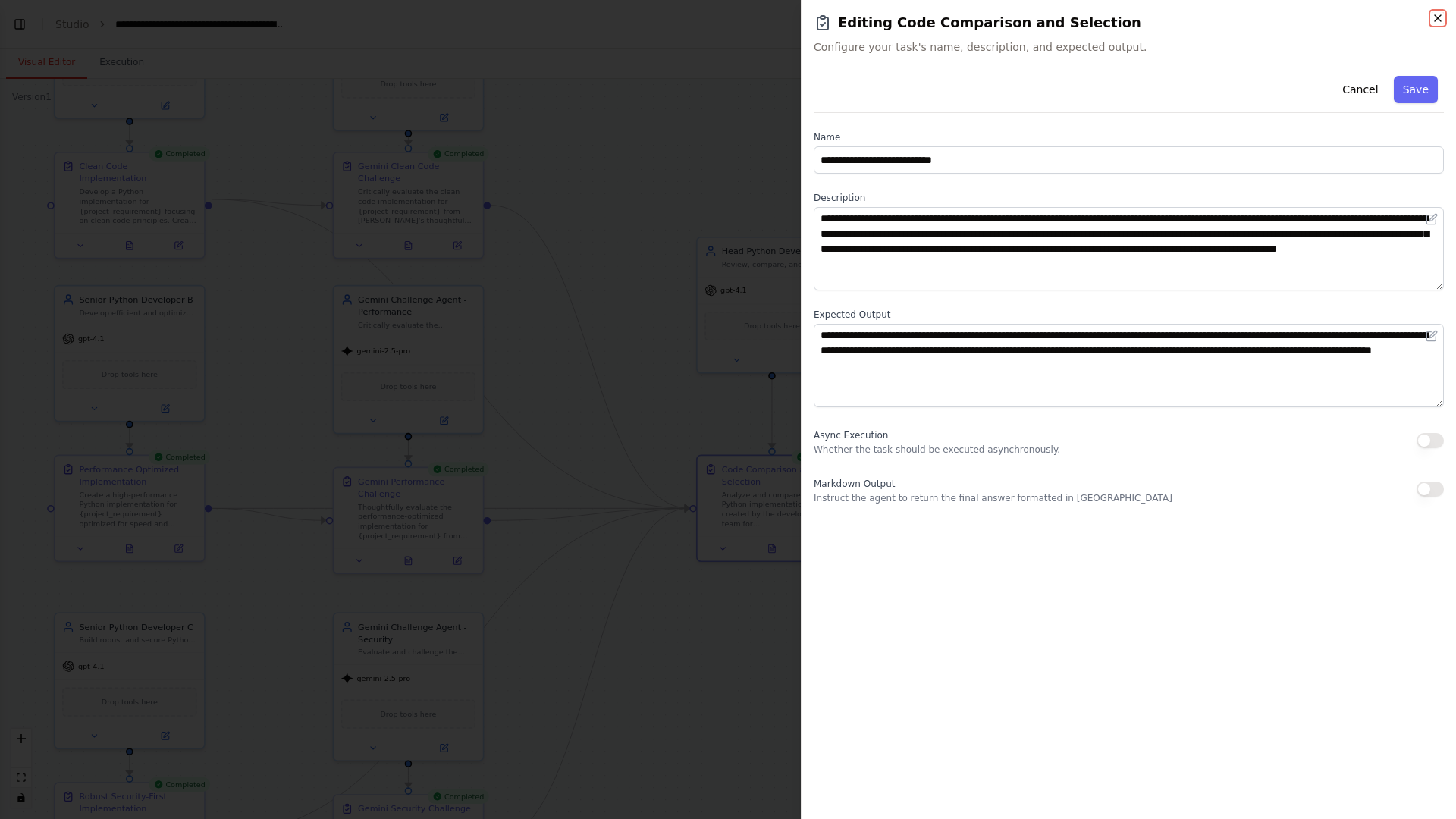
click at [1308, 22] on icon "button" at bounding box center [1437, 17] width 12 height 12
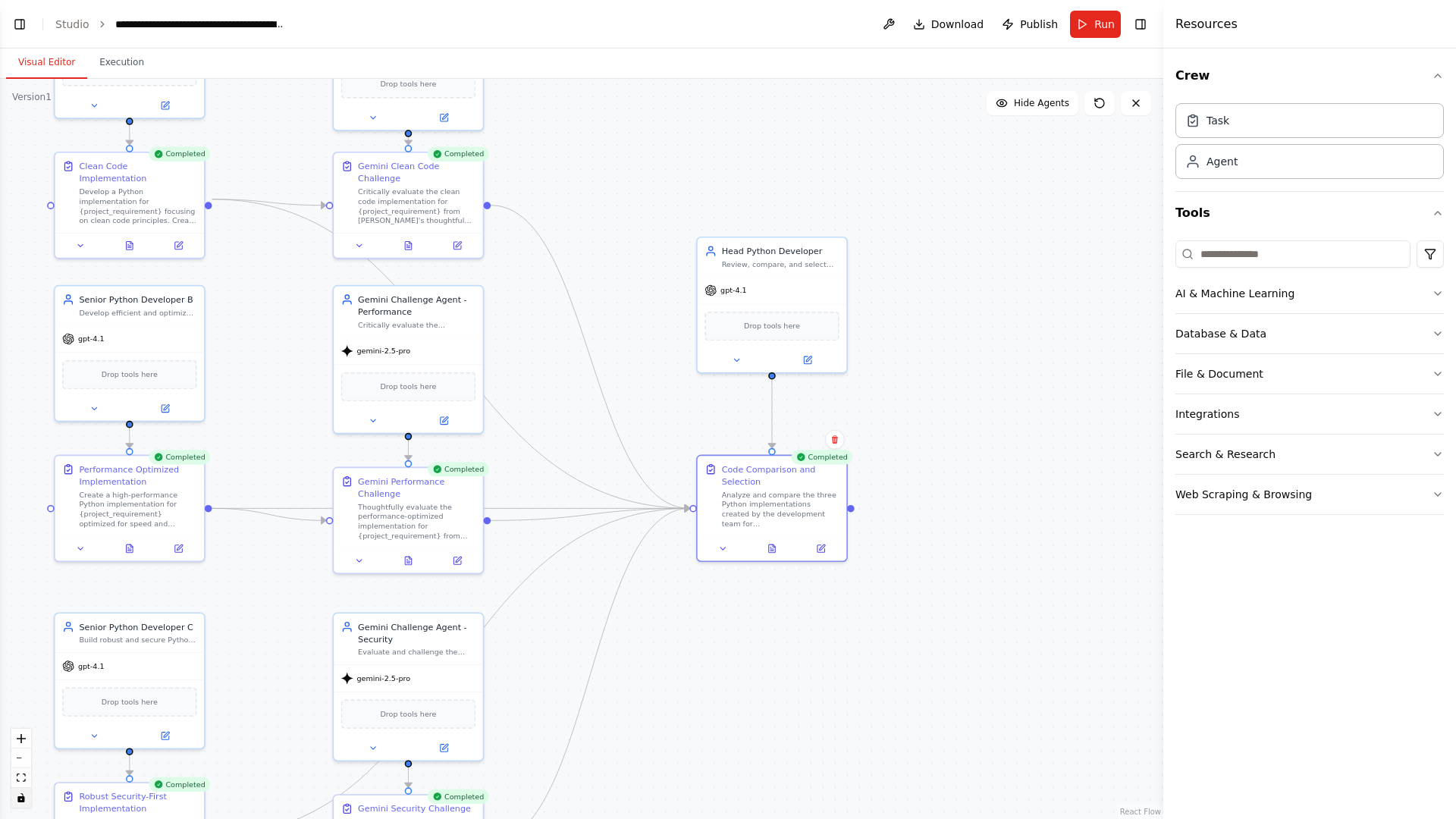
drag, startPoint x: 976, startPoint y: 411, endPoint x: 1003, endPoint y: 380, distance: 41.1
click at [976, 410] on div ".deletable-edge-delete-btn { width: 20px; height: 20px; border: 0px solid #ffff…" at bounding box center [582, 449] width 1164 height 740
click at [1012, 504] on div ".deletable-edge-delete-btn { width: 20px; height: 20px; border: 0px solid #ffff…" at bounding box center [582, 449] width 1164 height 740
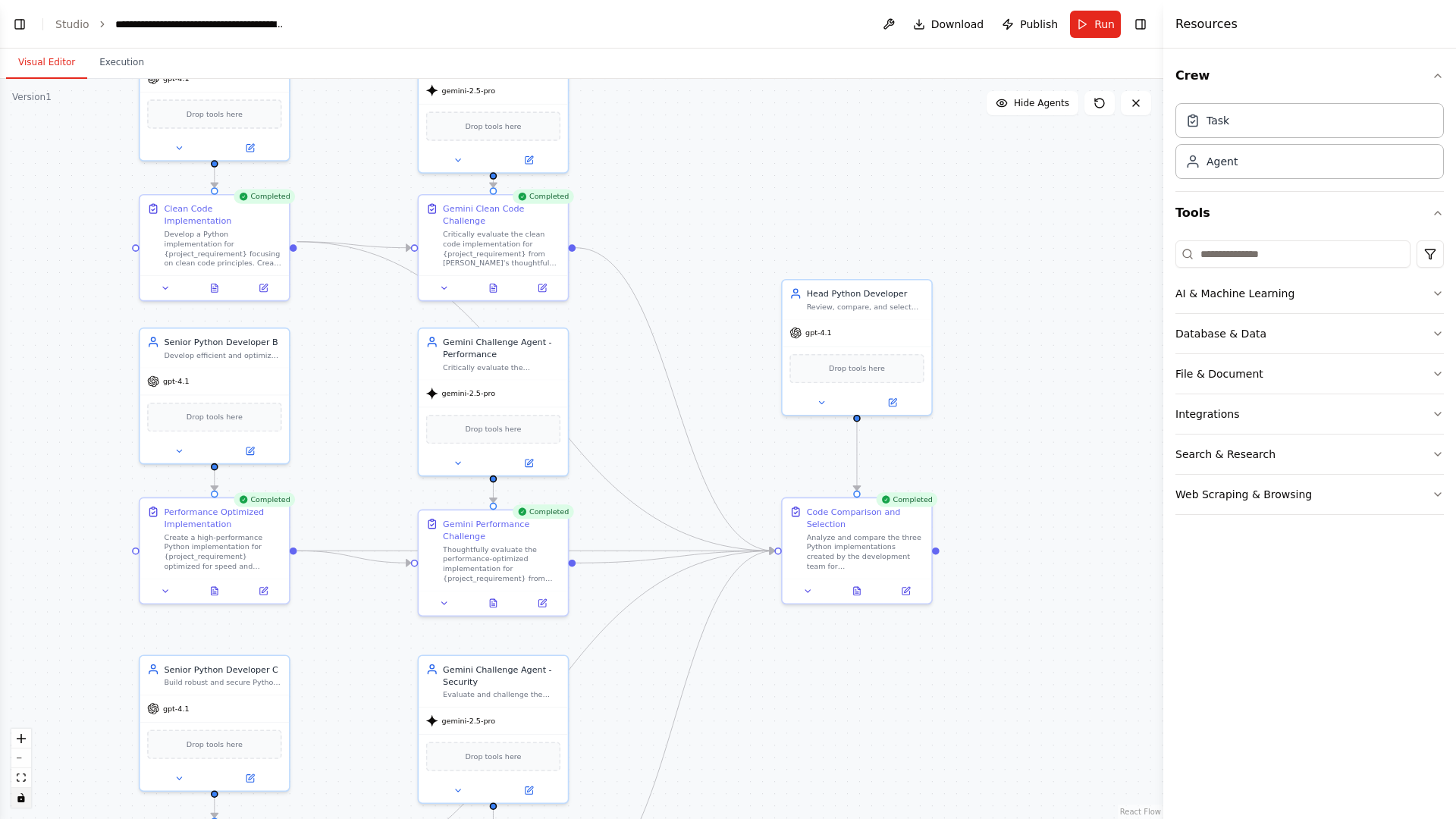
drag, startPoint x: 558, startPoint y: 385, endPoint x: 642, endPoint y: 429, distance: 94.8
click at [642, 429] on div ".deletable-edge-delete-btn { width: 20px; height: 20px; border: 0px solid #ffff…" at bounding box center [582, 449] width 1164 height 740
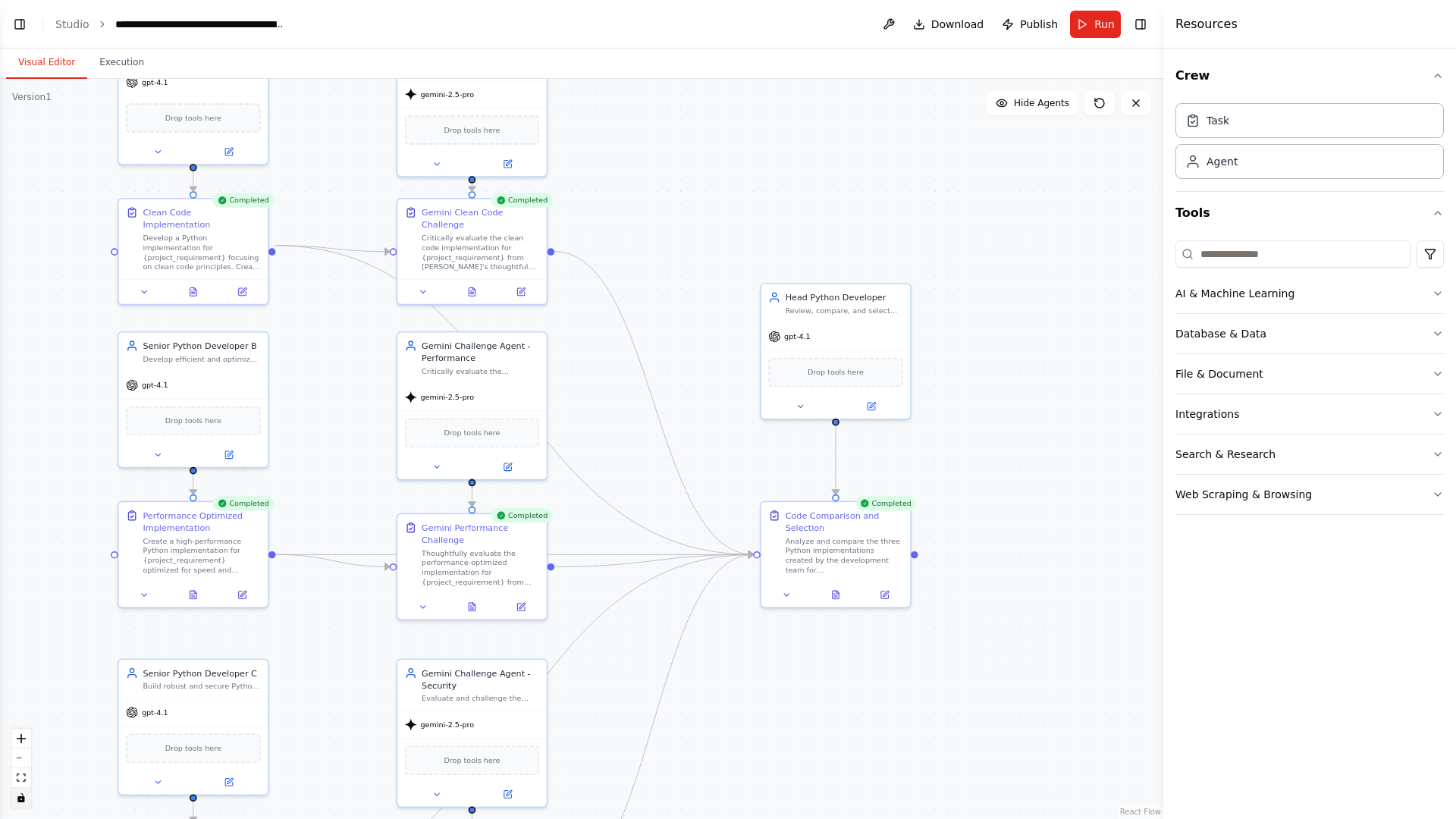
drag, startPoint x: 733, startPoint y: 444, endPoint x: 686, endPoint y: 433, distance: 48.3
click at [686, 433] on div ".deletable-edge-delete-btn { width: 20px; height: 20px; border: 0px solid #ffff…" at bounding box center [582, 449] width 1164 height 740
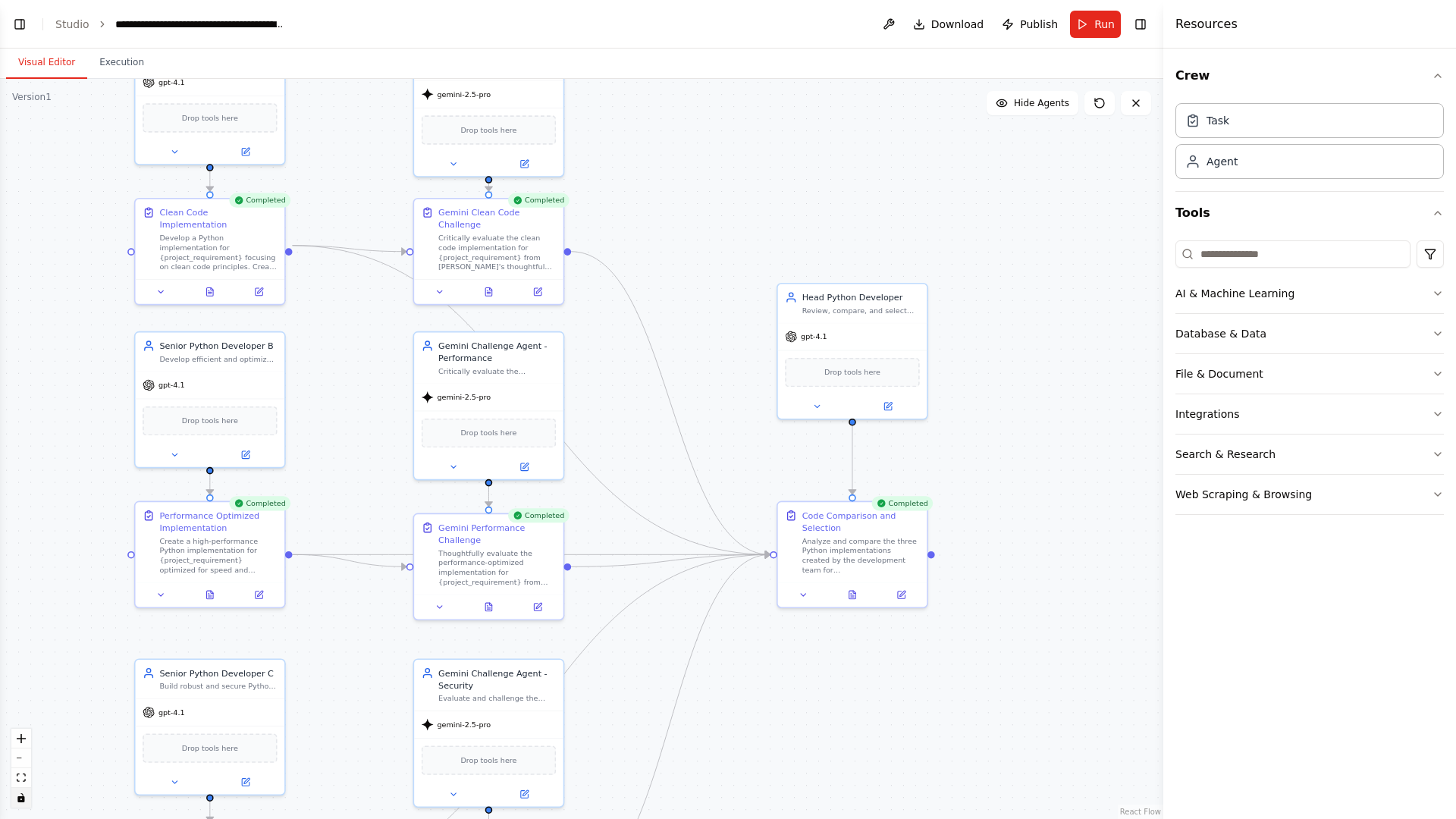
drag, startPoint x: 1000, startPoint y: 513, endPoint x: 1058, endPoint y: 558, distance: 73.4
click at [1058, 558] on div ".deletable-edge-delete-btn { width: 20px; height: 20px; border: 0px solid #ffff…" at bounding box center [582, 449] width 1164 height 740
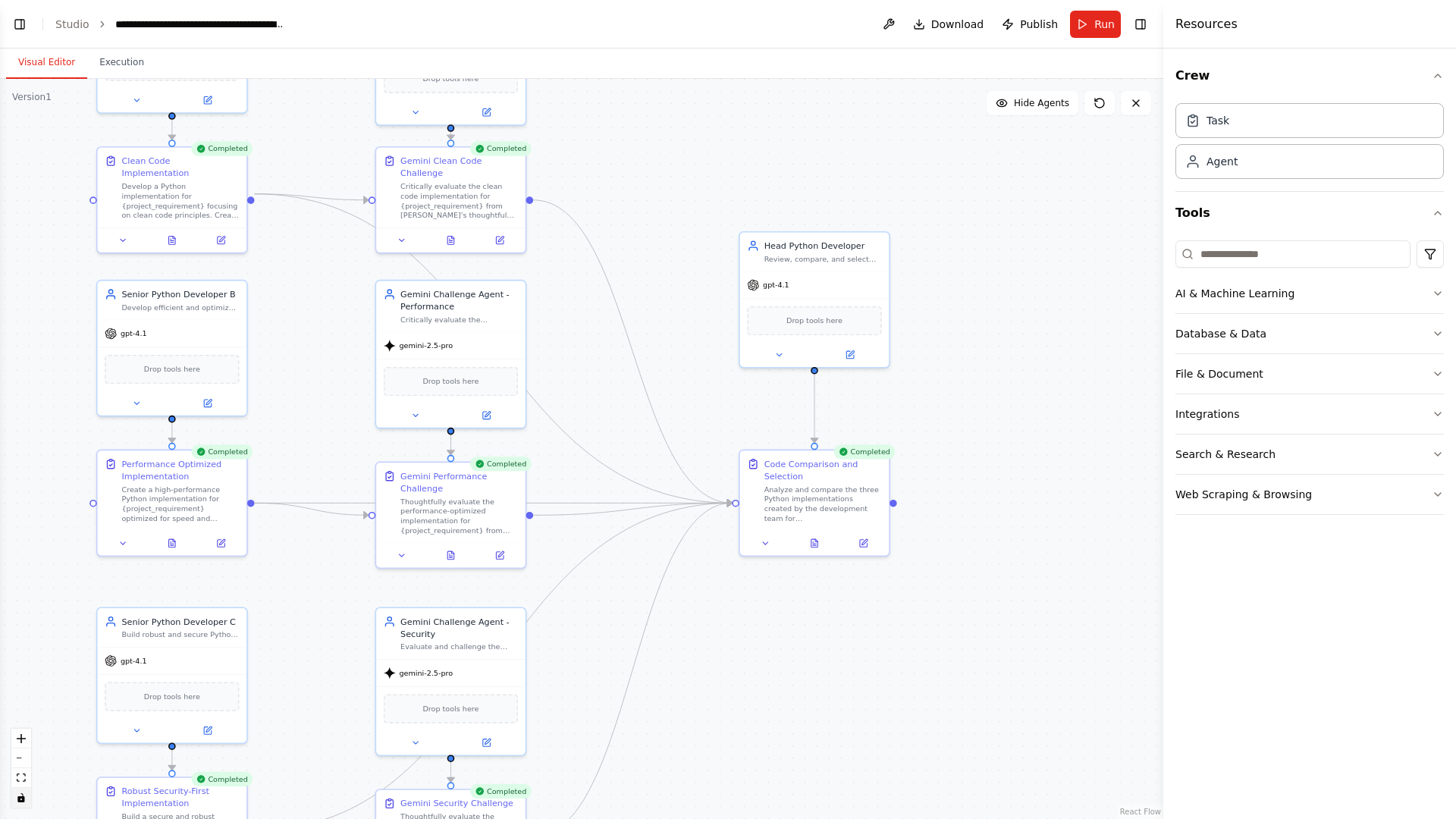
drag, startPoint x: 650, startPoint y: 439, endPoint x: 596, endPoint y: 358, distance: 97.3
click at [596, 358] on div ".deletable-edge-delete-btn { width: 20px; height: 20px; border: 0px solid #ffff…" at bounding box center [582, 449] width 1164 height 740
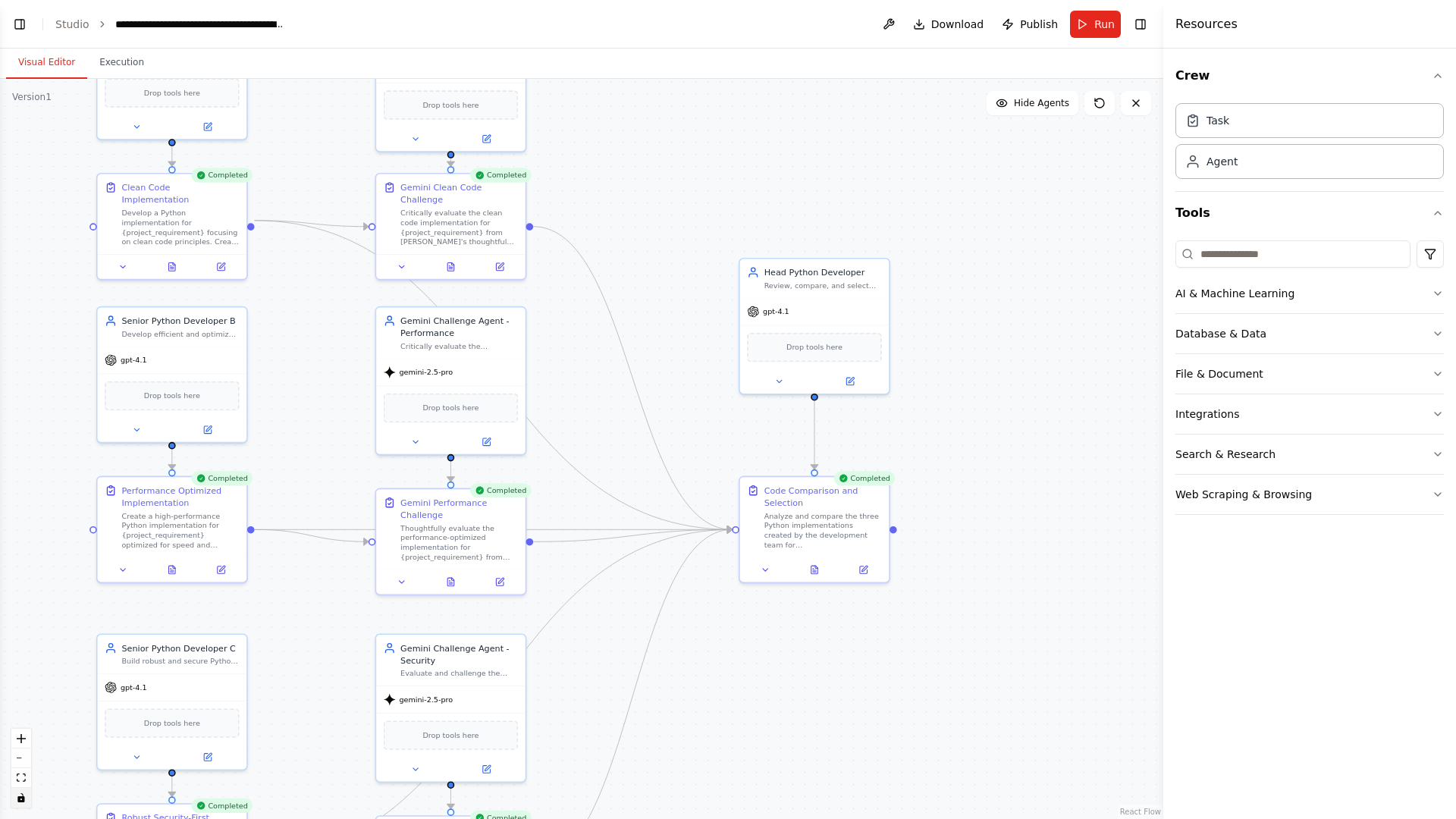
drag, startPoint x: 710, startPoint y: 158, endPoint x: 710, endPoint y: 185, distance: 27.0
click at [710, 185] on div ".deletable-edge-delete-btn { width: 20px; height: 20px; border: 0px solid #ffff…" at bounding box center [582, 449] width 1164 height 740
click at [569, 466] on icon "Edge from 07837dd2-14e2-4fd6-bb26-e938802f30aa to 8e89eae1-f313-41c9-983a-a3eb1…" at bounding box center [494, 376] width 478 height 310
click at [995, 455] on div ".deletable-edge-delete-btn { width: 20px; height: 20px; border: 0px solid #ffff…" at bounding box center [582, 449] width 1164 height 740
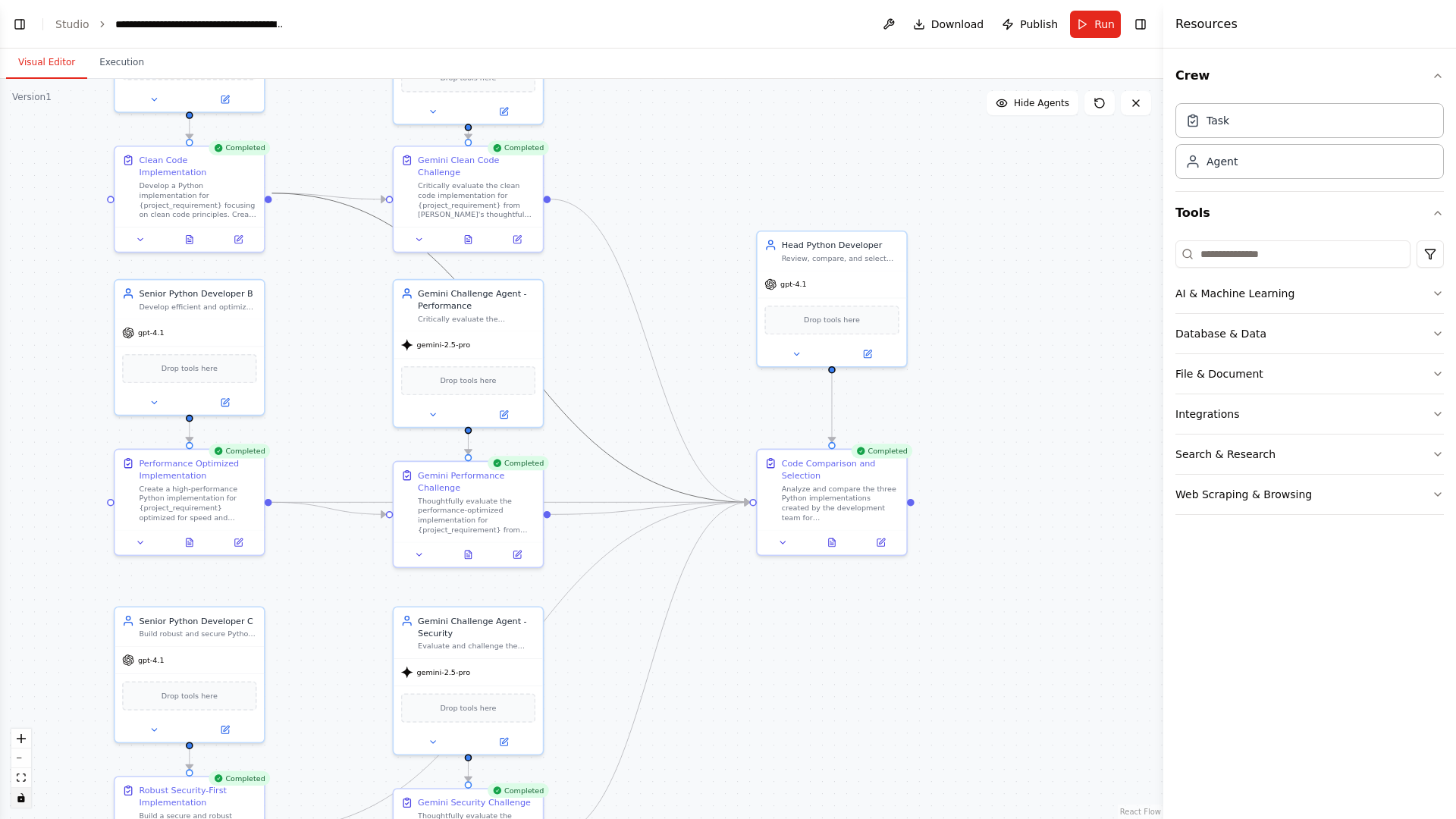
drag, startPoint x: 999, startPoint y: 459, endPoint x: 1016, endPoint y: 433, distance: 31.1
click at [1016, 433] on div ".deletable-edge-delete-btn { width: 20px; height: 20px; border: 0px solid #ffff…" at bounding box center [582, 449] width 1164 height 740
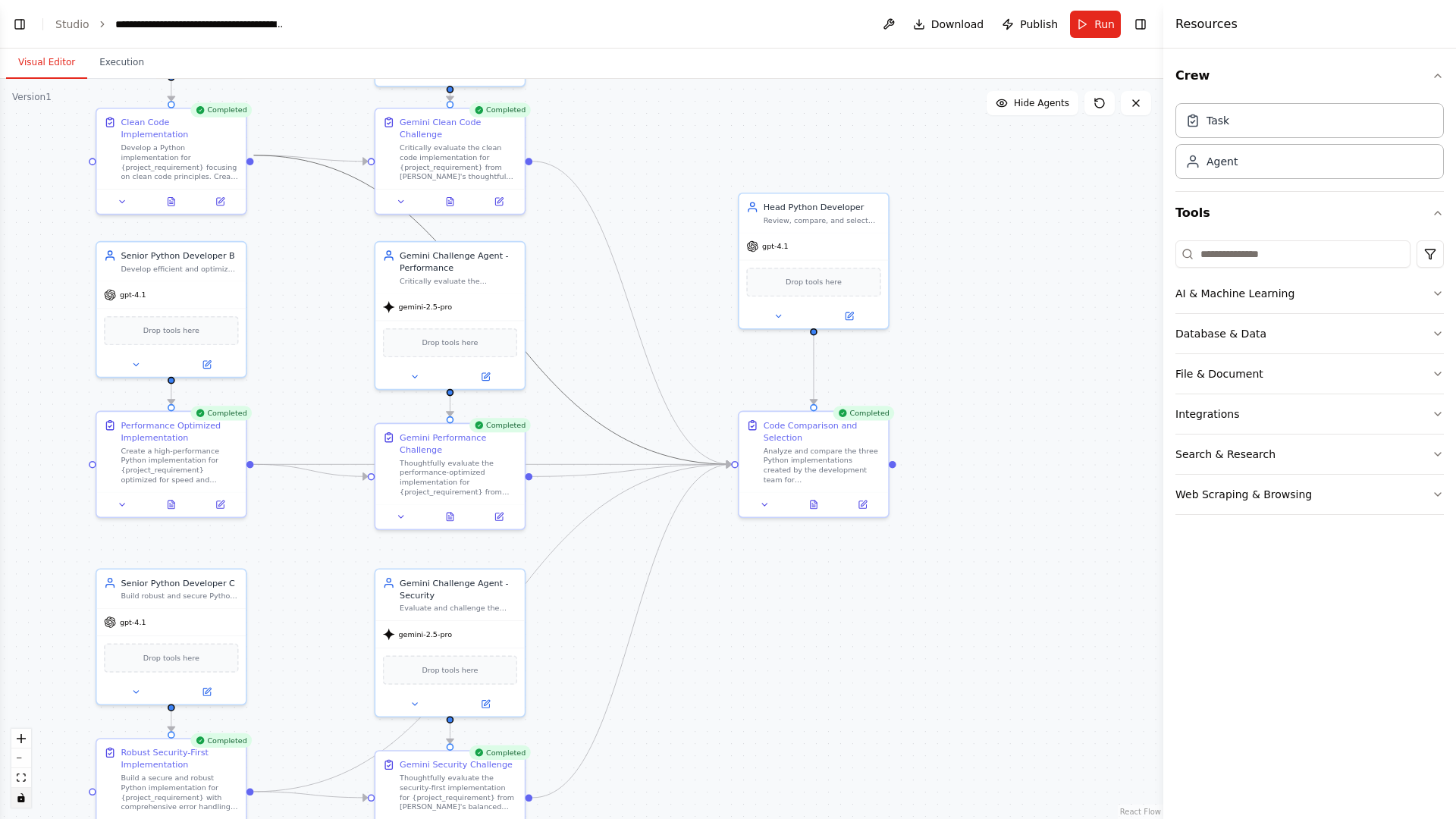
drag, startPoint x: 1008, startPoint y: 639, endPoint x: 990, endPoint y: 607, distance: 36.7
click at [990, 605] on div ".deletable-edge-delete-btn { width: 20px; height: 20px; border: 0px solid #ffff…" at bounding box center [582, 449] width 1164 height 740
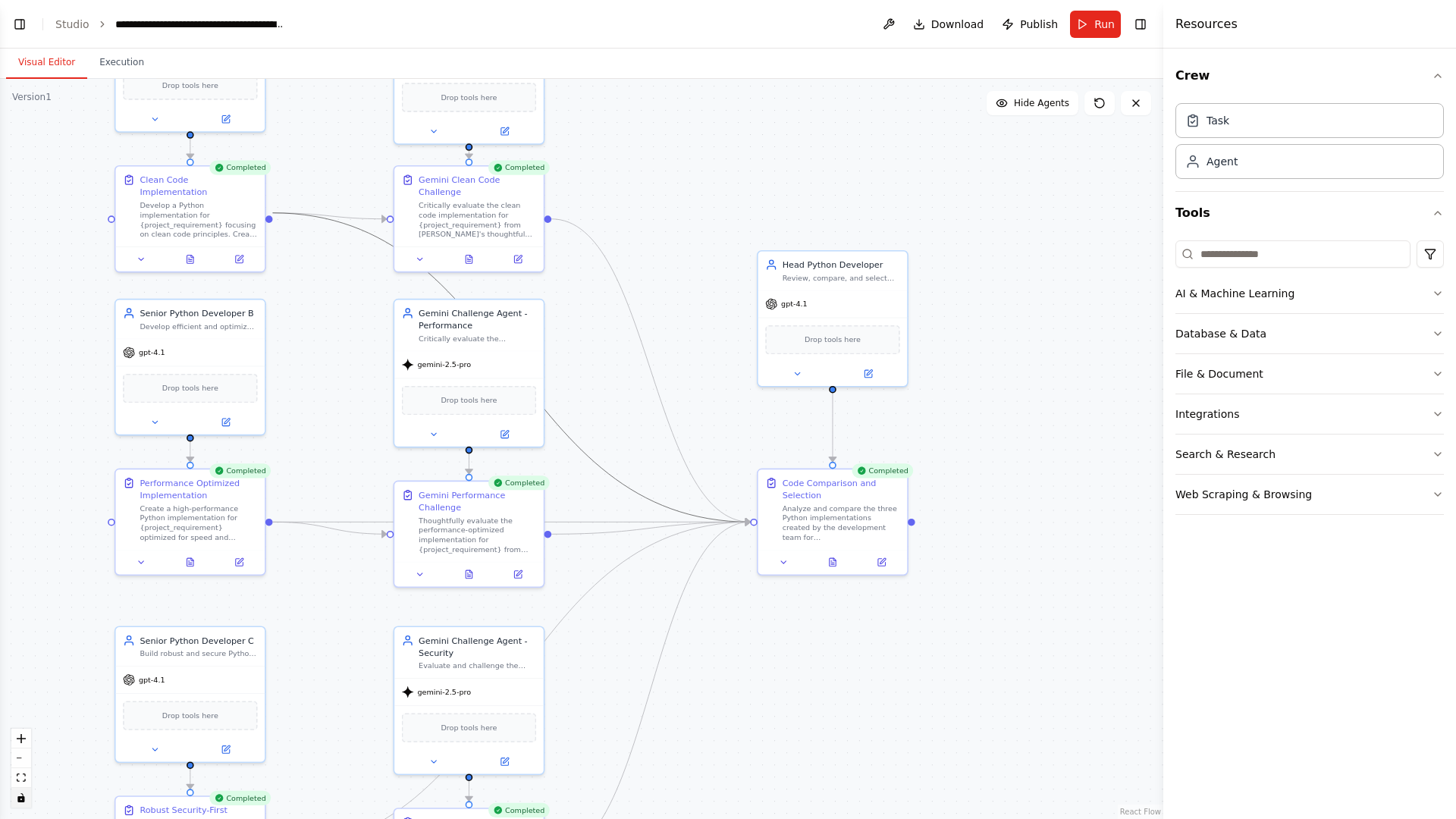
drag, startPoint x: 981, startPoint y: 316, endPoint x: 1004, endPoint y: 380, distance: 68.0
click at [1004, 380] on div ".deletable-edge-delete-btn { width: 20px; height: 20px; border: 0px solid #ffff…" at bounding box center [582, 449] width 1164 height 740
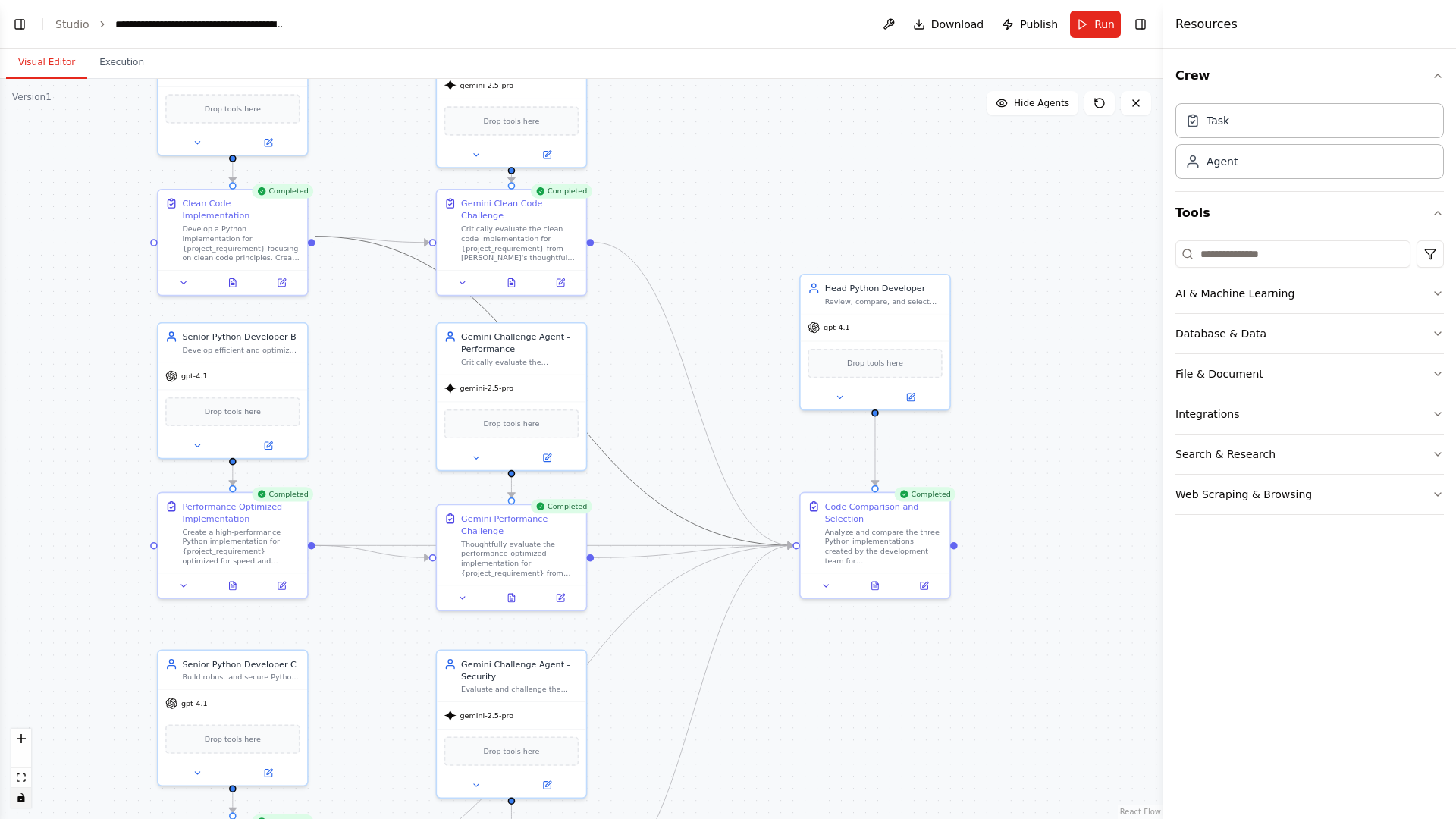
drag, startPoint x: 606, startPoint y: 367, endPoint x: 704, endPoint y: 339, distance: 101.9
click at [644, 382] on div ".deletable-edge-delete-btn { width: 20px; height: 20px; border: 0px solid #ffff…" at bounding box center [582, 449] width 1164 height 740
click at [62, 28] on link "Studio" at bounding box center [72, 24] width 34 height 12
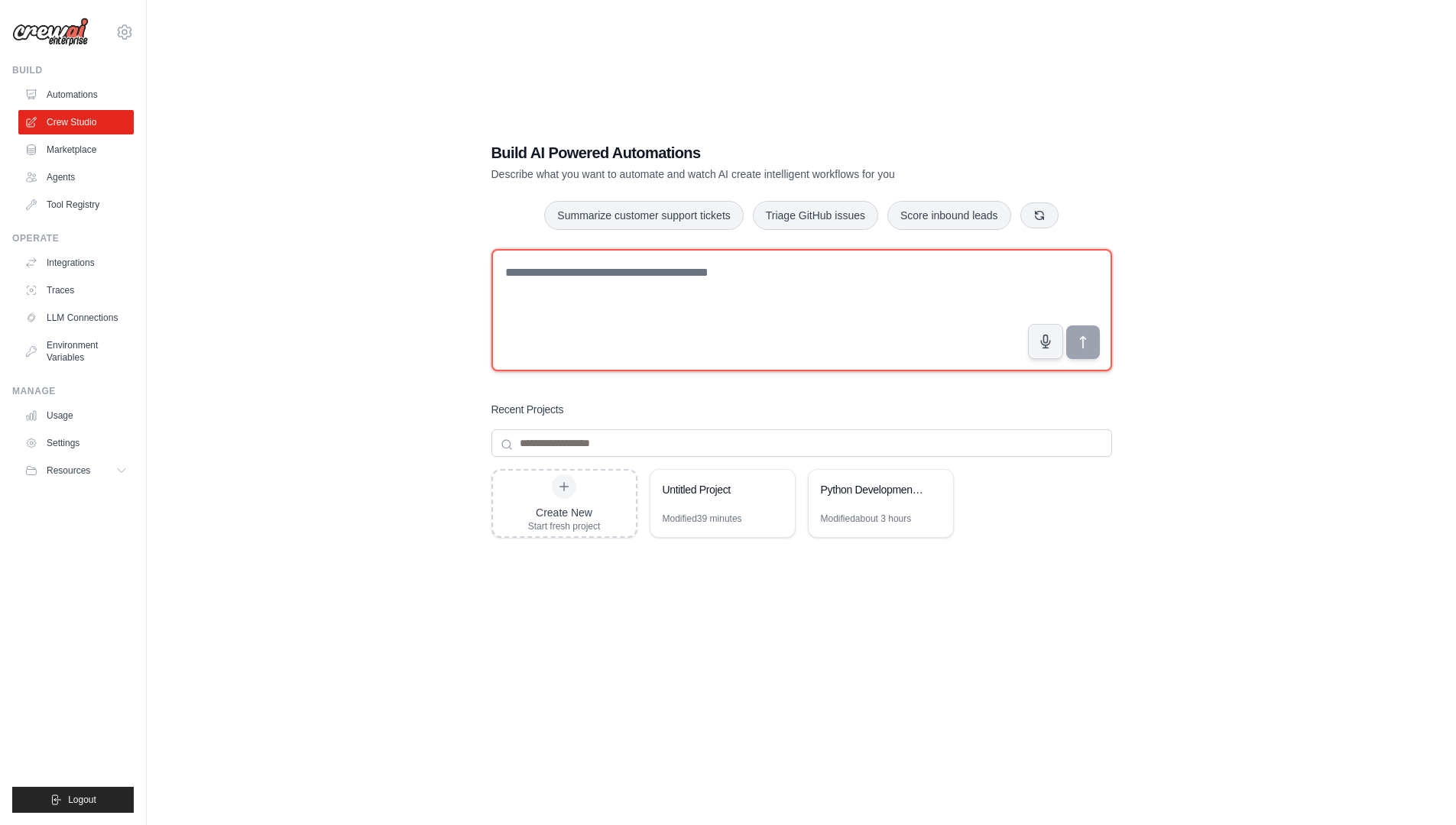
click at [578, 261] on textarea at bounding box center [801, 310] width 621 height 122
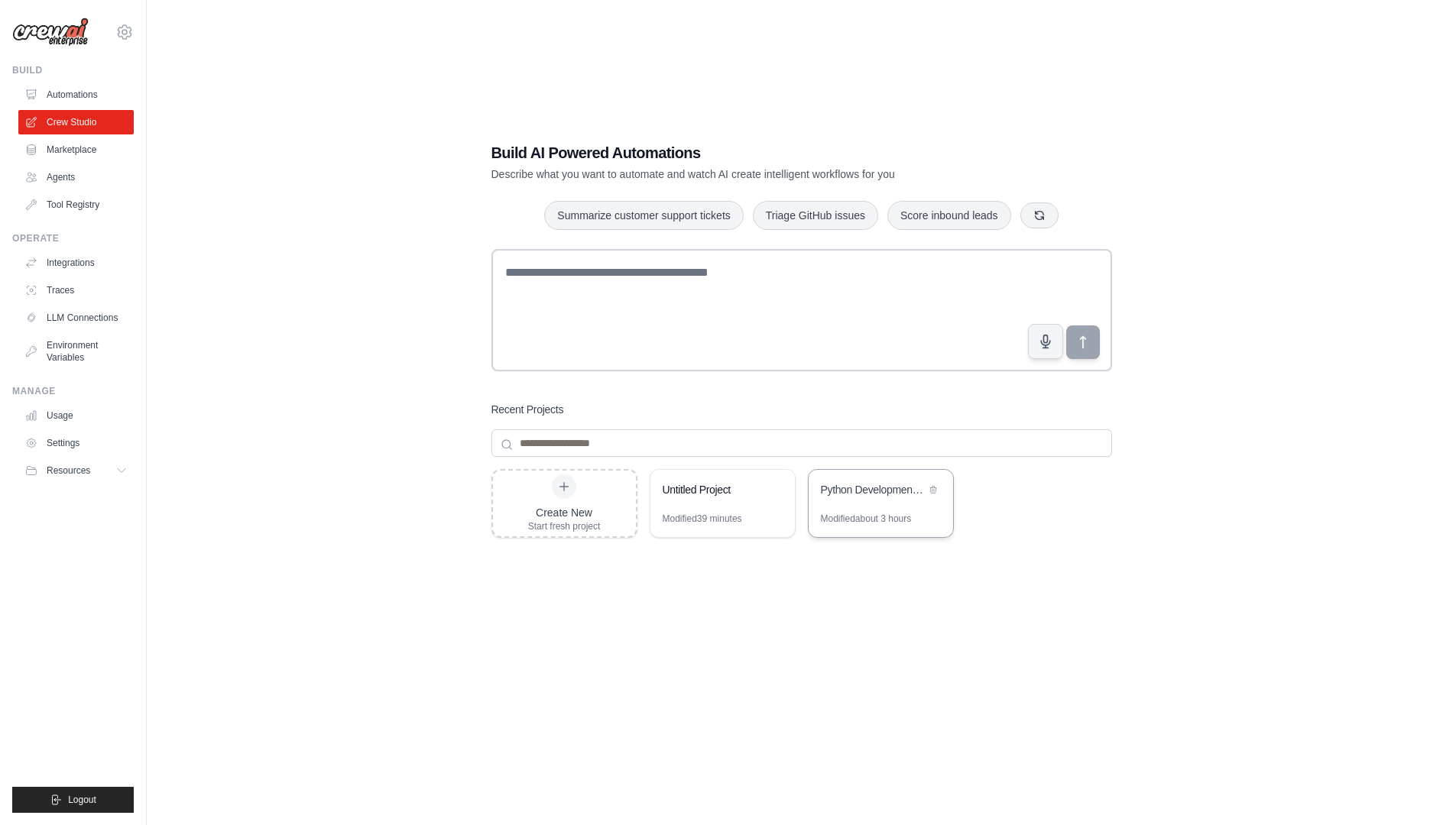
click at [871, 512] on div "Modified about 3 hours" at bounding box center [866, 518] width 91 height 12
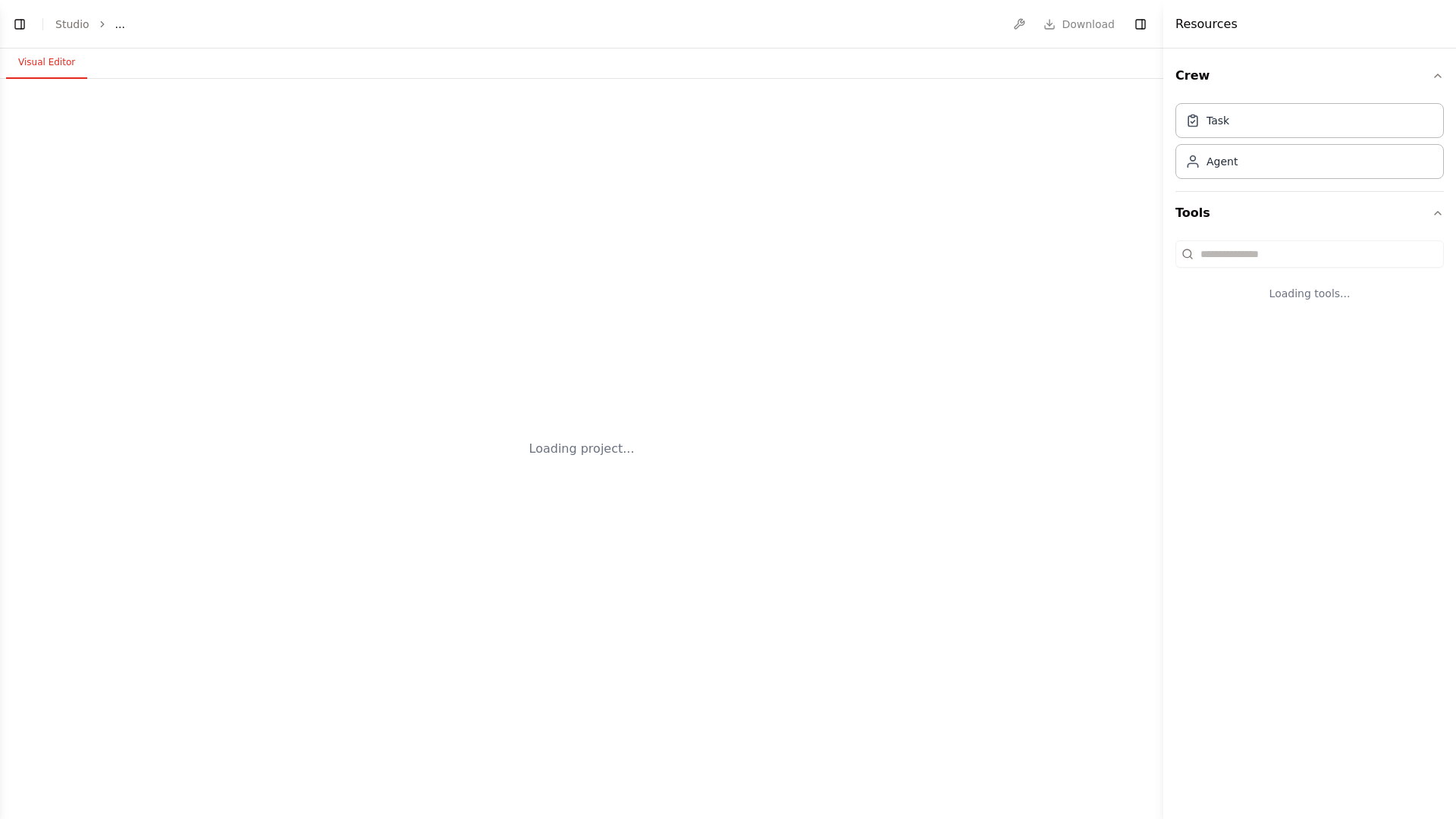
select select "****"
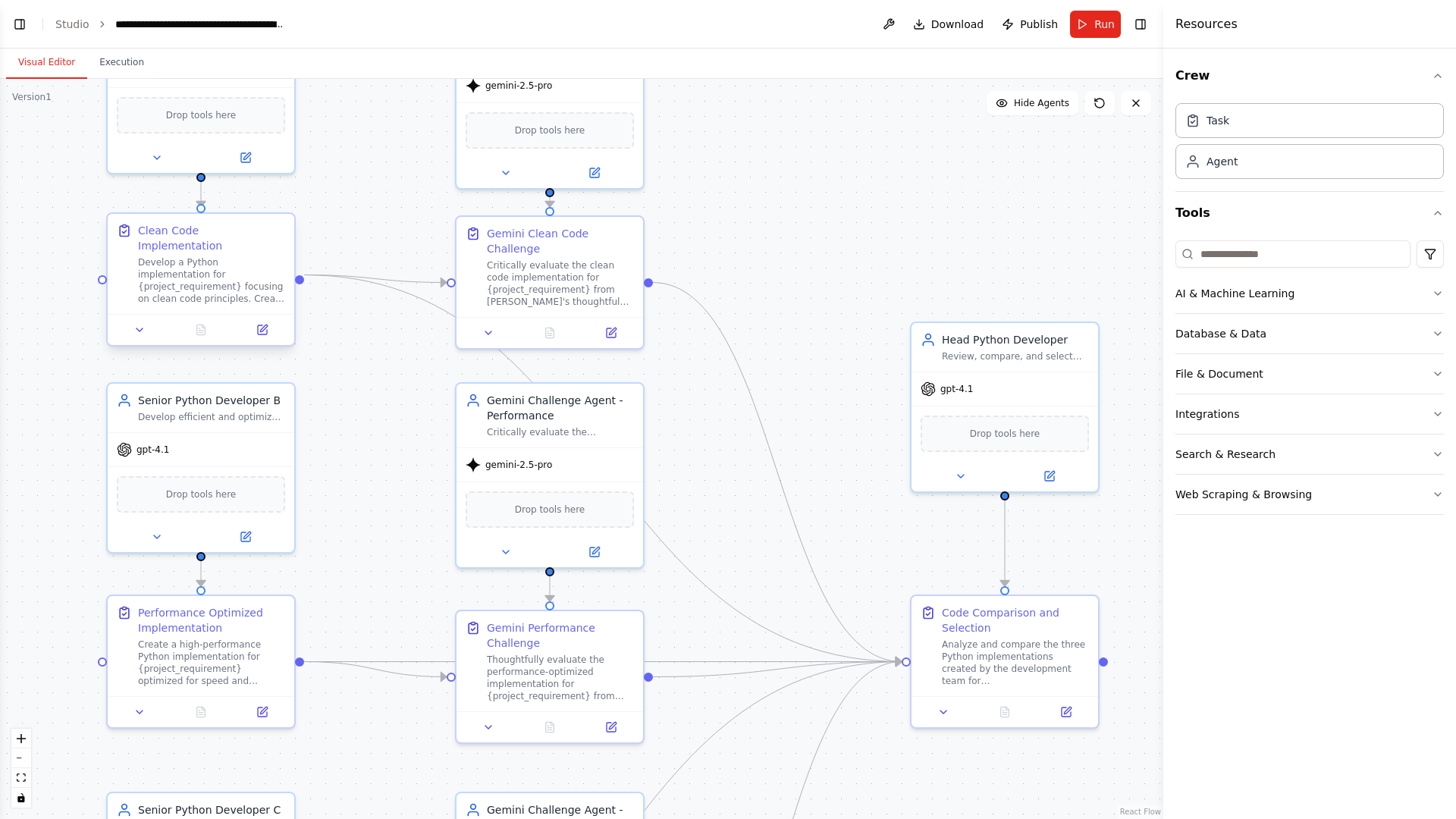
click at [236, 274] on div "Develop a Python implementation for {project_requirement} focusing on clean cod…" at bounding box center [212, 281] width 148 height 49
click at [256, 324] on icon at bounding box center [262, 329] width 12 height 12
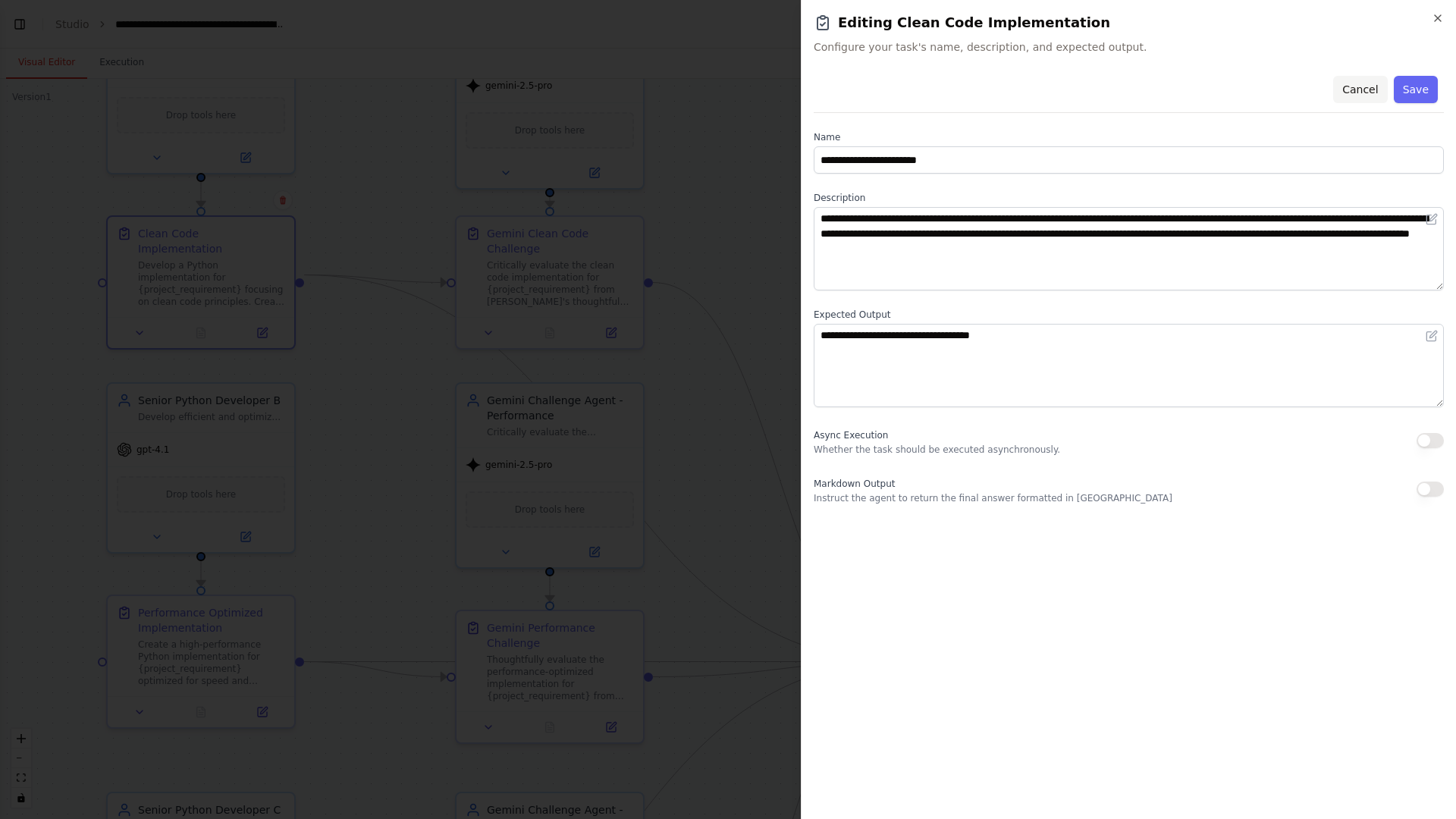
drag, startPoint x: 1373, startPoint y: 87, endPoint x: 1314, endPoint y: 91, distance: 59.1
click at [1372, 87] on button "Cancel" at bounding box center [1360, 90] width 54 height 27
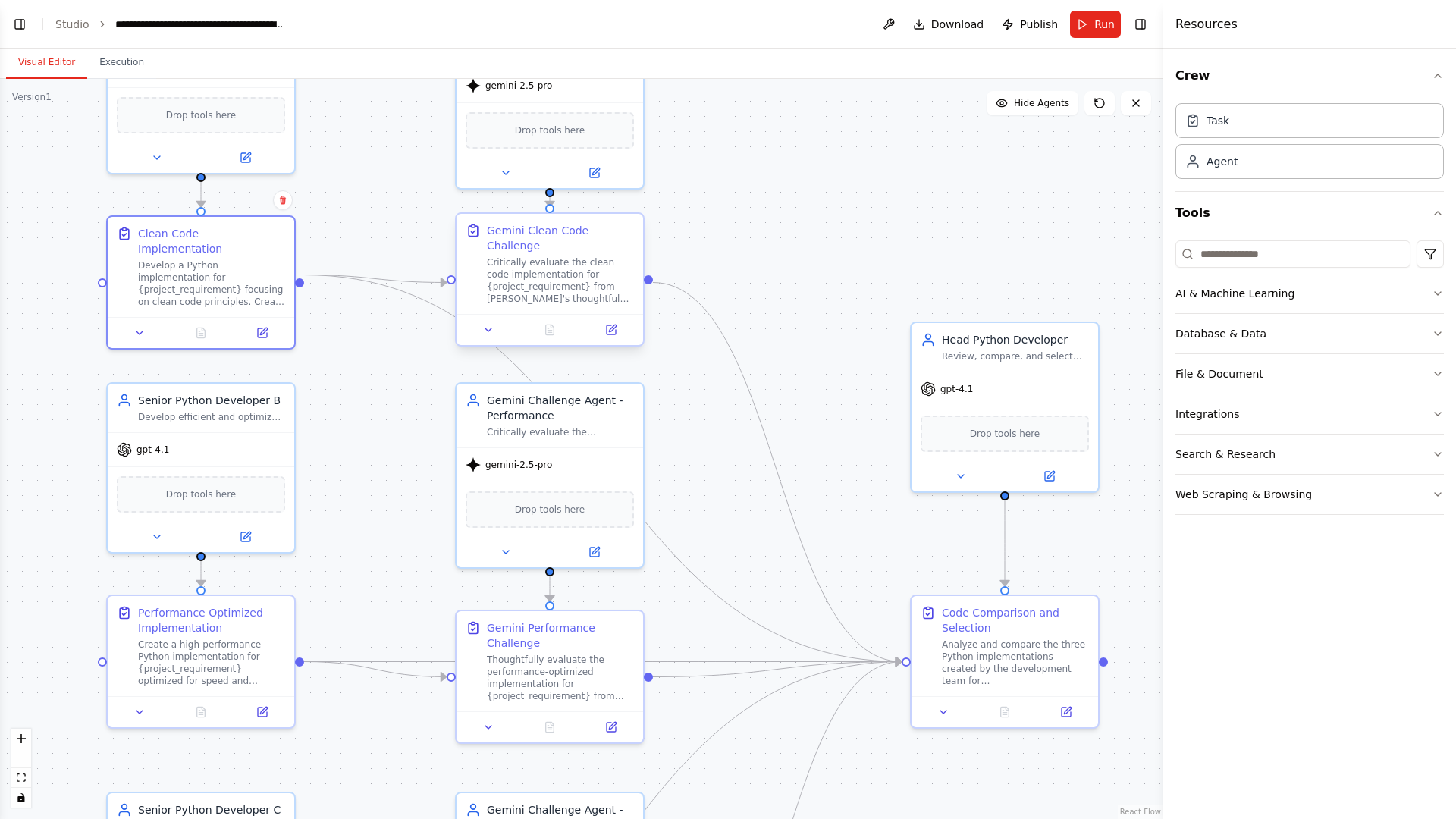
click at [560, 286] on div "Critically evaluate the clean code implementation for {project_requirement} fro…" at bounding box center [560, 281] width 148 height 49
click at [611, 339] on div at bounding box center [550, 329] width 186 height 31
click at [627, 330] on button at bounding box center [611, 330] width 52 height 18
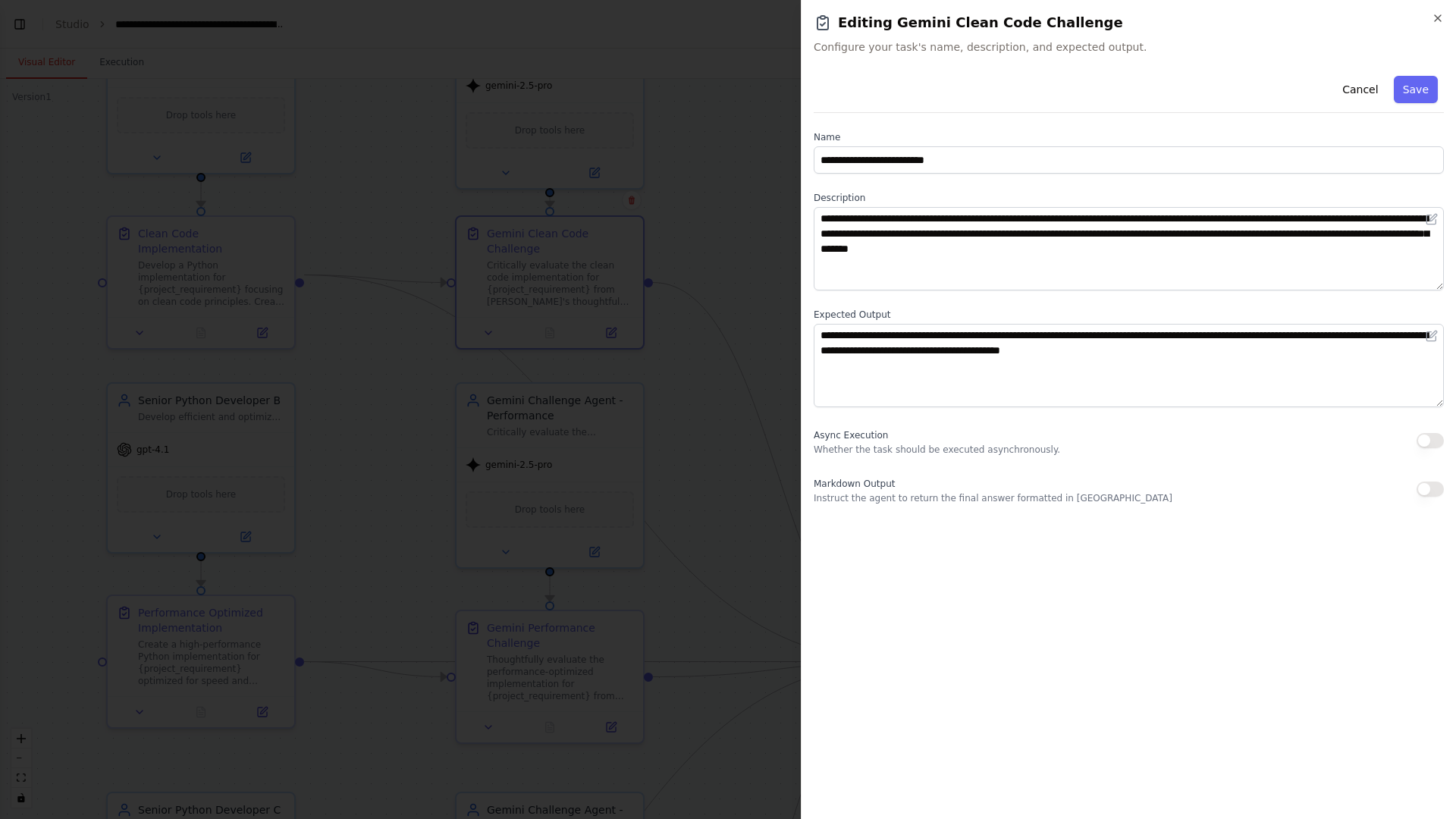
click at [758, 255] on div at bounding box center [728, 409] width 1456 height 819
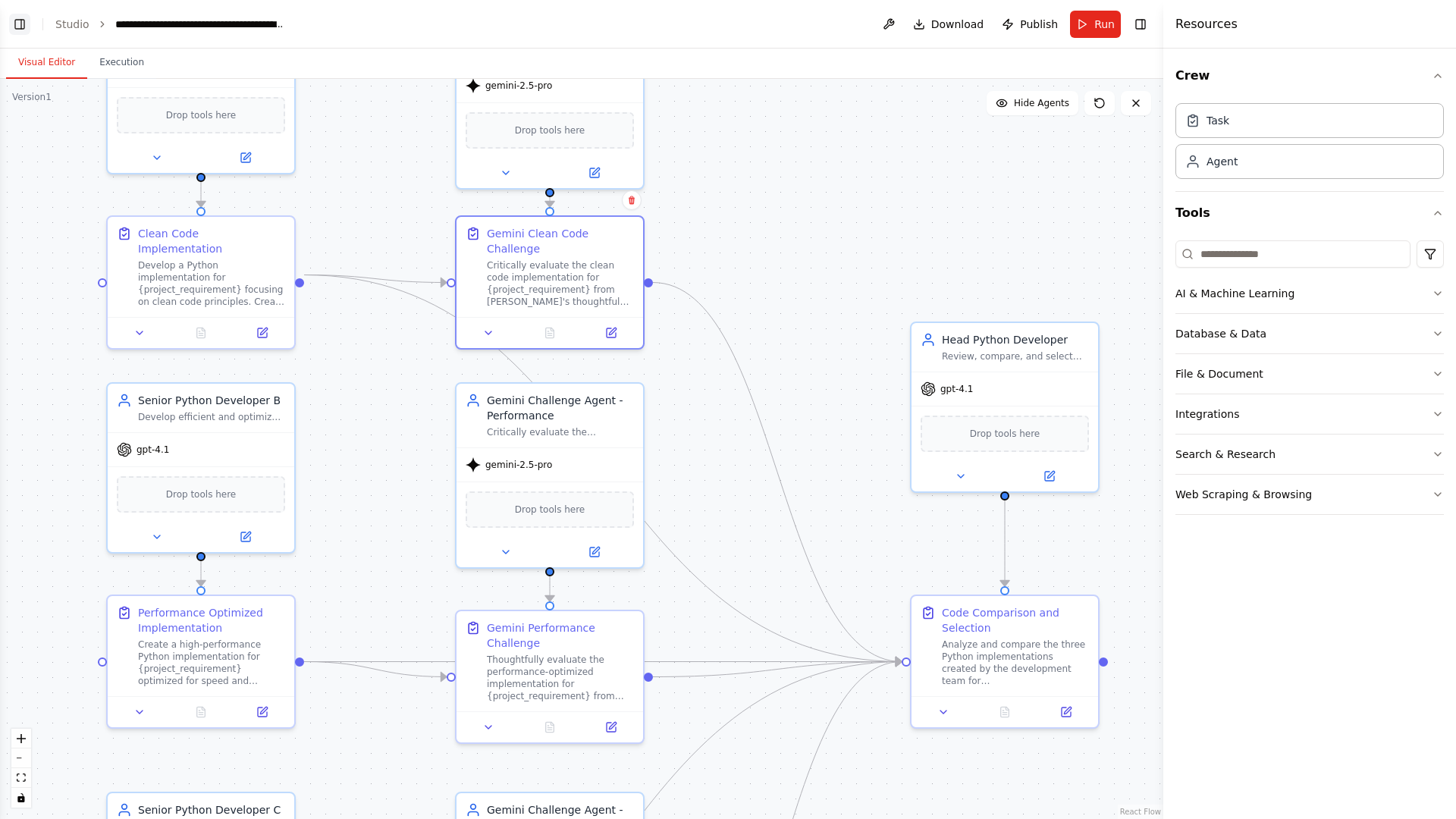
click at [19, 25] on button "Toggle Left Sidebar" at bounding box center [19, 24] width 21 height 21
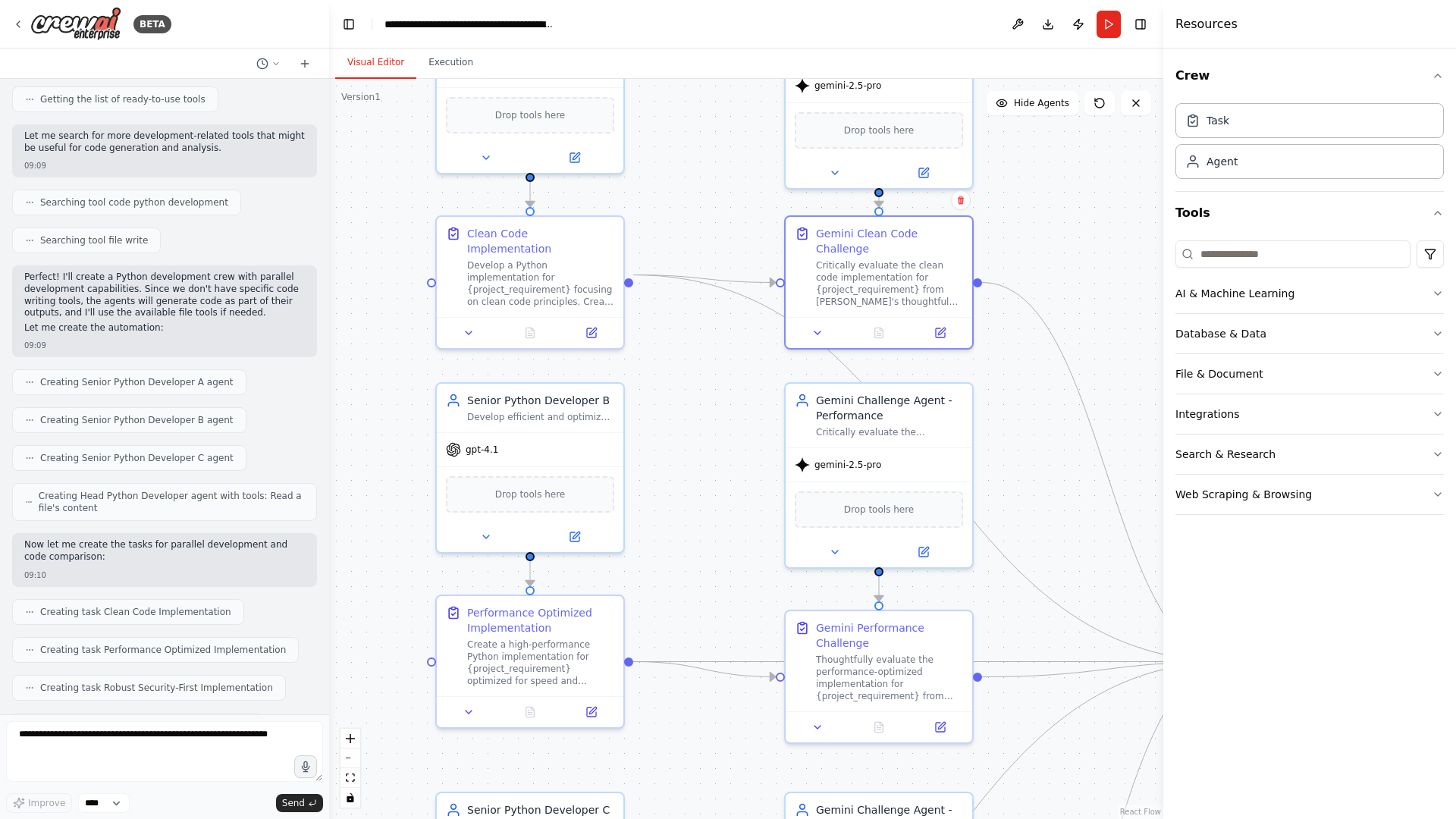
scroll to position [0, 0]
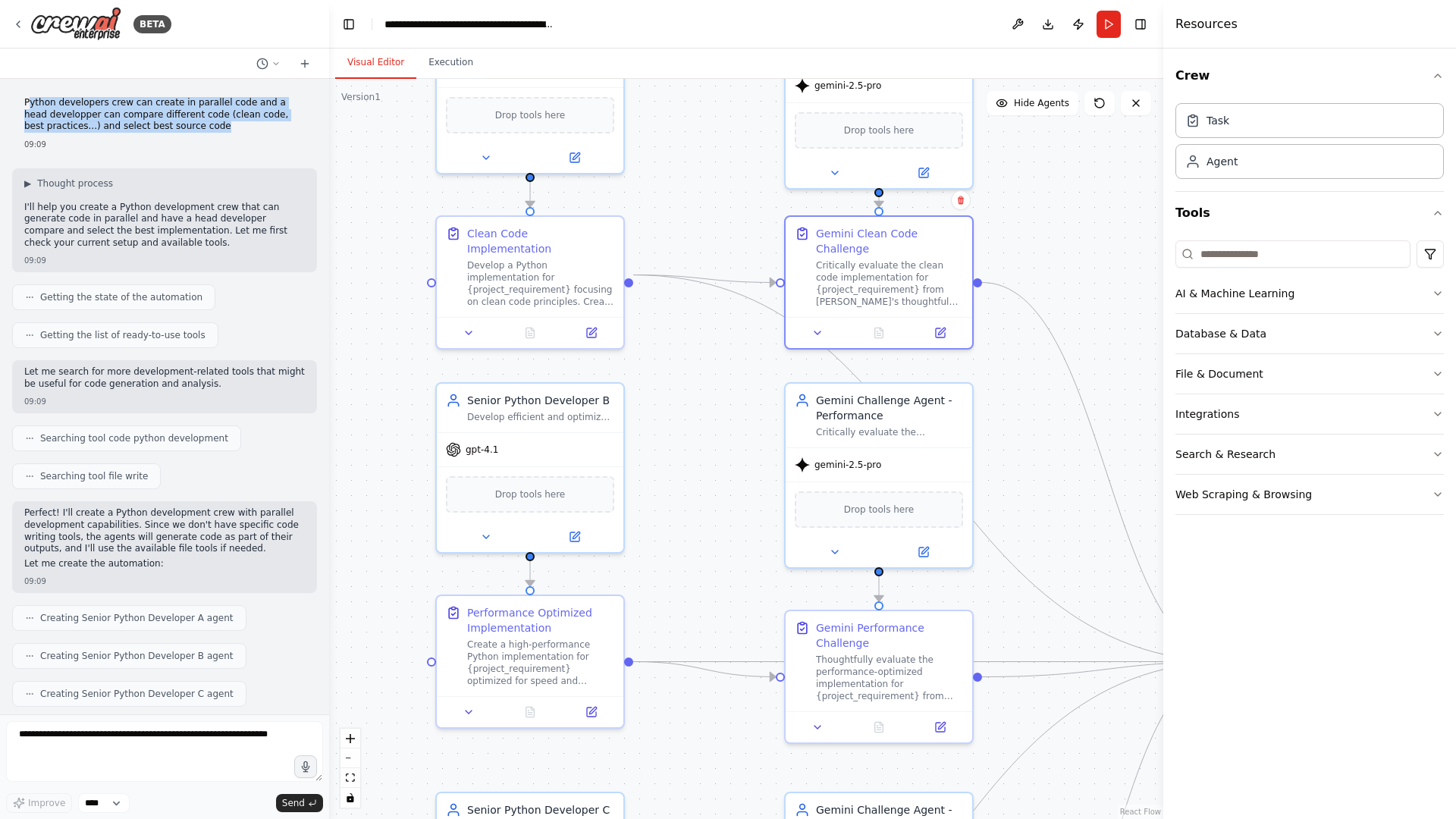
drag, startPoint x: 31, startPoint y: 100, endPoint x: 202, endPoint y: 122, distance: 172.4
click at [202, 122] on p "Python developers crew can create in parallel code and a head developper can co…" at bounding box center [165, 114] width 281 height 35
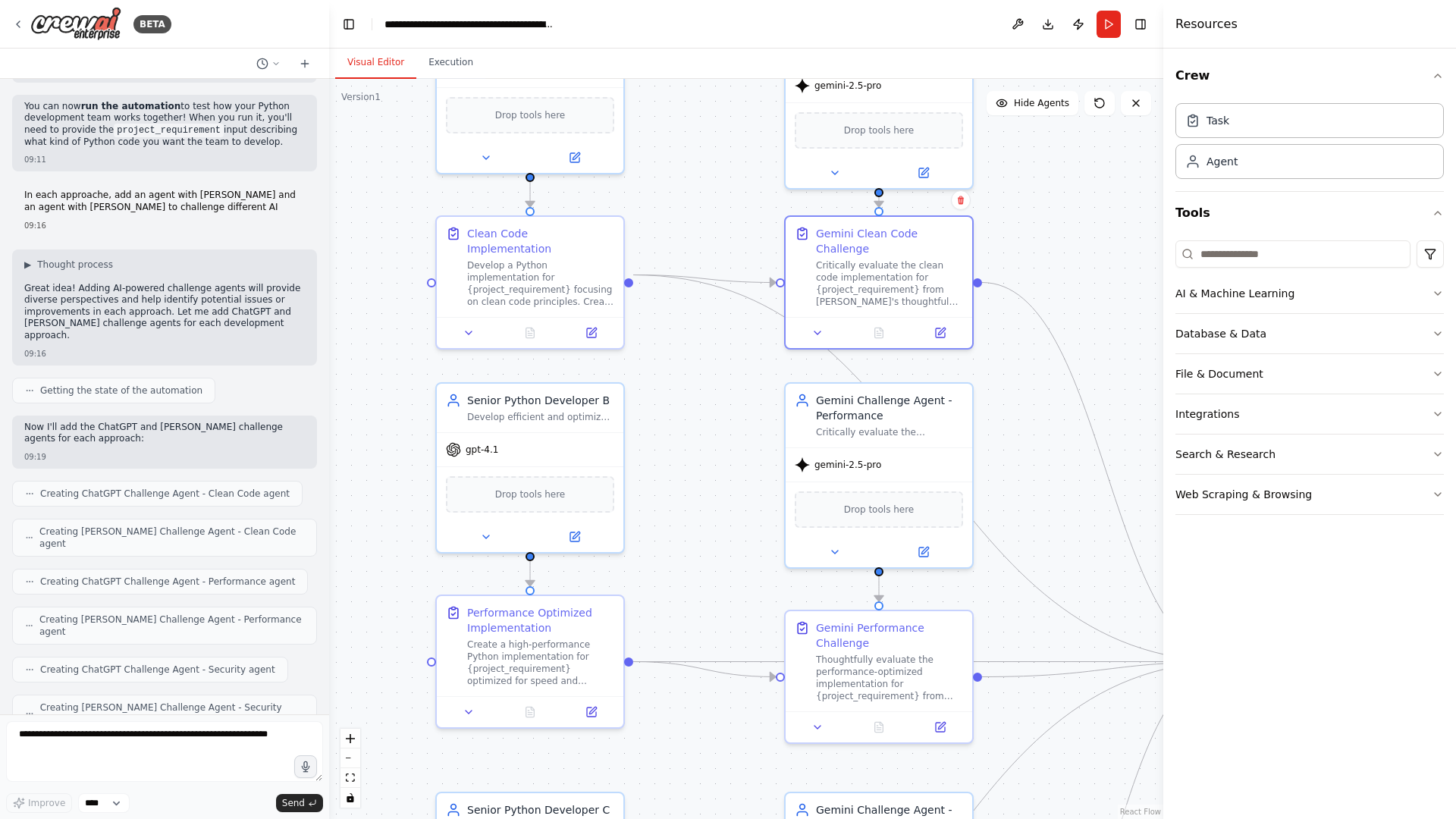
scroll to position [1620, 0]
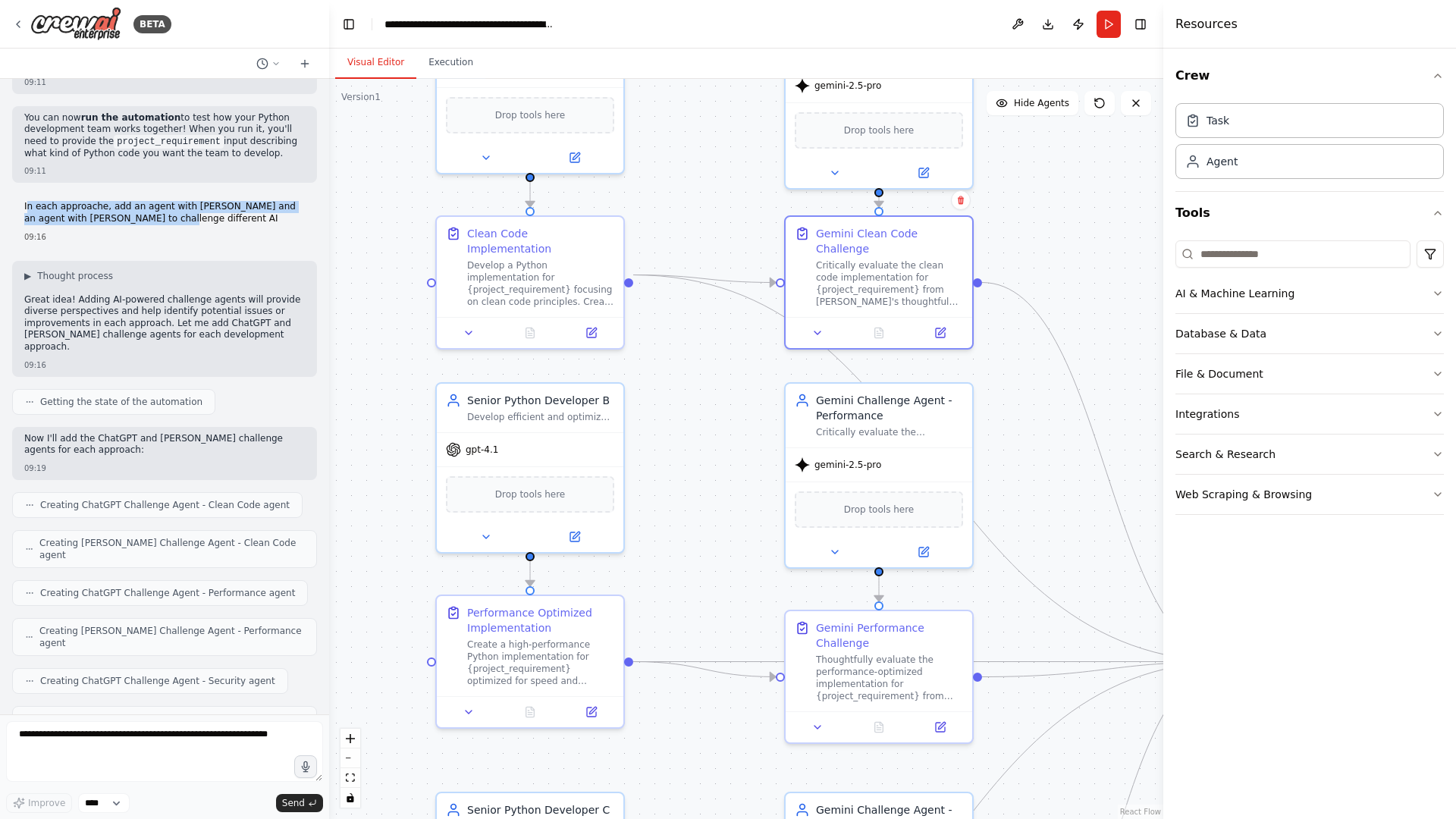
drag, startPoint x: 107, startPoint y: 190, endPoint x: 180, endPoint y: 204, distance: 74.3
click at [167, 201] on p "In each approache, add an agent with [PERSON_NAME] and an agent with [PERSON_NA…" at bounding box center [165, 213] width 281 height 24
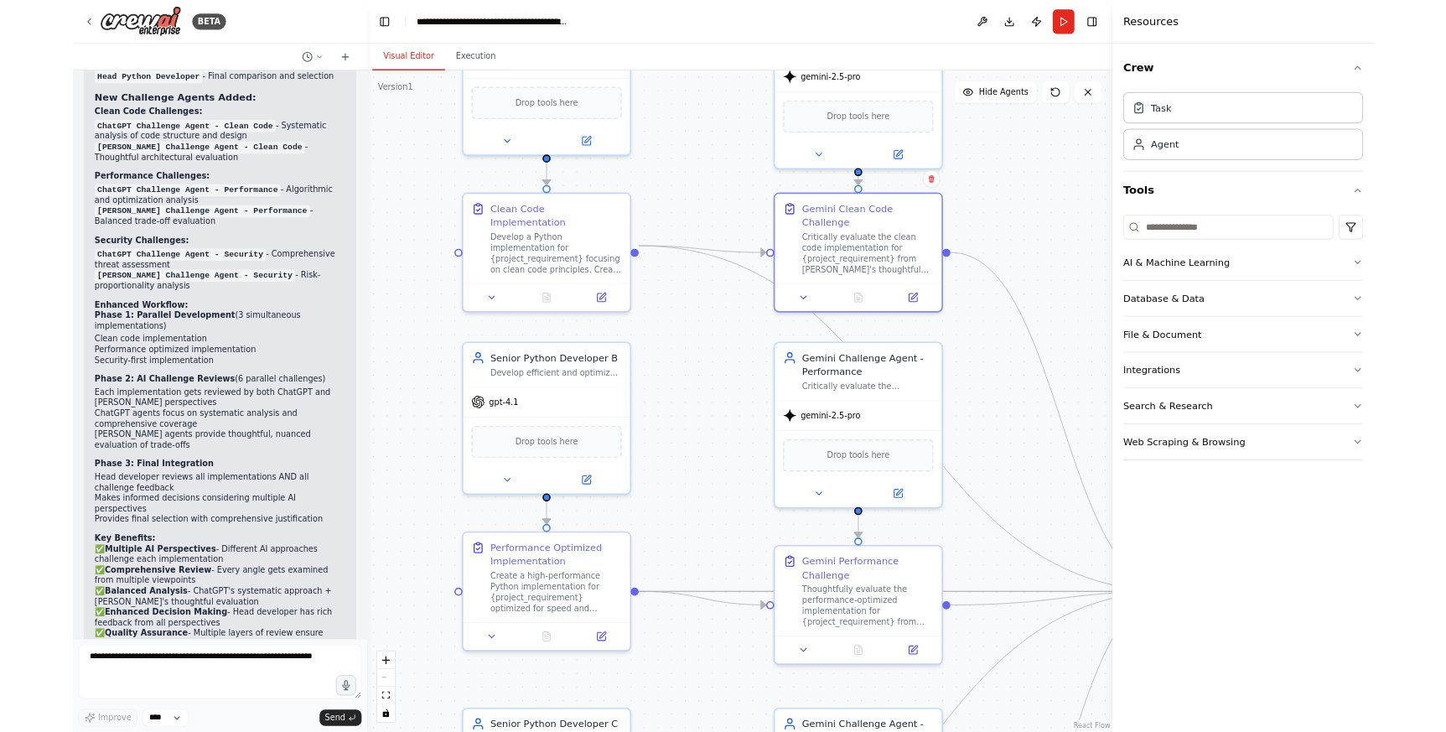
scroll to position [2966, 0]
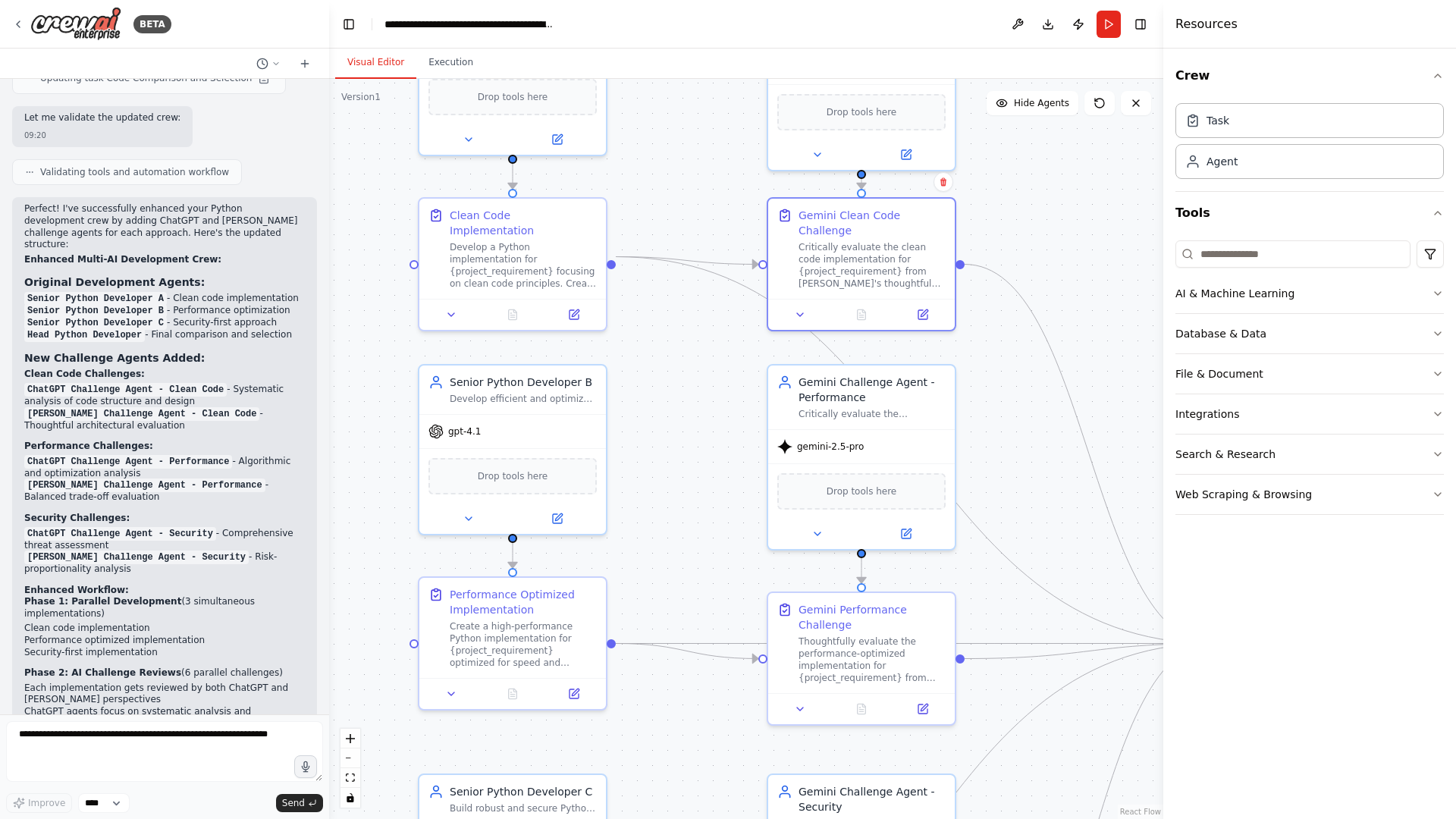
drag, startPoint x: 697, startPoint y: 502, endPoint x: 680, endPoint y: 484, distance: 24.8
click at [680, 484] on div ".deletable-edge-delete-btn { width: 20px; height: 20px; border: 0px solid #ffff…" at bounding box center [747, 449] width 834 height 740
click at [738, 461] on div ".deletable-edge-delete-btn { width: 20px; height: 20px; border: 0px solid #ffff…" at bounding box center [747, 449] width 834 height 740
